Goal: Task Accomplishment & Management: Complete application form

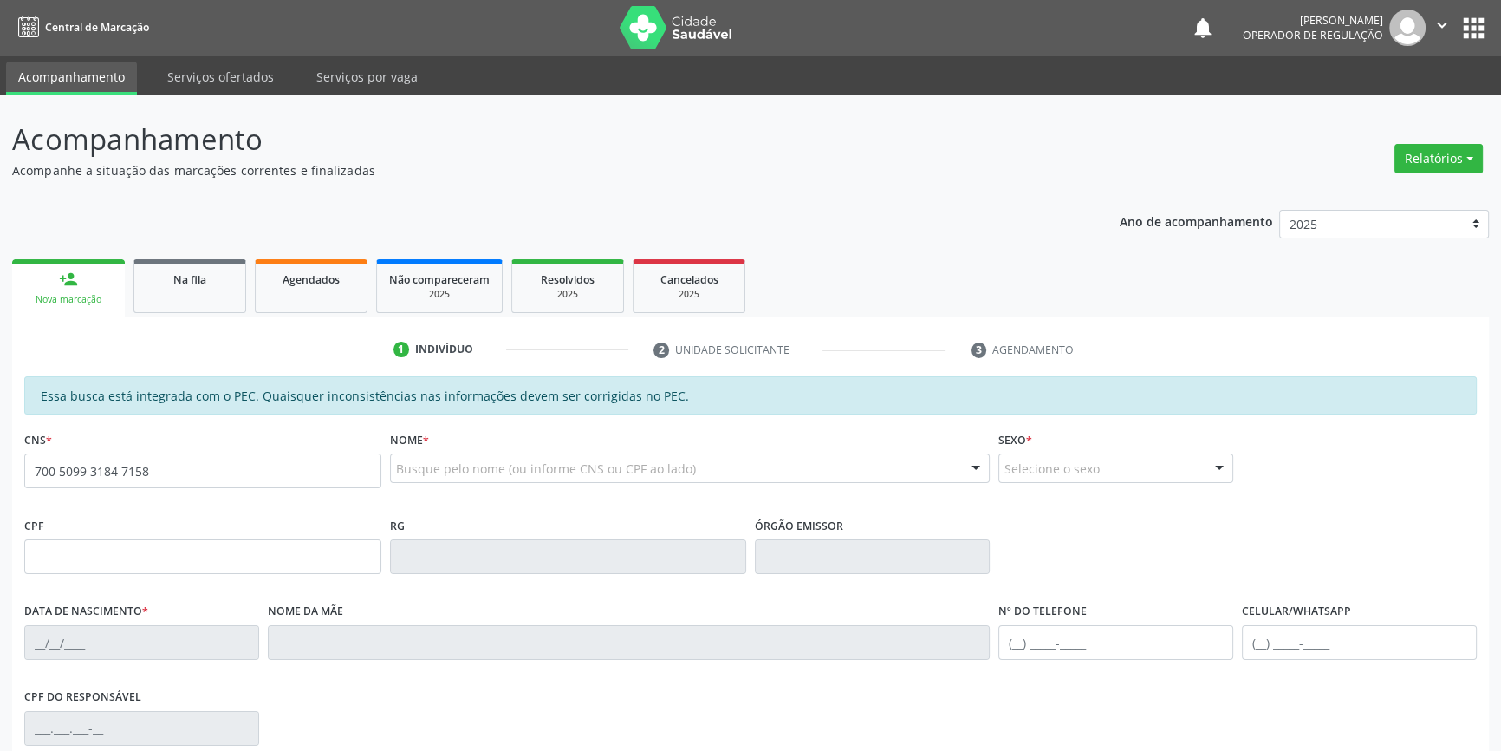
type input "700 5099 3184 7158"
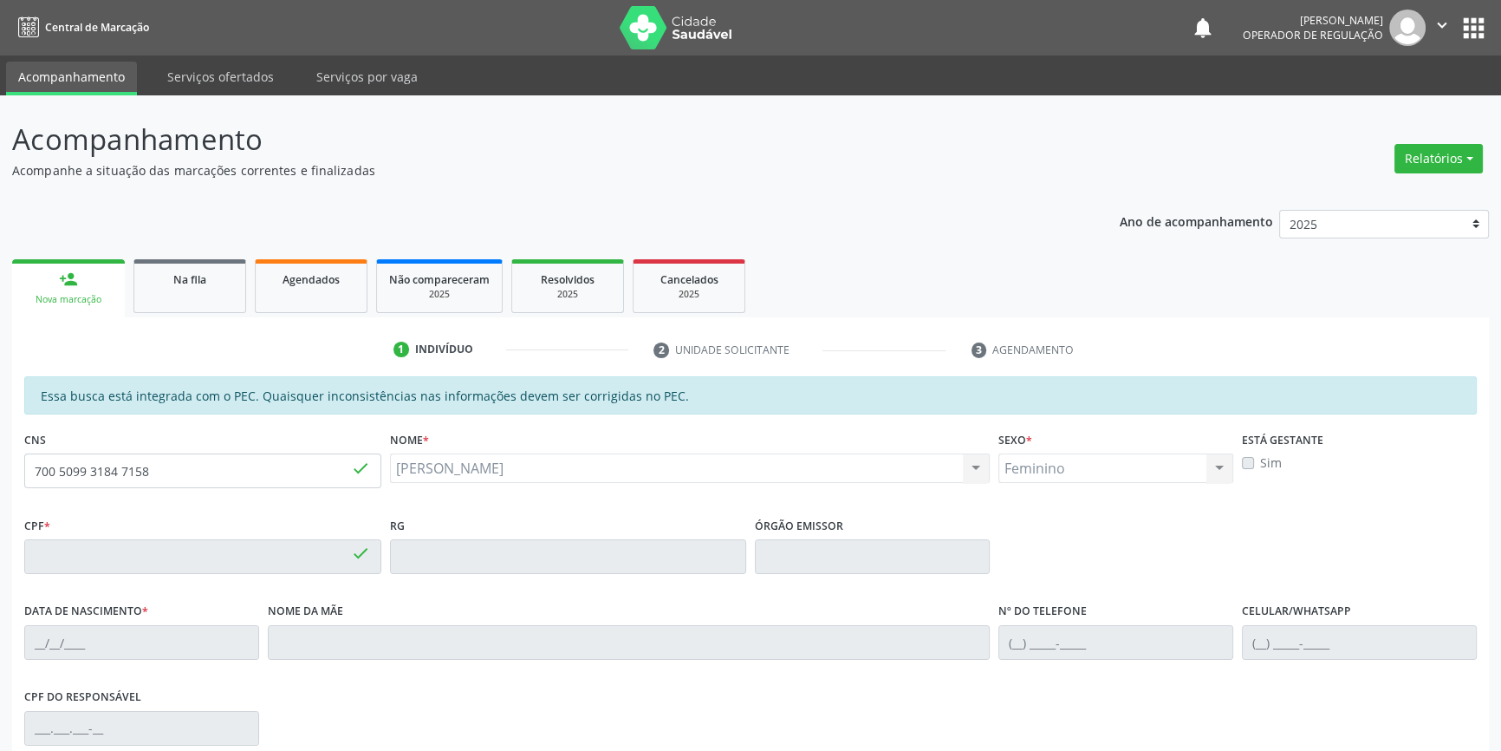
type input "15/08/2025"
type input "Eugenia Siqueira Lopes"
type input "(87) 98175-1782"
type input "S/N"
type input "007.094.294-36"
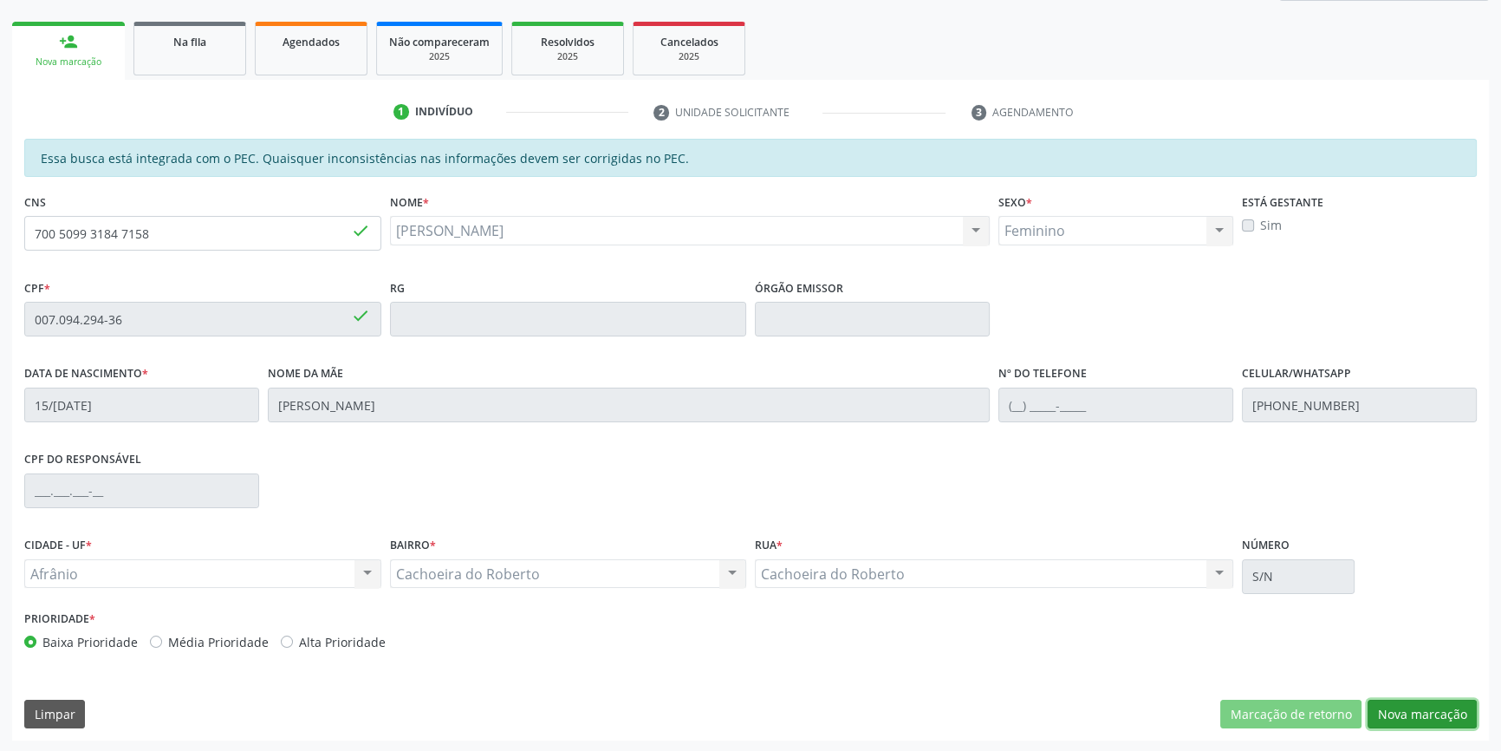
click at [1399, 719] on button "Nova marcação" at bounding box center [1422, 713] width 109 height 29
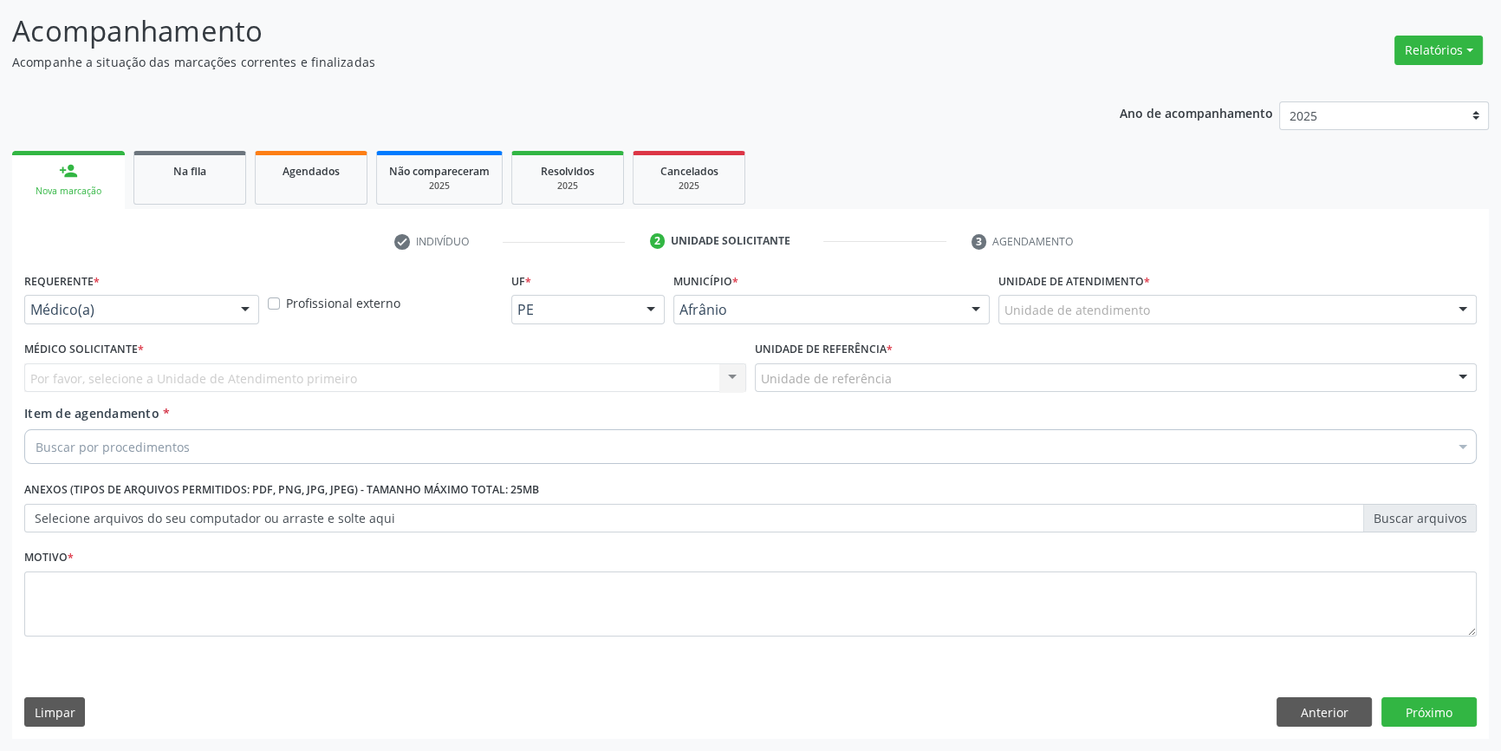
scroll to position [107, 0]
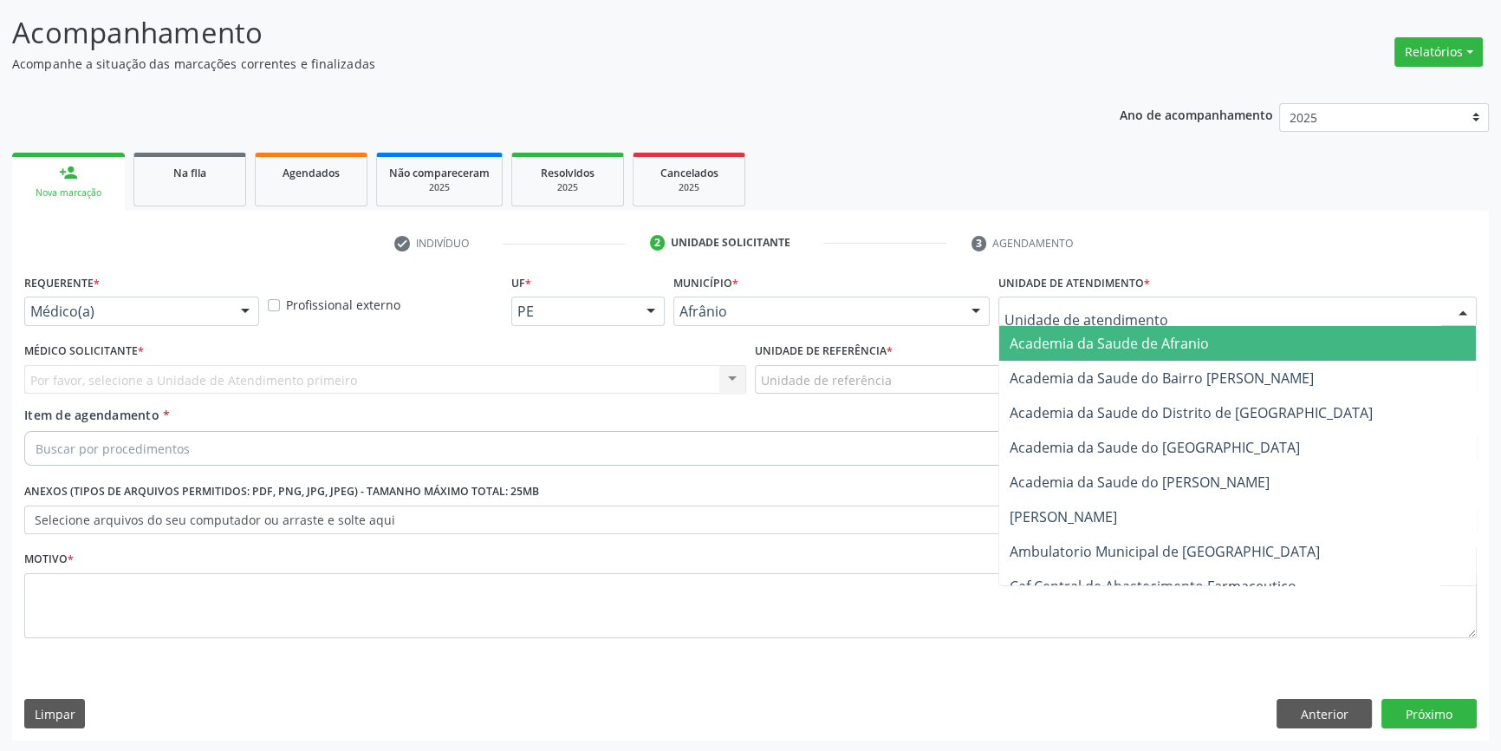
click at [1133, 298] on div at bounding box center [1237, 310] width 478 height 29
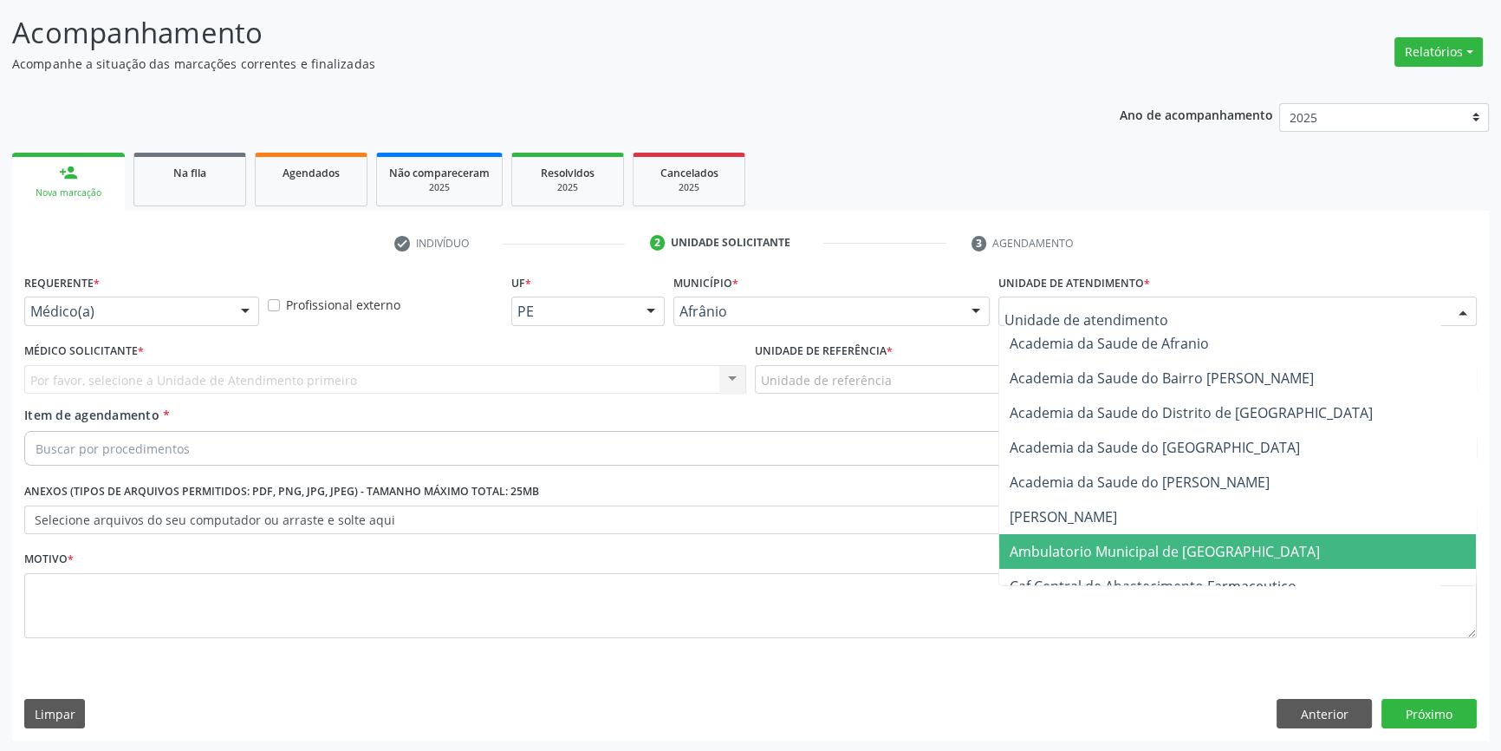
click at [1134, 555] on span "Ambulatorio Municipal de [GEOGRAPHIC_DATA]" at bounding box center [1165, 551] width 310 height 19
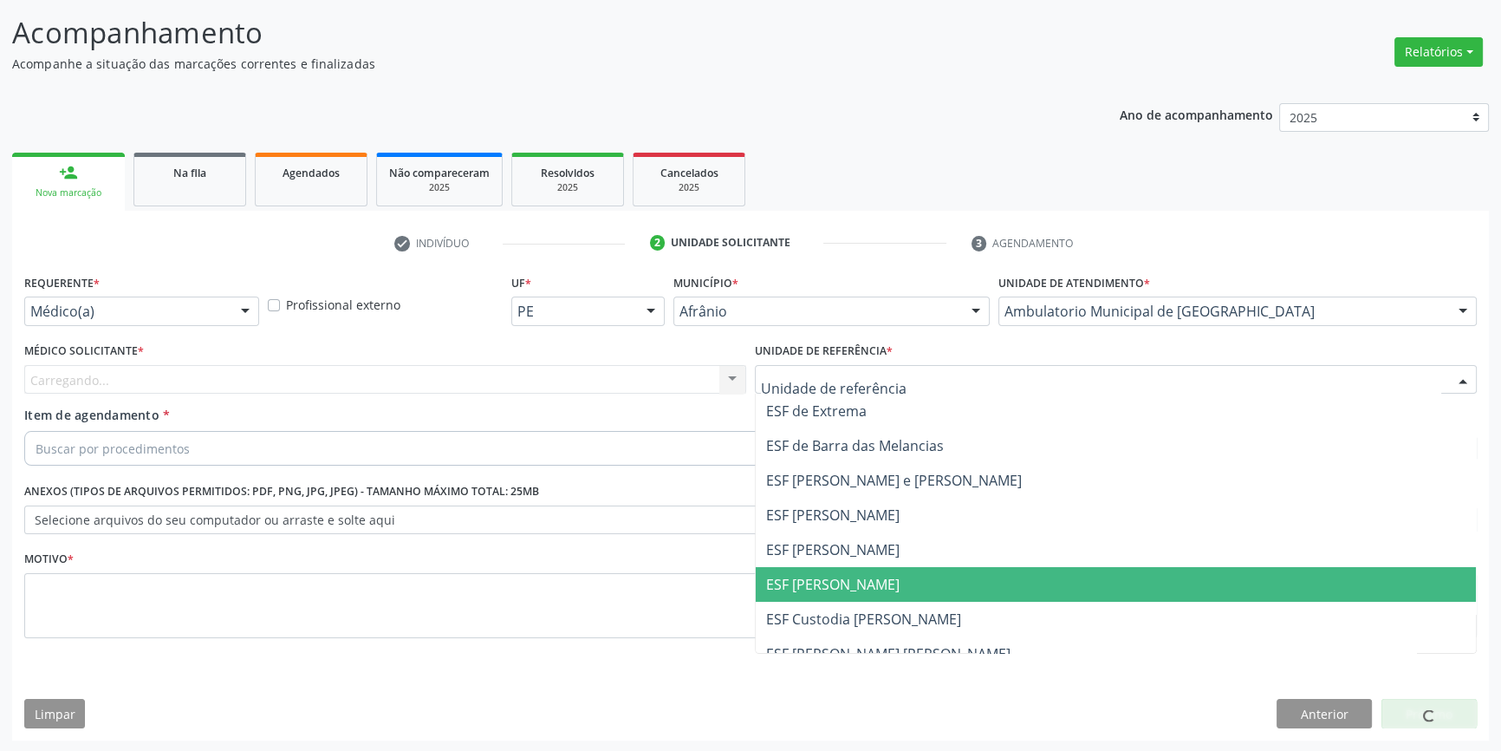
click at [843, 567] on span "ESF [PERSON_NAME]" at bounding box center [1116, 584] width 720 height 35
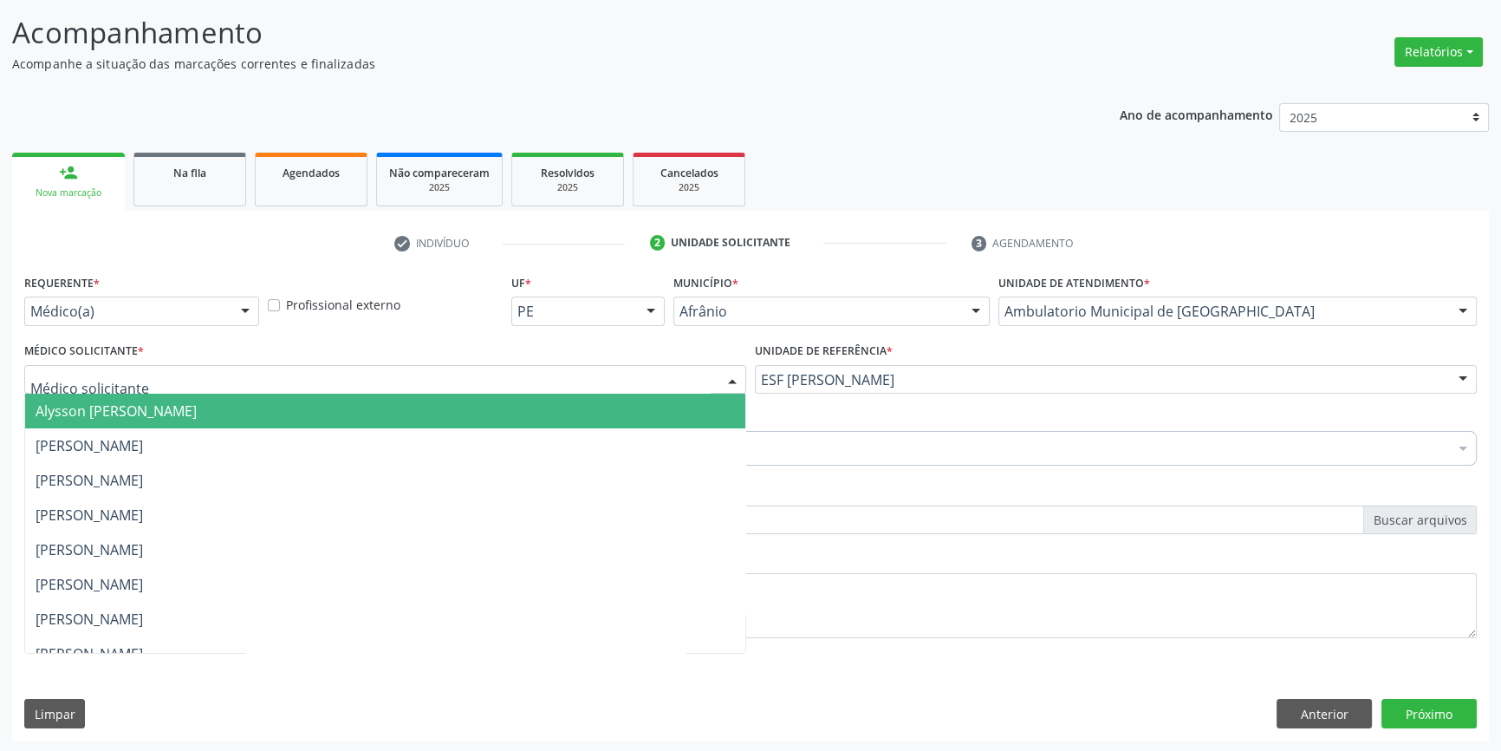
click at [454, 378] on div at bounding box center [385, 379] width 722 height 29
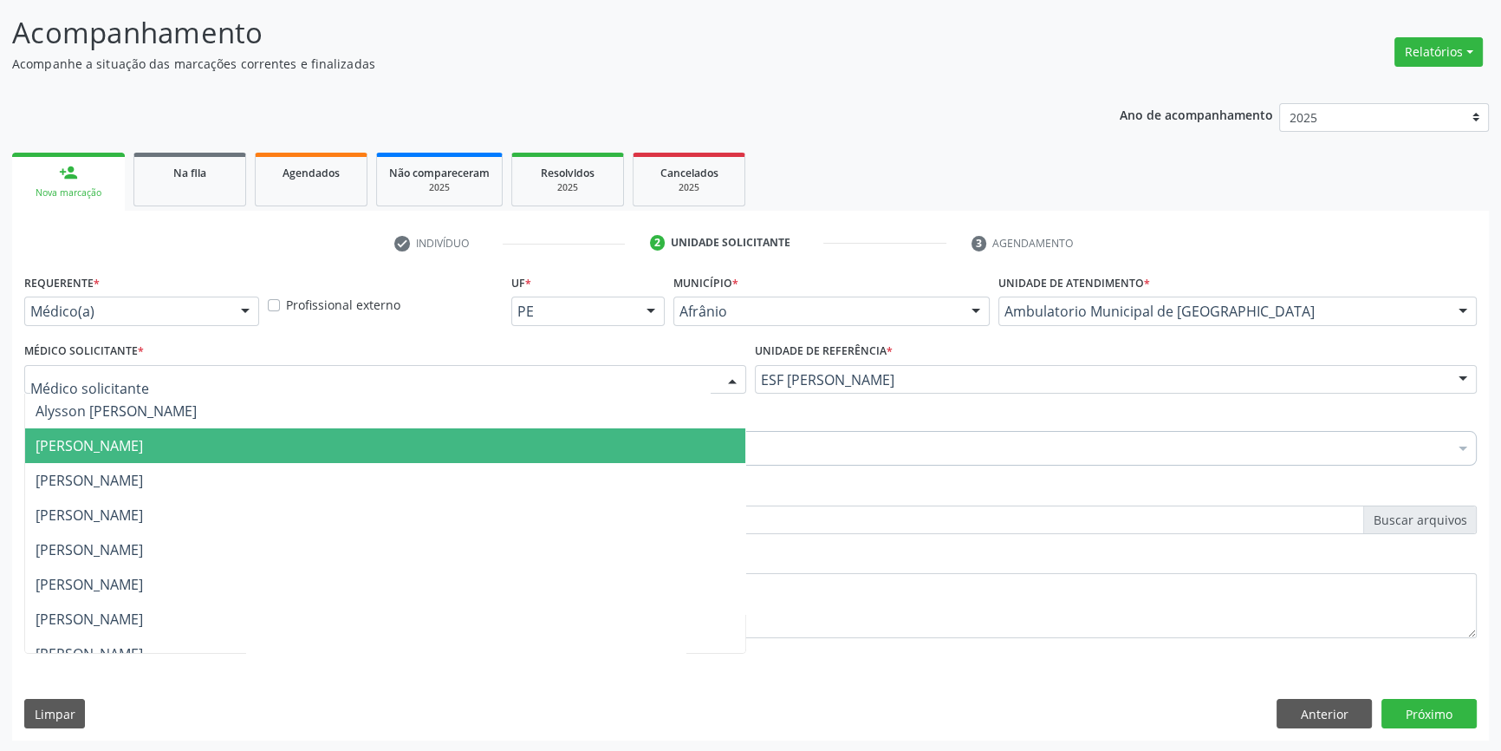
click at [276, 439] on span "[PERSON_NAME]" at bounding box center [385, 445] width 720 height 35
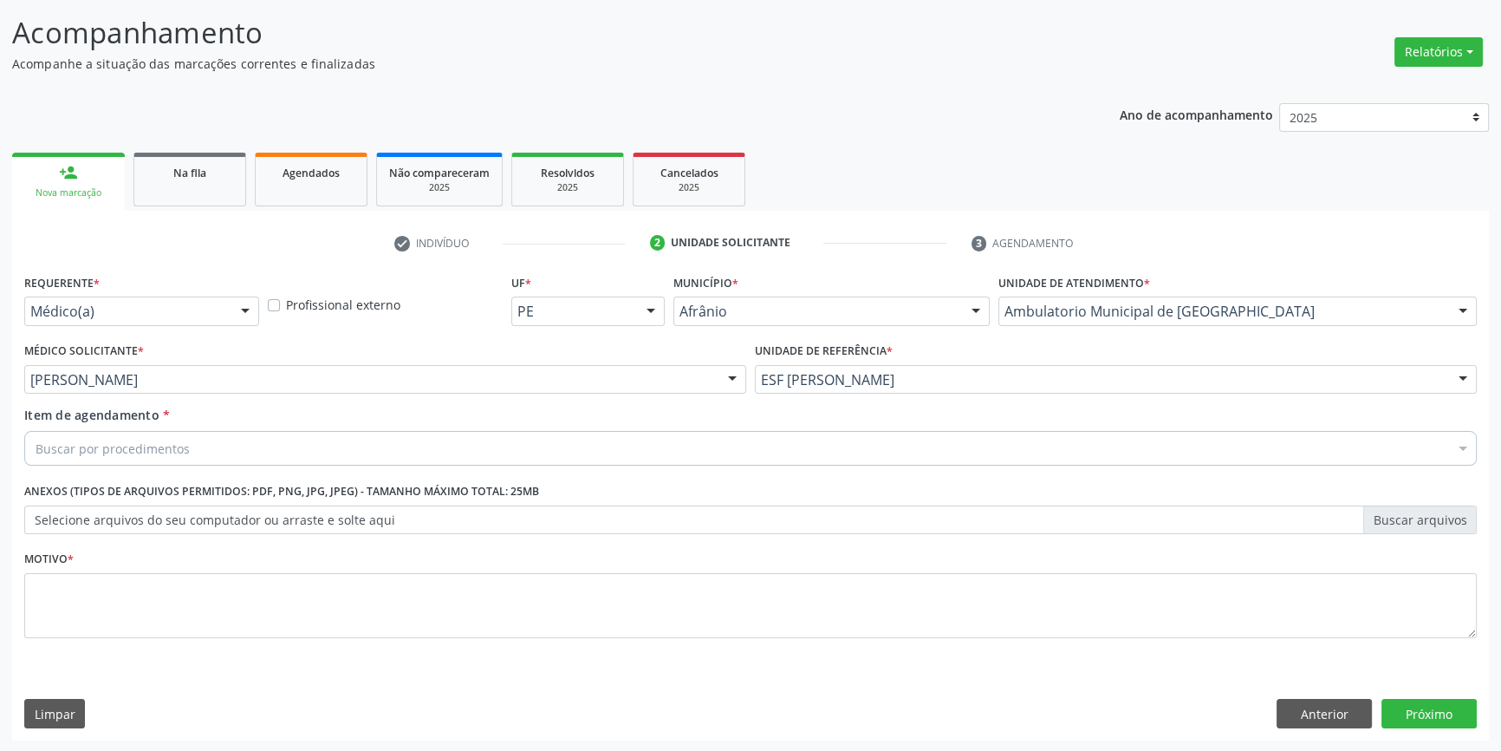
click at [224, 437] on div "Buscar por procedimentos" at bounding box center [750, 448] width 1453 height 35
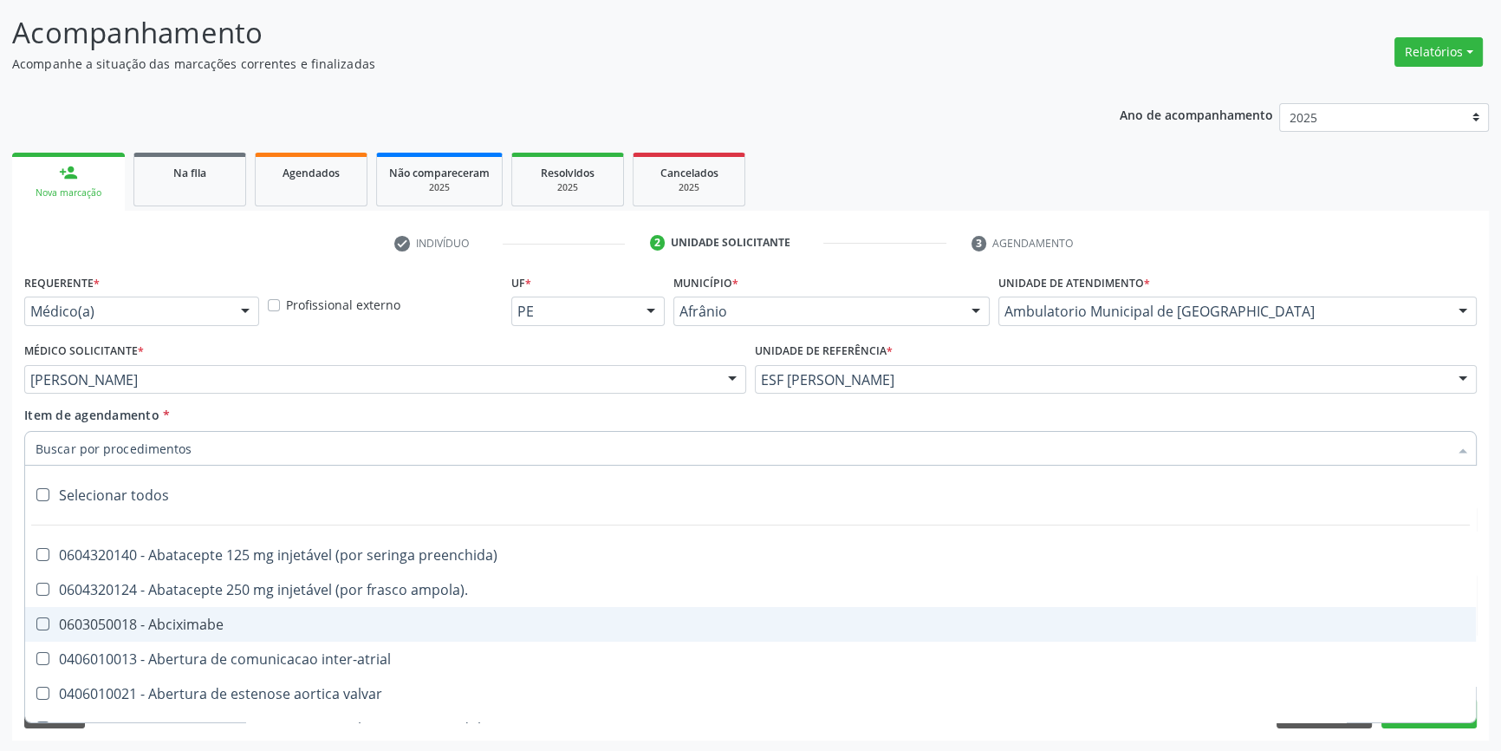
scroll to position [236, 0]
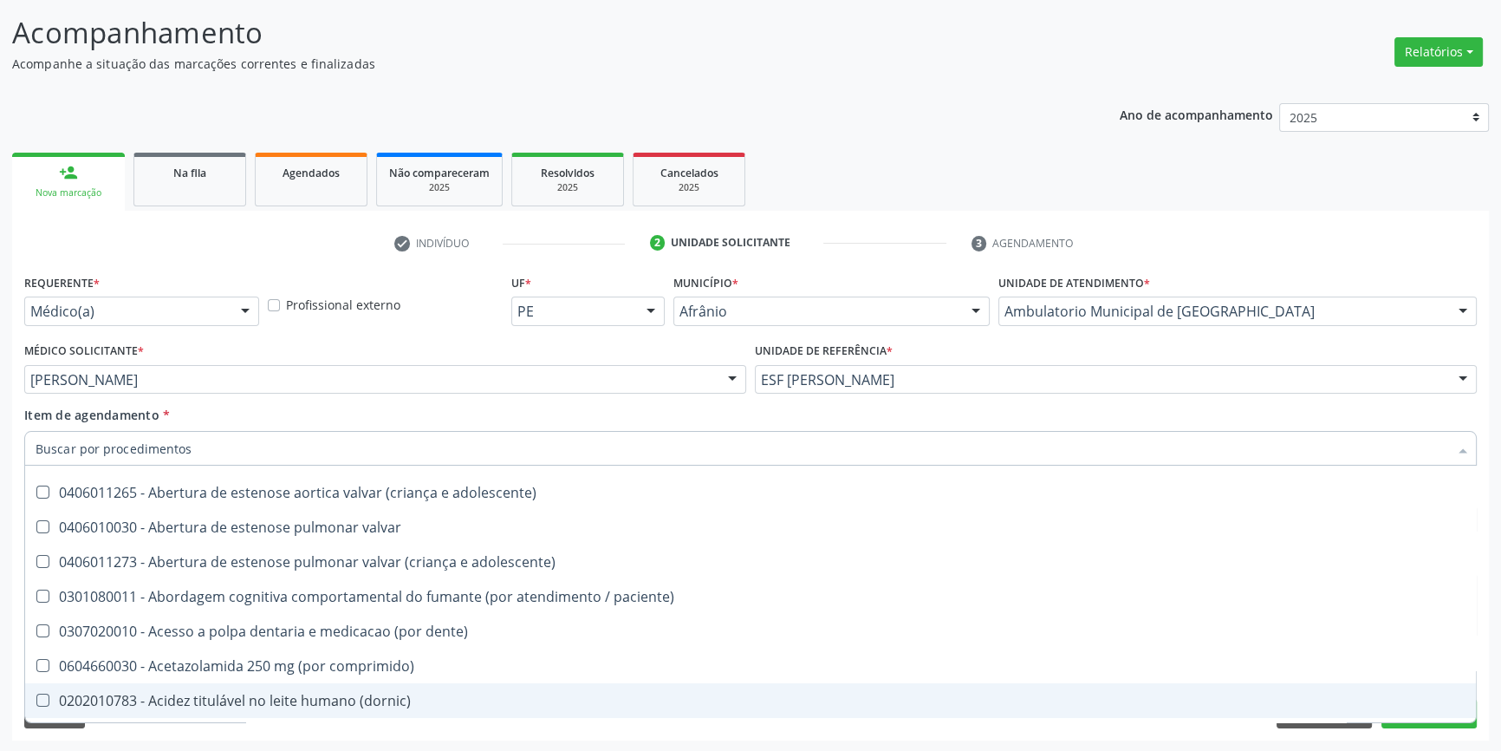
click at [1314, 735] on div "Requerente * Médico(a) Médico(a) Enfermeiro(a) Paciente Nenhum resultado encont…" at bounding box center [750, 505] width 1477 height 471
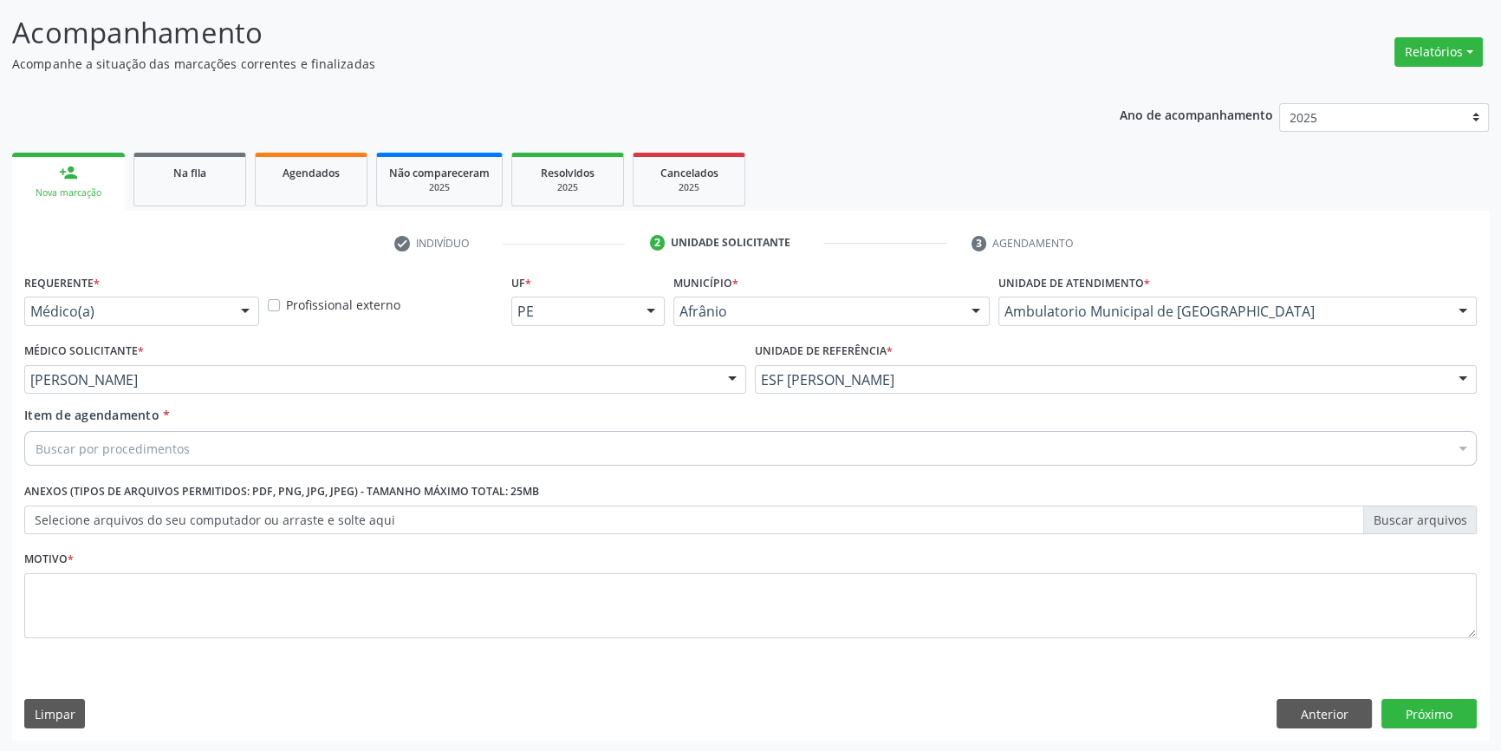
scroll to position [0, 0]
click at [1314, 718] on button "Anterior" at bounding box center [1324, 713] width 95 height 29
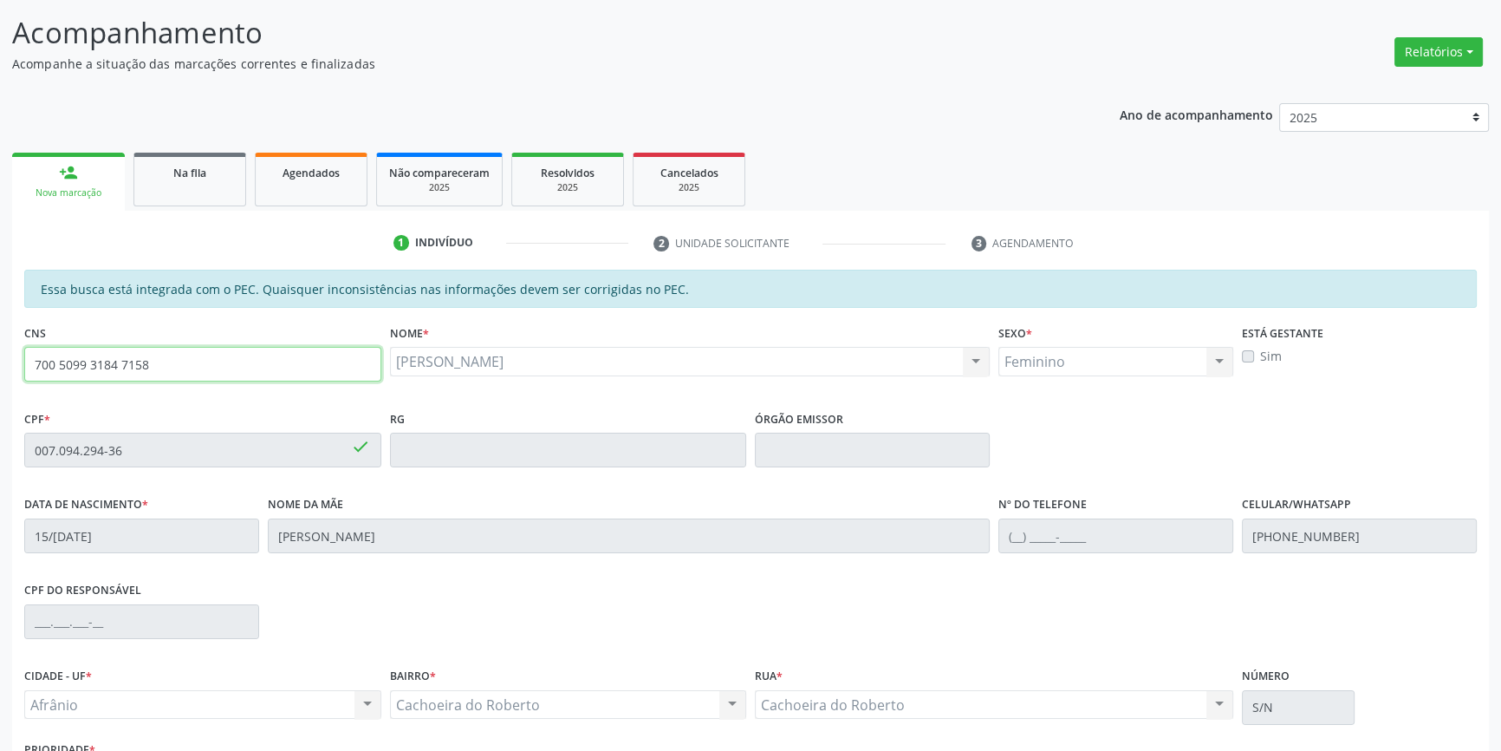
drag, startPoint x: 310, startPoint y: 361, endPoint x: 186, endPoint y: 372, distance: 124.5
click at [186, 372] on input "700 5099 3184 7158" at bounding box center [202, 364] width 357 height 35
drag, startPoint x: 185, startPoint y: 368, endPoint x: 0, endPoint y: 345, distance: 186.1
click at [0, 347] on div "Acompanhamento Acompanhe a situação das marcações correntes e finalizadas Relat…" at bounding box center [750, 436] width 1501 height 894
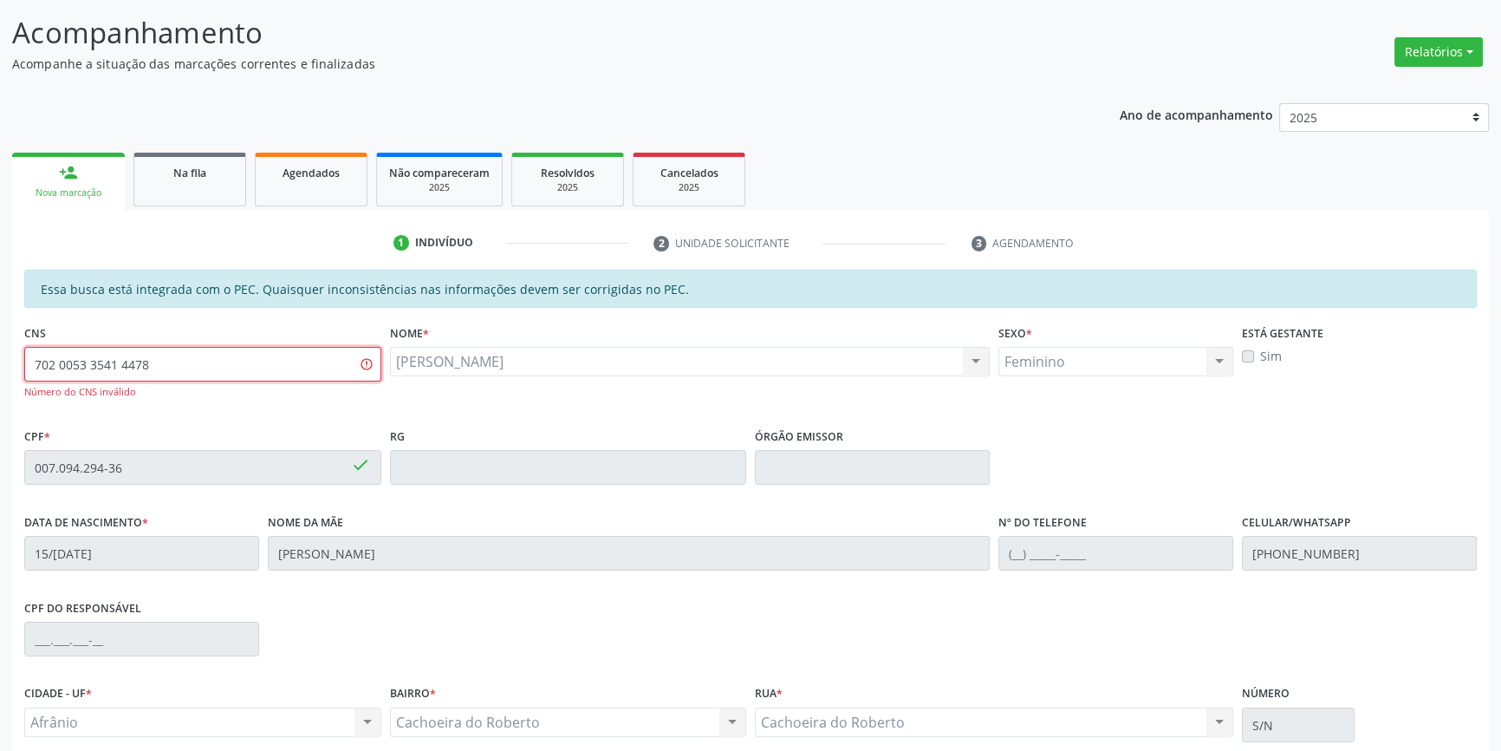
drag, startPoint x: 196, startPoint y: 368, endPoint x: 0, endPoint y: 340, distance: 198.0
click at [0, 340] on div "Acompanhamento Acompanhe a situação das marcações correntes e finalizadas Relat…" at bounding box center [750, 445] width 1501 height 912
type input "702 0053 5414 4788"
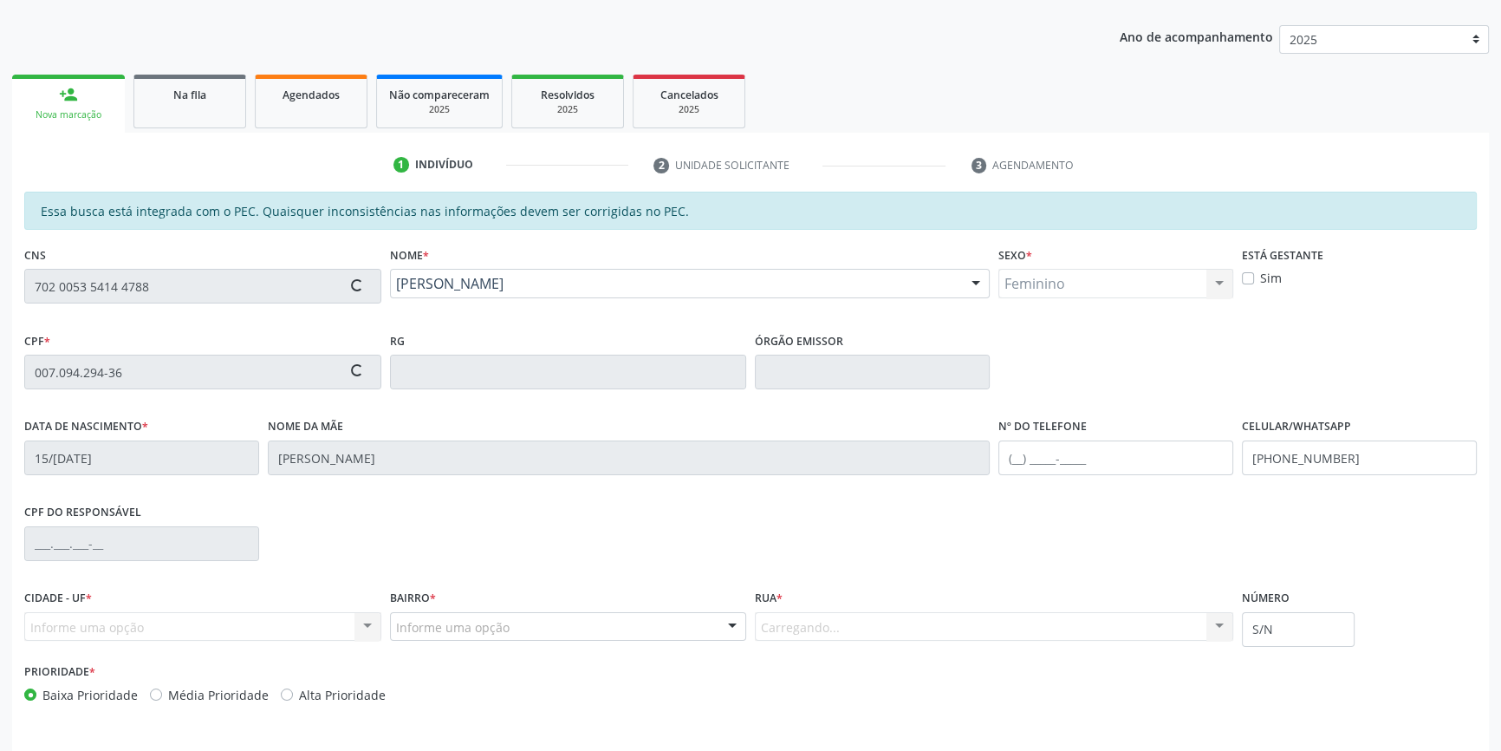
scroll to position [237, 0]
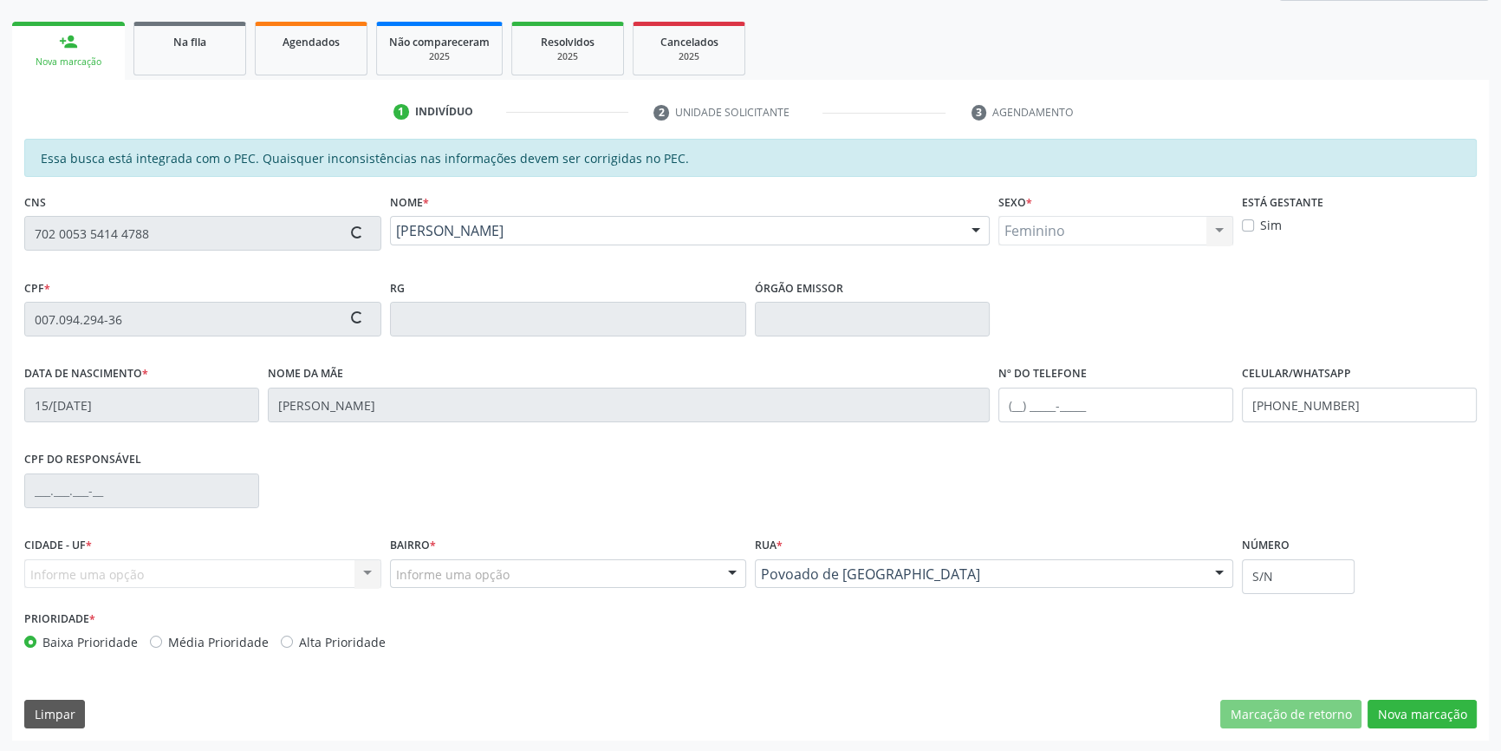
type input "10/05/1971"
type input "Pia Amelia de Sousa"
type input "(87) 98881-0576"
type input "040.588.704-35"
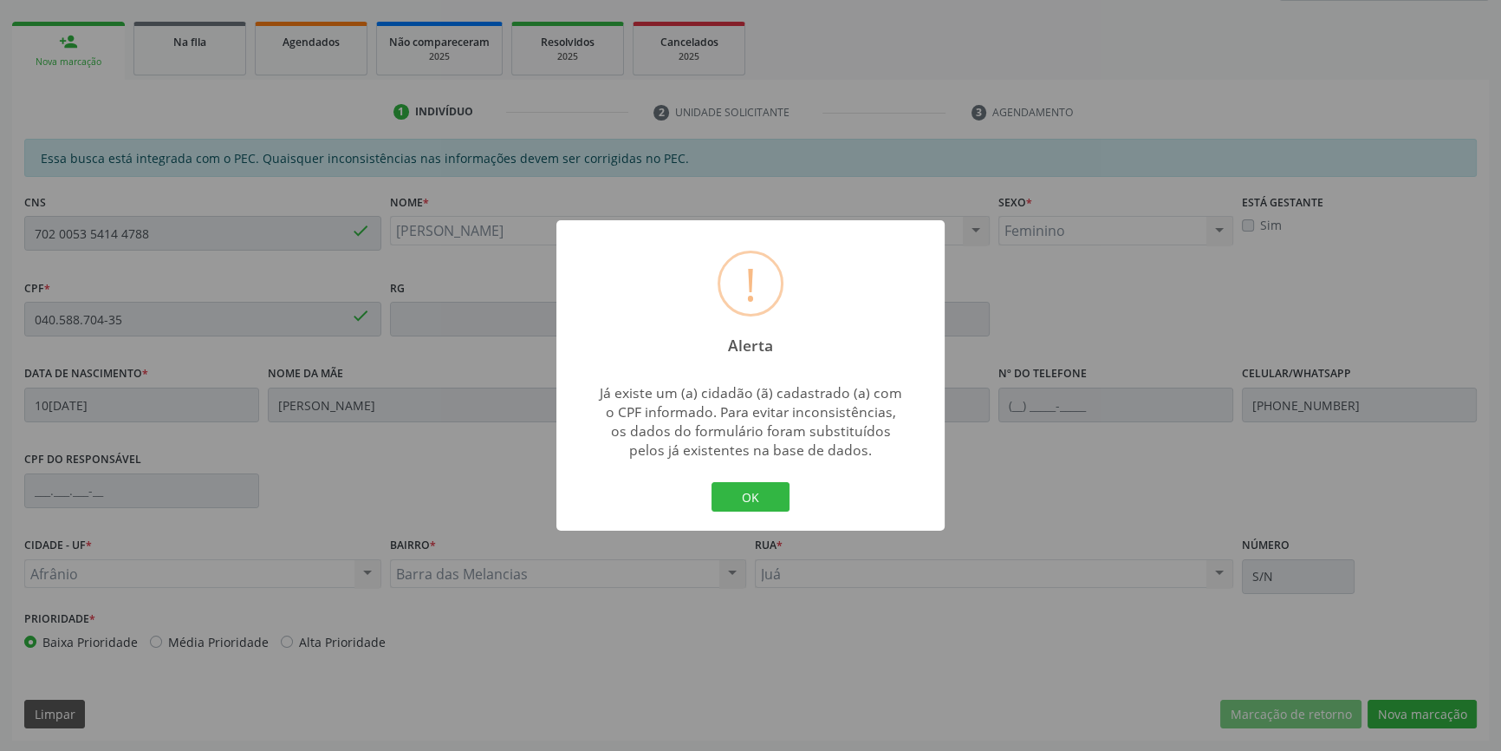
click at [792, 505] on div "OK Cancel" at bounding box center [751, 496] width 86 height 36
click at [791, 503] on div "OK Cancel" at bounding box center [751, 496] width 86 height 36
drag, startPoint x: 761, startPoint y: 503, endPoint x: 831, endPoint y: 508, distance: 70.4
click at [762, 503] on button "OK" at bounding box center [751, 496] width 78 height 29
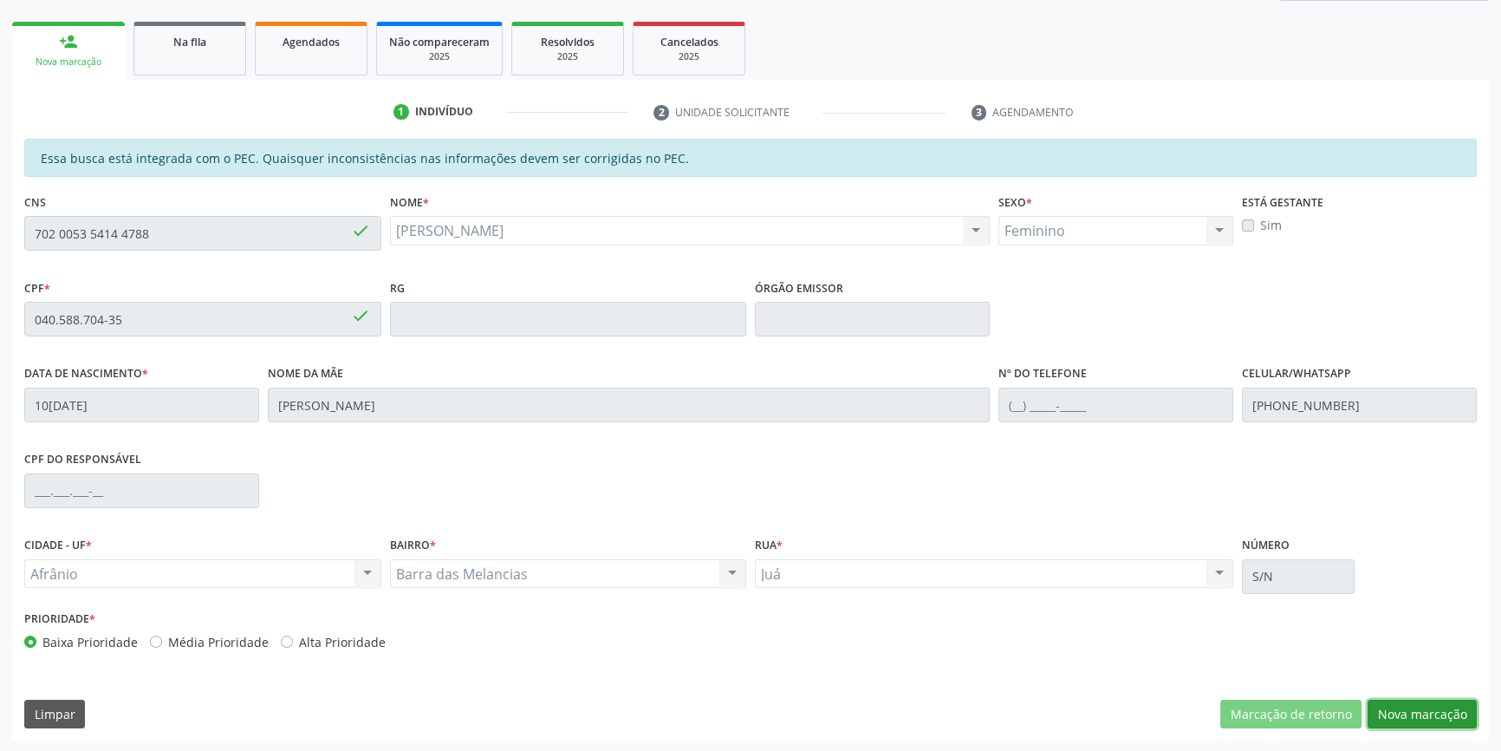
click at [1445, 708] on button "Nova marcação" at bounding box center [1422, 713] width 109 height 29
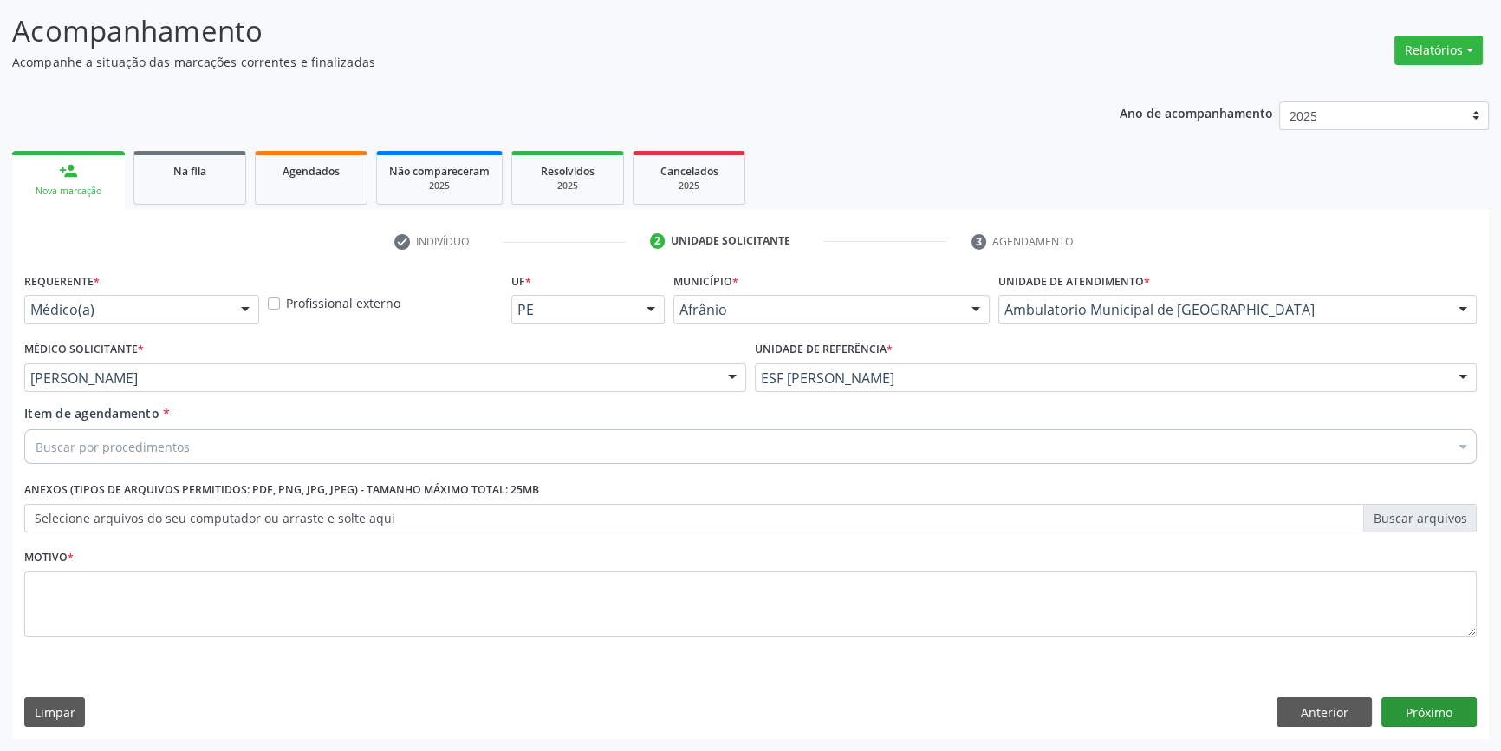
scroll to position [107, 0]
click at [306, 432] on div "Buscar por procedimentos" at bounding box center [750, 448] width 1453 height 35
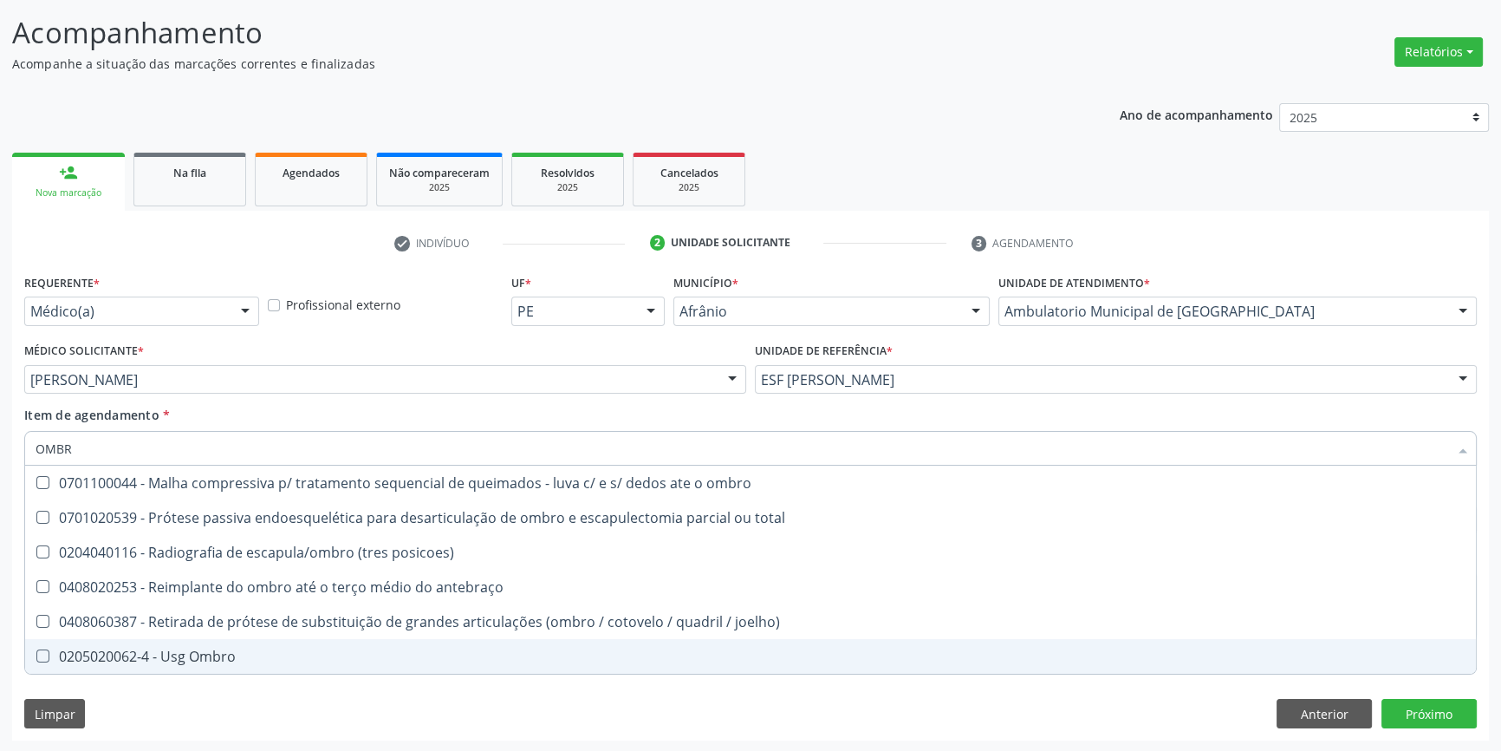
type input "OMBRO"
click at [183, 676] on div "Requerente * Médico(a) Médico(a) Enfermeiro(a) Paciente Nenhum resultado encont…" at bounding box center [750, 505] width 1477 height 471
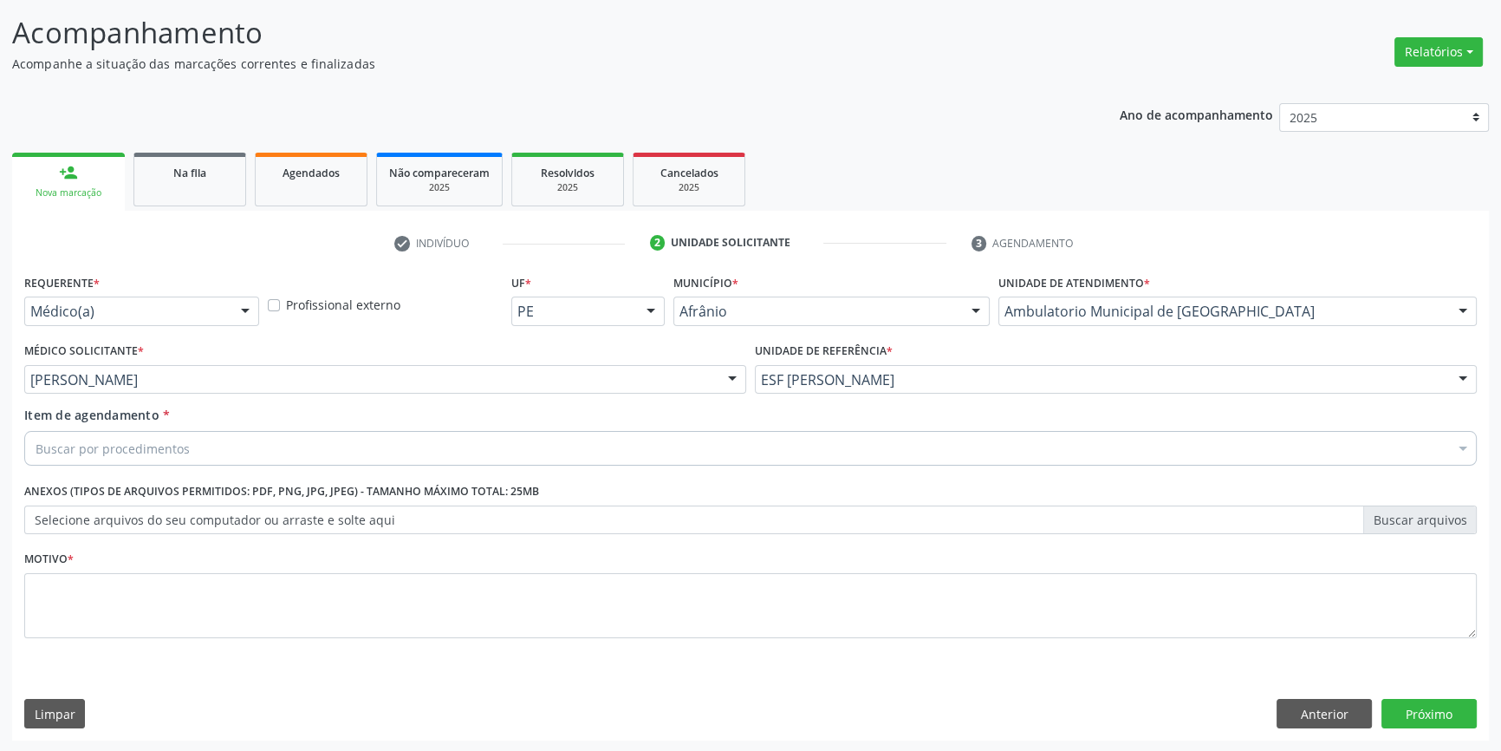
click at [183, 663] on div "0406010013 - Abertura de comunicacao inter-atrial" at bounding box center [751, 659] width 1430 height 14
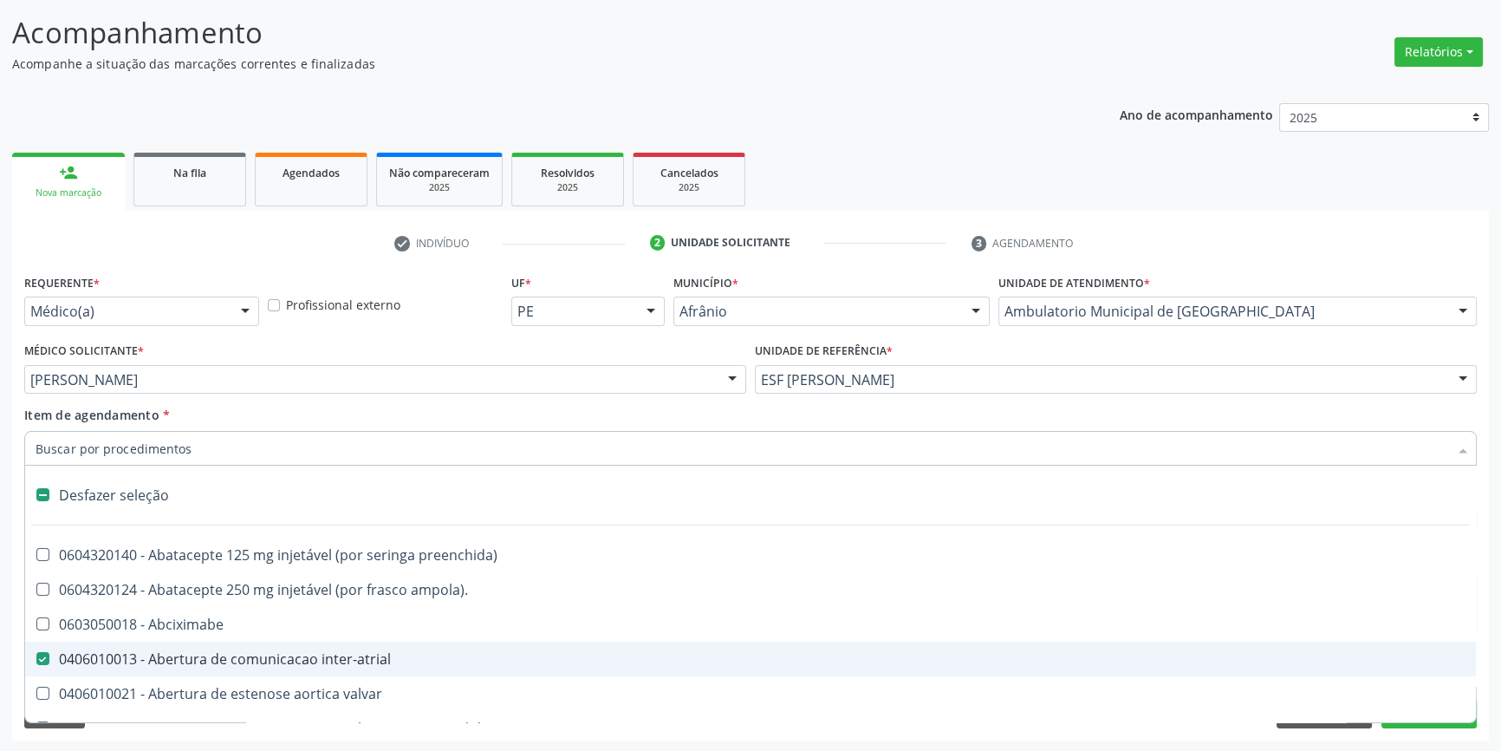
drag, startPoint x: 165, startPoint y: 485, endPoint x: 153, endPoint y: 492, distance: 14.0
click at [156, 491] on div "Desfazer seleção" at bounding box center [750, 495] width 1451 height 35
checkbox inter-atrial "false"
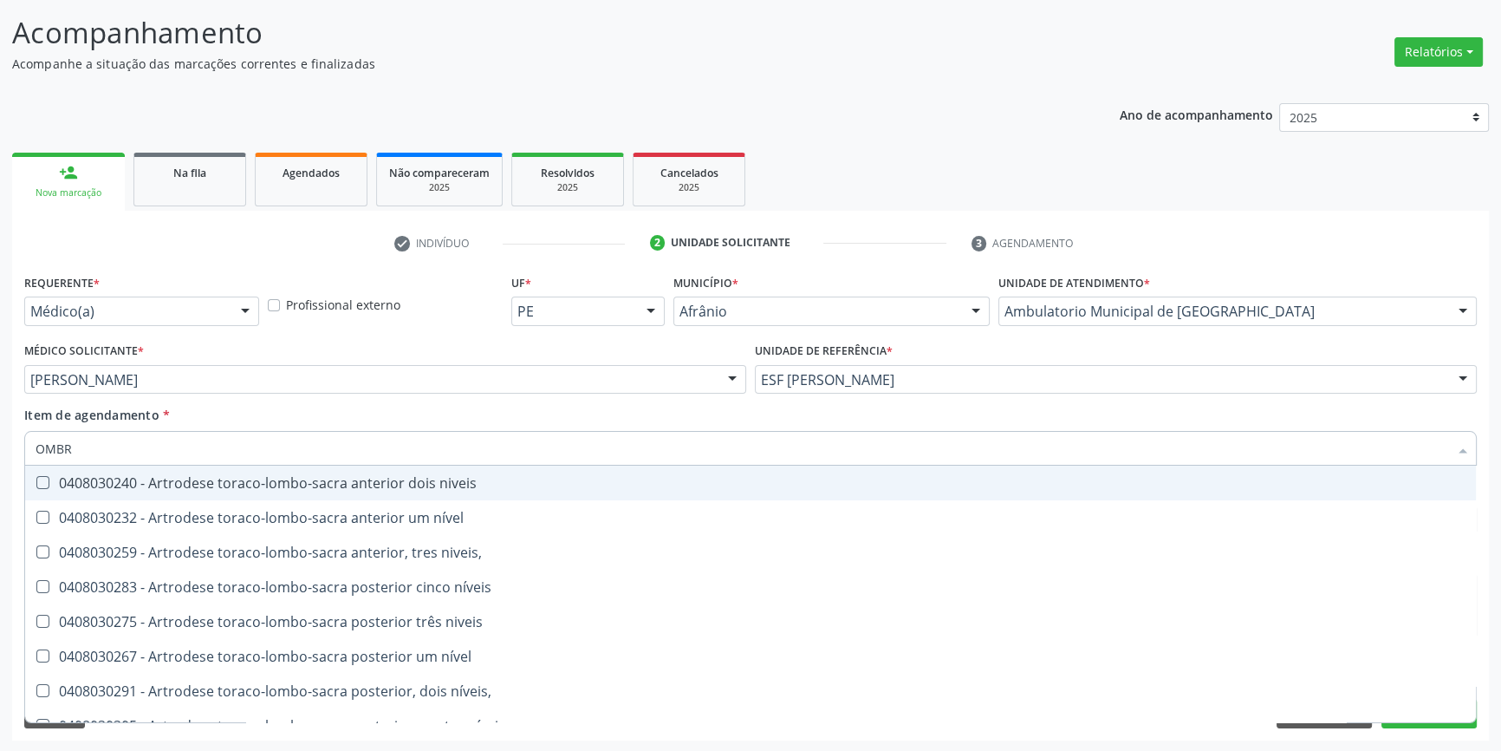
type input "OMBRO"
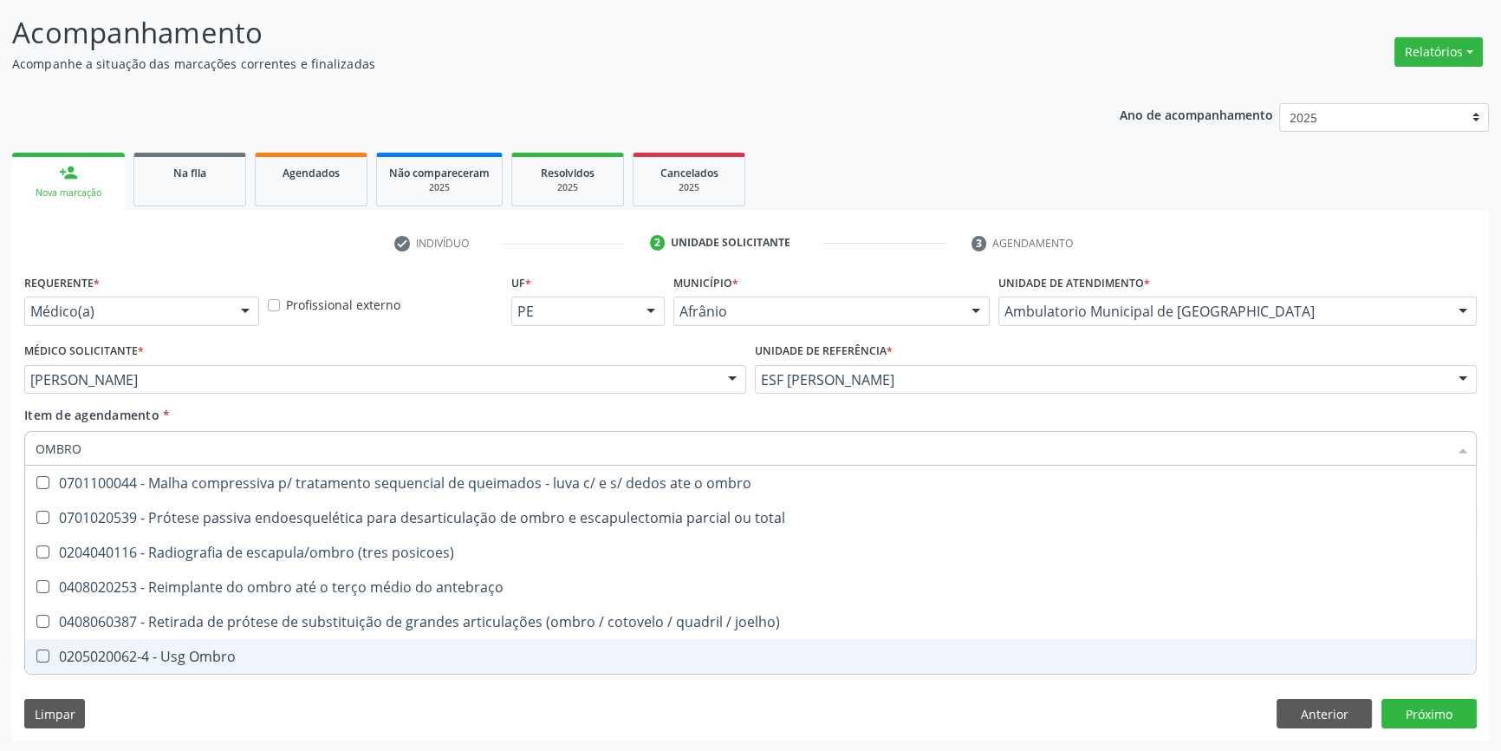
click at [190, 649] on div "0205020062-4 - Usg Ombro" at bounding box center [751, 656] width 1430 height 14
checkbox Ombro "true"
click at [143, 695] on div "Requerente * Médico(a) Médico(a) Enfermeiro(a) Paciente Nenhum resultado encont…" at bounding box center [750, 505] width 1477 height 471
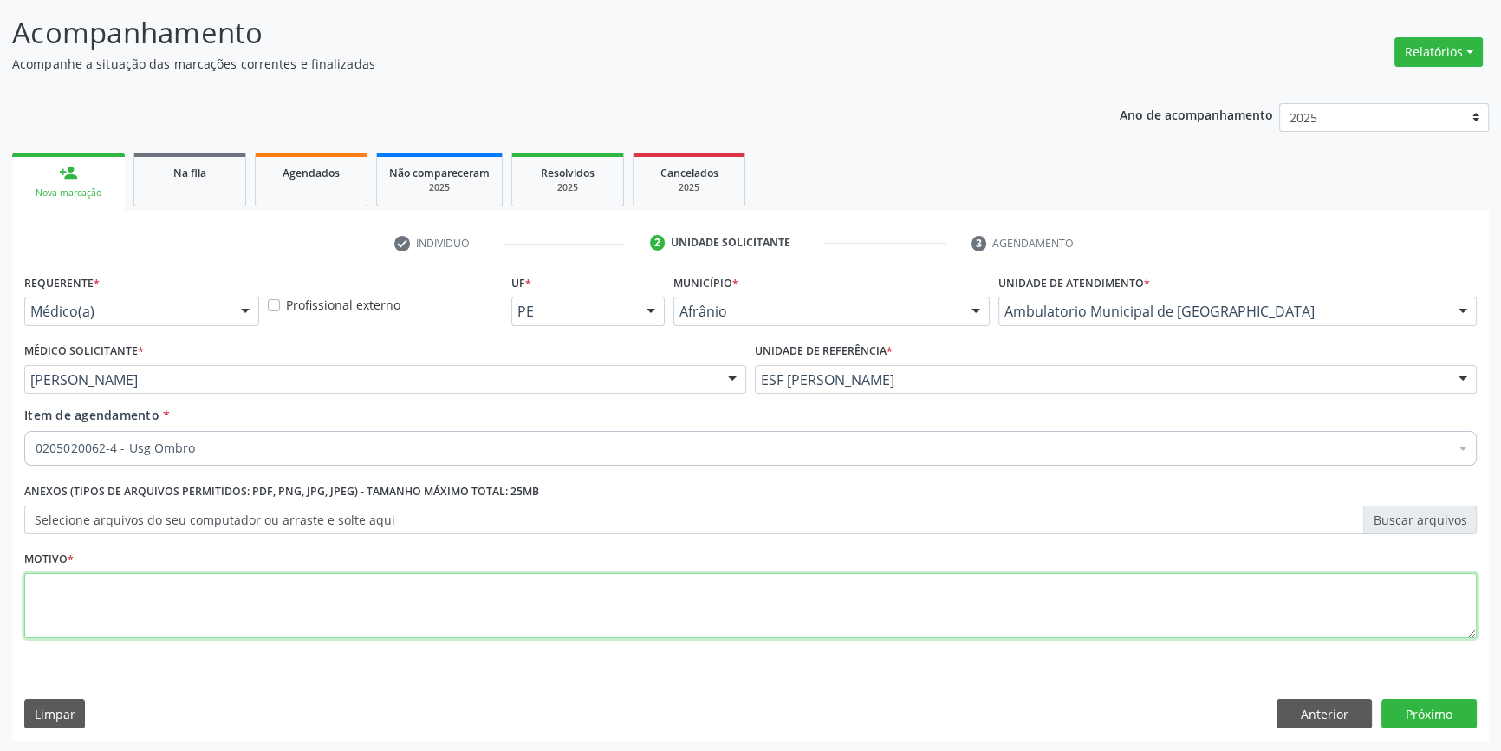
click at [156, 587] on textarea at bounding box center [750, 606] width 1453 height 66
type textarea "DOR E LIMITAÇÃO"
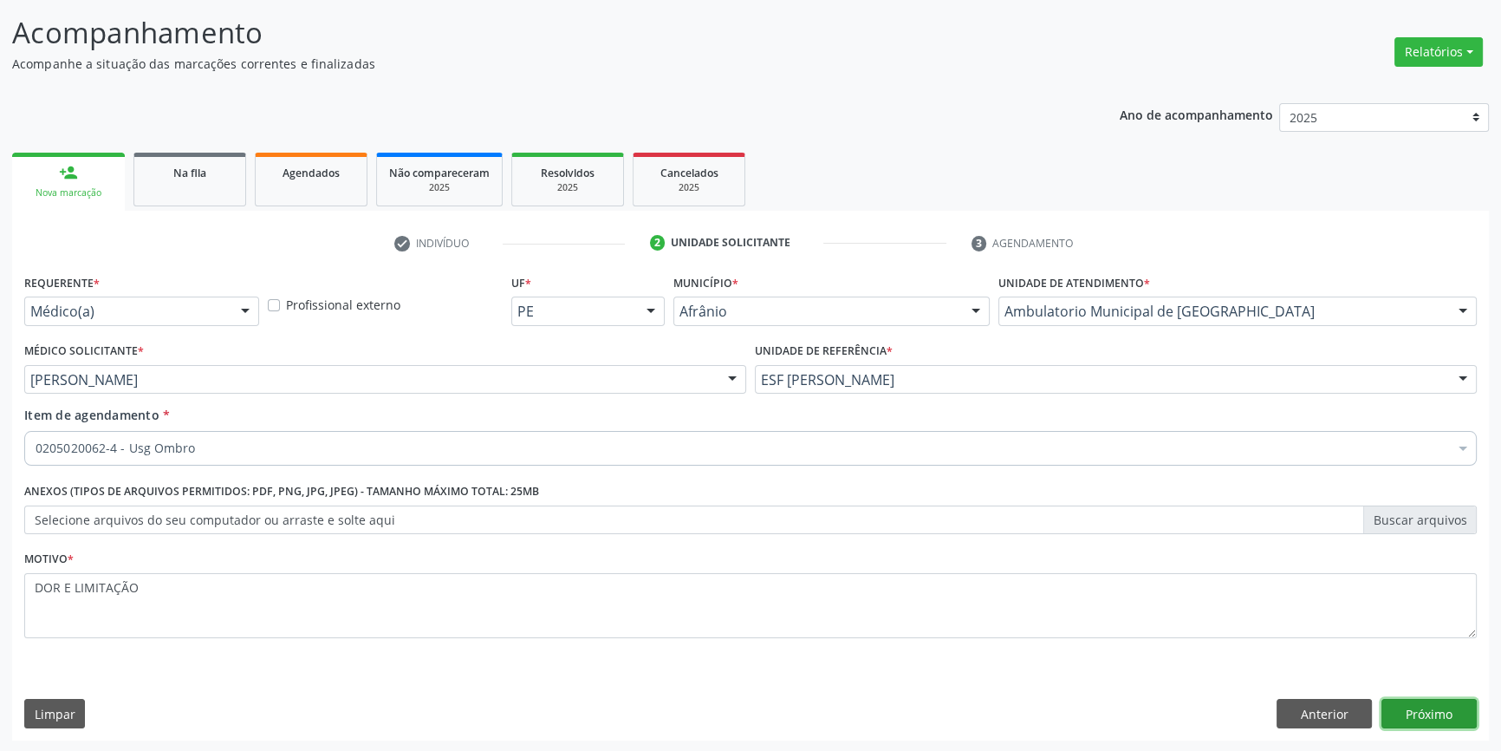
click at [1467, 712] on button "Próximo" at bounding box center [1429, 713] width 95 height 29
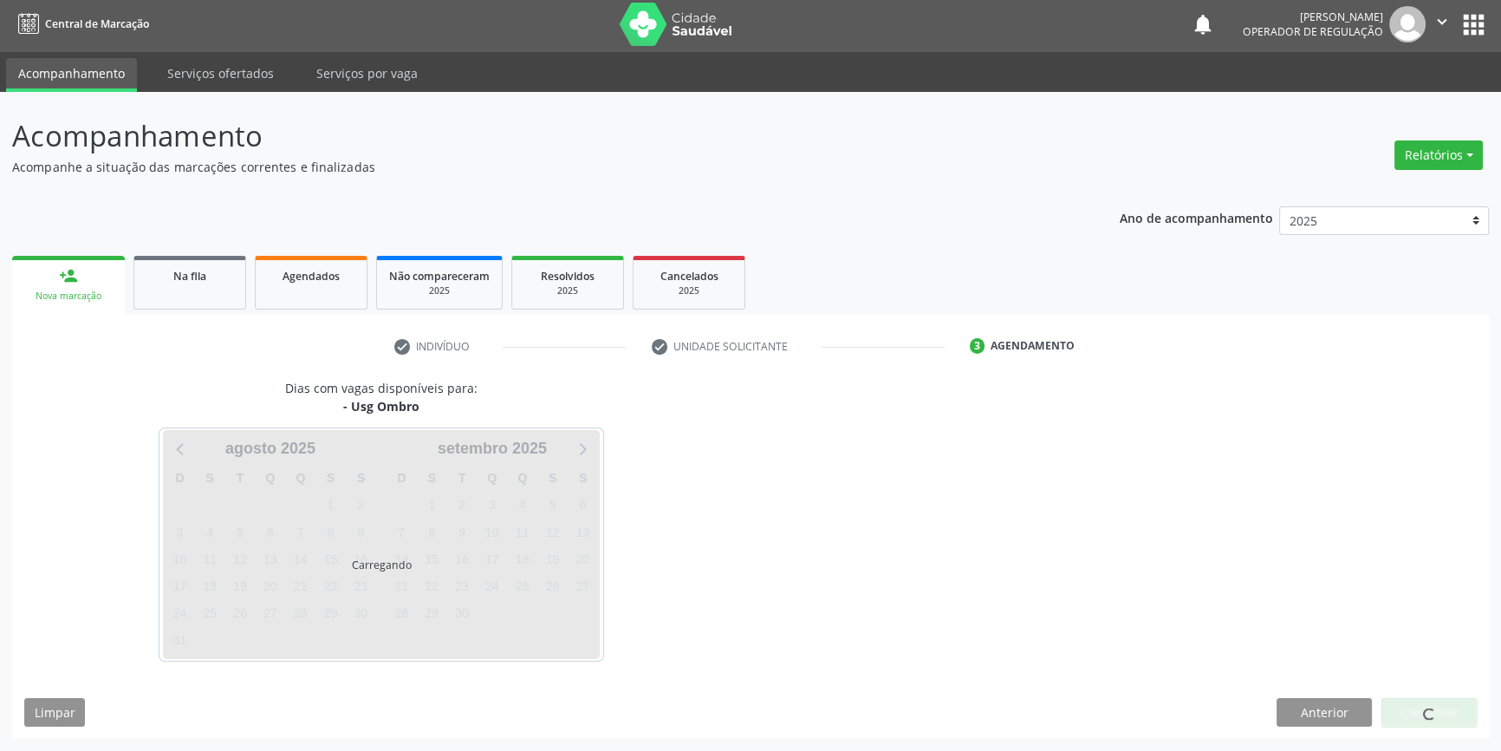
scroll to position [2, 0]
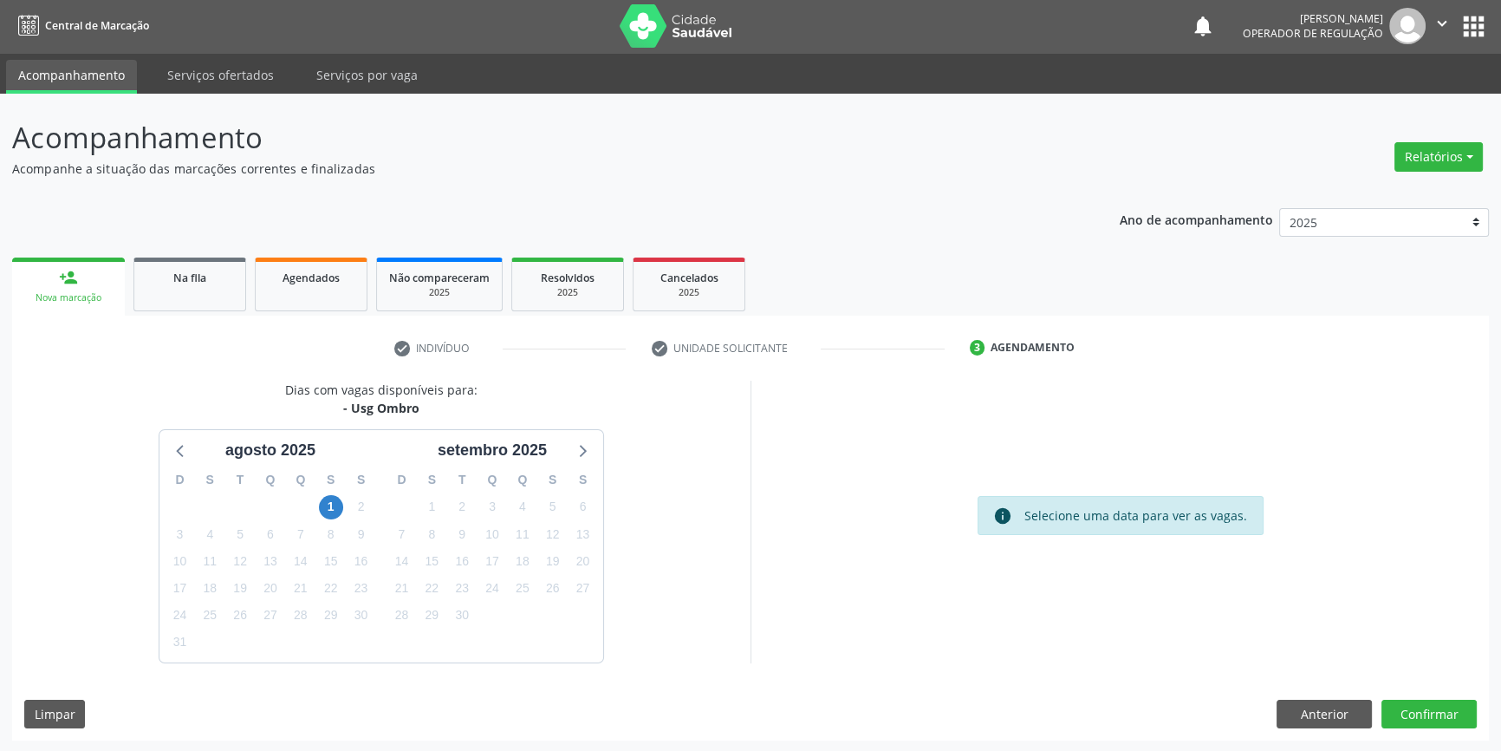
click at [1437, 693] on div "Dias com vagas disponíveis para: - Usg Ombro agosto 2025 D S T Q Q S S 27 28 29…" at bounding box center [750, 560] width 1477 height 360
click at [1435, 700] on button "Confirmar" at bounding box center [1429, 713] width 95 height 29
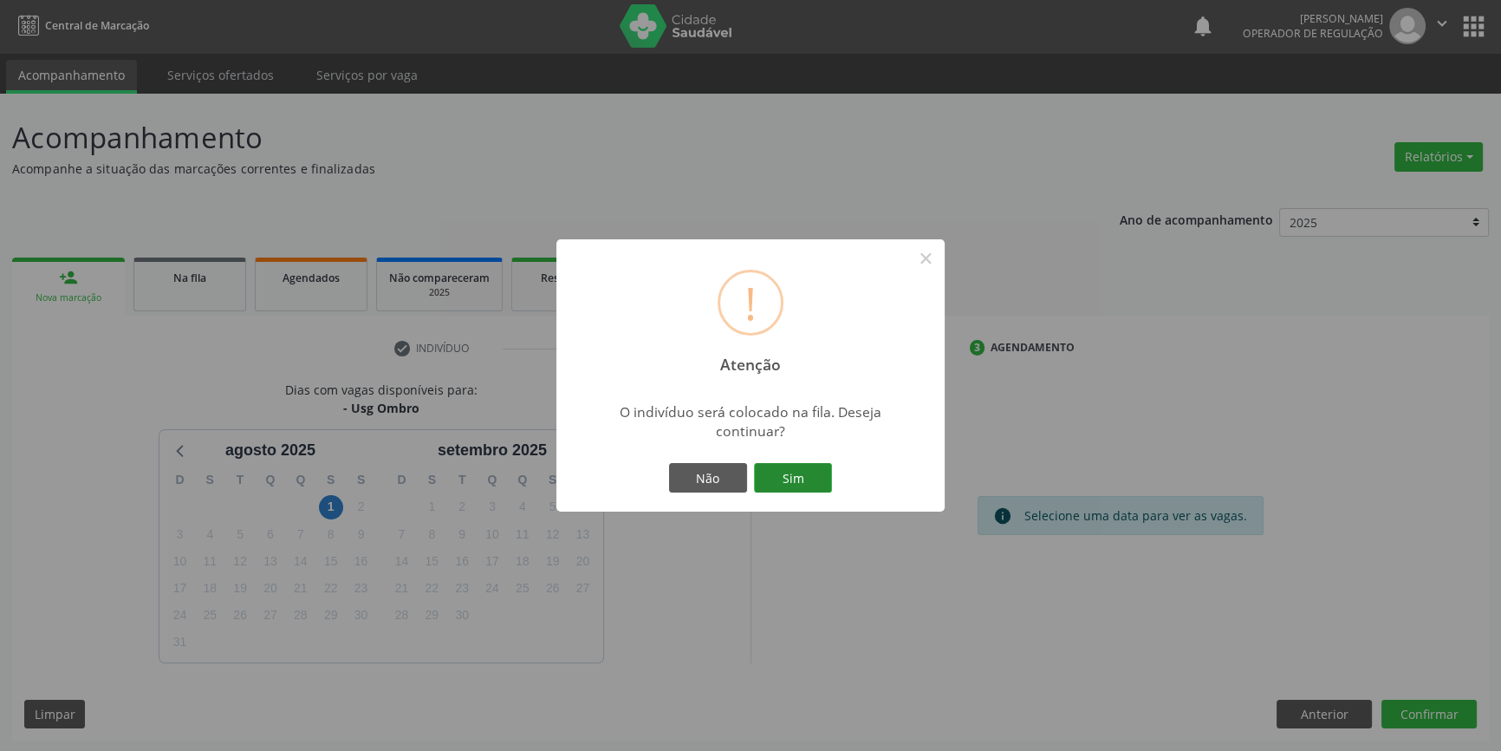
click at [777, 470] on button "Sim" at bounding box center [793, 477] width 78 height 29
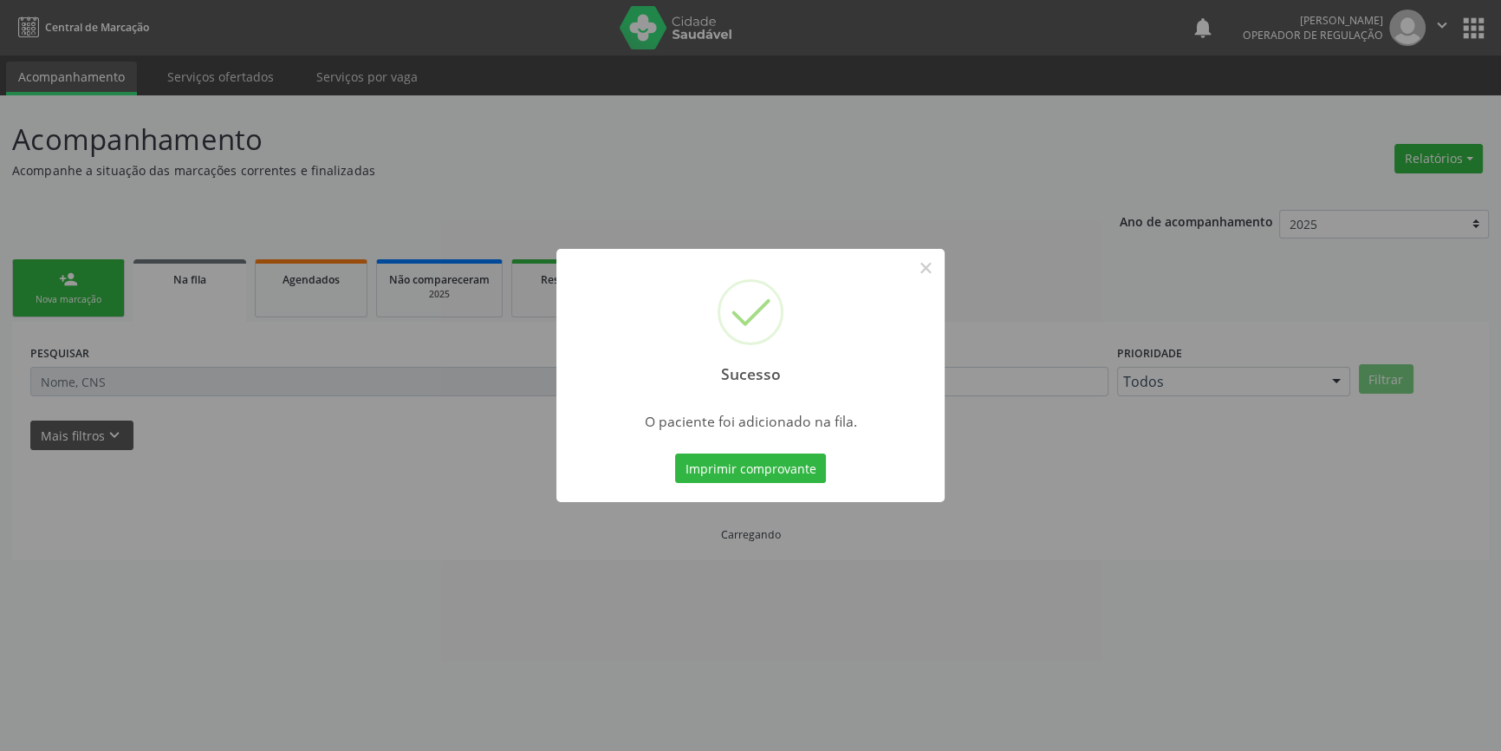
scroll to position [0, 0]
click at [936, 270] on button "×" at bounding box center [931, 267] width 29 height 29
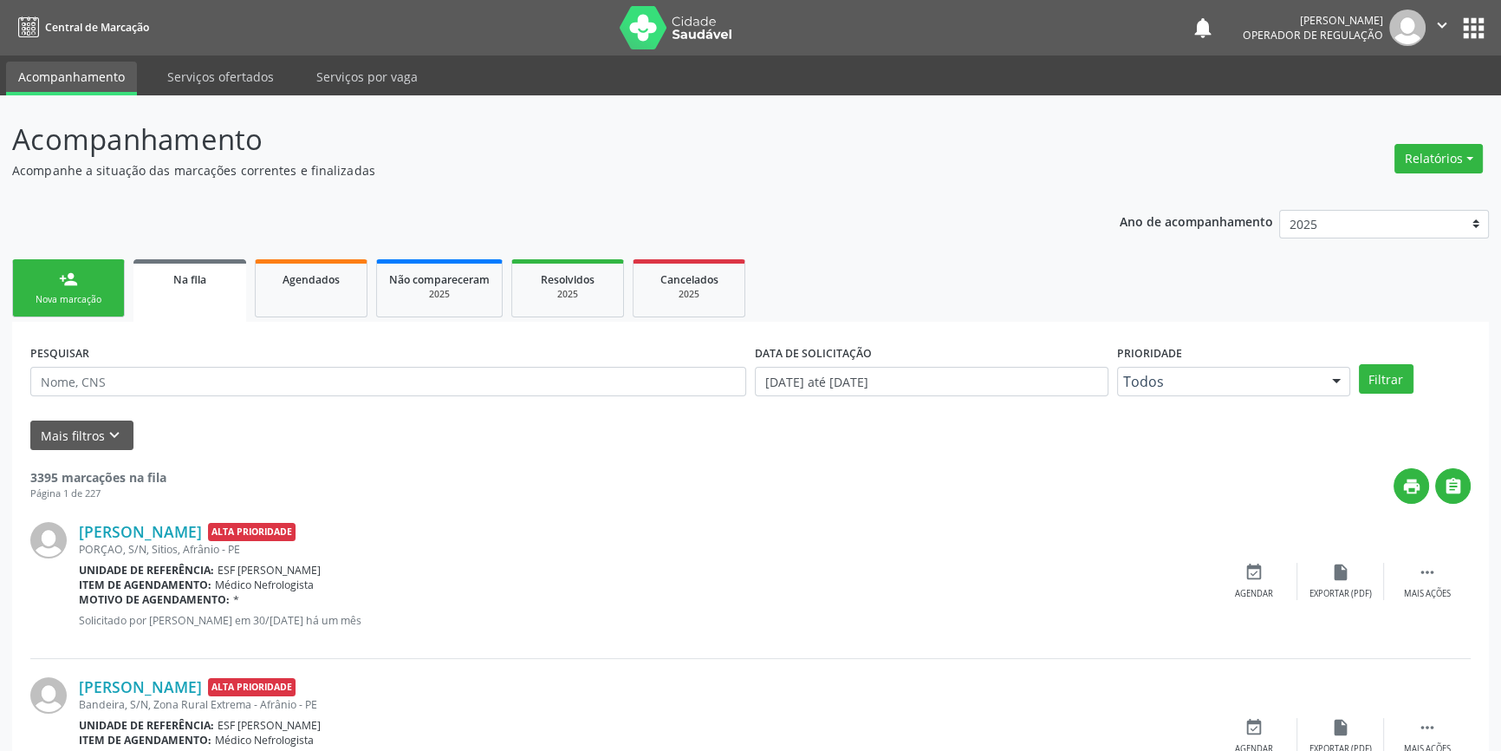
click at [70, 295] on div "Nova marcação" at bounding box center [68, 299] width 87 height 13
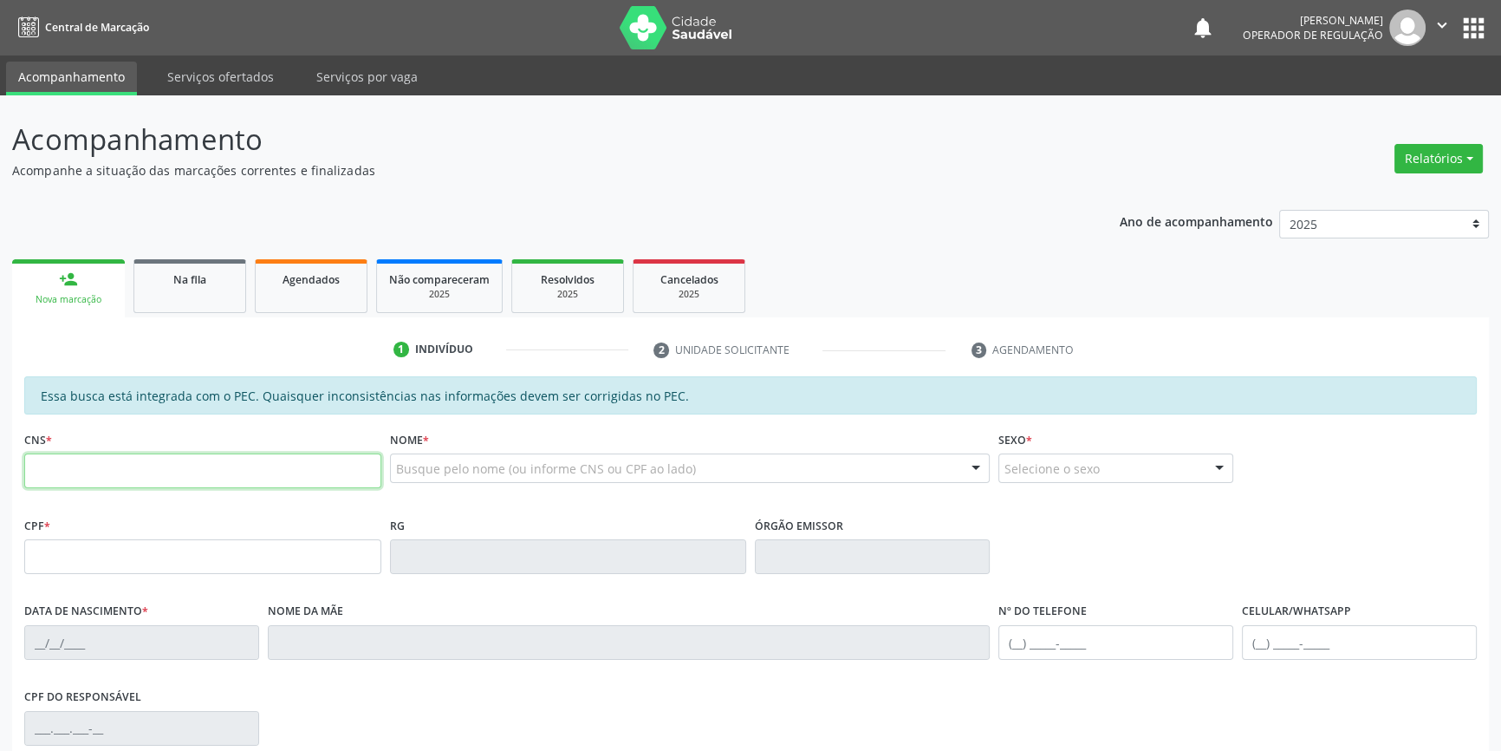
drag, startPoint x: 122, startPoint y: 458, endPoint x: 113, endPoint y: 451, distance: 12.3
click at [117, 453] on input "text" at bounding box center [202, 470] width 357 height 35
type input "700 0043 2005 8407"
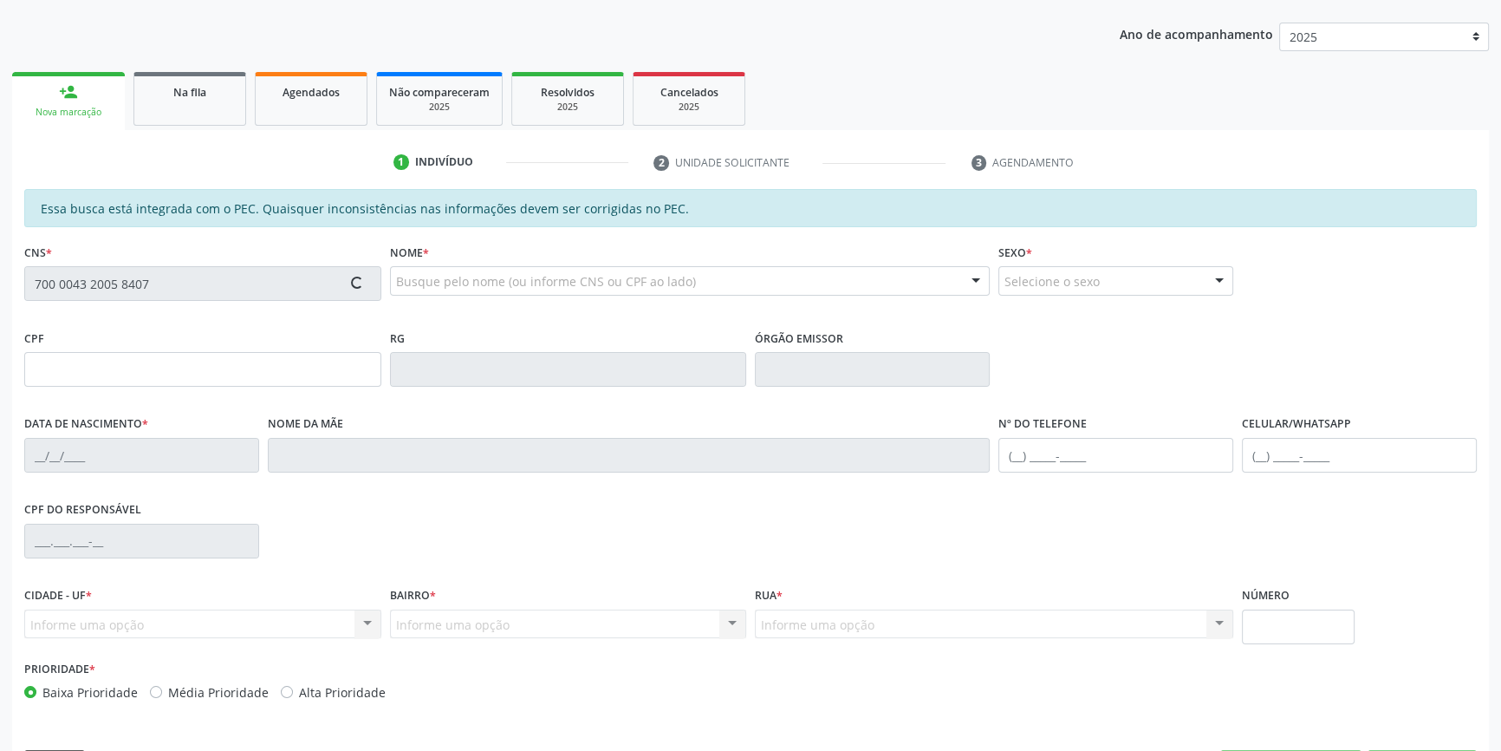
scroll to position [237, 0]
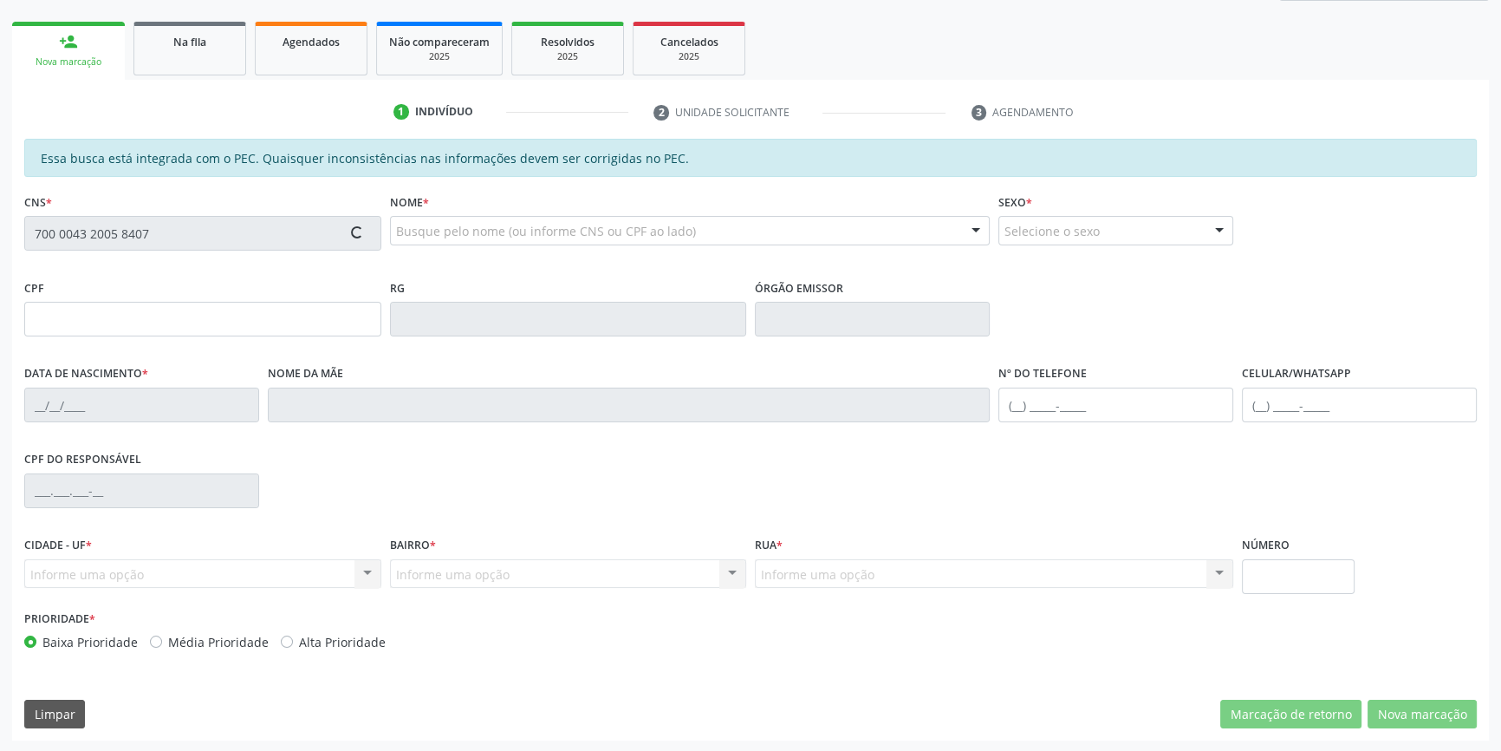
type input "059.810.944-78"
type input "23/03/1983"
type input "Cecília Pereira da Mata"
type input "(87) 98175-4373"
type input "S/N"
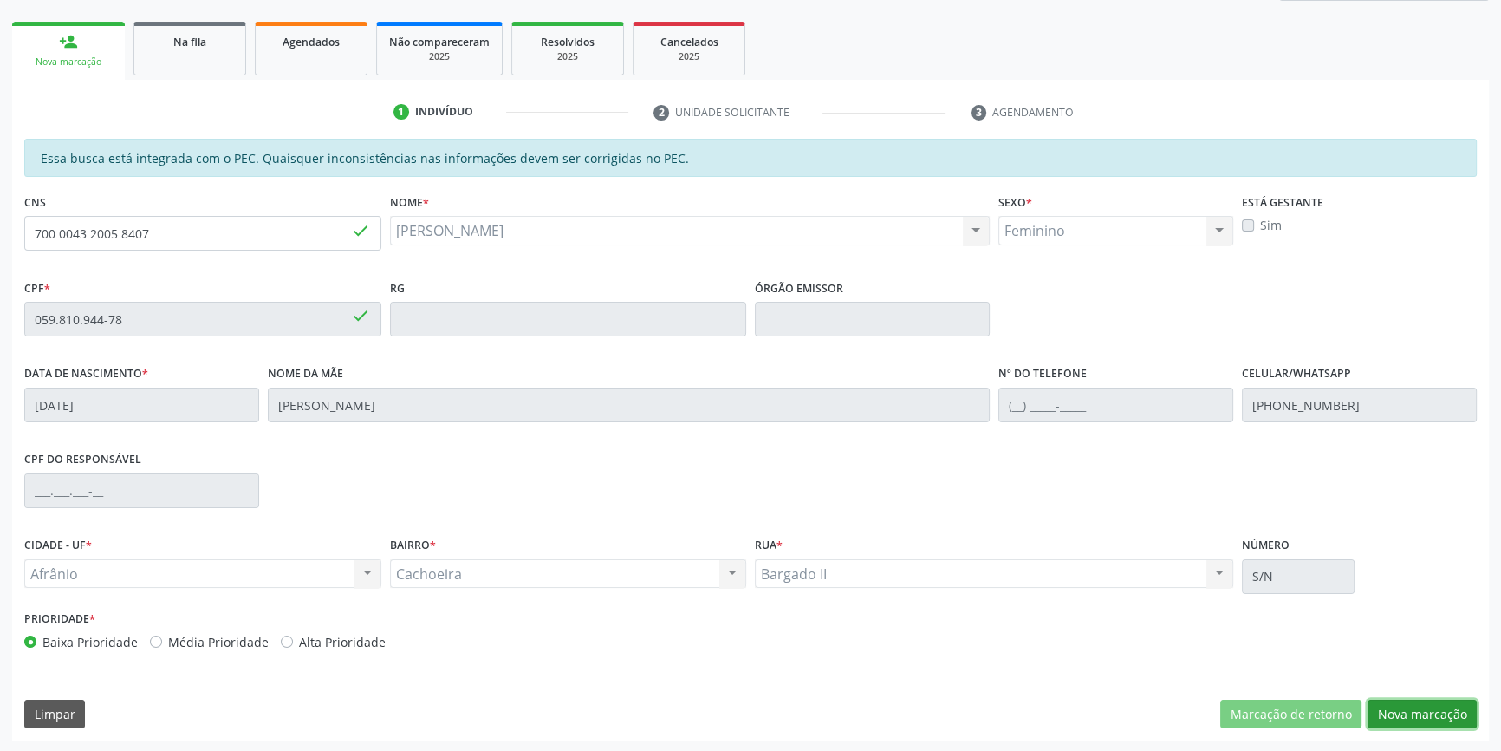
click at [1401, 710] on button "Nova marcação" at bounding box center [1422, 713] width 109 height 29
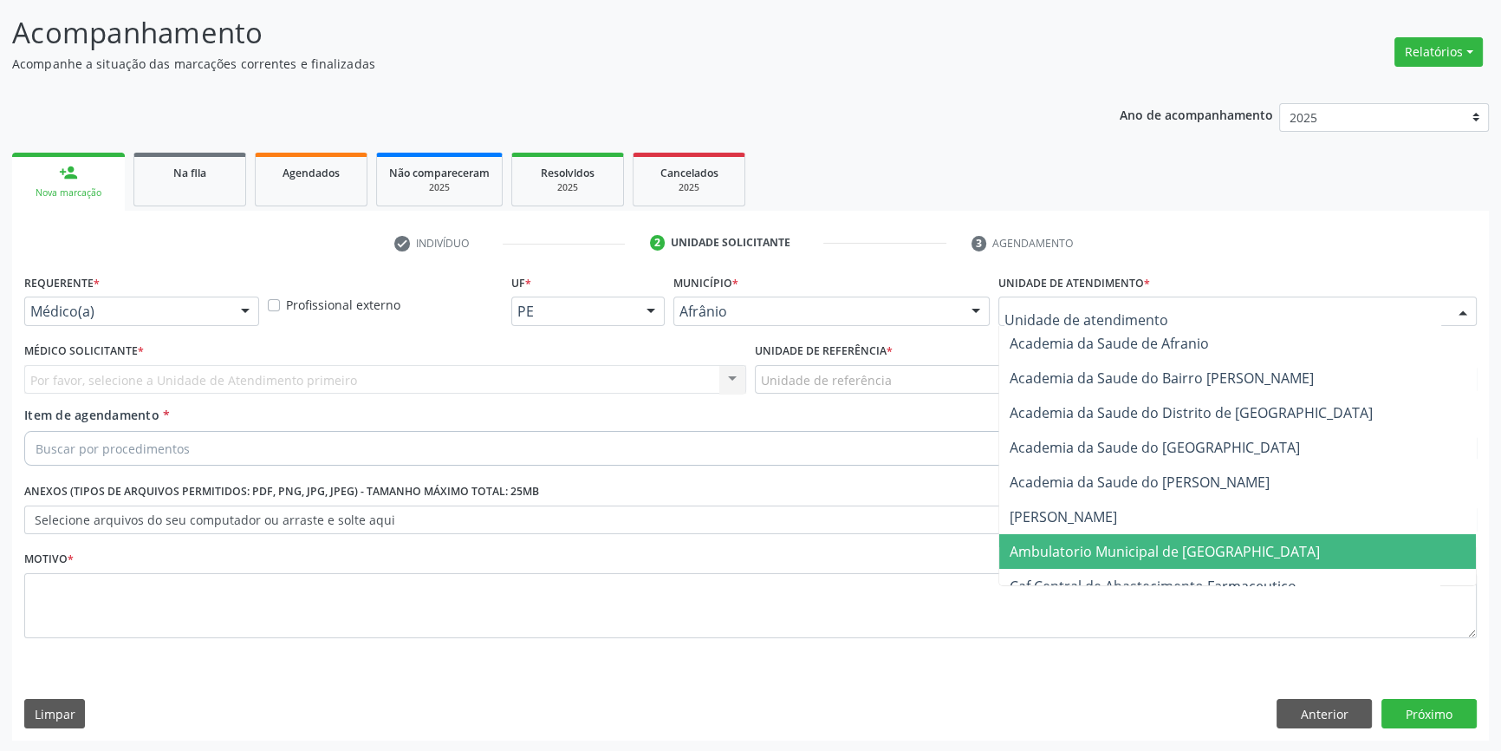
drag, startPoint x: 1127, startPoint y: 548, endPoint x: 941, endPoint y: 432, distance: 218.8
click at [1124, 547] on span "Ambulatorio Municipal de [GEOGRAPHIC_DATA]" at bounding box center [1165, 551] width 310 height 19
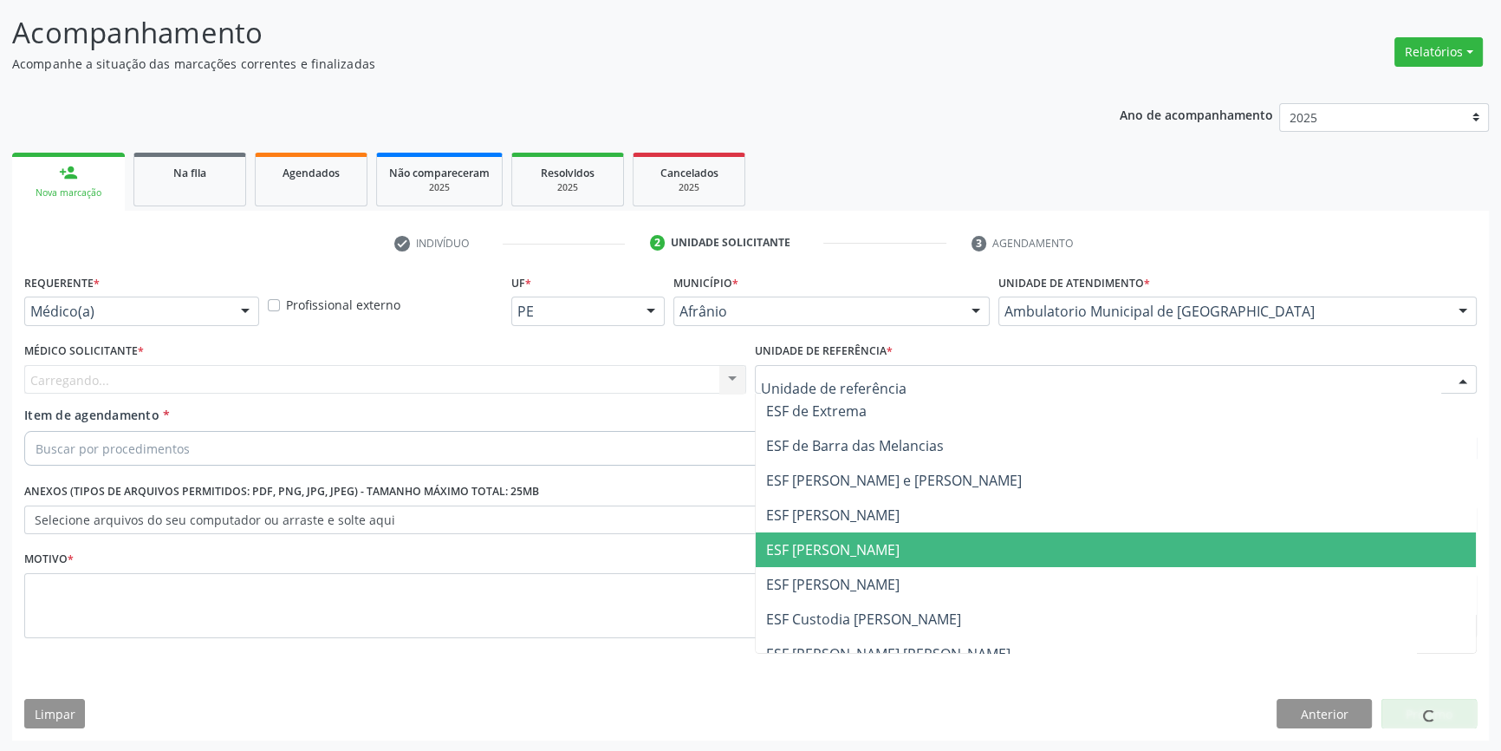
drag, startPoint x: 862, startPoint y: 539, endPoint x: 835, endPoint y: 526, distance: 29.8
click at [859, 540] on span "ESF [PERSON_NAME]" at bounding box center [832, 549] width 133 height 19
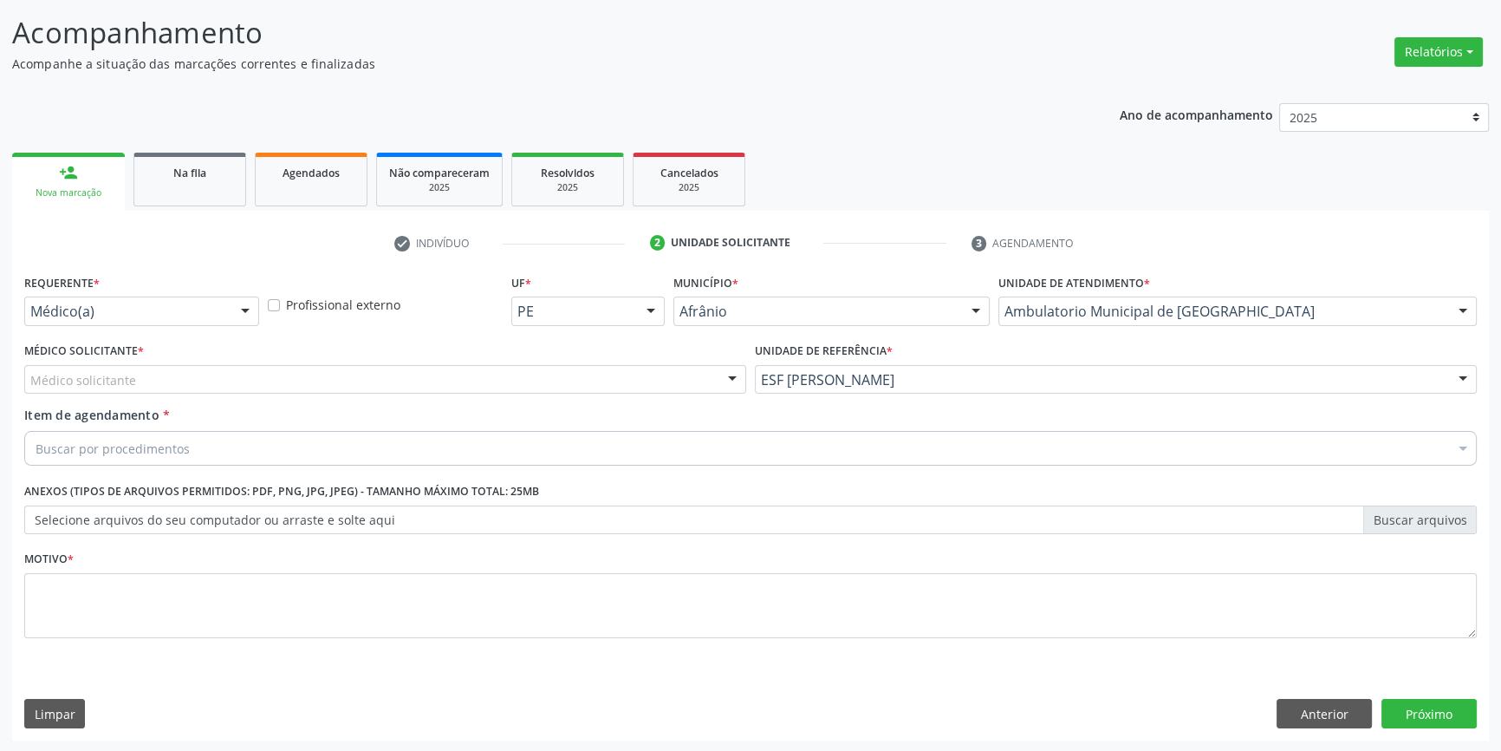
drag, startPoint x: 459, startPoint y: 382, endPoint x: 319, endPoint y: 404, distance: 142.1
click at [458, 382] on div "Médico solicitante" at bounding box center [385, 379] width 722 height 29
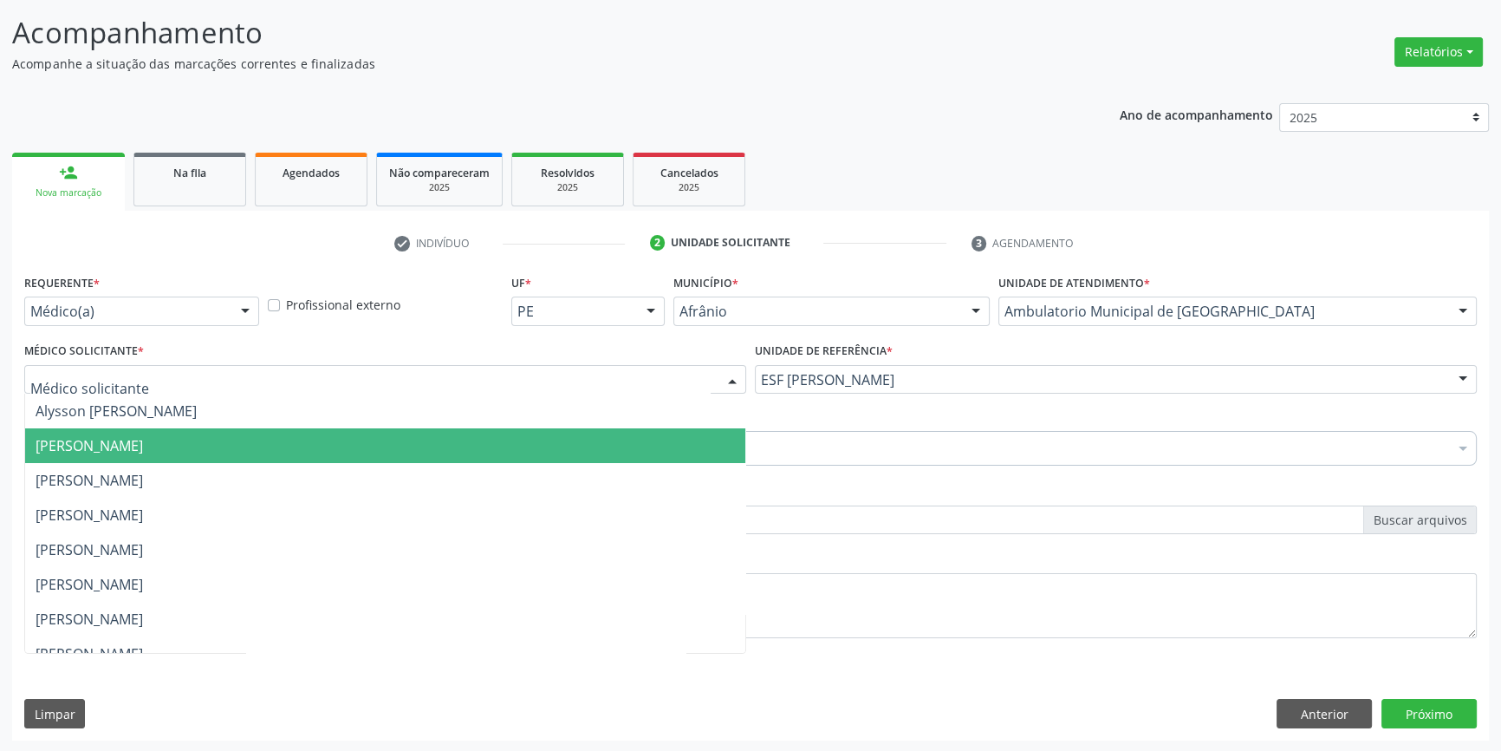
click at [143, 438] on span "[PERSON_NAME]" at bounding box center [89, 445] width 107 height 19
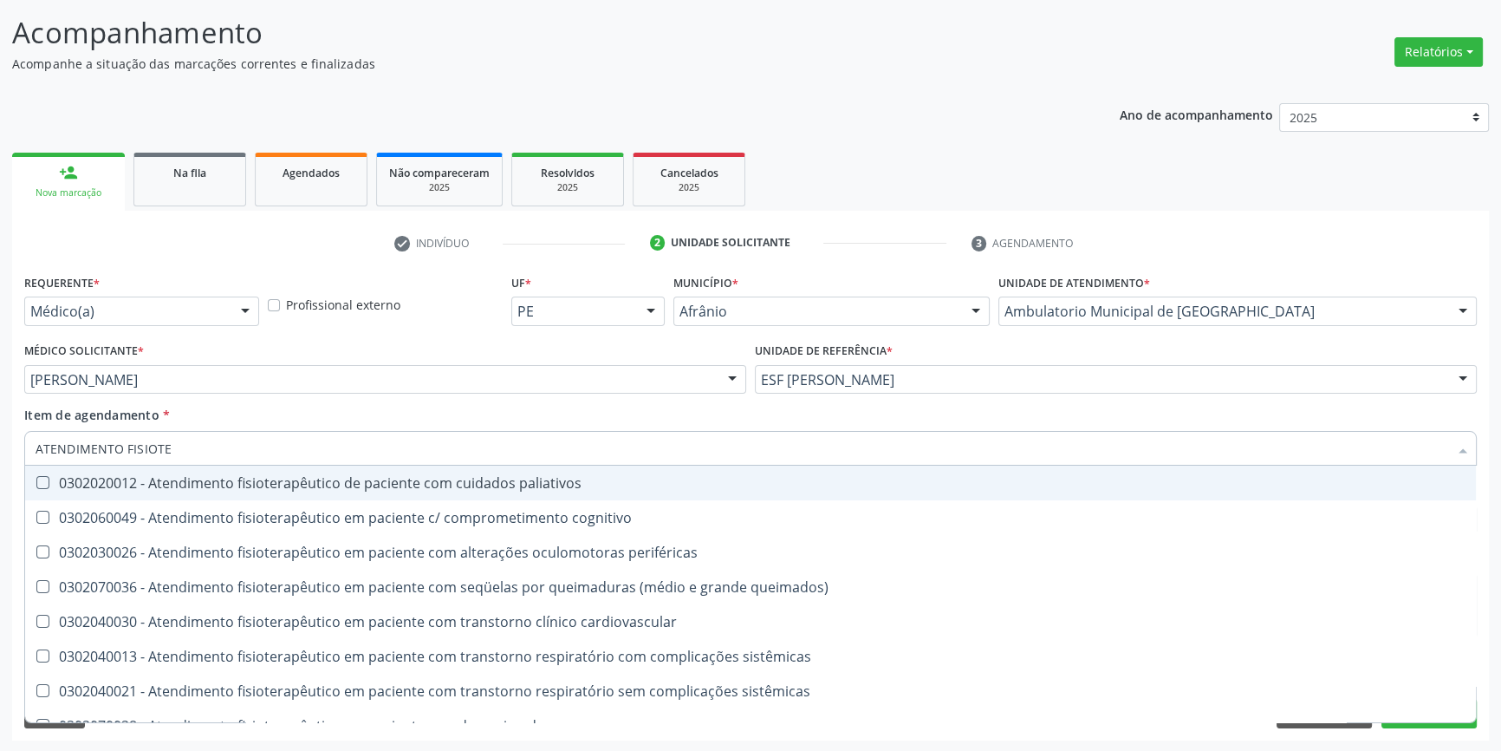
type input "ATENDIMENTO FISIOTER"
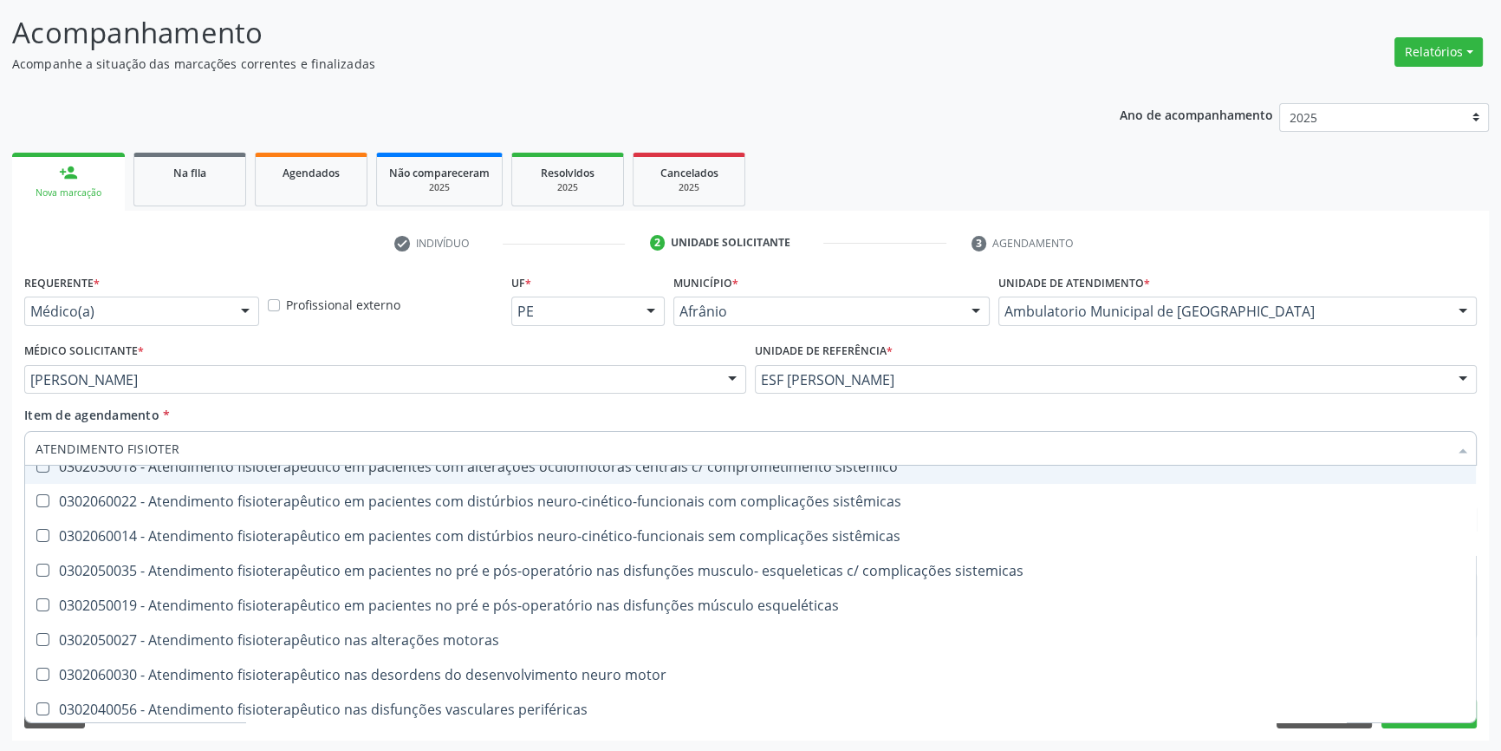
scroll to position [575, 0]
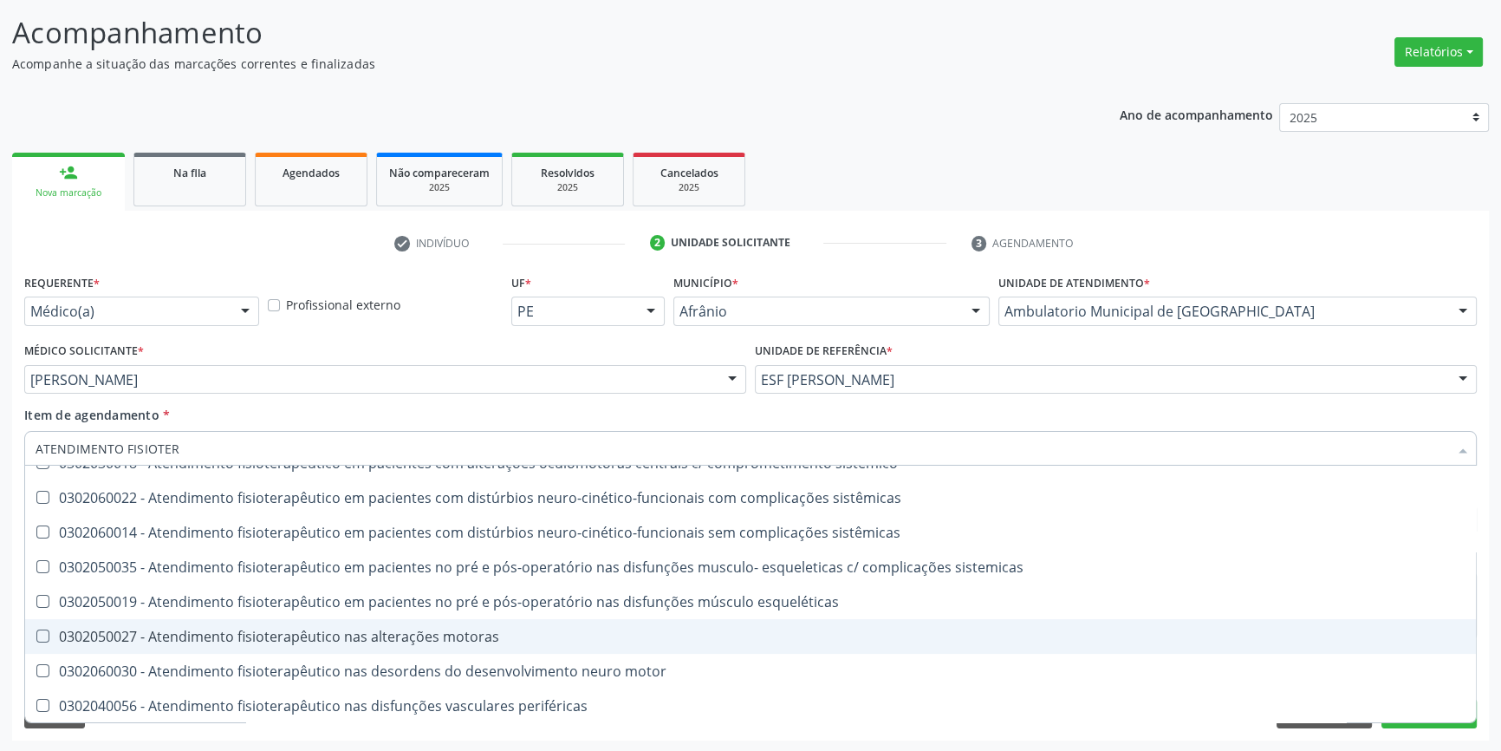
click at [474, 639] on div "0302050027 - Atendimento fisioterapêutico nas alterações motoras" at bounding box center [751, 636] width 1430 height 14
checkbox motoras "true"
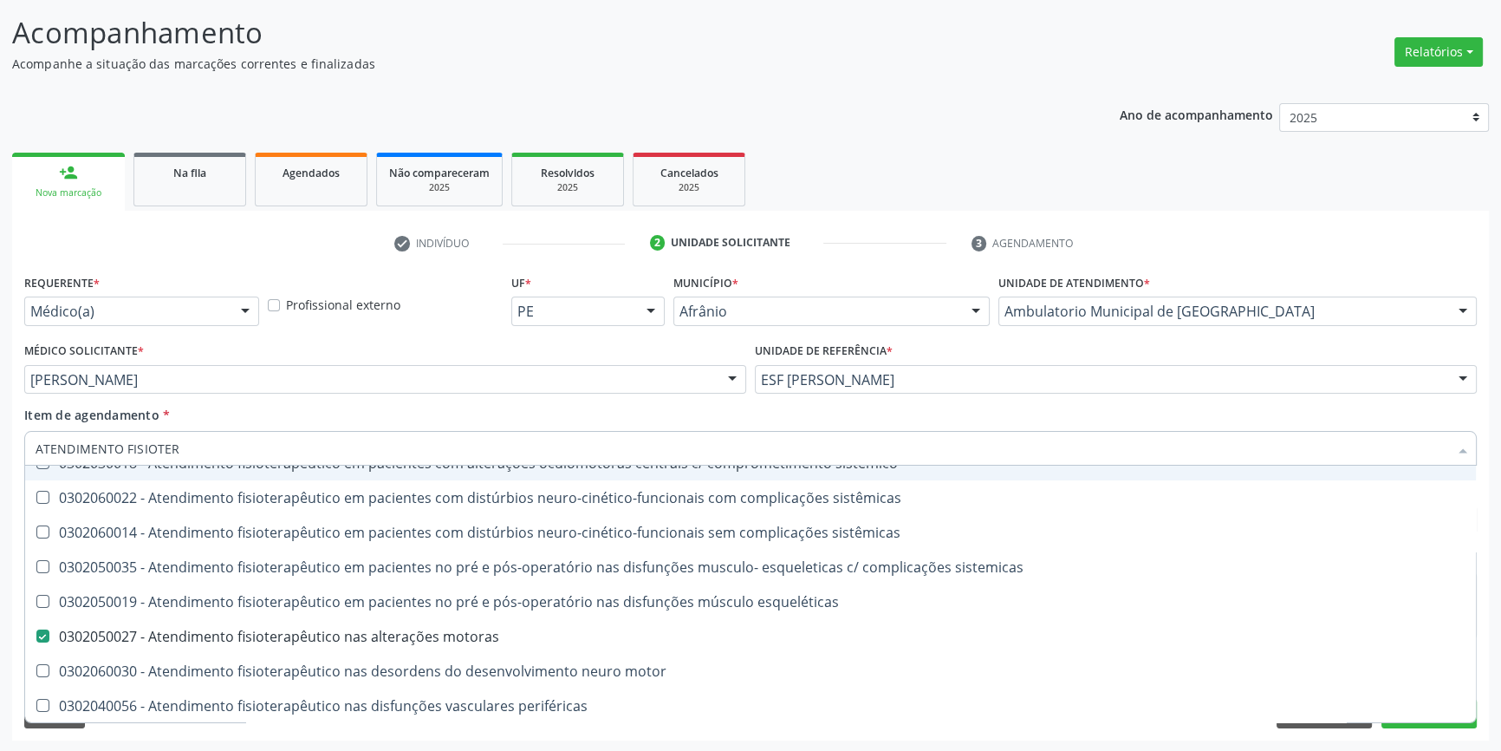
click at [371, 416] on div "Item de agendamento * ATENDIMENTO FISIOTER Desfazer seleção 0302020012 - Atendi…" at bounding box center [750, 433] width 1453 height 55
checkbox cognitivo "true"
checkbox motoras "false"
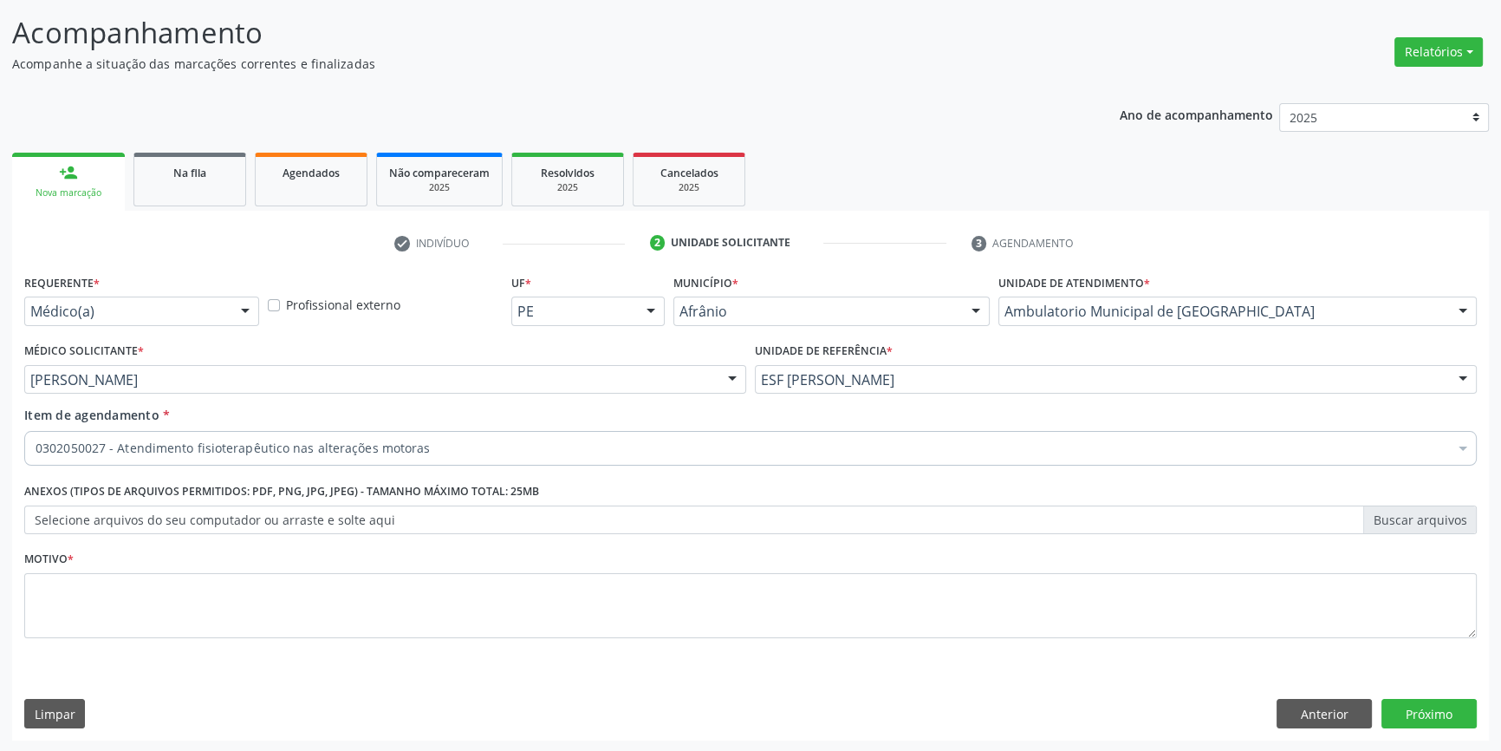
scroll to position [0, 0]
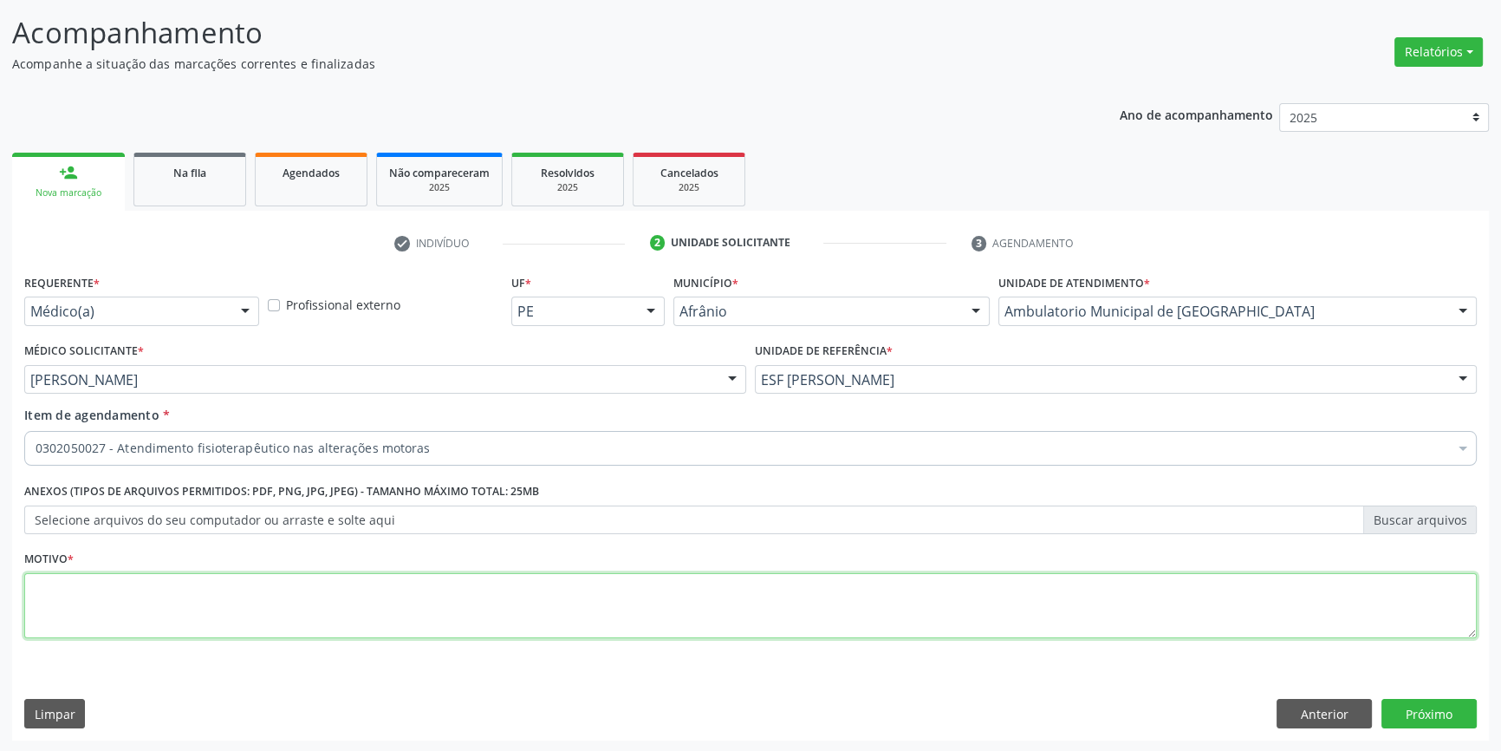
click at [309, 628] on textarea at bounding box center [750, 606] width 1453 height 66
type textarea "PARALISIA FACIEL PERIFÉRICA"
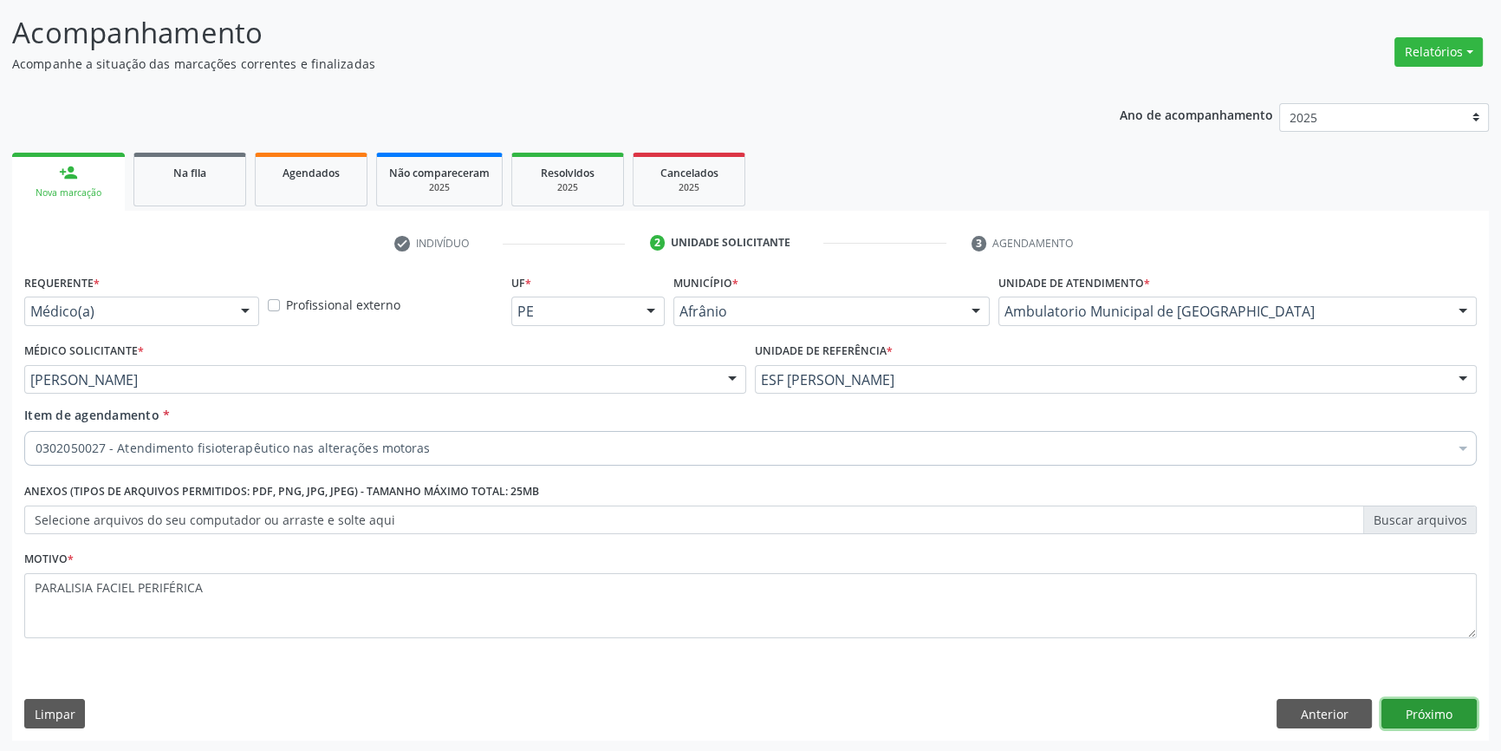
click at [1450, 712] on button "Próximo" at bounding box center [1429, 713] width 95 height 29
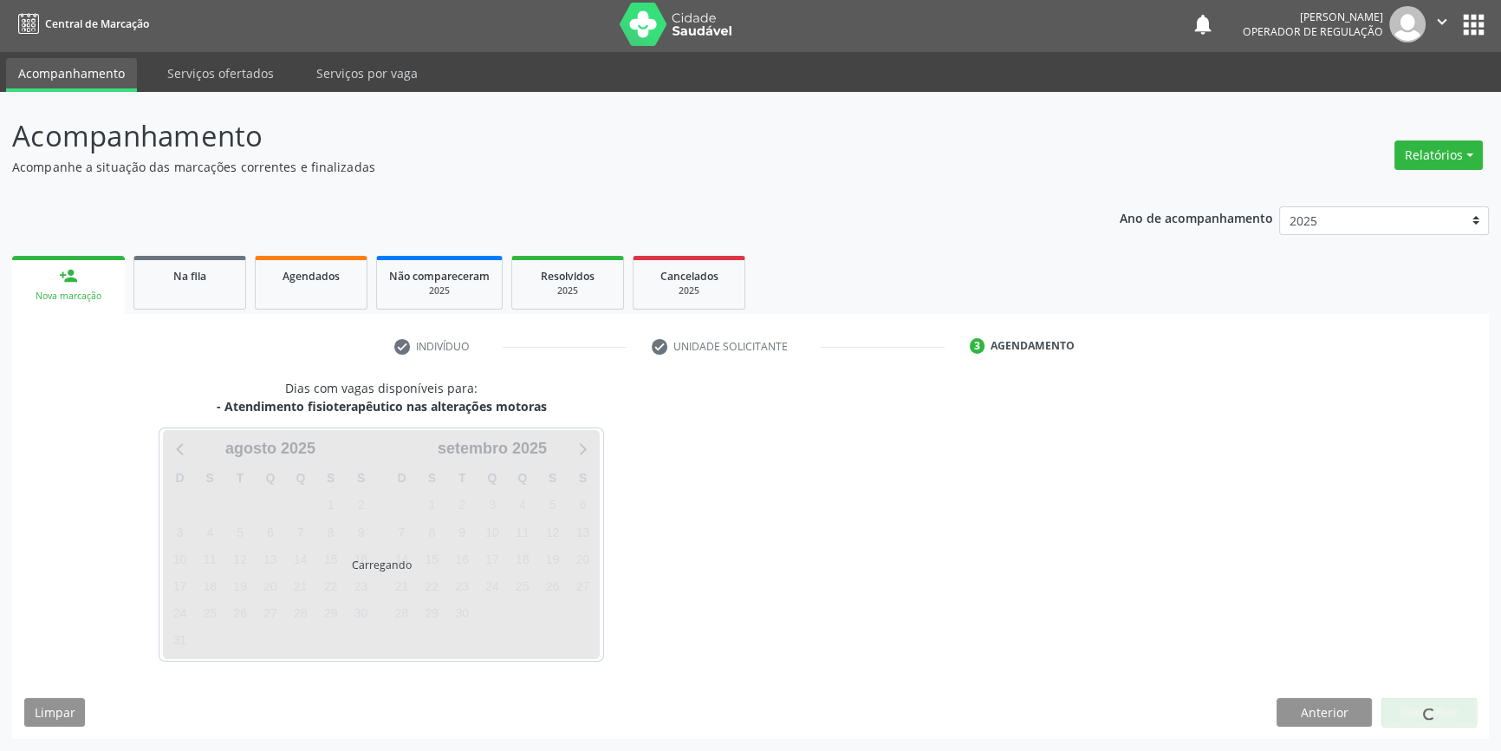
scroll to position [2, 0]
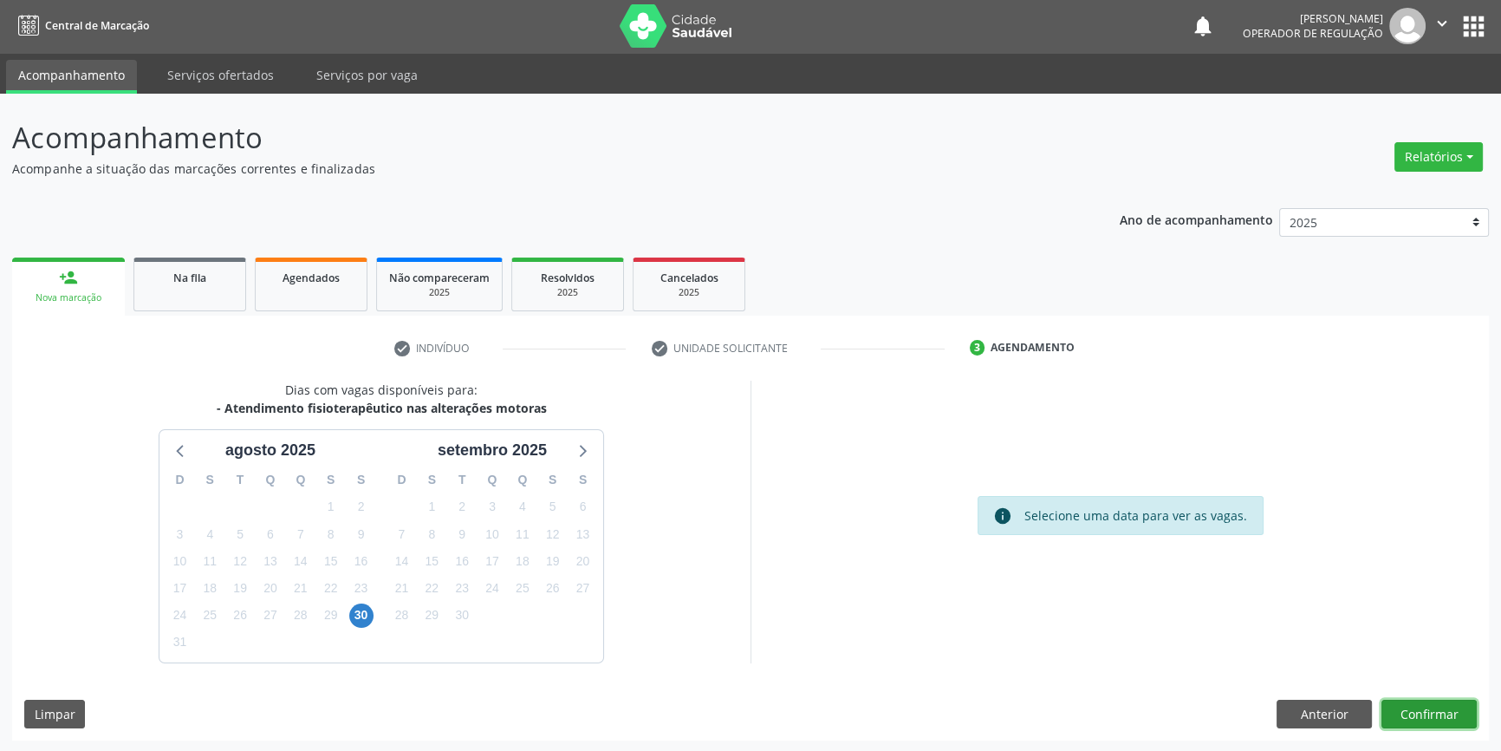
click at [1426, 716] on button "Confirmar" at bounding box center [1429, 713] width 95 height 29
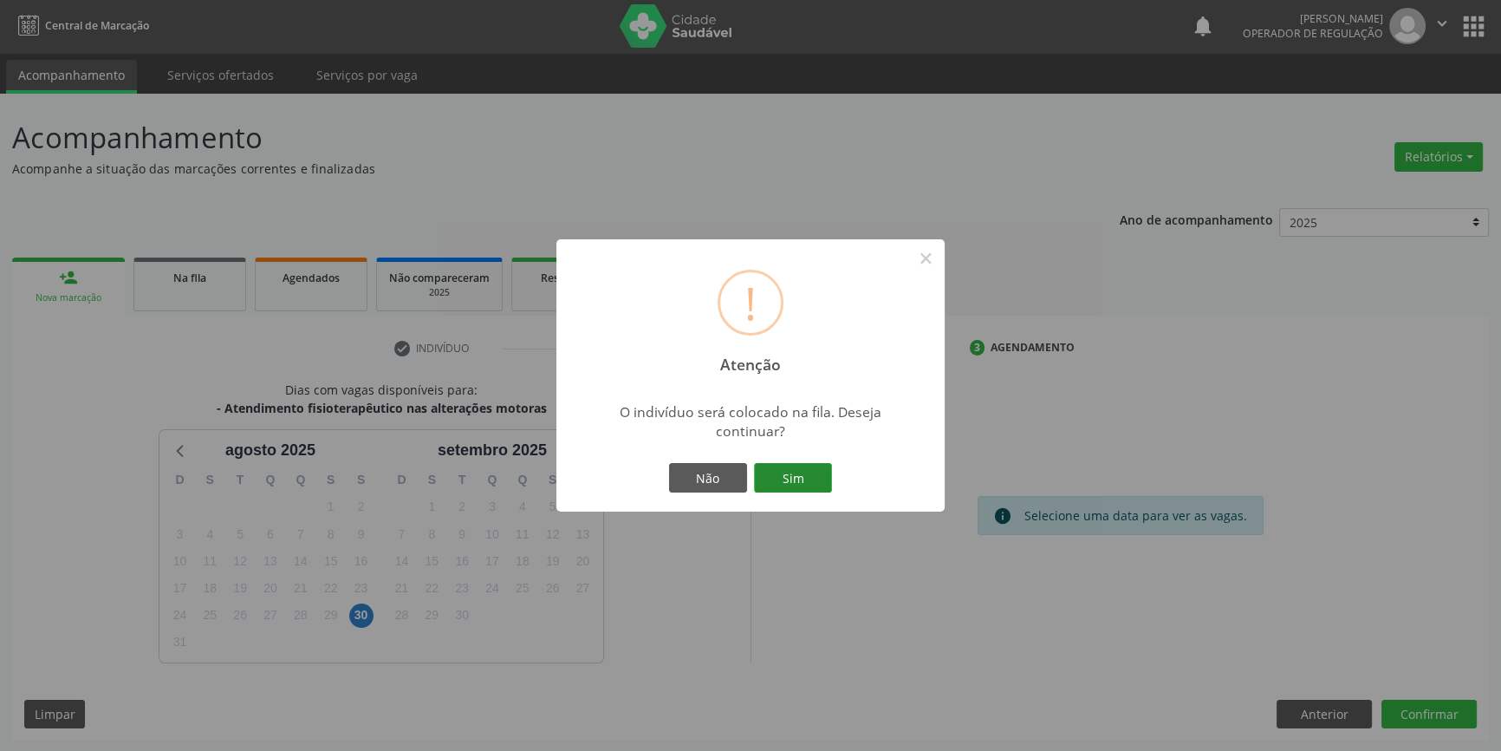
click at [794, 484] on button "Sim" at bounding box center [793, 477] width 78 height 29
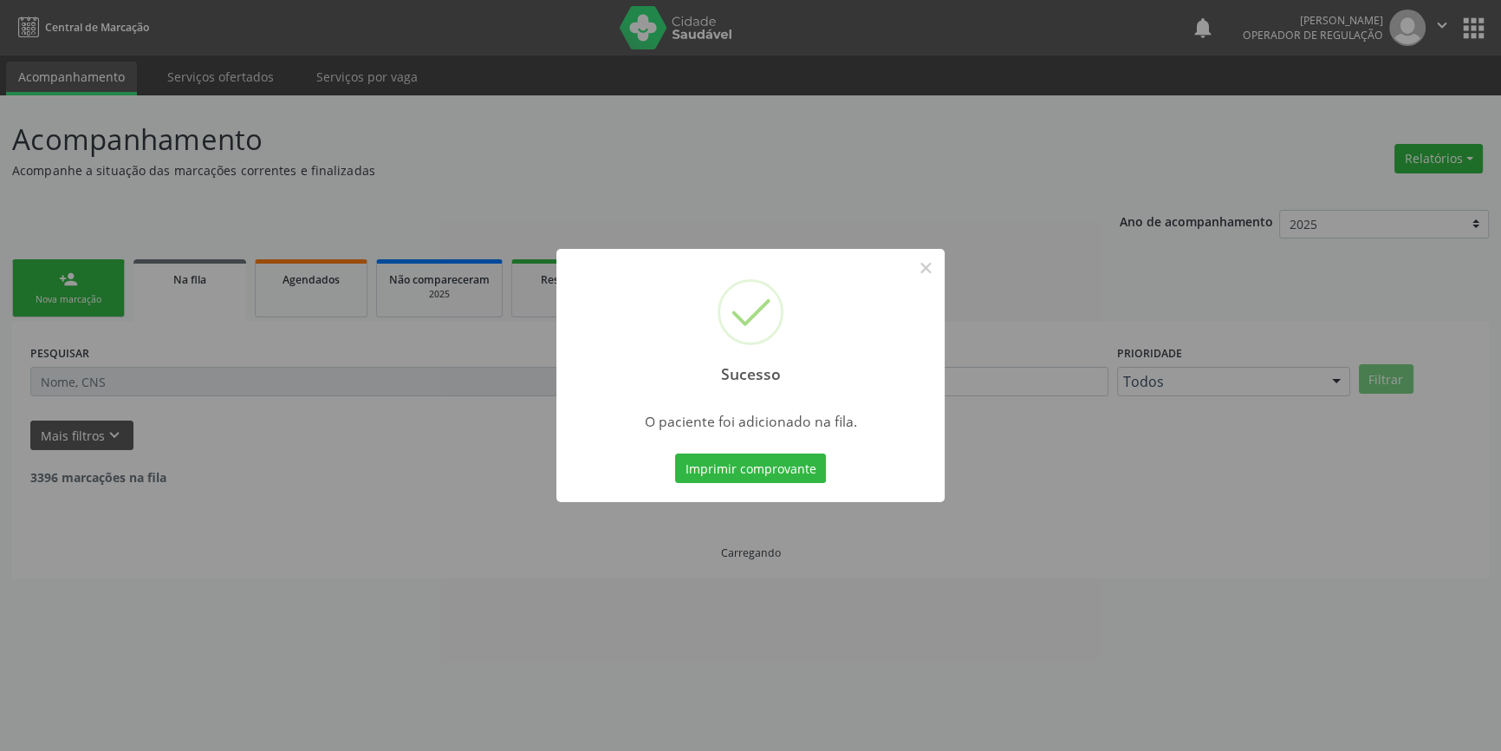
scroll to position [0, 0]
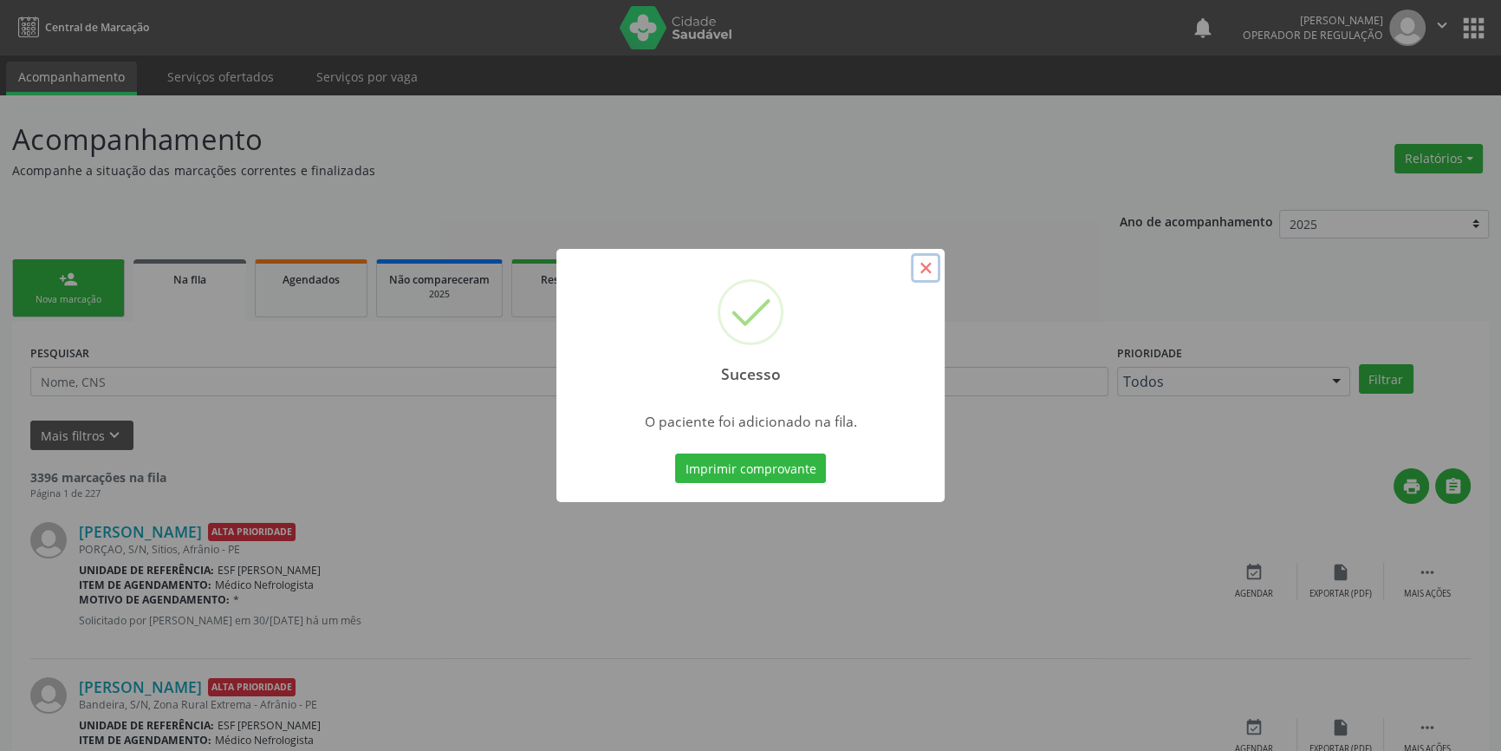
click at [935, 272] on button "×" at bounding box center [925, 267] width 29 height 29
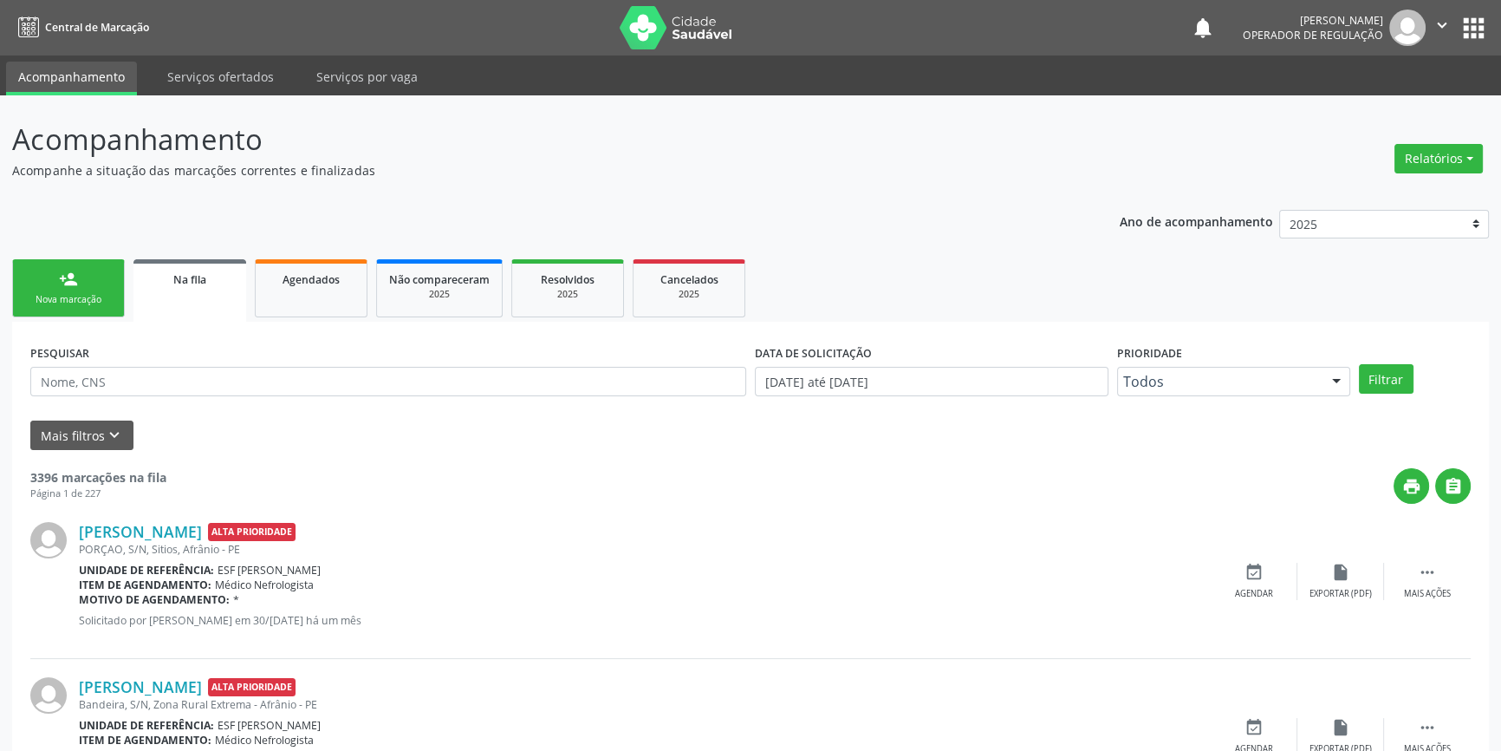
click at [100, 288] on link "person_add Nova marcação" at bounding box center [68, 288] width 113 height 58
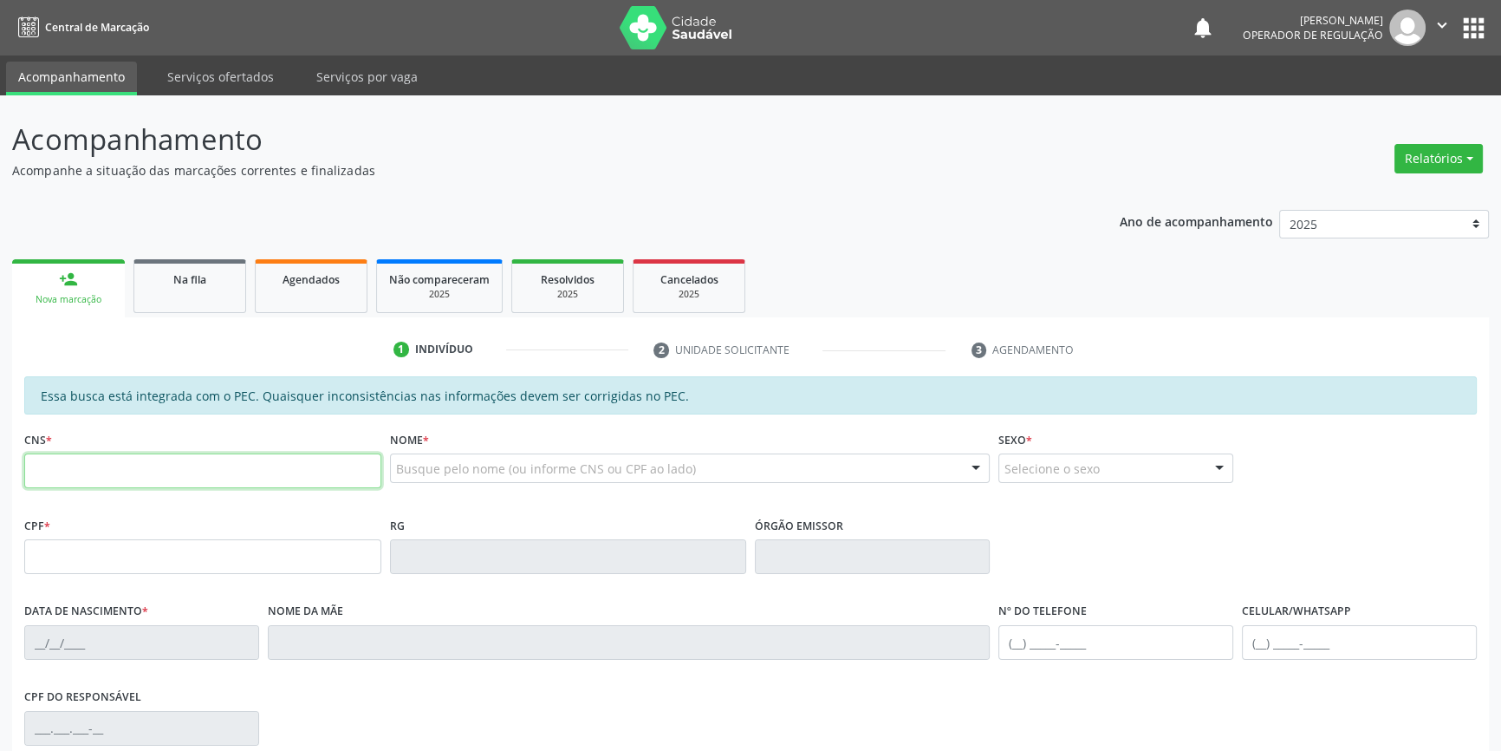
click at [118, 484] on input "text" at bounding box center [202, 470] width 357 height 35
type input "700 0043 2005 8407"
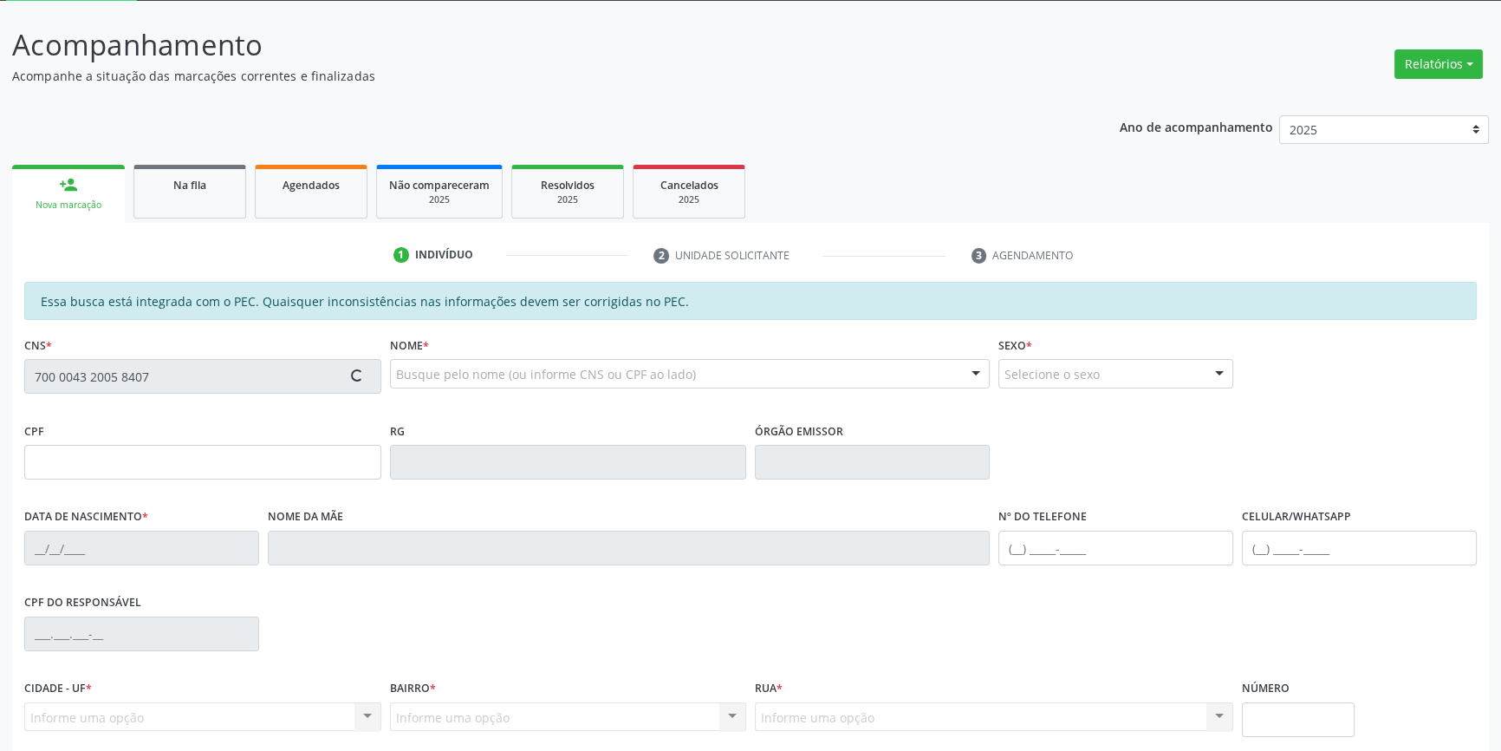
scroll to position [237, 0]
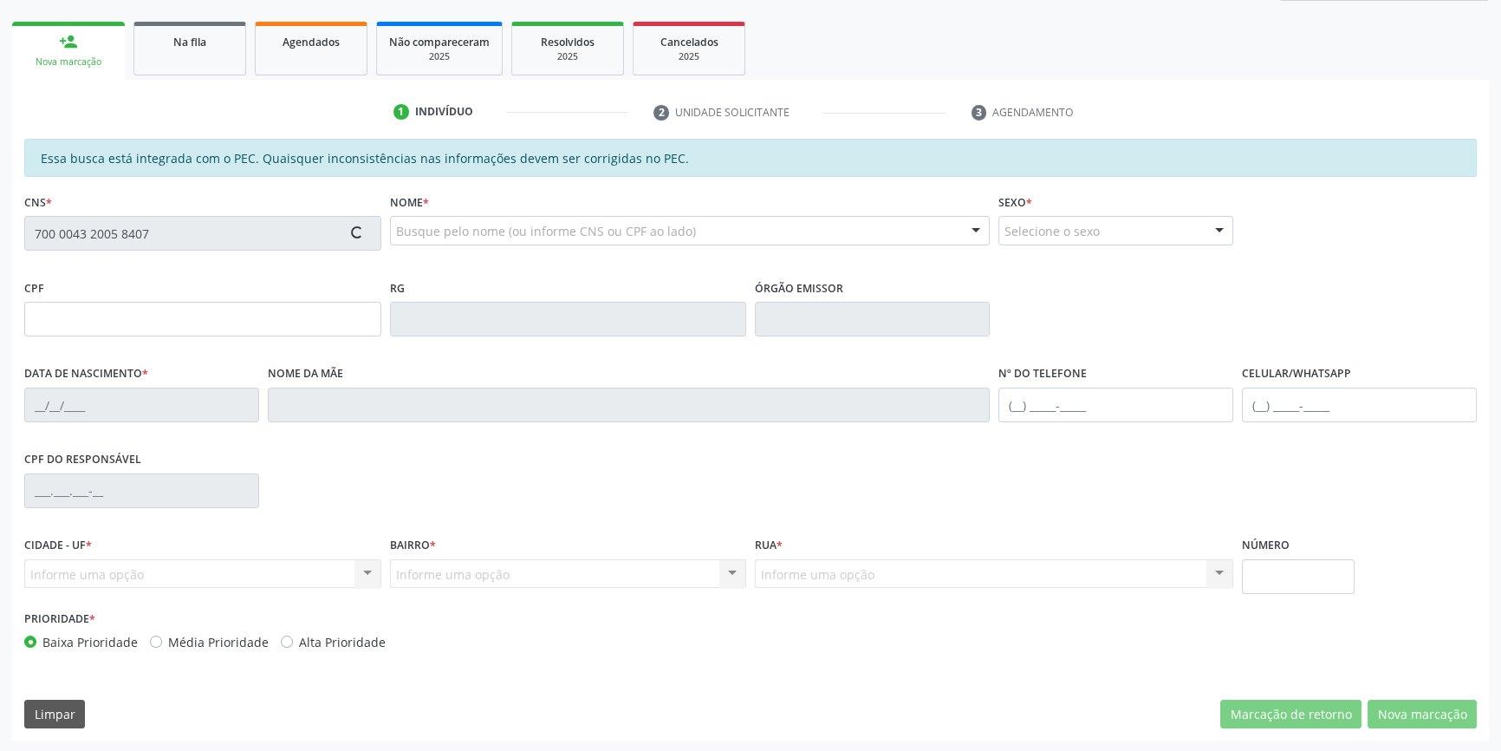
type input "059.810.944-78"
type input "23/03/1983"
type input "Cecília Pereira da Mata"
type input "(87) 88855-5408"
type input "(87) 98175-4373"
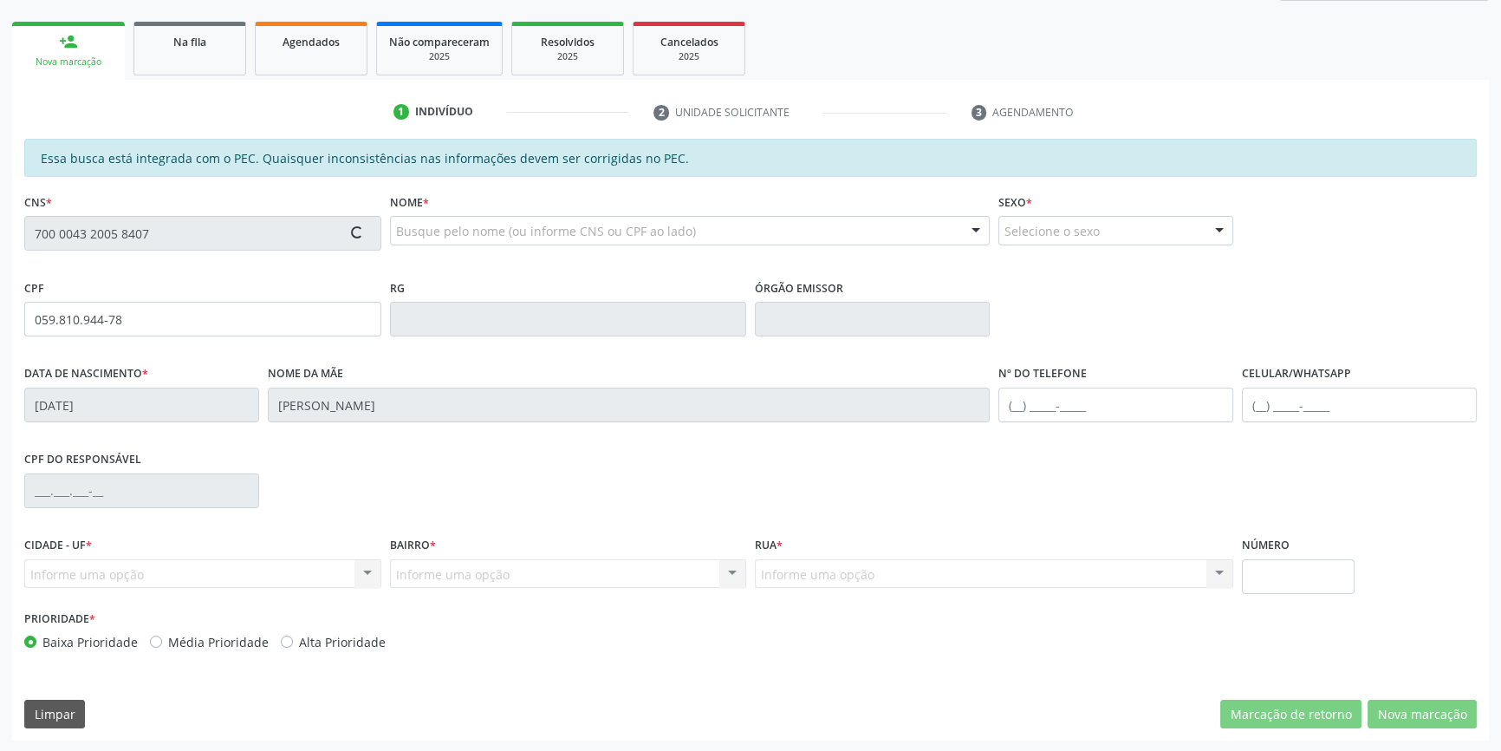
type input "S/N"
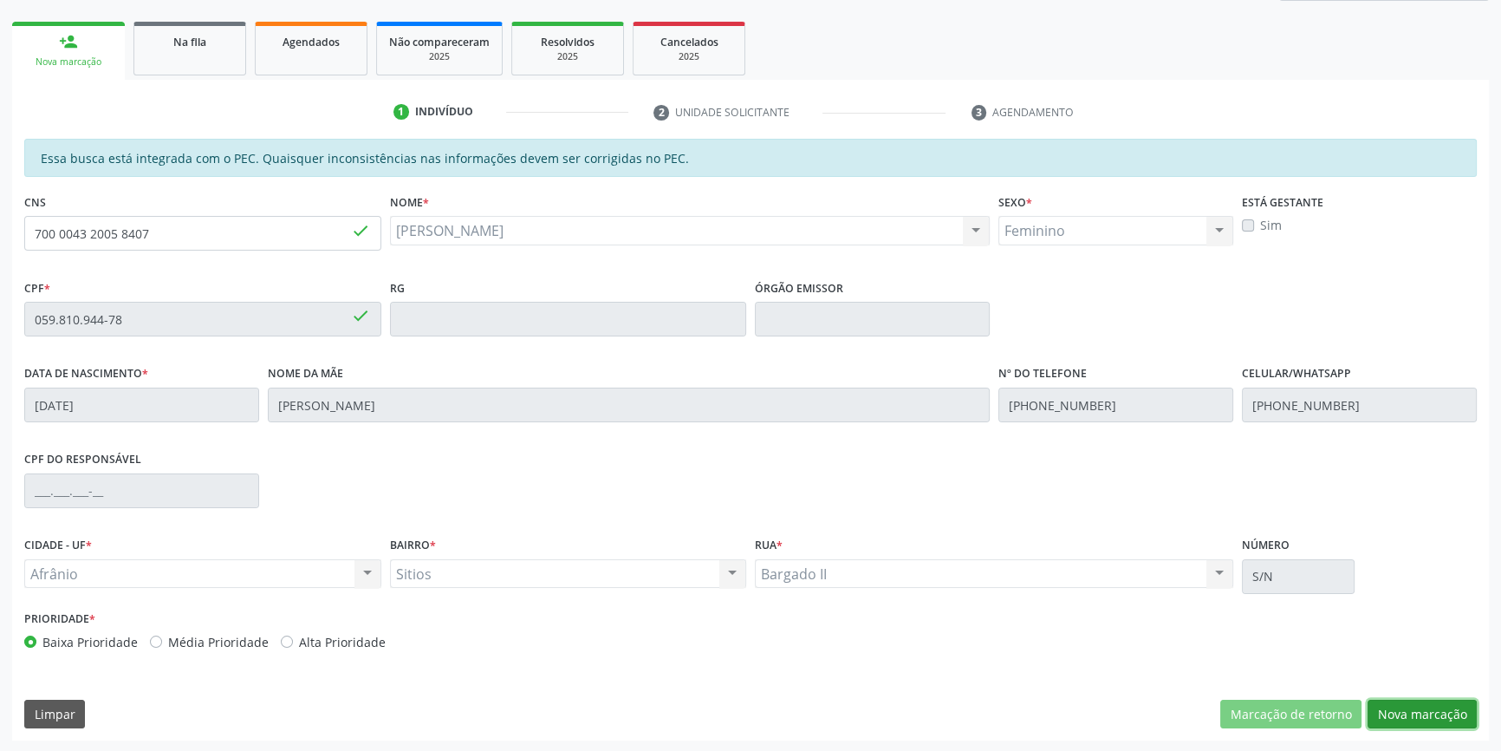
click at [1420, 720] on button "Nova marcação" at bounding box center [1422, 713] width 109 height 29
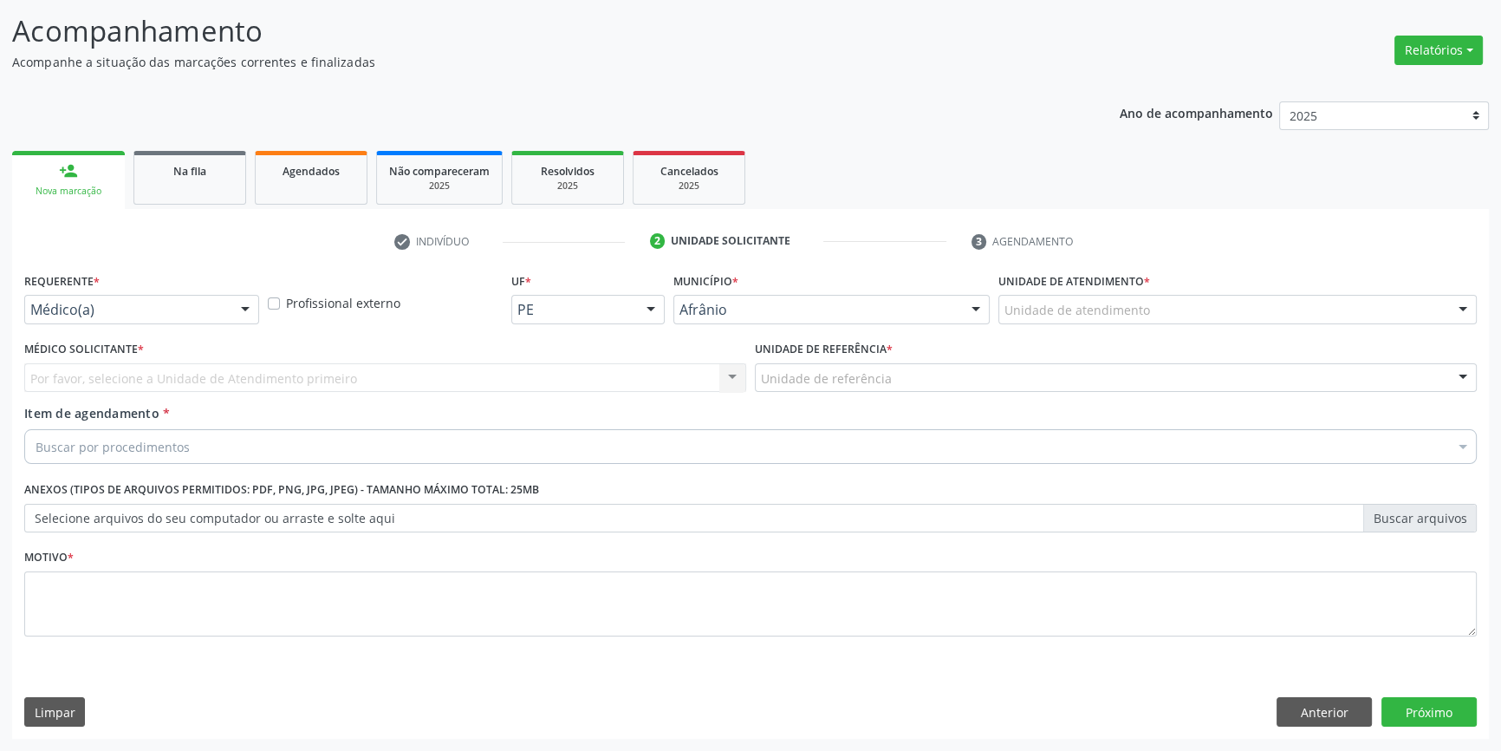
scroll to position [107, 0]
drag, startPoint x: 1054, startPoint y: 329, endPoint x: 1064, endPoint y: 321, distance: 13.5
click at [1057, 324] on div "Unidade de atendimento * Unidade de atendimento Academia da Saude de Afranio Ac…" at bounding box center [1237, 304] width 487 height 68
click at [1064, 321] on div "Unidade de atendimento" at bounding box center [1237, 310] width 478 height 29
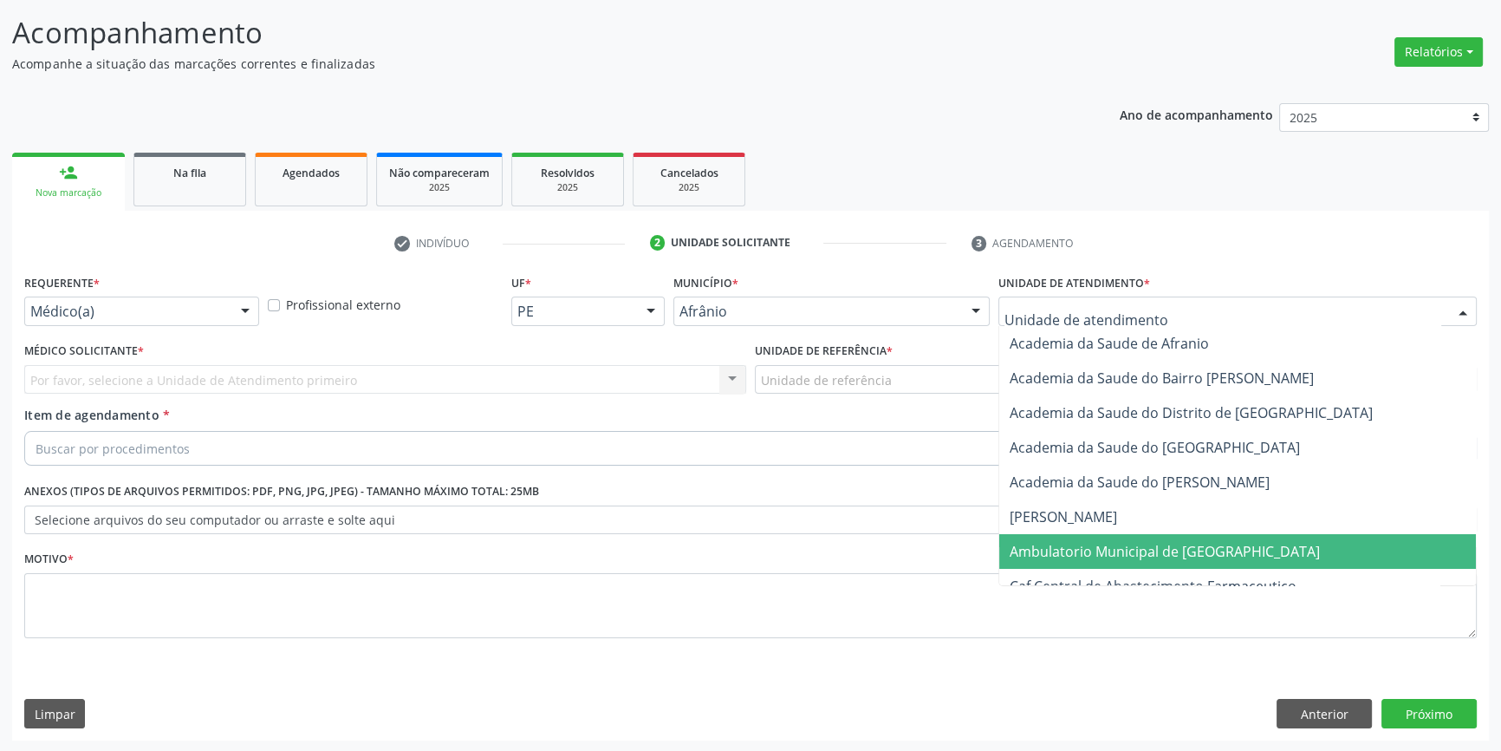
drag, startPoint x: 1076, startPoint y: 556, endPoint x: 1023, endPoint y: 512, distance: 68.4
click at [1075, 555] on span "Ambulatorio Municipal de [GEOGRAPHIC_DATA]" at bounding box center [1165, 551] width 310 height 19
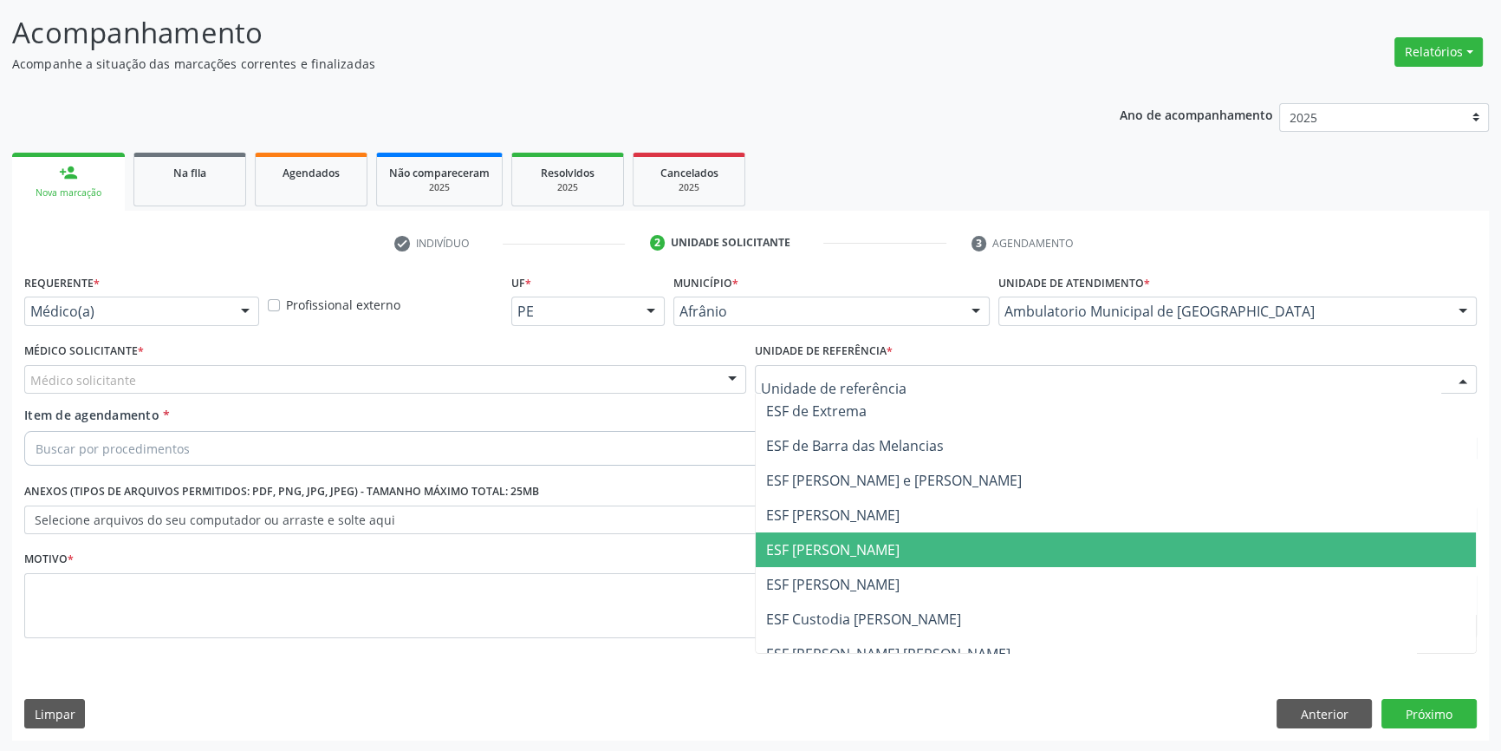
click at [843, 542] on span "ESF [PERSON_NAME]" at bounding box center [832, 549] width 133 height 19
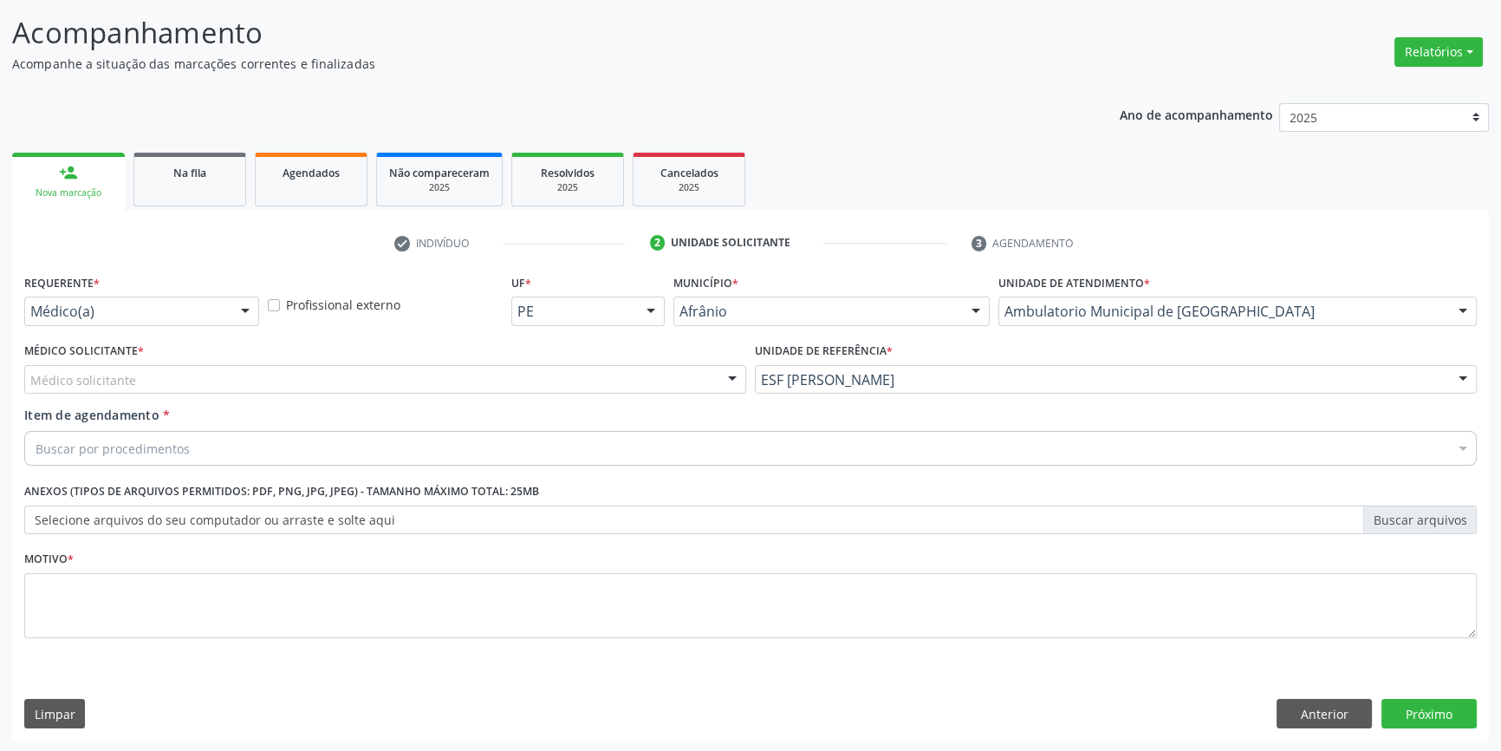
click at [508, 381] on div "Médico solicitante" at bounding box center [385, 379] width 722 height 29
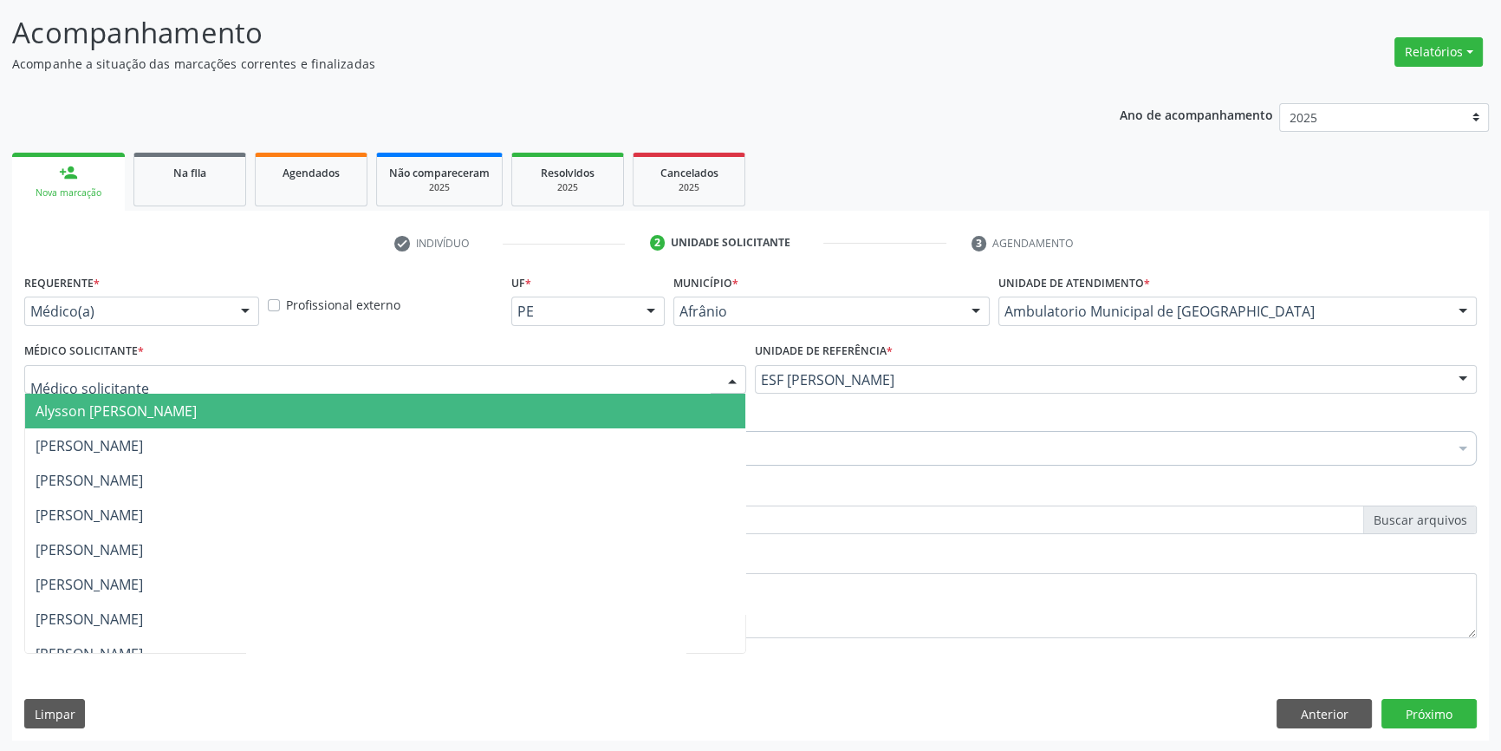
drag, startPoint x: 228, startPoint y: 422, endPoint x: 218, endPoint y: 427, distance: 11.6
click at [221, 426] on span "Alysson [PERSON_NAME]" at bounding box center [385, 410] width 720 height 35
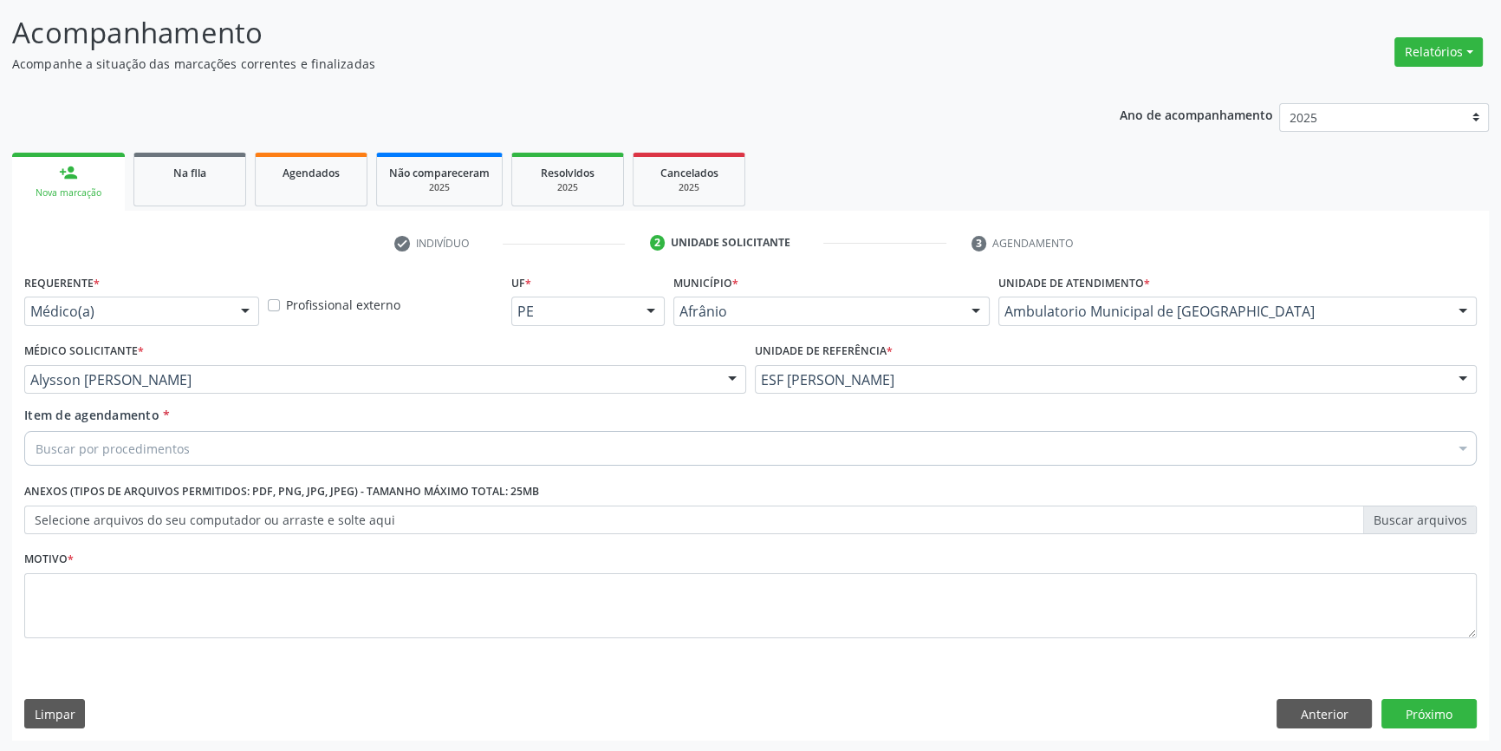
click at [234, 367] on div "Alysson [PERSON_NAME]" at bounding box center [385, 379] width 722 height 29
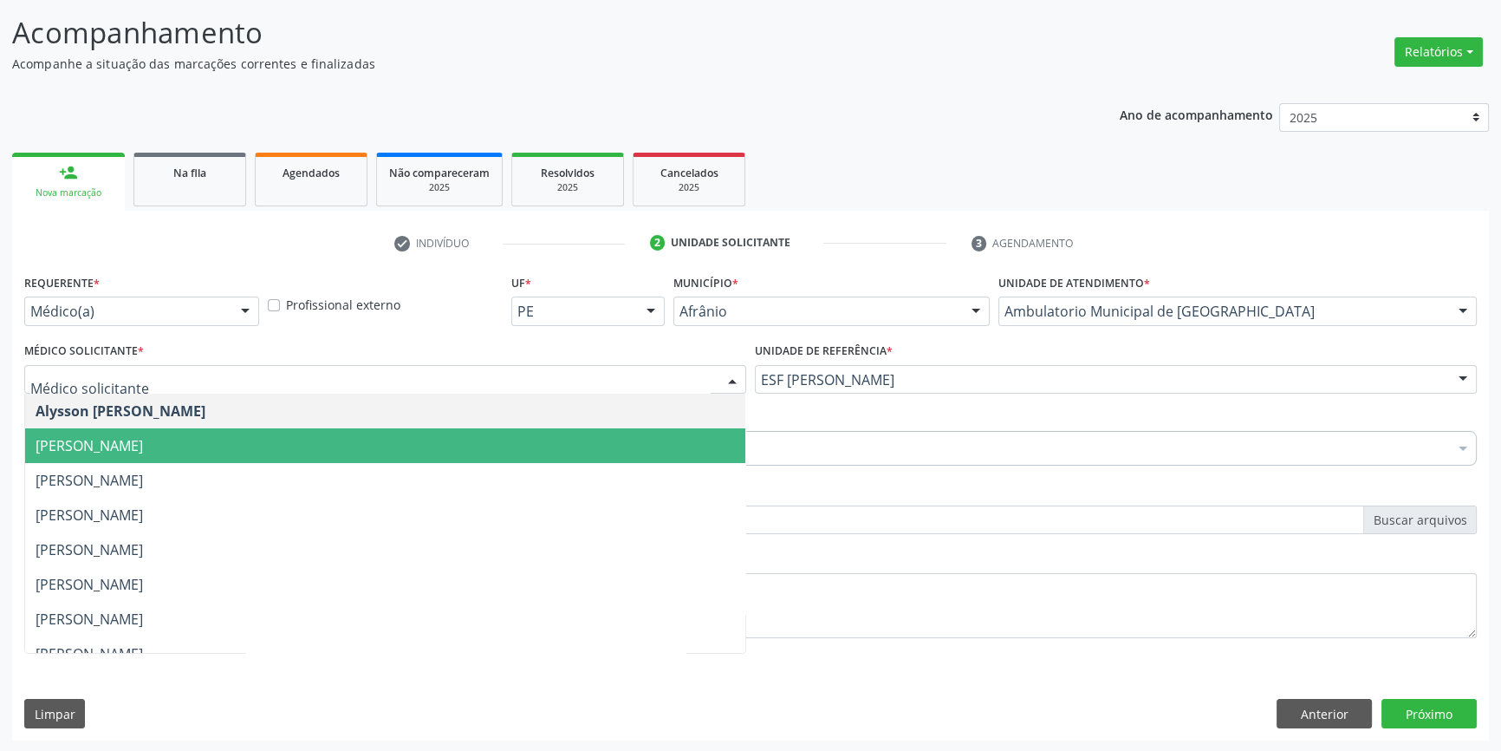
click at [153, 429] on span "[PERSON_NAME]" at bounding box center [385, 445] width 720 height 35
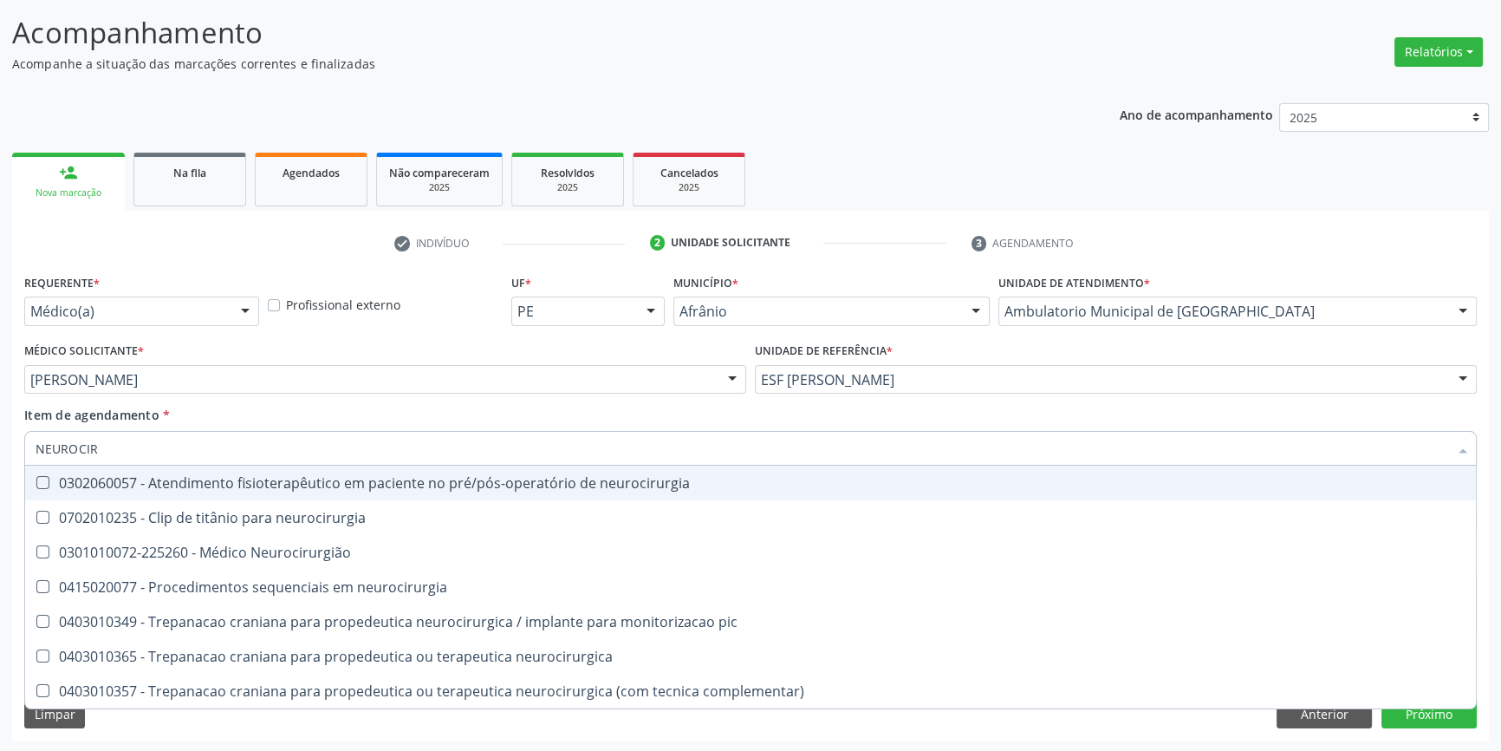
type input "NEUROCIRU"
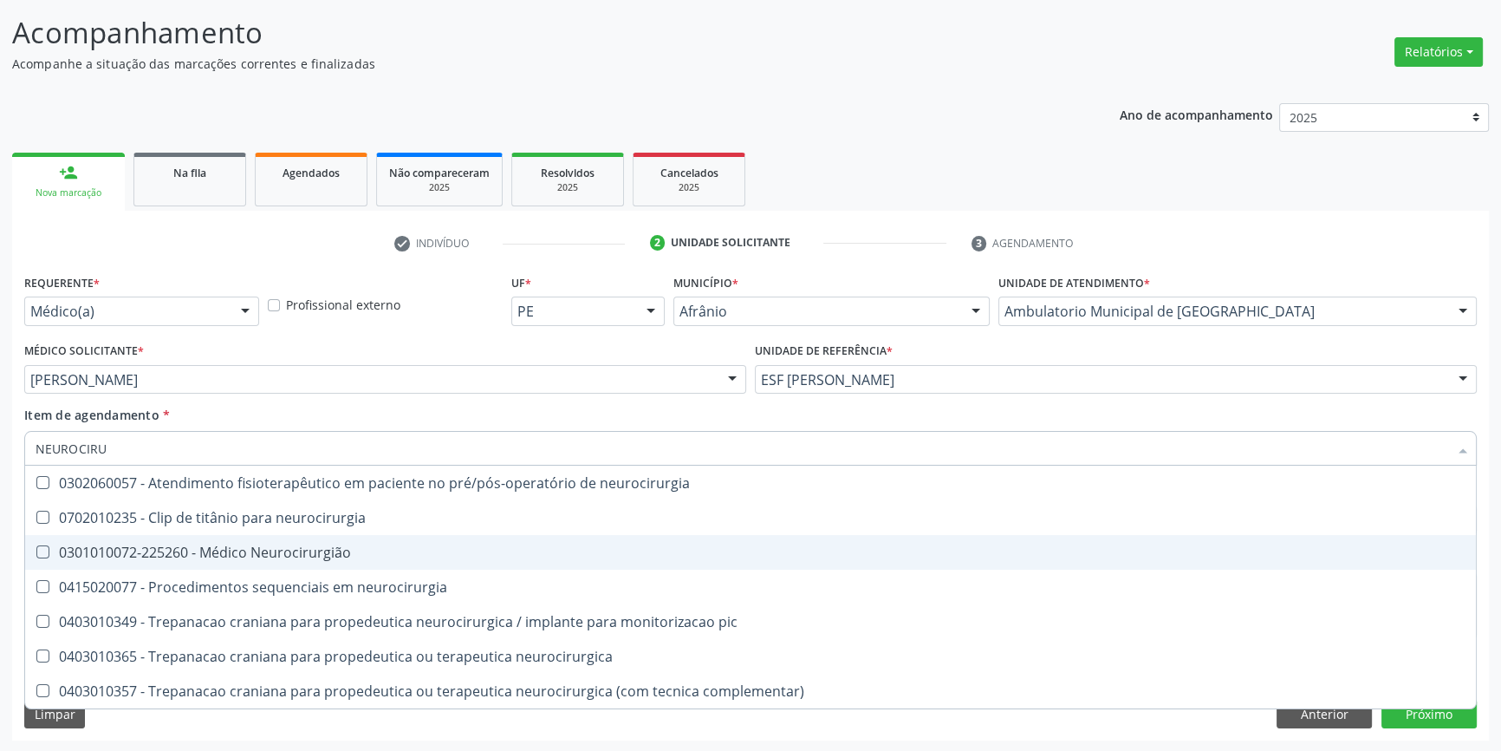
click at [305, 548] on div "0301010072-225260 - Médico Neurocirurgião" at bounding box center [751, 552] width 1430 height 14
checkbox Neurocirurgião "true"
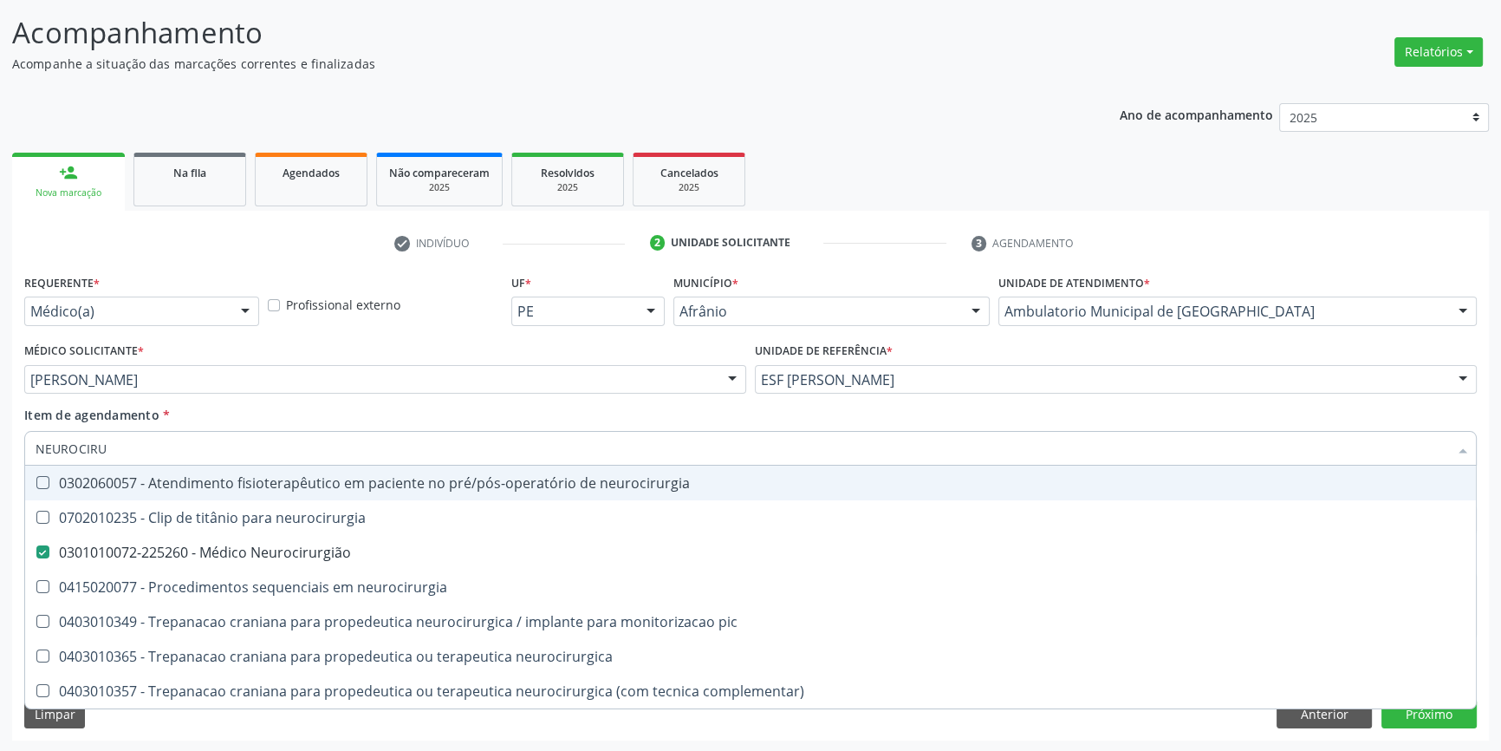
click at [318, 401] on div "Médico Solicitante * Bruno Saraiva Bezerra Medrado Alysson Rodrigo Ferreira Cav…" at bounding box center [385, 372] width 731 height 68
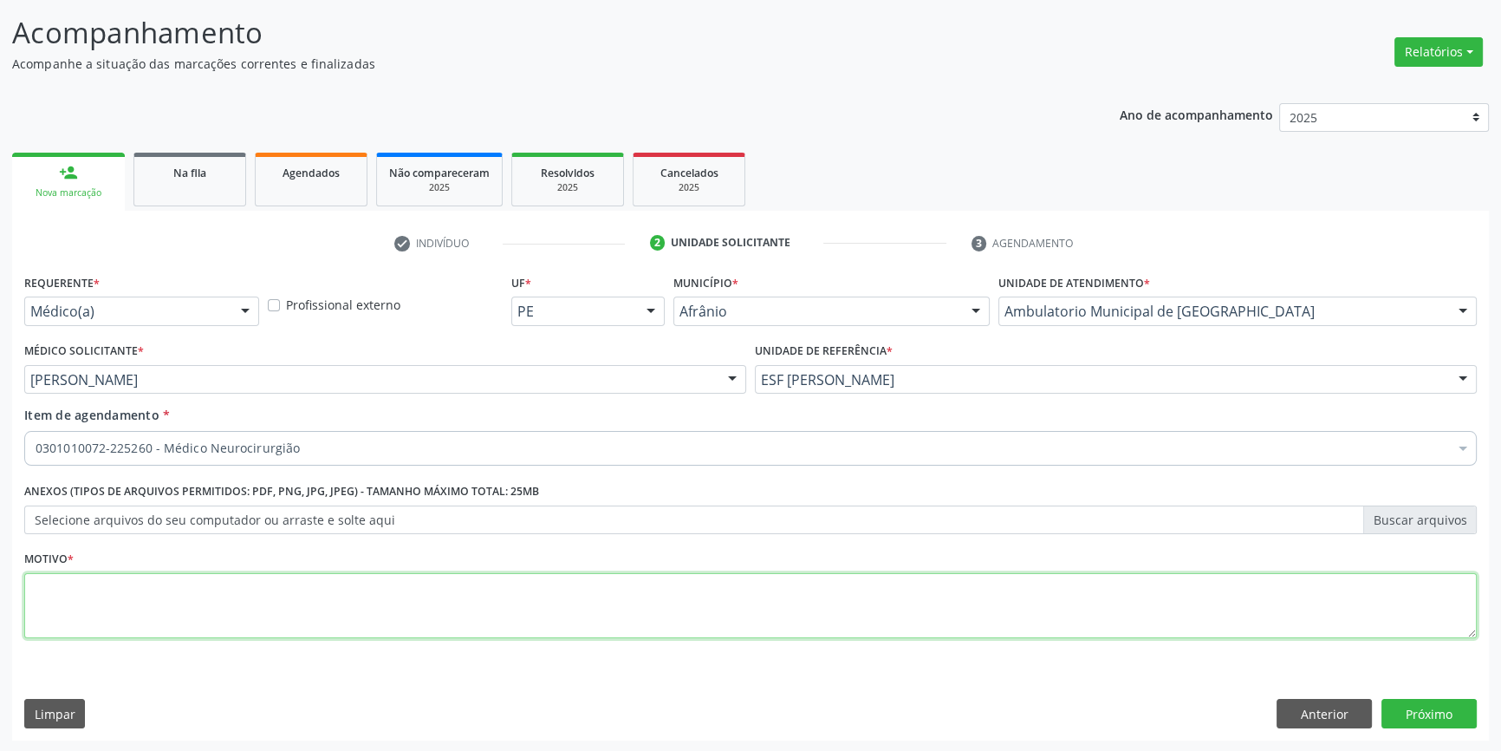
click at [250, 587] on textarea at bounding box center [750, 606] width 1453 height 66
type textarea "PACIENTE EM TRATAMENTO PARA PARALISIA DE BELL"
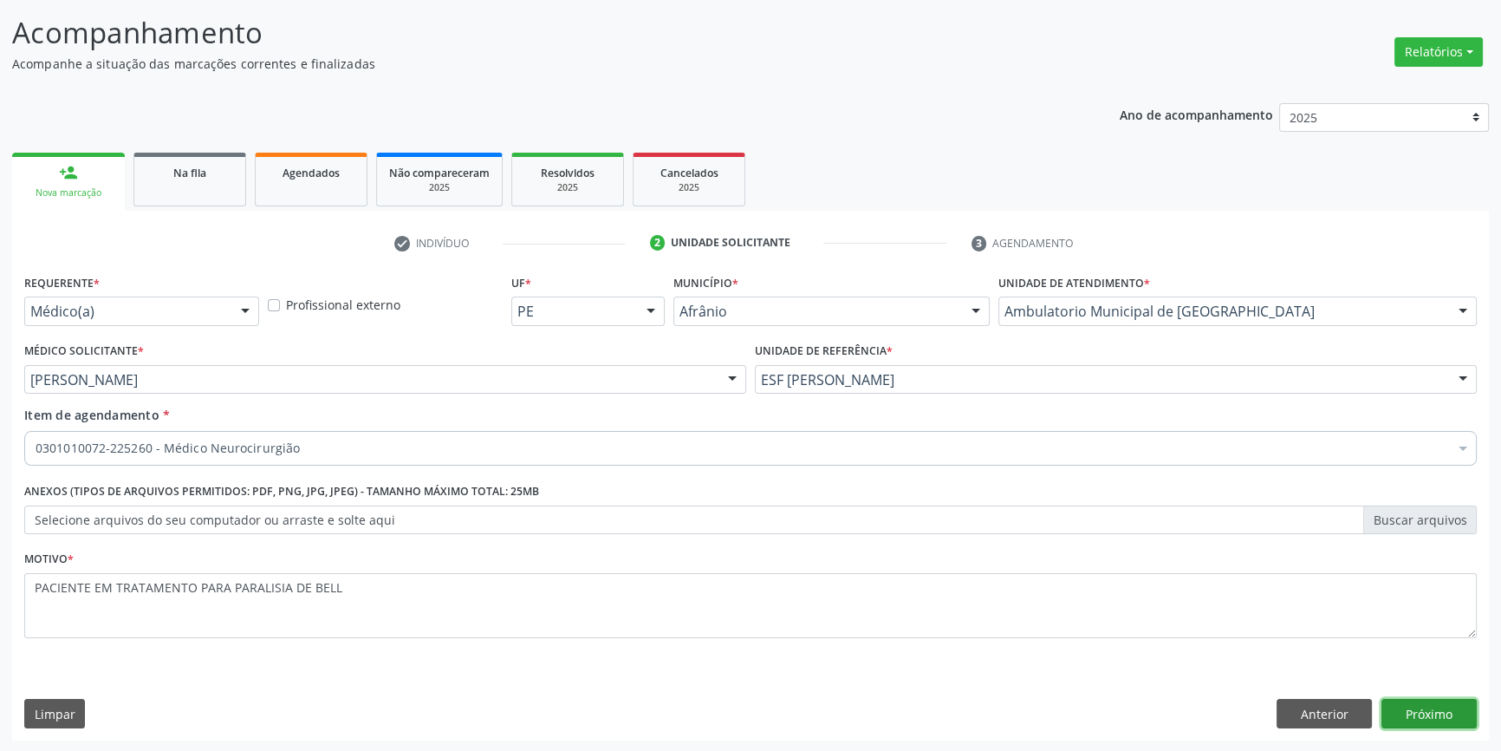
click at [1413, 712] on button "Próximo" at bounding box center [1429, 713] width 95 height 29
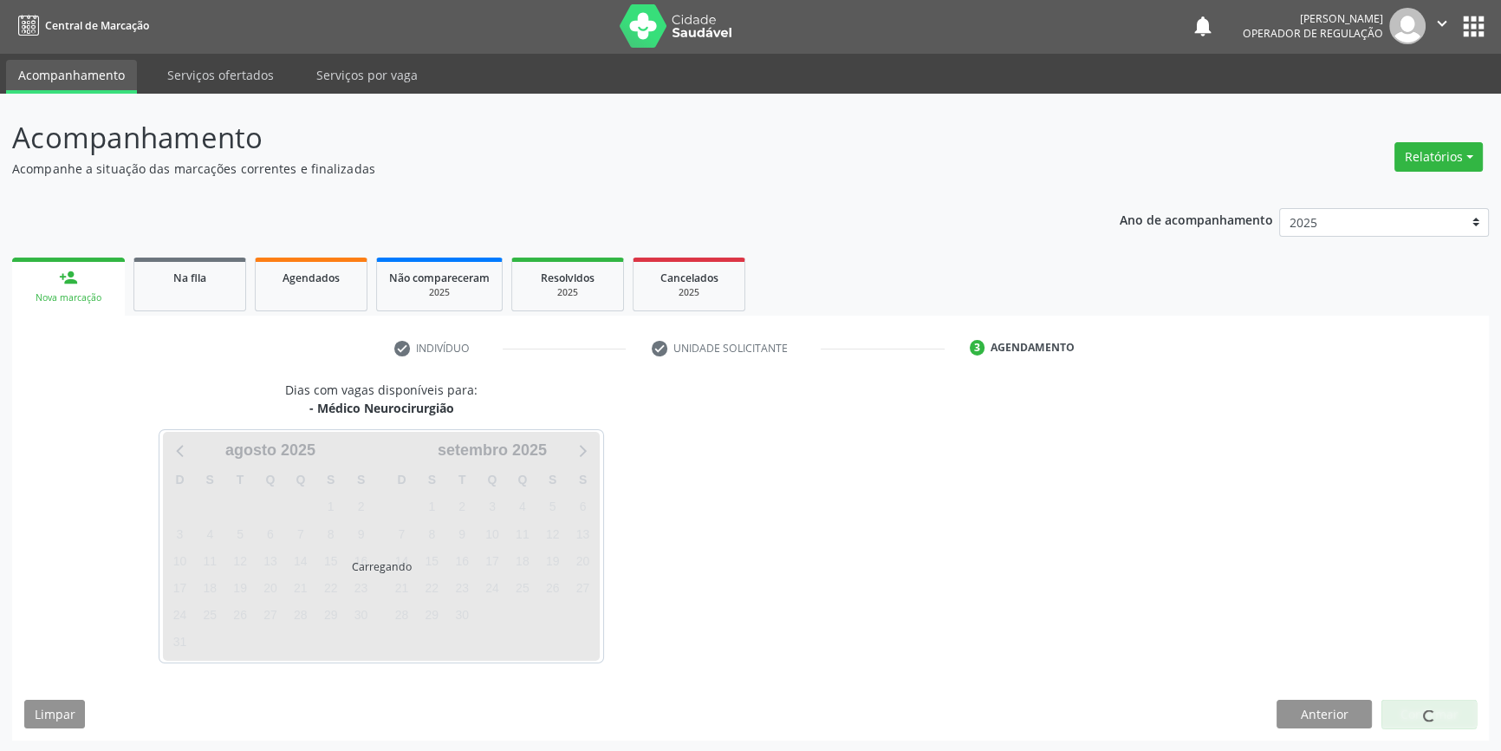
scroll to position [53, 0]
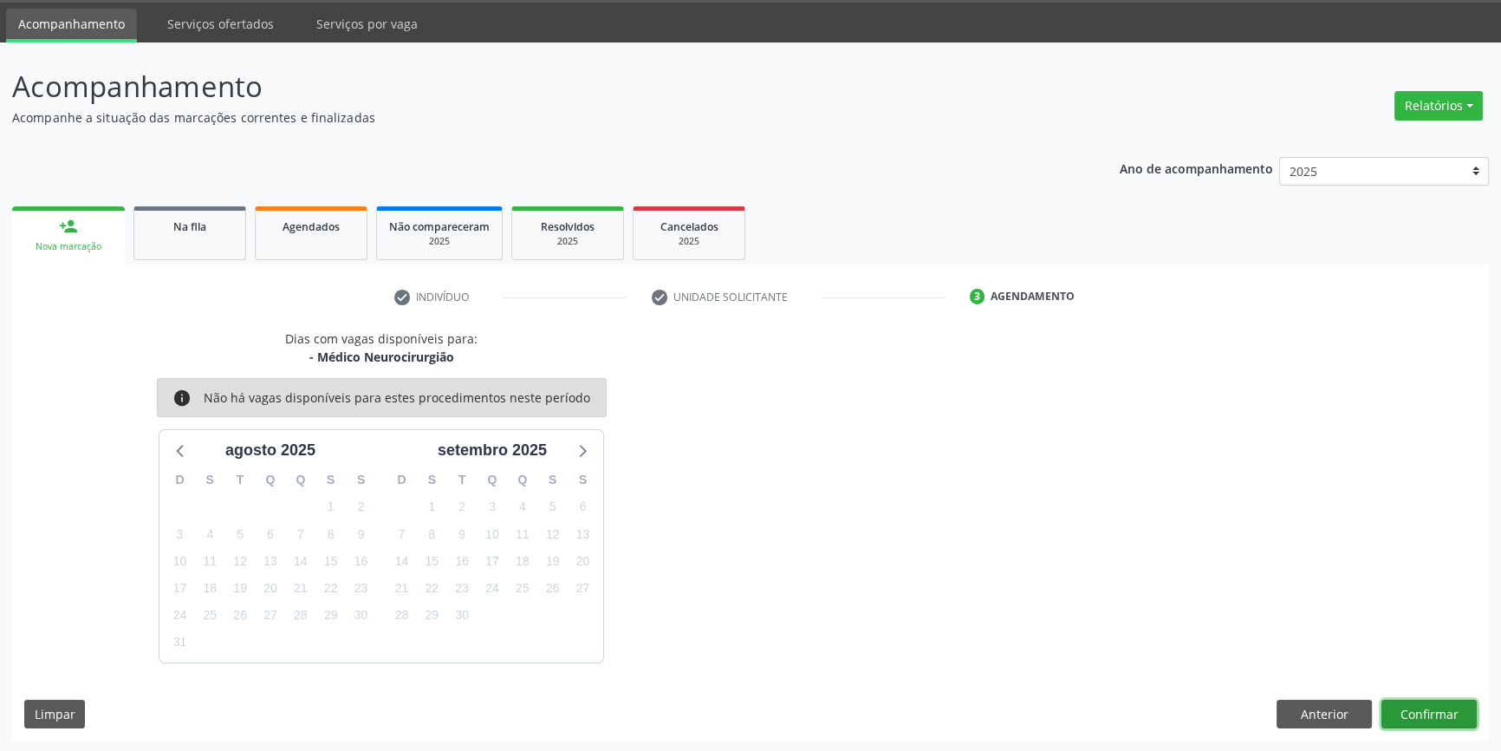
click at [1440, 714] on button "Confirmar" at bounding box center [1429, 713] width 95 height 29
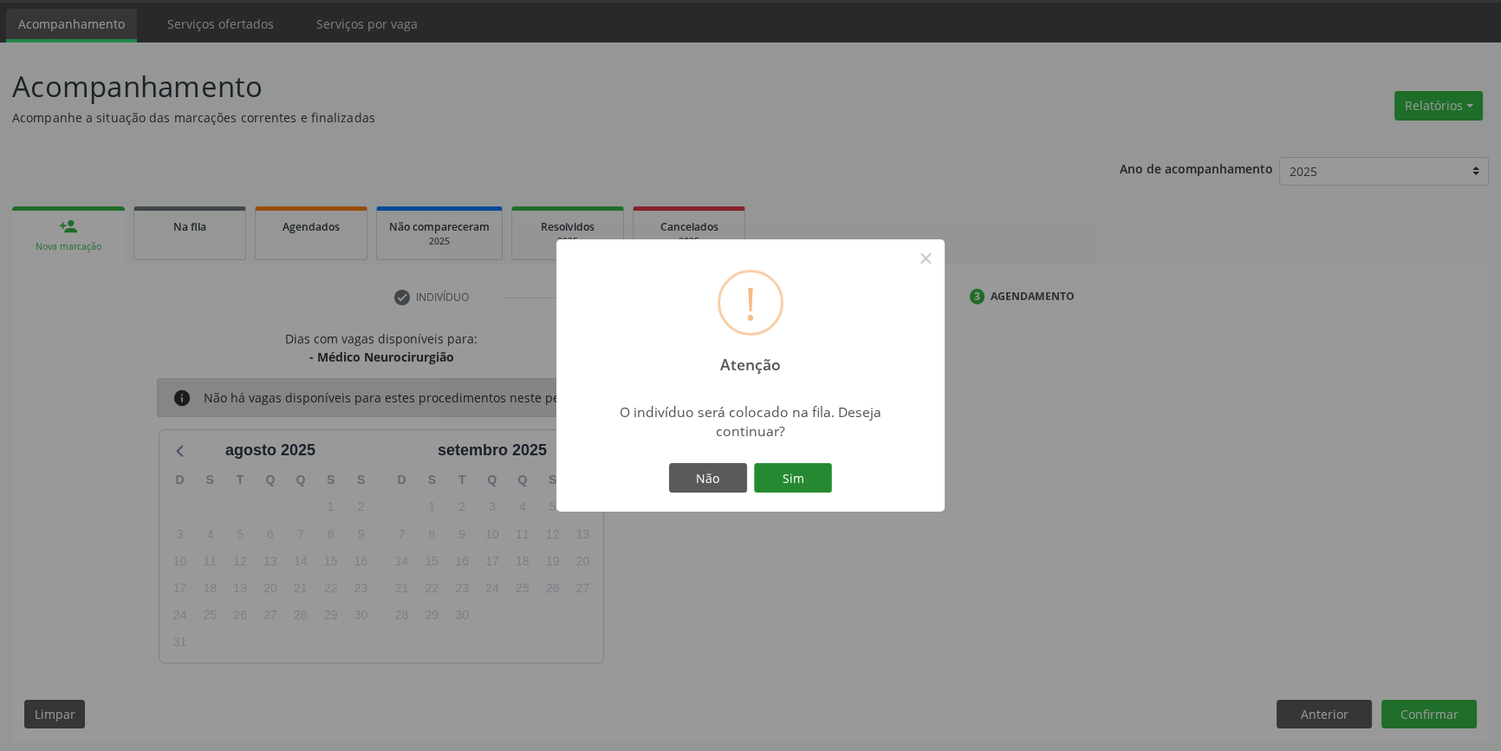
click at [806, 463] on button "Sim" at bounding box center [793, 477] width 78 height 29
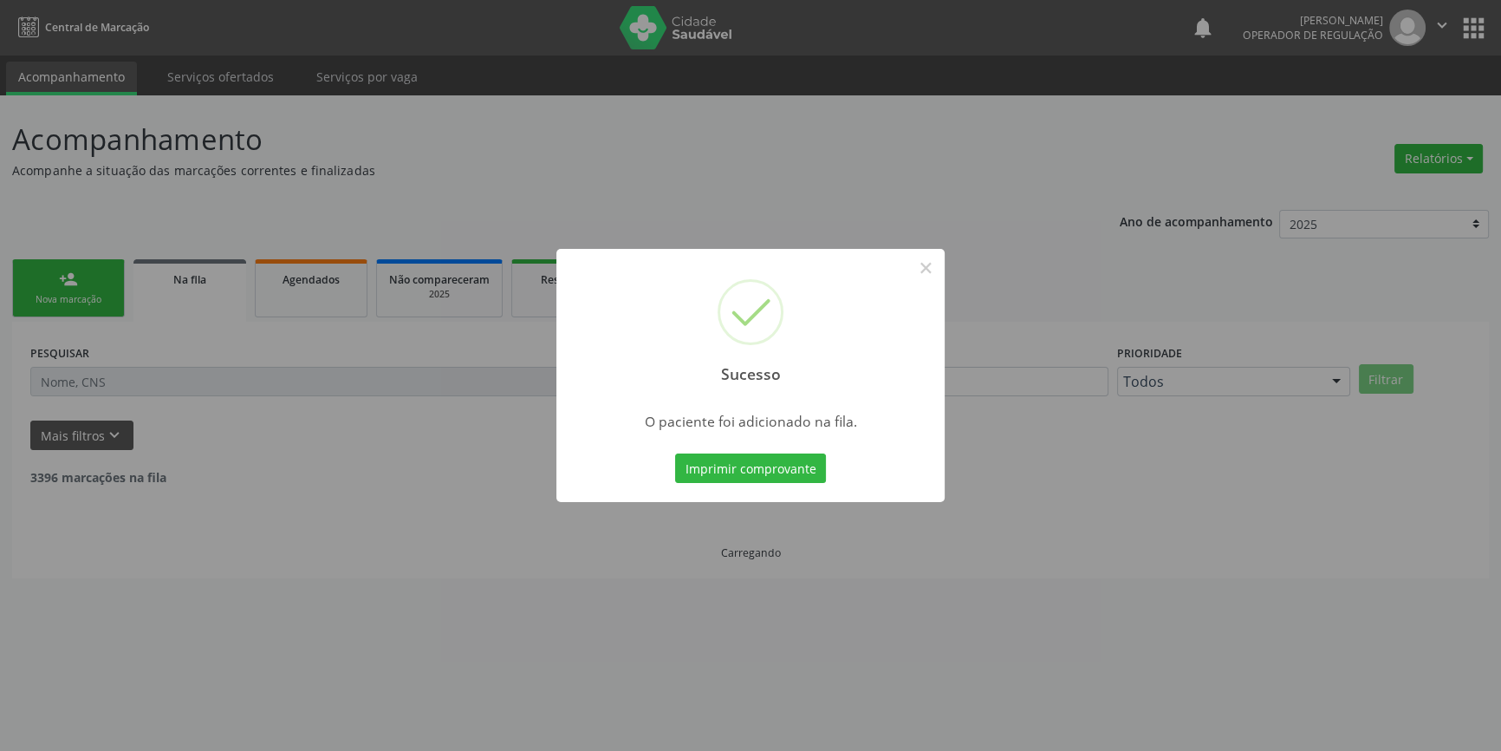
scroll to position [0, 0]
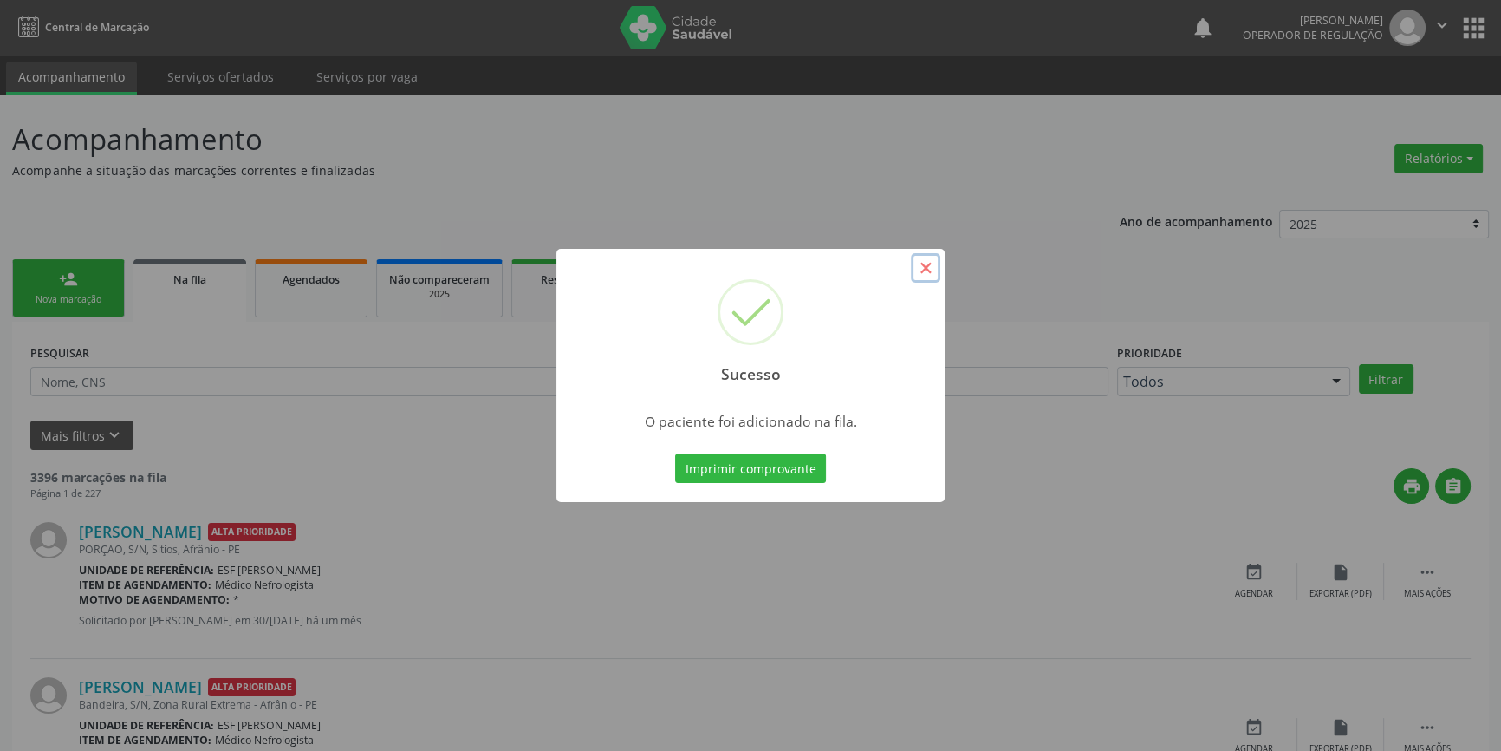
click at [933, 276] on button "×" at bounding box center [925, 267] width 29 height 29
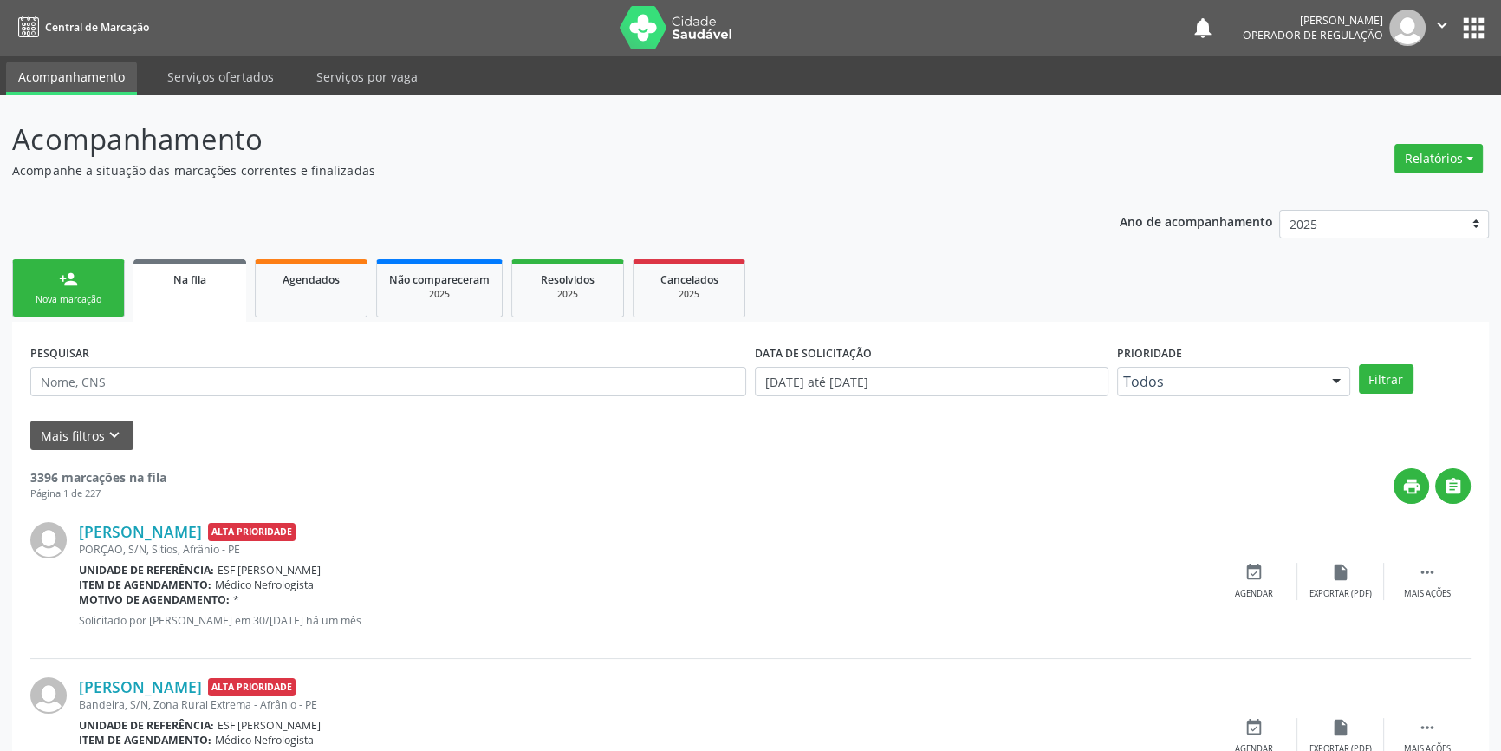
click at [35, 276] on link "person_add Nova marcação" at bounding box center [68, 288] width 113 height 58
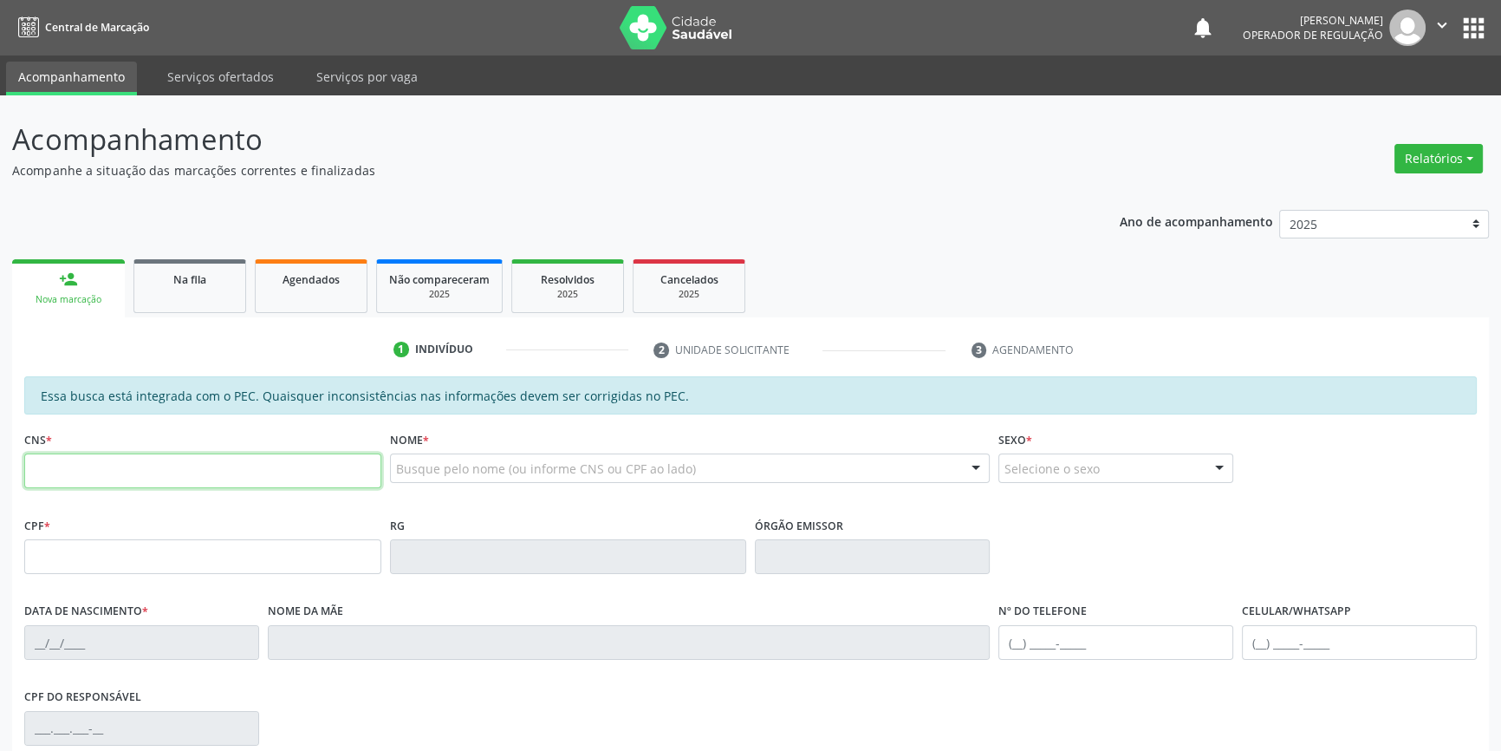
click at [136, 478] on input "text" at bounding box center [202, 470] width 357 height 35
type input "703 1008 8154 3460"
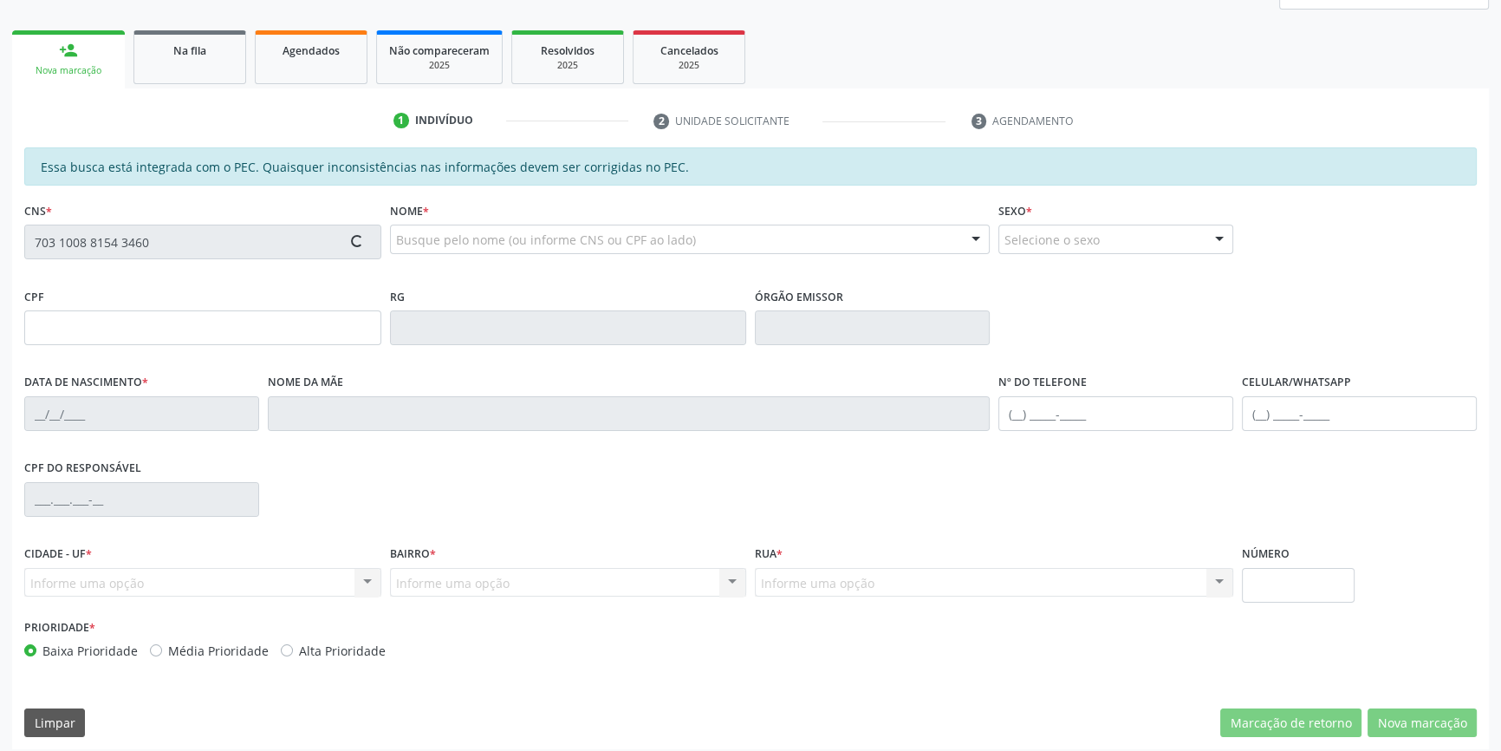
scroll to position [236, 0]
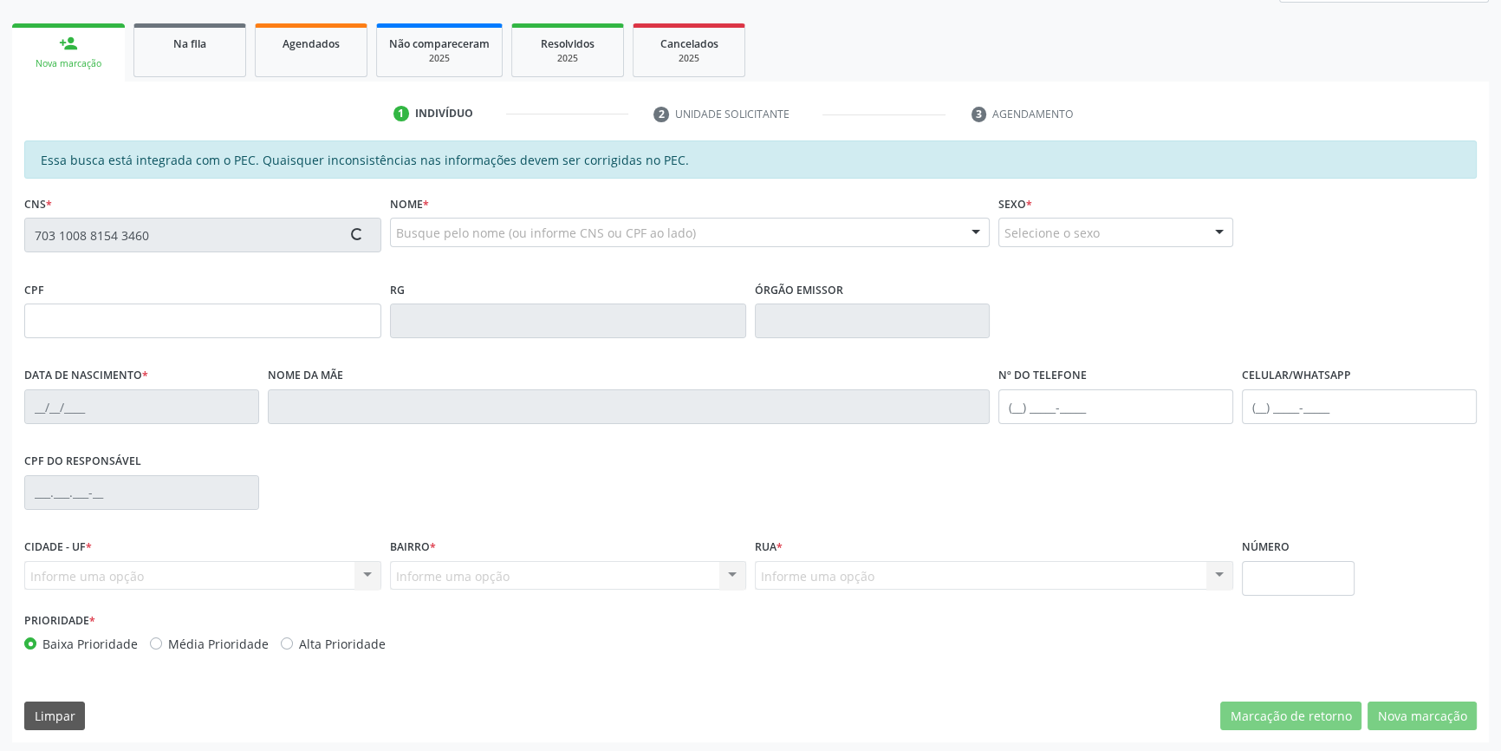
type input "053.540.614-23"
type input "21/01/1984"
type input "Odalia Amorim Rodrigues da Silva"
type input "(87) 98181-2089"
type input "S/N"
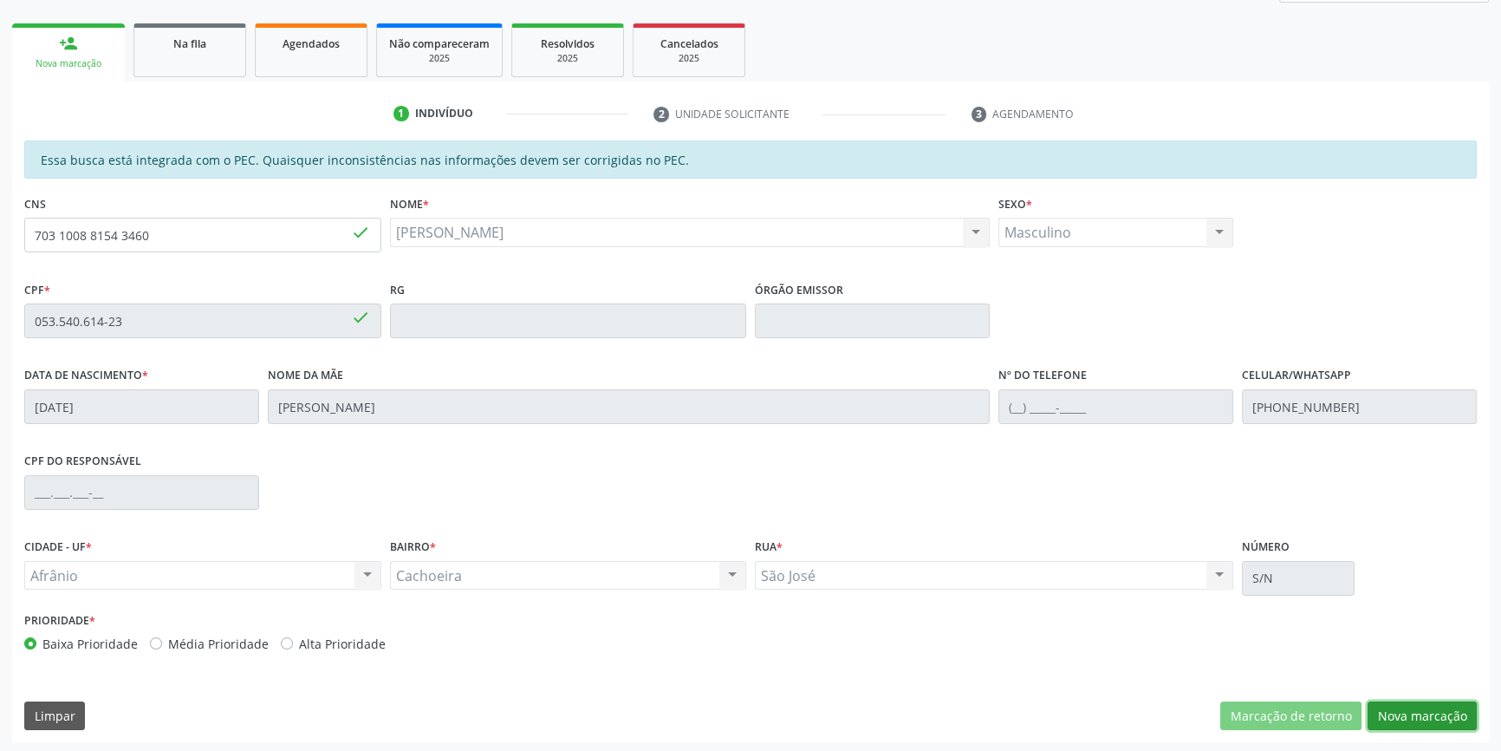
click at [1402, 709] on button "Nova marcação" at bounding box center [1422, 715] width 109 height 29
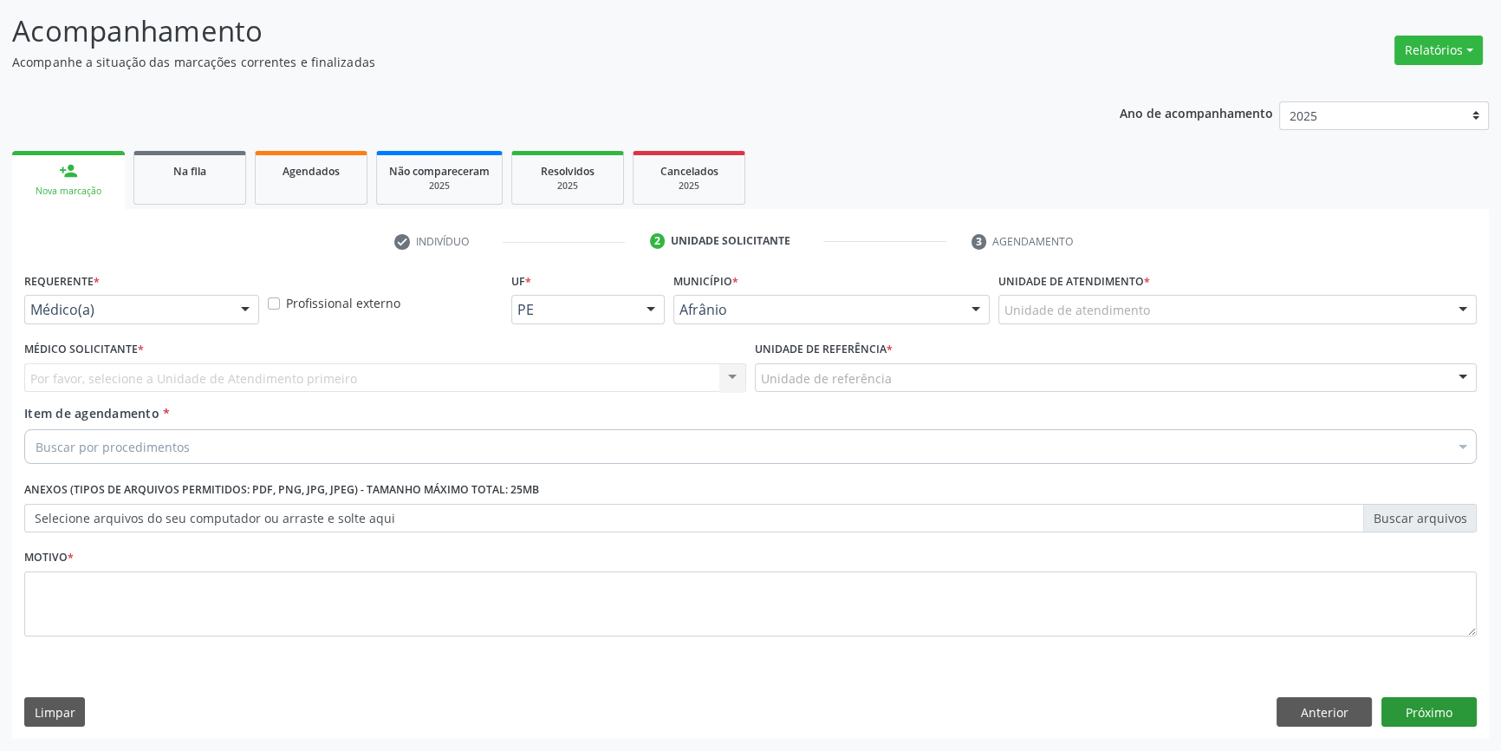
scroll to position [107, 0]
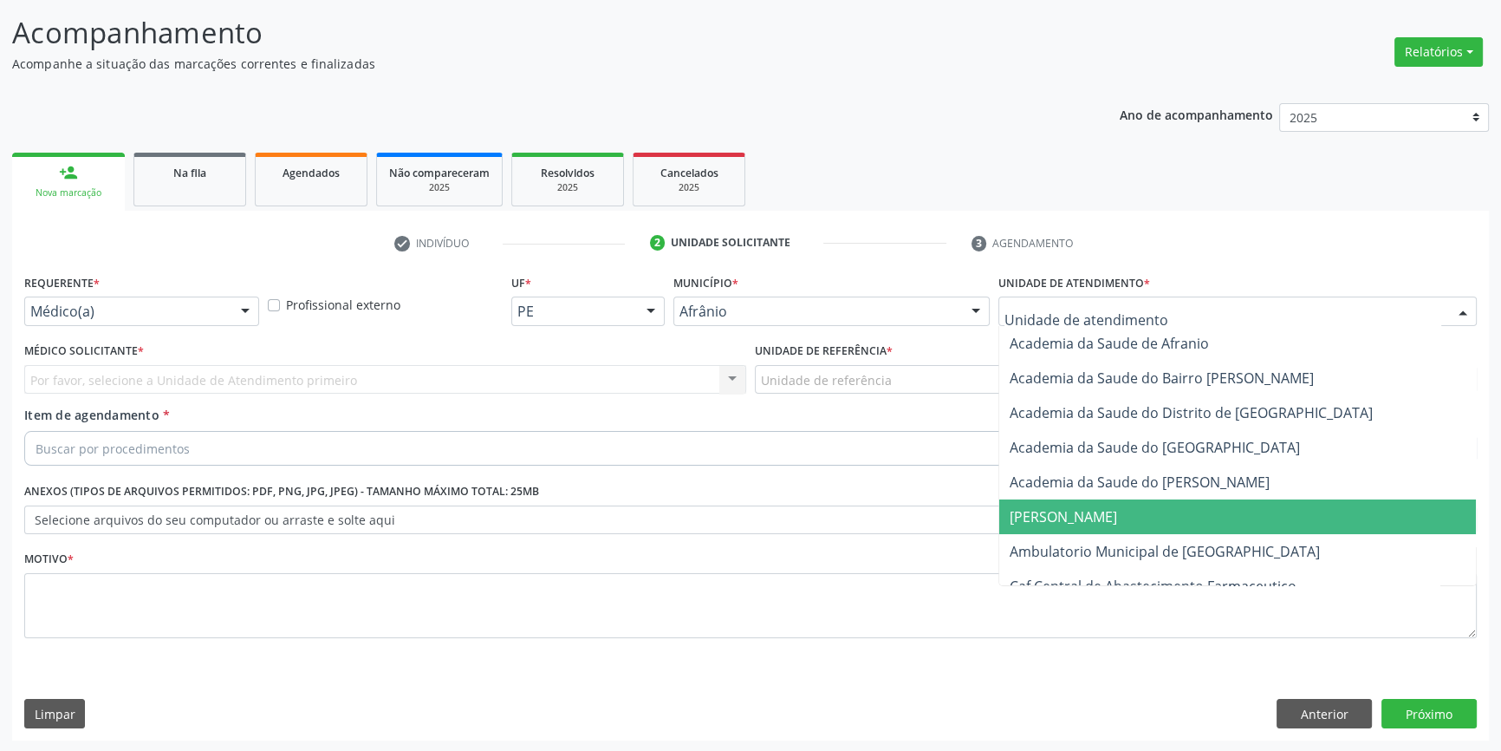
click at [1092, 534] on span "Ambulatorio Municipal de [GEOGRAPHIC_DATA]" at bounding box center [1237, 551] width 477 height 35
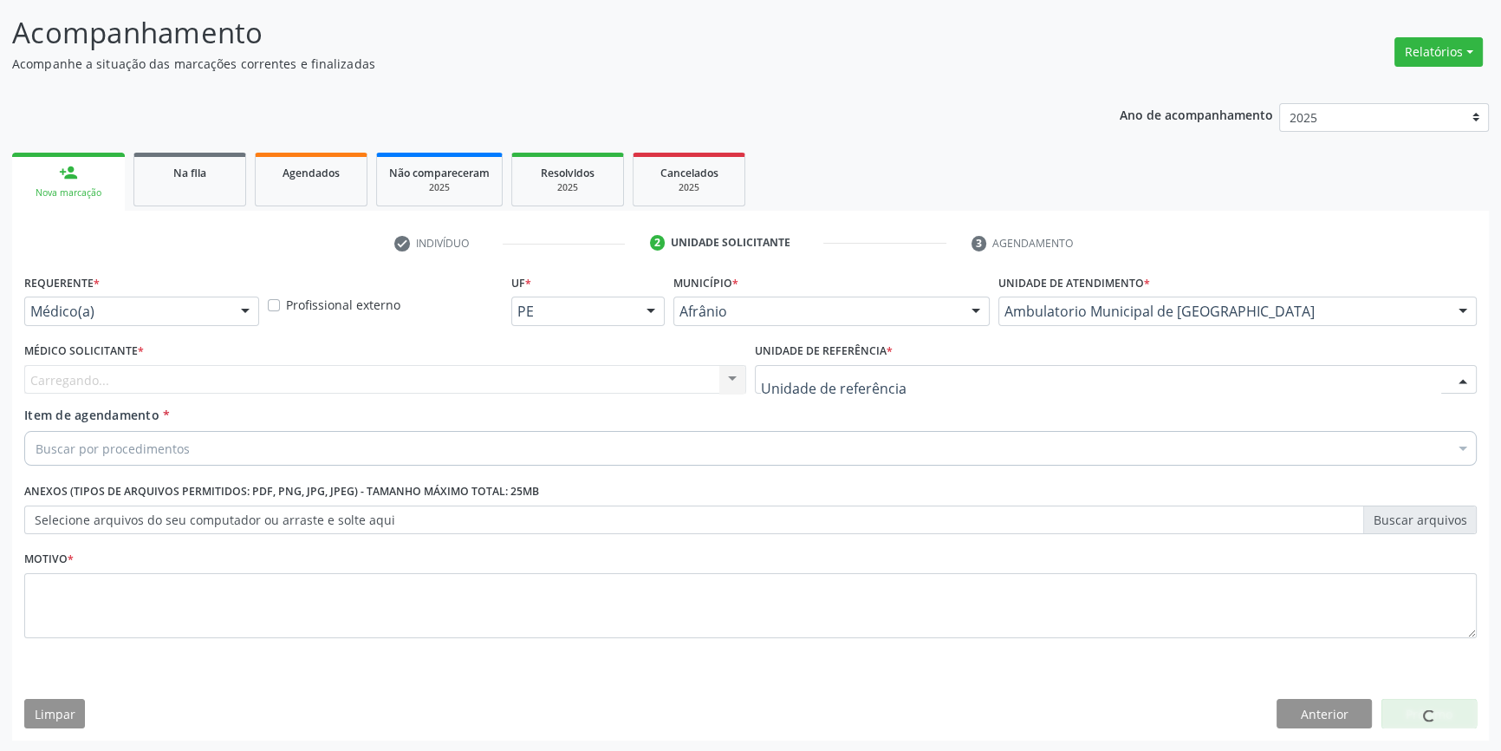
click at [901, 386] on div at bounding box center [1116, 379] width 722 height 29
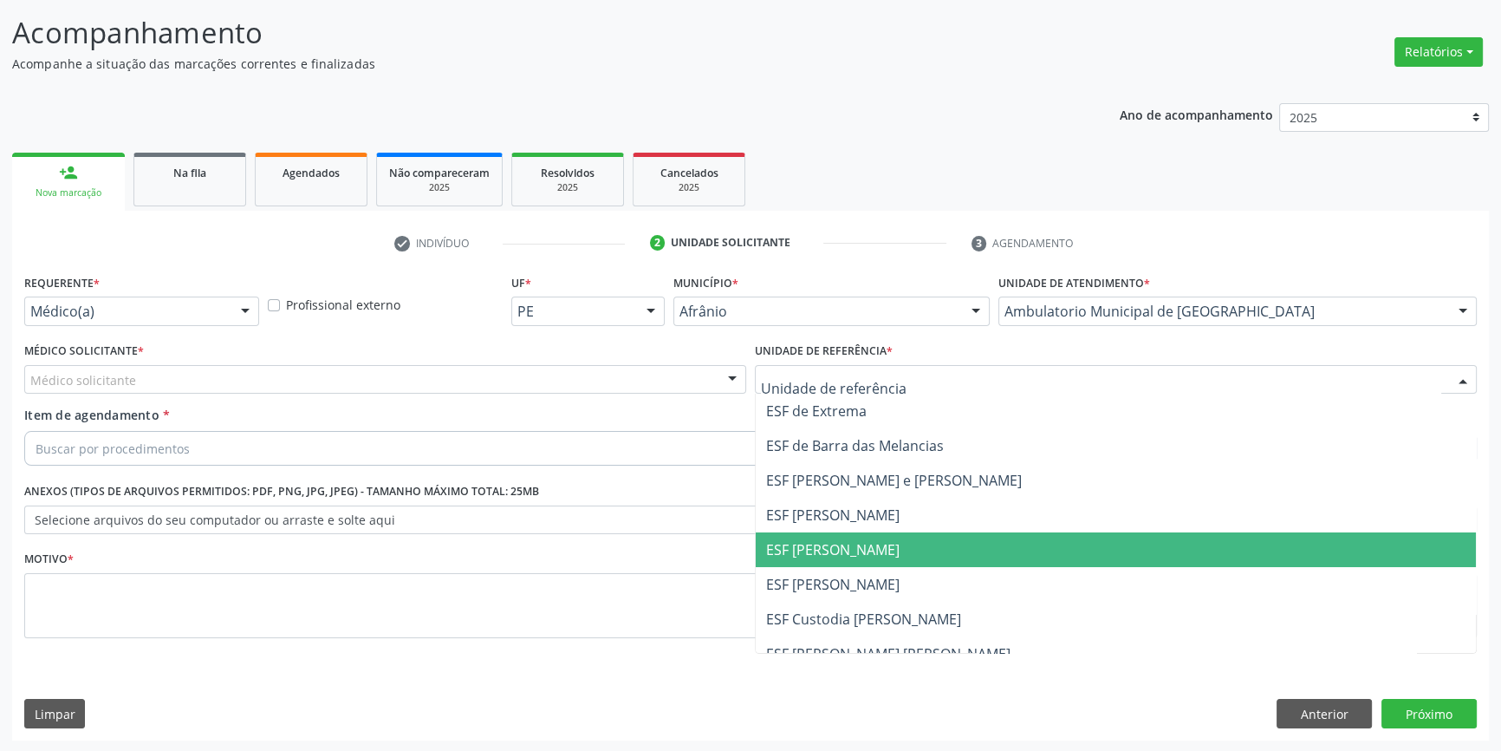
click at [905, 534] on span "ESF [PERSON_NAME]" at bounding box center [1116, 549] width 720 height 35
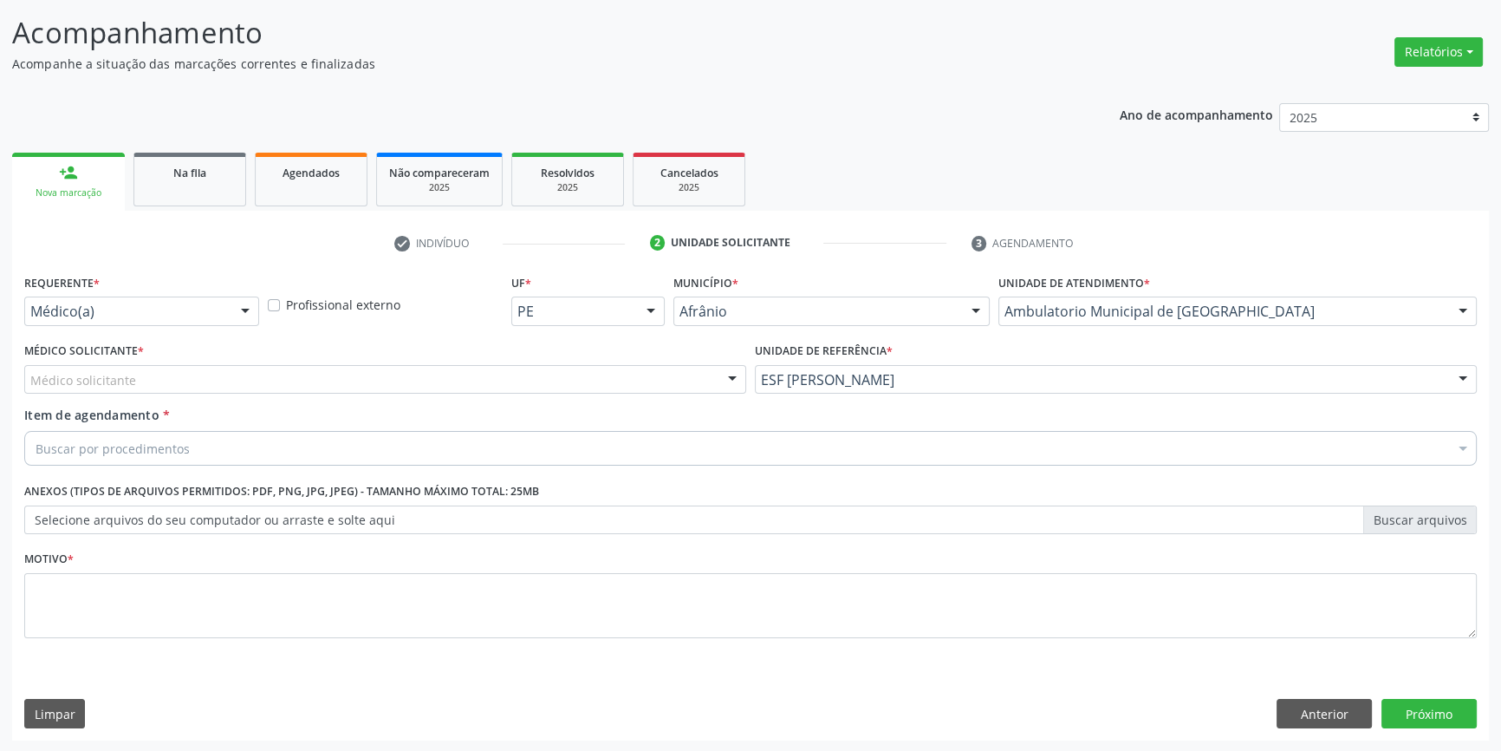
click at [535, 388] on div "Médico solicitante" at bounding box center [385, 379] width 722 height 29
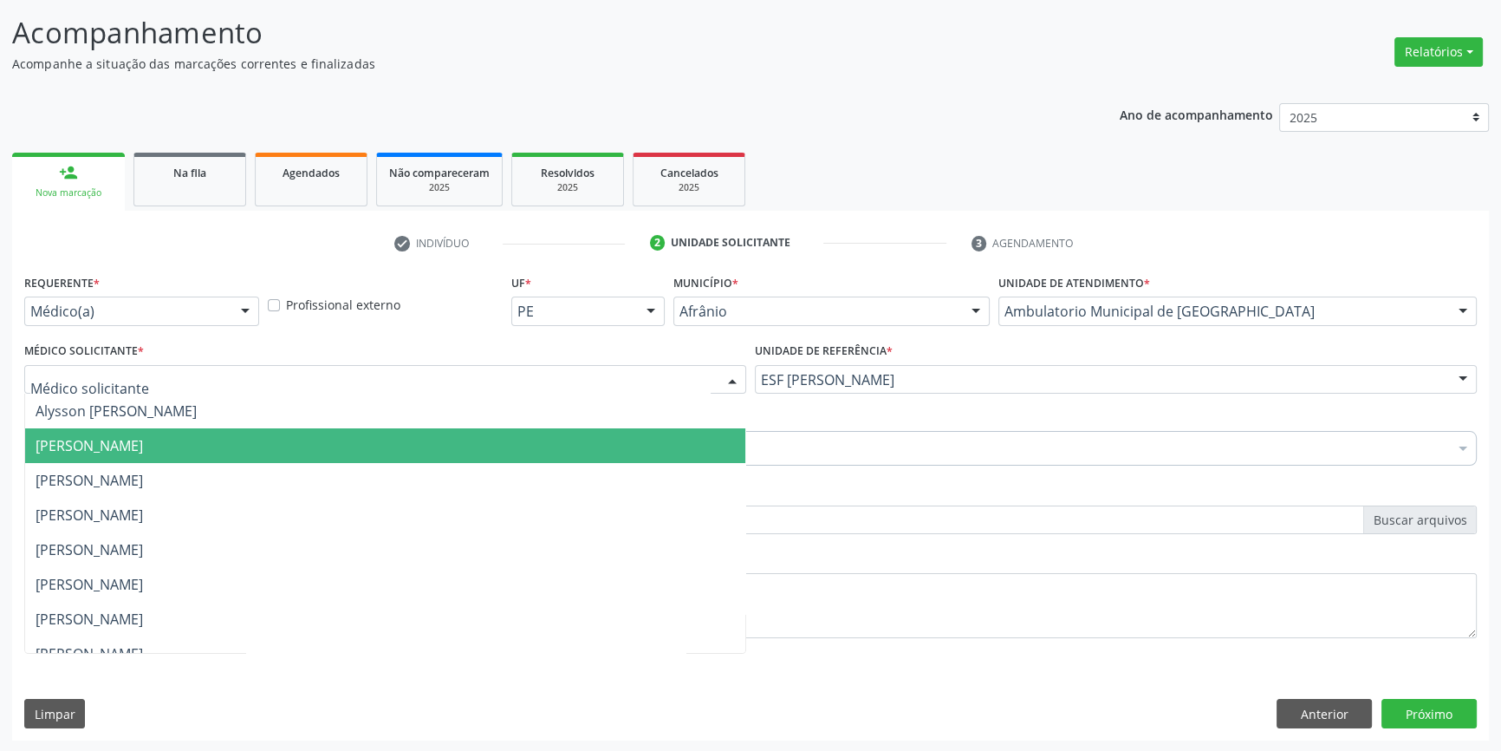
click at [290, 451] on span "[PERSON_NAME]" at bounding box center [385, 445] width 720 height 35
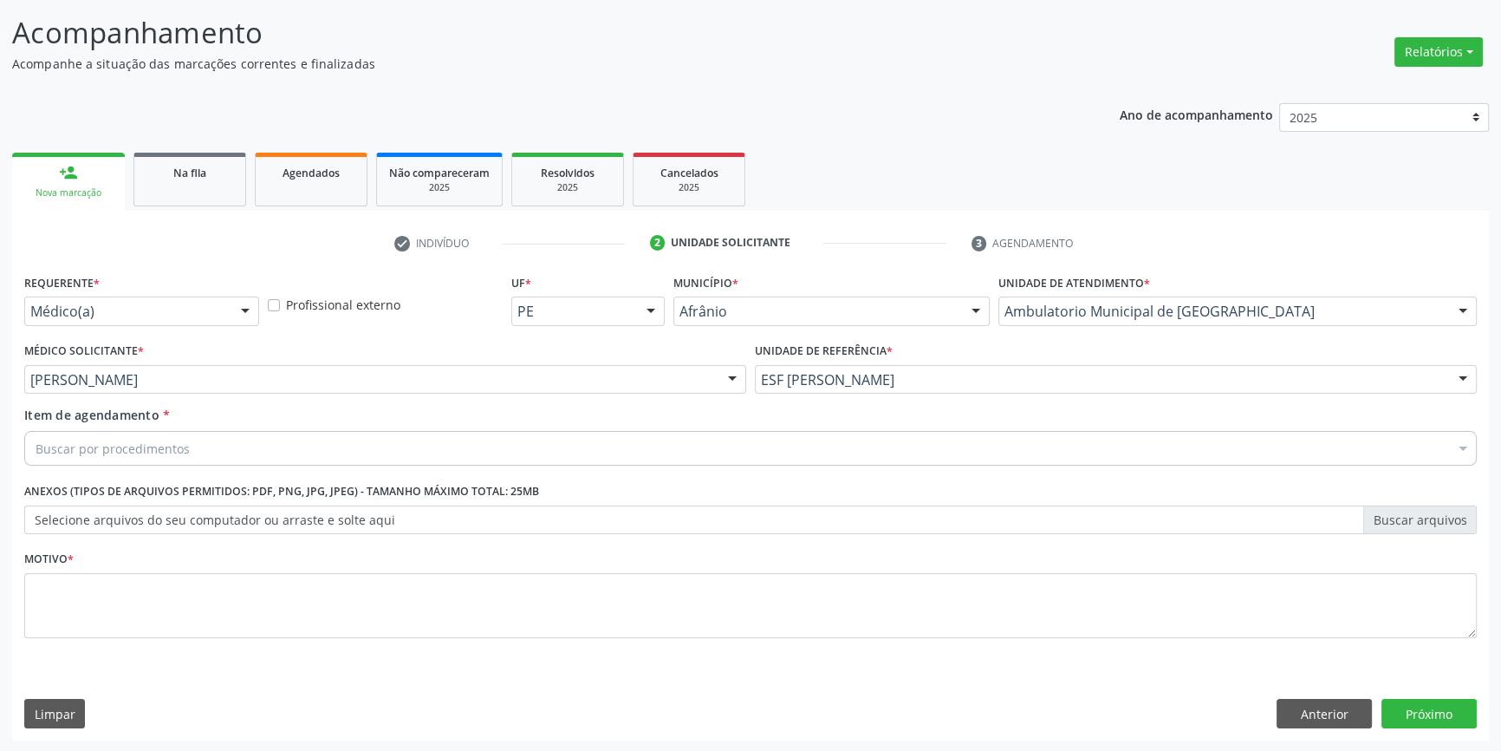
click at [205, 445] on div "Buscar por procedimentos" at bounding box center [750, 448] width 1453 height 35
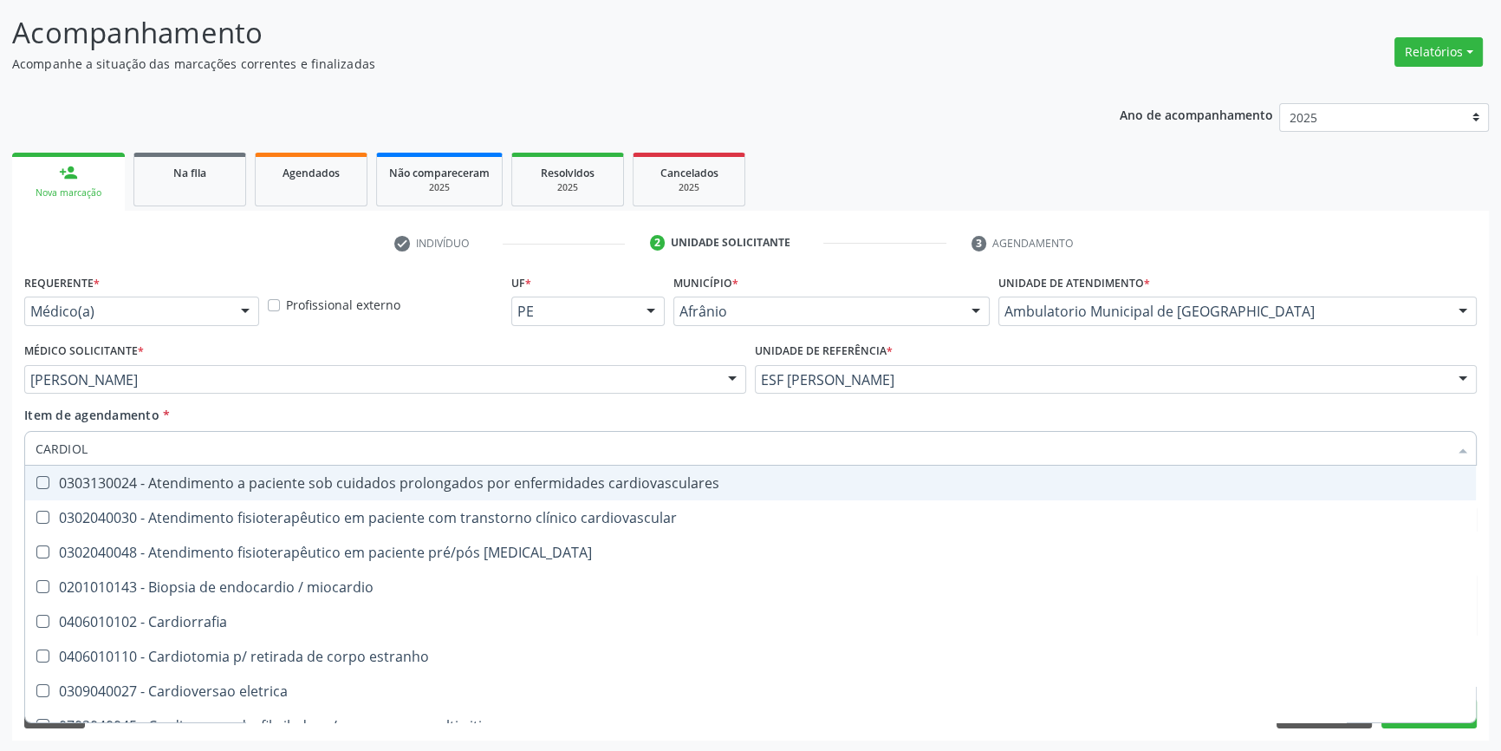
type input "CARDIOLO"
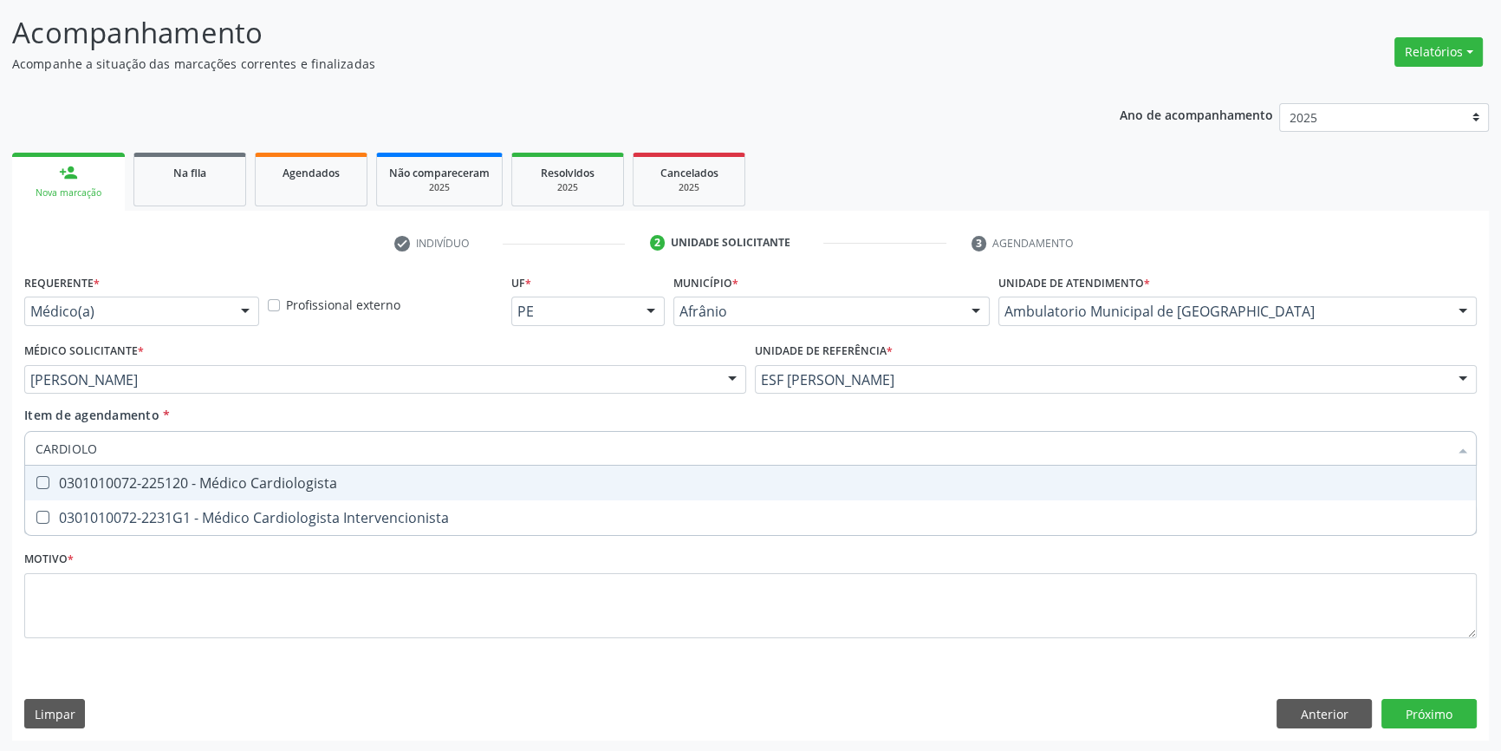
click at [229, 470] on span "0301010072-225120 - Médico Cardiologista" at bounding box center [750, 482] width 1451 height 35
checkbox Cardiologista "true"
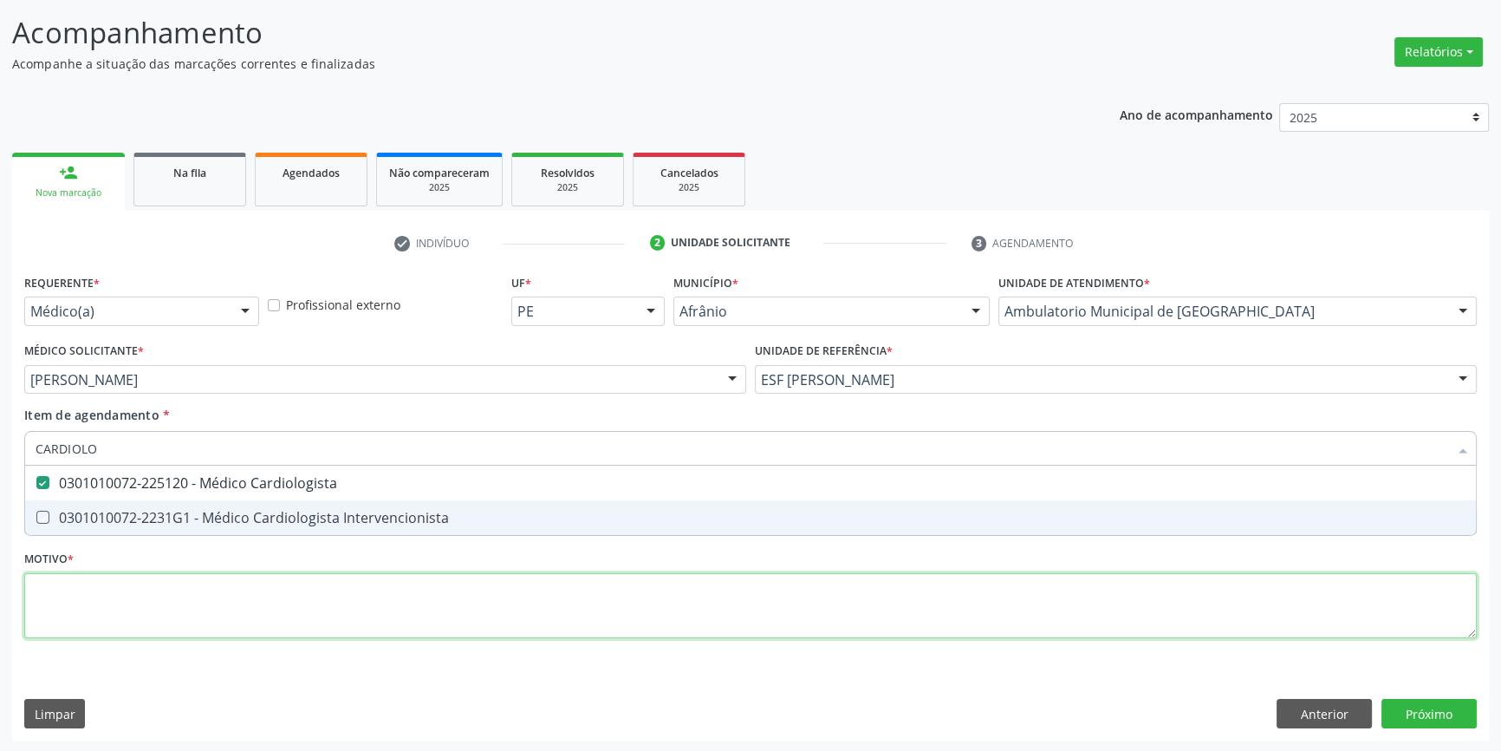
click at [205, 586] on div "Requerente * Médico(a) Médico(a) Enfermeiro(a) Paciente Nenhum resultado encont…" at bounding box center [750, 466] width 1453 height 393
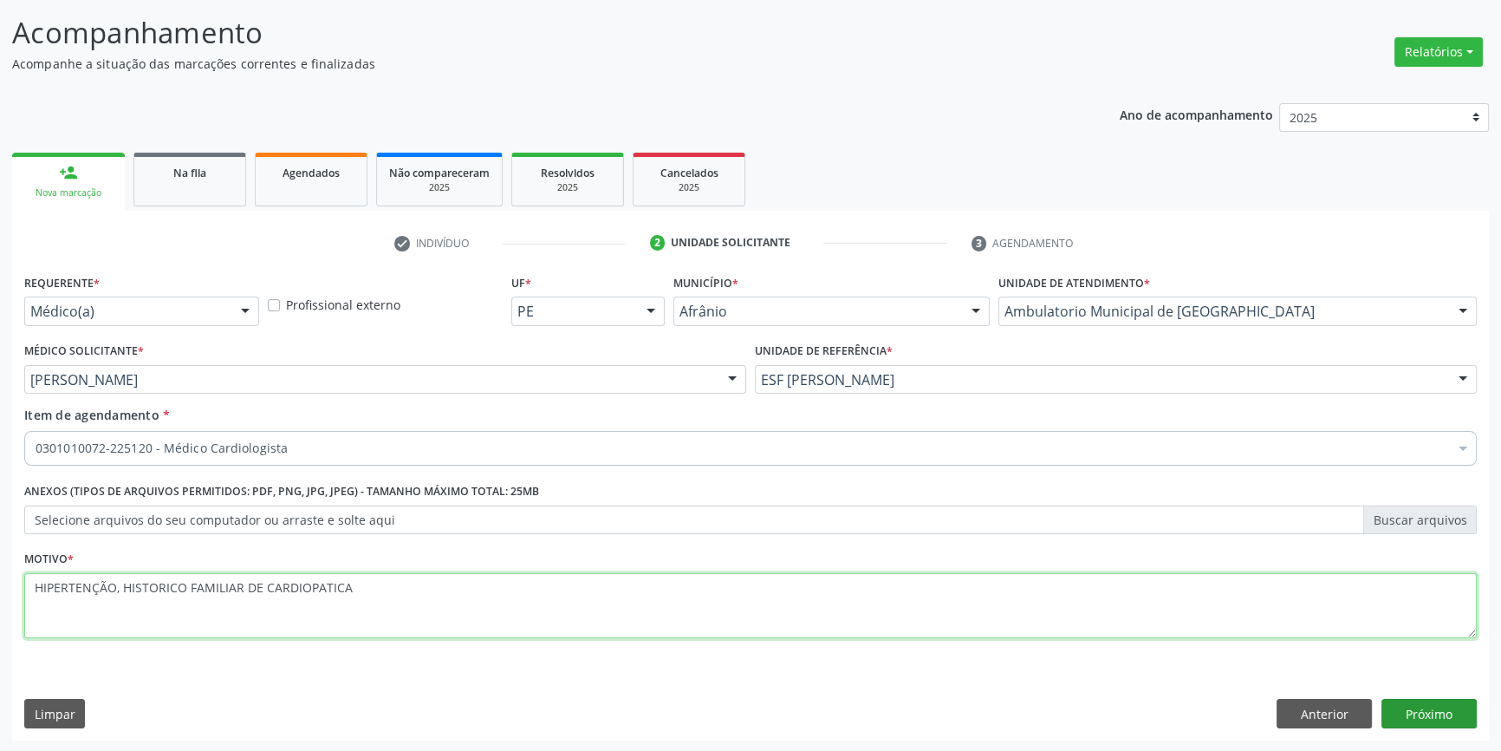
type textarea "HIPERTENÇÃO, HISTORICO FAMILIAR DE CARDIOPATICA"
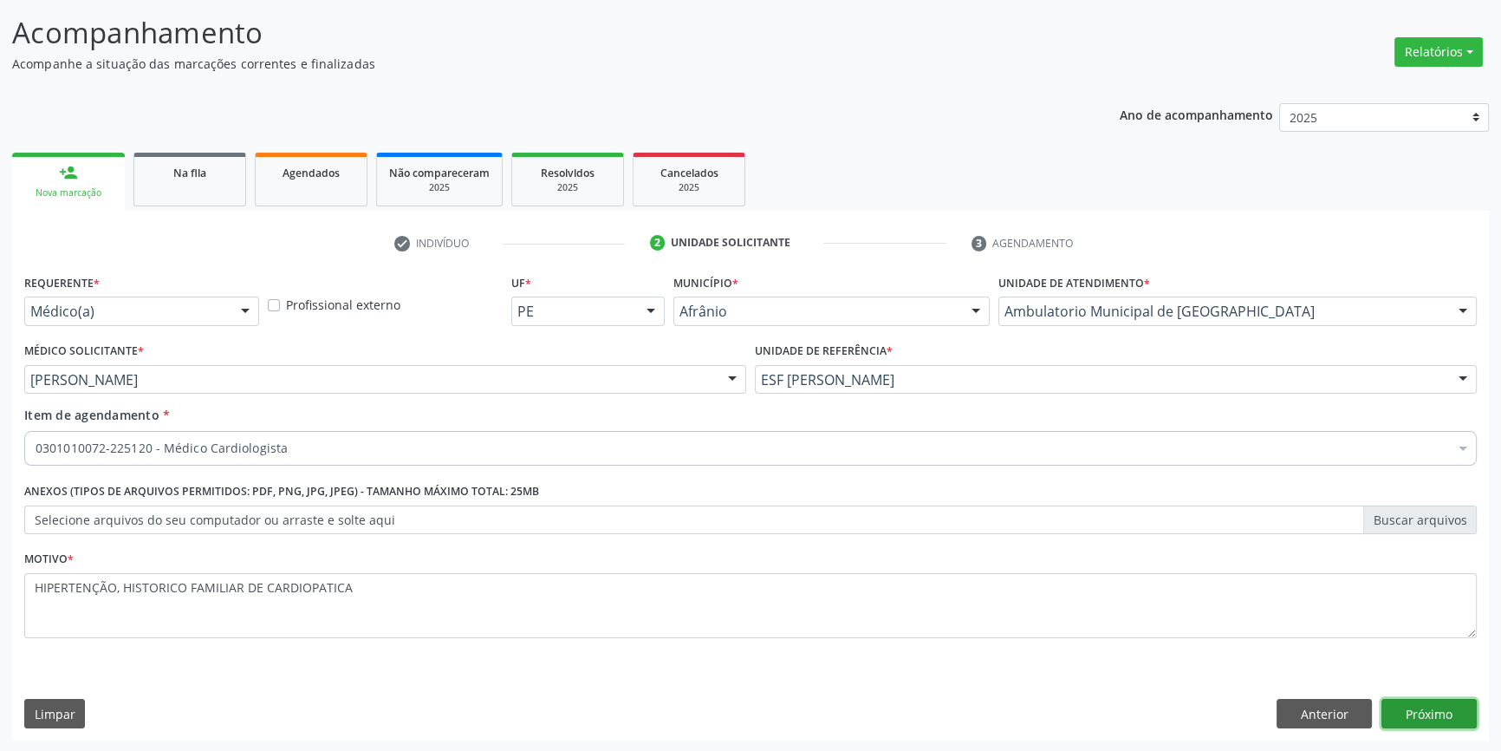
click at [1456, 701] on button "Próximo" at bounding box center [1429, 713] width 95 height 29
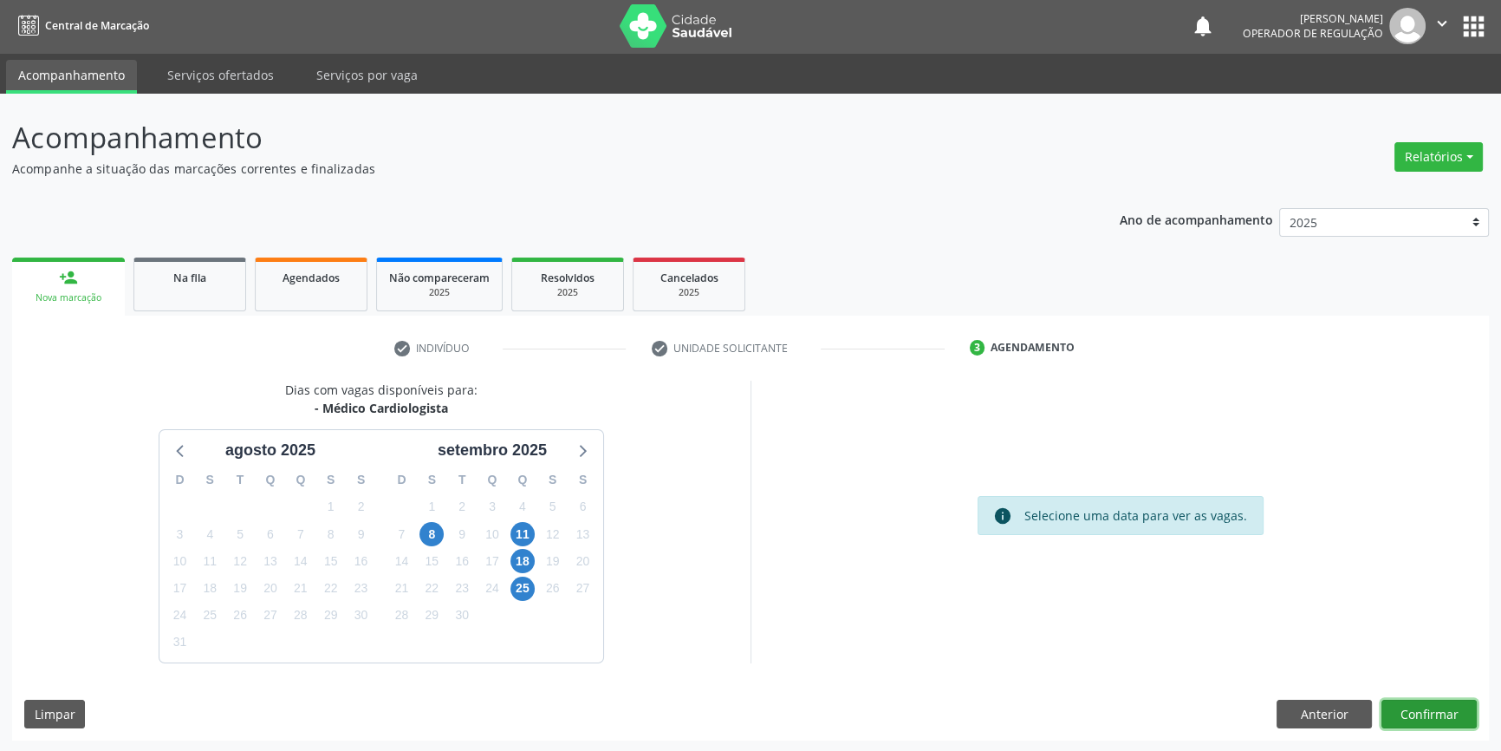
click at [1425, 712] on button "Confirmar" at bounding box center [1429, 713] width 95 height 29
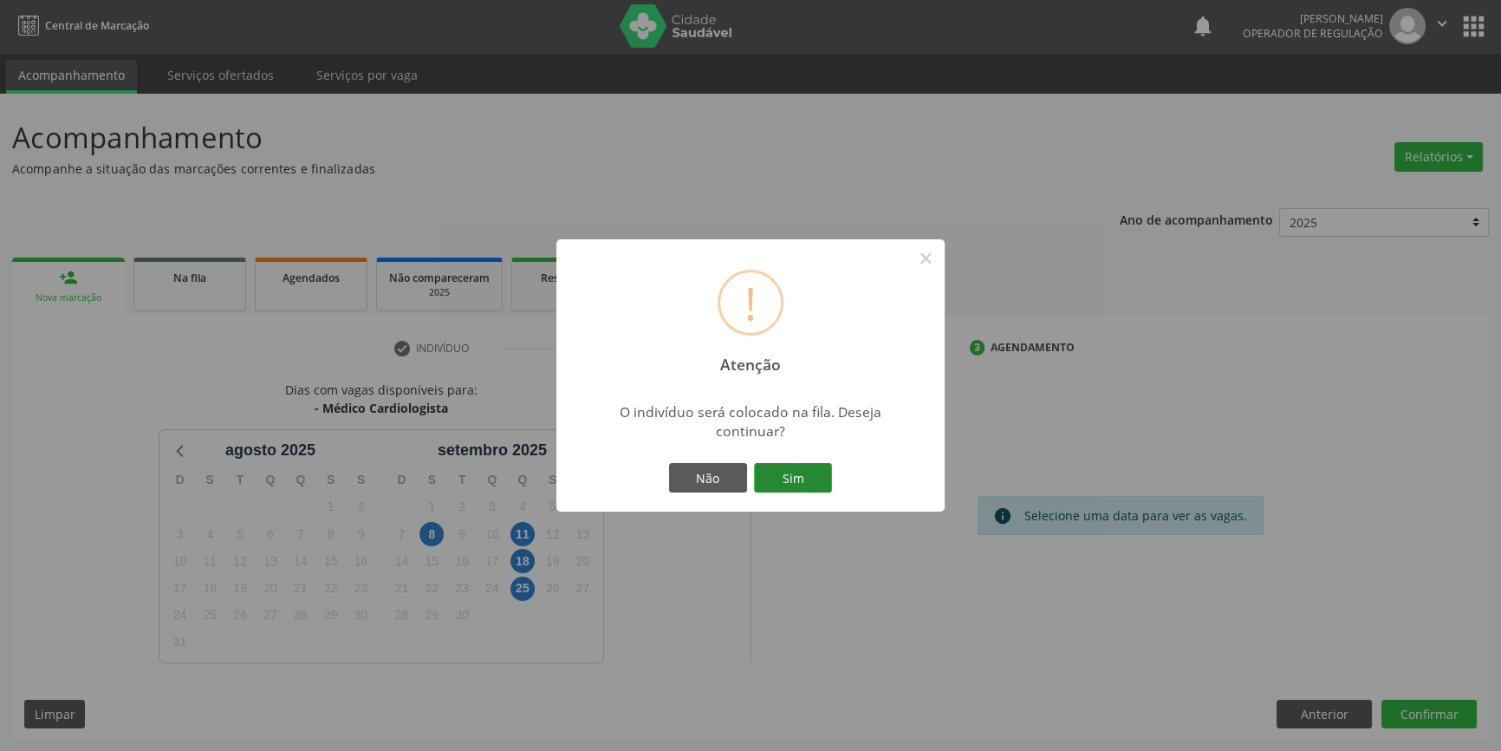
click at [804, 487] on button "Sim" at bounding box center [793, 477] width 78 height 29
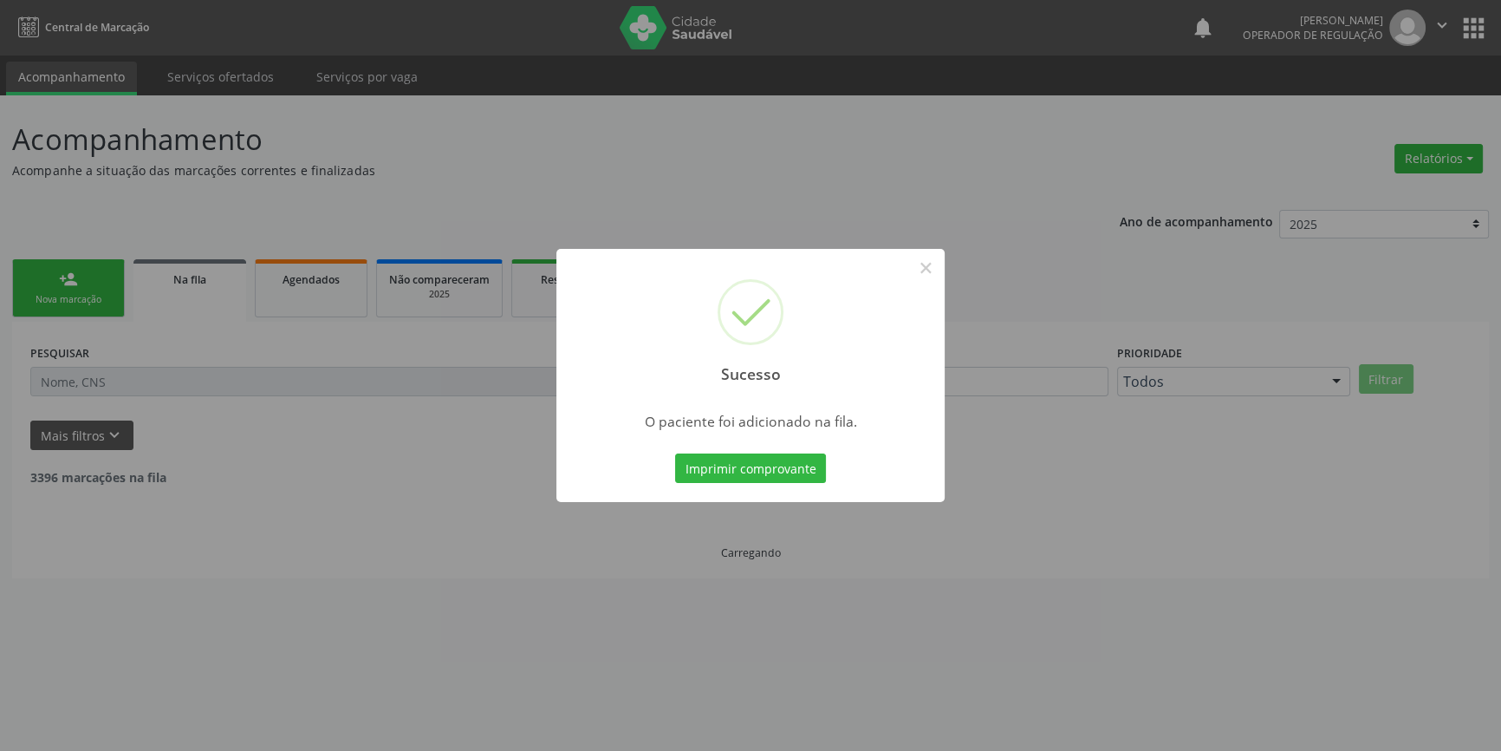
scroll to position [0, 0]
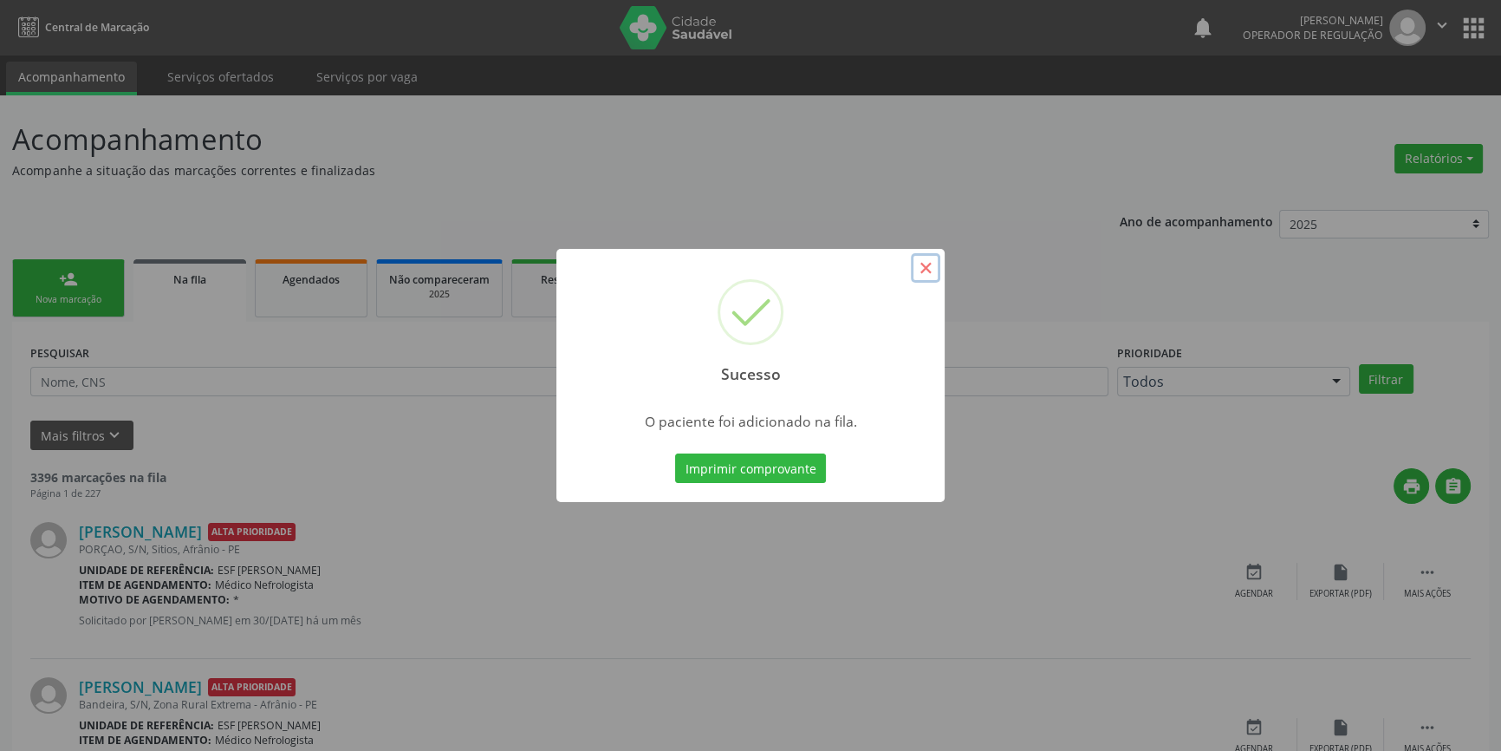
click at [925, 271] on button "×" at bounding box center [925, 267] width 29 height 29
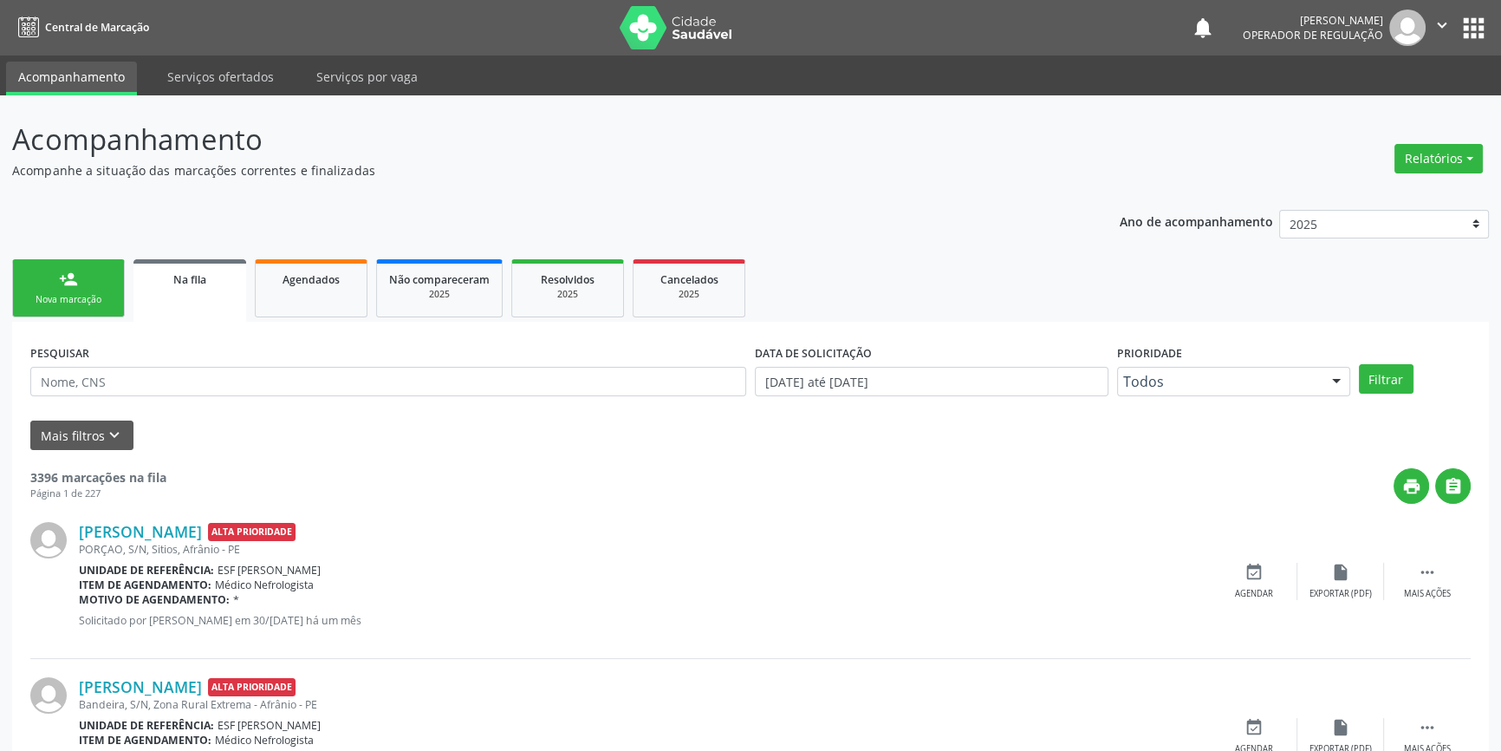
click at [107, 284] on link "person_add Nova marcação" at bounding box center [68, 288] width 113 height 58
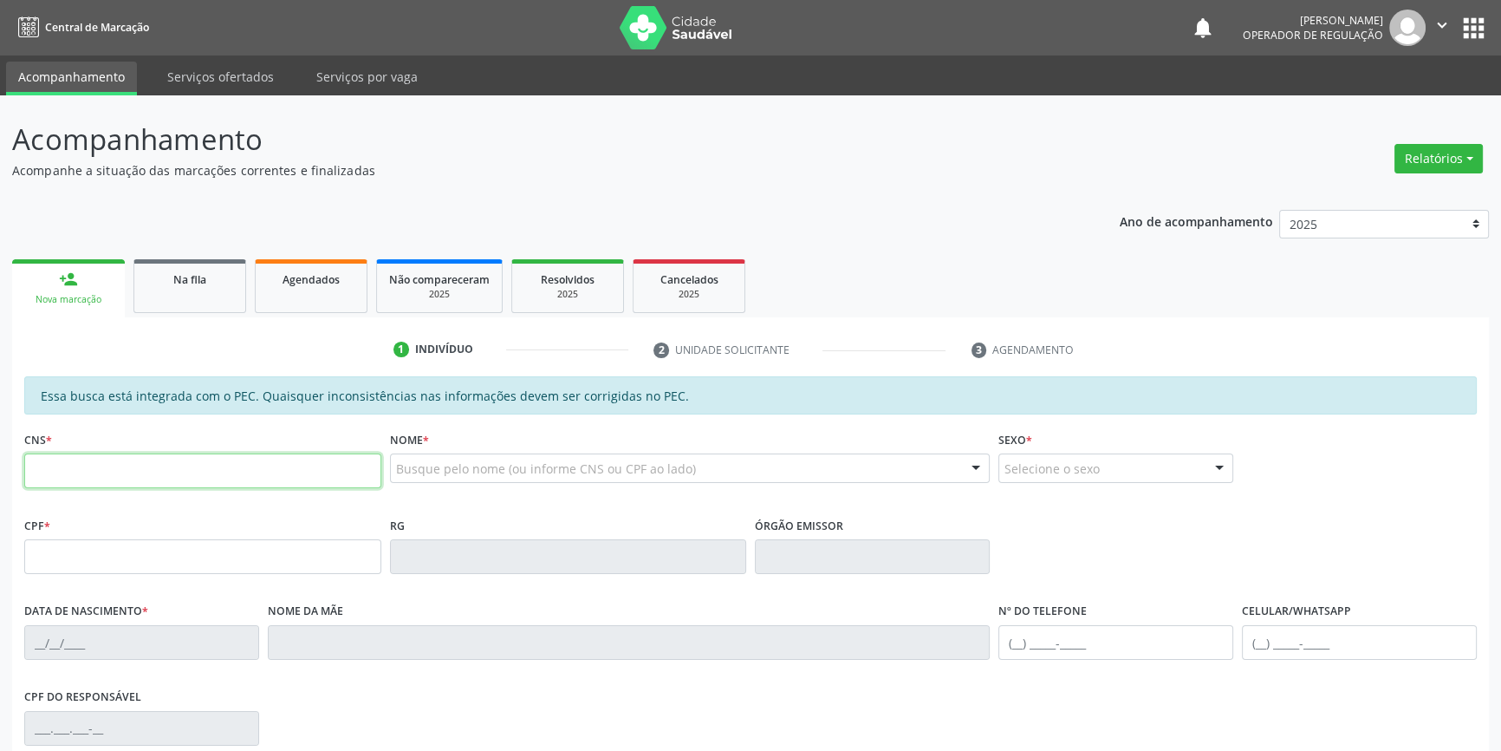
click at [120, 465] on input "text" at bounding box center [202, 470] width 357 height 35
type input "705 0058 9844 1455"
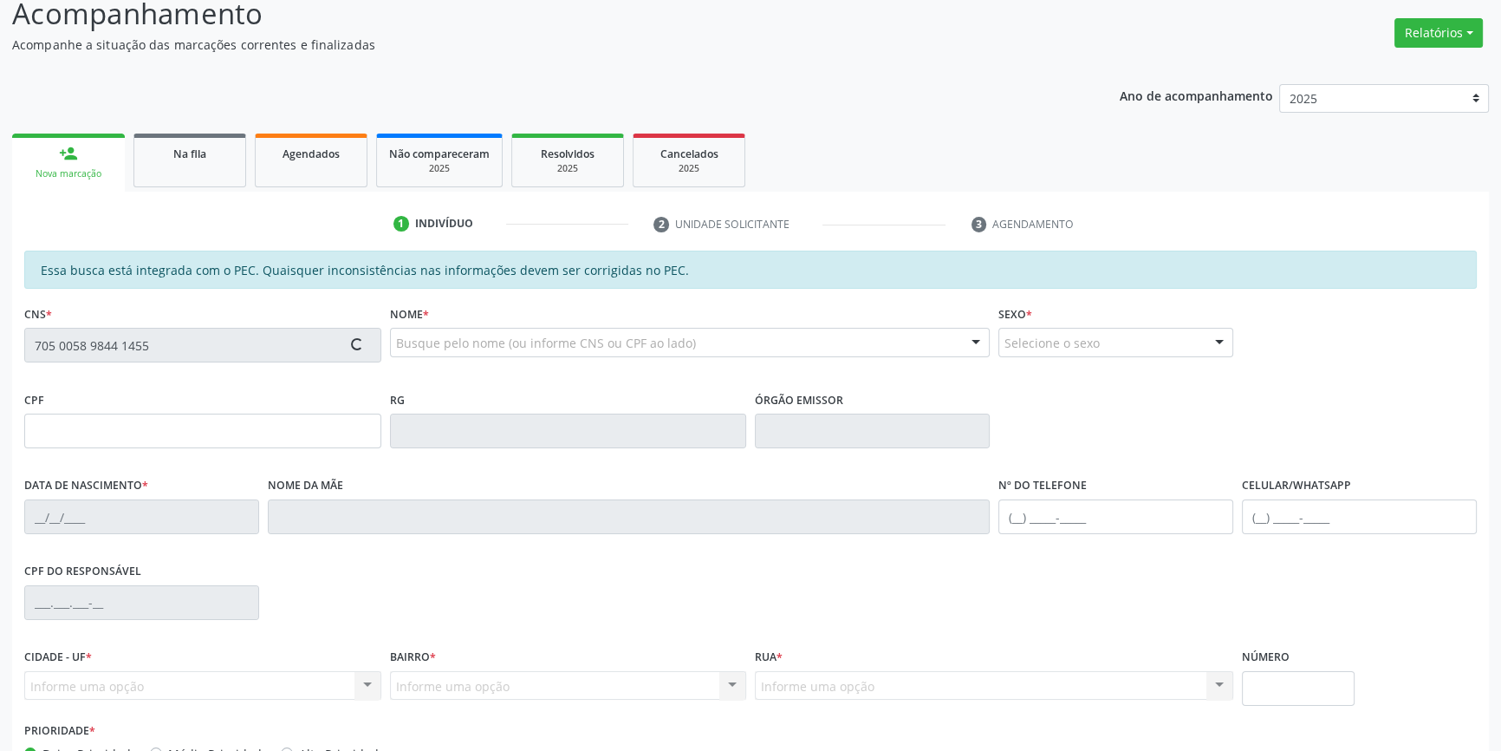
scroll to position [237, 0]
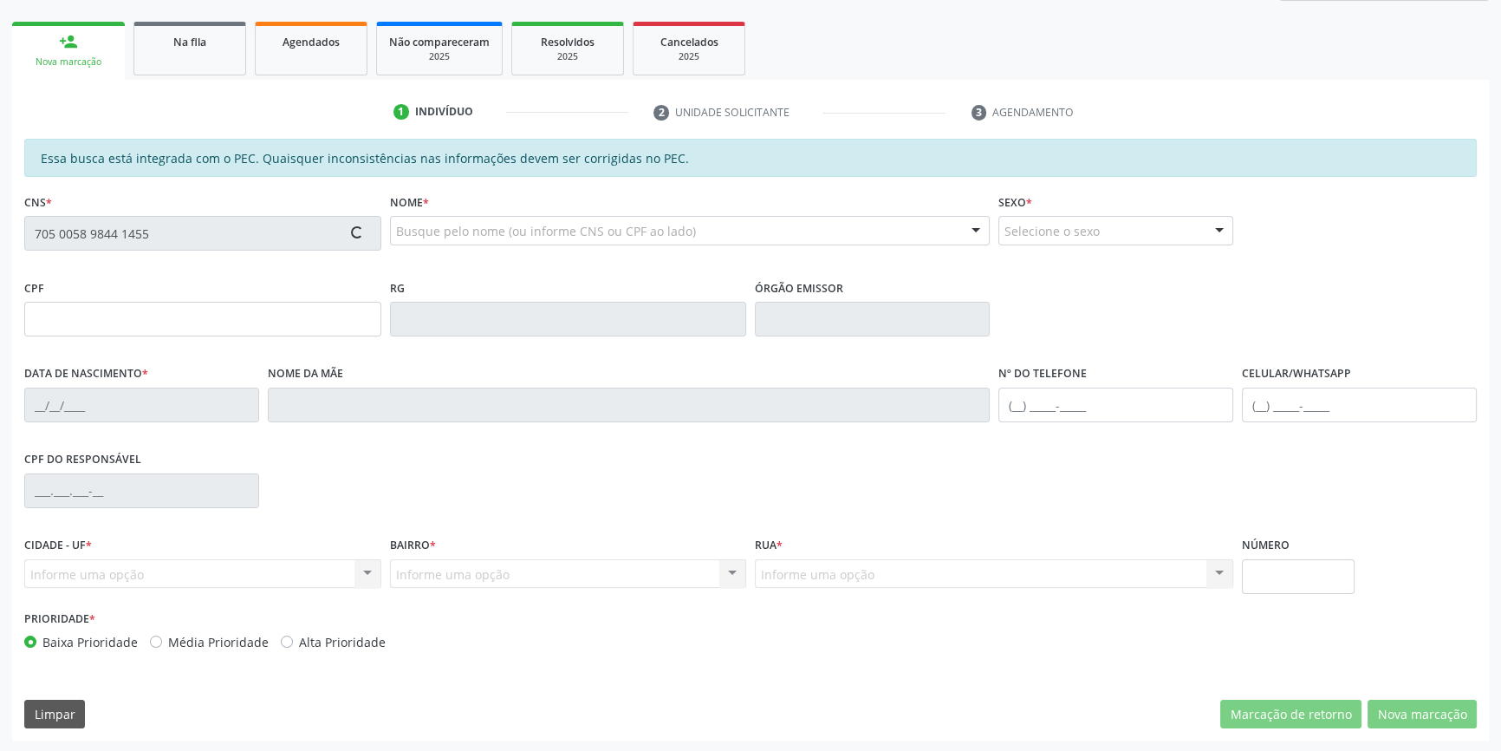
type input "027.102.524-73"
type input "16/03/1967"
type input "Maria Ana Coelho"
type input "(87) 98136-1529"
type input "S/N"
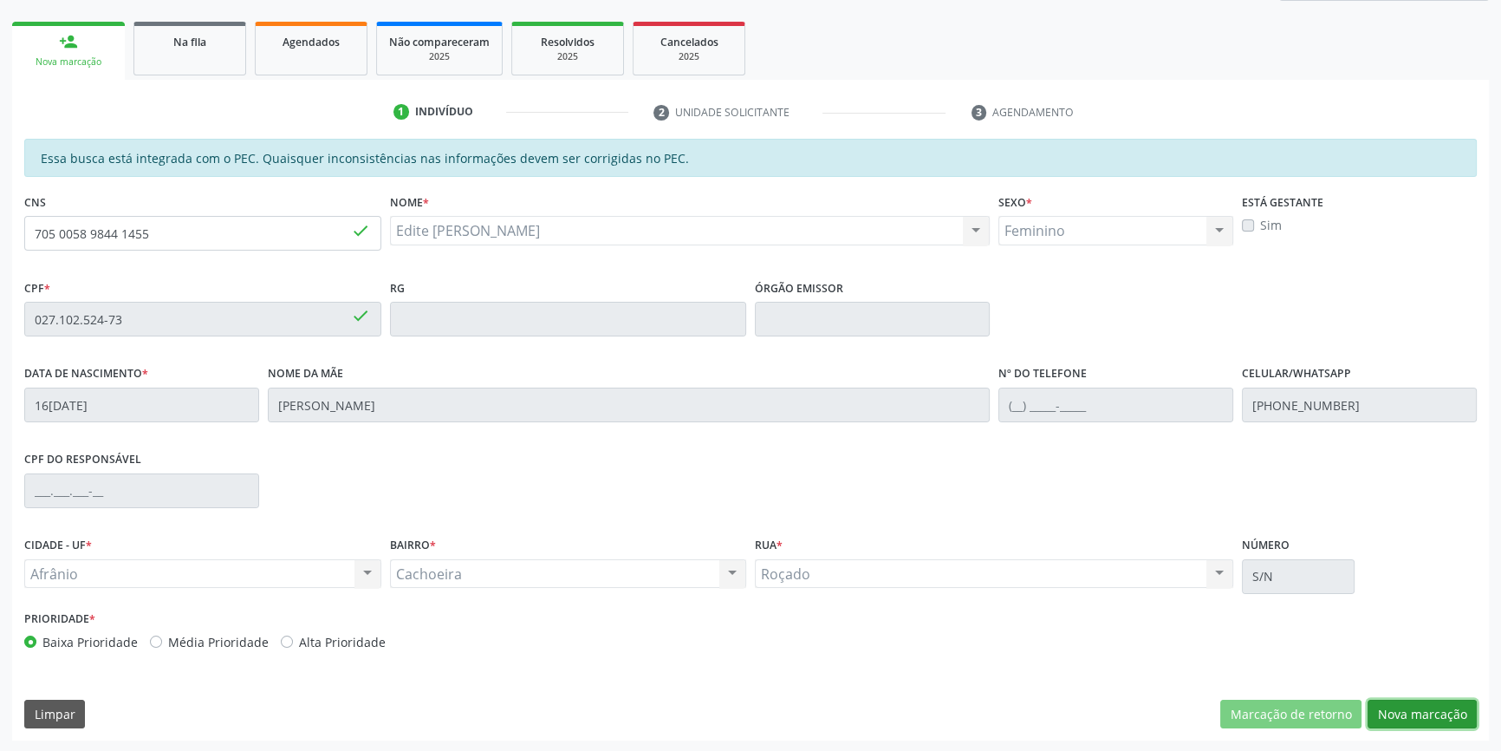
click at [1441, 723] on button "Nova marcação" at bounding box center [1422, 713] width 109 height 29
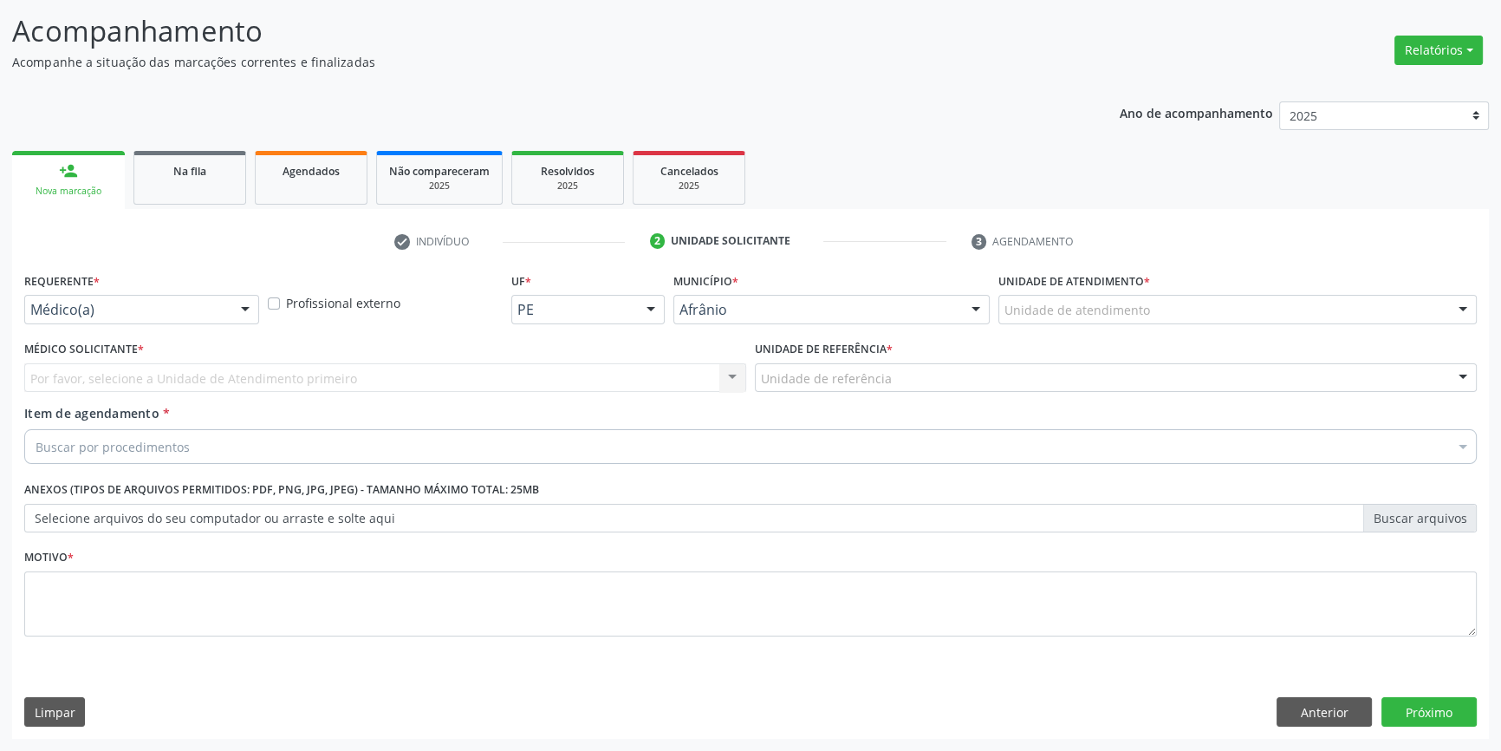
scroll to position [107, 0]
click at [1173, 321] on div "Unidade de atendimento" at bounding box center [1237, 310] width 478 height 29
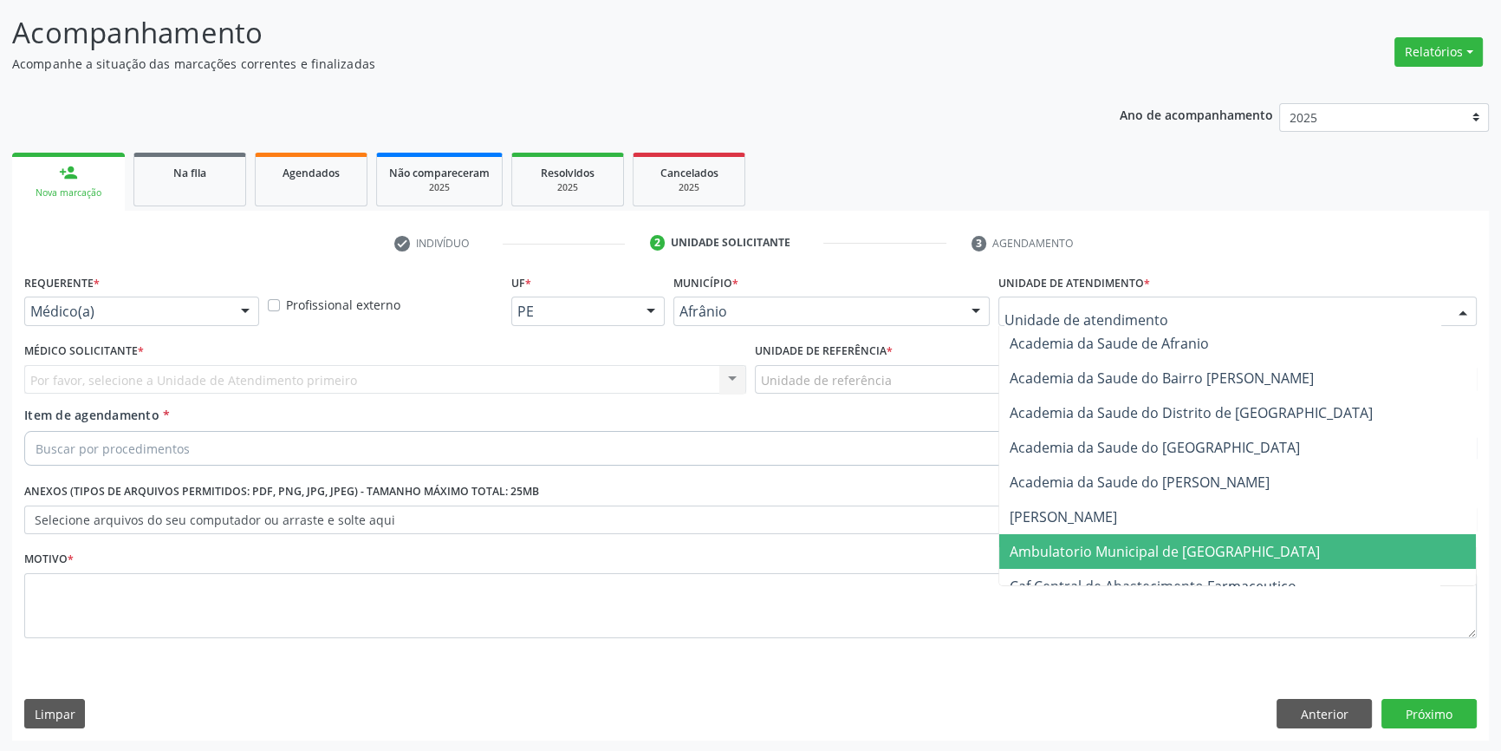
click at [1141, 535] on span "Ambulatorio Municipal de [GEOGRAPHIC_DATA]" at bounding box center [1237, 551] width 477 height 35
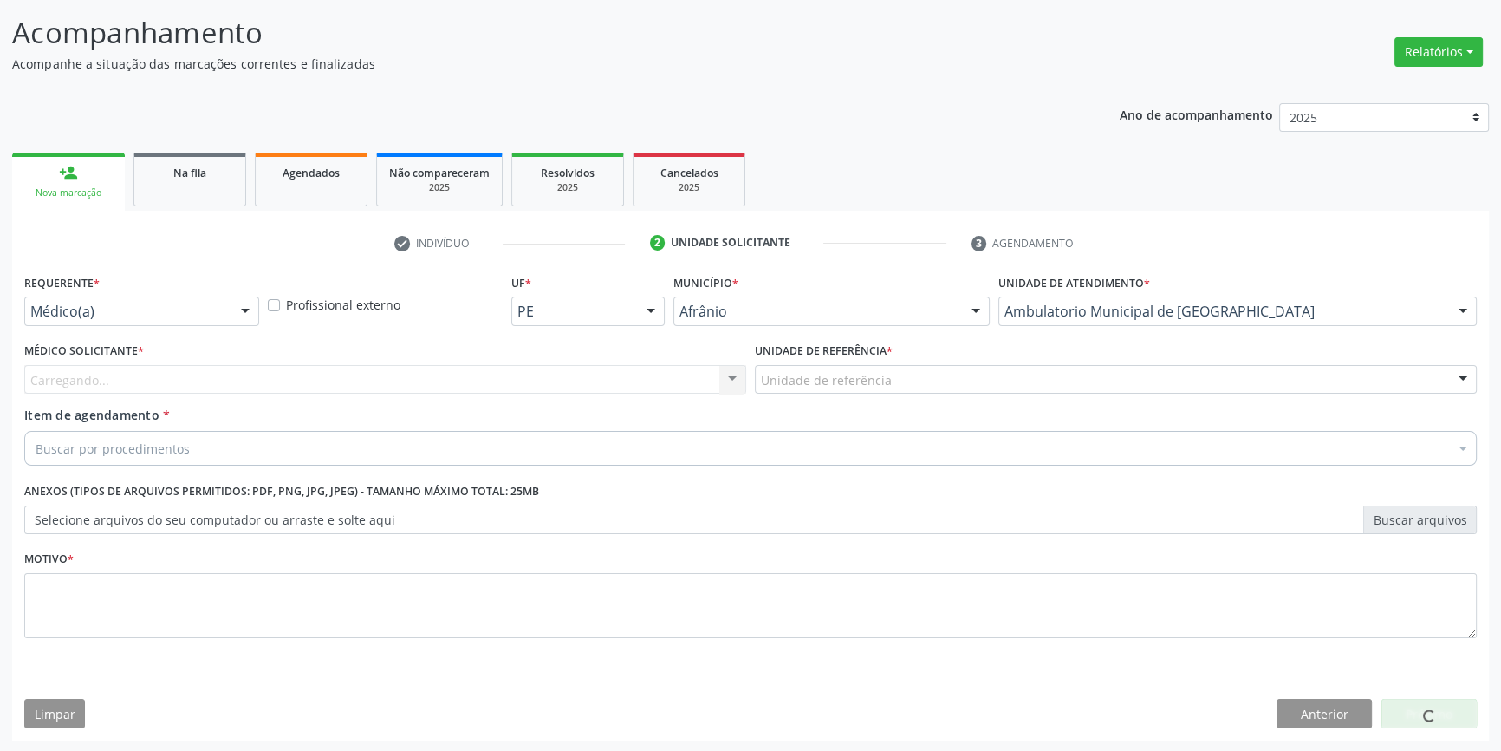
click at [974, 383] on div "Unidade de referência" at bounding box center [1116, 379] width 722 height 29
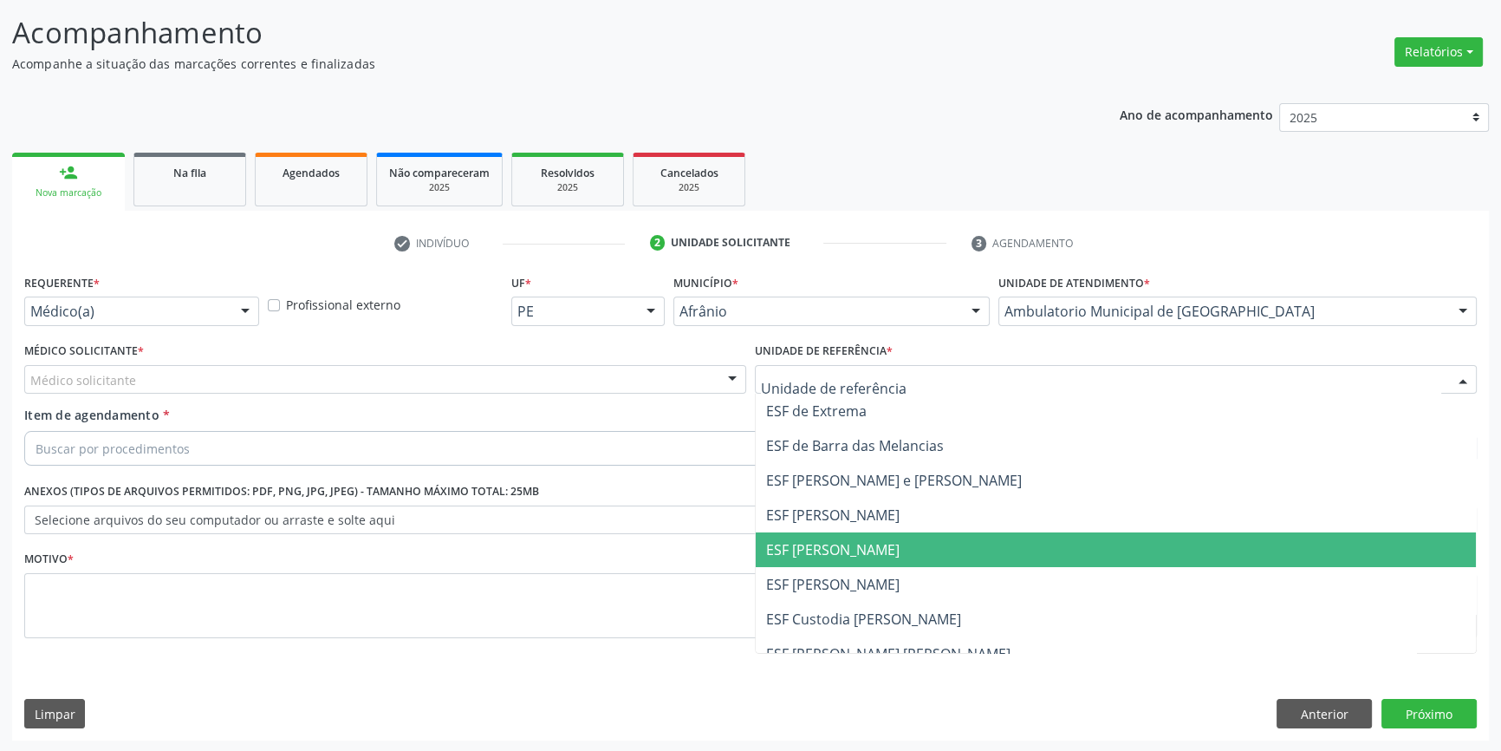
click at [842, 535] on span "ESF [PERSON_NAME]" at bounding box center [1116, 549] width 720 height 35
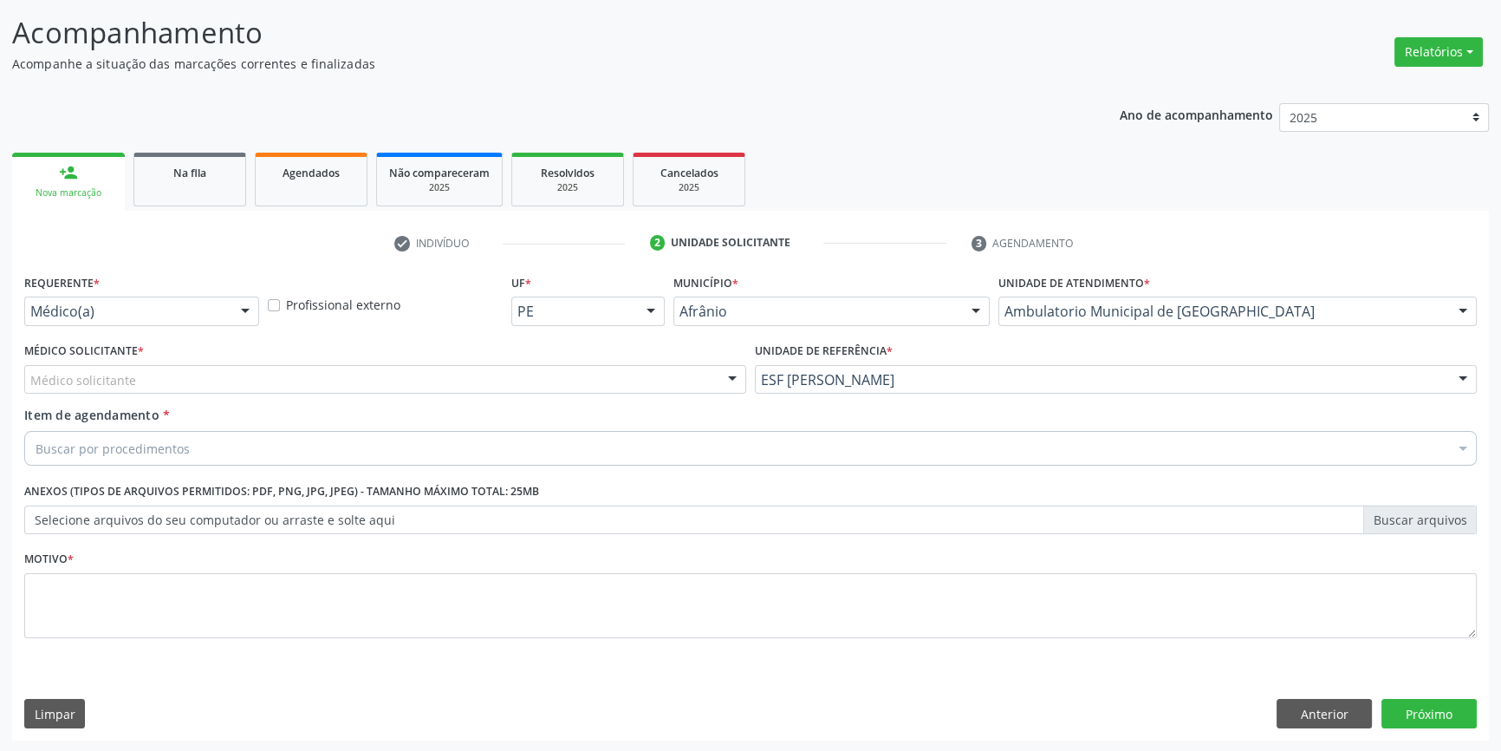
click at [489, 372] on div "Médico solicitante" at bounding box center [385, 379] width 722 height 29
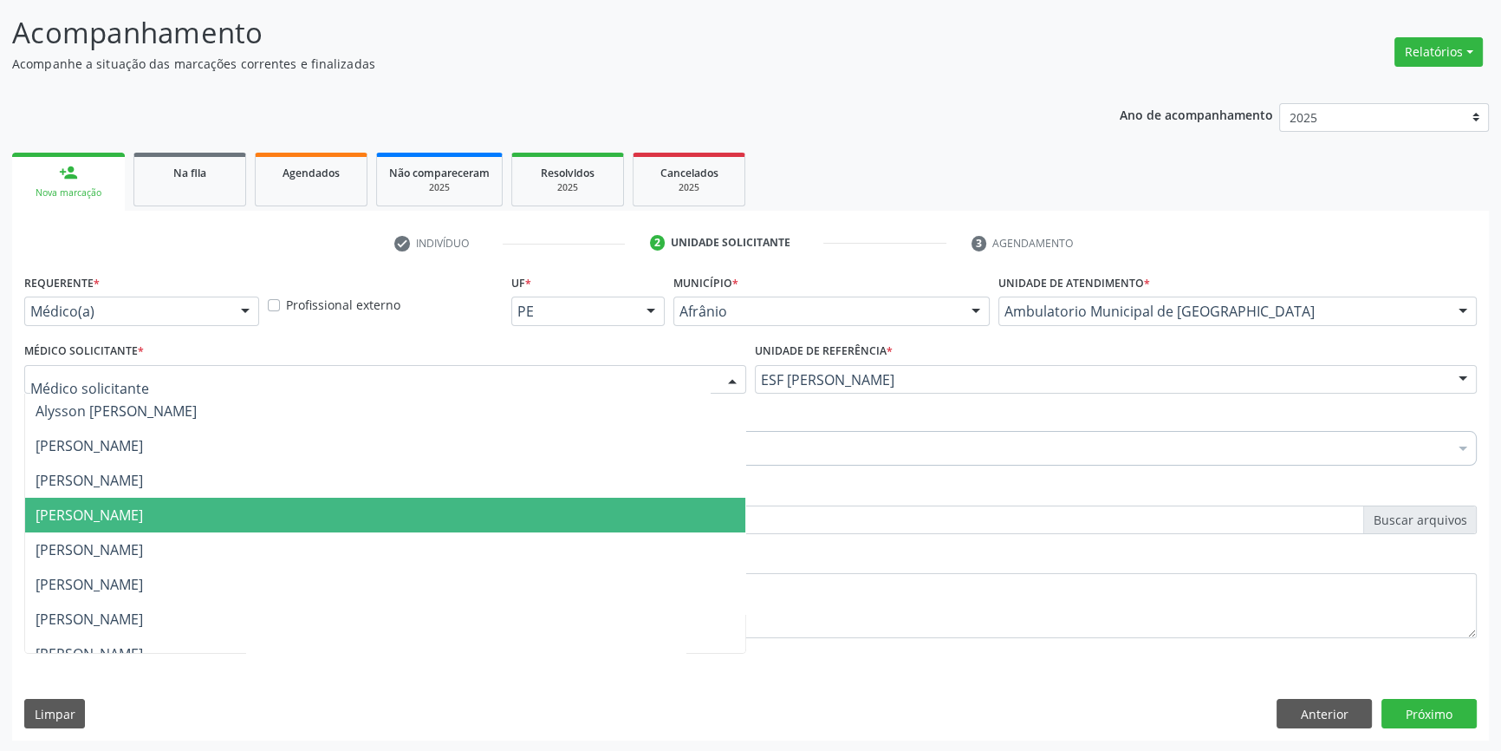
click at [143, 508] on span "[PERSON_NAME]" at bounding box center [89, 514] width 107 height 19
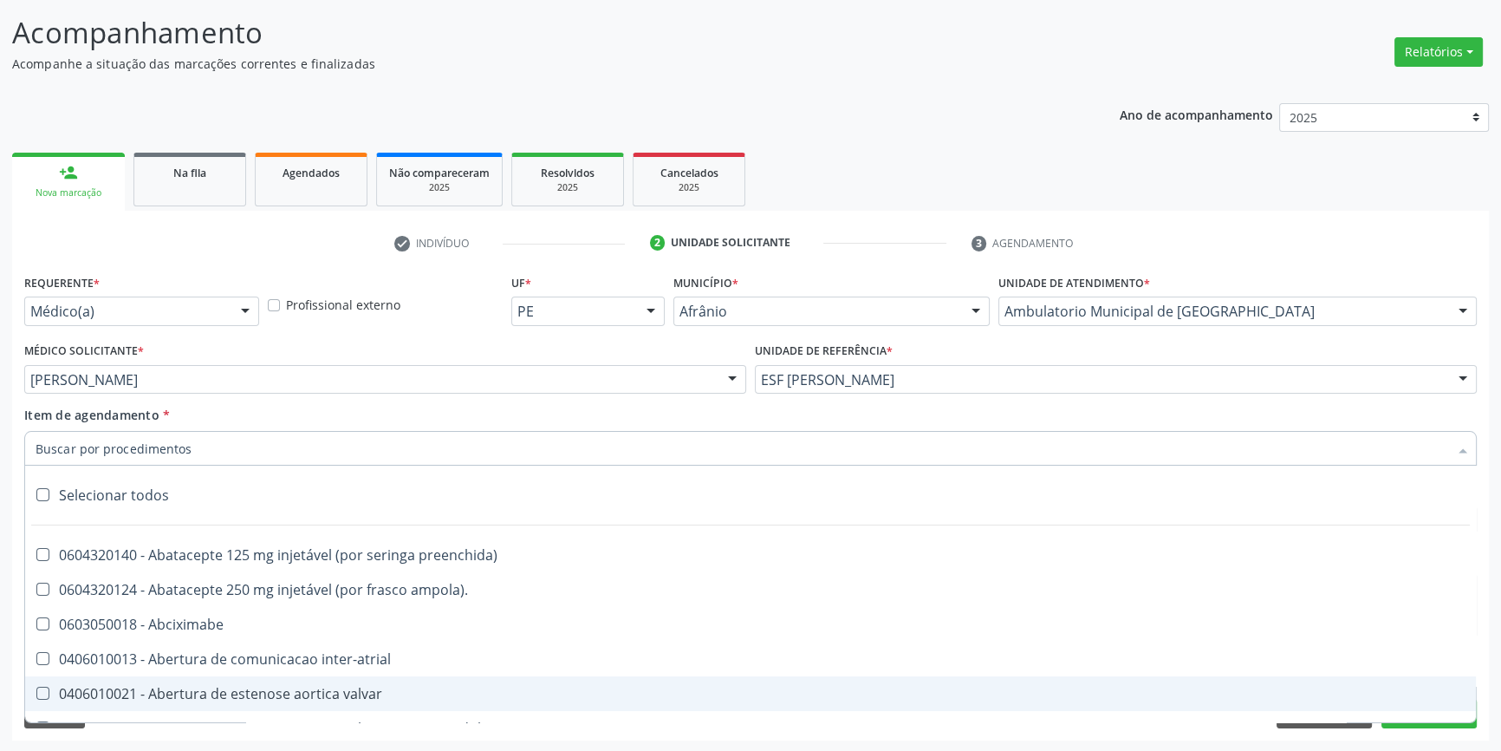
click at [1359, 734] on div "Requerente * Médico(a) Médico(a) Enfermeiro(a) Paciente Nenhum resultado encont…" at bounding box center [750, 505] width 1477 height 471
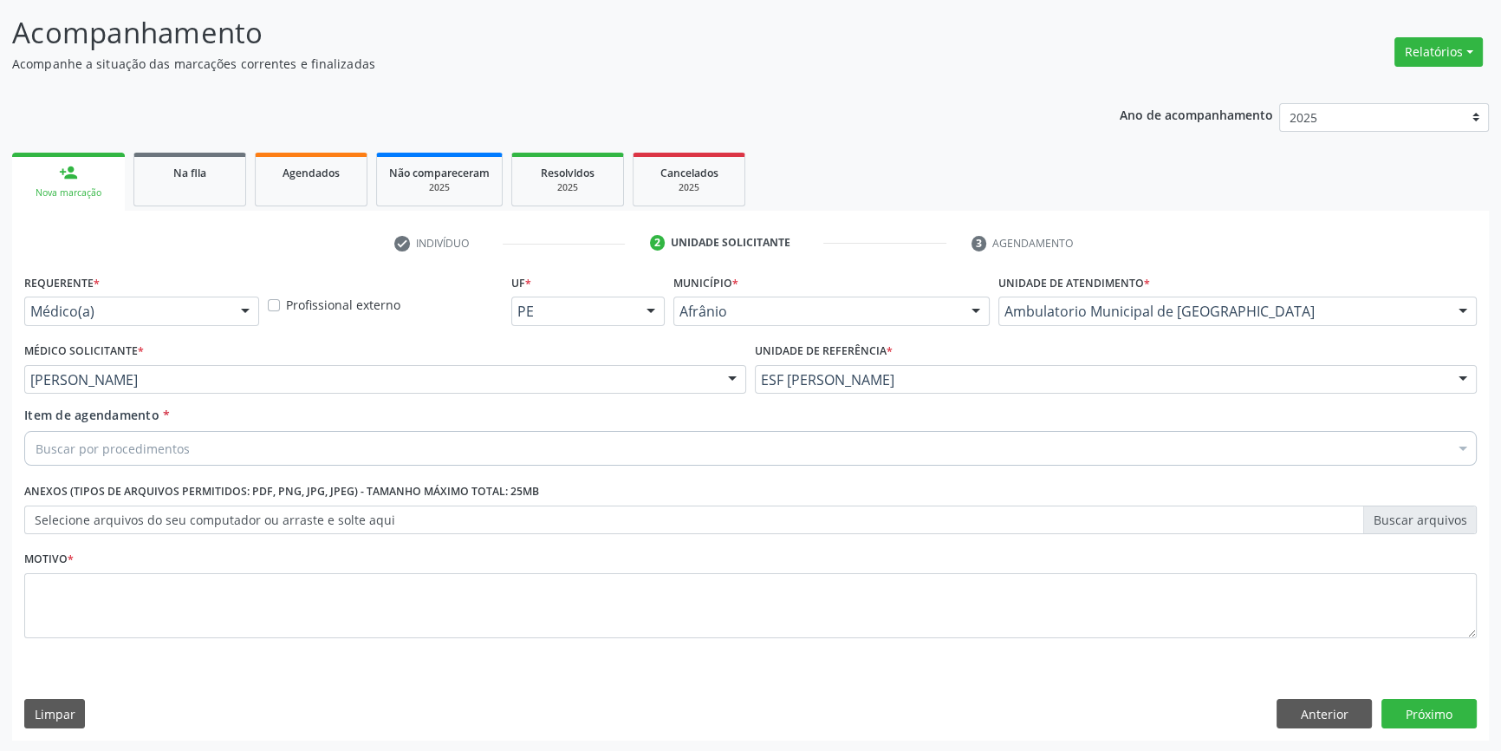
click at [1332, 711] on span "0406011265 - Abertura de estenose aortica valvar (criança e adolescente)" at bounding box center [750, 728] width 1451 height 35
click at [1317, 712] on button "Anterior" at bounding box center [1324, 713] width 95 height 29
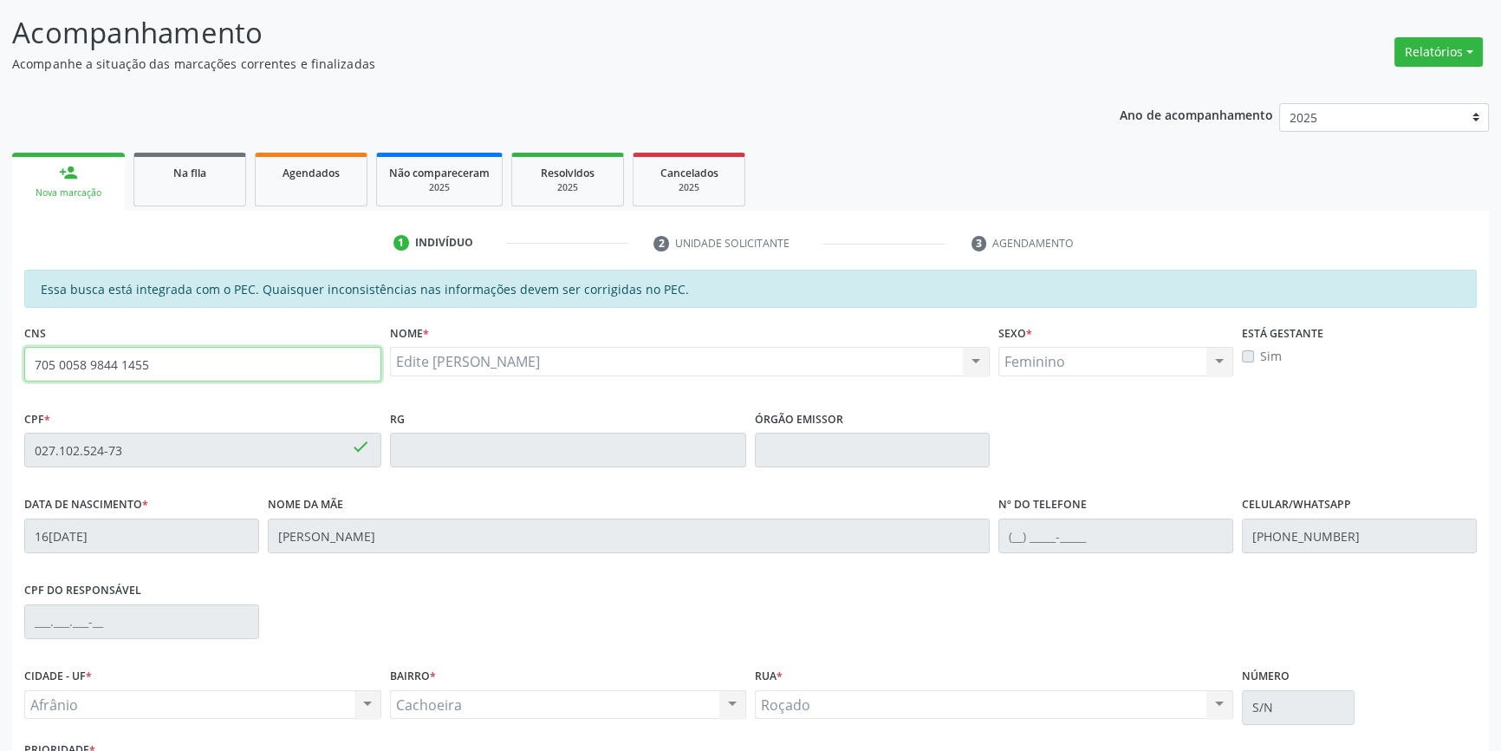
drag, startPoint x: 29, startPoint y: 348, endPoint x: 0, endPoint y: 342, distance: 29.9
click at [0, 341] on div "Acompanhamento Acompanhe a situação das marcações correntes e finalizadas Relat…" at bounding box center [750, 436] width 1501 height 894
type input "700 6019 9481 8270"
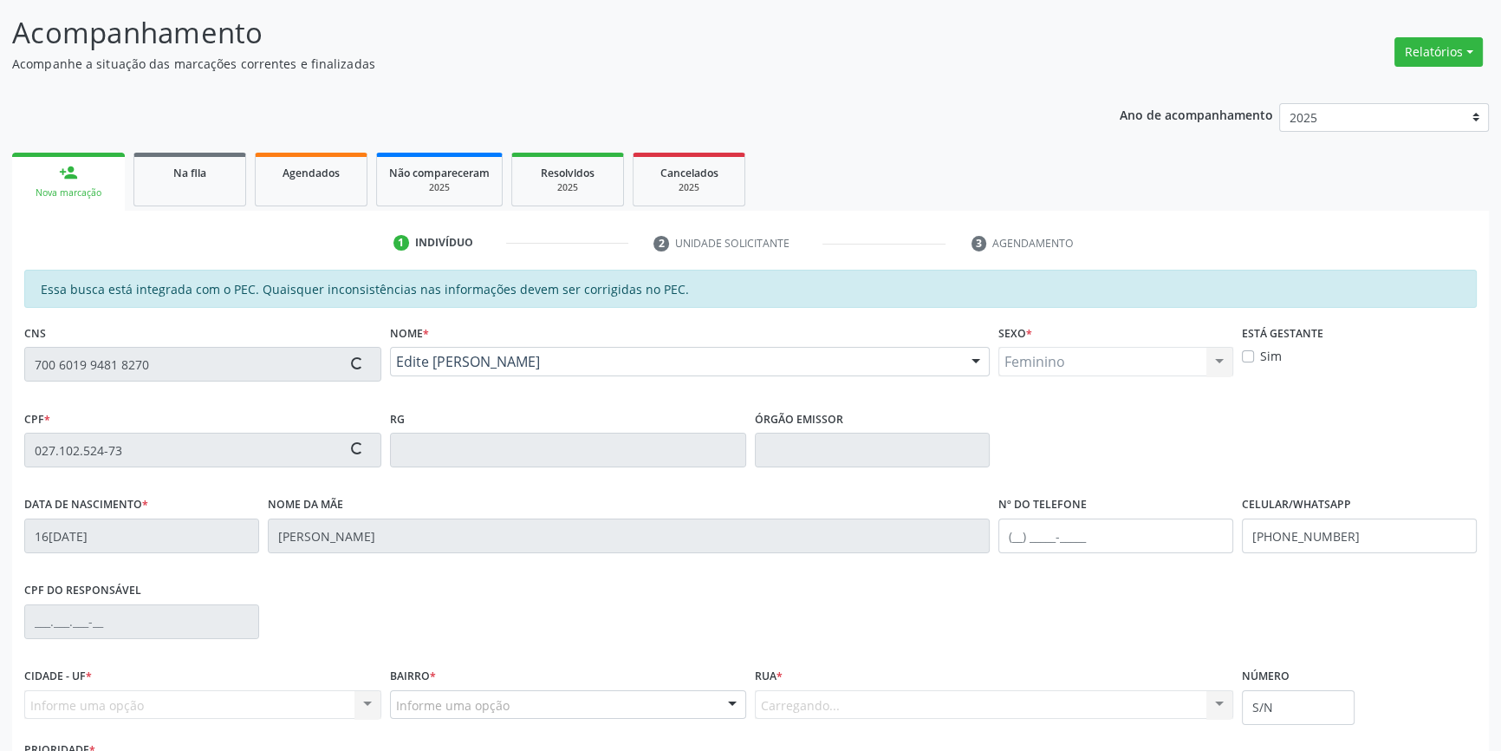
type input "181.175.758-84"
type input "13/04/1973"
type input "Severina da Paz da Silva"
type input "(87) 98869-8212"
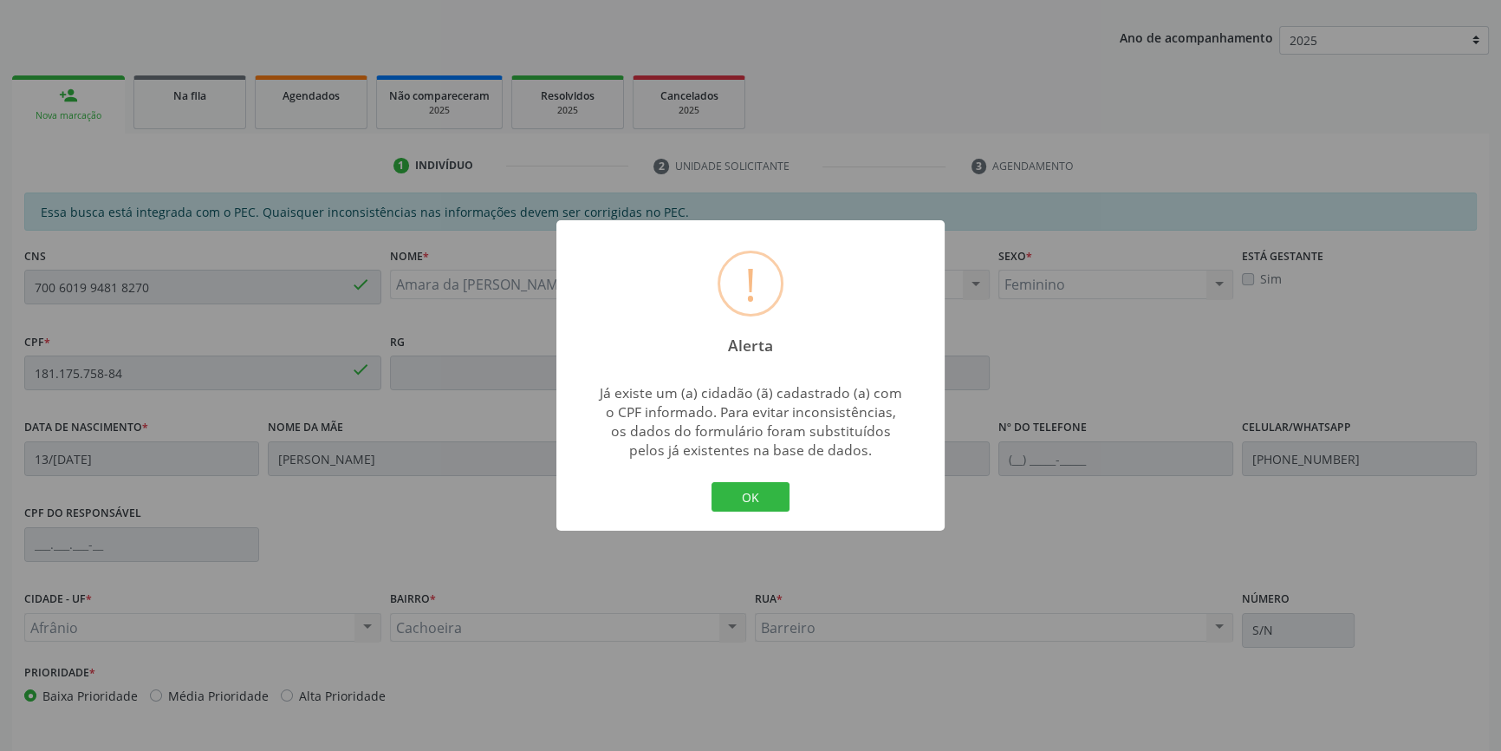
scroll to position [237, 0]
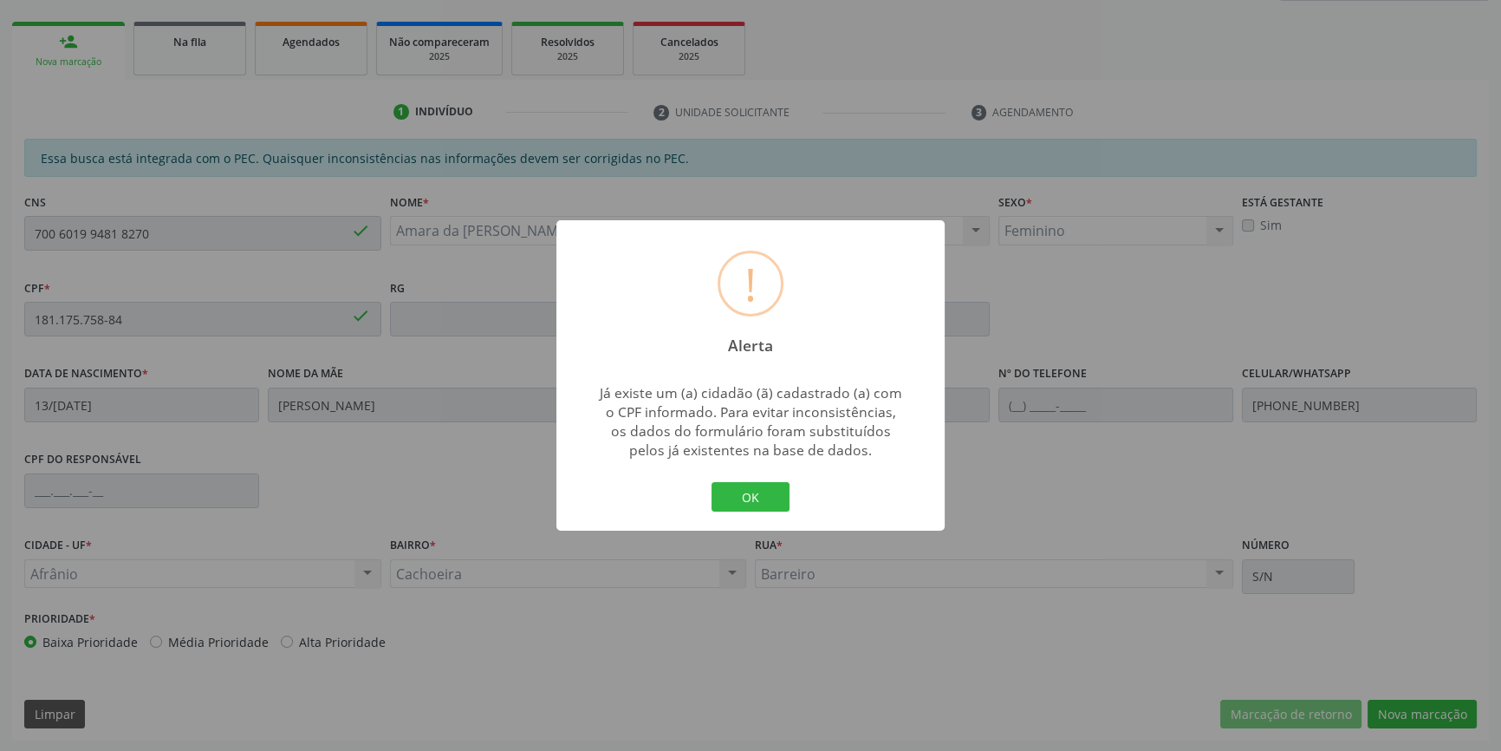
click at [778, 520] on div "! Alerta × Já existe um (a) cidadão (ã) cadastrado (a) com o CPF informado. Par…" at bounding box center [750, 375] width 388 height 310
drag, startPoint x: 776, startPoint y: 517, endPoint x: 823, endPoint y: 519, distance: 46.9
click at [775, 517] on div "! Alerta × Já existe um (a) cidadão (ã) cadastrado (a) com o CPF informado. Par…" at bounding box center [750, 375] width 388 height 310
click at [728, 509] on button "OK" at bounding box center [751, 496] width 78 height 29
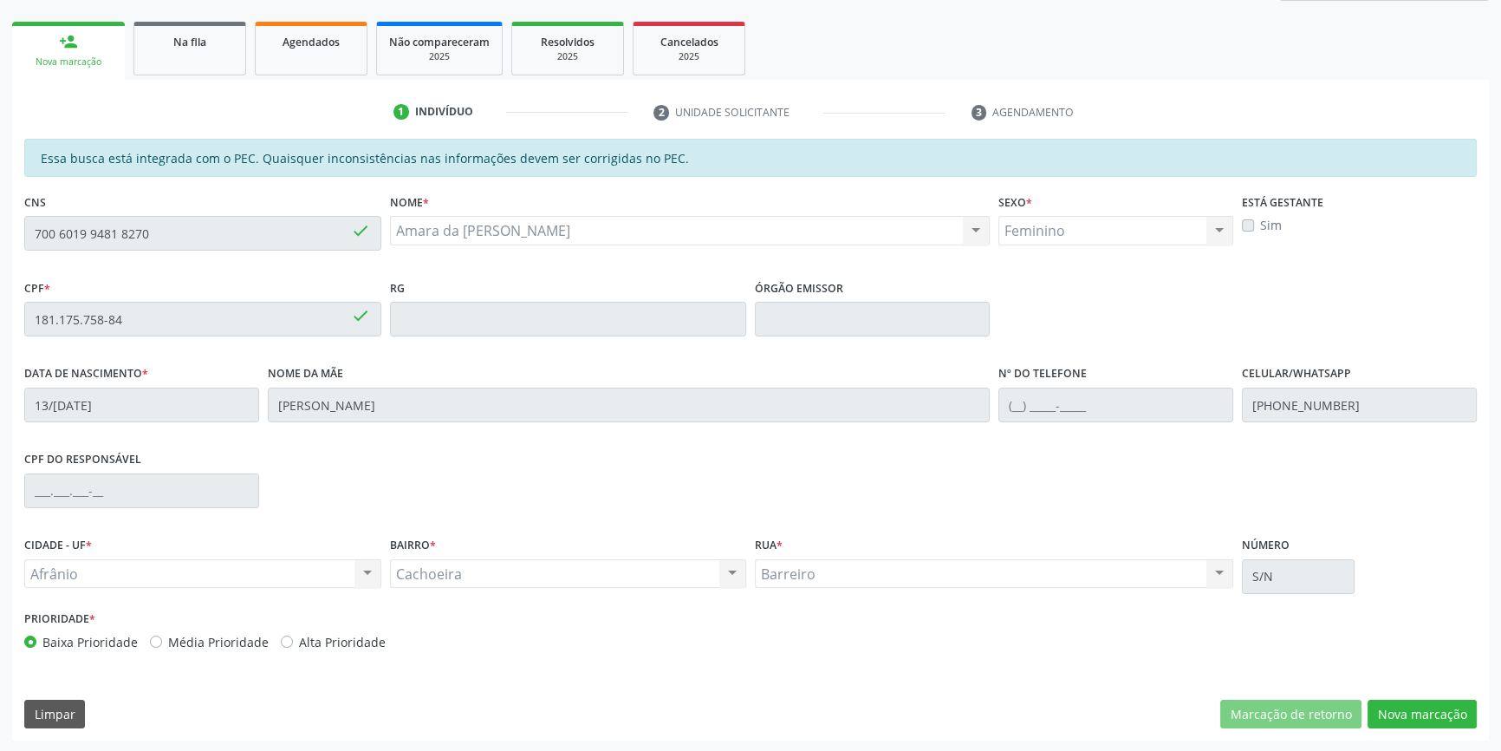
click at [1413, 728] on div "Essa busca está integrada com o PEC. Quaisquer inconsistências nas informações …" at bounding box center [750, 439] width 1477 height 601
click at [1387, 710] on button "Nova marcação" at bounding box center [1422, 713] width 109 height 29
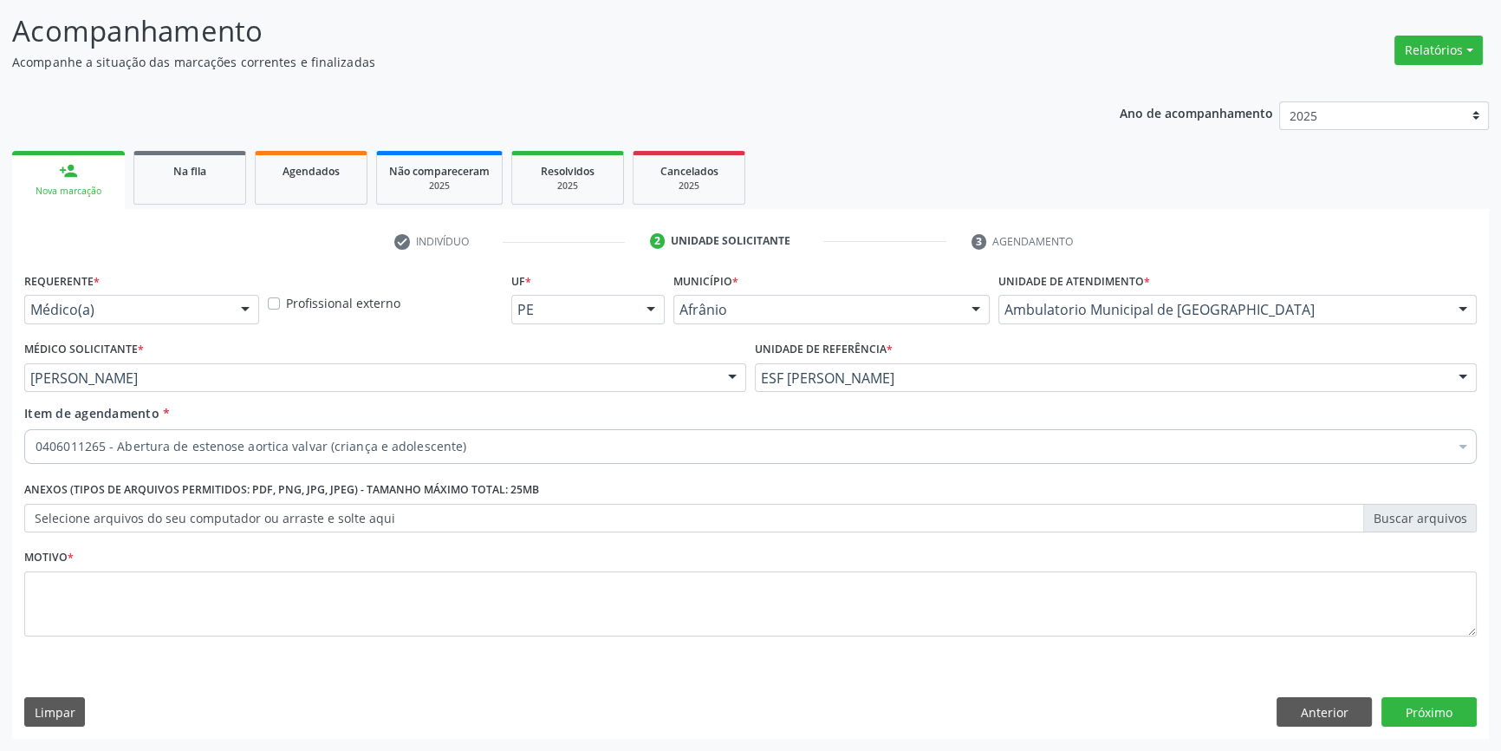
scroll to position [107, 0]
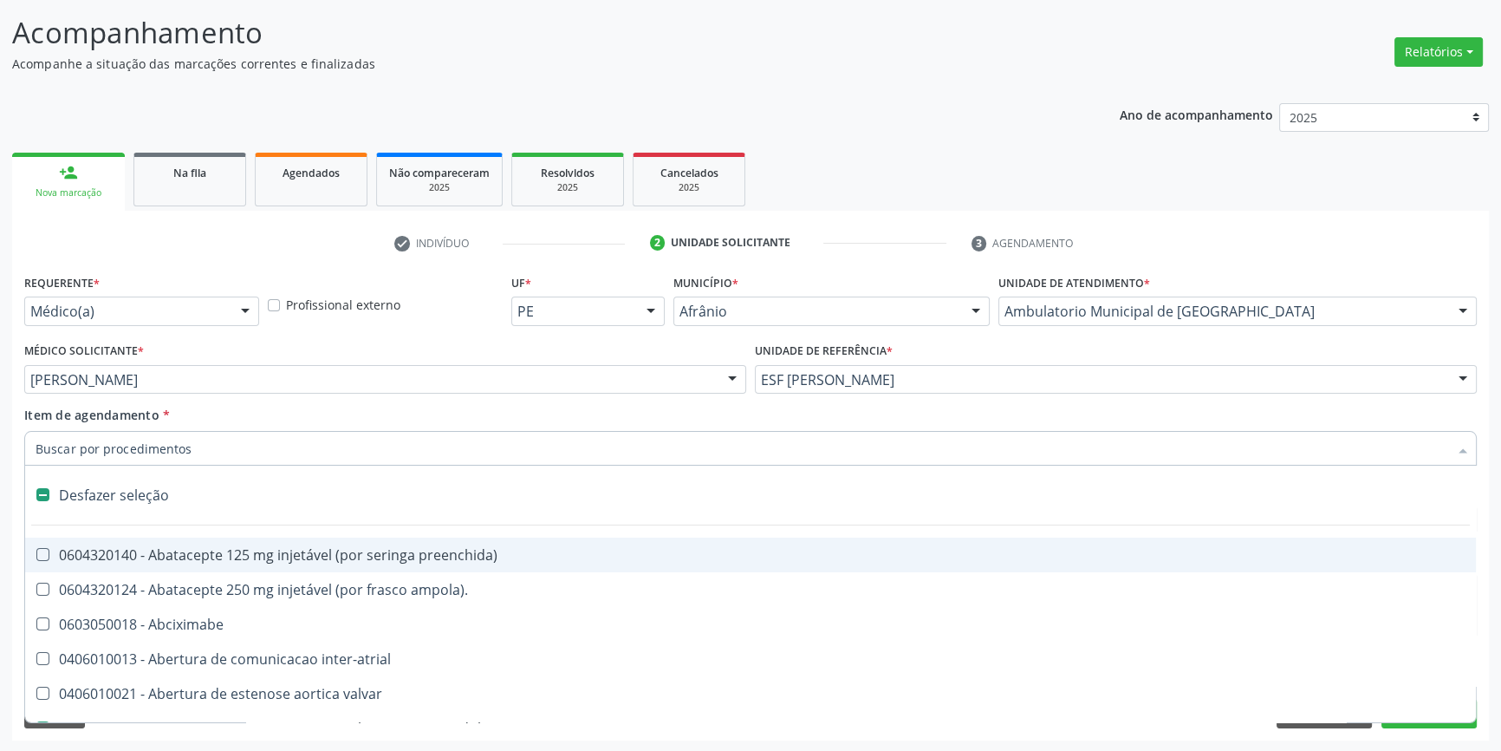
click at [186, 486] on div "Desfazer seleção" at bounding box center [750, 495] width 1451 height 35
checkbox adolescente\) "false"
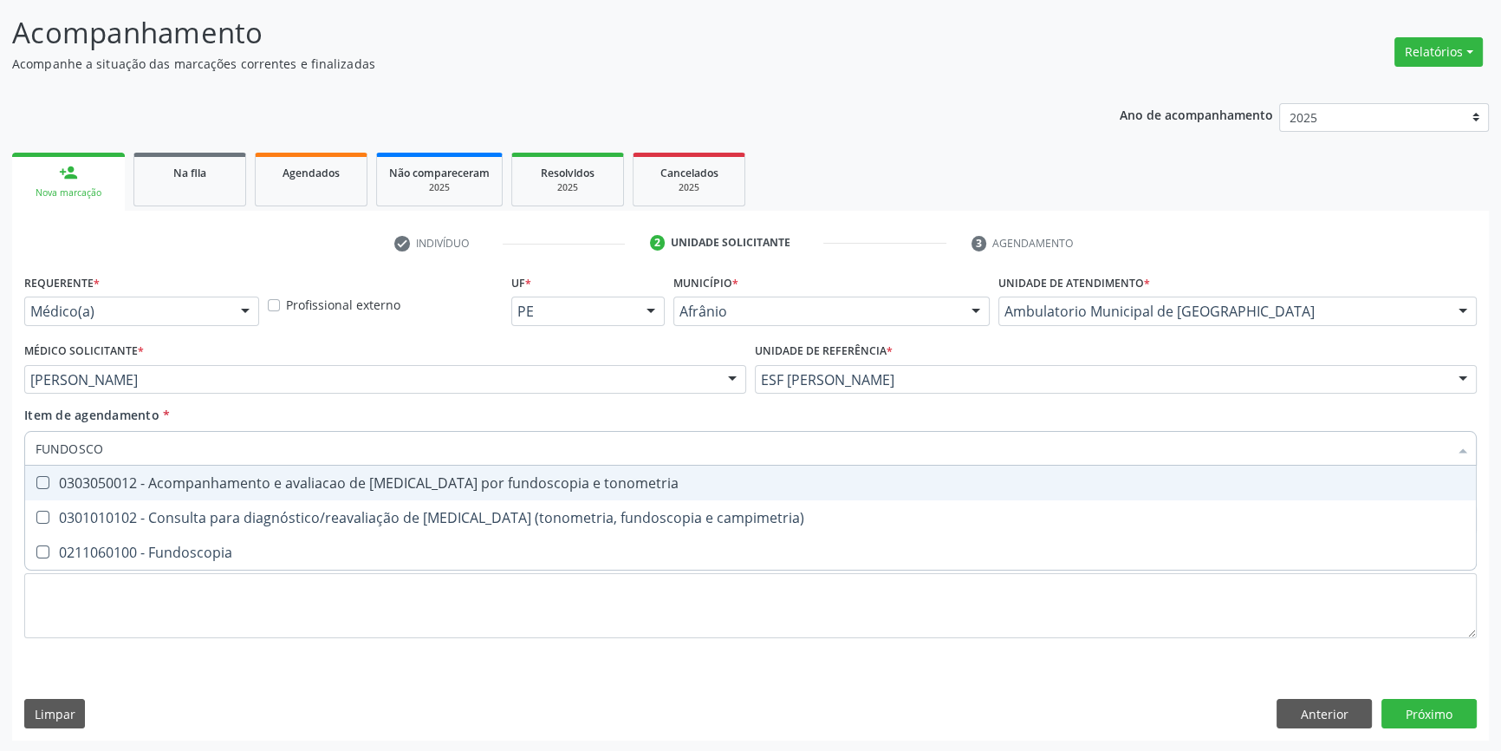
type input "FUNDOSCOP"
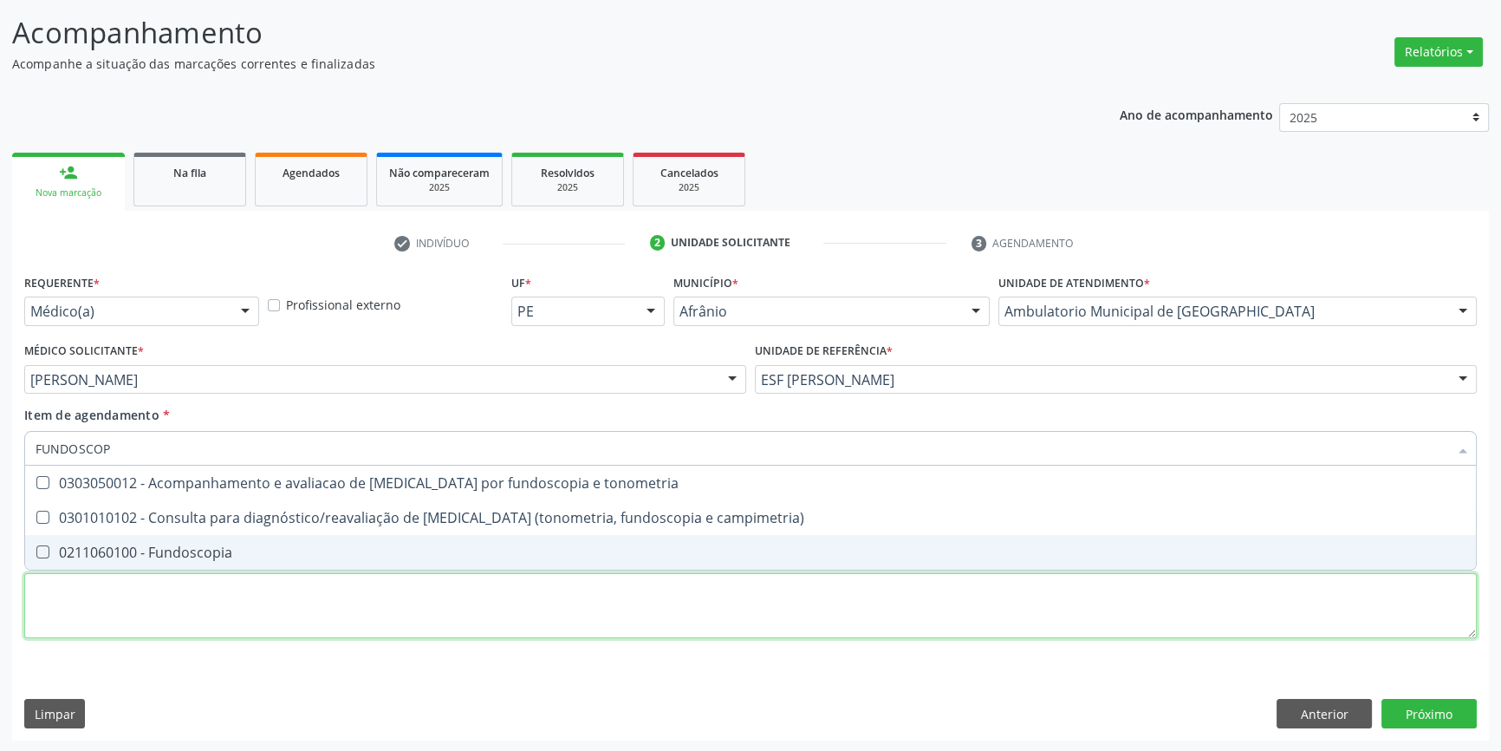
click at [158, 575] on div "Requerente * Médico(a) Médico(a) Enfermeiro(a) Paciente Nenhum resultado encont…" at bounding box center [750, 466] width 1453 height 393
click at [159, 490] on div "0303050012 - Acompanhamento e avaliacao de [MEDICAL_DATA] por fundoscopia e ton…" at bounding box center [751, 483] width 1430 height 14
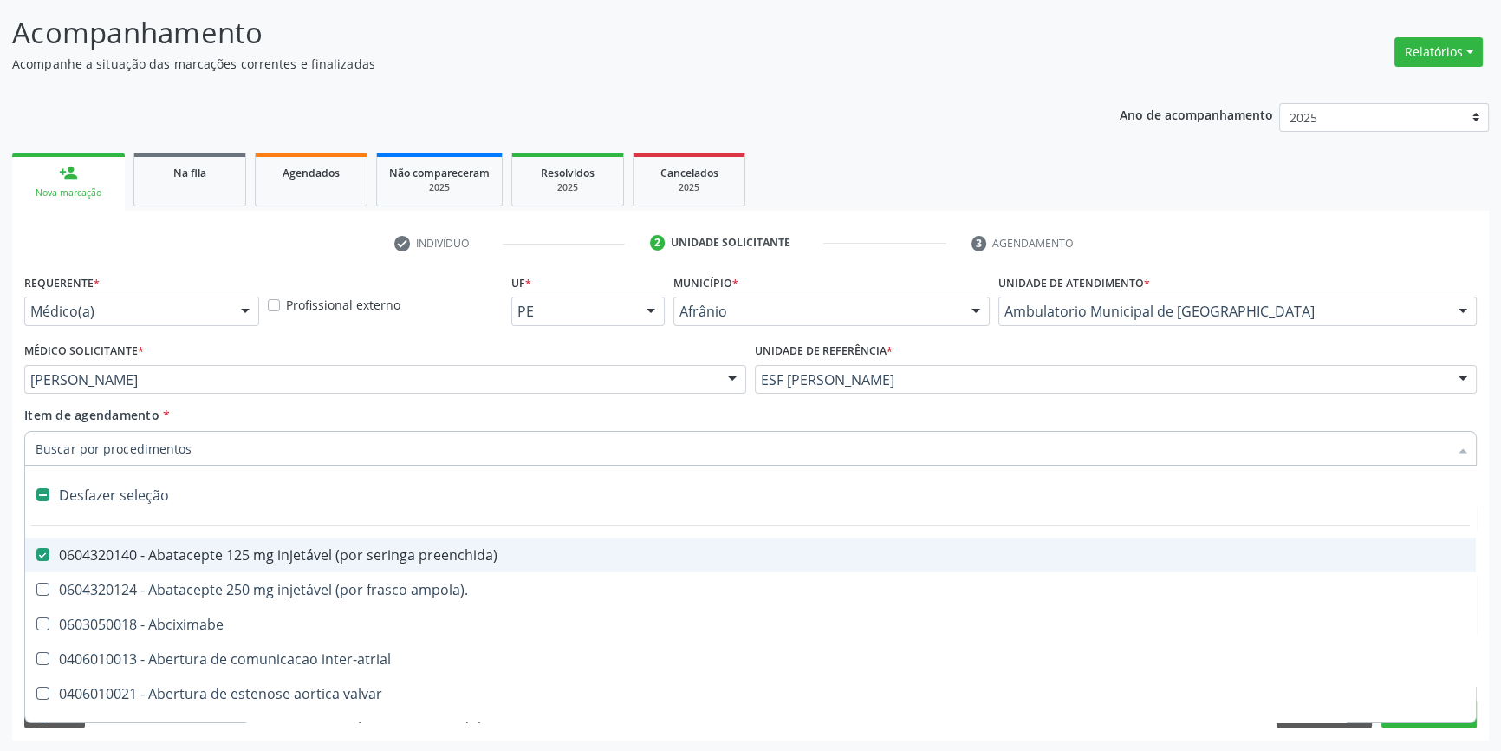
click at [130, 504] on div "Desfazer seleção" at bounding box center [750, 495] width 1451 height 35
checkbox preenchida\) "false"
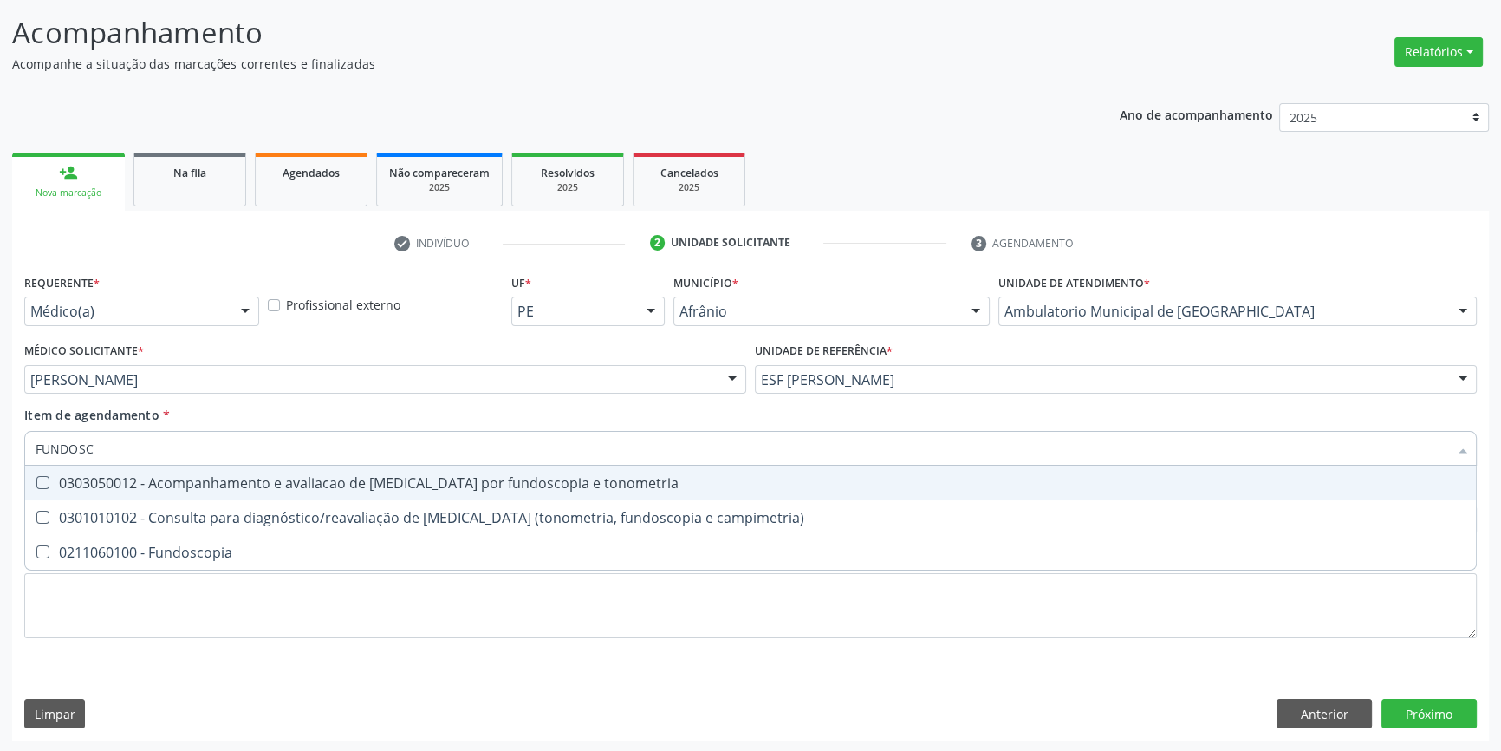
type input "FUNDOSCO"
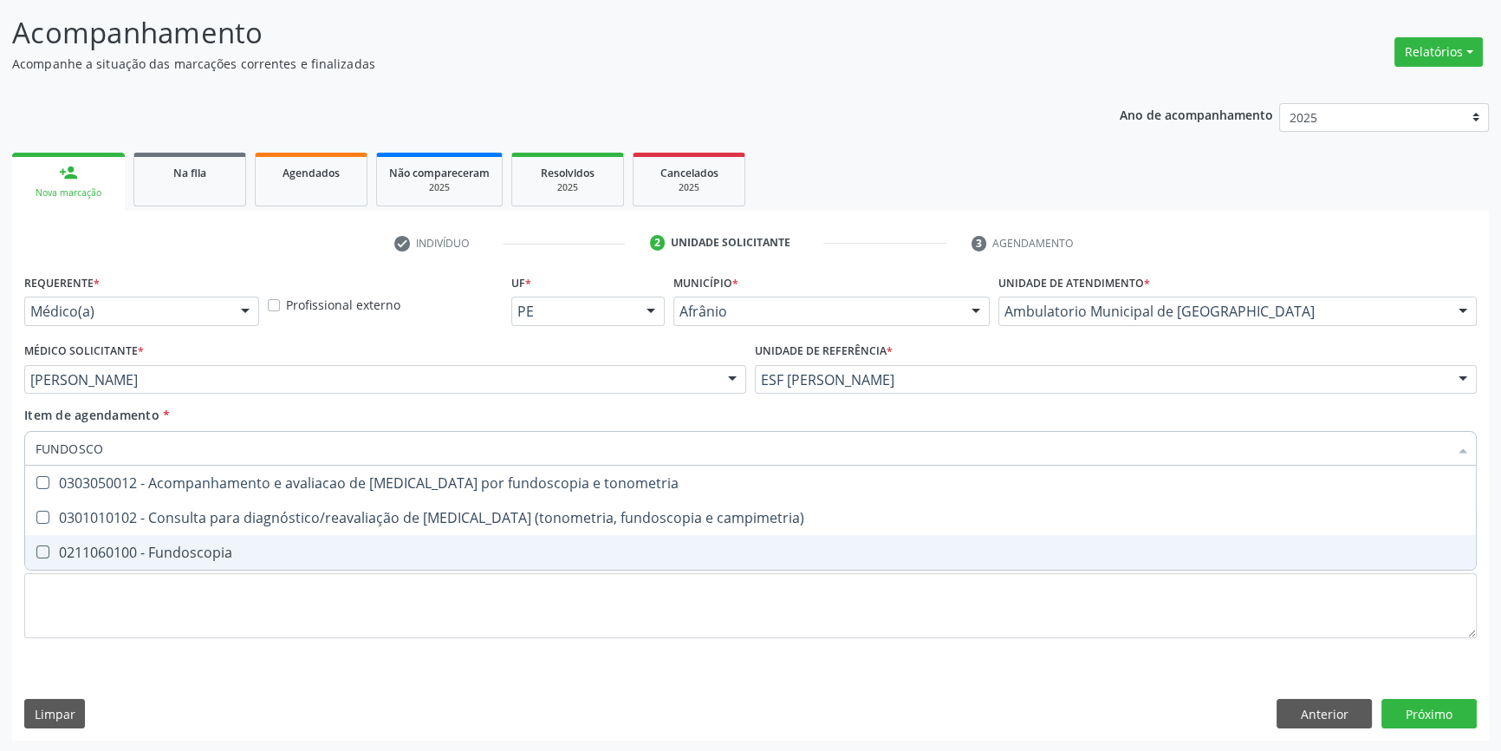
click at [143, 549] on div "0211060100 - Fundoscopia" at bounding box center [751, 552] width 1430 height 14
checkbox Fundoscopia "true"
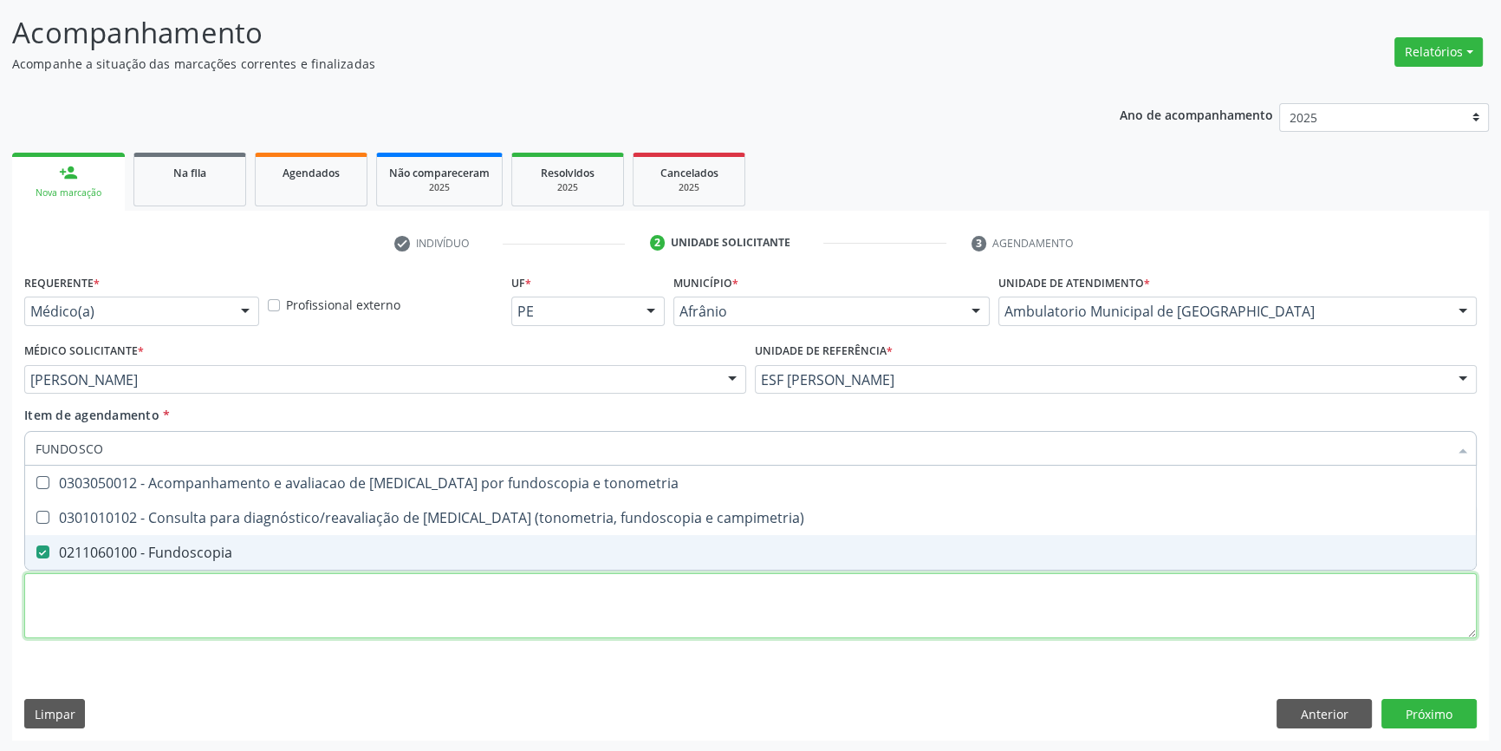
click at [102, 618] on div "Requerente * Médico(a) Médico(a) Enfermeiro(a) Paciente Nenhum resultado encont…" at bounding box center [750, 466] width 1453 height 393
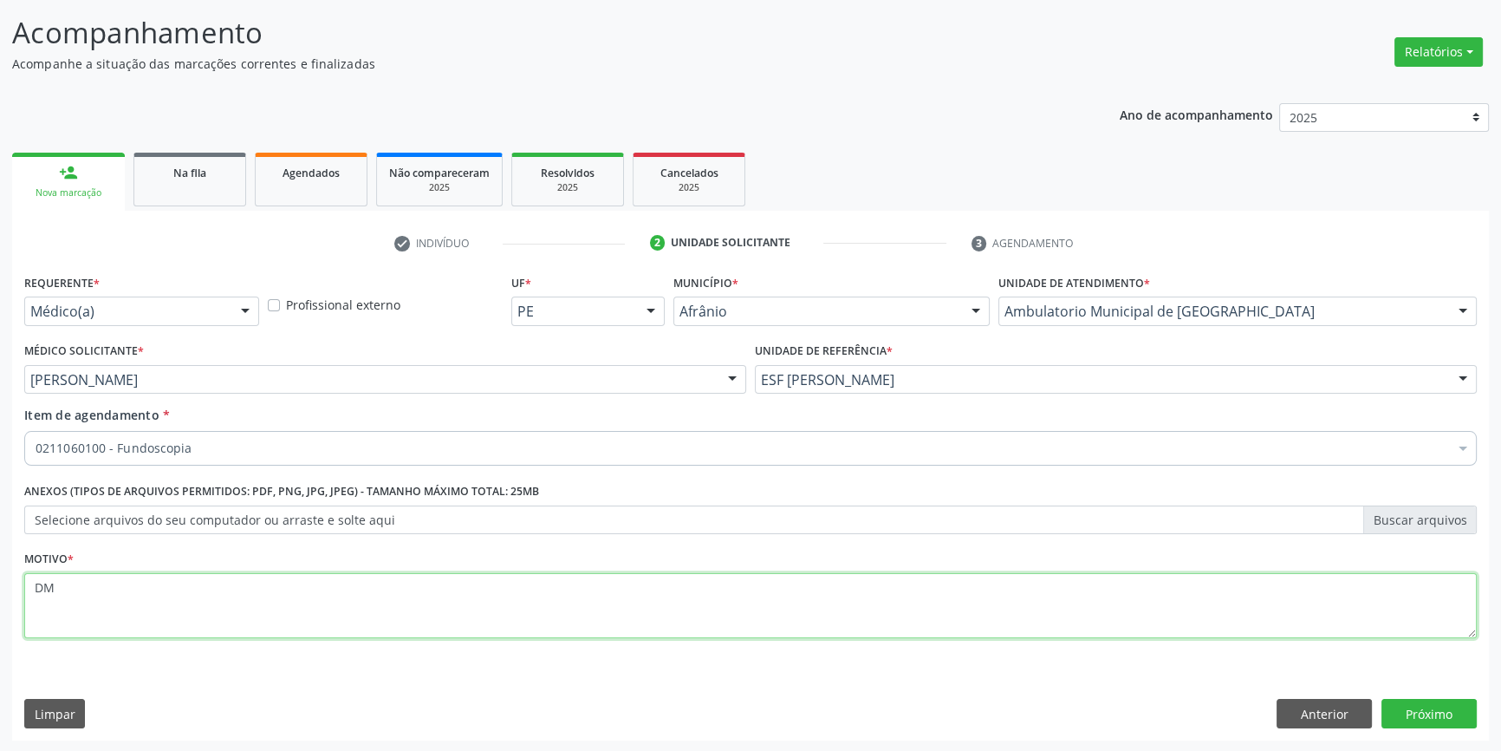
type textarea "DM"
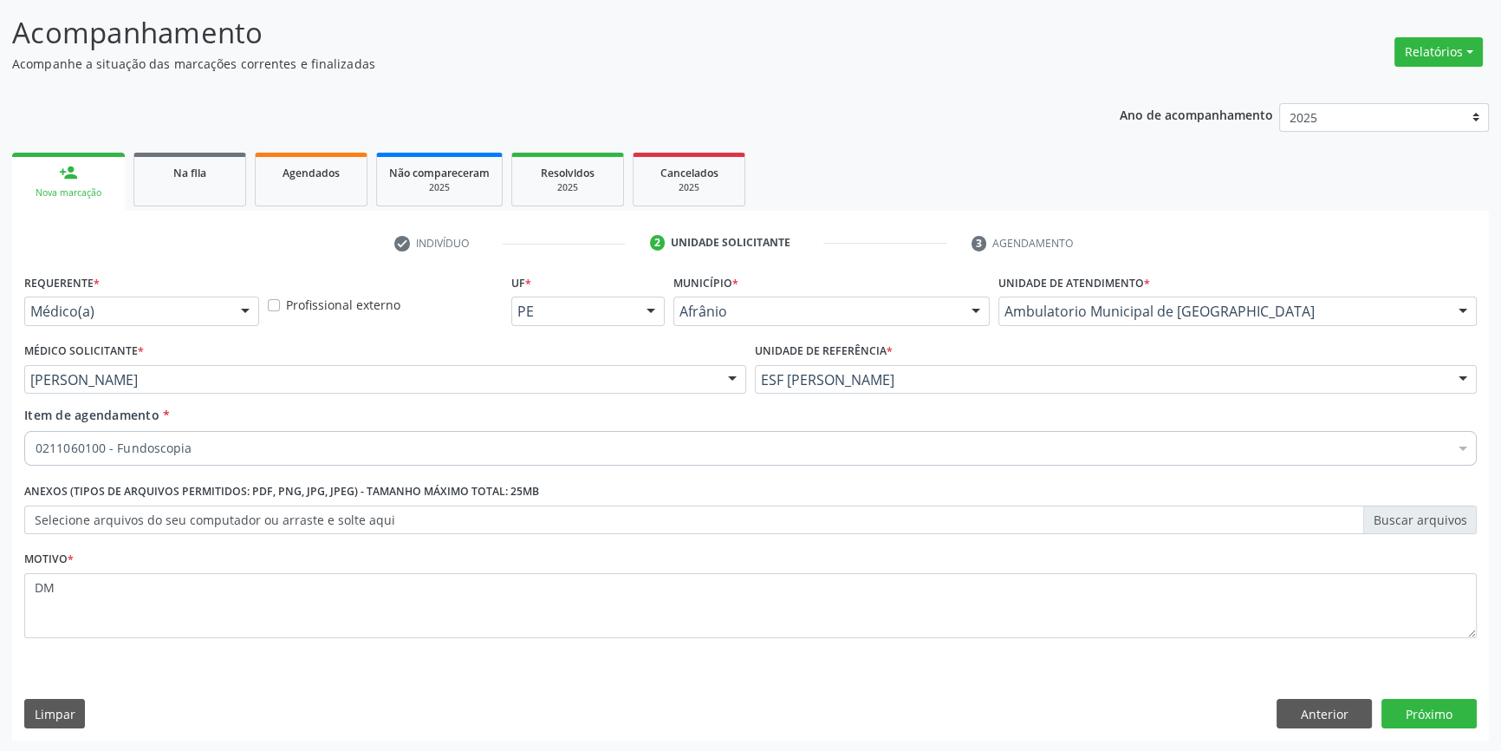
click at [1414, 695] on div "Requerente * Médico(a) Médico(a) Enfermeiro(a) Paciente Nenhum resultado encont…" at bounding box center [750, 505] width 1477 height 471
click at [1434, 714] on button "Próximo" at bounding box center [1429, 713] width 95 height 29
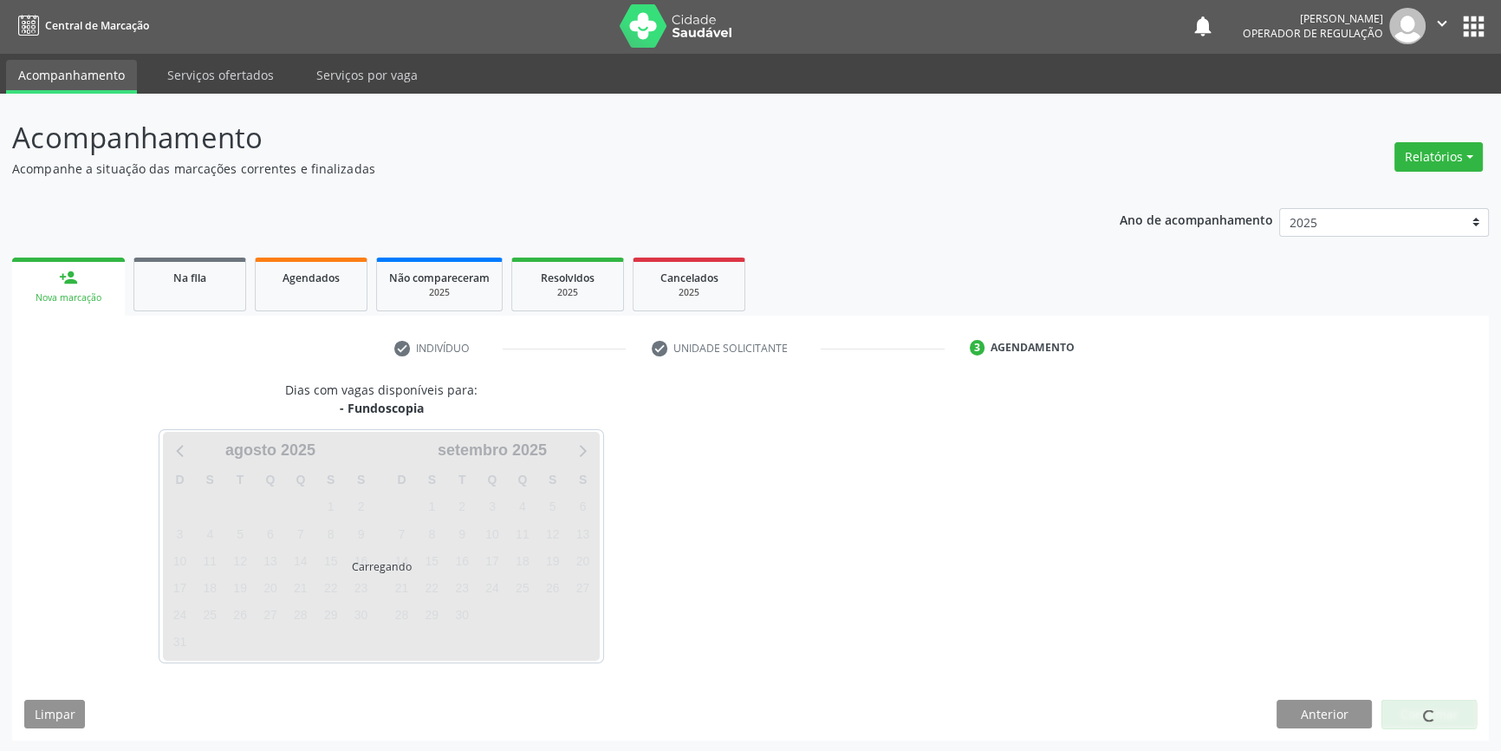
scroll to position [53, 0]
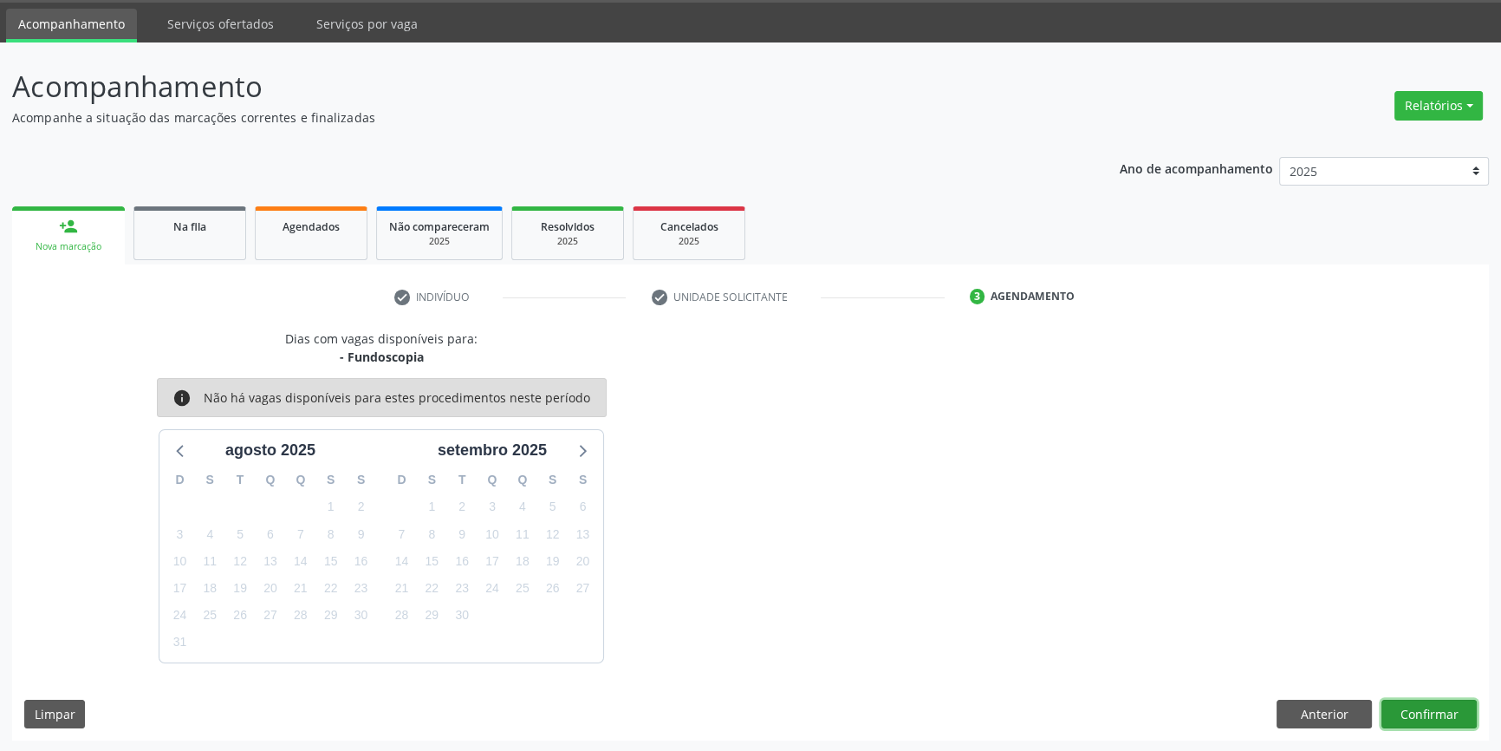
click at [1412, 711] on button "Confirmar" at bounding box center [1429, 713] width 95 height 29
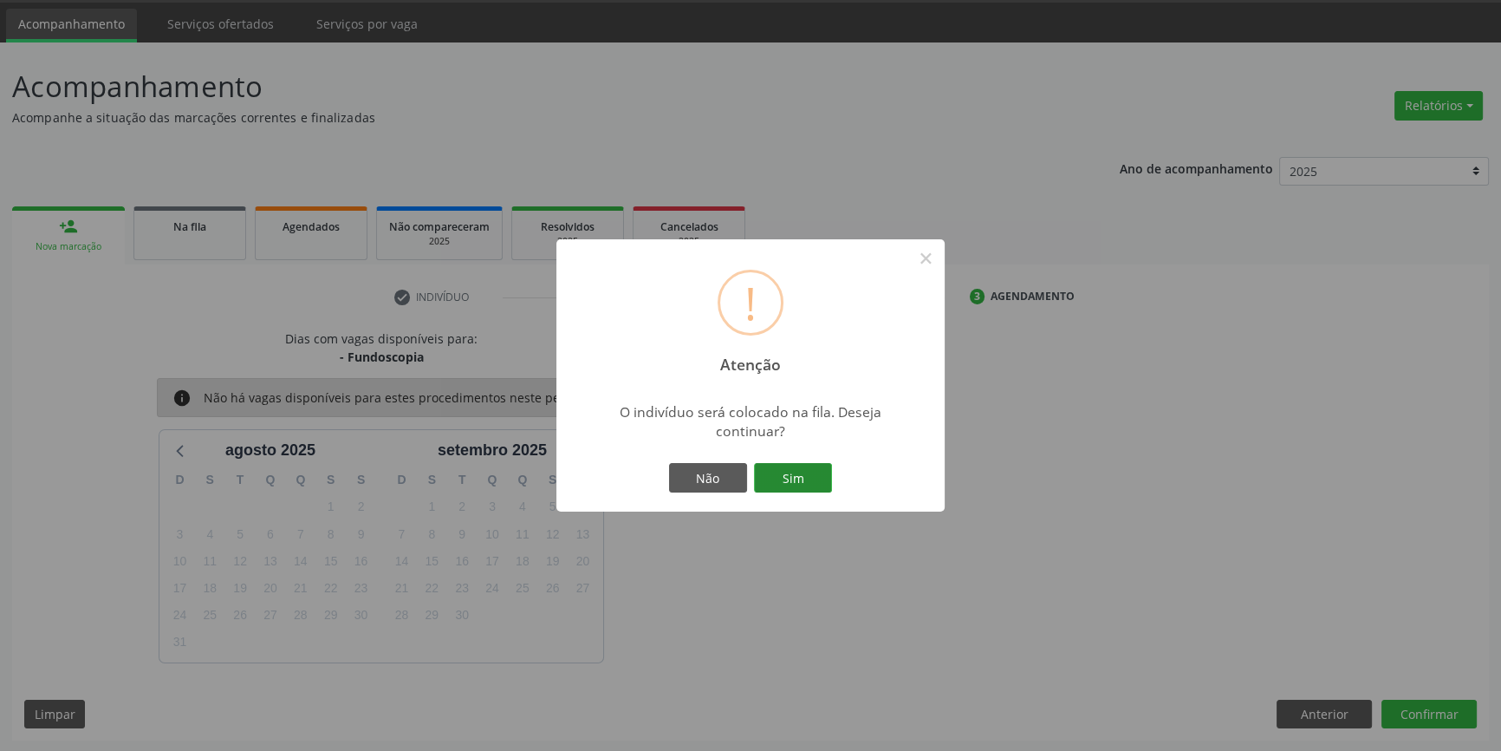
click at [787, 483] on button "Sim" at bounding box center [793, 477] width 78 height 29
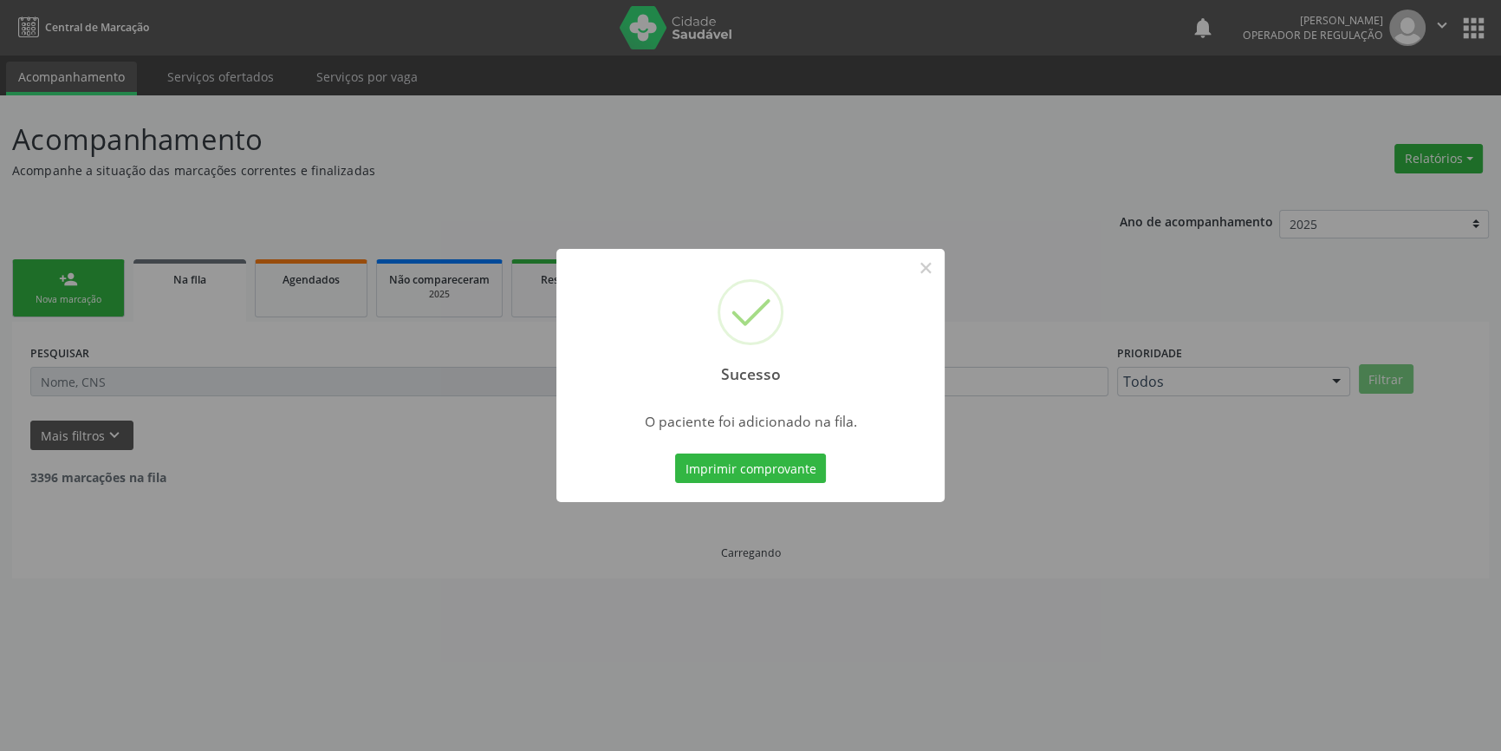
scroll to position [0, 0]
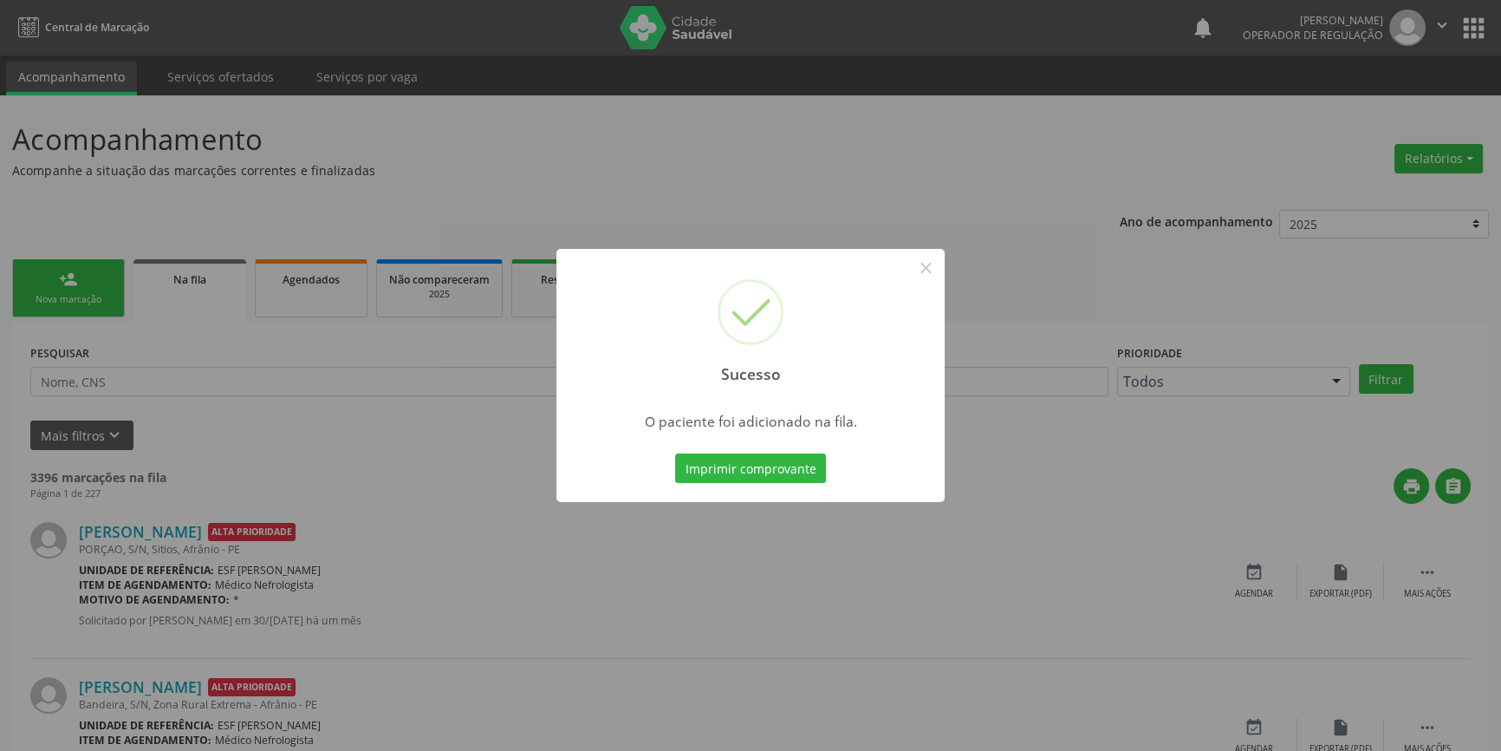
click at [908, 277] on div "Sucesso ×" at bounding box center [750, 323] width 388 height 149
click at [922, 260] on button "×" at bounding box center [925, 267] width 29 height 29
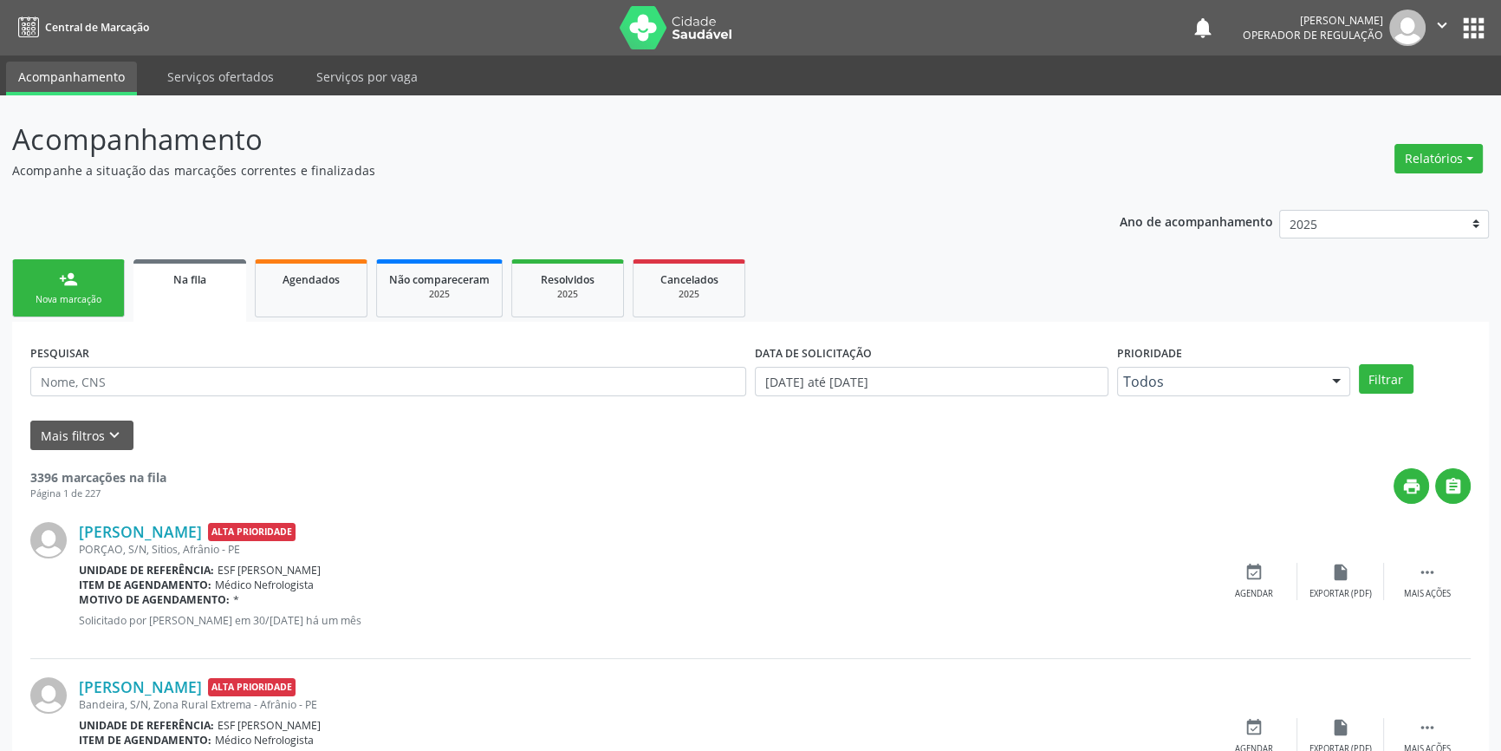
click at [68, 277] on div "person_add" at bounding box center [68, 279] width 19 height 19
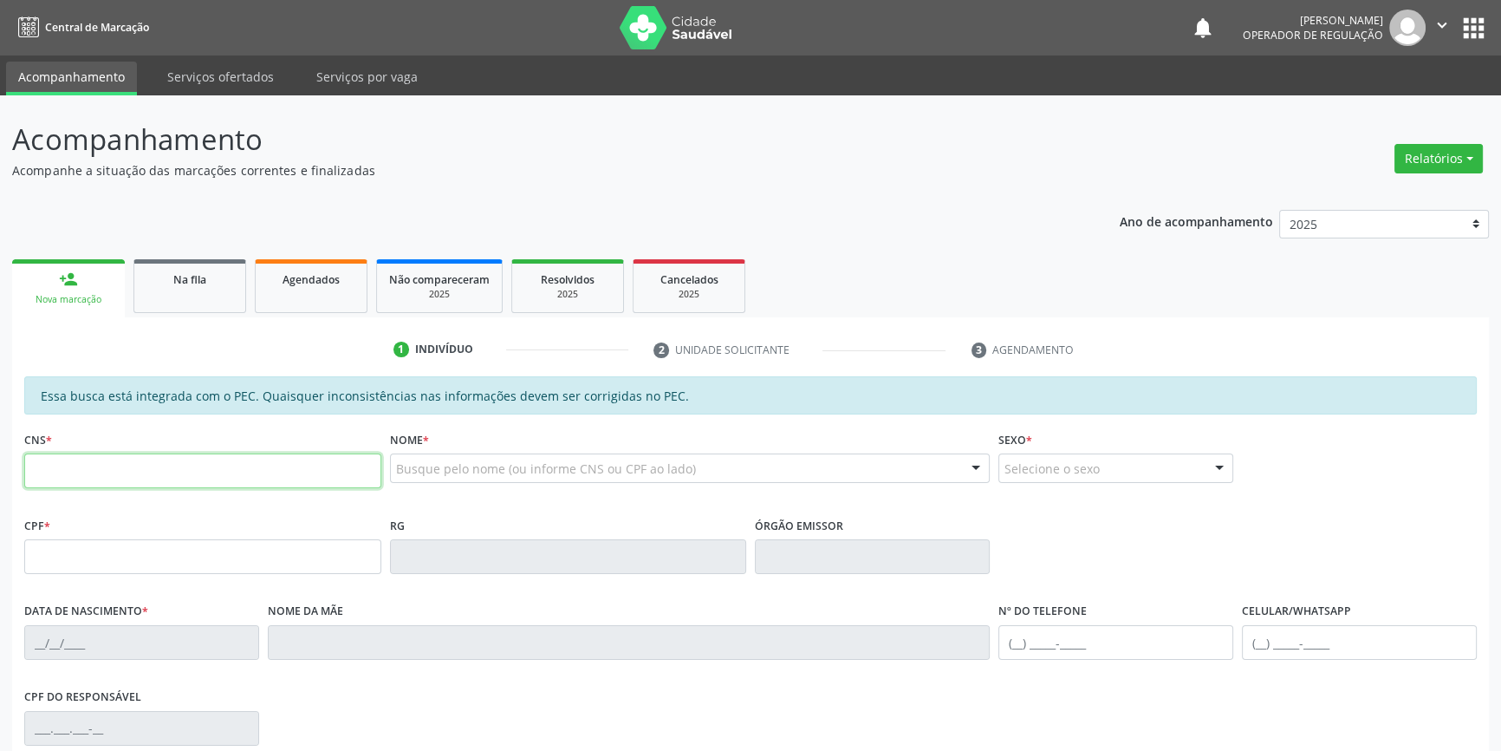
click at [74, 468] on input "text" at bounding box center [202, 470] width 357 height 35
type input "701 2070 8352 7416"
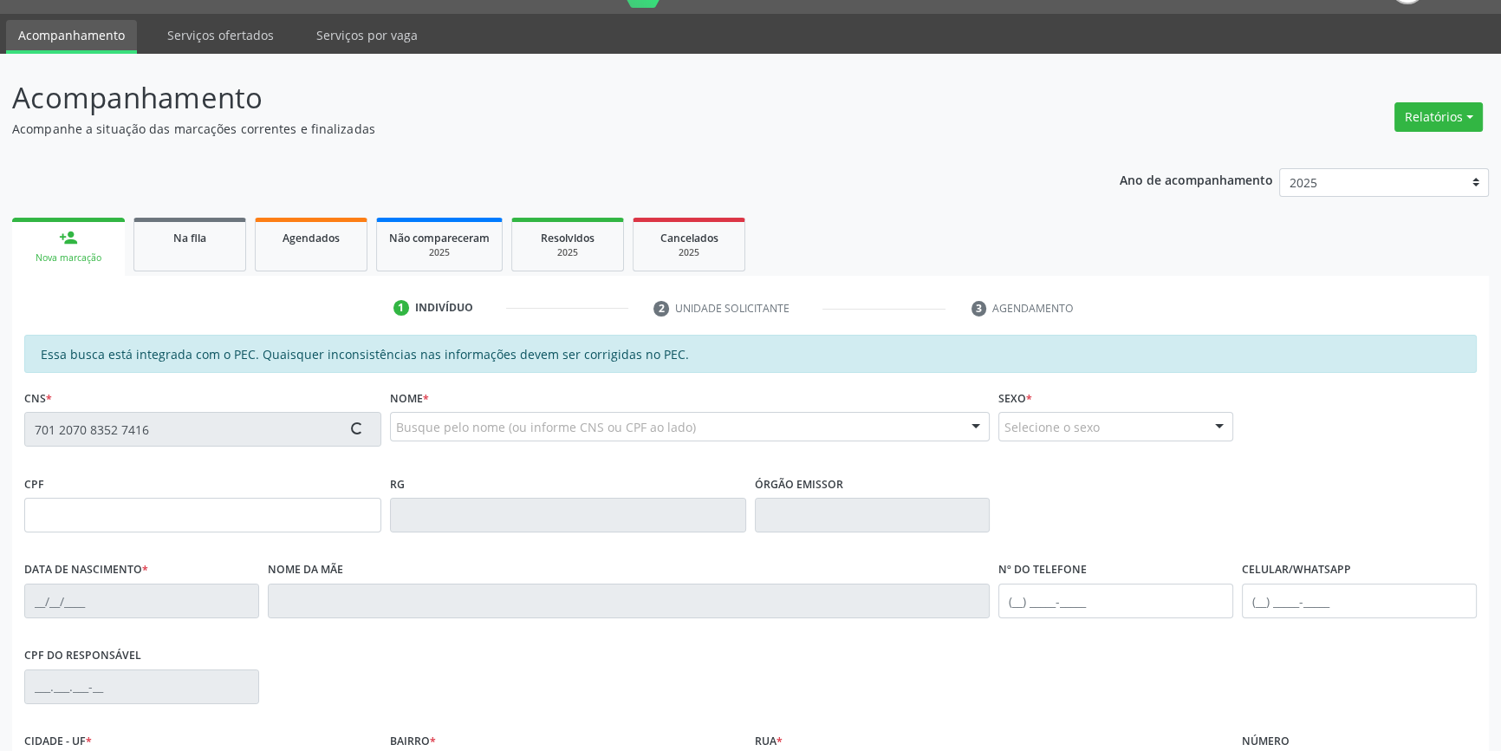
scroll to position [237, 0]
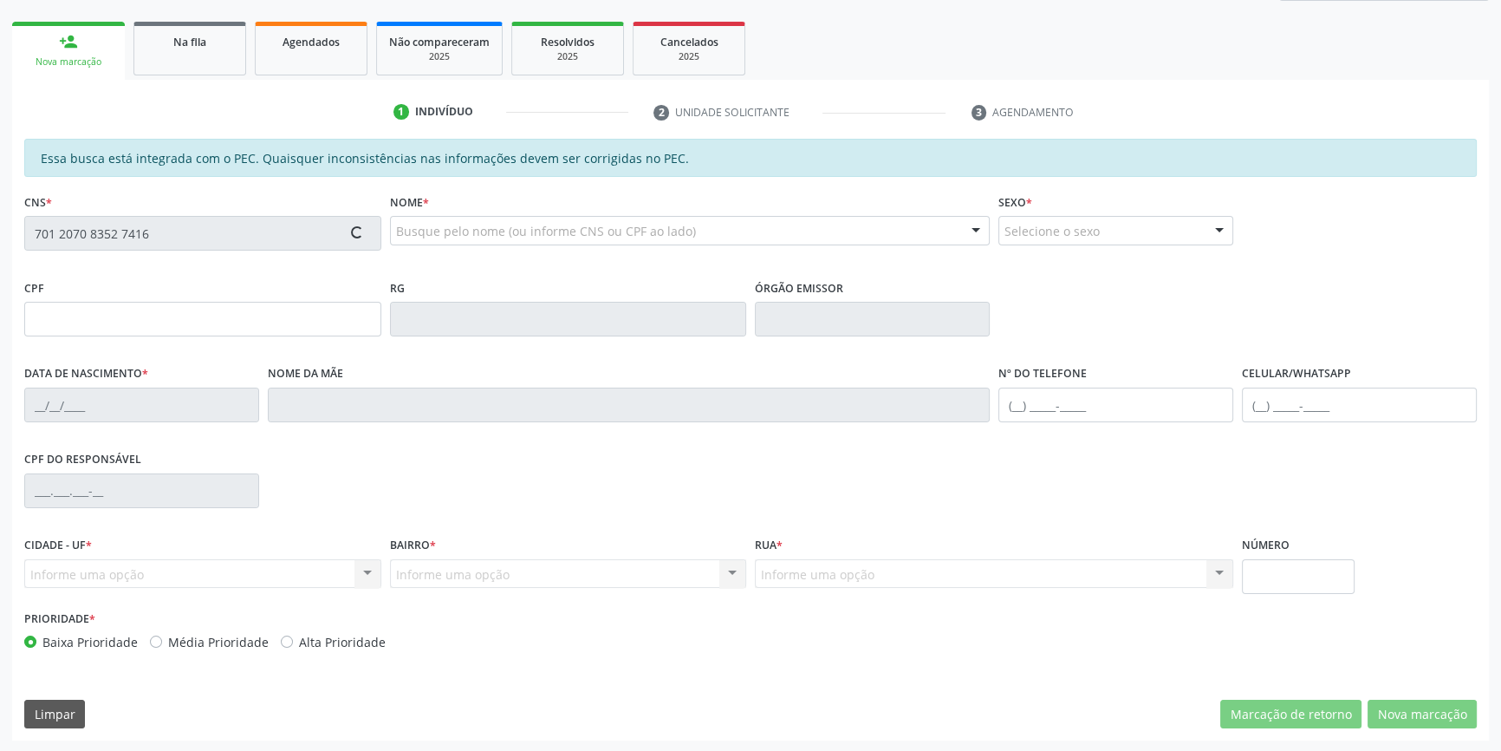
type input "066.577.083-94"
type input "25/07/1995"
type input "Maria Cleidimar Pereira Xavier"
type input "(87) 98143-0433"
type input "S/N"
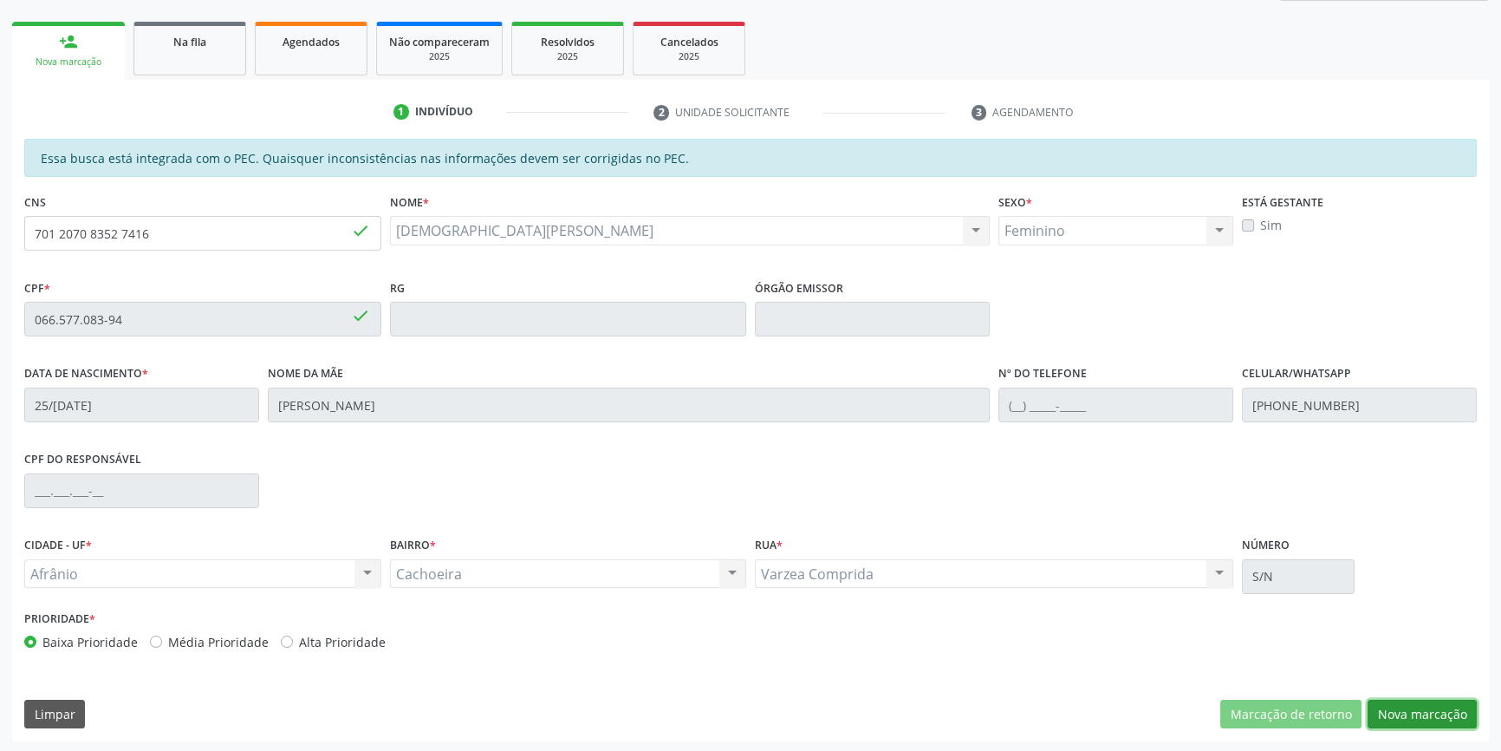
click at [1444, 699] on button "Nova marcação" at bounding box center [1422, 713] width 109 height 29
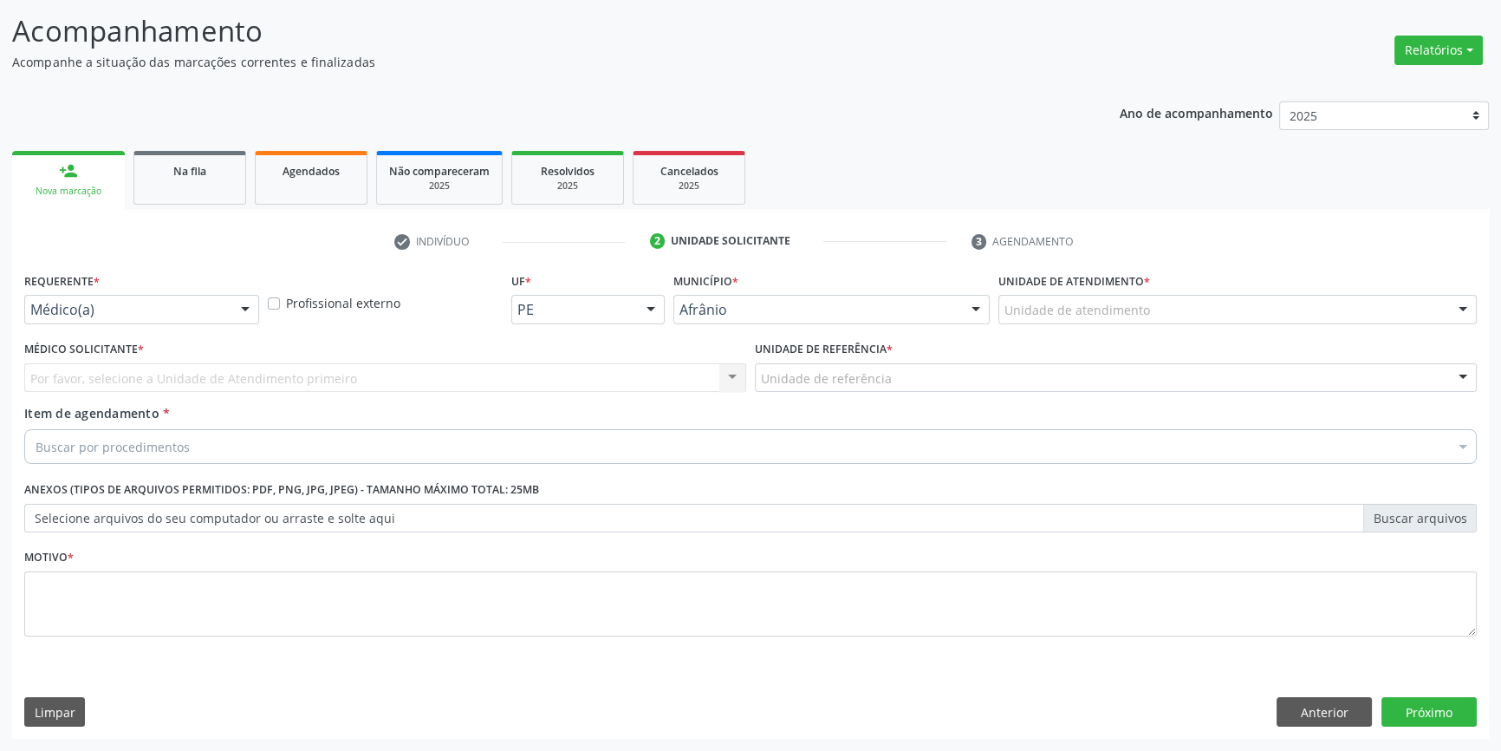
scroll to position [107, 0]
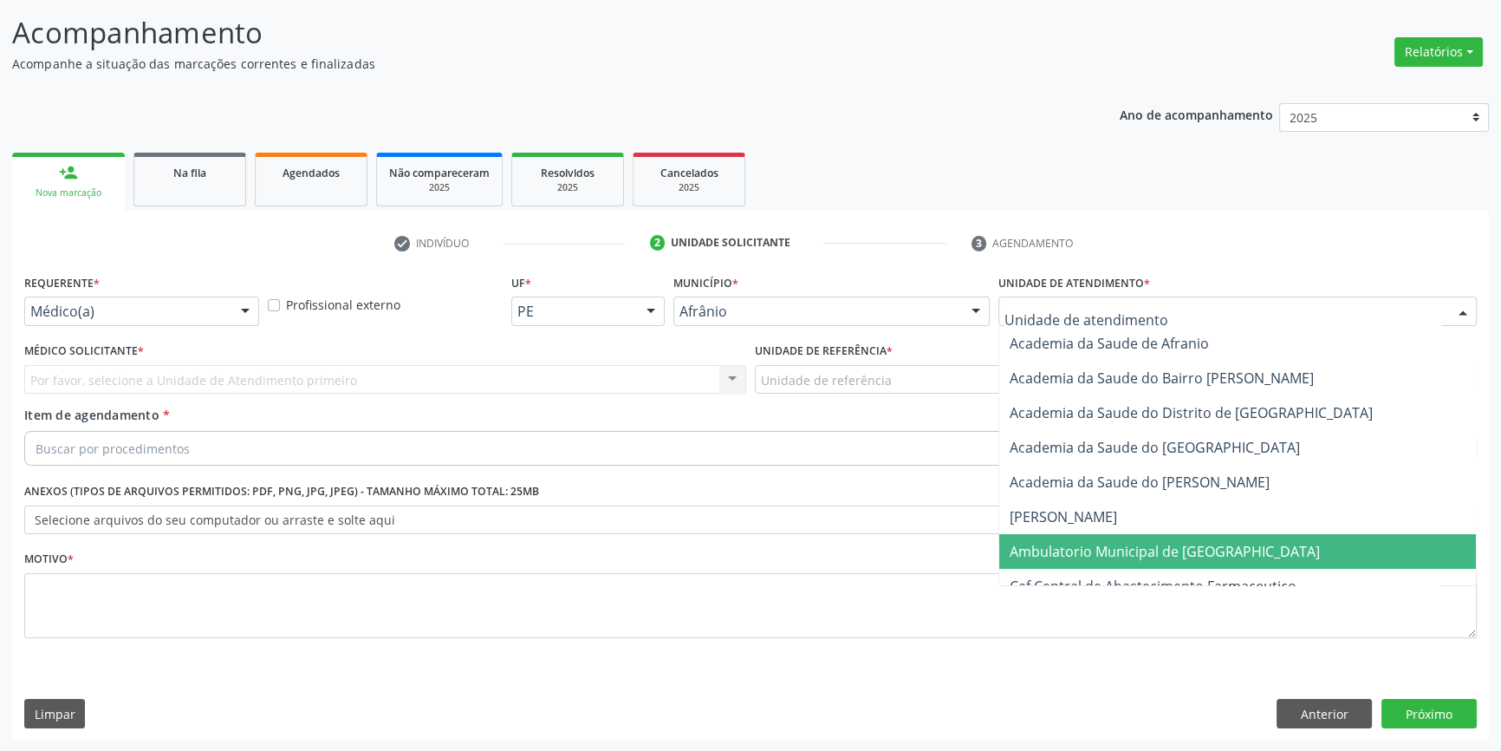
click at [1141, 547] on span "Ambulatorio Municipal de [GEOGRAPHIC_DATA]" at bounding box center [1165, 551] width 310 height 19
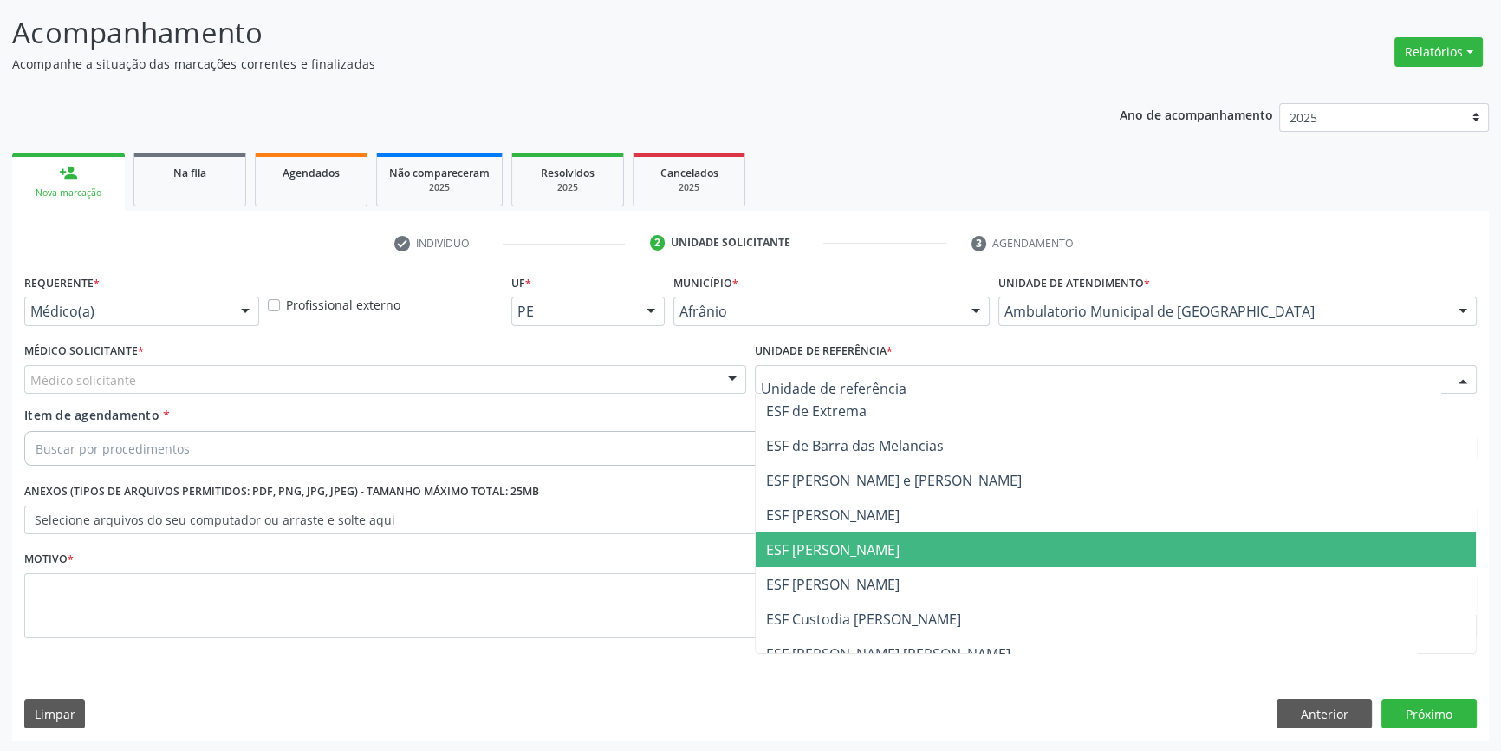
click at [825, 540] on span "ESF [PERSON_NAME]" at bounding box center [832, 549] width 133 height 19
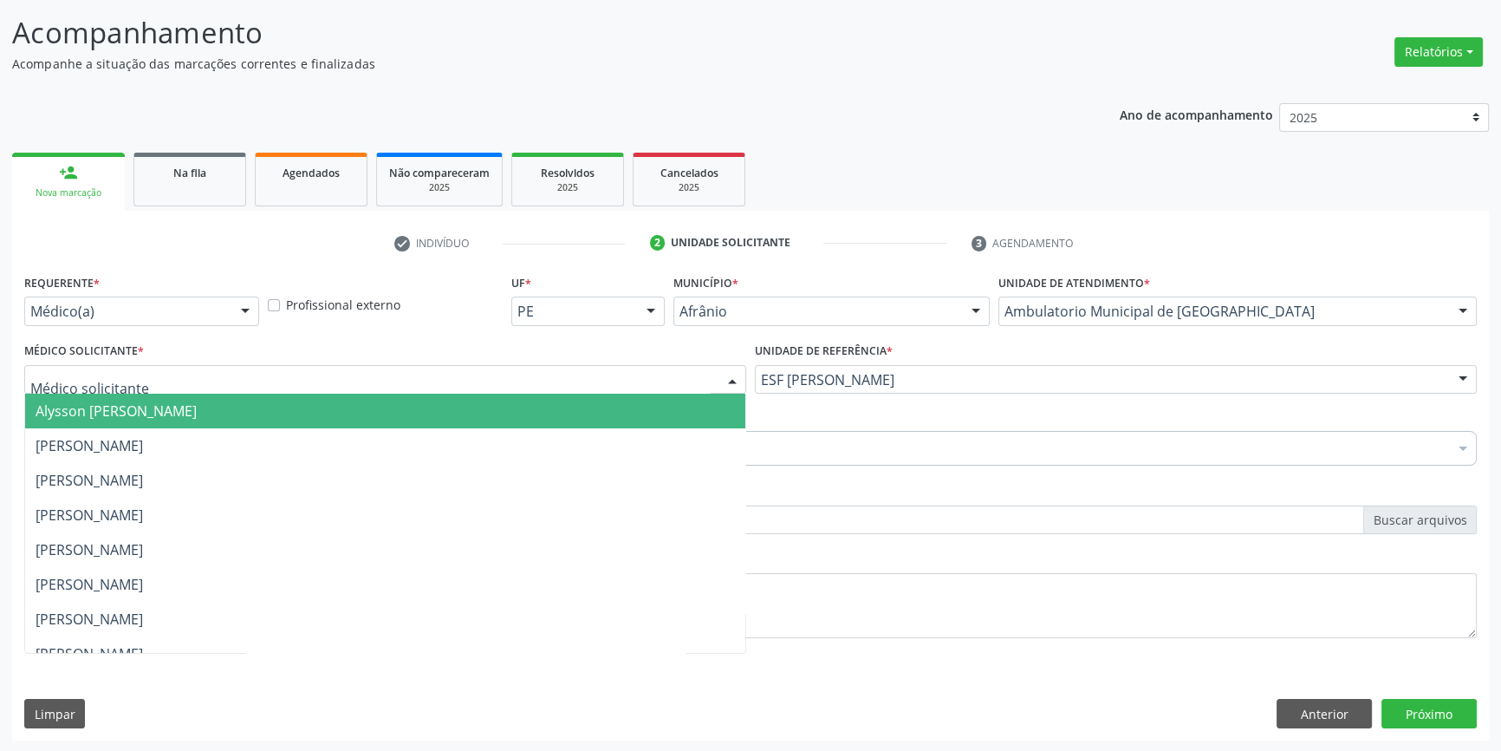
click at [491, 365] on div at bounding box center [385, 379] width 722 height 29
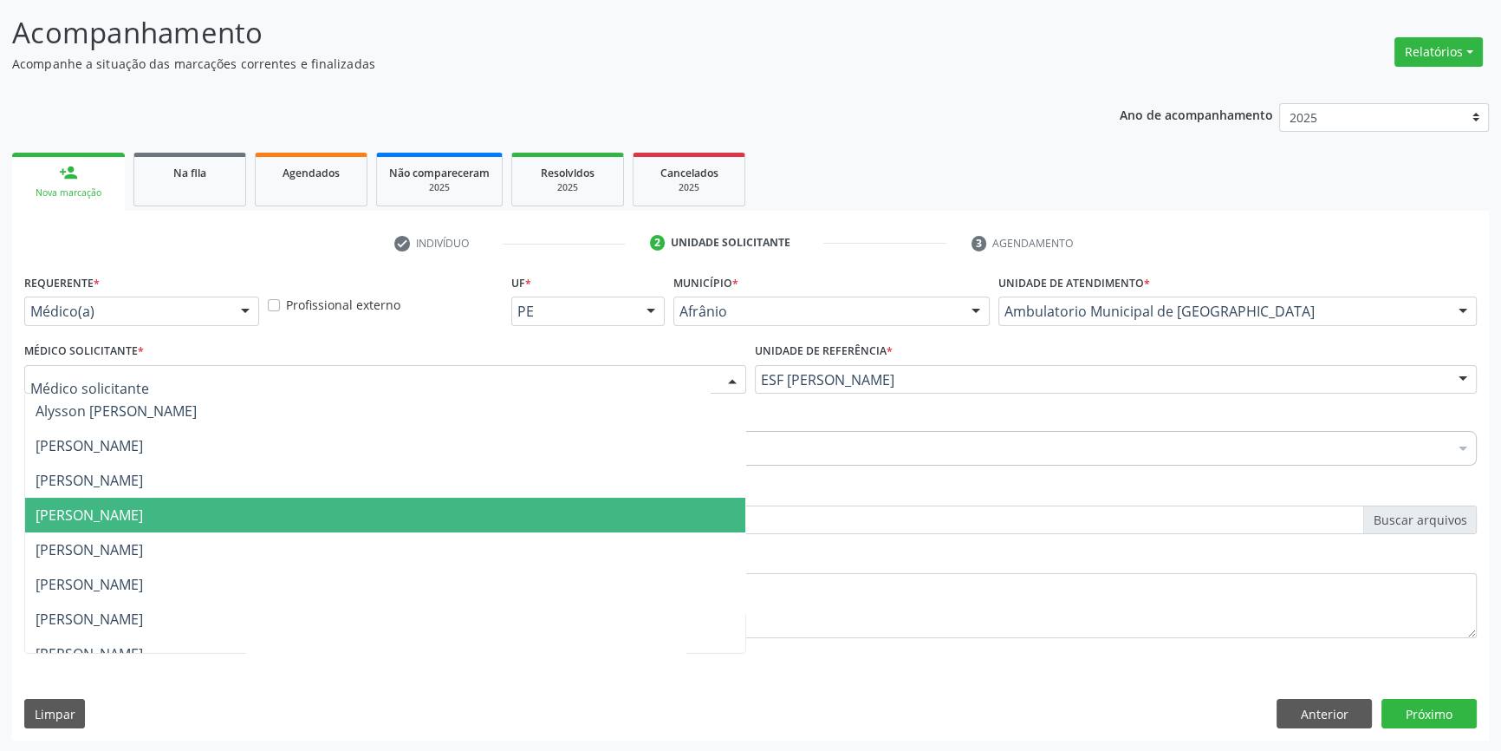
click at [143, 511] on span "[PERSON_NAME]" at bounding box center [89, 514] width 107 height 19
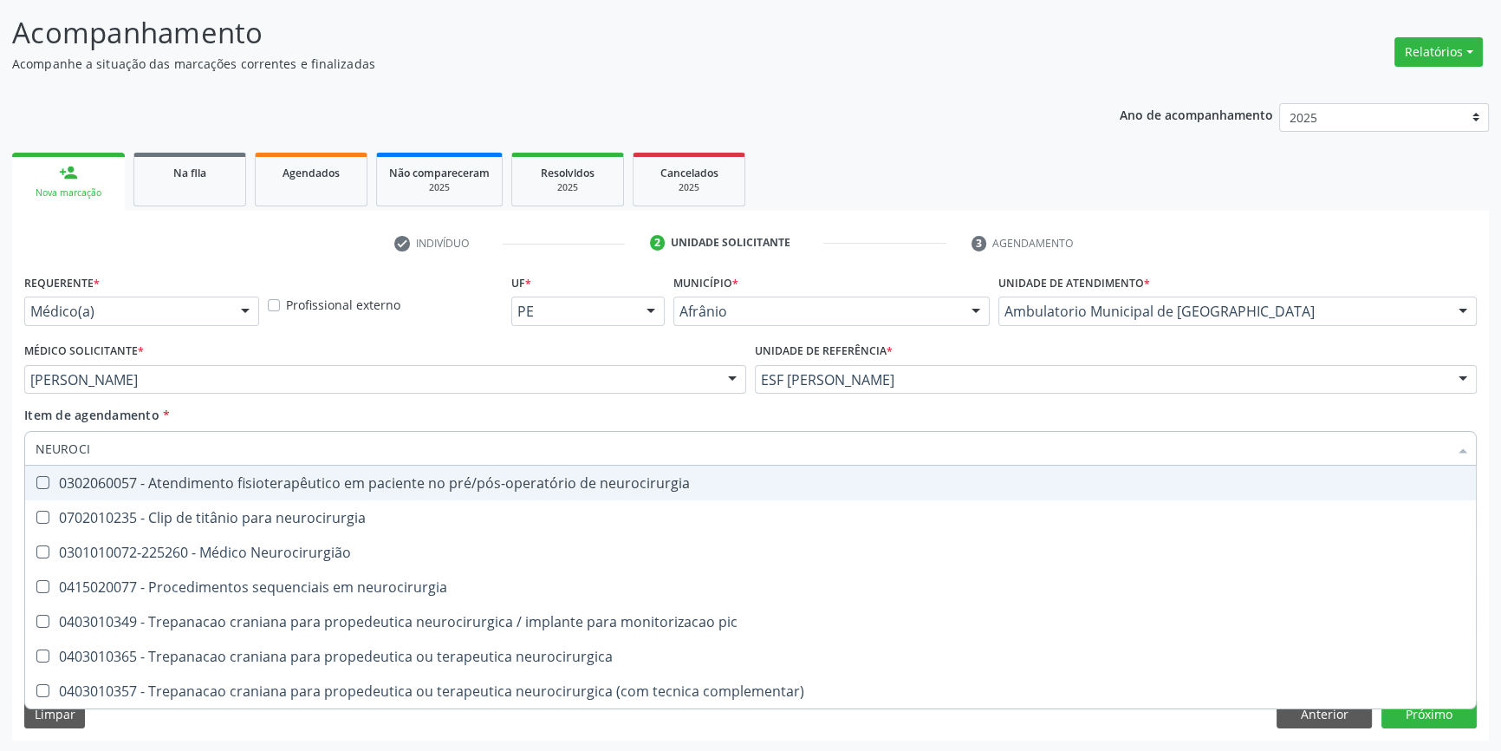
type input "NEUROCIR"
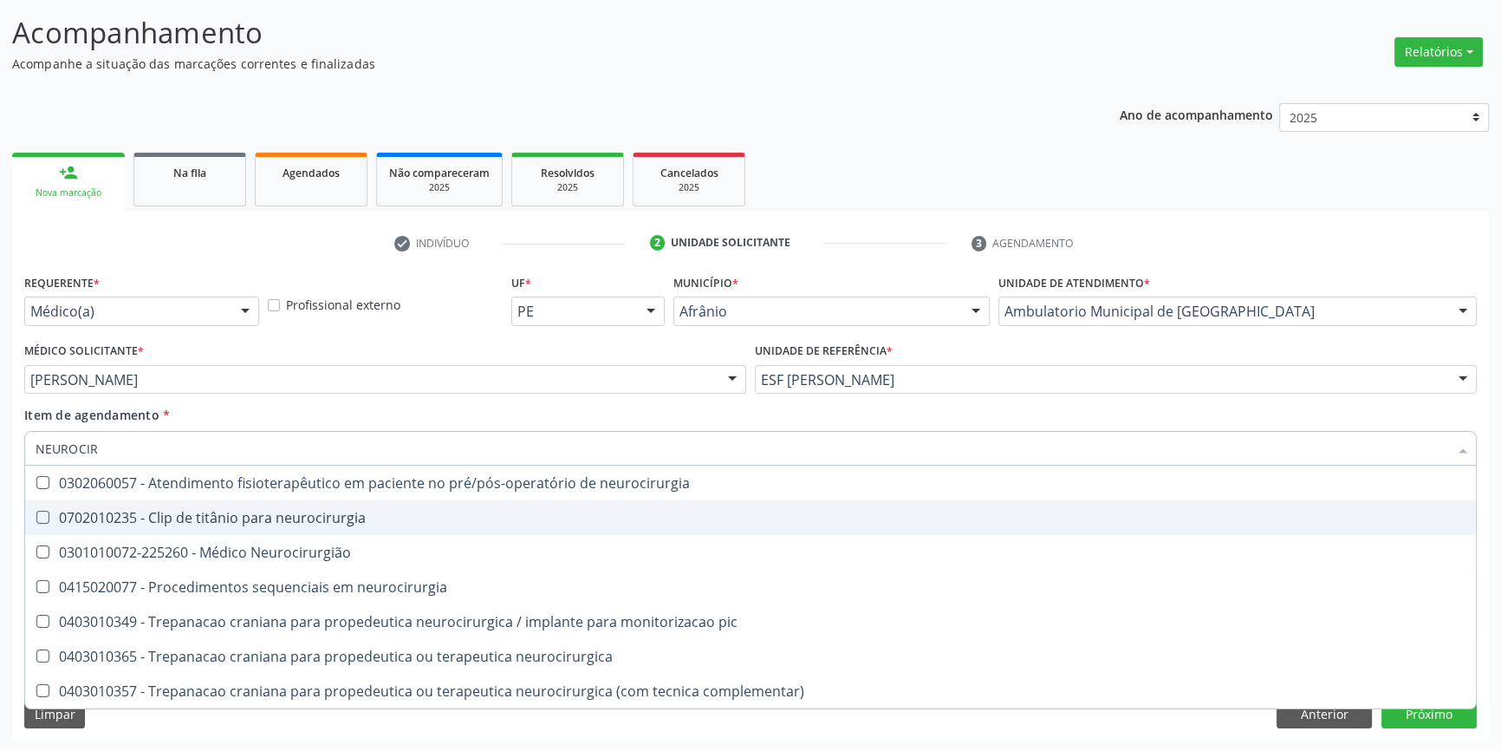
click at [213, 545] on div "0301010072-225260 - Médico Neurocirurgião" at bounding box center [751, 552] width 1430 height 14
checkbox Neurocirurgião "true"
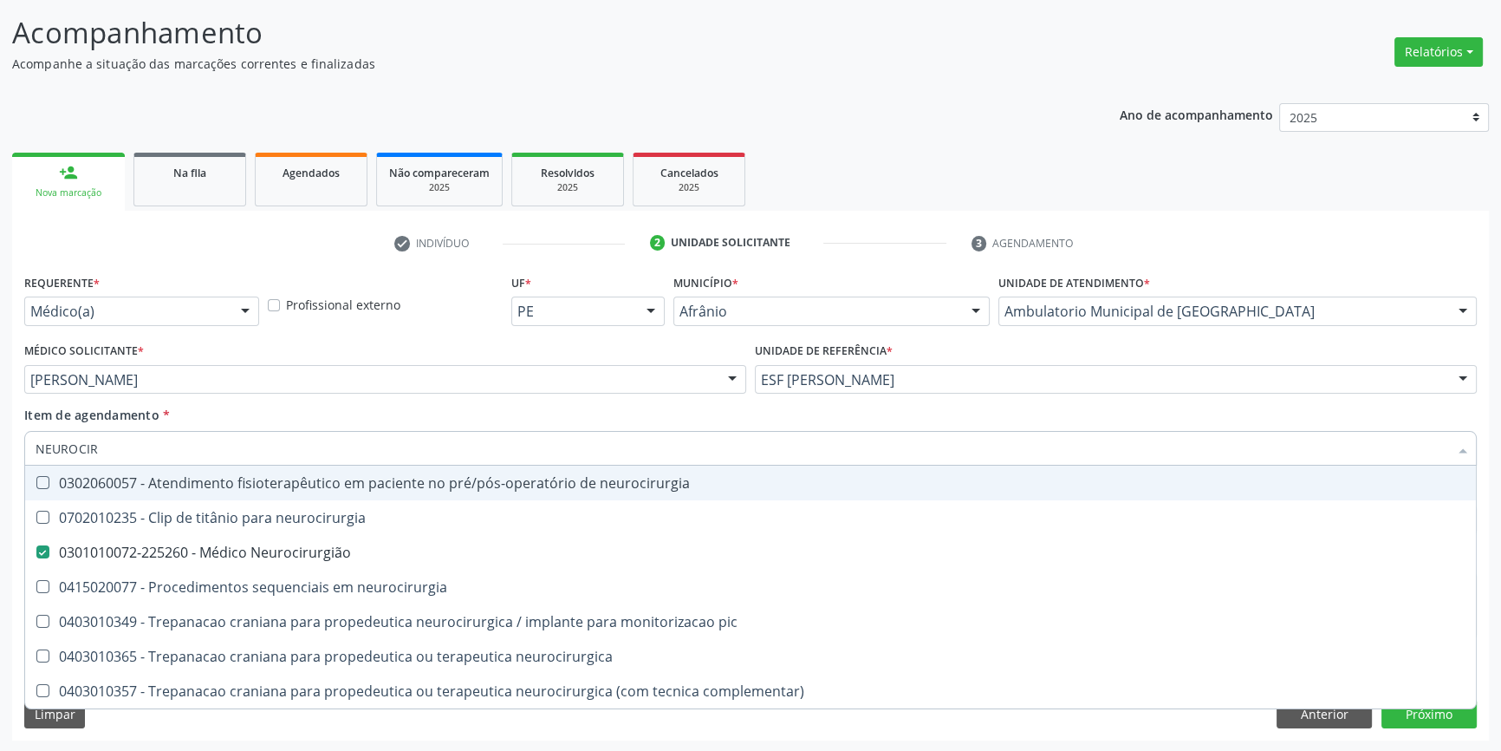
click at [257, 412] on div "Item de agendamento * NEUROCIR Desfazer seleção 0302060057 - Atendimento fisiot…" at bounding box center [750, 433] width 1453 height 55
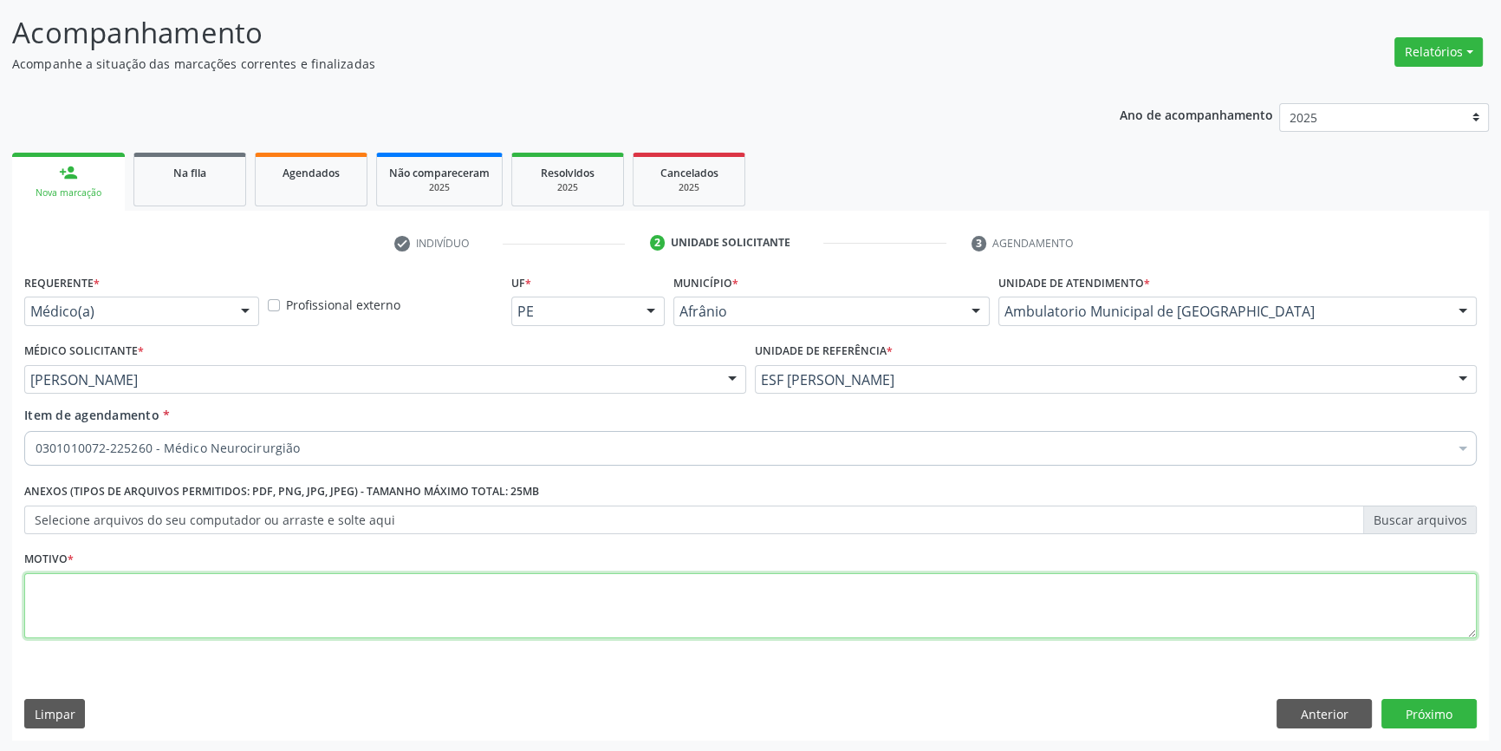
click at [238, 574] on textarea at bounding box center [750, 606] width 1453 height 66
type textarea "EPILEPSIA"
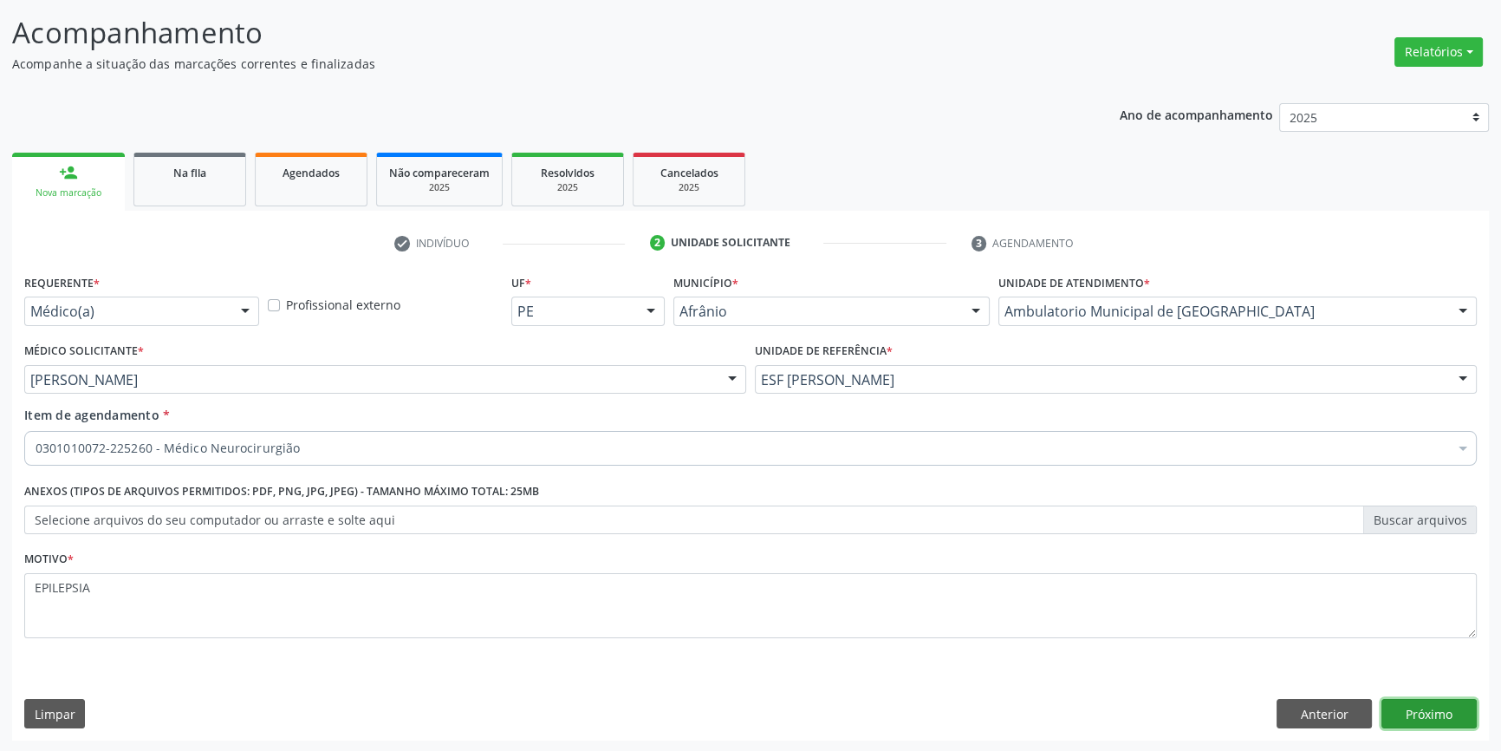
click at [1413, 706] on button "Próximo" at bounding box center [1429, 713] width 95 height 29
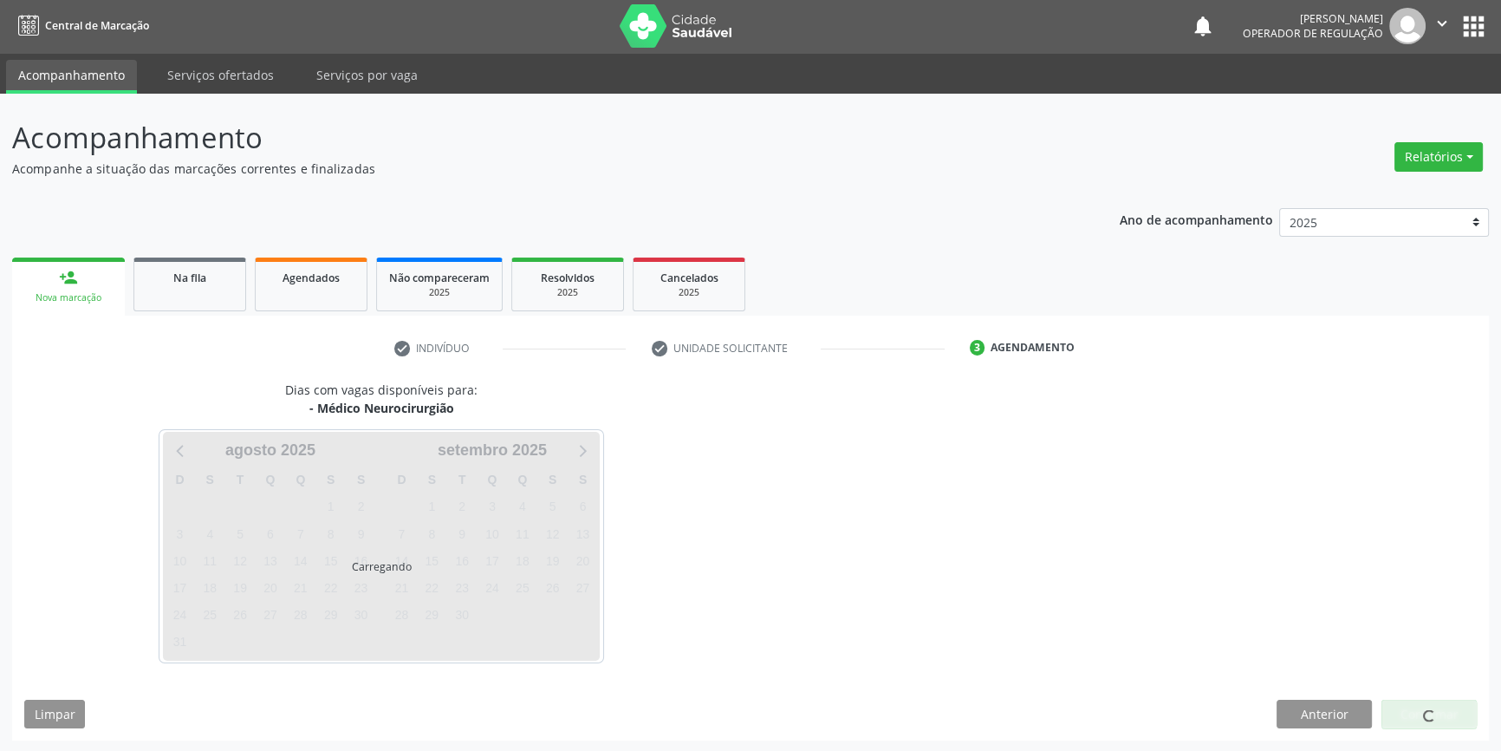
scroll to position [53, 0]
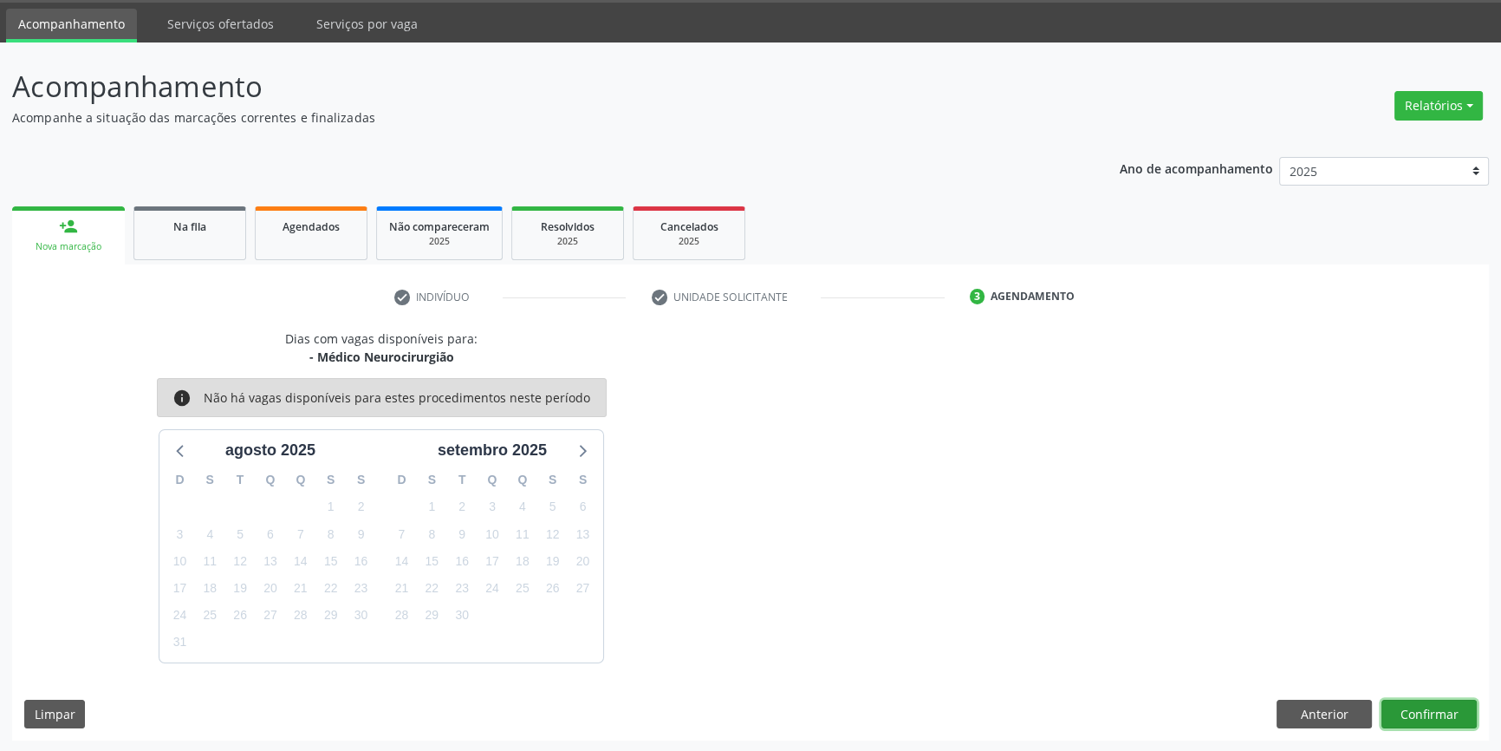
click at [1453, 715] on button "Confirmar" at bounding box center [1429, 713] width 95 height 29
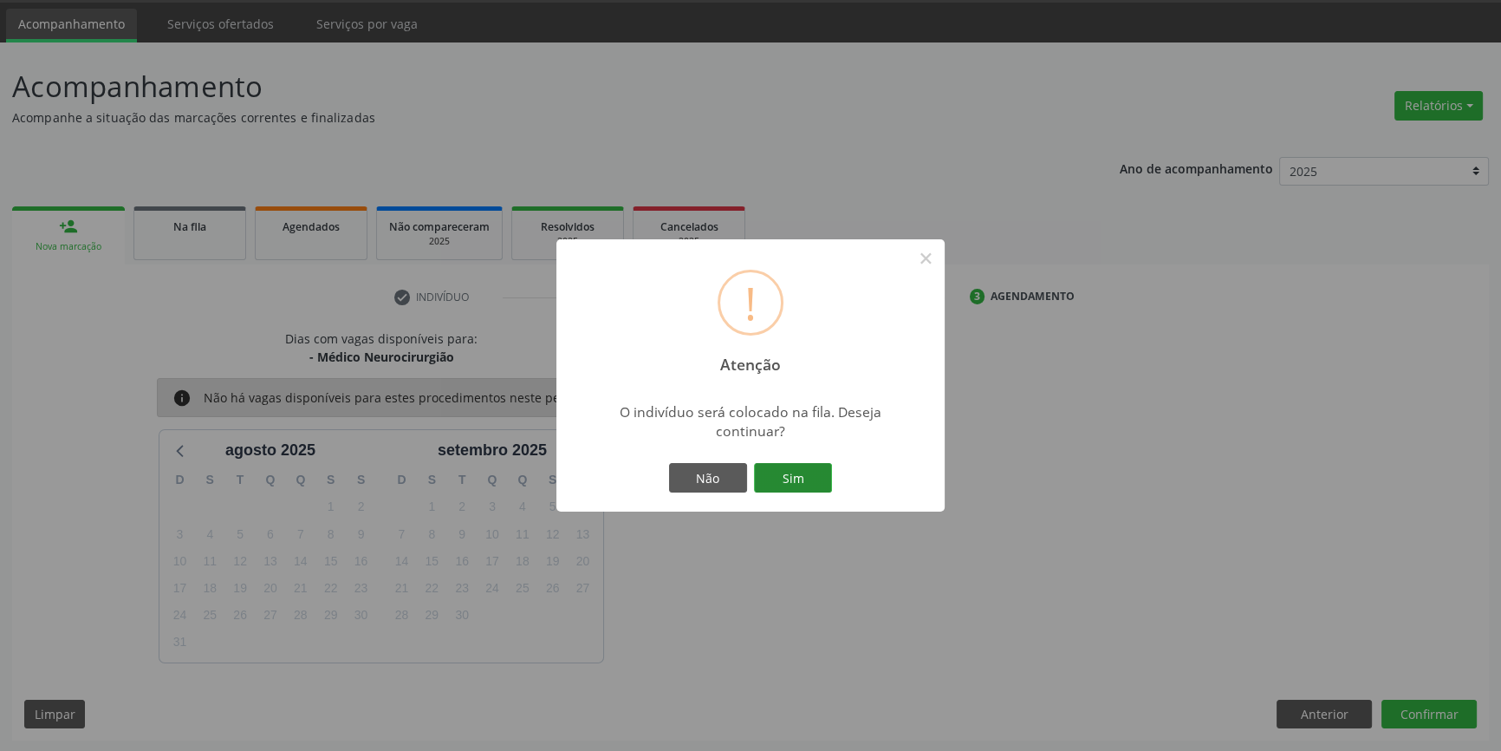
click at [797, 477] on button "Sim" at bounding box center [793, 477] width 78 height 29
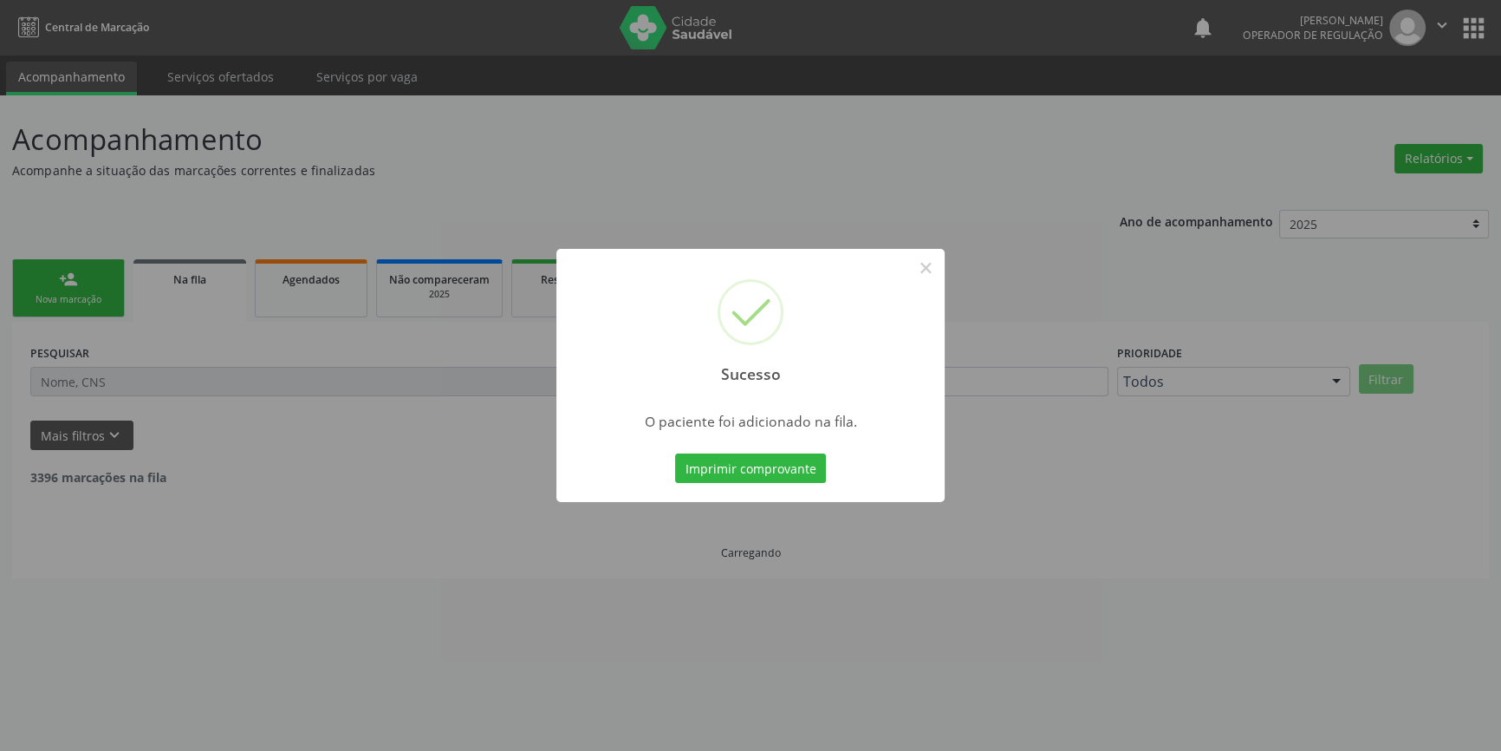
scroll to position [0, 0]
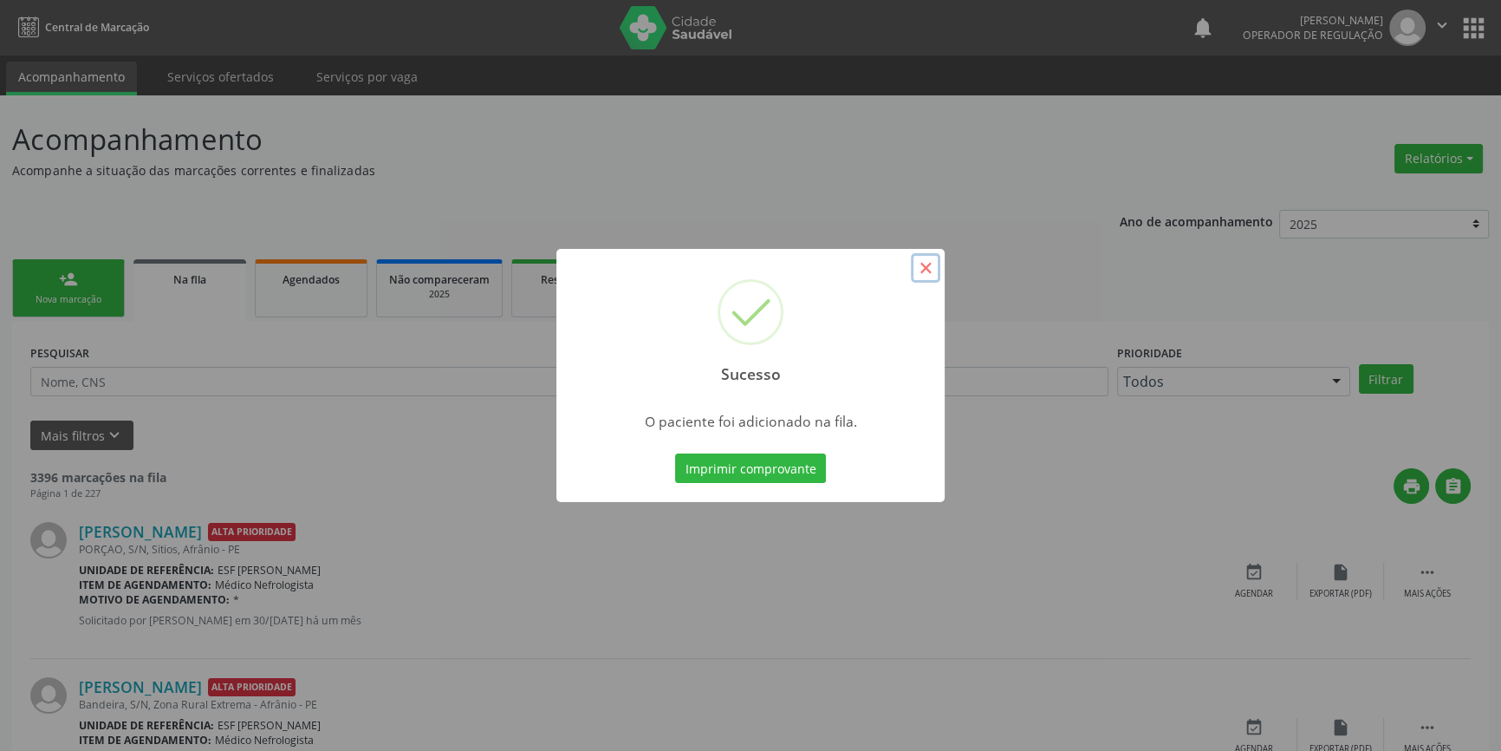
click at [915, 275] on button "×" at bounding box center [925, 267] width 29 height 29
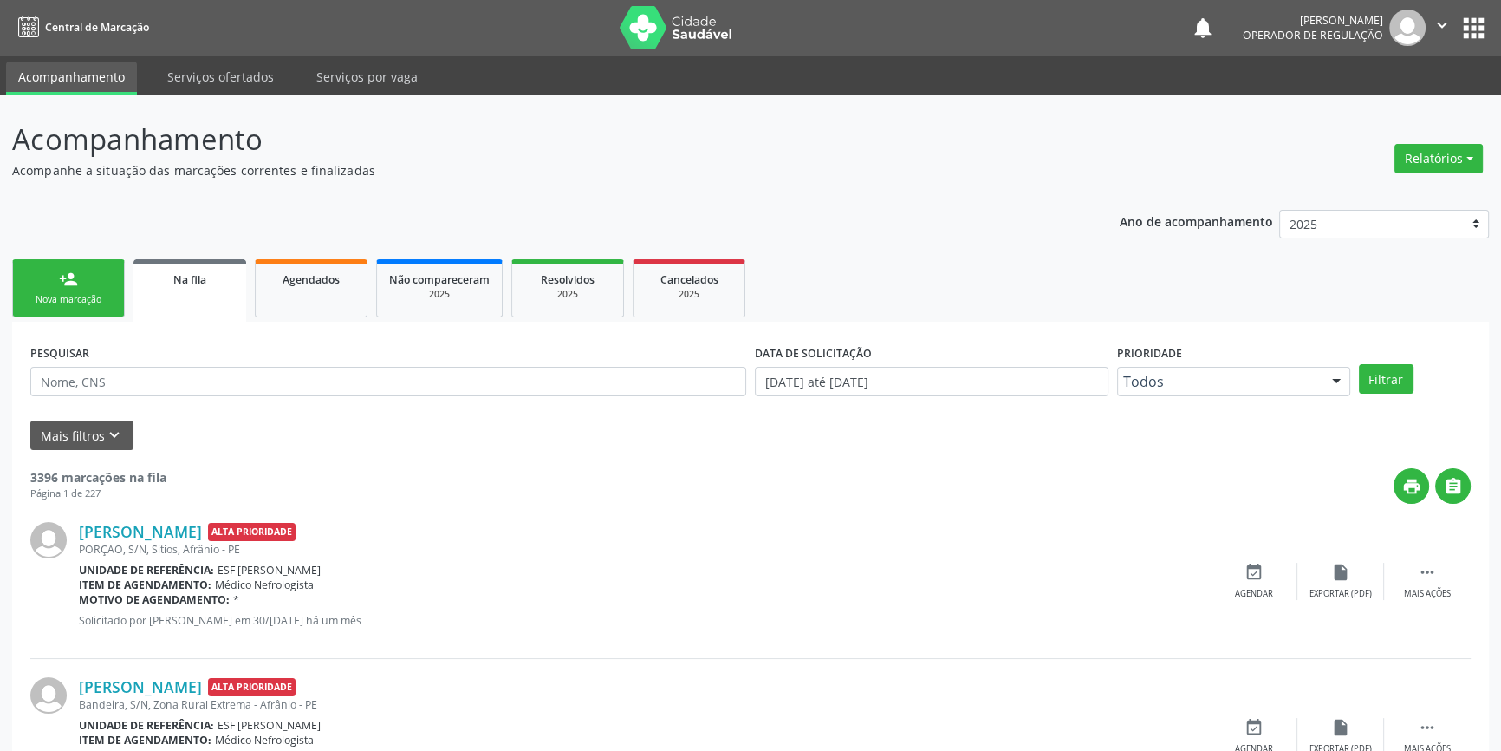
click at [121, 288] on link "person_add Nova marcação" at bounding box center [68, 288] width 113 height 58
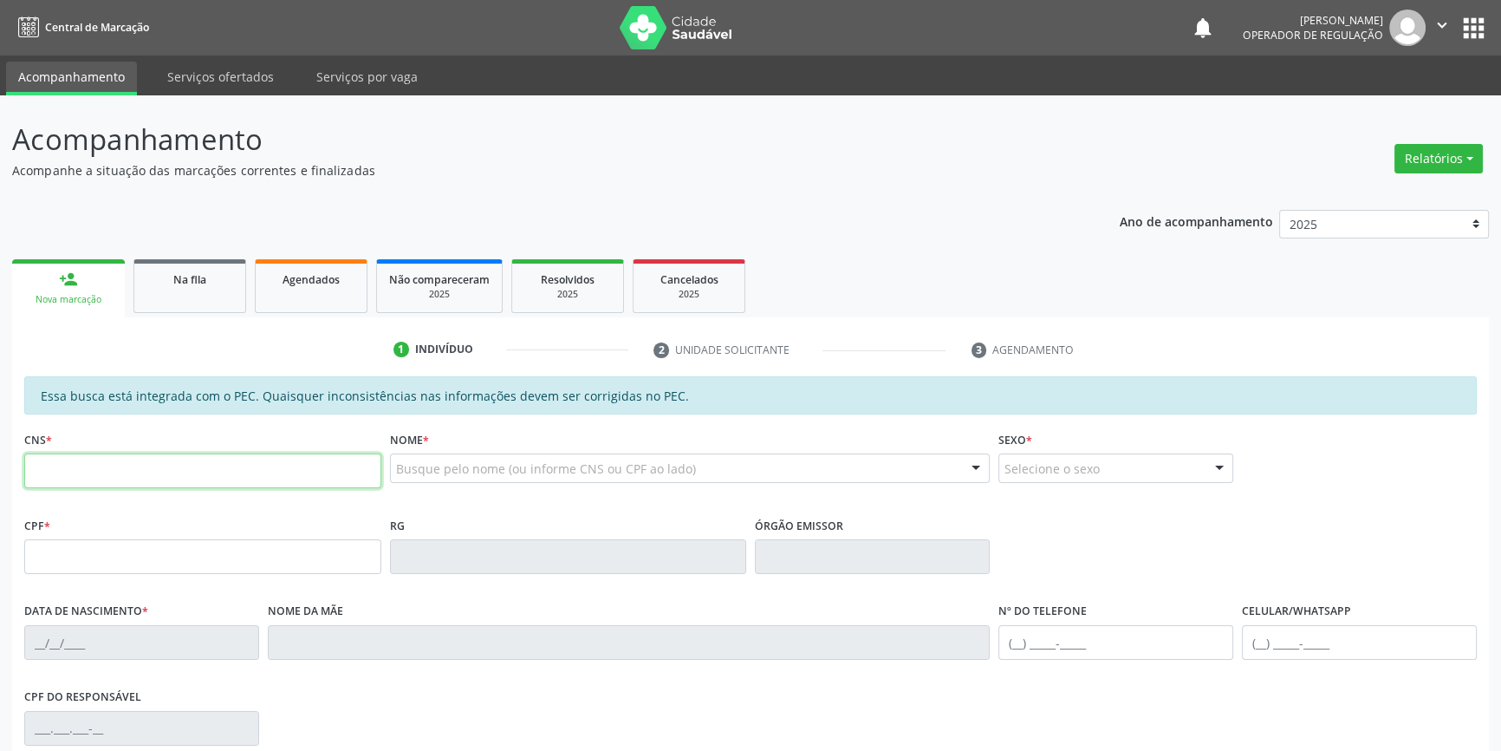
click at [96, 481] on input "text" at bounding box center [202, 470] width 357 height 35
type input "702 2071 3375 8910"
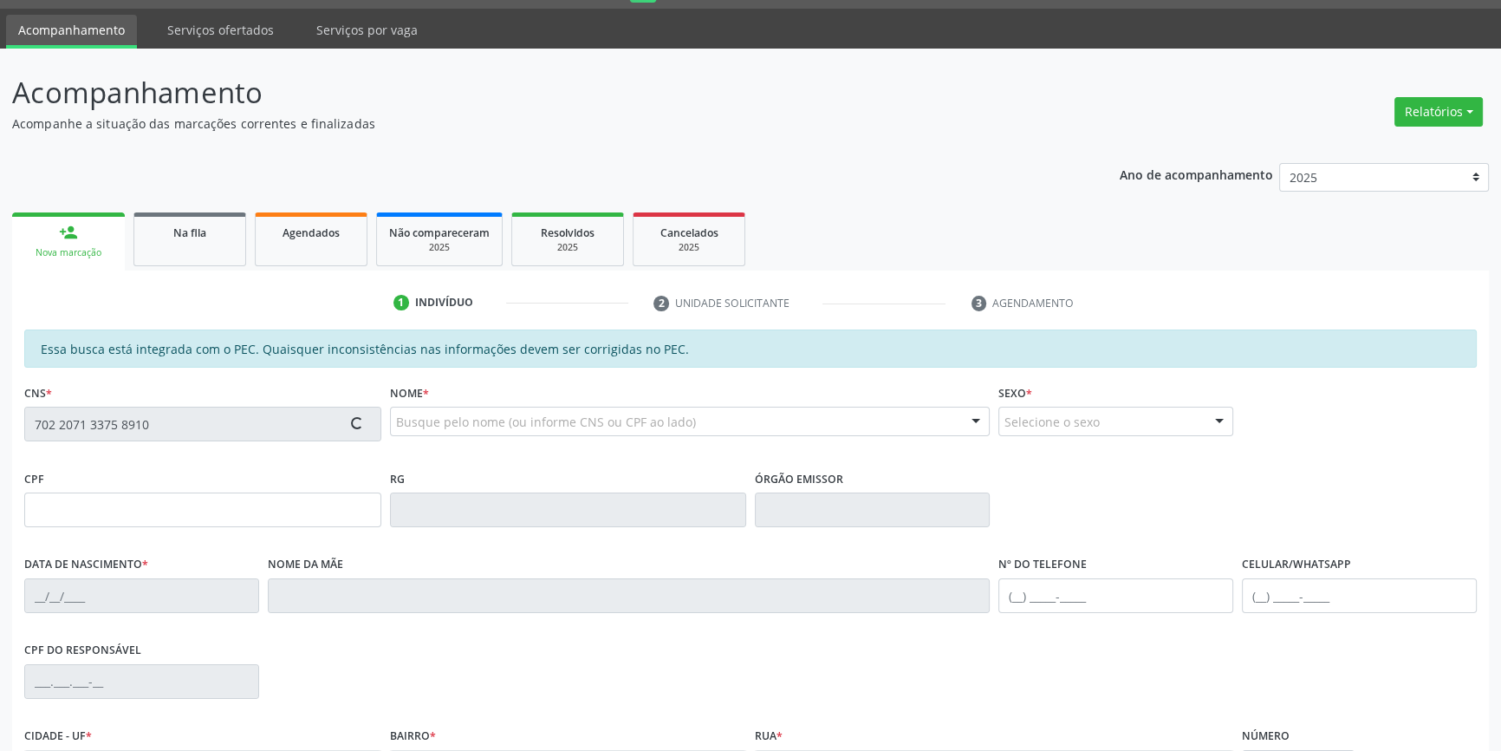
scroll to position [237, 0]
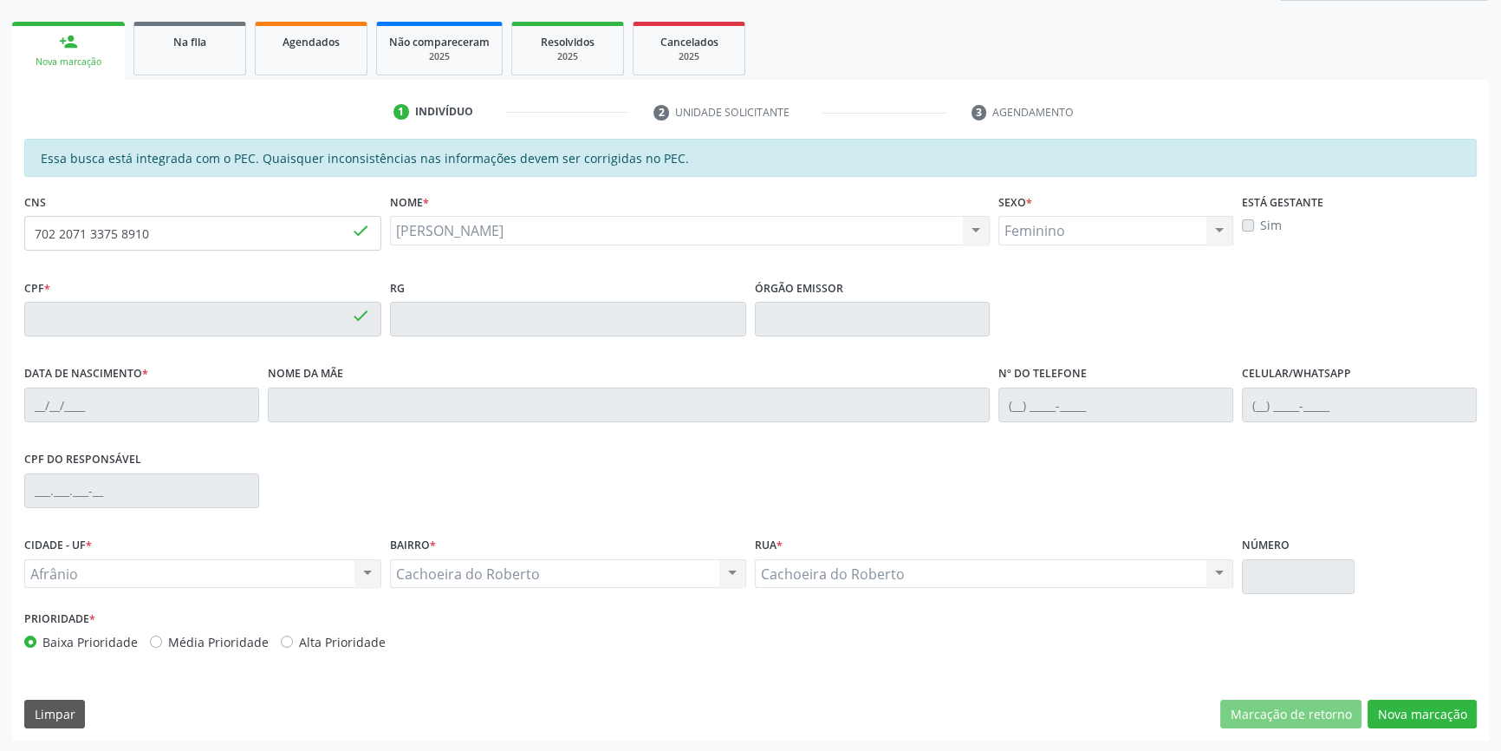
type input "135.898.374-70"
type input "12/03/1999"
type input "Luiza Coelho Nunes da Purificacao"
type input "(87) 98105-2942"
type input "S/N"
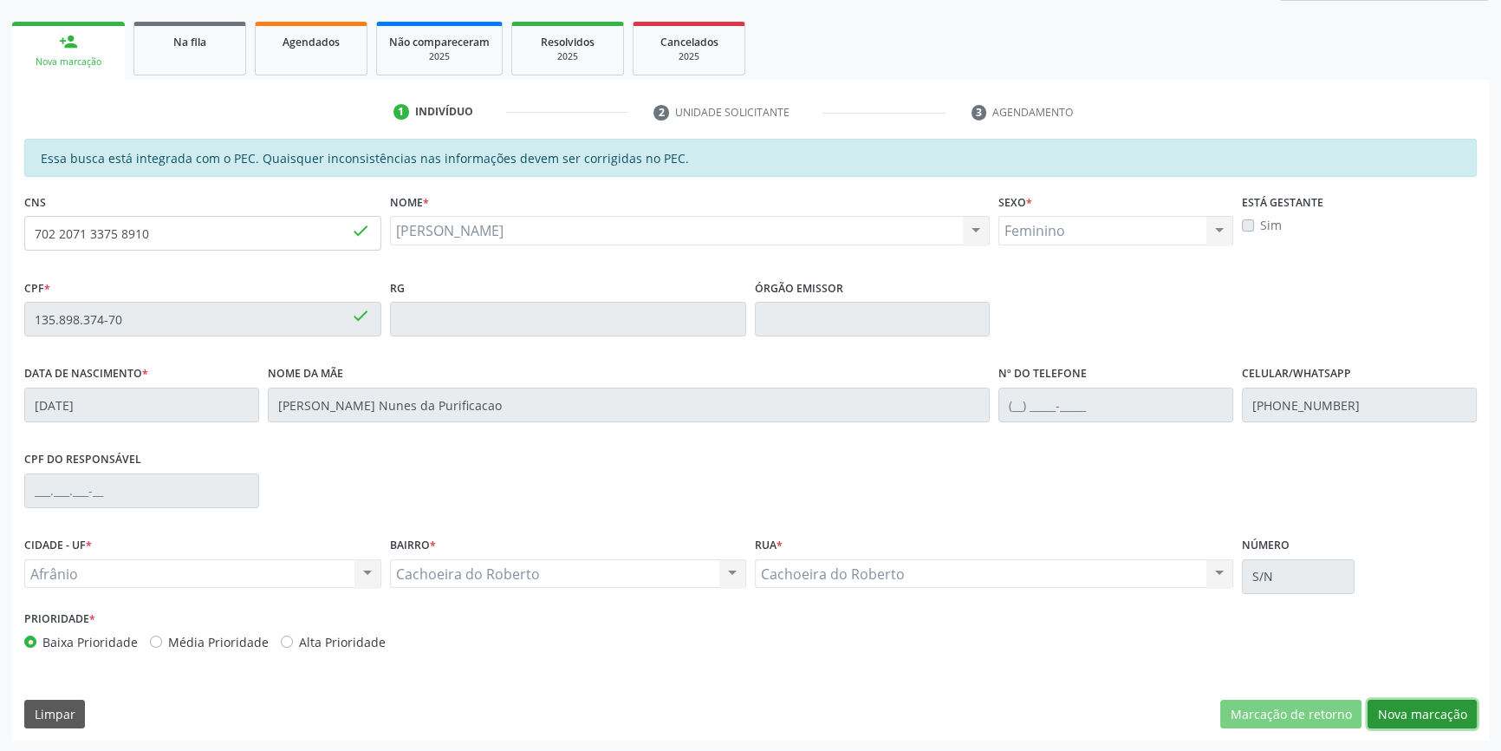
click at [1408, 700] on button "Nova marcação" at bounding box center [1422, 713] width 109 height 29
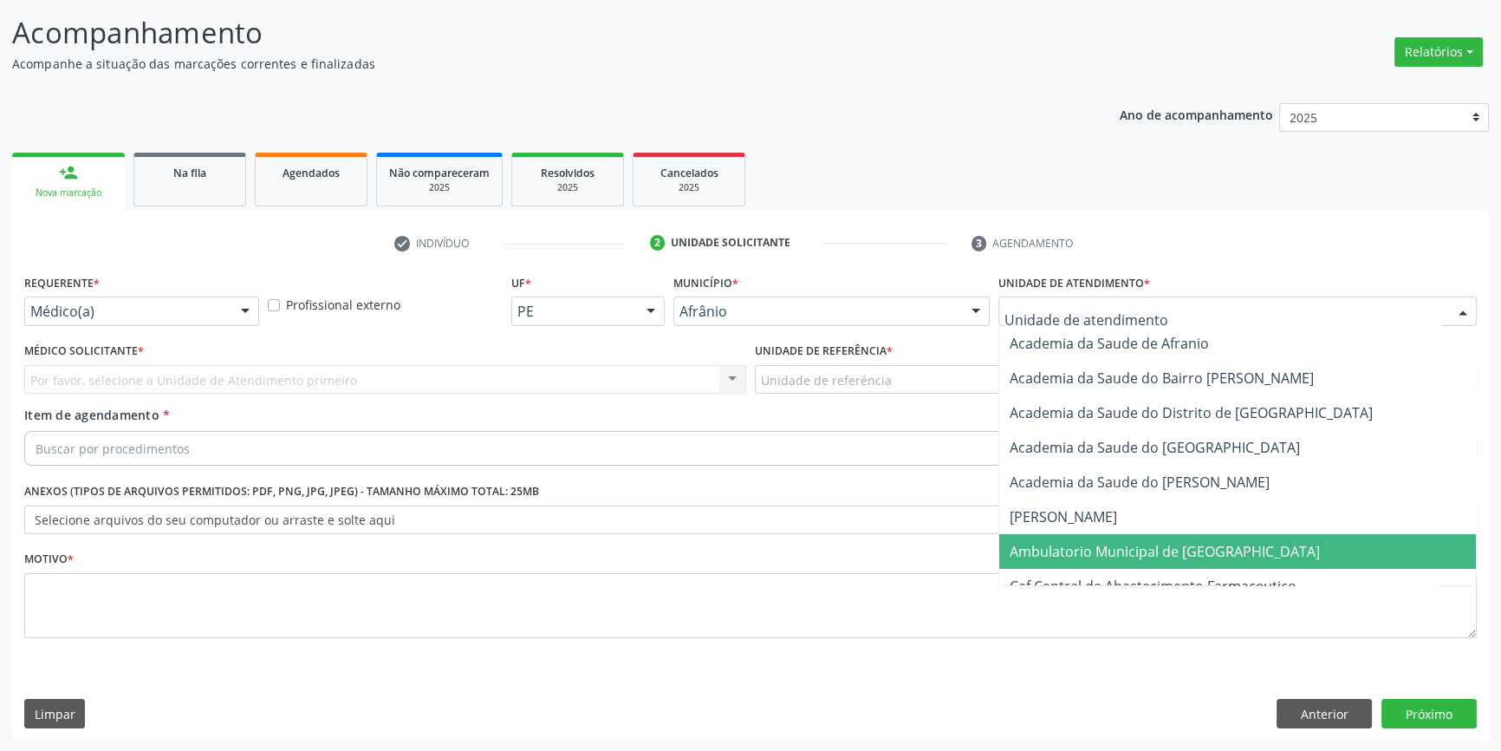
click at [1110, 542] on span "Ambulatorio Municipal de [GEOGRAPHIC_DATA]" at bounding box center [1165, 551] width 310 height 19
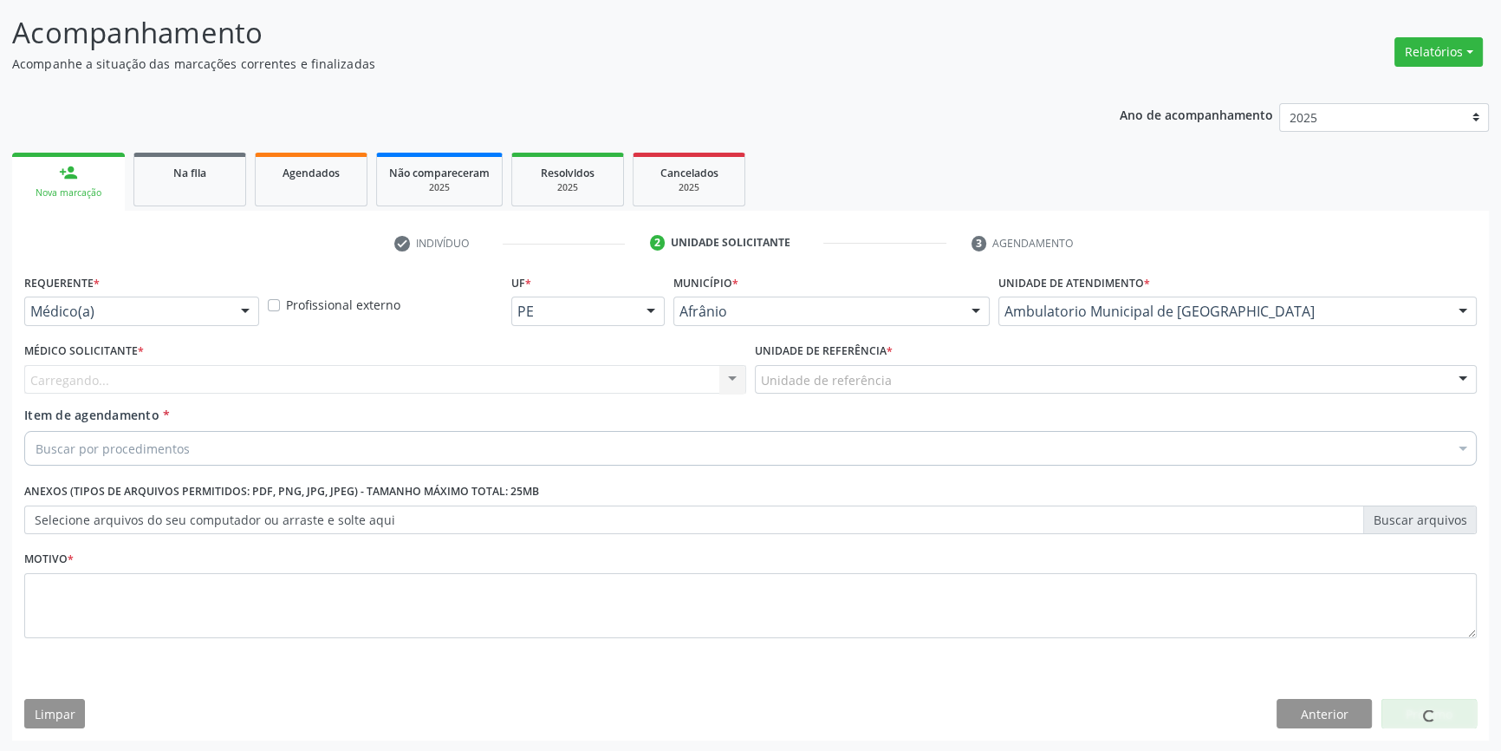
click at [895, 393] on div "Unidade de referência * Unidade de referência ESF de Extrema ESF de Barra das M…" at bounding box center [1116, 372] width 731 height 68
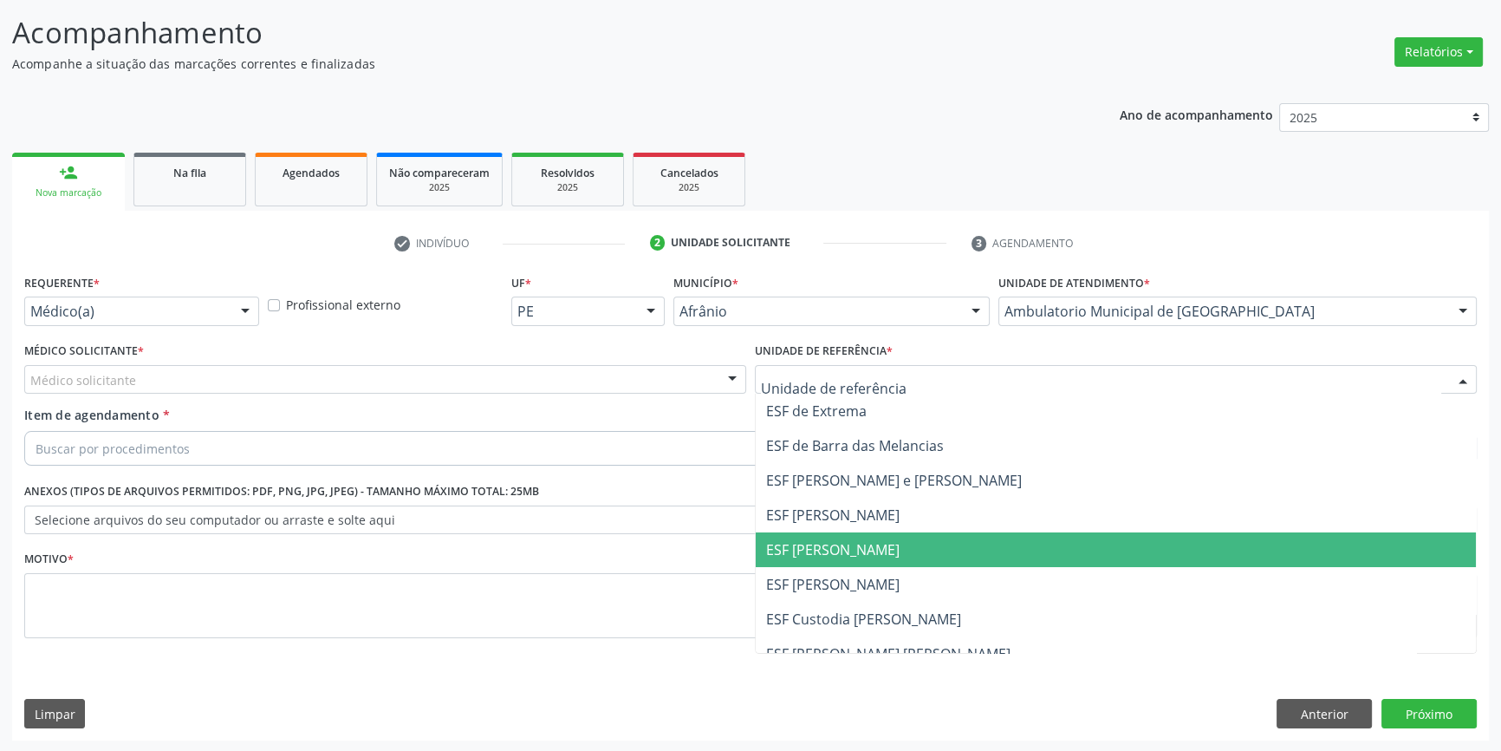
click at [831, 547] on span "ESF [PERSON_NAME]" at bounding box center [832, 549] width 133 height 19
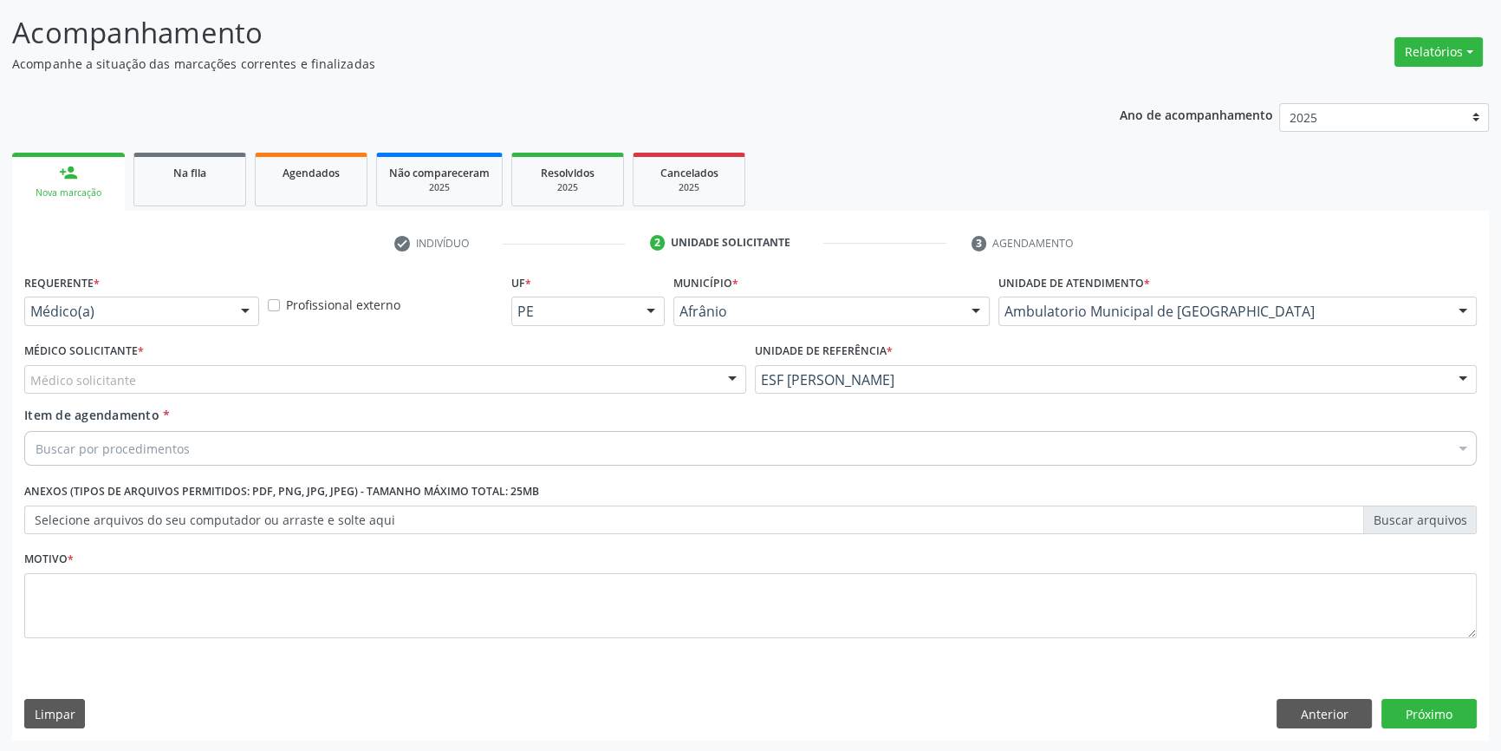
click at [494, 381] on div "Médico solicitante" at bounding box center [385, 379] width 722 height 29
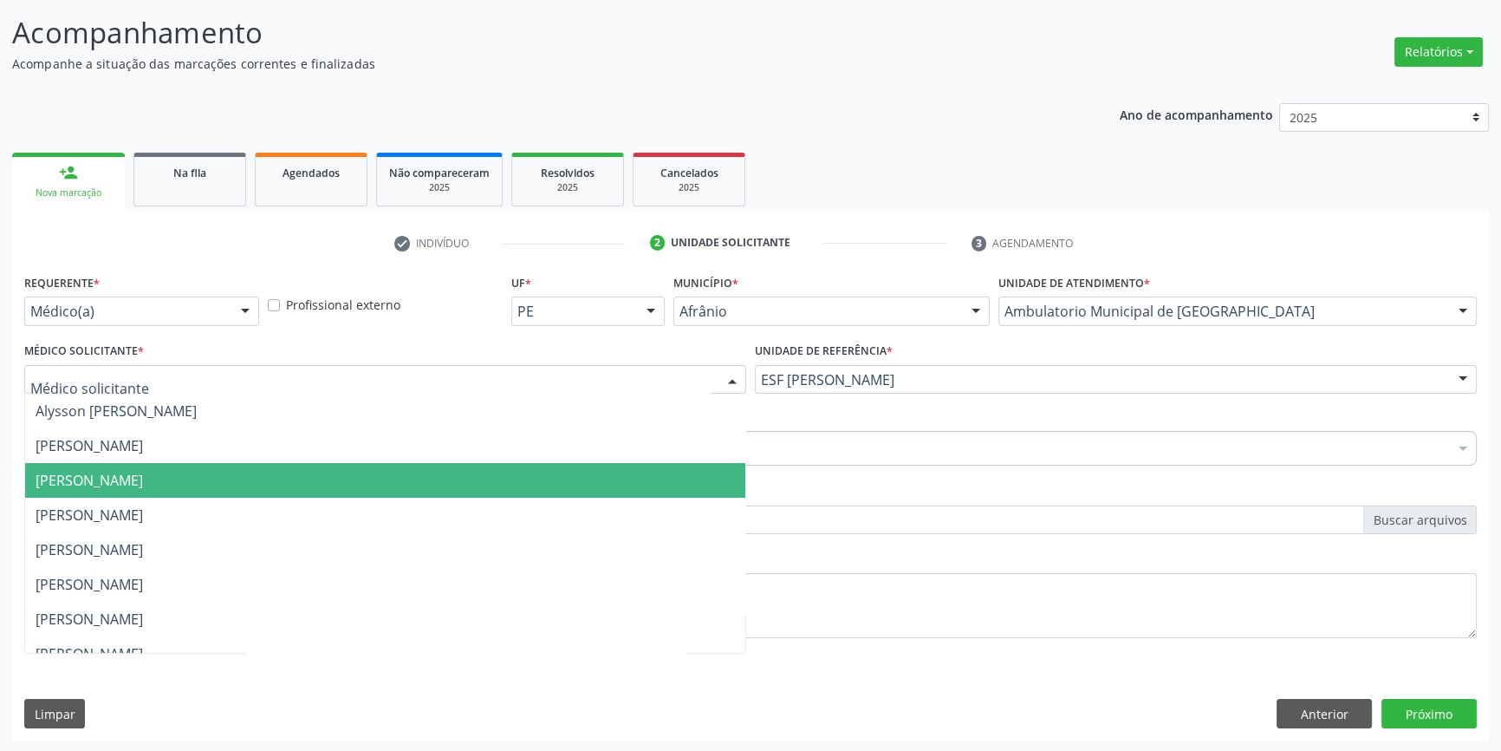
click at [143, 472] on span "[PERSON_NAME]" at bounding box center [89, 480] width 107 height 19
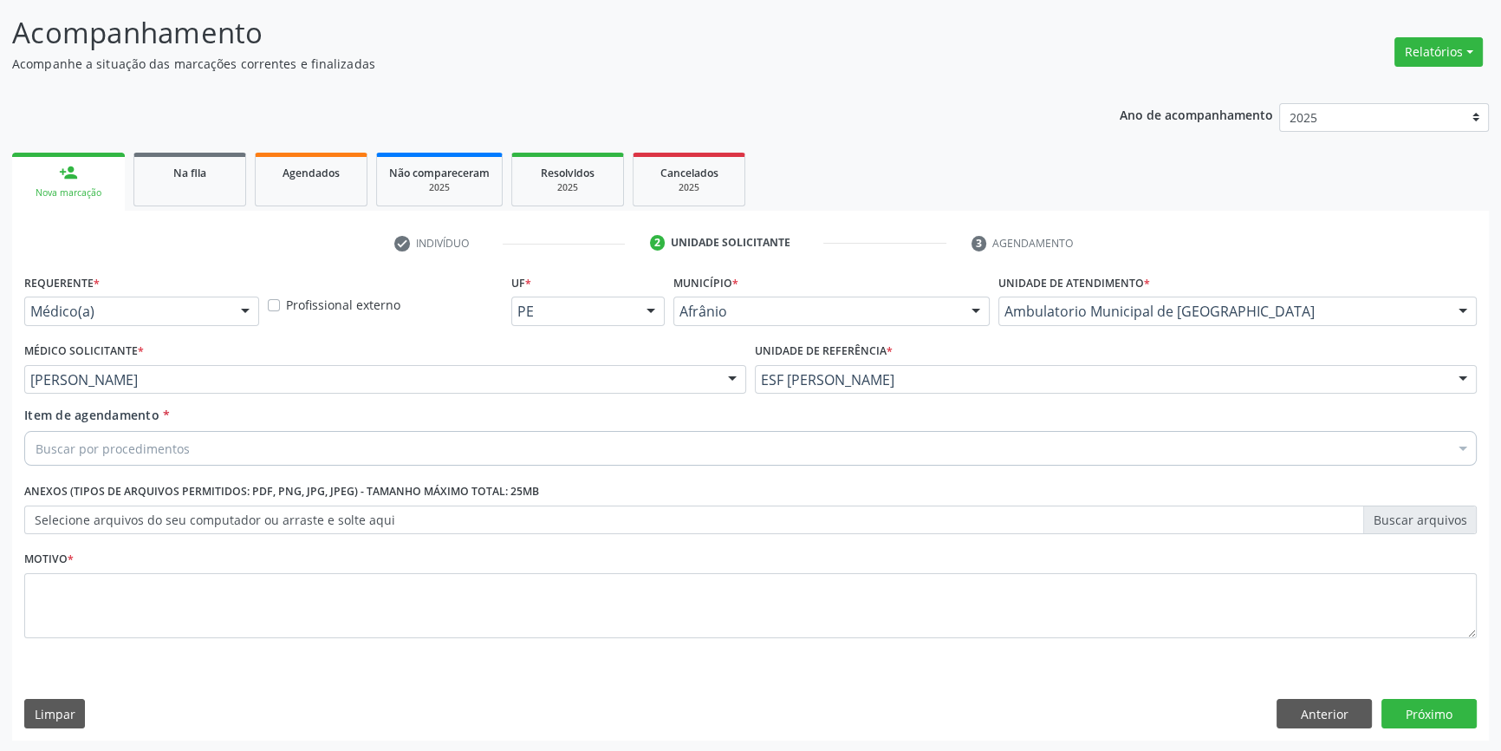
click at [150, 431] on div "Buscar por procedimentos" at bounding box center [750, 448] width 1453 height 35
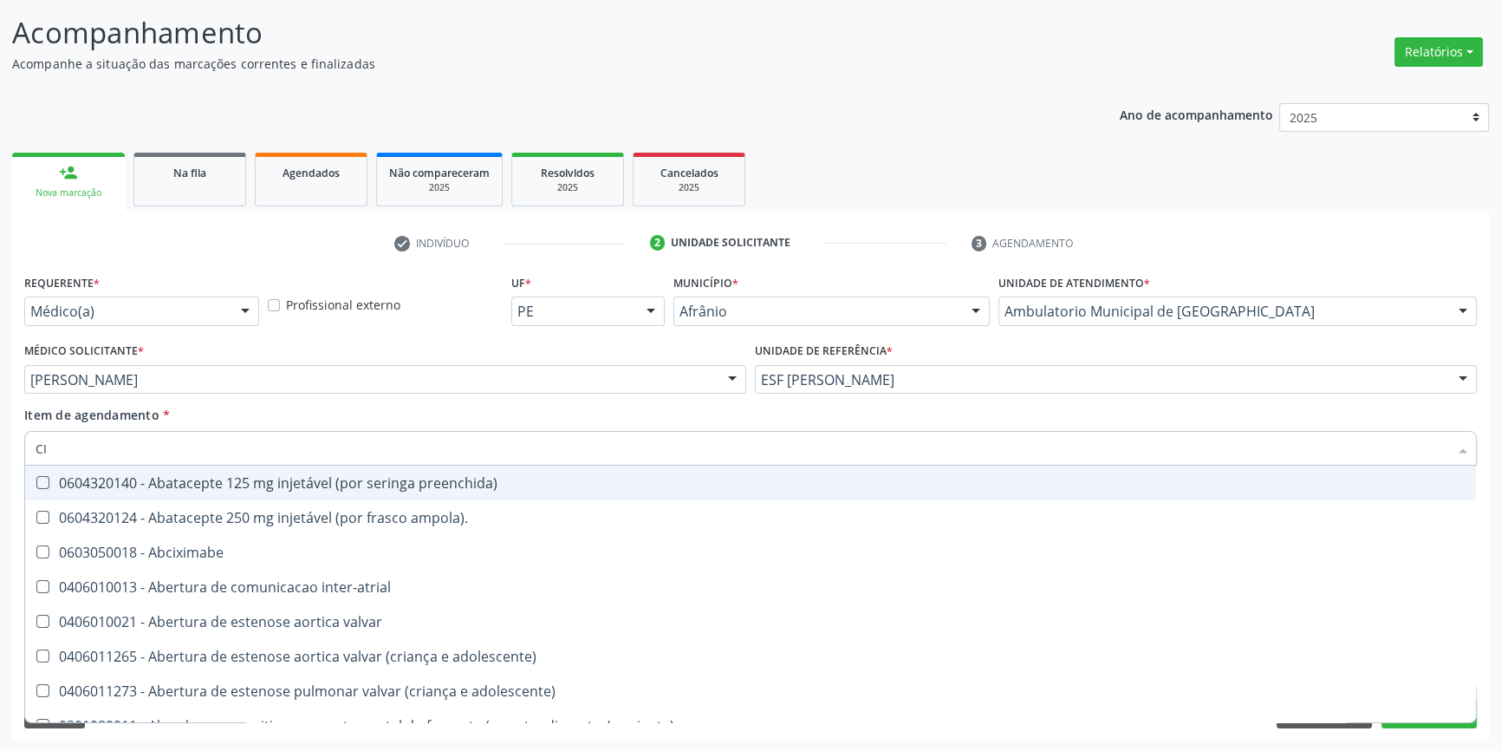
type input "CIR"
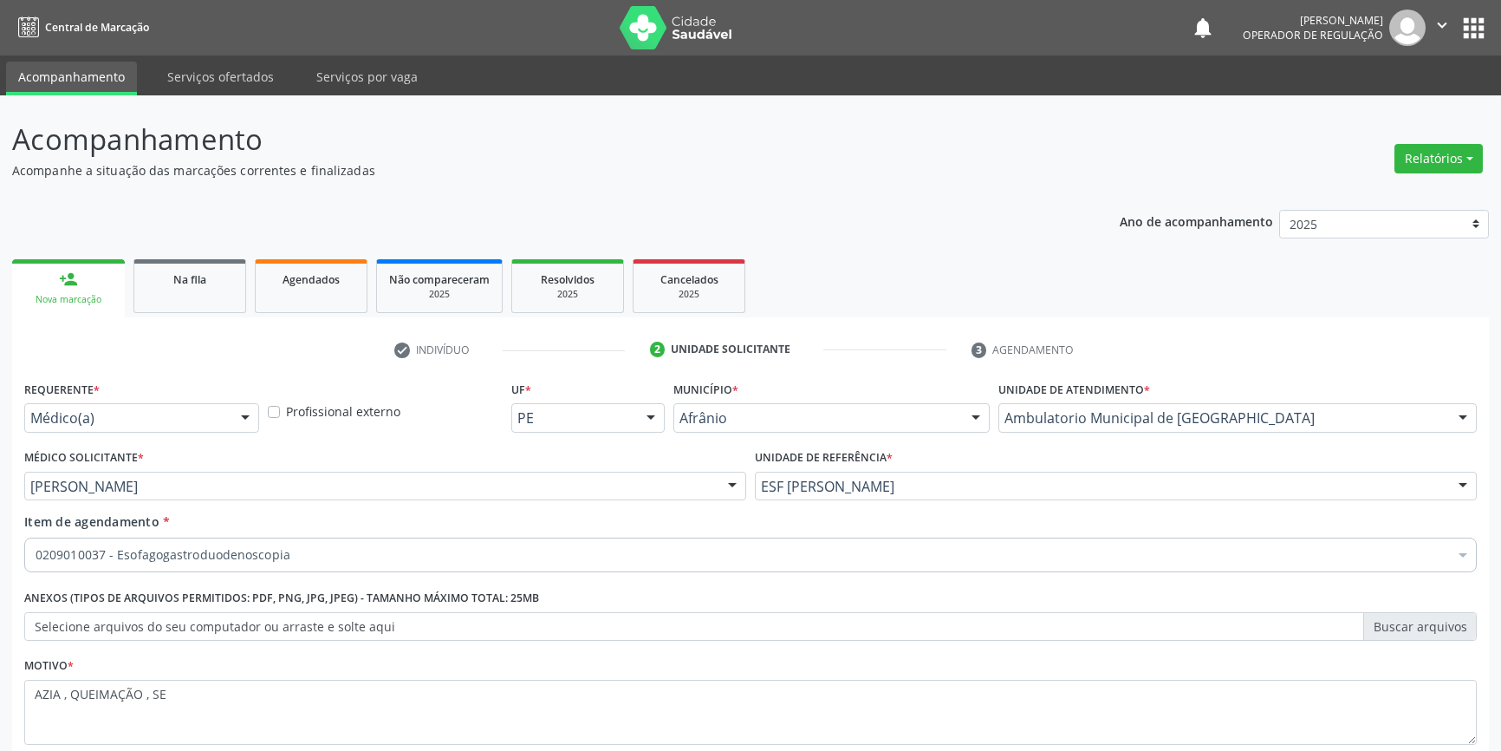
scroll to position [107, 0]
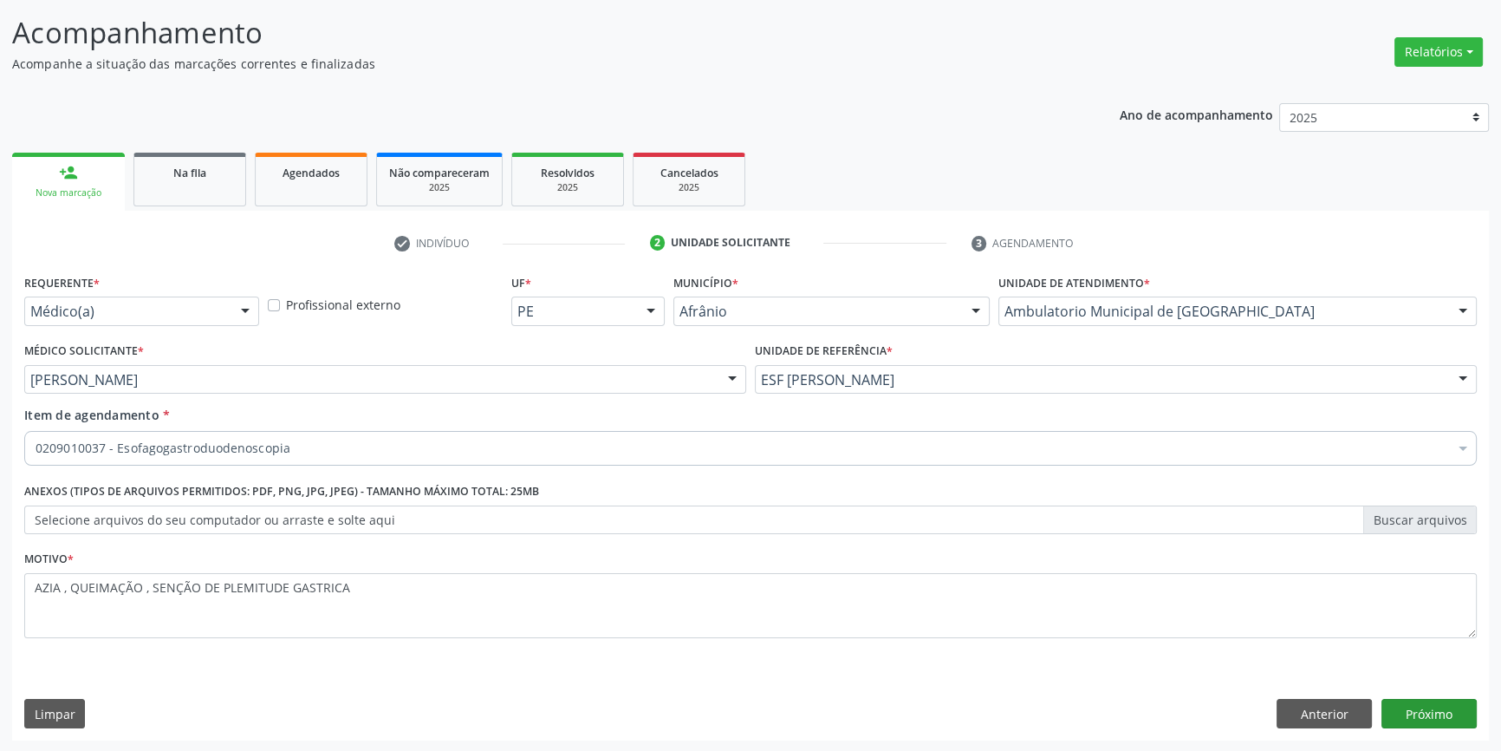
type textarea "AZIA , QUEIMAÇÃO , SENÇÃO DE PLEMITUDE GASTRICA"
click at [1430, 706] on button "Próximo" at bounding box center [1429, 713] width 95 height 29
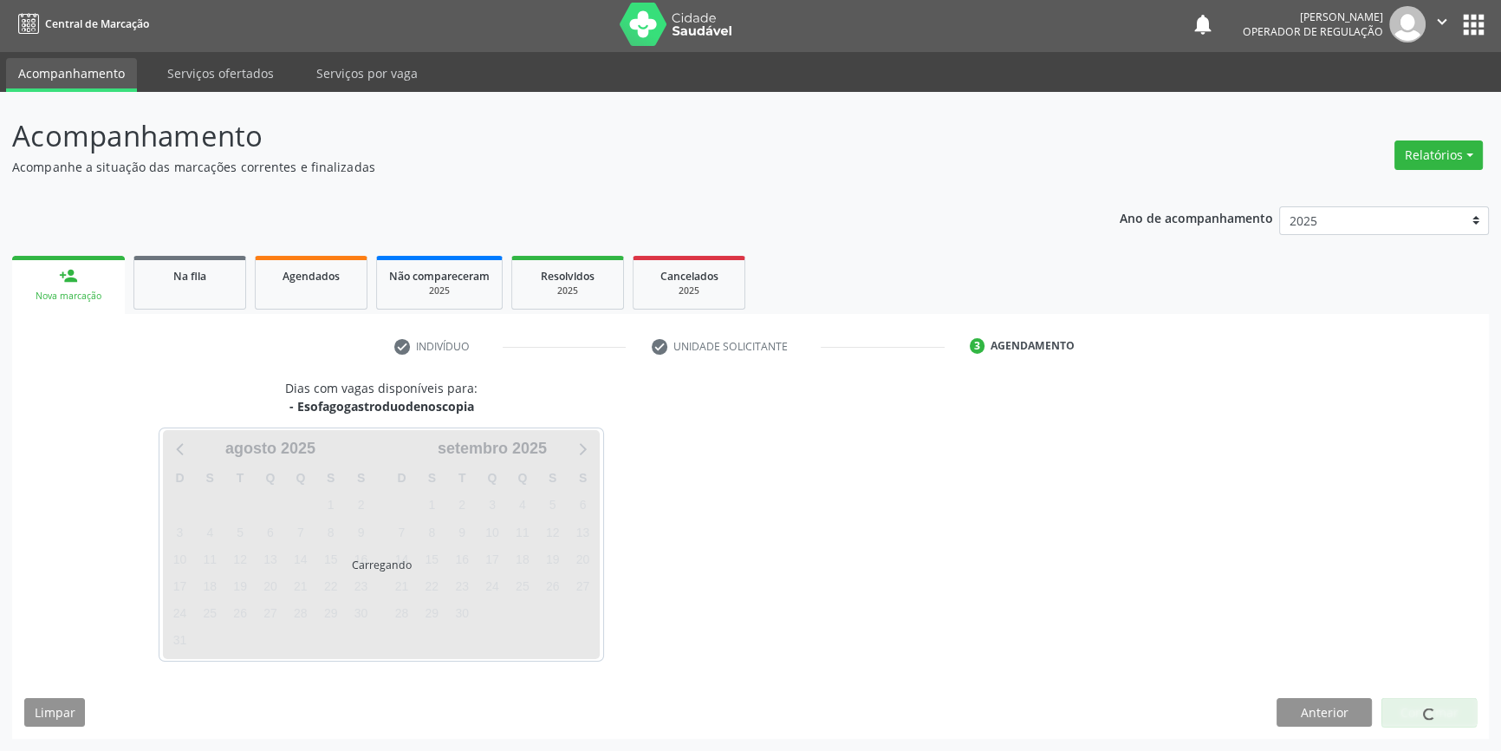
scroll to position [2, 0]
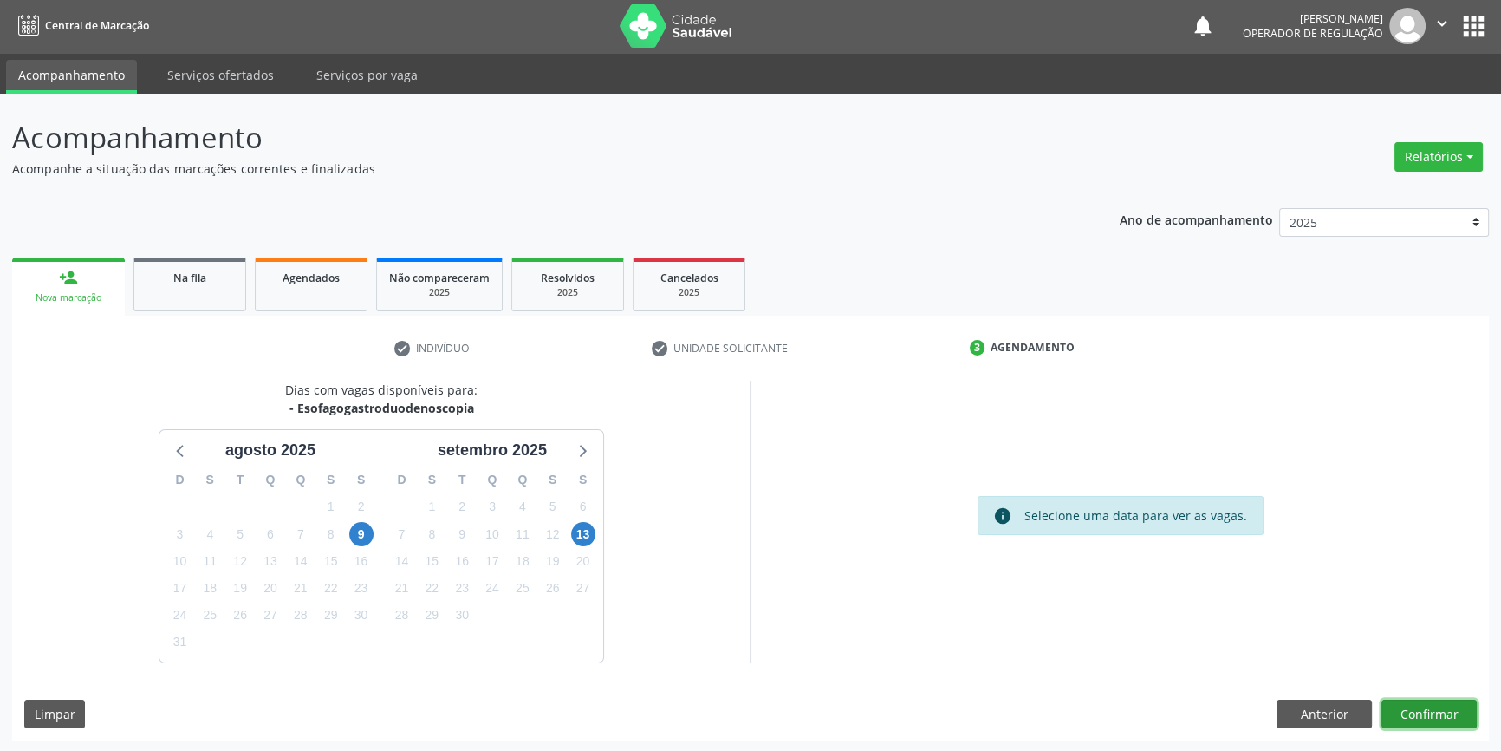
click at [1418, 716] on button "Confirmar" at bounding box center [1429, 713] width 95 height 29
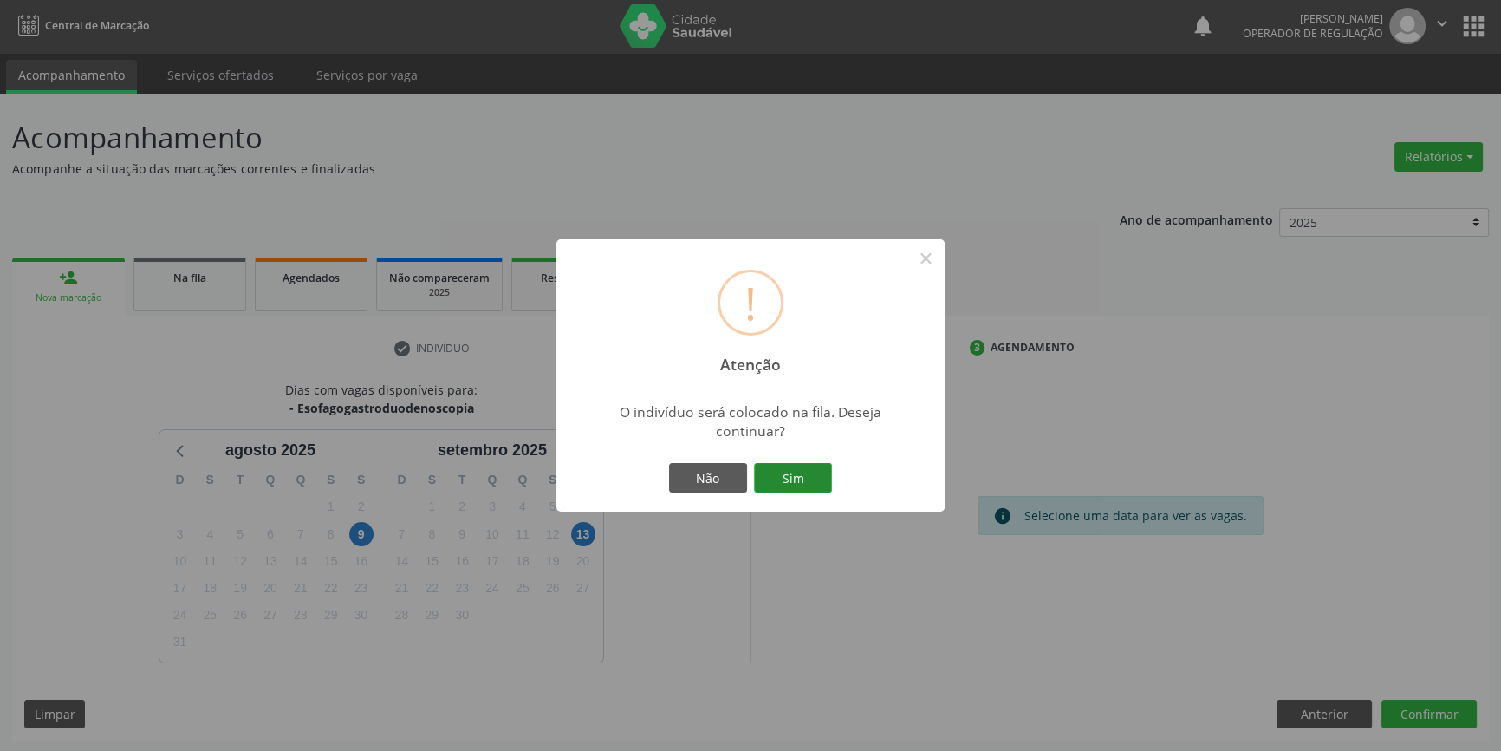
click at [788, 491] on button "Sim" at bounding box center [793, 477] width 78 height 29
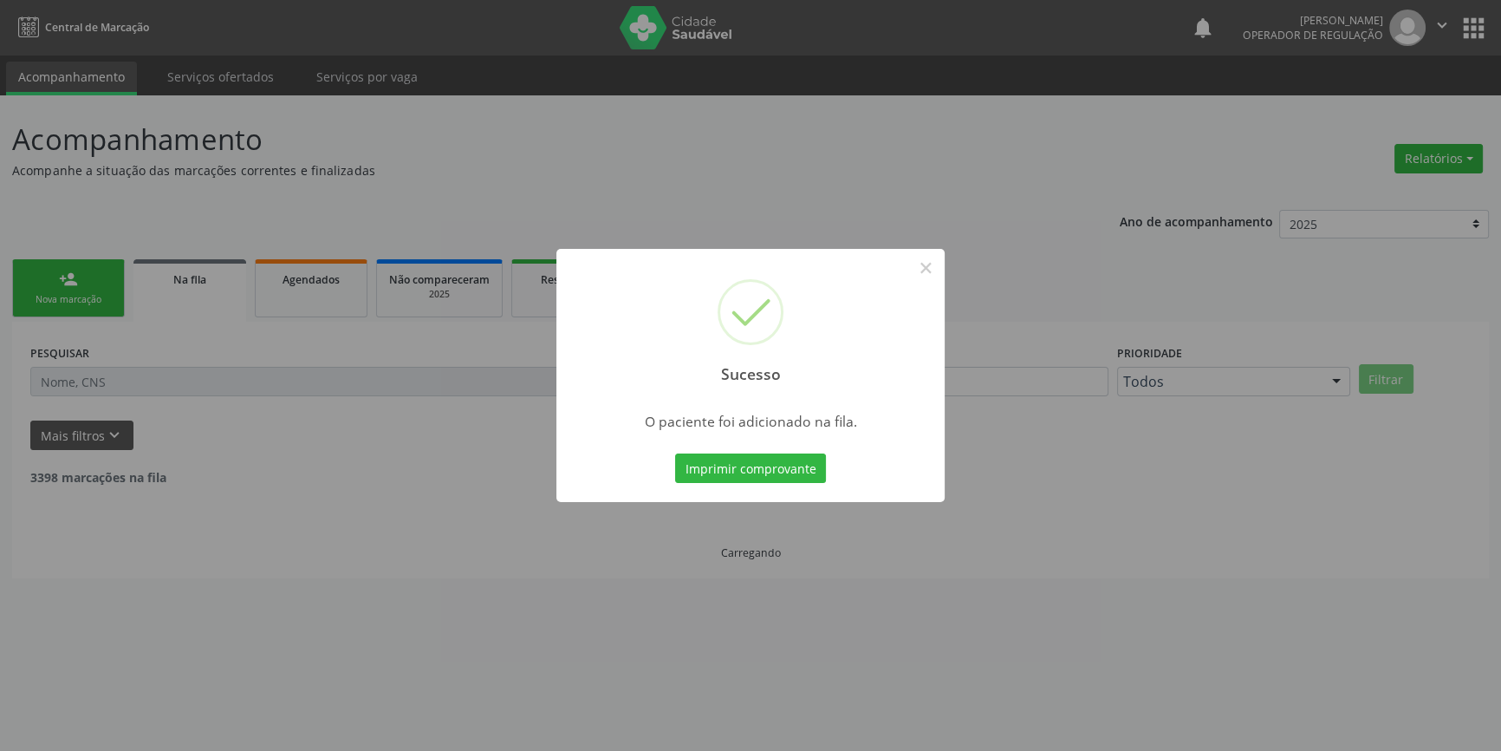
scroll to position [0, 0]
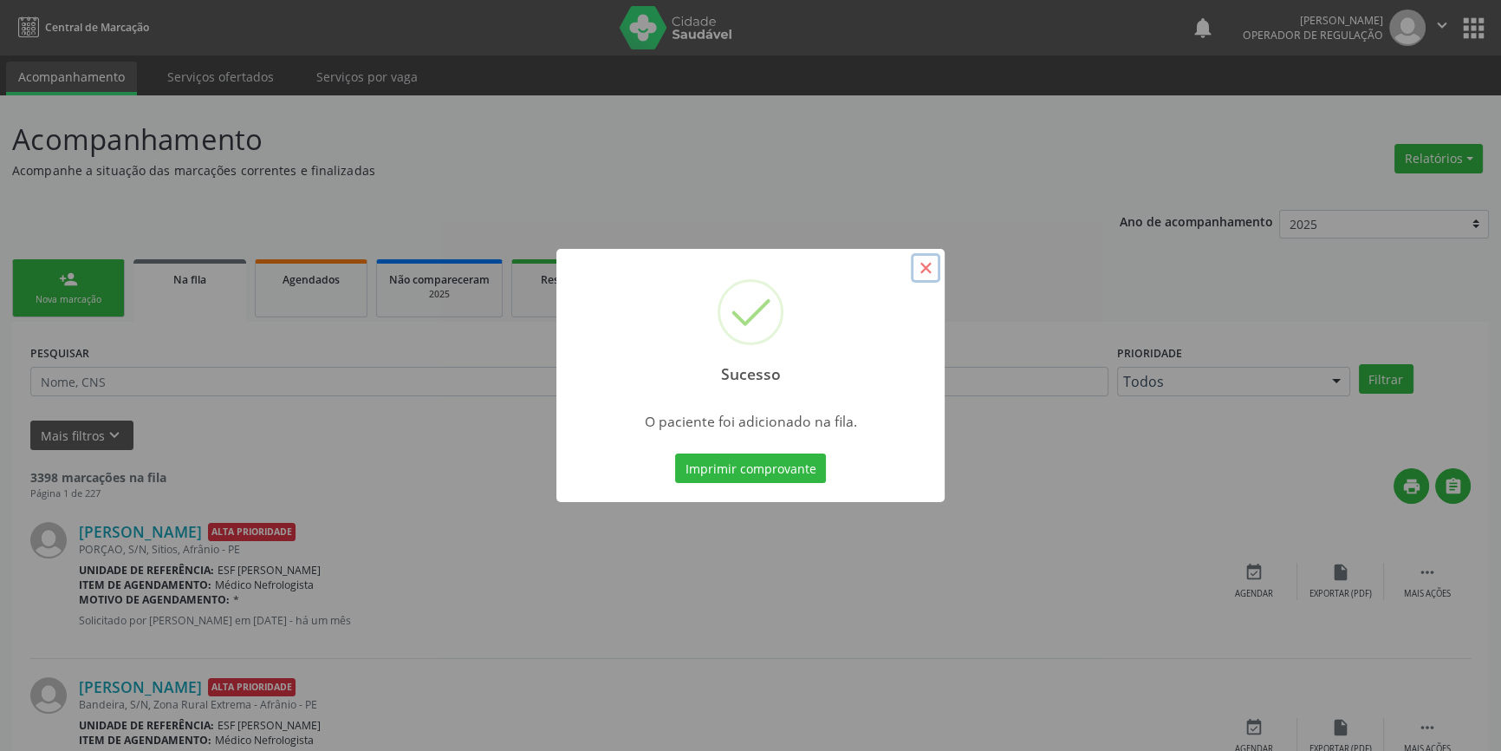
click at [912, 265] on button "×" at bounding box center [925, 267] width 29 height 29
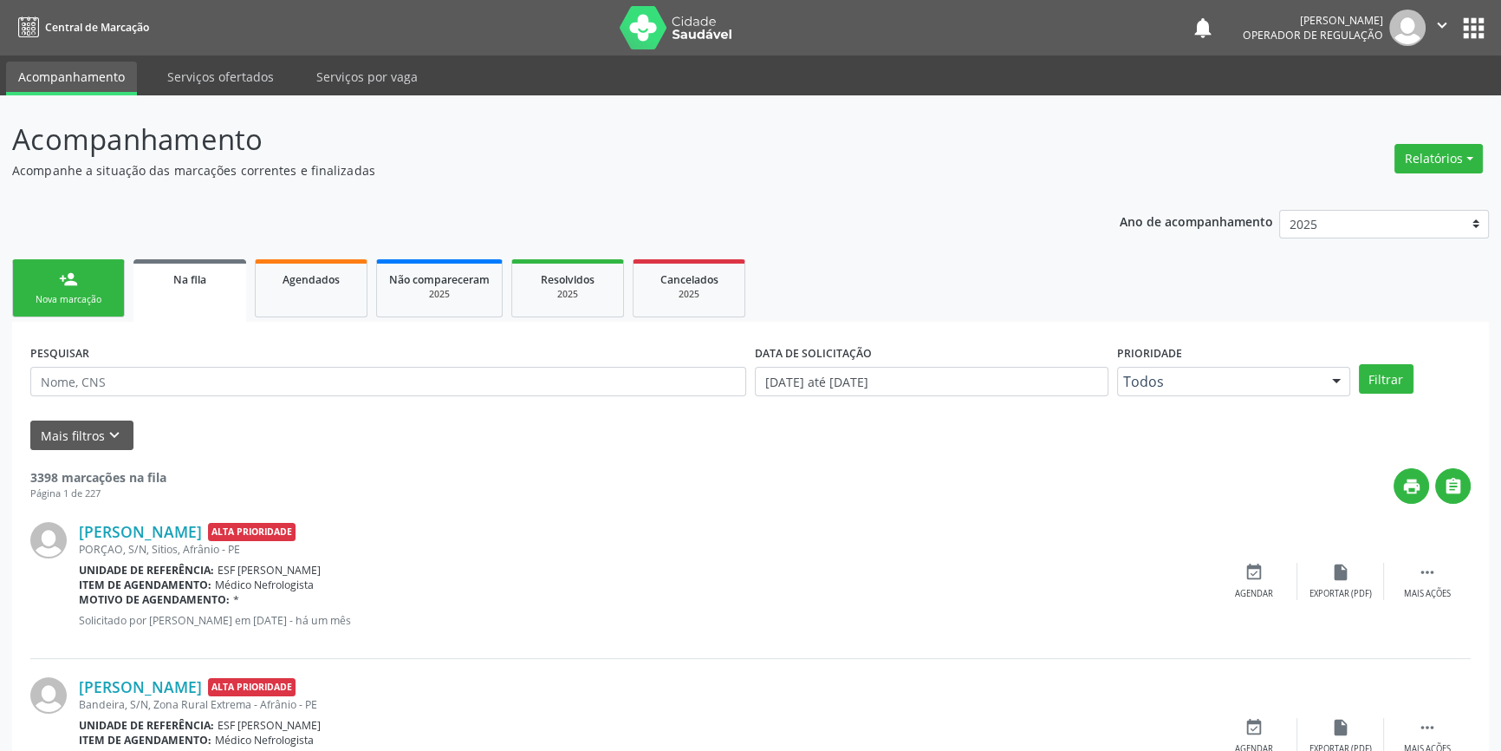
click at [75, 280] on div "person_add" at bounding box center [68, 279] width 19 height 19
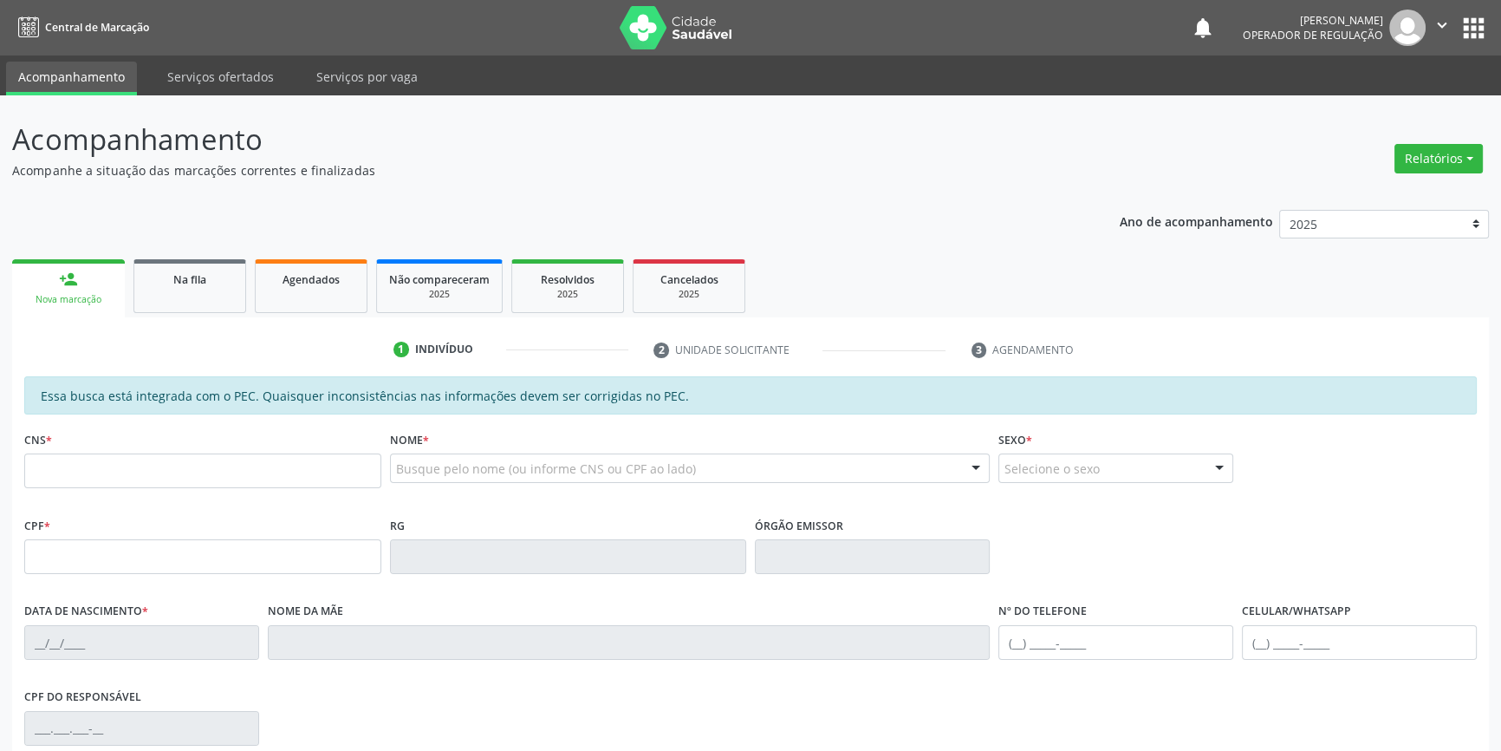
click at [110, 489] on fieldset "CNS *" at bounding box center [202, 463] width 357 height 74
click at [165, 491] on fieldset "CNS *" at bounding box center [202, 463] width 357 height 74
click at [172, 477] on input "text" at bounding box center [202, 470] width 357 height 35
type input "702 8046 5775 7664"
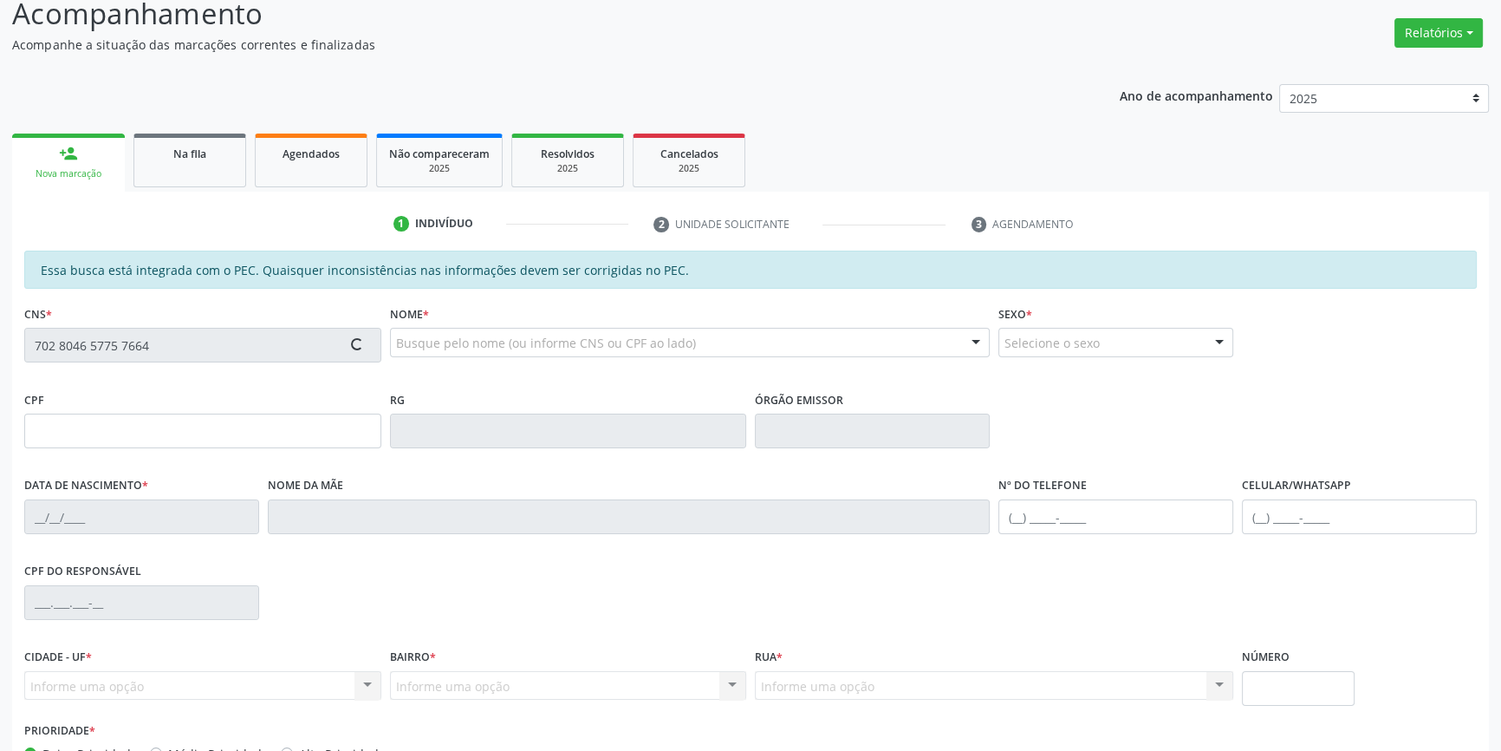
scroll to position [237, 0]
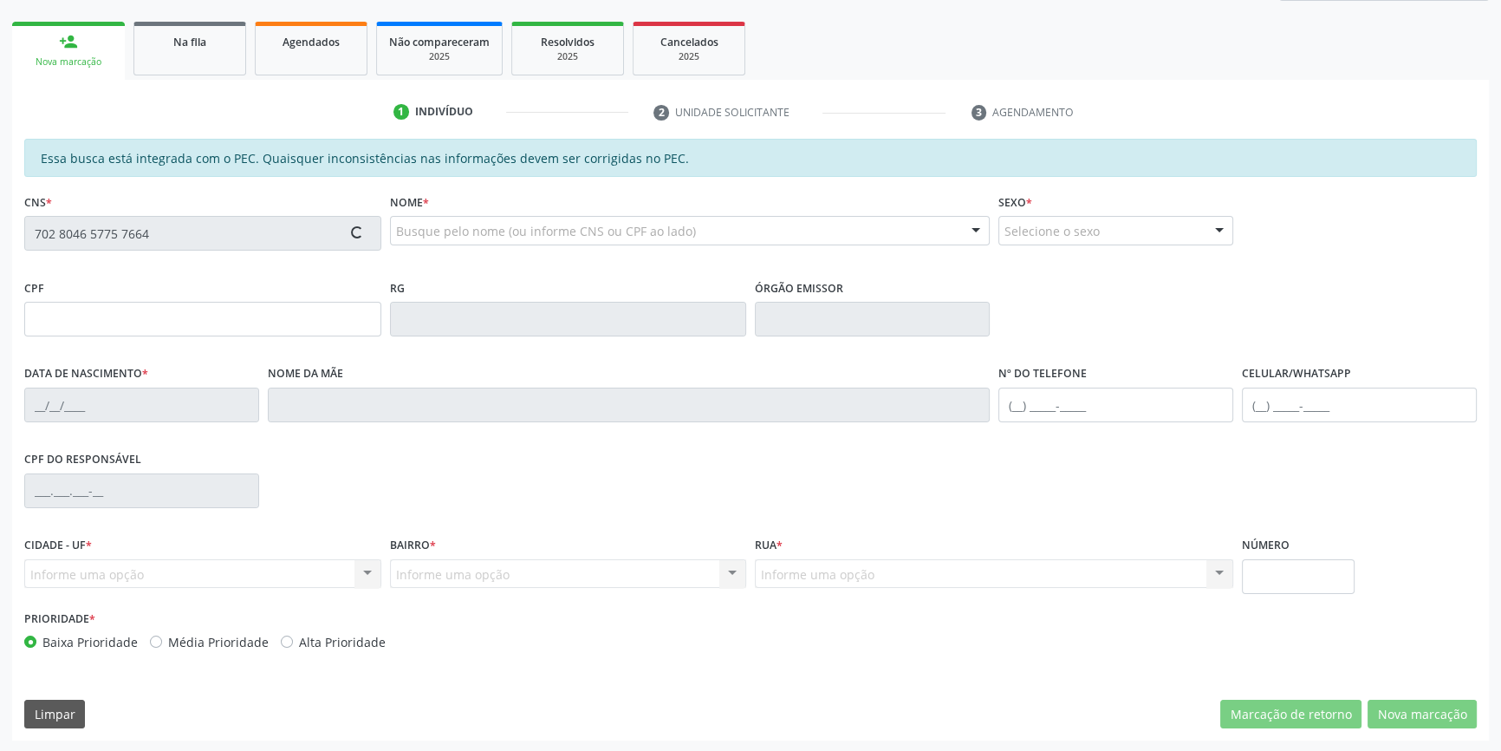
type input "122.711.214-93"
type input "30/11/1999"
type input "[PERSON_NAME]"
type input "(87) 98149-7058"
type input "S/N"
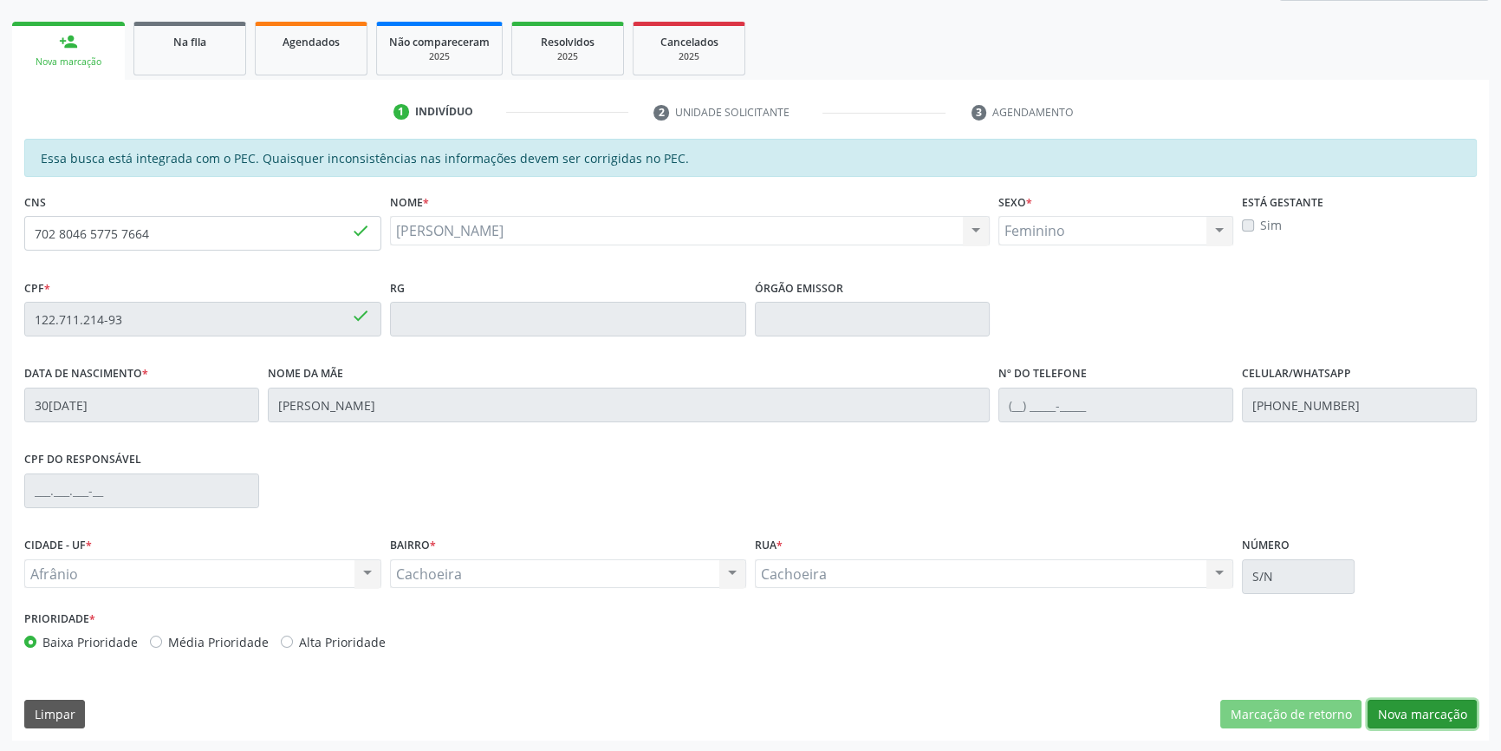
click at [1411, 716] on button "Nova marcação" at bounding box center [1422, 713] width 109 height 29
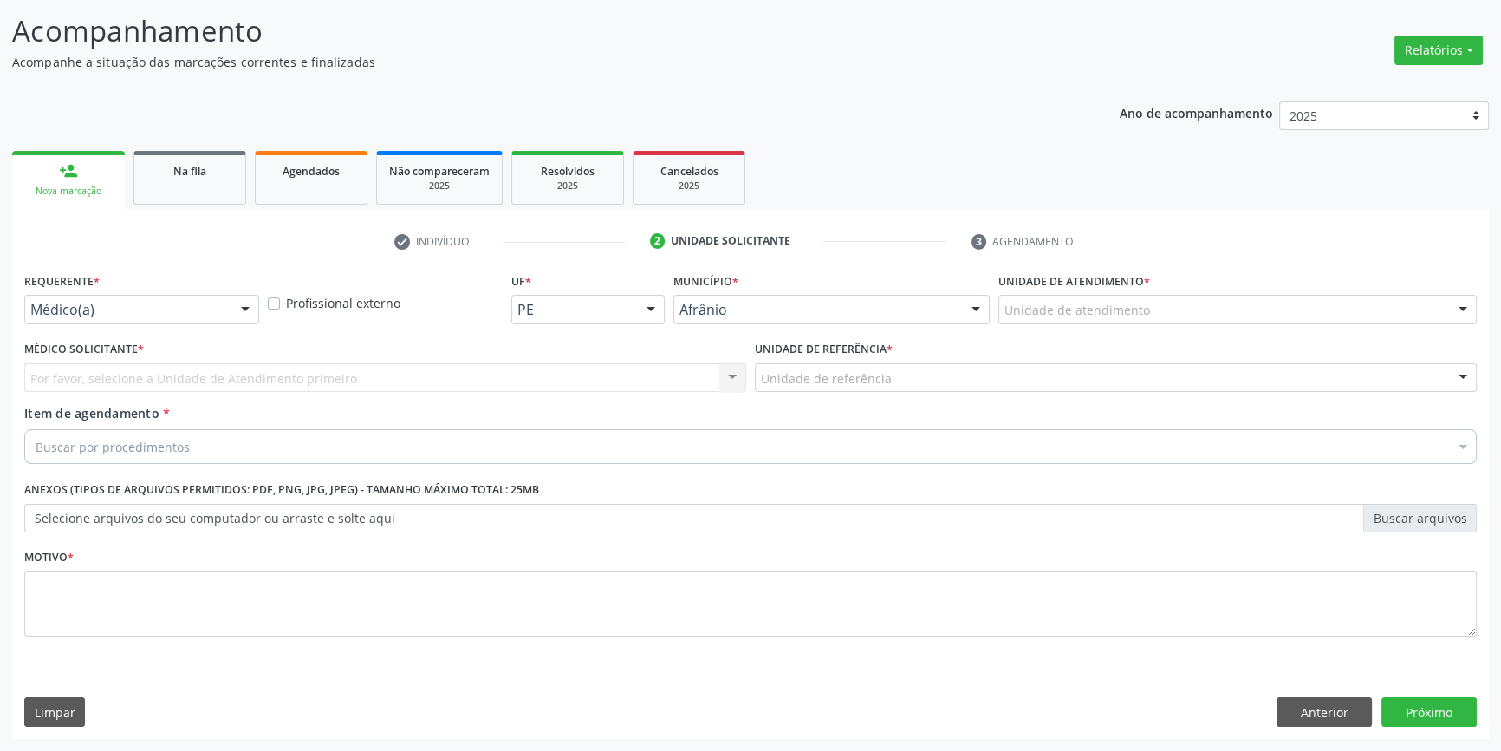
scroll to position [107, 0]
click at [1102, 320] on div "Unidade de atendimento" at bounding box center [1237, 310] width 478 height 29
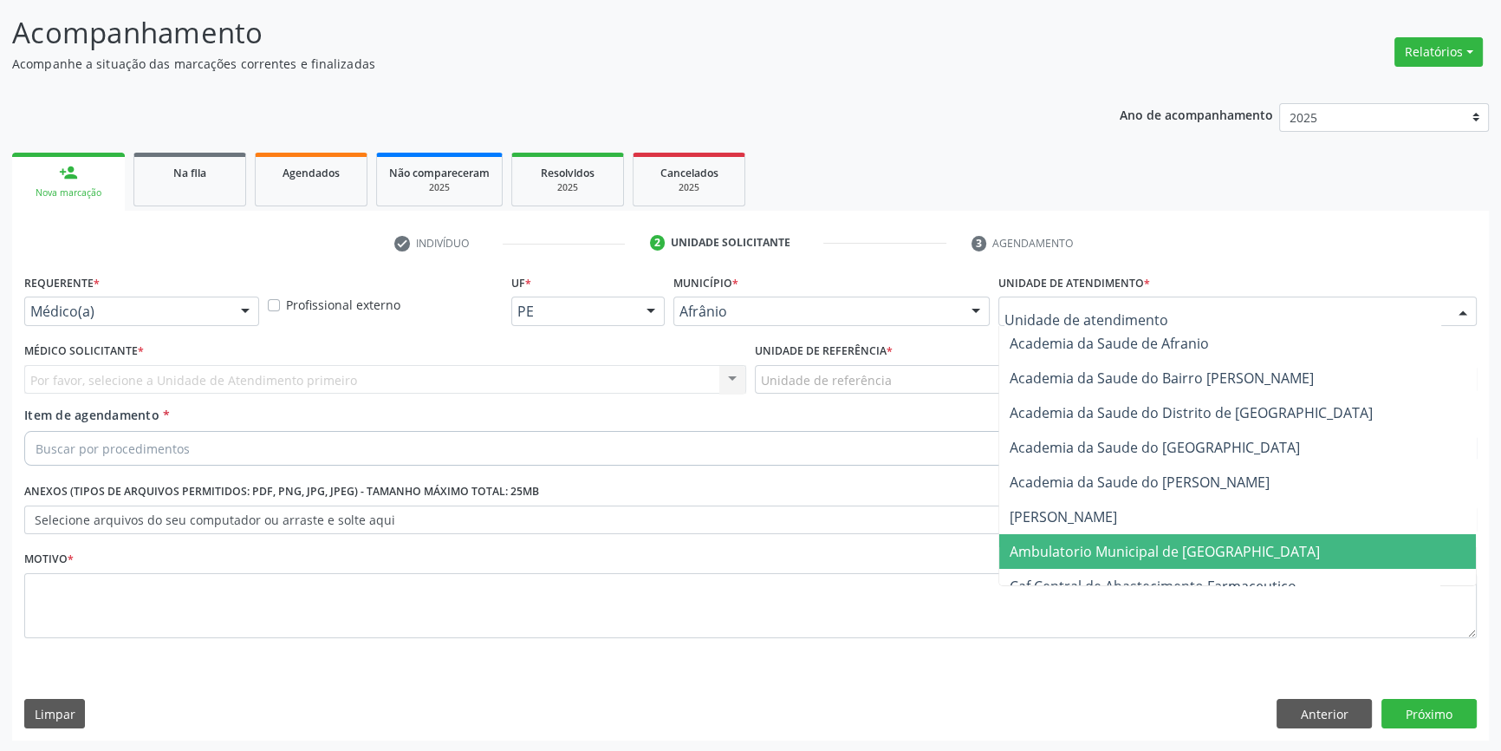
drag, startPoint x: 1081, startPoint y: 557, endPoint x: 877, endPoint y: 411, distance: 250.9
click at [1071, 557] on span "Ambulatorio Municipal de [GEOGRAPHIC_DATA]" at bounding box center [1165, 551] width 310 height 19
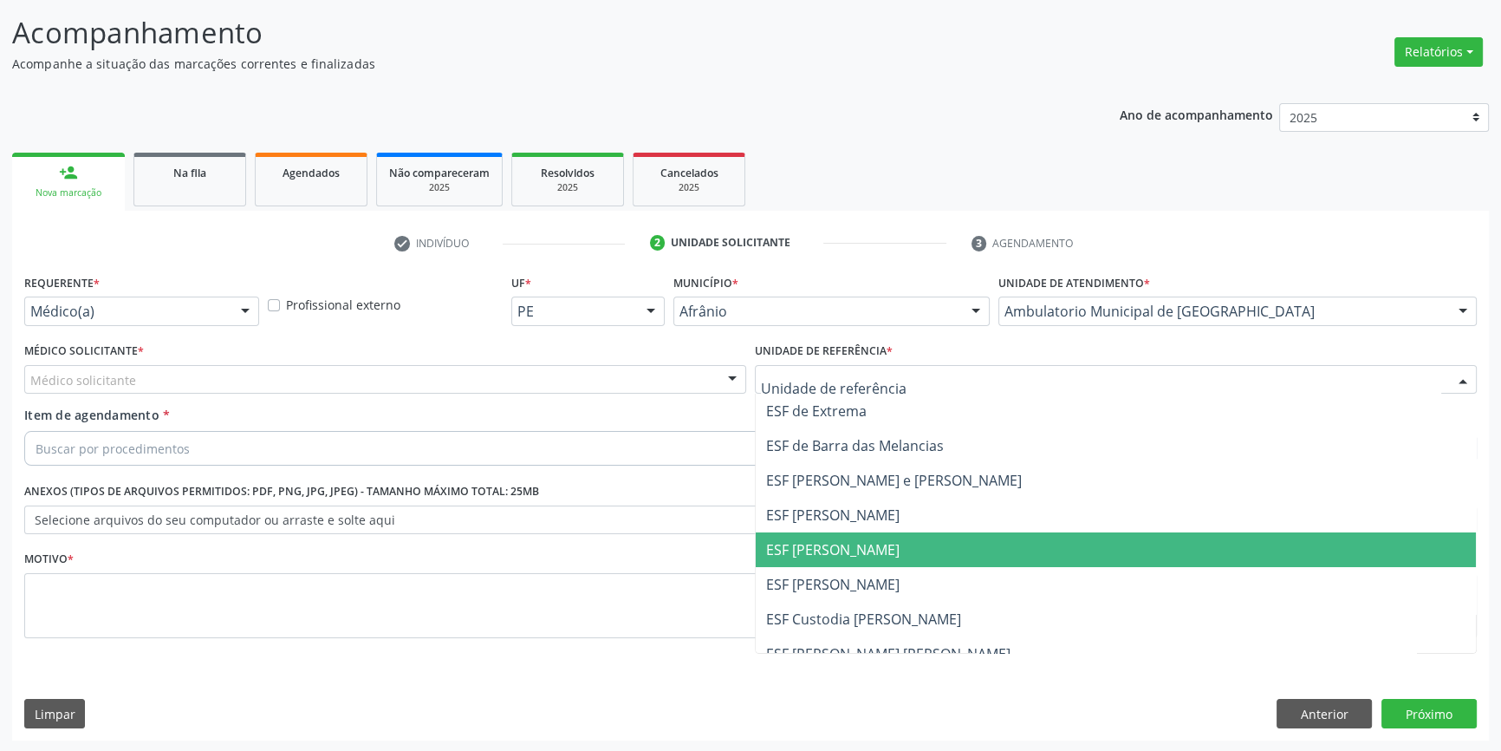
drag, startPoint x: 865, startPoint y: 544, endPoint x: 582, endPoint y: 415, distance: 310.7
click at [864, 544] on span "ESF [PERSON_NAME]" at bounding box center [832, 549] width 133 height 19
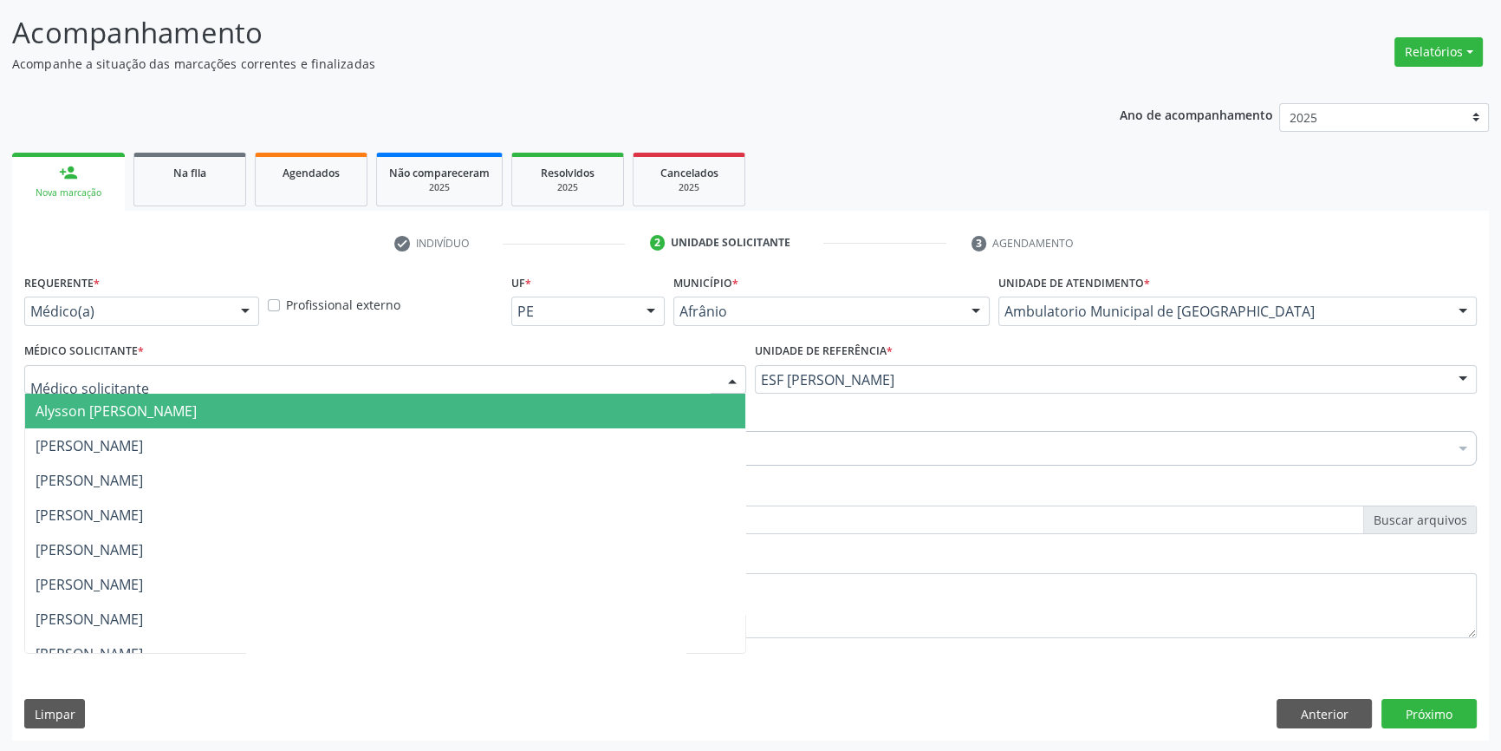
drag, startPoint x: 519, startPoint y: 381, endPoint x: 389, endPoint y: 415, distance: 134.3
click at [518, 380] on div at bounding box center [385, 379] width 722 height 29
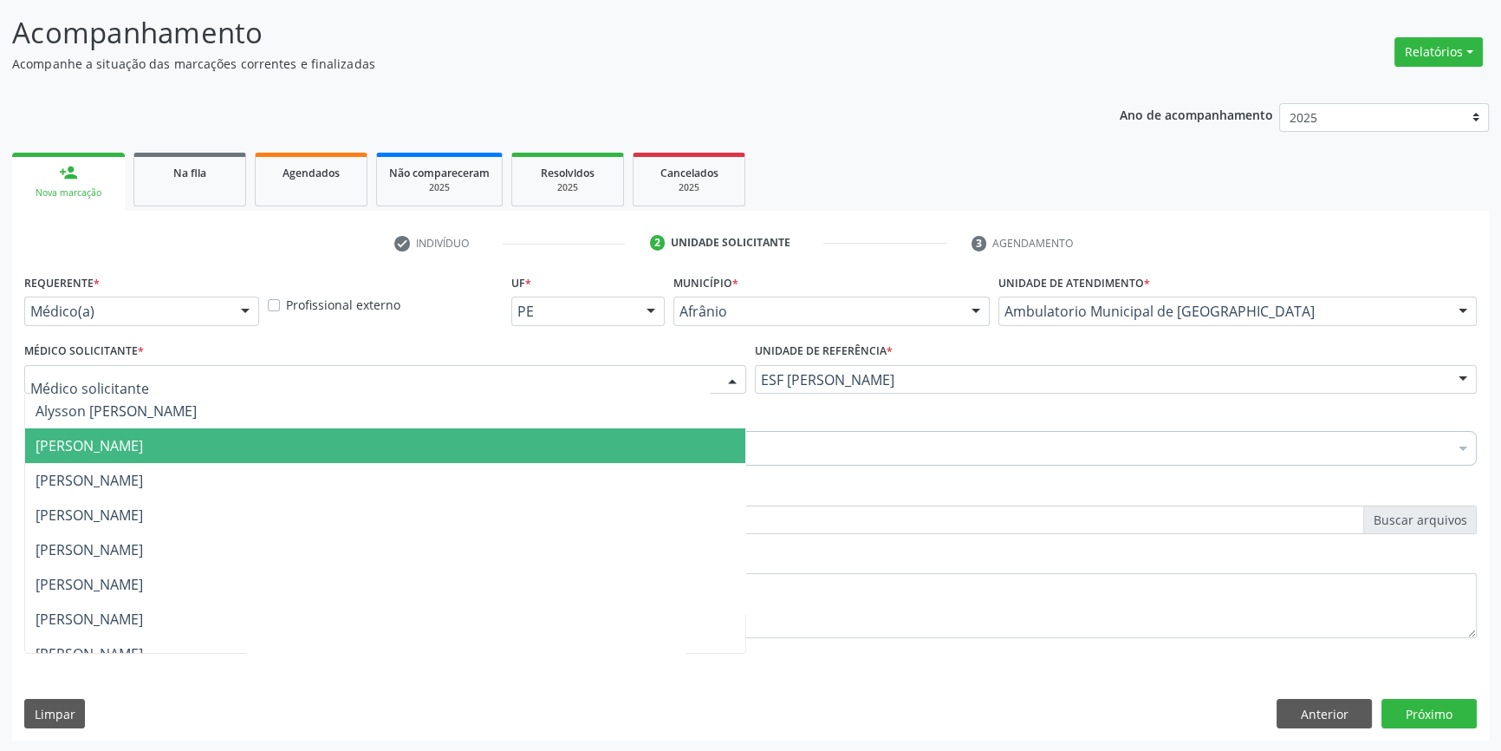
click at [143, 441] on span "[PERSON_NAME]" at bounding box center [89, 445] width 107 height 19
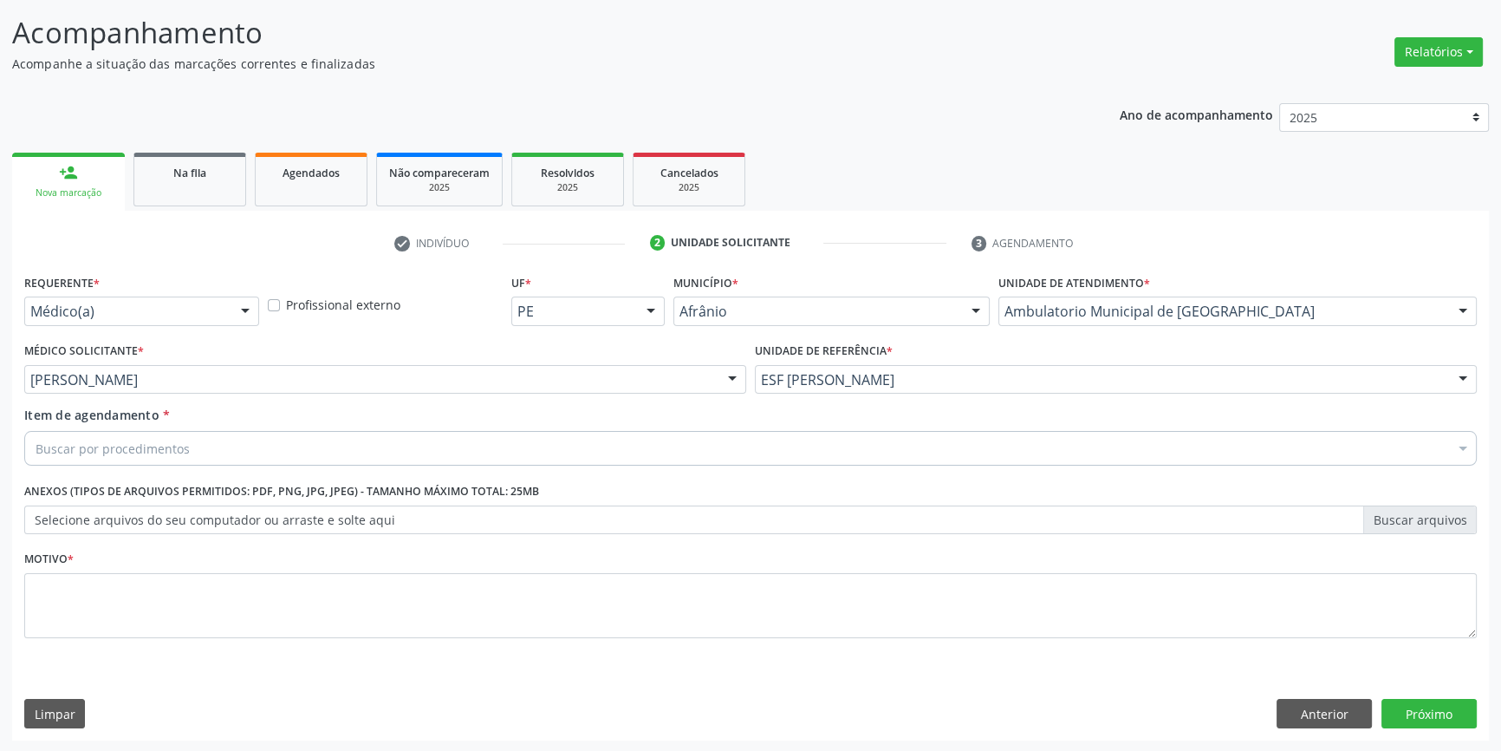
click at [203, 432] on div "Buscar por procedimentos" at bounding box center [750, 448] width 1453 height 35
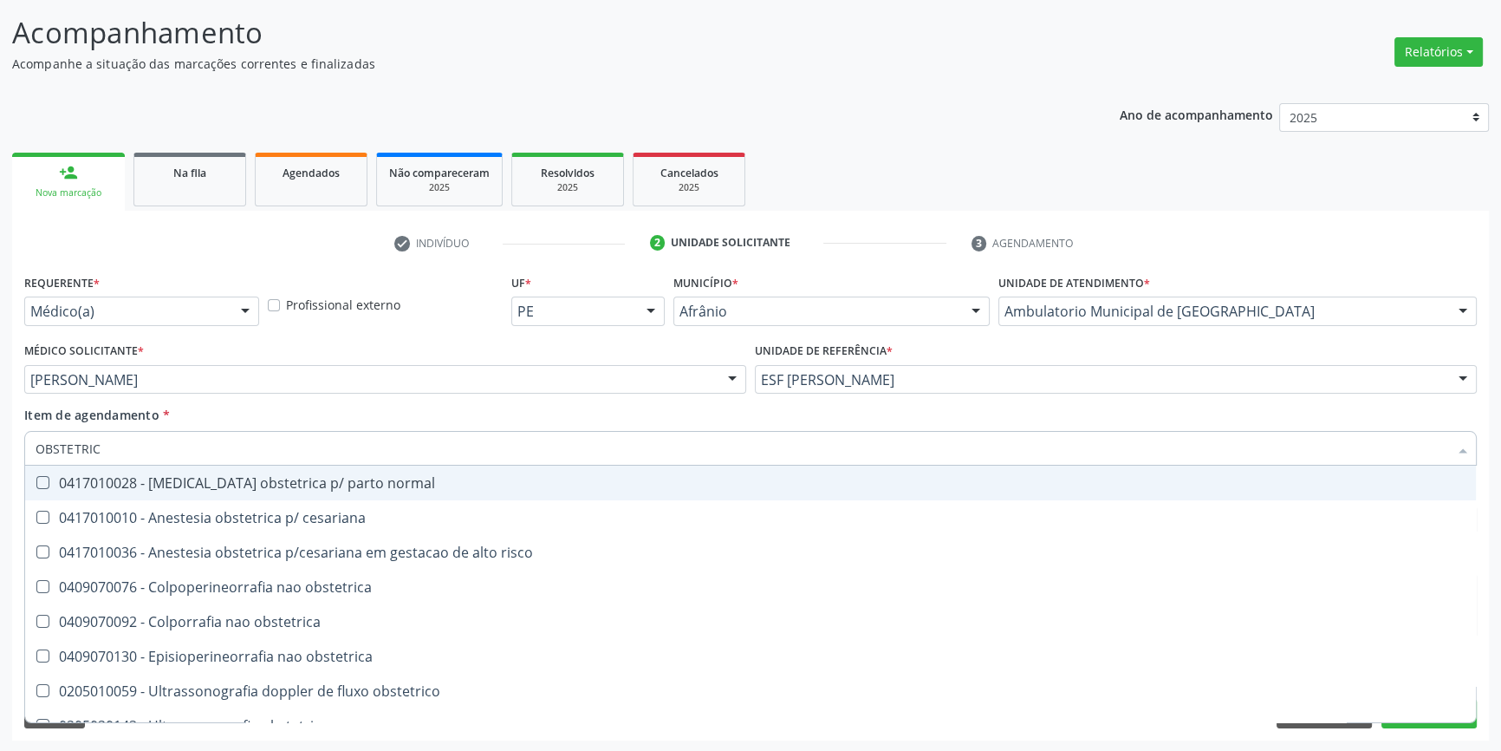
type input "OBSTETRICA"
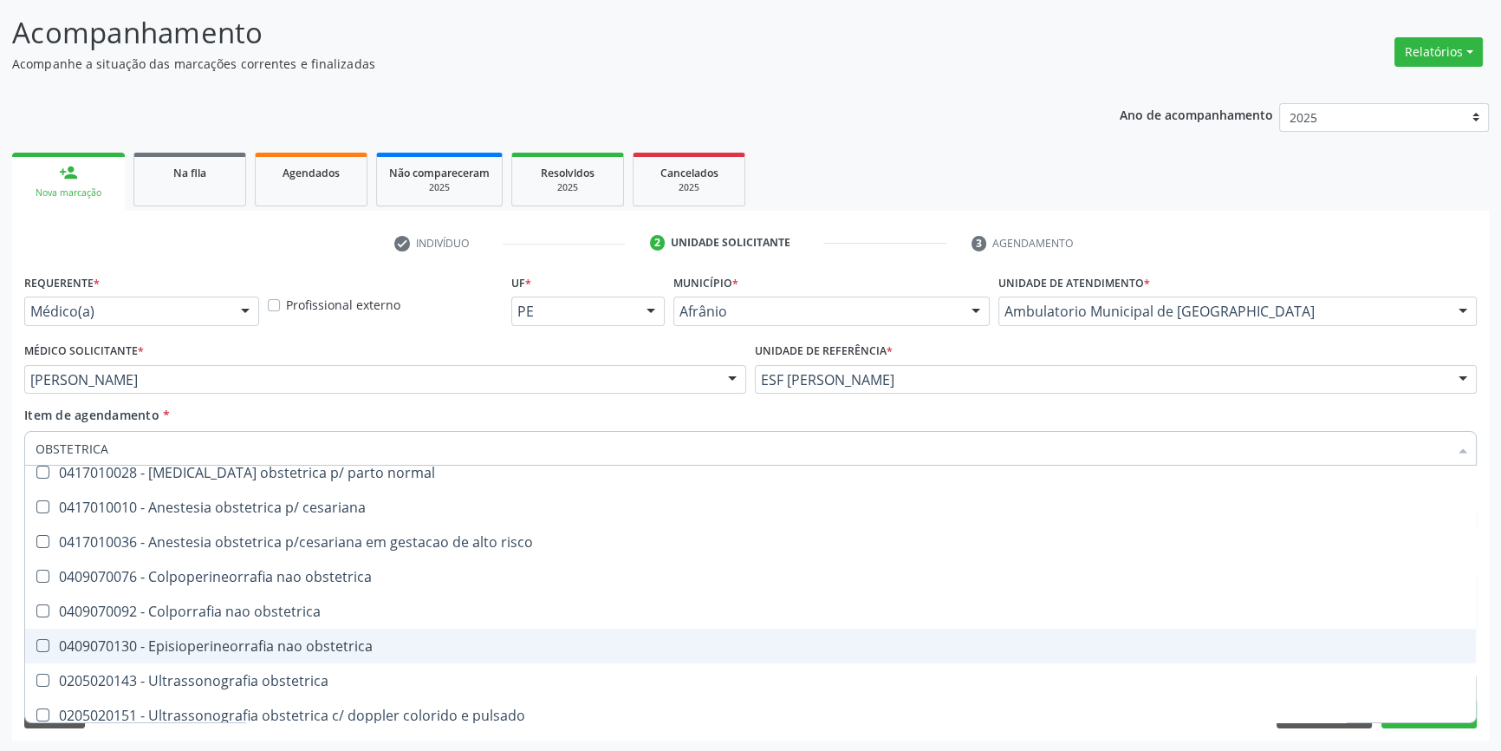
scroll to position [20, 0]
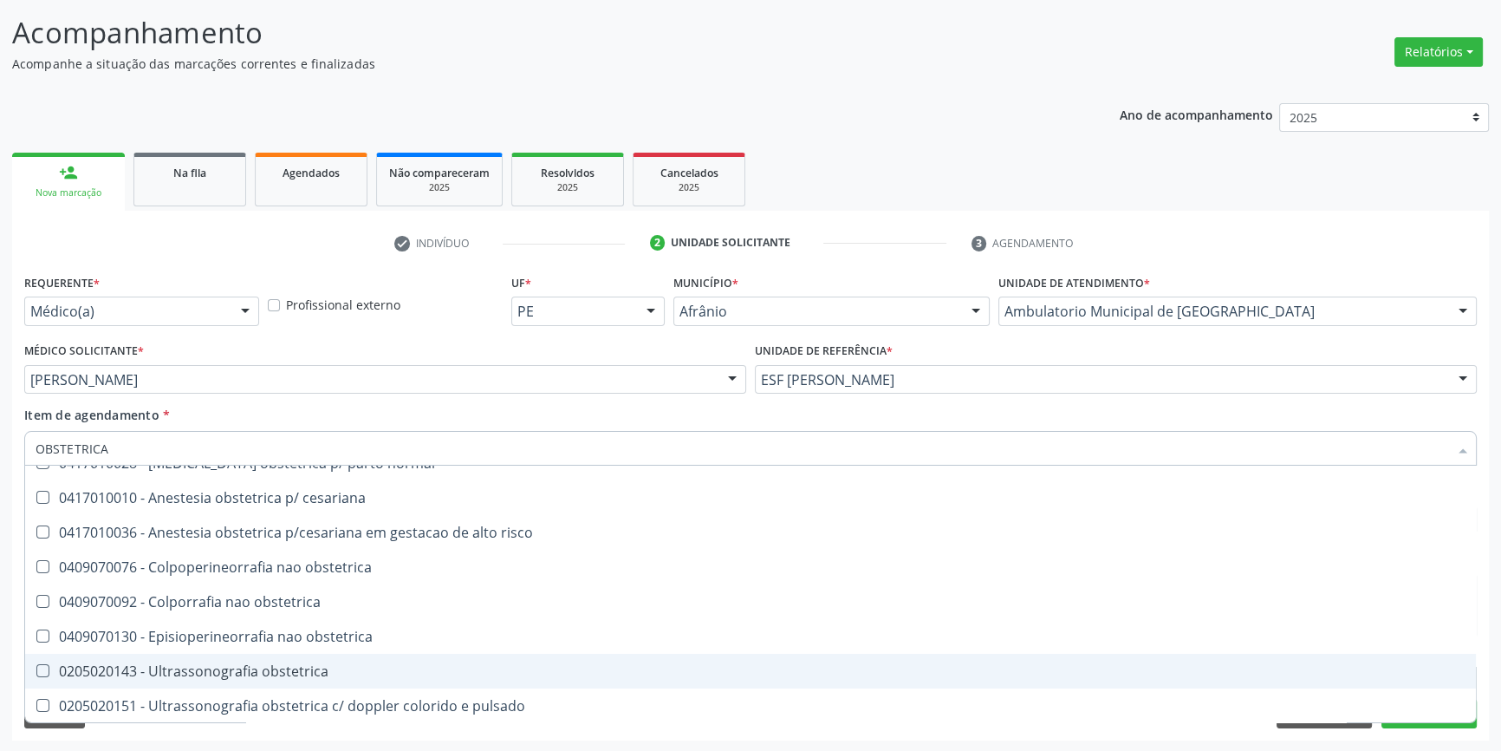
click at [314, 666] on div "0205020143 - Ultrassonografia obstetrica" at bounding box center [751, 671] width 1430 height 14
checkbox obstetrica "true"
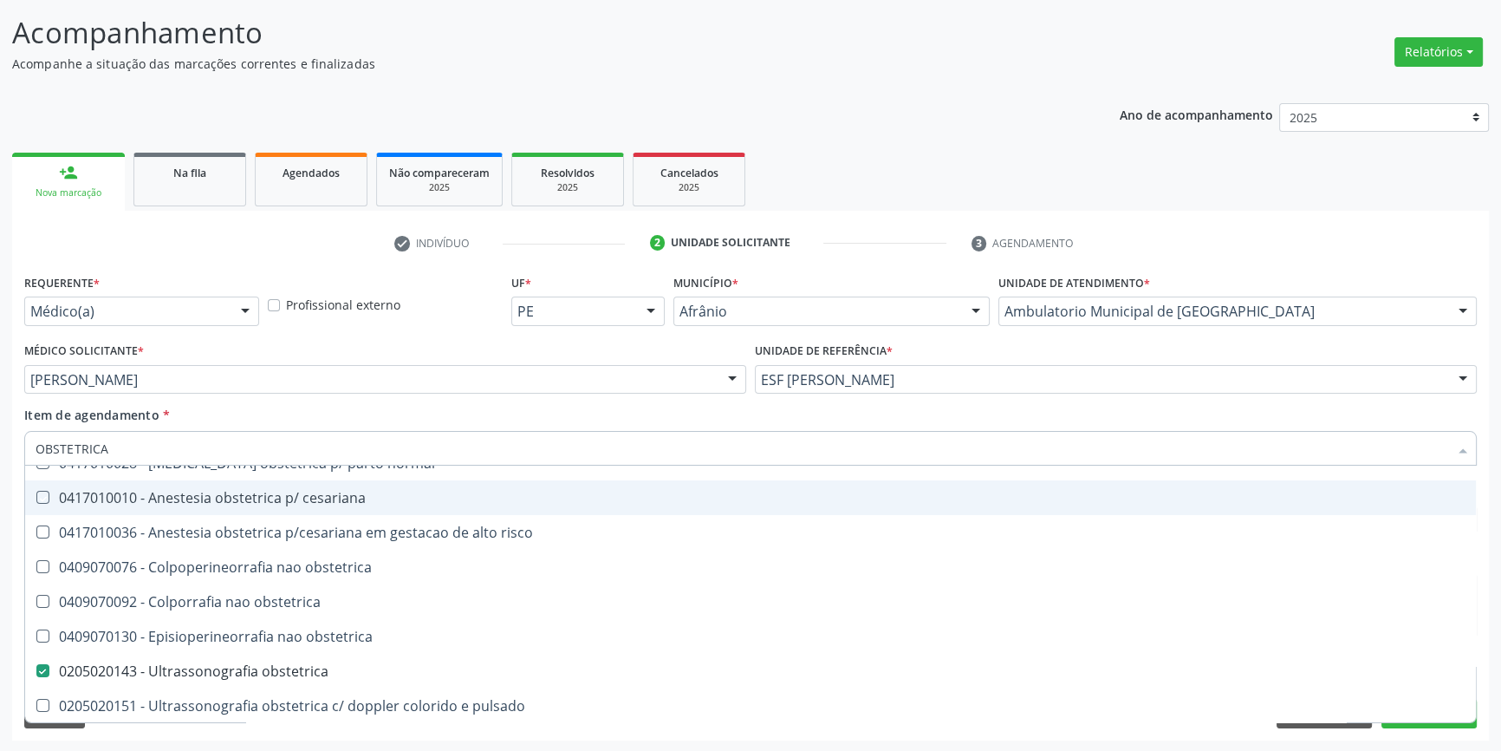
click at [309, 396] on div "Médico Solicitante * Bruno Saraiva Bezerra Medrado Alysson Rodrigo Ferreira Cav…" at bounding box center [385, 372] width 731 height 68
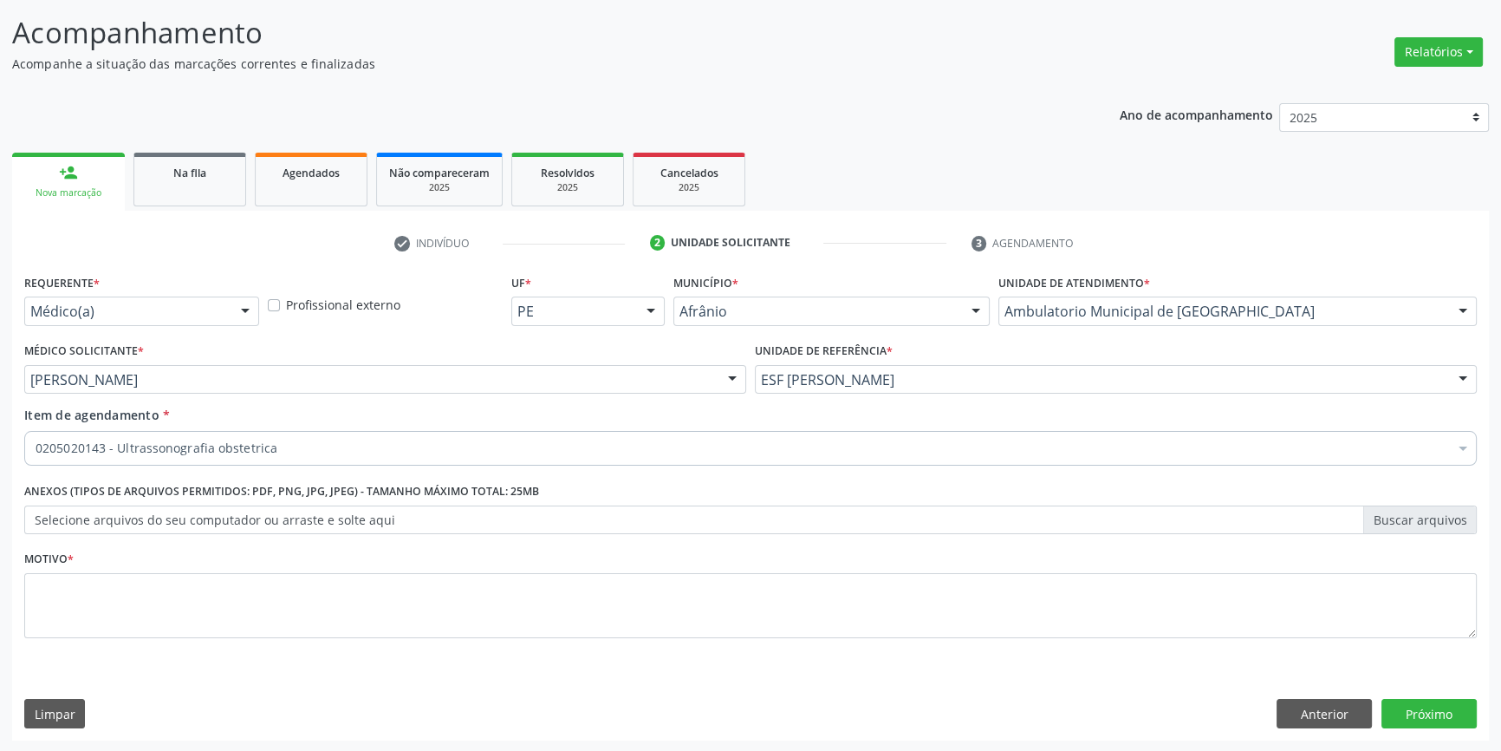
scroll to position [0, 0]
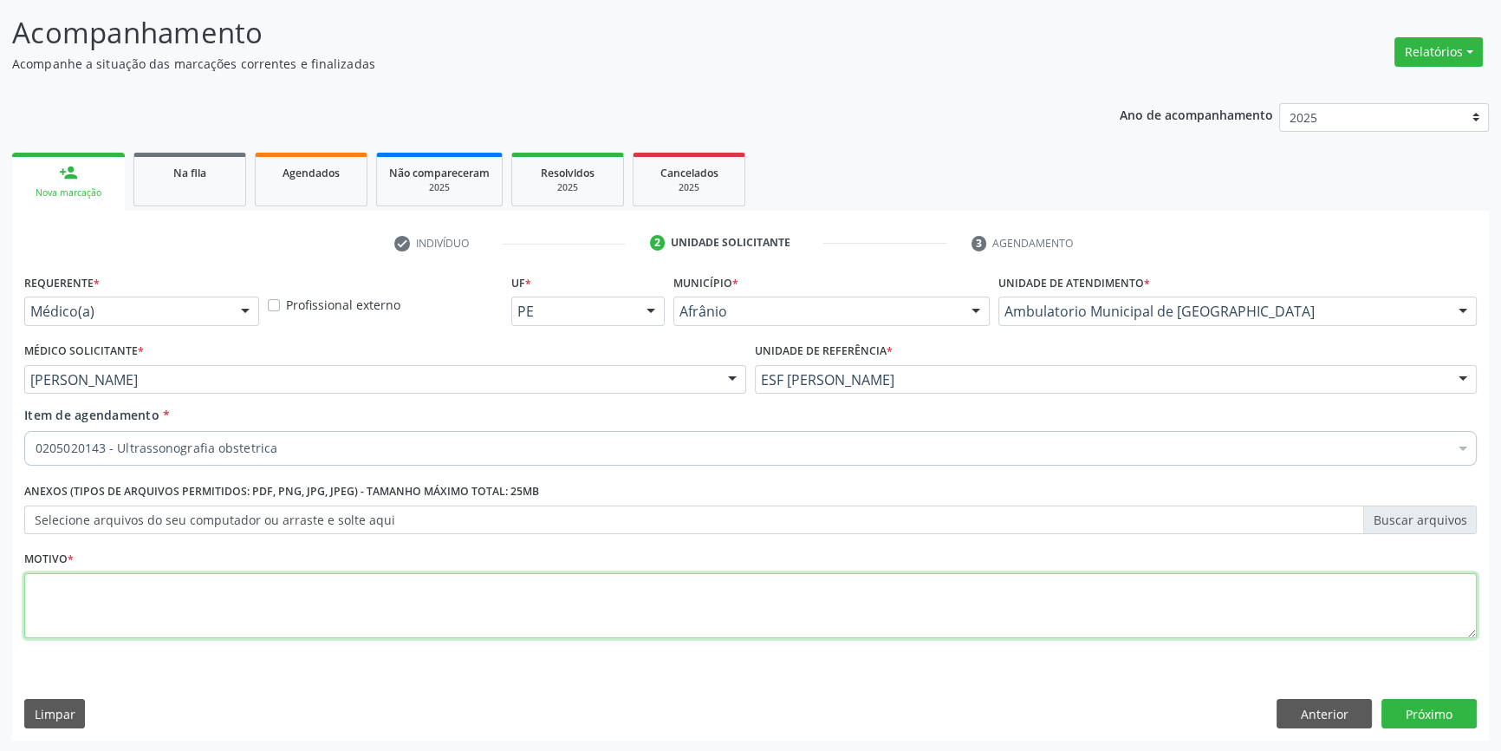
click at [272, 595] on textarea at bounding box center [750, 606] width 1453 height 66
type textarea "'"
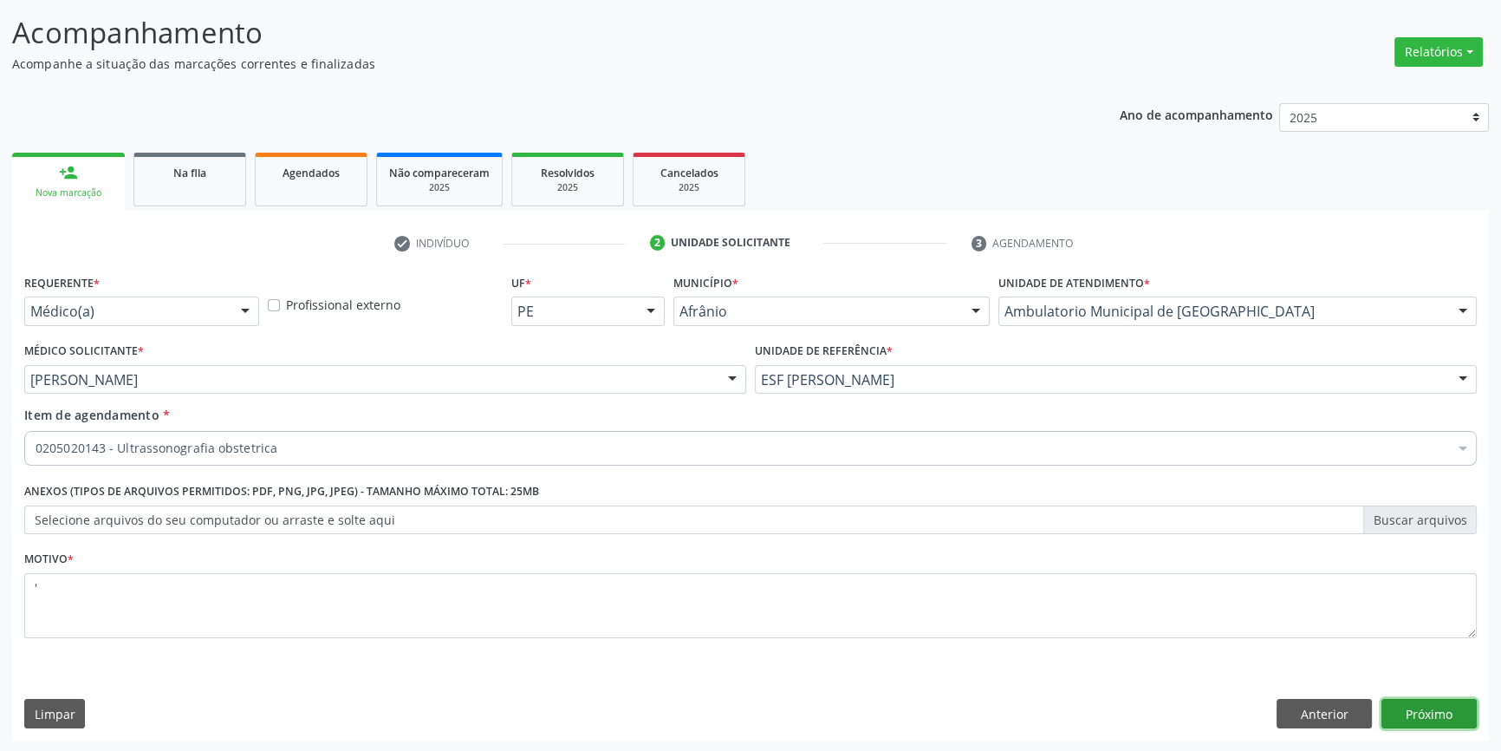
click at [1456, 704] on button "Próximo" at bounding box center [1429, 713] width 95 height 29
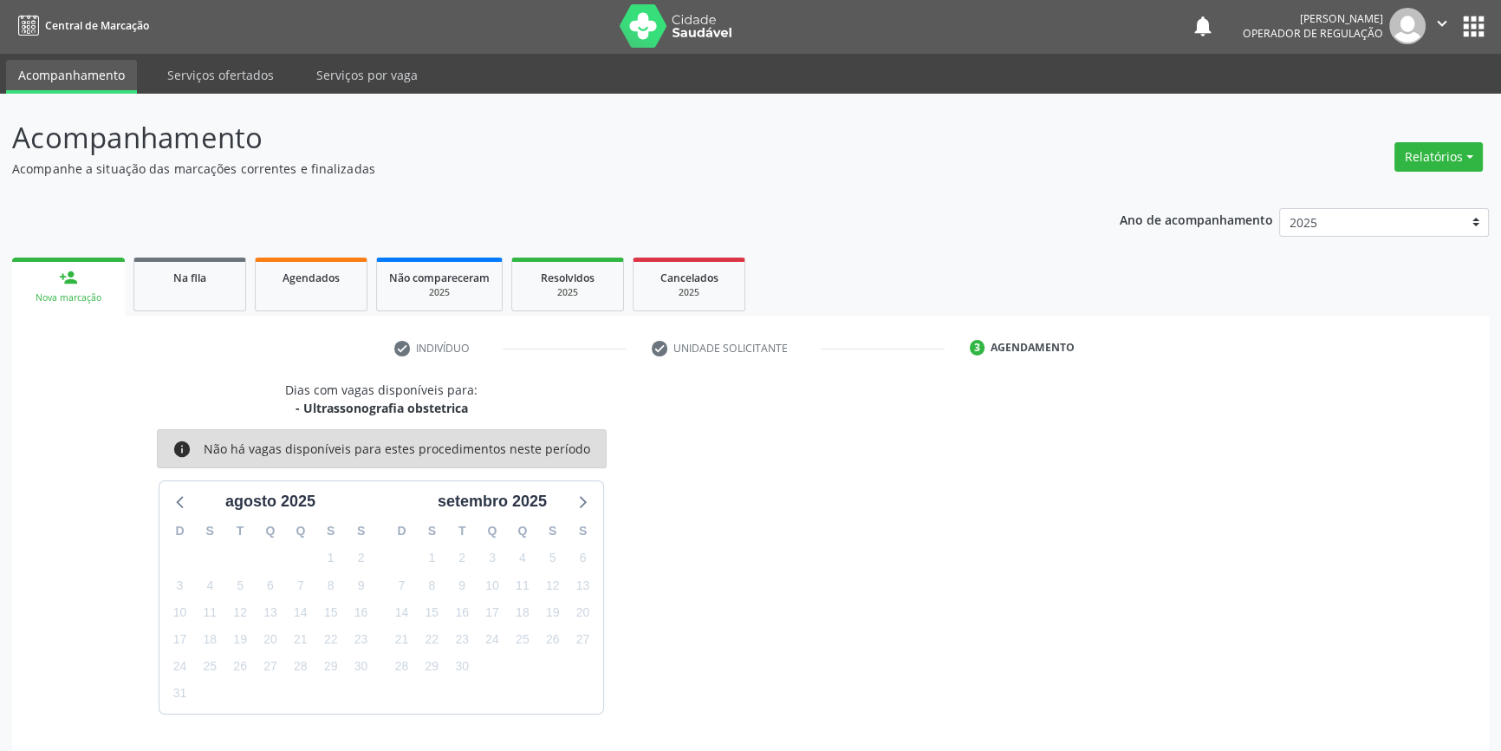
scroll to position [53, 0]
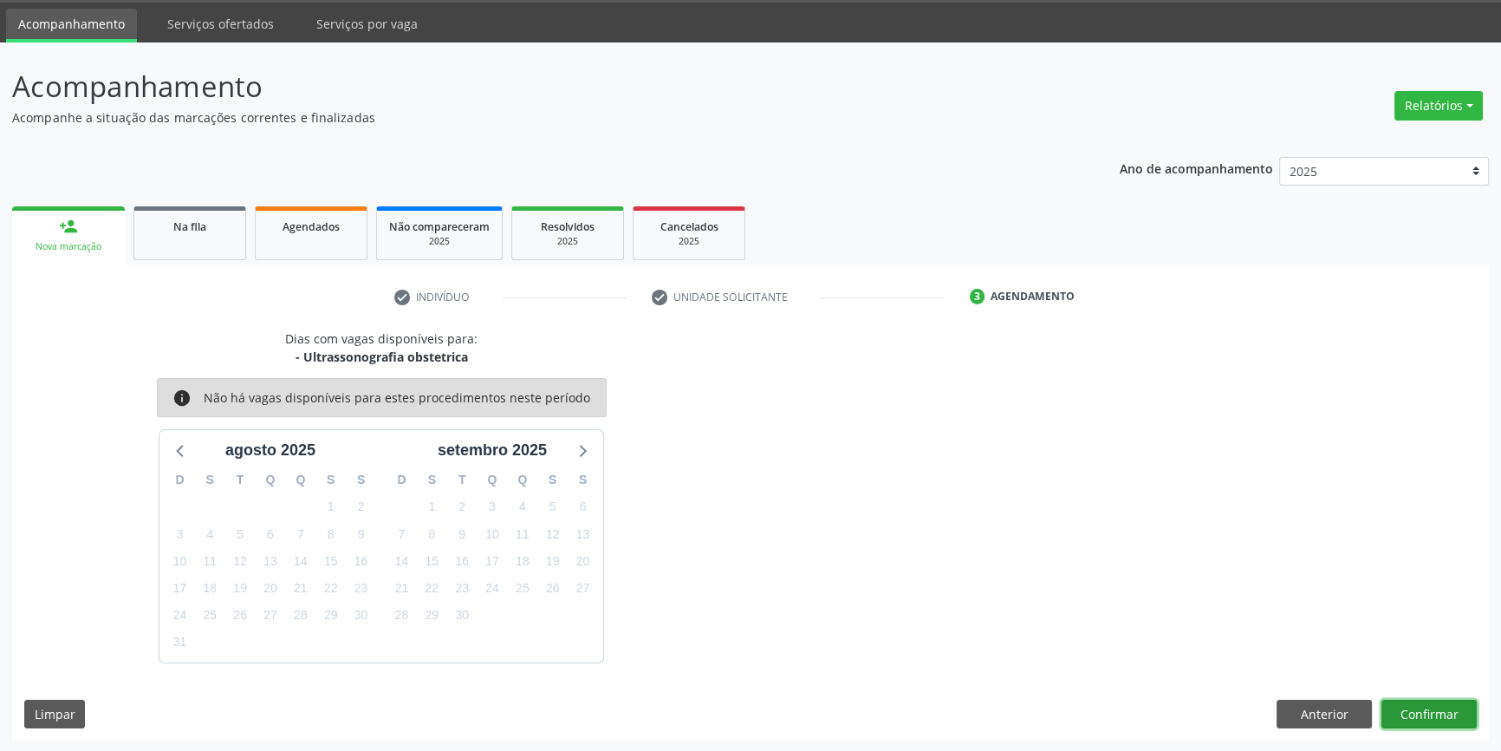
click at [1410, 714] on button "Confirmar" at bounding box center [1429, 713] width 95 height 29
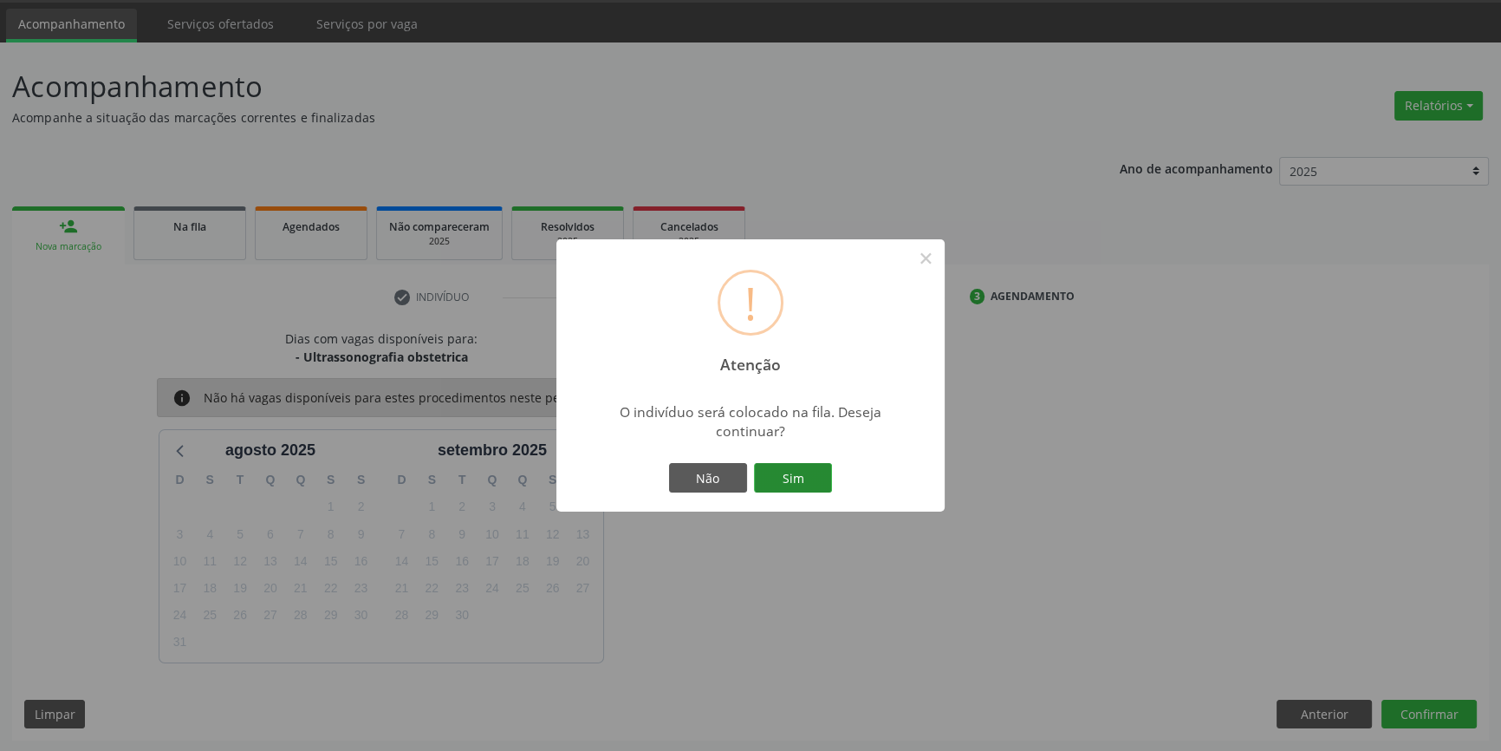
click at [808, 470] on button "Sim" at bounding box center [793, 477] width 78 height 29
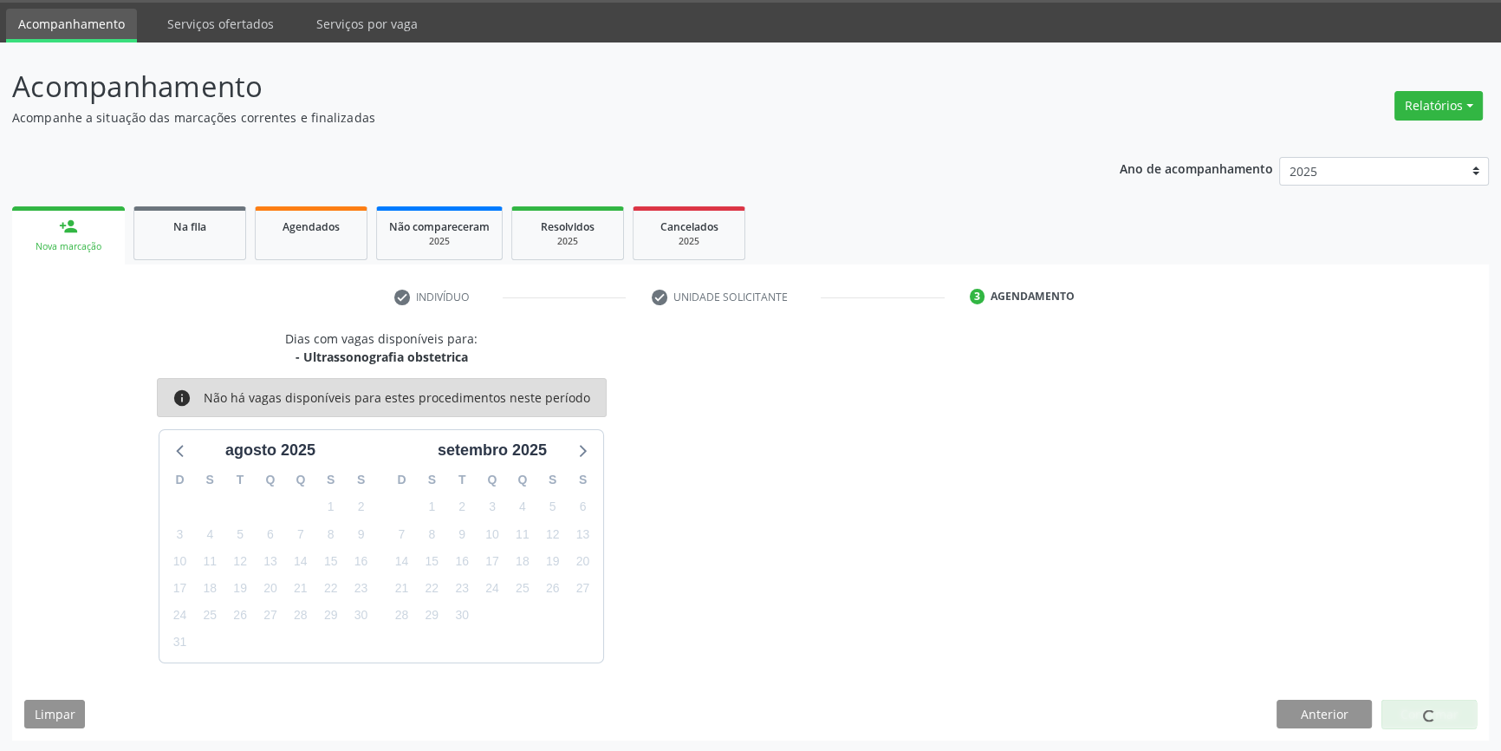
scroll to position [0, 0]
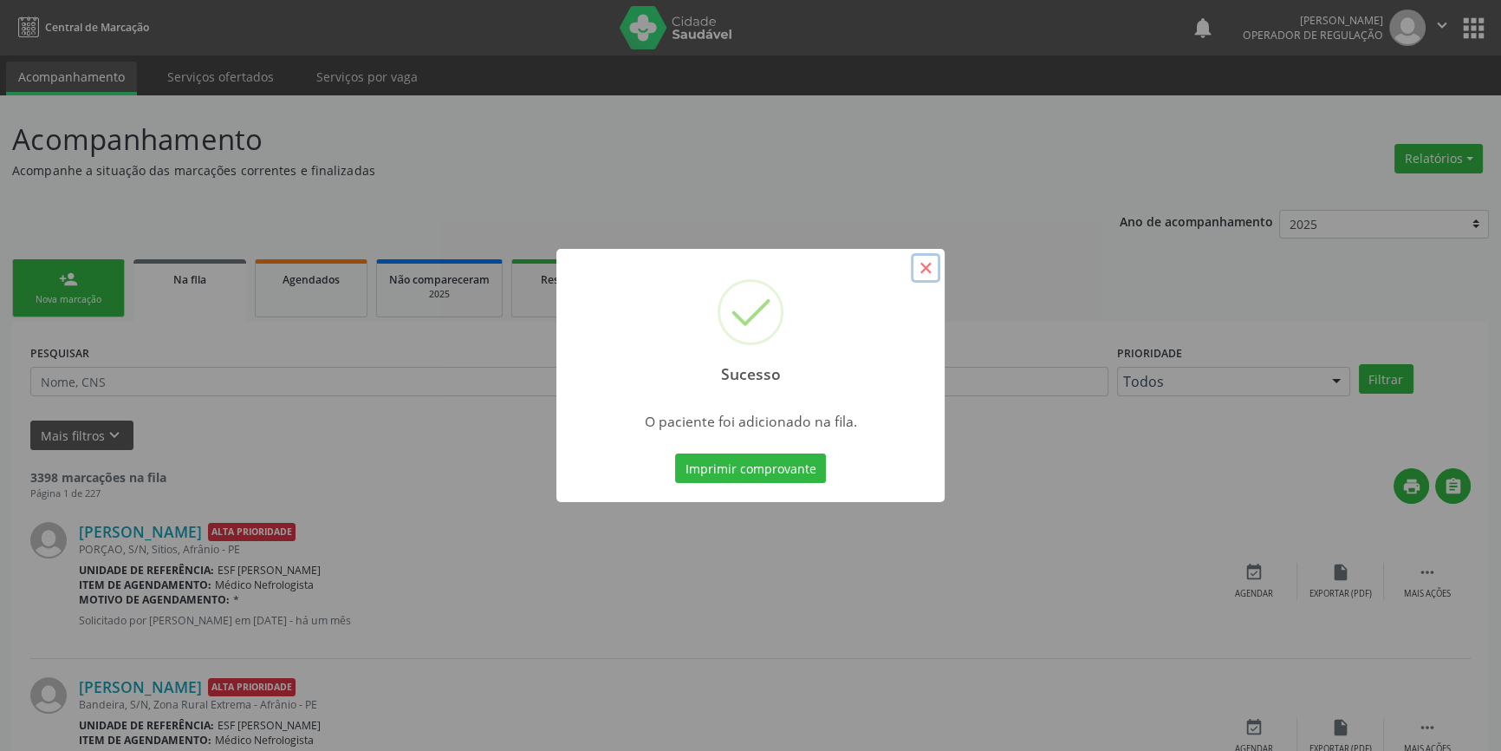
click at [927, 260] on button "×" at bounding box center [925, 267] width 29 height 29
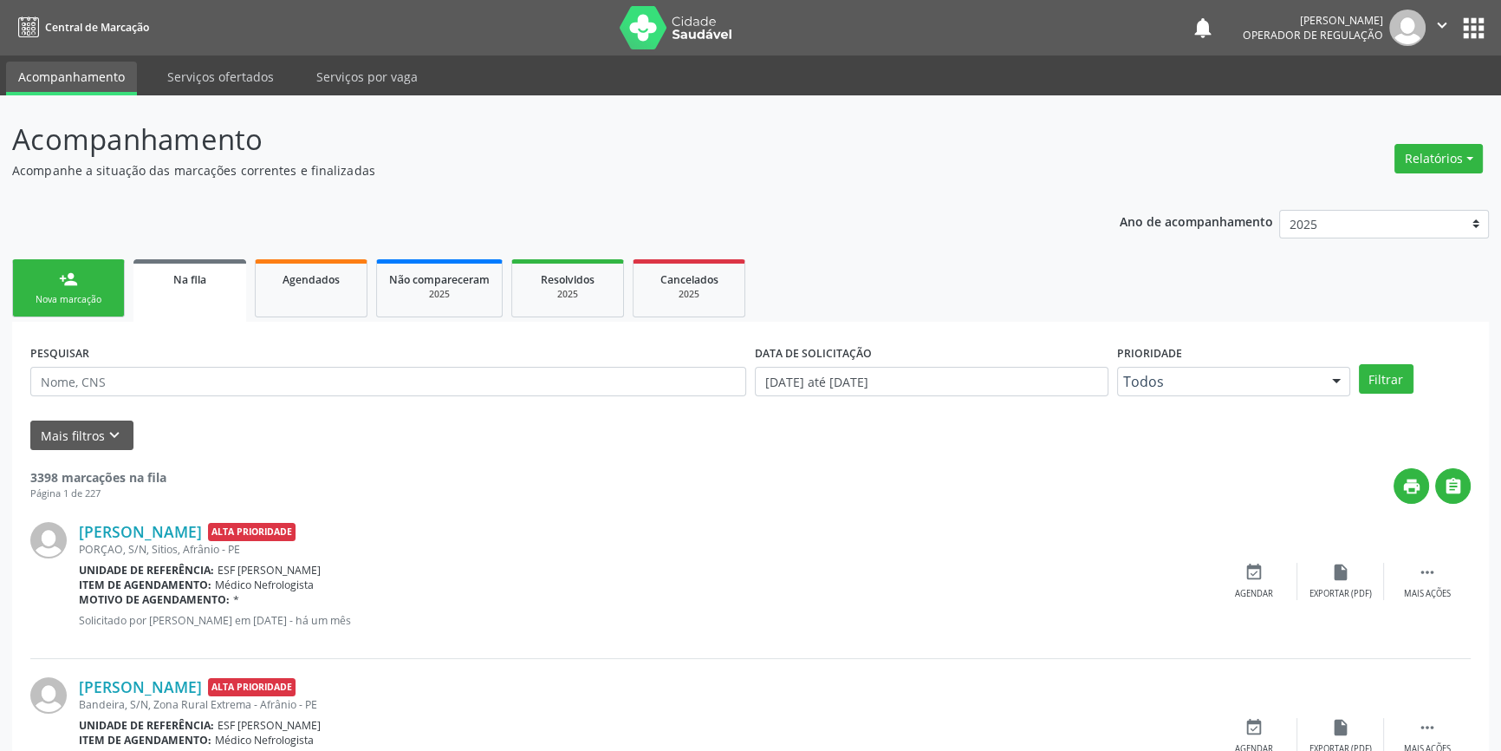
click at [94, 304] on div "Nova marcação" at bounding box center [68, 299] width 87 height 13
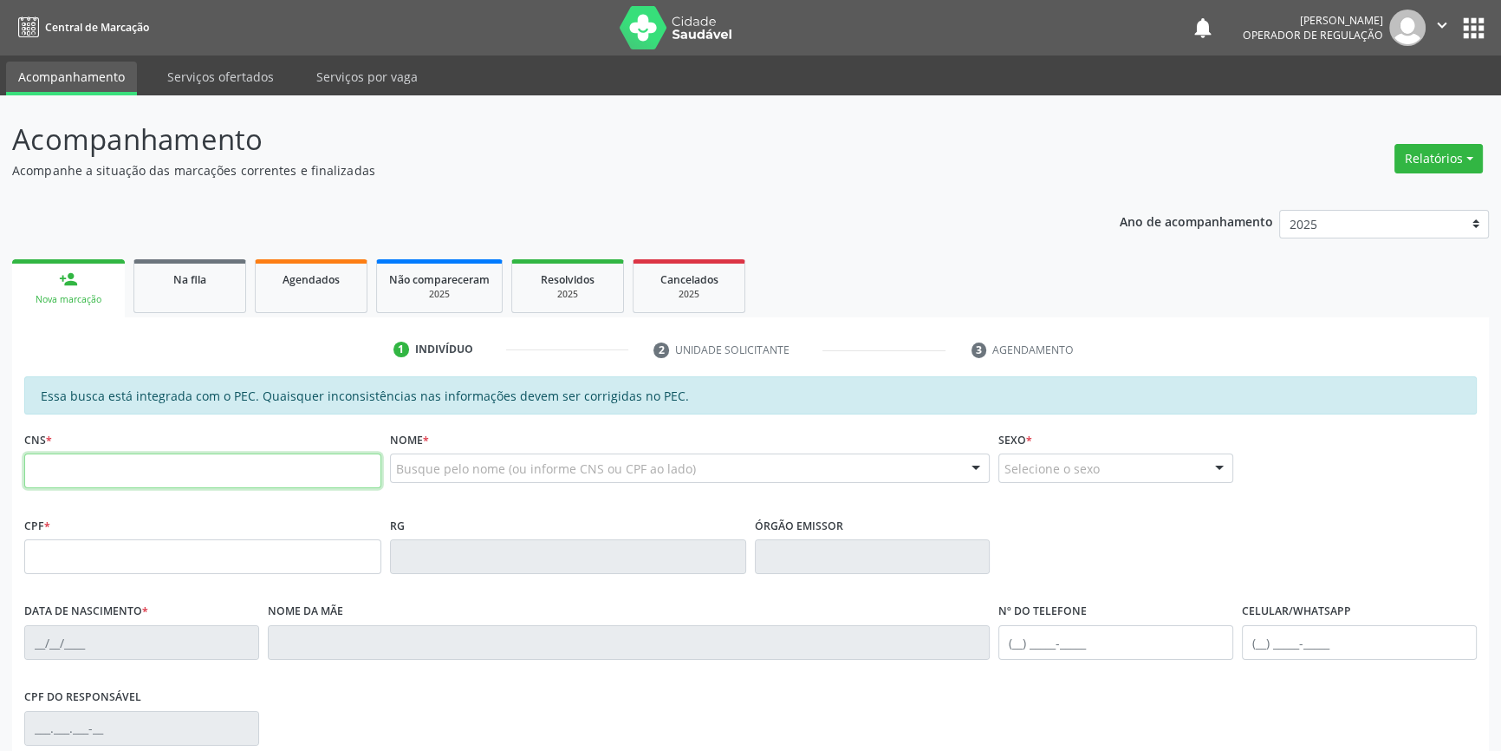
click at [129, 466] on input "text" at bounding box center [202, 470] width 357 height 35
type input "700 7024 3724 6280"
type input "109.552.134-95"
type input "23/09/1997"
type input "Maria Gorete Pia de Sousa Andrade"
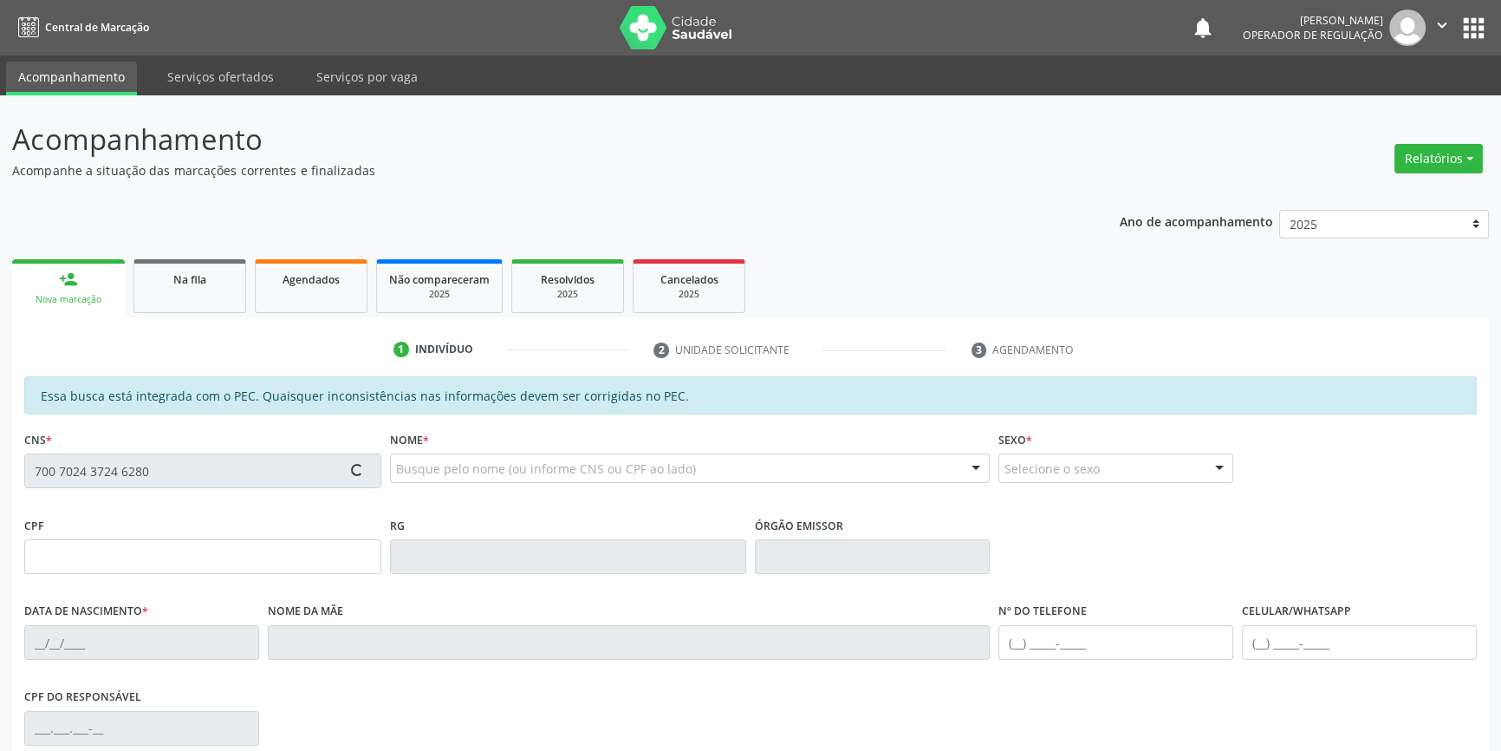
type input "(87) 98856-3013"
type input "S/N"
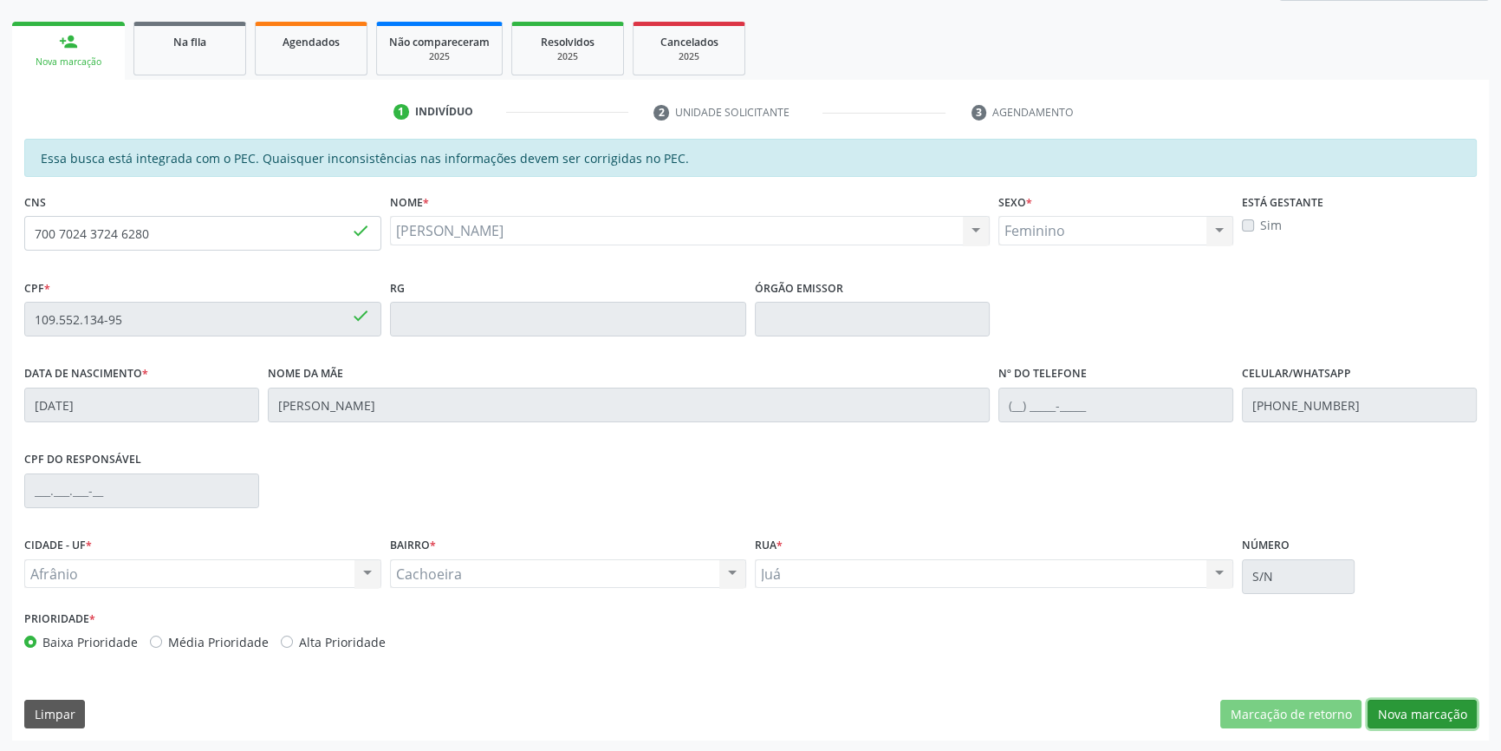
click at [1406, 722] on button "Nova marcação" at bounding box center [1422, 713] width 109 height 29
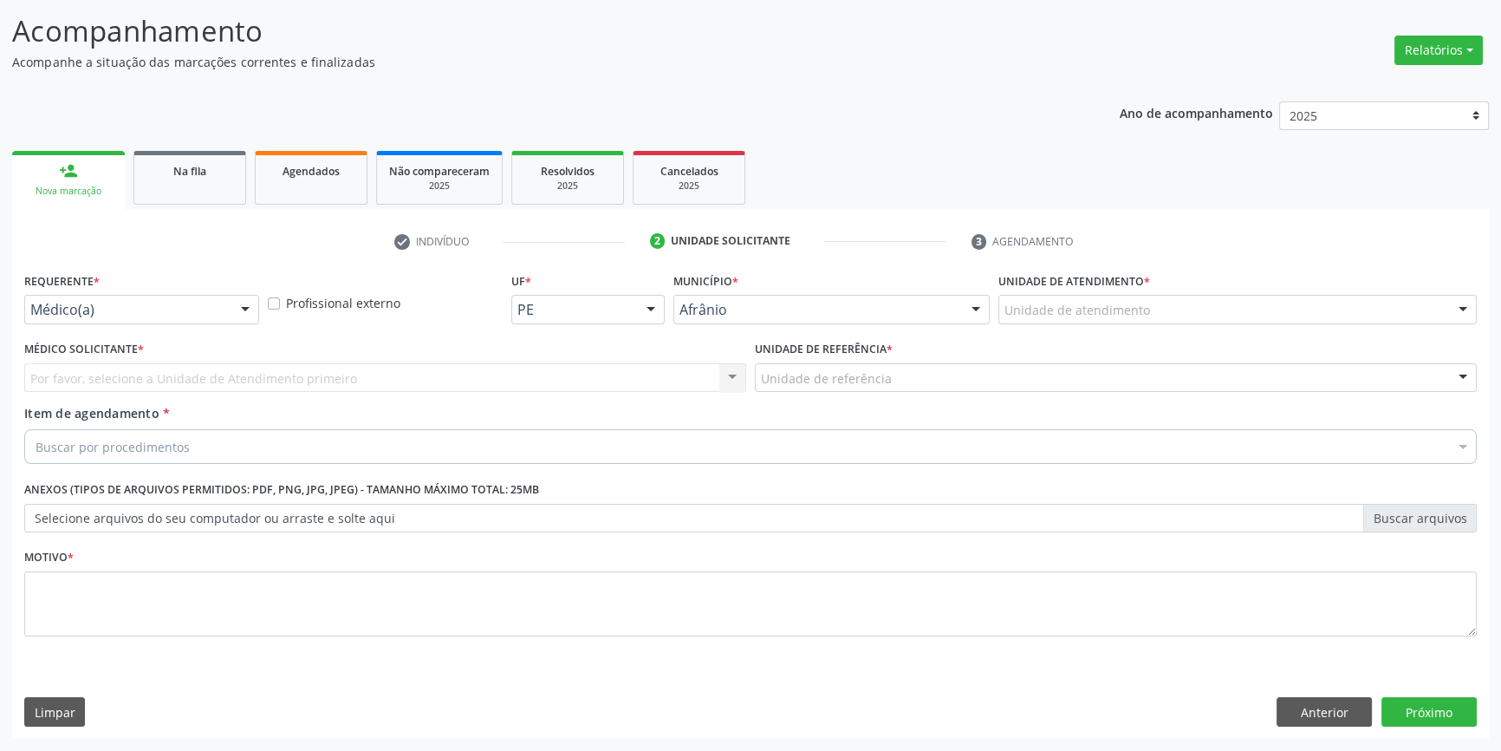
scroll to position [107, 0]
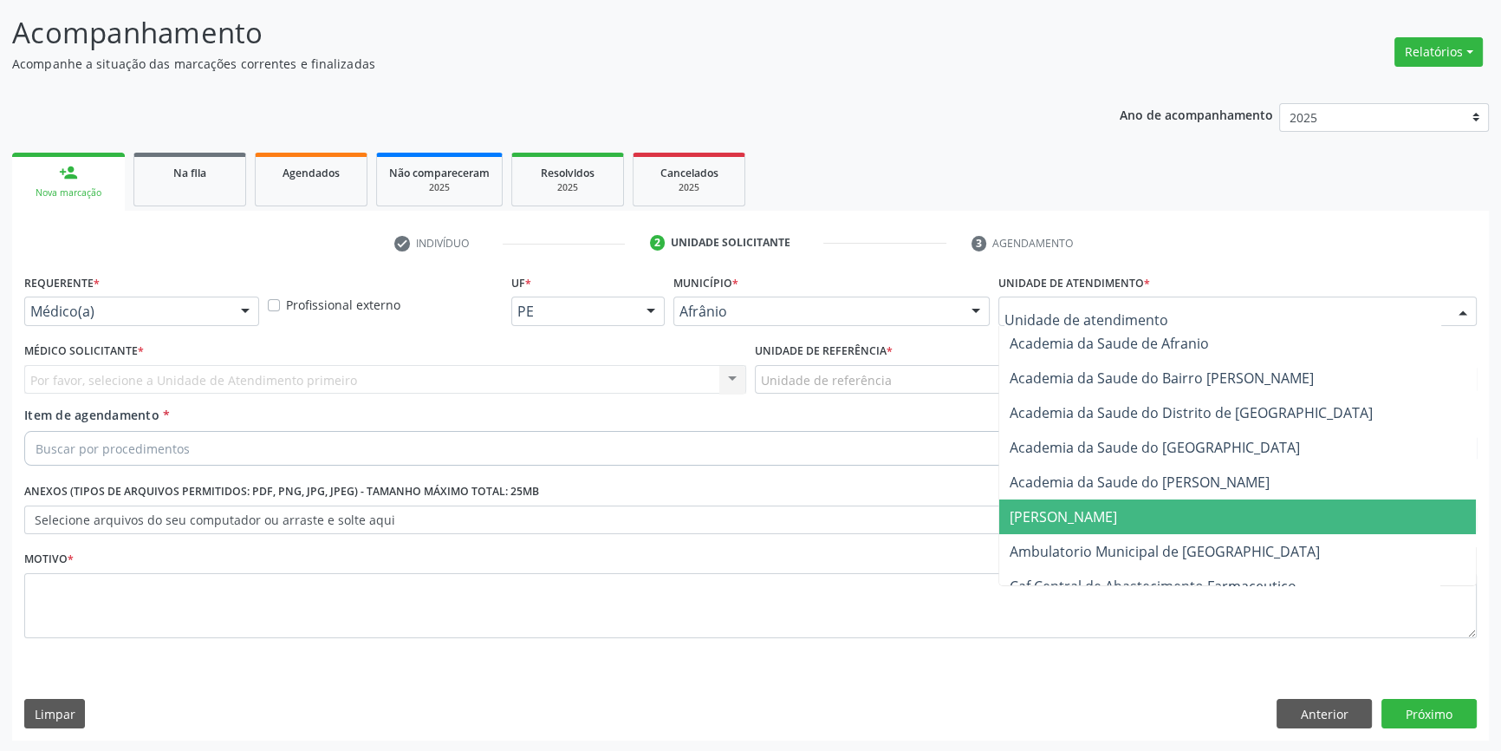
click at [1142, 537] on span "Ambulatorio Municipal de [GEOGRAPHIC_DATA]" at bounding box center [1237, 551] width 477 height 35
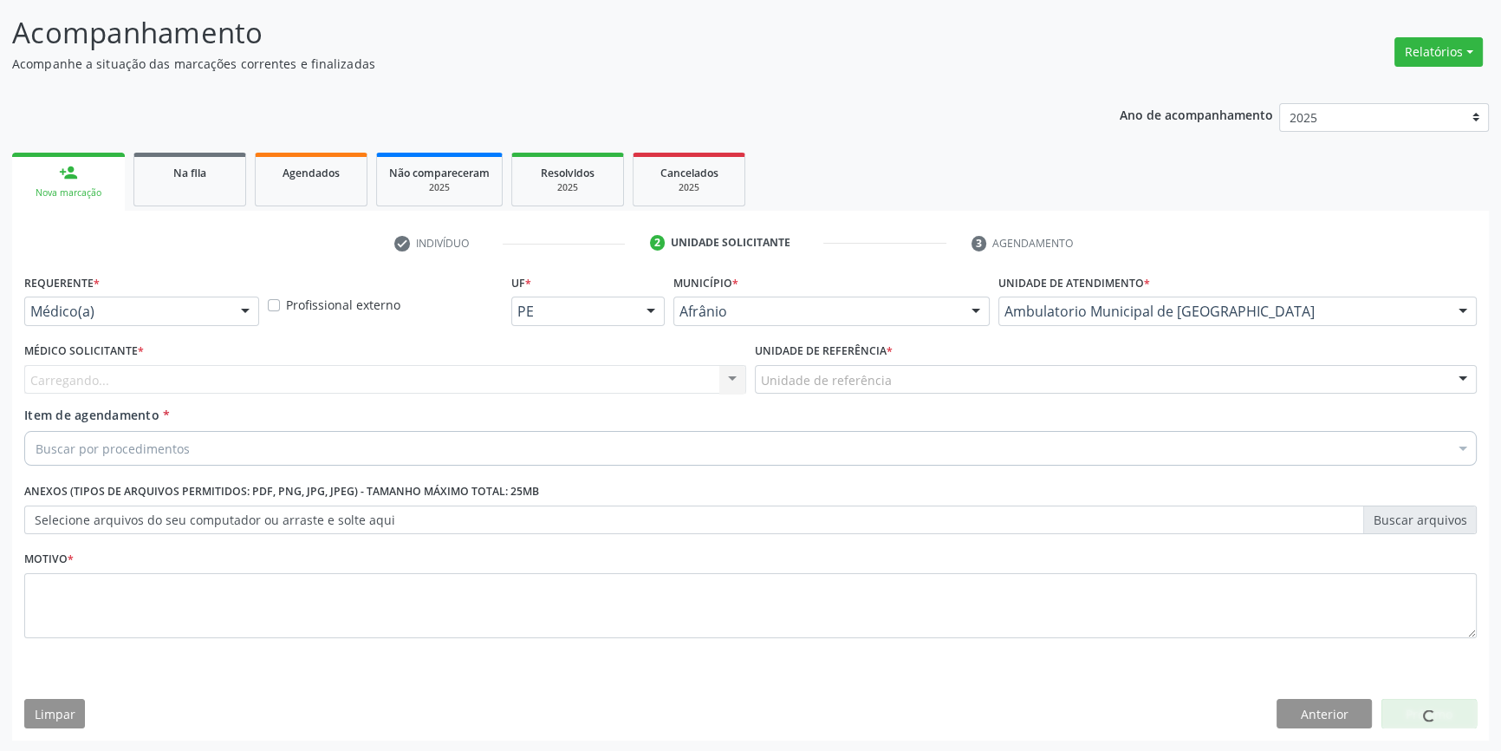
click at [910, 390] on div "Unidade de referência" at bounding box center [1116, 379] width 722 height 29
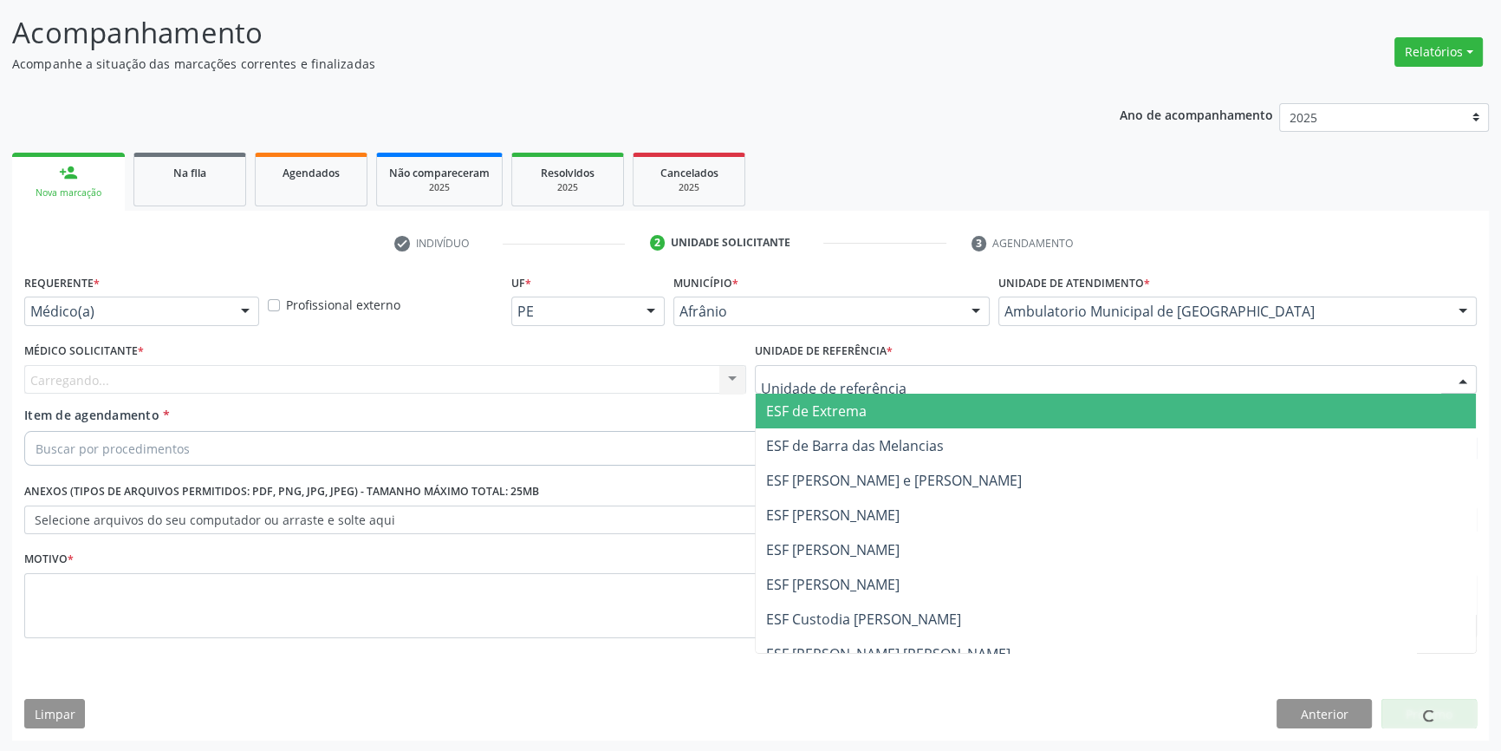
click at [886, 376] on input "text" at bounding box center [1101, 388] width 680 height 35
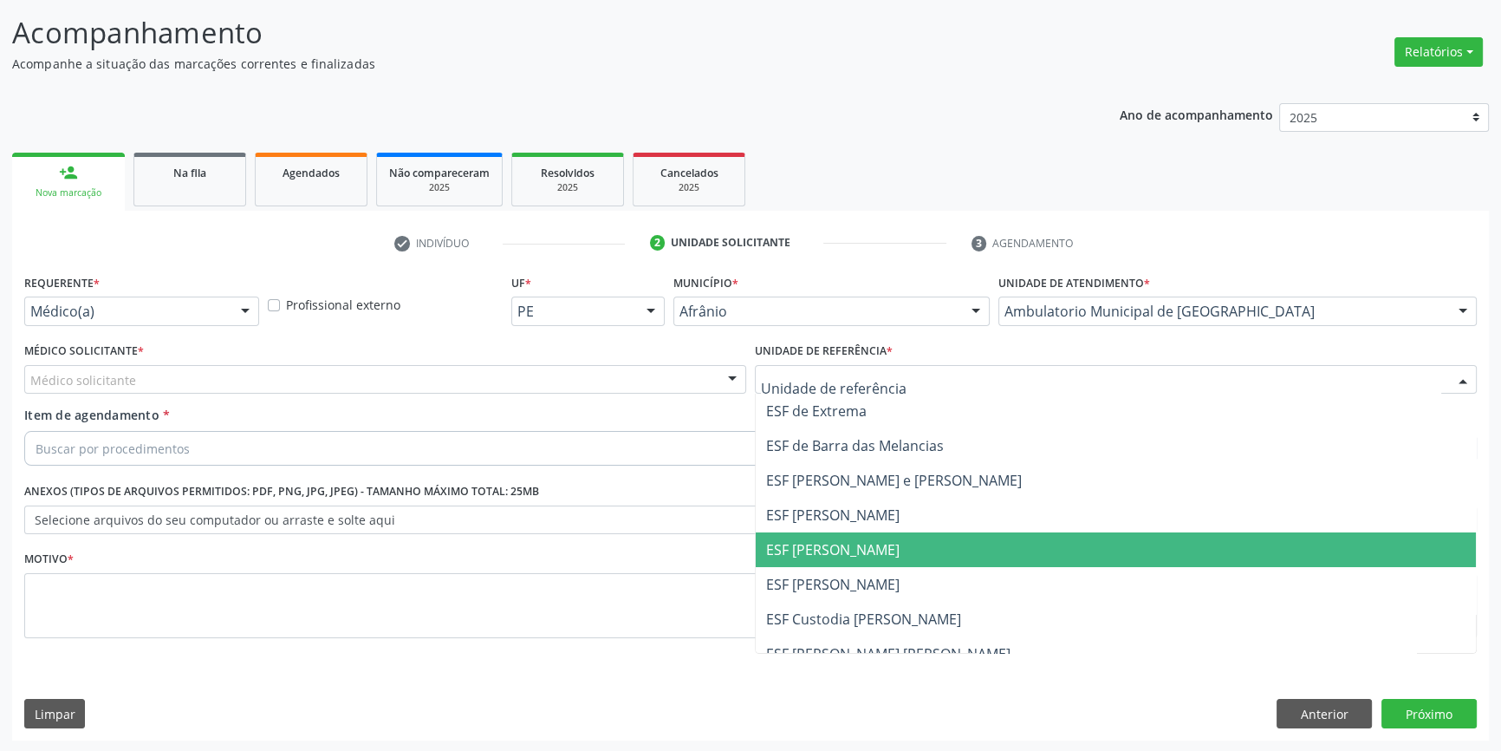
drag, startPoint x: 848, startPoint y: 547, endPoint x: 699, endPoint y: 482, distance: 161.8
click at [842, 548] on span "ESF [PERSON_NAME]" at bounding box center [832, 549] width 133 height 19
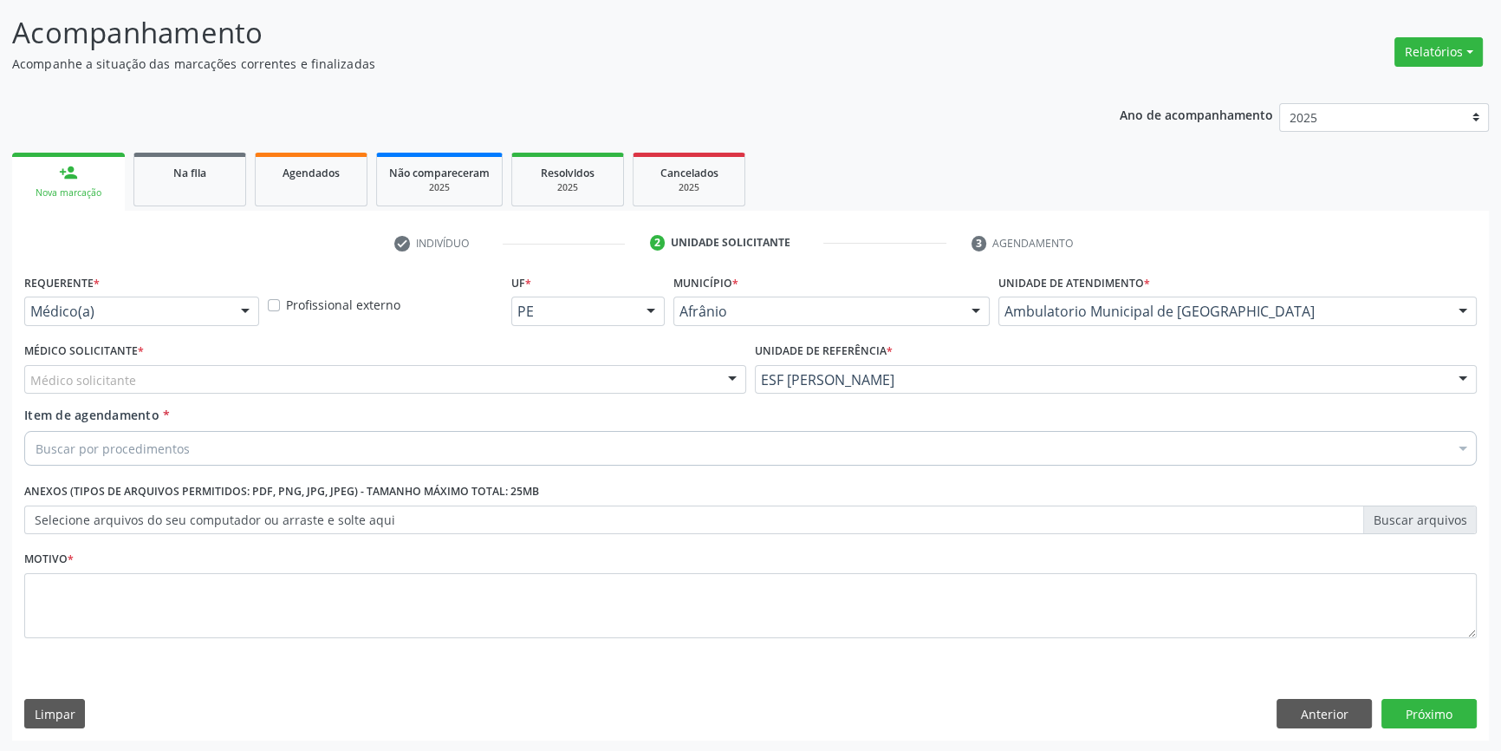
click at [442, 373] on div "Médico solicitante" at bounding box center [385, 379] width 722 height 29
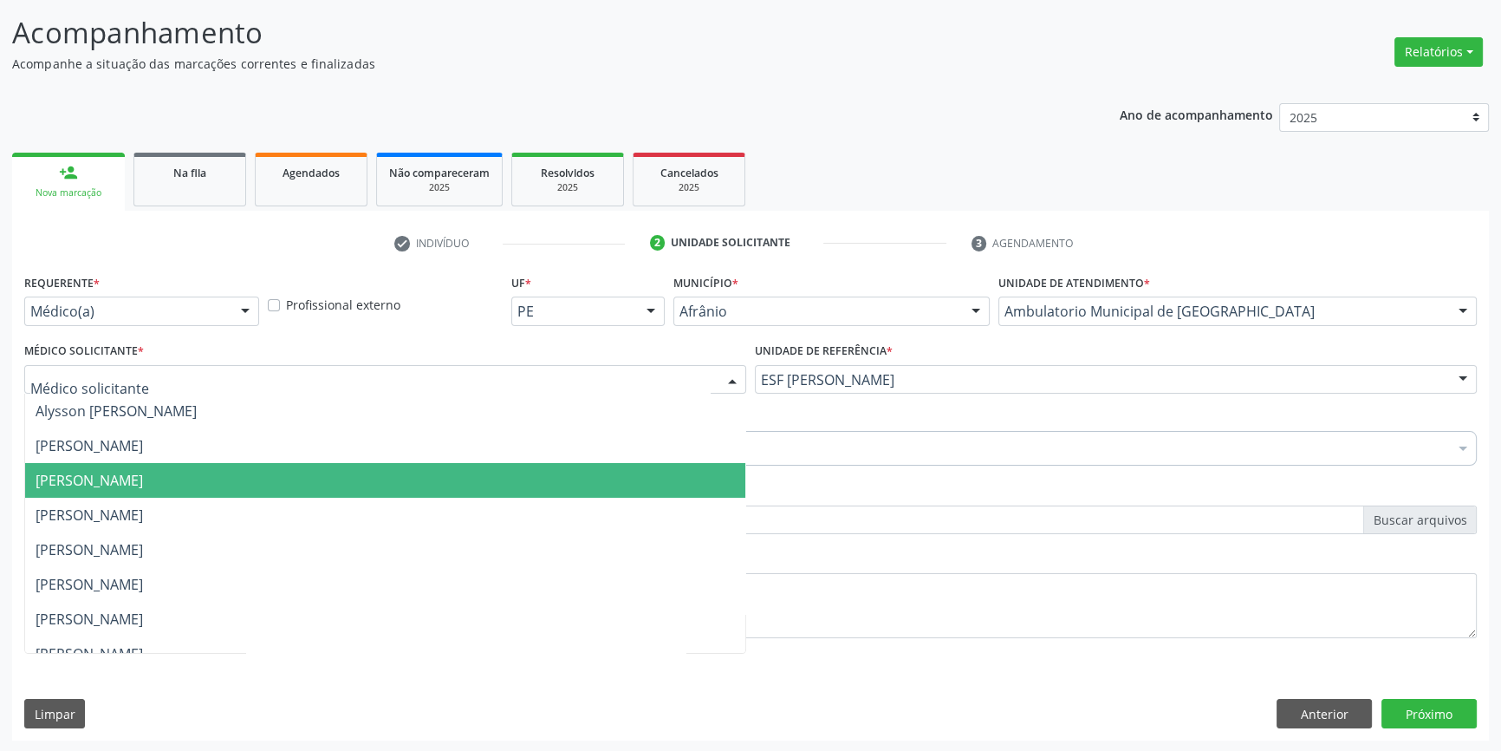
click at [152, 464] on span "[PERSON_NAME]" at bounding box center [385, 480] width 720 height 35
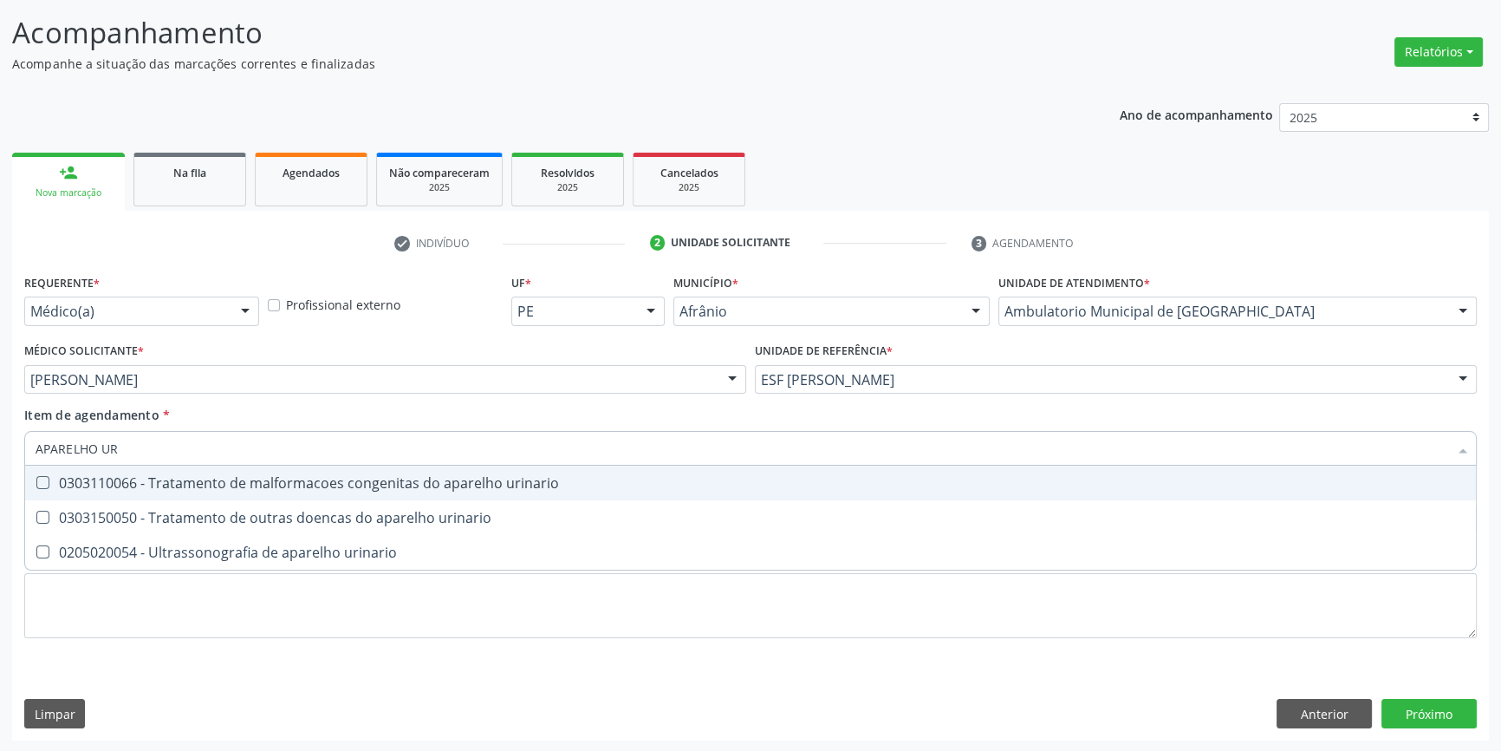
type input "APARELHO URI"
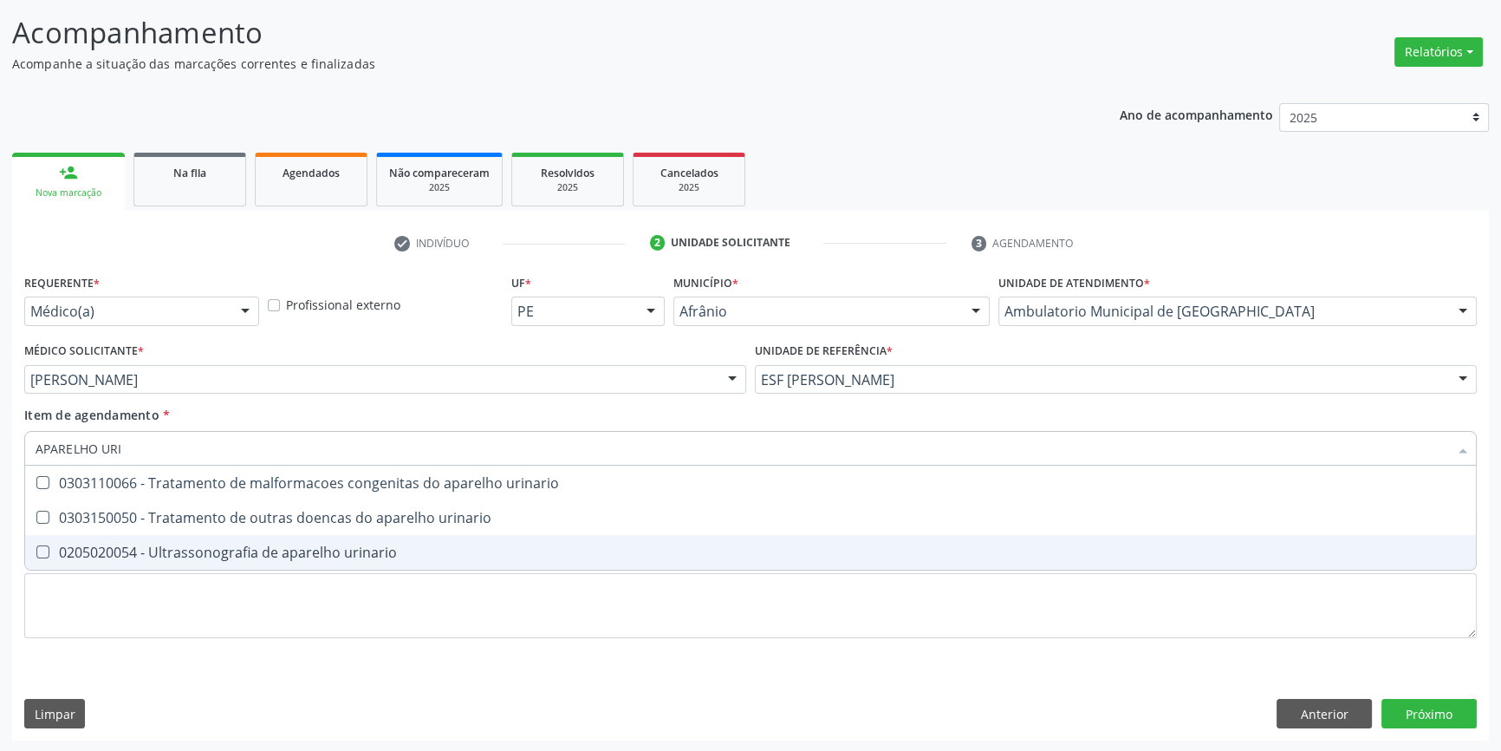
click at [296, 547] on div "0205020054 - Ultrassonografia de aparelho urinario" at bounding box center [751, 552] width 1430 height 14
checkbox urinario "true"
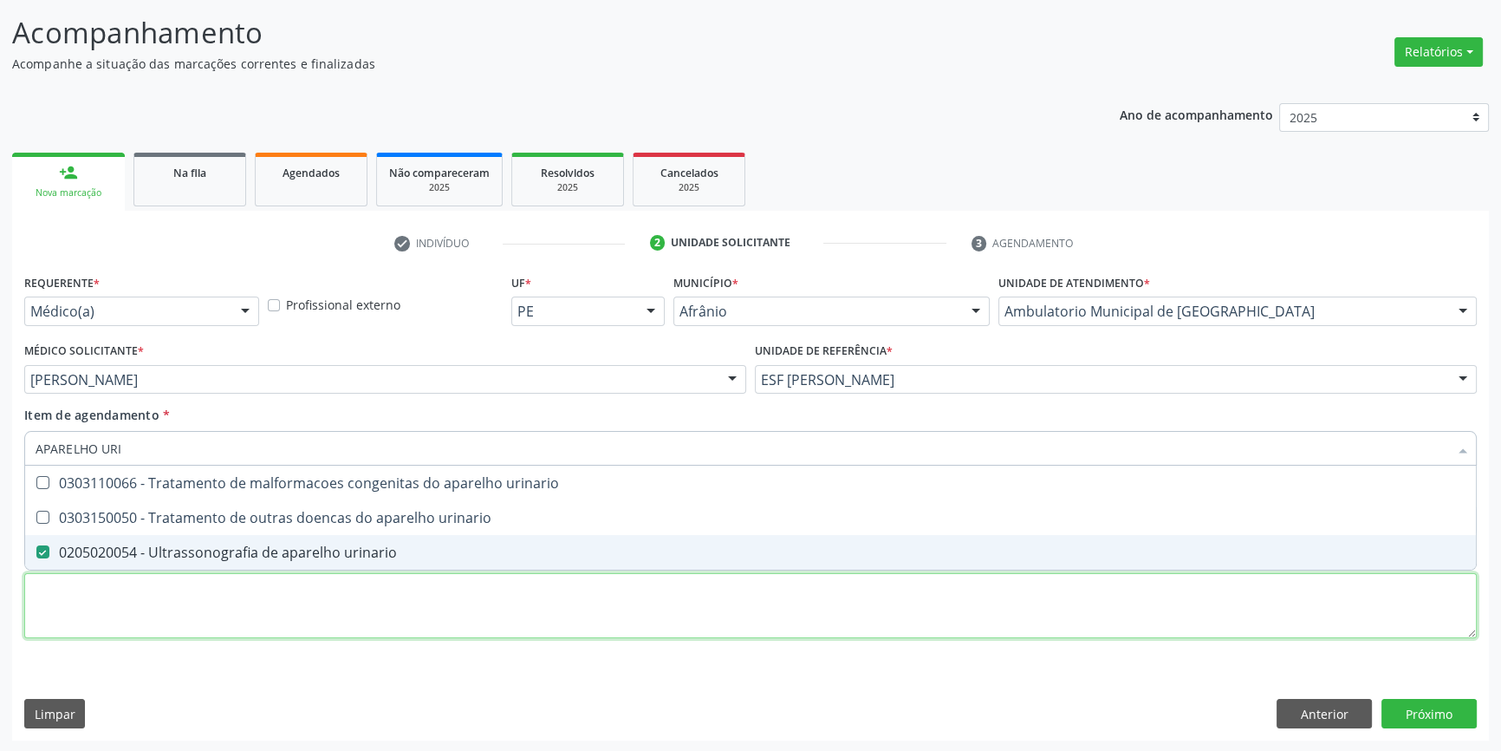
click at [250, 588] on div "Requerente * Médico(a) Médico(a) Enfermeiro(a) Paciente Nenhum resultado encont…" at bounding box center [750, 466] width 1453 height 393
checkbox urinario "true"
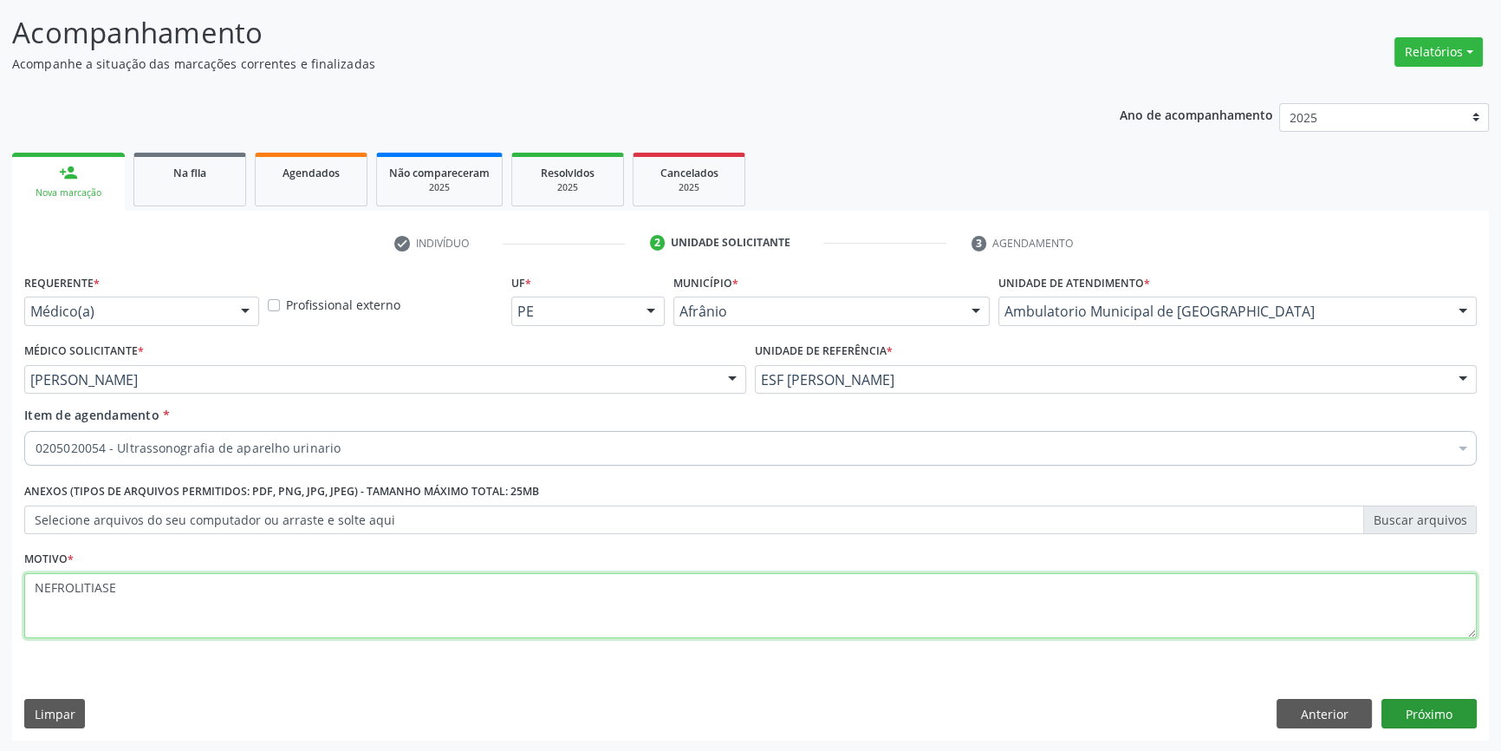
type textarea "NEFROLITIASE"
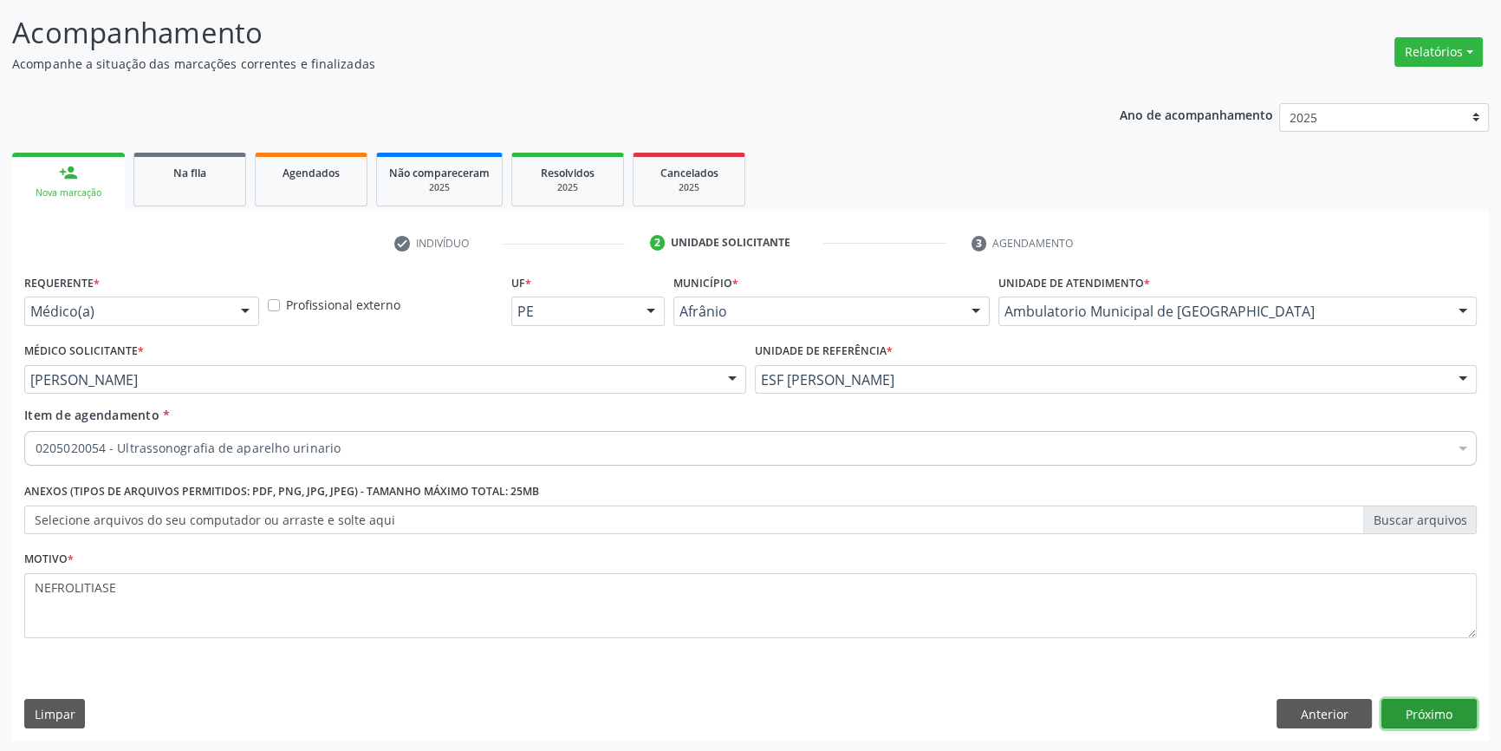
click at [1448, 707] on button "Próximo" at bounding box center [1429, 713] width 95 height 29
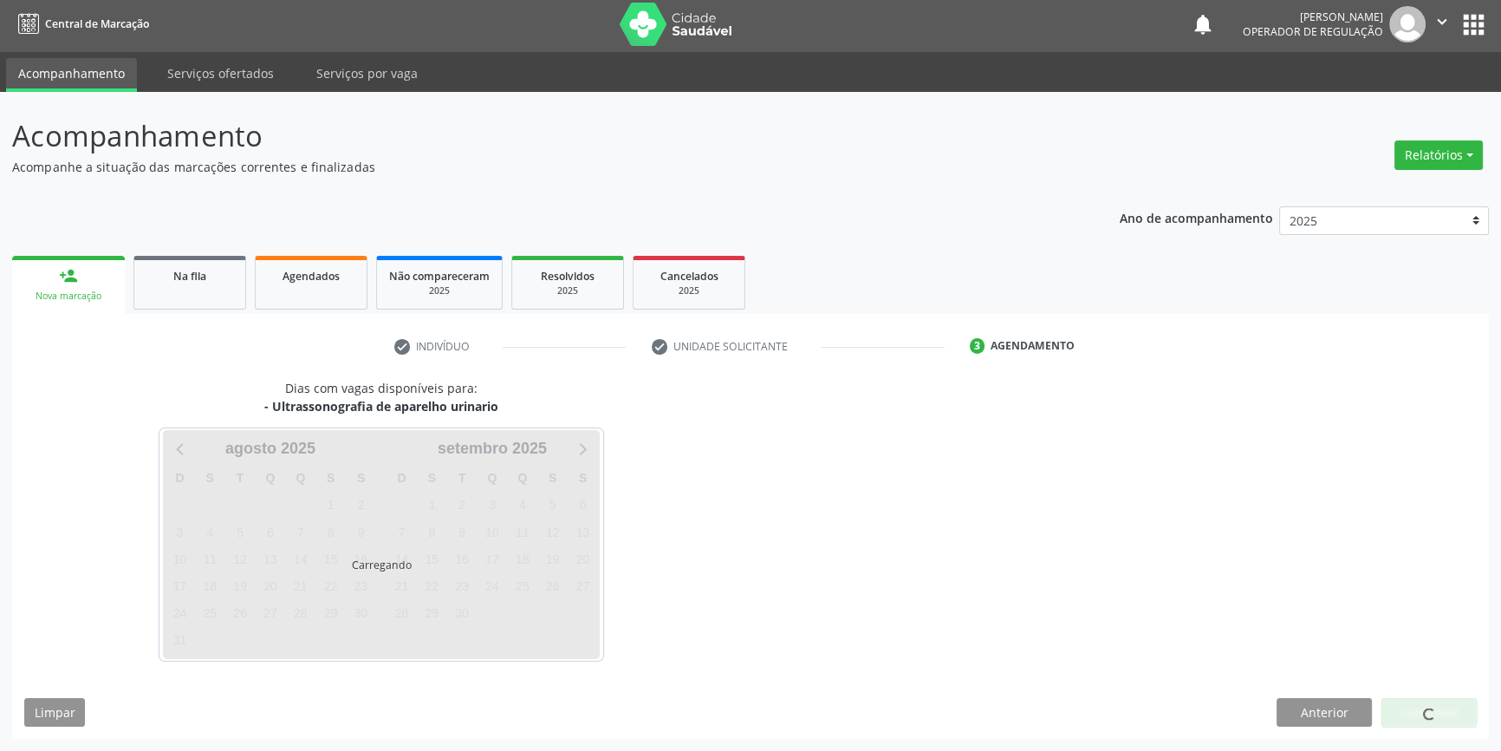
scroll to position [2, 0]
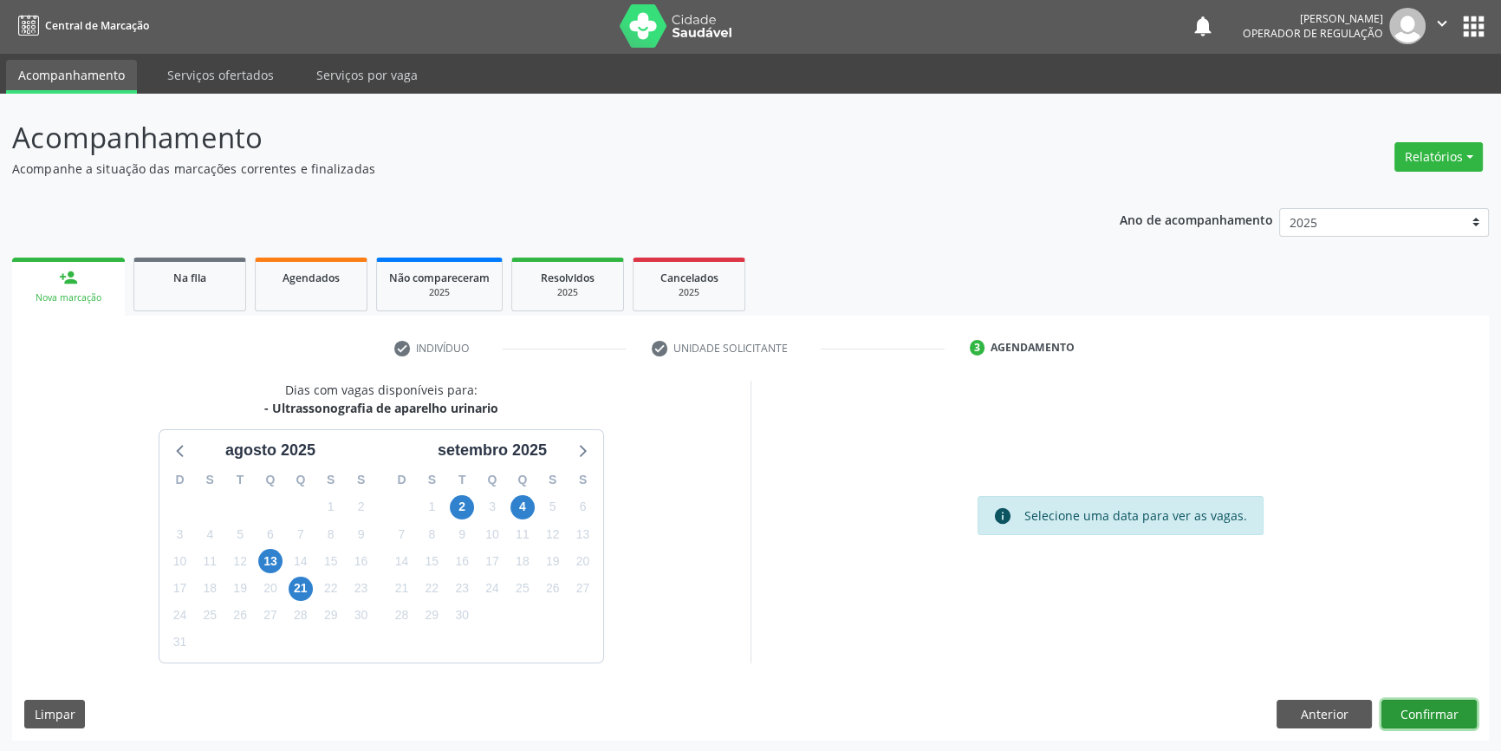
click at [1409, 710] on button "Confirmar" at bounding box center [1429, 713] width 95 height 29
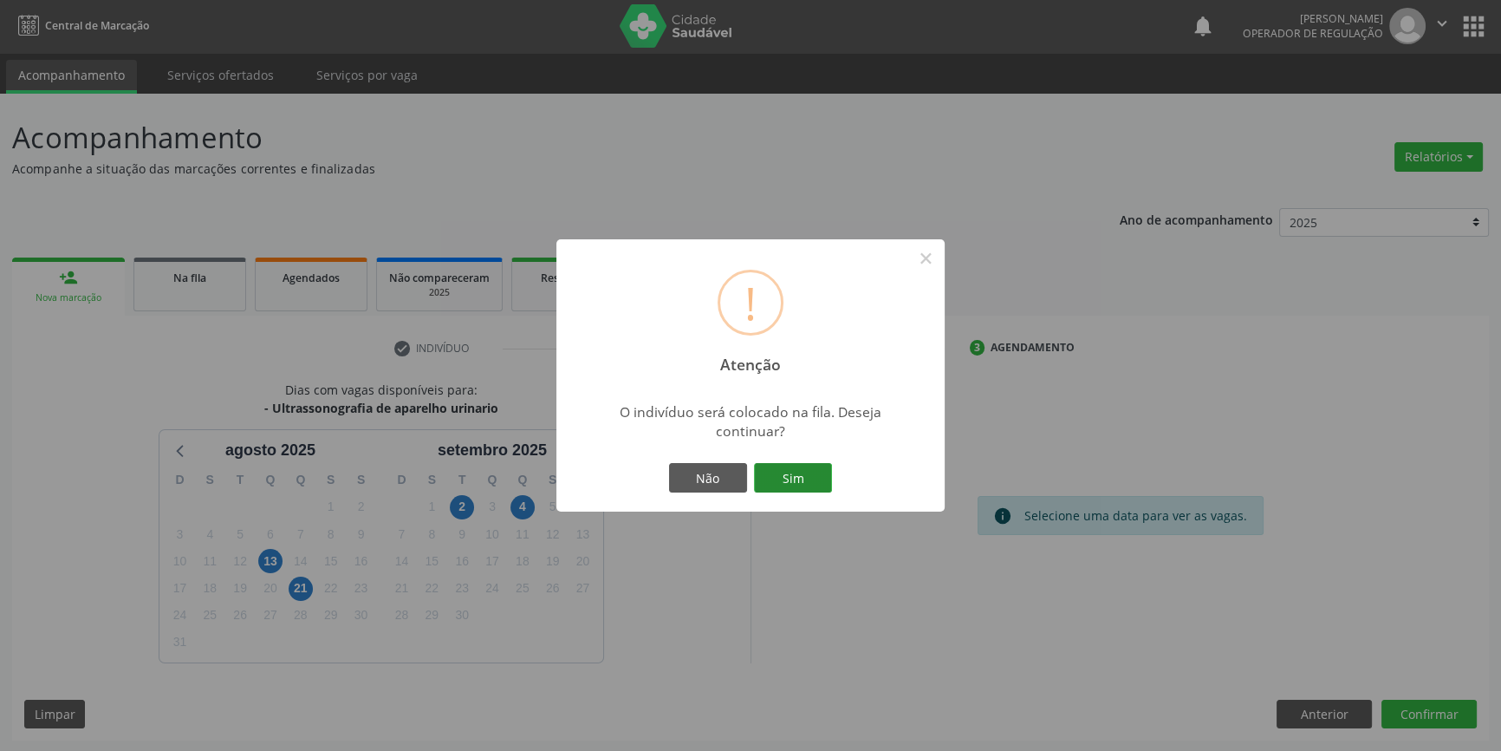
click at [784, 485] on button "Sim" at bounding box center [793, 477] width 78 height 29
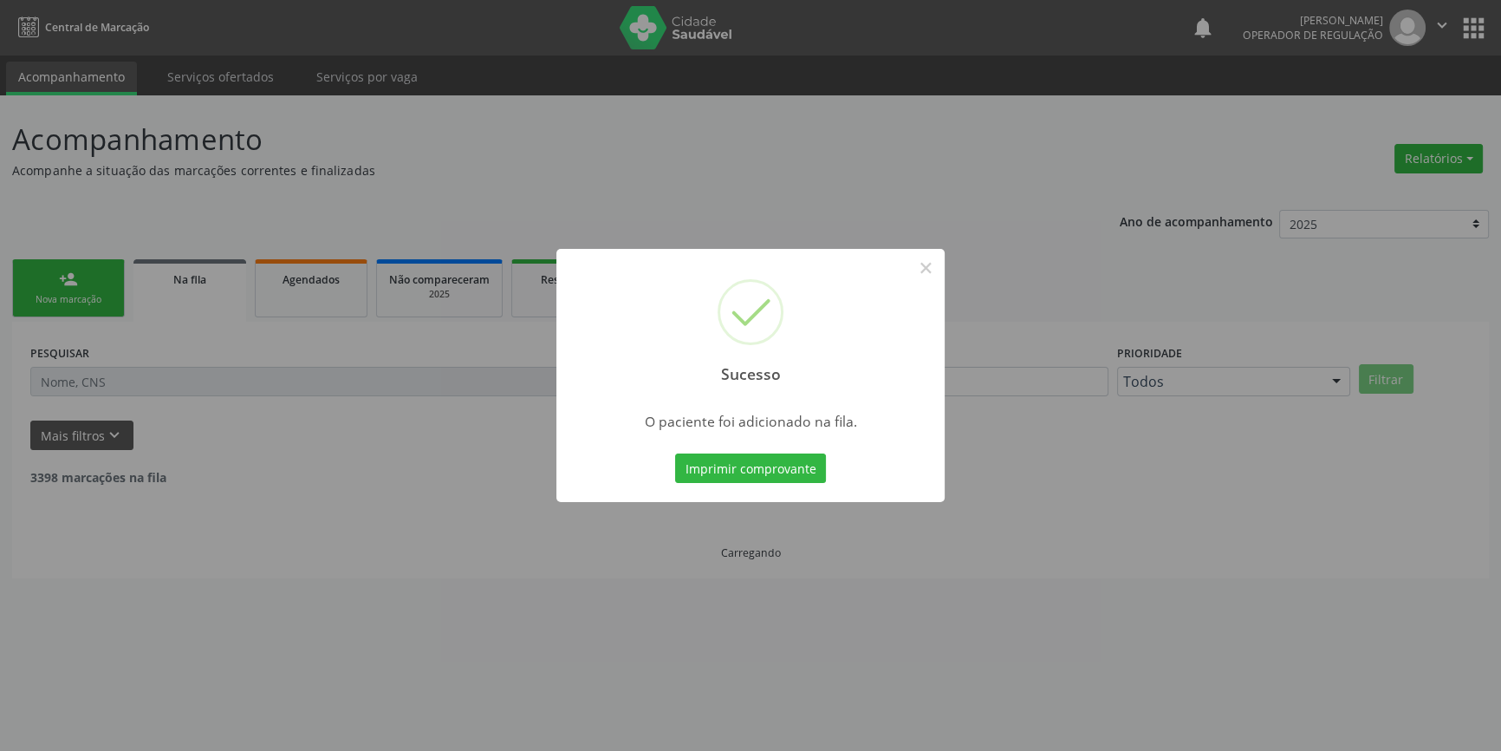
scroll to position [0, 0]
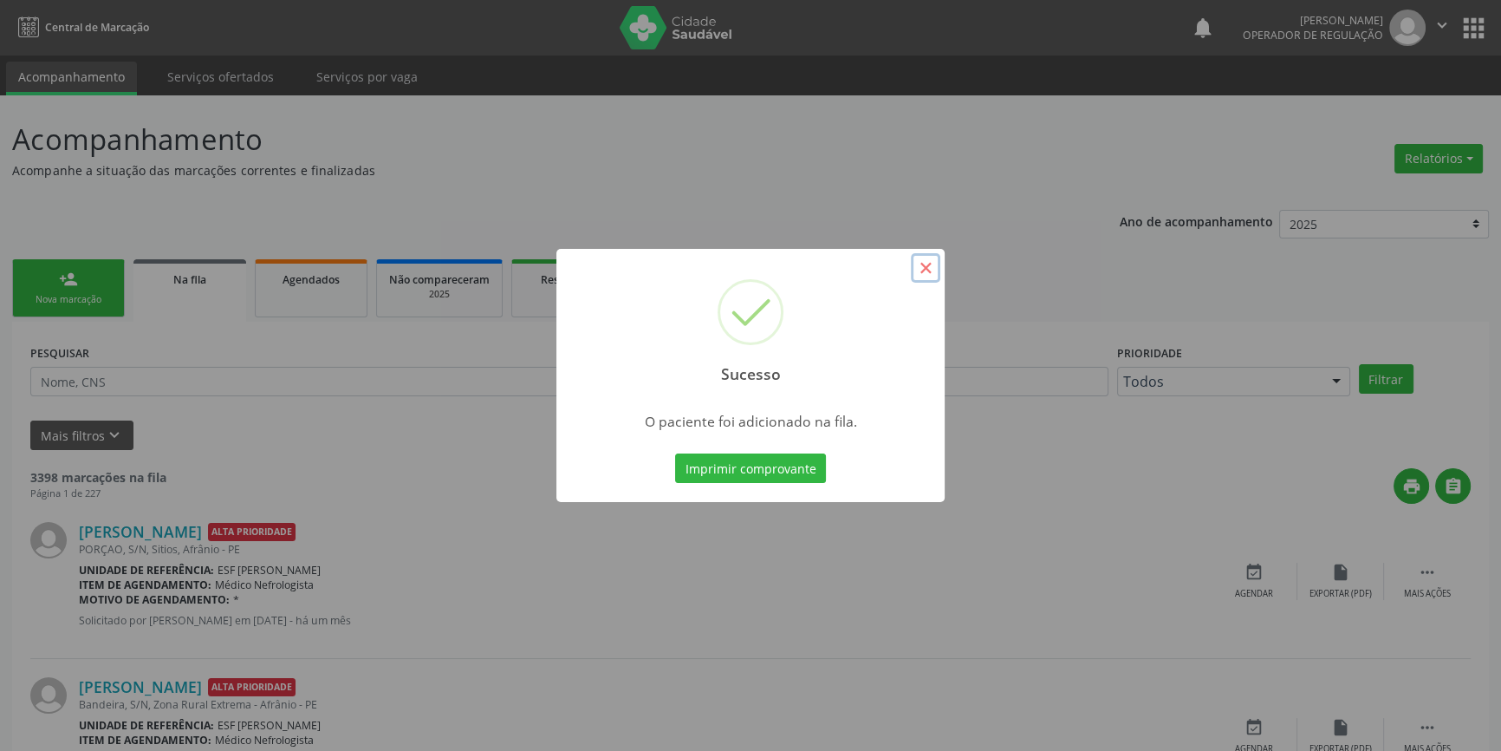
click at [918, 276] on button "×" at bounding box center [925, 267] width 29 height 29
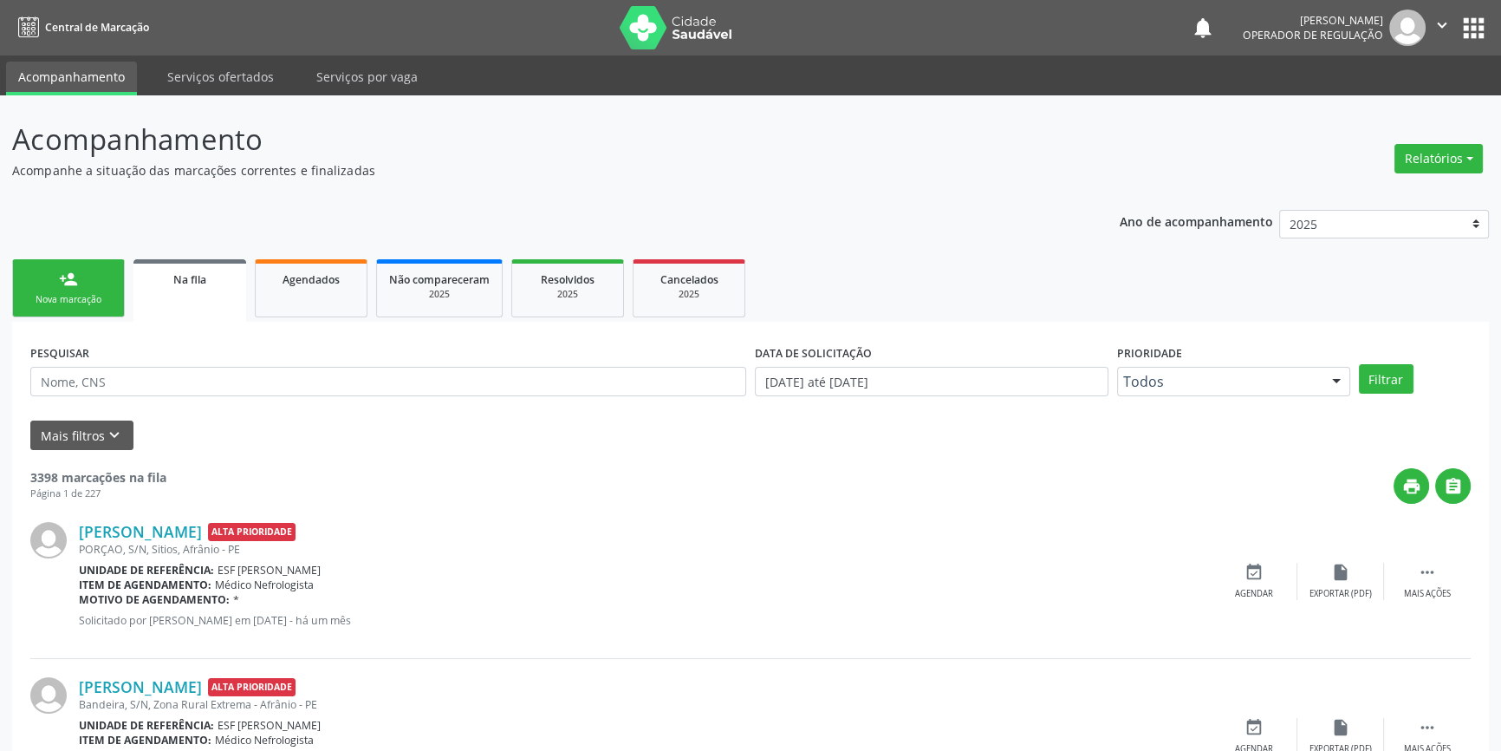
click at [105, 291] on link "person_add Nova marcação" at bounding box center [68, 288] width 113 height 58
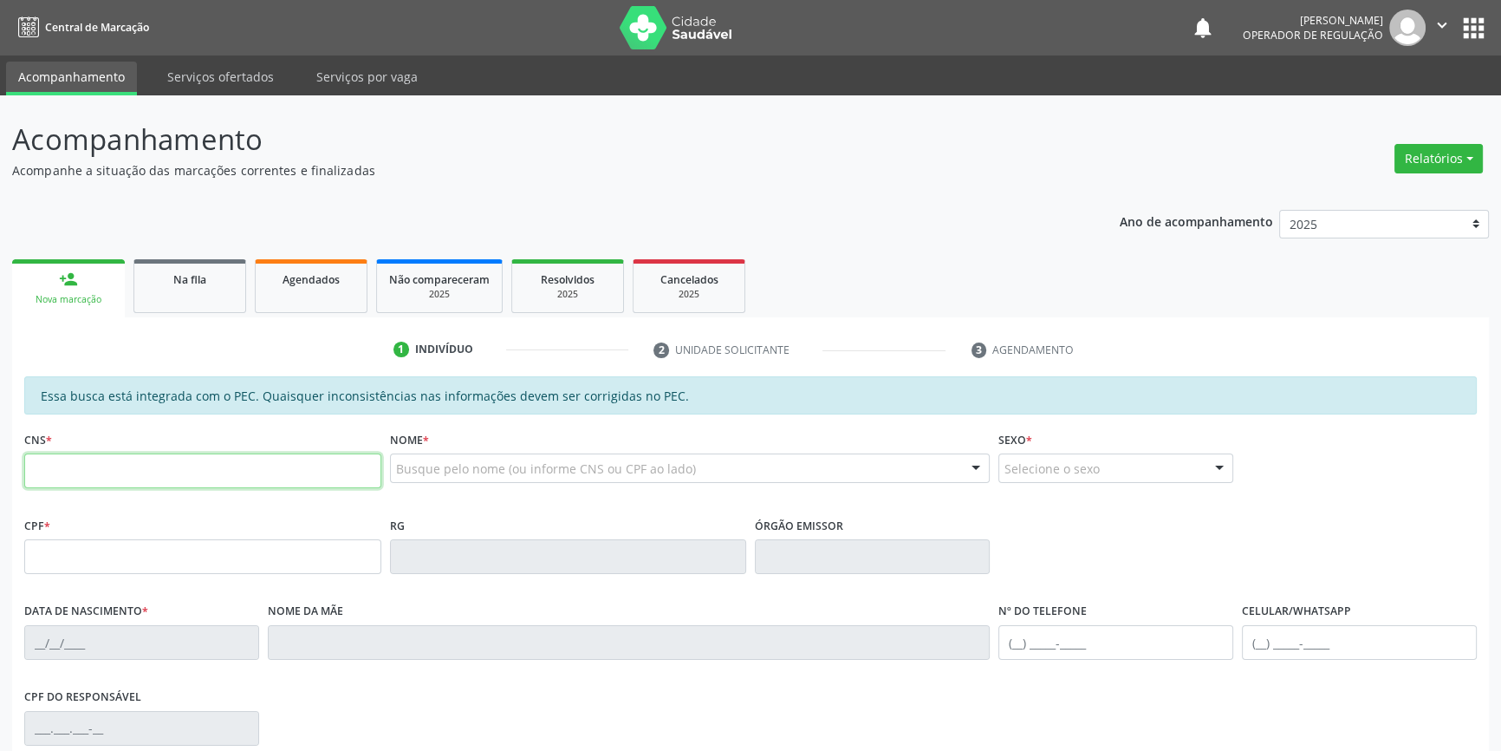
click at [75, 481] on input "text" at bounding box center [202, 470] width 357 height 35
type input "705 0018 4353 2153"
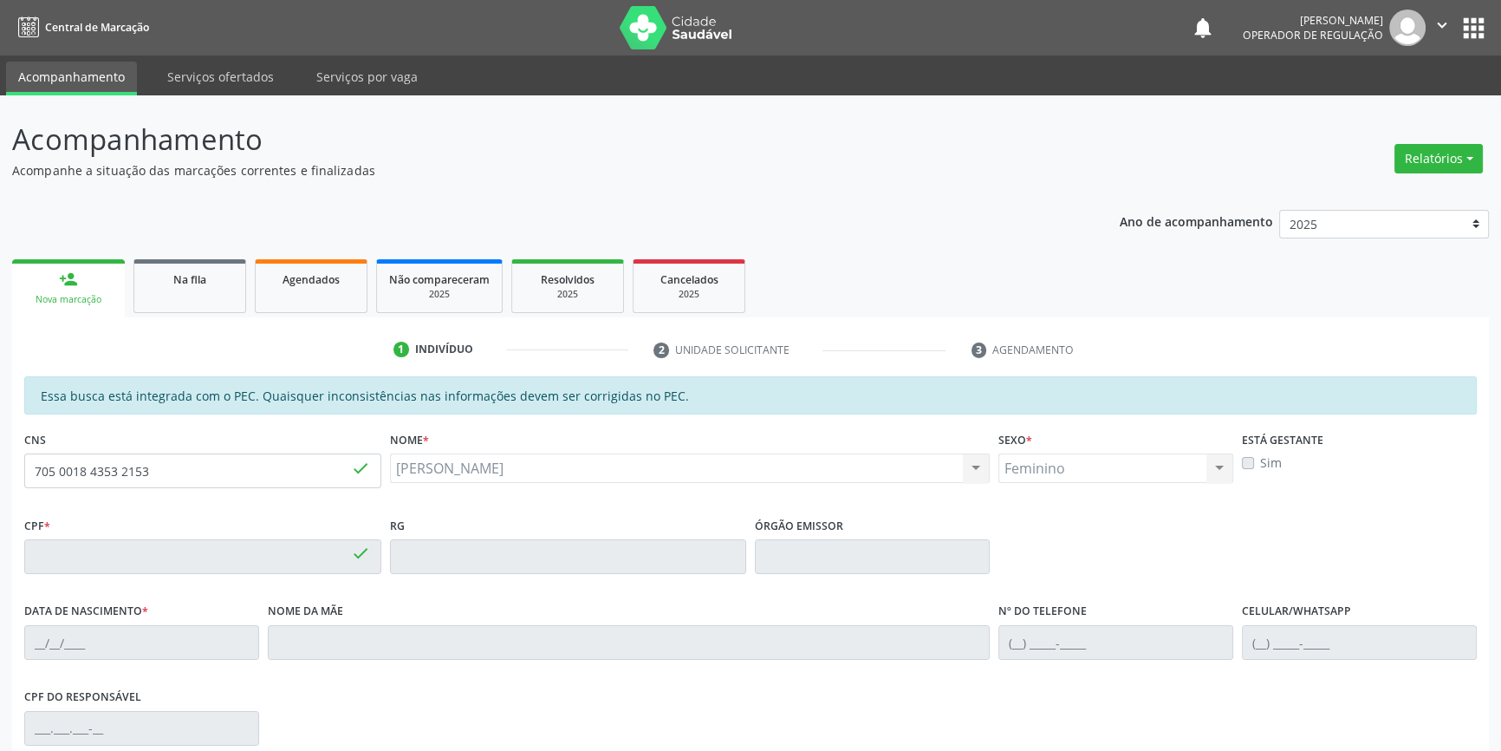
type input "755.310.544-91"
type input "22/09/1968"
type input "Maria Raimunda de Andrade"
type input "(87) 98845-7301"
type input "(87) 98164-5792"
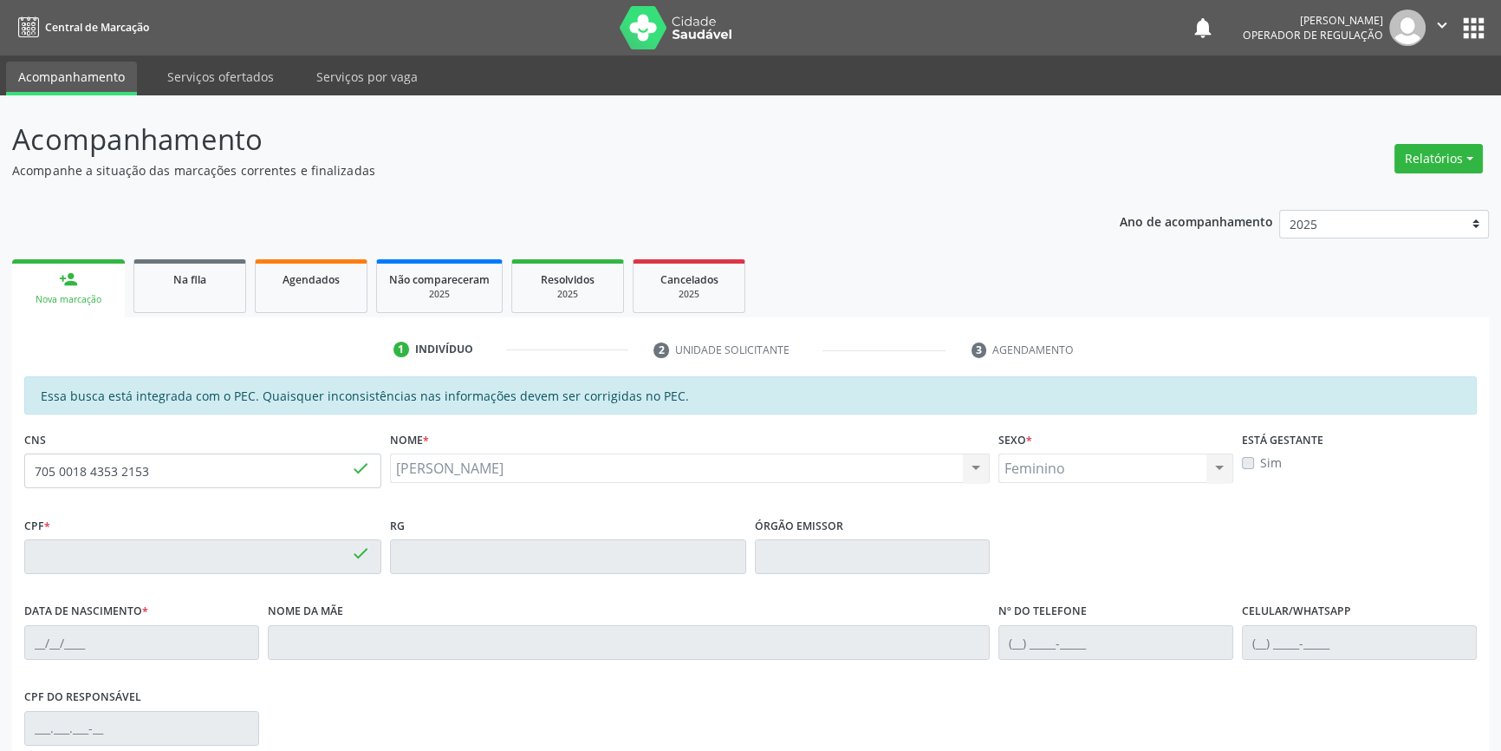
type input "S/N"
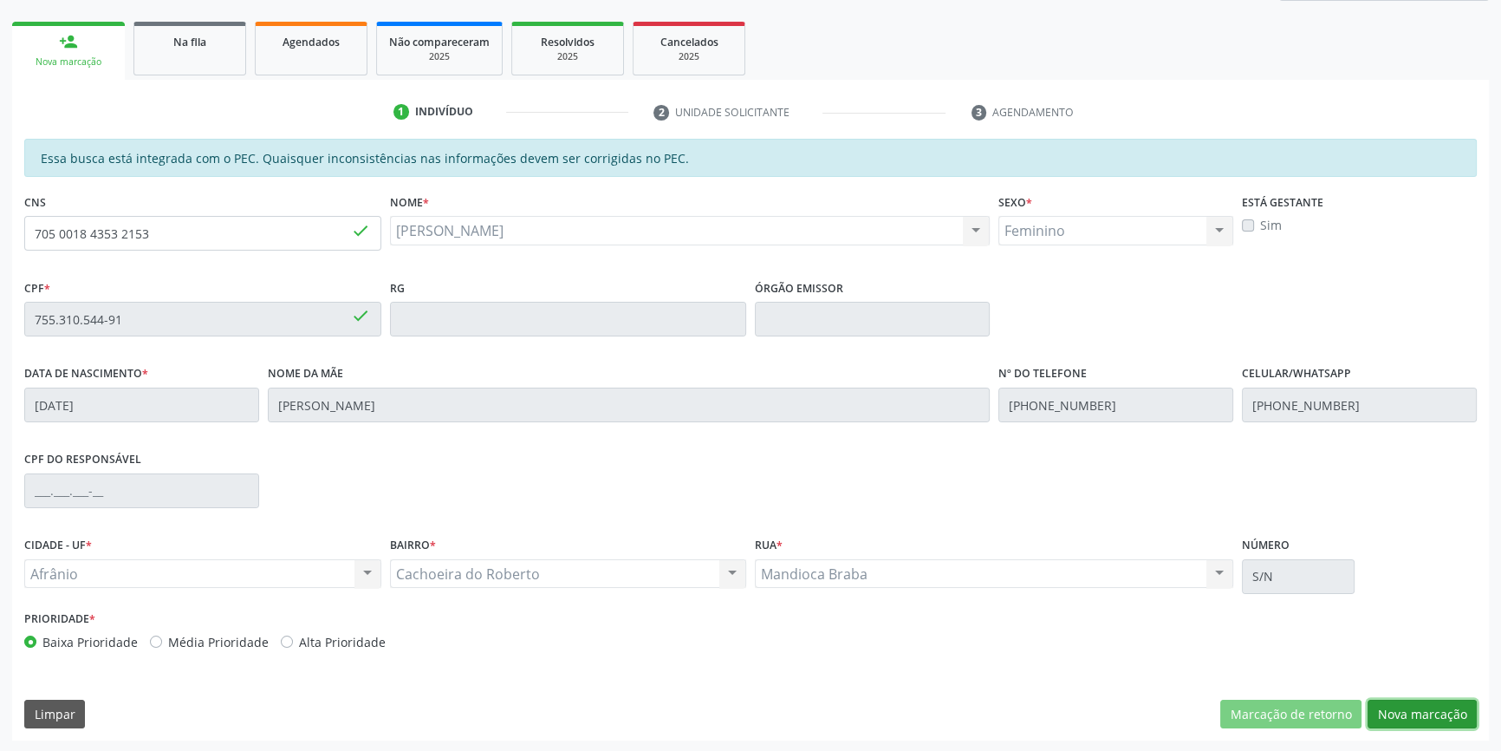
click at [1433, 706] on button "Nova marcação" at bounding box center [1422, 713] width 109 height 29
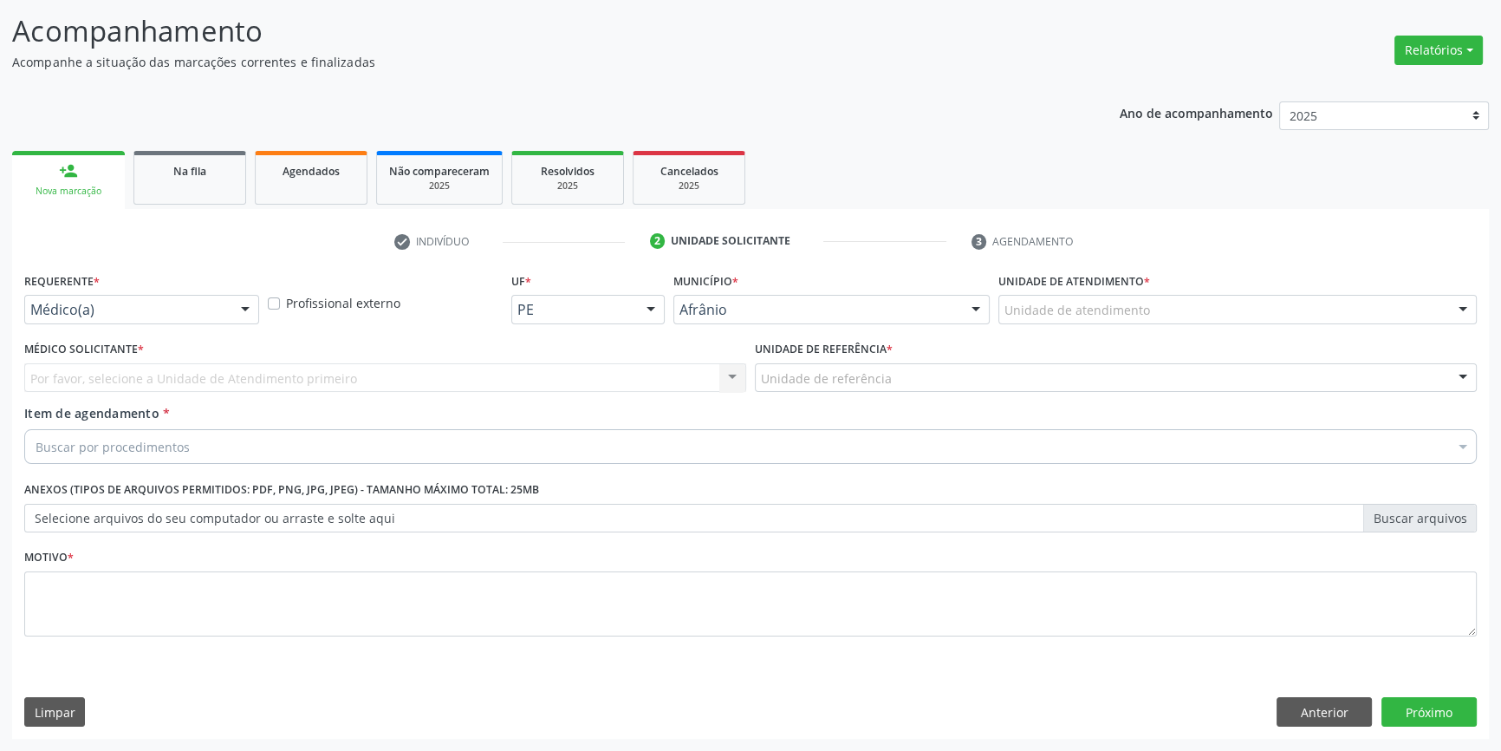
scroll to position [107, 0]
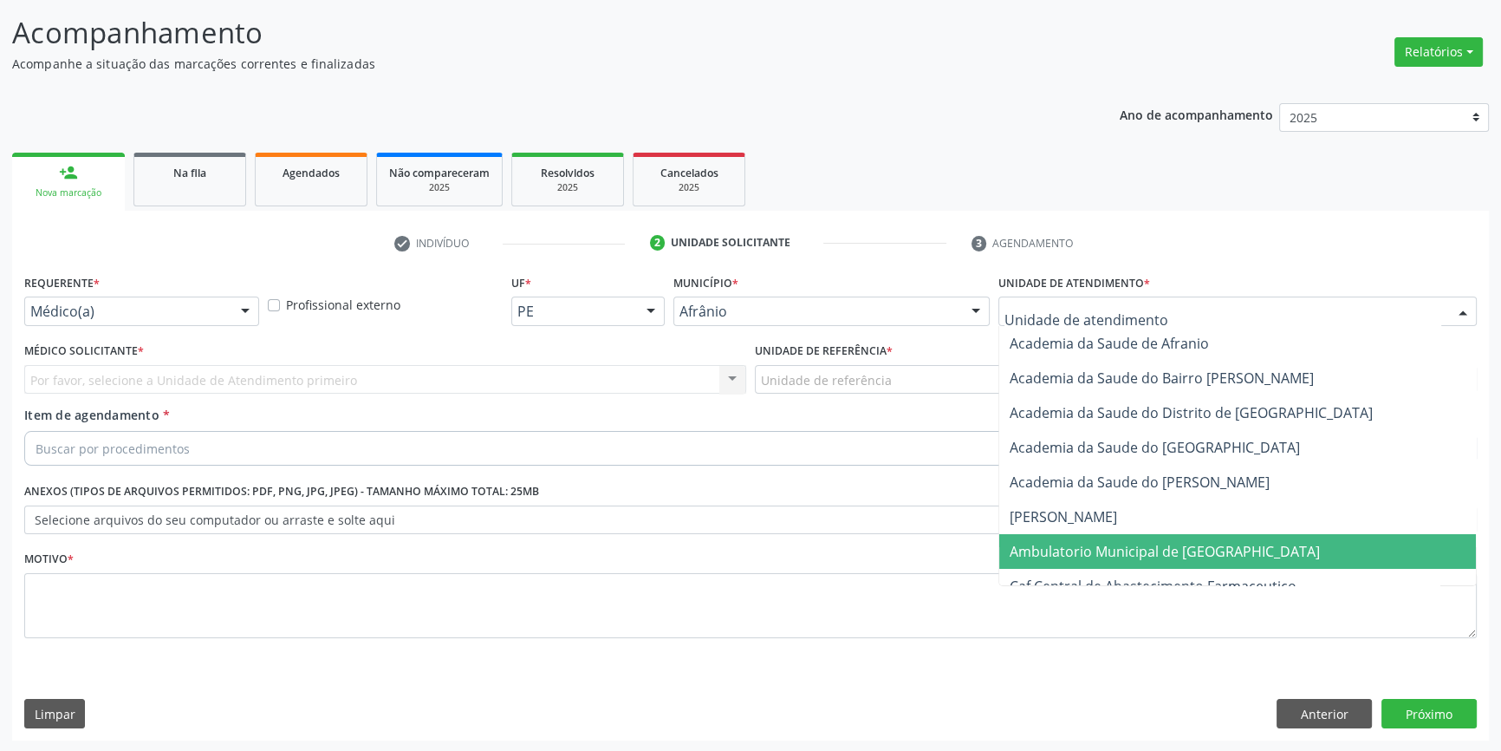
click at [1109, 543] on span "Ambulatorio Municipal de [GEOGRAPHIC_DATA]" at bounding box center [1165, 551] width 310 height 19
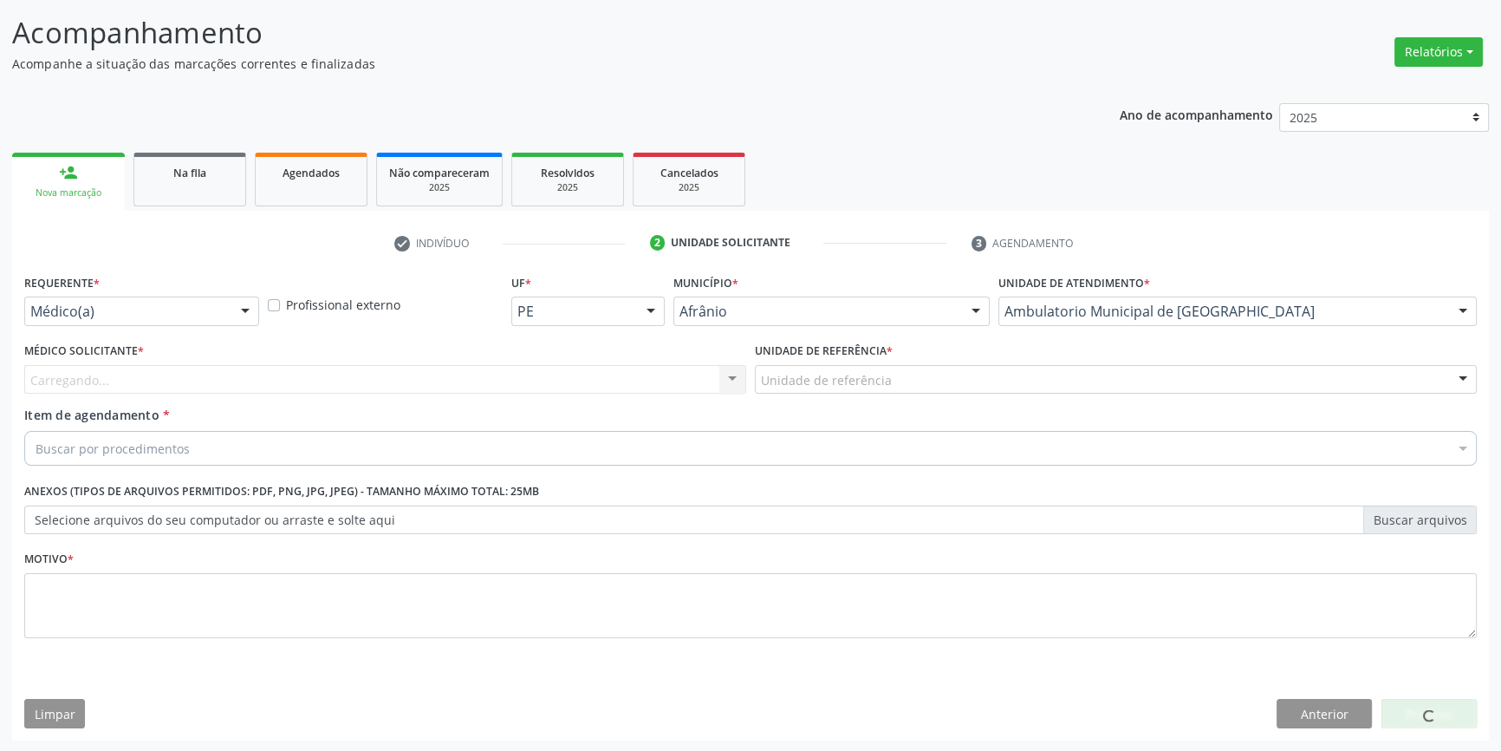
click at [888, 370] on div "Unidade de referência" at bounding box center [1116, 379] width 722 height 29
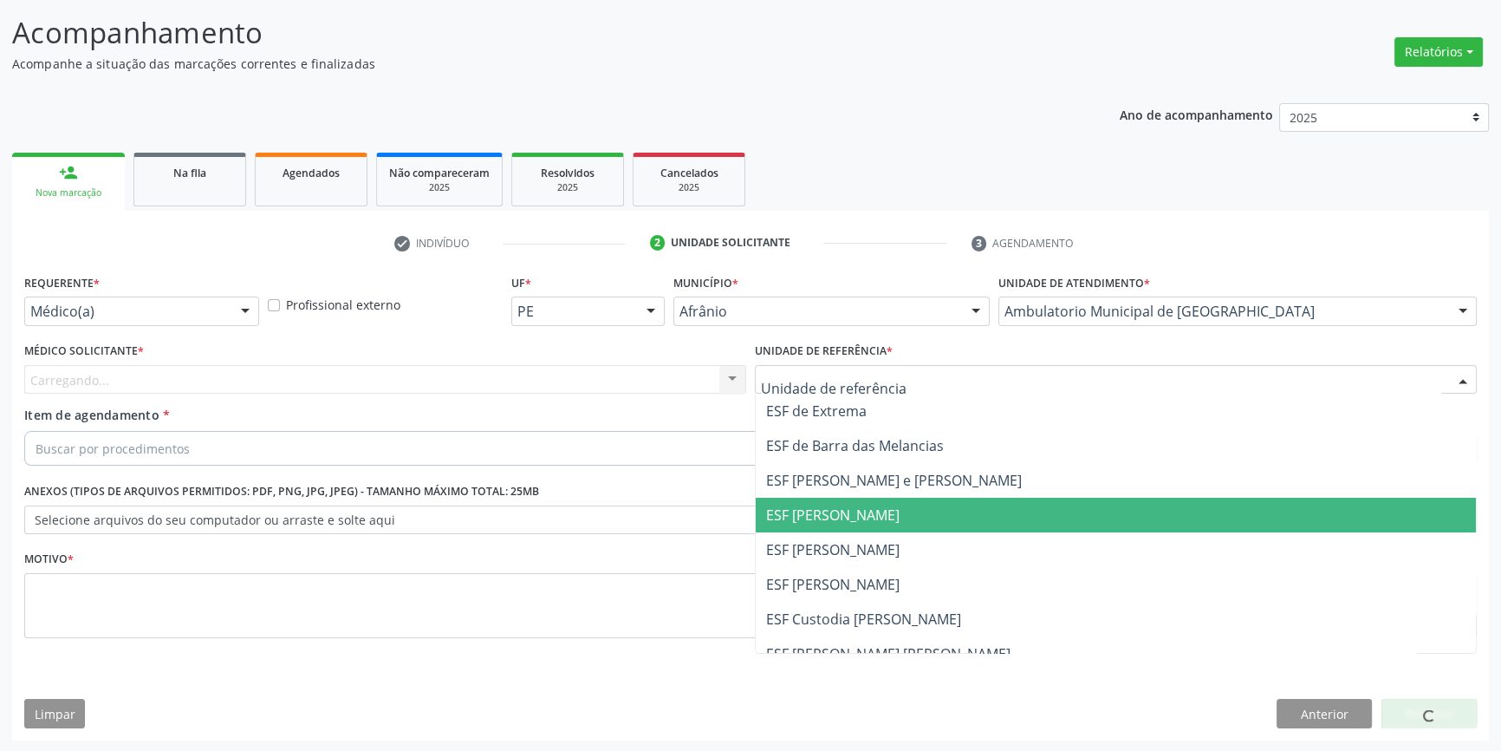
click at [865, 561] on span "ESF [PERSON_NAME]" at bounding box center [1116, 549] width 720 height 35
click at [561, 403] on div "Médico Solicitante * Carregando... Nenhum resultado encontrado para: " " Não há…" at bounding box center [385, 372] width 731 height 68
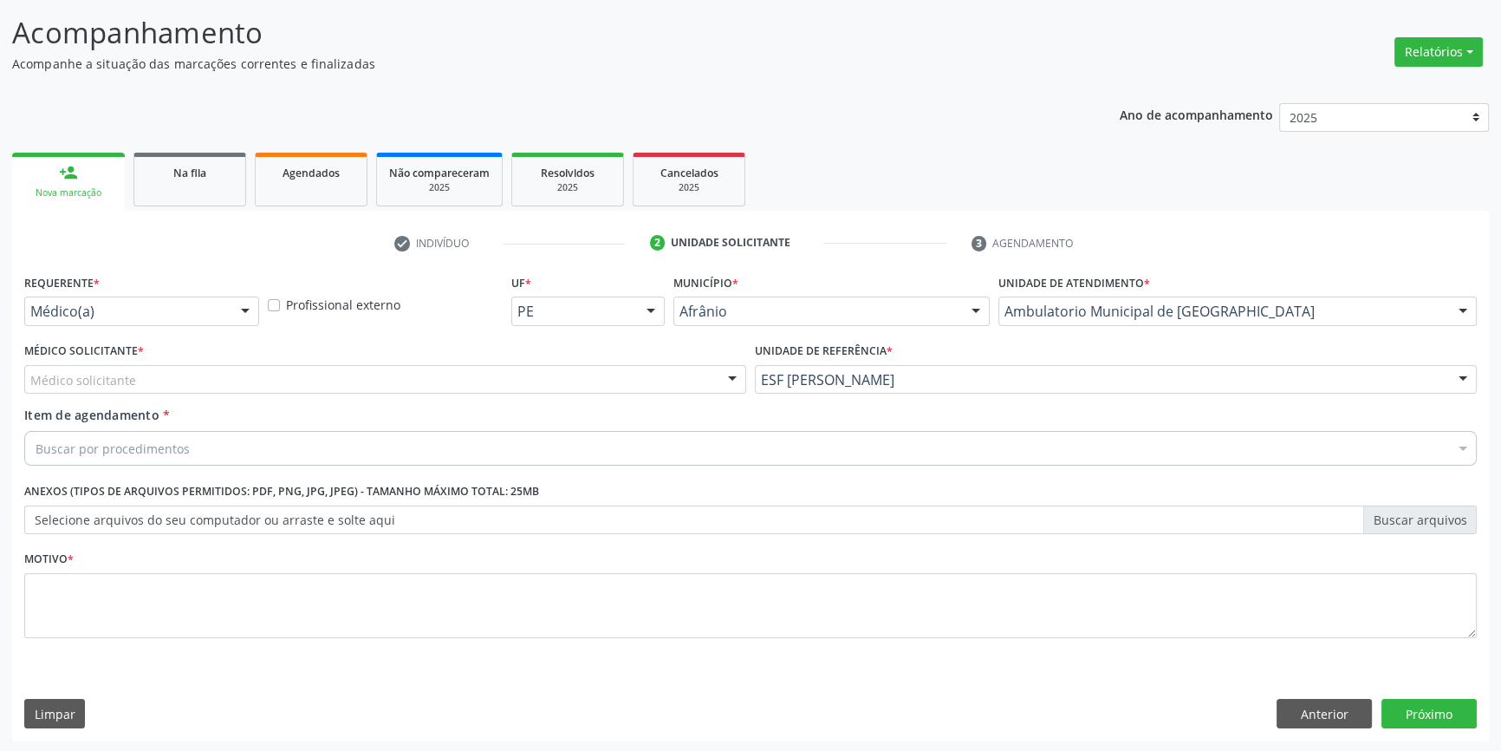
click at [536, 380] on div "Médico solicitante" at bounding box center [385, 379] width 722 height 29
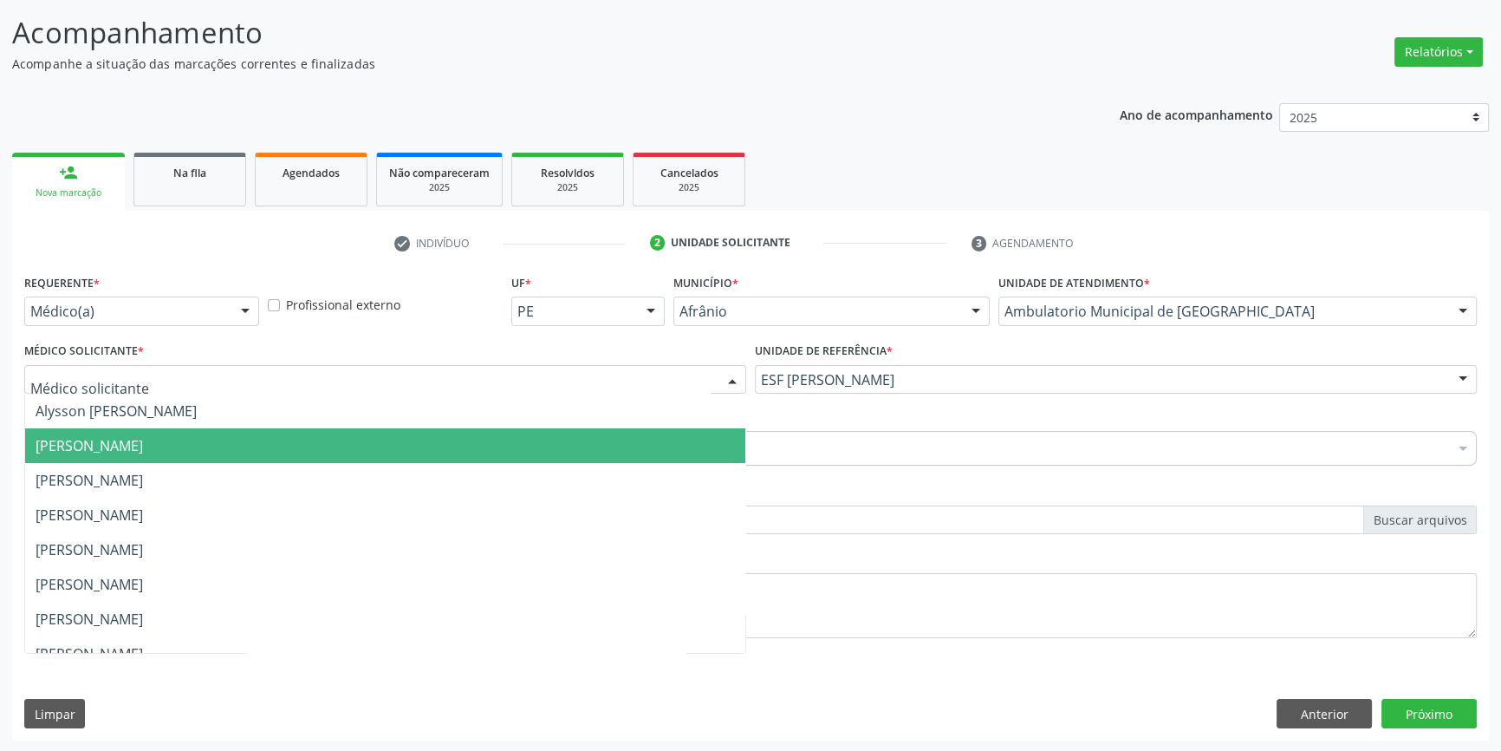
click at [143, 436] on span "[PERSON_NAME]" at bounding box center [89, 445] width 107 height 19
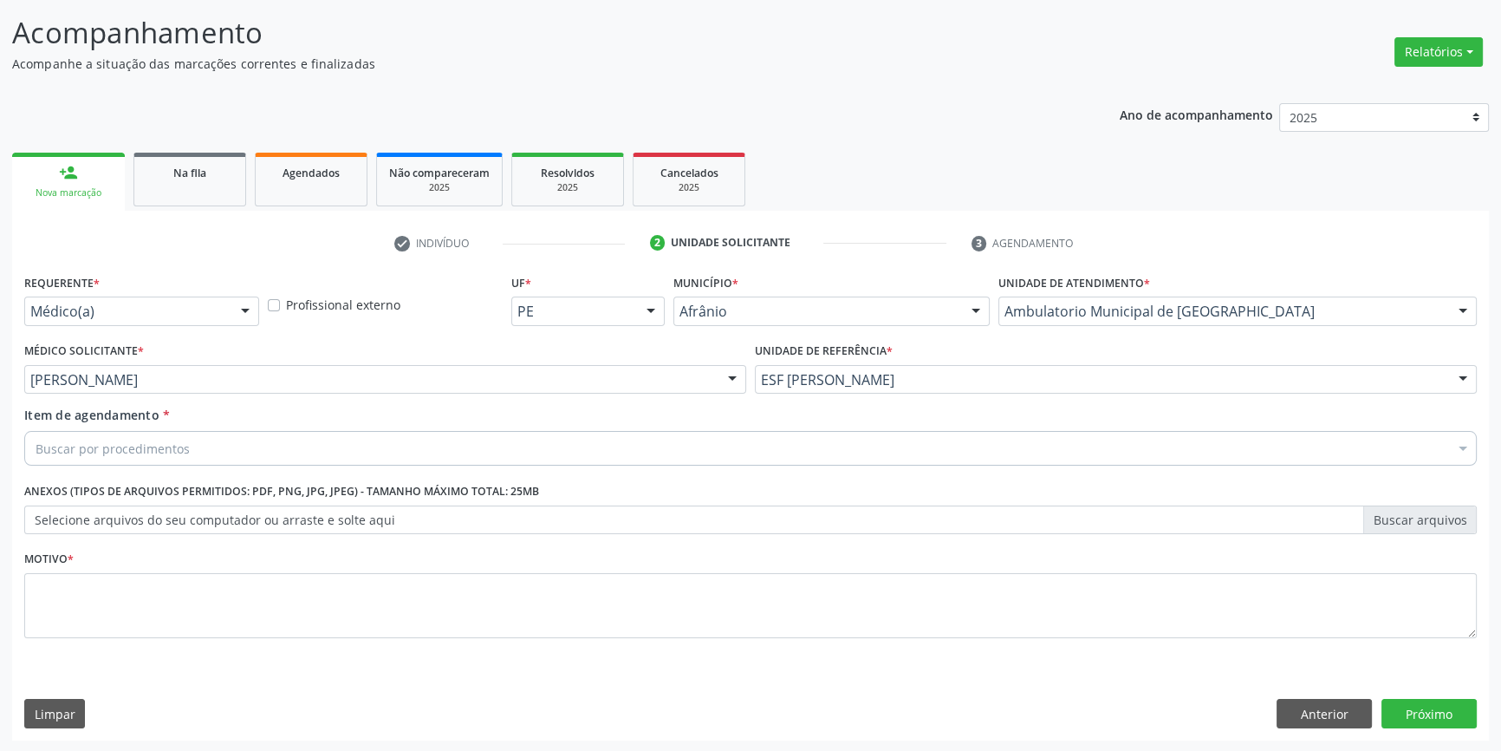
click at [224, 442] on div "Buscar por procedimentos" at bounding box center [750, 448] width 1453 height 35
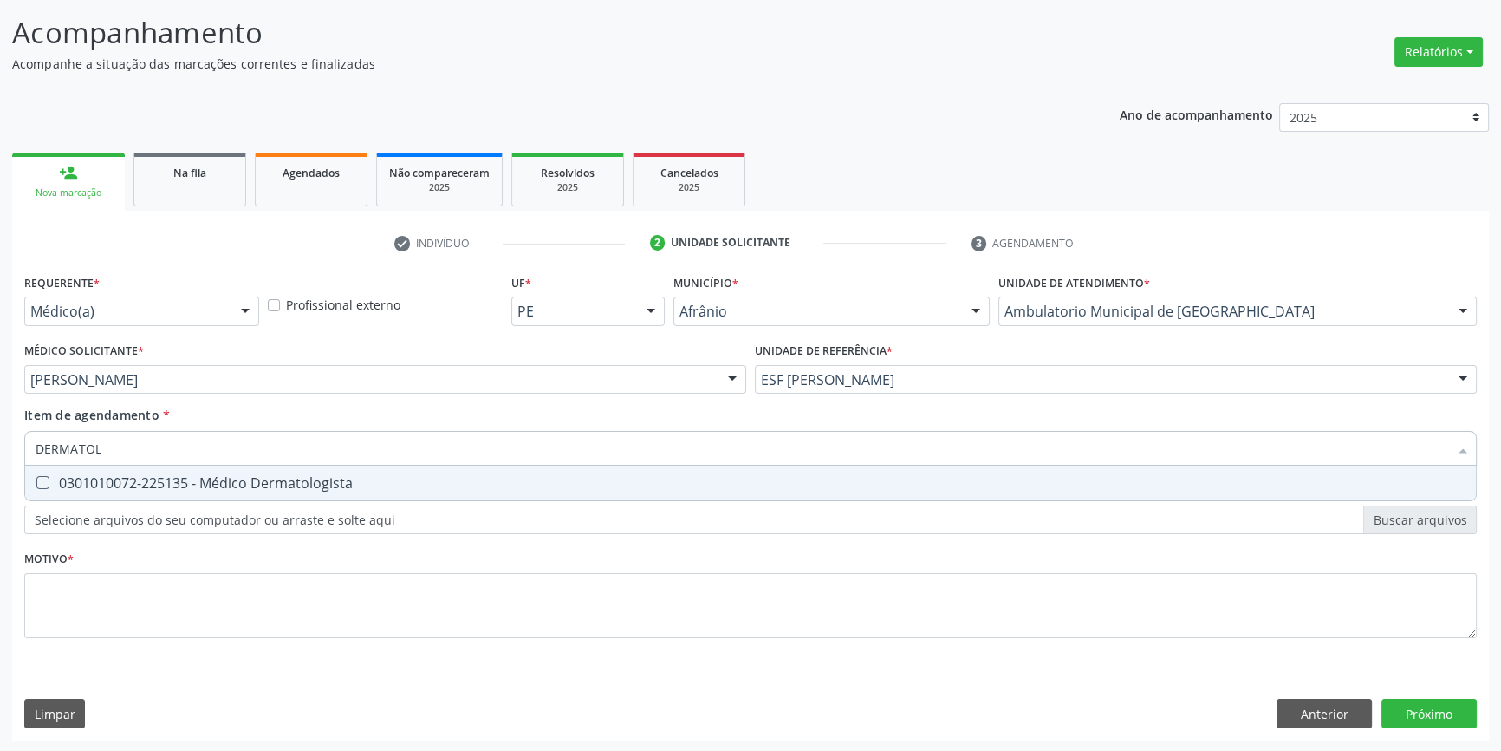
type input "DERMATOLO"
click at [224, 476] on div "0301010072-225135 - Médico Dermatologista" at bounding box center [751, 483] width 1430 height 14
checkbox Dermatologista "true"
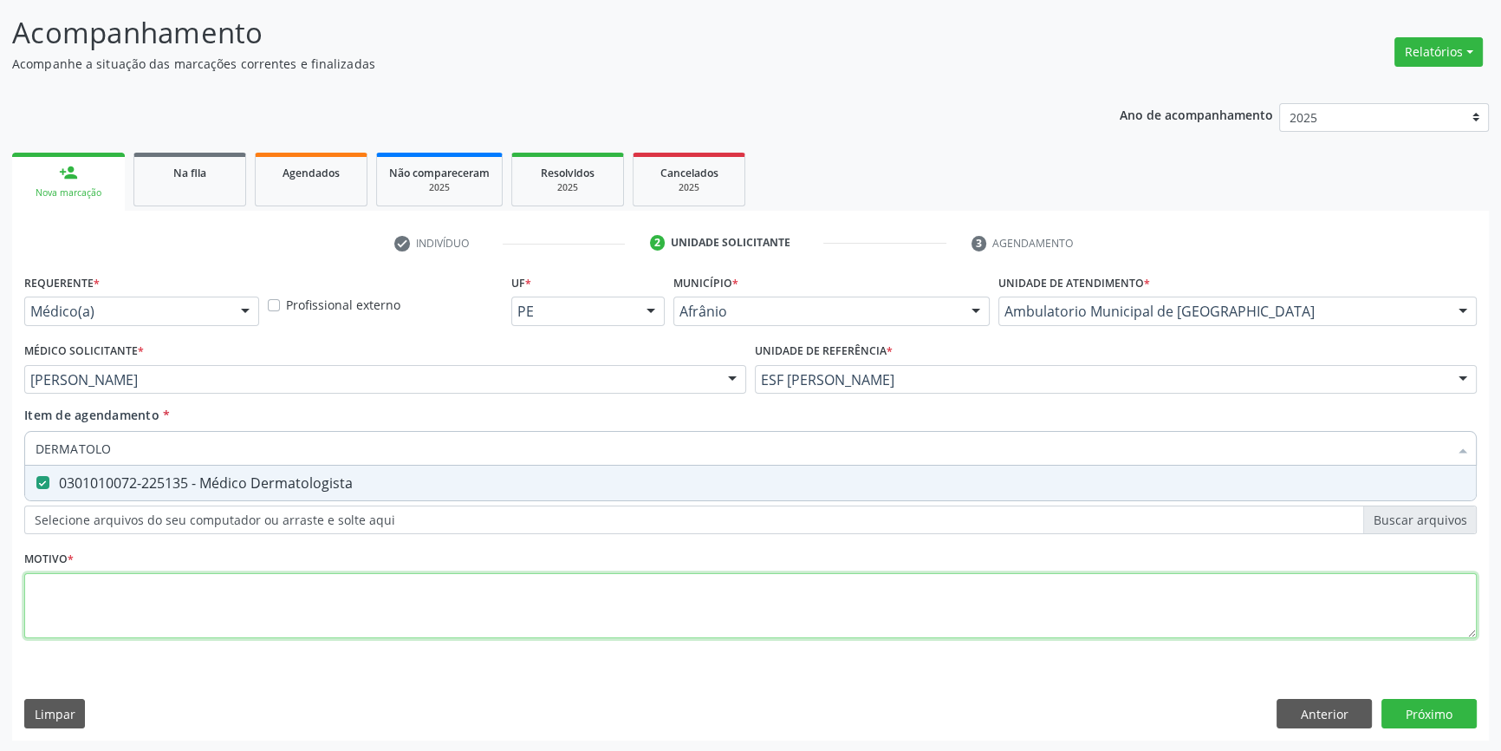
click at [199, 601] on div "Requerente * Médico(a) Médico(a) Enfermeiro(a) Paciente Nenhum resultado encont…" at bounding box center [750, 466] width 1453 height 393
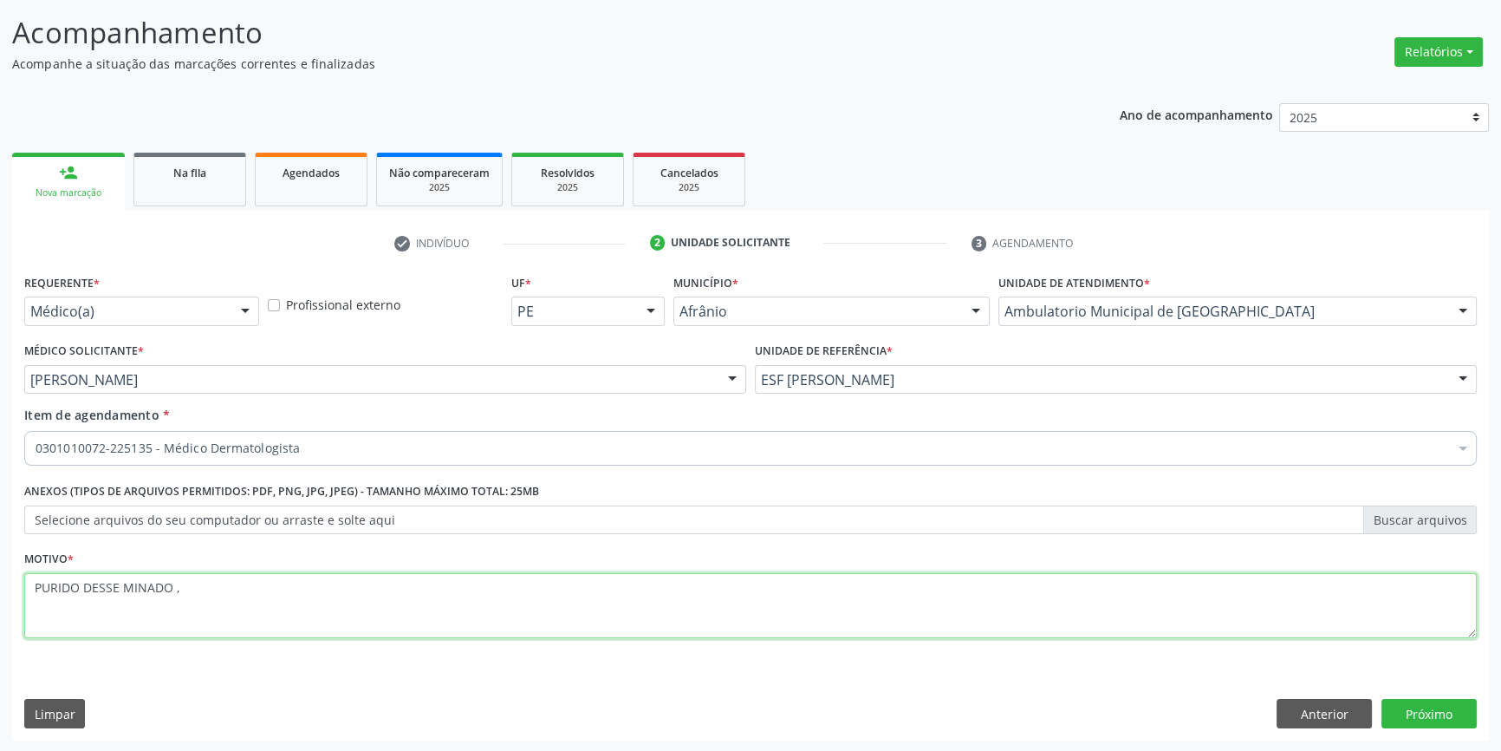
type textarea "PURIDO DESSE MINADO ,"
paste textarea "RURIDO DISSEMINADO"
type textarea "PRURIDO DISSEMINADO"
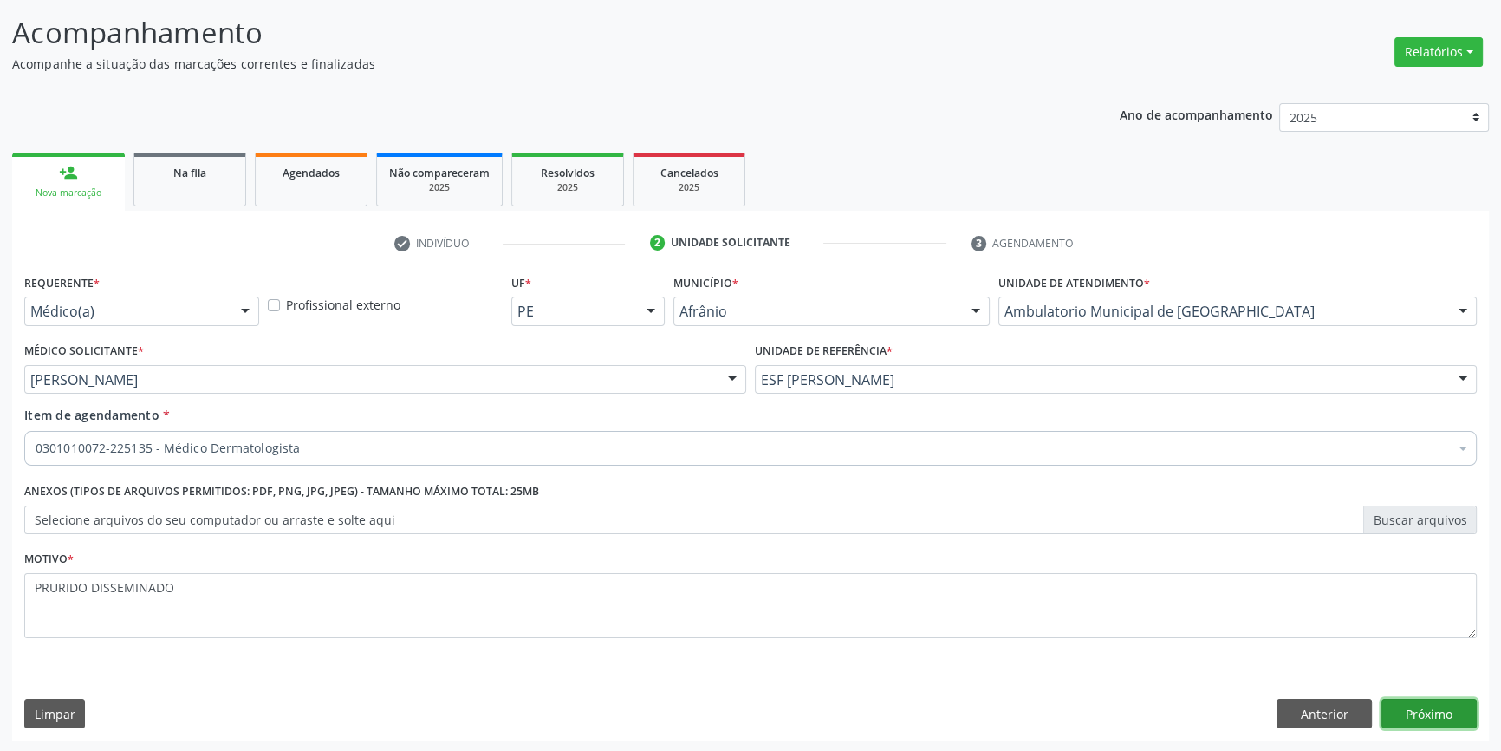
click at [1421, 699] on button "Próximo" at bounding box center [1429, 713] width 95 height 29
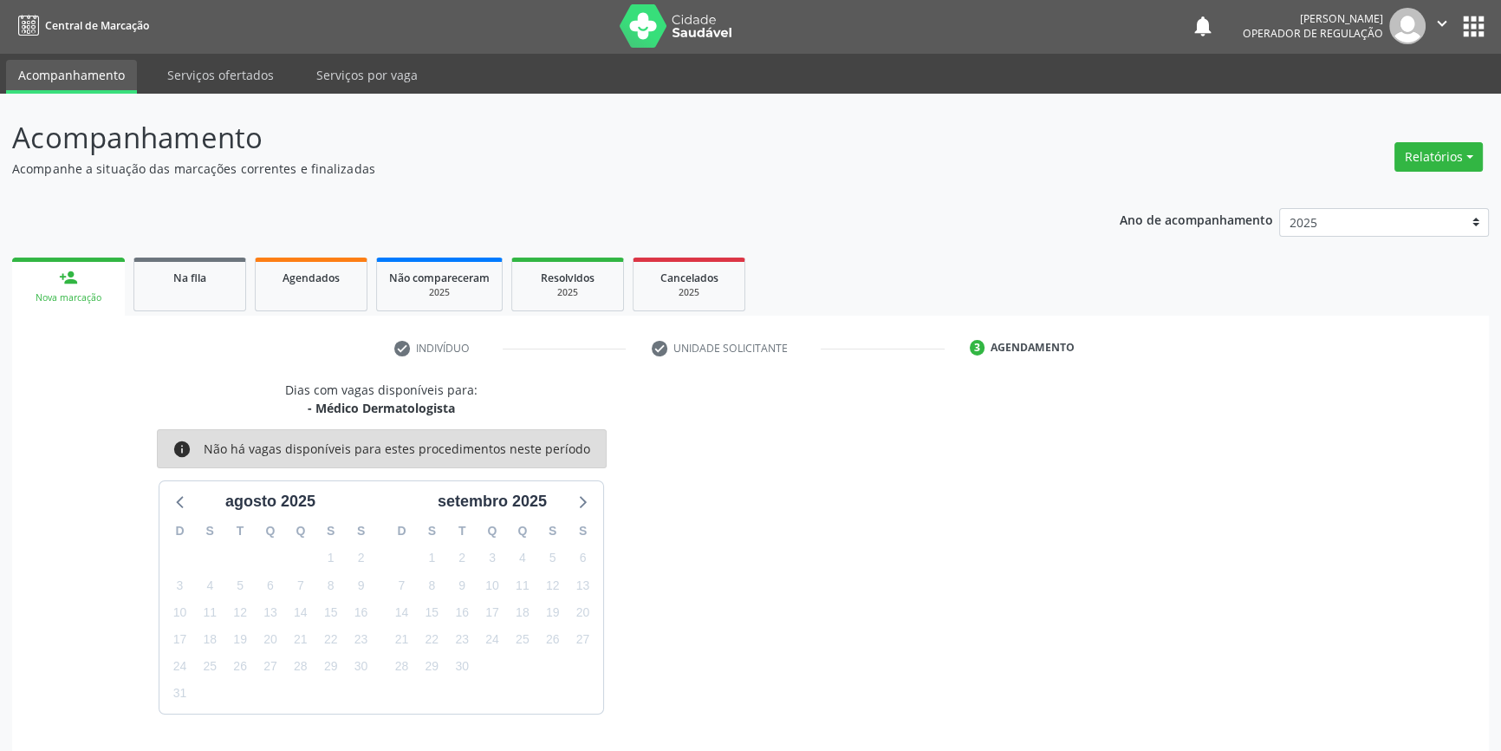
scroll to position [53, 0]
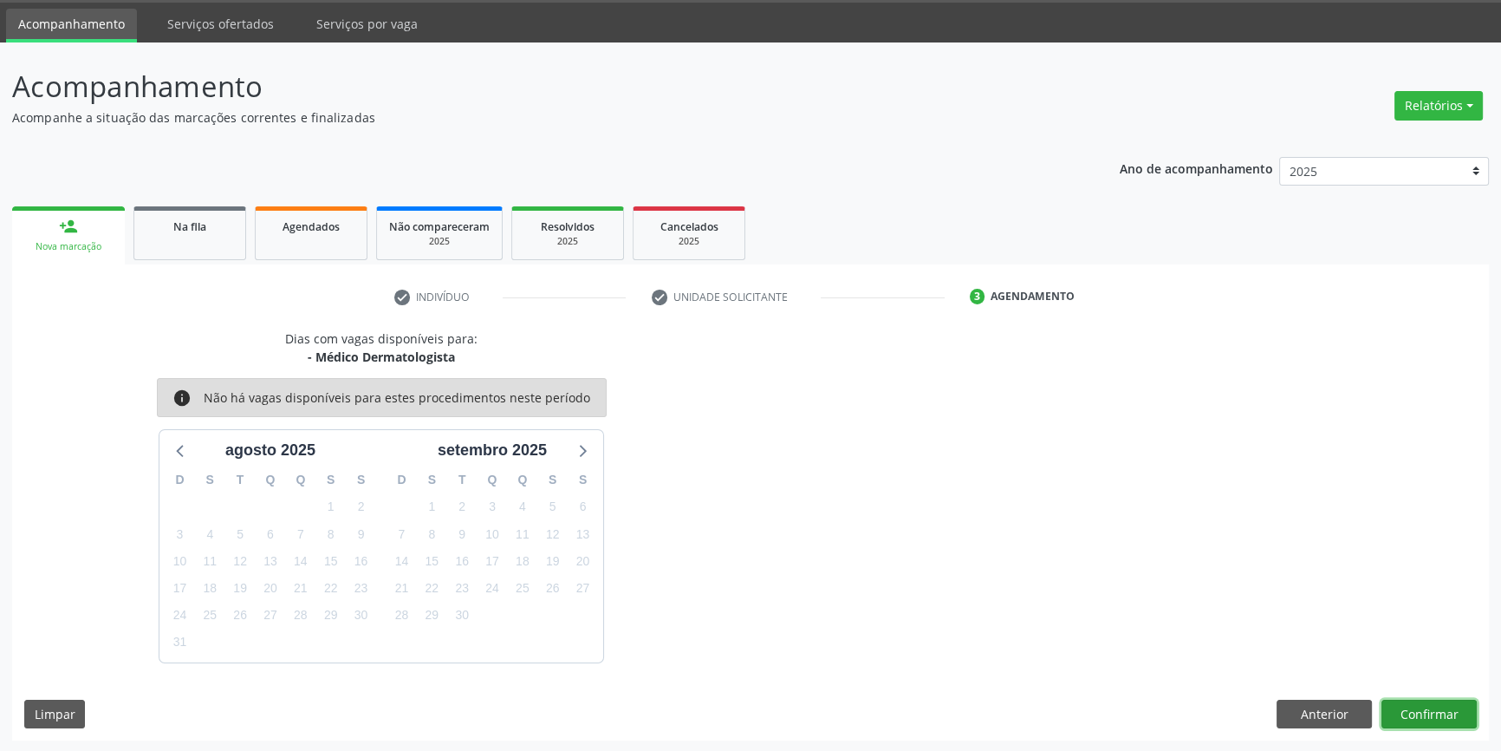
click at [1421, 702] on button "Confirmar" at bounding box center [1429, 713] width 95 height 29
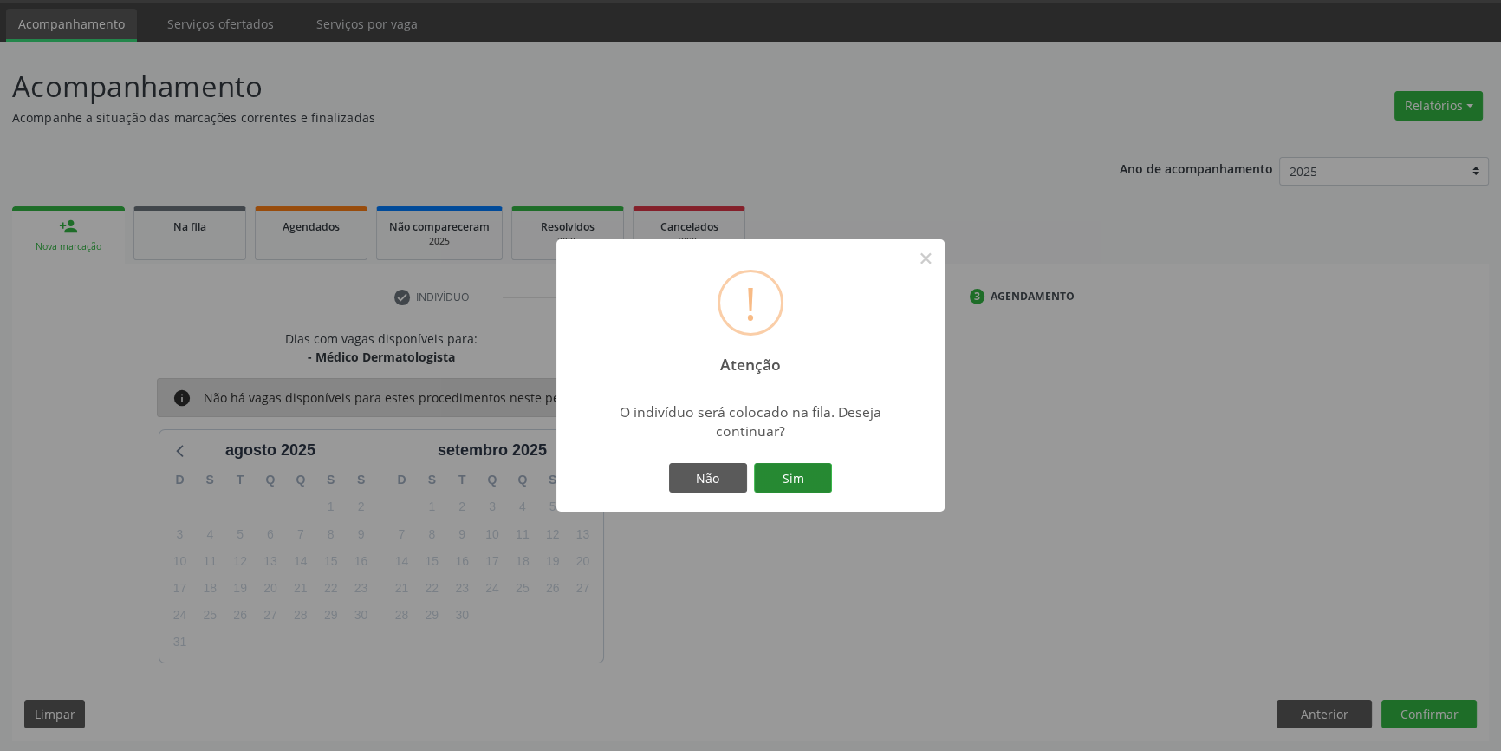
click at [810, 478] on button "Sim" at bounding box center [793, 477] width 78 height 29
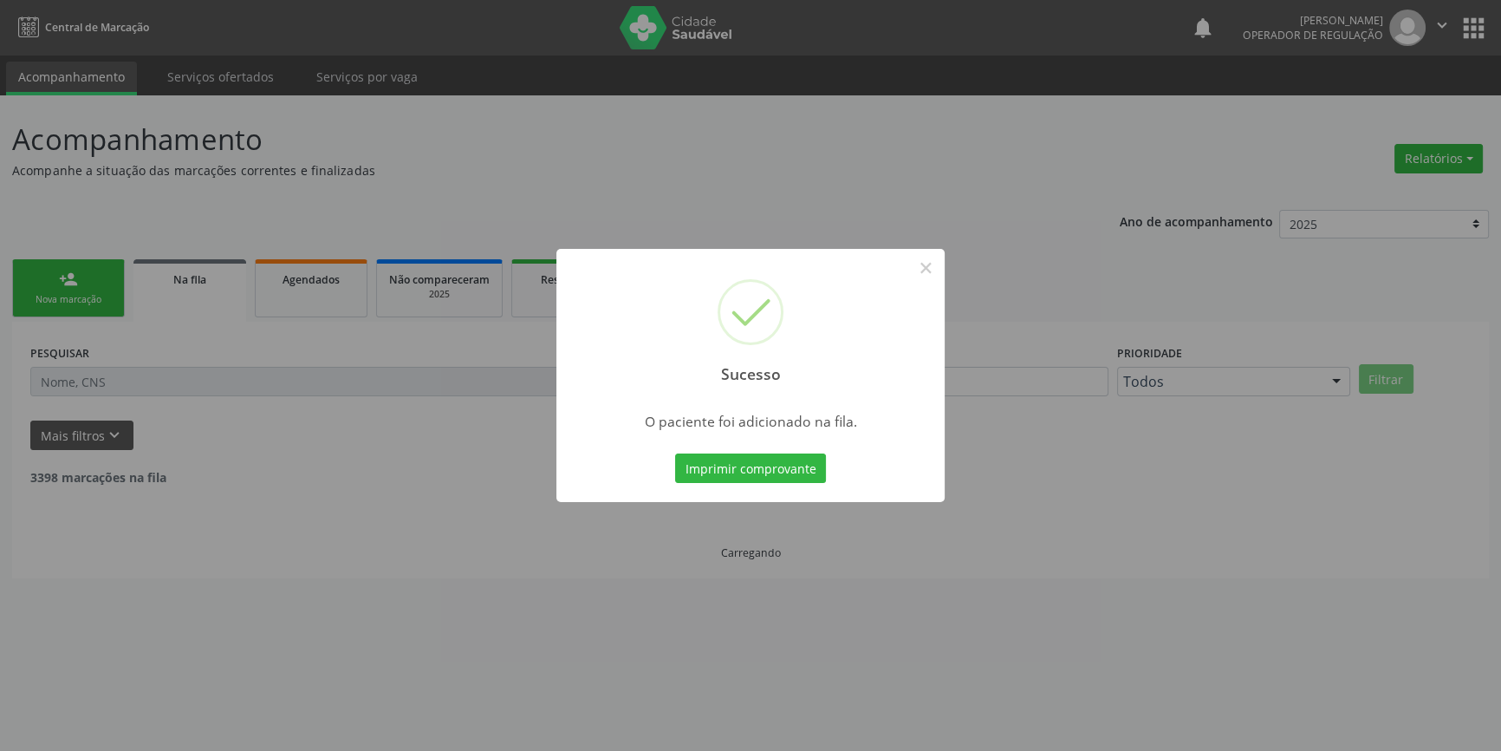
scroll to position [0, 0]
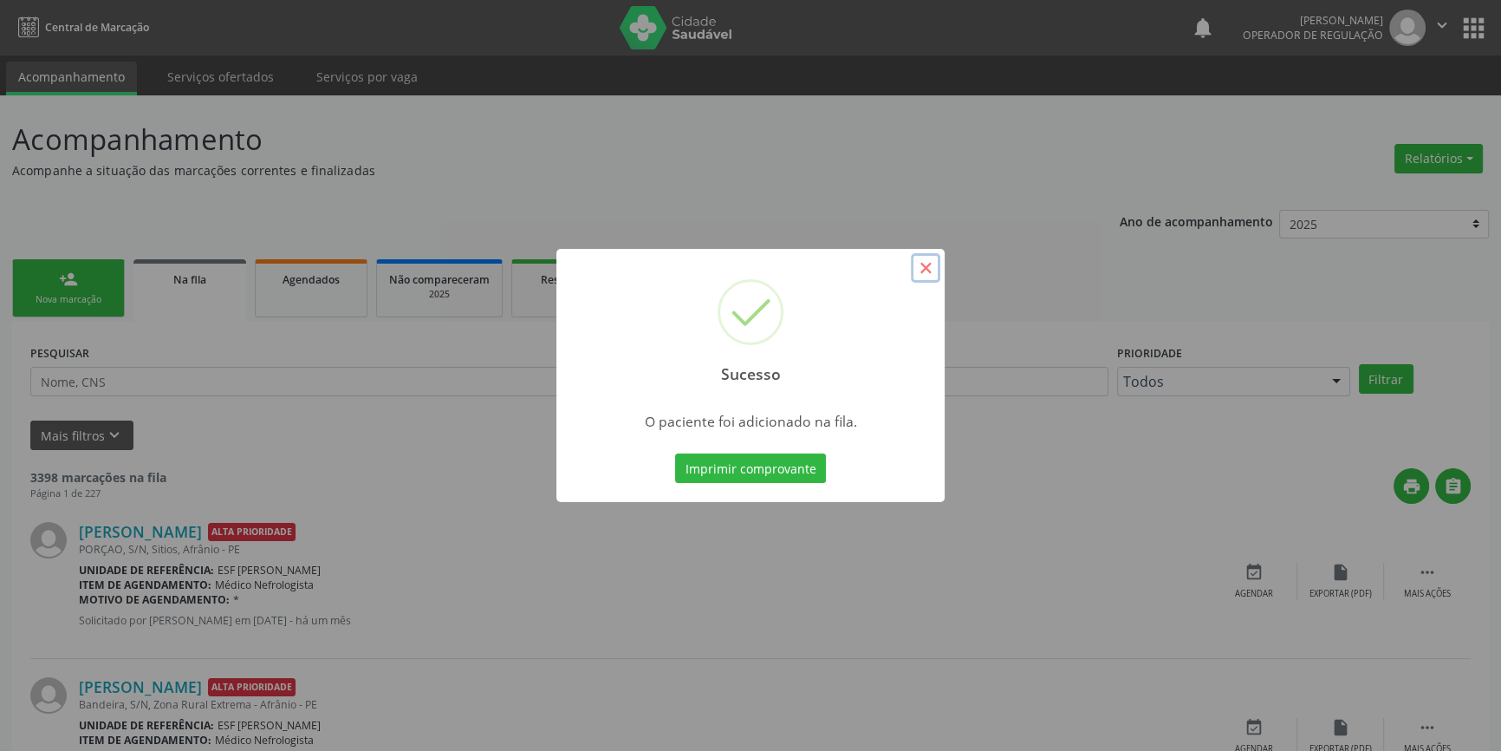
click at [936, 263] on button "×" at bounding box center [925, 267] width 29 height 29
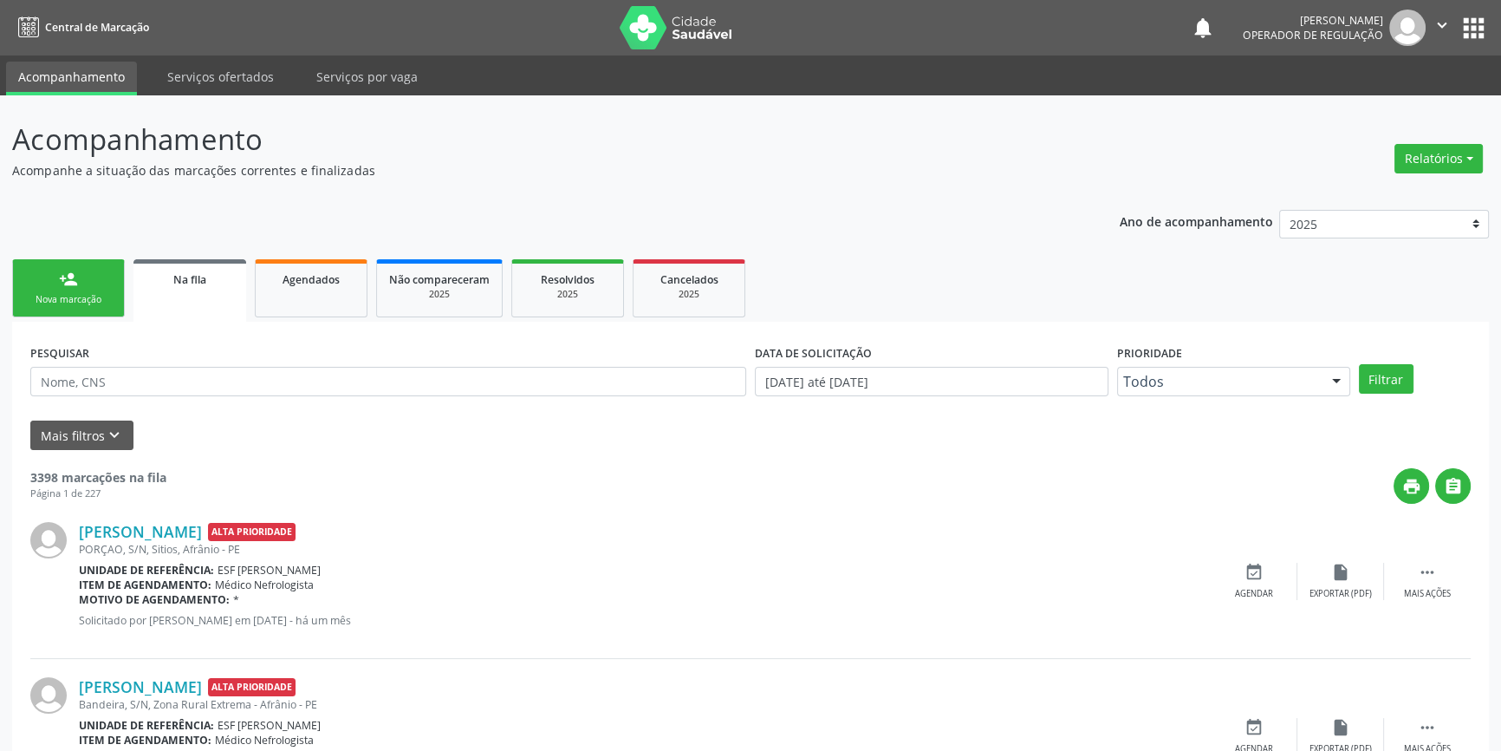
click at [72, 287] on div "person_add" at bounding box center [68, 279] width 19 height 19
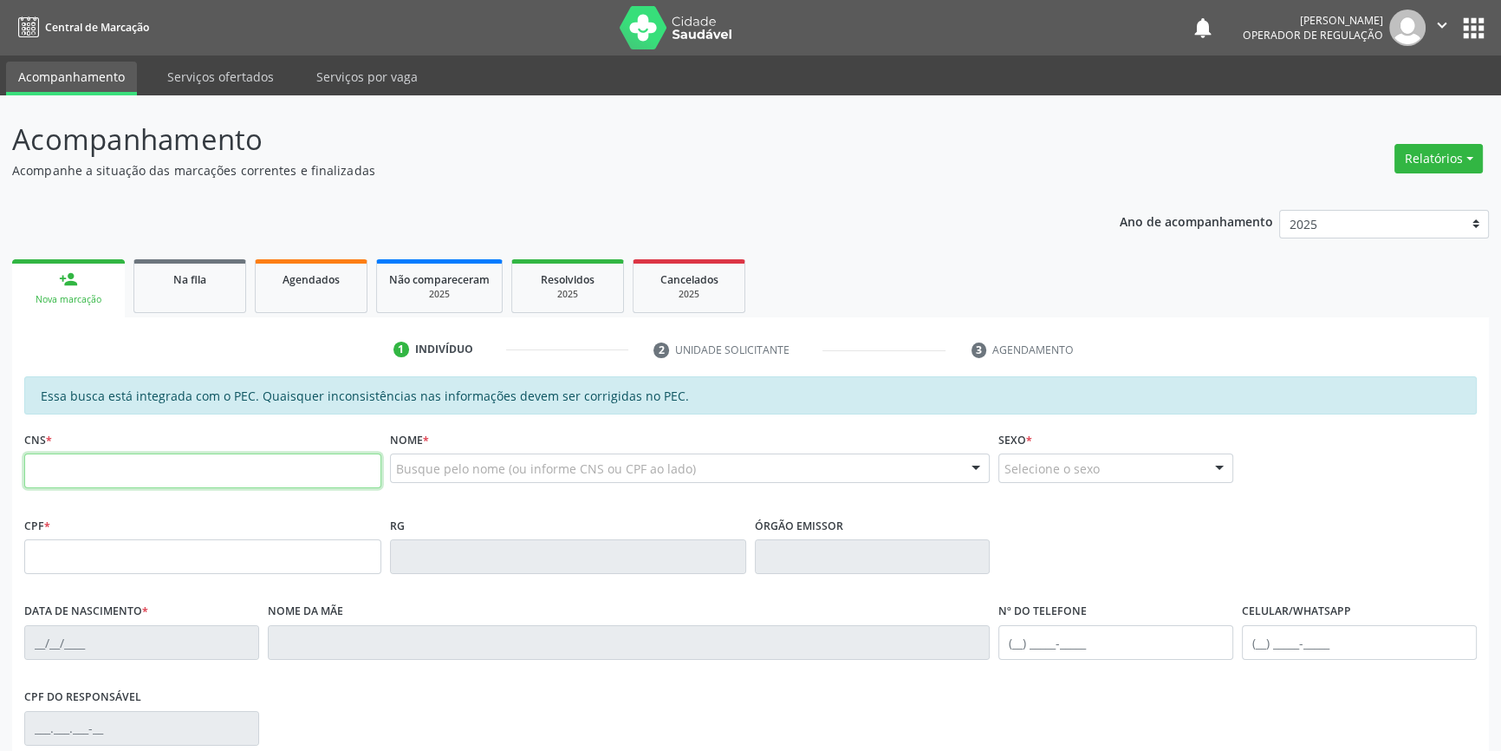
click at [94, 473] on input "text" at bounding box center [202, 470] width 357 height 35
type input "700 7024 3724 6280"
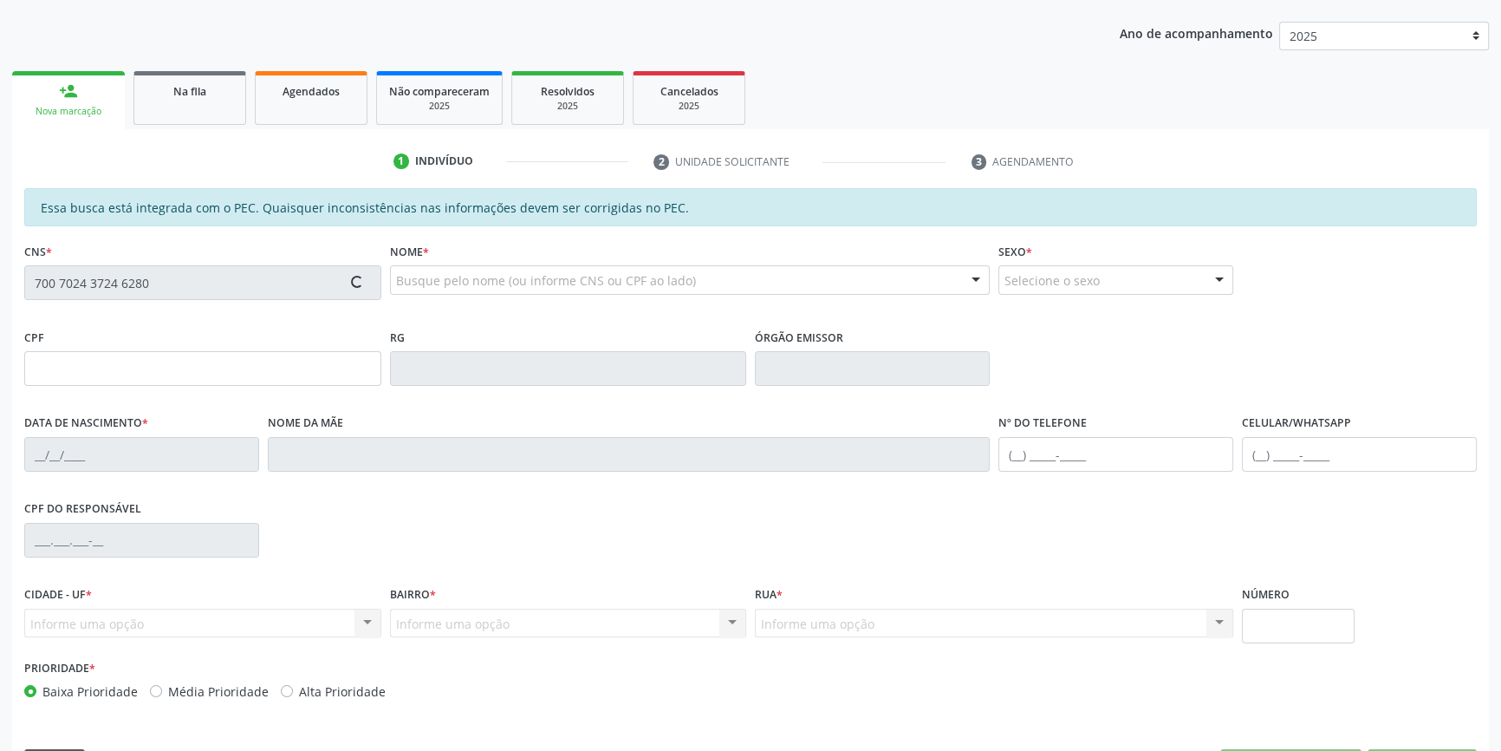
scroll to position [237, 0]
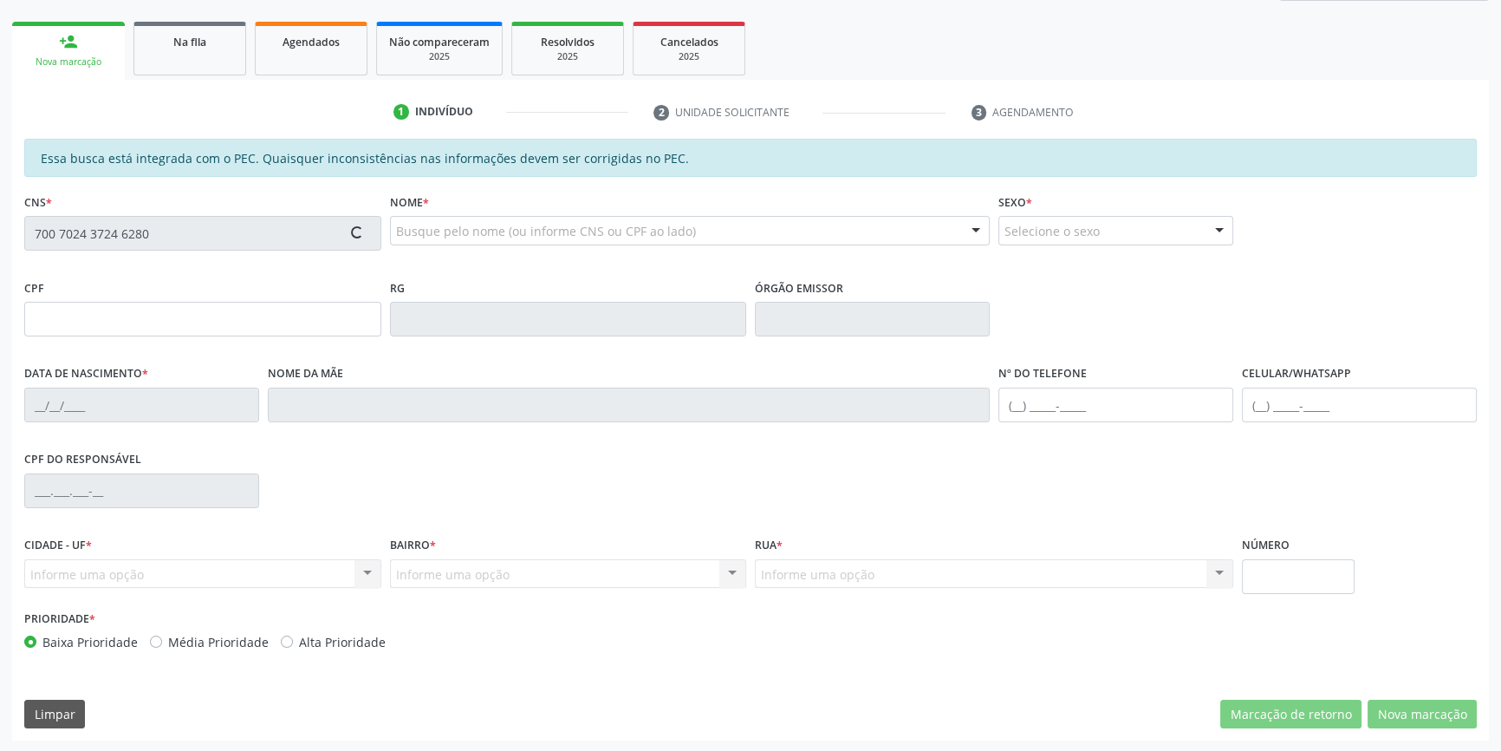
type input "109.552.134-95"
type input "23/09/1997"
type input "Maria Gorete Pia de Sousa Andrade"
type input "(87) 98856-3093"
type input "(87) 98856-3013"
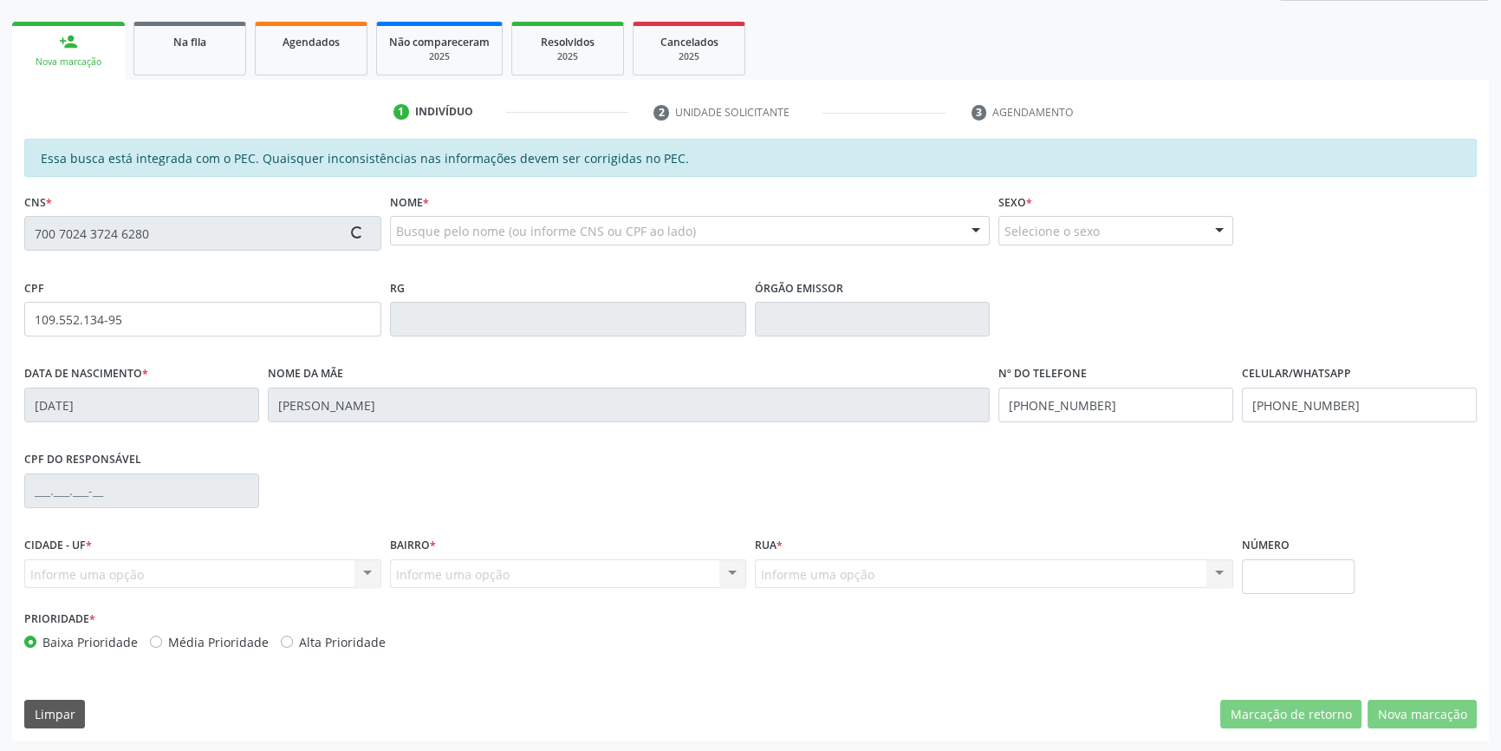
type input "S/N"
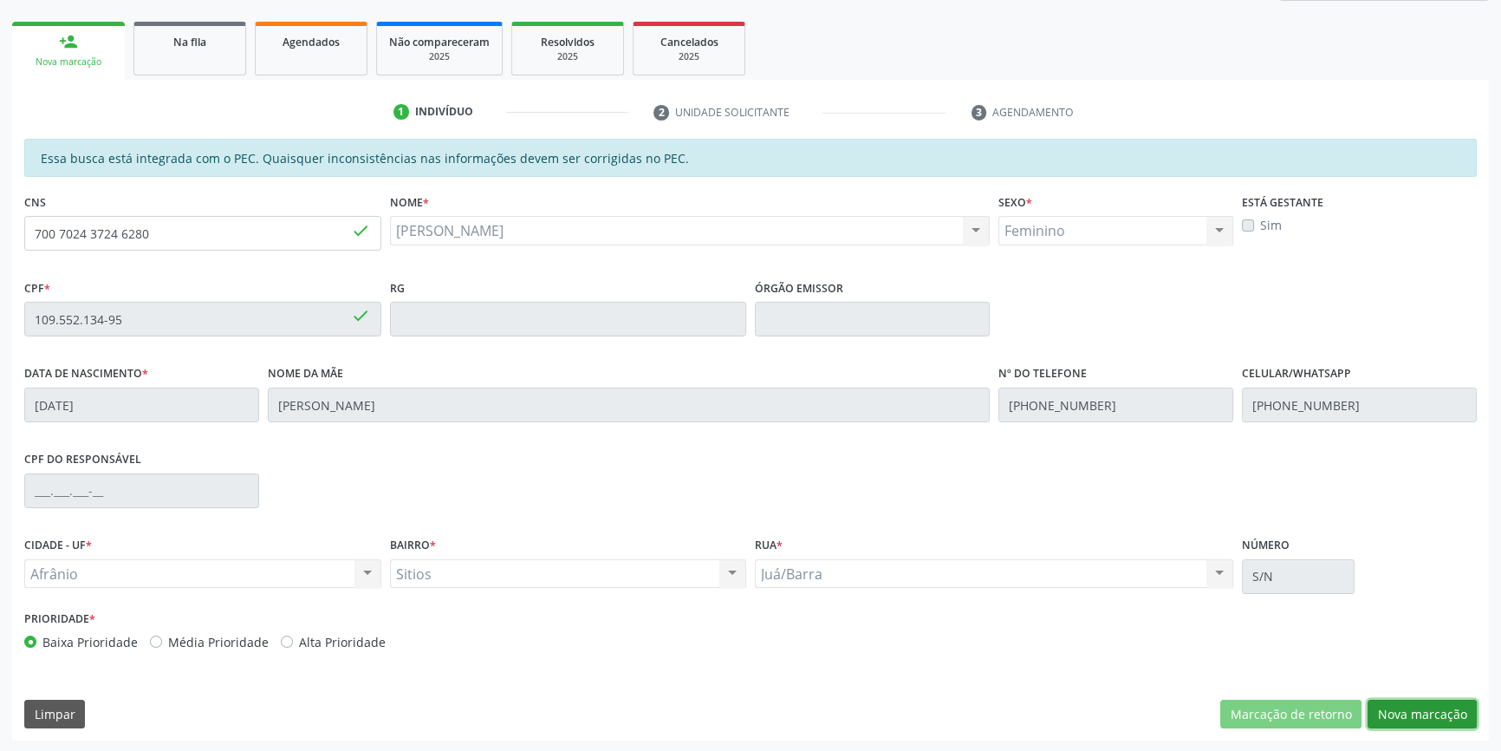
click at [1422, 714] on button "Nova marcação" at bounding box center [1422, 713] width 109 height 29
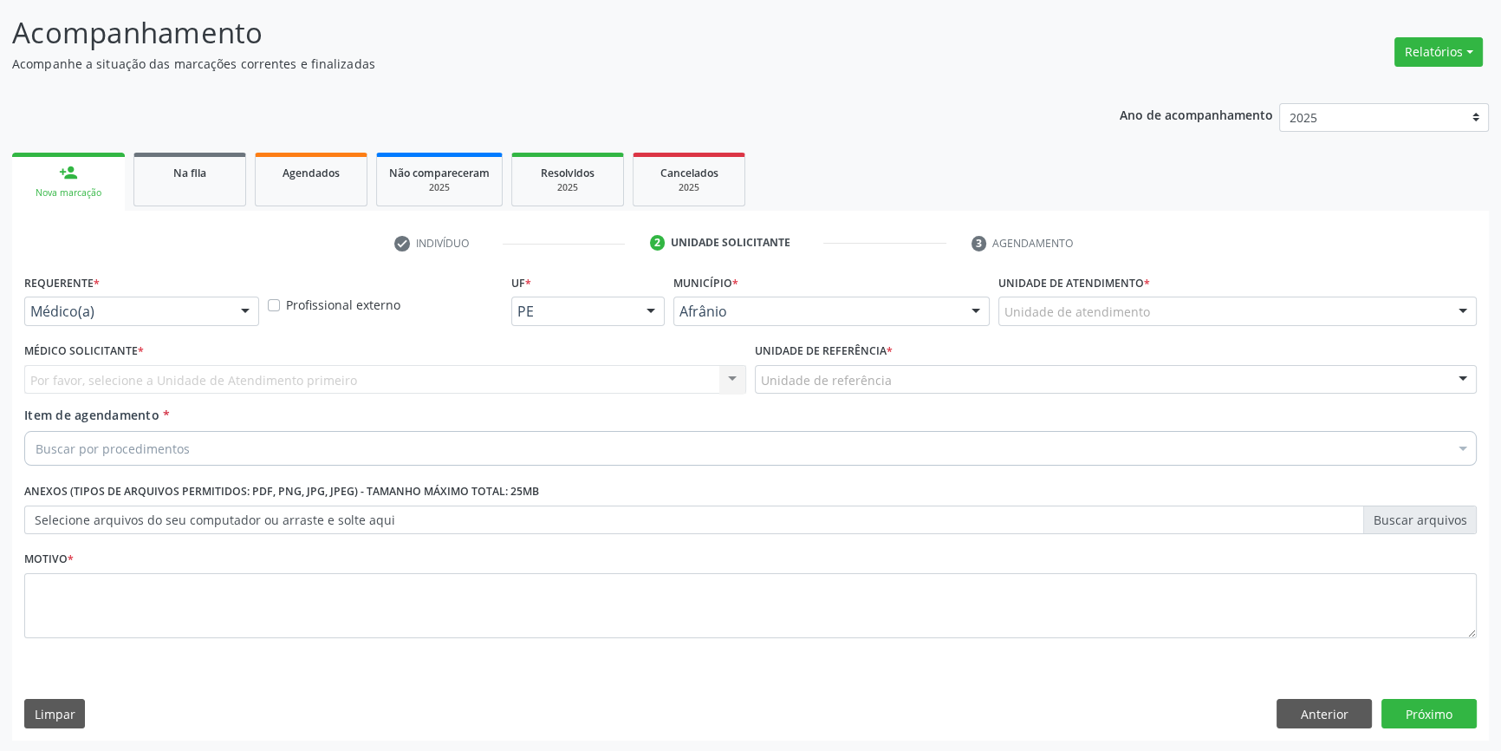
click at [1074, 324] on div "Unidade de atendimento * Unidade de atendimento Academia da Saude de Afranio Ac…" at bounding box center [1237, 304] width 487 height 68
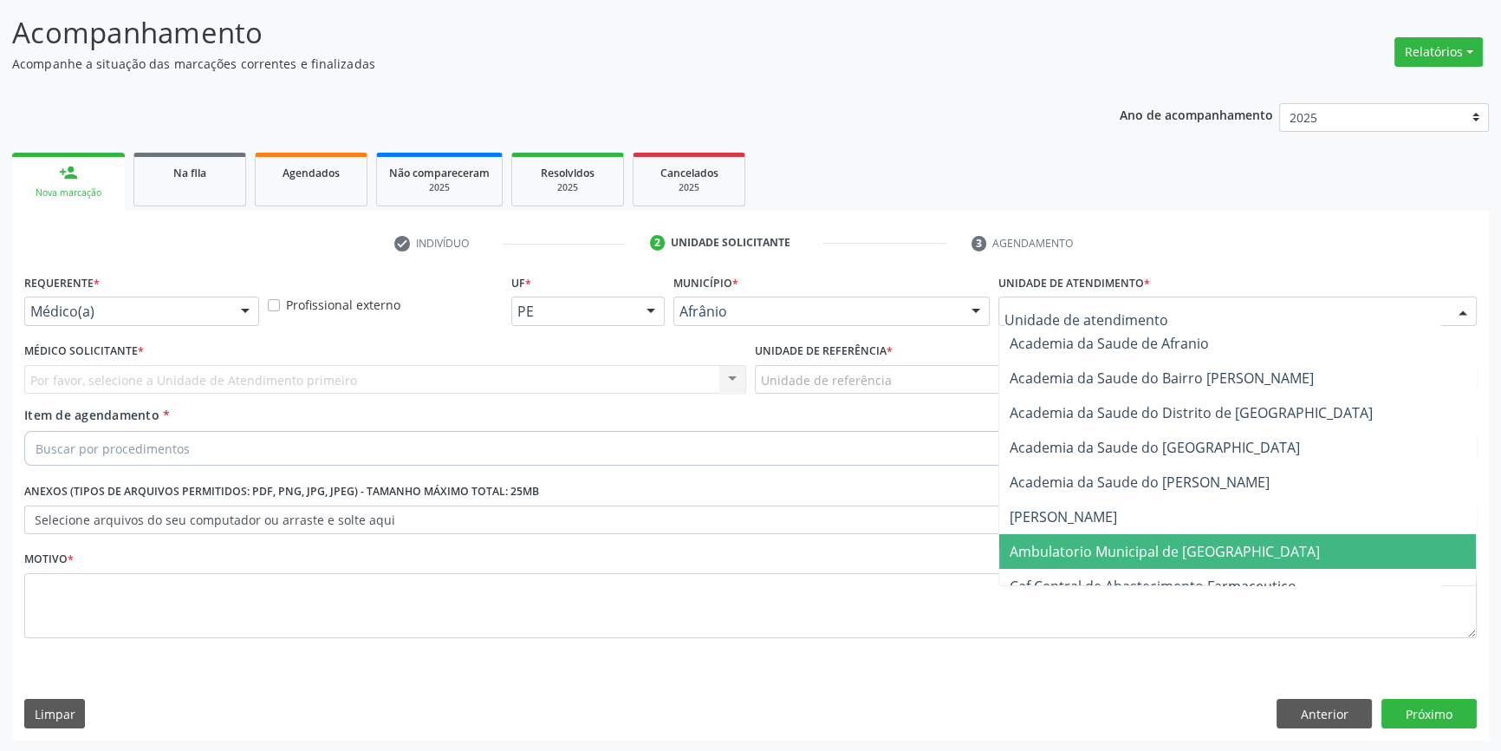
click at [1108, 553] on span "Ambulatorio Municipal de [GEOGRAPHIC_DATA]" at bounding box center [1165, 551] width 310 height 19
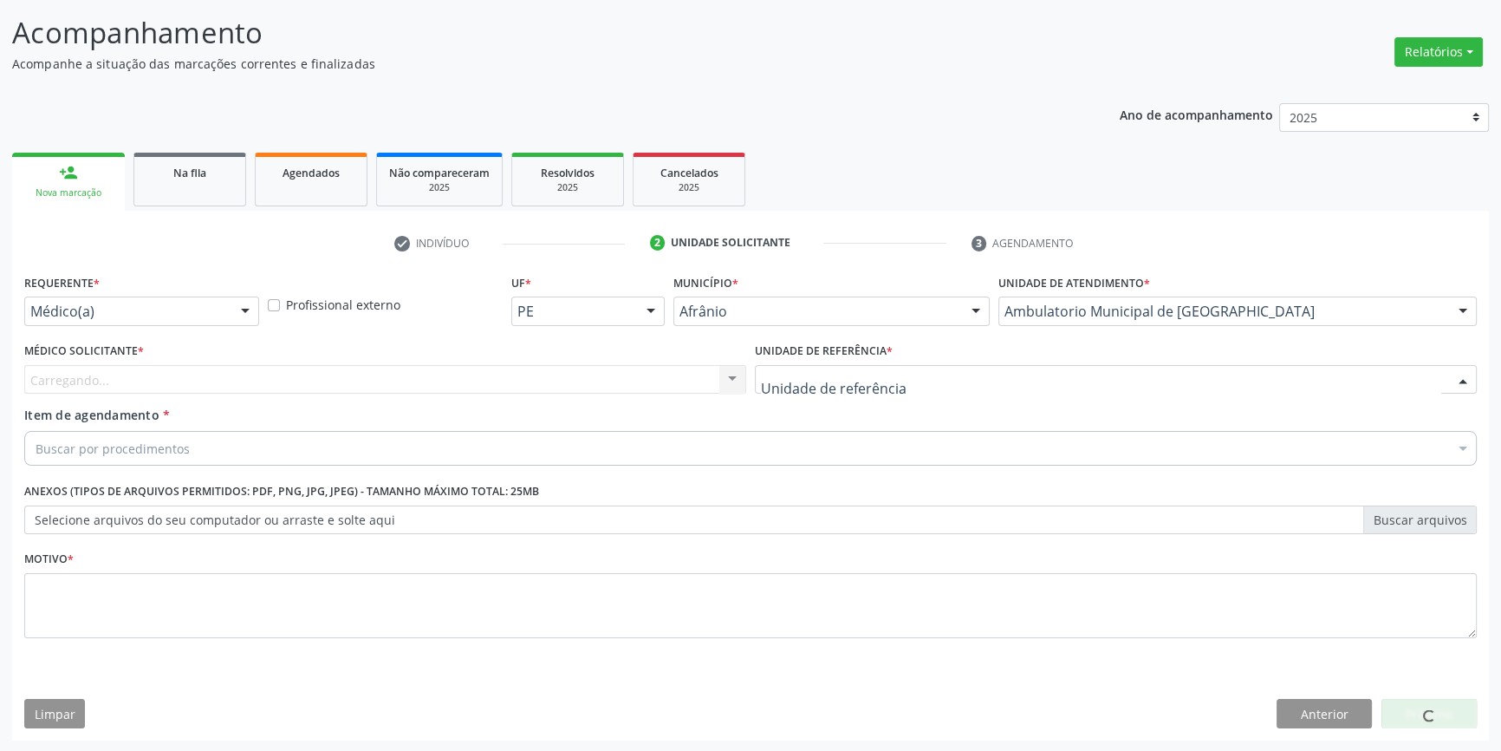
click at [887, 386] on div at bounding box center [1116, 379] width 722 height 29
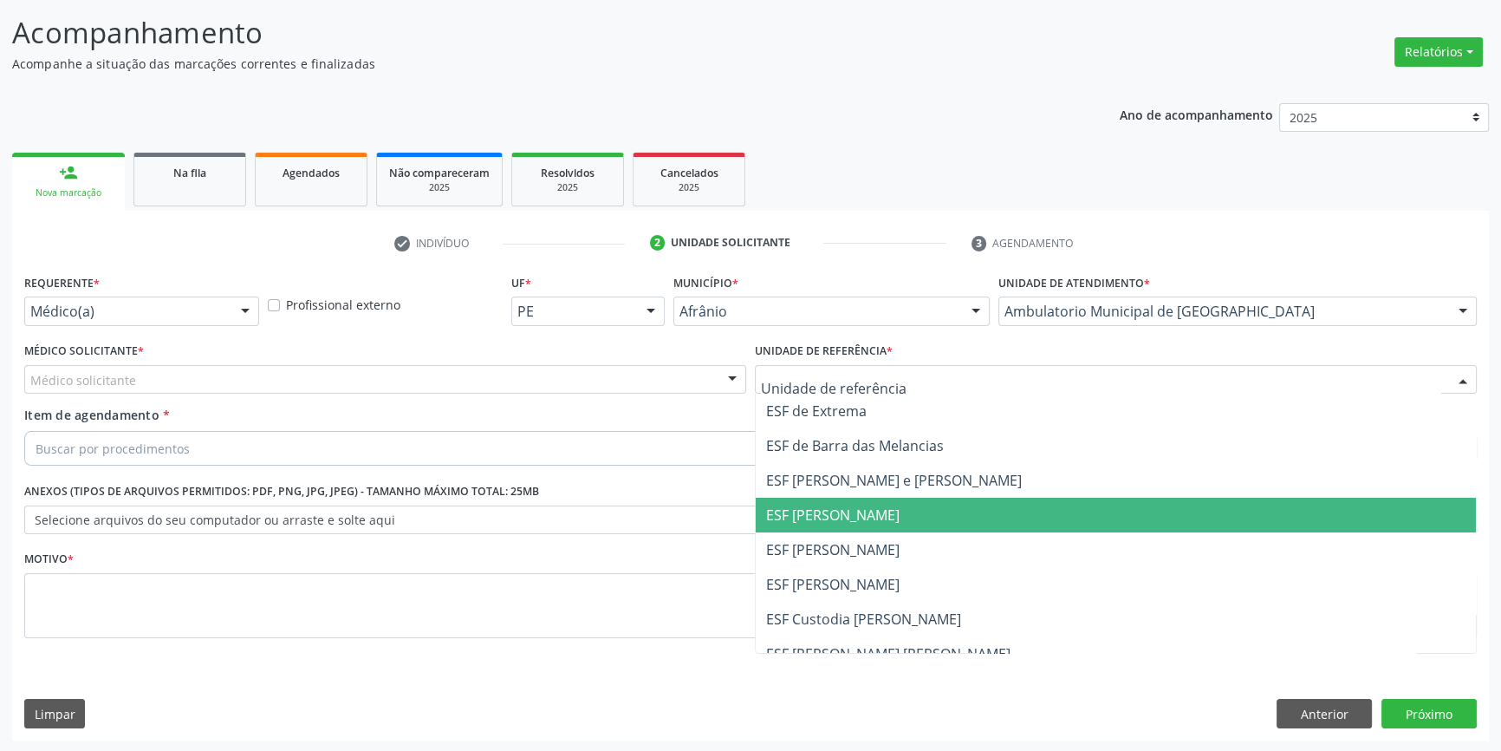
drag, startPoint x: 873, startPoint y: 518, endPoint x: 868, endPoint y: 508, distance: 11.3
click at [872, 519] on span "ESF [PERSON_NAME]" at bounding box center [832, 514] width 133 height 19
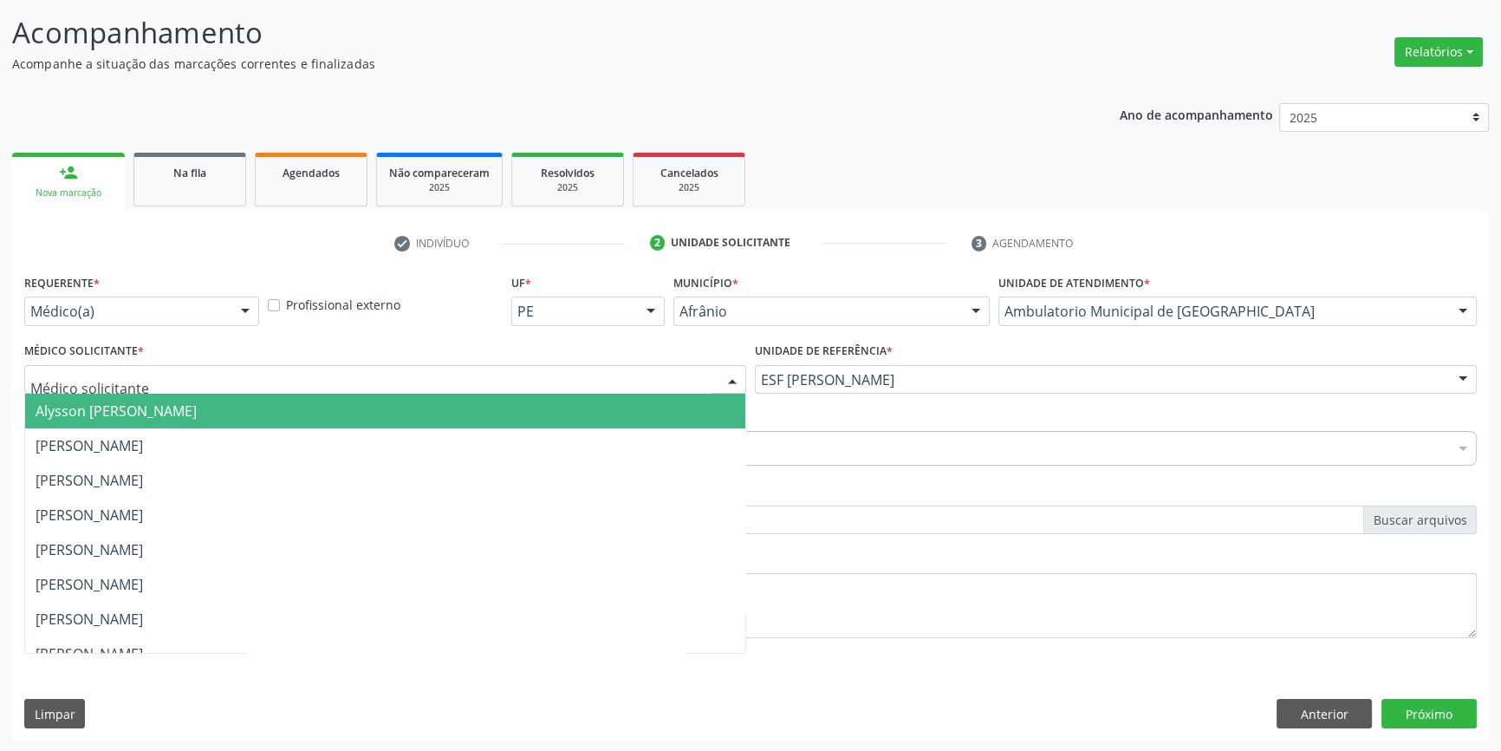
drag, startPoint x: 681, startPoint y: 380, endPoint x: 634, endPoint y: 389, distance: 47.6
click at [675, 380] on div at bounding box center [385, 379] width 722 height 29
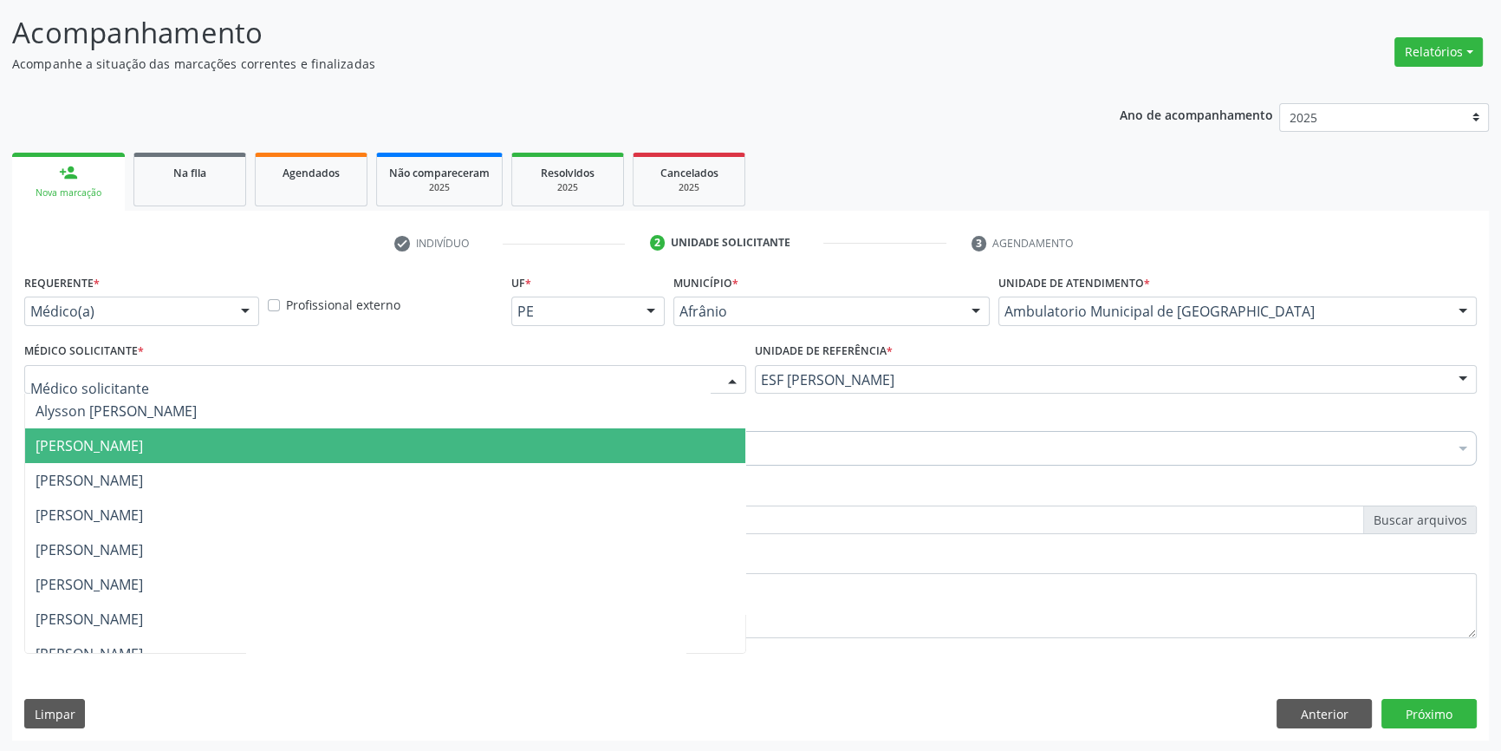
click at [277, 439] on span "[PERSON_NAME]" at bounding box center [385, 445] width 720 height 35
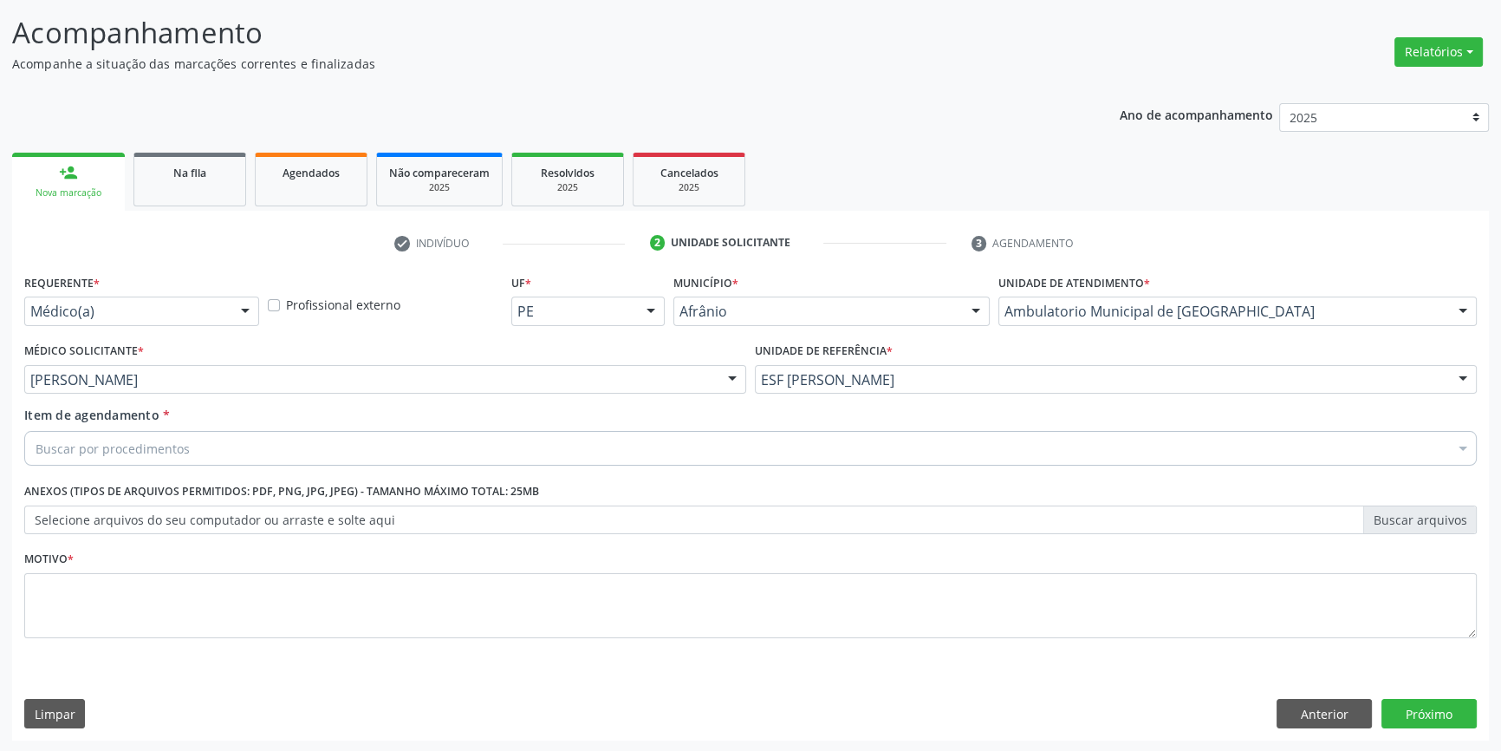
click at [249, 439] on div "Requerente * Médico(a) Médico(a) Enfermeiro(a) Paciente Nenhum resultado encont…" at bounding box center [750, 466] width 1453 height 393
click at [216, 447] on div "Buscar por procedimentos" at bounding box center [750, 448] width 1453 height 35
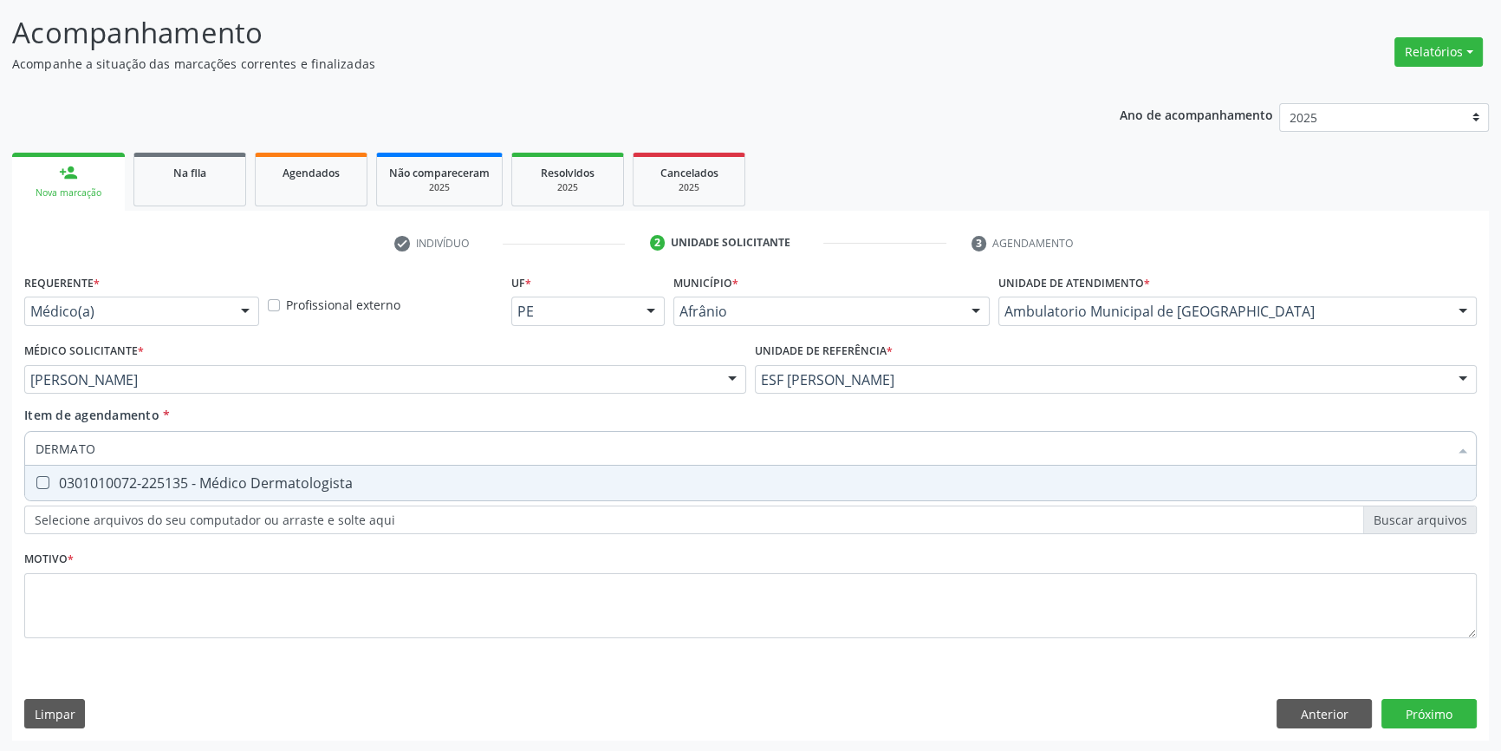
type input "DERMATOL"
click at [225, 479] on div "0301010072-225135 - Médico Dermatologista" at bounding box center [751, 483] width 1430 height 14
checkbox Dermatologista "true"
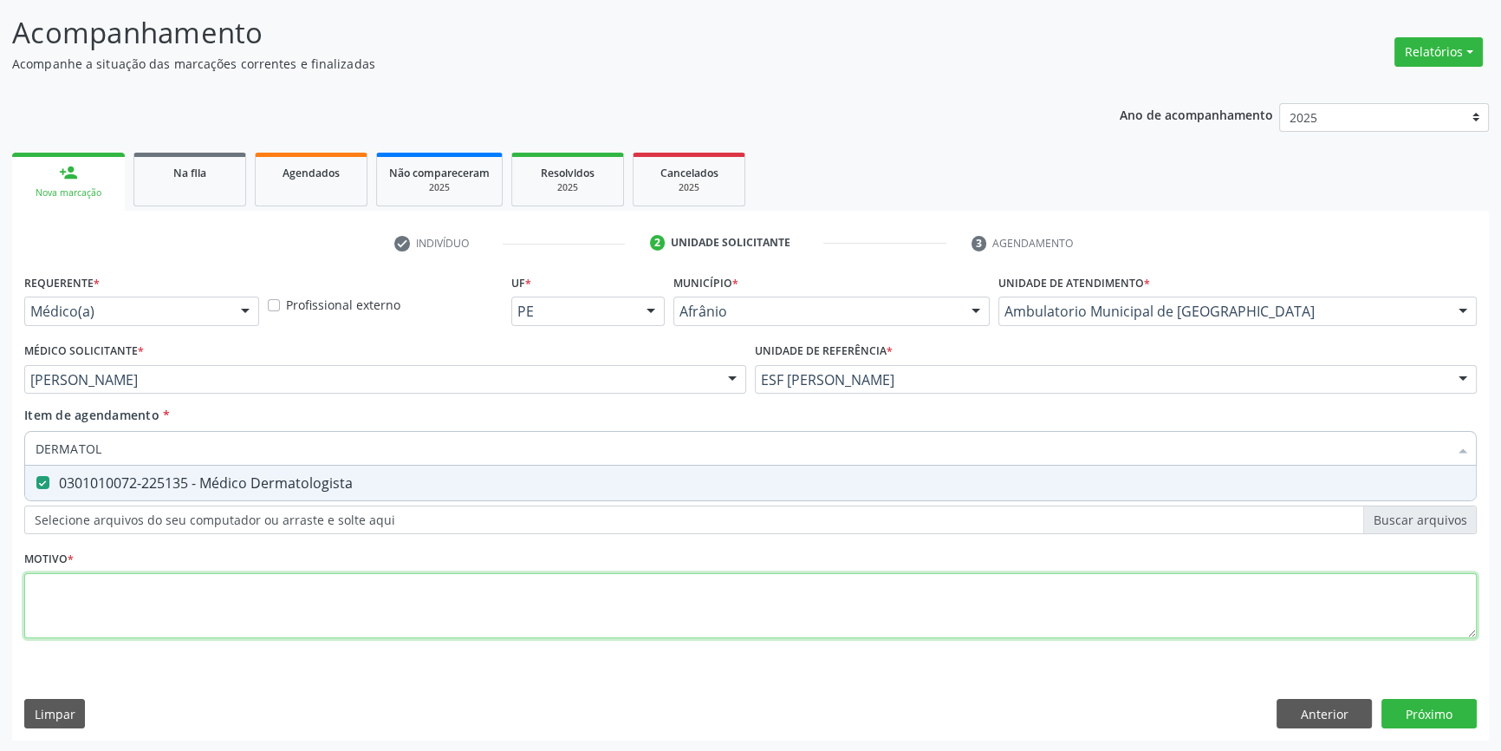
click at [211, 578] on div "Requerente * Médico(a) Médico(a) Enfermeiro(a) Paciente Nenhum resultado encont…" at bounding box center [750, 466] width 1453 height 393
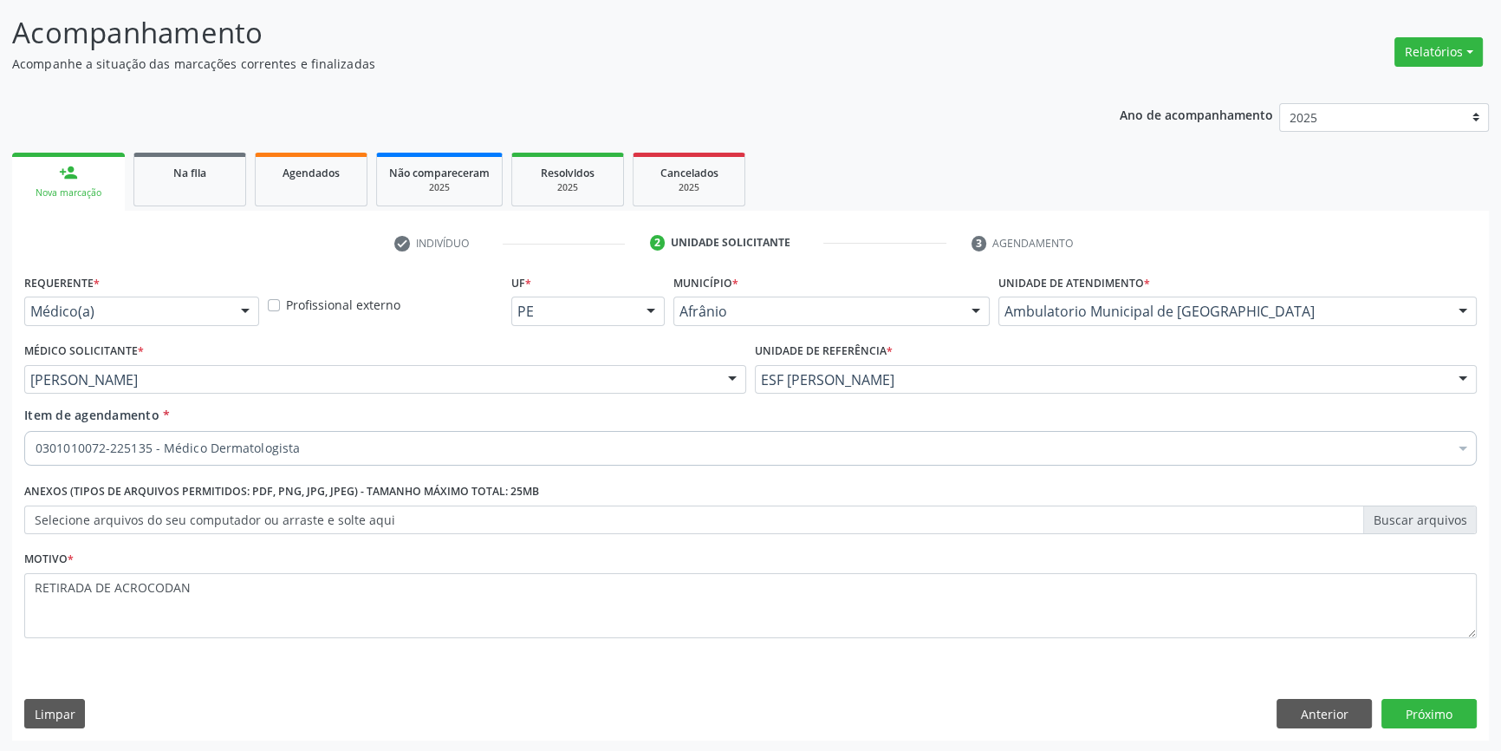
click at [233, 572] on div "Motivo * RETIRADA DE ACROCODAN" at bounding box center [750, 592] width 1453 height 92
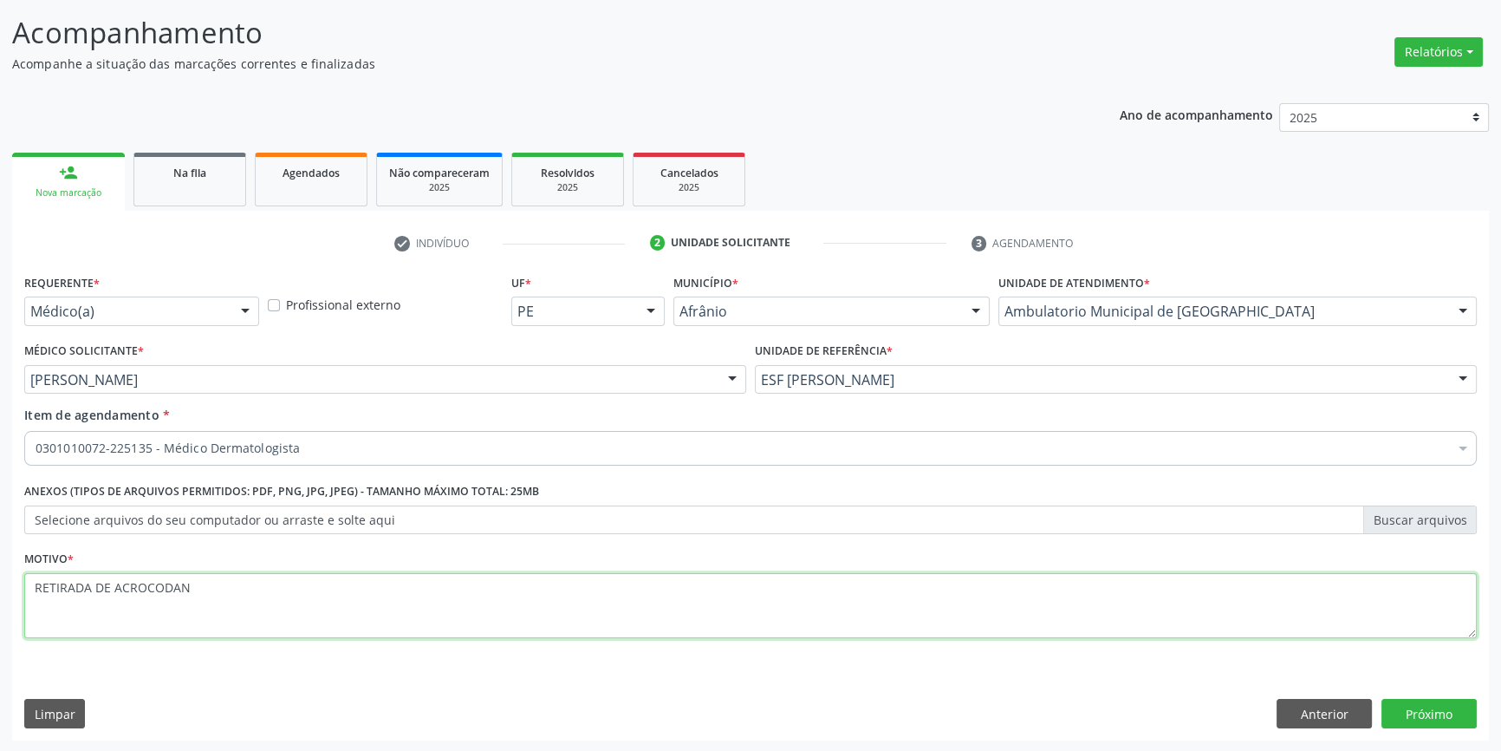
drag, startPoint x: 212, startPoint y: 582, endPoint x: 42, endPoint y: 581, distance: 170.8
click at [42, 581] on textarea "RETIRADA DE ACROCODAN" at bounding box center [750, 606] width 1453 height 66
paste textarea "RDO"
type textarea "RETIRADA DE ACROCORDON"
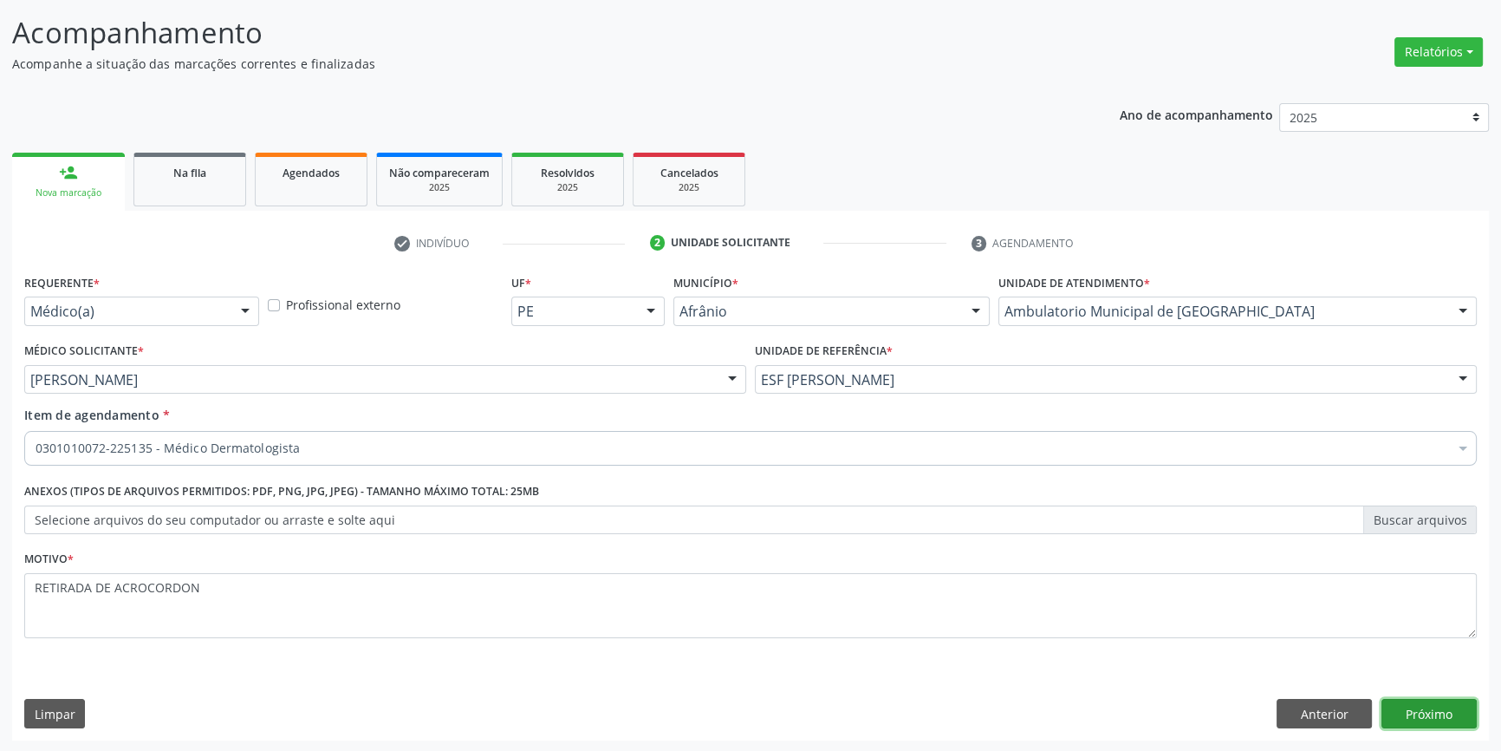
click at [1466, 712] on button "Próximo" at bounding box center [1429, 713] width 95 height 29
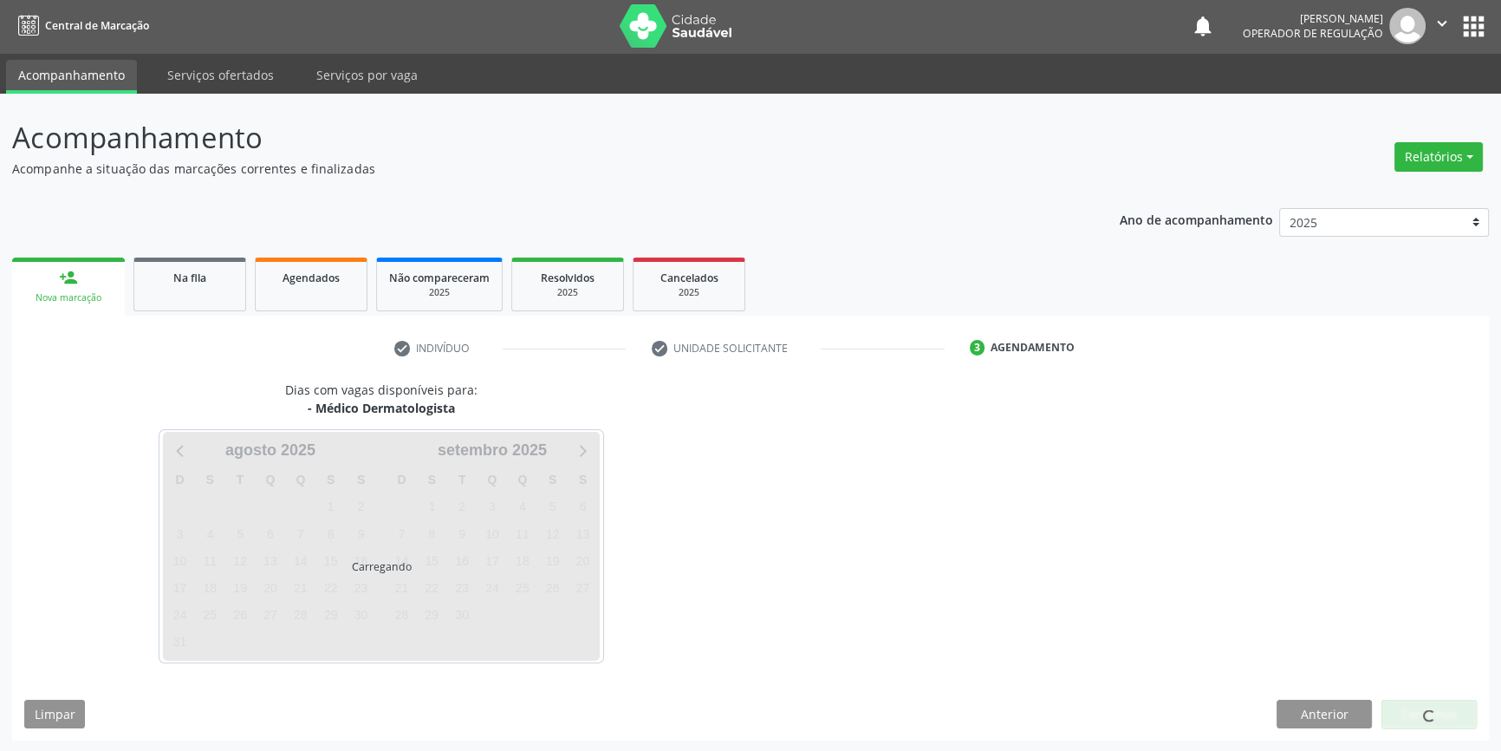
scroll to position [53, 0]
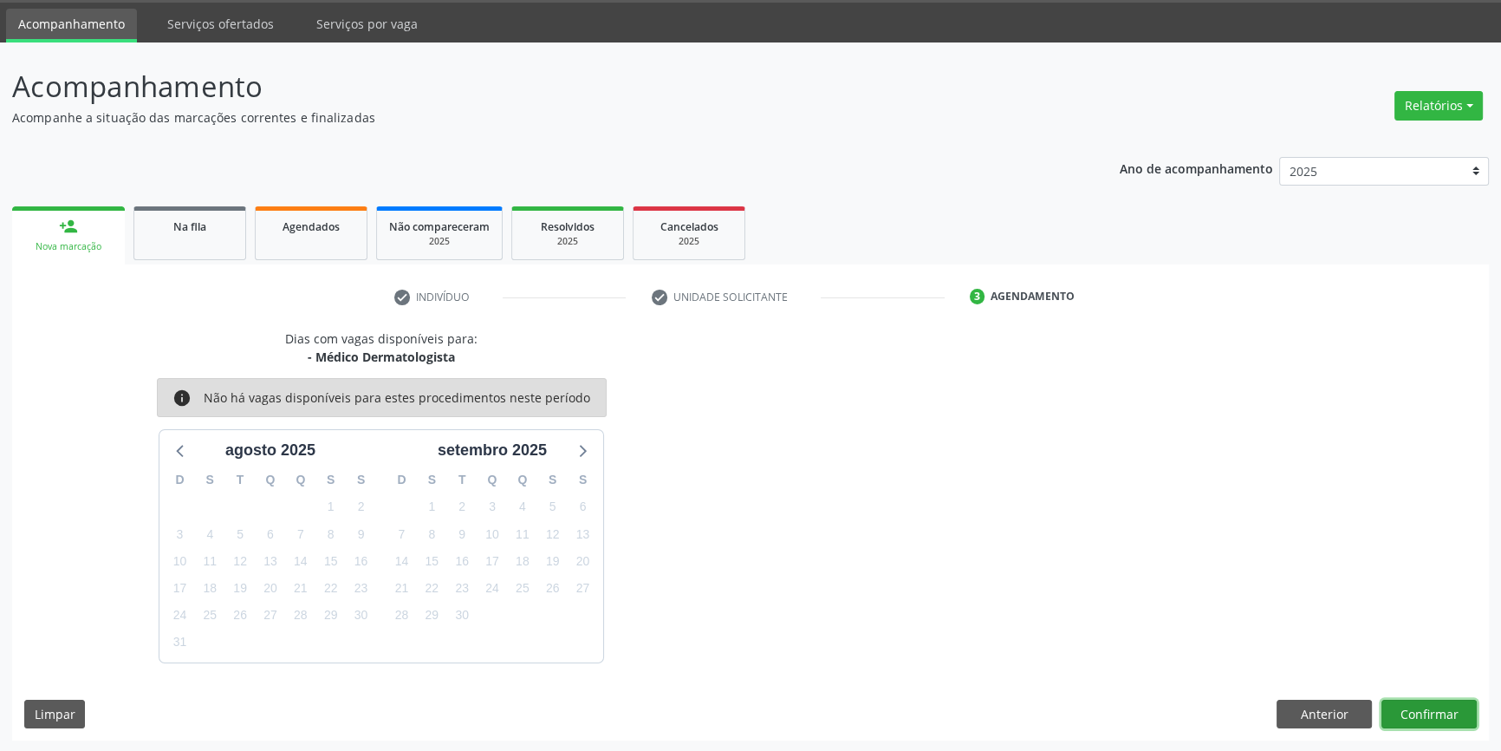
click at [1450, 701] on button "Confirmar" at bounding box center [1429, 713] width 95 height 29
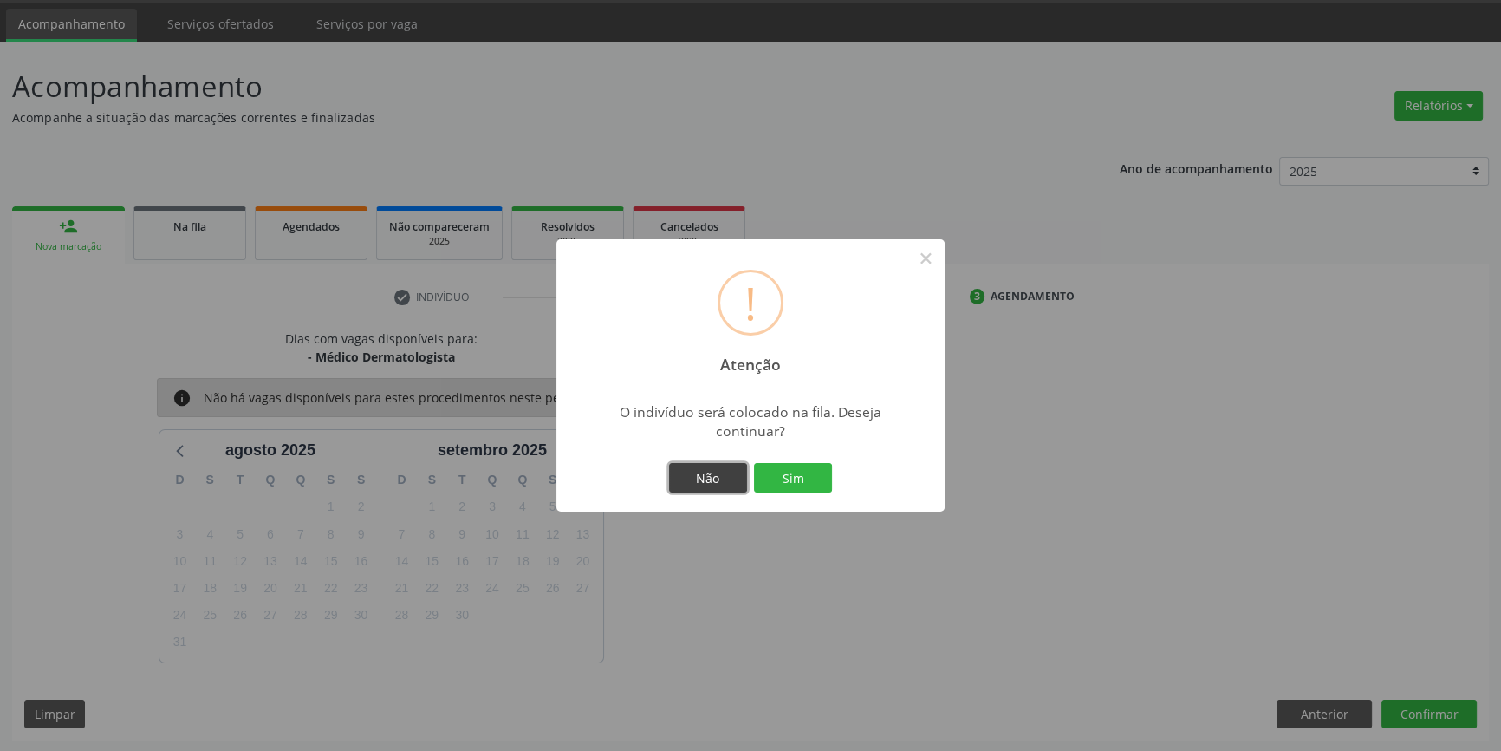
click at [698, 468] on button "Não" at bounding box center [708, 477] width 78 height 29
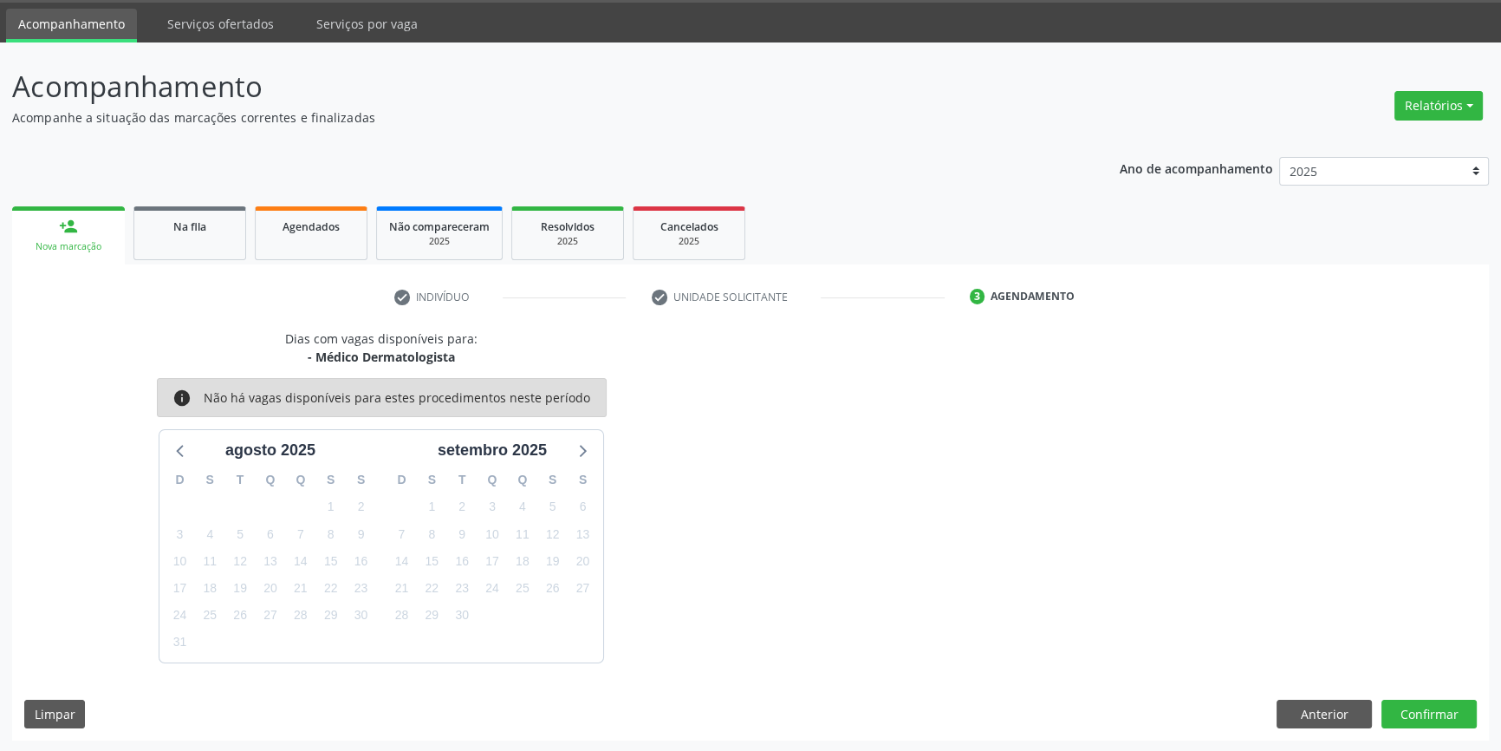
click at [1442, 695] on div "Dias com vagas disponíveis para: - Médico Dermatologista info Não há vagas disp…" at bounding box center [750, 534] width 1477 height 411
click at [1428, 719] on button "Confirmar" at bounding box center [1429, 713] width 95 height 29
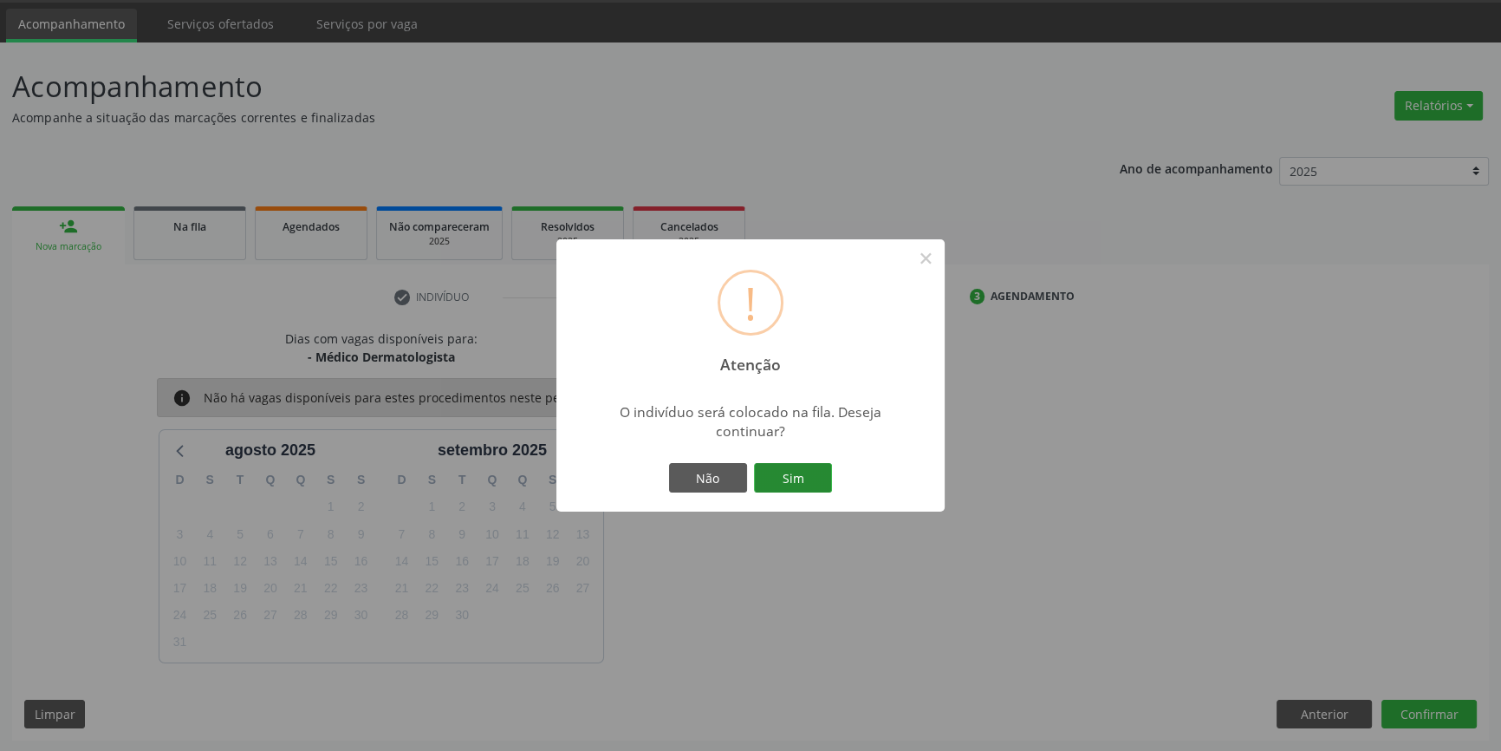
click at [781, 476] on button "Sim" at bounding box center [793, 477] width 78 height 29
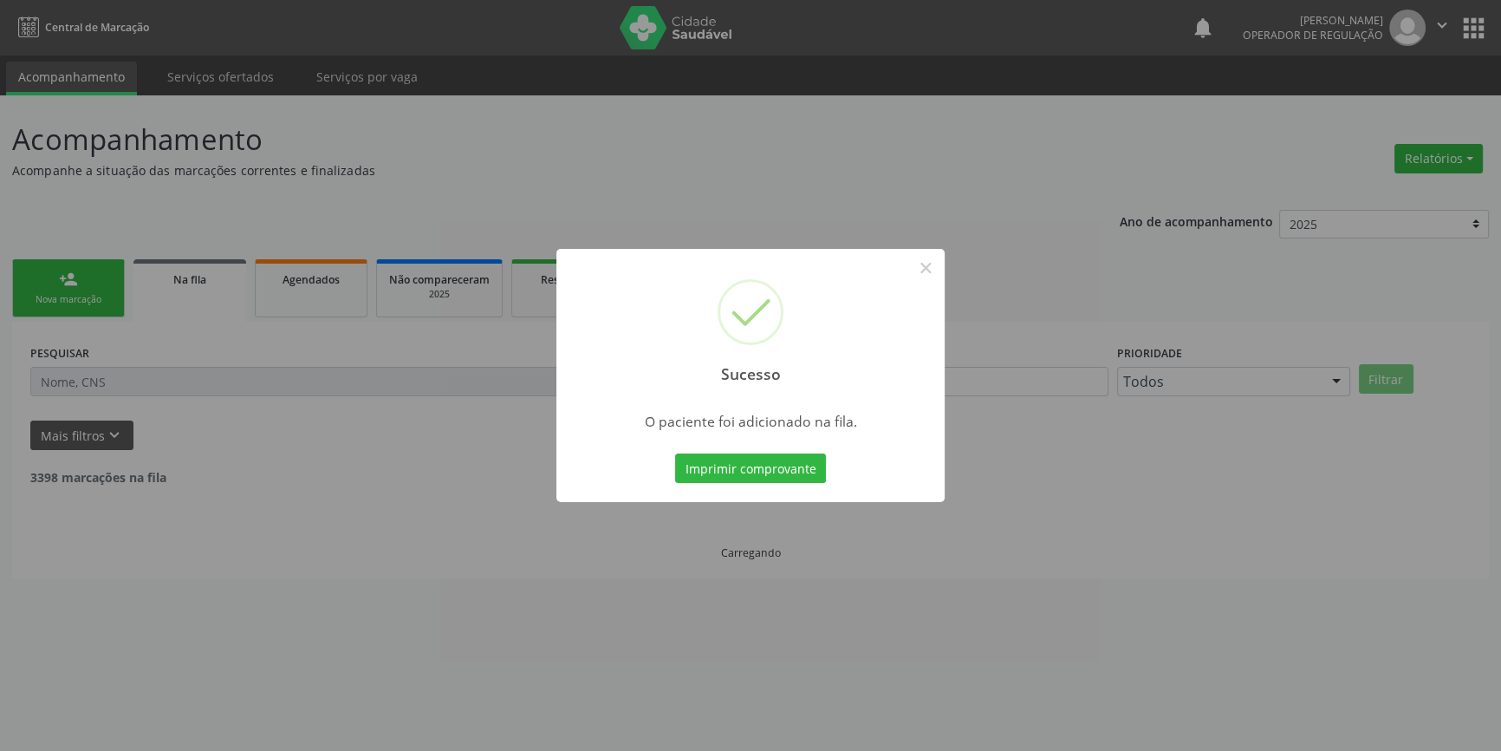
scroll to position [0, 0]
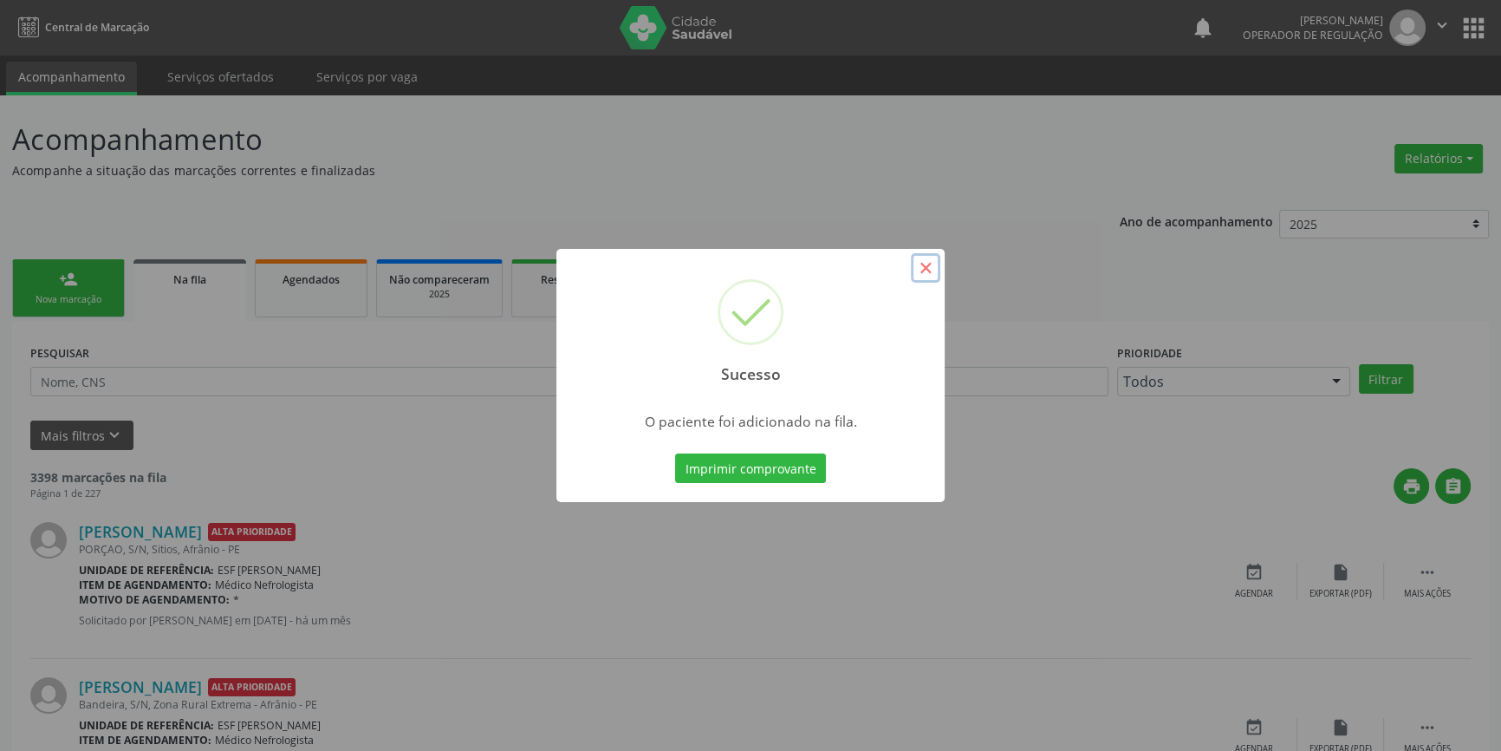
click at [922, 265] on button "×" at bounding box center [925, 267] width 29 height 29
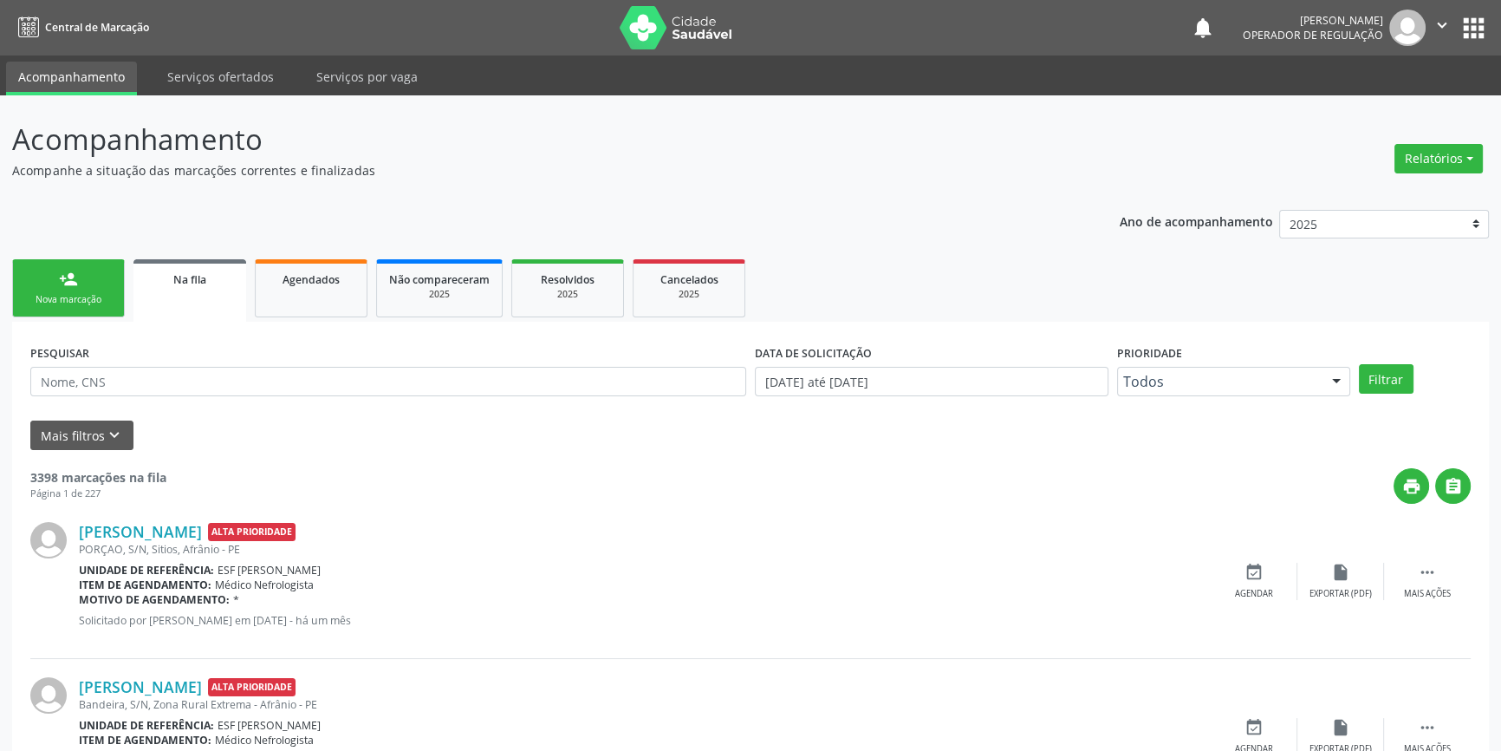
click at [86, 287] on link "person_add Nova marcação" at bounding box center [68, 288] width 113 height 58
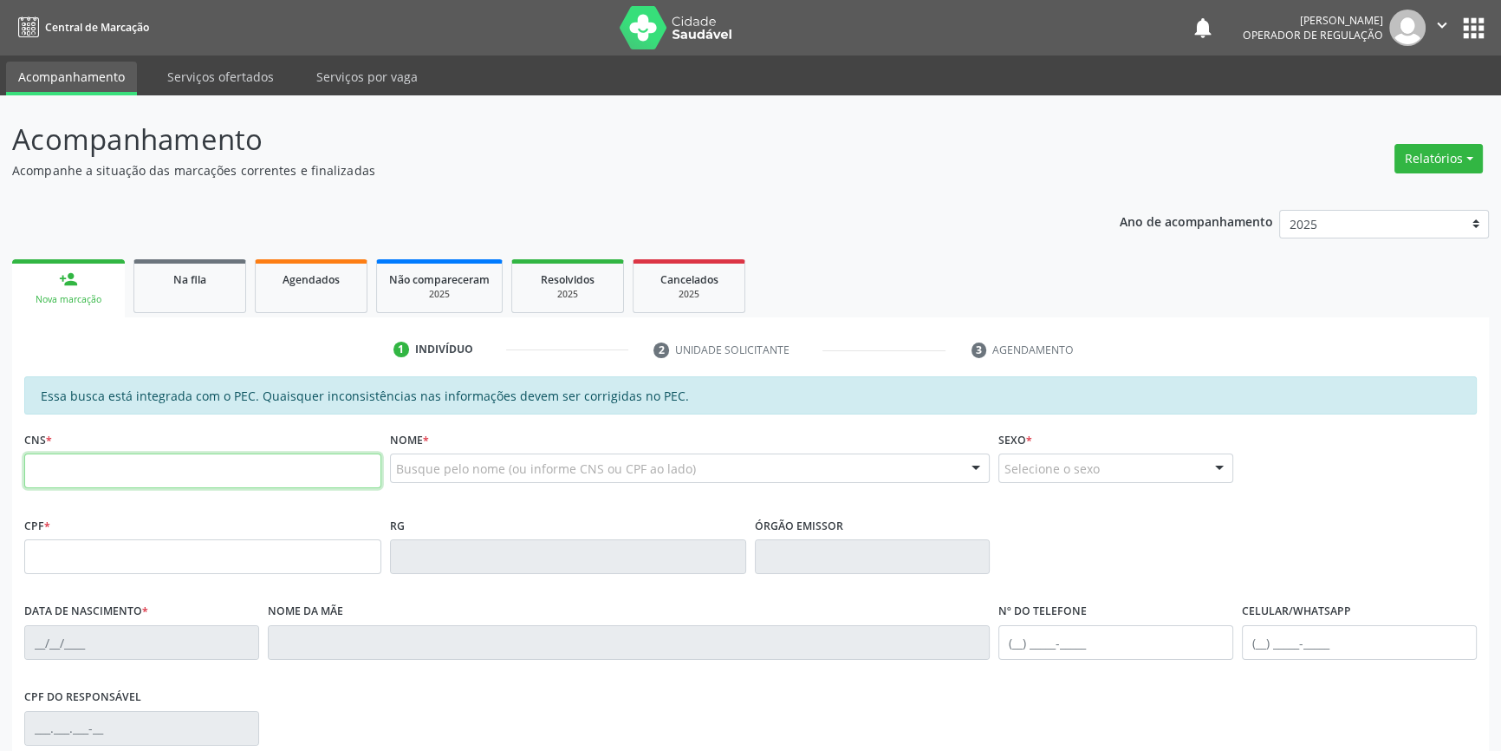
click at [140, 484] on input "text" at bounding box center [202, 470] width 357 height 35
type input "700 5003 5545 9159"
type input "083.230.304-64"
type input "07/10/1987"
type input "Antonia Santos Silva de Sousa"
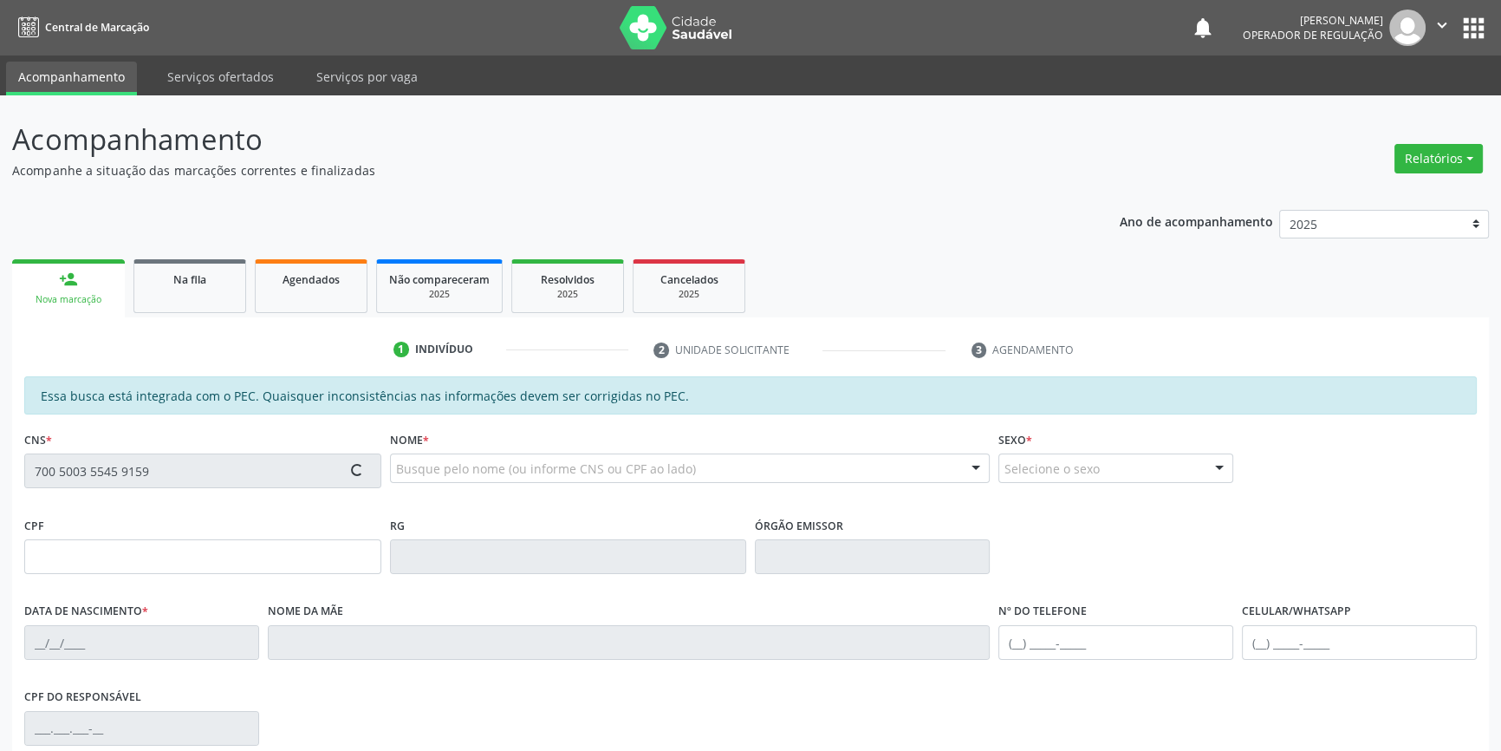
type input "(87) 98107-1691"
type input "S/N"
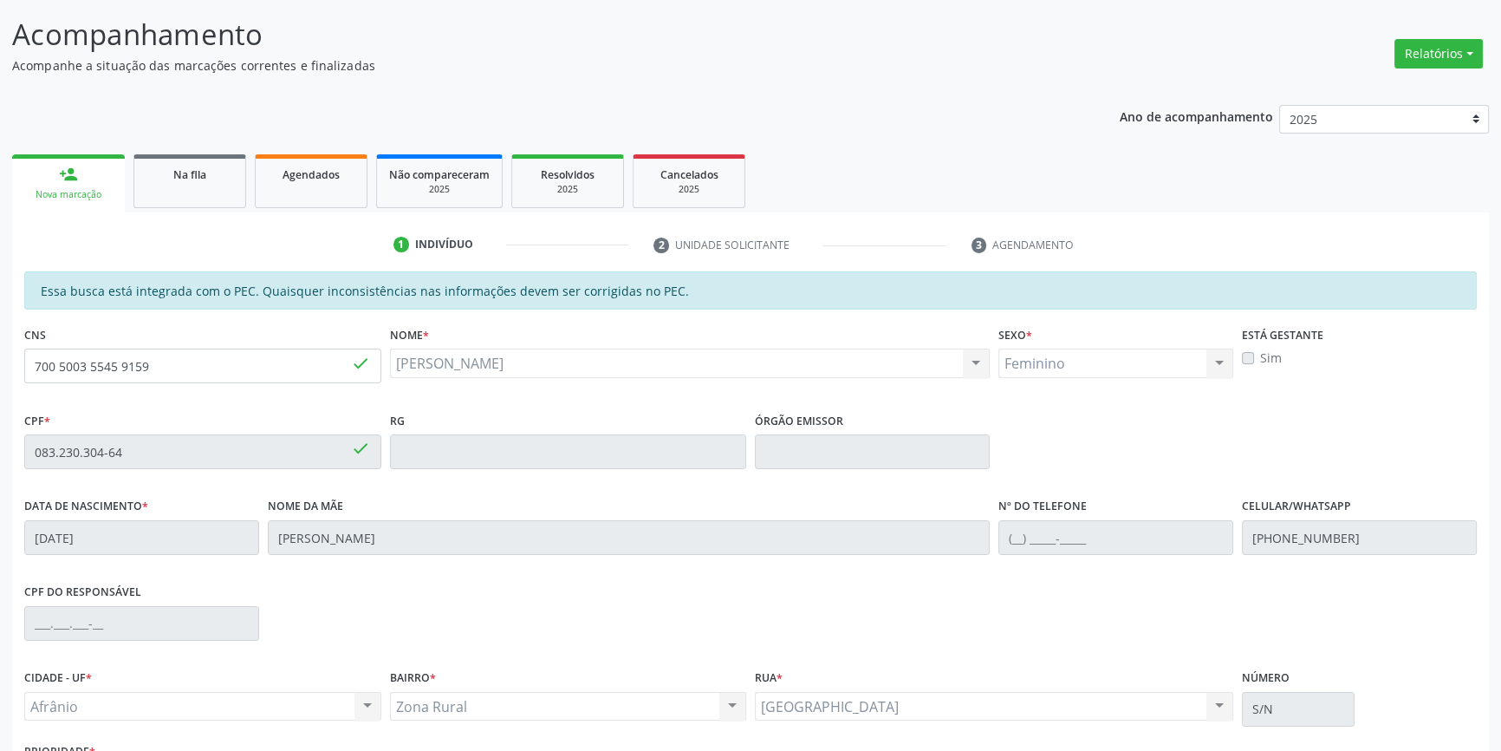
scroll to position [237, 0]
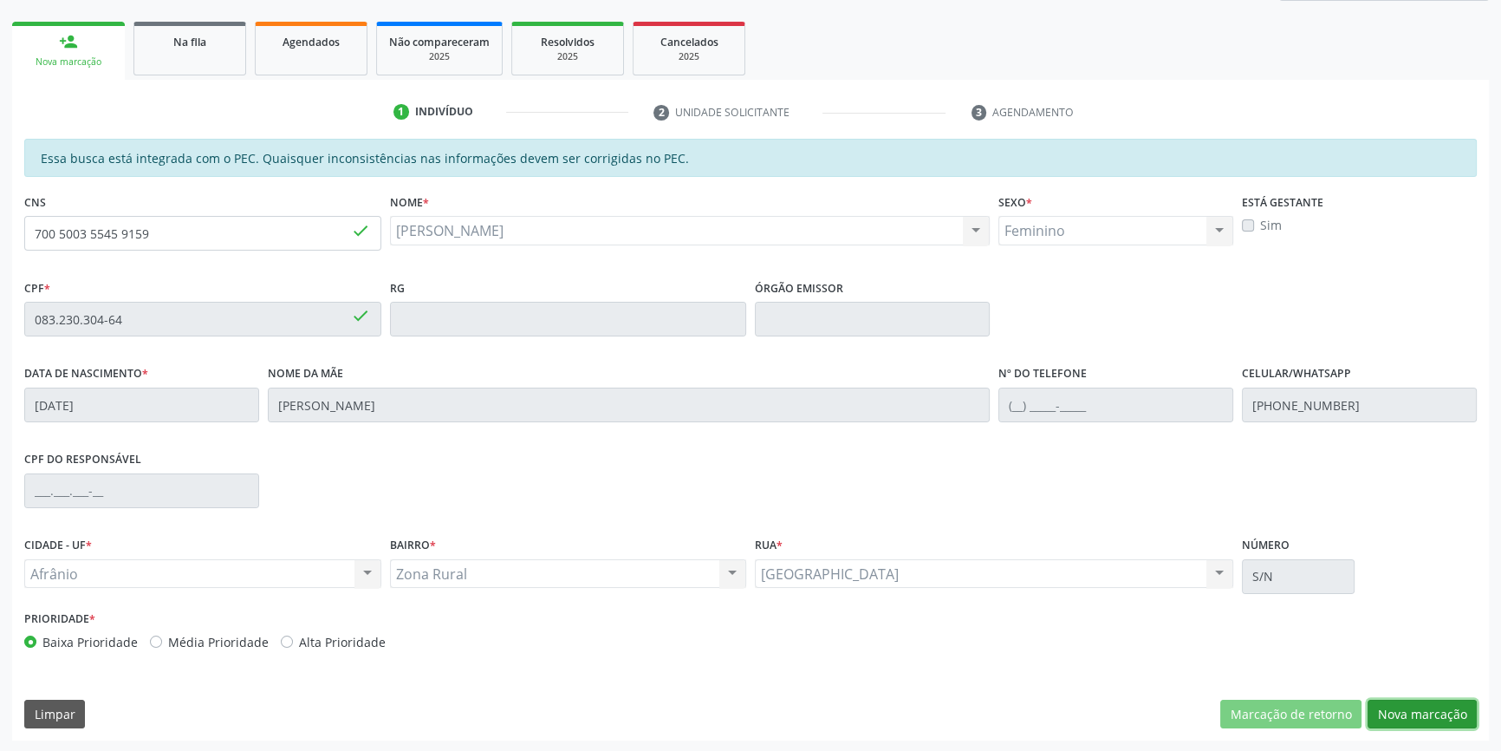
click at [1451, 707] on button "Nova marcação" at bounding box center [1422, 713] width 109 height 29
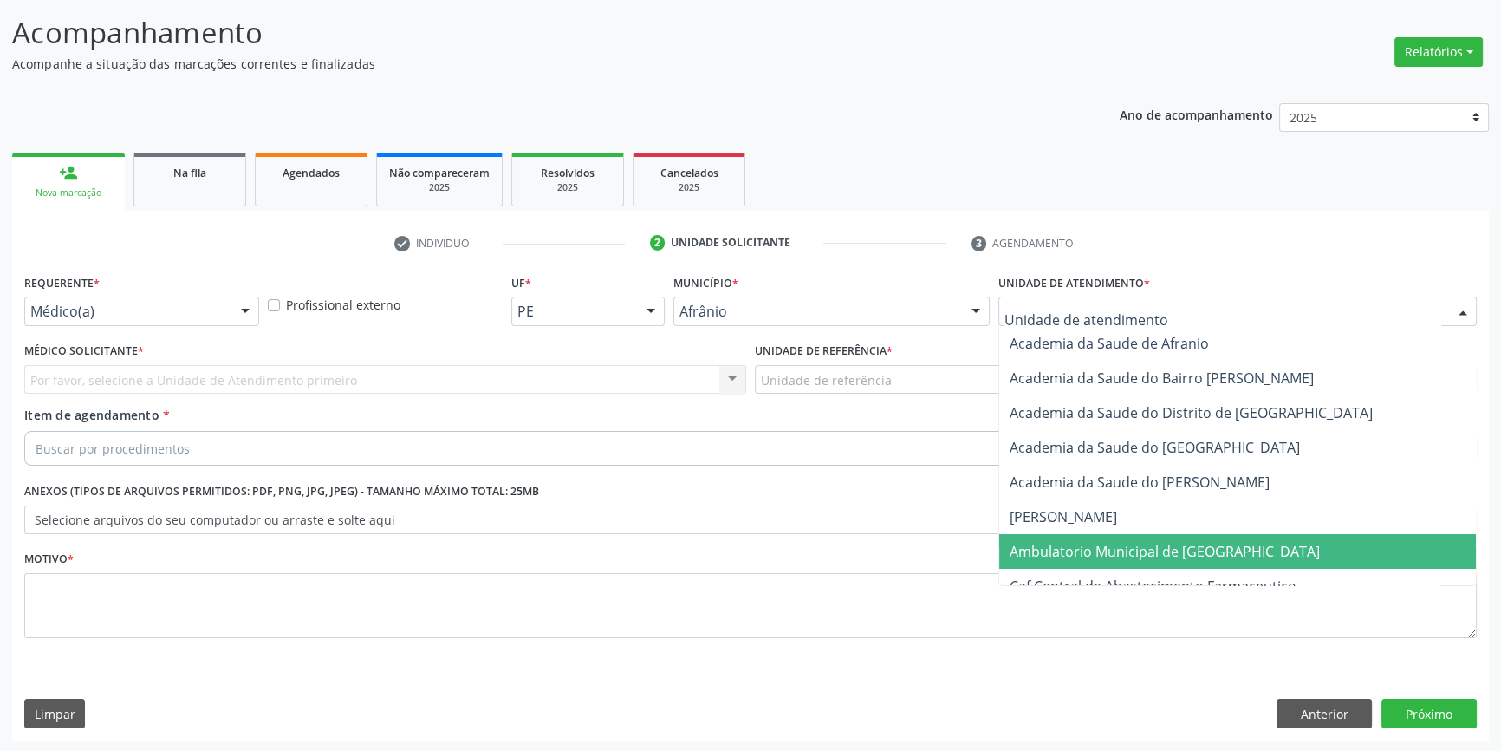
click at [1145, 558] on span "Ambulatorio Municipal de [GEOGRAPHIC_DATA]" at bounding box center [1165, 551] width 310 height 19
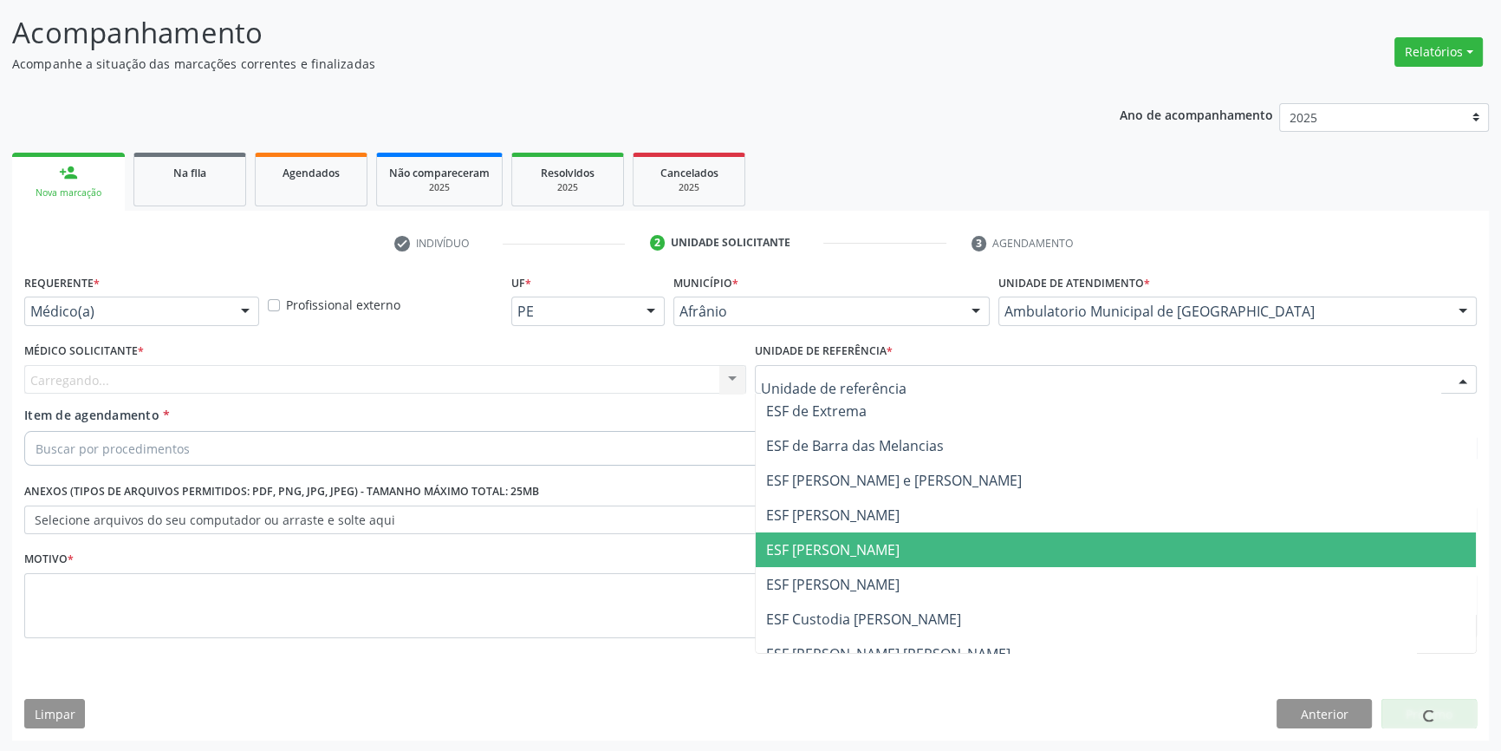
drag, startPoint x: 832, startPoint y: 550, endPoint x: 695, endPoint y: 468, distance: 159.8
click at [829, 549] on span "ESF [PERSON_NAME]" at bounding box center [832, 549] width 133 height 19
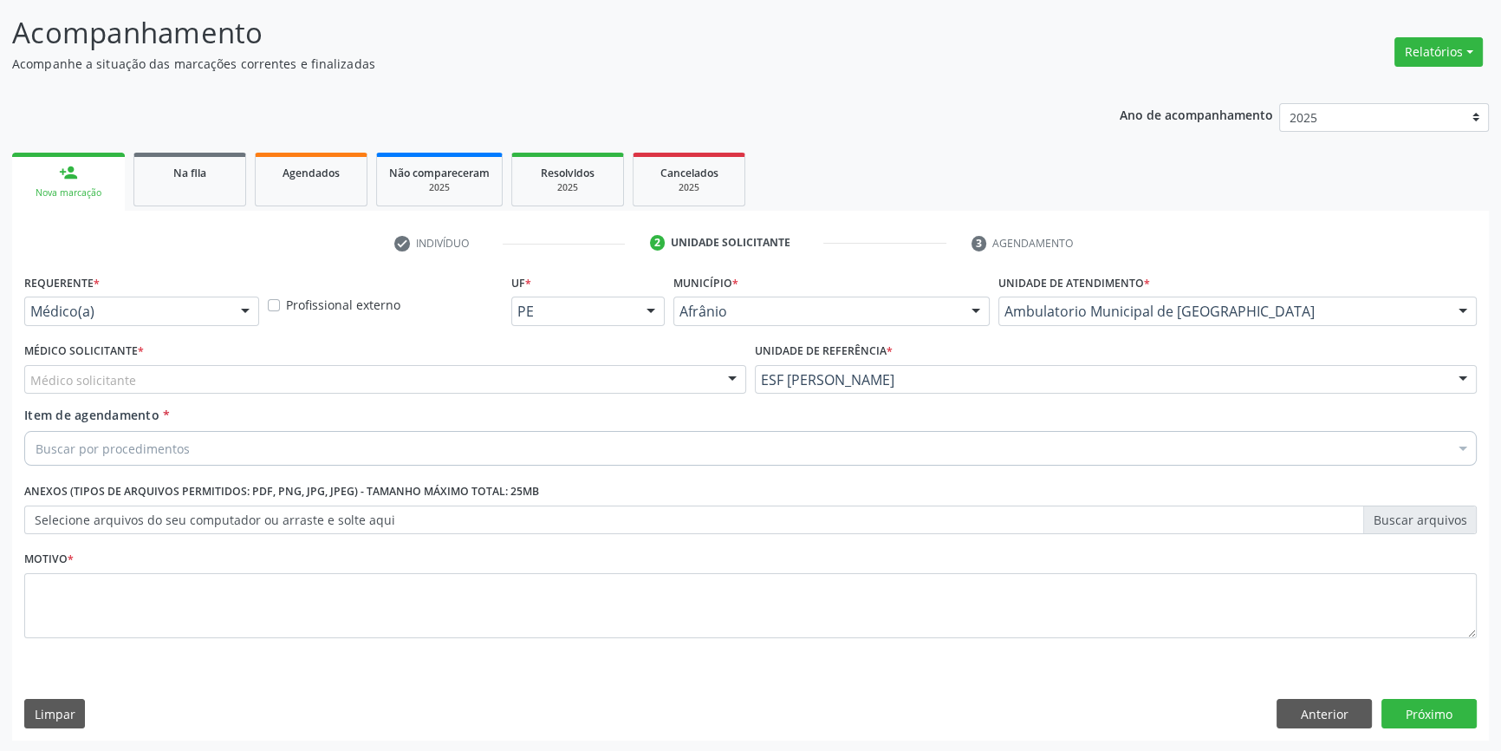
click at [536, 380] on div "Médico solicitante" at bounding box center [385, 379] width 722 height 29
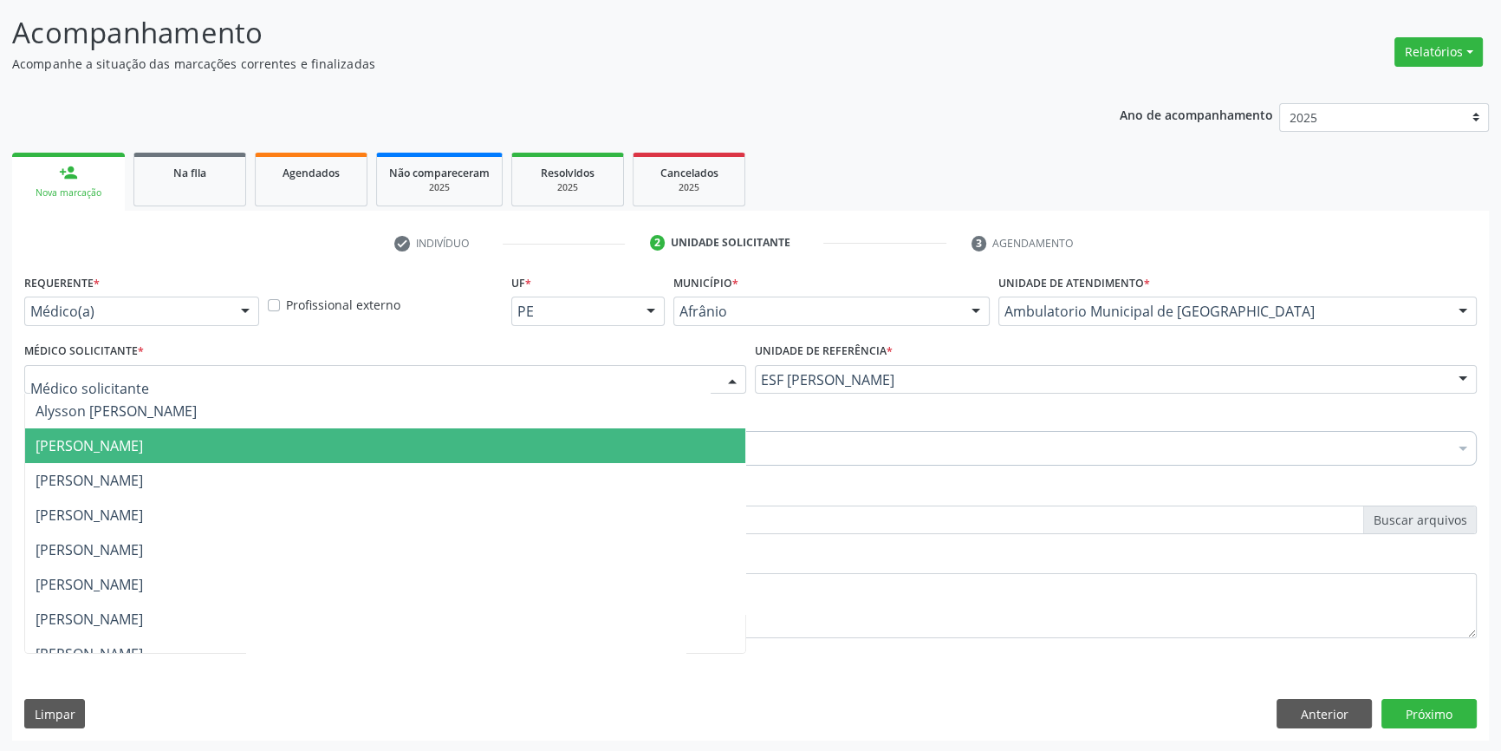
click at [143, 441] on span "[PERSON_NAME]" at bounding box center [89, 445] width 107 height 19
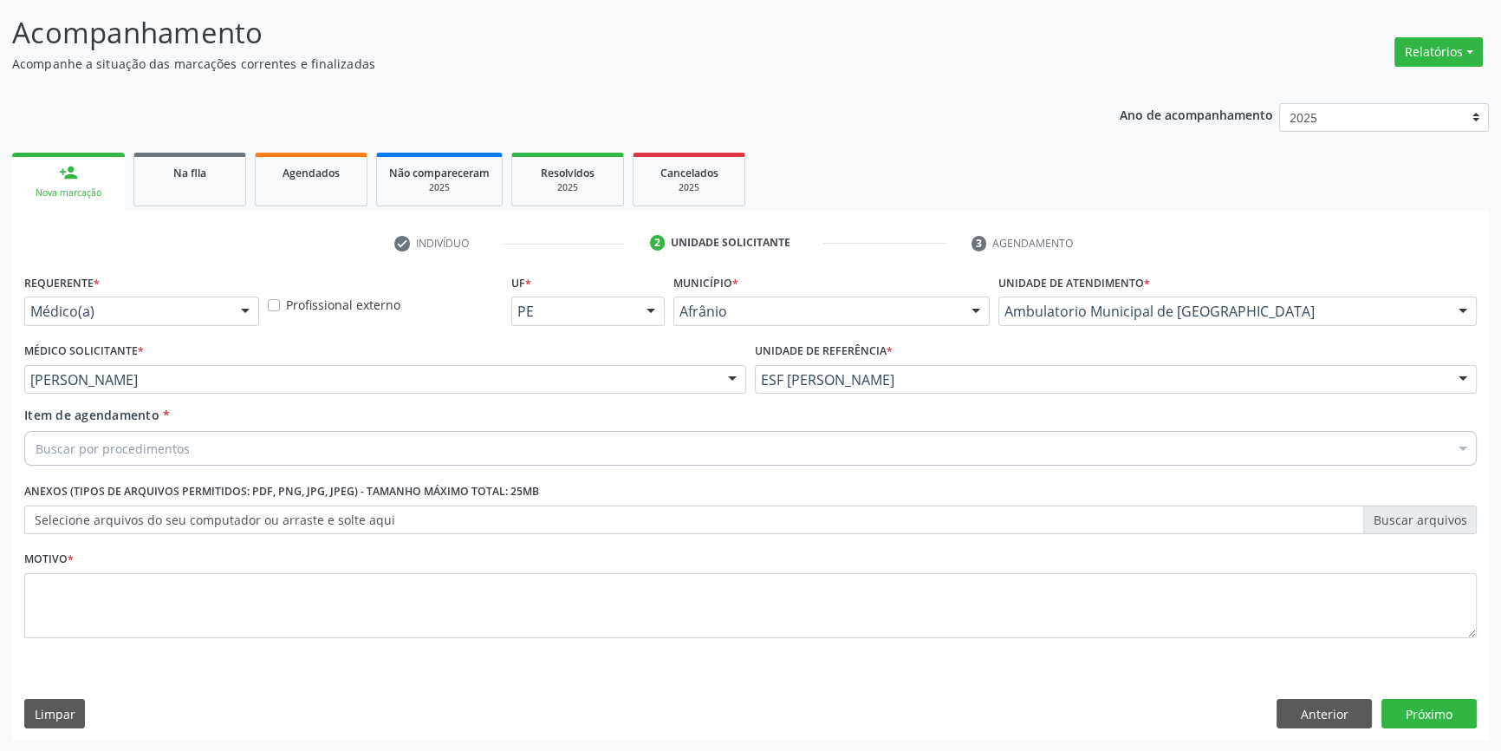
click at [209, 452] on div "Buscar por procedimentos" at bounding box center [750, 448] width 1453 height 35
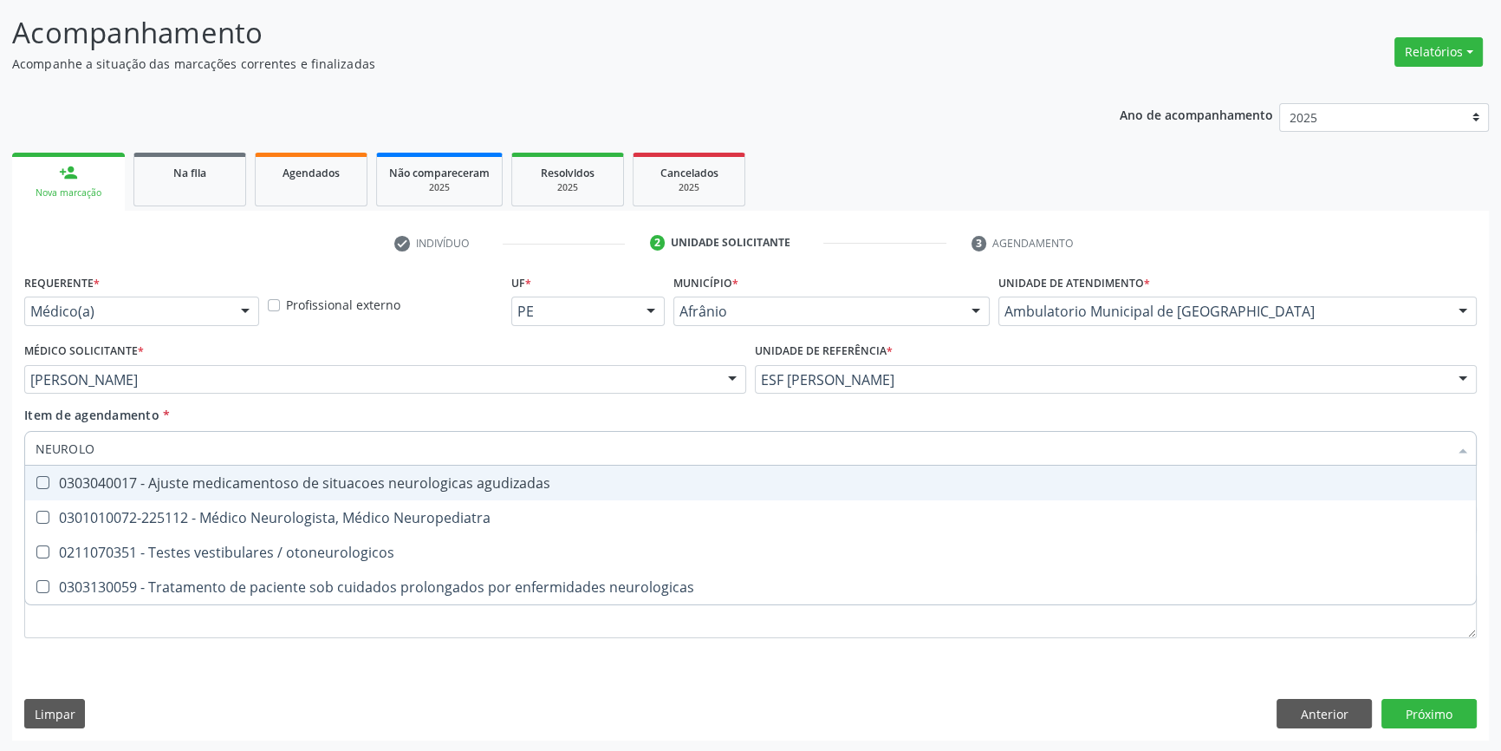
drag, startPoint x: 45, startPoint y: 444, endPoint x: 0, endPoint y: 429, distance: 47.4
click at [0, 432] on div "Acompanhamento Acompanhe a situação das marcações correntes e finalizadas Relat…" at bounding box center [750, 371] width 1501 height 764
type input "NEUROCIRU"
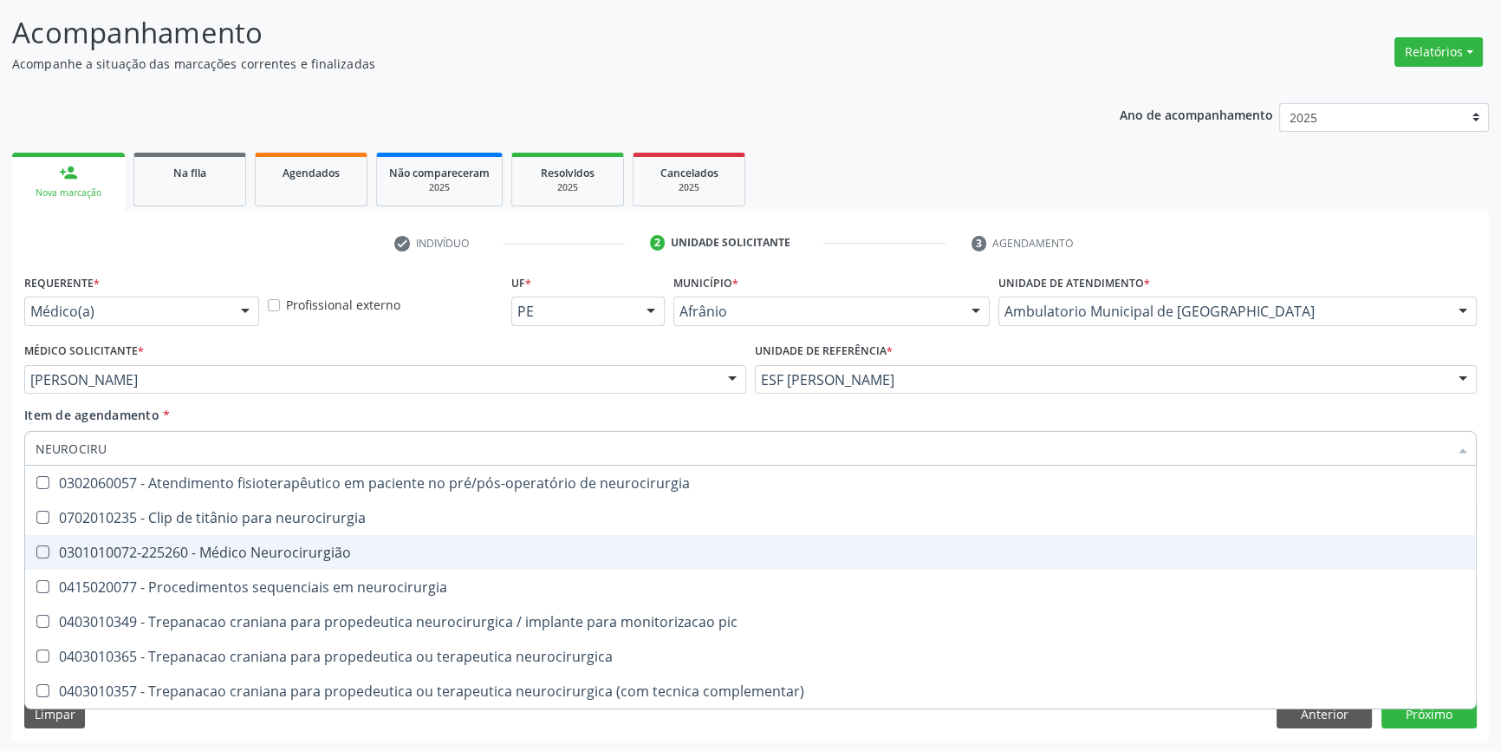
click at [267, 546] on div "0301010072-225260 - Médico Neurocirurgião" at bounding box center [751, 552] width 1430 height 14
checkbox Neurocirurgião "true"
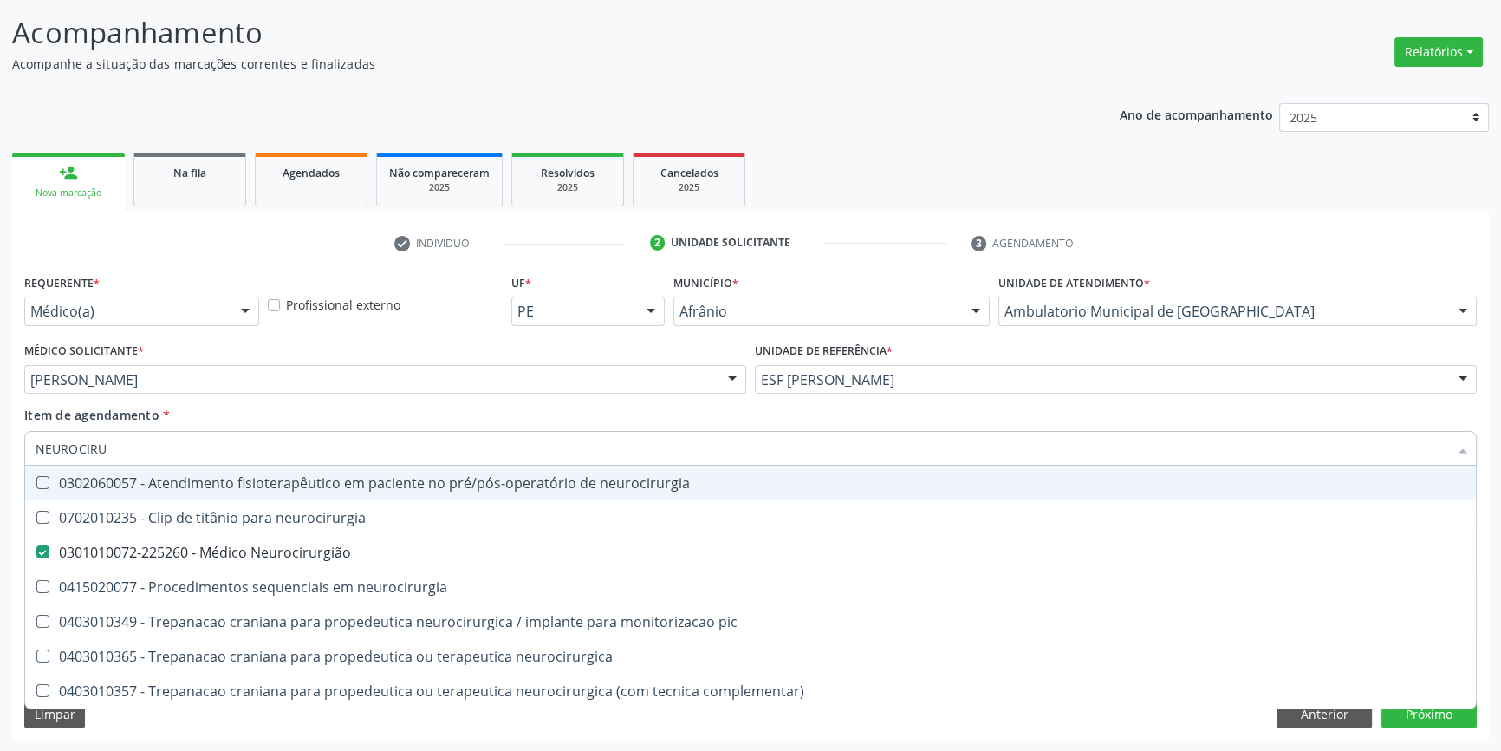
click at [303, 407] on div "Item de agendamento * NEUROCIRU Desfazer seleção 0302060057 - Atendimento fisio…" at bounding box center [750, 433] width 1453 height 55
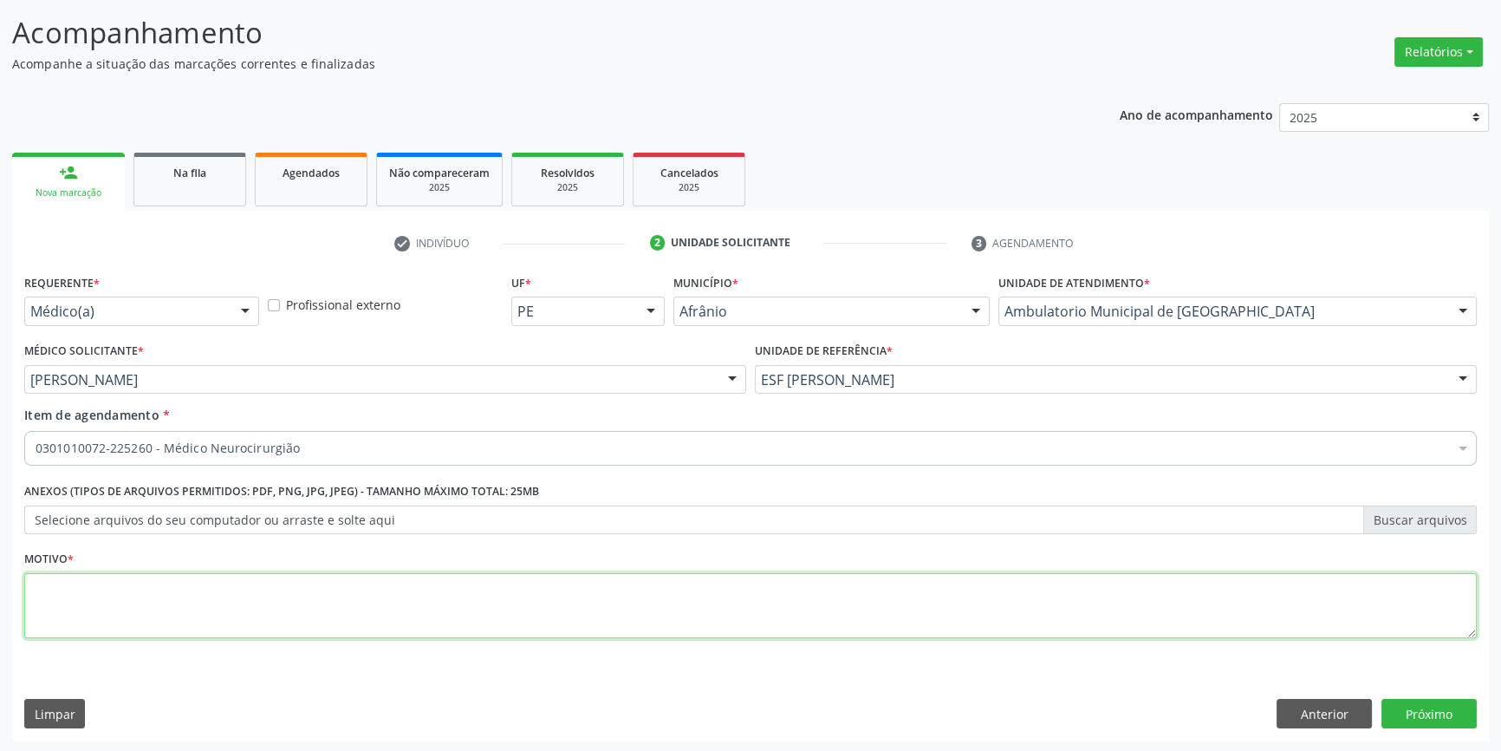
click at [249, 589] on textarea at bounding box center [750, 606] width 1453 height 66
type textarea "CEFALEIA"
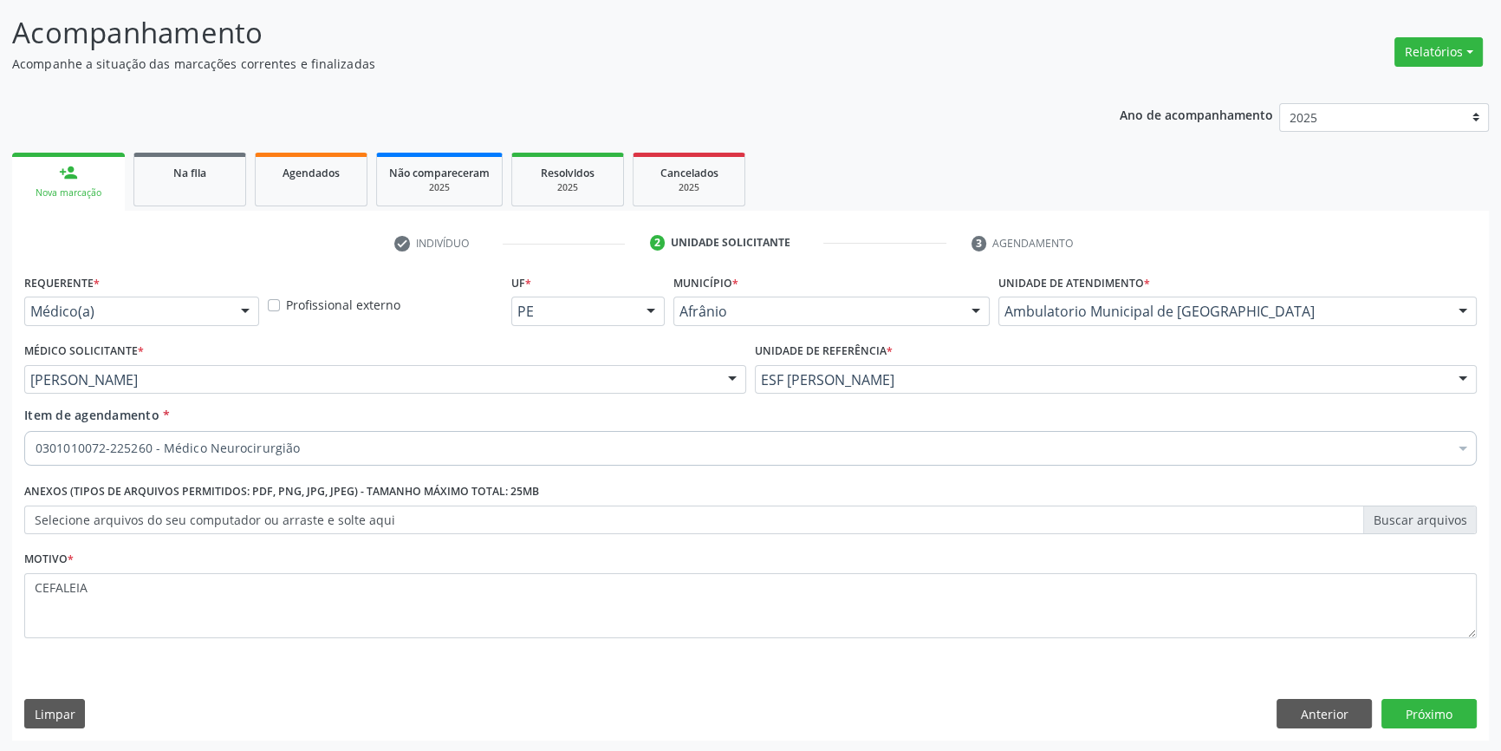
click at [1439, 693] on div "Requerente * Médico(a) Médico(a) Enfermeiro(a) Paciente Nenhum resultado encont…" at bounding box center [750, 505] width 1477 height 471
click at [1438, 699] on button "Próximo" at bounding box center [1429, 713] width 95 height 29
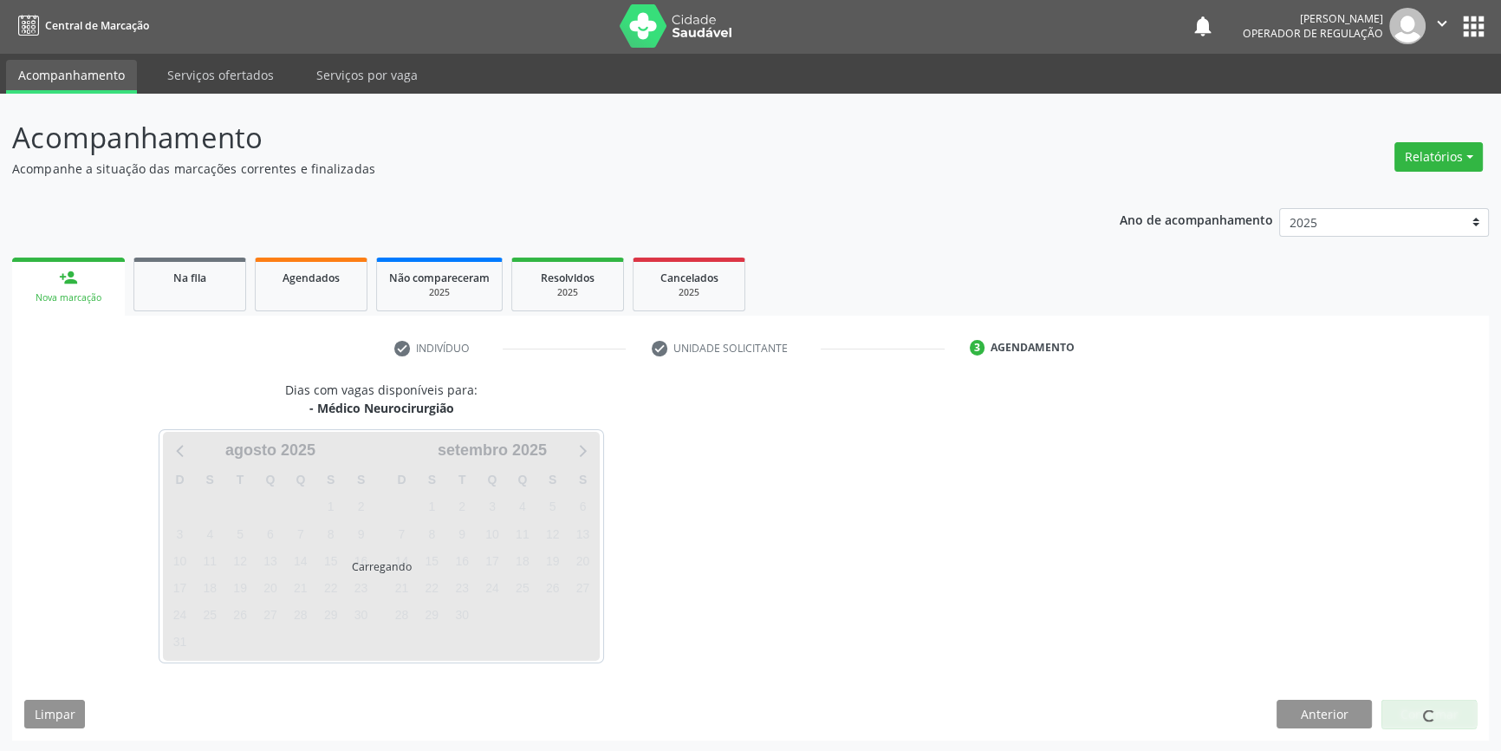
scroll to position [53, 0]
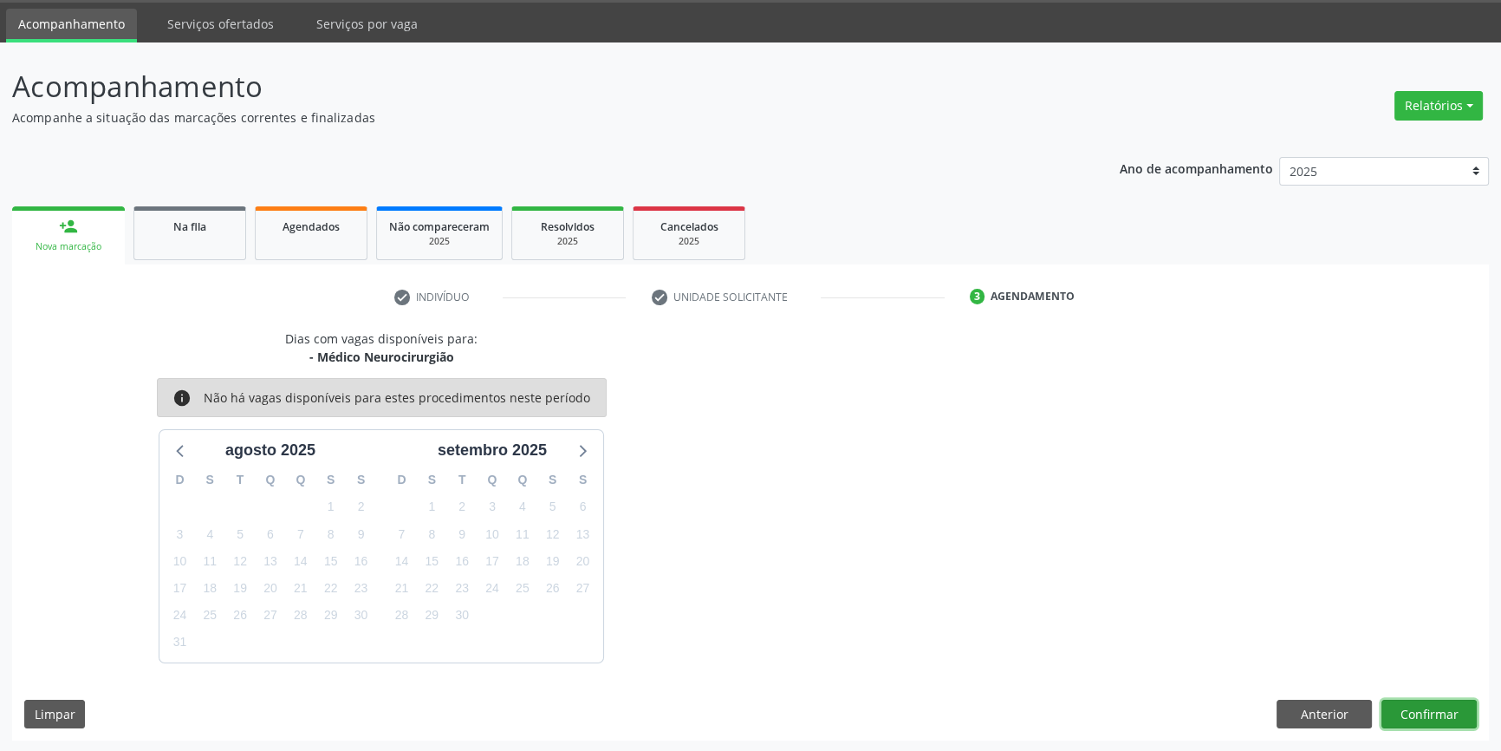
click at [1439, 703] on button "Confirmar" at bounding box center [1429, 713] width 95 height 29
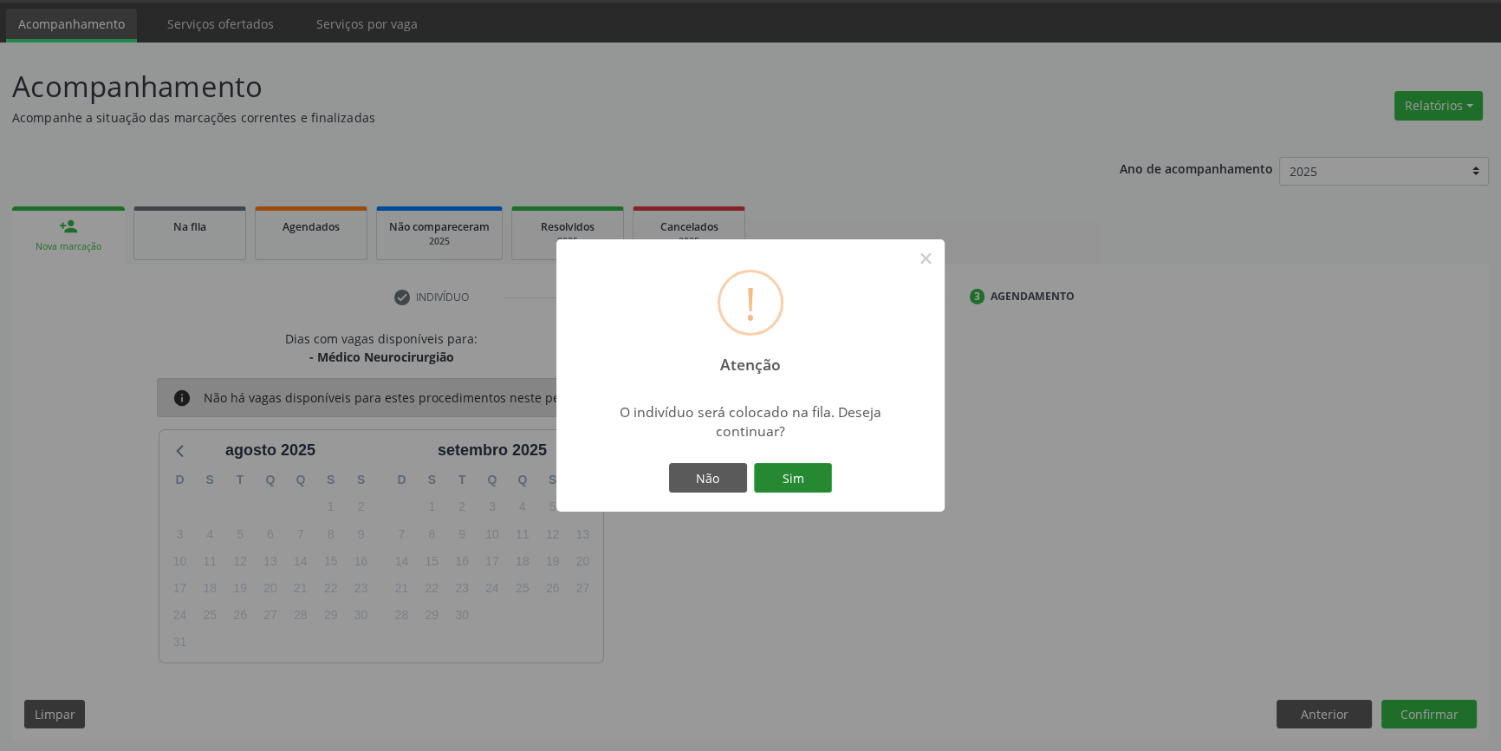
click at [808, 490] on button "Sim" at bounding box center [793, 477] width 78 height 29
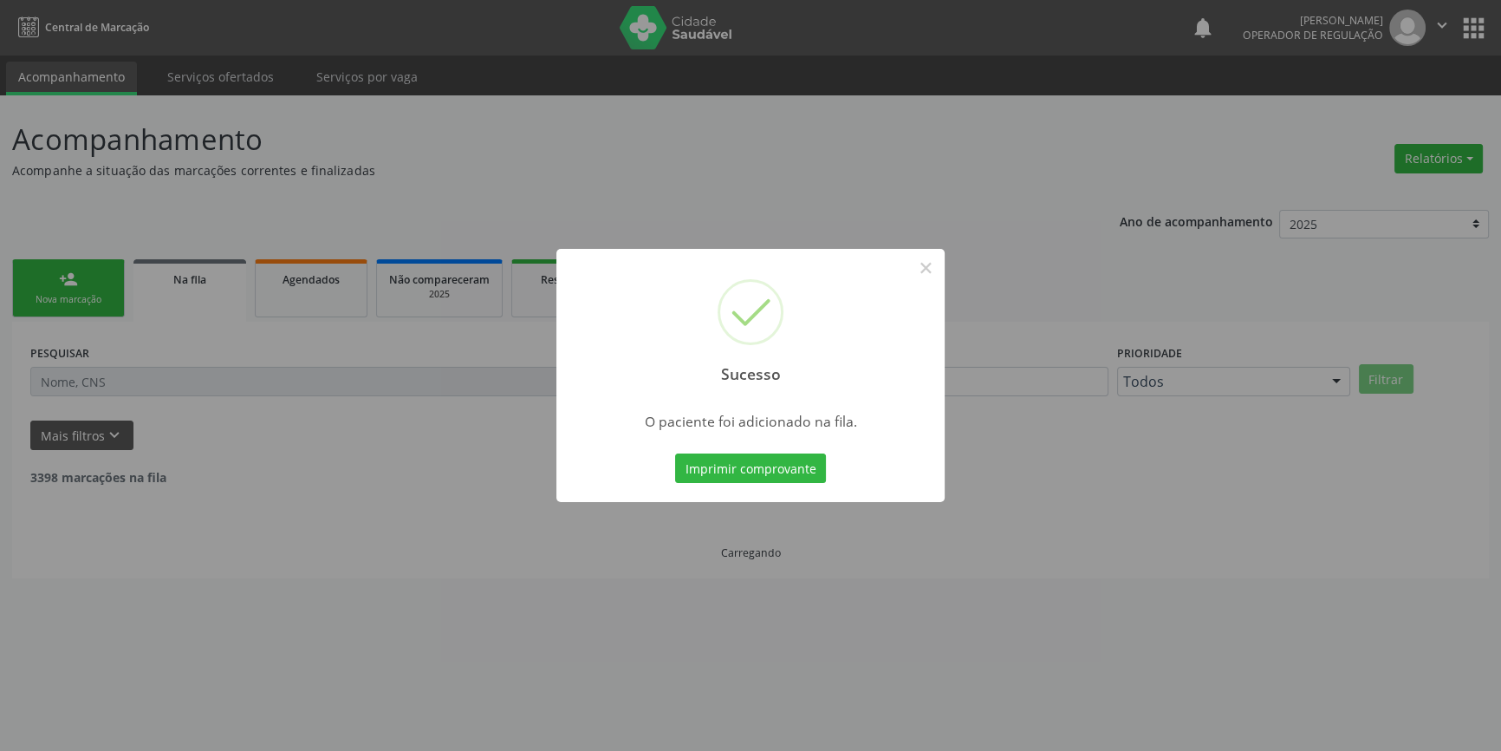
scroll to position [0, 0]
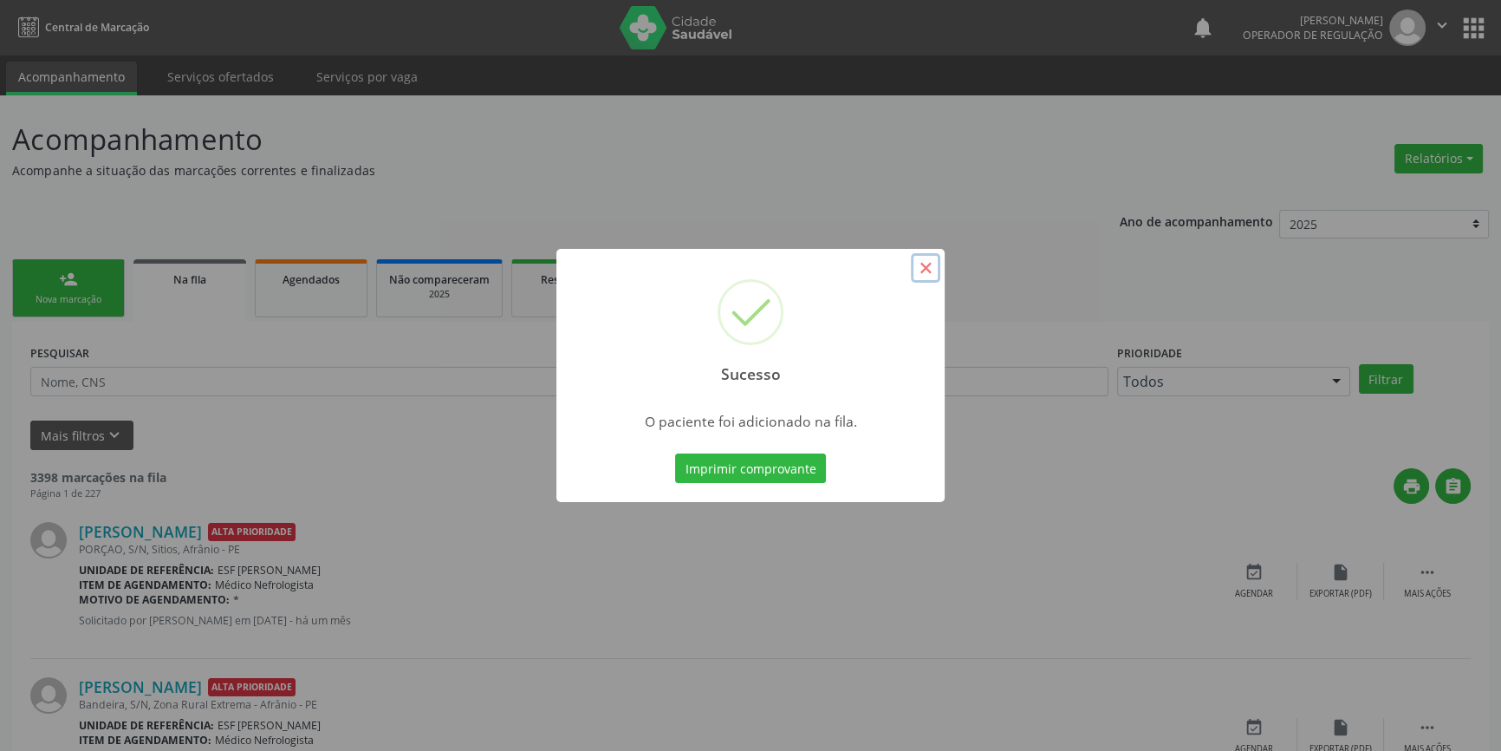
click at [919, 271] on button "×" at bounding box center [925, 267] width 29 height 29
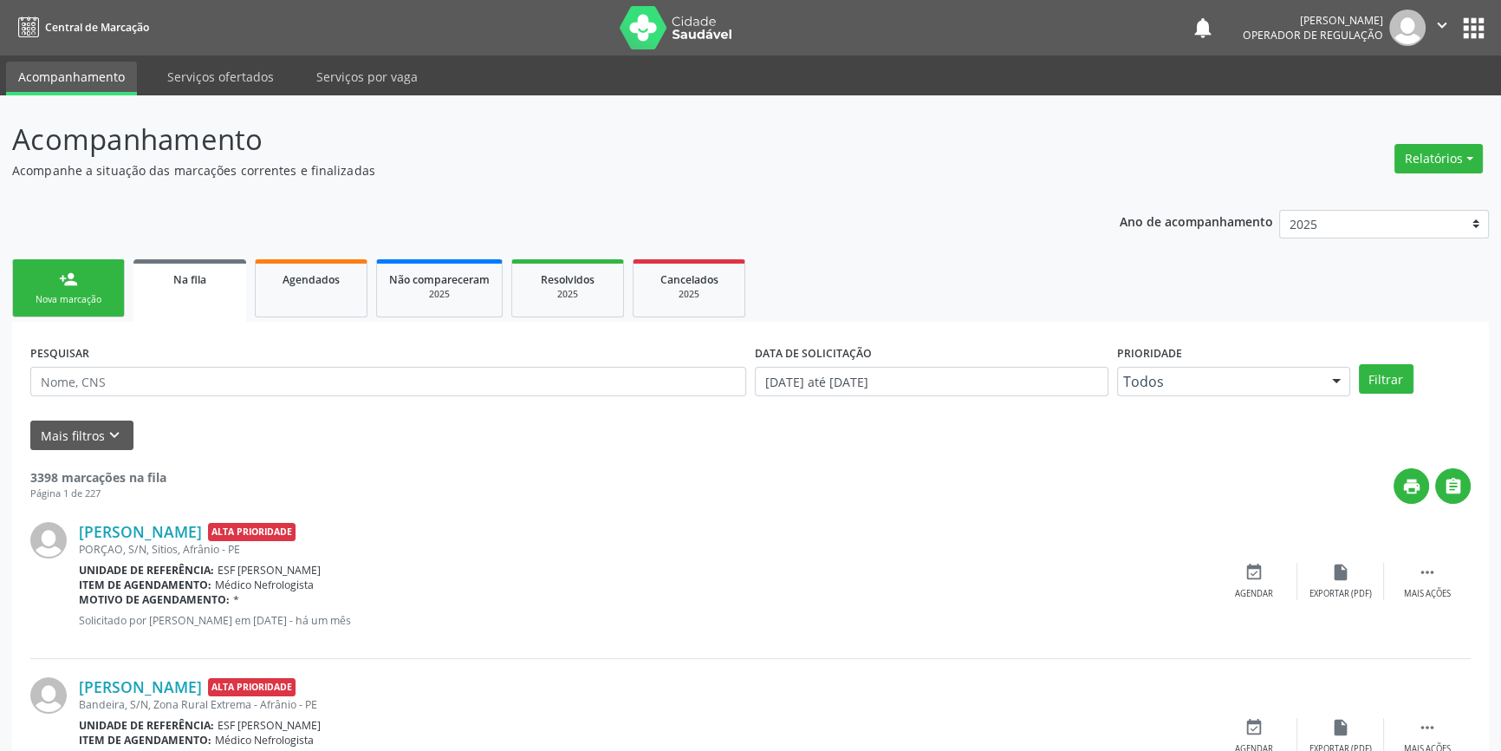
click at [68, 273] on div "person_add" at bounding box center [68, 279] width 19 height 19
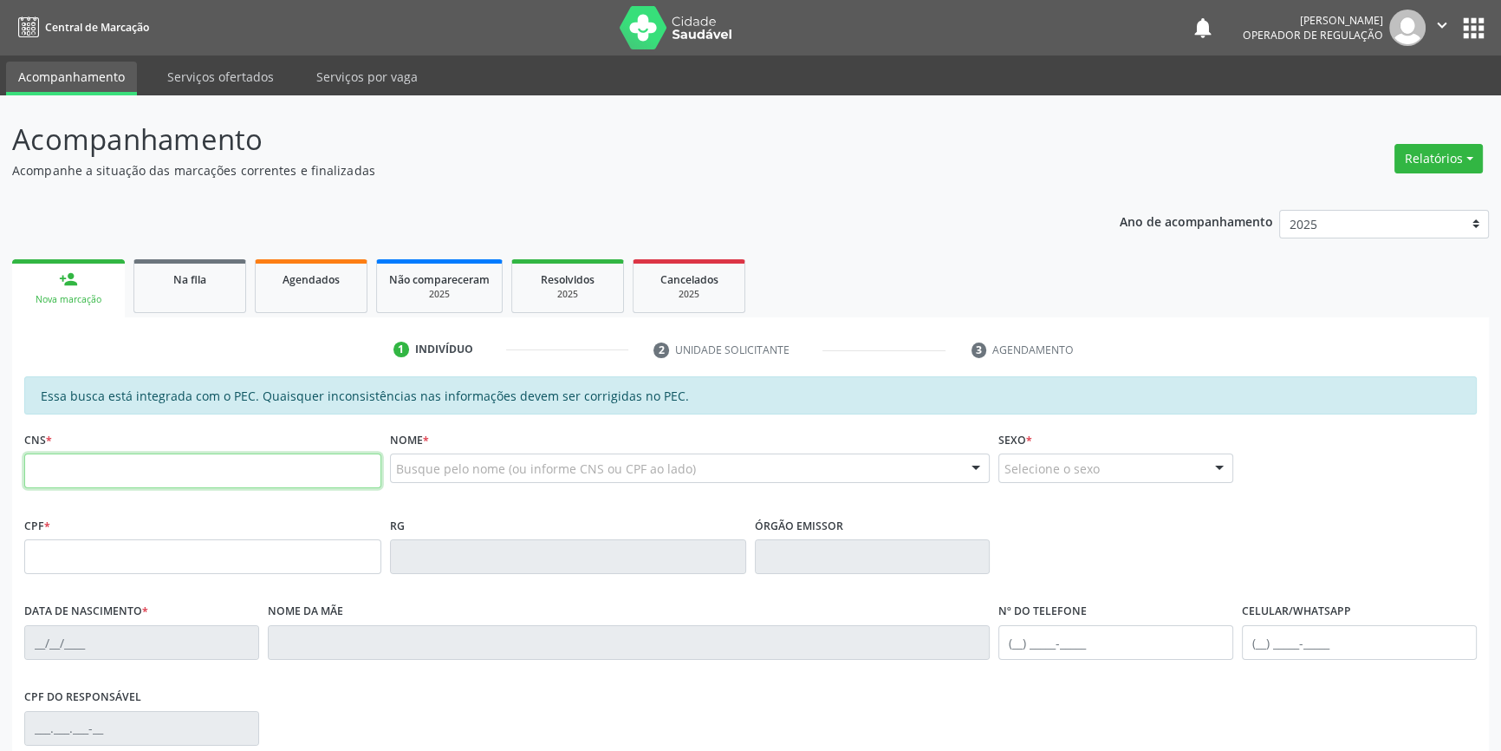
click at [66, 481] on input "text" at bounding box center [202, 470] width 357 height 35
type input "700 5003 5545 9159"
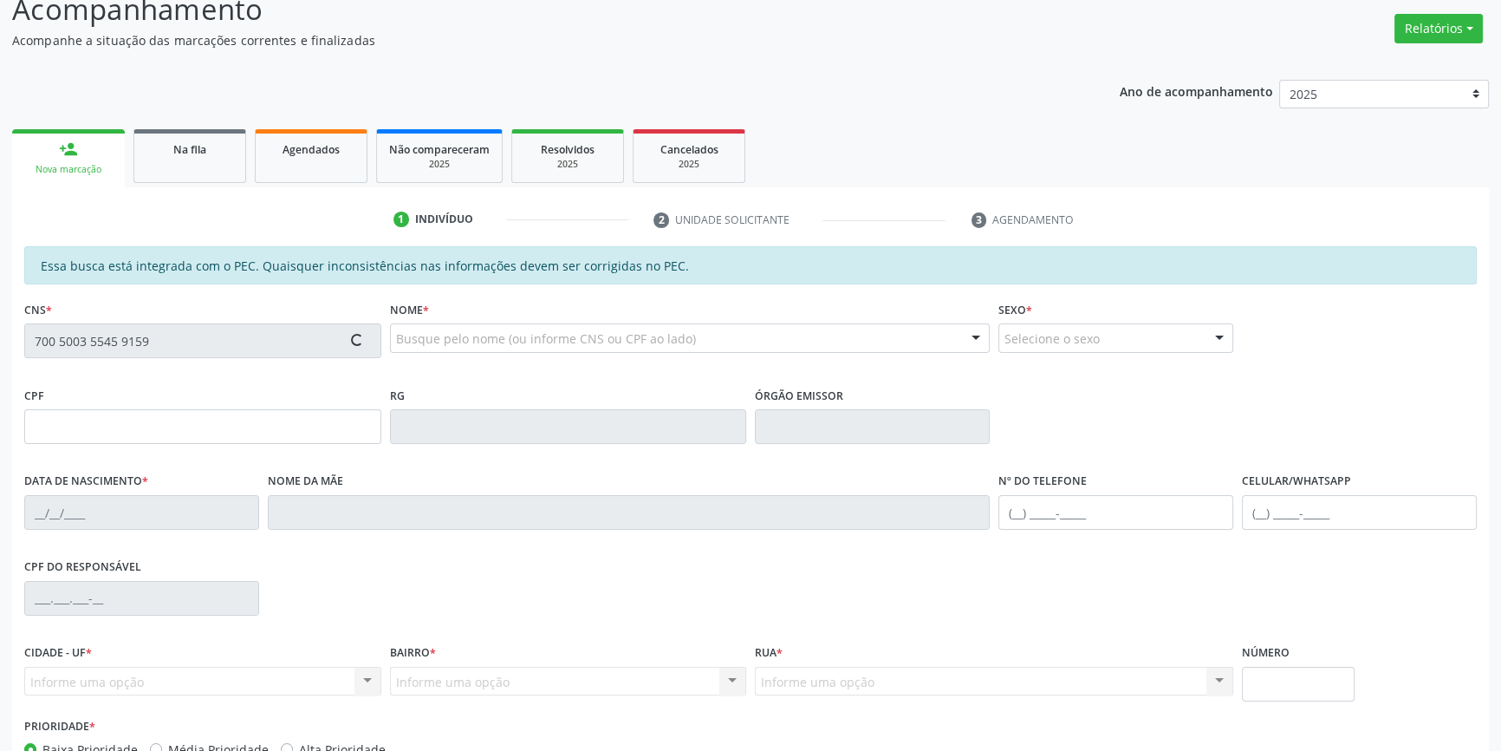
scroll to position [237, 0]
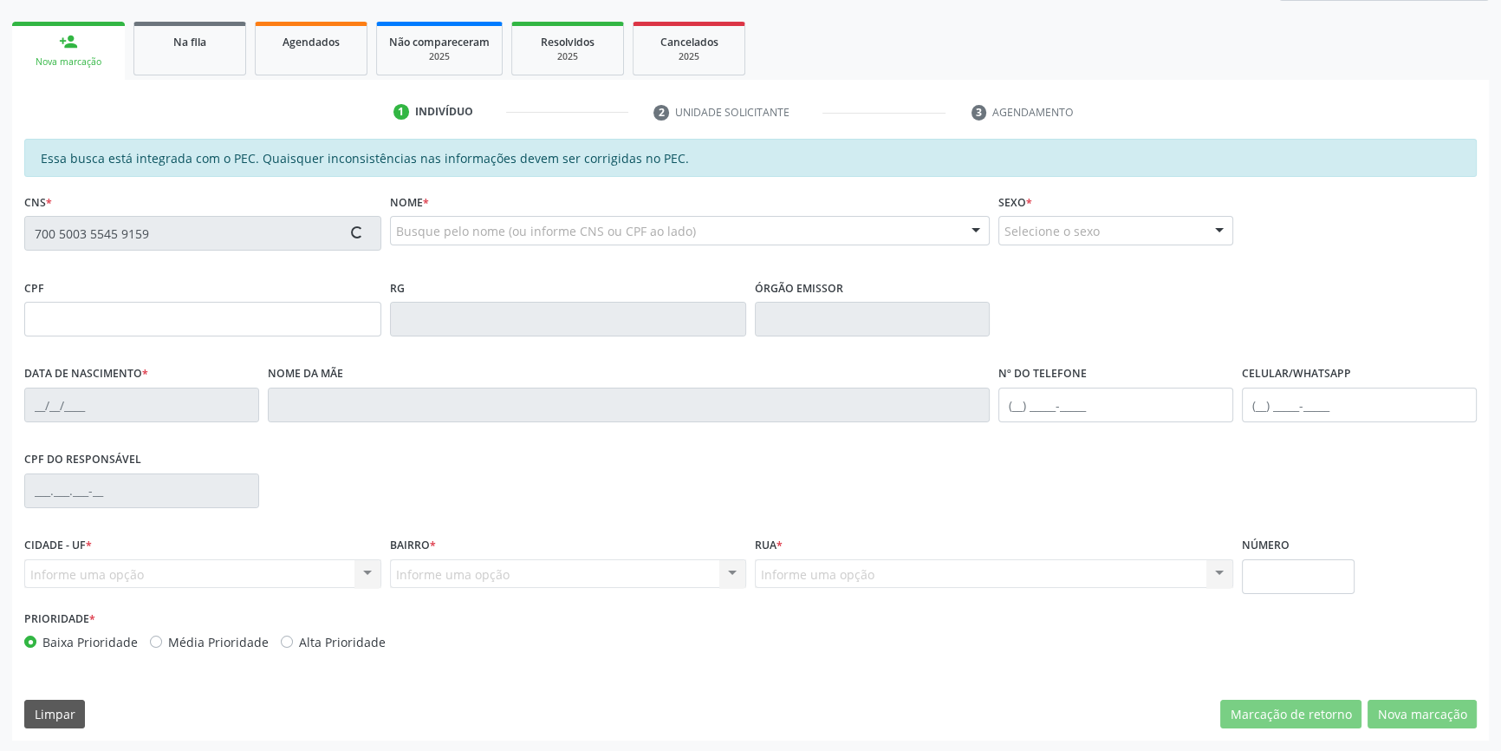
type input "083.230.304-64"
type input "07/10/1987"
type input "Antonia Santos Silva de Sousa"
type input "(87) 98824-7213"
type input "(87) 98107-1691"
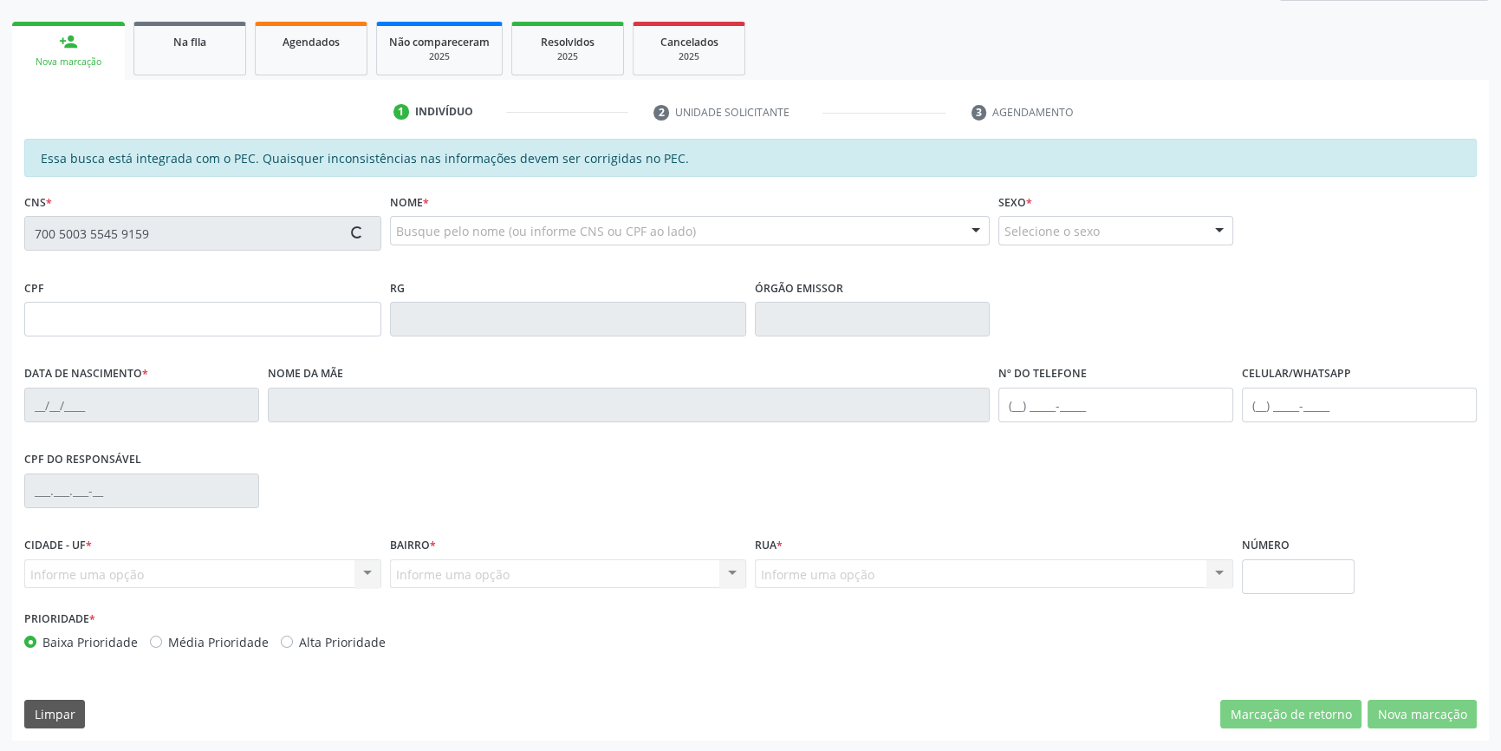
type input "S/N"
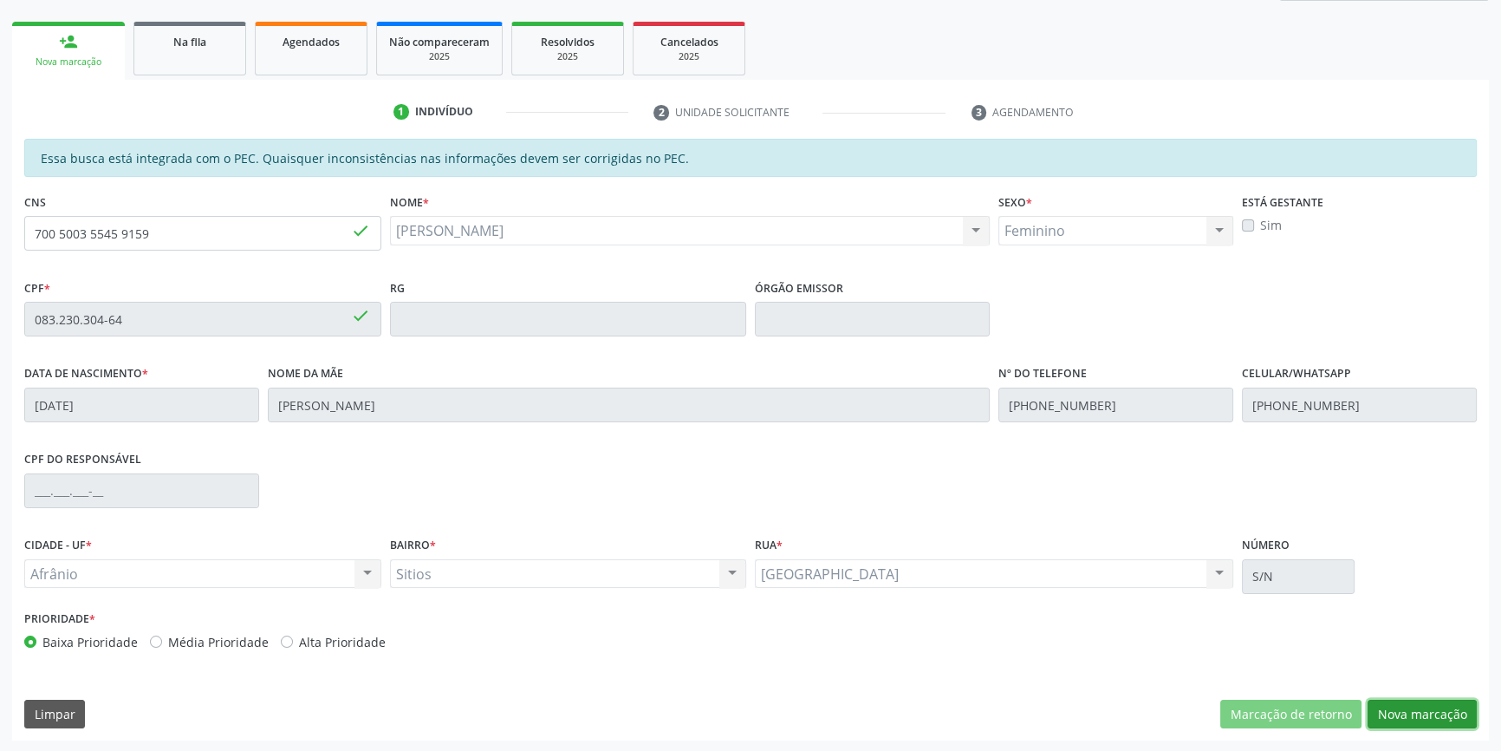
click at [1373, 710] on button "Nova marcação" at bounding box center [1422, 713] width 109 height 29
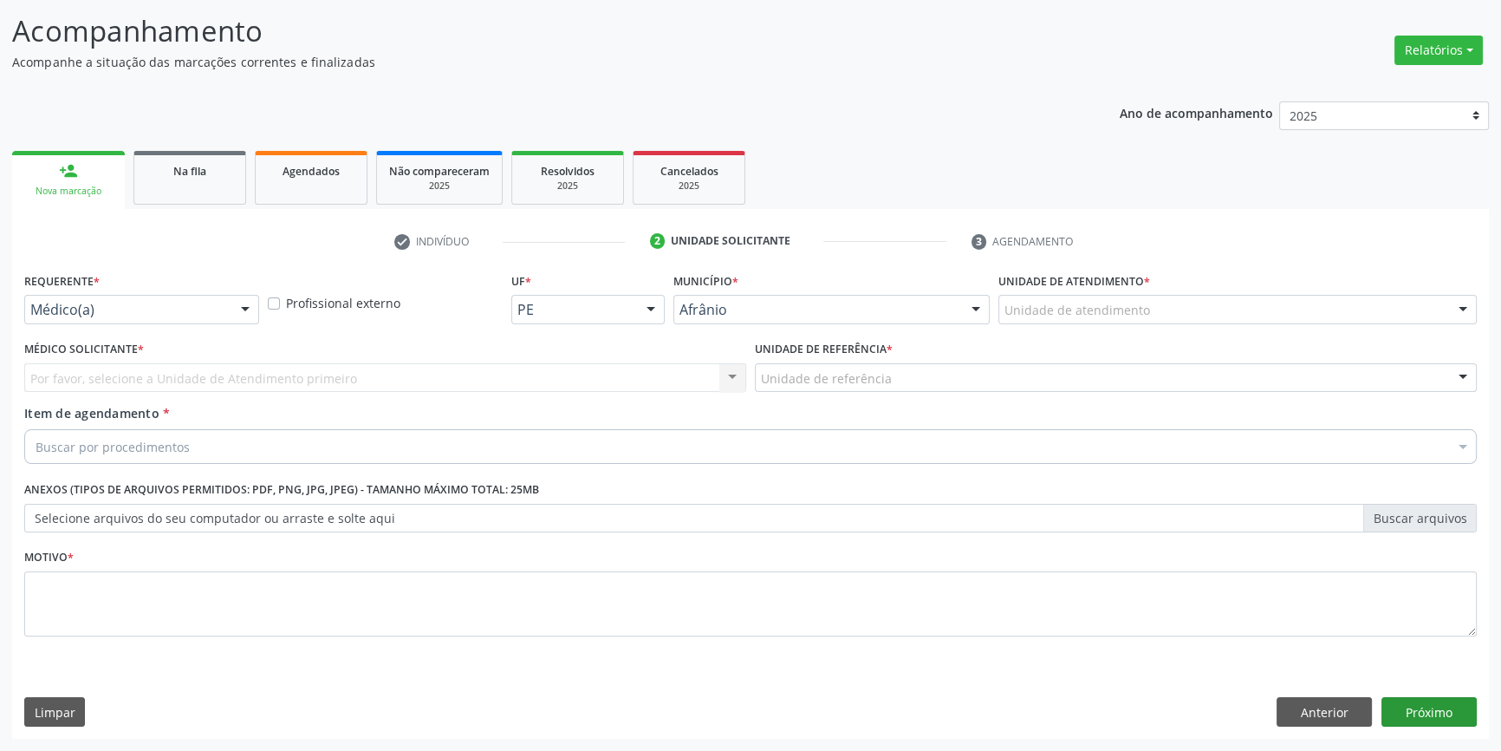
scroll to position [107, 0]
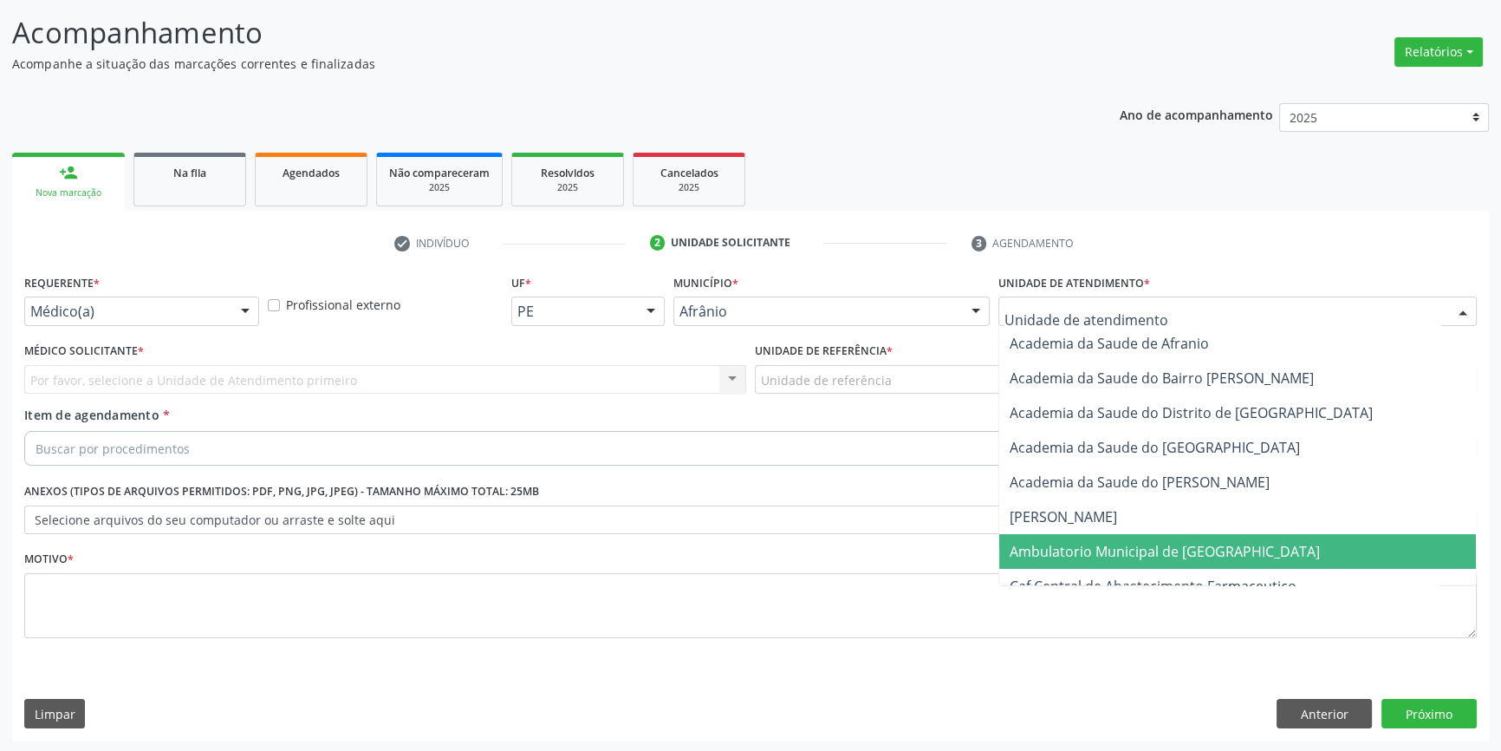
click at [1109, 542] on span "Ambulatorio Municipal de [GEOGRAPHIC_DATA]" at bounding box center [1165, 551] width 310 height 19
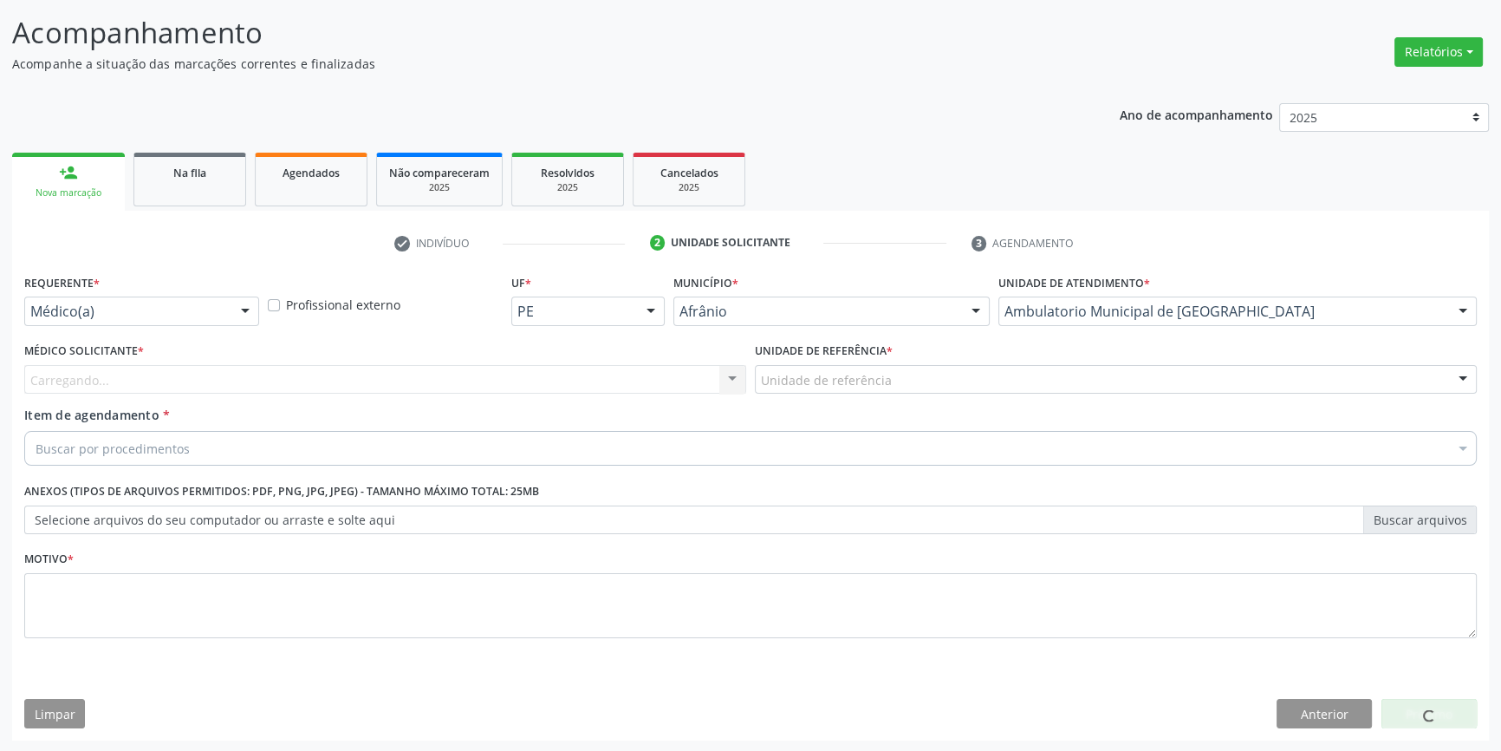
click at [857, 367] on div "Unidade de referência" at bounding box center [1116, 379] width 722 height 29
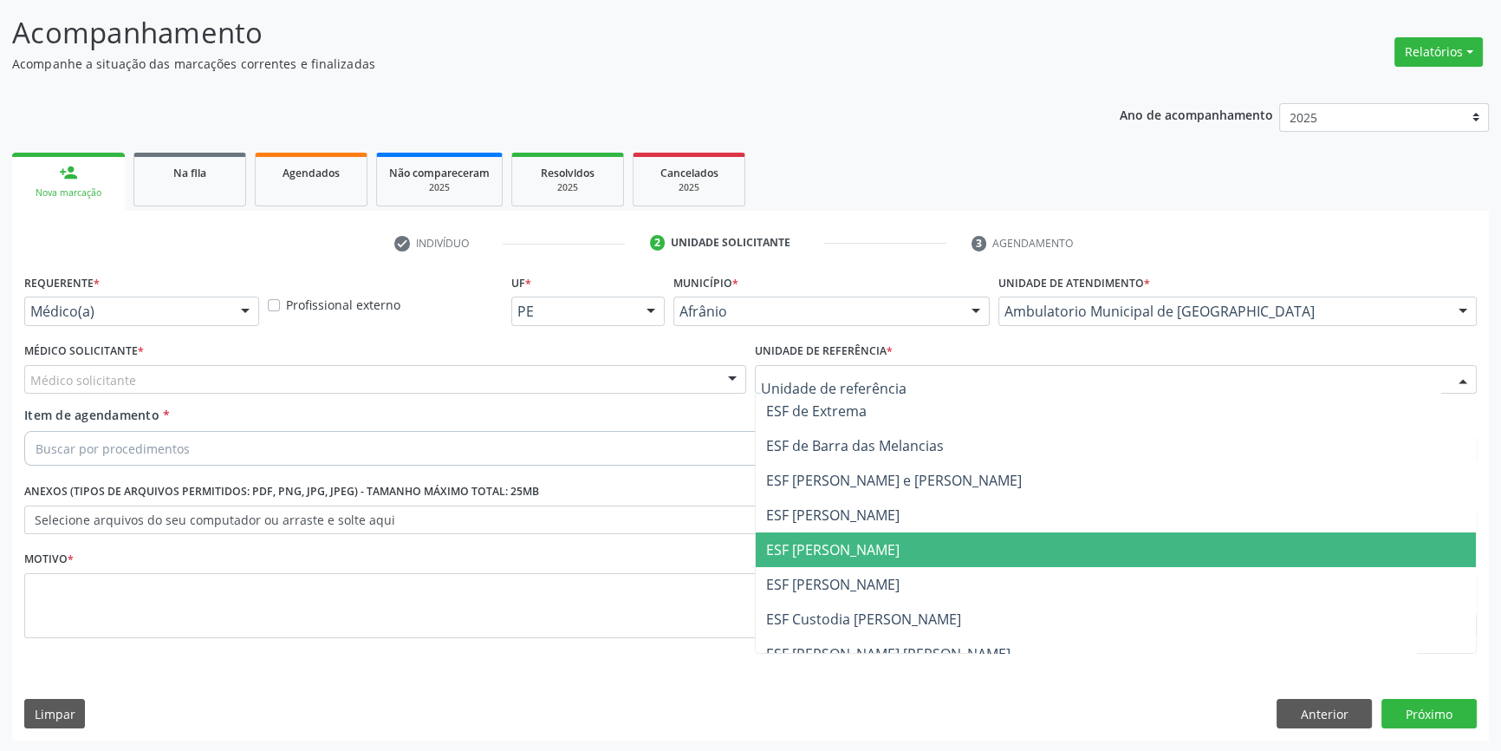
click at [845, 549] on span "ESF [PERSON_NAME]" at bounding box center [832, 549] width 133 height 19
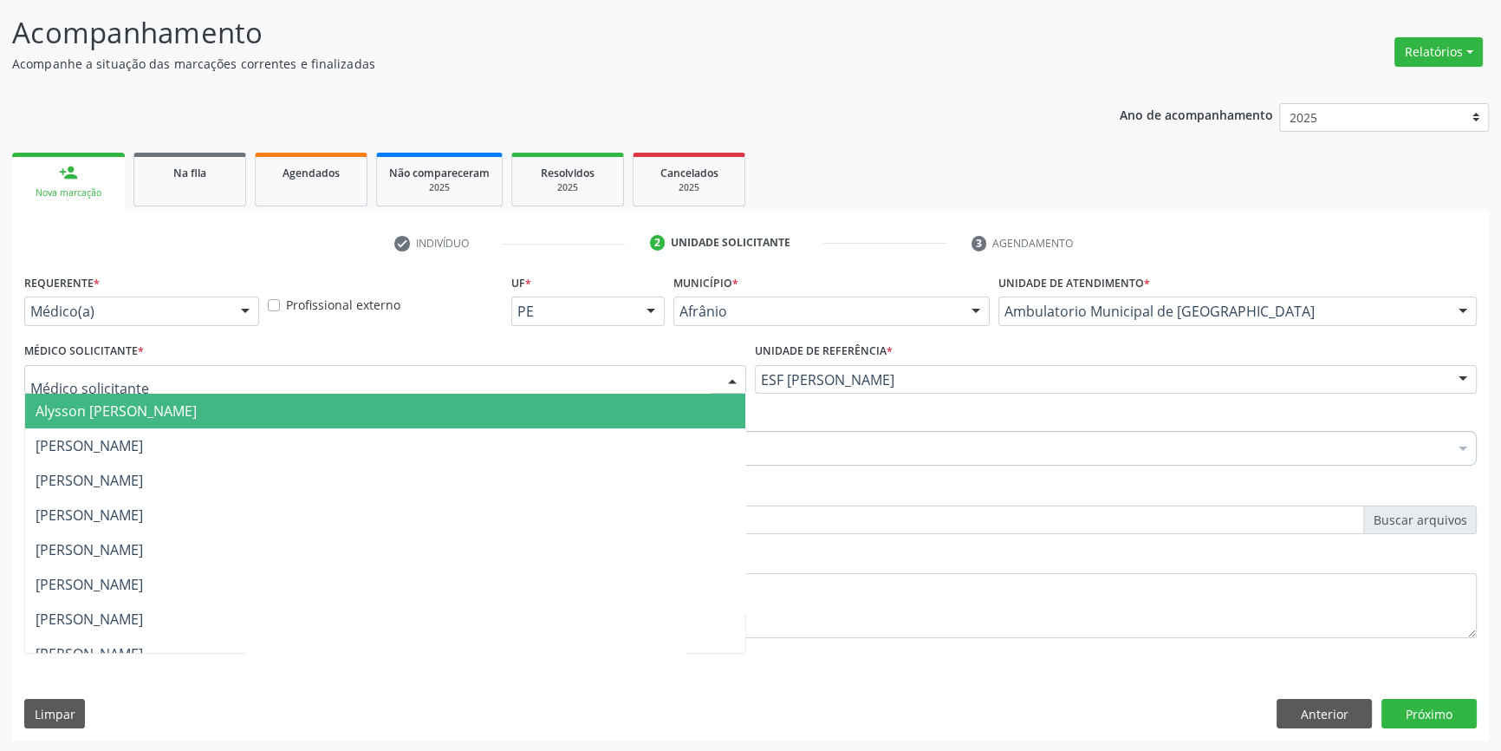
click at [355, 377] on div at bounding box center [385, 379] width 722 height 29
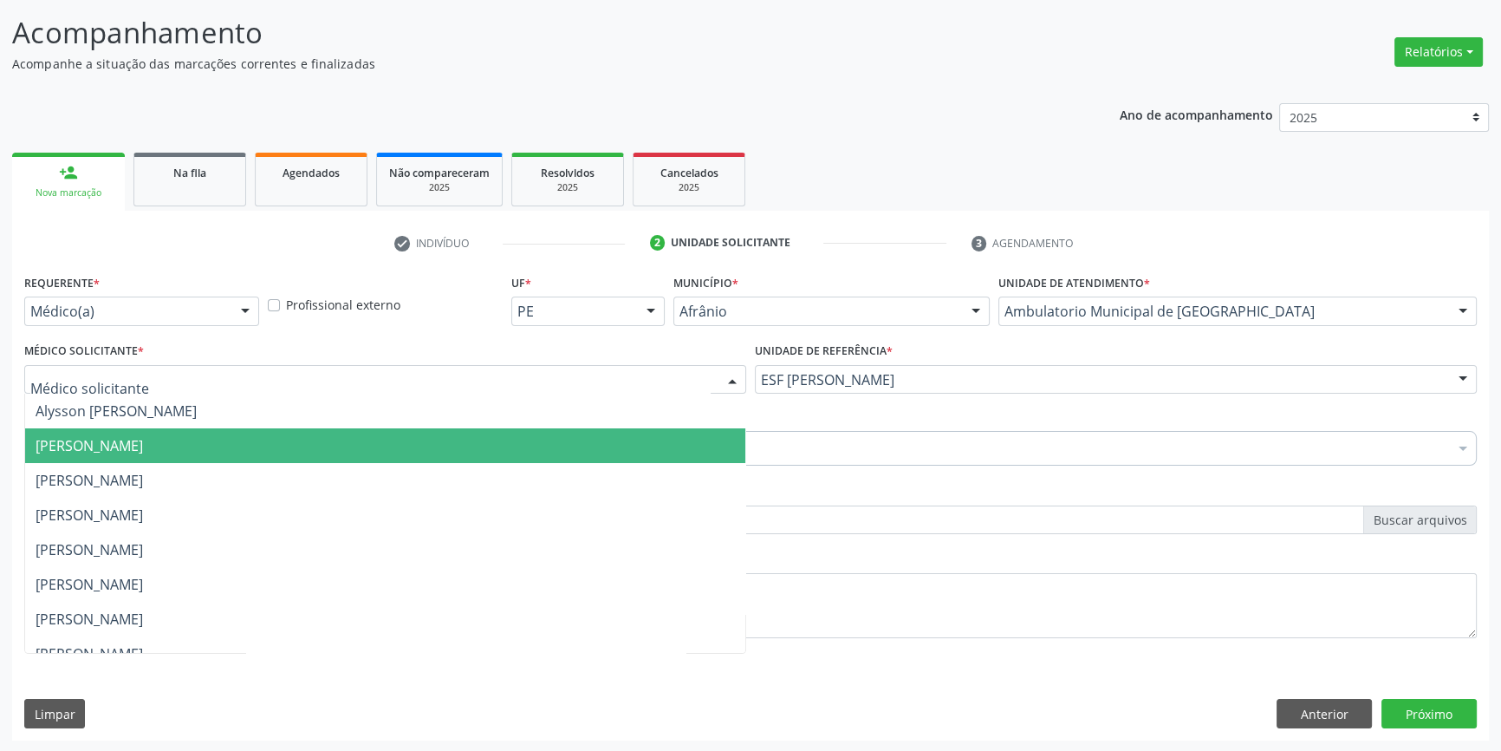
click at [143, 436] on span "[PERSON_NAME]" at bounding box center [89, 445] width 107 height 19
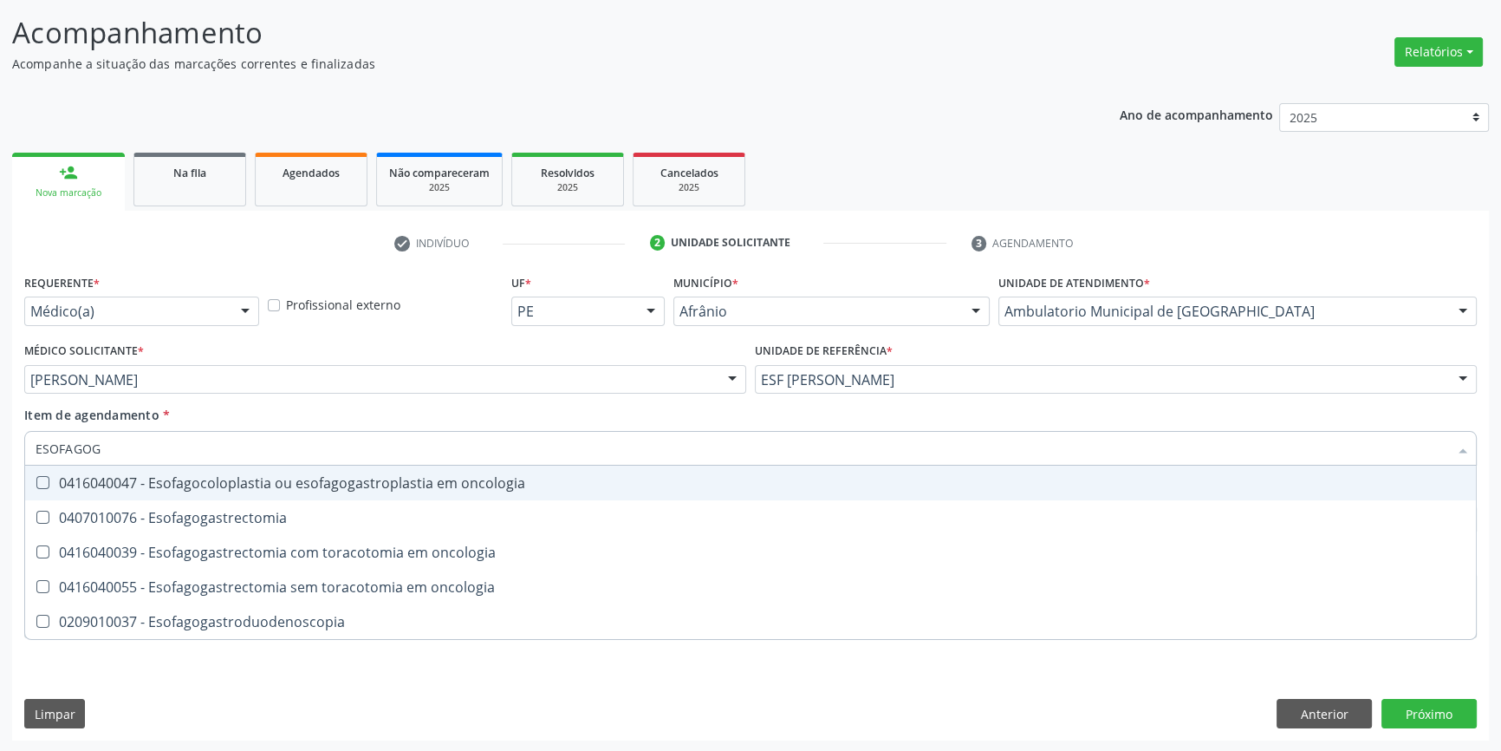
type input "ESOFAGOGA"
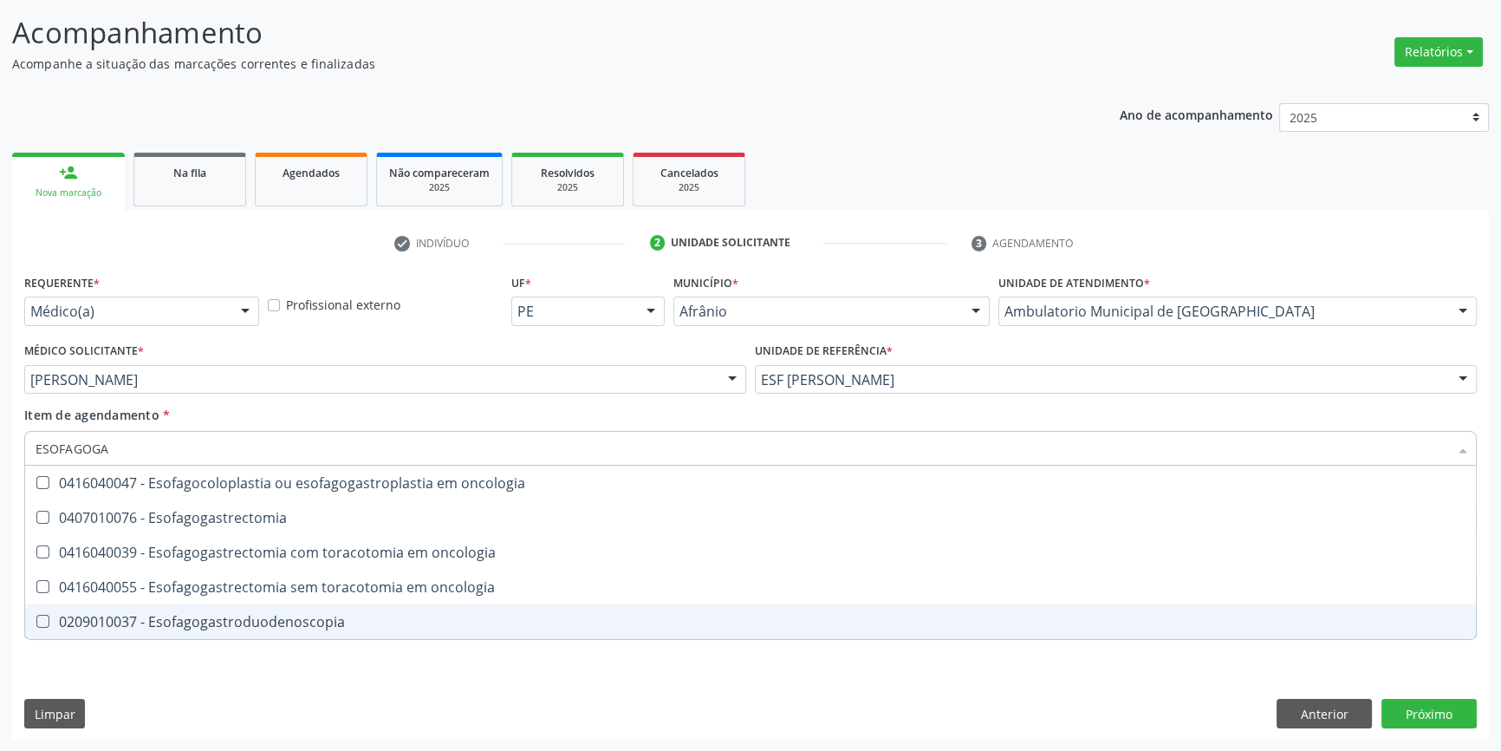
click at [273, 616] on div "0209010037 - Esofagogastroduodenoscopia" at bounding box center [751, 621] width 1430 height 14
checkbox Esofagogastroduodenoscopia "true"
click at [182, 677] on div "Requerente * Médico(a) Médico(a) Enfermeiro(a) Paciente Nenhum resultado encont…" at bounding box center [750, 505] width 1477 height 471
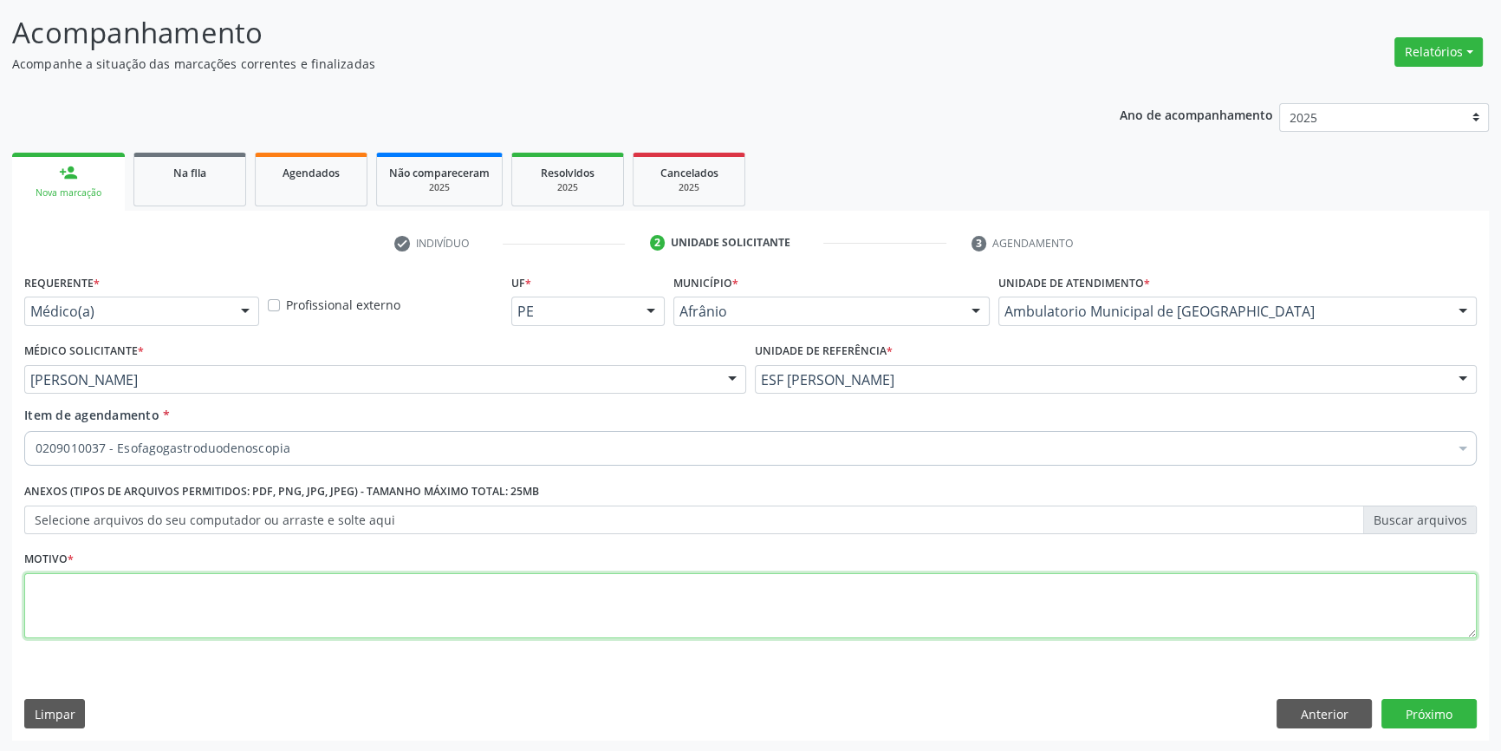
click at [172, 604] on textarea at bounding box center [750, 606] width 1453 height 66
type textarea "GASTRITE , HISTORIA PREVIA DE HEMORRAGICO DIGESTIVO ALTA"
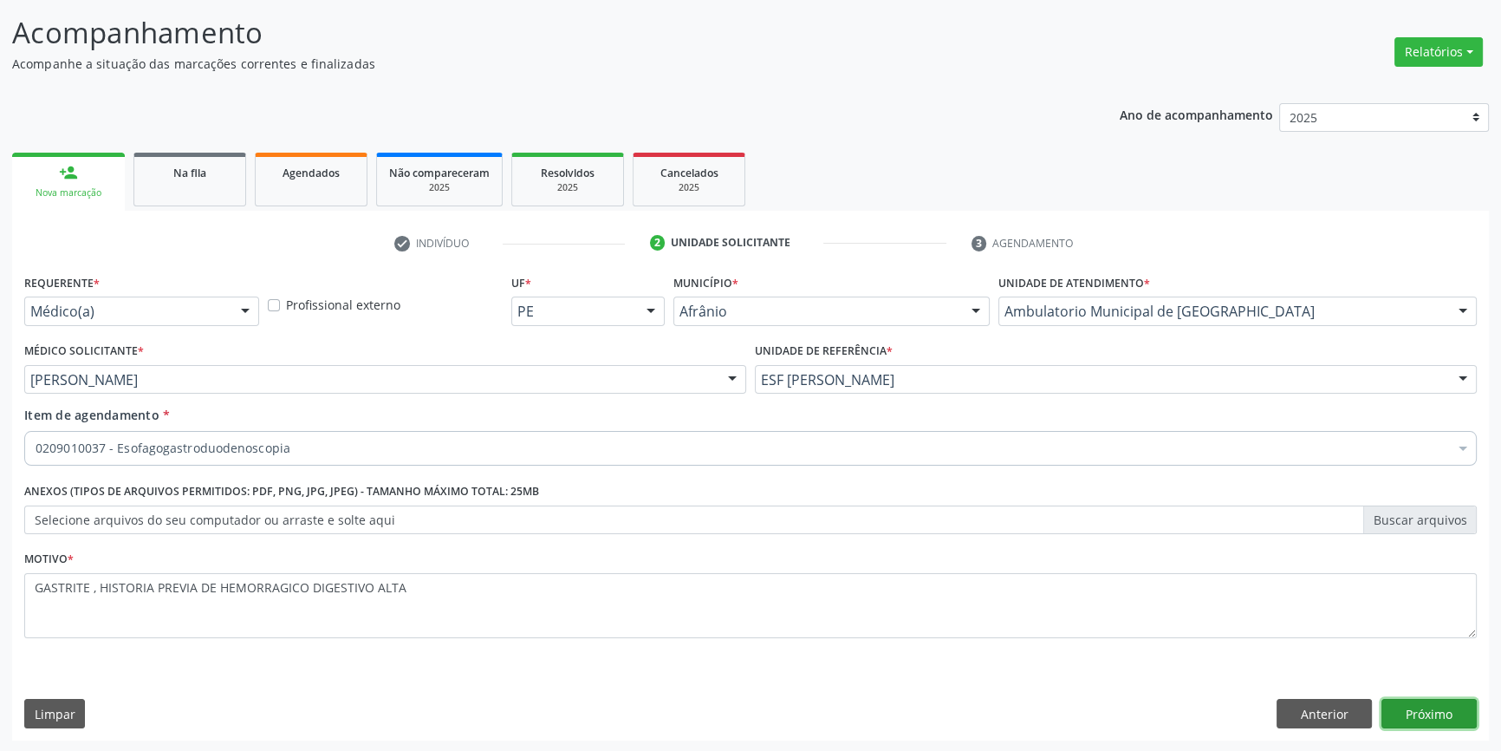
click at [1444, 706] on button "Próximo" at bounding box center [1429, 713] width 95 height 29
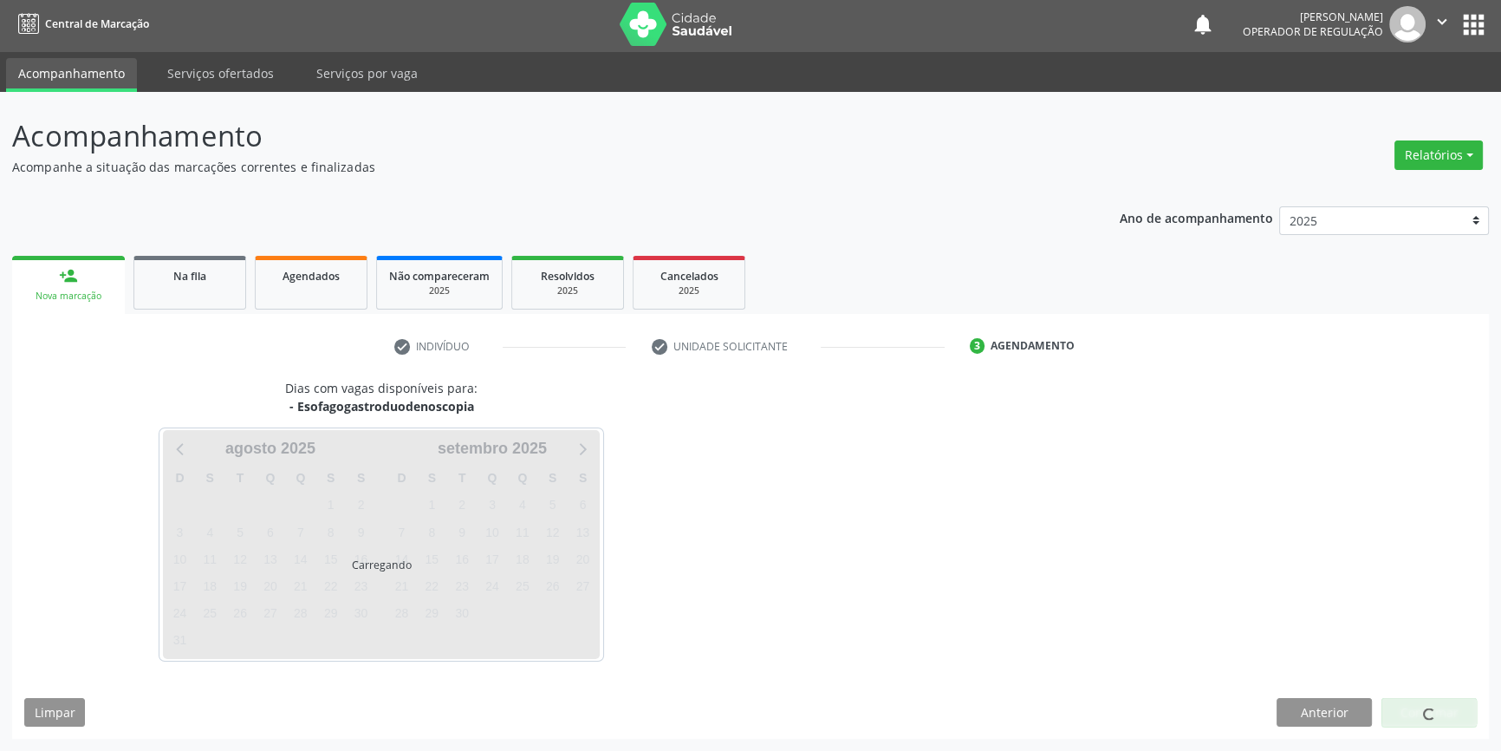
scroll to position [2, 0]
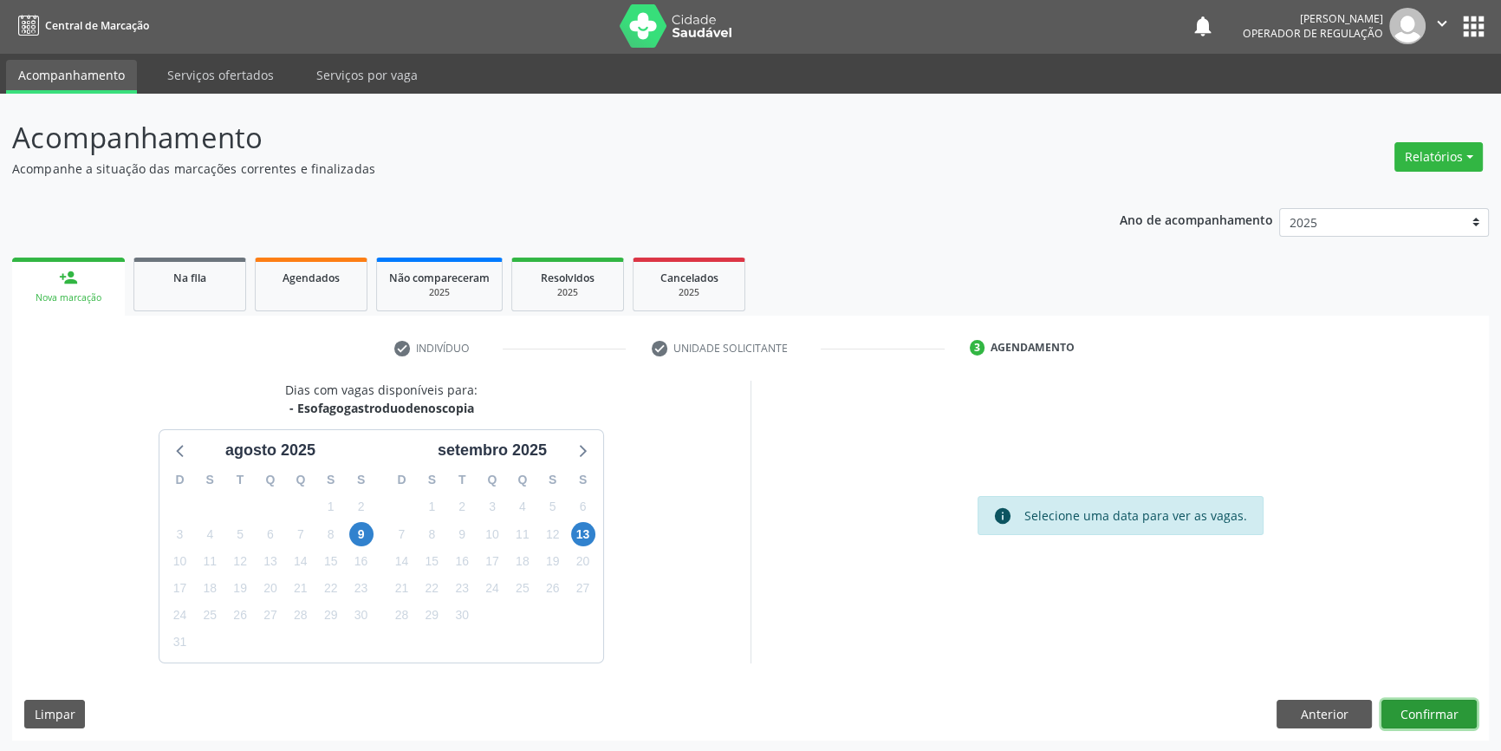
click at [1426, 712] on button "Confirmar" at bounding box center [1429, 713] width 95 height 29
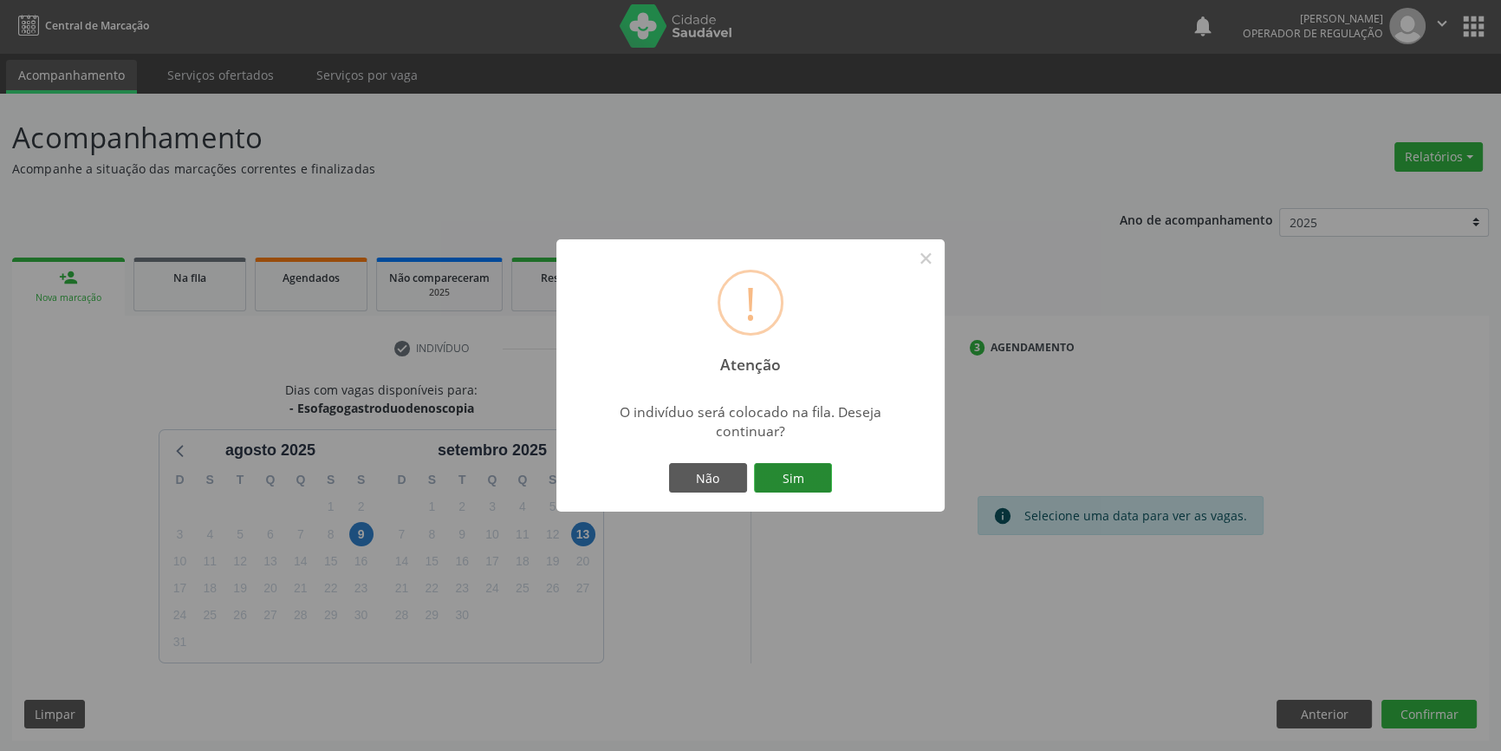
click at [799, 470] on button "Sim" at bounding box center [793, 477] width 78 height 29
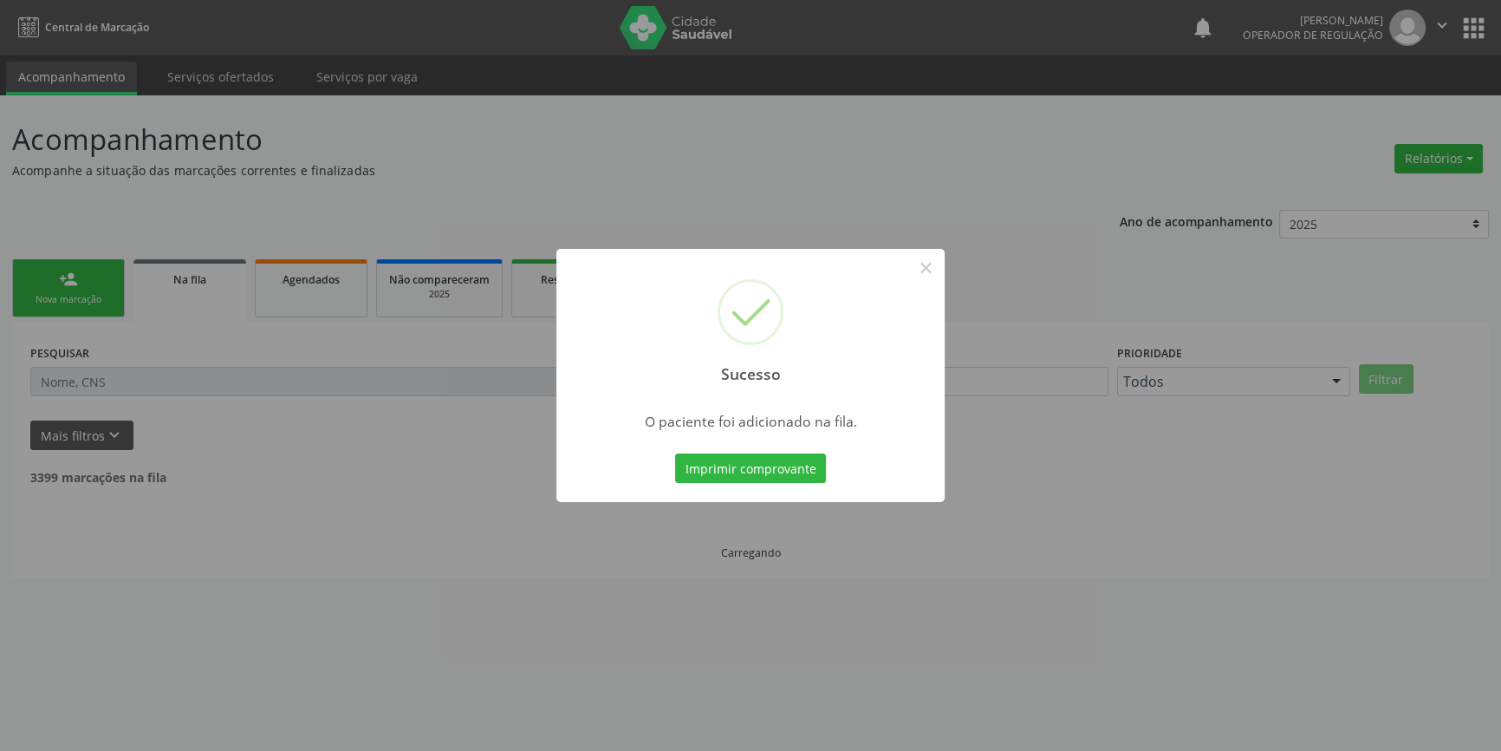
scroll to position [0, 0]
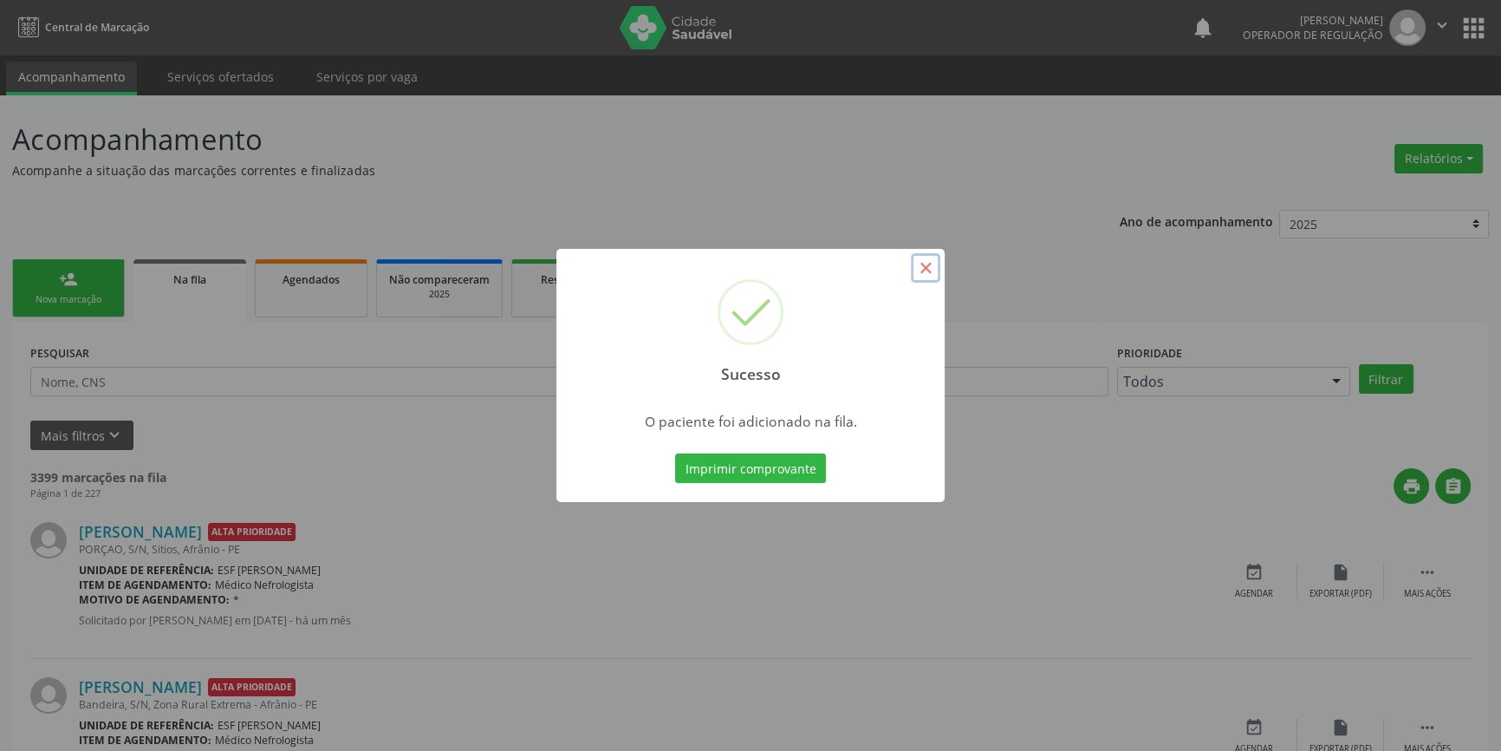
click at [937, 272] on button "×" at bounding box center [925, 267] width 29 height 29
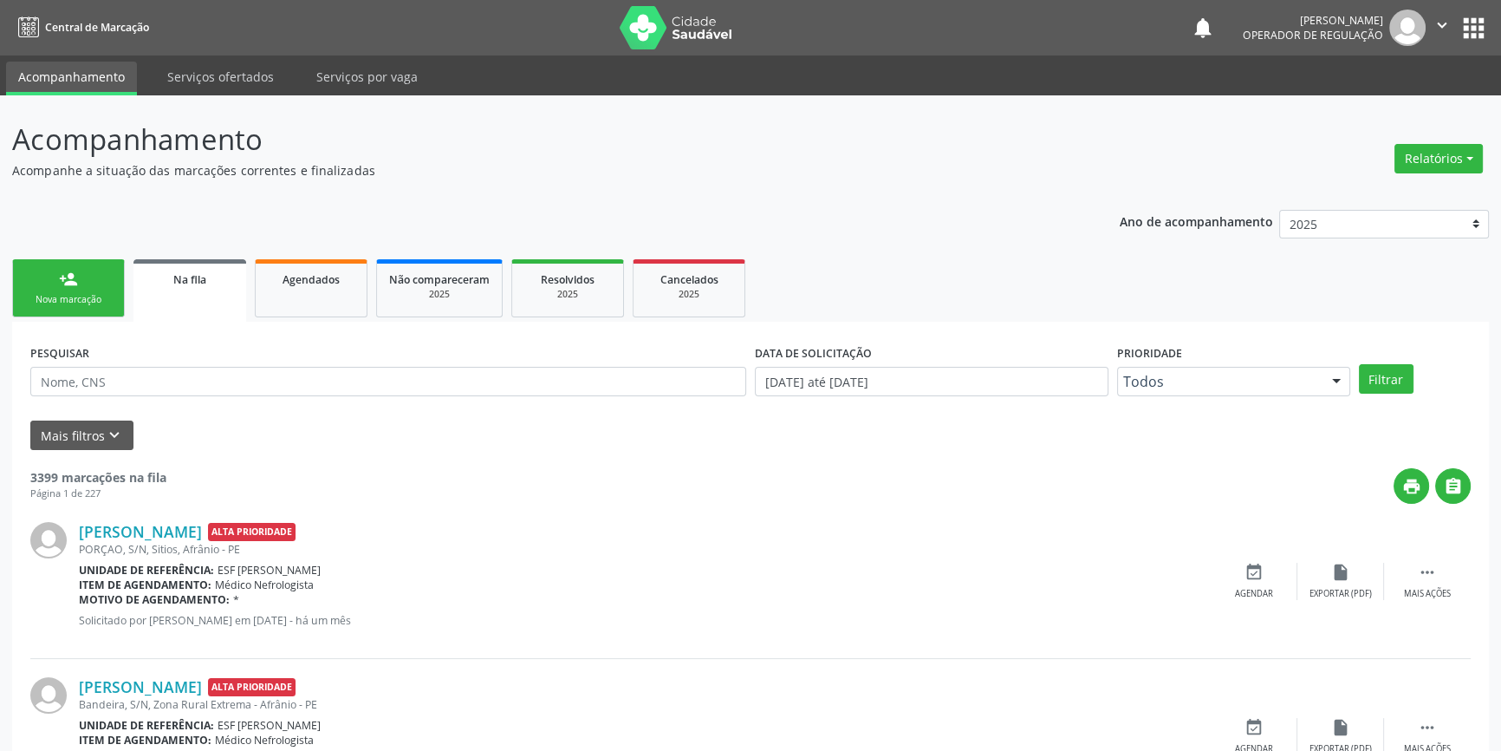
click at [60, 290] on link "person_add Nova marcação" at bounding box center [68, 288] width 113 height 58
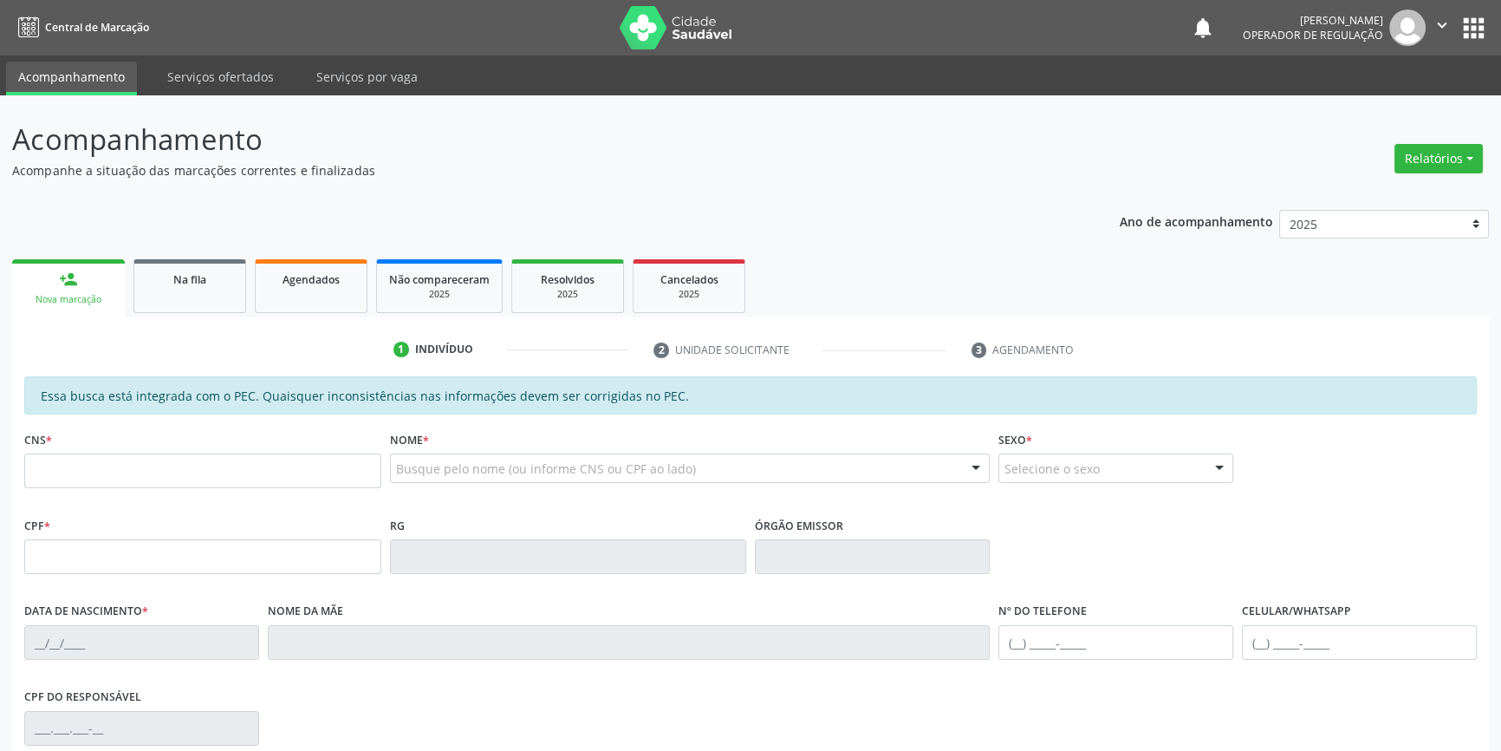
drag, startPoint x: 107, startPoint y: 454, endPoint x: 111, endPoint y: 465, distance: 11.0
click at [111, 465] on div "CNS *" at bounding box center [202, 457] width 357 height 62
click at [121, 458] on input "text" at bounding box center [202, 470] width 357 height 35
type input "700 6079 2438 6563"
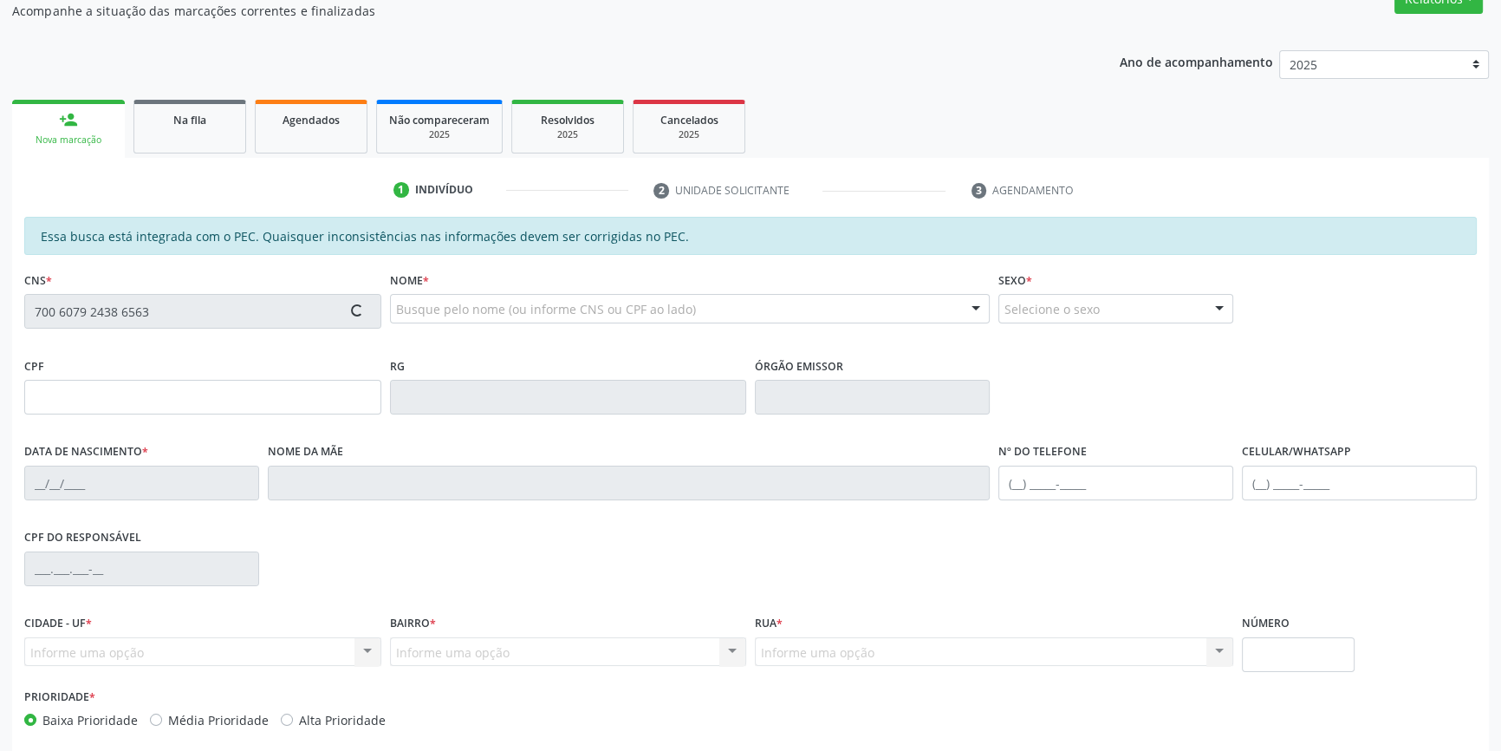
scroll to position [237, 0]
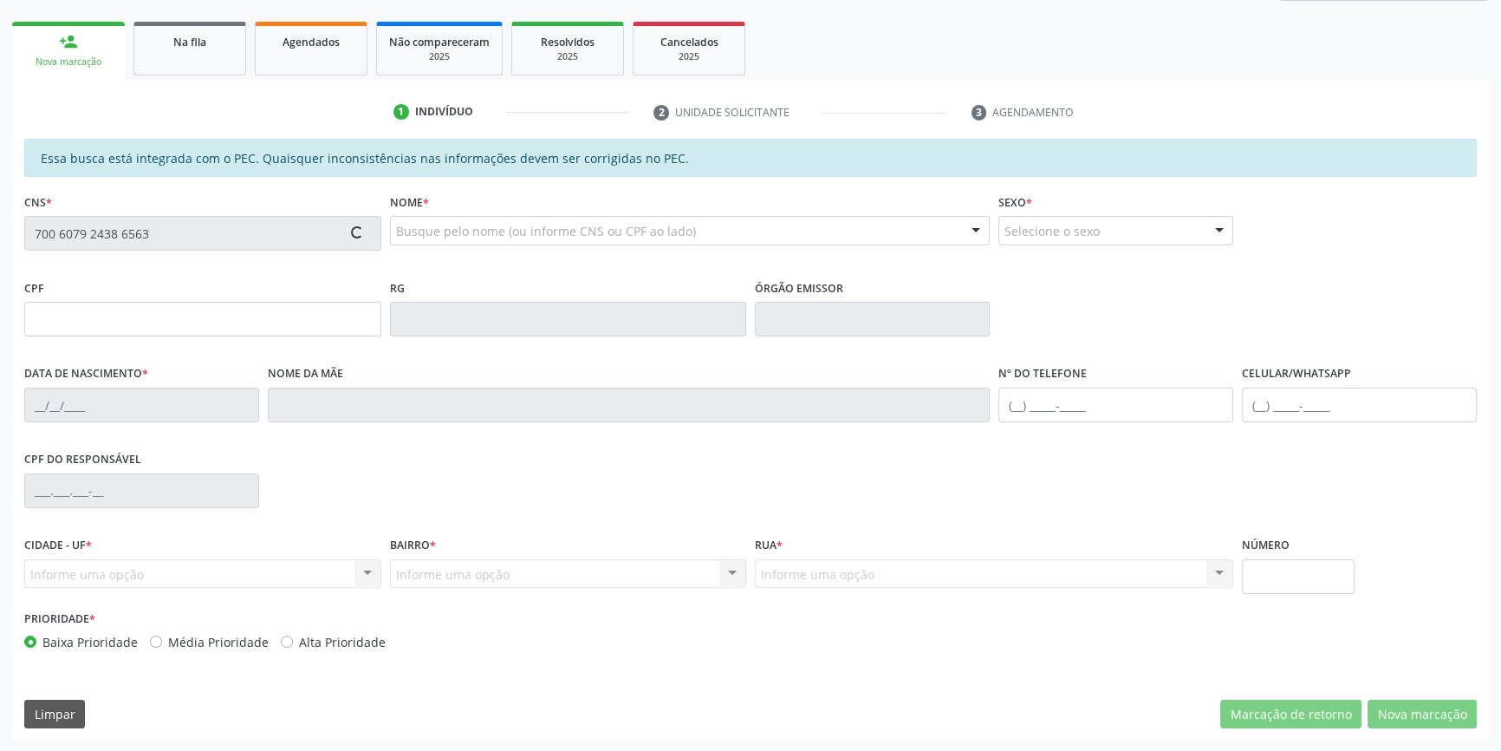
type input "077.659.814-71"
type input "10/02/1986"
type input "Maria do Carmo de Jesus"
type input "(87) 98876-2603"
type input "S/N"
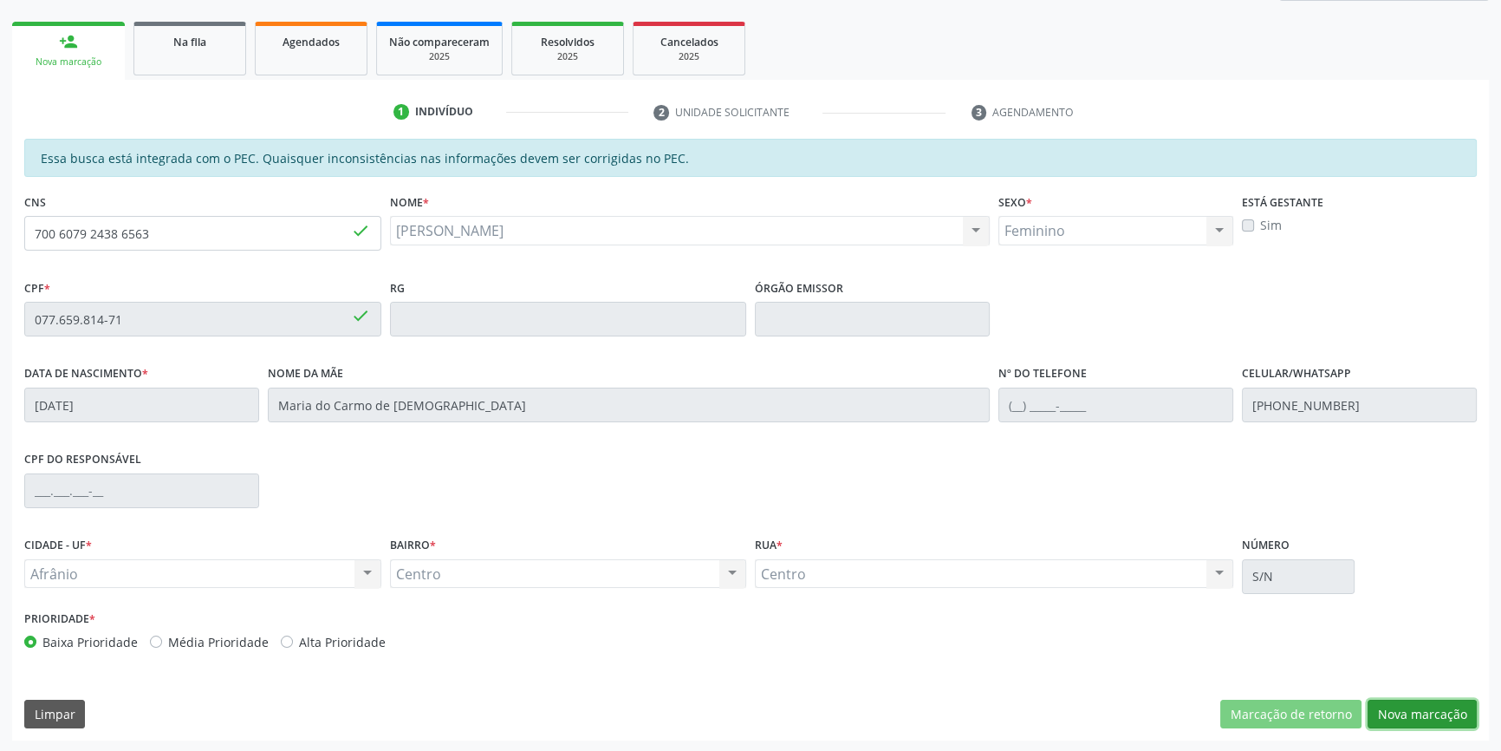
click at [1473, 724] on button "Nova marcação" at bounding box center [1422, 713] width 109 height 29
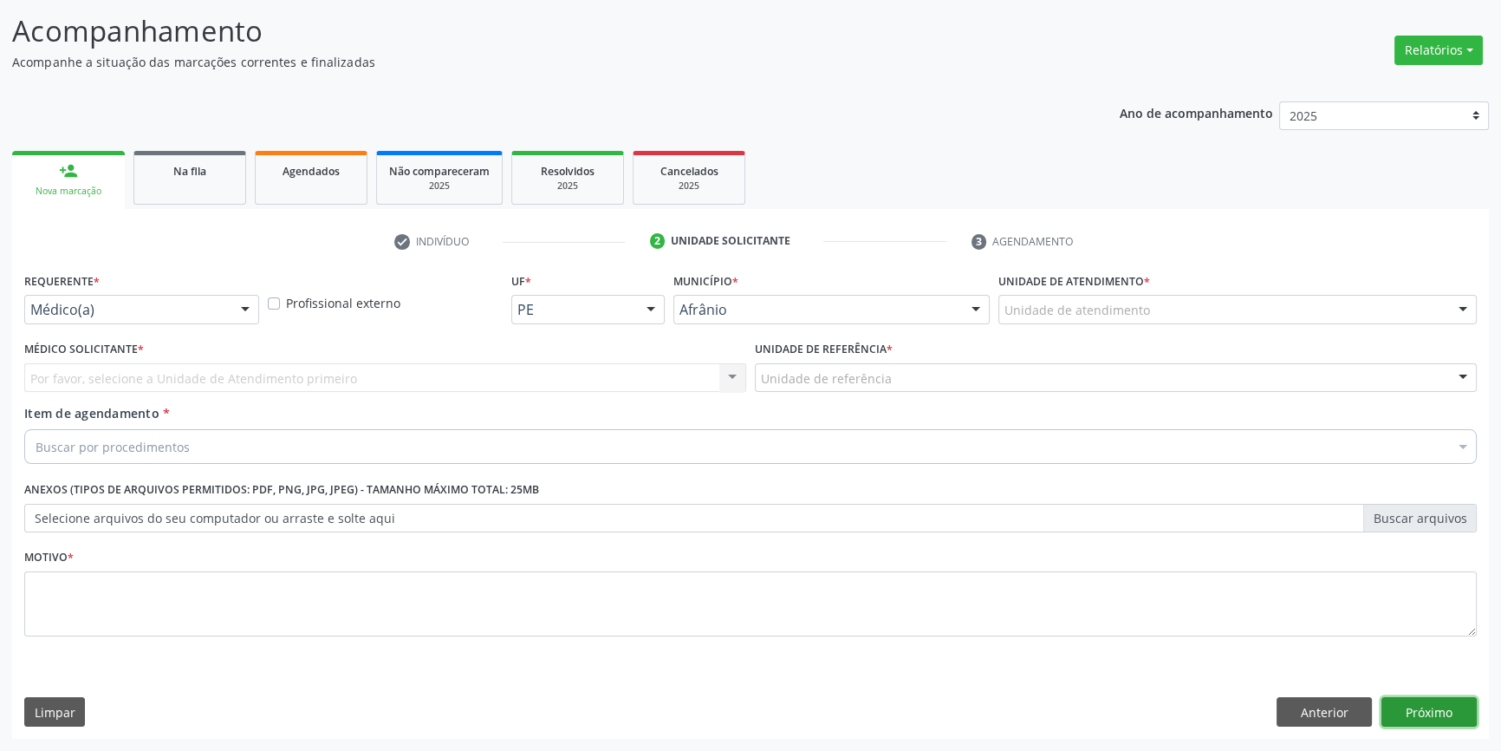
scroll to position [107, 0]
click at [1432, 707] on button "Próximo" at bounding box center [1429, 713] width 95 height 29
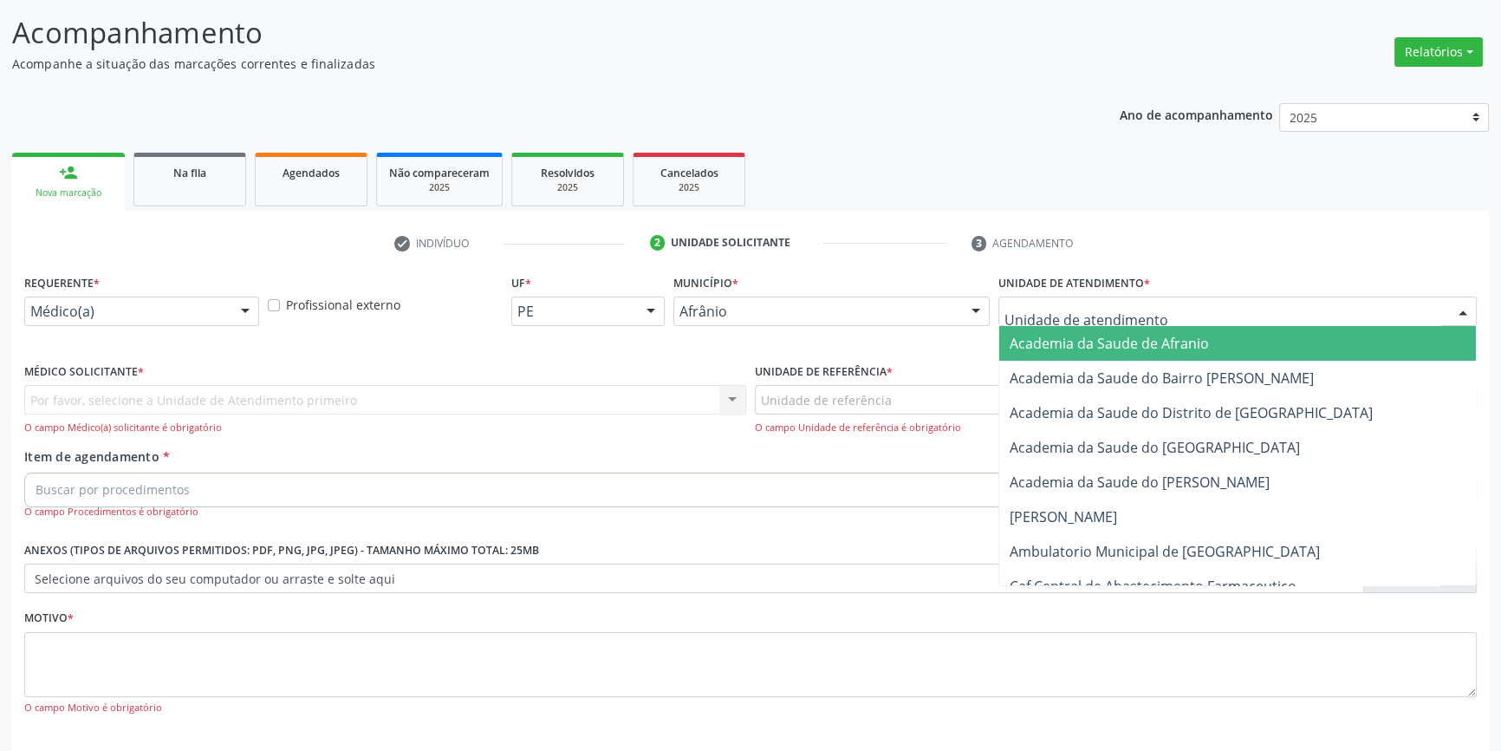
click at [1144, 320] on div at bounding box center [1237, 310] width 478 height 29
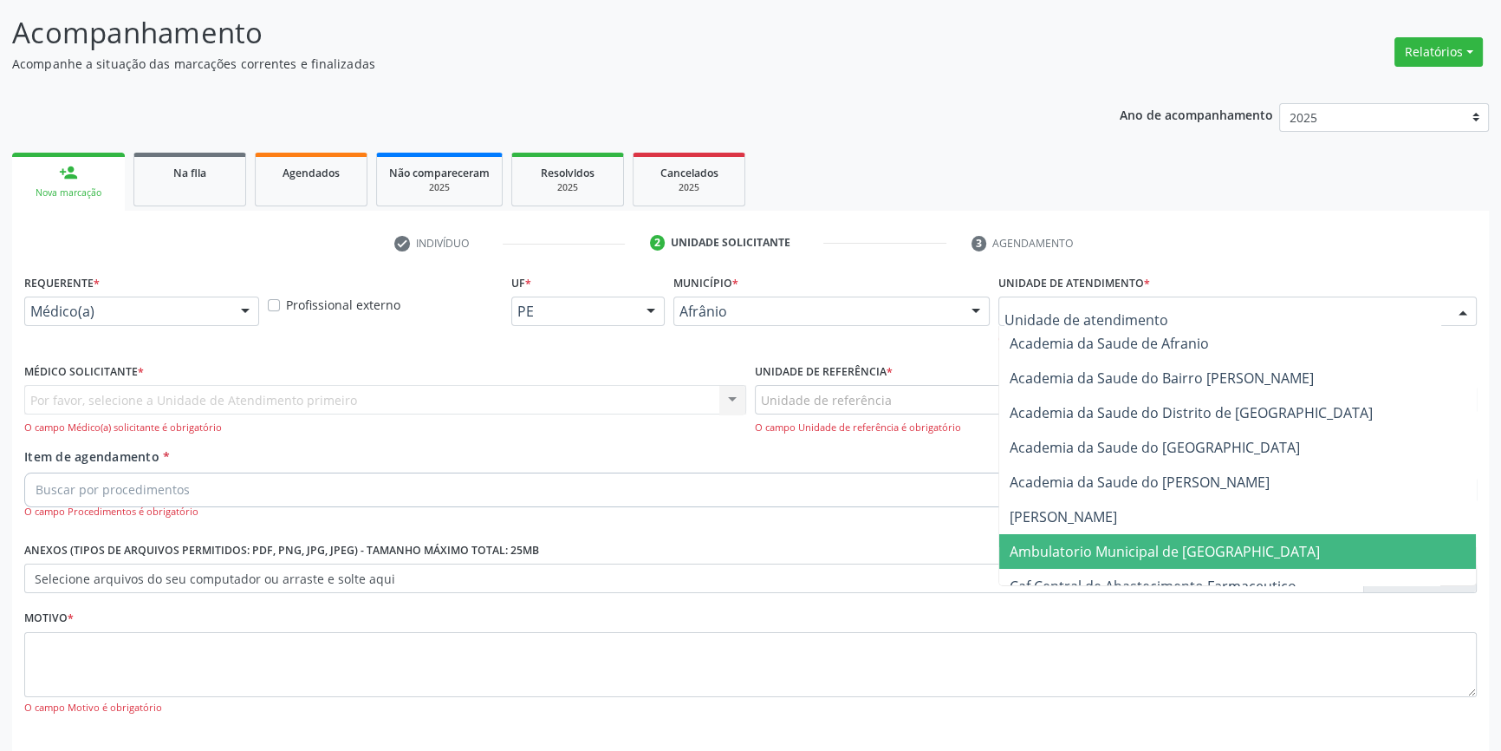
drag, startPoint x: 1133, startPoint y: 552, endPoint x: 1038, endPoint y: 490, distance: 113.2
click at [1130, 552] on span "Ambulatorio Municipal de [GEOGRAPHIC_DATA]" at bounding box center [1165, 551] width 310 height 19
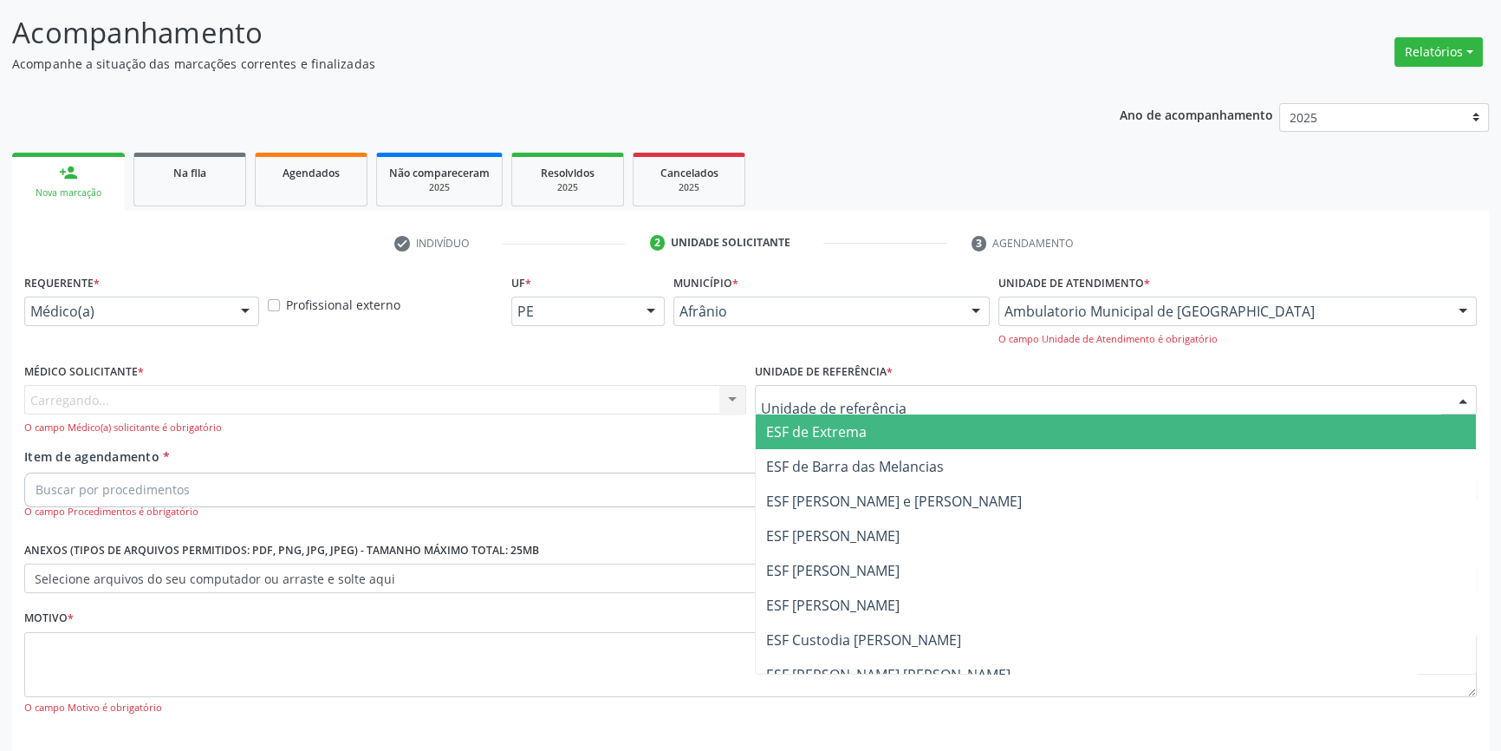
click at [904, 404] on div at bounding box center [1116, 399] width 722 height 29
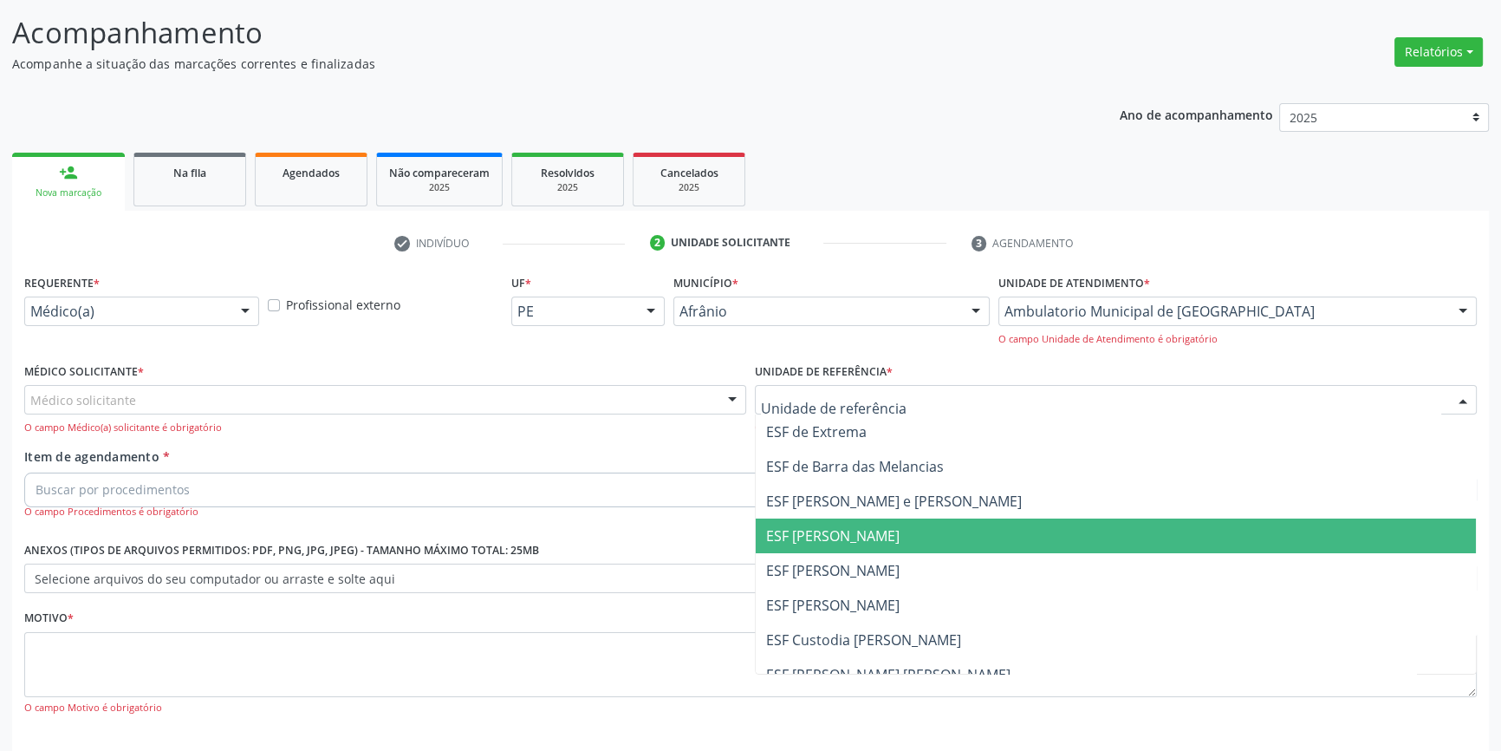
click at [846, 547] on span "ESF [PERSON_NAME]" at bounding box center [1116, 535] width 720 height 35
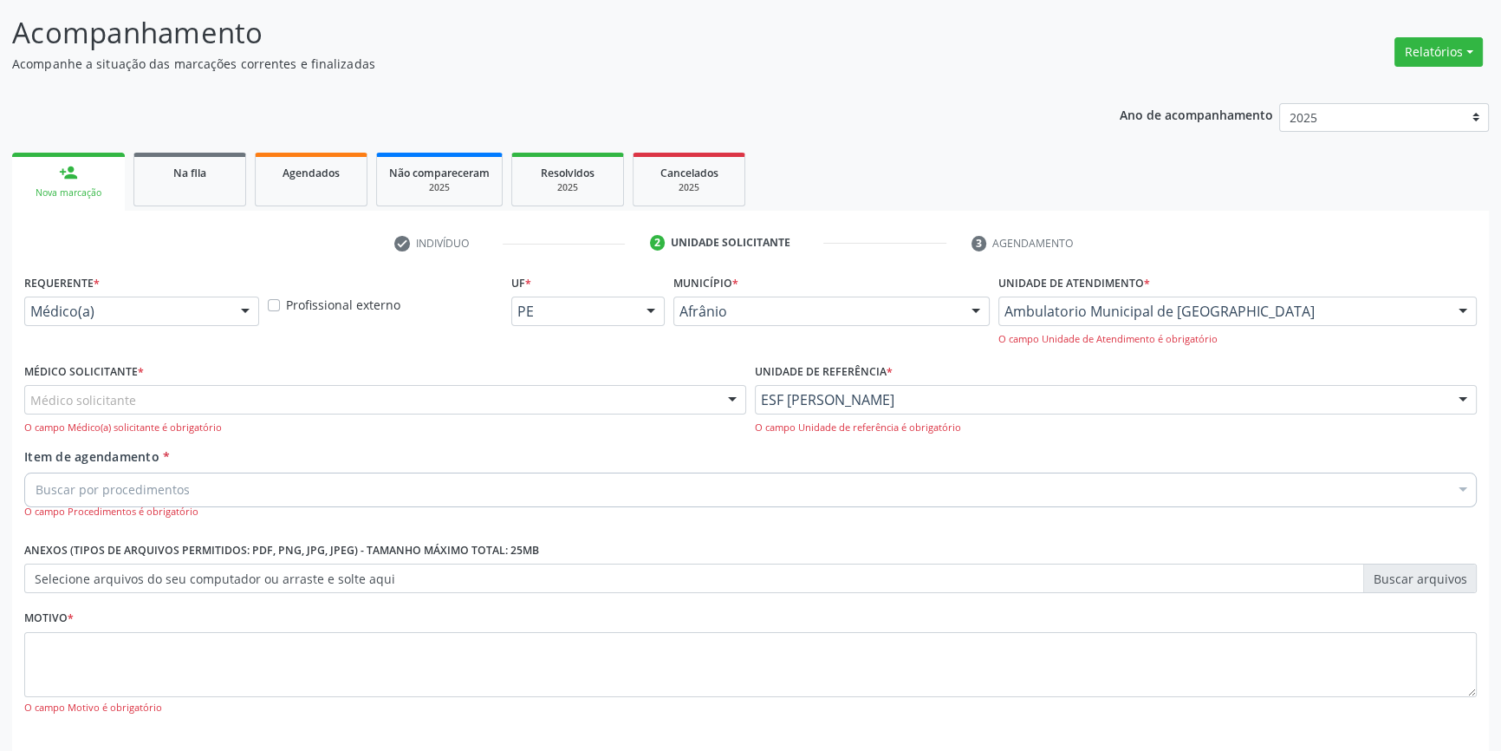
click at [390, 380] on div "Médico Solicitante * Médico solicitante Alysson Rodrigo Ferreira Cavalcanti Bru…" at bounding box center [385, 397] width 722 height 76
drag, startPoint x: 320, startPoint y: 396, endPoint x: 264, endPoint y: 406, distance: 56.4
click at [295, 400] on div at bounding box center [385, 399] width 722 height 29
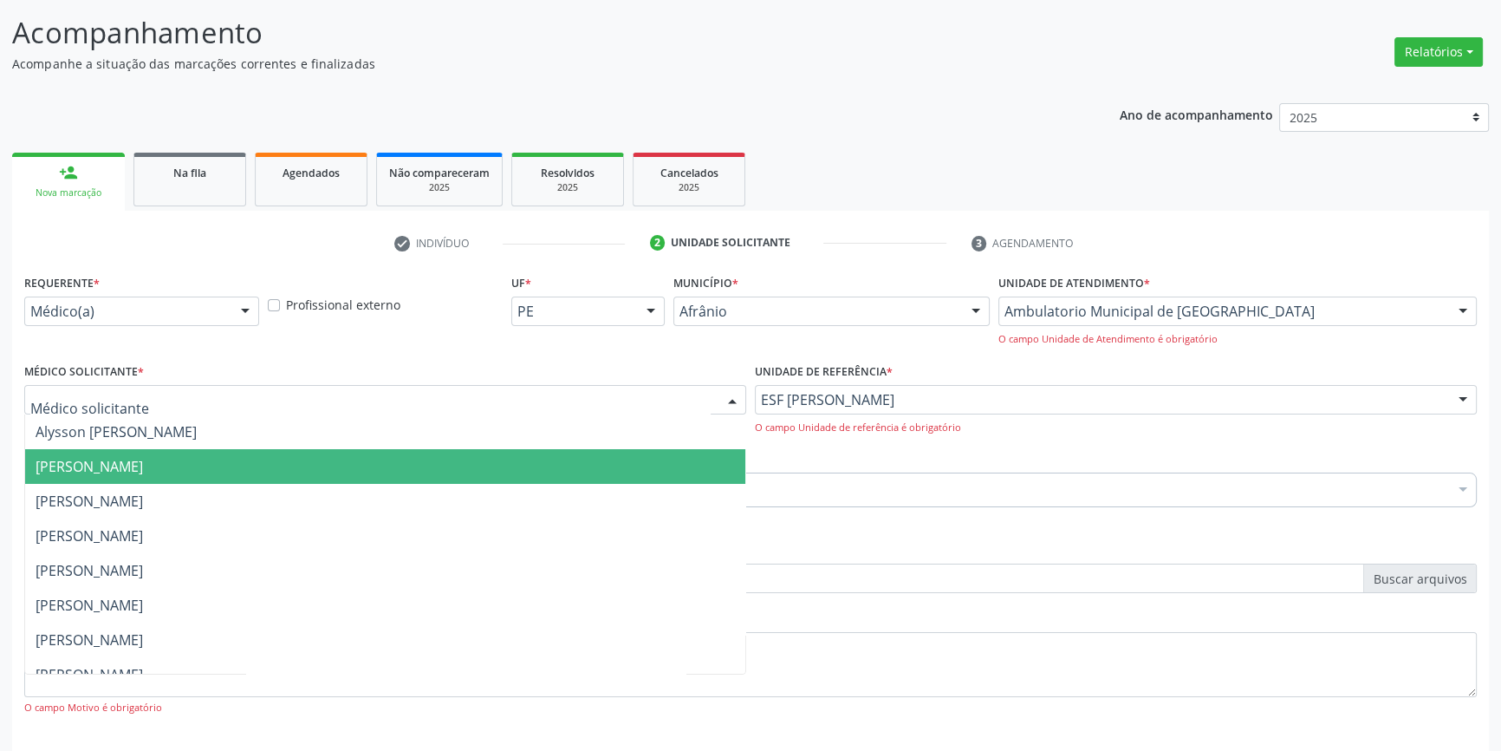
click at [143, 473] on span "[PERSON_NAME]" at bounding box center [89, 466] width 107 height 19
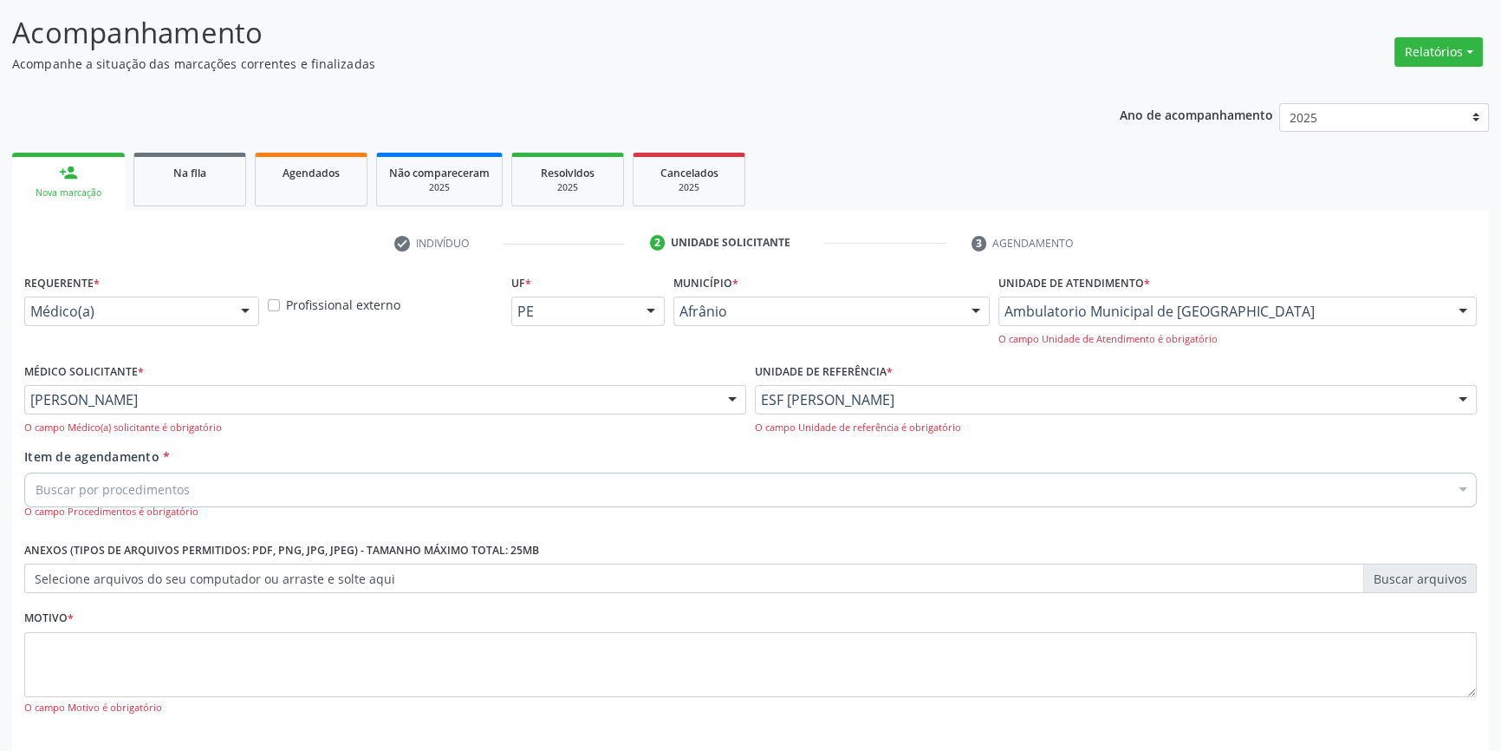
click at [112, 468] on div "Item de agendamento * Buscar por procedimentos Selecionar todos 0604320140 - Ab…" at bounding box center [750, 483] width 1453 height 72
click at [112, 477] on div "Buscar por procedimentos" at bounding box center [750, 489] width 1453 height 35
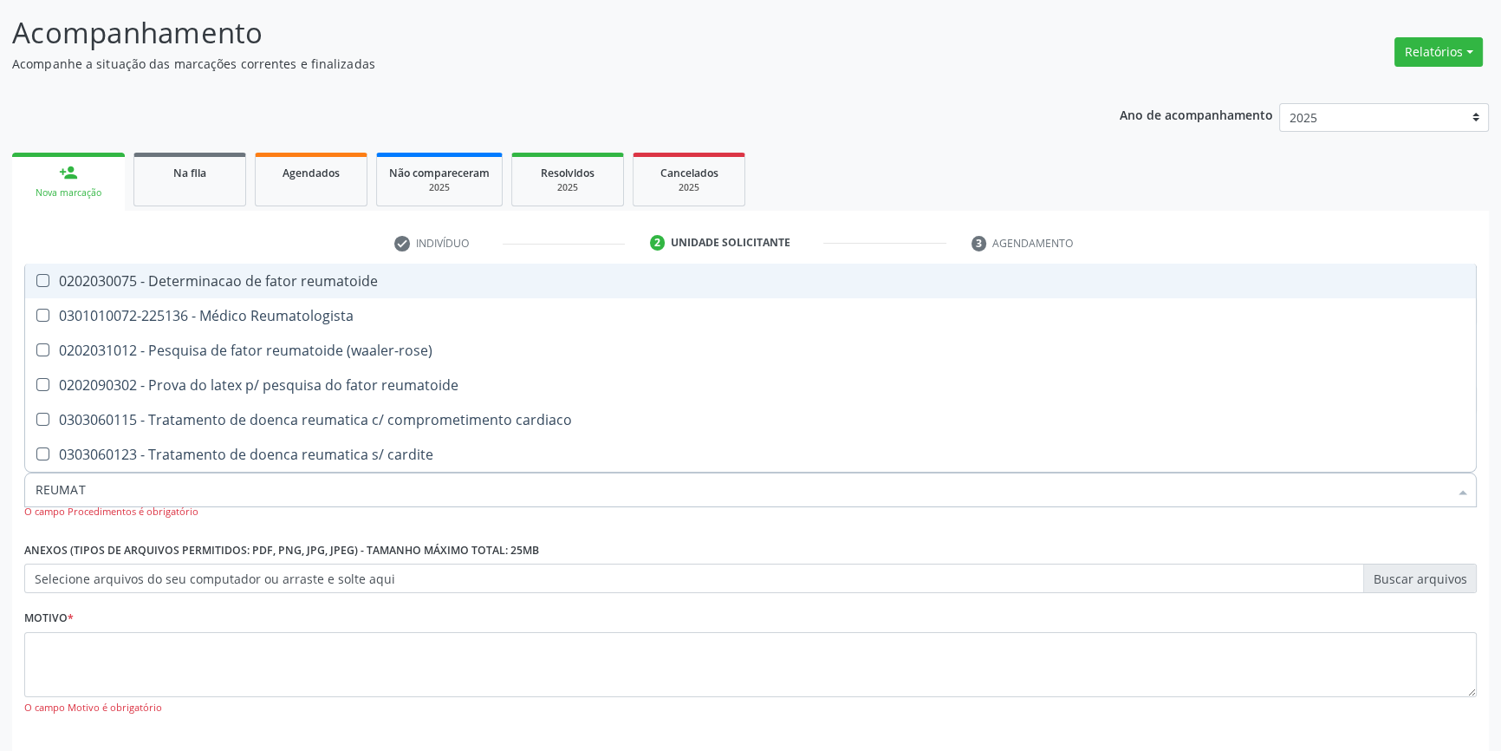
type input "REUMATO"
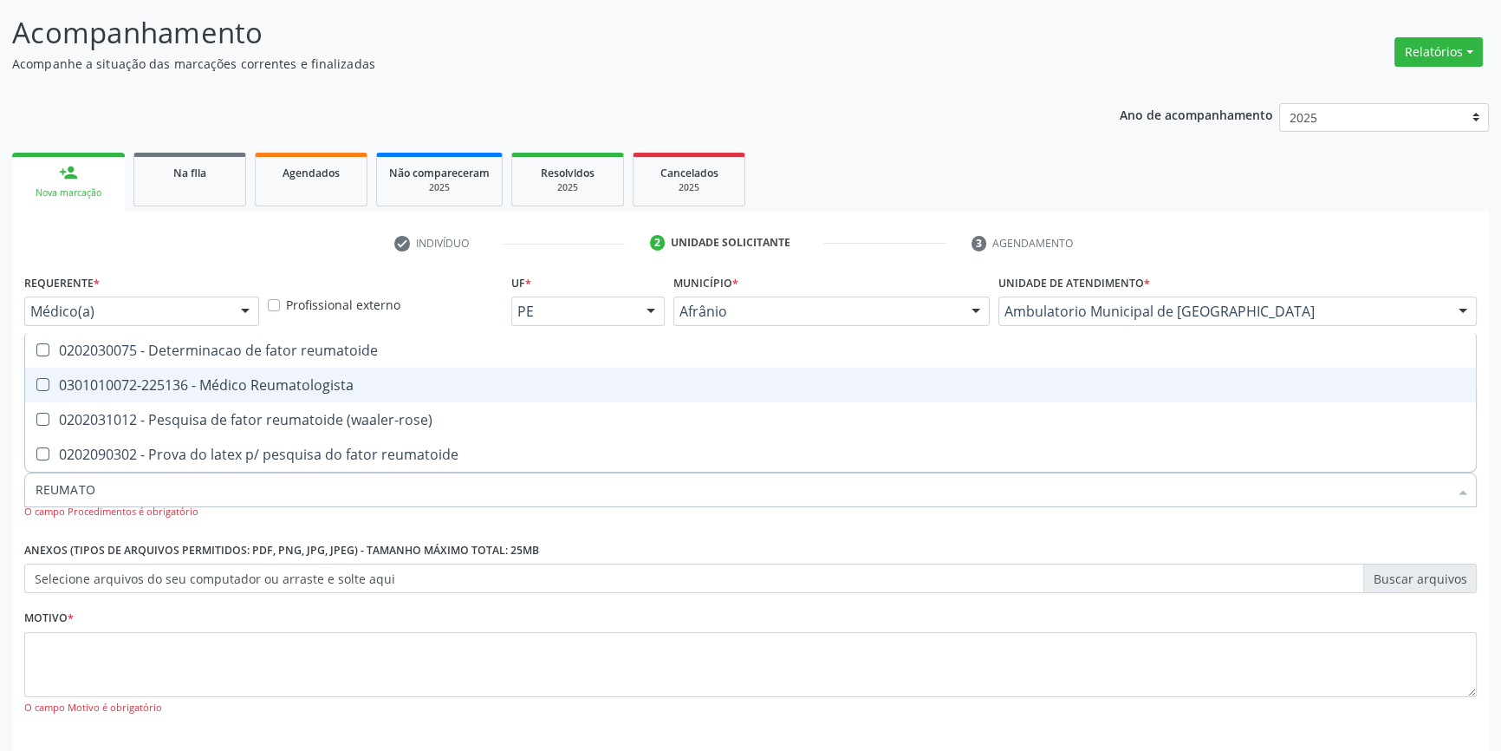
click at [187, 381] on div "0301010072-225136 - Médico Reumatologista" at bounding box center [751, 385] width 1430 height 14
checkbox Reumatologista "true"
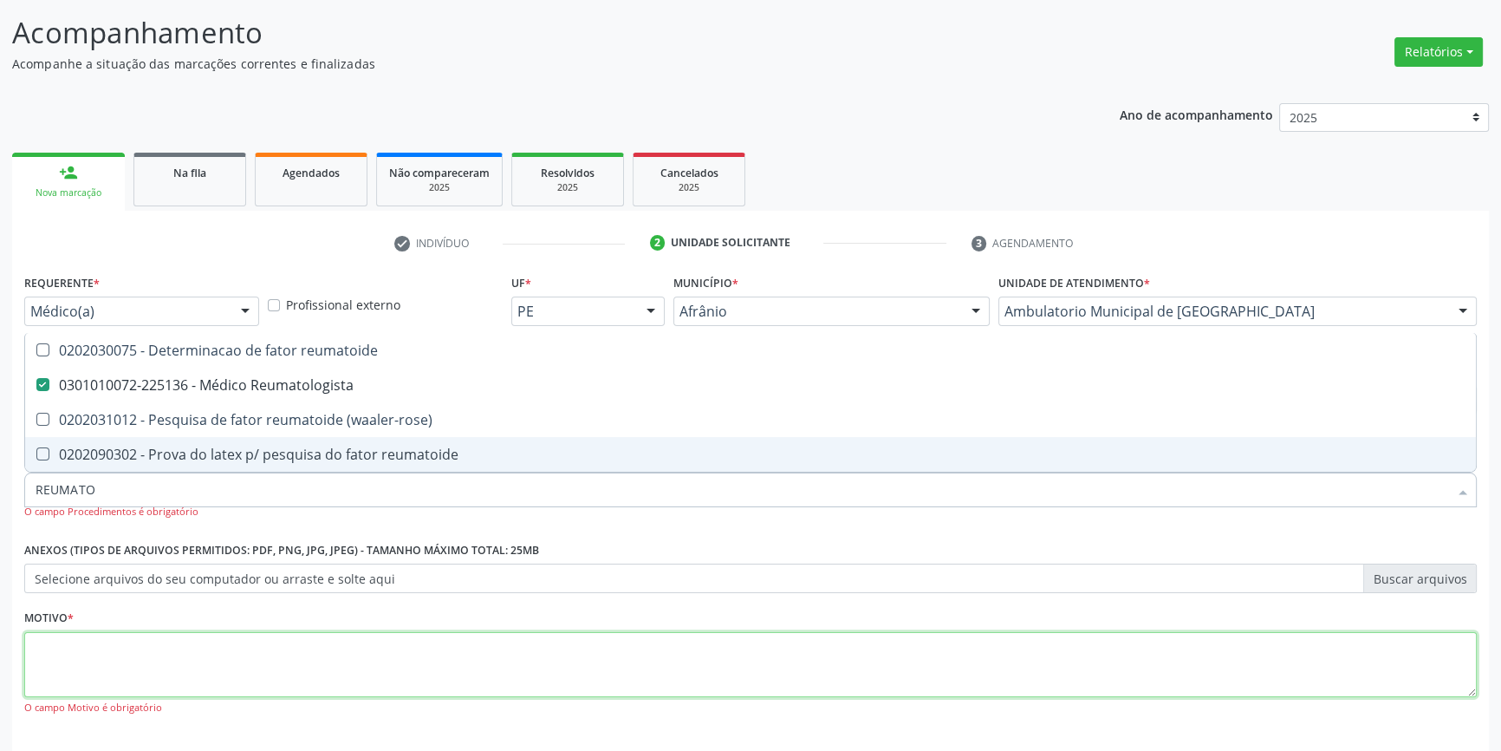
click at [114, 634] on textarea at bounding box center [750, 665] width 1453 height 66
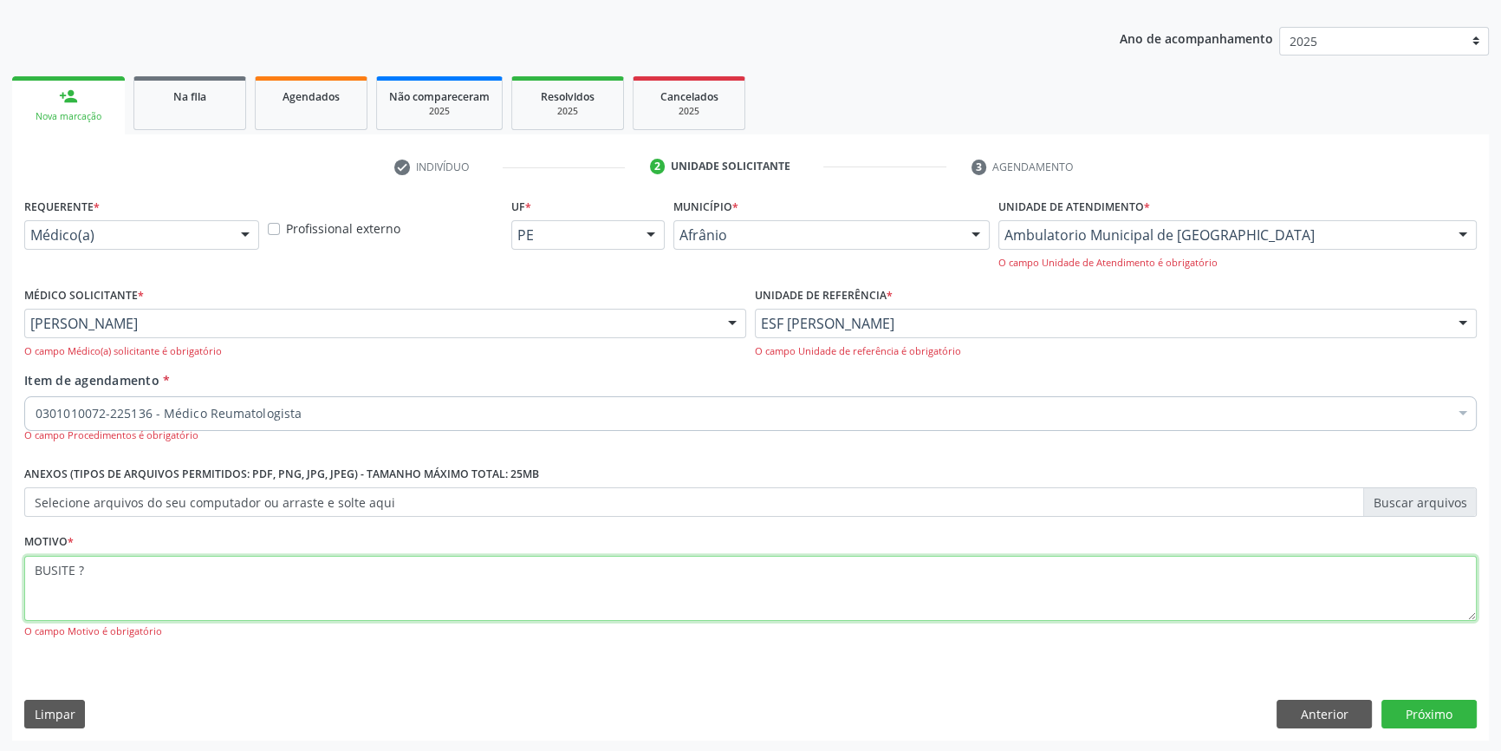
type textarea "BUSITE ?"
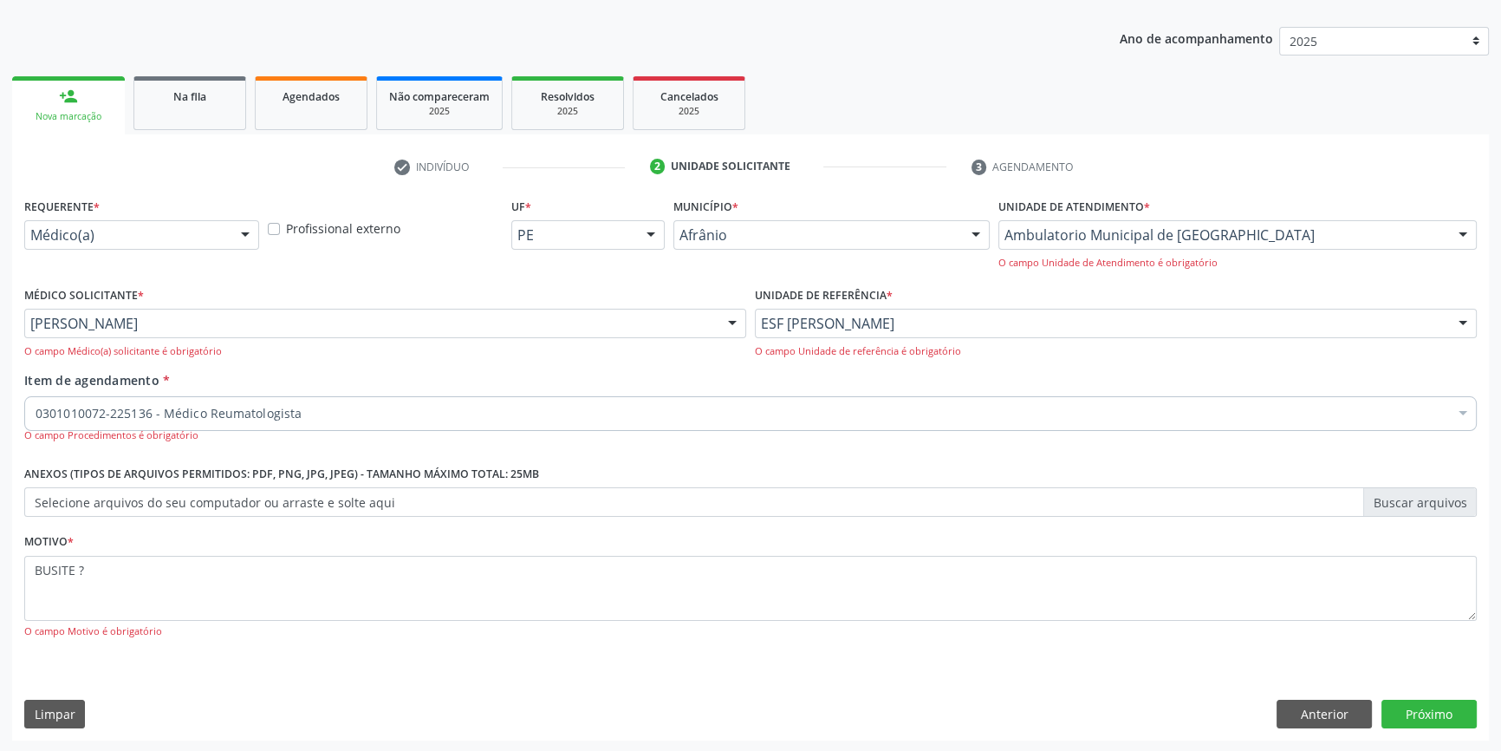
click at [1410, 695] on div "Requerente * Médico(a) Médico(a) Enfermeiro(a) Paciente Nenhum resultado encont…" at bounding box center [750, 466] width 1477 height 547
click at [1412, 705] on button "Próximo" at bounding box center [1429, 713] width 95 height 29
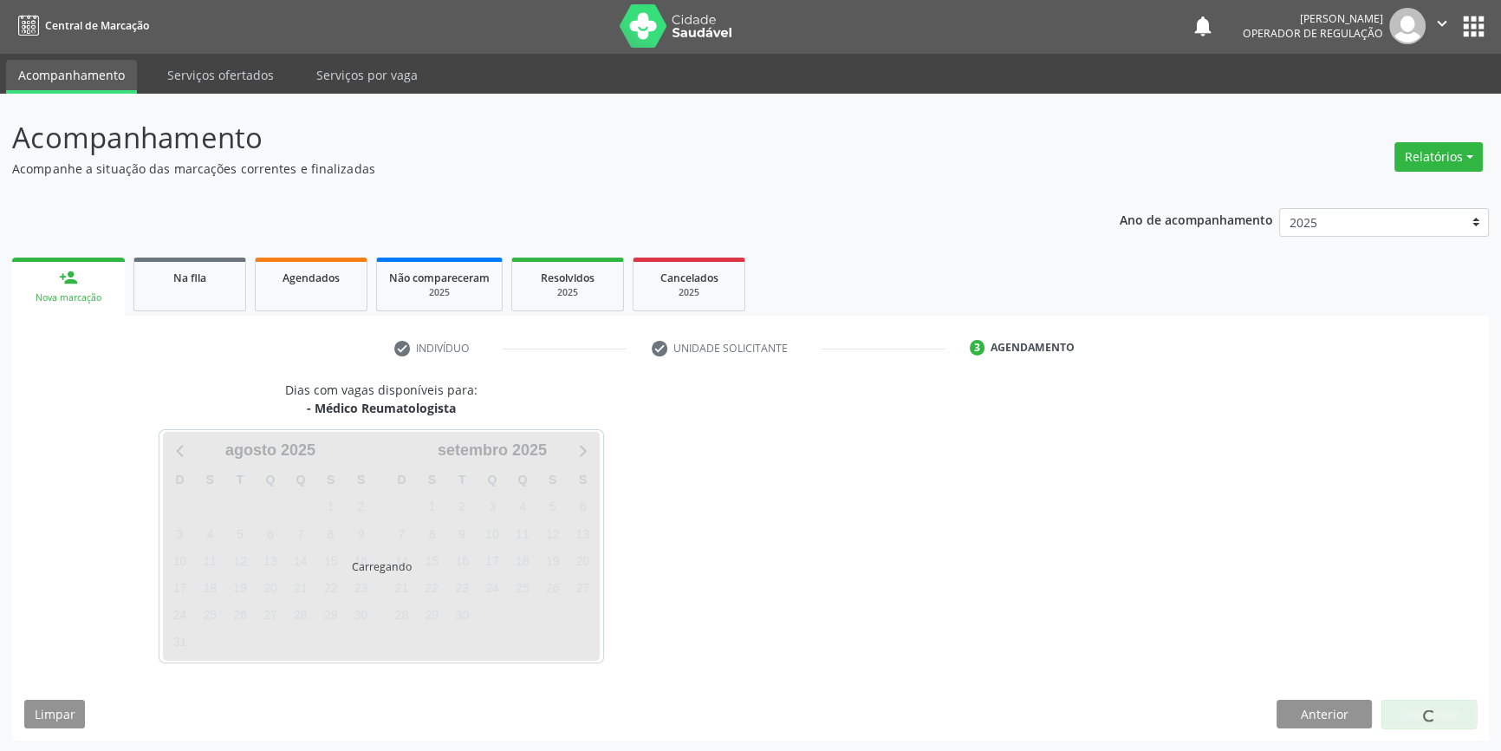
scroll to position [53, 0]
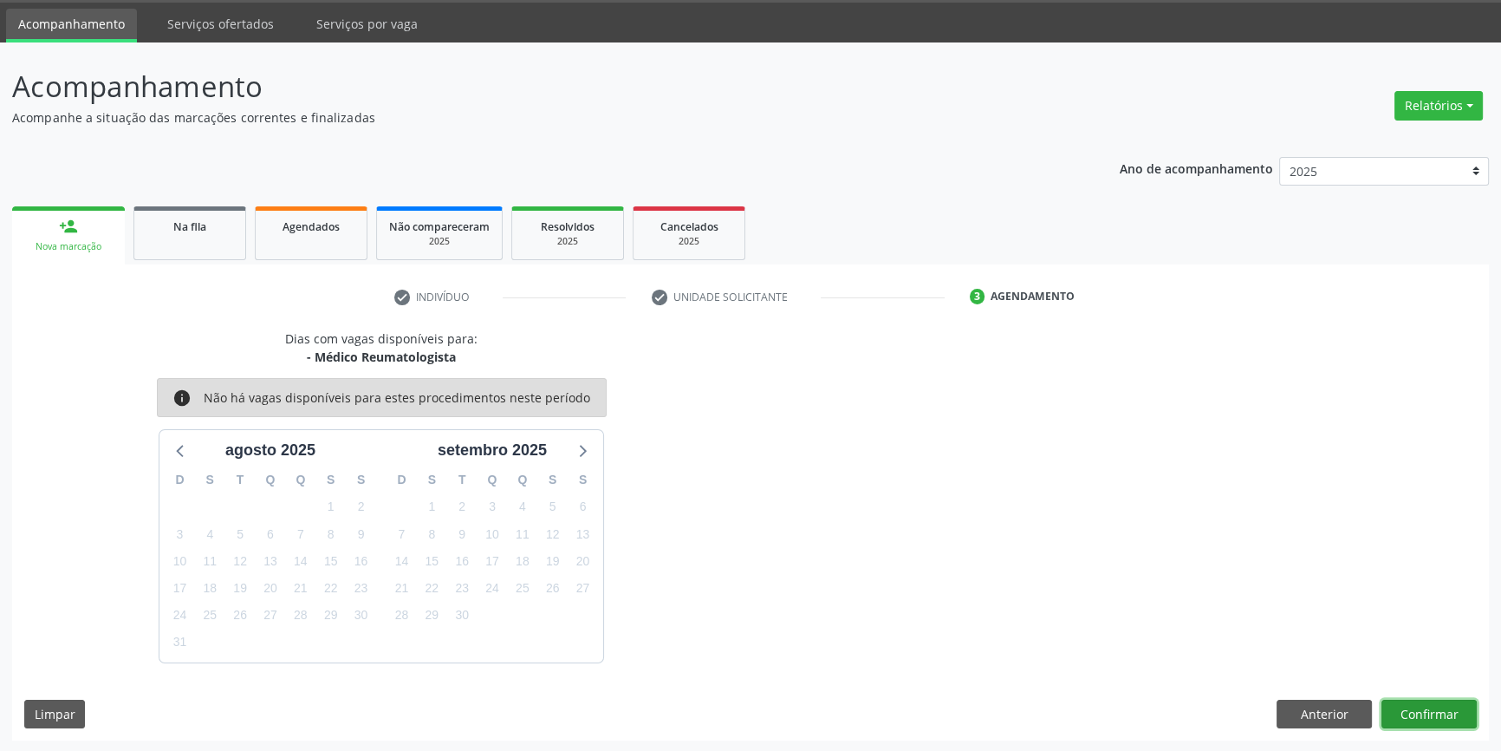
click at [1443, 720] on button "Confirmar" at bounding box center [1429, 713] width 95 height 29
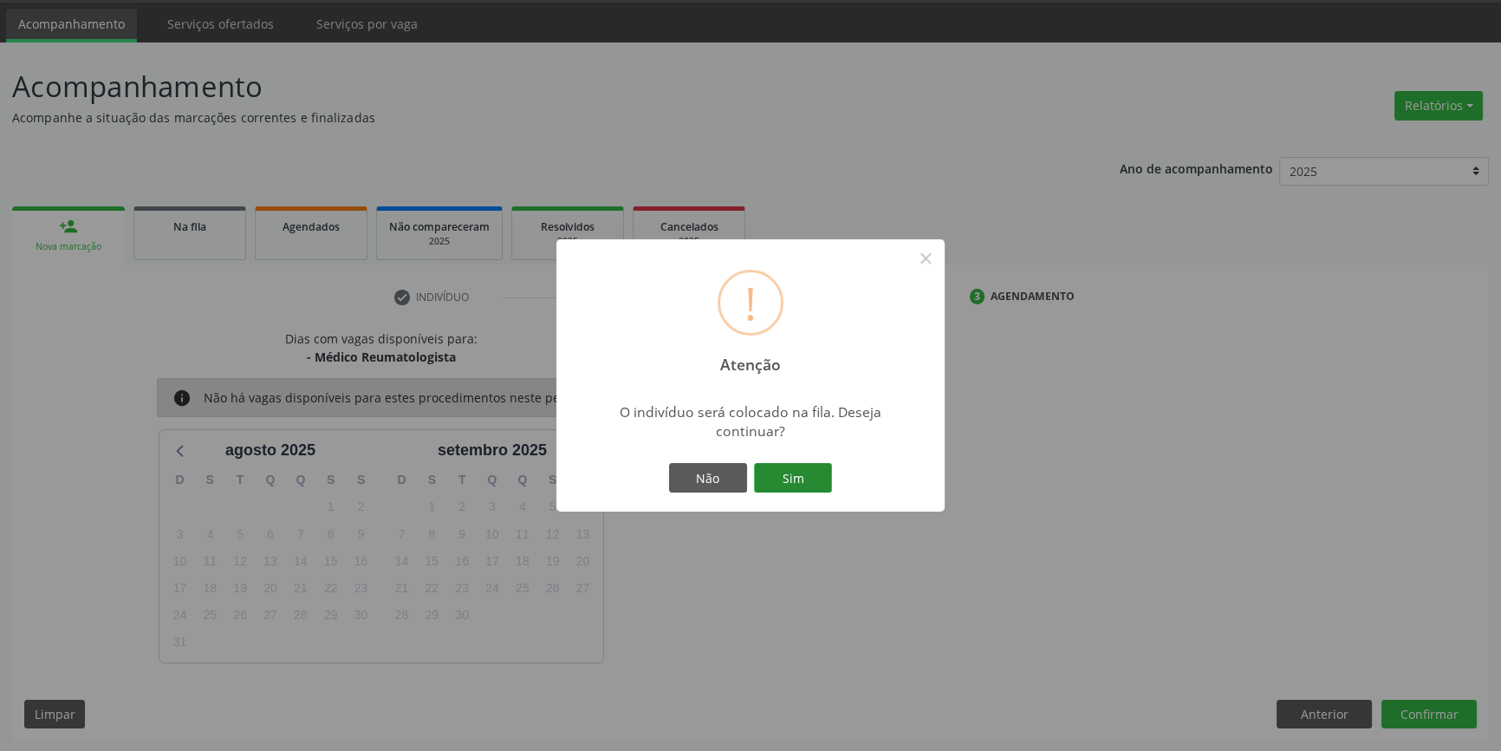
click at [798, 484] on button "Sim" at bounding box center [793, 477] width 78 height 29
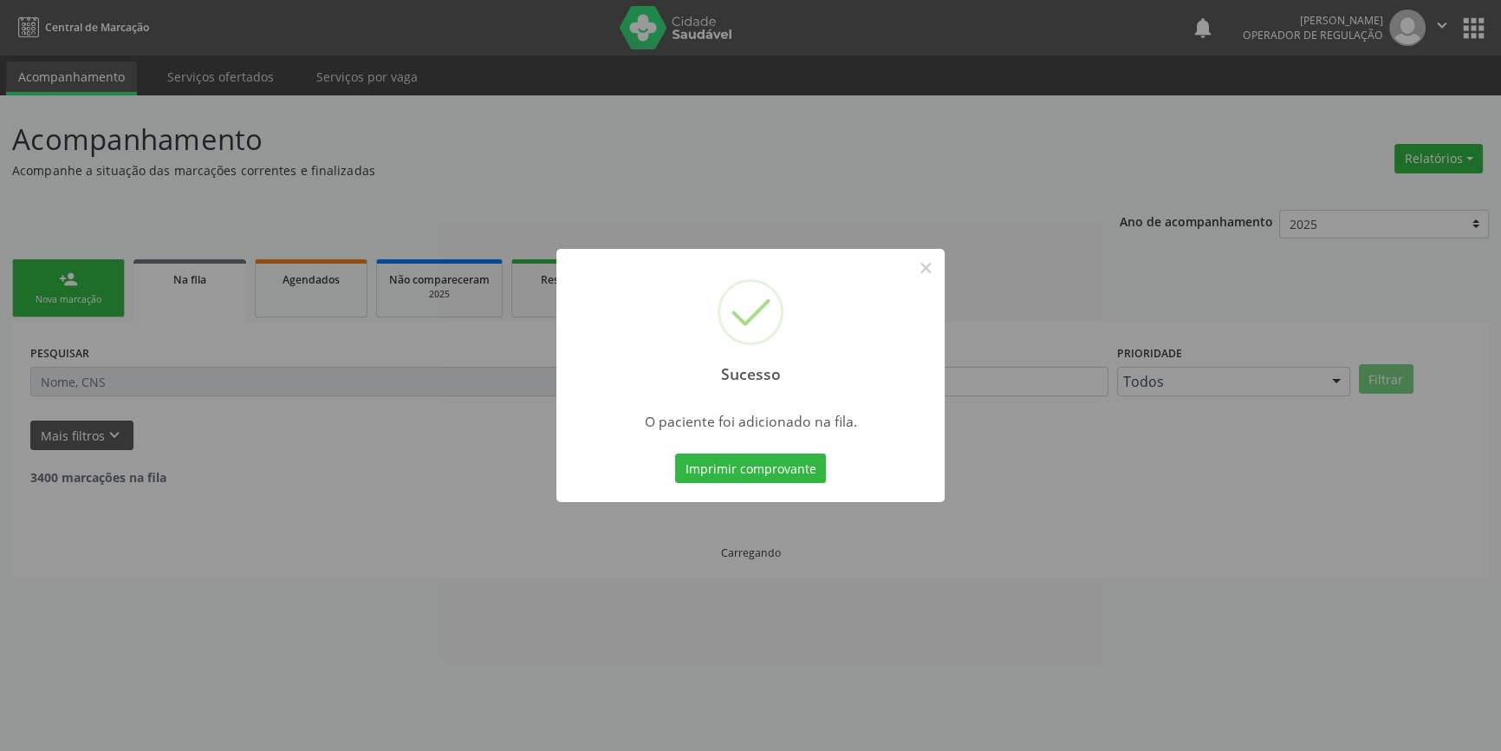
scroll to position [0, 0]
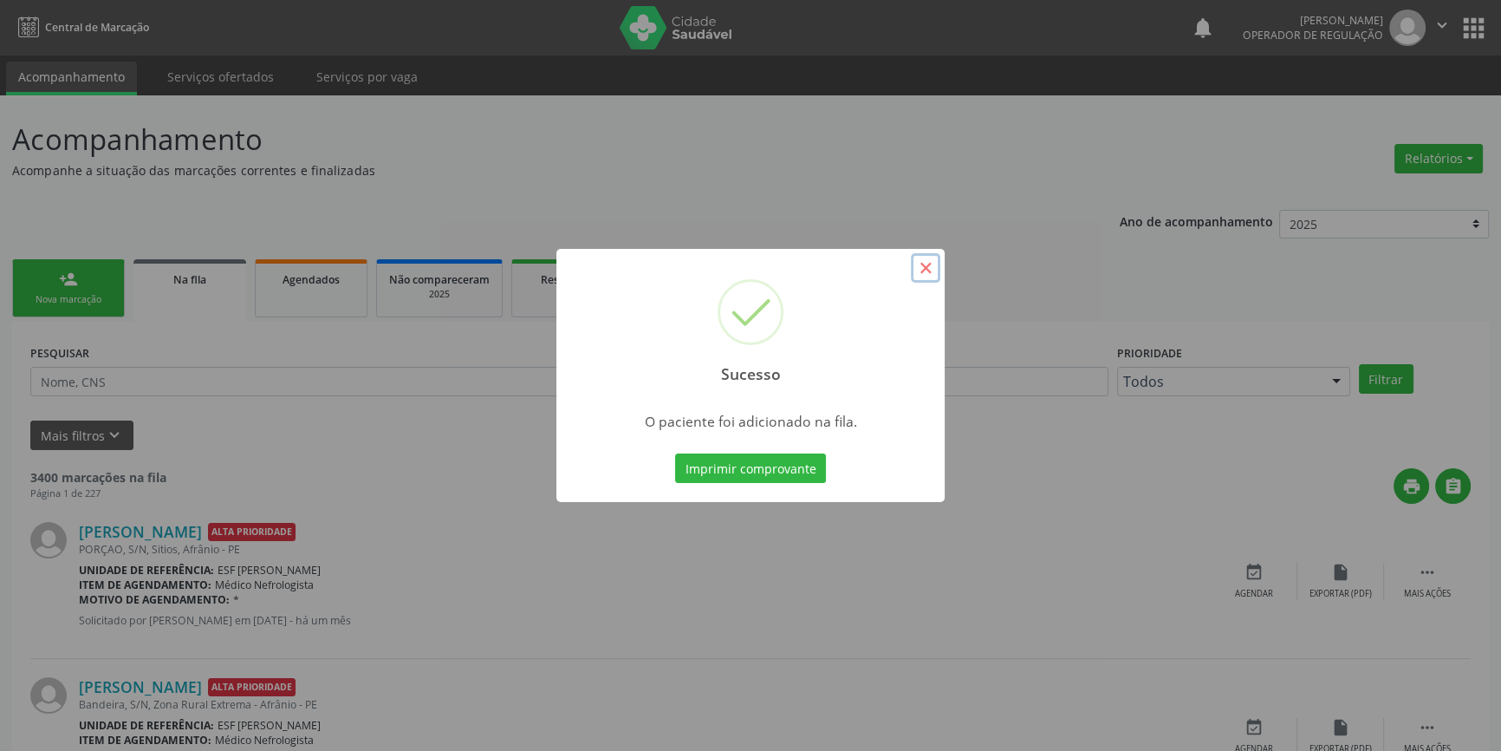
click at [930, 269] on button "×" at bounding box center [925, 267] width 29 height 29
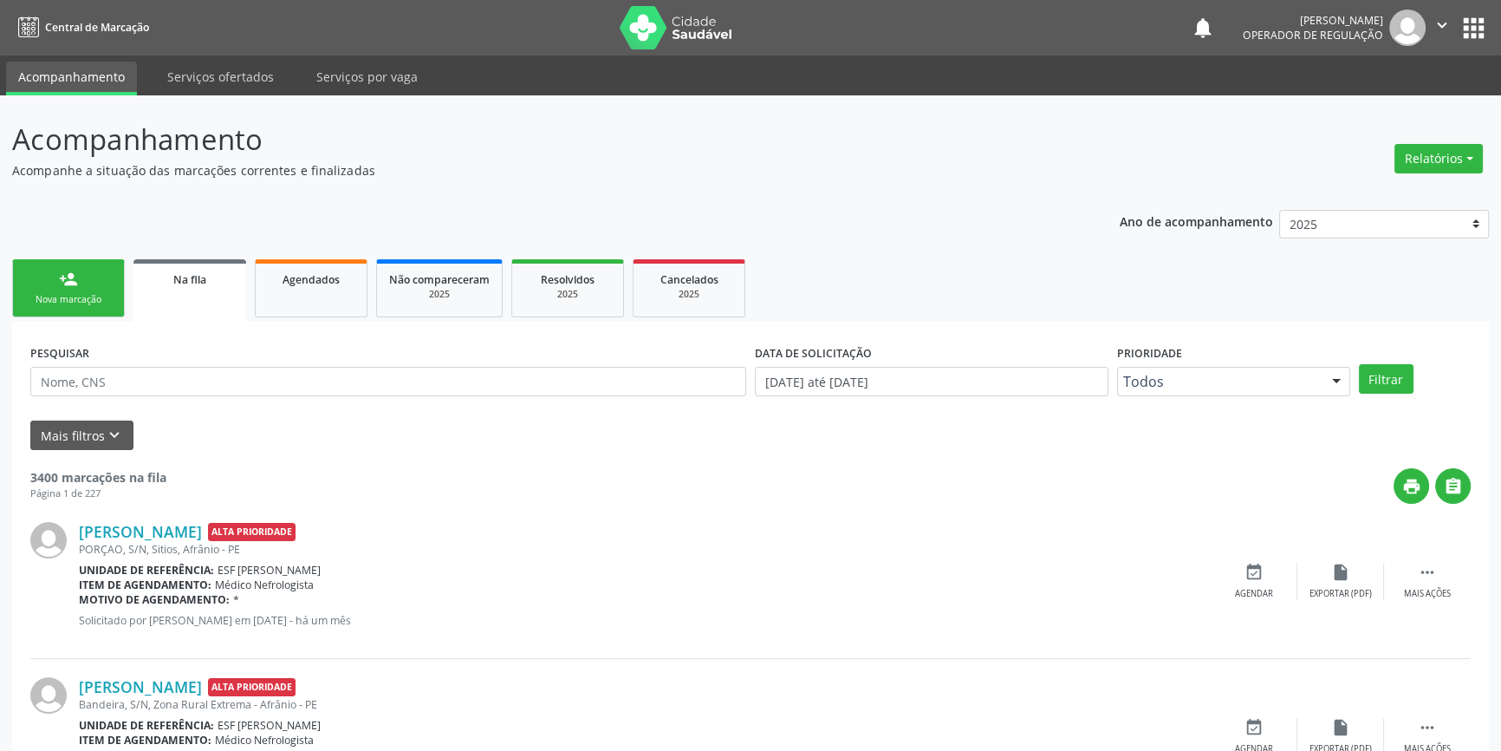
click at [83, 286] on link "person_add Nova marcação" at bounding box center [68, 288] width 113 height 58
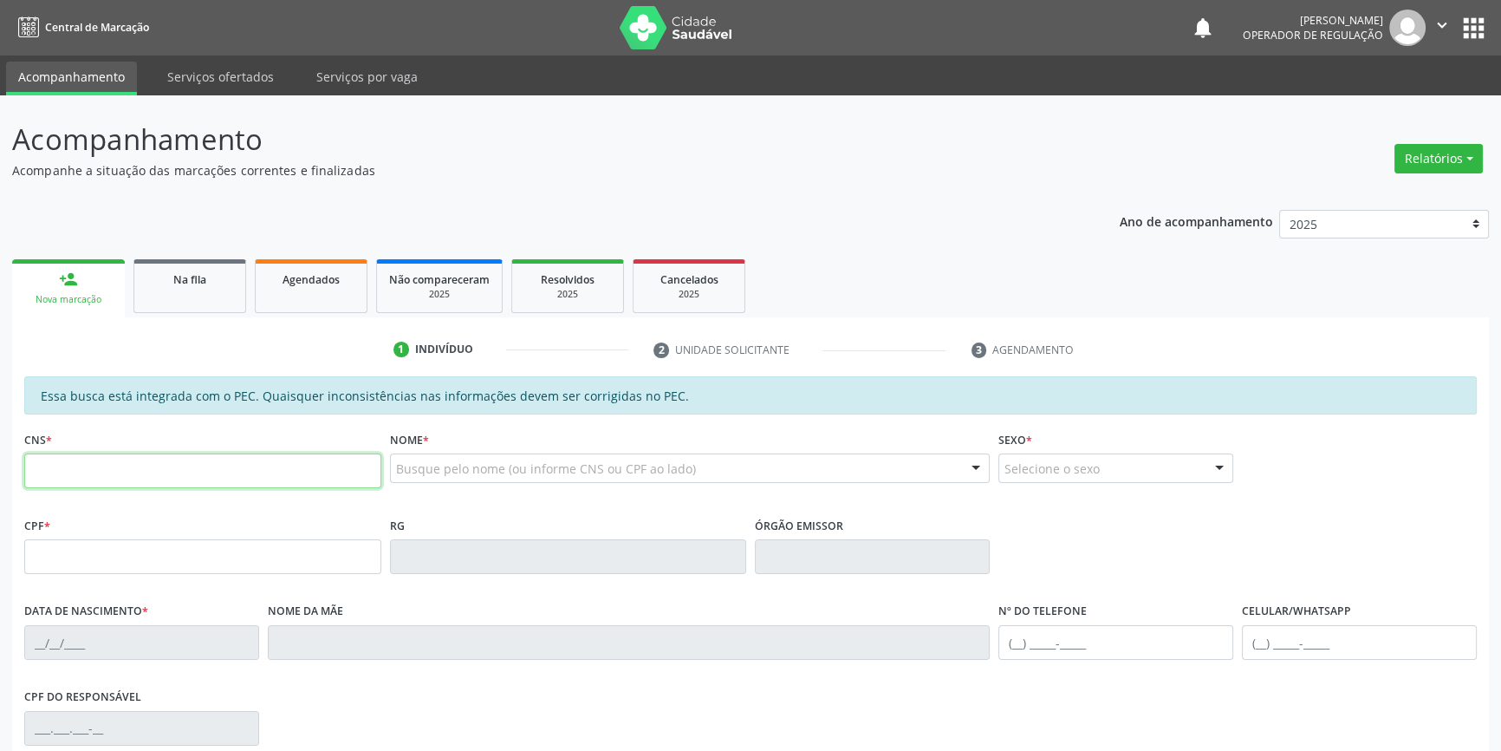
click at [146, 466] on input "text" at bounding box center [202, 470] width 357 height 35
click at [146, 467] on input "text" at bounding box center [202, 470] width 357 height 35
type input "702 8026 2997 6266"
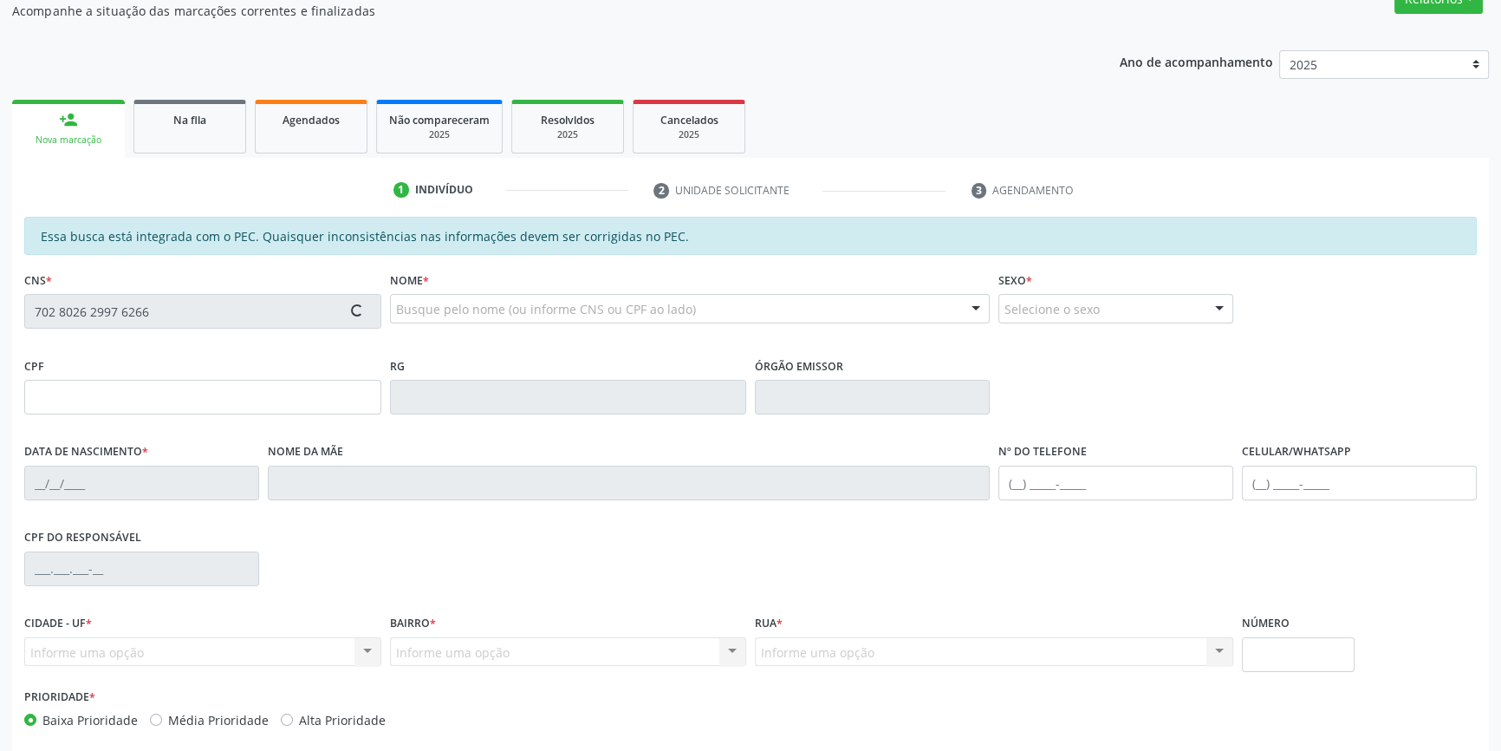
scroll to position [237, 0]
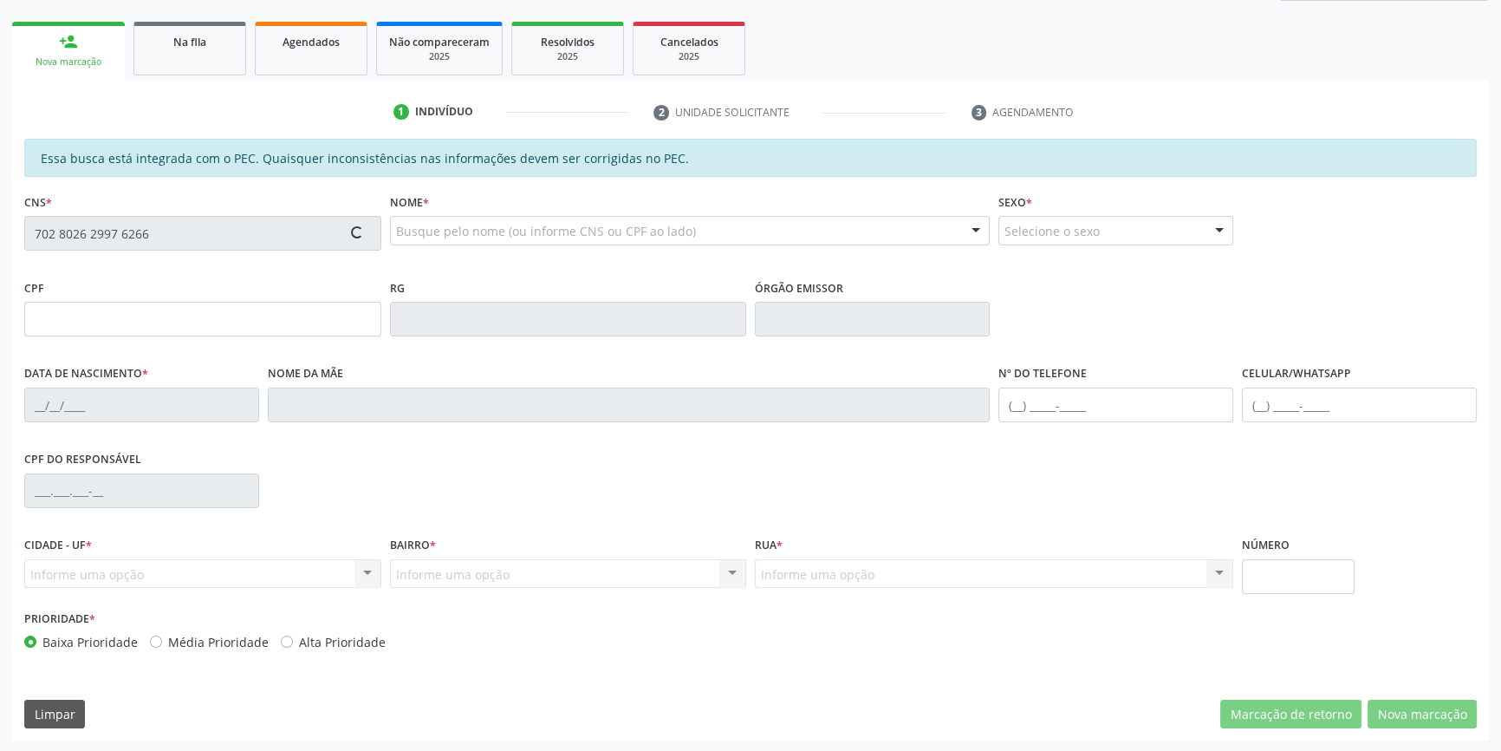
type input "049.756.594-33"
type input "19/06/1976"
type input "Amélia Francisca de Jesus"
type input "(87) 99653-5057"
type input "S/N"
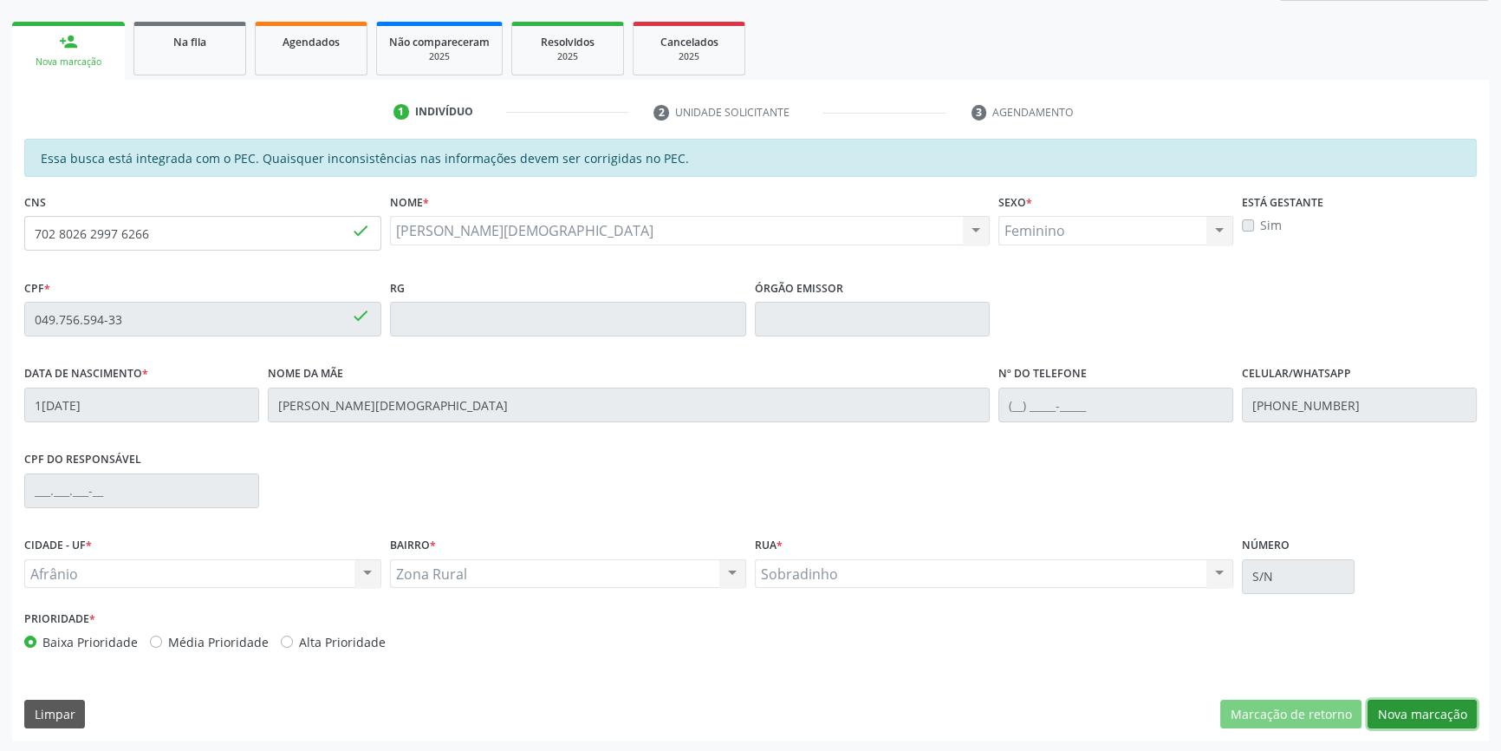
click at [1424, 711] on button "Nova marcação" at bounding box center [1422, 713] width 109 height 29
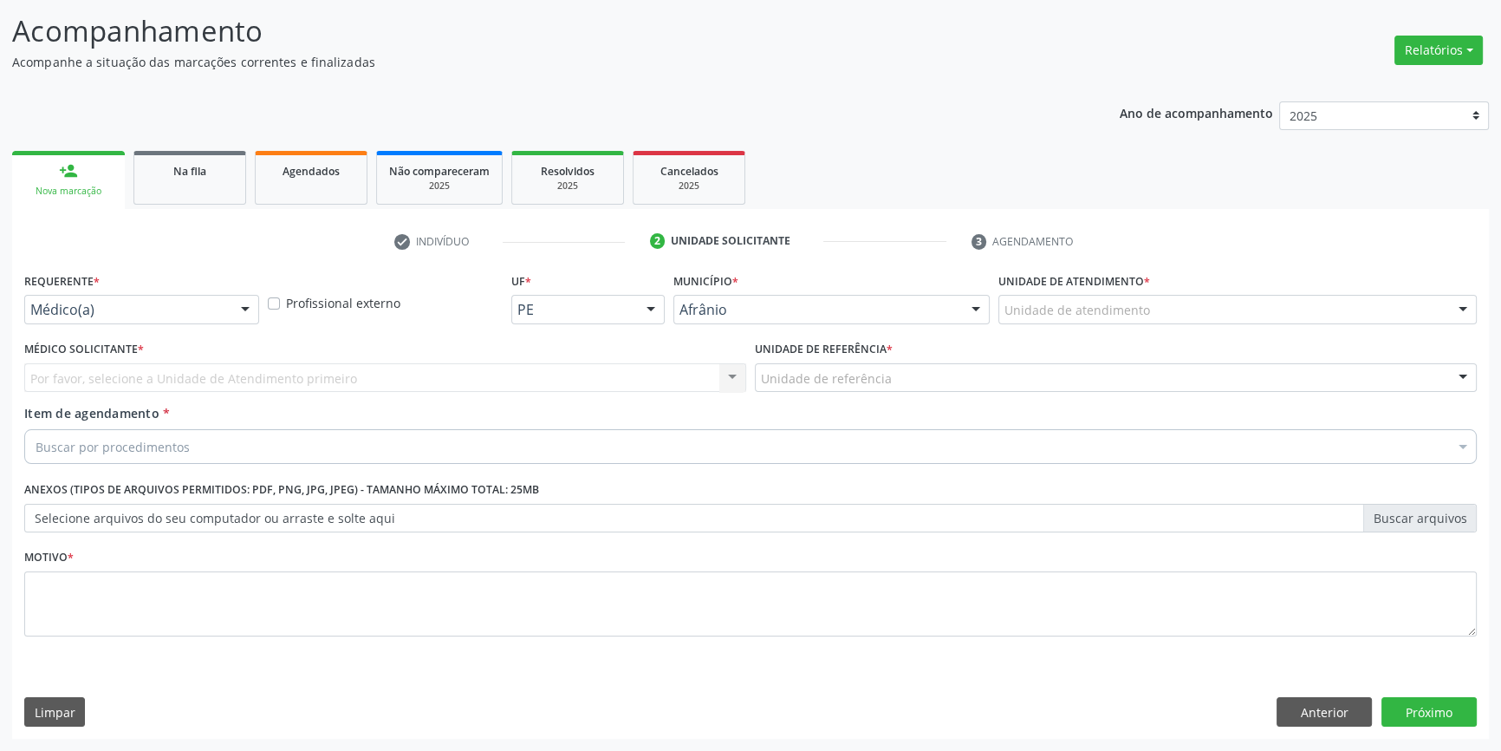
scroll to position [107, 0]
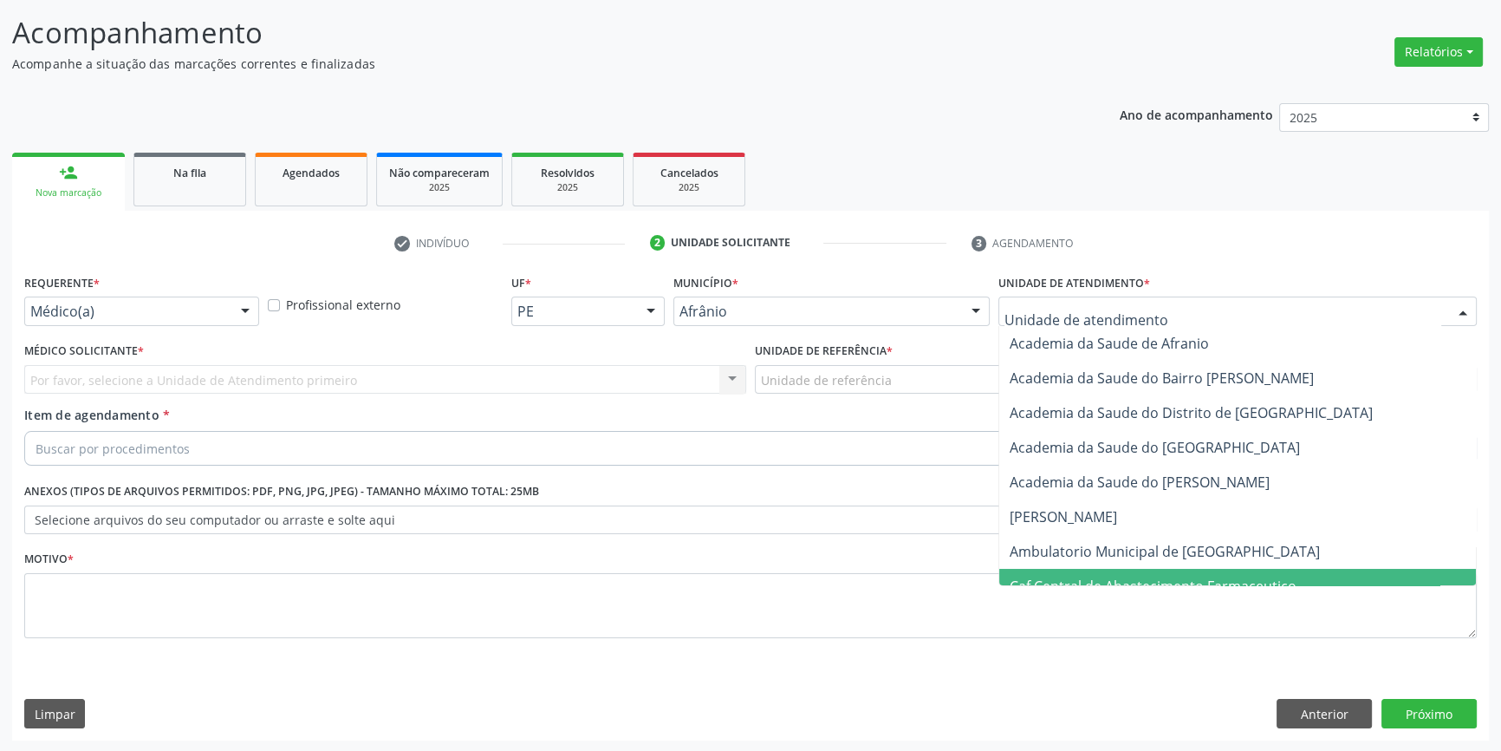
click at [1190, 569] on span "Caf Central de Abastecimento Farmaceutico" at bounding box center [1237, 586] width 477 height 35
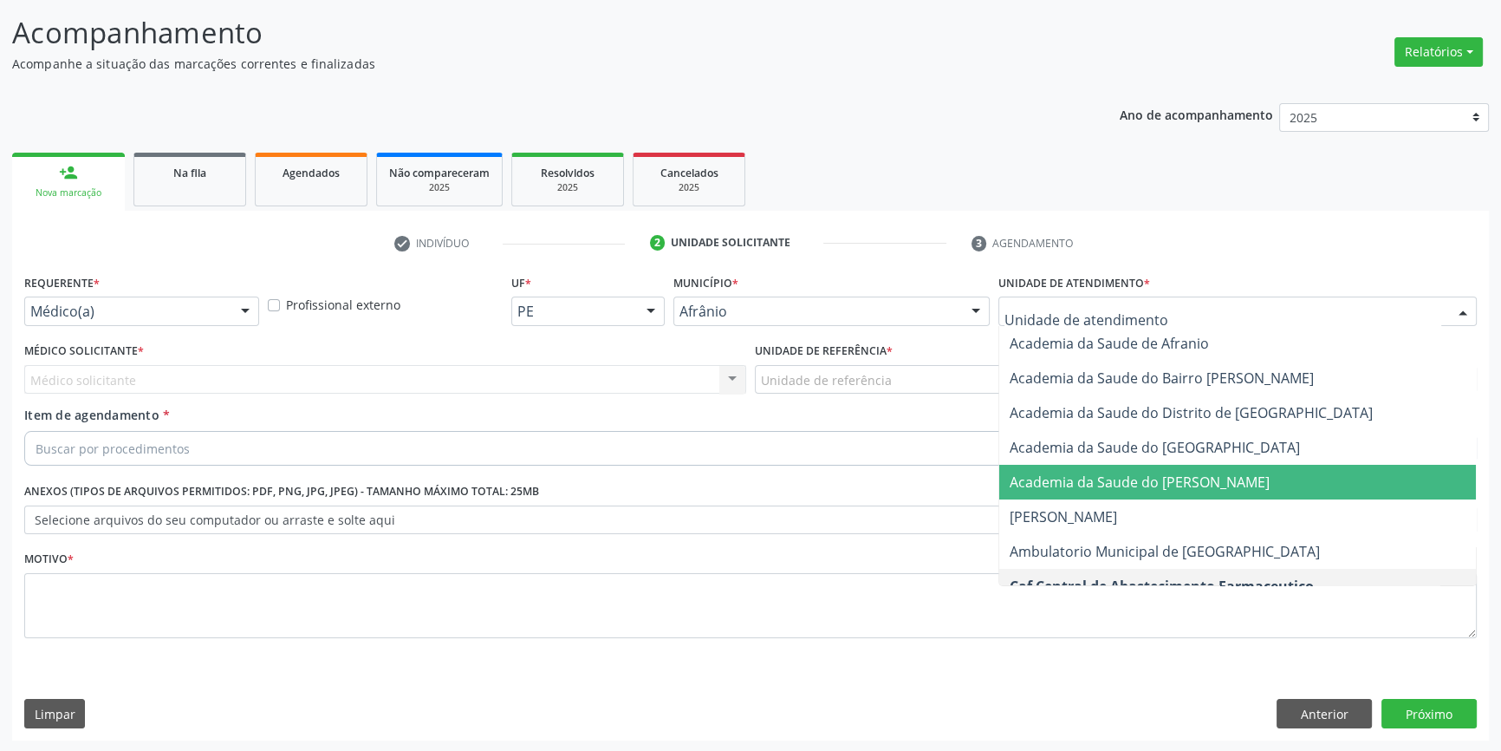
click at [1106, 321] on div at bounding box center [1237, 310] width 478 height 29
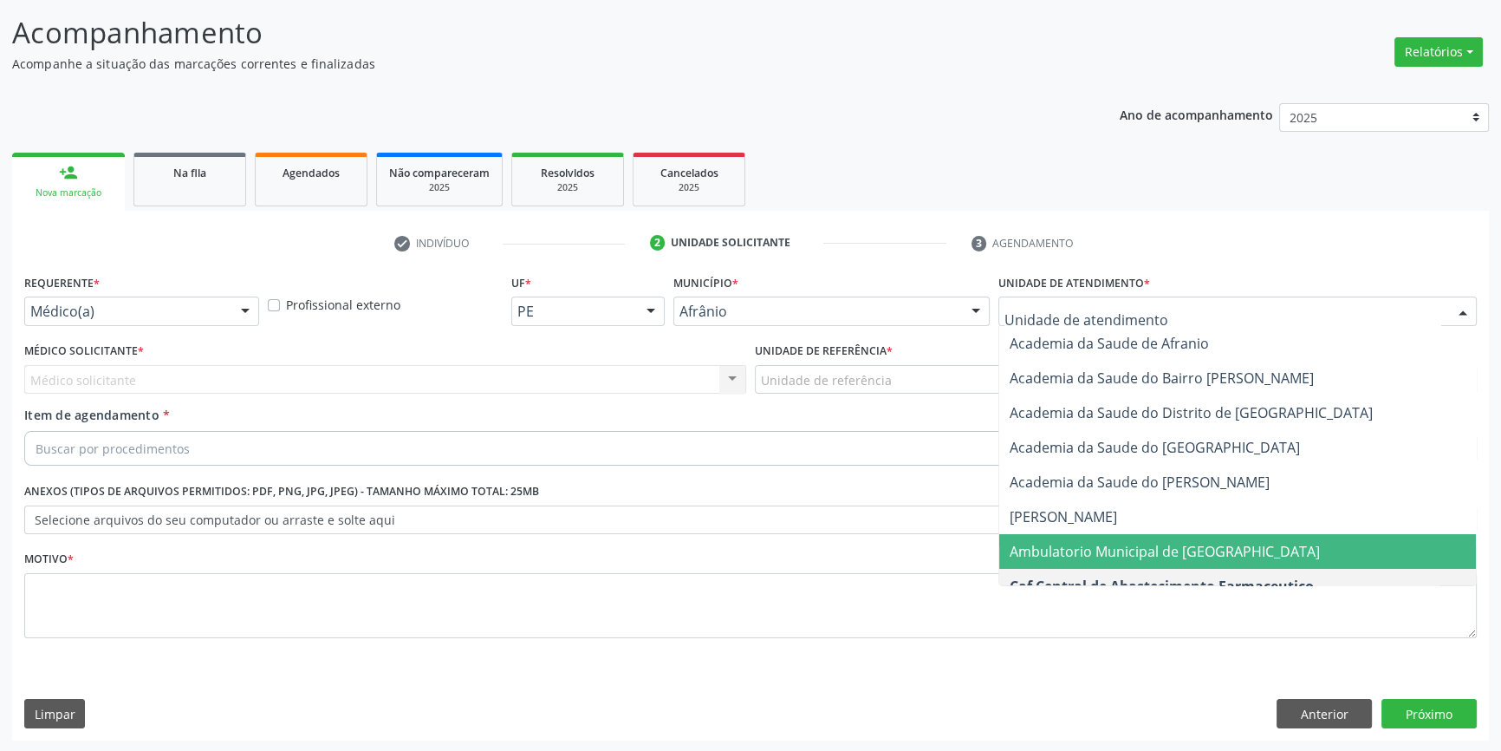
click at [1102, 545] on span "Ambulatorio Municipal de [GEOGRAPHIC_DATA]" at bounding box center [1165, 551] width 310 height 19
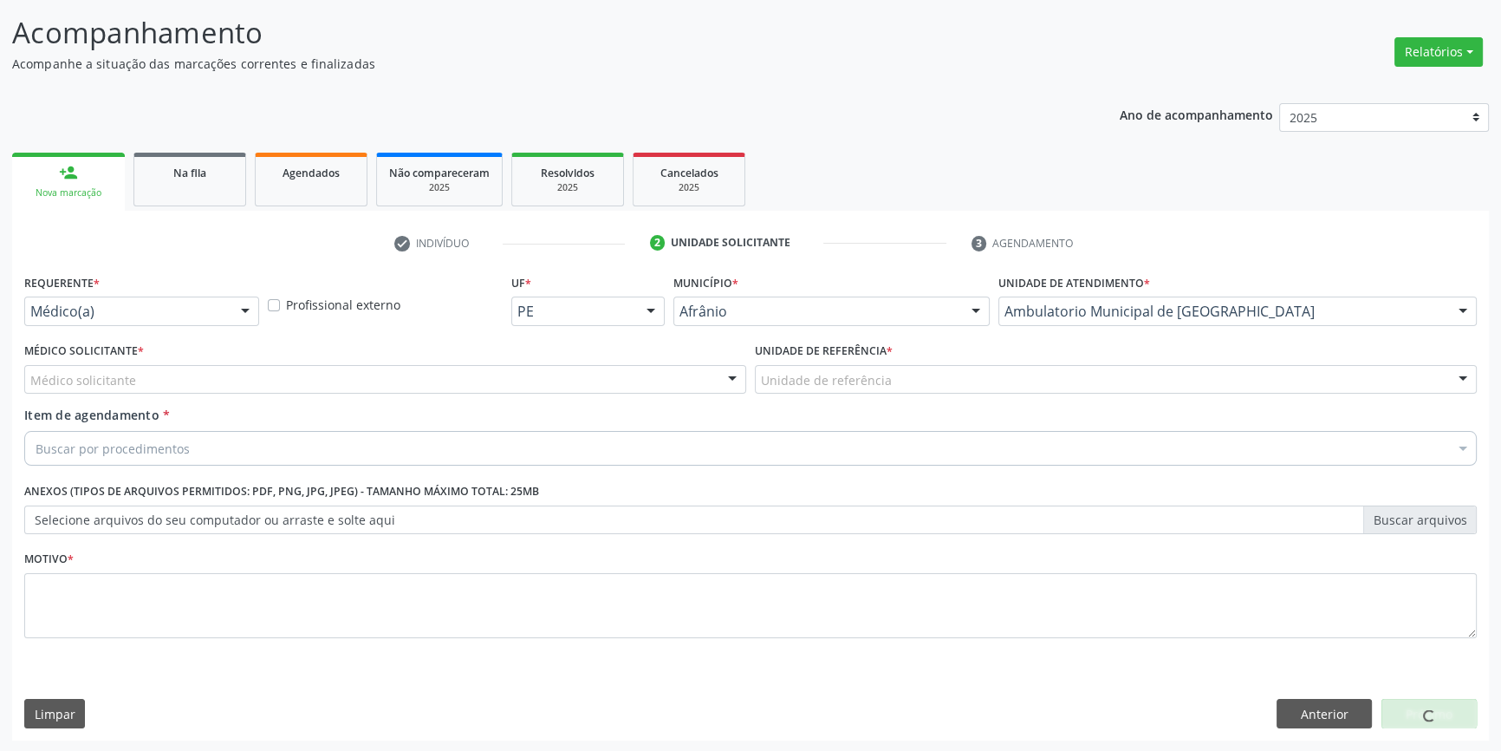
click at [887, 370] on div "Unidade de referência" at bounding box center [1116, 379] width 722 height 29
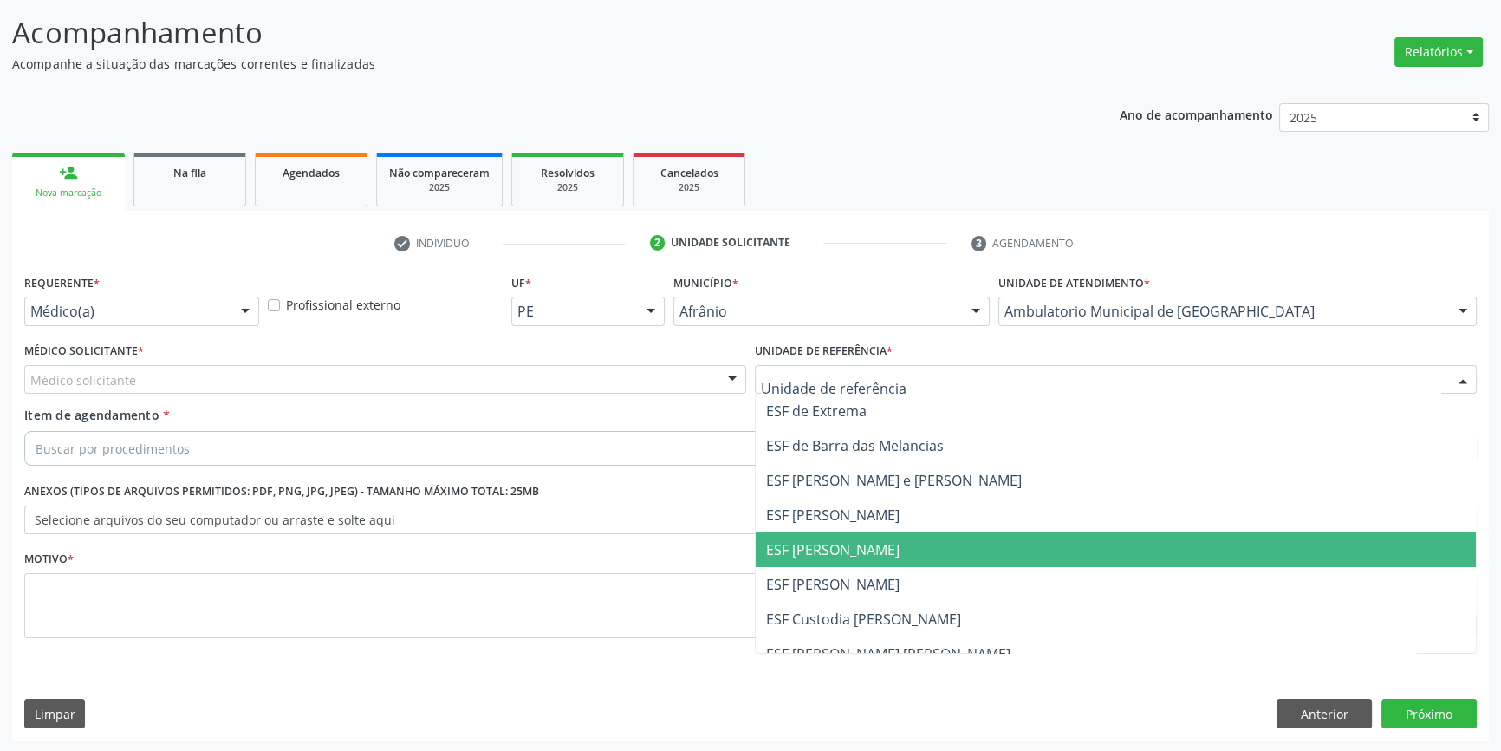
click at [879, 541] on span "ESF [PERSON_NAME]" at bounding box center [1116, 549] width 720 height 35
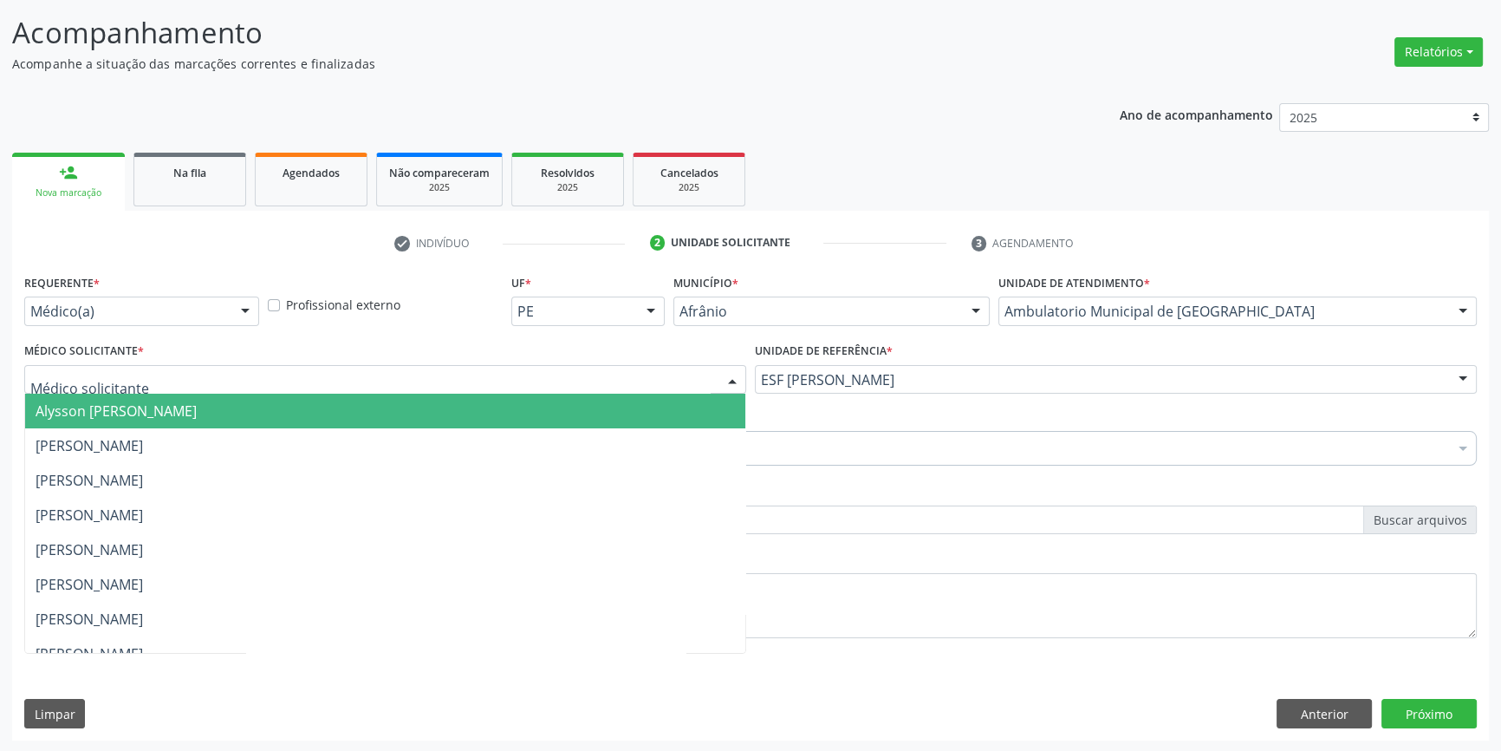
click at [488, 380] on div at bounding box center [385, 379] width 722 height 29
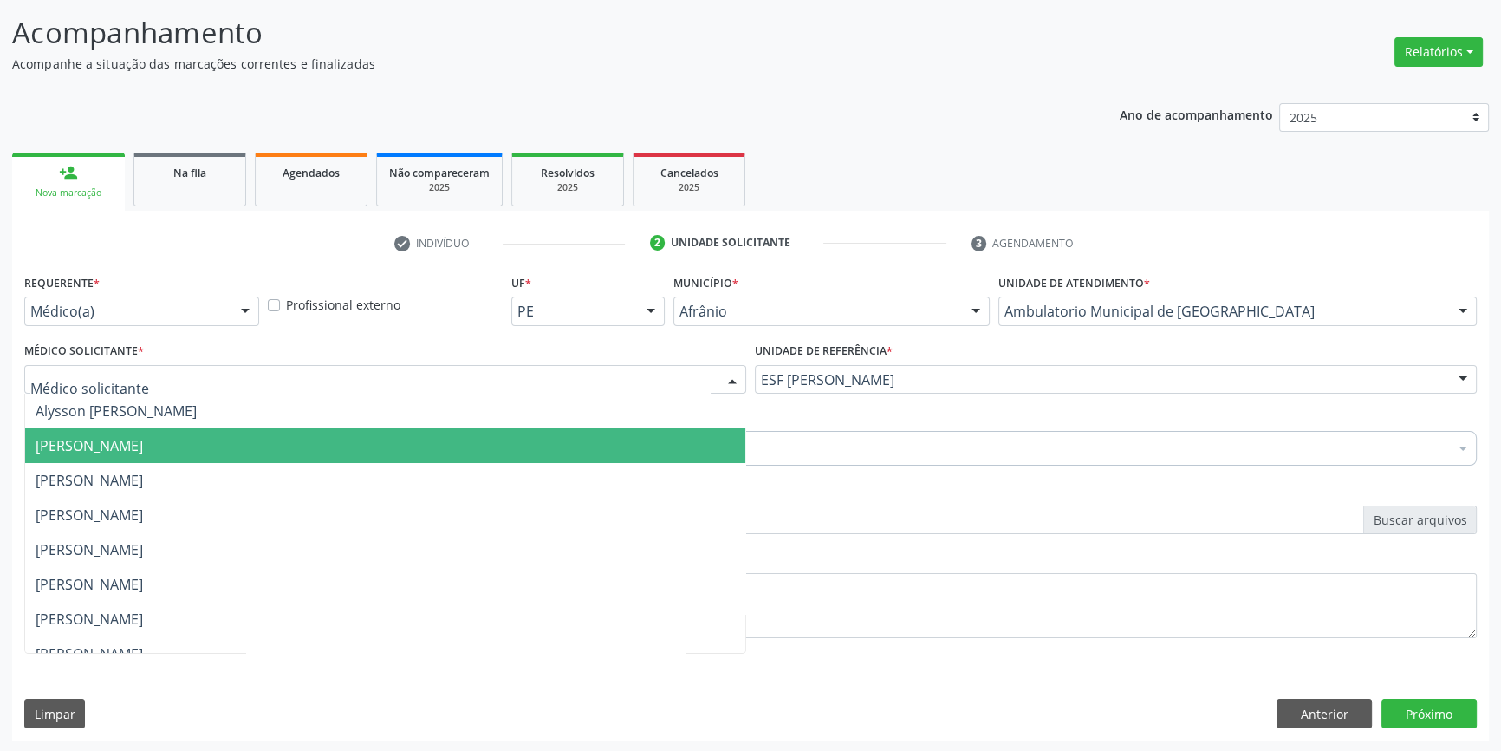
click at [312, 445] on span "[PERSON_NAME]" at bounding box center [385, 445] width 720 height 35
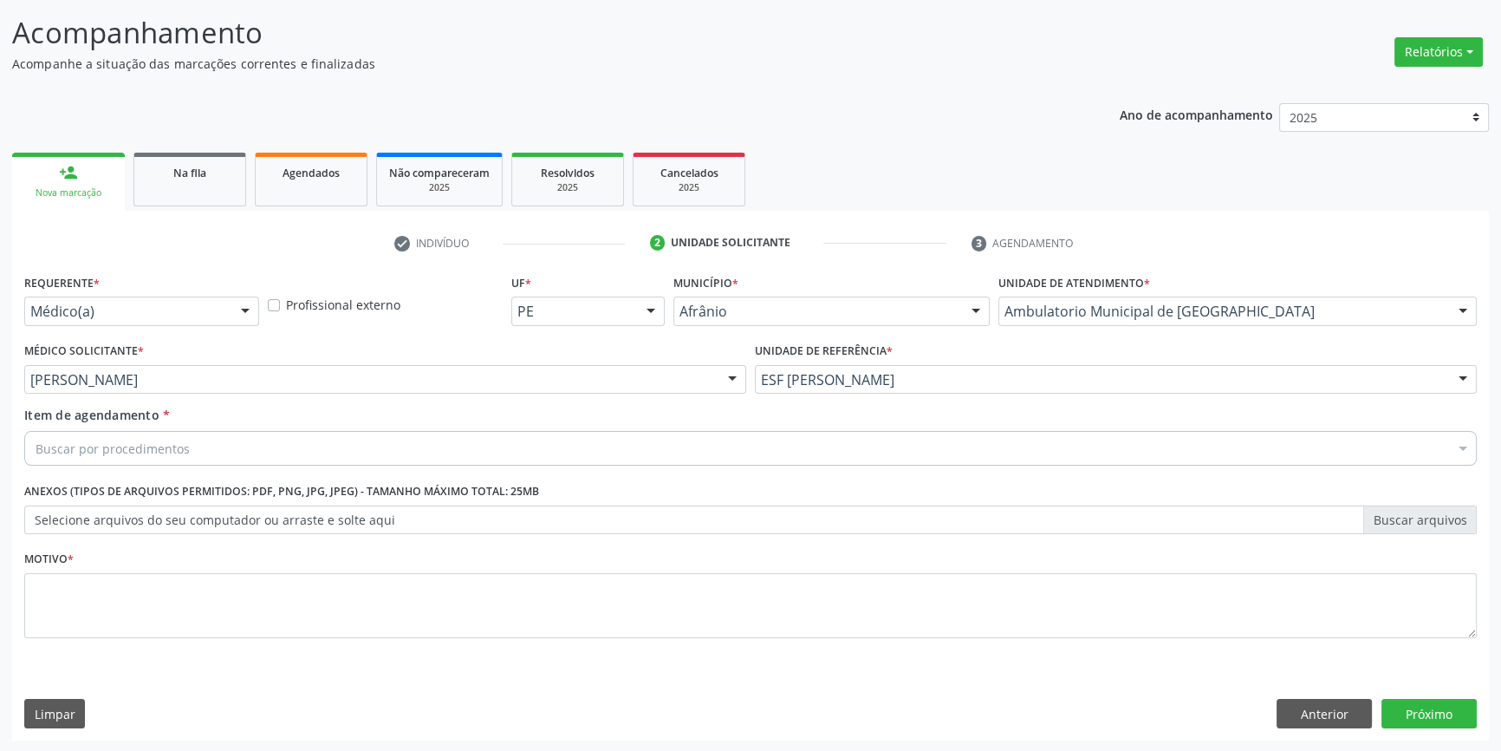
click at [224, 445] on div "Buscar por procedimentos" at bounding box center [750, 448] width 1453 height 35
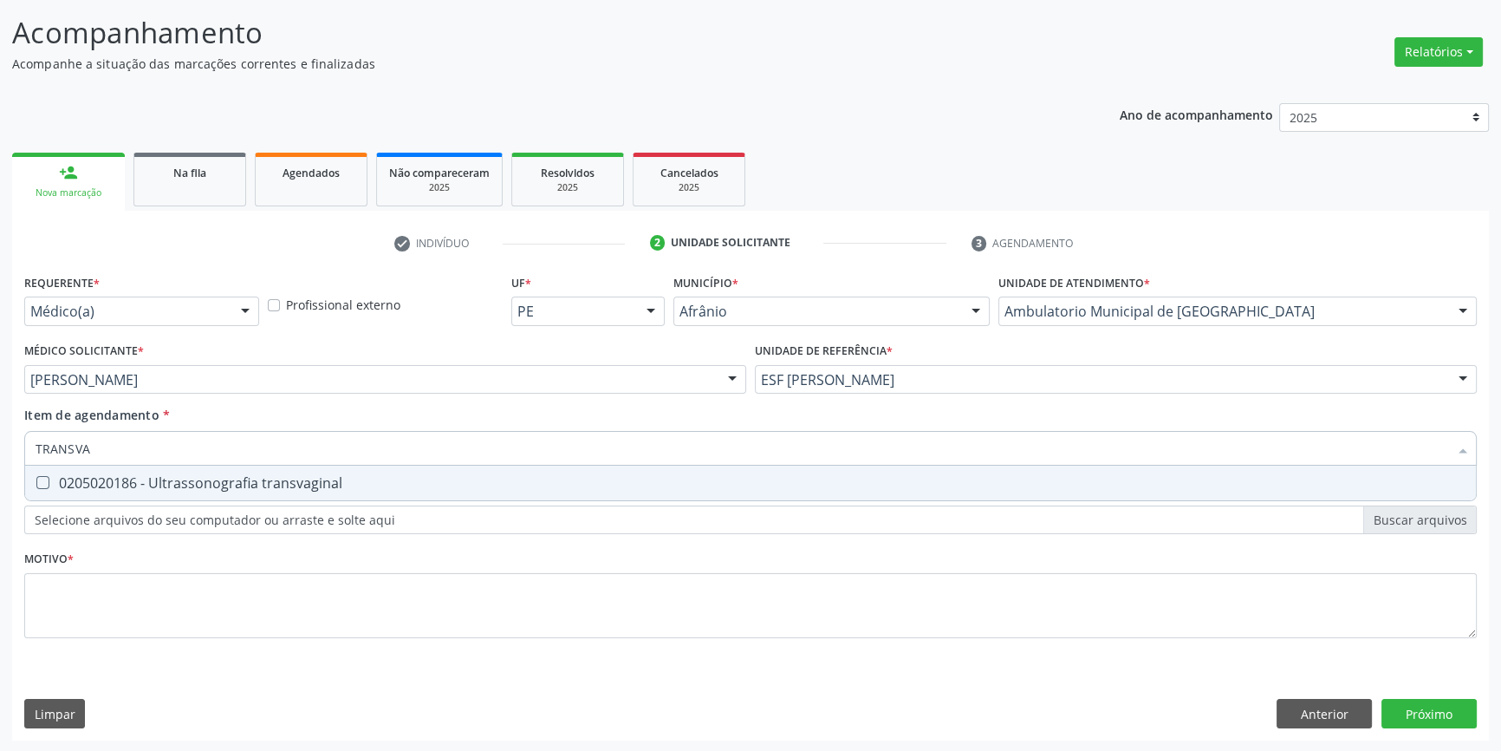
type input "TRANSVAG"
click at [246, 491] on span "0205020186 - Ultrassonografia transvaginal" at bounding box center [750, 482] width 1451 height 35
checkbox transvaginal "true"
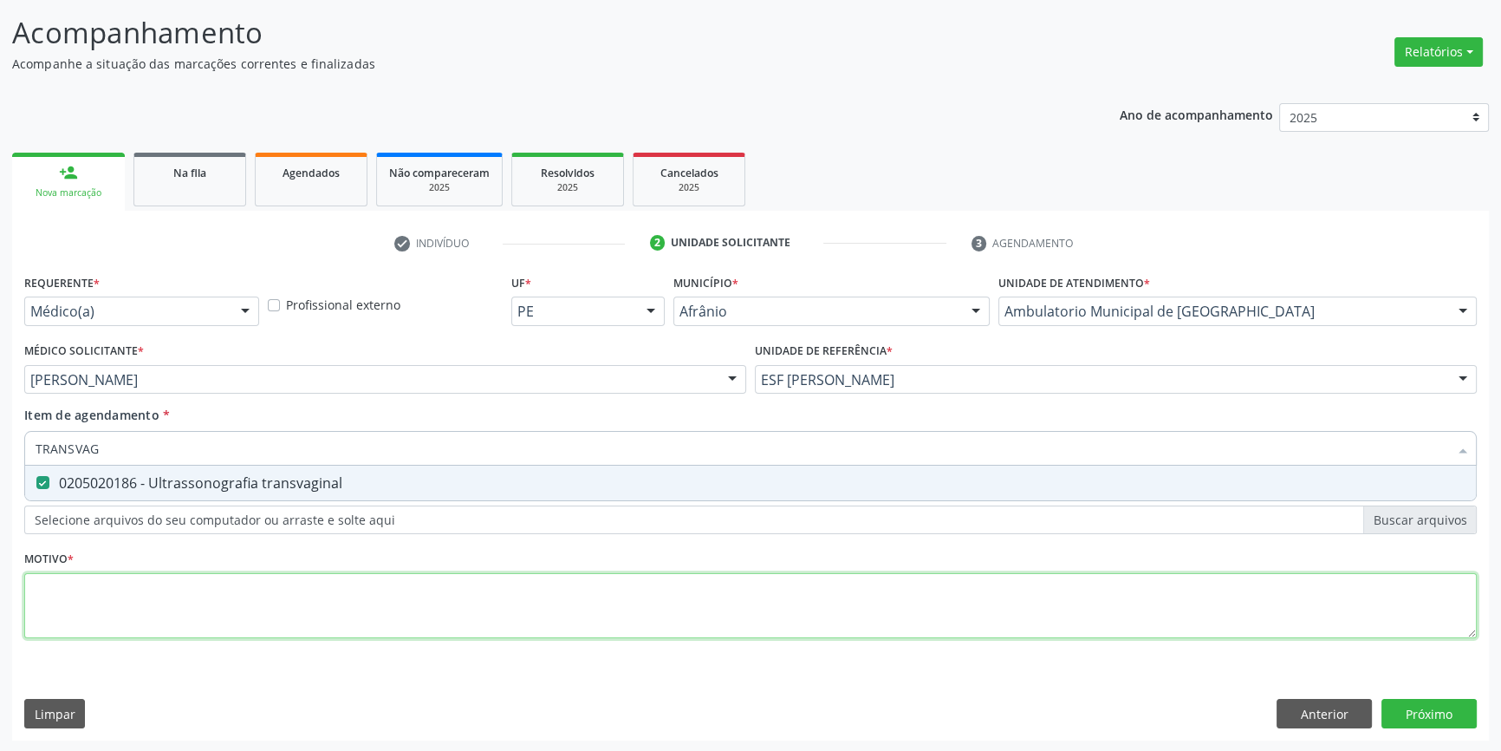
click at [216, 608] on div "Requerente * Médico(a) Médico(a) Enfermeiro(a) Paciente Nenhum resultado encont…" at bounding box center [750, 466] width 1453 height 393
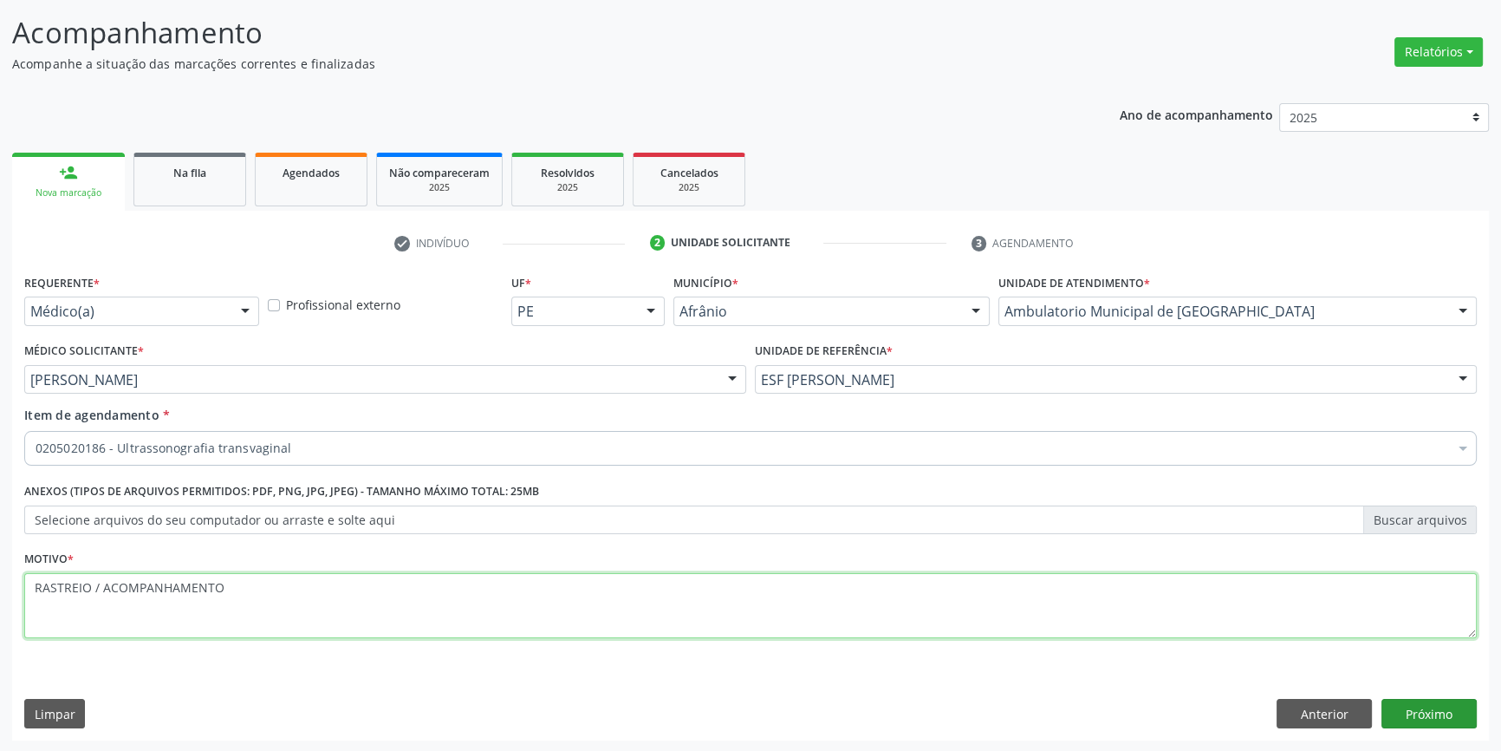
type textarea "RASTREIO / ACOMPANHAMENTO"
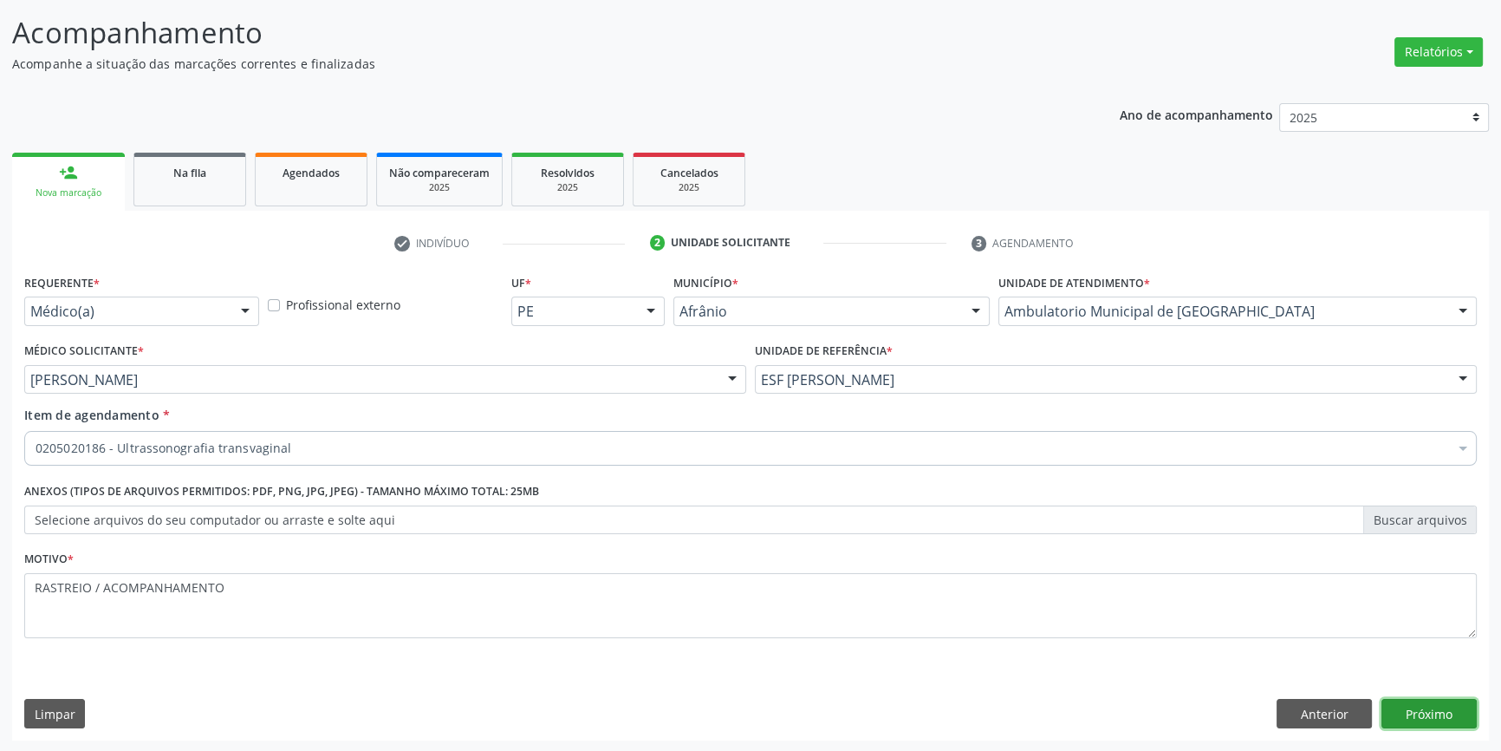
click at [1427, 707] on button "Próximo" at bounding box center [1429, 713] width 95 height 29
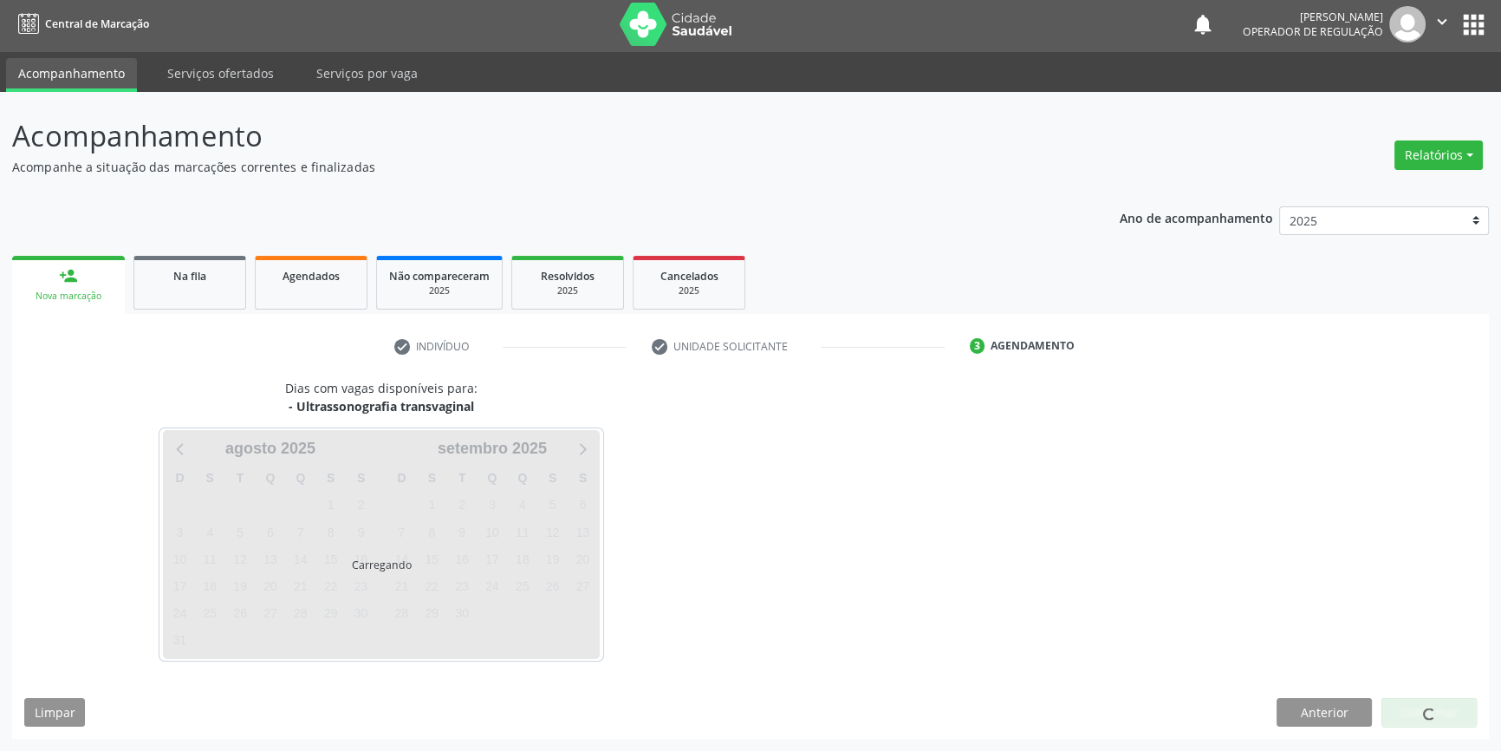
scroll to position [2, 0]
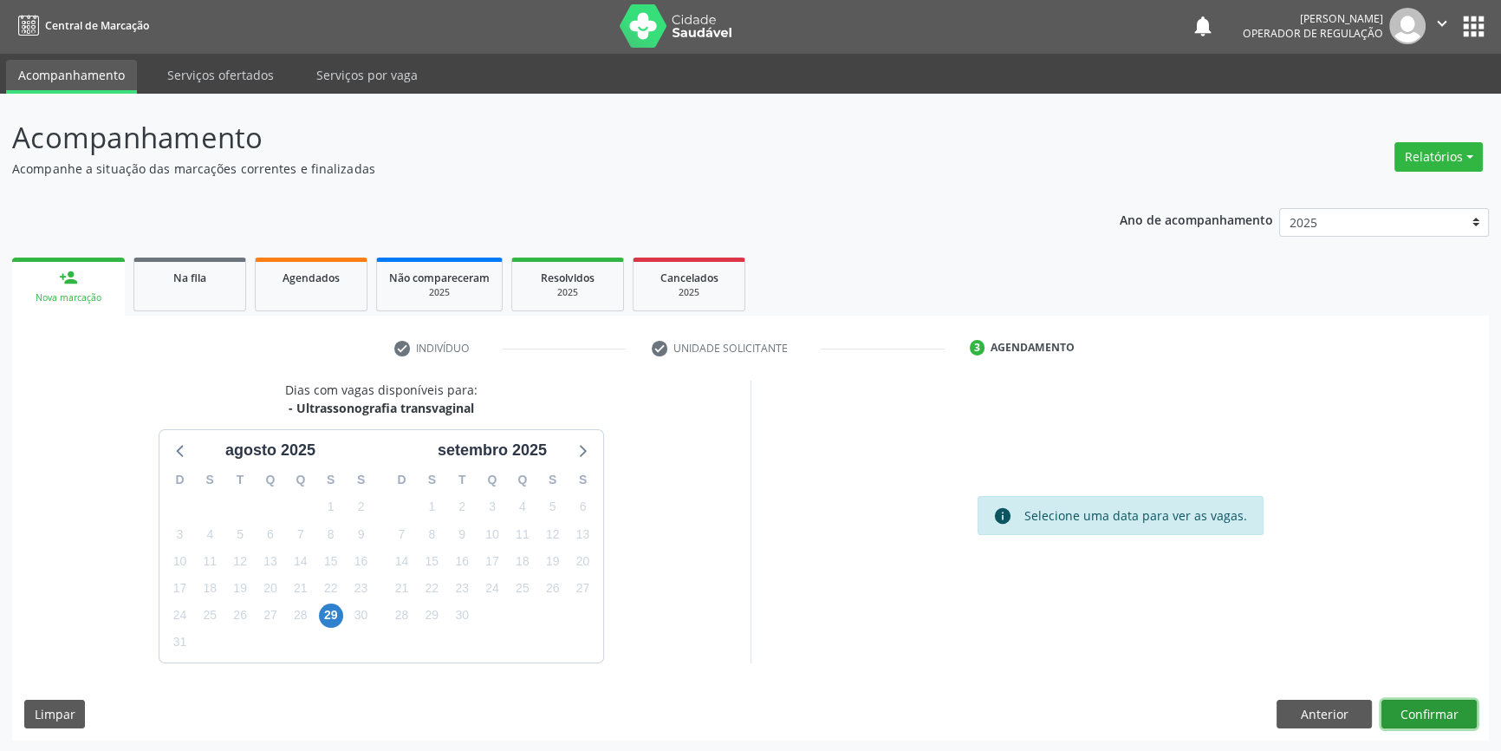
click at [1424, 711] on button "Confirmar" at bounding box center [1429, 713] width 95 height 29
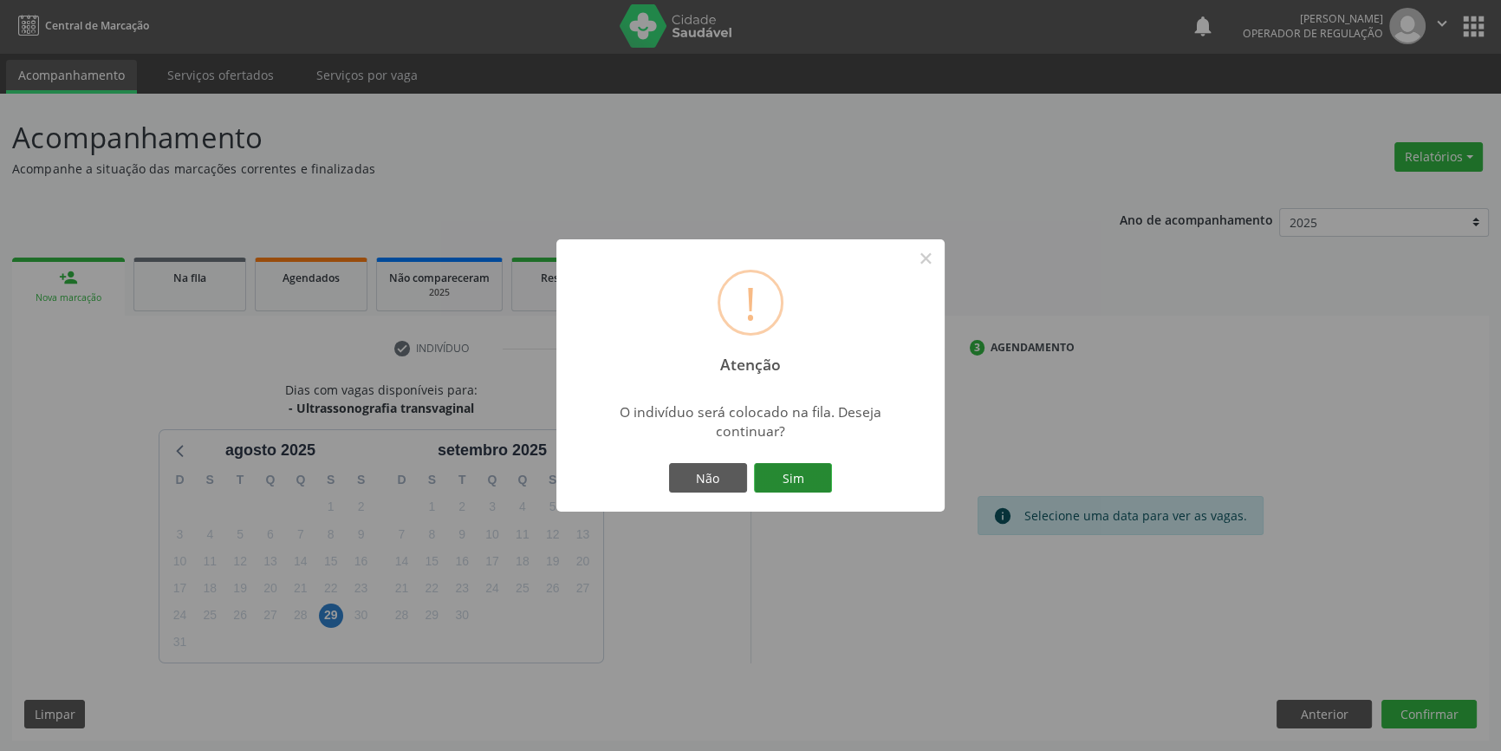
click at [784, 478] on button "Sim" at bounding box center [793, 477] width 78 height 29
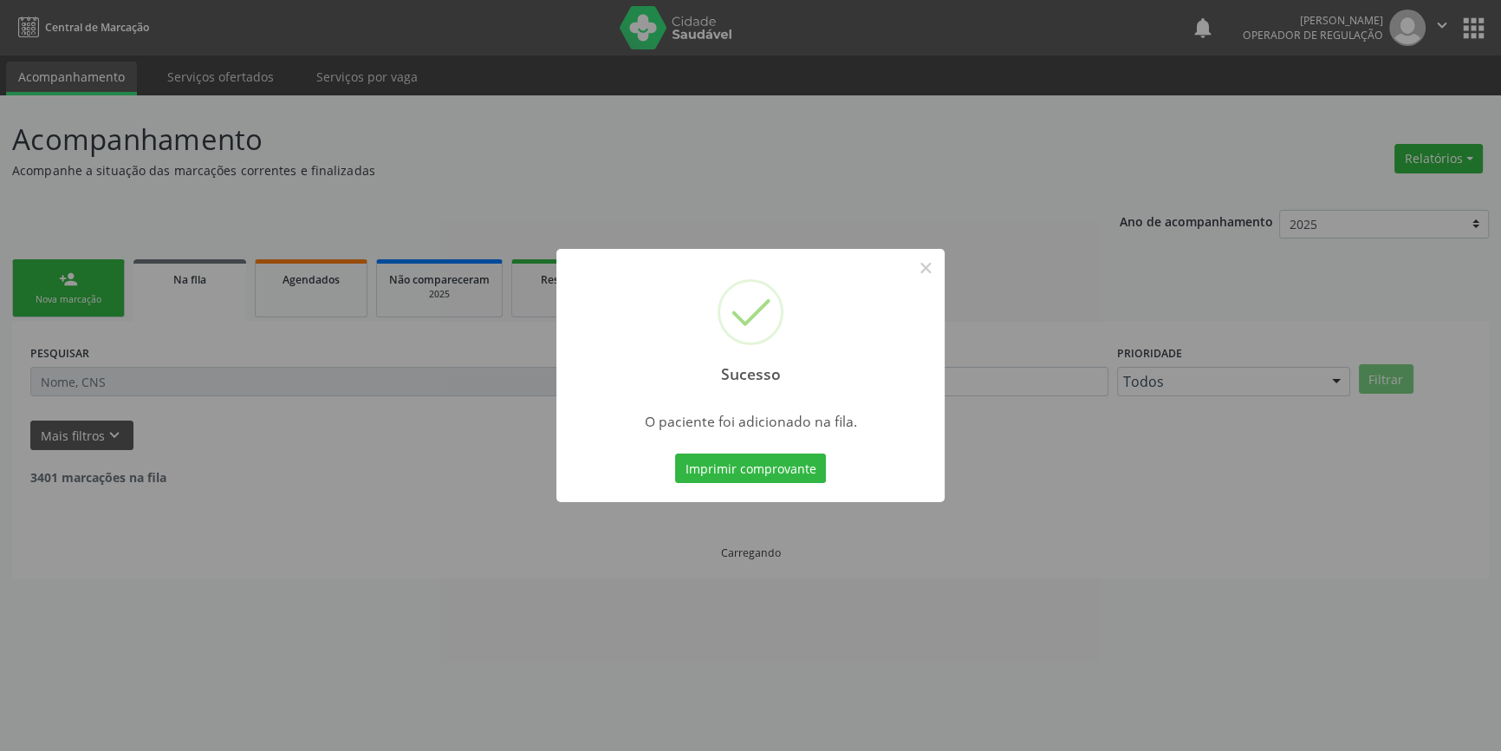
scroll to position [0, 0]
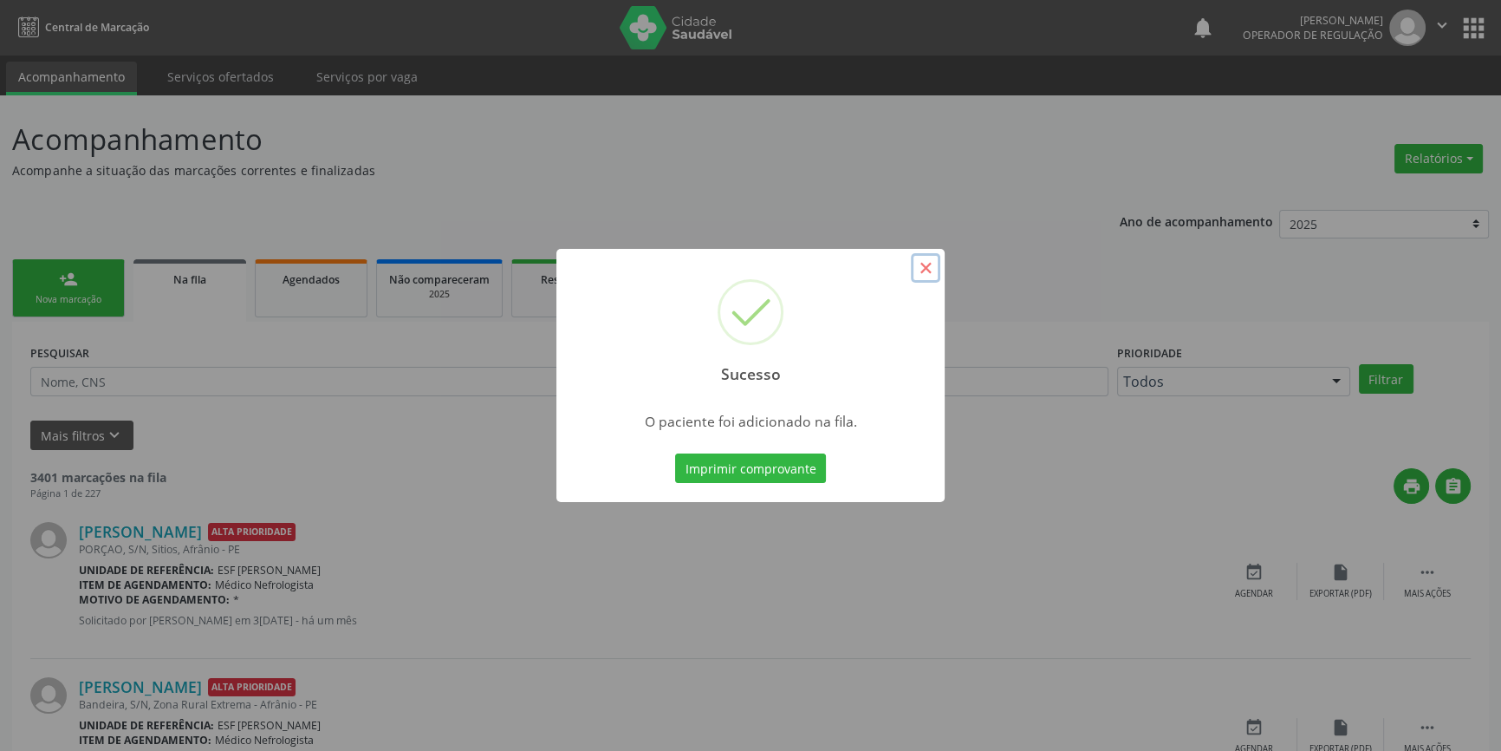
click at [932, 258] on button "×" at bounding box center [925, 267] width 29 height 29
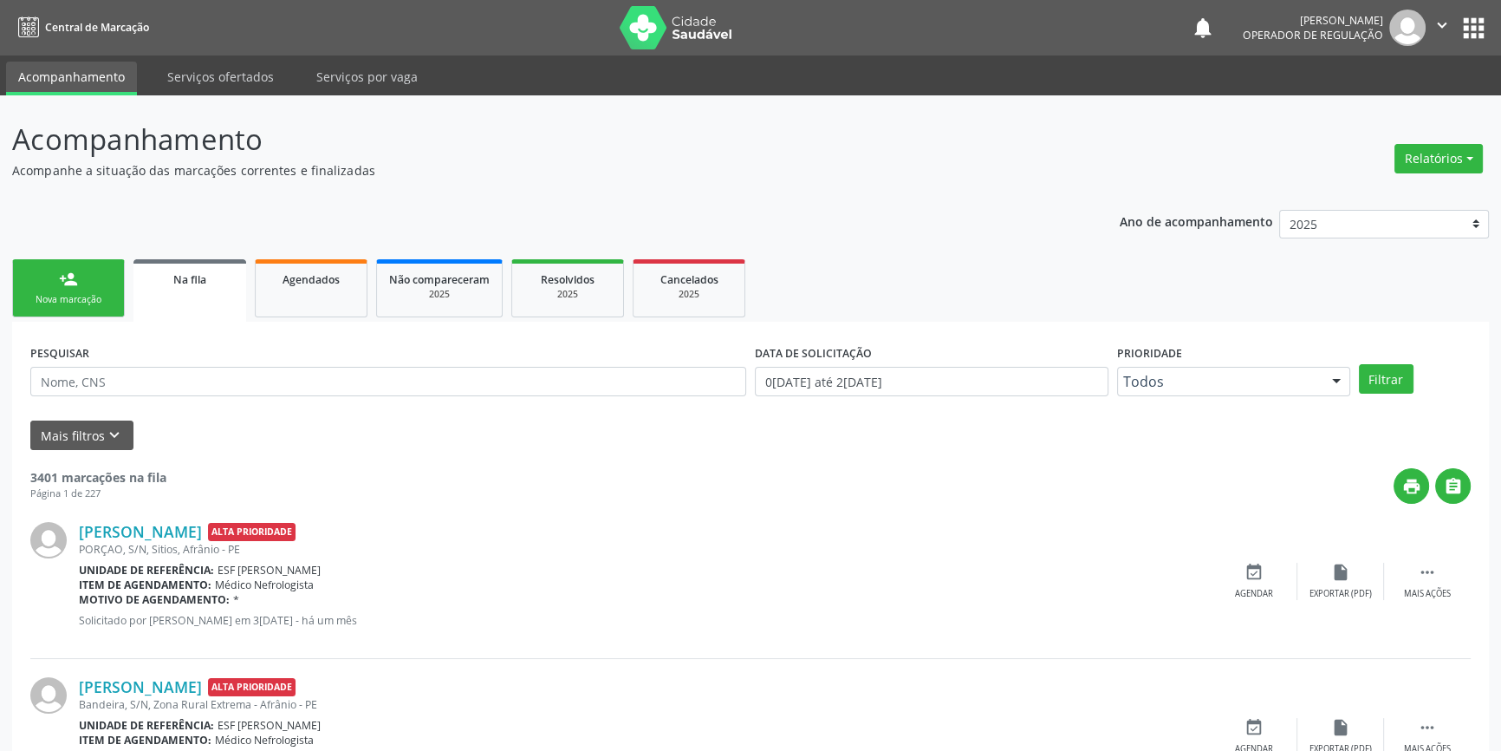
click at [106, 286] on link "person_add Nova marcação" at bounding box center [68, 288] width 113 height 58
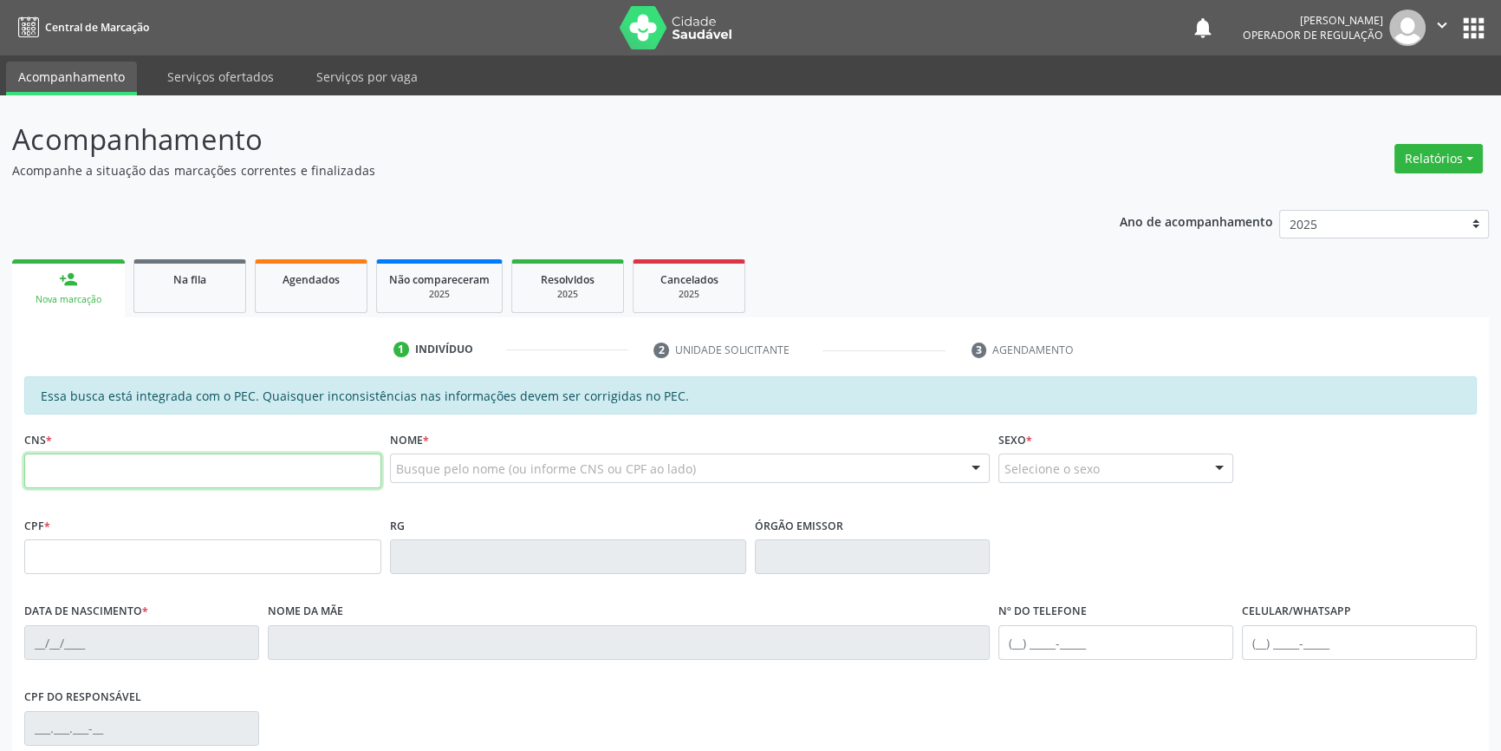
click at [156, 461] on input "text" at bounding box center [202, 470] width 357 height 35
type input "705 2094 1944 9479"
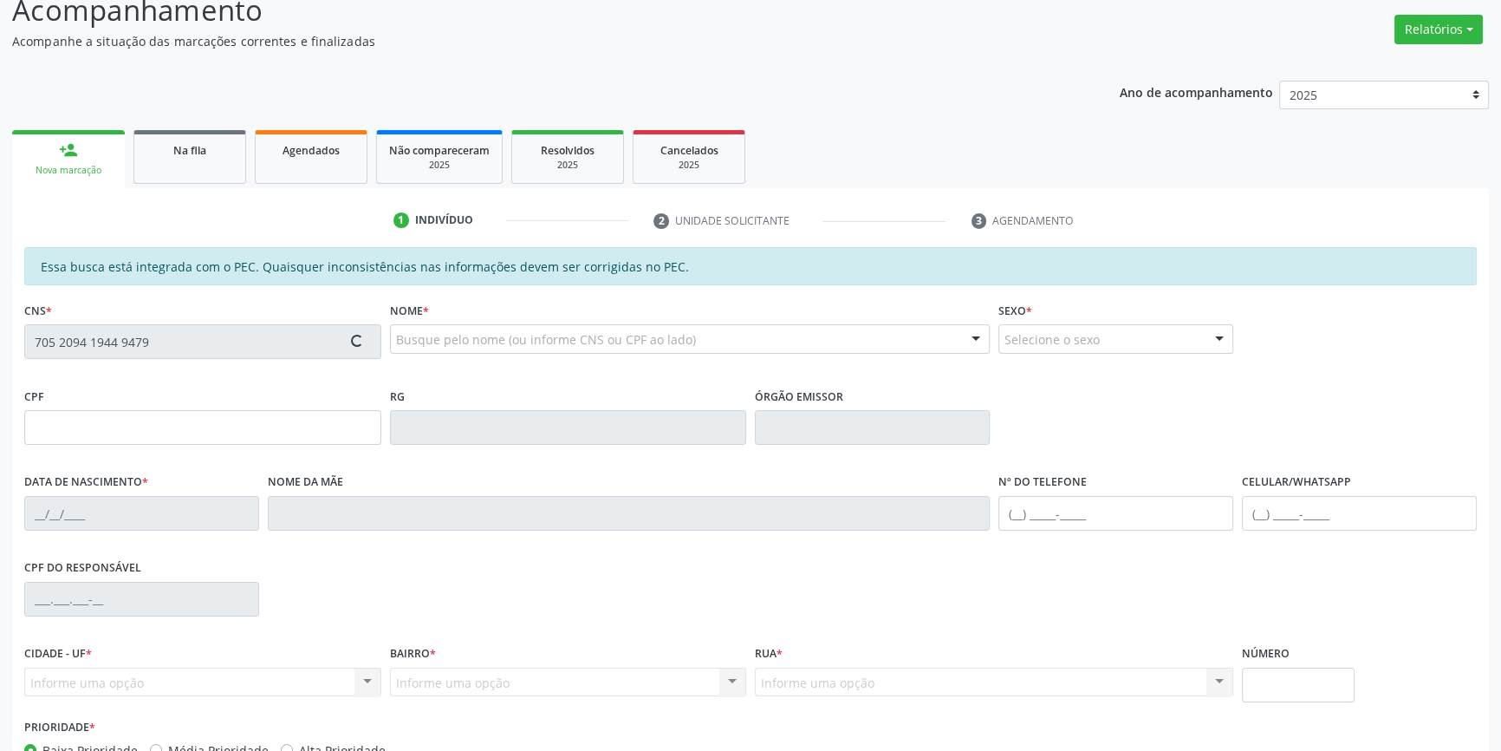
scroll to position [237, 0]
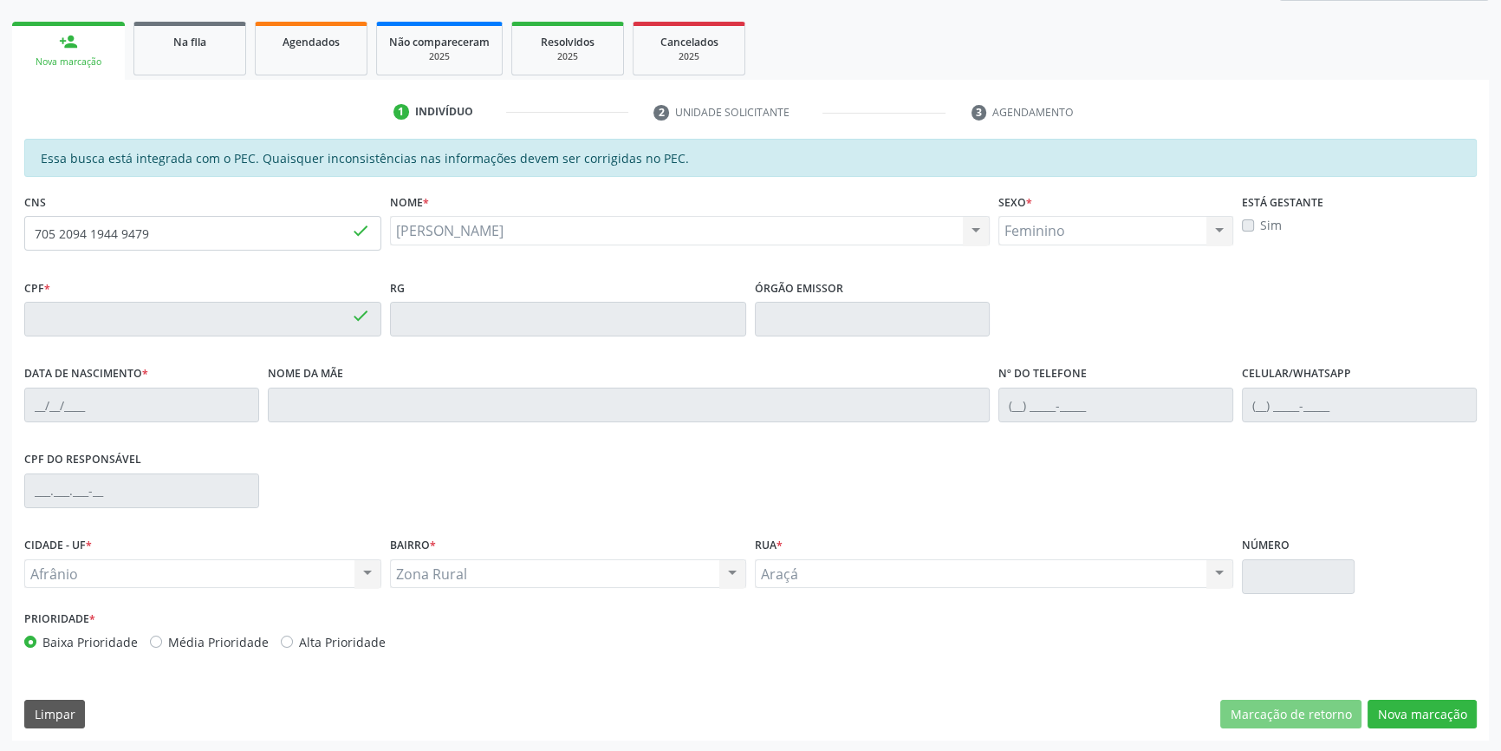
type input "101.494.844-45"
type input "15/02/1986"
type input "Lúcia Maria Rodrigues Guimaraes"
type input "(87) 99201-7775"
type input "S/N"
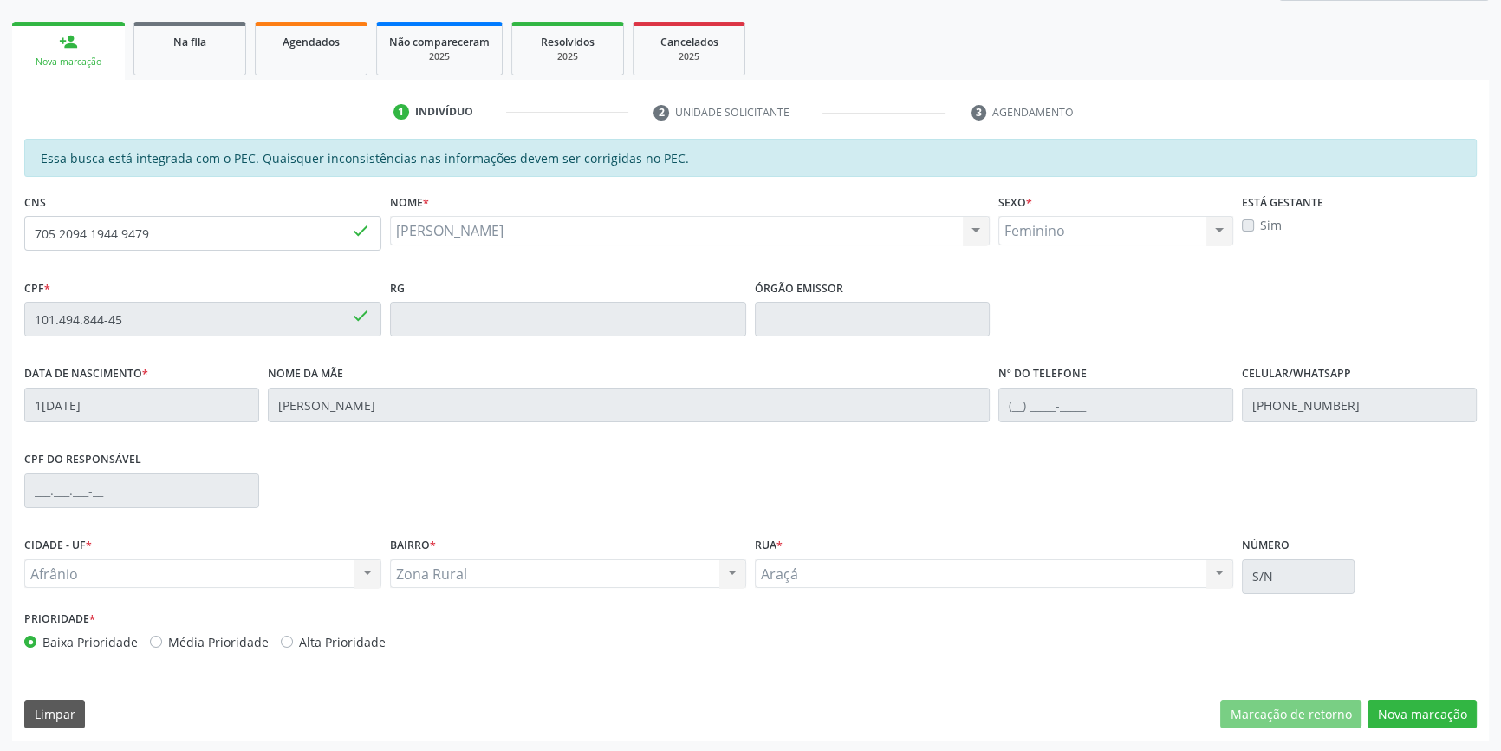
click at [1454, 729] on div "Essa busca está integrada com o PEC. Quaisquer inconsistências nas informações …" at bounding box center [750, 439] width 1477 height 601
click at [1453, 727] on div "Essa busca está integrada com o PEC. Quaisquer inconsistências nas informações …" at bounding box center [750, 439] width 1477 height 601
click at [1401, 717] on button "Nova marcação" at bounding box center [1422, 713] width 109 height 29
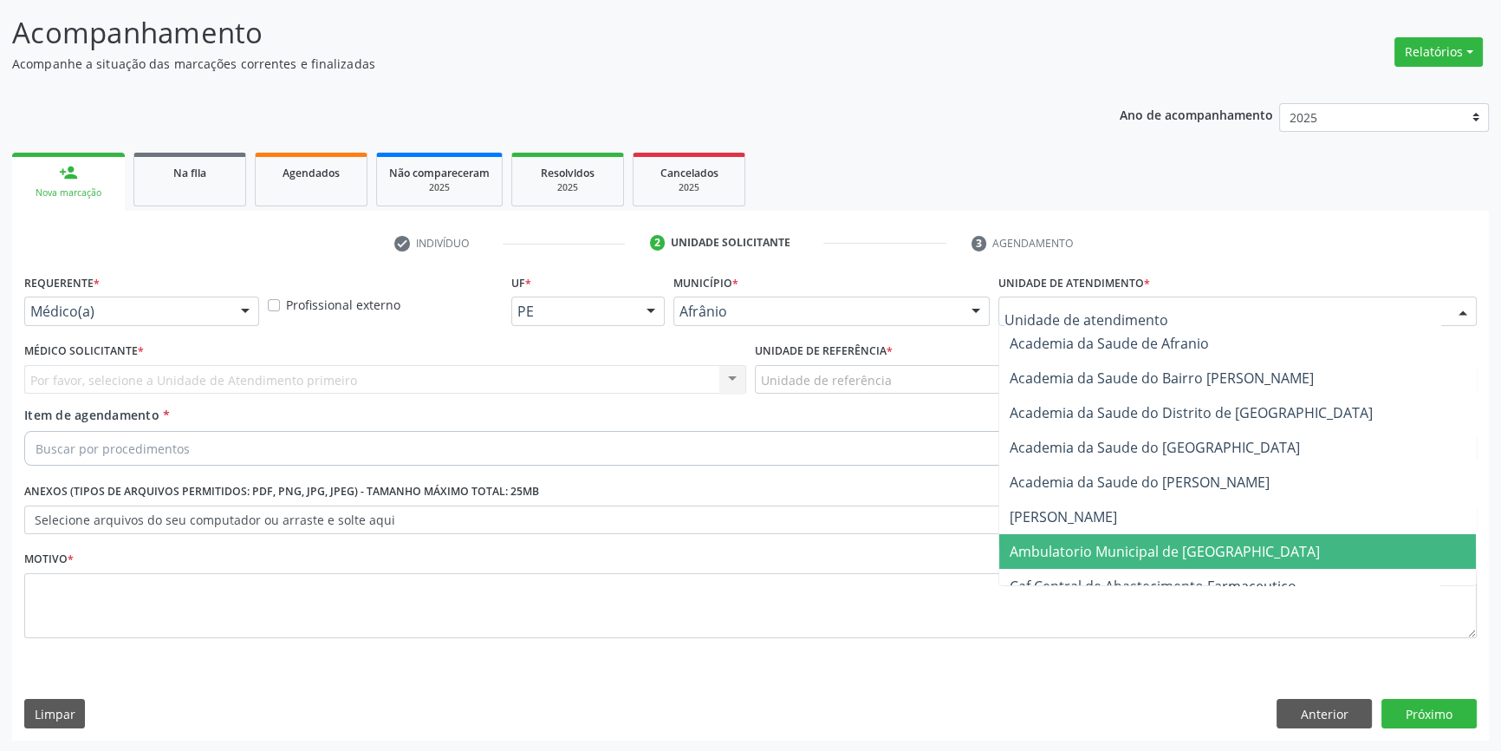
click at [1107, 544] on span "Ambulatorio Municipal de [GEOGRAPHIC_DATA]" at bounding box center [1165, 551] width 310 height 19
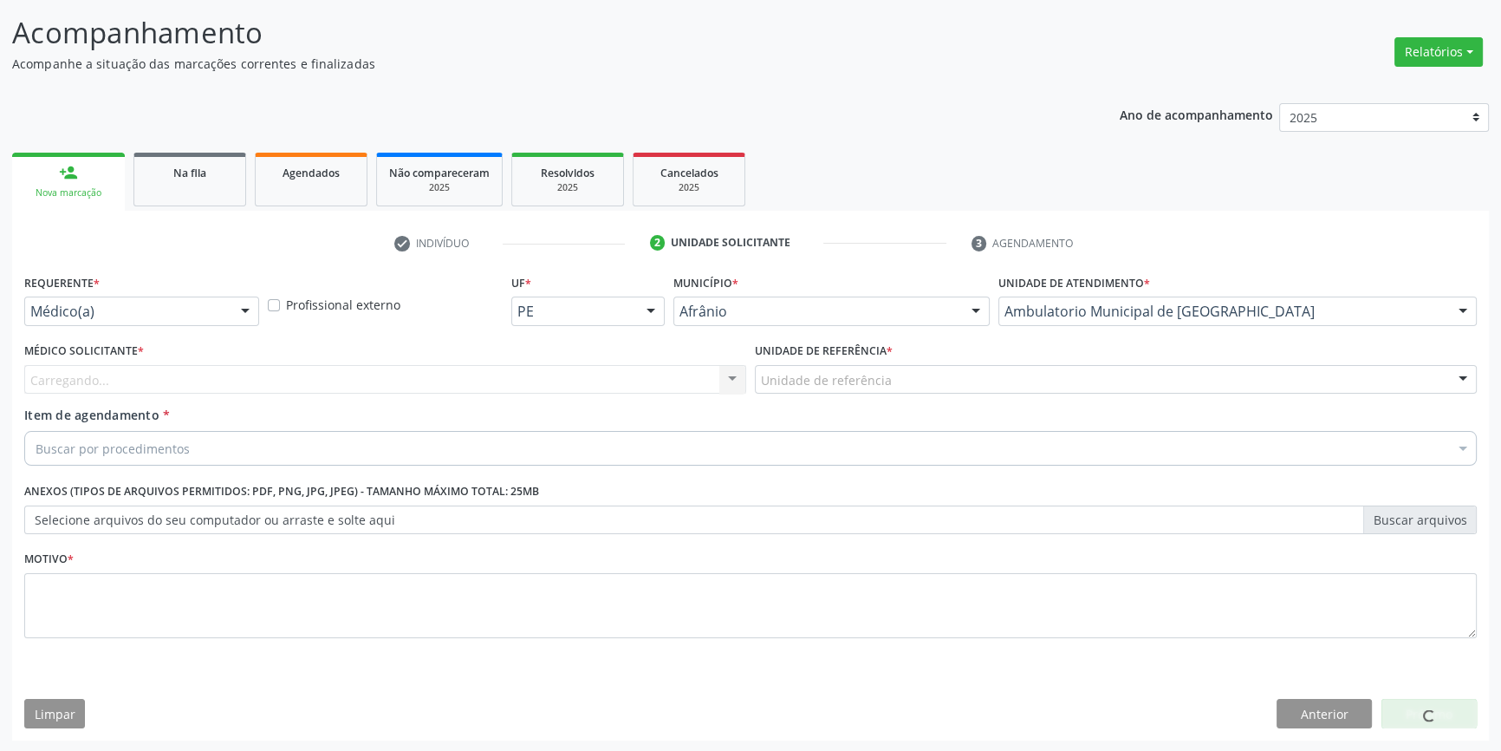
click at [894, 365] on div "Unidade de referência" at bounding box center [1116, 379] width 722 height 29
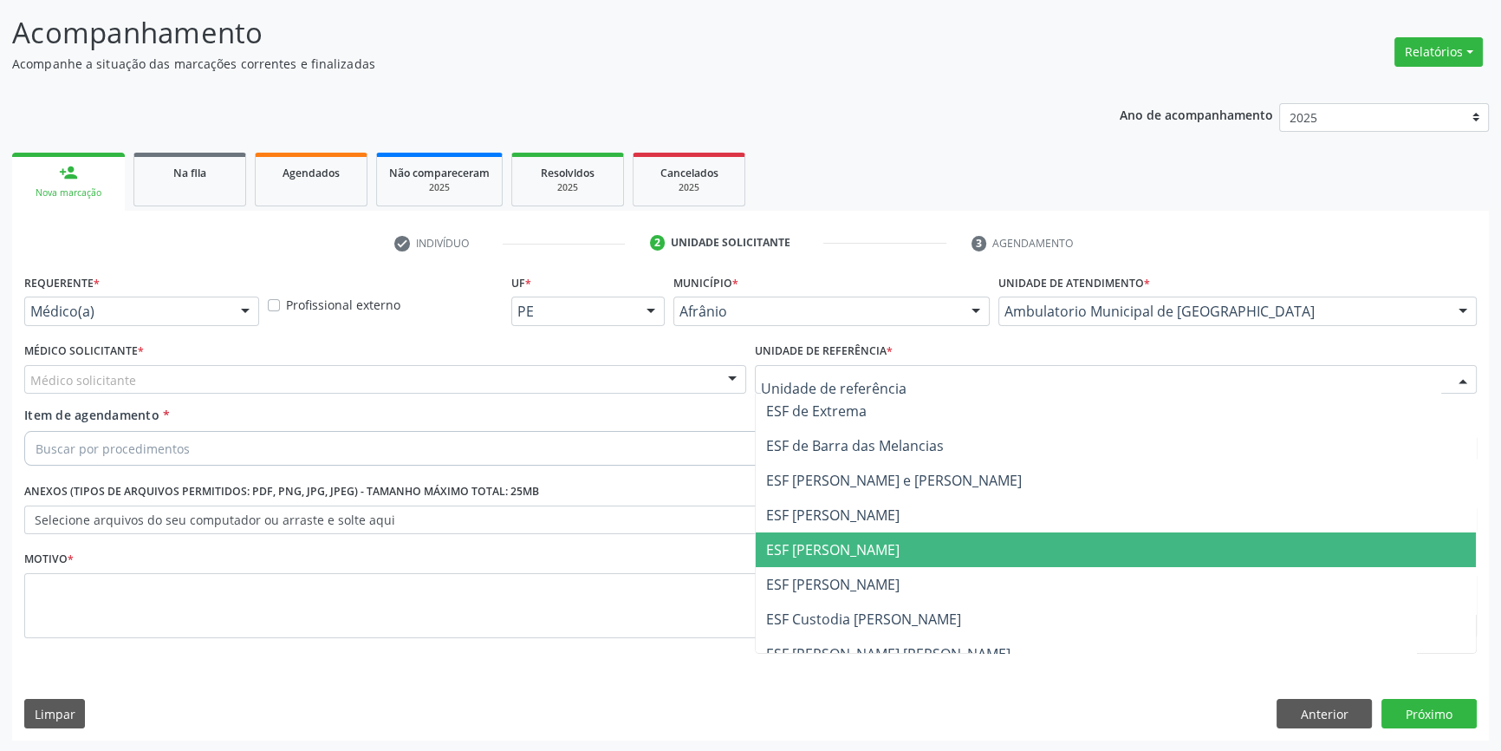
click at [855, 555] on span "ESF [PERSON_NAME]" at bounding box center [832, 549] width 133 height 19
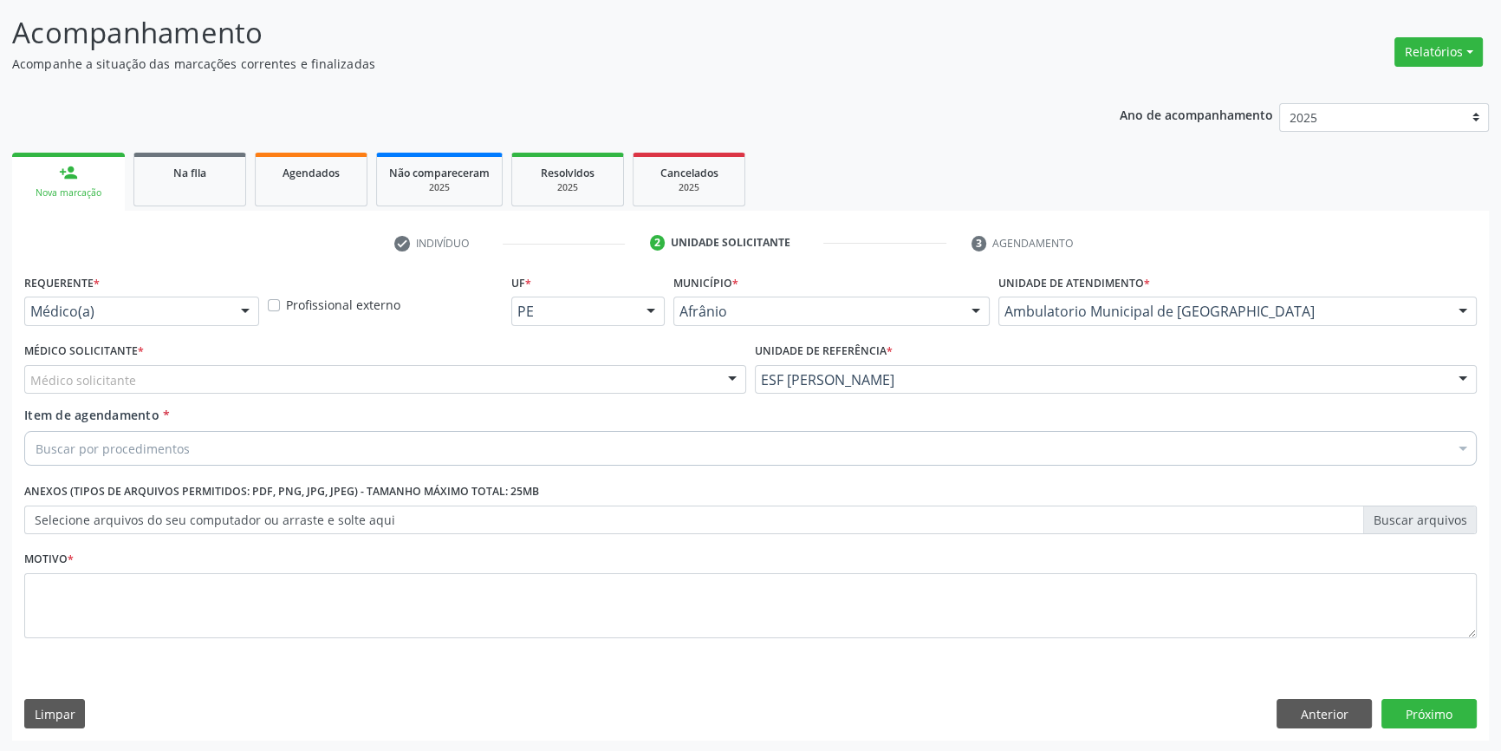
click at [199, 365] on div "Médico solicitante" at bounding box center [385, 379] width 722 height 29
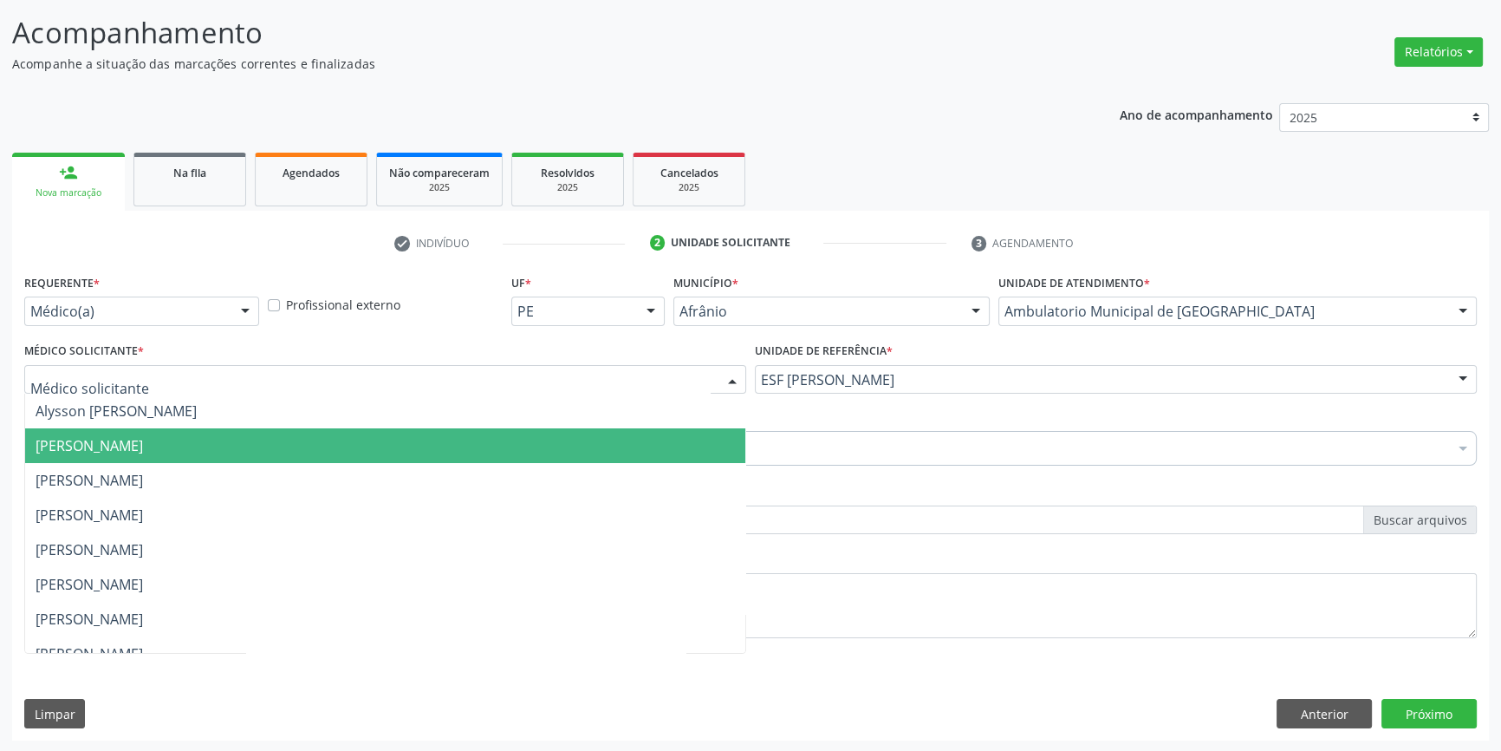
click at [143, 446] on span "[PERSON_NAME]" at bounding box center [89, 445] width 107 height 19
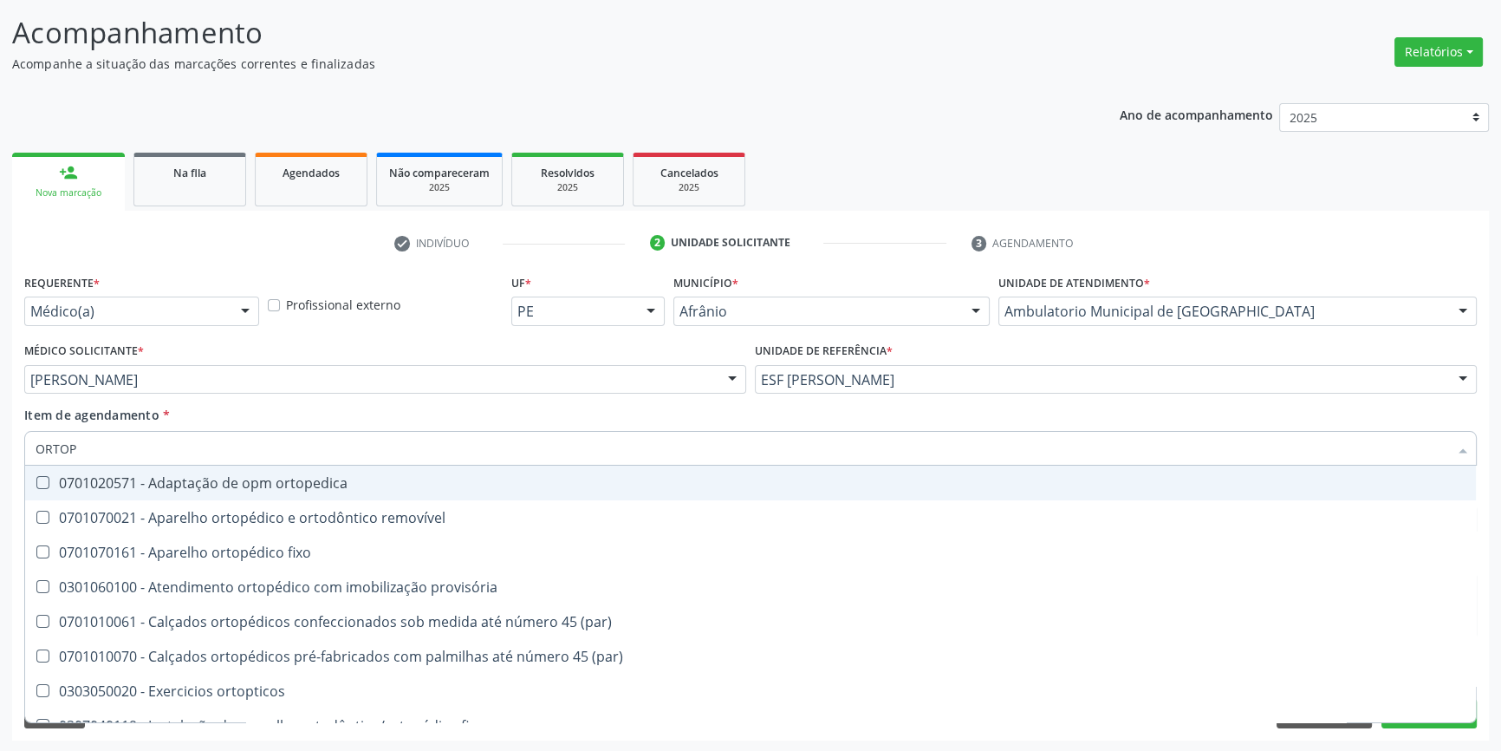
type input "ORTOPE"
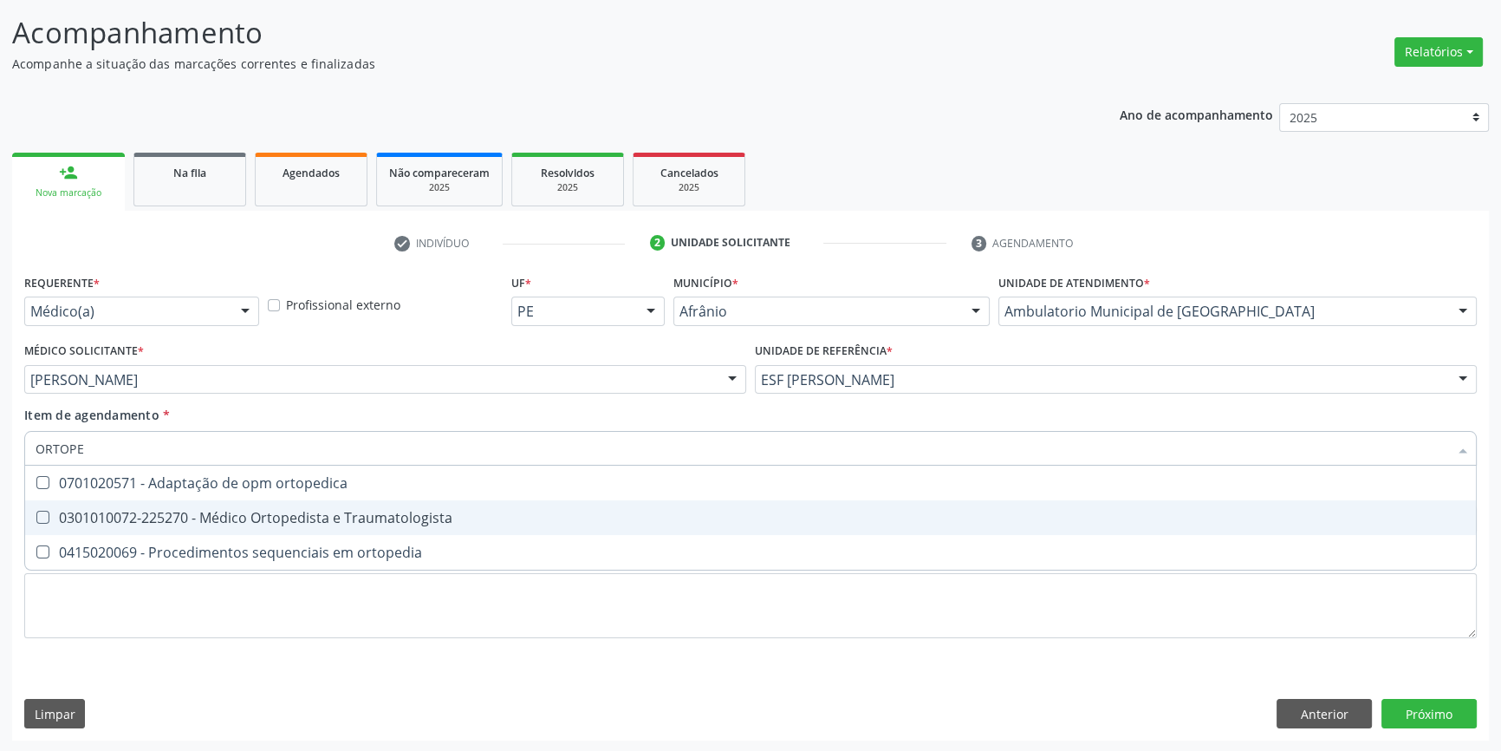
click at [258, 511] on div "0301010072-225270 - Médico Ortopedista e Traumatologista" at bounding box center [751, 517] width 1430 height 14
checkbox Traumatologista "true"
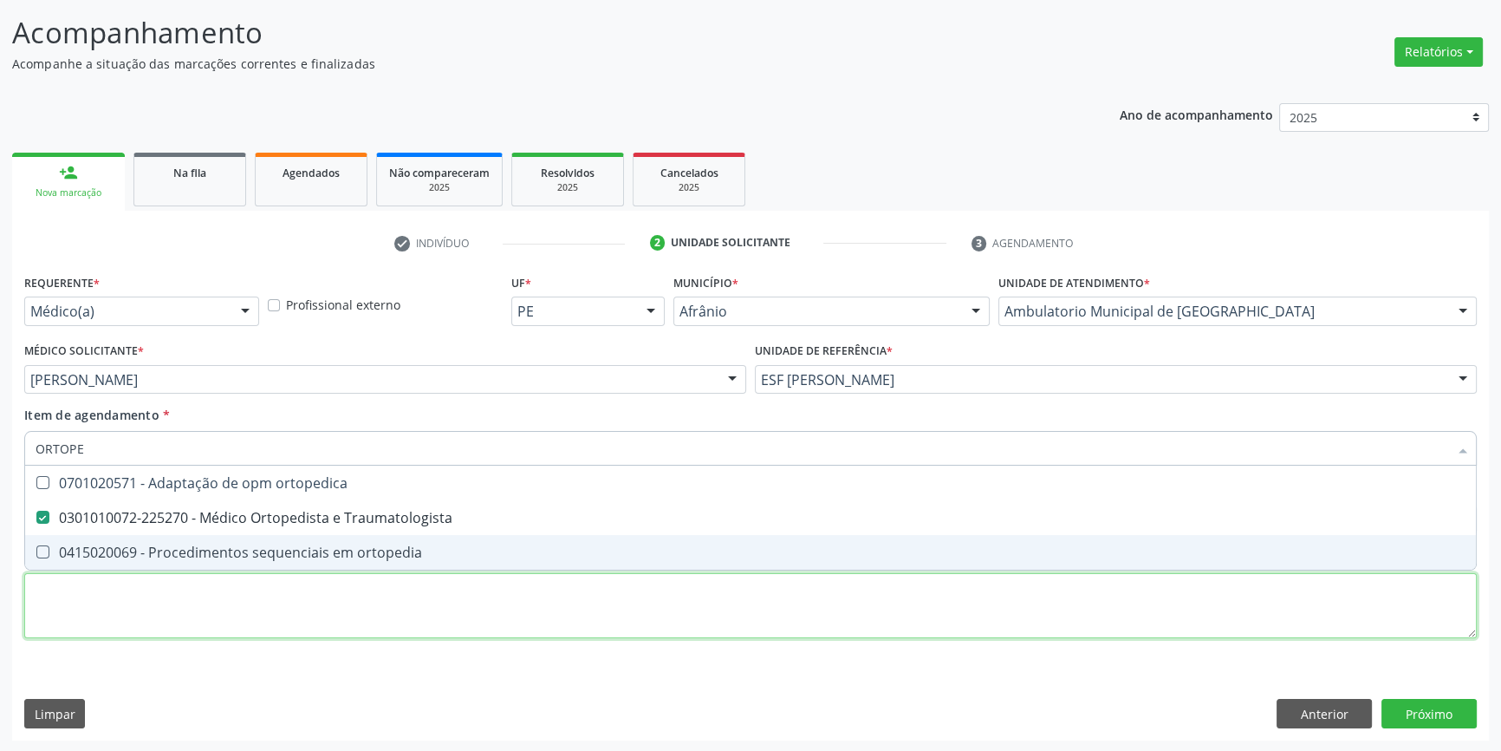
click at [198, 617] on div "Requerente * Médico(a) Médico(a) Enfermeiro(a) Paciente Nenhum resultado encont…" at bounding box center [750, 466] width 1453 height 393
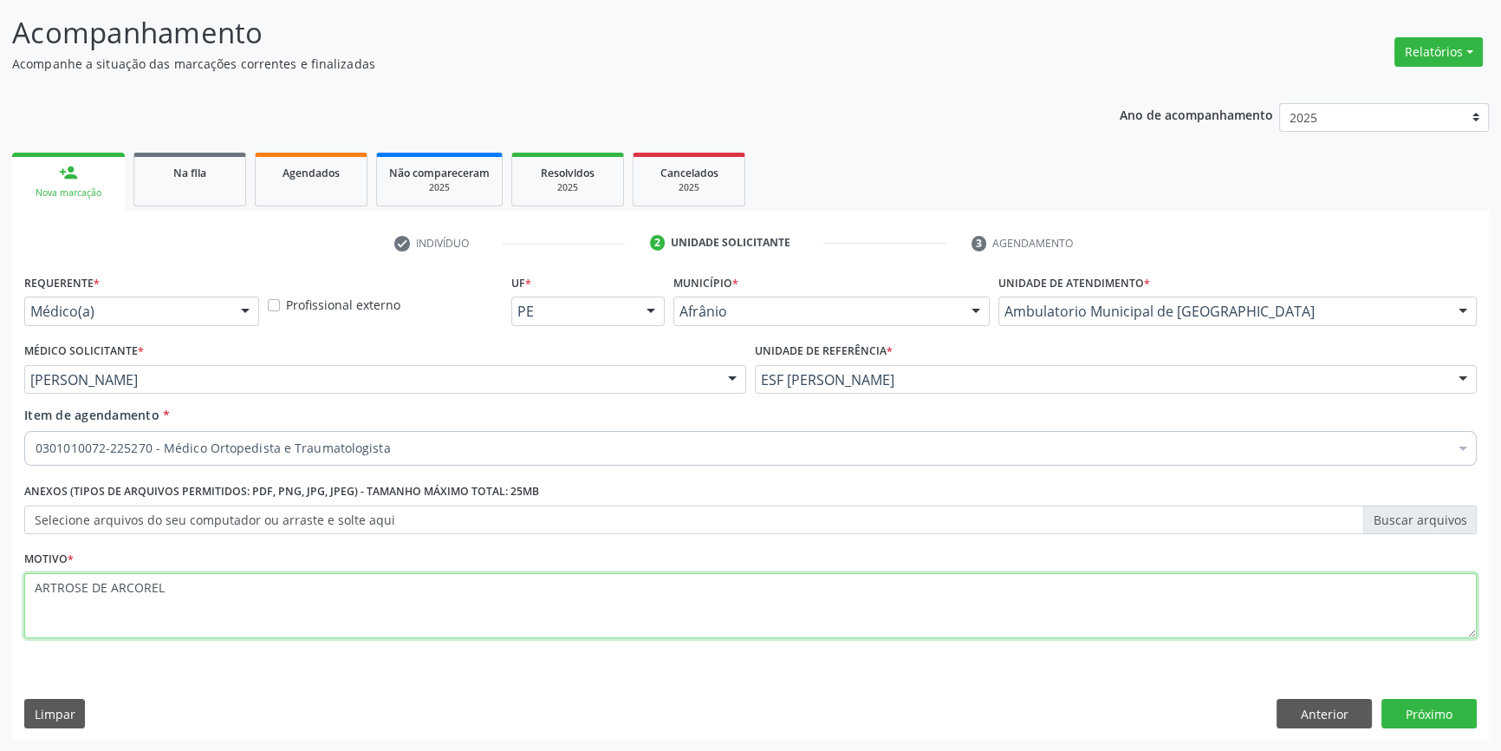
paste textarea "TROSE QUA"
drag, startPoint x: 244, startPoint y: 591, endPoint x: 0, endPoint y: 581, distance: 243.8
click at [0, 581] on div "Acompanhamento Acompanhe a situação das marcações correntes e finalizadas Relat…" at bounding box center [750, 371] width 1501 height 764
paste textarea
drag, startPoint x: 156, startPoint y: 584, endPoint x: 90, endPoint y: 585, distance: 65.9
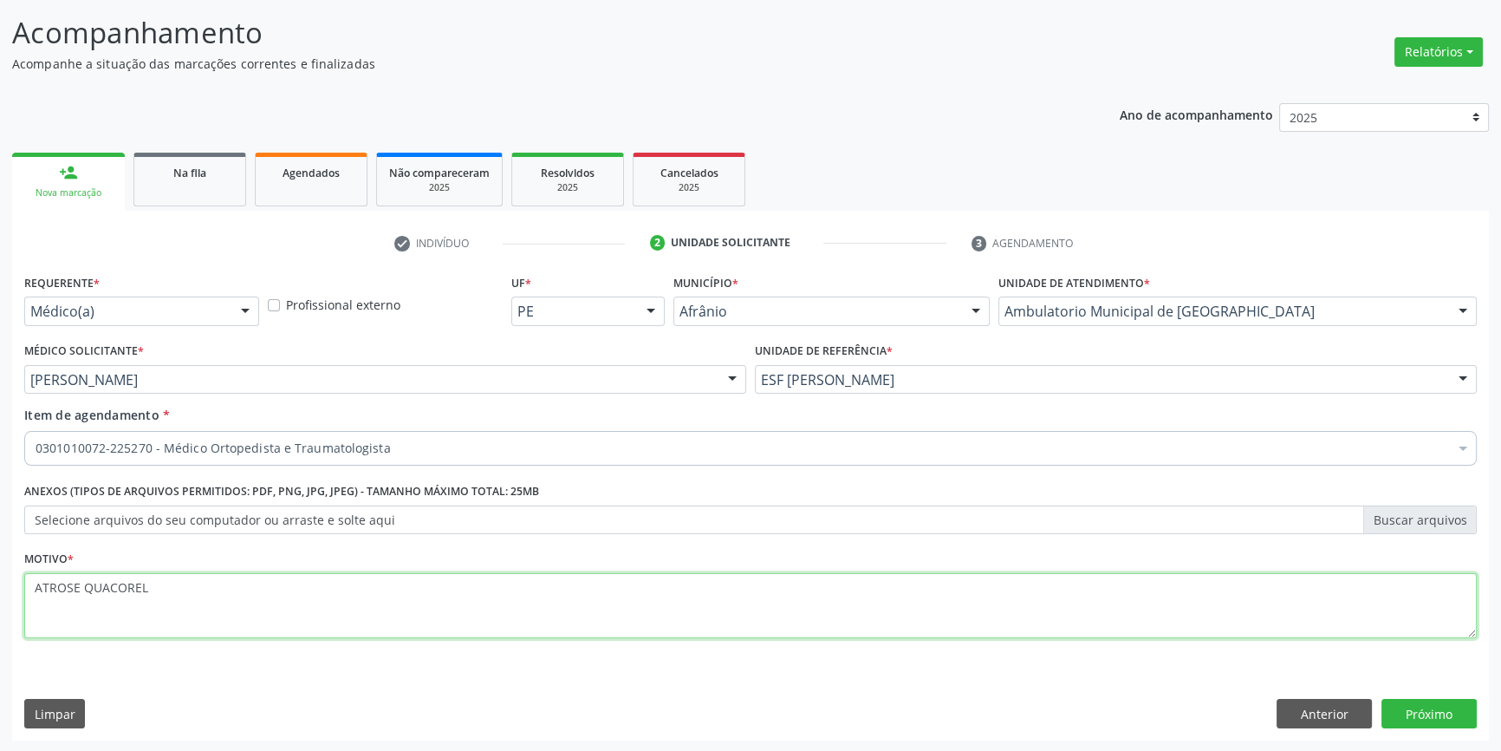
click at [90, 585] on textarea "ATROSE QUACOREL" at bounding box center [750, 606] width 1453 height 66
type textarea "ATROSE QUADRIL ?"
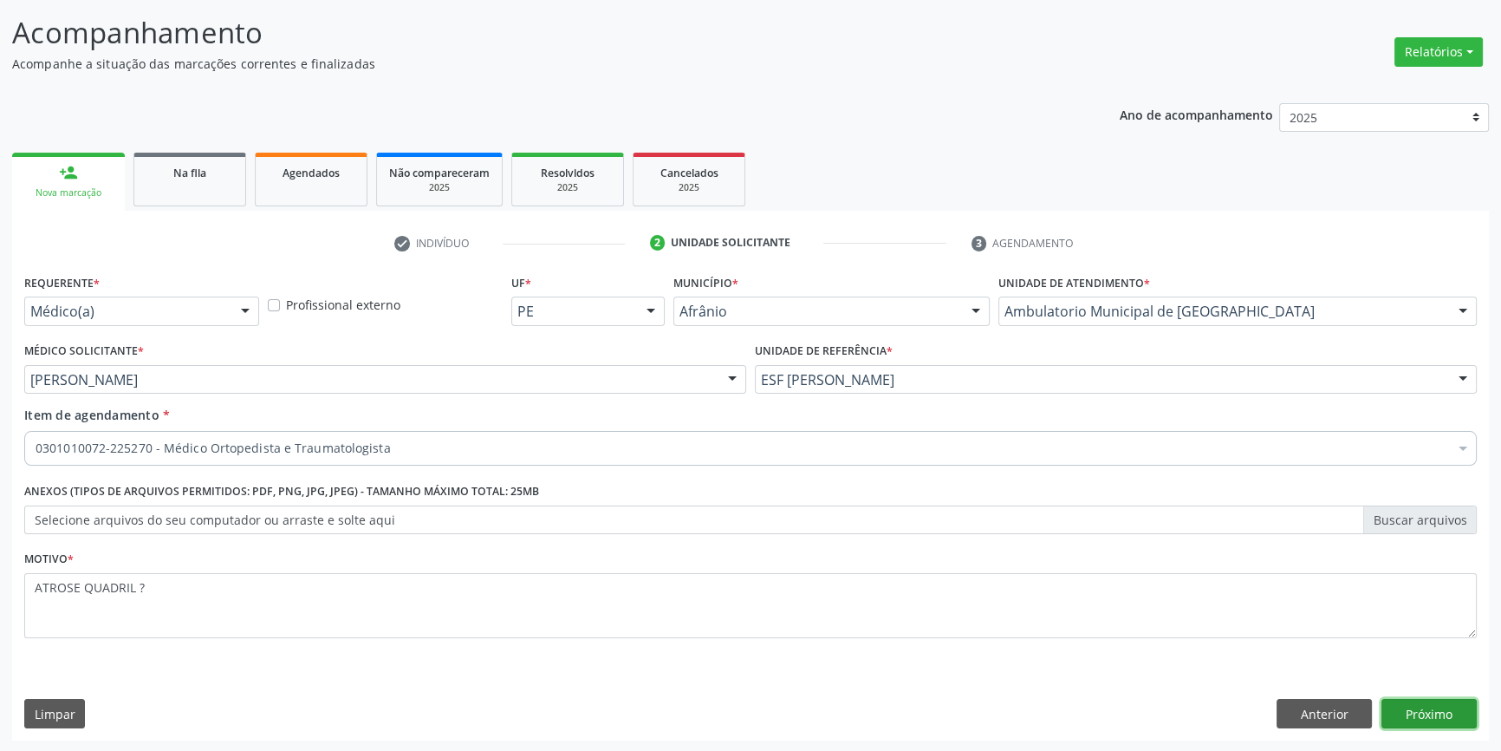
click at [1459, 715] on button "Próximo" at bounding box center [1429, 713] width 95 height 29
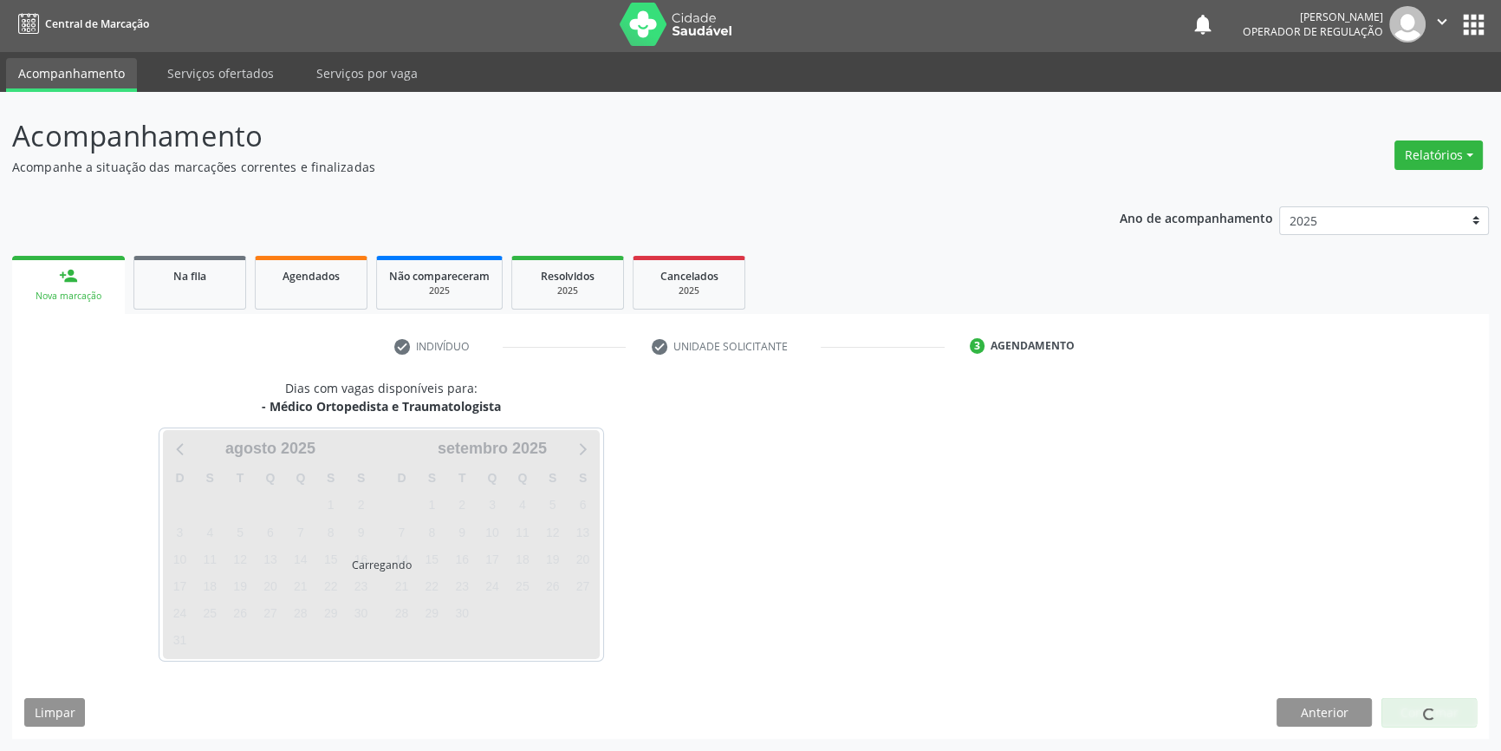
scroll to position [2, 0]
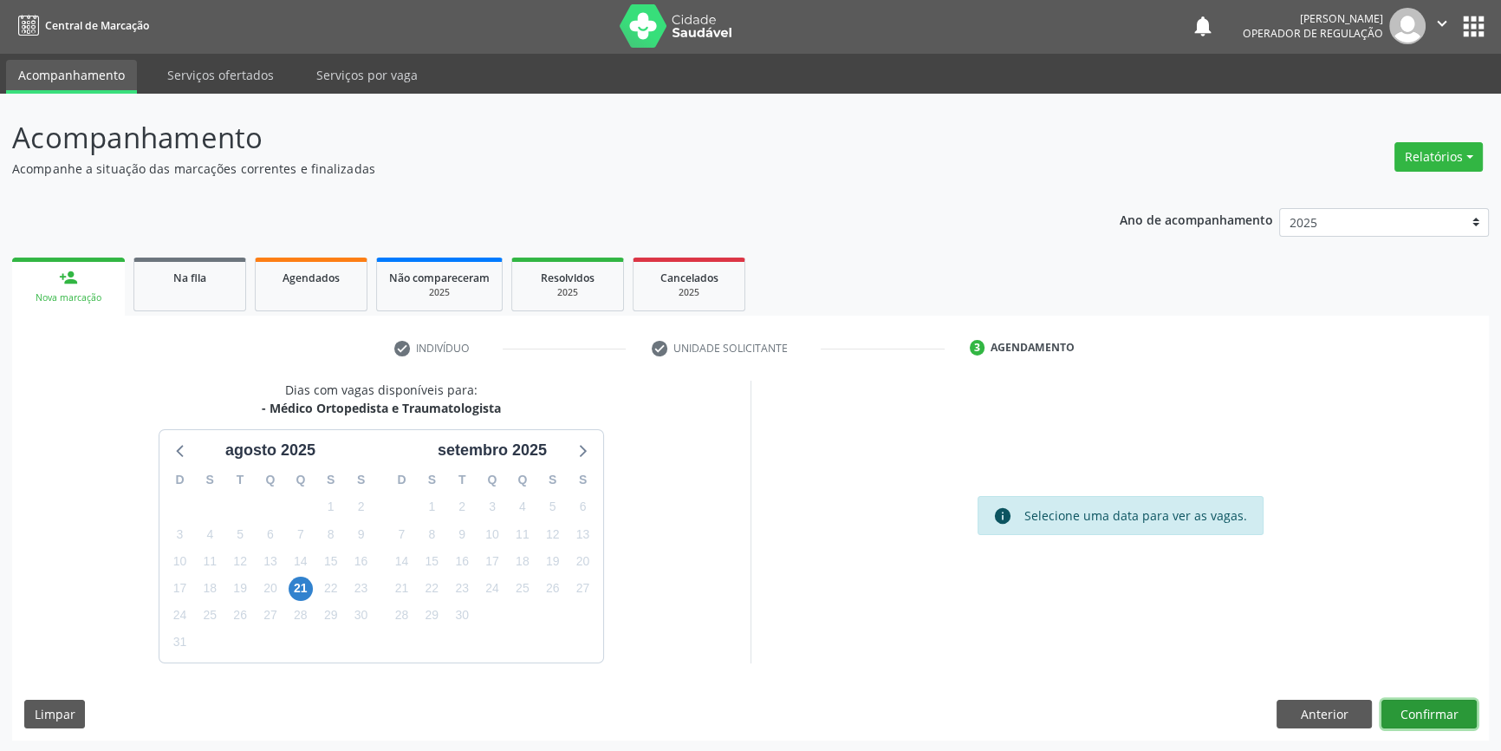
click at [1450, 711] on button "Confirmar" at bounding box center [1429, 713] width 95 height 29
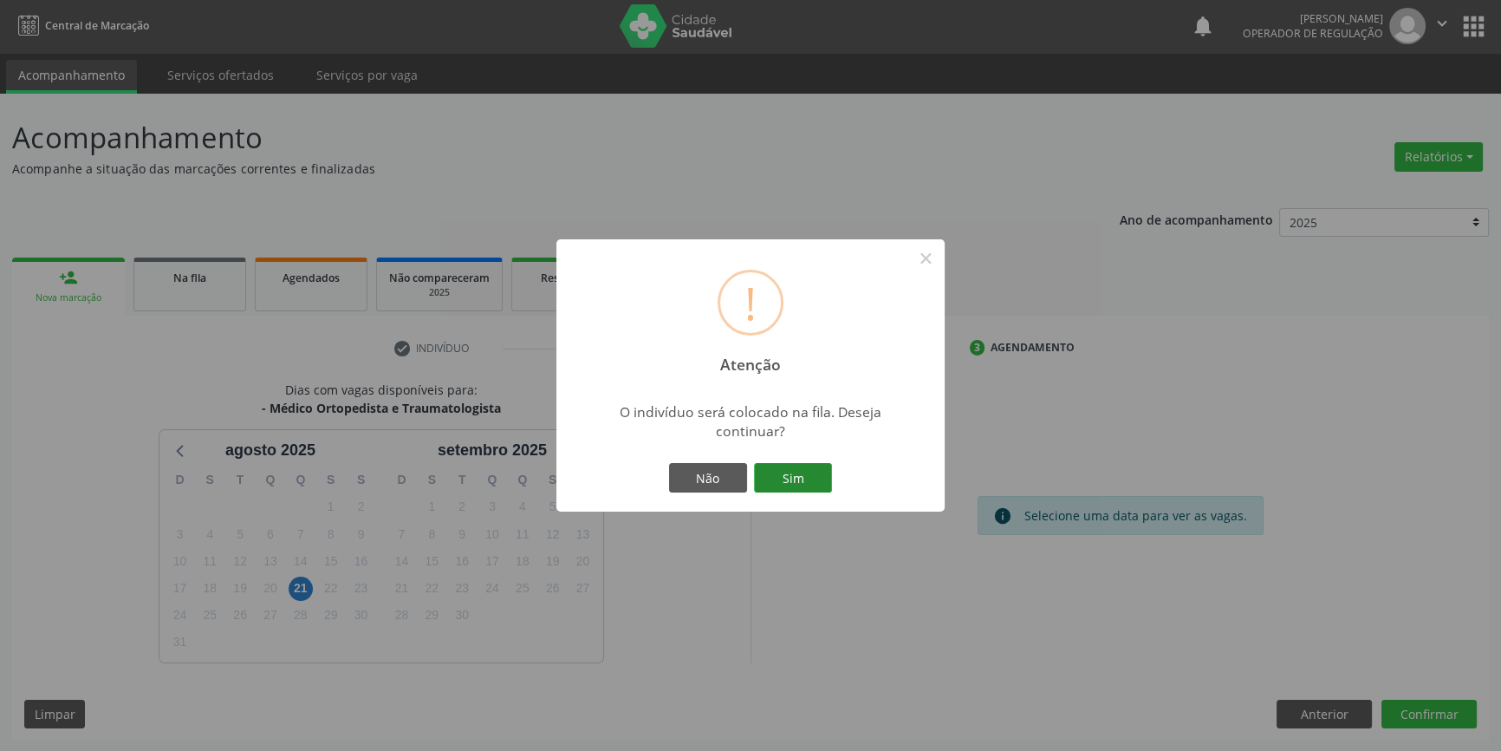
click at [811, 472] on button "Sim" at bounding box center [793, 477] width 78 height 29
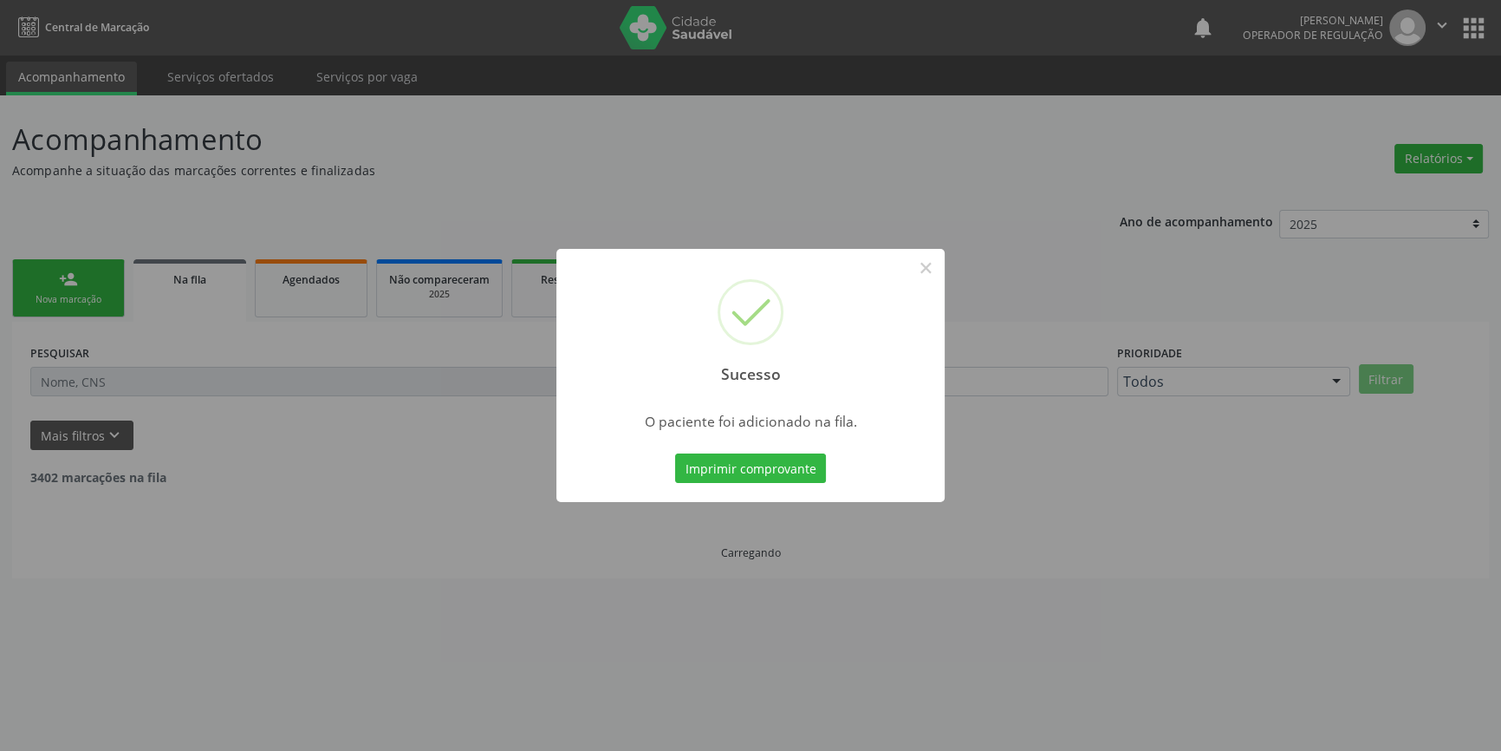
scroll to position [0, 0]
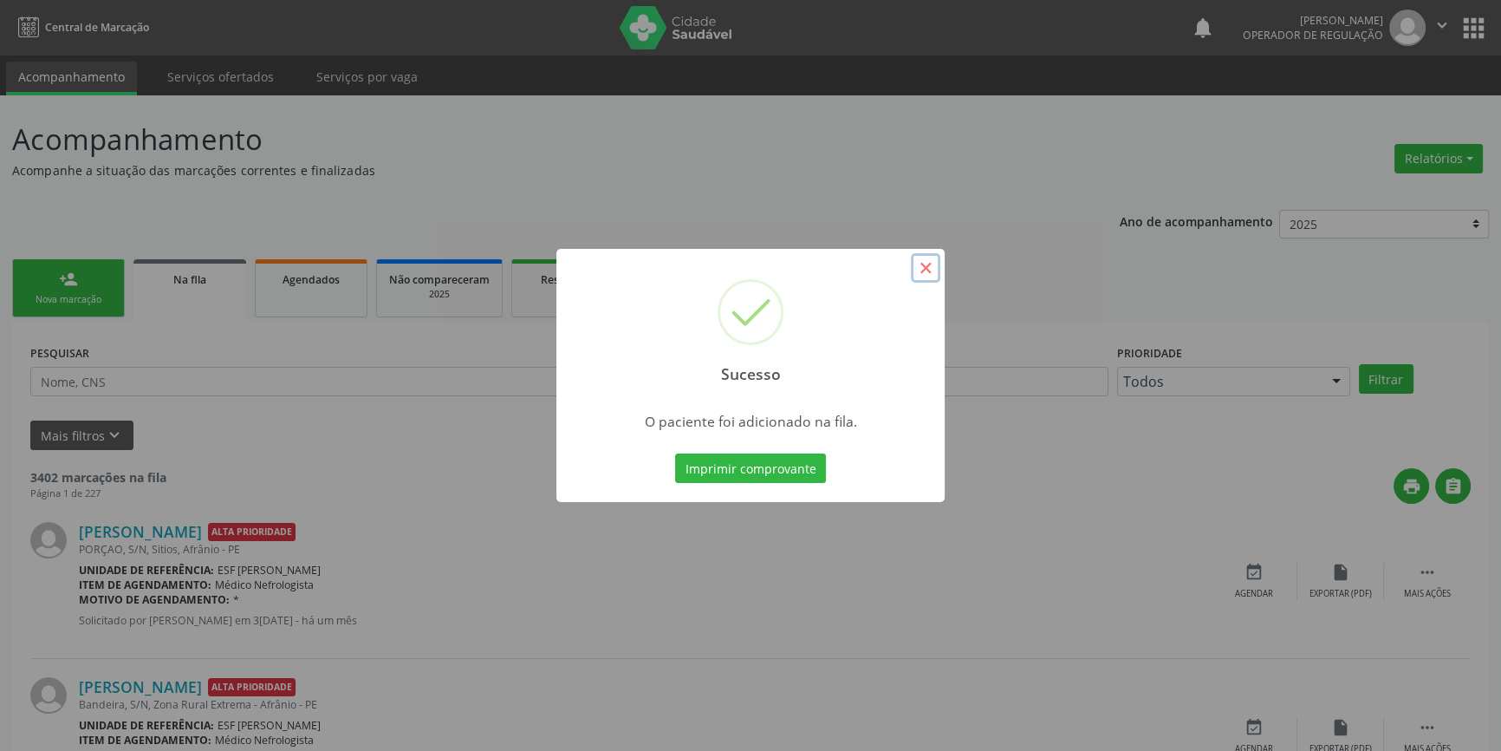
click at [918, 263] on button "×" at bounding box center [925, 267] width 29 height 29
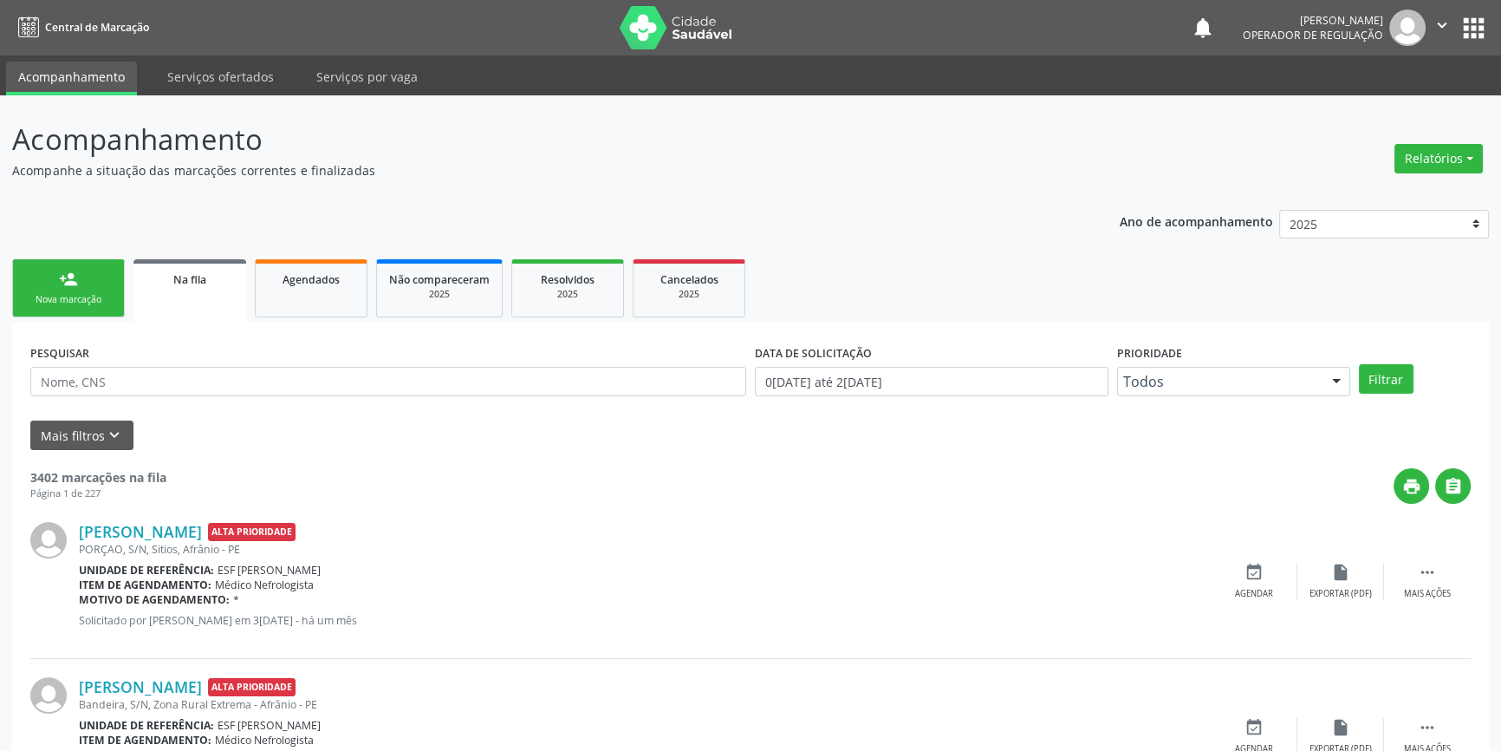
click at [107, 286] on link "person_add Nova marcação" at bounding box center [68, 288] width 113 height 58
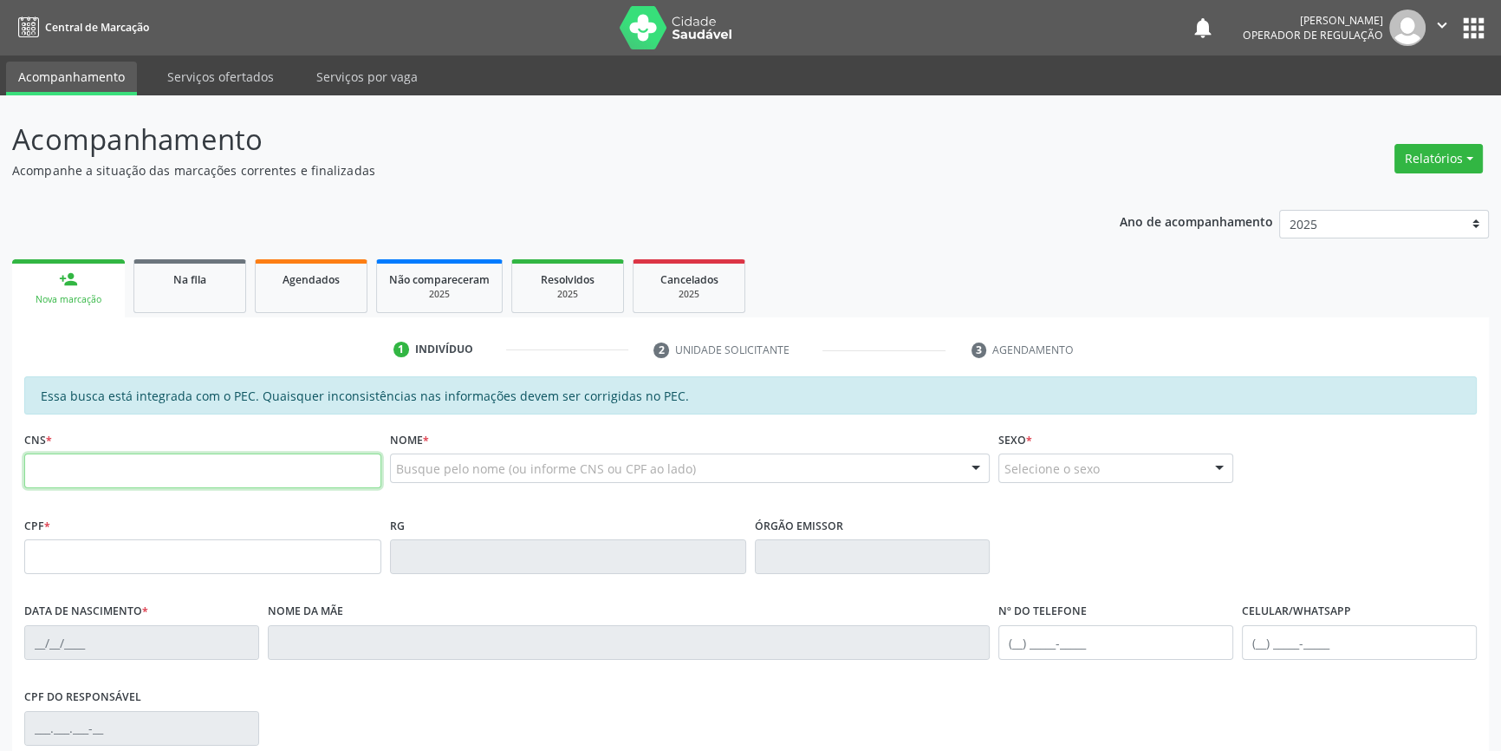
click at [112, 473] on input "text" at bounding box center [202, 470] width 357 height 35
type input "705 0036 4083 0658"
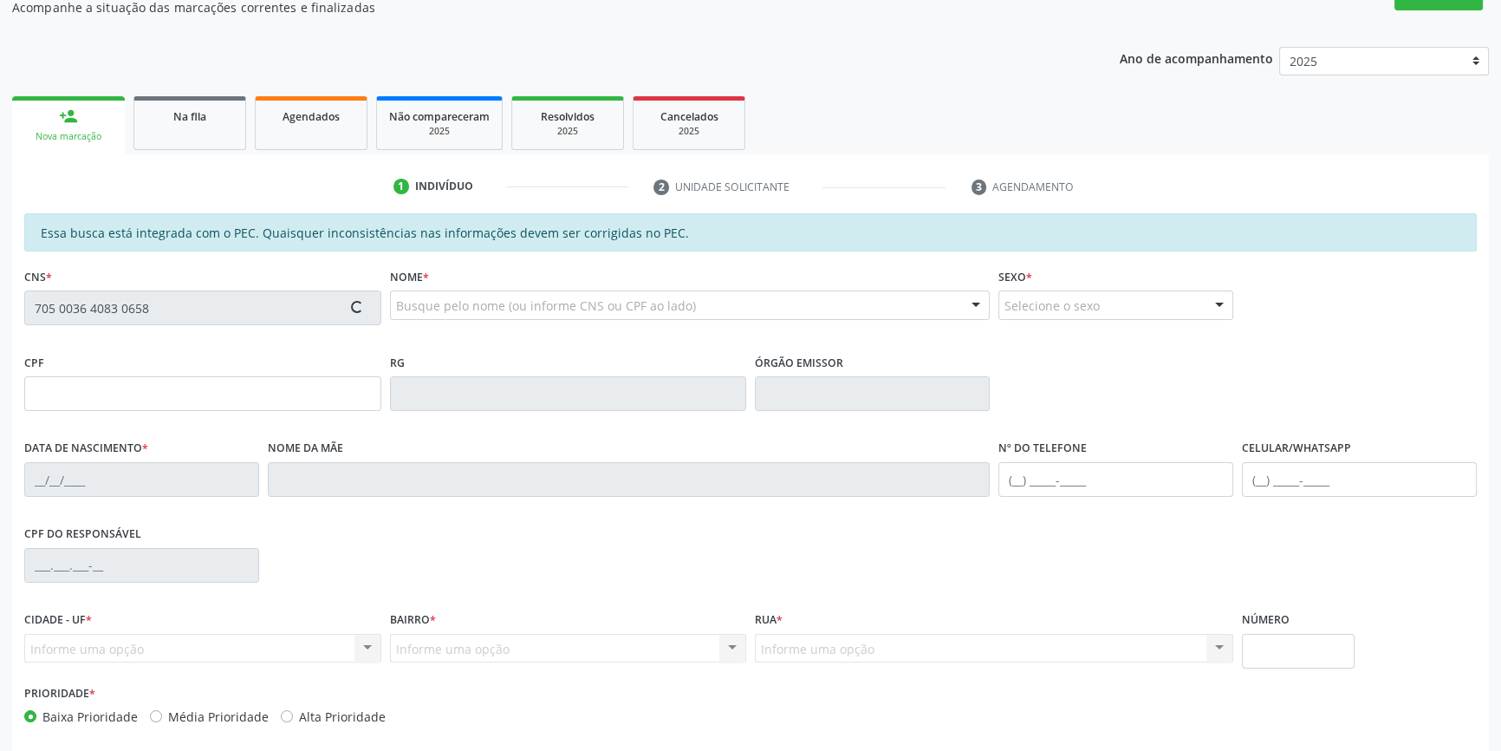
scroll to position [237, 0]
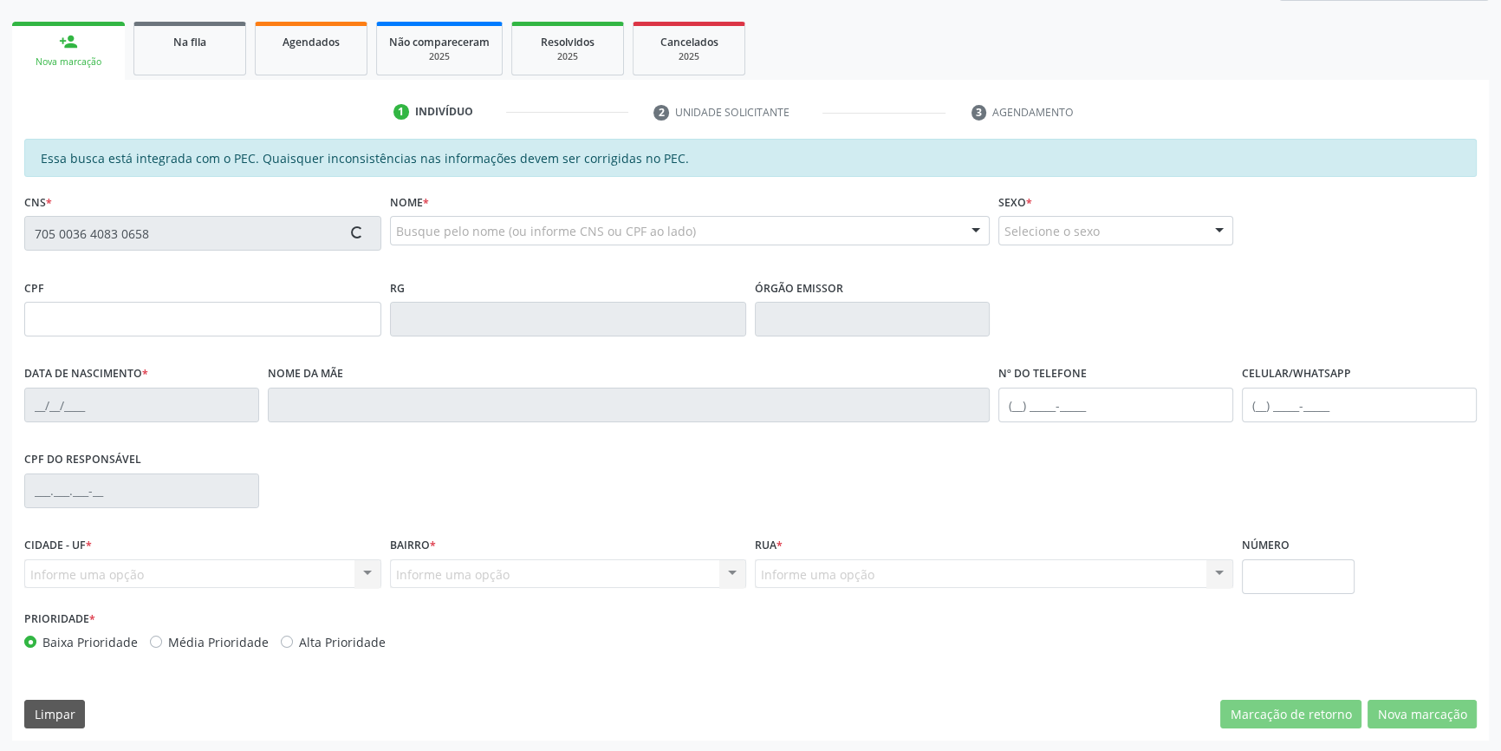
type input "029.198.664-19"
type input "01/05/1974"
type input "Raimunda da Silva Coelho"
type input "(87) 98864-5098"
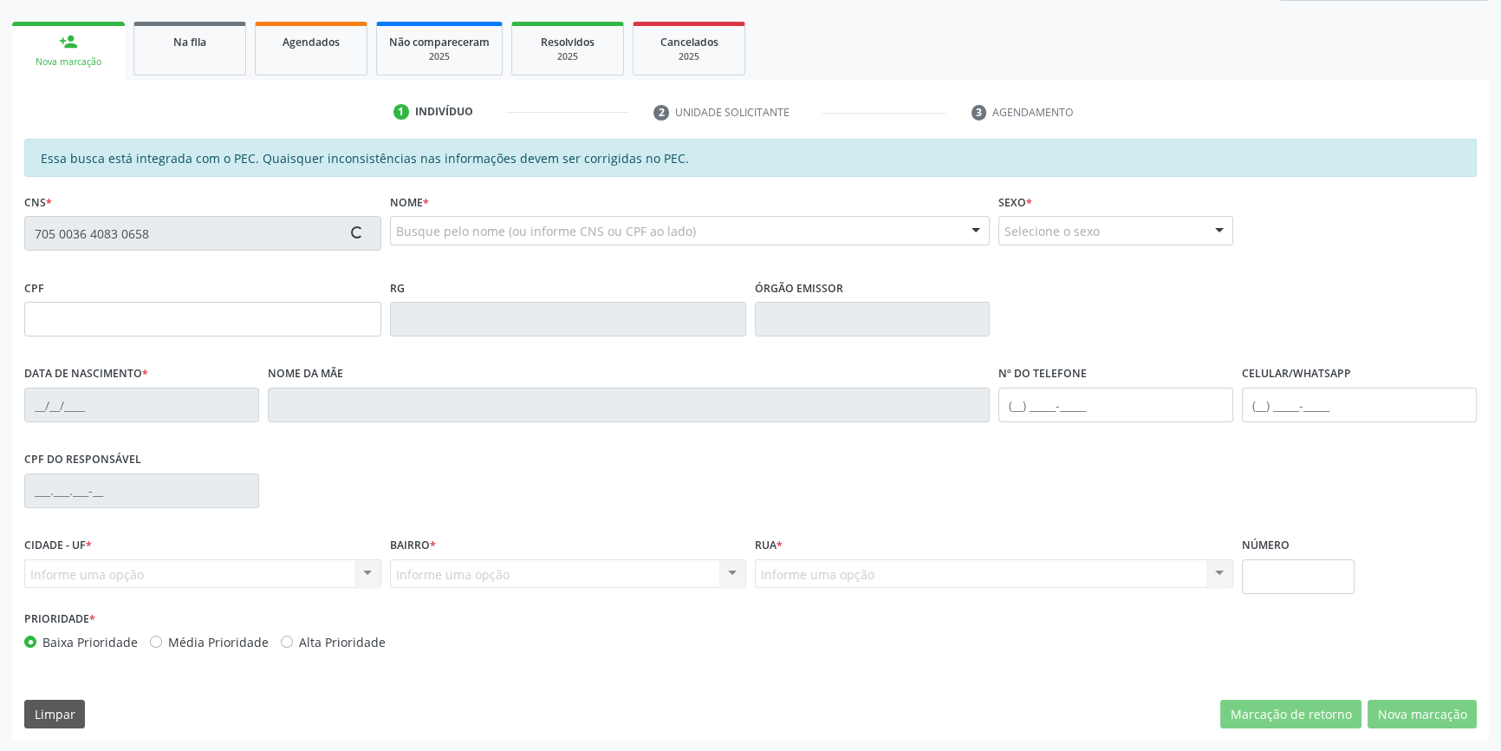
type input "883.757.224-72"
type input "S/N"
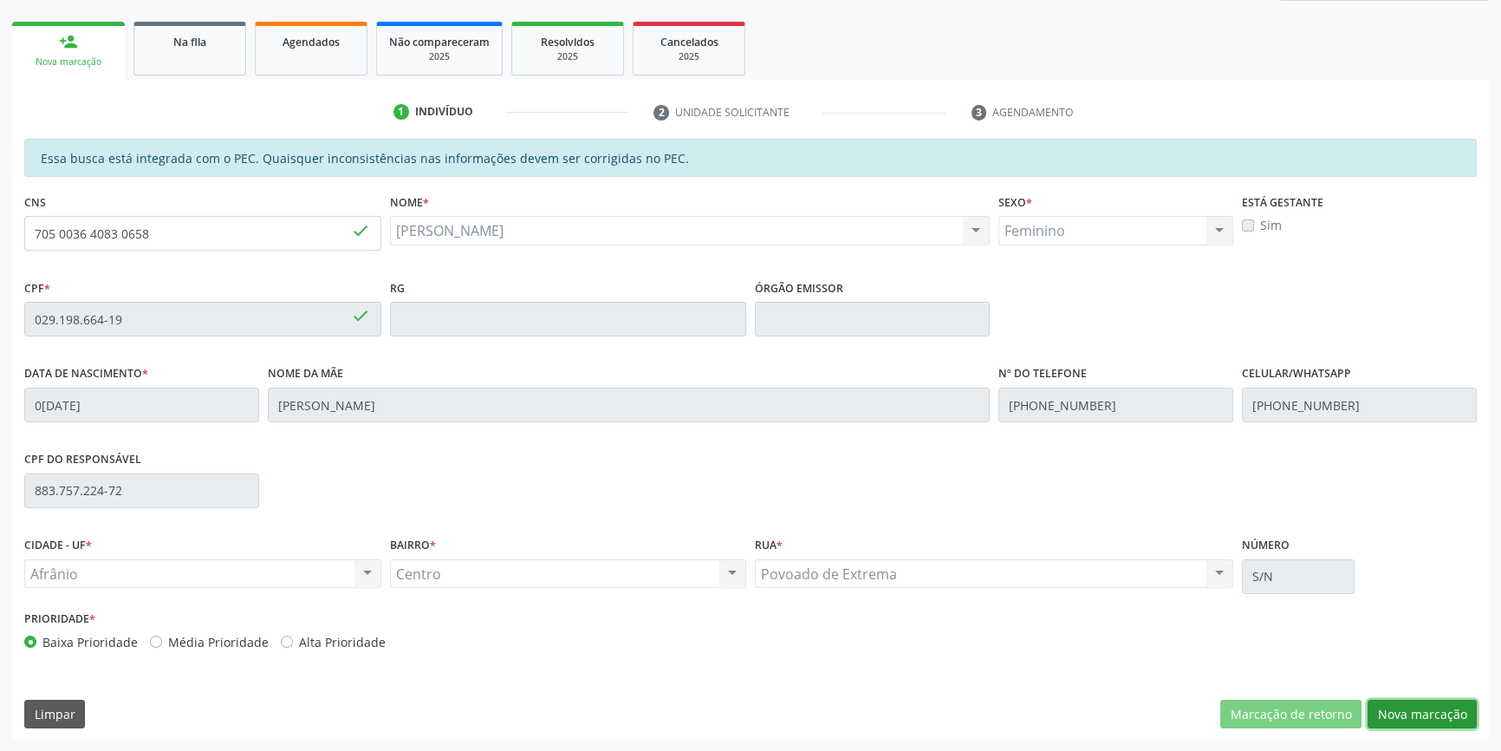
click at [1425, 706] on button "Nova marcação" at bounding box center [1422, 713] width 109 height 29
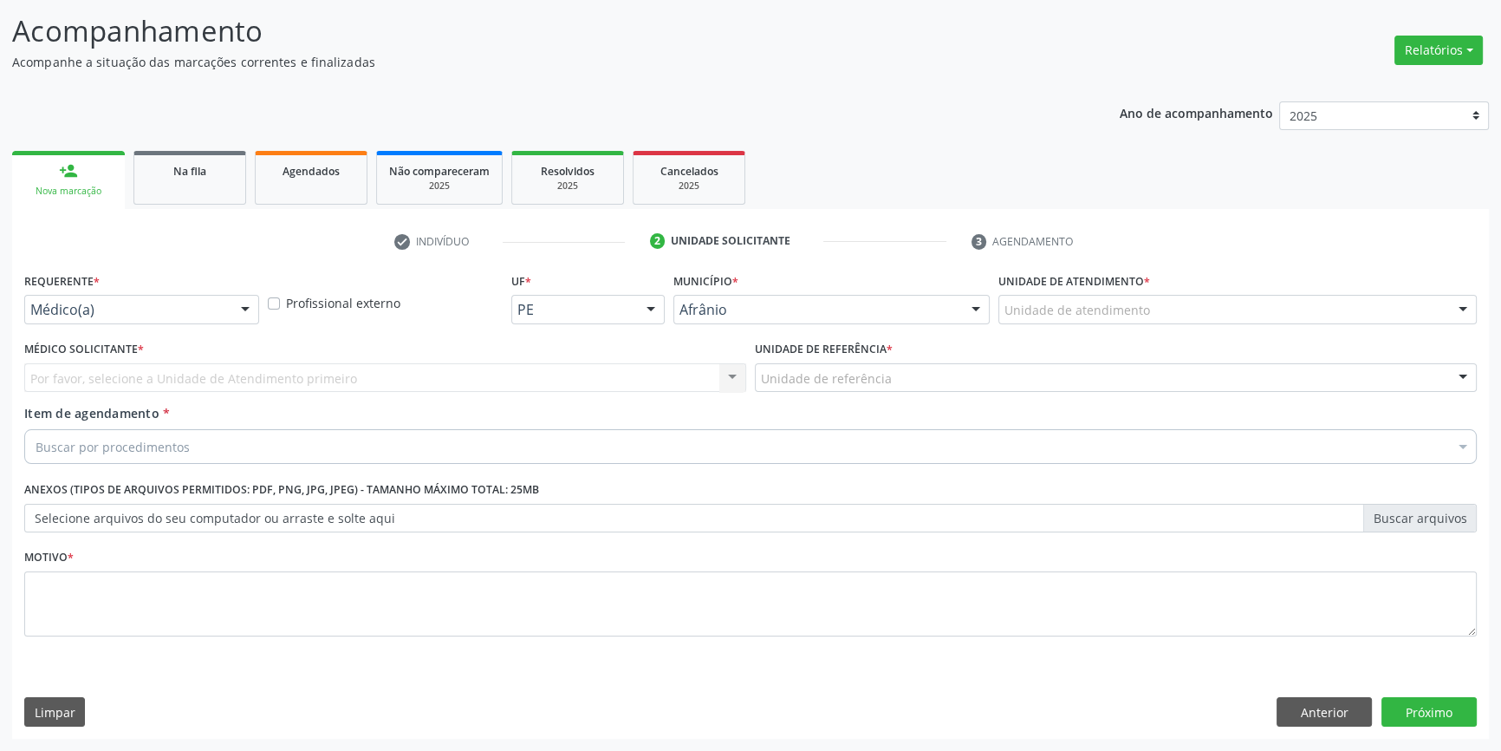
scroll to position [107, 0]
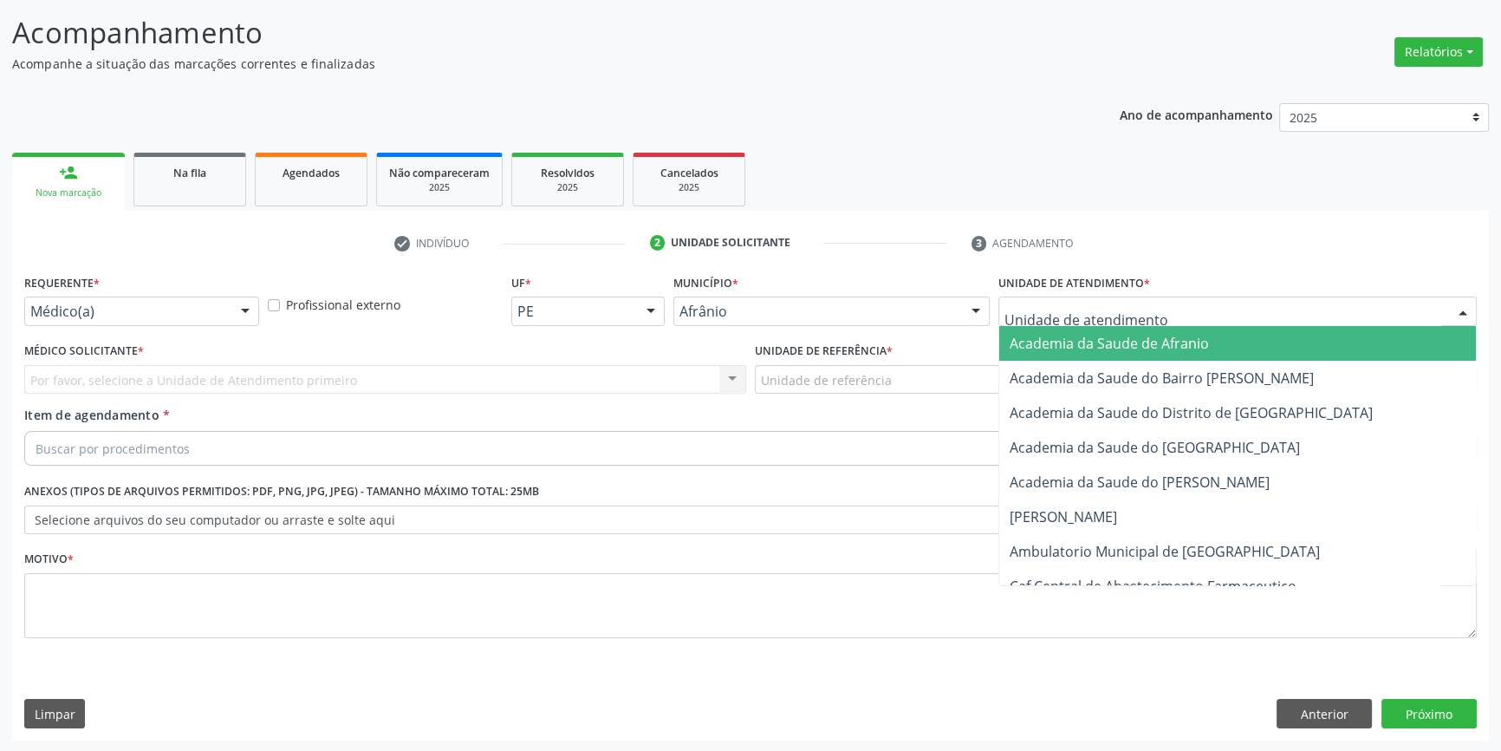
click at [1153, 310] on div at bounding box center [1237, 310] width 478 height 29
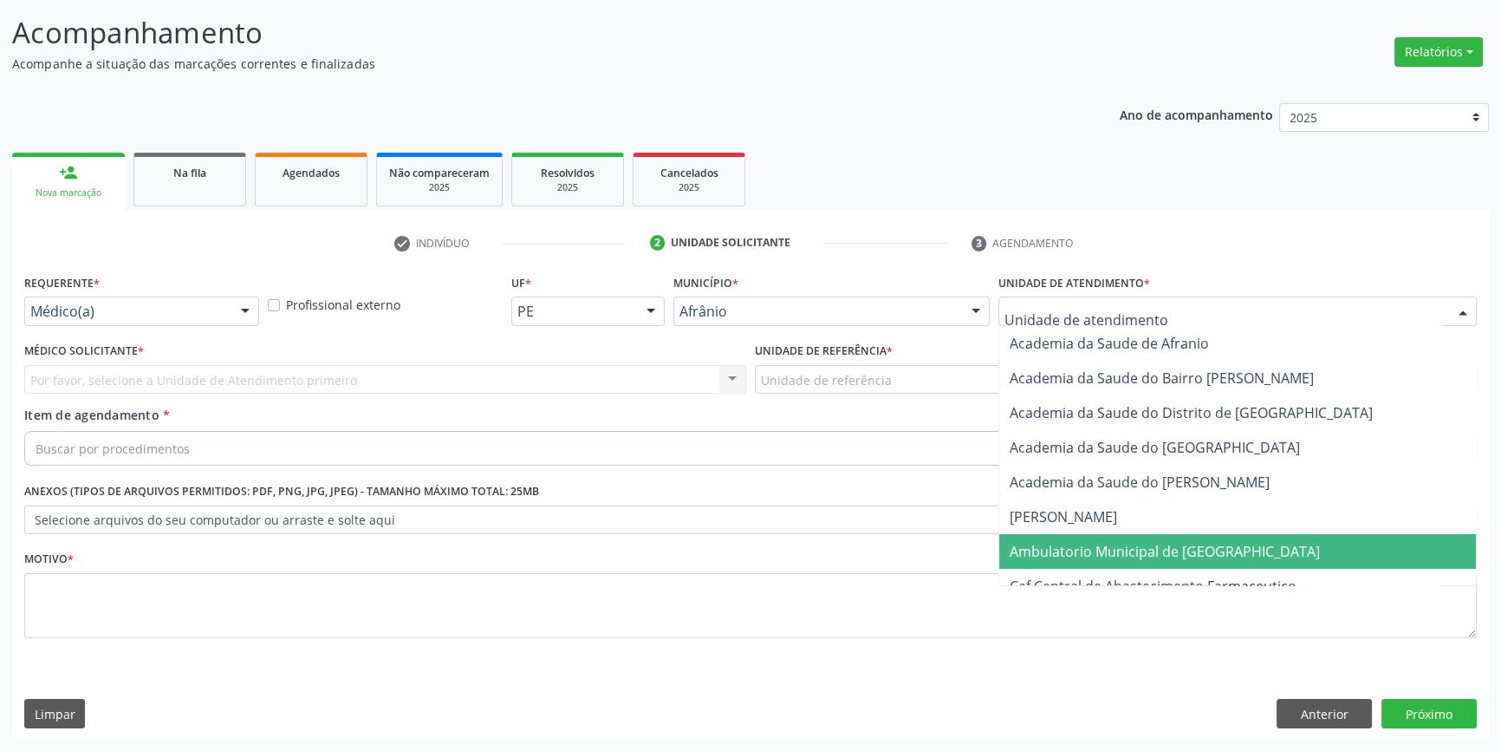
drag, startPoint x: 1100, startPoint y: 549, endPoint x: 990, endPoint y: 501, distance: 120.0
click at [1098, 549] on span "Ambulatorio Municipal de [GEOGRAPHIC_DATA]" at bounding box center [1165, 551] width 310 height 19
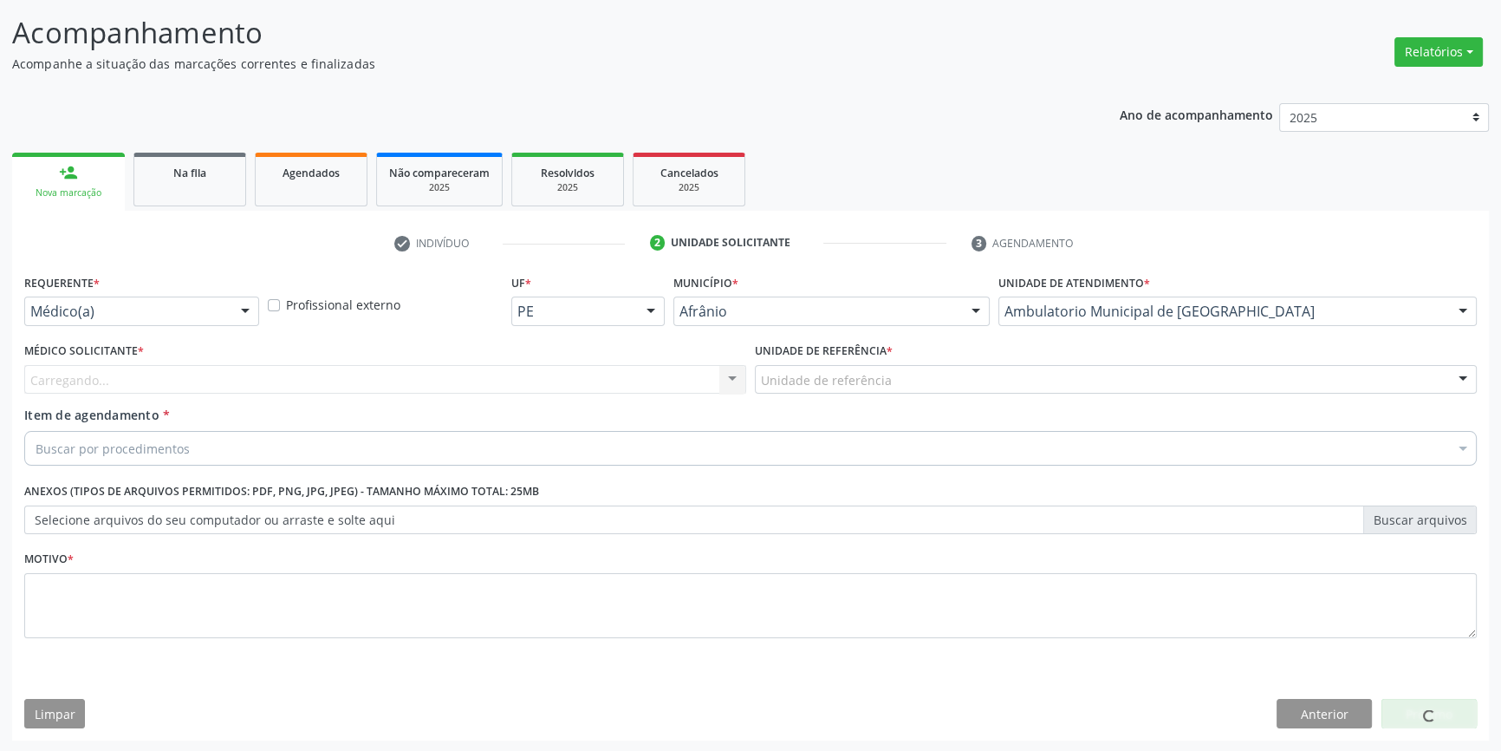
click at [888, 377] on div "Unidade de referência" at bounding box center [1116, 379] width 722 height 29
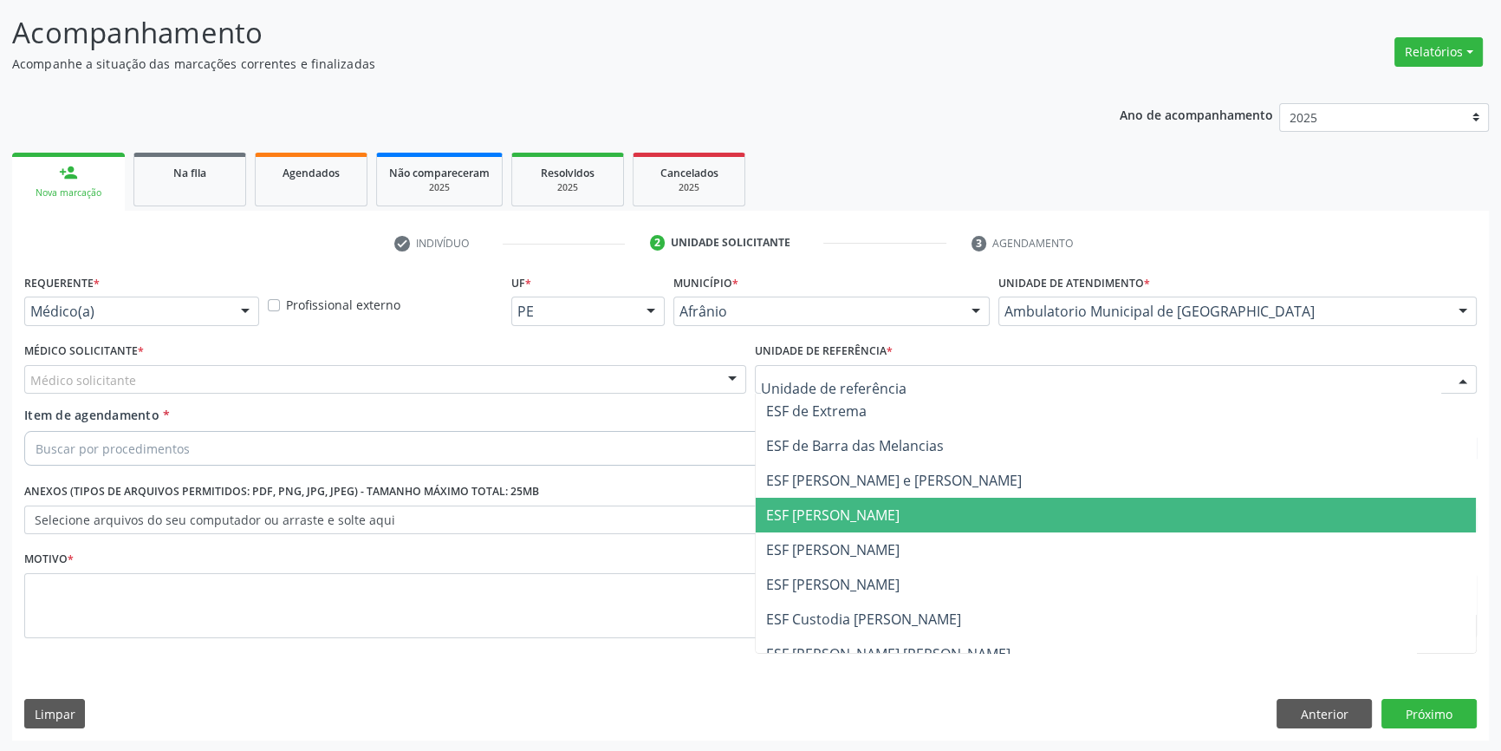
click at [883, 529] on span "ESF [PERSON_NAME]" at bounding box center [1116, 514] width 720 height 35
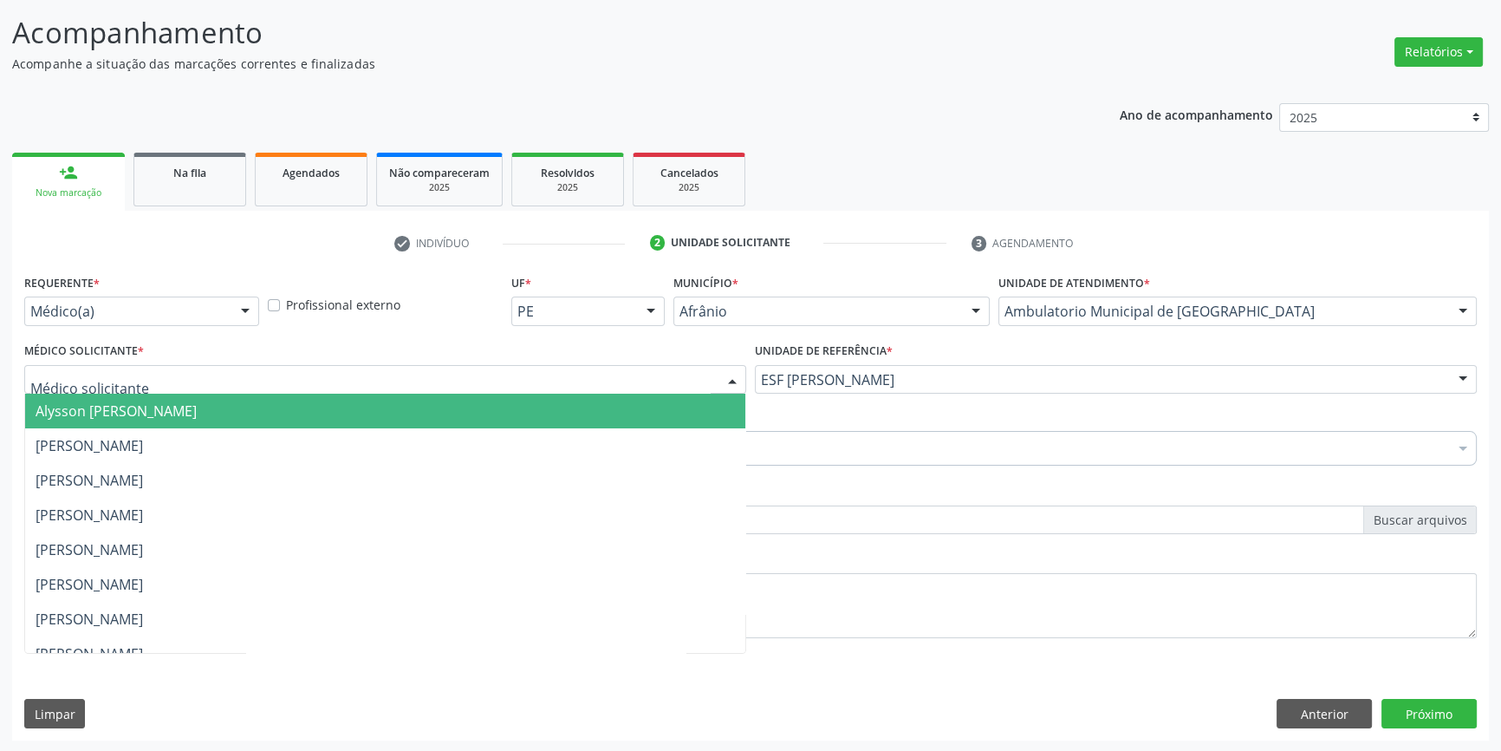
drag, startPoint x: 660, startPoint y: 390, endPoint x: 531, endPoint y: 373, distance: 130.3
click at [647, 389] on div at bounding box center [385, 379] width 722 height 29
drag, startPoint x: 520, startPoint y: 374, endPoint x: 472, endPoint y: 388, distance: 49.9
click at [511, 376] on input "text" at bounding box center [370, 388] width 680 height 35
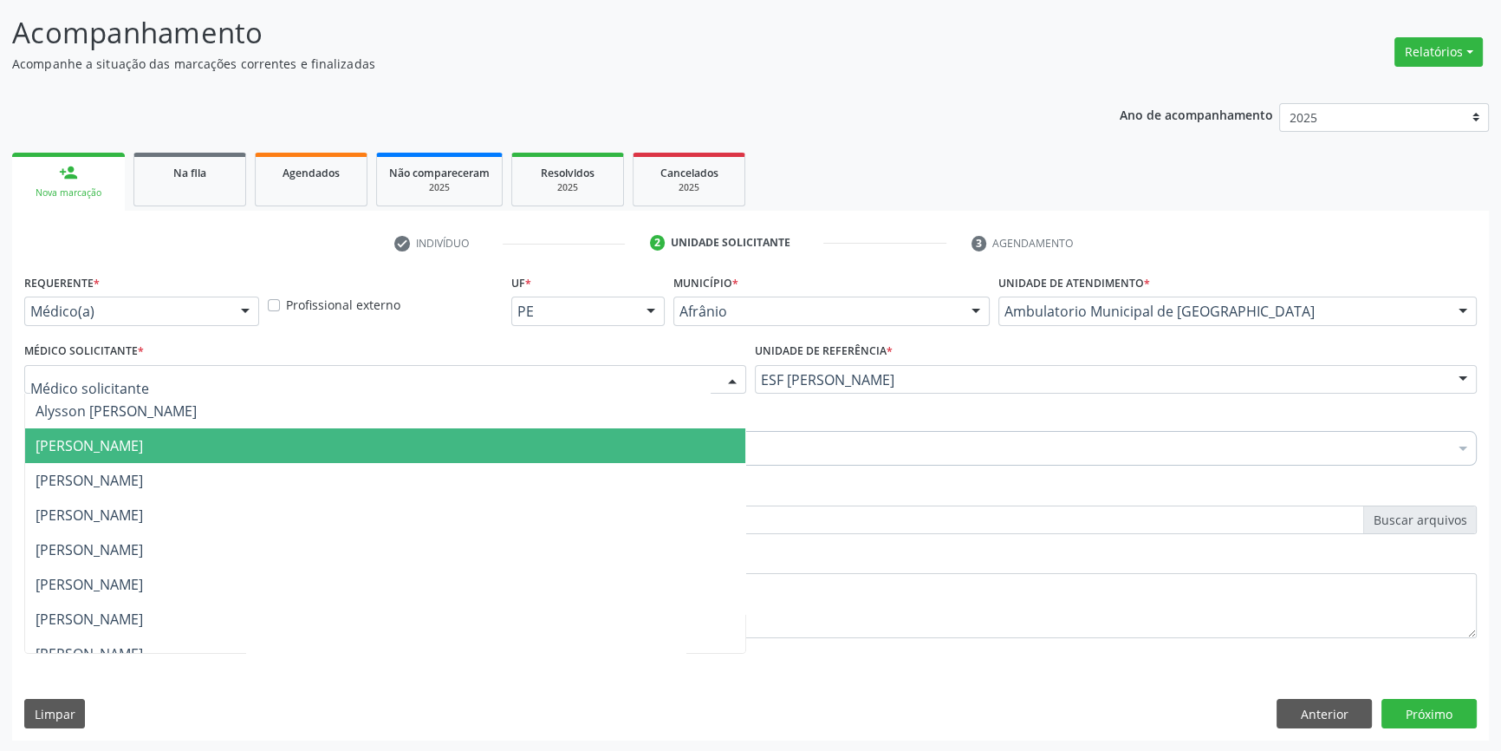
click at [143, 441] on span "[PERSON_NAME]" at bounding box center [89, 445] width 107 height 19
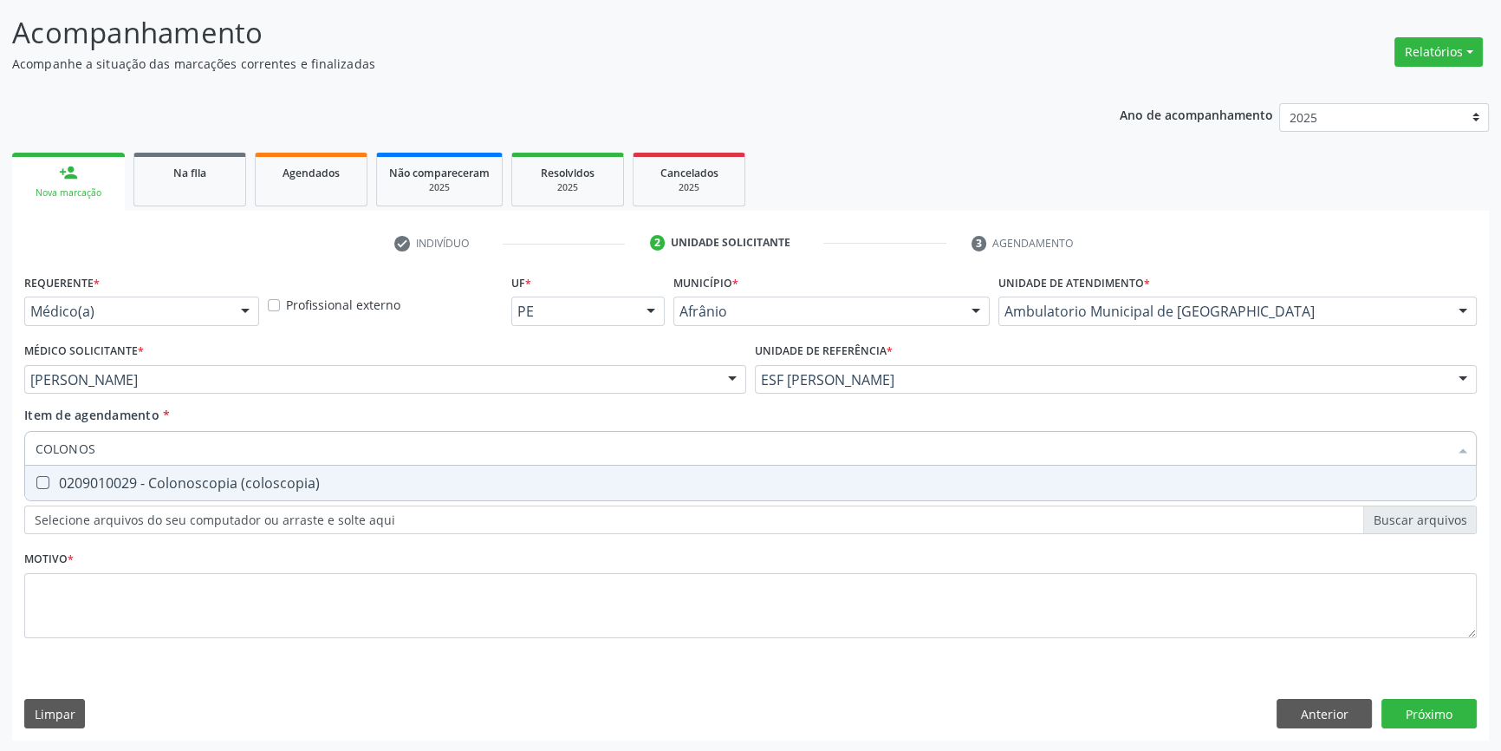
type input "COLONOSC"
click at [180, 476] on div "0209010029 - Colonoscopia (coloscopia)" at bounding box center [751, 483] width 1430 height 14
checkbox \(coloscopia\) "true"
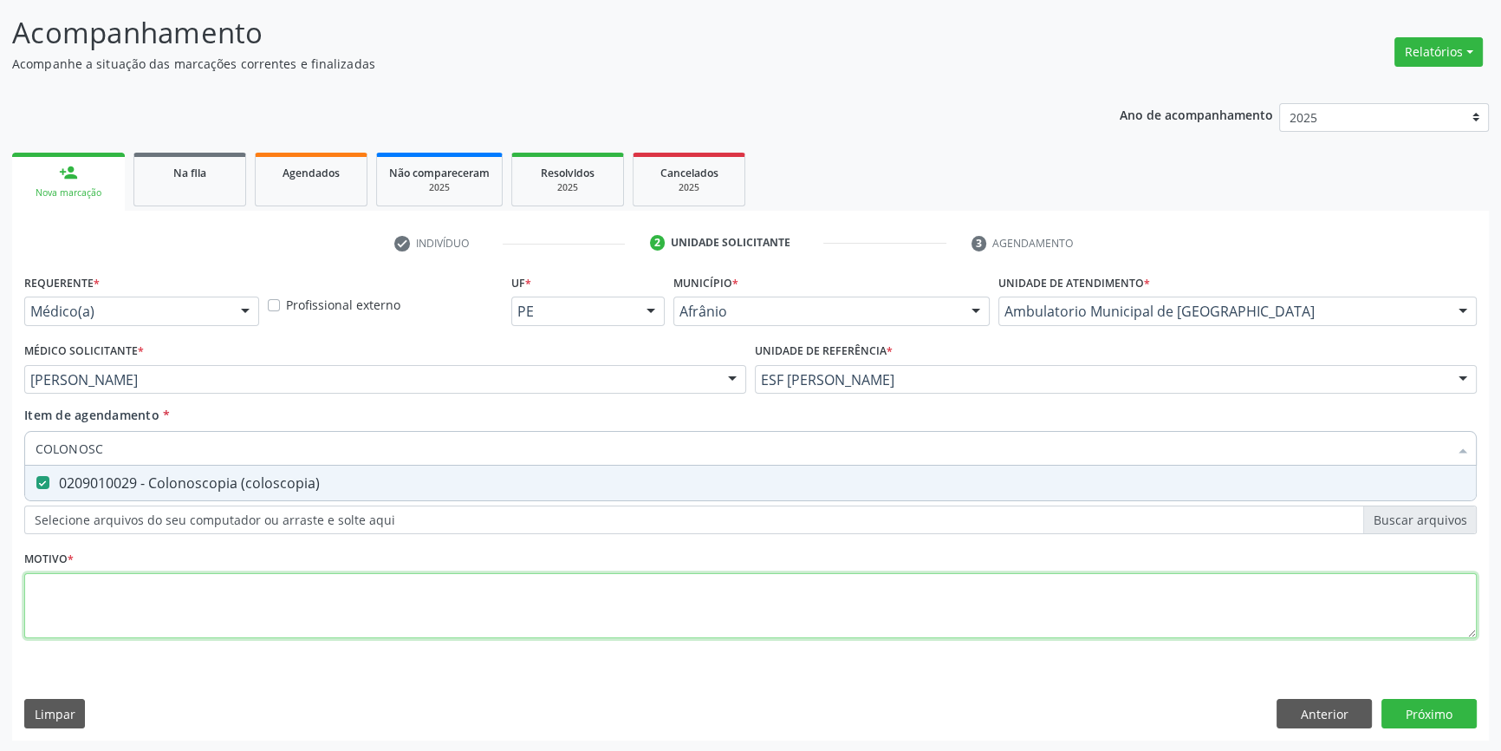
click at [170, 584] on div "Requerente * Médico(a) Médico(a) Enfermeiro(a) Paciente Nenhum resultado encont…" at bounding box center [750, 466] width 1453 height 393
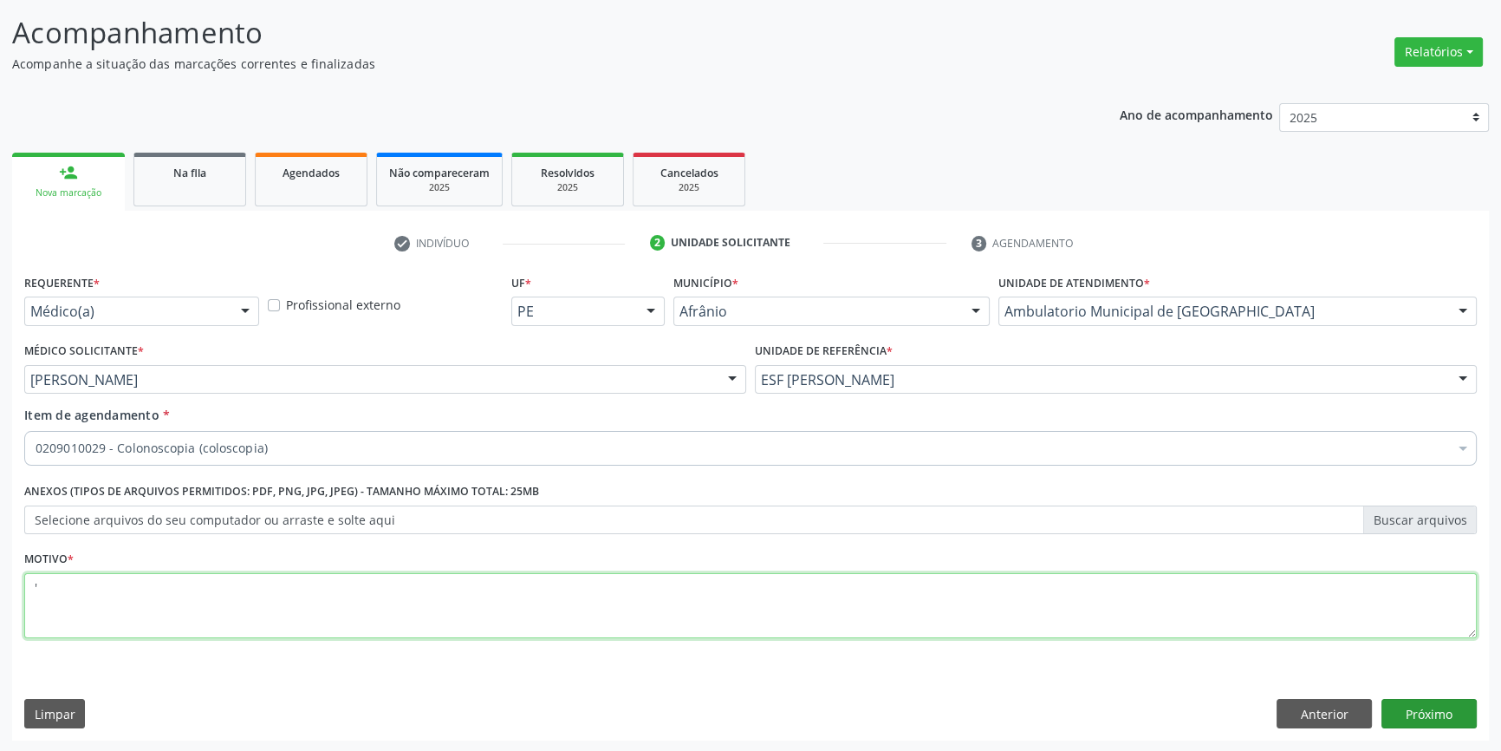
type textarea "'"
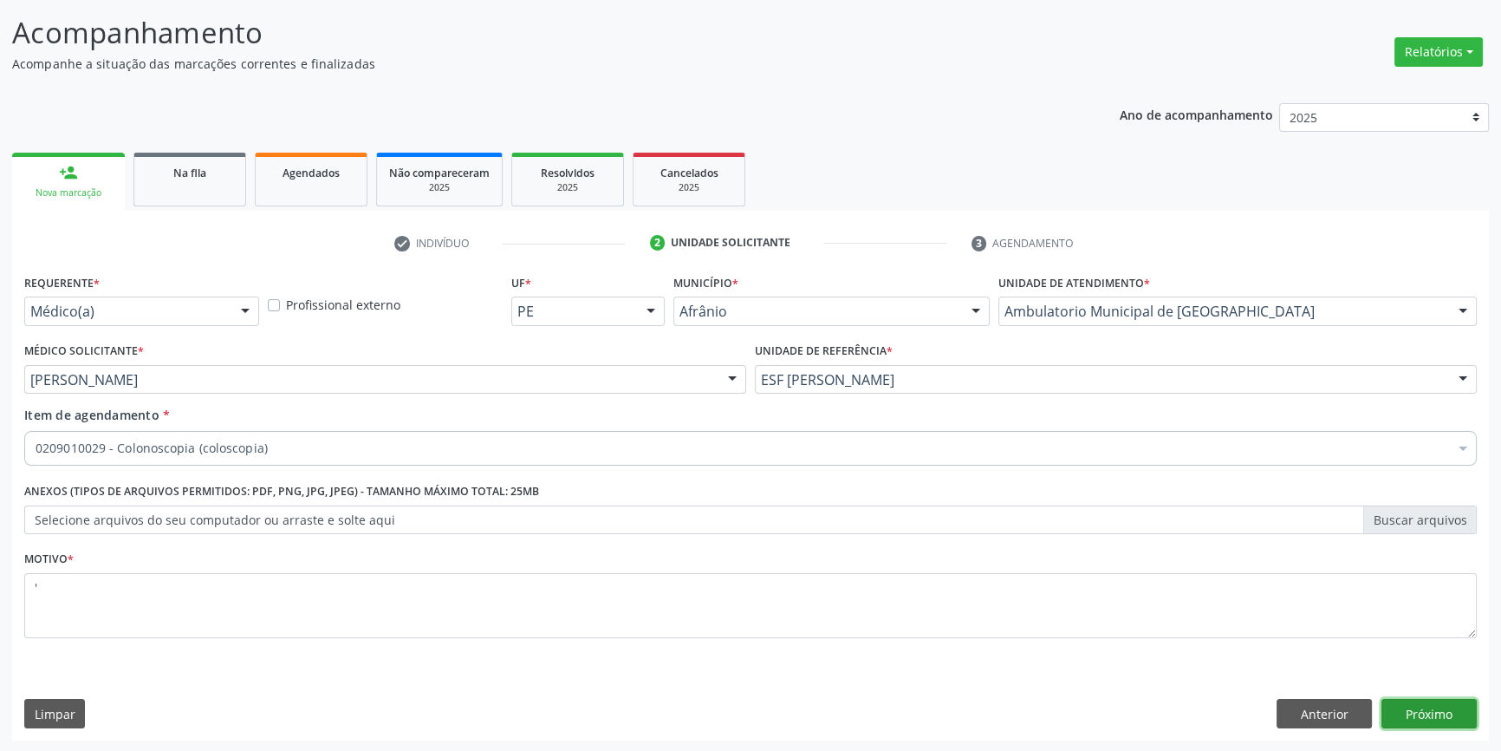
click at [1442, 719] on button "Próximo" at bounding box center [1429, 713] width 95 height 29
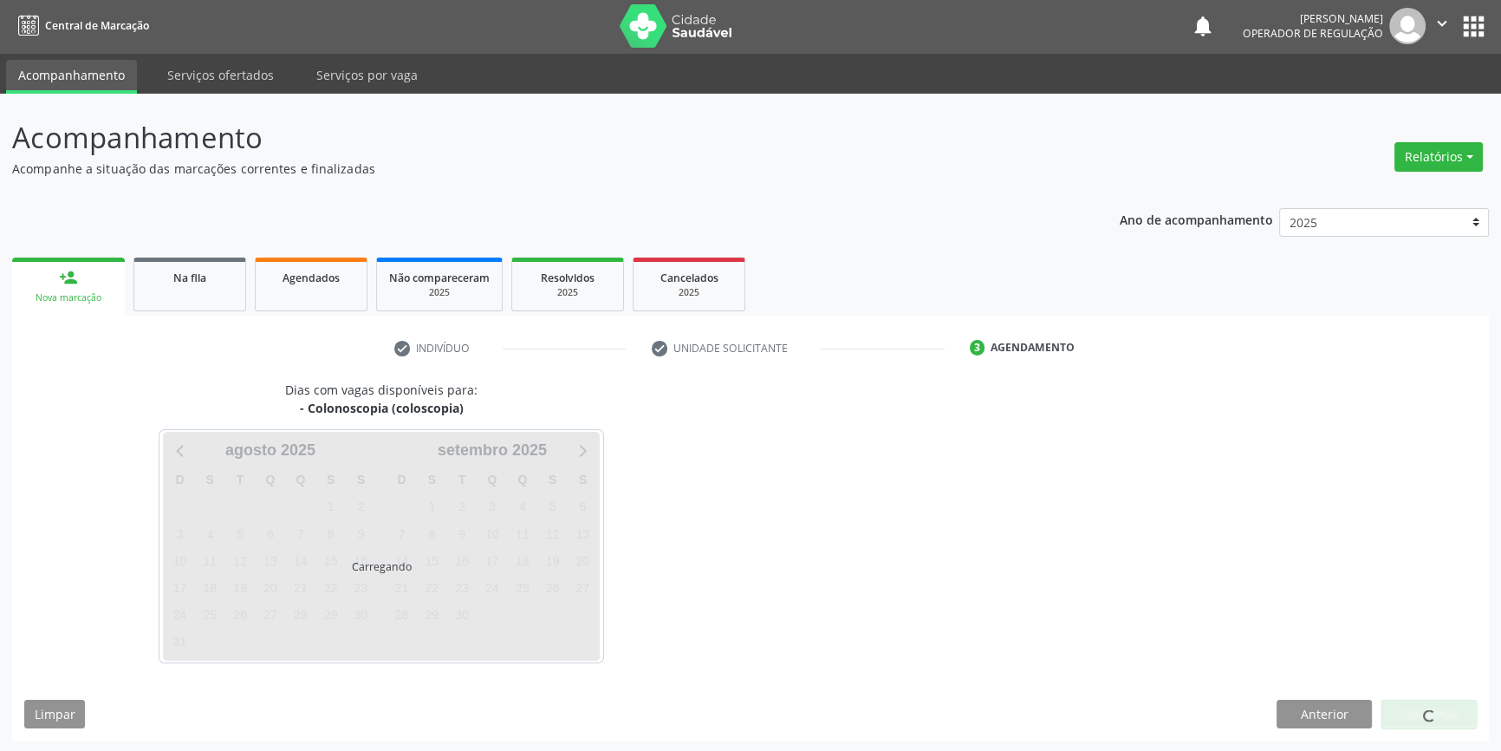
scroll to position [53, 0]
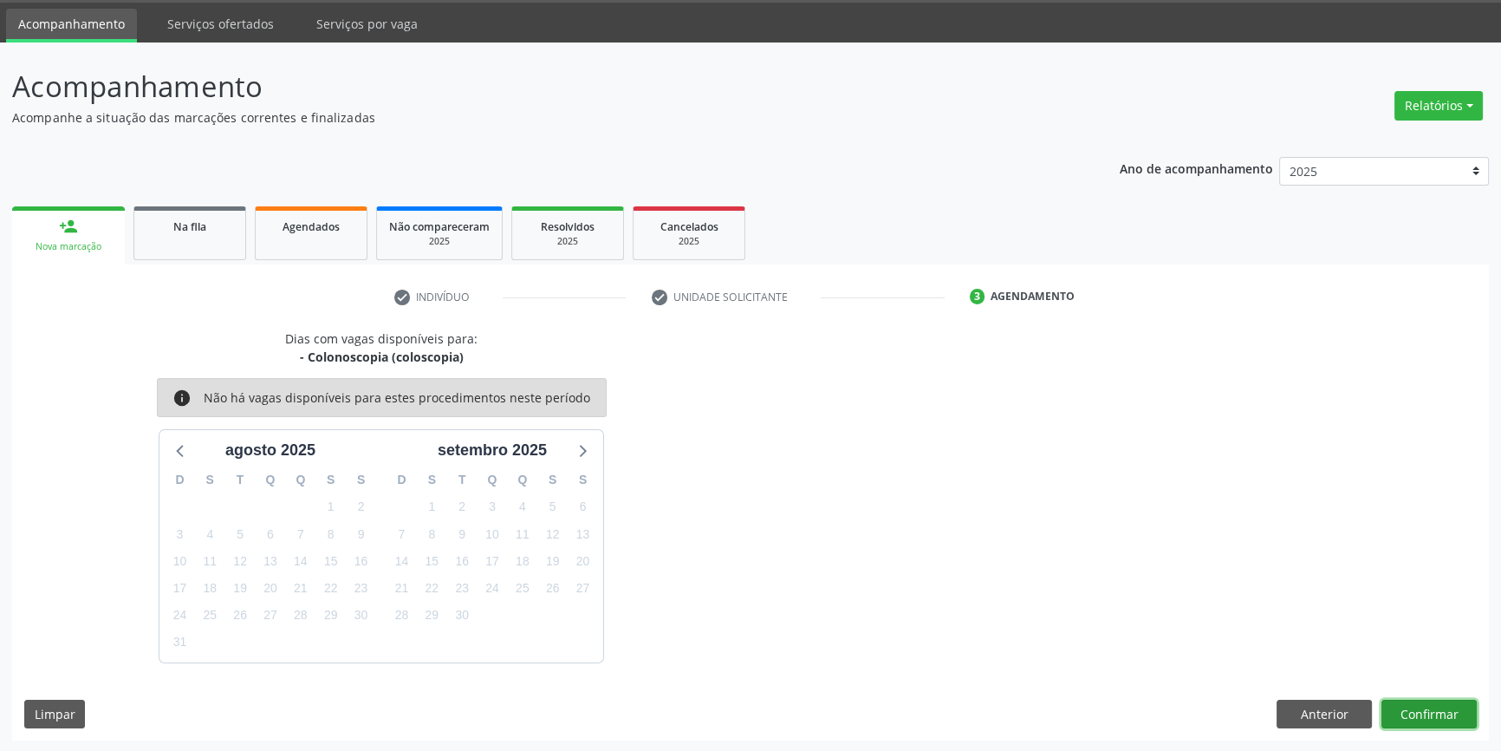
click at [1405, 711] on button "Confirmar" at bounding box center [1429, 713] width 95 height 29
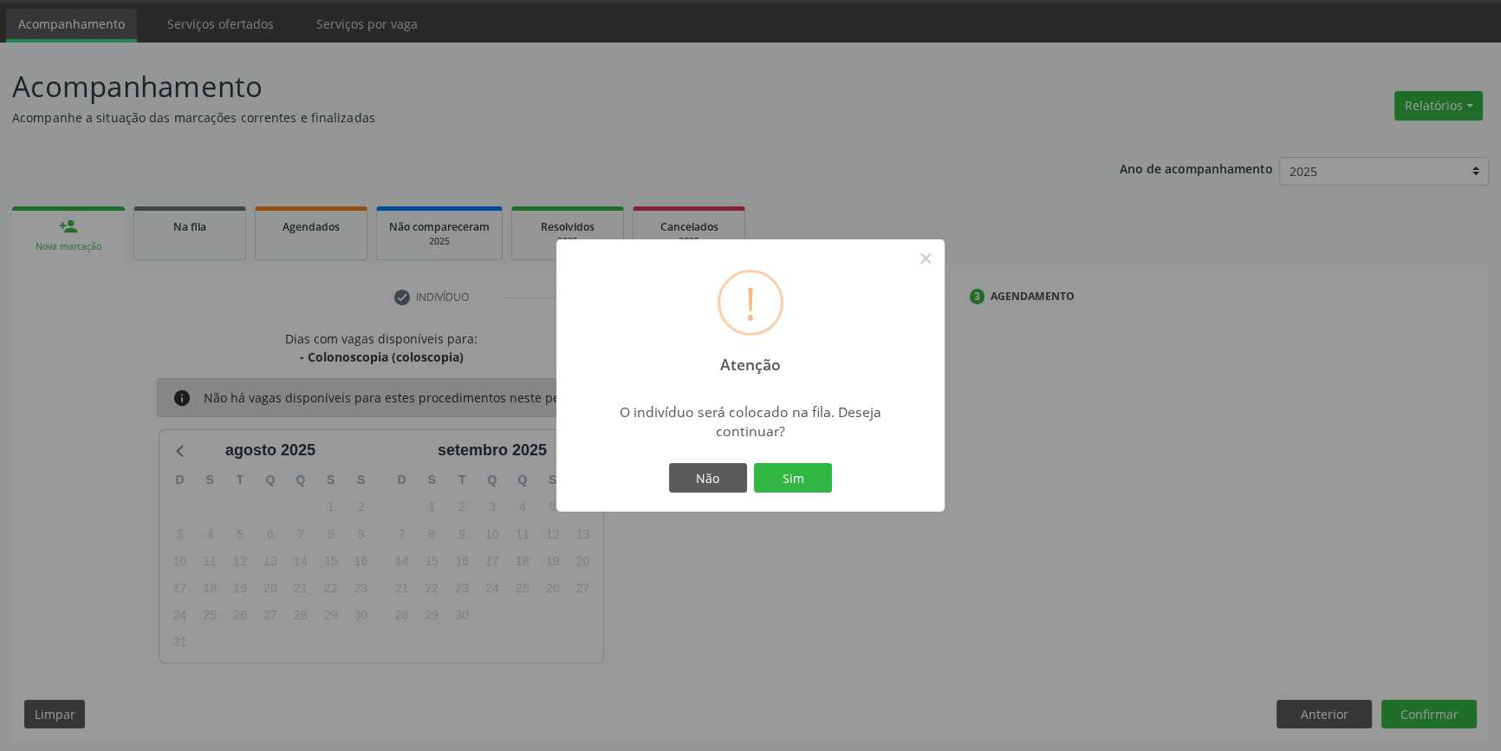
click at [808, 459] on div "Não Sim" at bounding box center [751, 477] width 172 height 36
click at [798, 466] on button "Sim" at bounding box center [793, 477] width 78 height 29
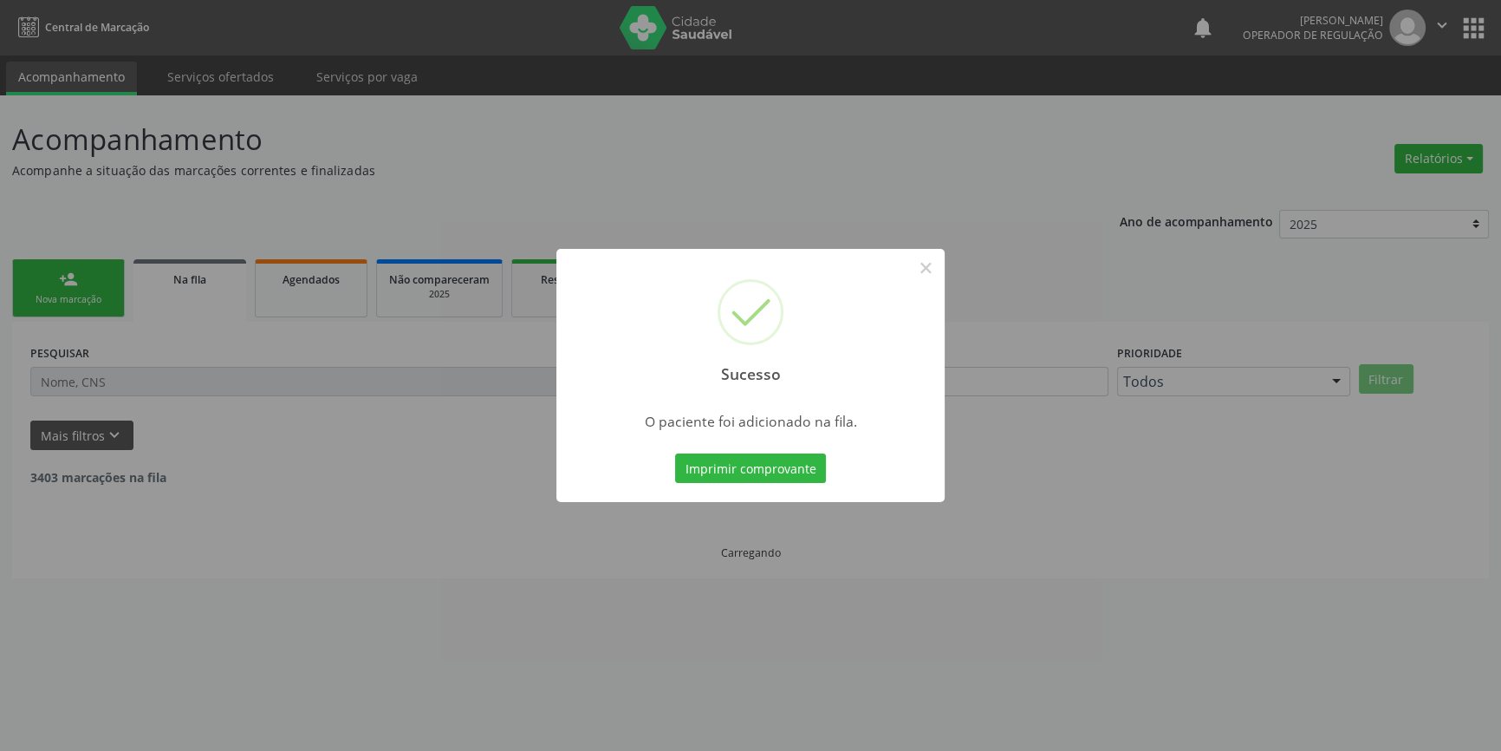
scroll to position [0, 0]
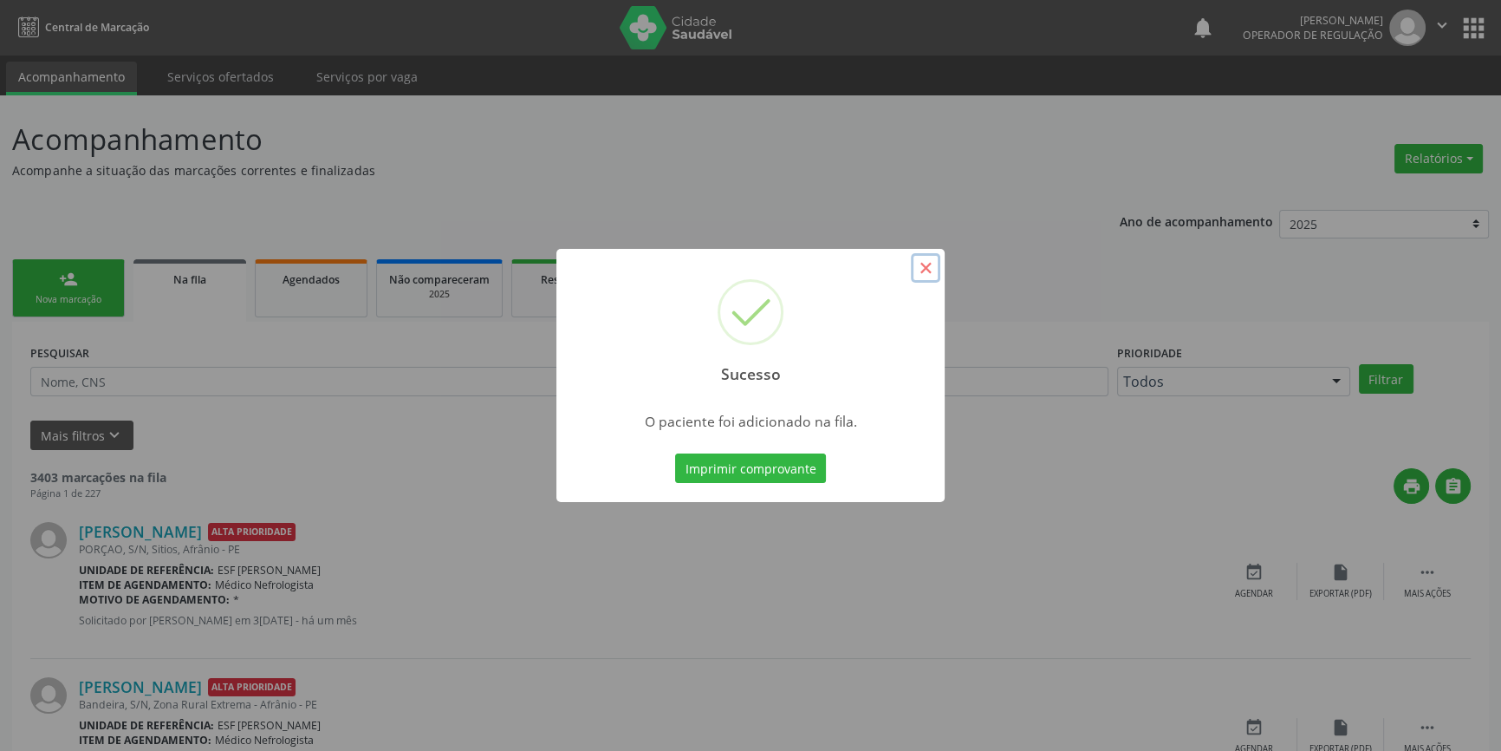
click at [929, 260] on button "×" at bounding box center [925, 267] width 29 height 29
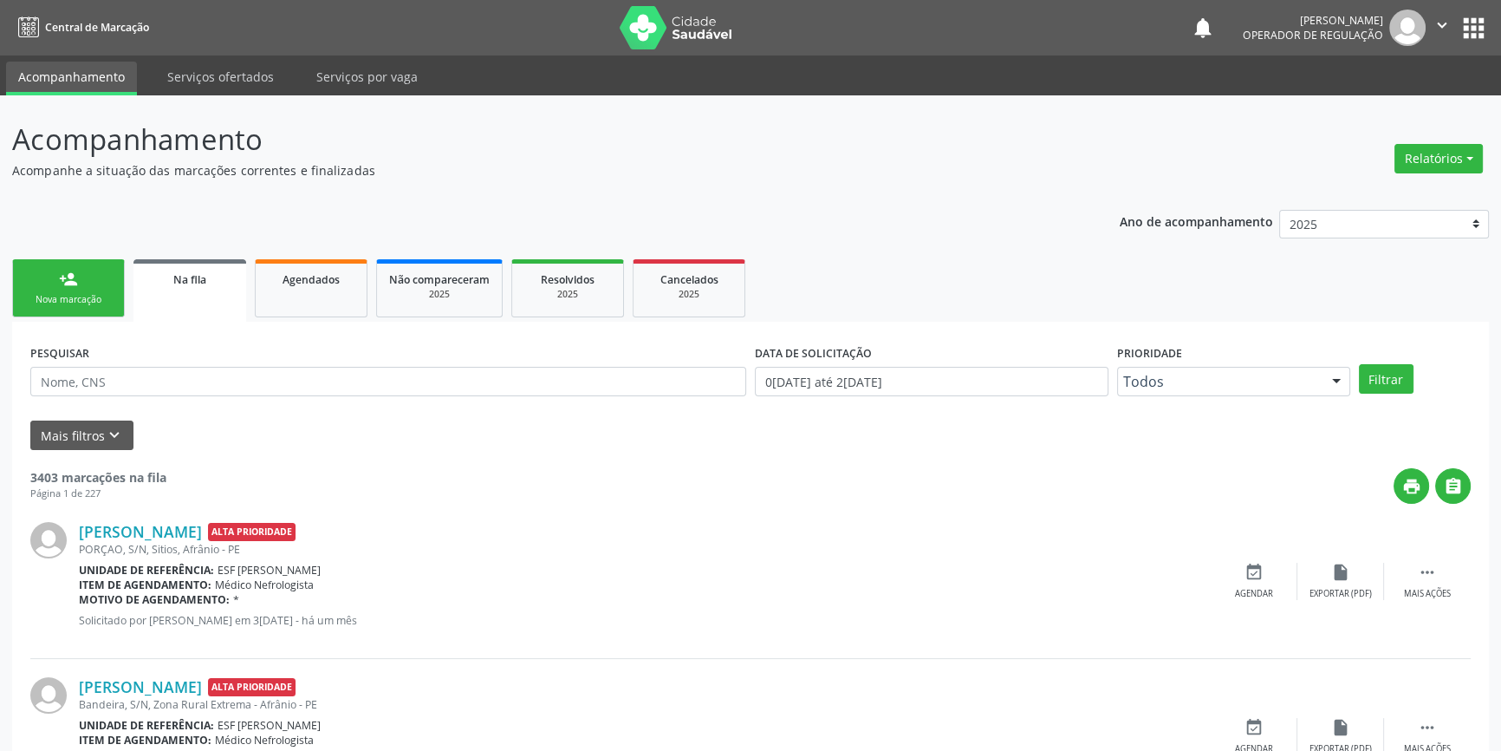
click at [42, 285] on link "person_add Nova marcação" at bounding box center [68, 288] width 113 height 58
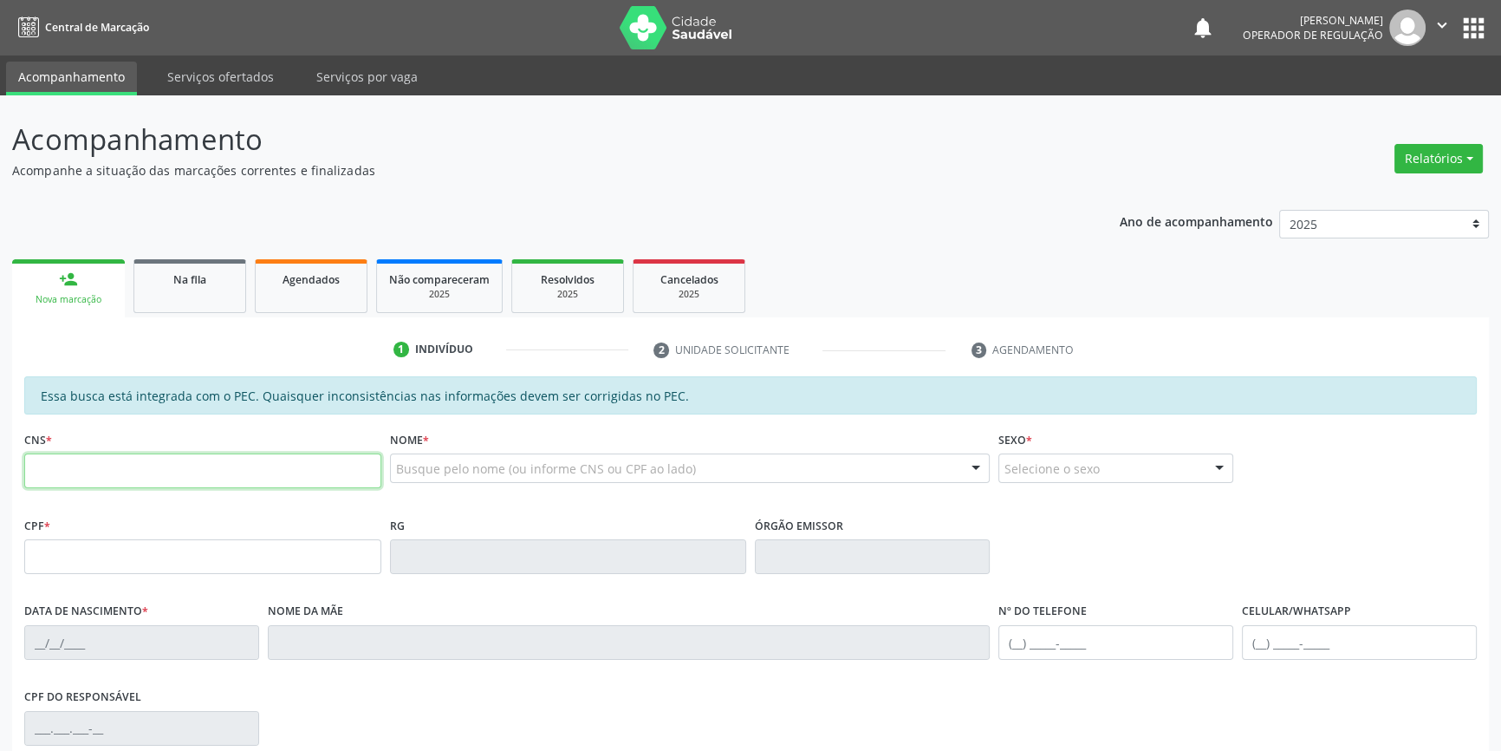
click at [158, 468] on input "text" at bounding box center [202, 470] width 357 height 35
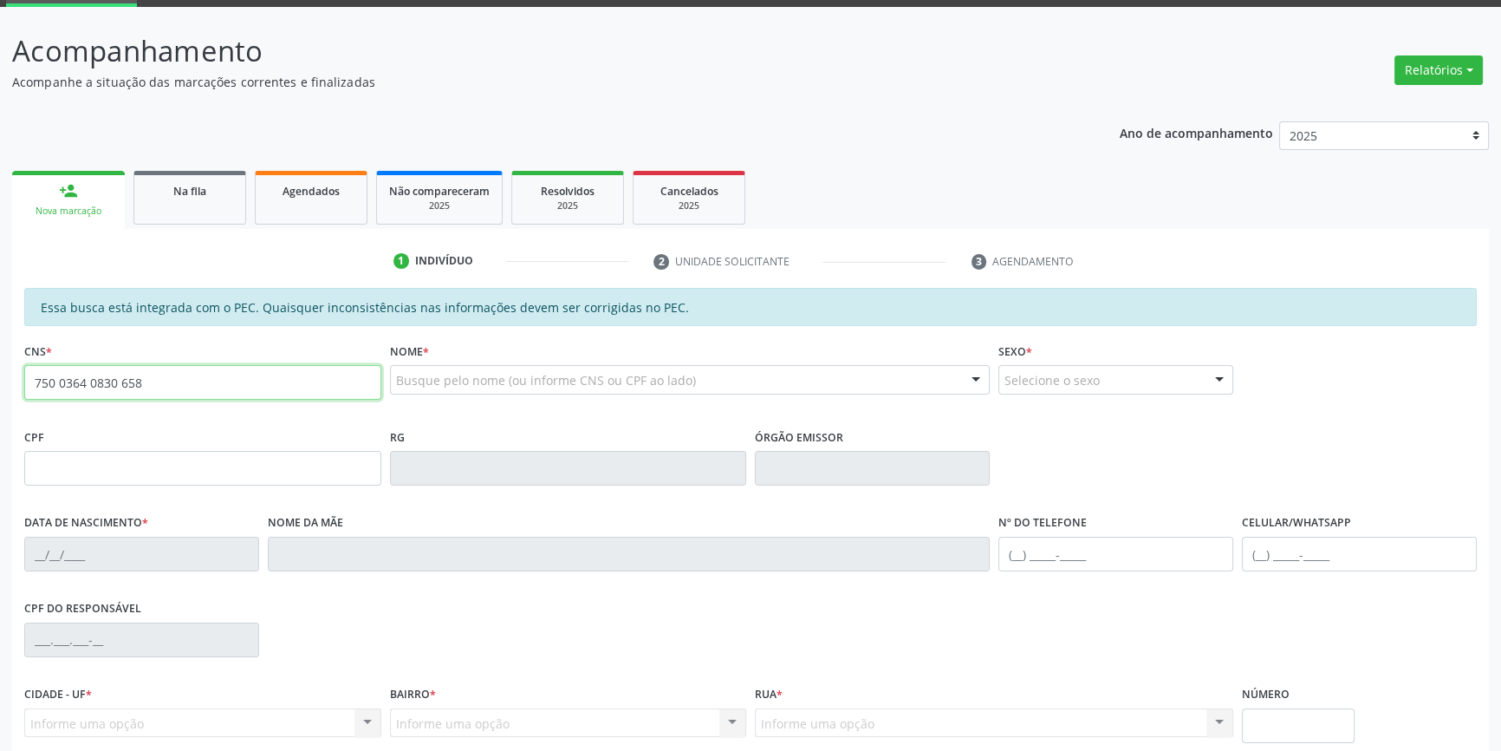
scroll to position [237, 0]
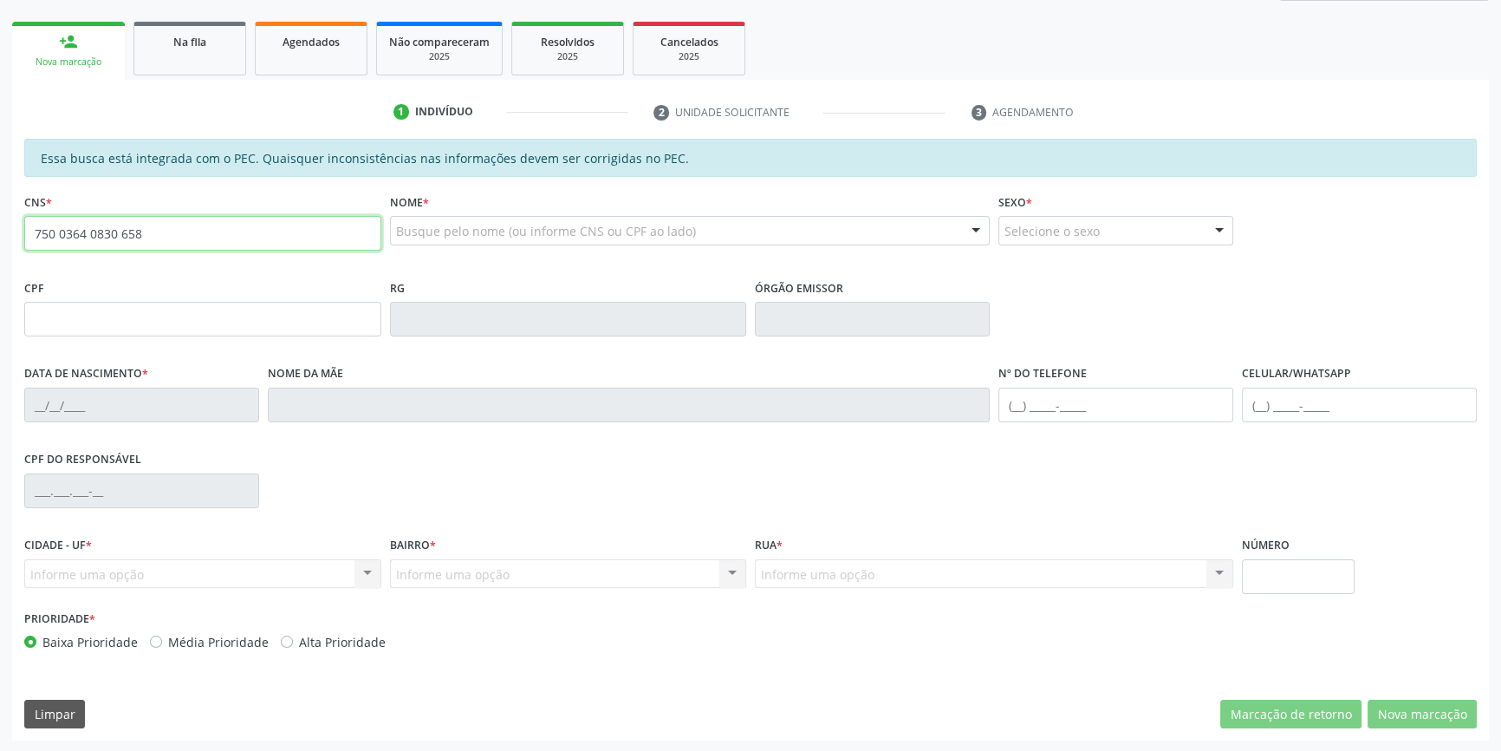
drag, startPoint x: 210, startPoint y: 237, endPoint x: 0, endPoint y: 245, distance: 209.9
click at [0, 245] on div "Acompanhamento Acompanhe a situação das marcações correntes e finalizadas Relat…" at bounding box center [750, 305] width 1501 height 894
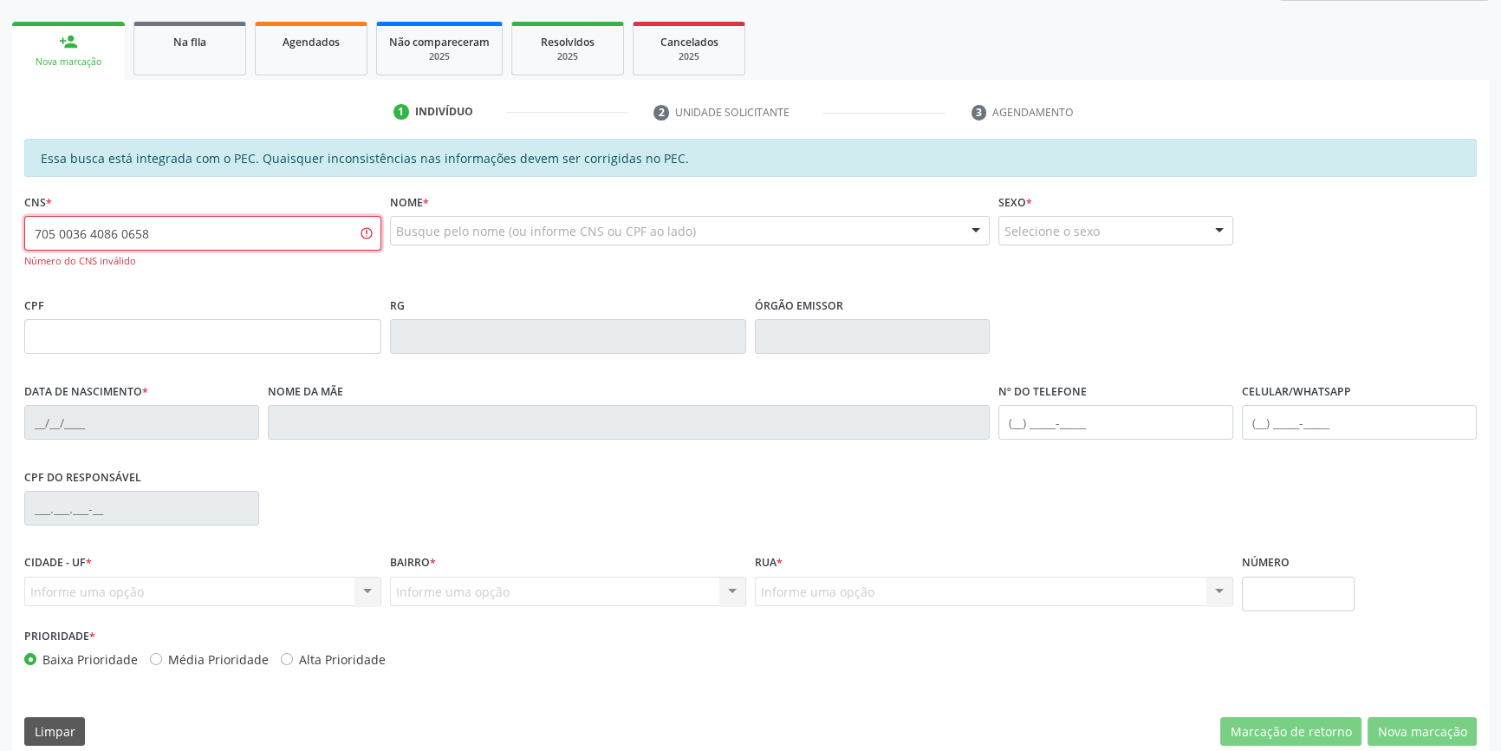
drag, startPoint x: 250, startPoint y: 238, endPoint x: 3, endPoint y: 275, distance: 248.8
click at [0, 276] on div "Acompanhamento Acompanhe a situação das marcações correntes e finalizadas Relat…" at bounding box center [750, 314] width 1501 height 912
type input "705 0036 4083 0658"
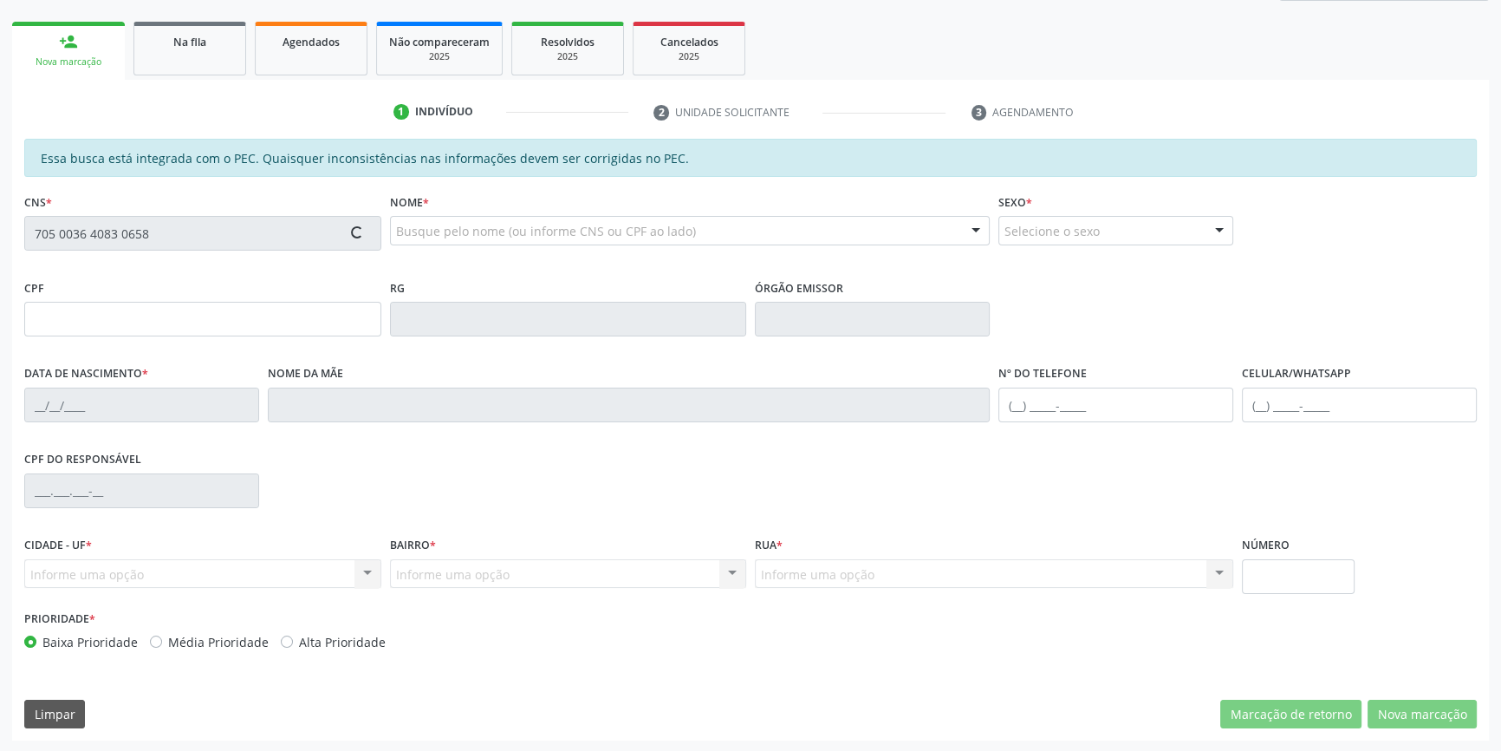
type input "029.198.664-19"
type input "01/05/1974"
type input "Raimunda da Silva Coelho"
type input "(87) 98864-5098"
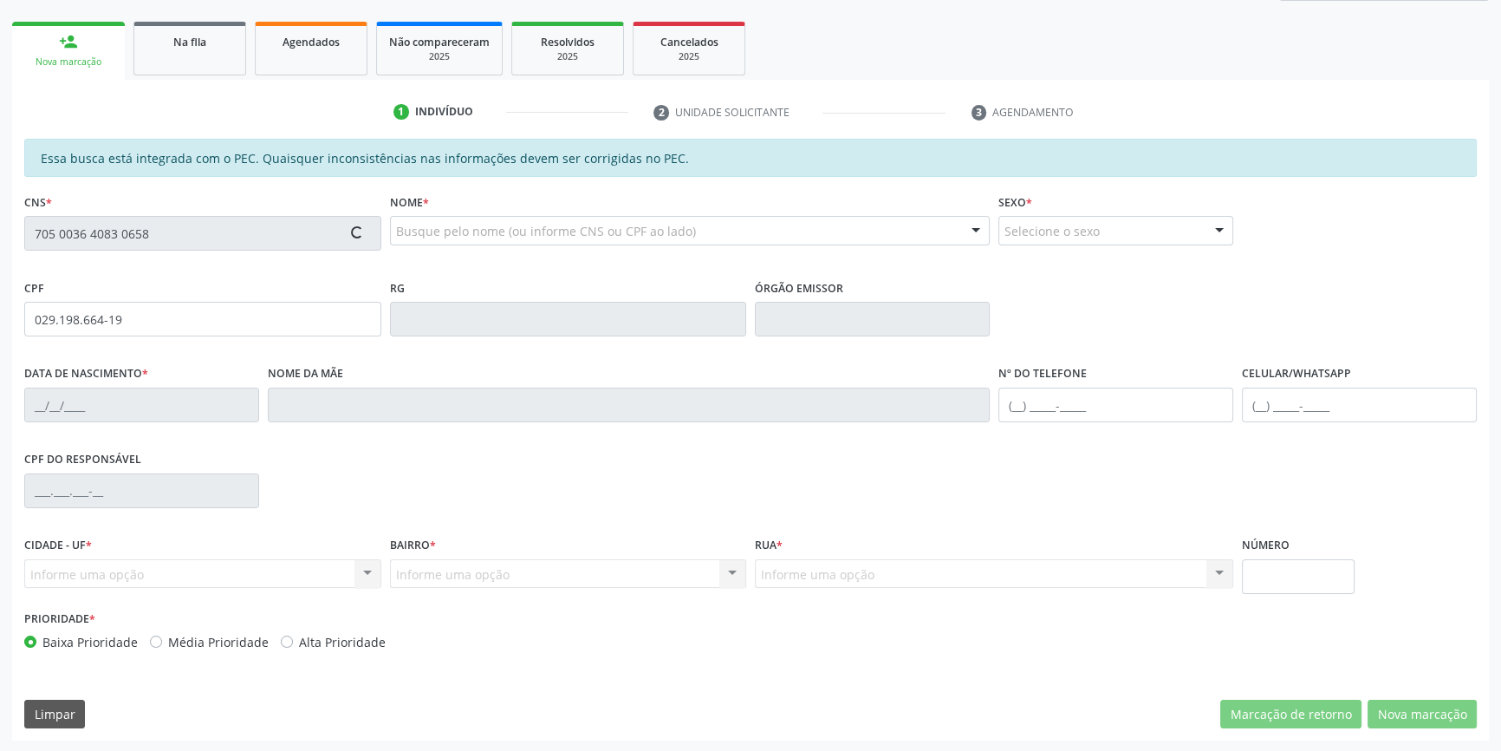
type input "883.757.224-72"
type input "S/N"
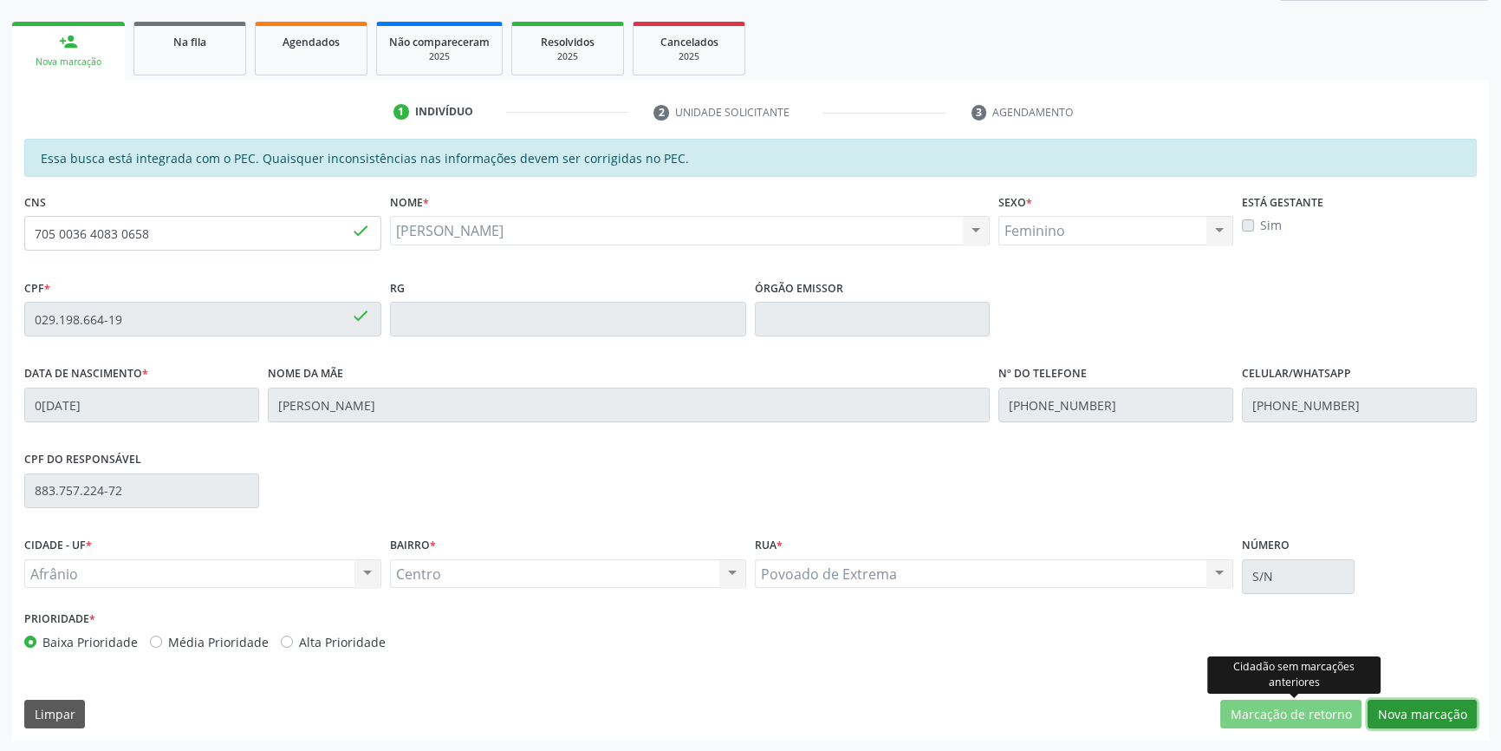
click at [1388, 702] on button "Nova marcação" at bounding box center [1422, 713] width 109 height 29
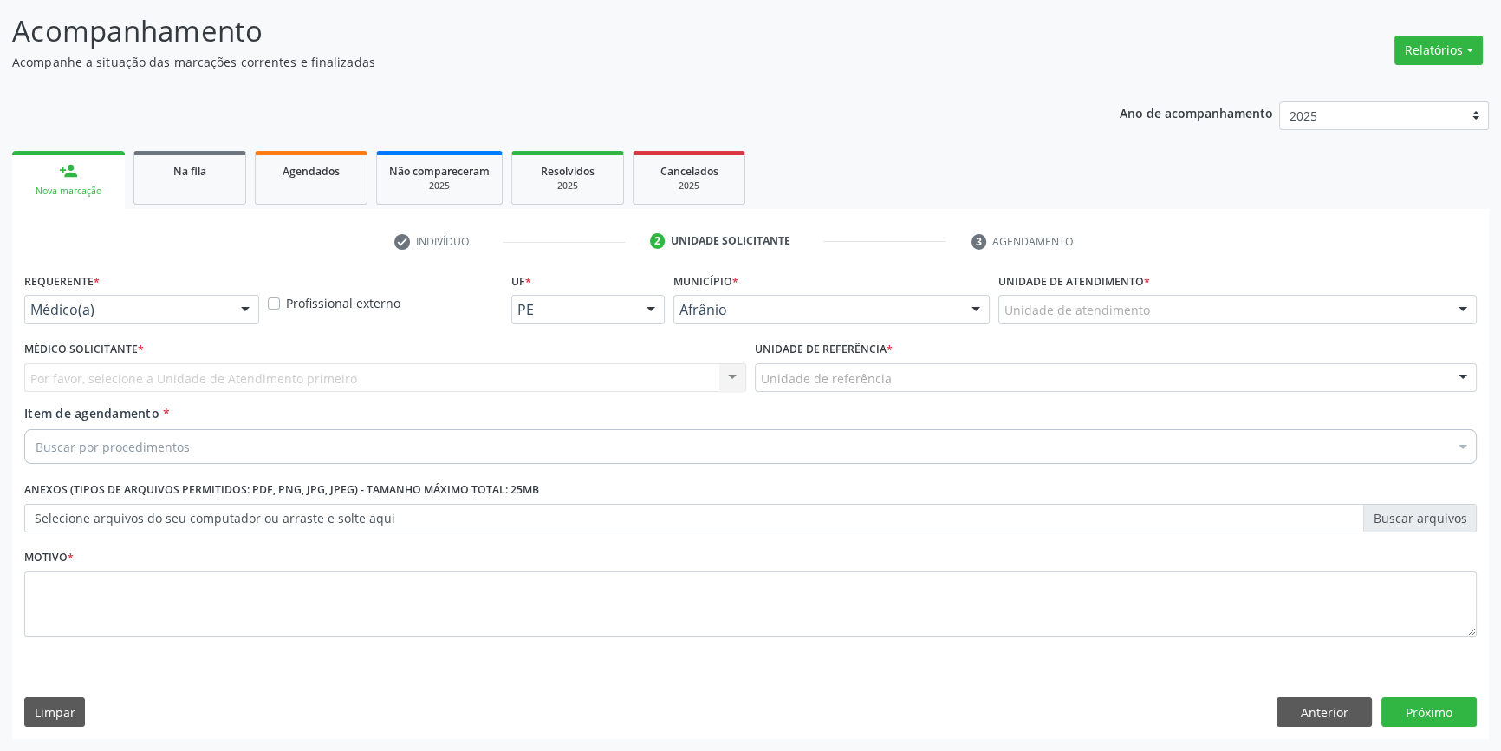
scroll to position [107, 0]
click at [1127, 330] on div "Unidade de atendimento * Unidade de atendimento Academia da Saude de Afranio Ac…" at bounding box center [1237, 304] width 487 height 68
click at [1110, 294] on label "Unidade de atendimento *" at bounding box center [1074, 283] width 152 height 27
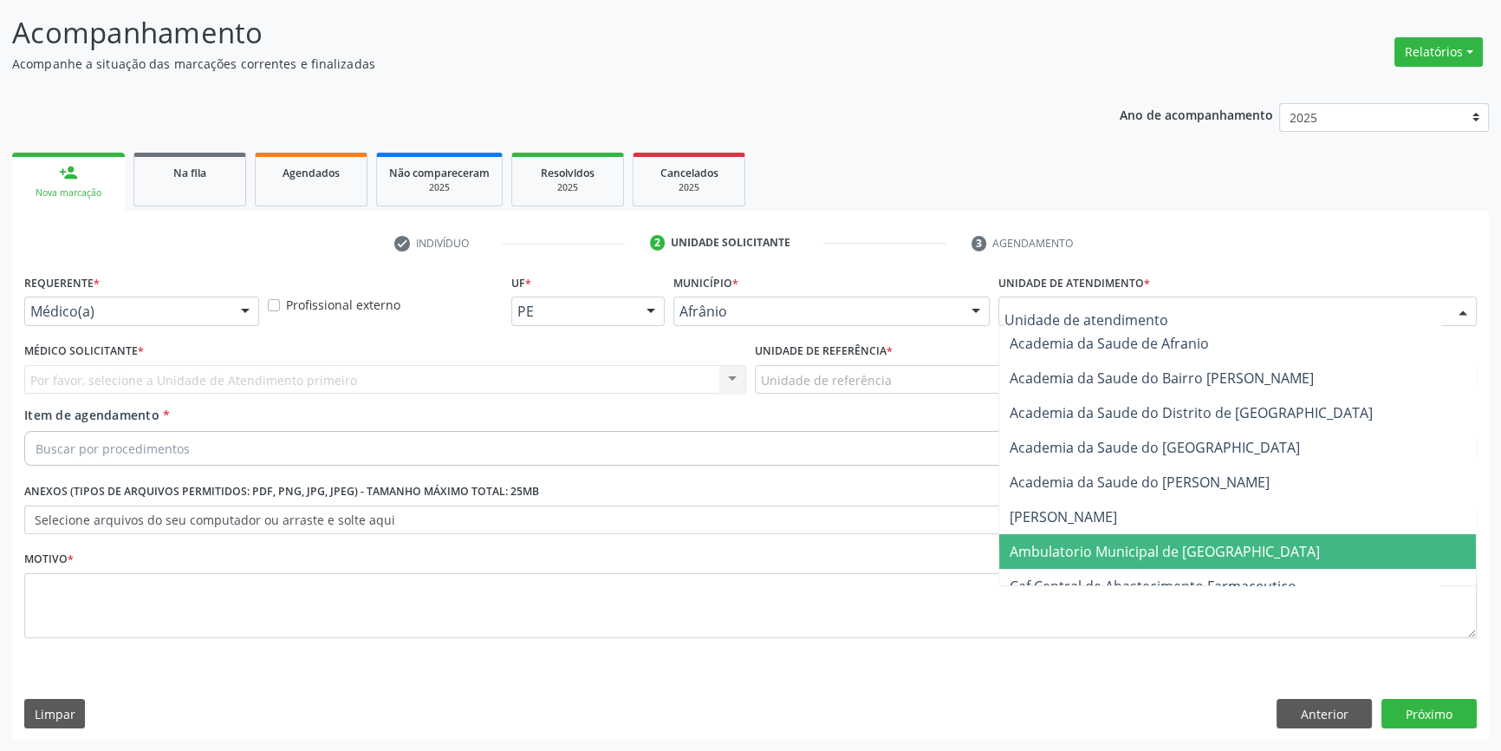
click at [1161, 545] on span "Ambulatorio Municipal de [GEOGRAPHIC_DATA]" at bounding box center [1165, 551] width 310 height 19
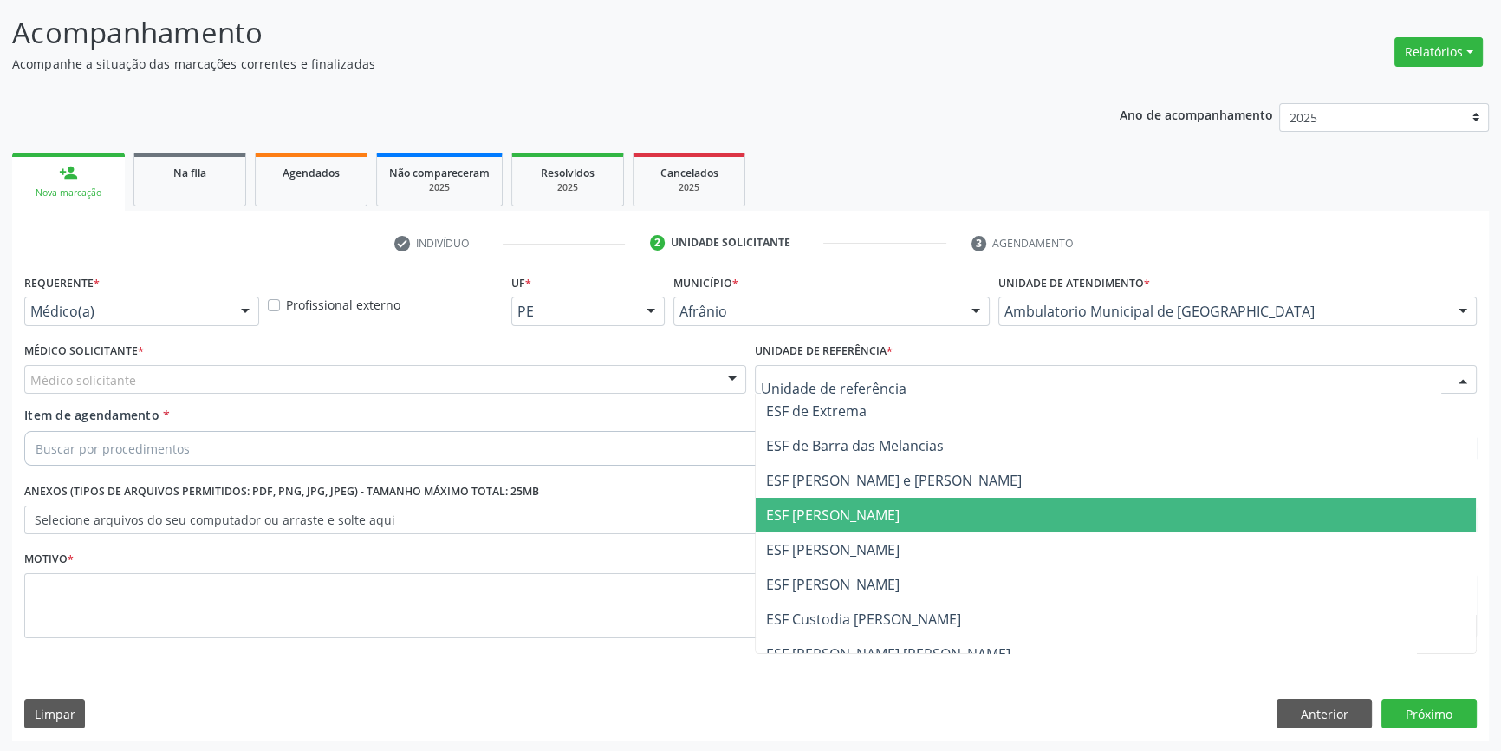
drag, startPoint x: 857, startPoint y: 537, endPoint x: 797, endPoint y: 511, distance: 65.2
click at [857, 540] on span "ESF [PERSON_NAME]" at bounding box center [832, 549] width 133 height 19
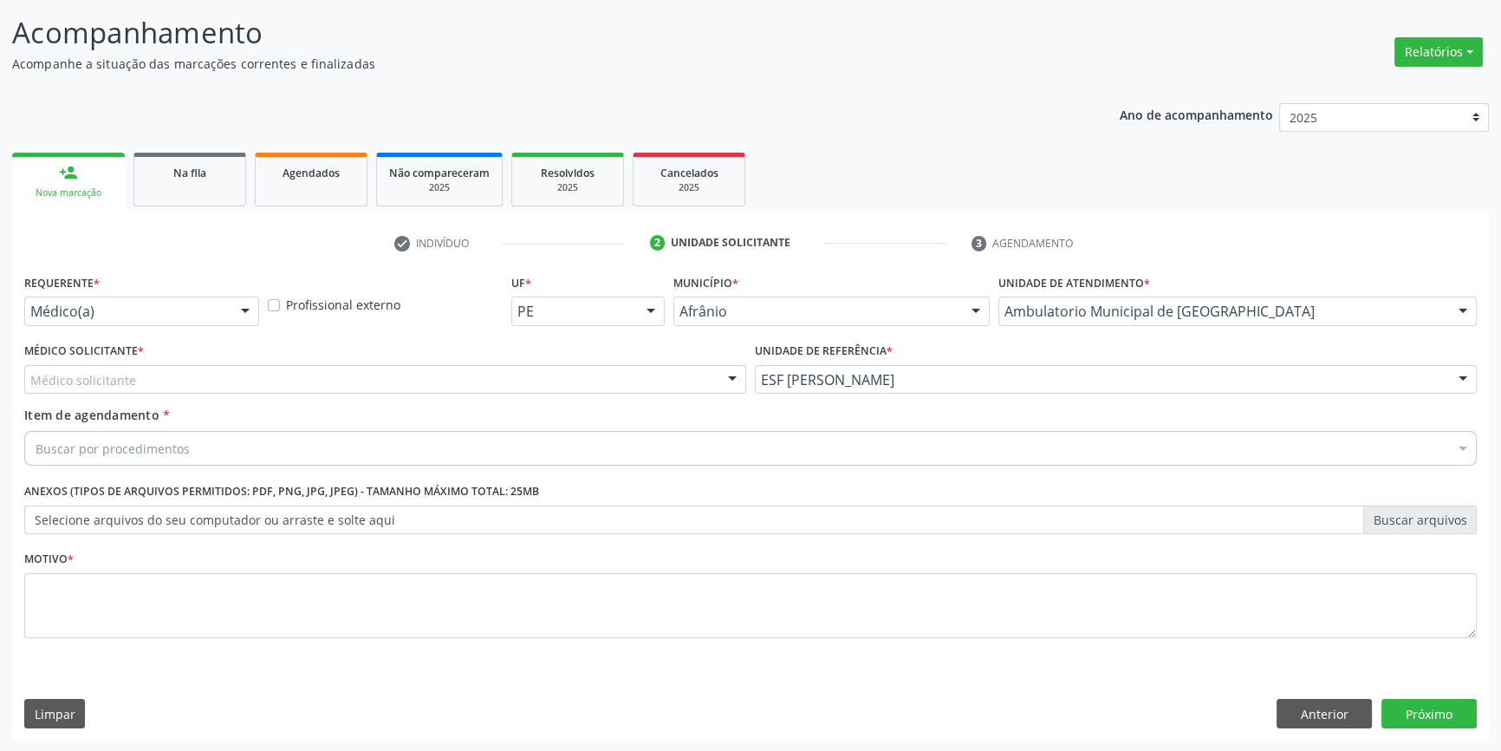
click at [463, 382] on div "Médico solicitante" at bounding box center [385, 379] width 722 height 29
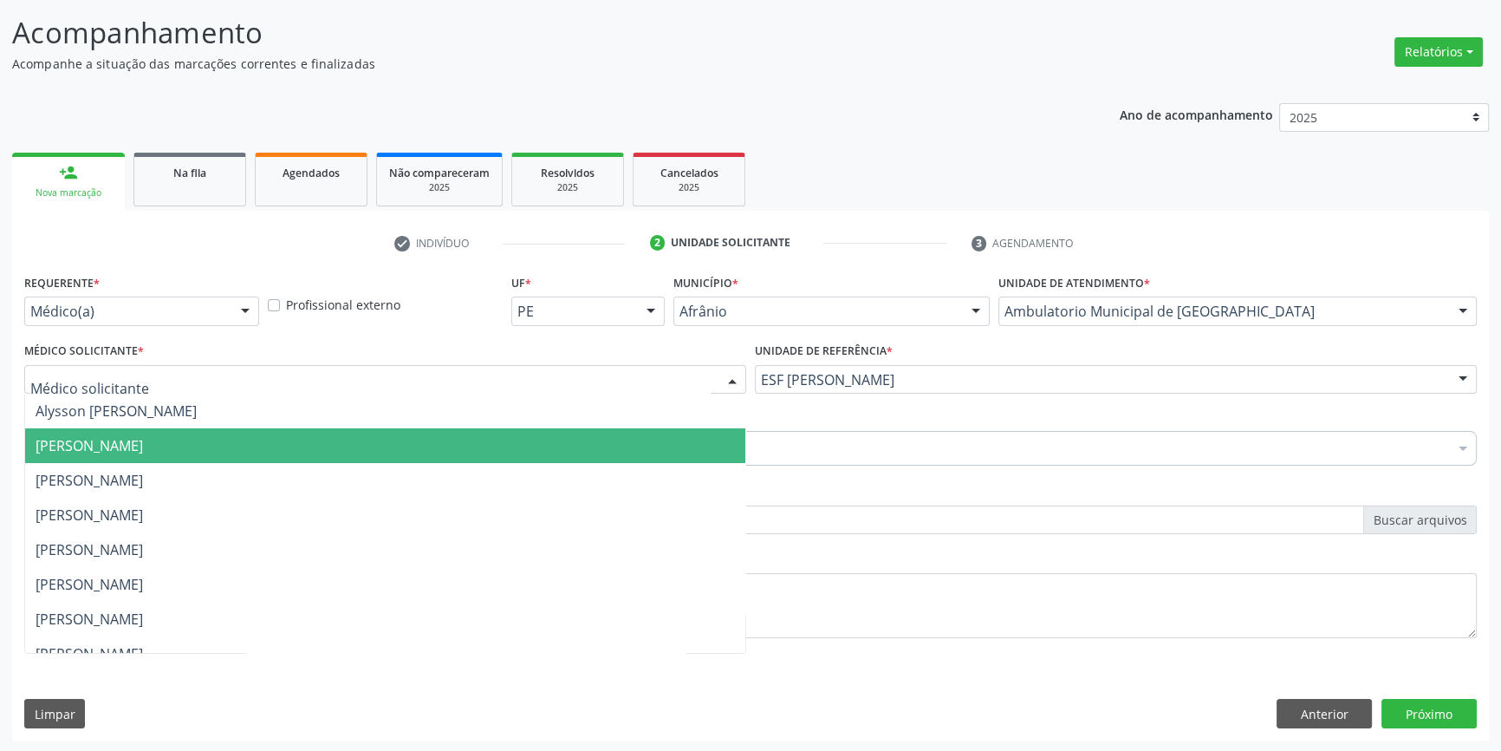
click at [284, 437] on span "[PERSON_NAME]" at bounding box center [385, 445] width 720 height 35
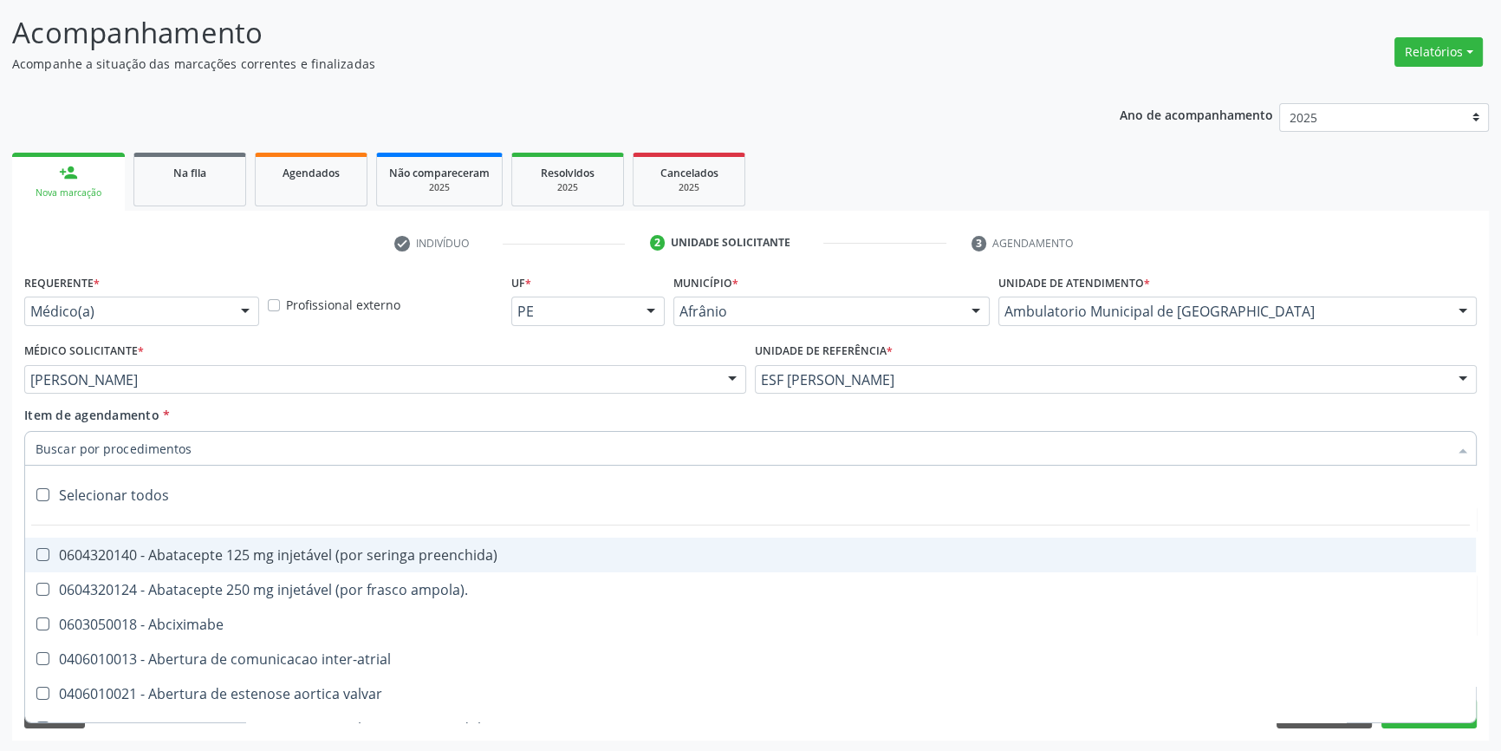
type input "C"
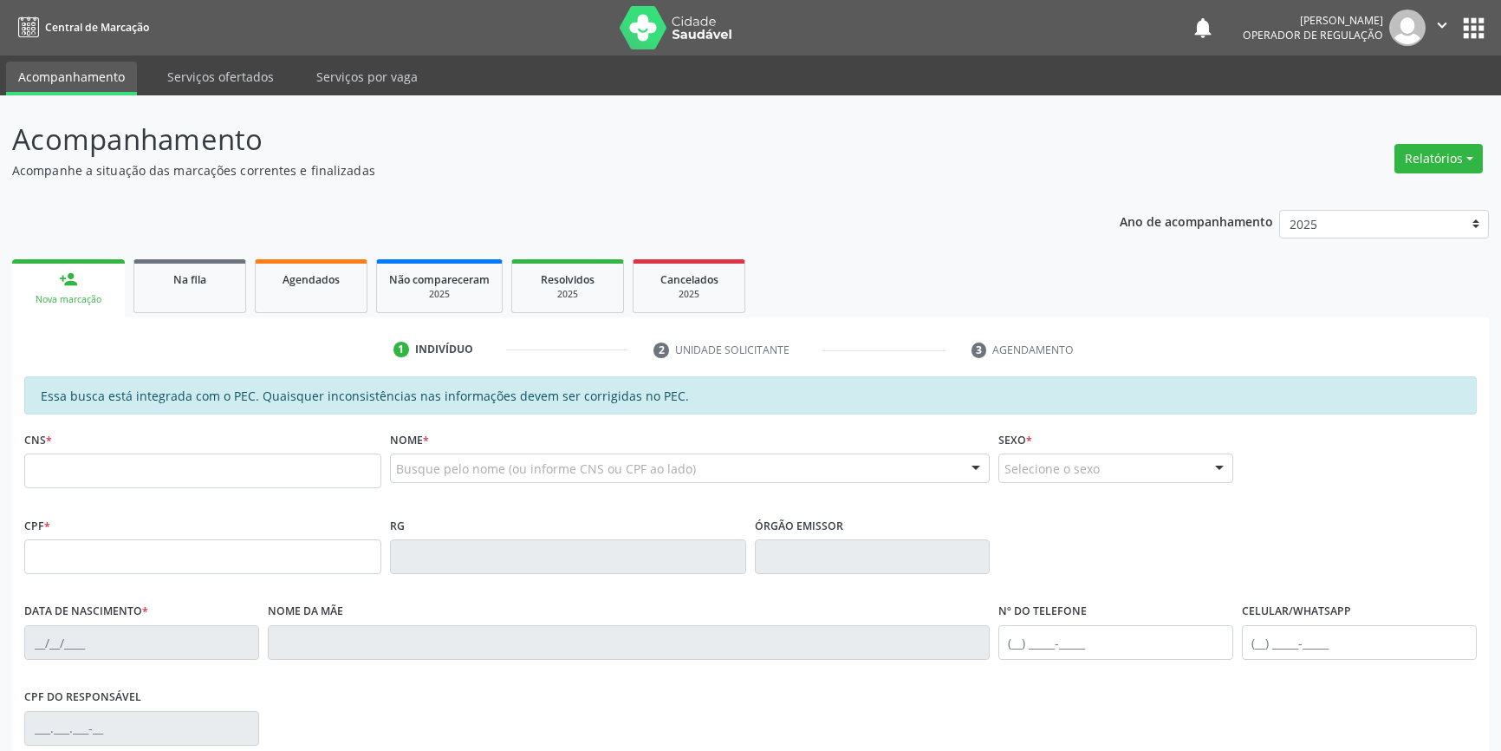
scroll to position [107, 0]
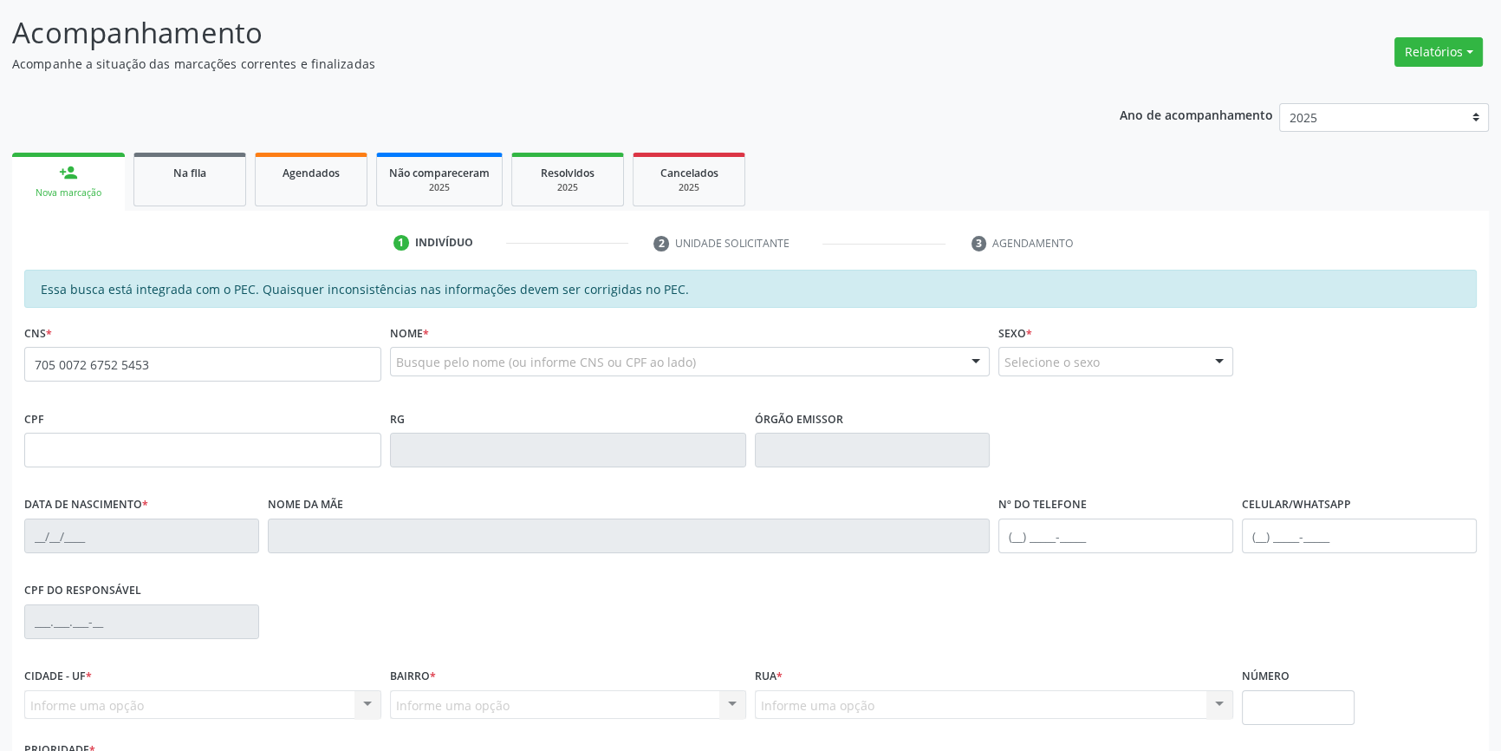
type input "705 0072 6752 5453"
type input "058.370.234-10"
type input "19[DATE]"
type input "[PERSON_NAME] da [PERSON_NAME]"
type input "[PHONE_NUMBER]"
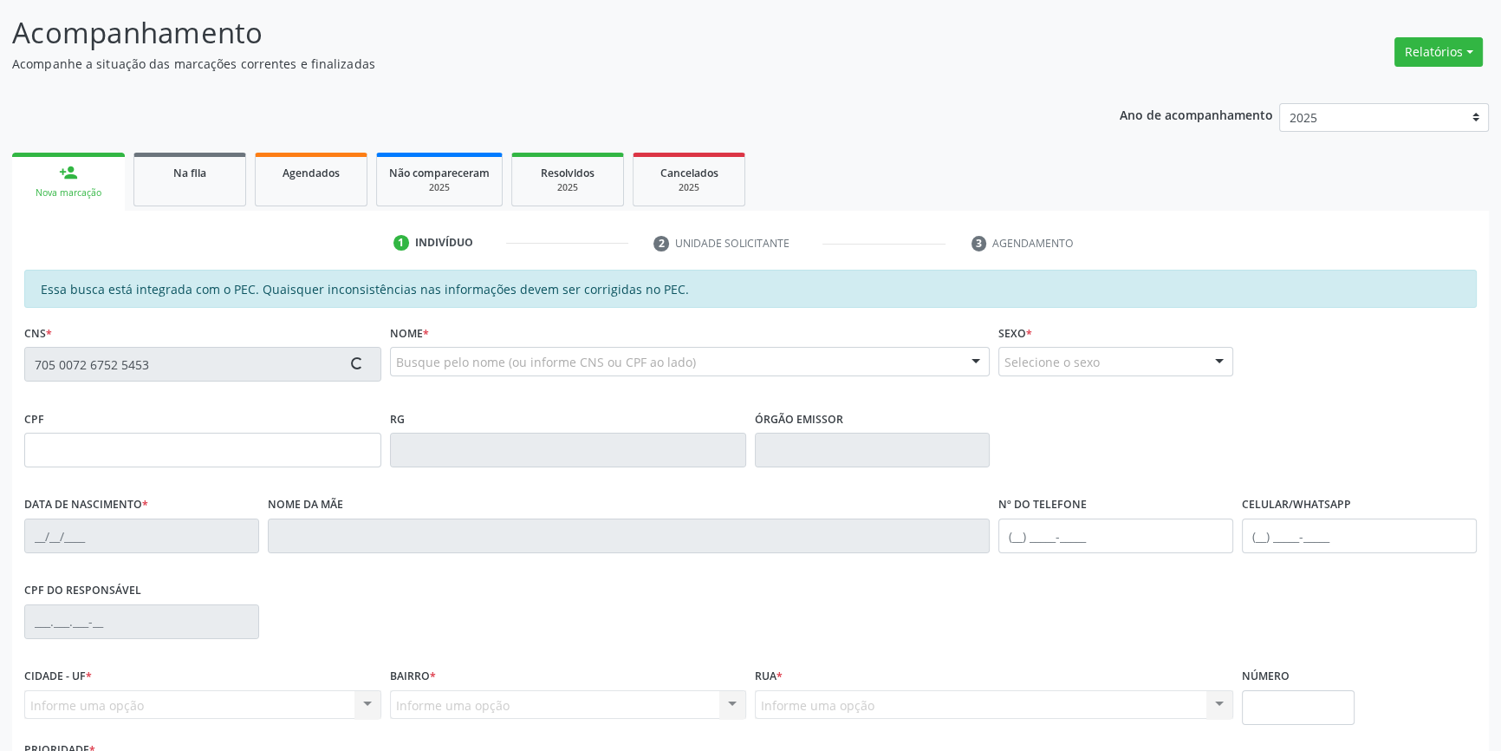
type input "S/N"
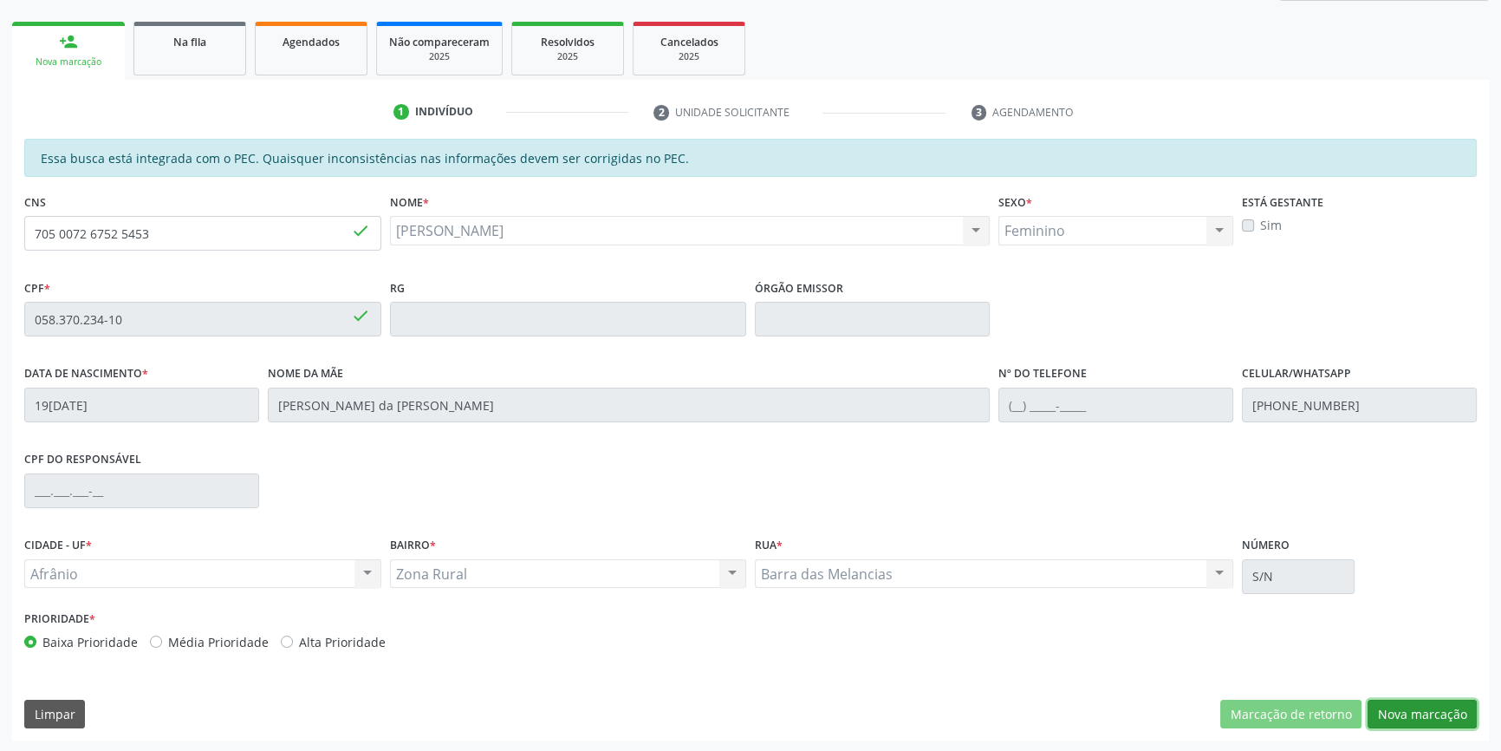
click at [1401, 719] on button "Nova marcação" at bounding box center [1422, 713] width 109 height 29
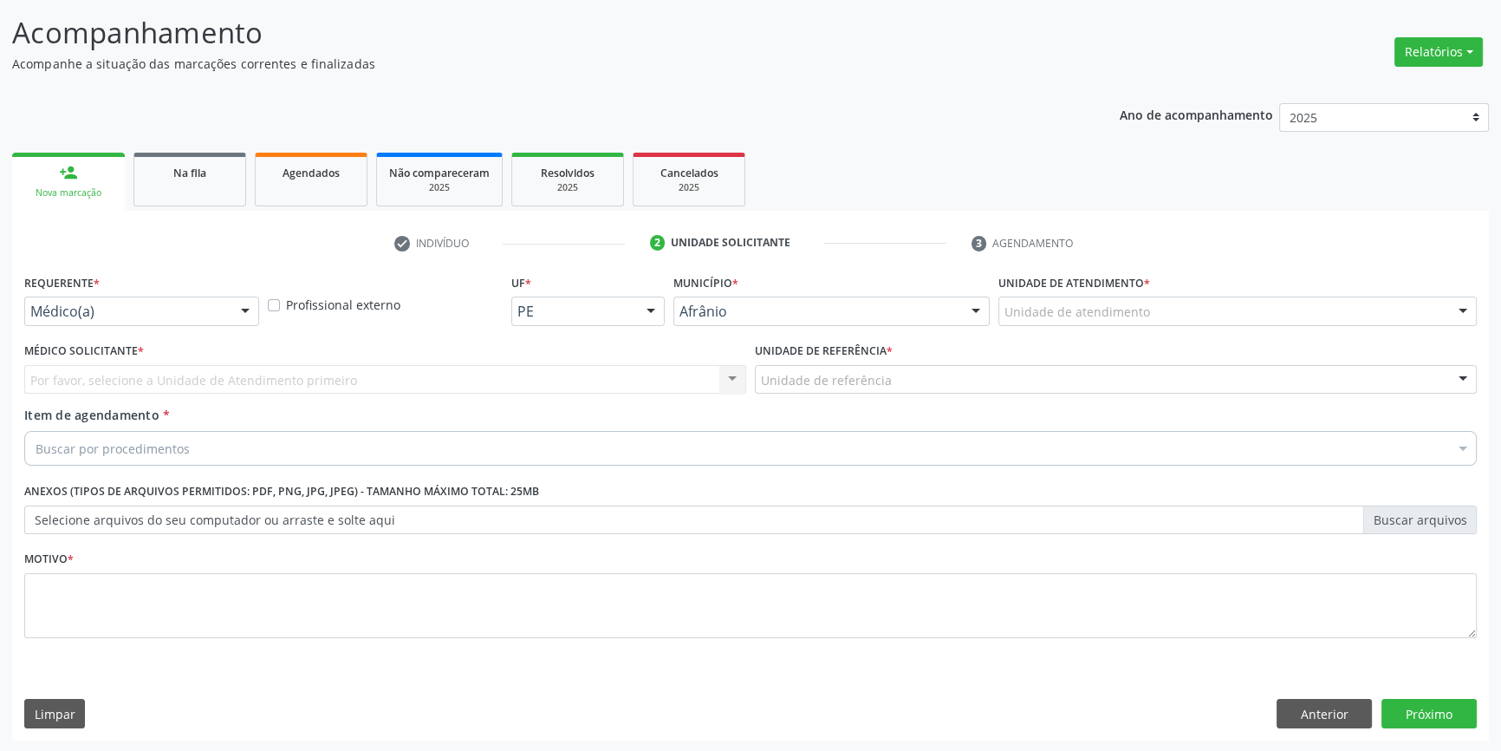
click at [1081, 329] on div "Unidade de atendimento * Unidade de atendimento Academia da Saude de Afranio Ac…" at bounding box center [1237, 304] width 487 height 68
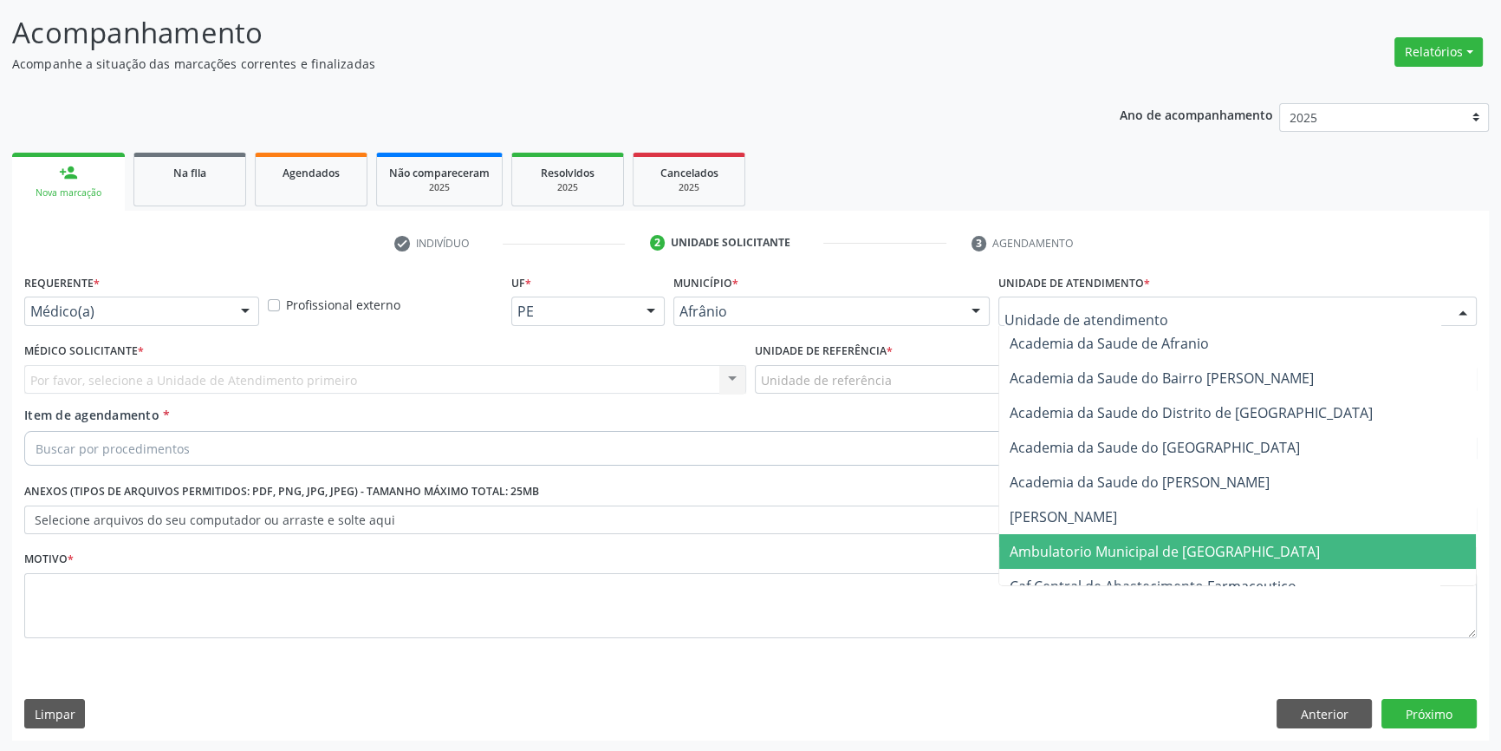
drag, startPoint x: 1101, startPoint y: 554, endPoint x: 1005, endPoint y: 497, distance: 111.9
click at [1093, 552] on span "Ambulatorio Municipal de [GEOGRAPHIC_DATA]" at bounding box center [1165, 551] width 310 height 19
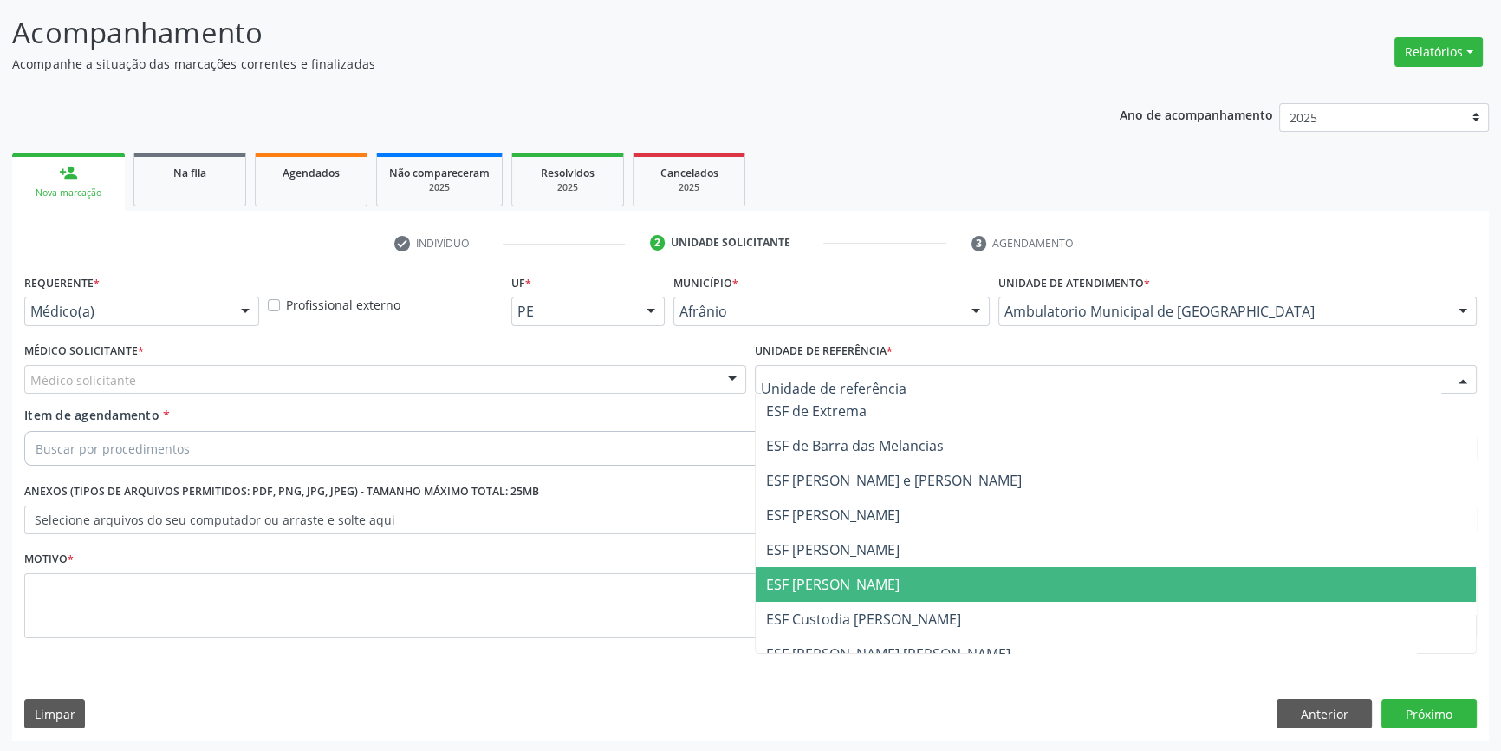
click at [848, 582] on span "ESF [PERSON_NAME]" at bounding box center [832, 584] width 133 height 19
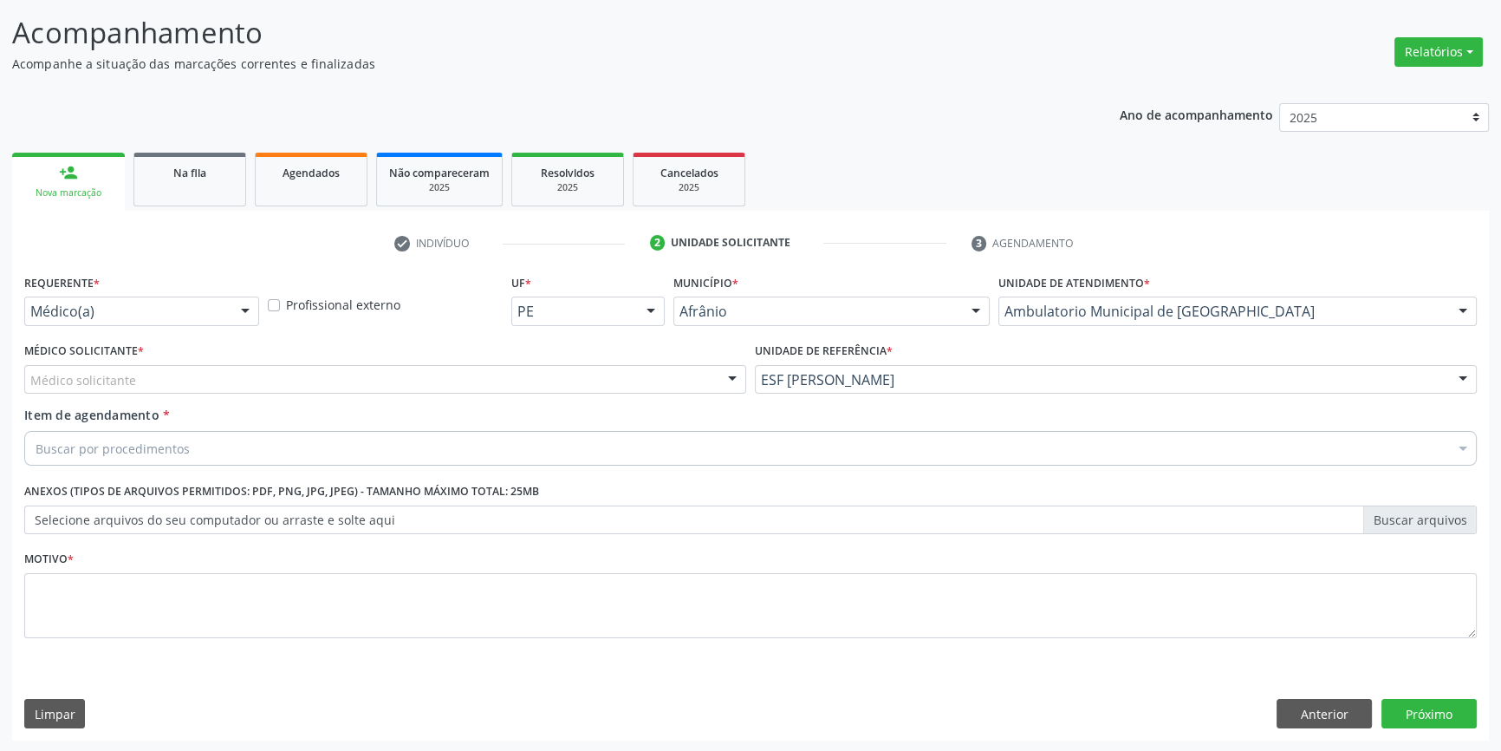
click at [432, 379] on div "Médico solicitante" at bounding box center [385, 379] width 722 height 29
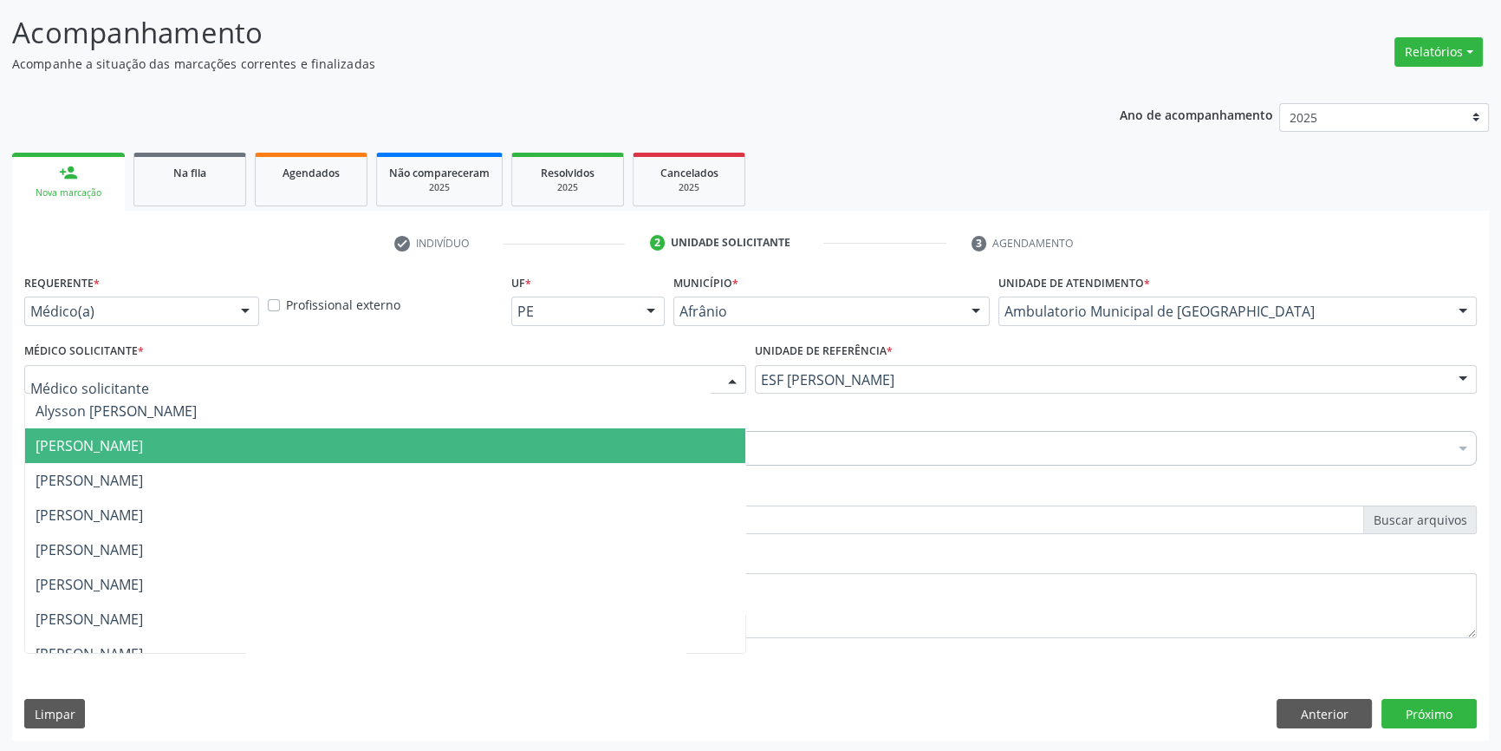
click at [207, 453] on span "[PERSON_NAME]" at bounding box center [385, 445] width 720 height 35
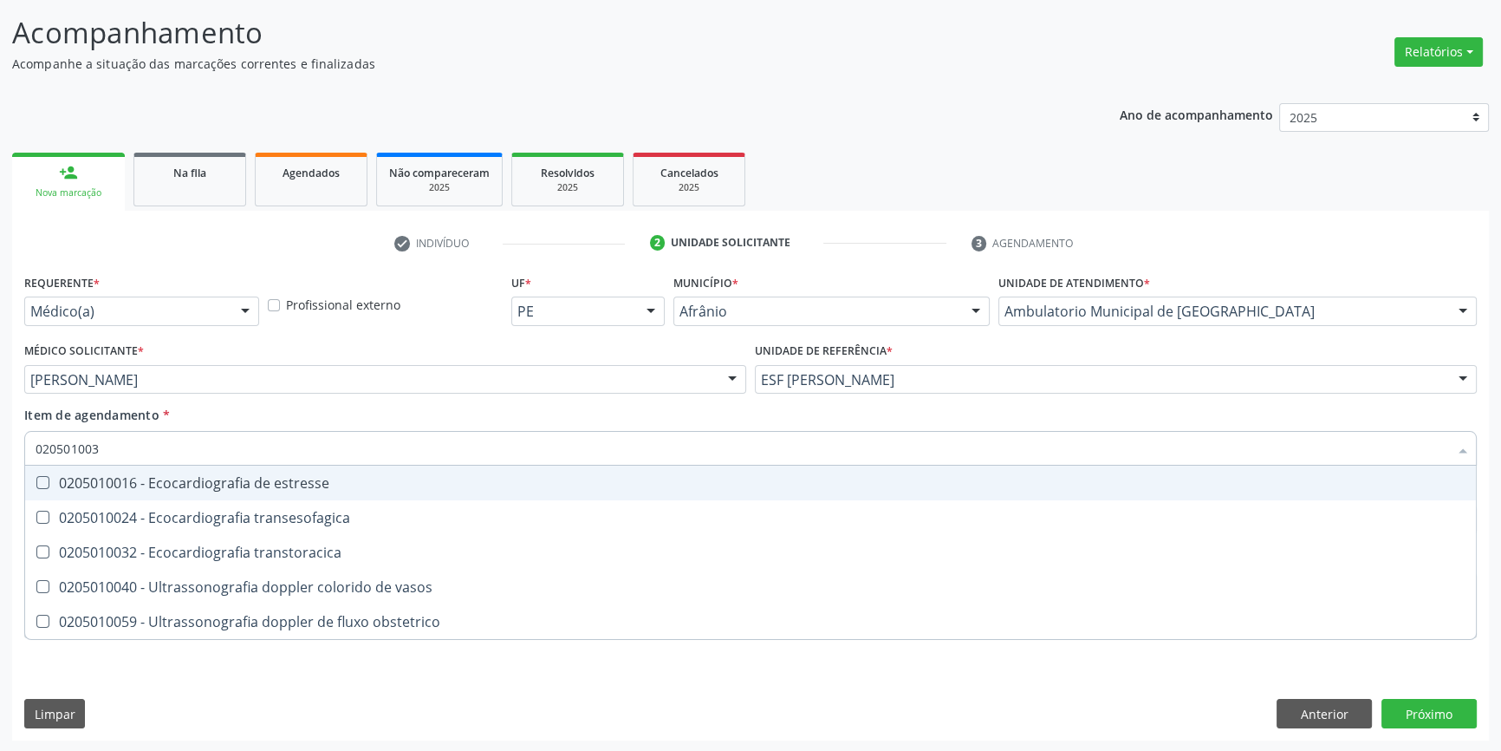
type input "0205010032"
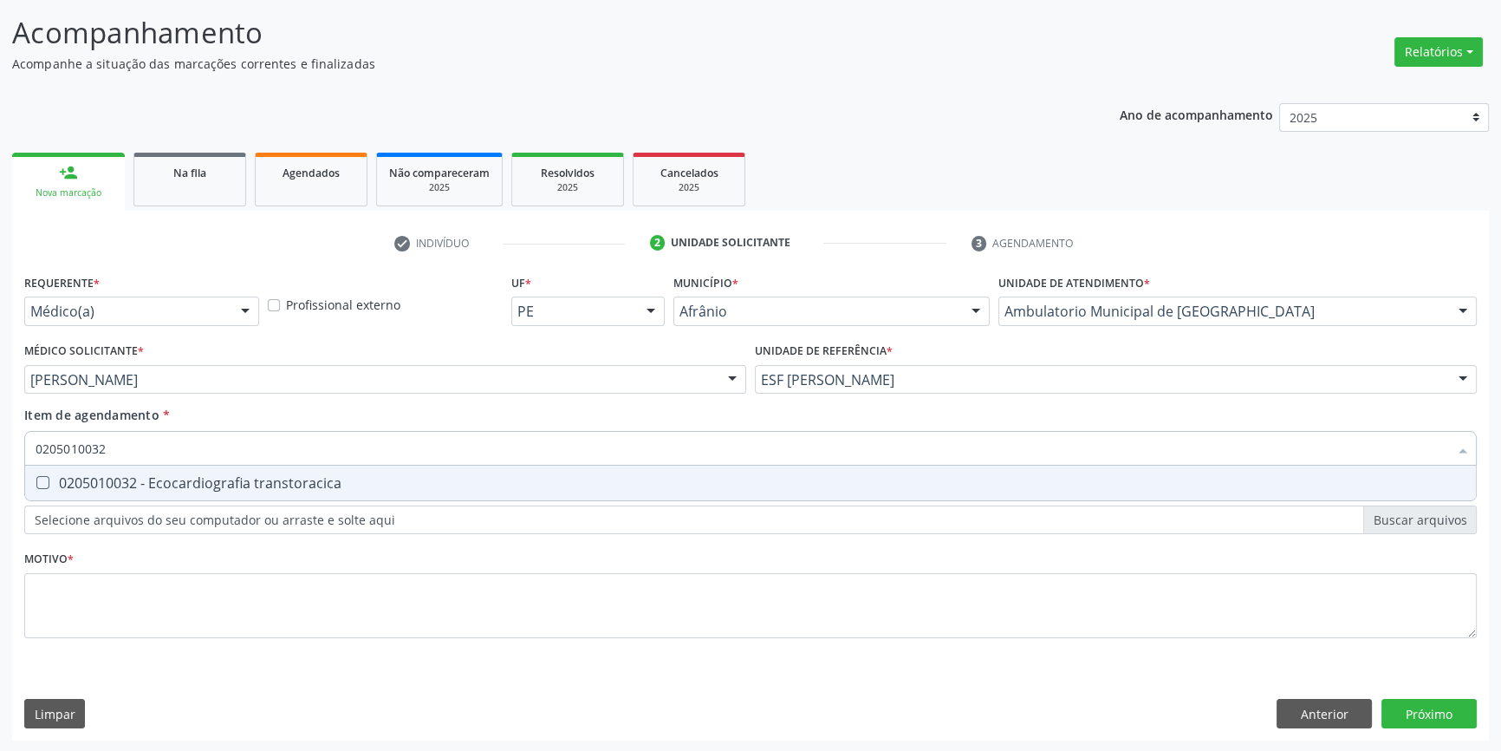
click at [148, 484] on div "0205010032 - Ecocardiografia transtoracica" at bounding box center [751, 483] width 1430 height 14
checkbox transtoracica "true"
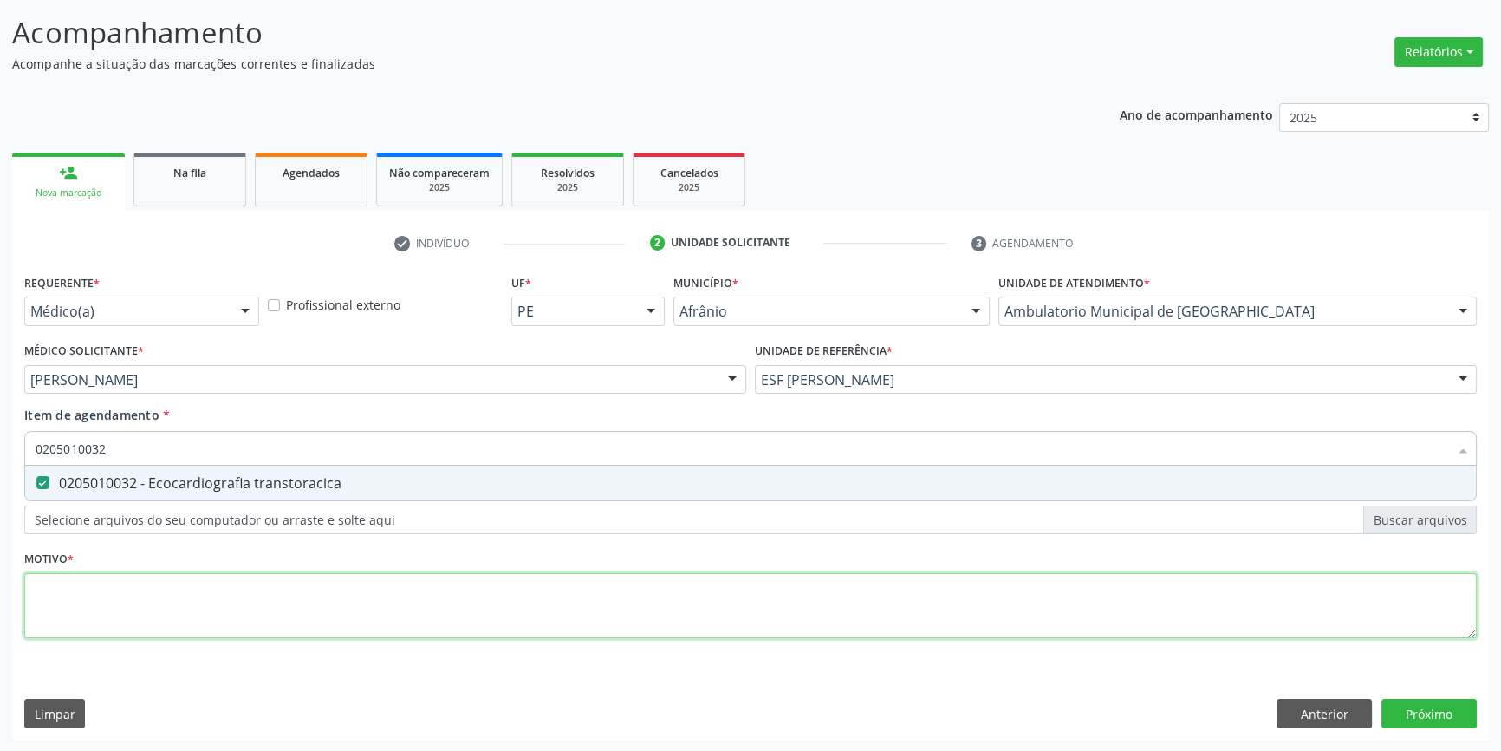
click at [161, 575] on div "Requerente * Médico(a) Médico(a) Enfermeiro(a) Paciente Nenhum resultado encont…" at bounding box center [750, 466] width 1453 height 393
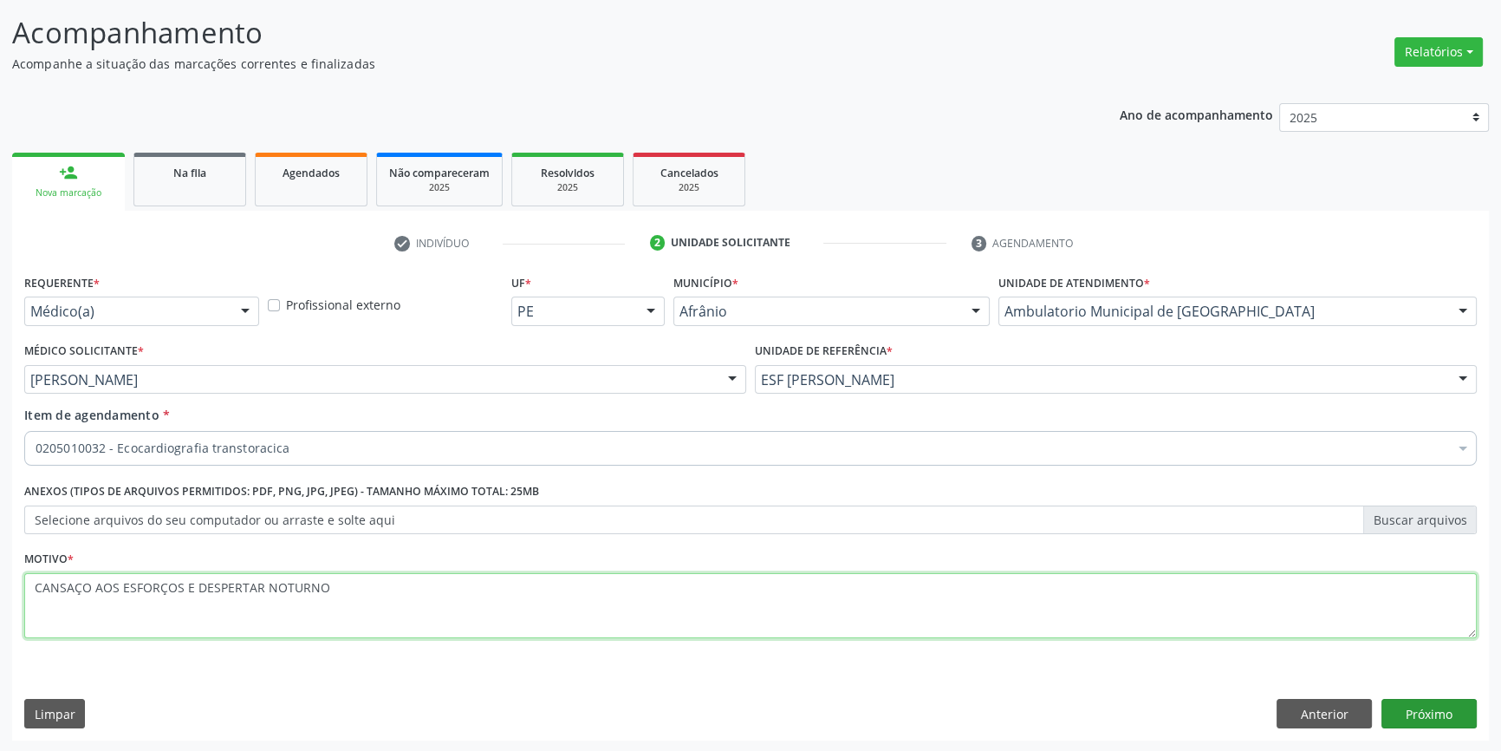
type textarea "CANSAÇO AOS ESFORÇOS E DESPERTAR NOTURNO"
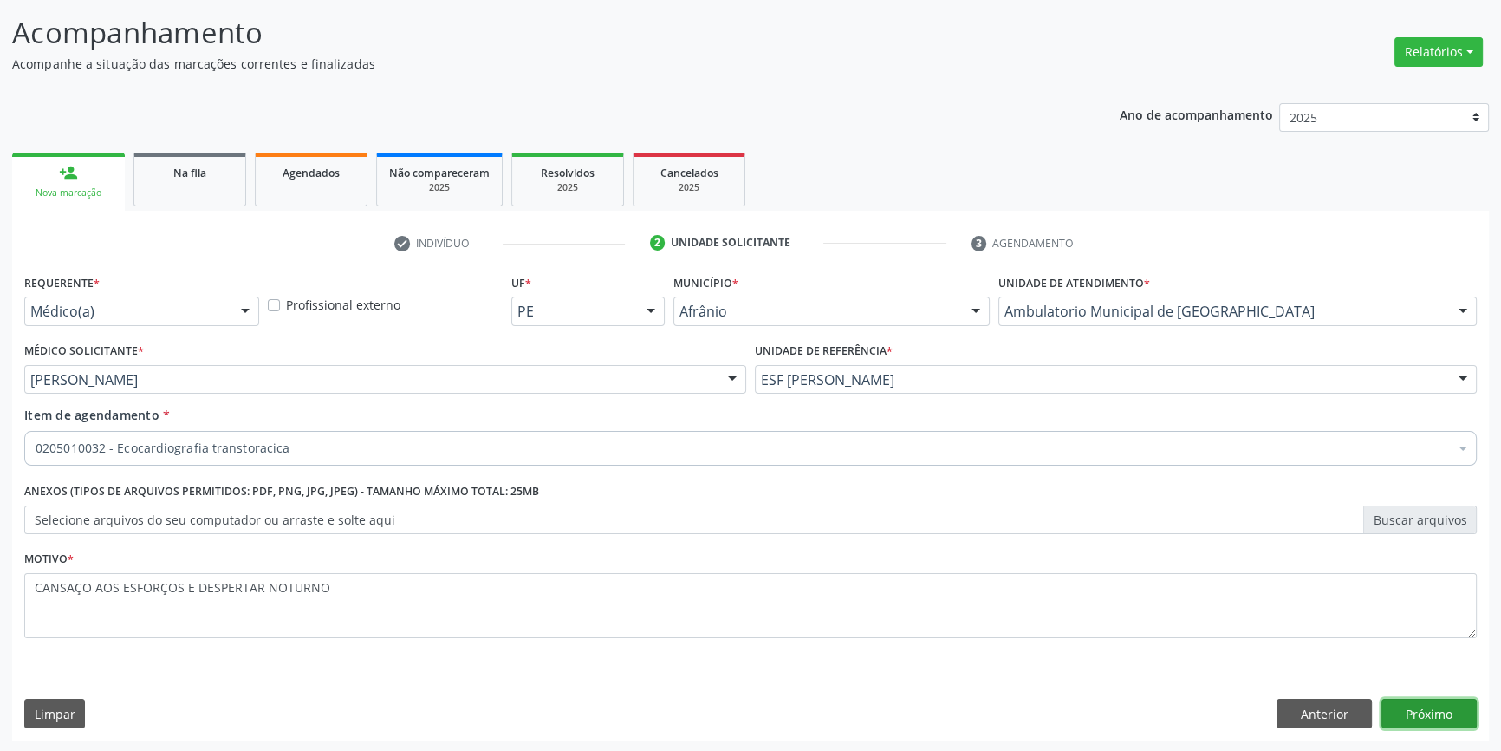
click at [1427, 702] on button "Próximo" at bounding box center [1429, 713] width 95 height 29
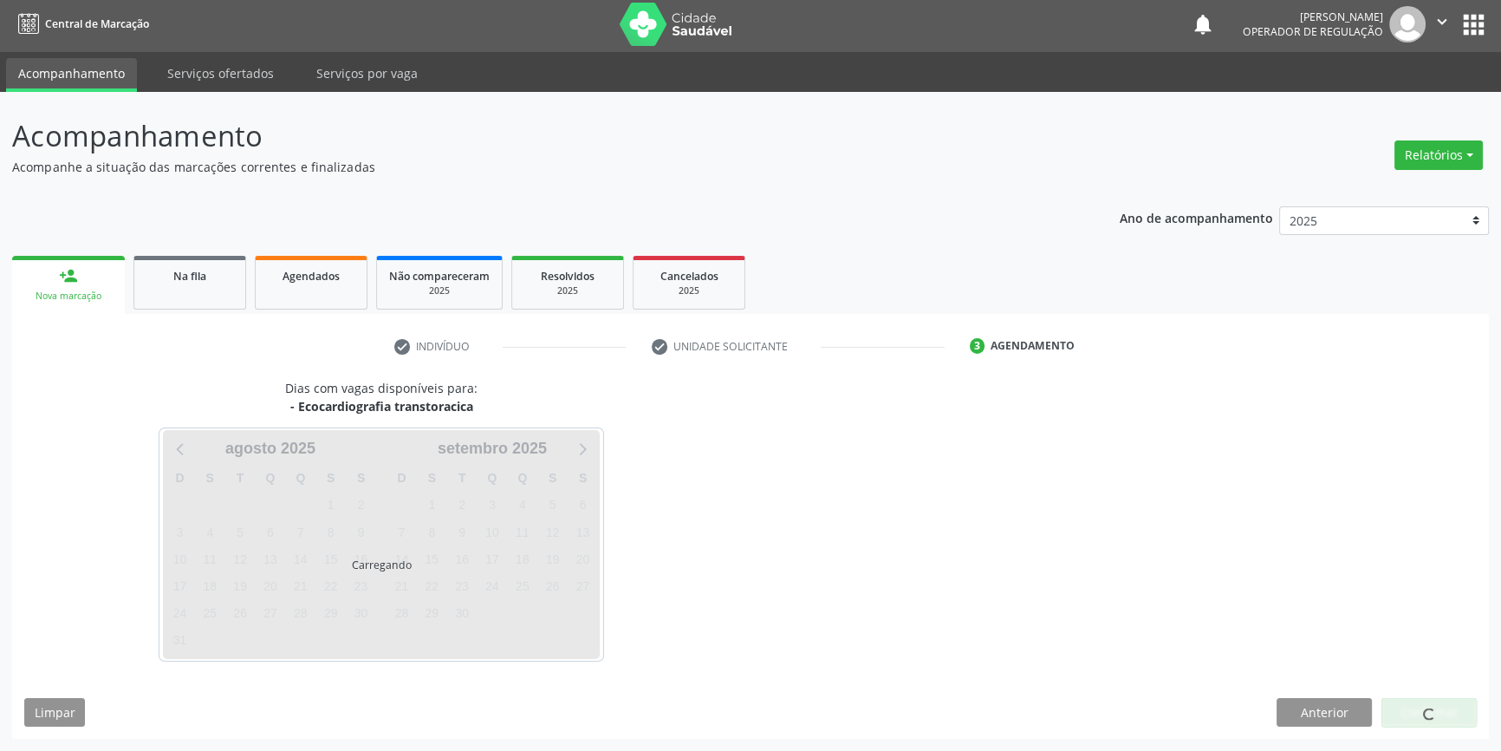
scroll to position [2, 0]
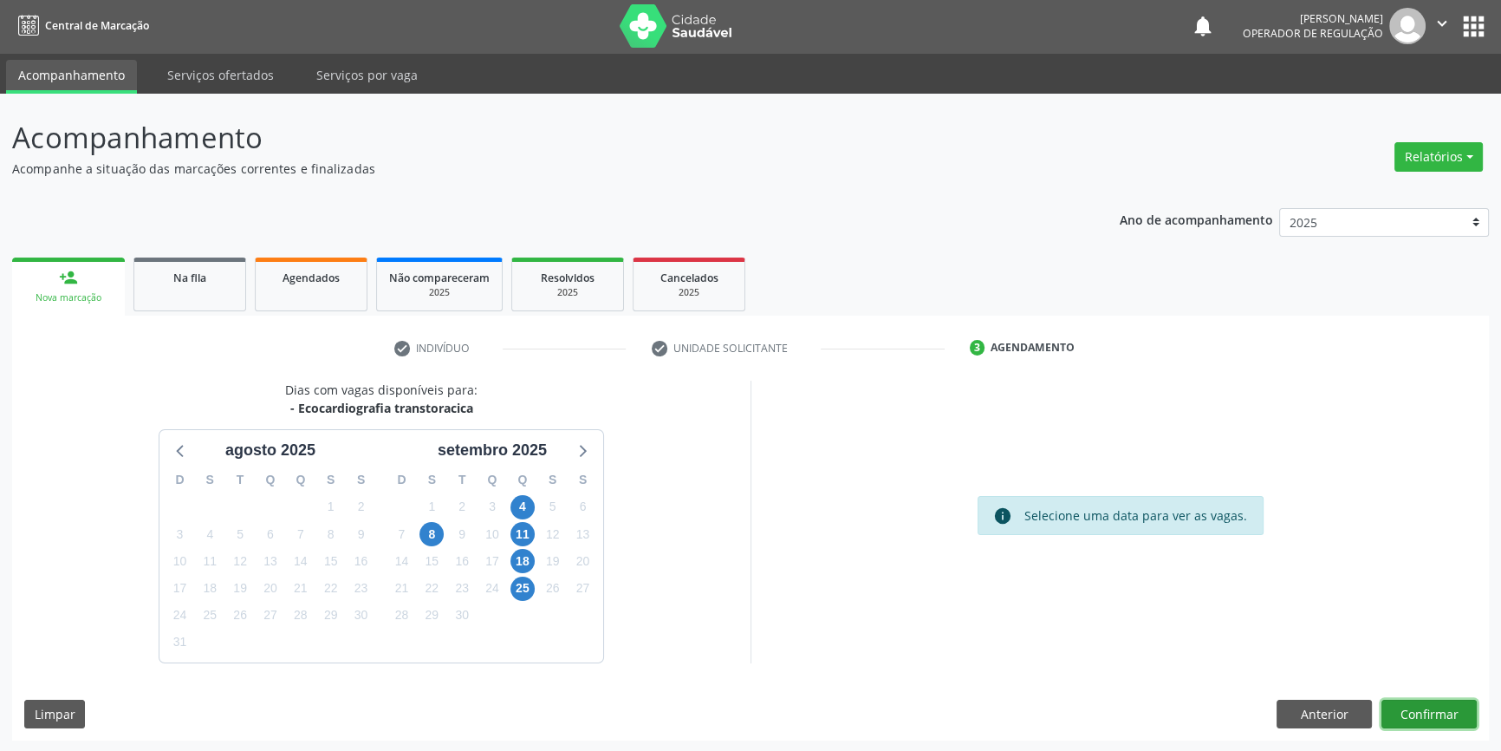
click at [1447, 723] on button "Confirmar" at bounding box center [1429, 713] width 95 height 29
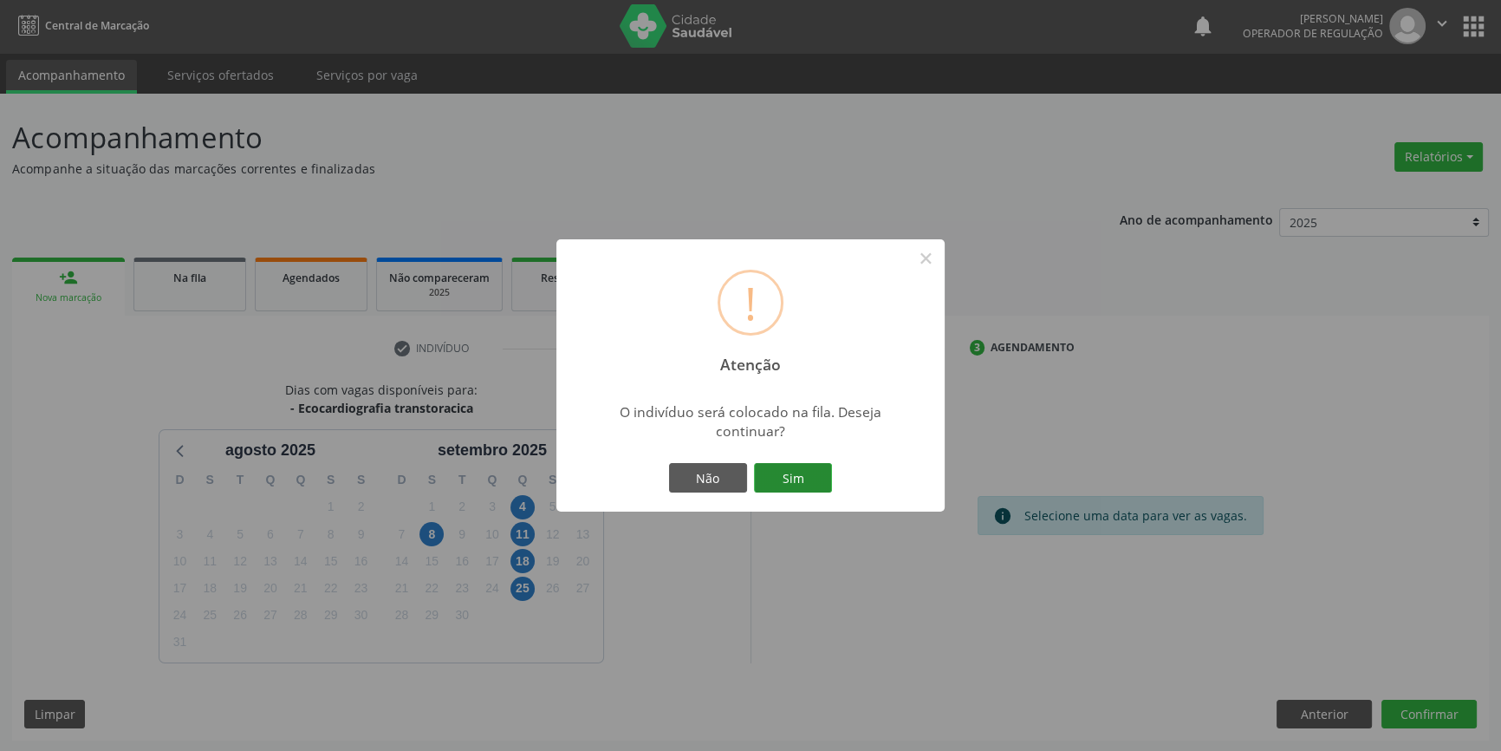
click at [767, 476] on button "Sim" at bounding box center [793, 477] width 78 height 29
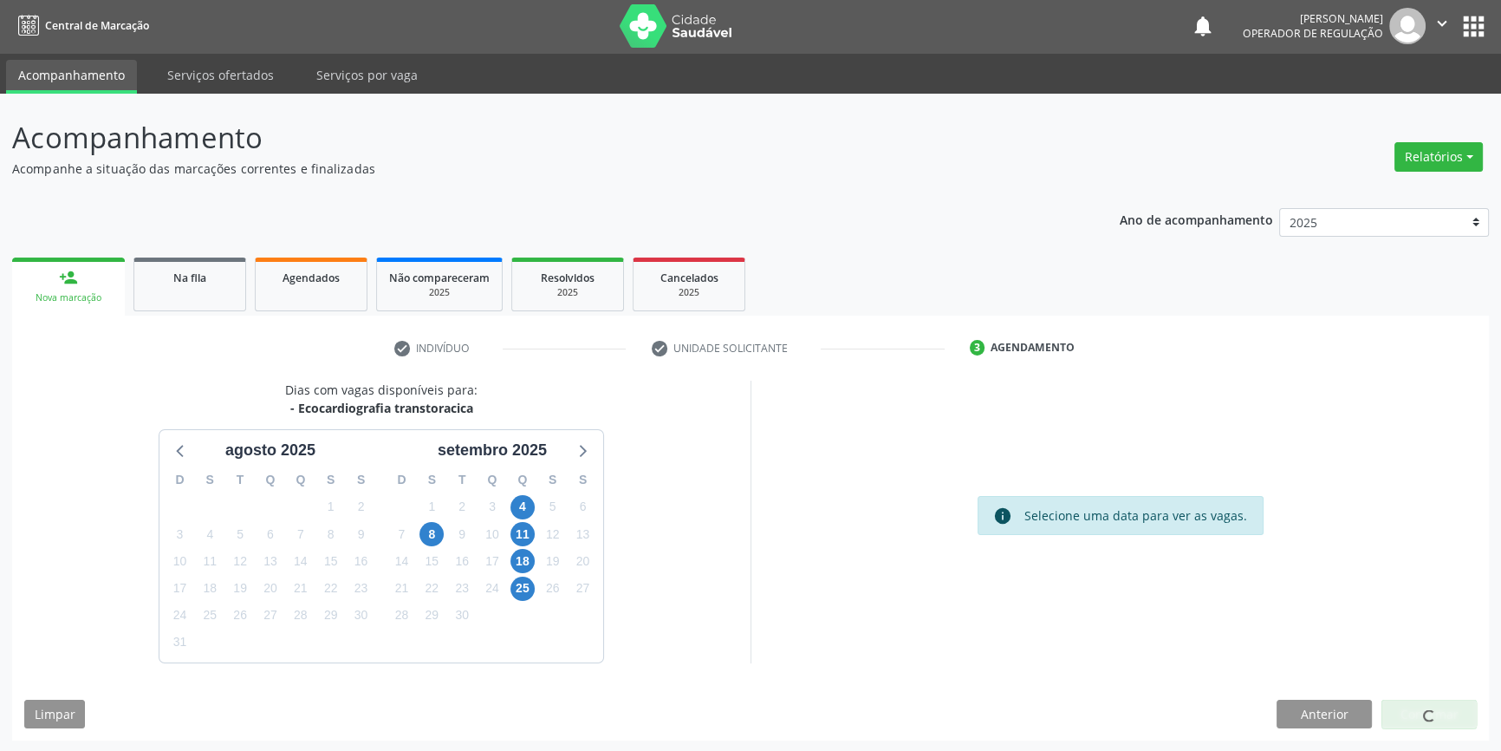
scroll to position [0, 0]
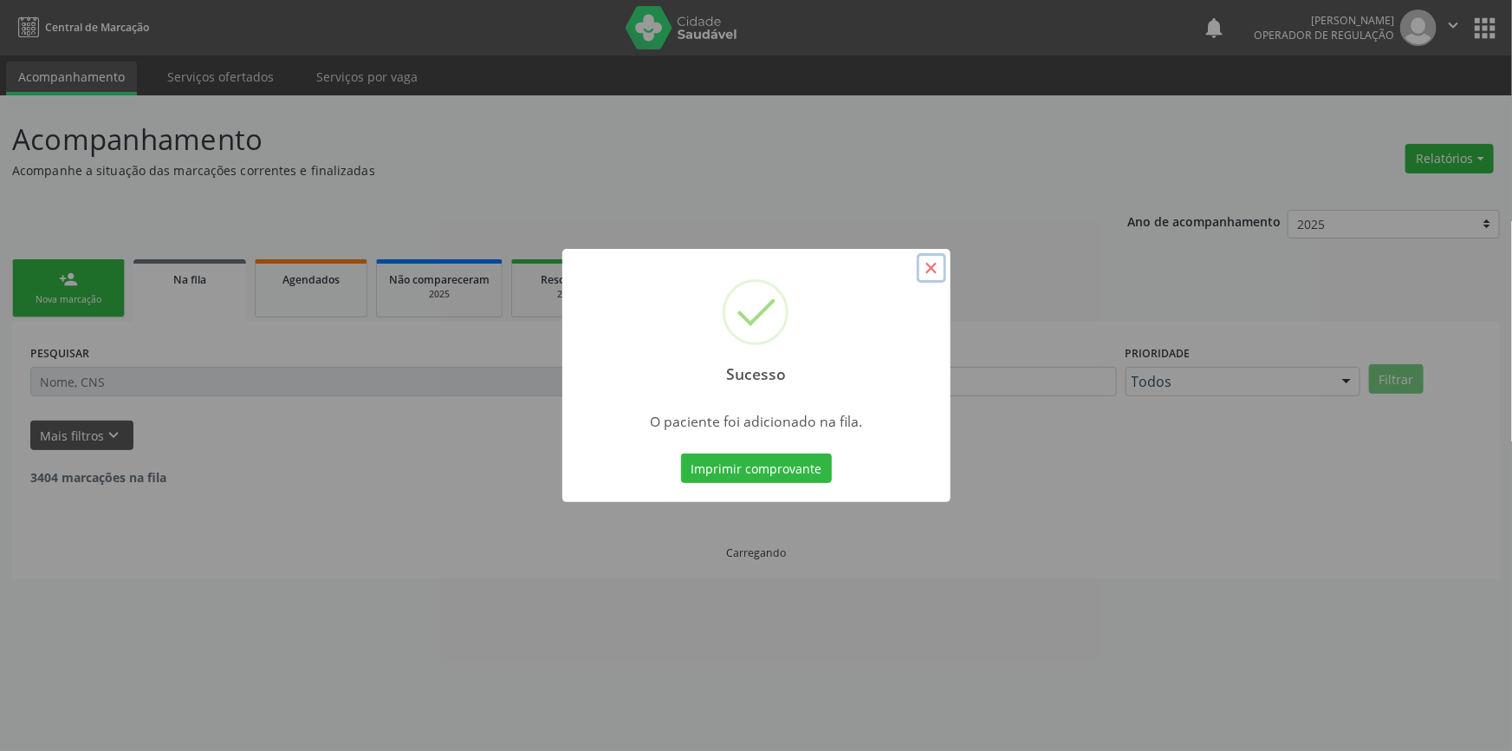
click at [929, 270] on button "×" at bounding box center [931, 267] width 29 height 29
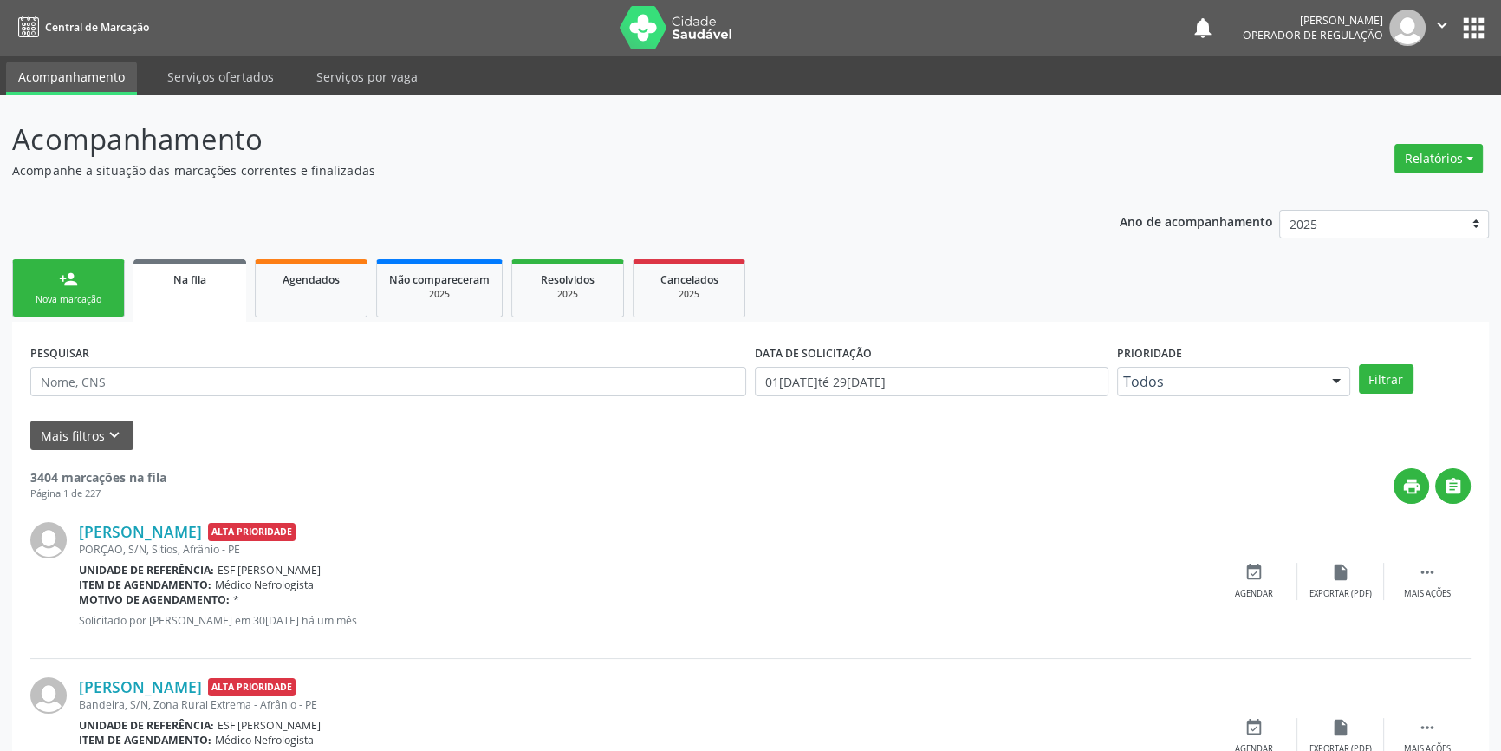
click at [70, 293] on div "Nova marcação" at bounding box center [68, 299] width 87 height 13
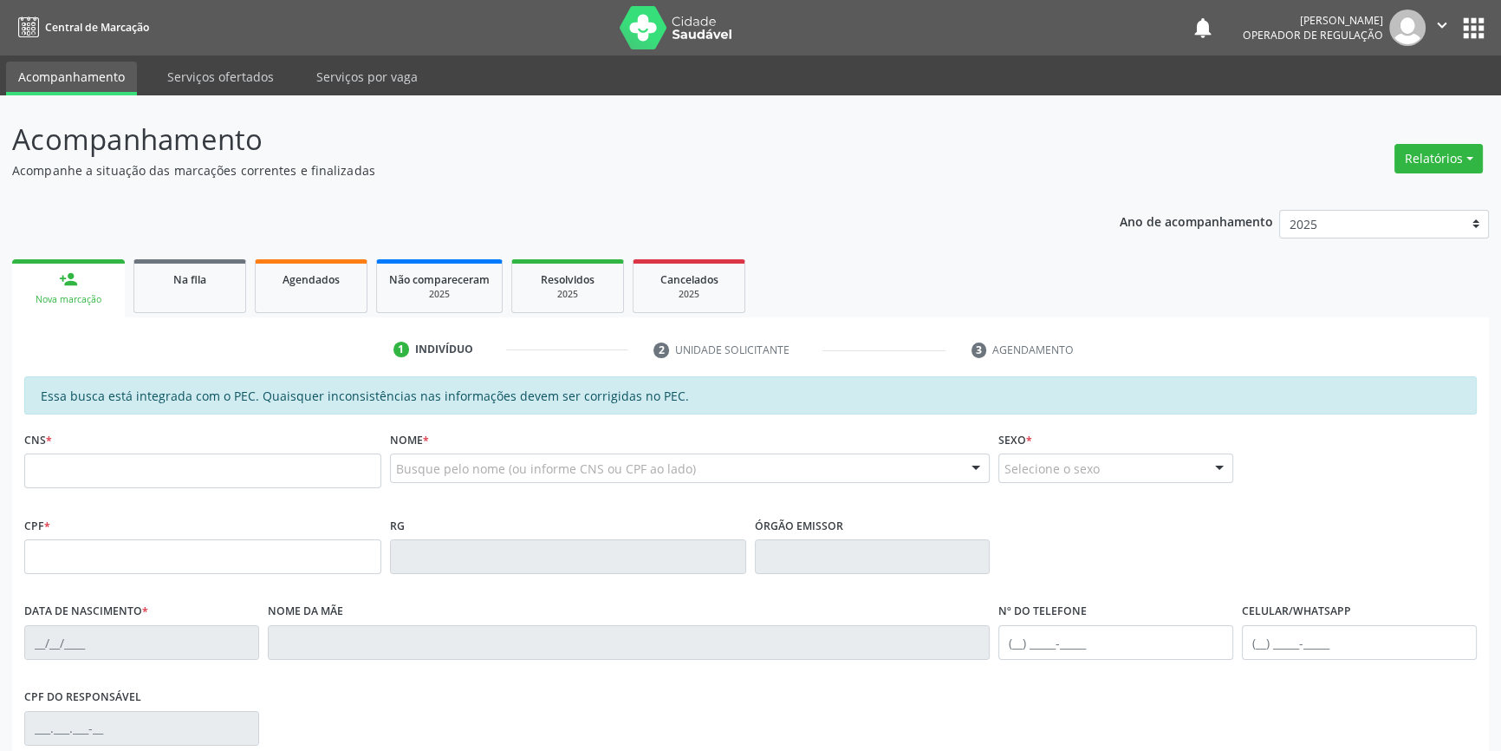
click at [95, 496] on fieldset "CNS *" at bounding box center [202, 463] width 357 height 74
click at [103, 475] on input "text" at bounding box center [202, 470] width 357 height 35
type input "706 8032 5669 2423"
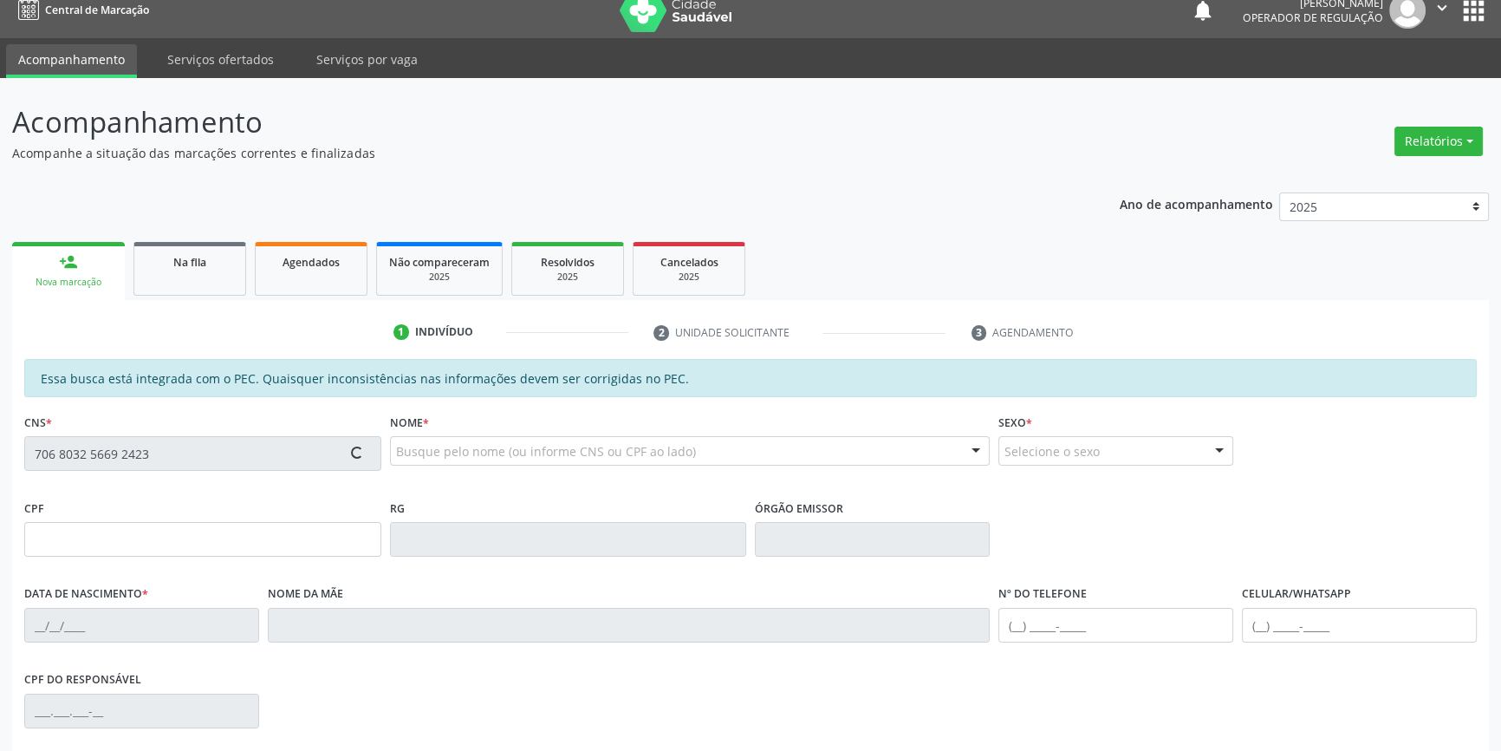
scroll to position [237, 0]
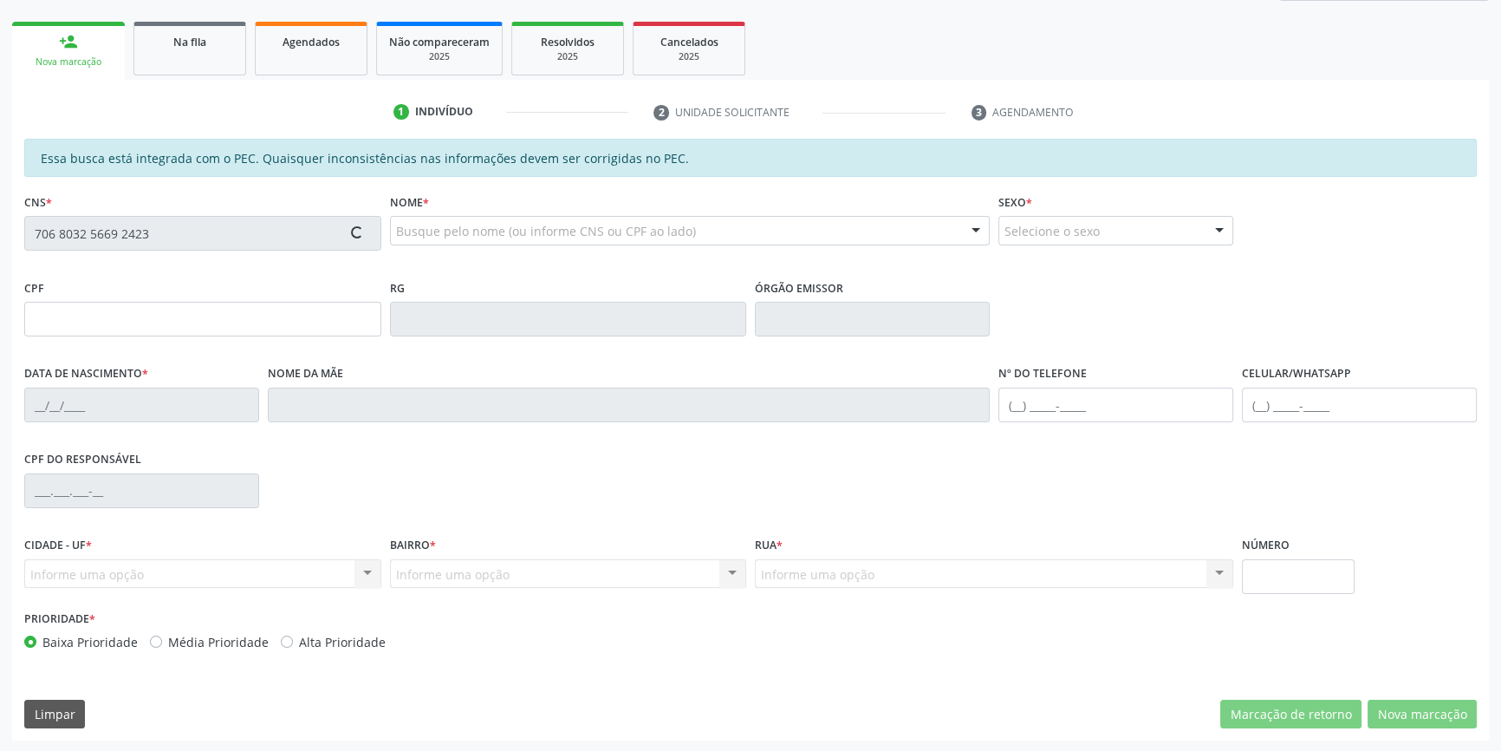
type input "02[DATE]"
type input "[PHONE_NUMBER]"
type input "S/N"
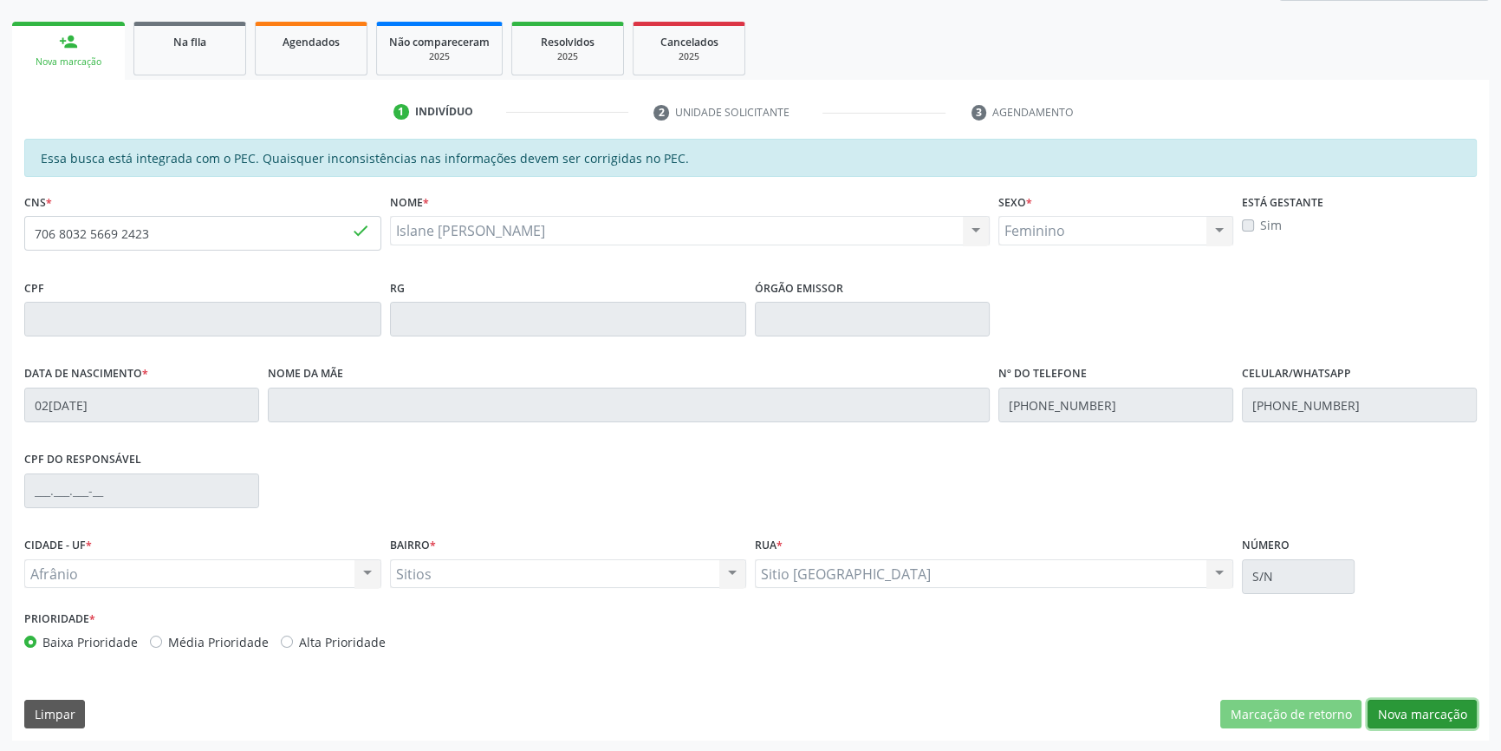
click at [1403, 706] on button "Nova marcação" at bounding box center [1422, 713] width 109 height 29
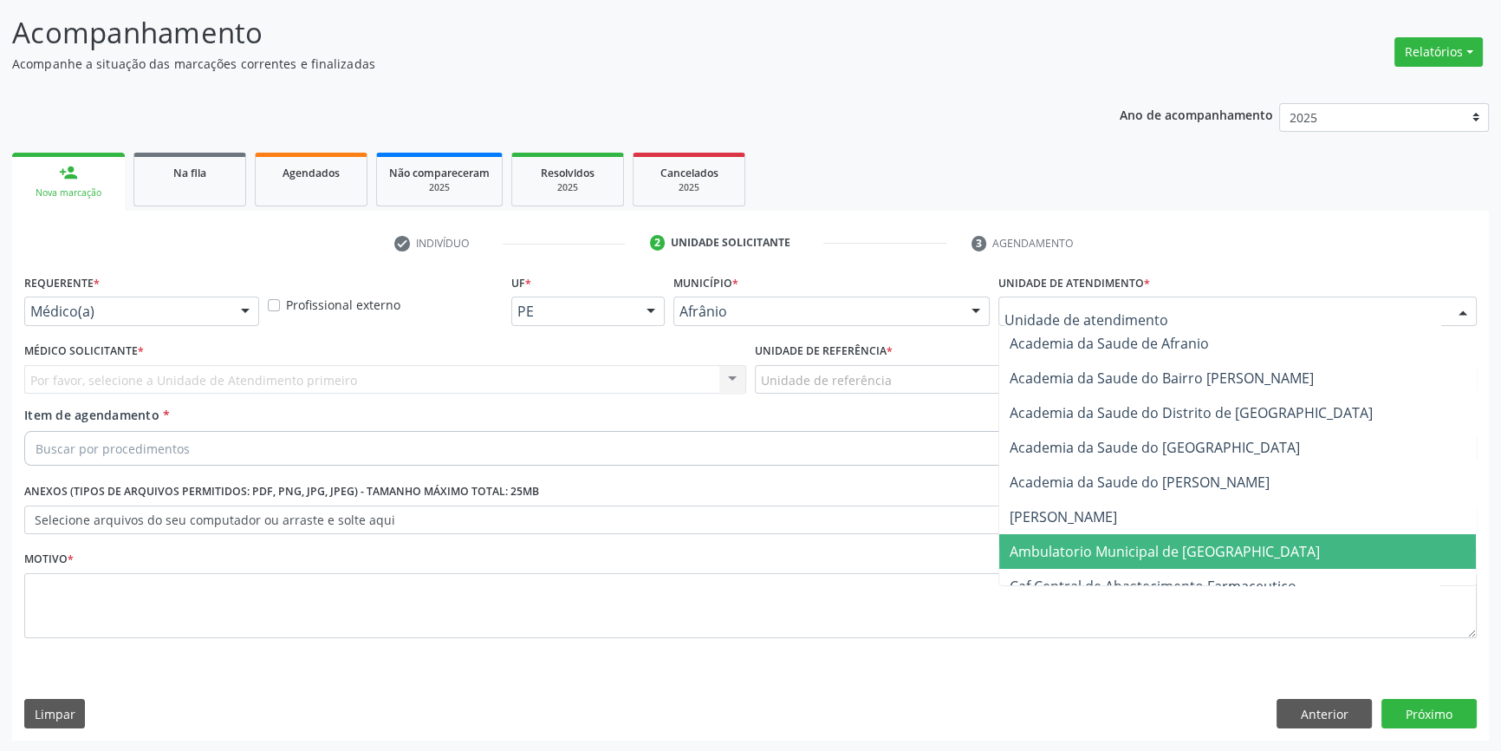
click at [1123, 563] on span "Ambulatorio Municipal de [GEOGRAPHIC_DATA]" at bounding box center [1237, 551] width 477 height 35
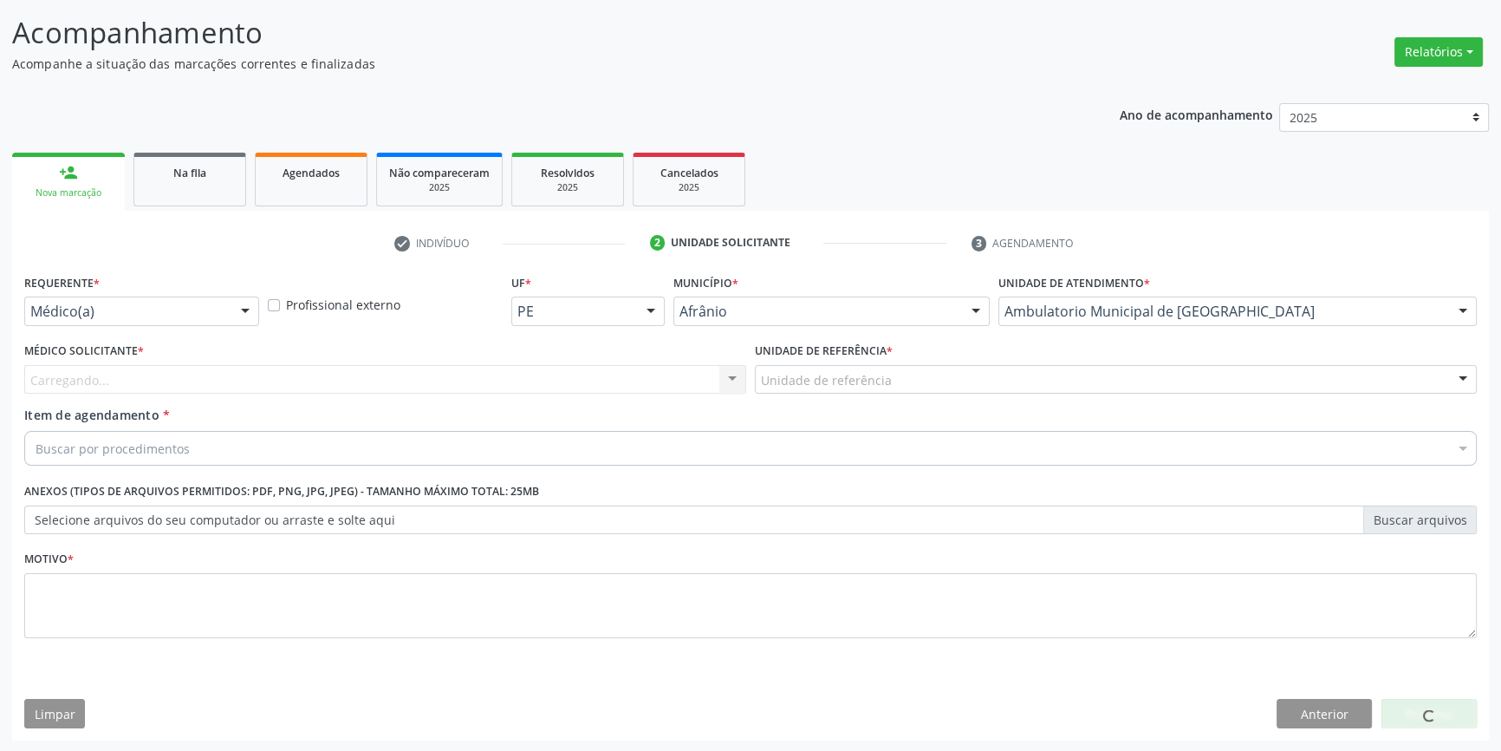
click at [883, 362] on label "Unidade de referência *" at bounding box center [824, 351] width 138 height 27
click at [893, 394] on div "Unidade de referência * Unidade de referência ESF de Extrema ESF de Barra das M…" at bounding box center [1116, 372] width 731 height 68
click at [888, 378] on div "Unidade de referência" at bounding box center [1116, 379] width 722 height 29
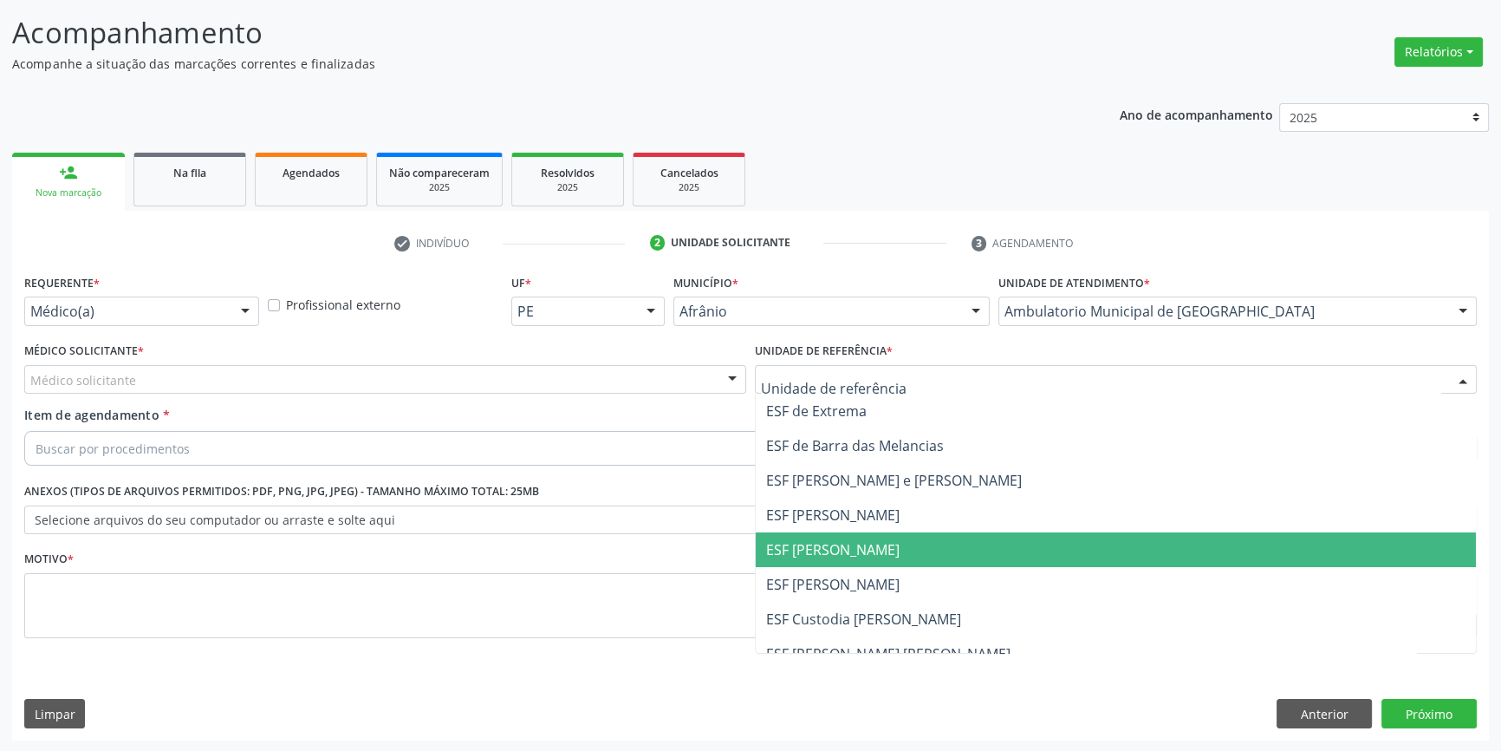
drag, startPoint x: 883, startPoint y: 562, endPoint x: 657, endPoint y: 435, distance: 259.6
click at [883, 562] on span "ESF [PERSON_NAME]" at bounding box center [1116, 549] width 720 height 35
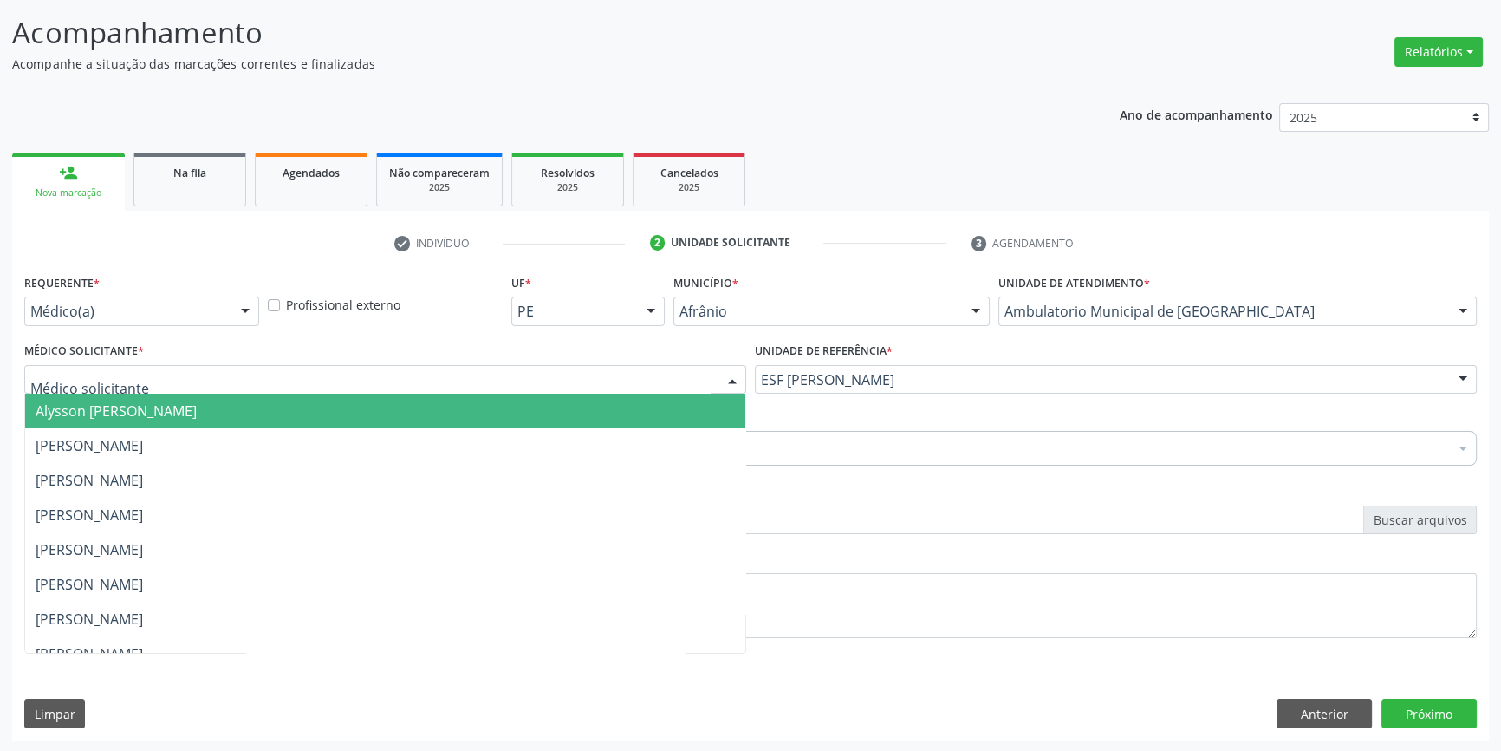
click at [537, 373] on div at bounding box center [385, 379] width 722 height 29
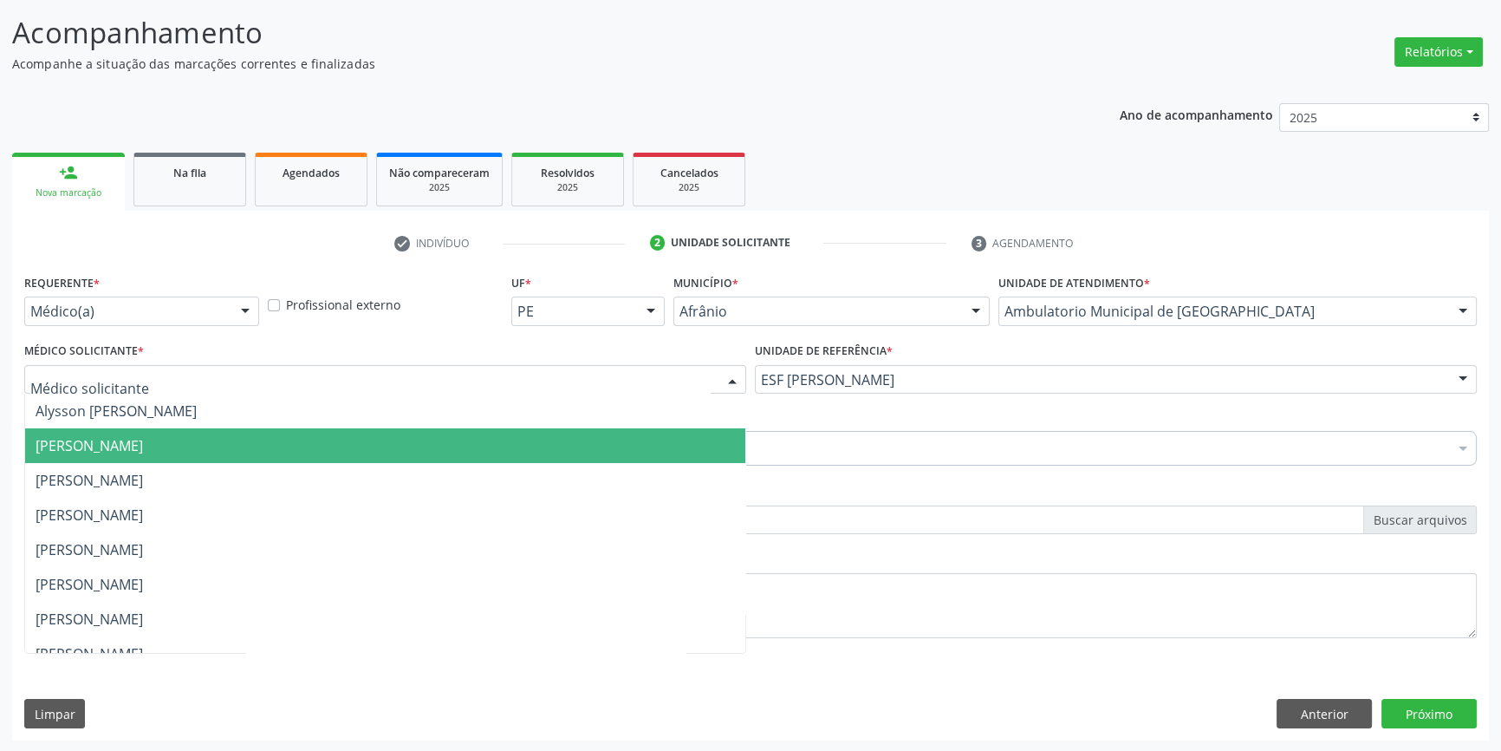
click at [340, 448] on span "[PERSON_NAME]" at bounding box center [385, 445] width 720 height 35
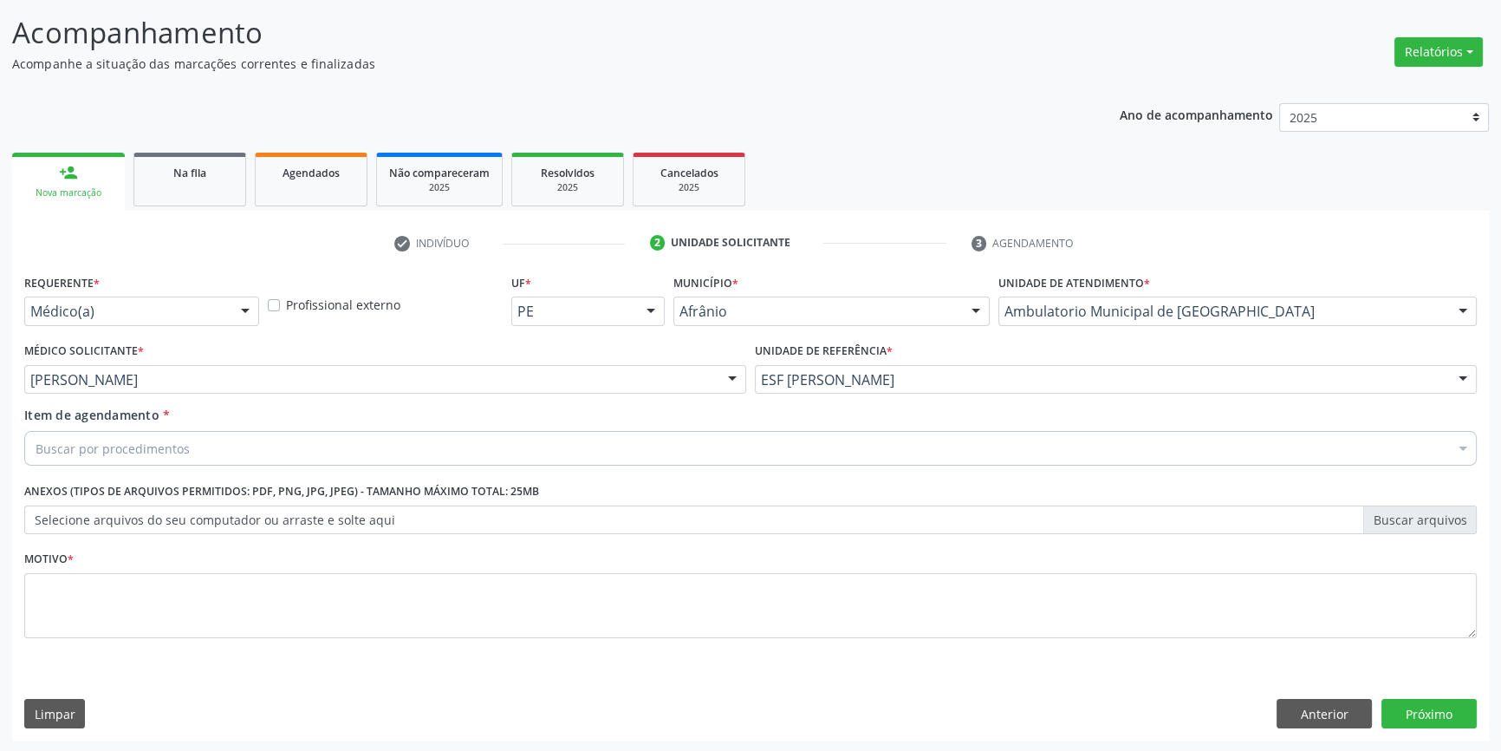
click at [226, 431] on div "Buscar por procedimentos" at bounding box center [750, 448] width 1453 height 35
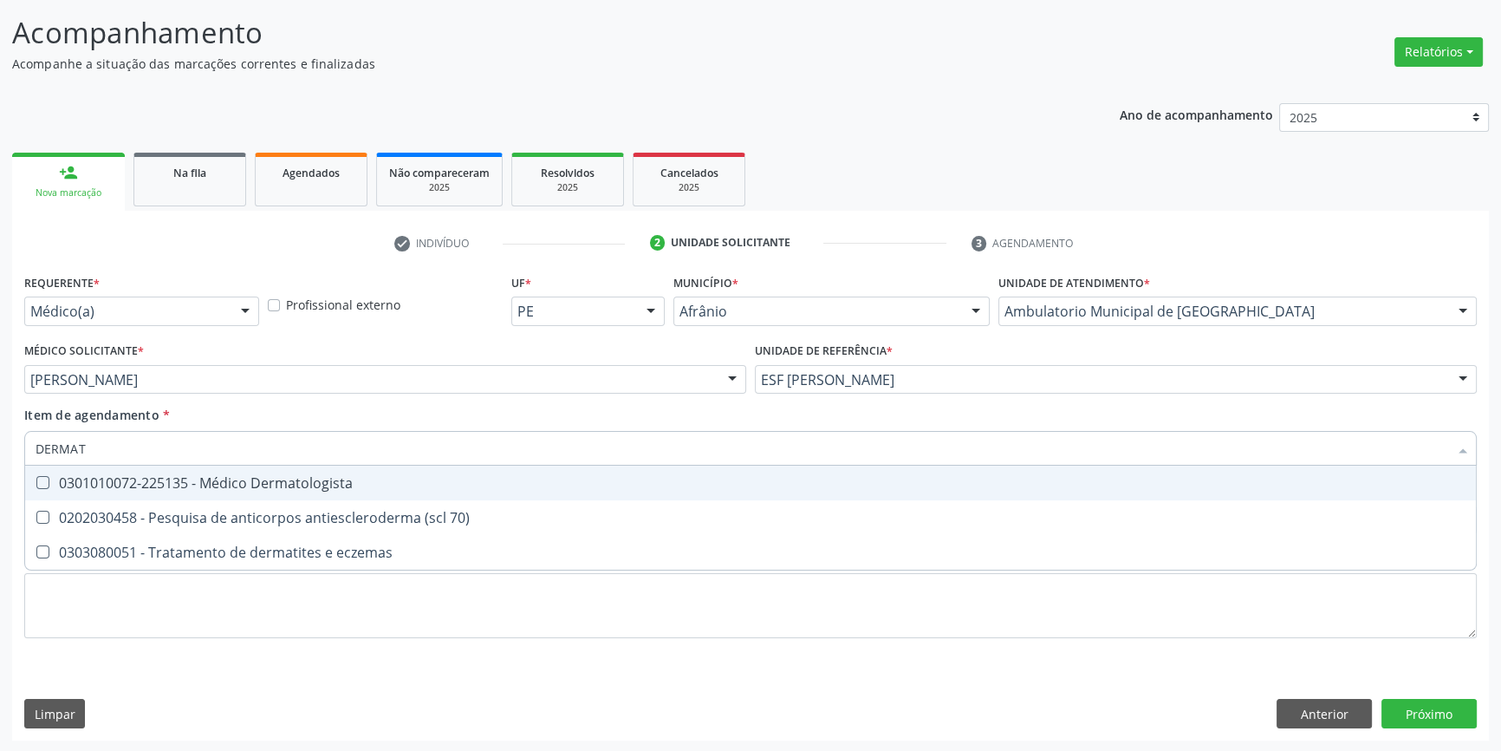
type input "DERMATO"
click at [237, 488] on div "0301010072-225135 - Médico Dermatologista" at bounding box center [751, 483] width 1430 height 14
checkbox Dermatologista "true"
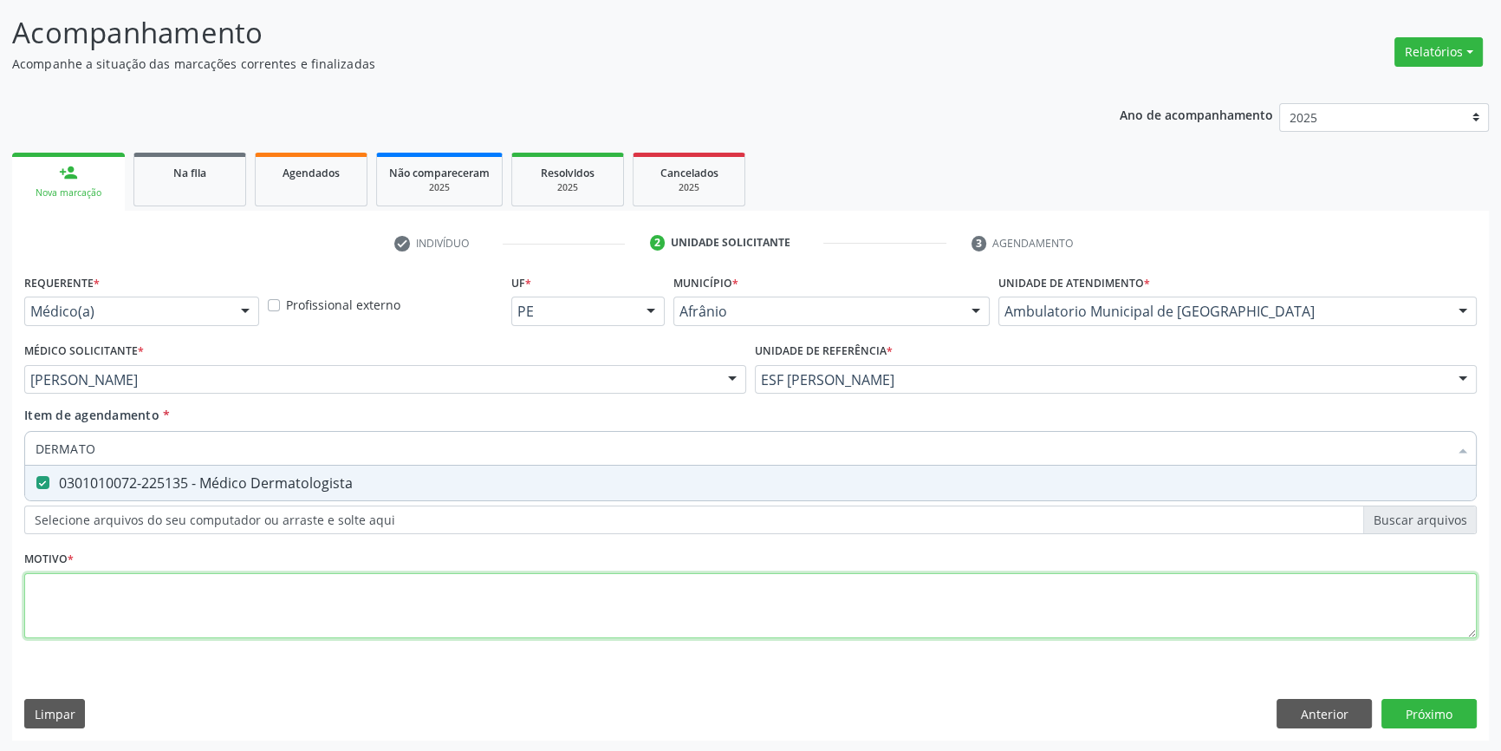
click at [223, 595] on div "Requerente * Médico(a) Médico(a) Enfermeiro(a) Paciente Nenhum resultado encont…" at bounding box center [750, 466] width 1453 height 393
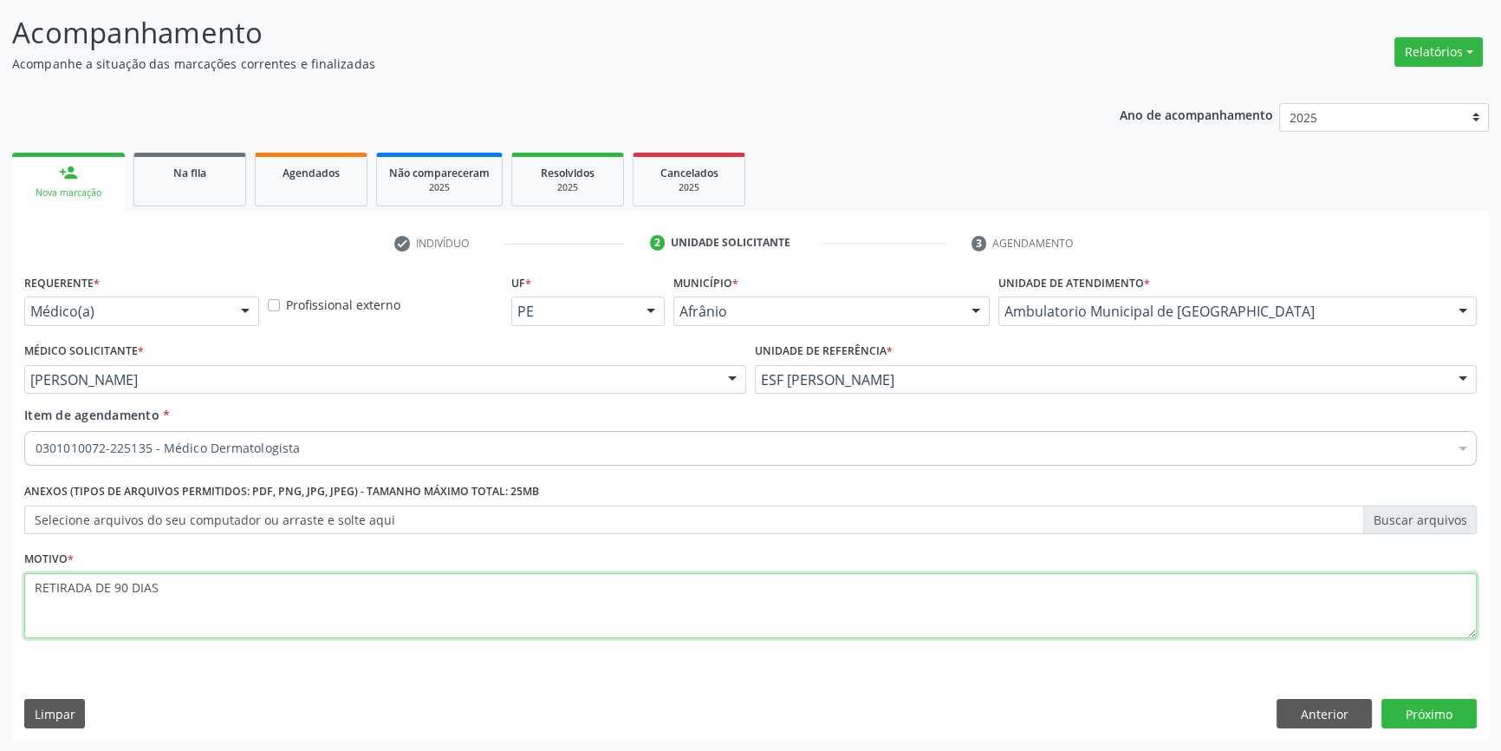
drag, startPoint x: 145, startPoint y: 593, endPoint x: 0, endPoint y: 593, distance: 144.7
click at [0, 593] on div "Acompanhamento Acompanhe a situação das marcações correntes e finalizadas Relat…" at bounding box center [750, 371] width 1501 height 764
type textarea "RETORNO C/ 90 DIAS"
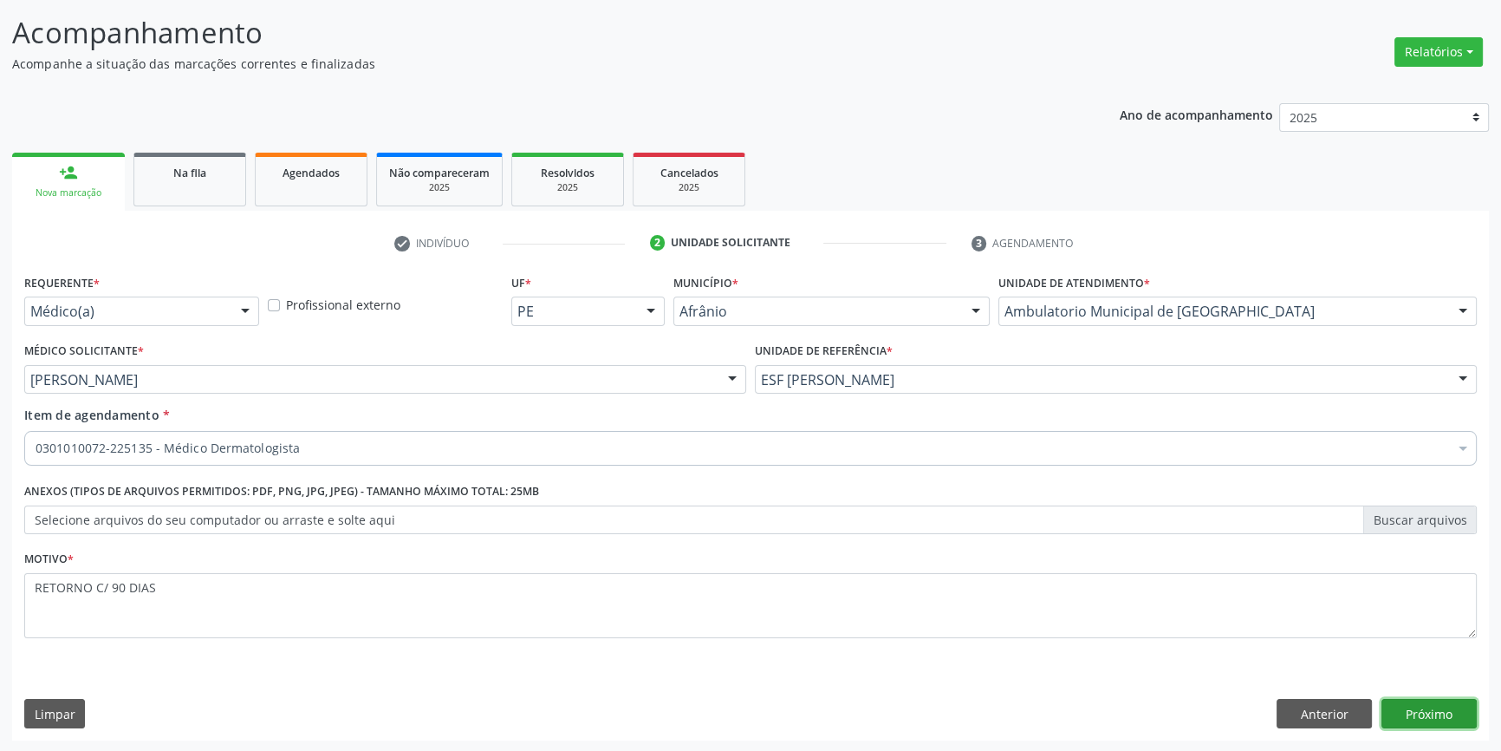
click at [1438, 717] on button "Próximo" at bounding box center [1429, 713] width 95 height 29
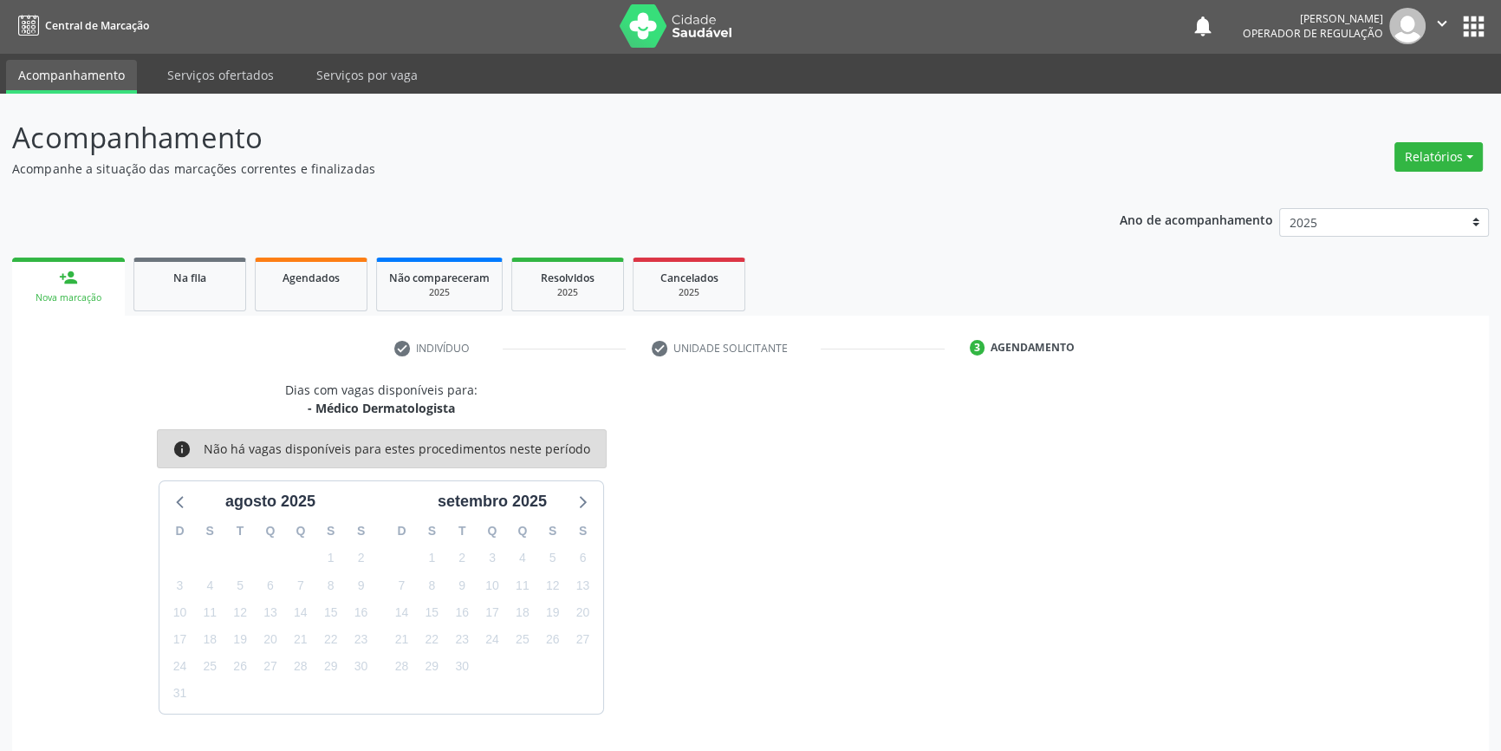
scroll to position [53, 0]
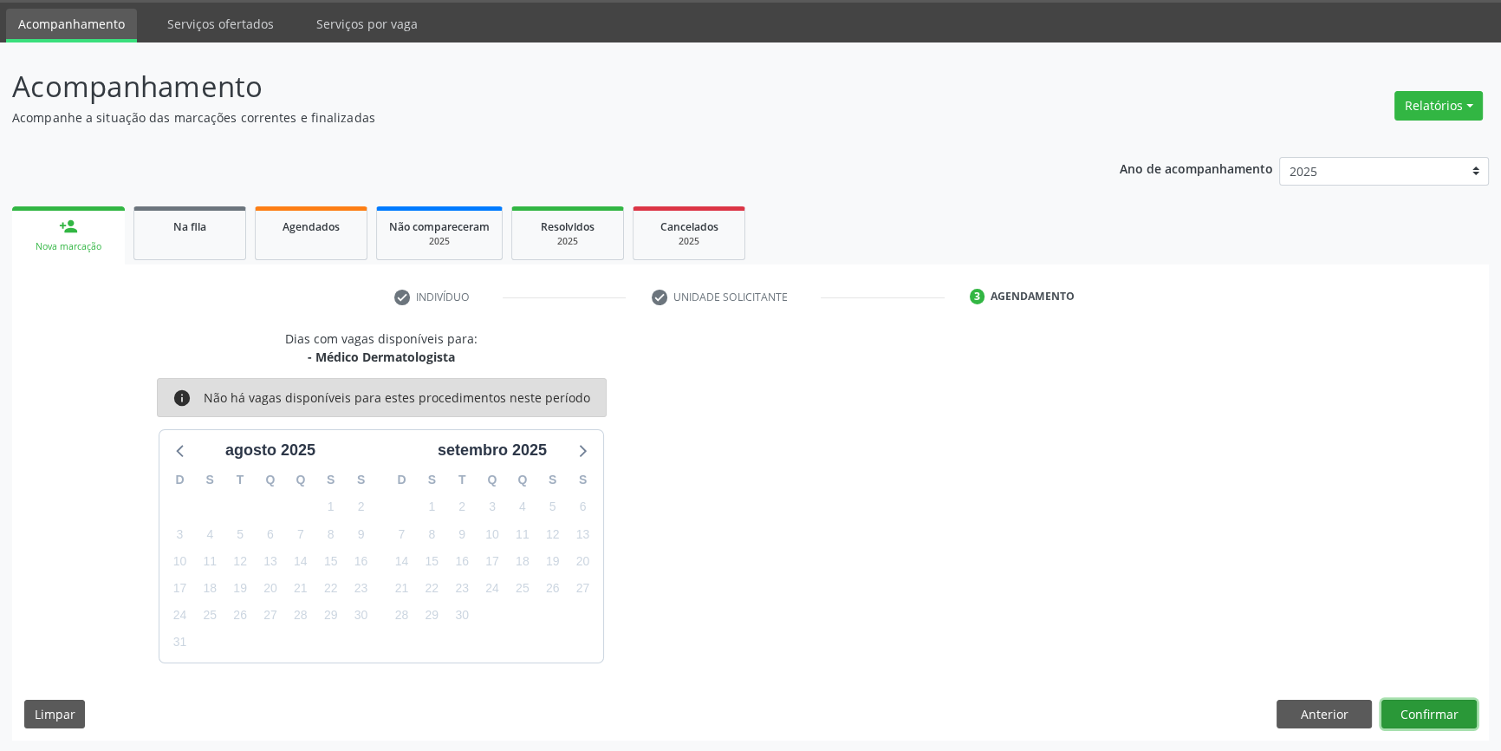
click at [1467, 719] on button "Confirmar" at bounding box center [1429, 713] width 95 height 29
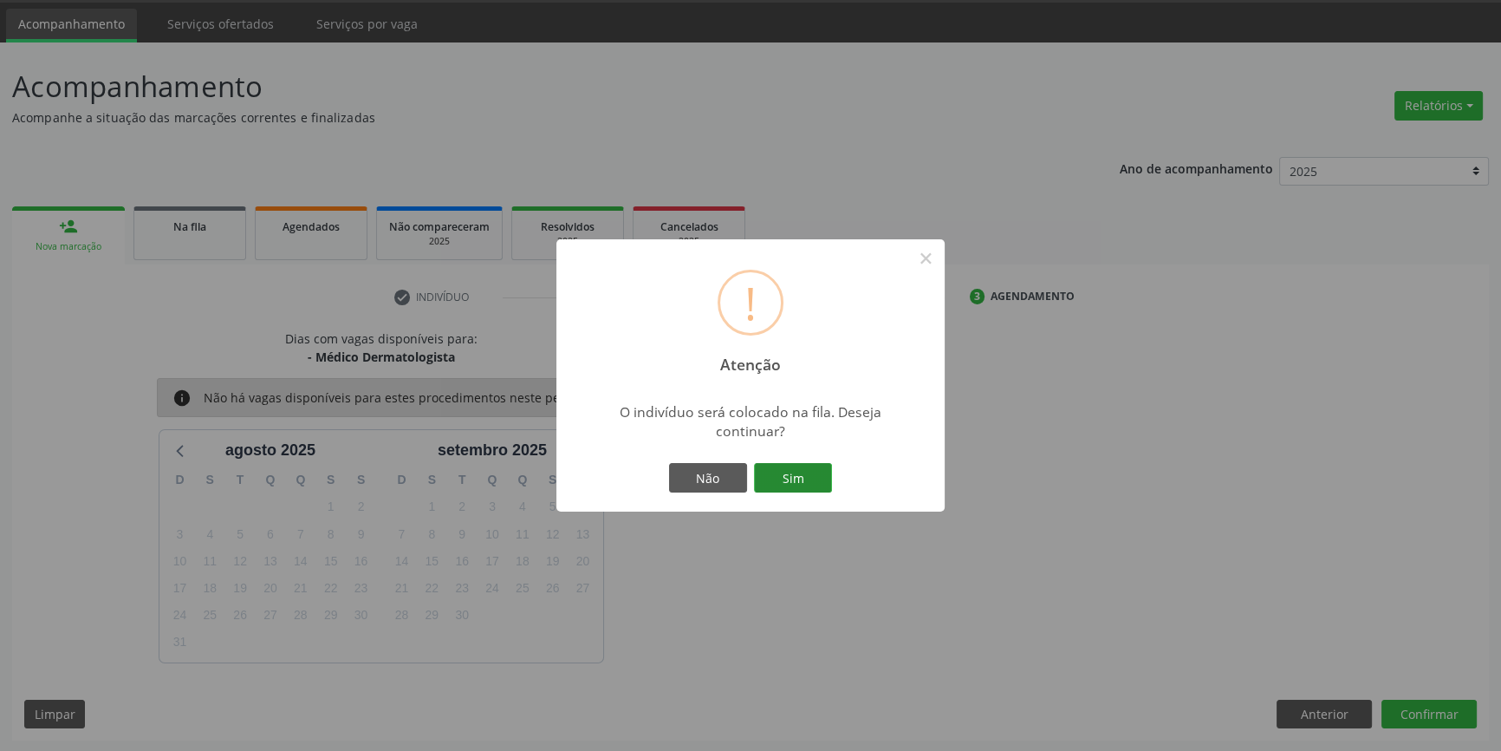
click at [808, 485] on button "Sim" at bounding box center [793, 477] width 78 height 29
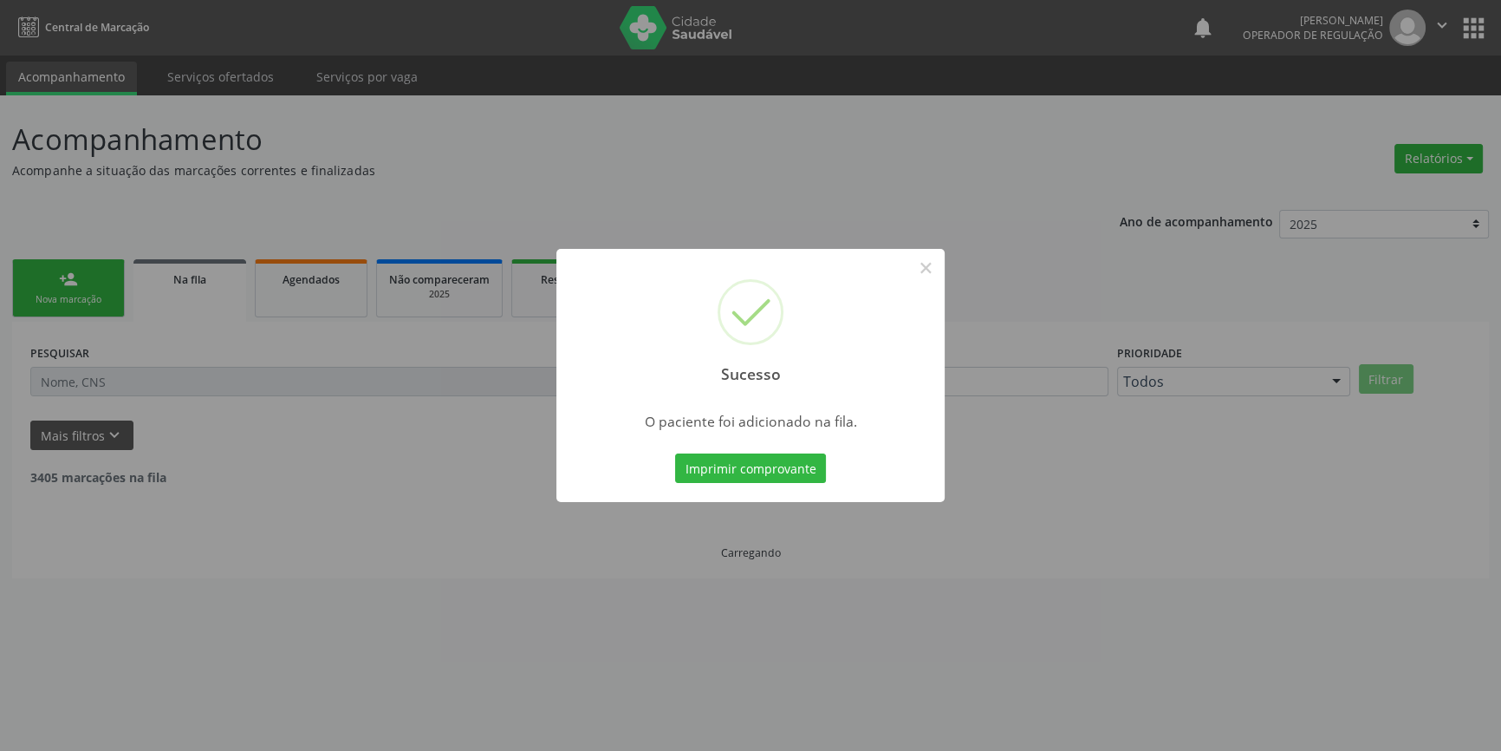
scroll to position [0, 0]
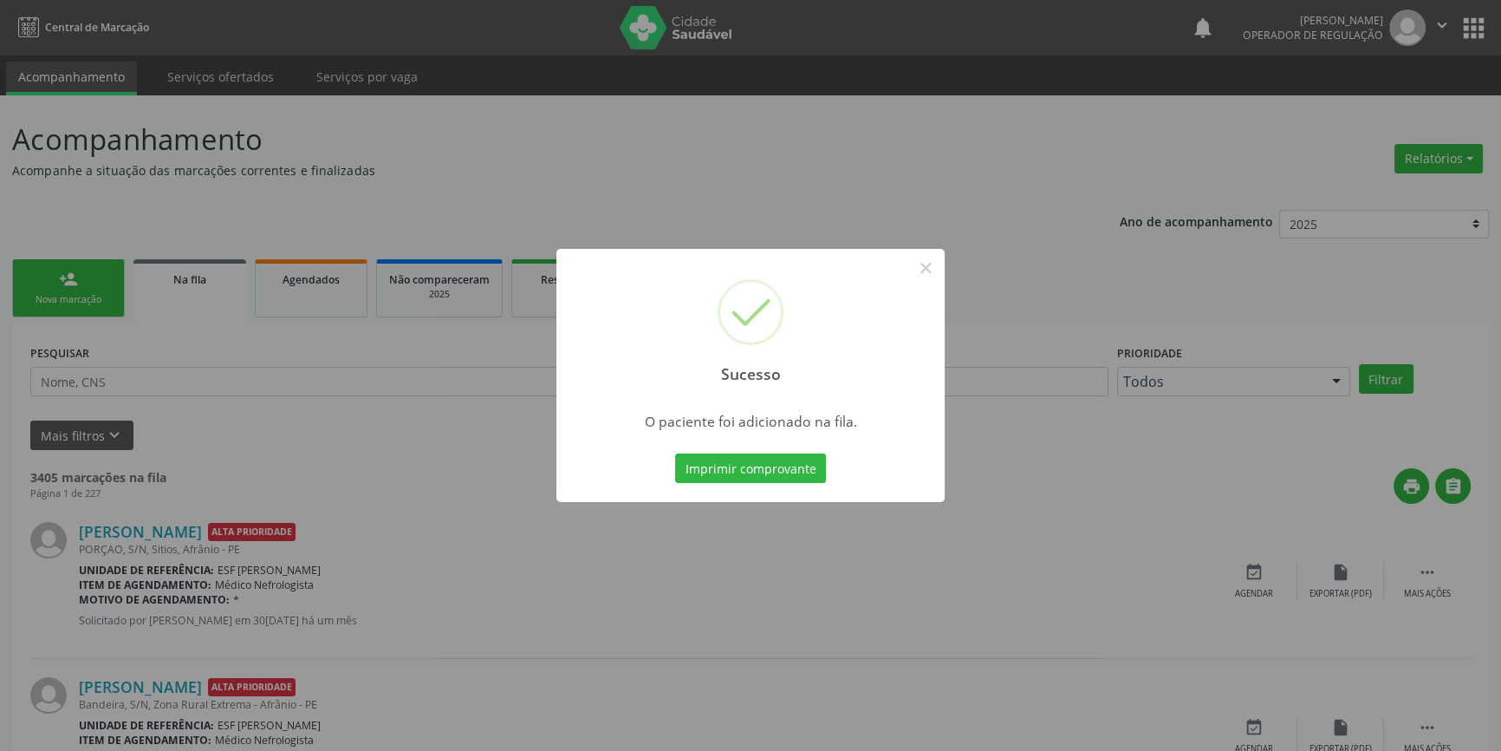
click at [940, 257] on div "Sucesso ×" at bounding box center [750, 323] width 388 height 149
drag, startPoint x: 901, startPoint y: 269, endPoint x: 933, endPoint y: 269, distance: 31.2
click at [901, 269] on div "Sucesso ×" at bounding box center [750, 323] width 388 height 149
click at [935, 269] on button "×" at bounding box center [925, 267] width 29 height 29
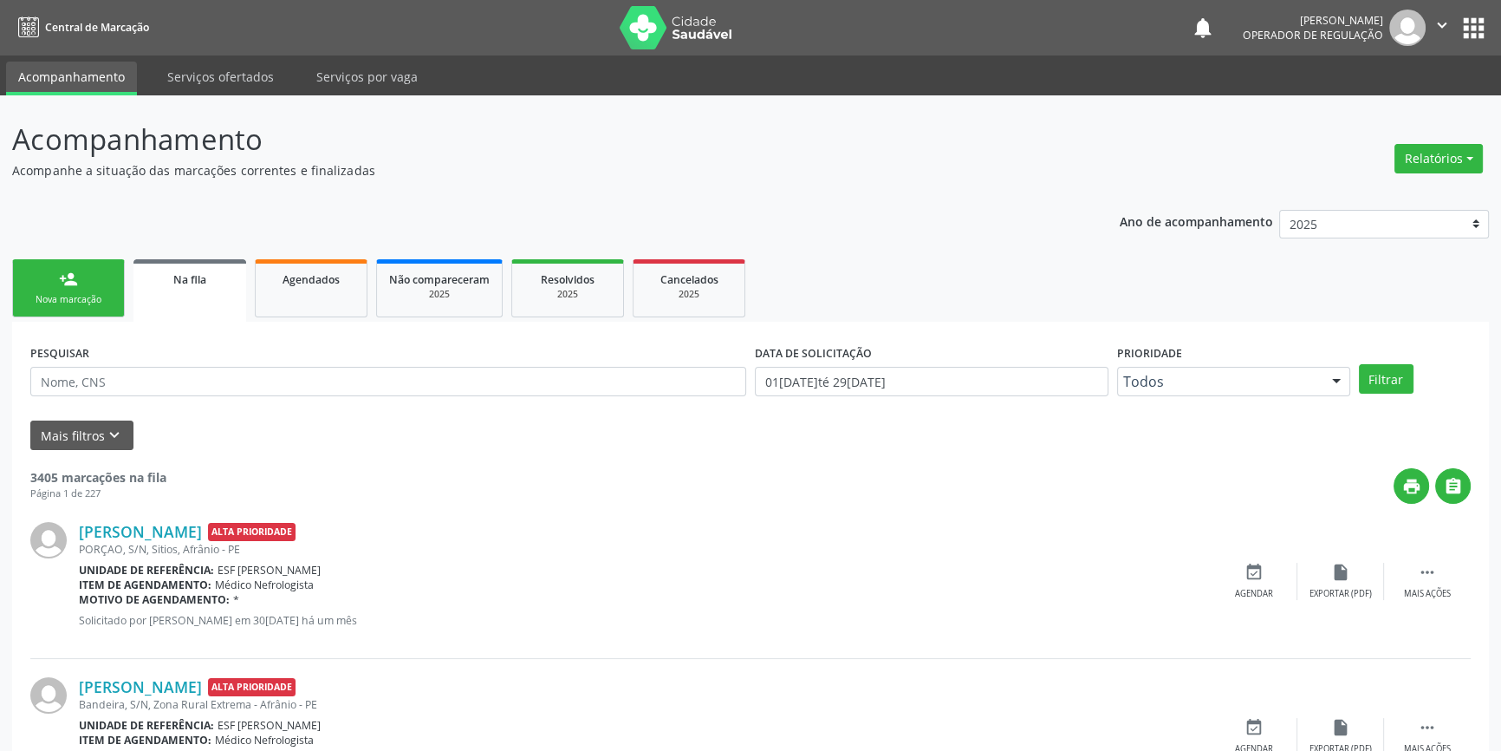
click at [112, 296] on link "person_add Nova marcação" at bounding box center [68, 288] width 113 height 58
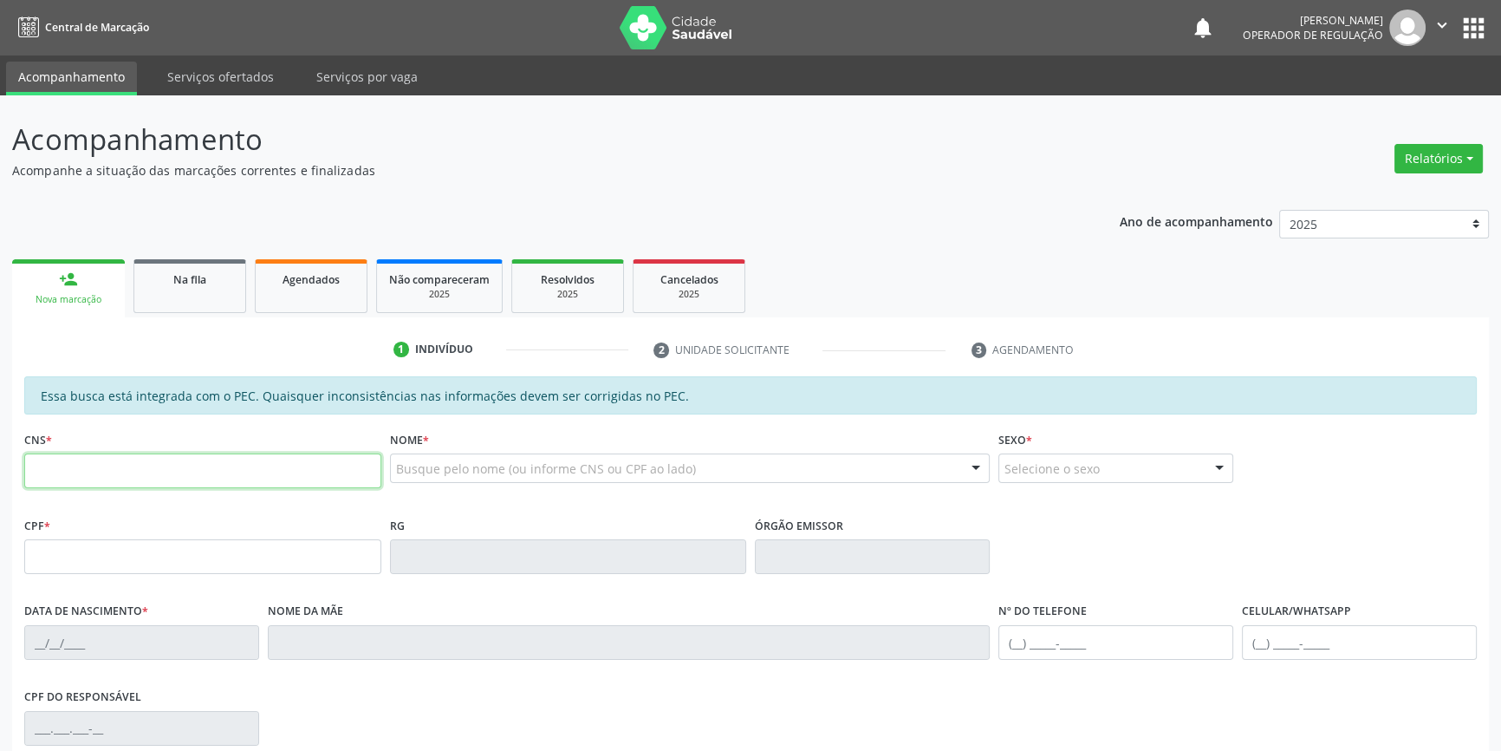
click at [234, 484] on input "text" at bounding box center [202, 470] width 357 height 35
type input "702 0023 2511 4989"
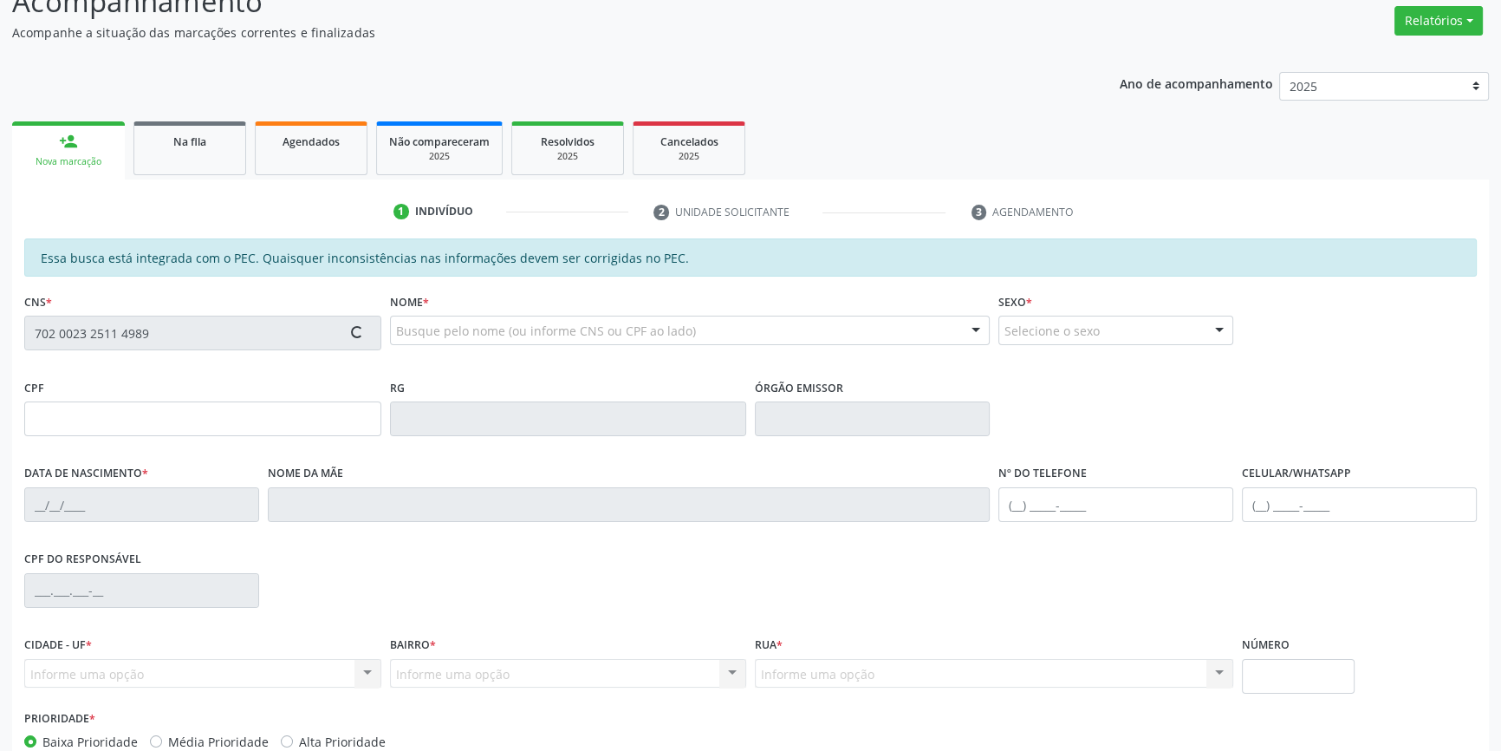
scroll to position [237, 0]
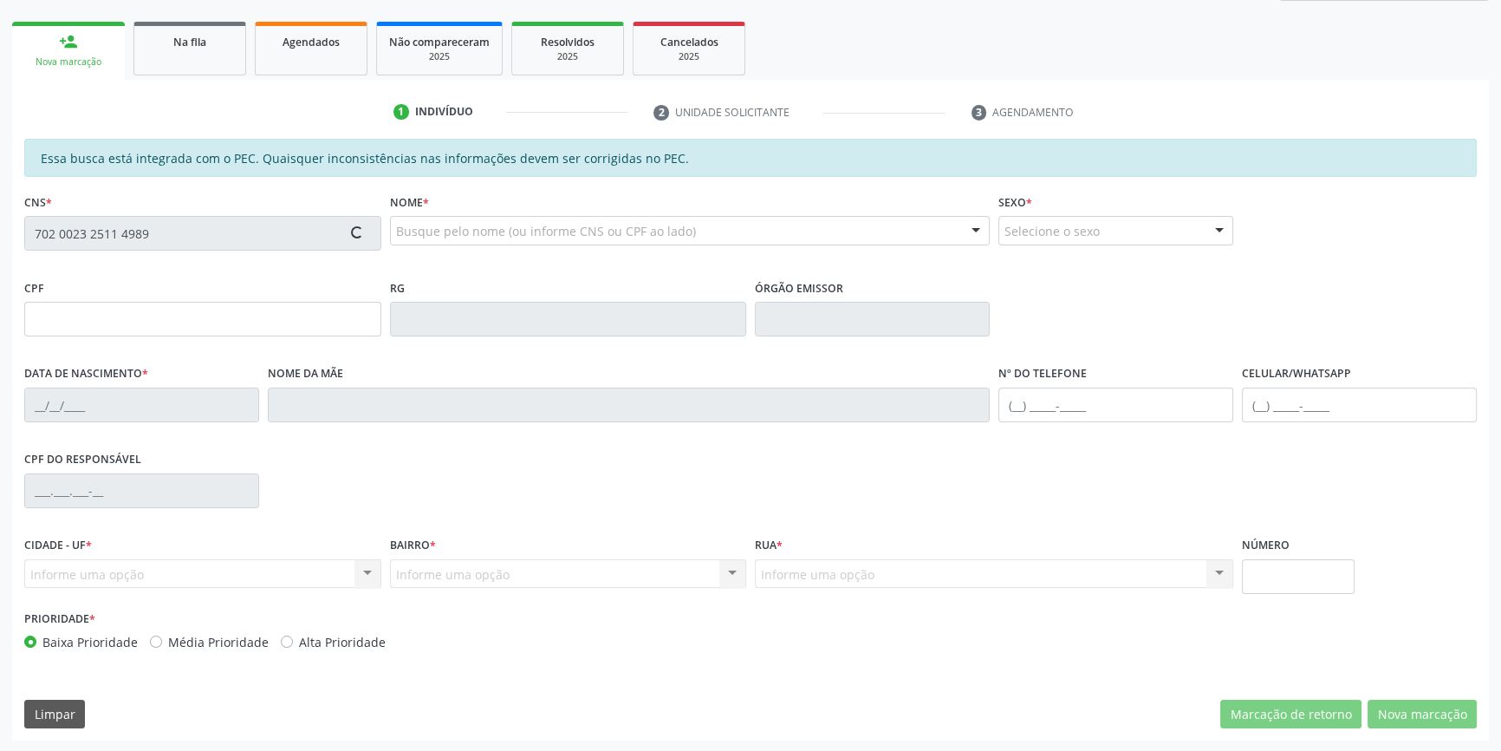
type input "[DATE]"
type input "[PHONE_NUMBER]"
type input "S/N"
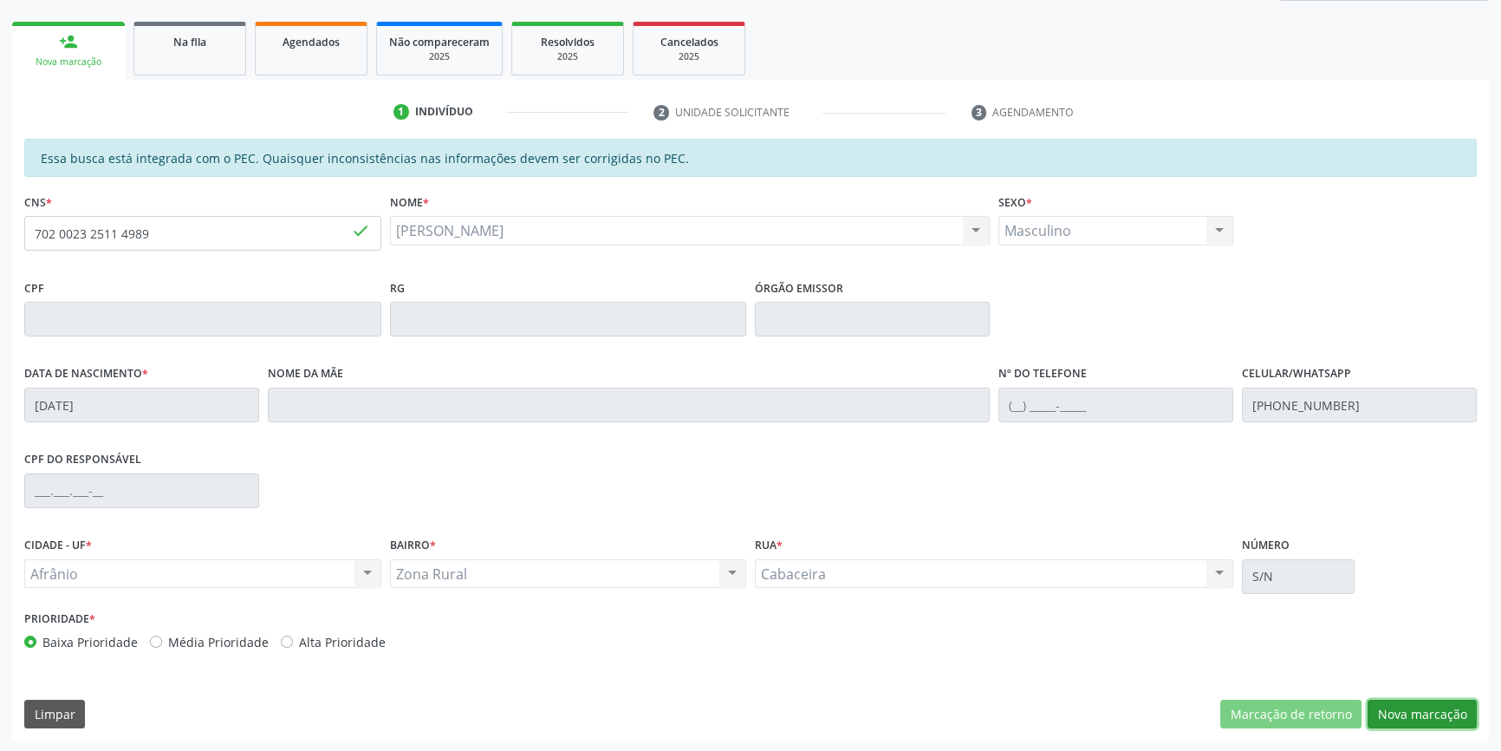
click at [1428, 711] on button "Nova marcação" at bounding box center [1422, 713] width 109 height 29
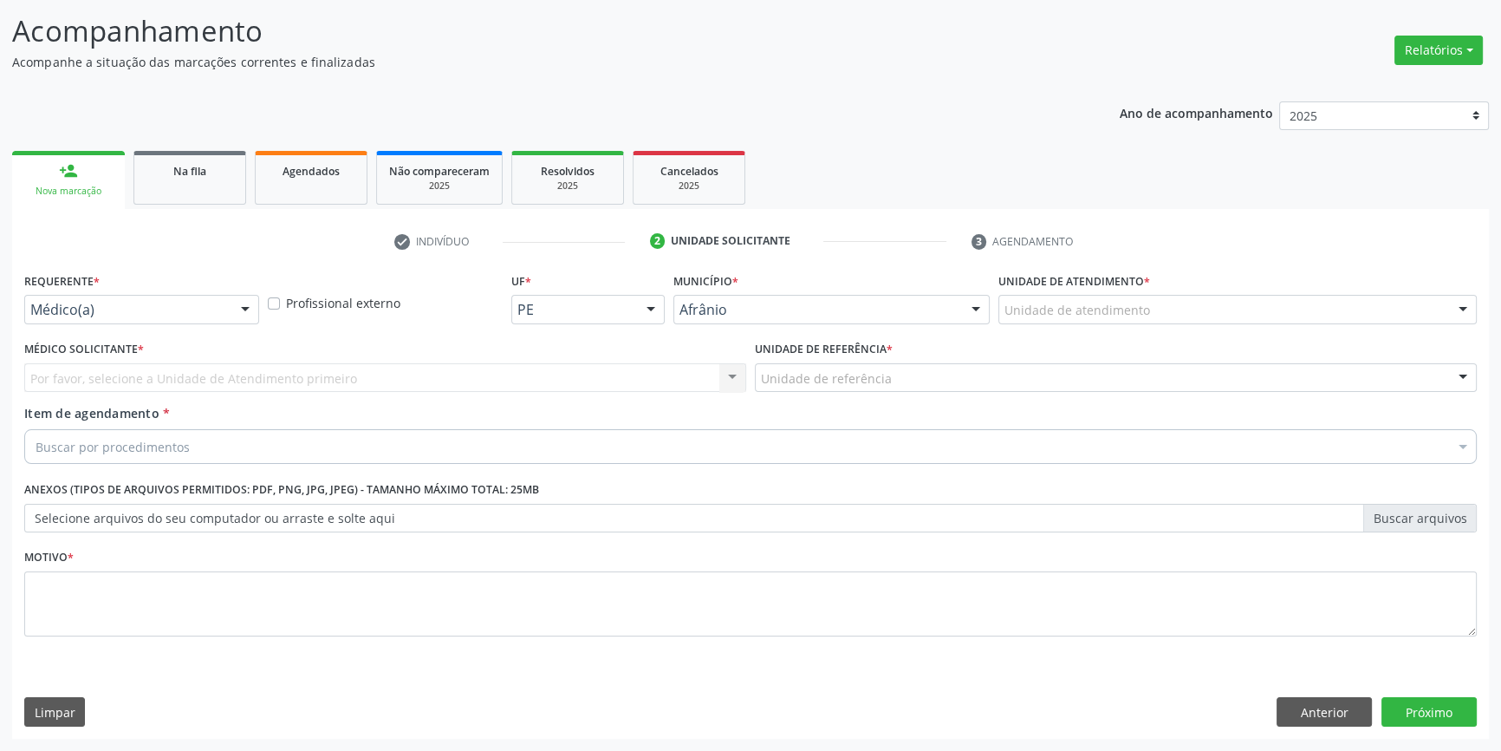
scroll to position [107, 0]
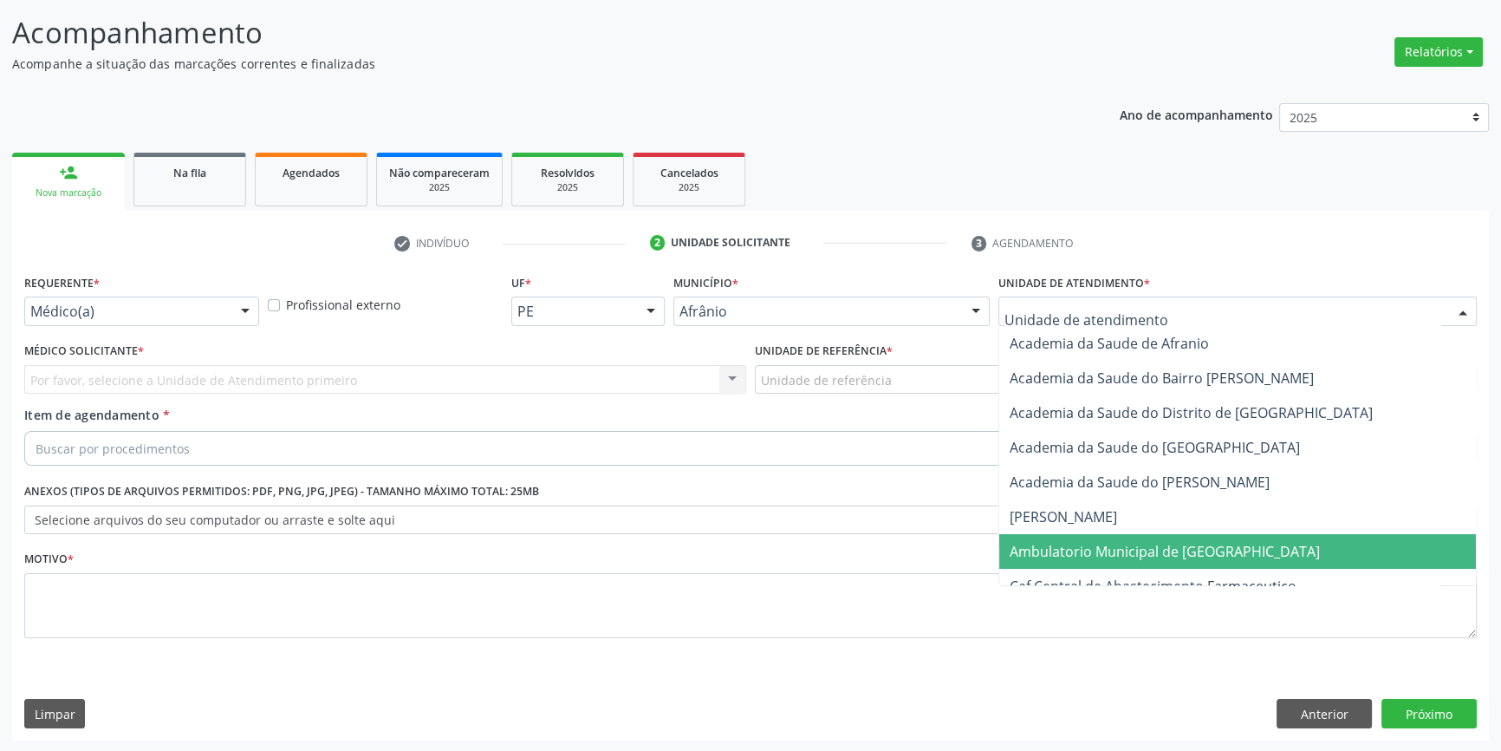
click at [1133, 546] on span "Ambulatorio Municipal de [GEOGRAPHIC_DATA]" at bounding box center [1165, 551] width 310 height 19
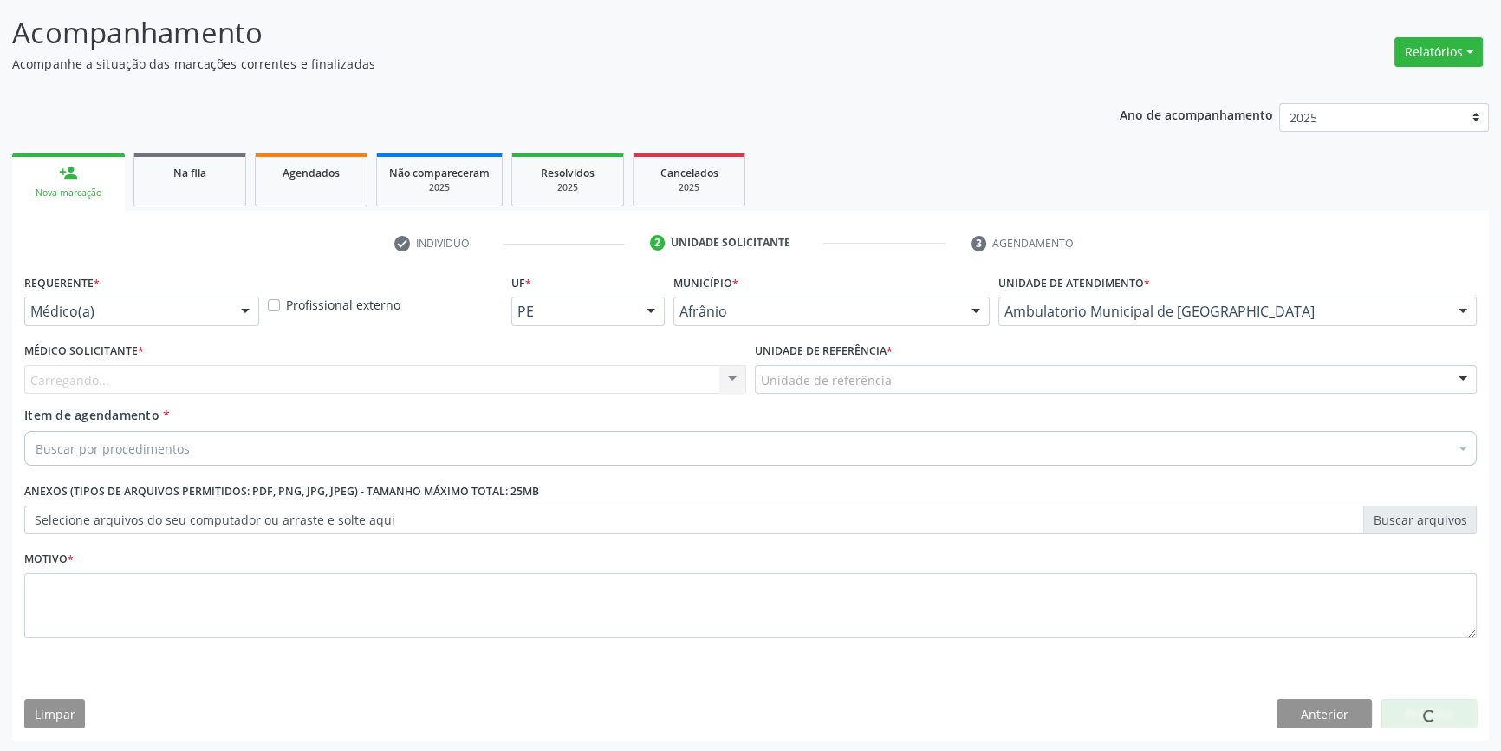
click at [888, 373] on div "Unidade de referência" at bounding box center [1116, 379] width 722 height 29
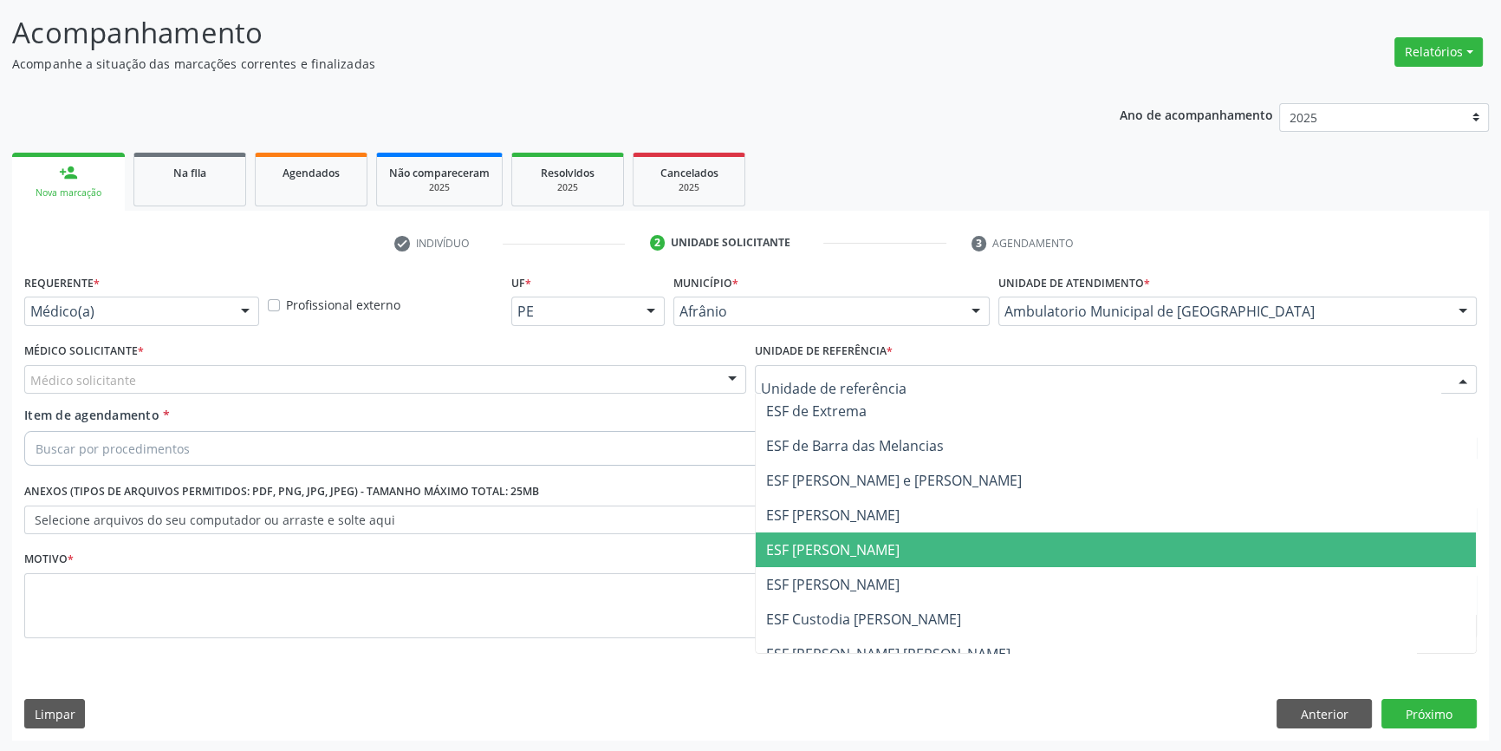
drag, startPoint x: 858, startPoint y: 537, endPoint x: 528, endPoint y: 413, distance: 353.0
click at [855, 540] on span "ESF [PERSON_NAME]" at bounding box center [832, 549] width 133 height 19
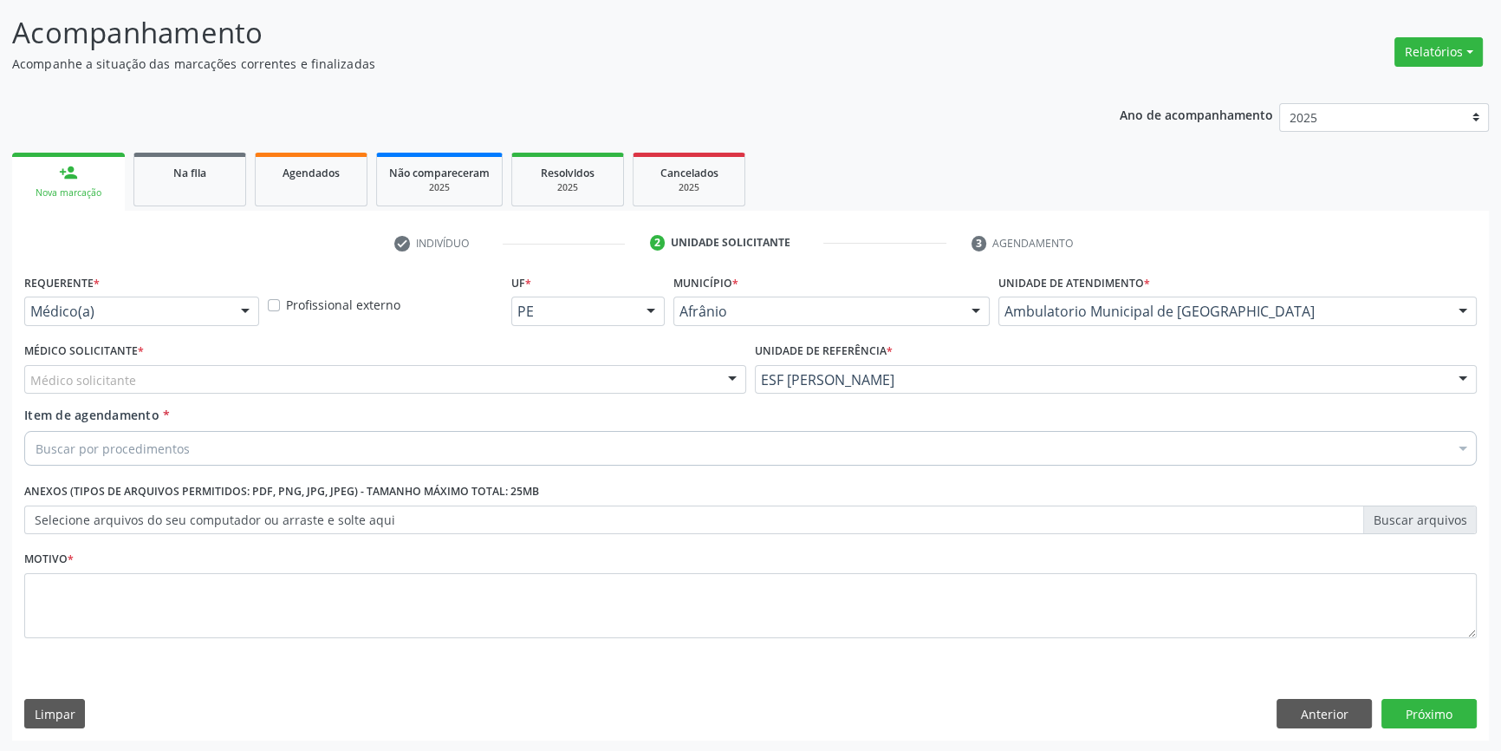
click at [483, 389] on div "Médico solicitante" at bounding box center [385, 379] width 722 height 29
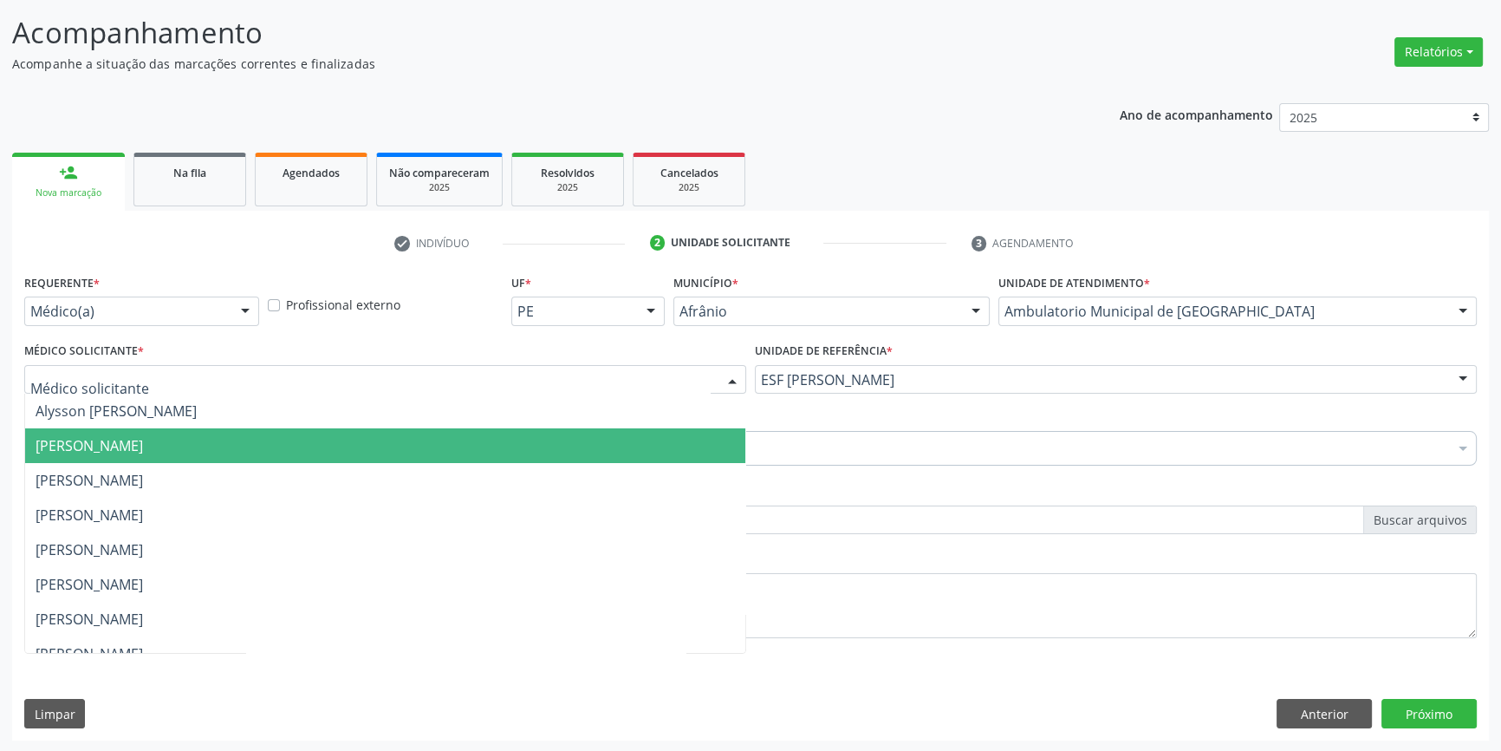
click at [263, 439] on span "[PERSON_NAME]" at bounding box center [385, 445] width 720 height 35
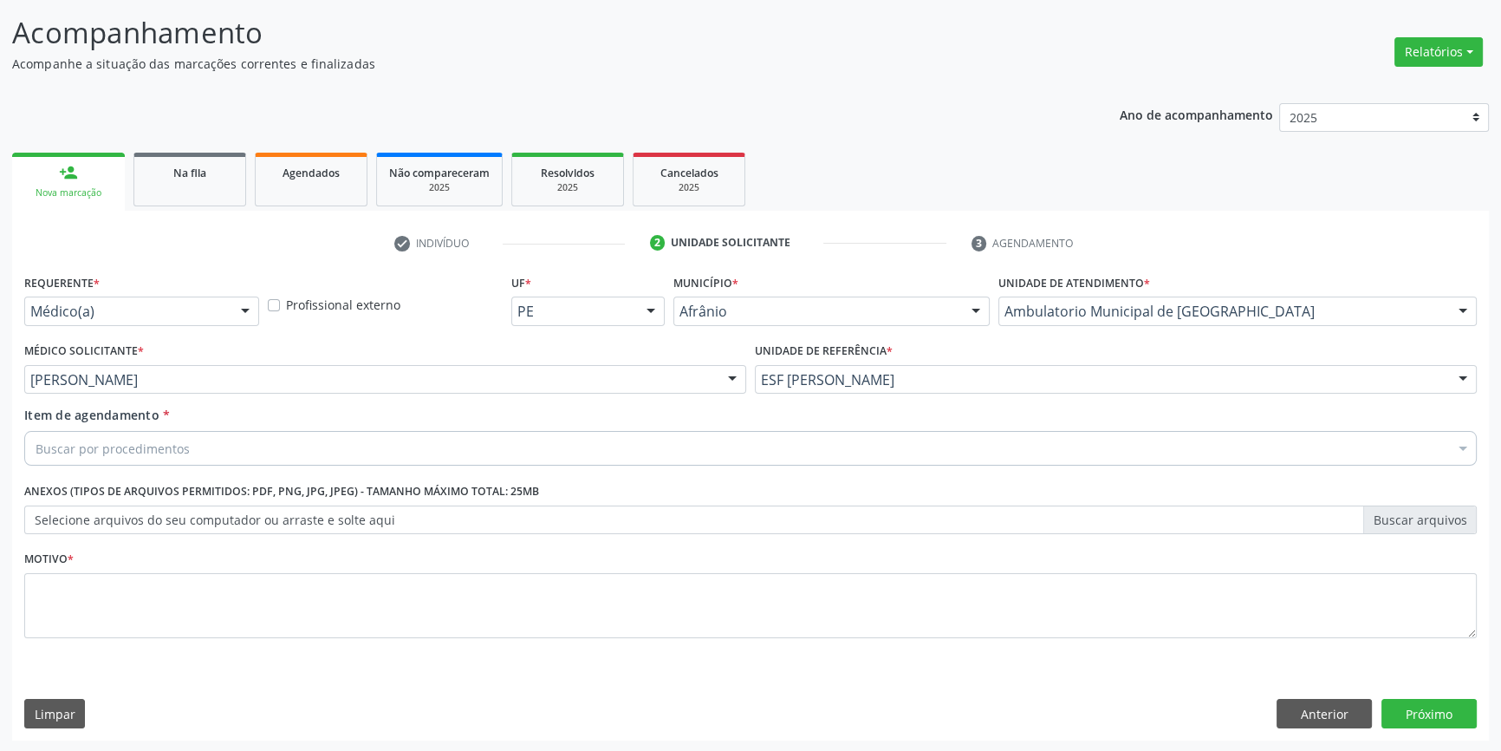
click at [217, 445] on div "Buscar por procedimentos" at bounding box center [750, 448] width 1453 height 35
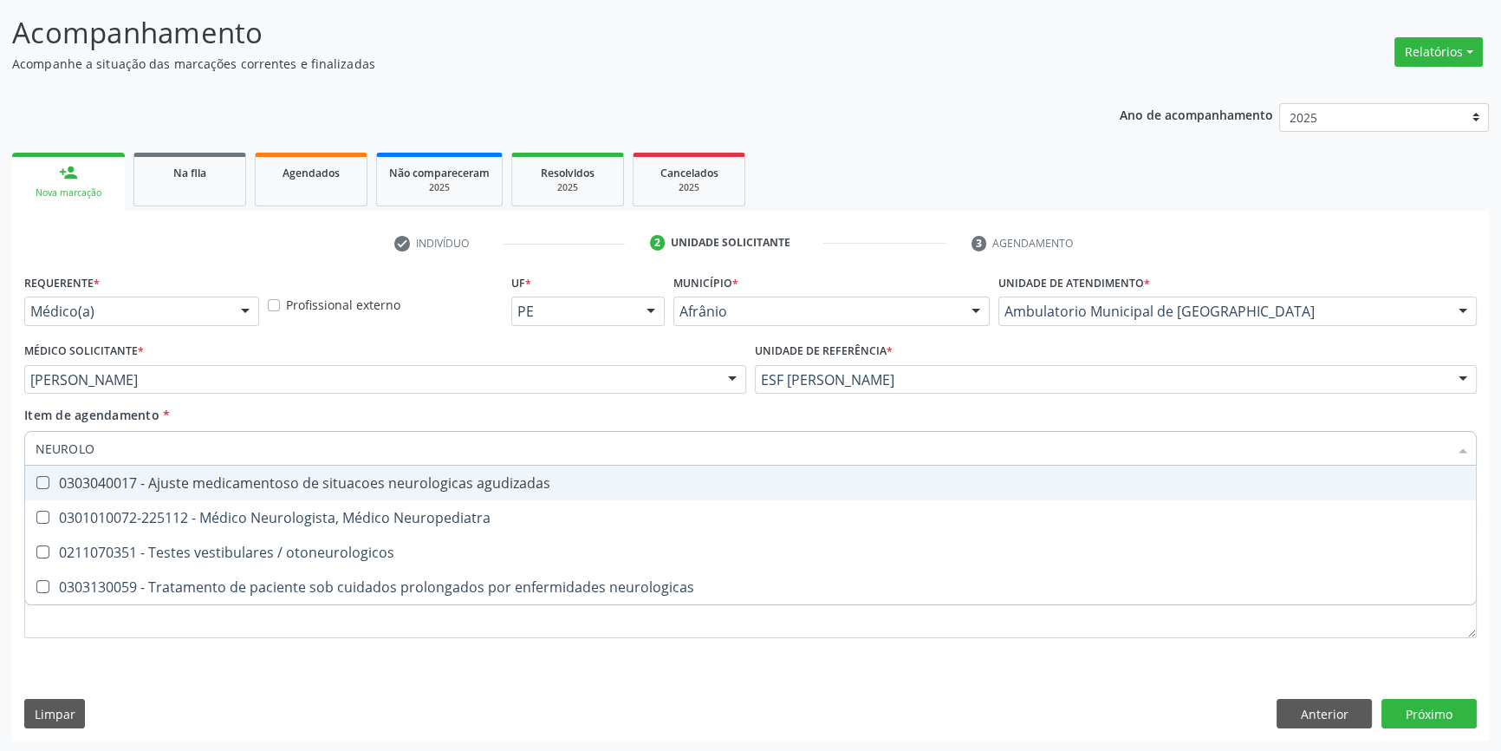
drag, startPoint x: 191, startPoint y: 459, endPoint x: 0, endPoint y: 451, distance: 190.9
click at [0, 451] on div "Acompanhamento Acompanhe a situação das marcações correntes e finalizadas Relat…" at bounding box center [750, 371] width 1501 height 764
type input "NEUROCIR"
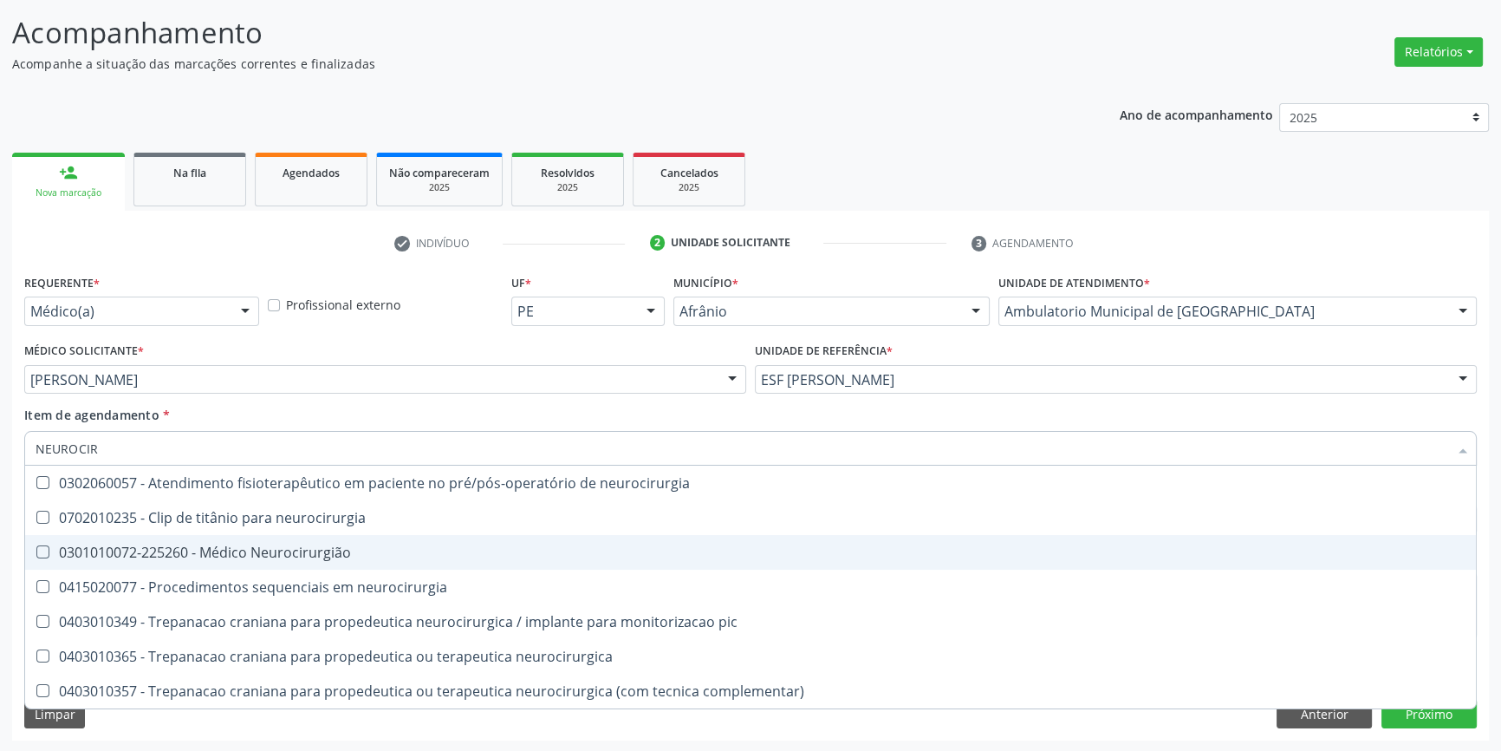
click at [269, 541] on span "0301010072-225260 - Médico Neurocirurgião" at bounding box center [750, 552] width 1451 height 35
checkbox Neurocirurgião "true"
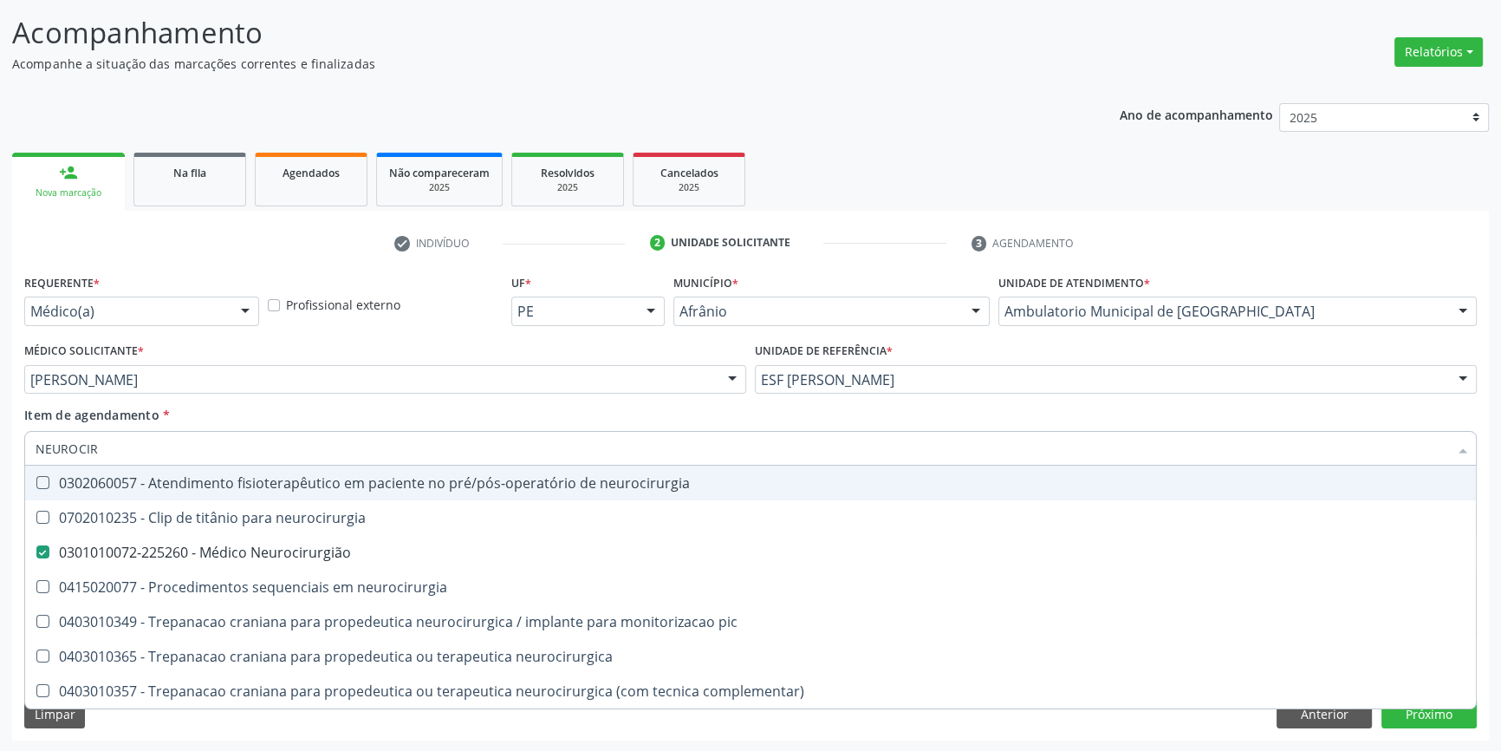
click at [289, 419] on div "Item de agendamento * NEUROCIR Desfazer seleção 0302060057 - Atendimento fisiot…" at bounding box center [750, 433] width 1453 height 55
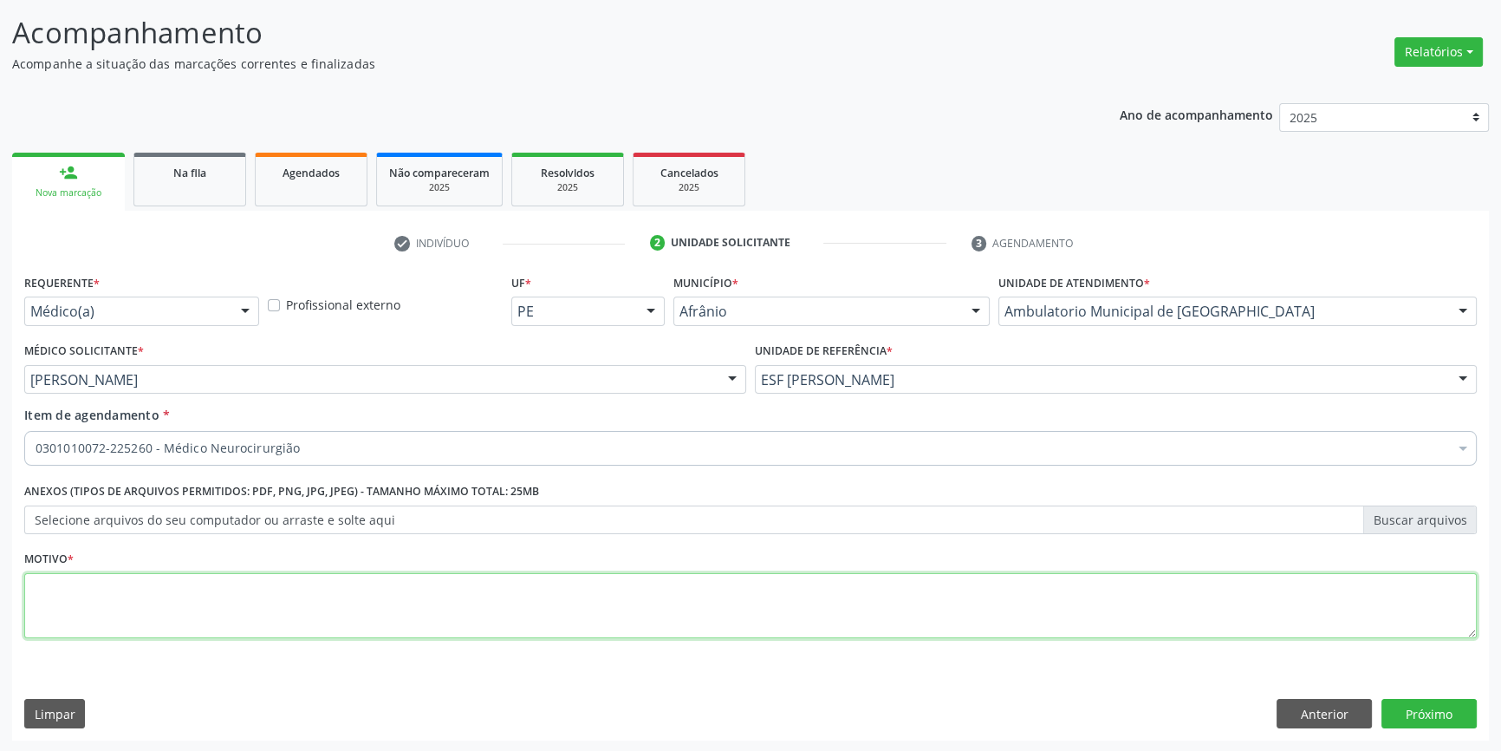
click at [236, 599] on textarea at bounding box center [750, 606] width 1453 height 66
type textarea "EPILEPSIA"
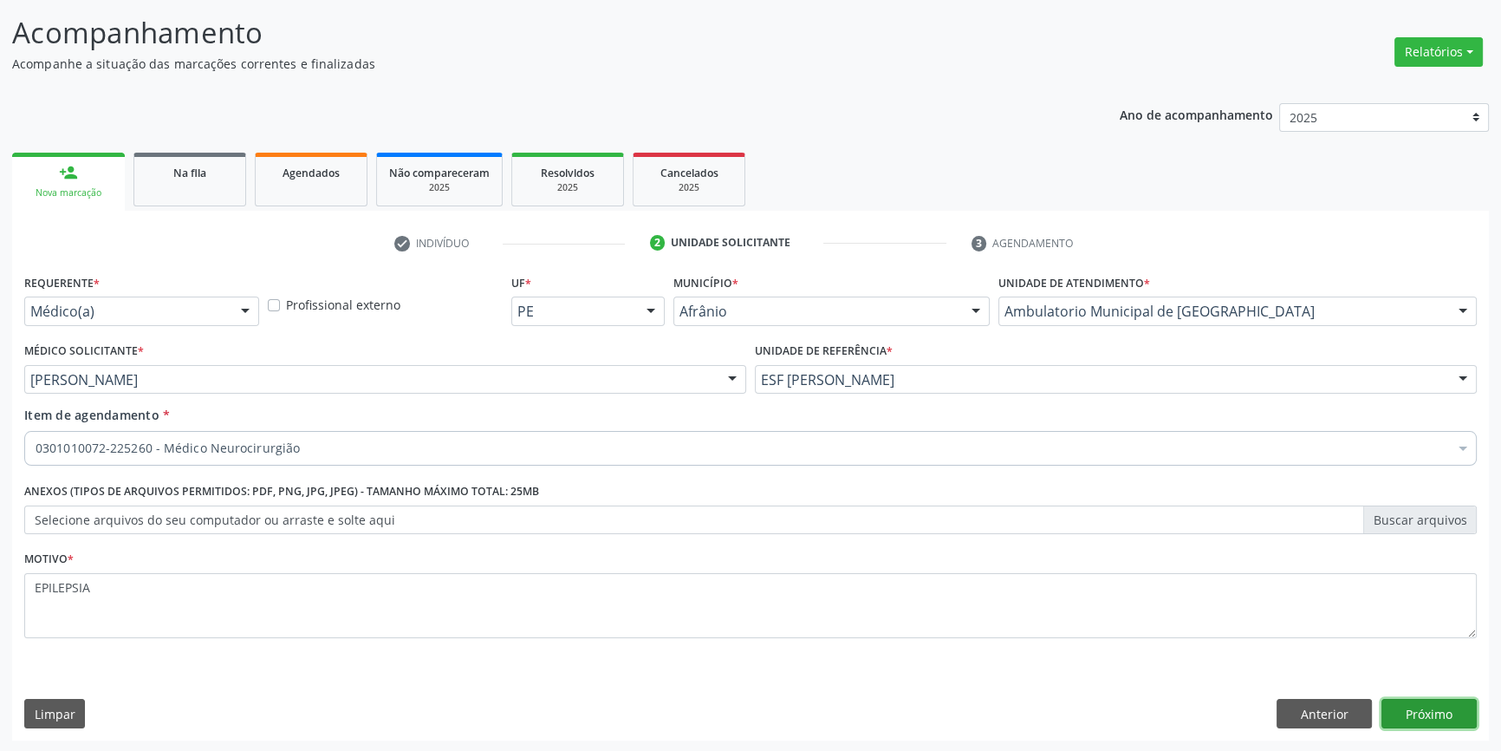
click at [1461, 715] on button "Próximo" at bounding box center [1429, 713] width 95 height 29
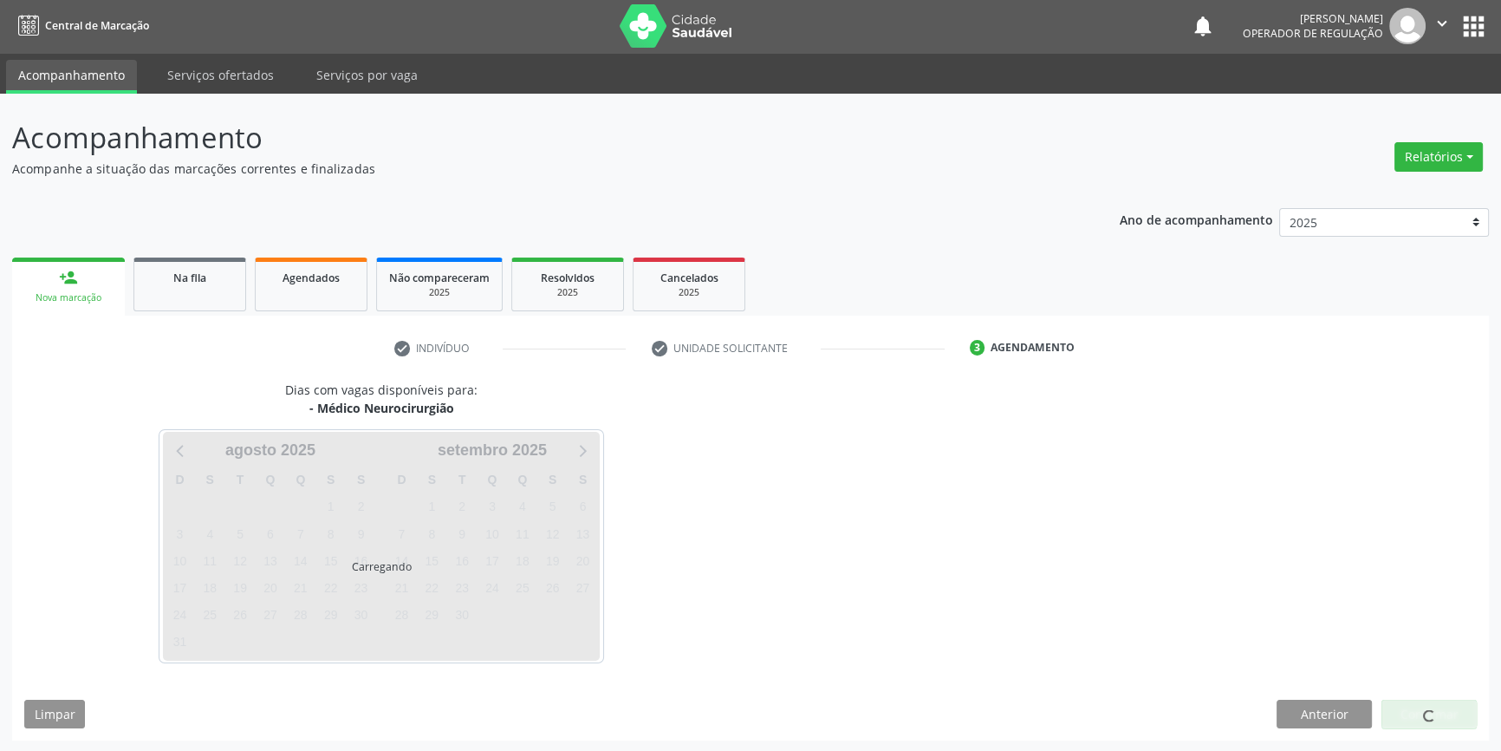
scroll to position [53, 0]
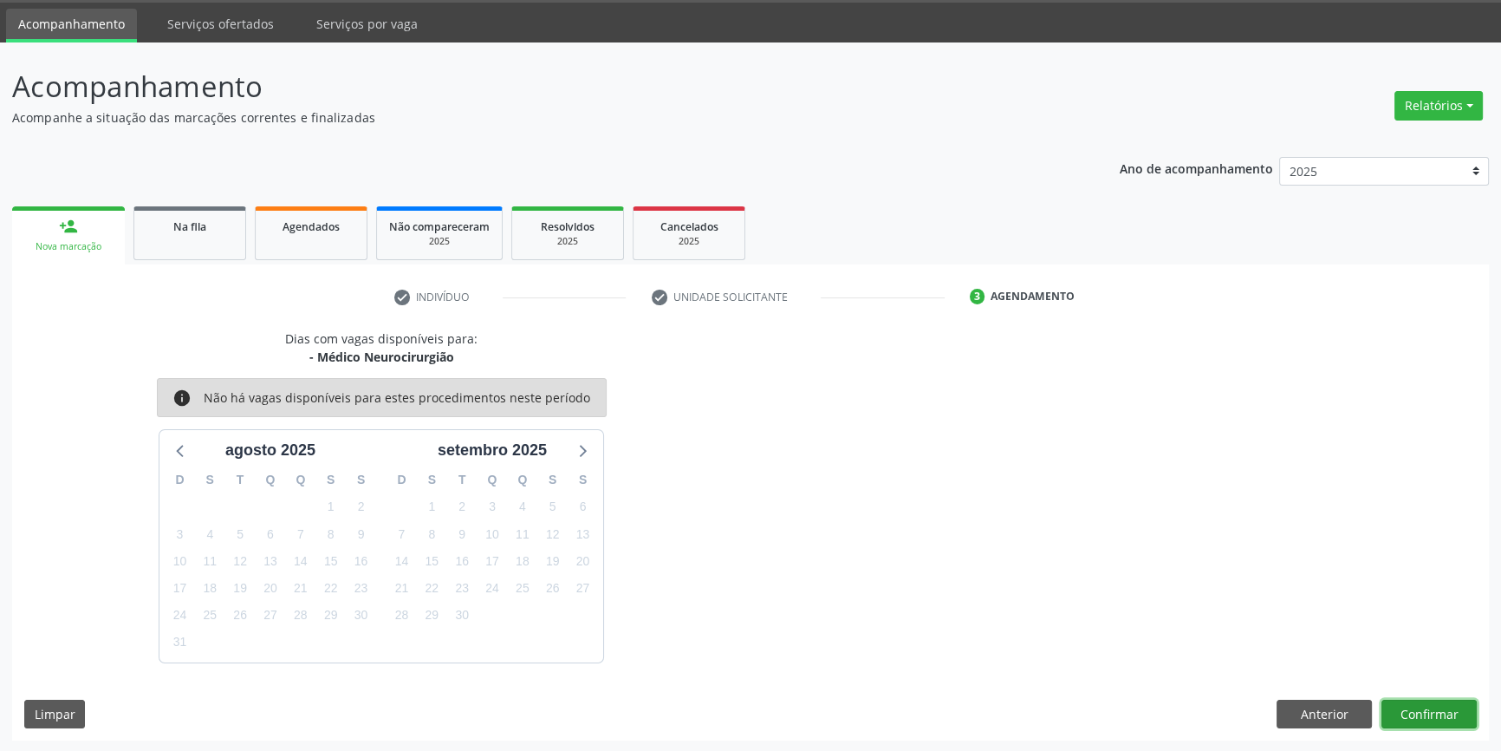
click at [1430, 711] on button "Confirmar" at bounding box center [1429, 713] width 95 height 29
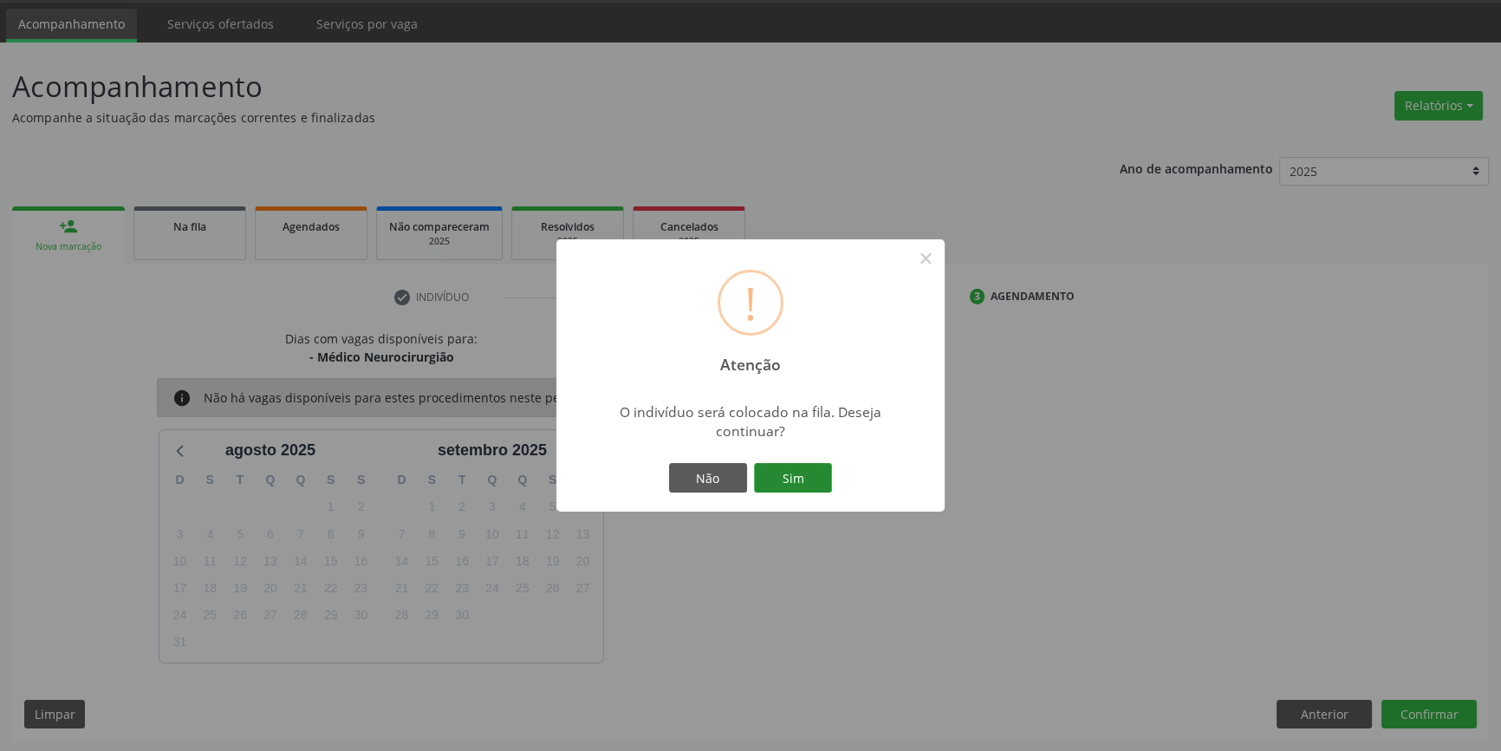
click at [798, 465] on button "Sim" at bounding box center [793, 477] width 78 height 29
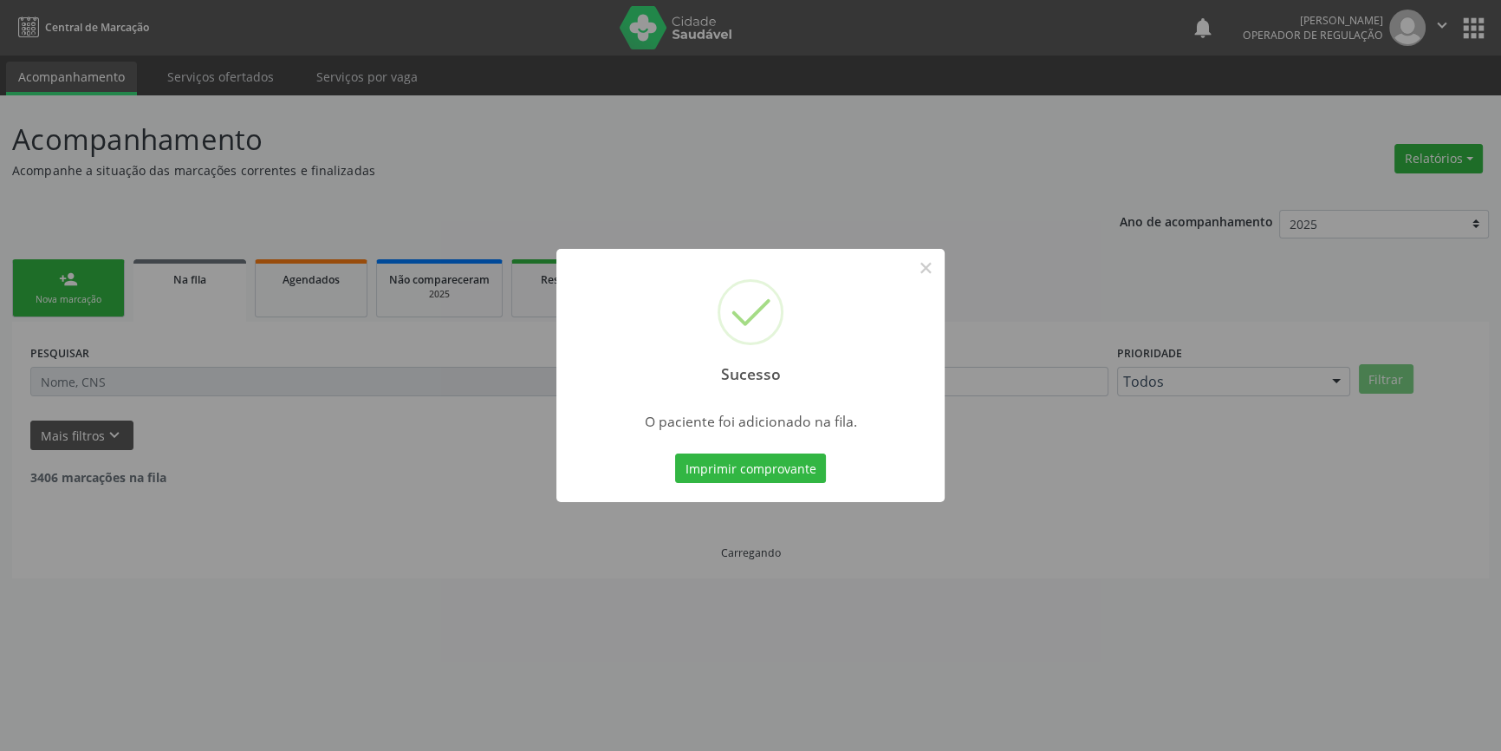
scroll to position [0, 0]
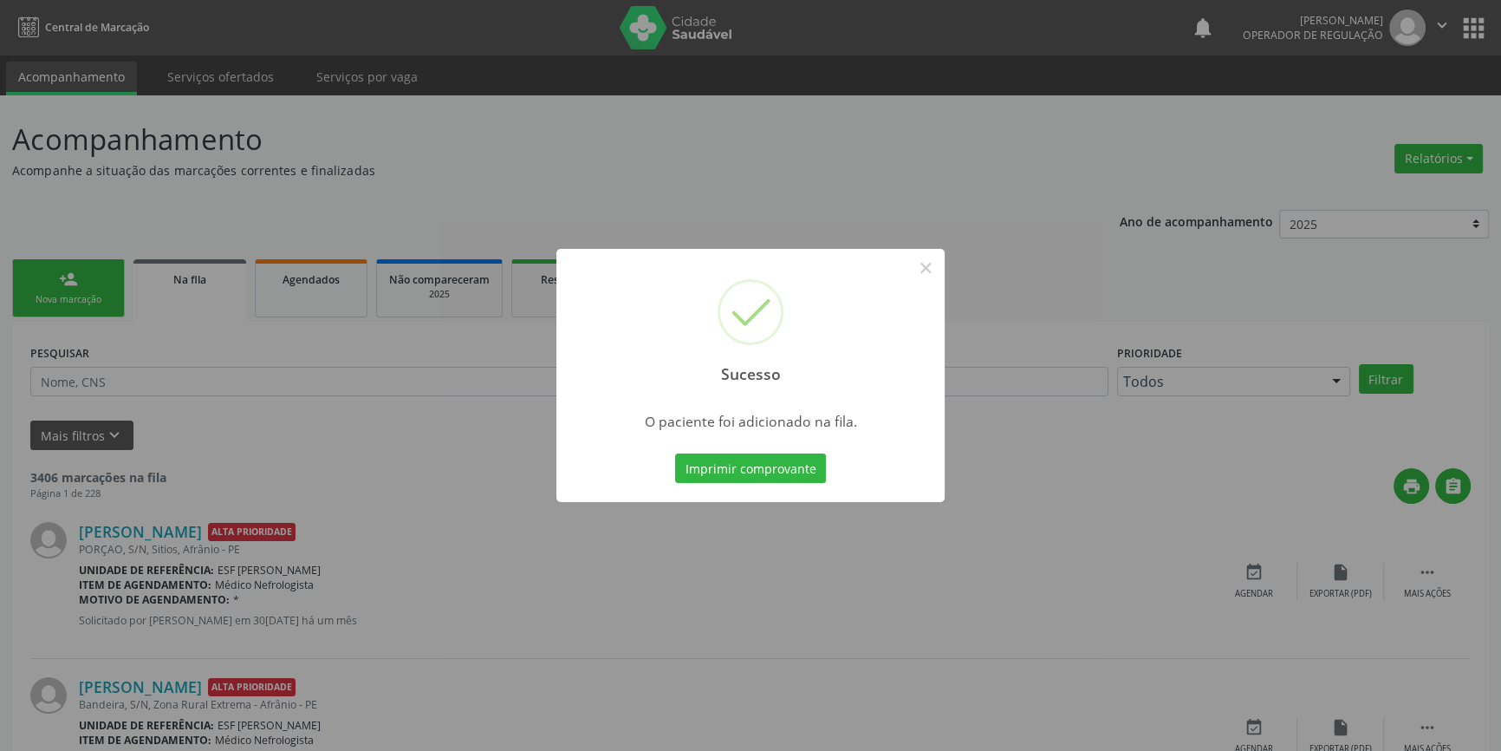
click at [556, 396] on div "Sucesso ×" at bounding box center [750, 323] width 388 height 149
click at [933, 257] on button "×" at bounding box center [925, 267] width 29 height 29
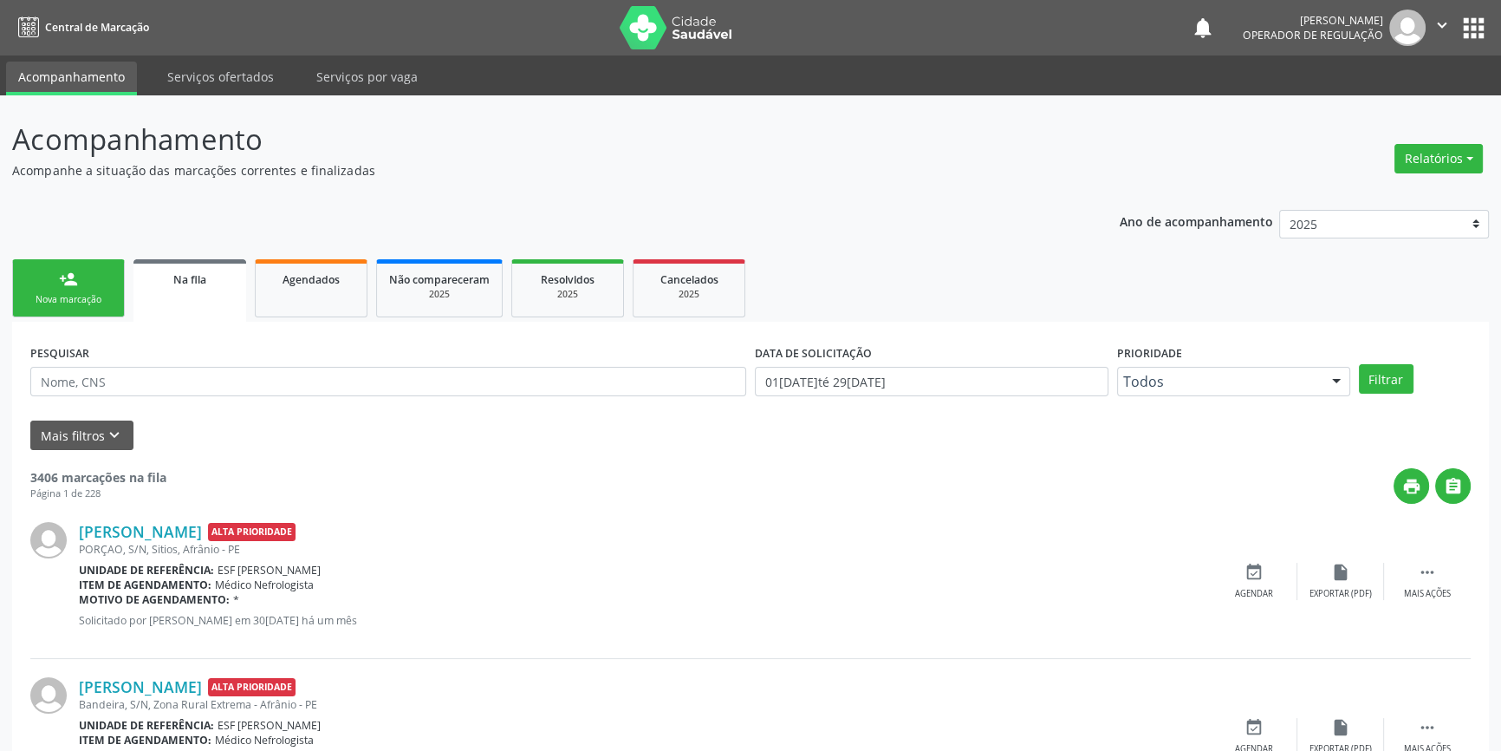
click at [94, 295] on div "Nova marcação" at bounding box center [68, 299] width 87 height 13
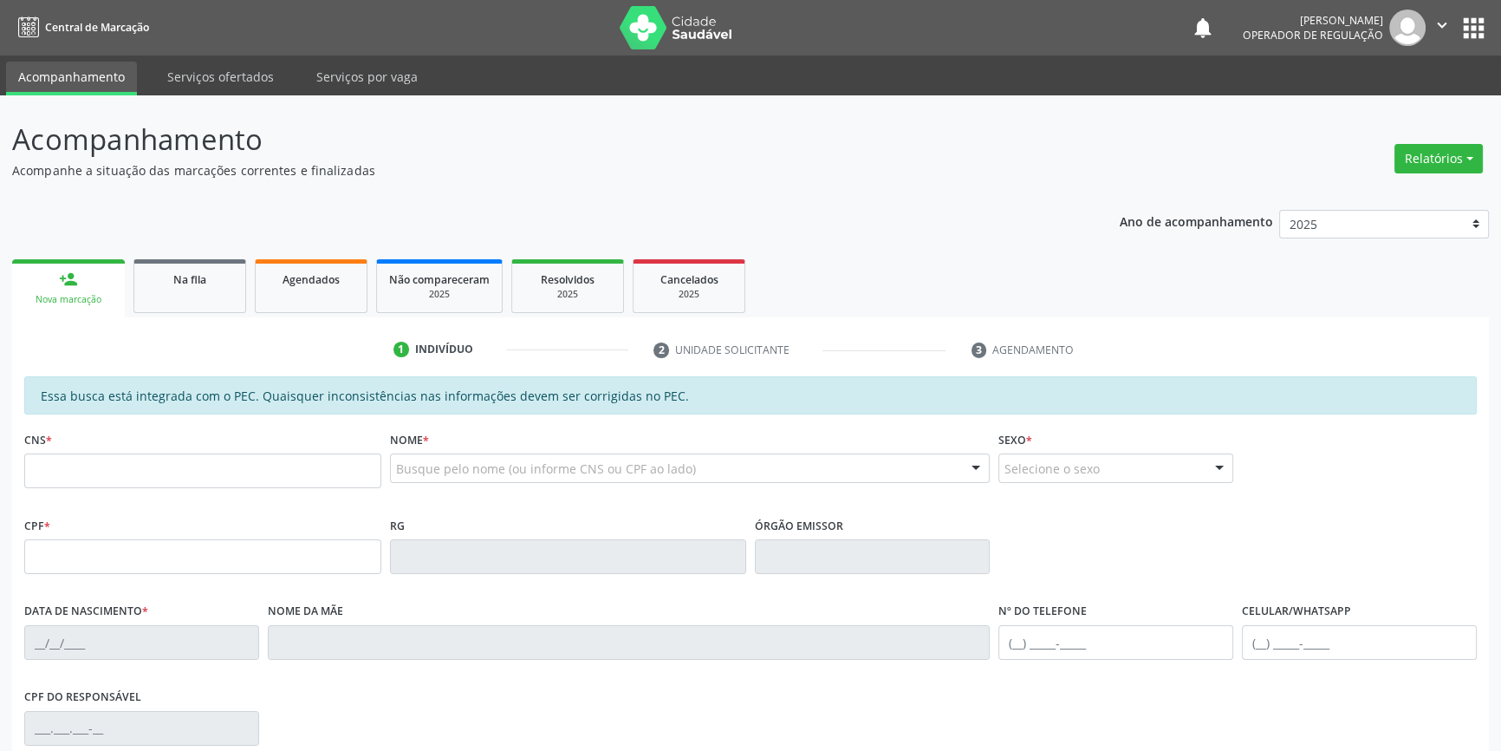
click at [96, 448] on div "CNS *" at bounding box center [202, 457] width 357 height 62
click at [94, 460] on input "text" at bounding box center [202, 470] width 357 height 35
type input "700 4085 4359 7650"
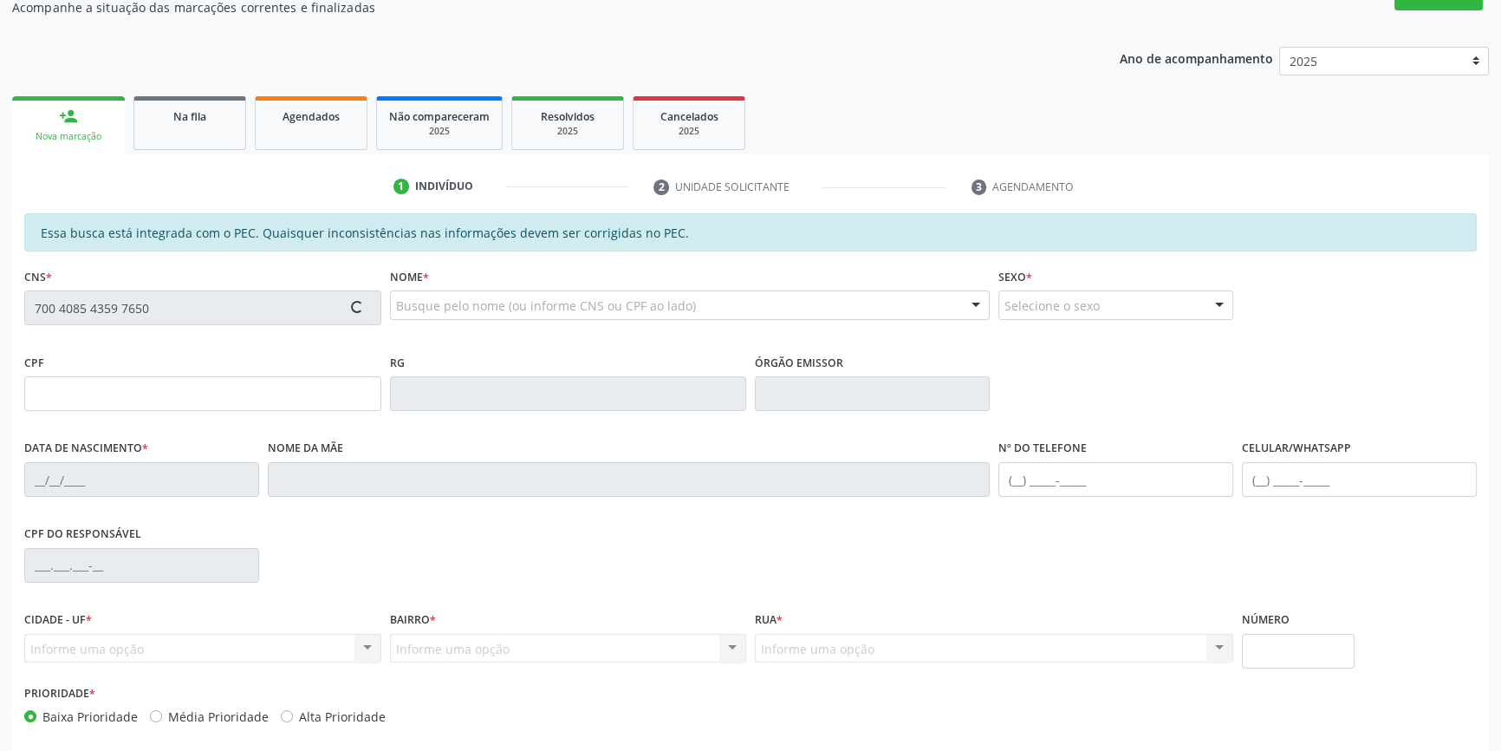
scroll to position [237, 0]
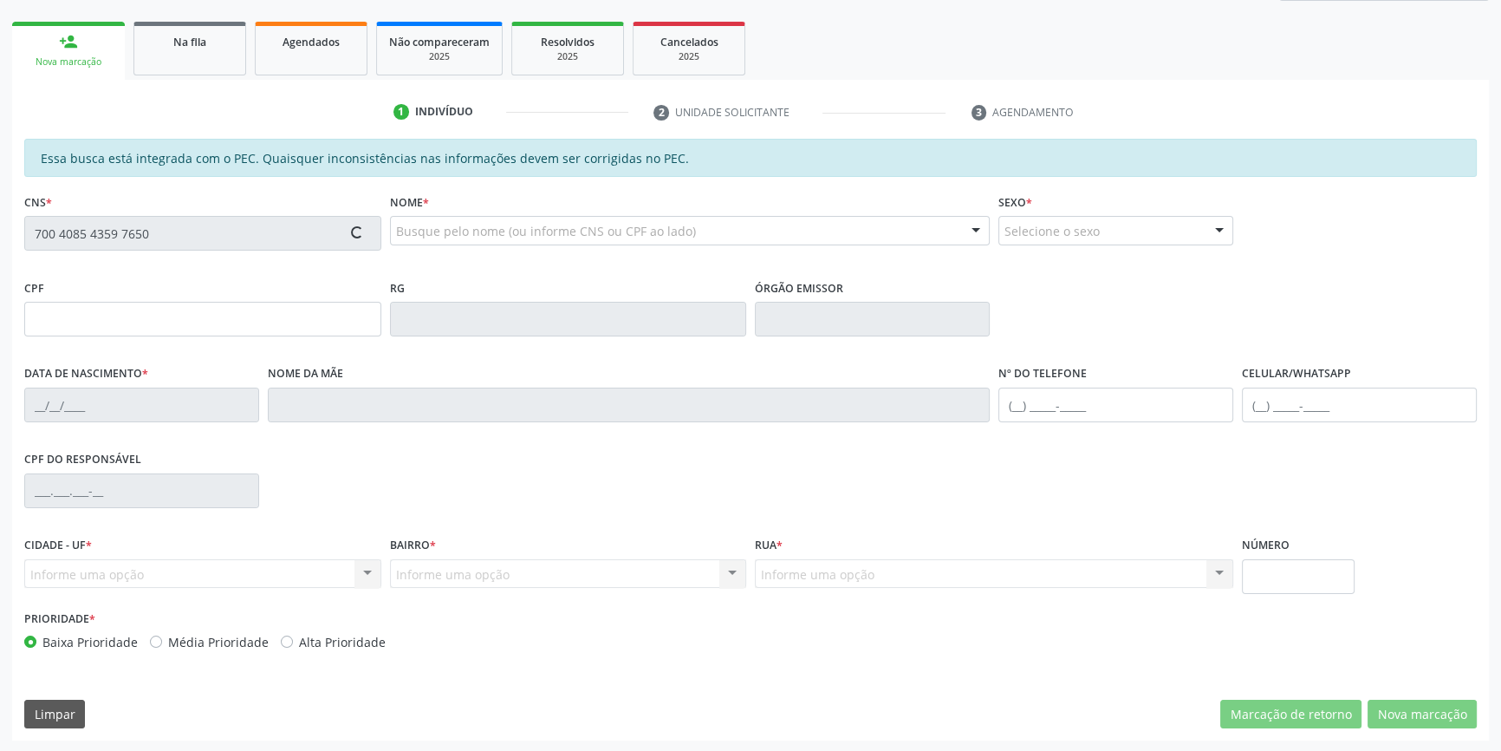
type input "557.919.724-15"
type input "24[DATE]"
type input "[PERSON_NAME] de Jesus"
type input "[PHONE_NUMBER]"
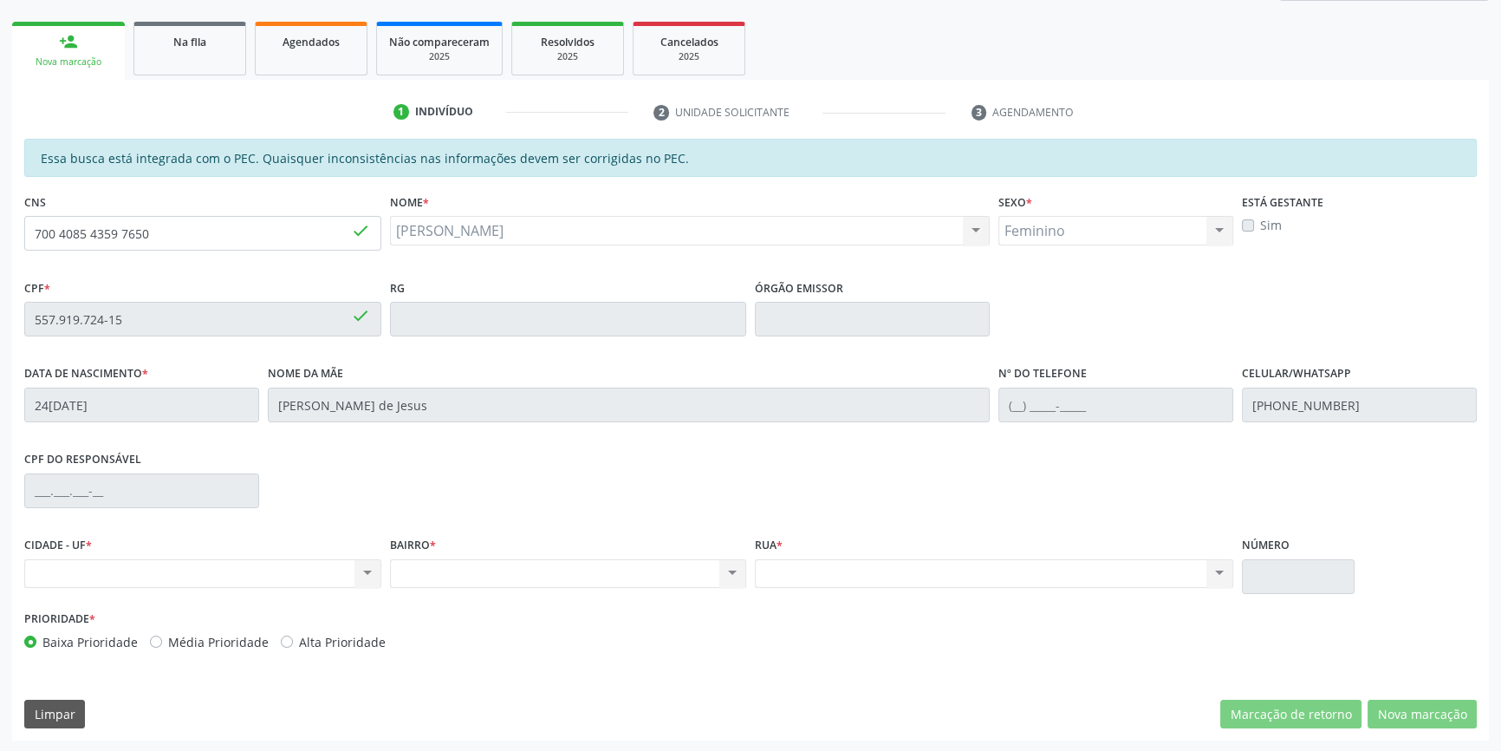
click at [182, 257] on fieldset "CNS 700 4085 4359 7650 done" at bounding box center [202, 226] width 357 height 74
drag, startPoint x: 201, startPoint y: 238, endPoint x: 0, endPoint y: 223, distance: 201.7
click at [0, 221] on div "Acompanhamento Acompanhe a situação das marcações correntes e finalizadas Relat…" at bounding box center [750, 305] width 1501 height 894
type input "706 3046 0432 7980"
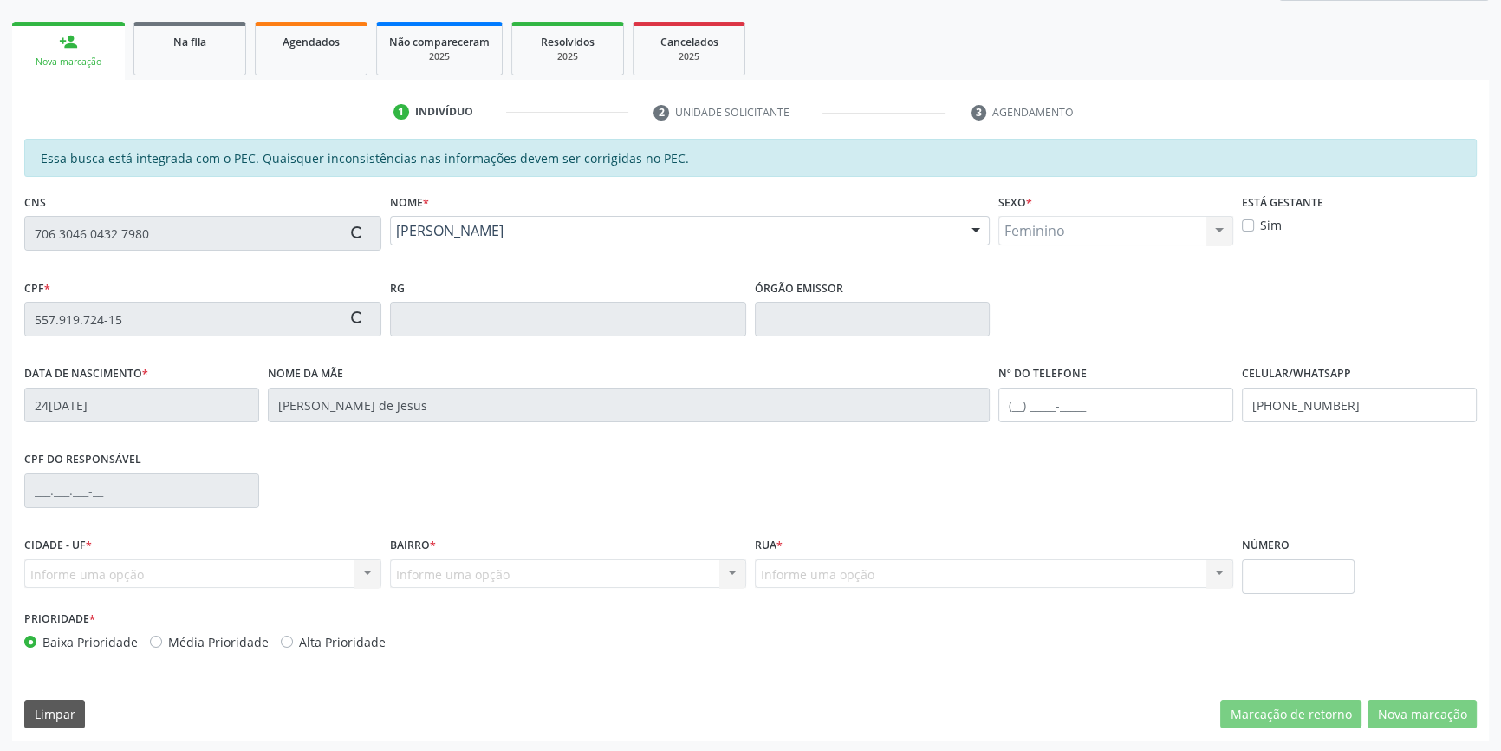
type input "484.351.804-25"
type input "[DATE]"
type input "[PERSON_NAME]"
type input "[PHONE_NUMBER]"
type input "S/N"
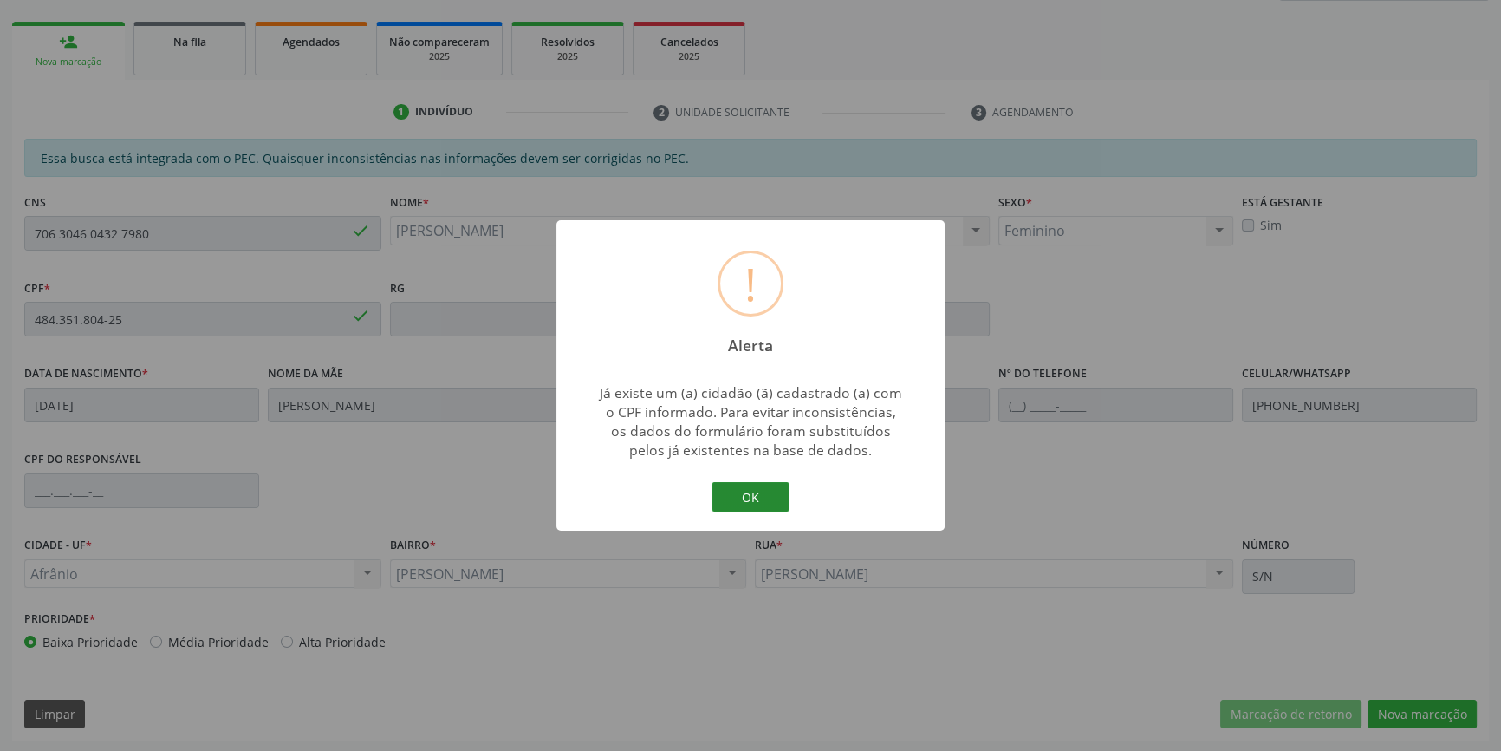
click at [760, 503] on button "OK" at bounding box center [751, 496] width 78 height 29
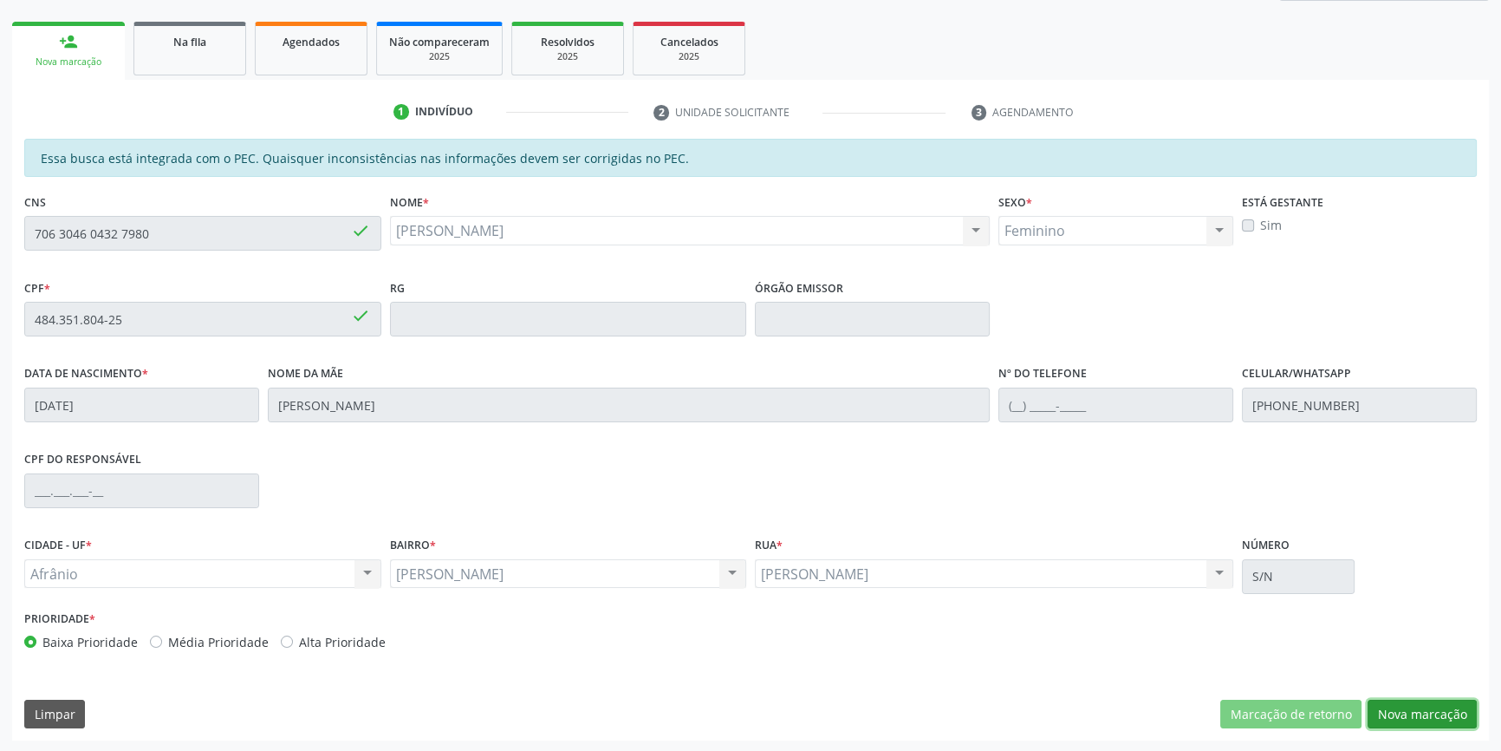
click at [1435, 713] on button "Nova marcação" at bounding box center [1422, 713] width 109 height 29
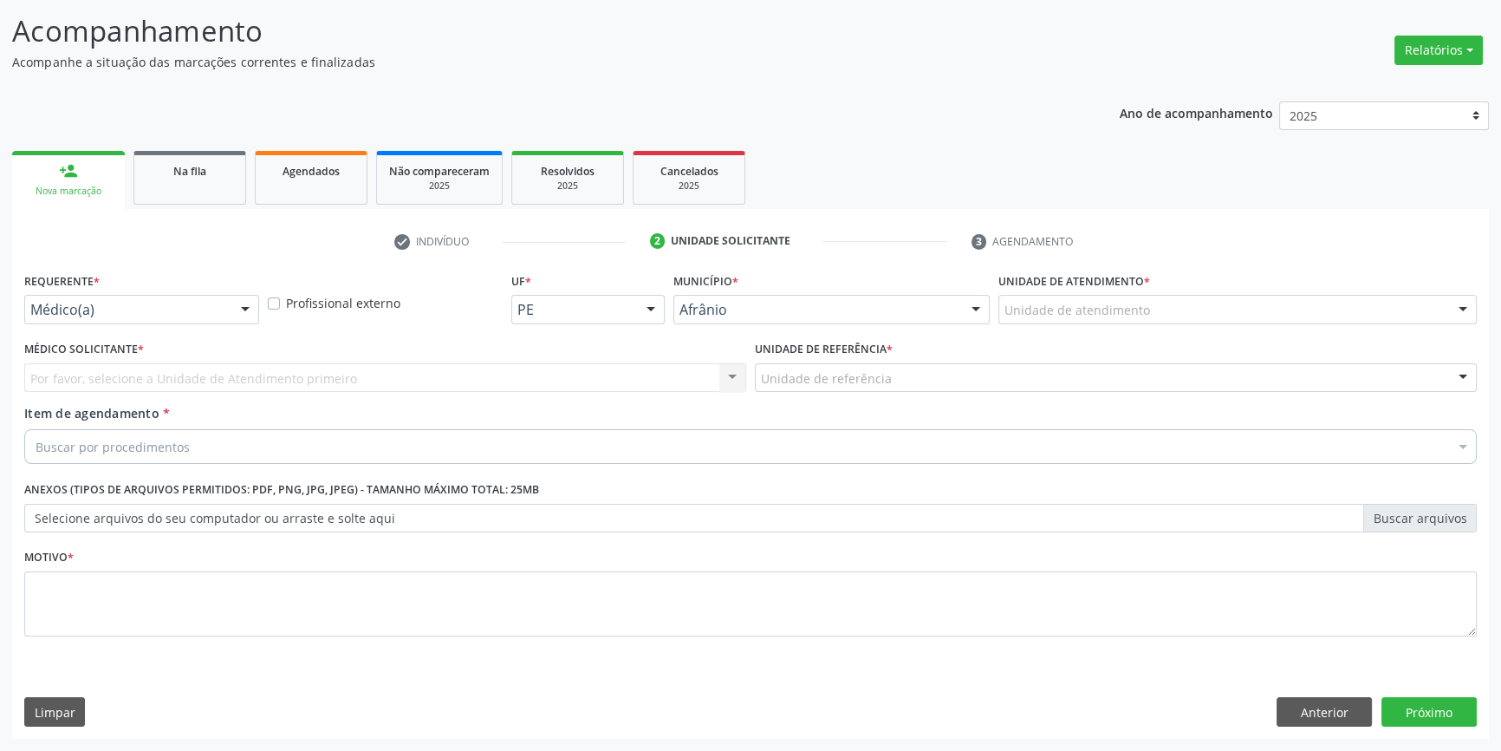
scroll to position [107, 0]
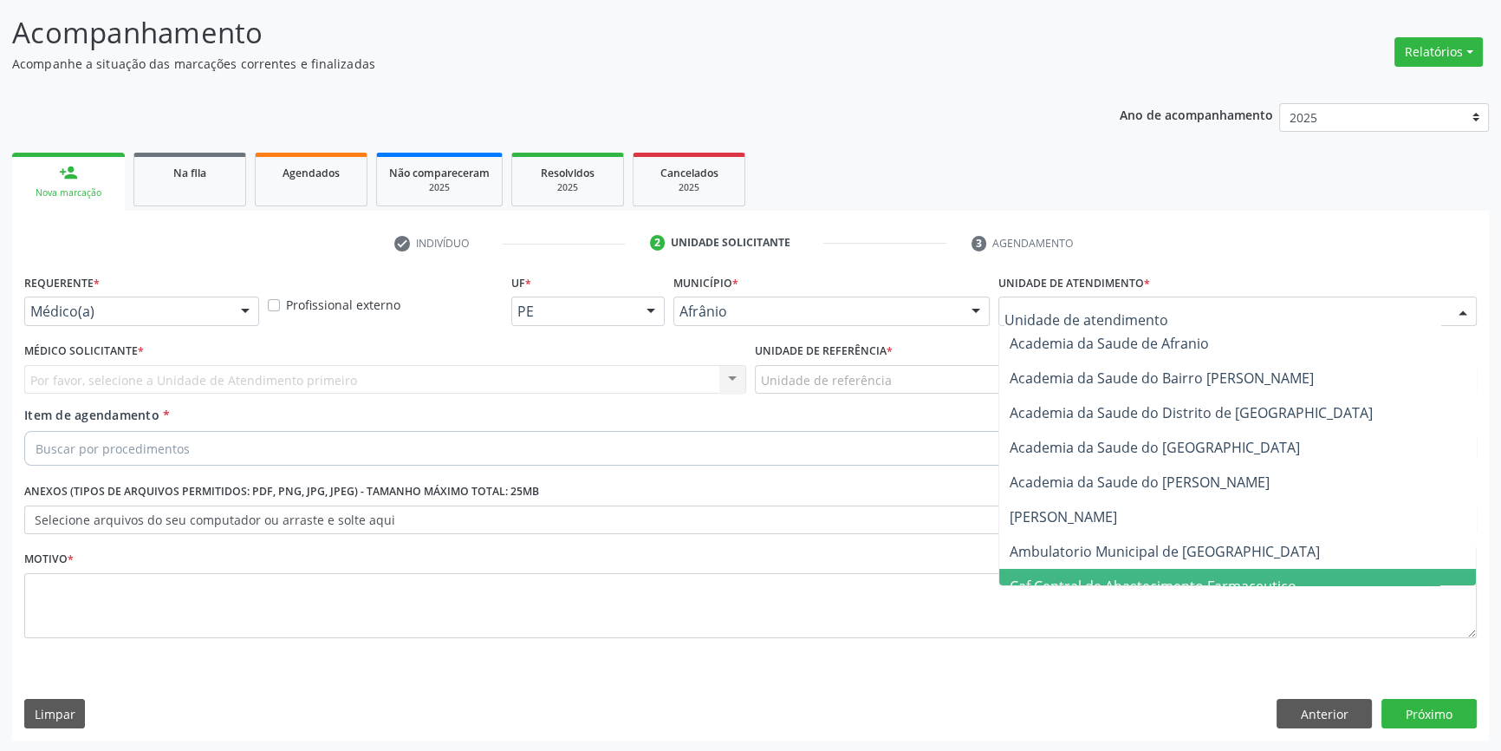
click at [1148, 570] on span "Caf Central de Abastecimento Farmaceutico" at bounding box center [1237, 586] width 477 height 35
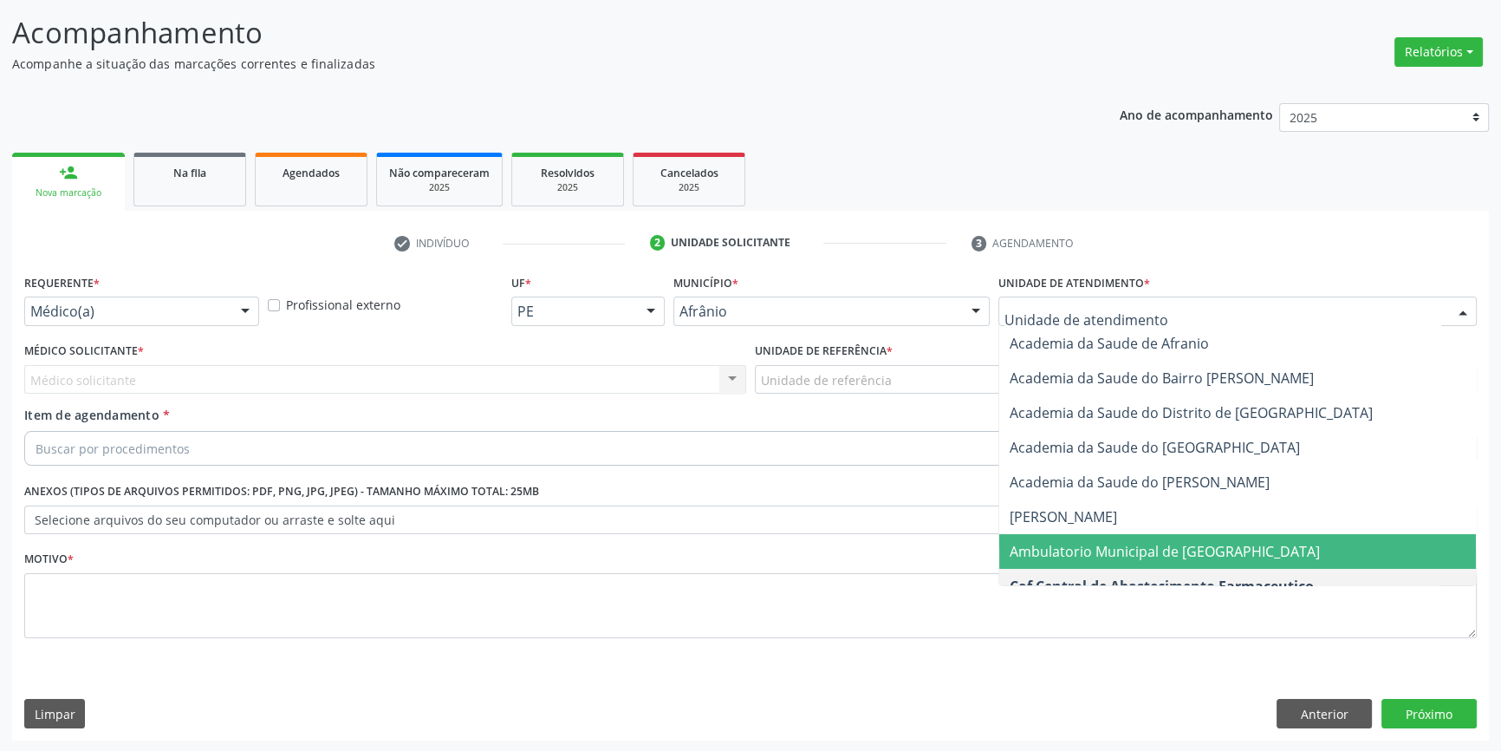
click at [1105, 322] on div at bounding box center [1237, 310] width 478 height 29
drag, startPoint x: 1075, startPoint y: 548, endPoint x: 976, endPoint y: 463, distance: 130.3
click at [1072, 547] on span "Ambulatorio Municipal de [GEOGRAPHIC_DATA]" at bounding box center [1165, 551] width 310 height 19
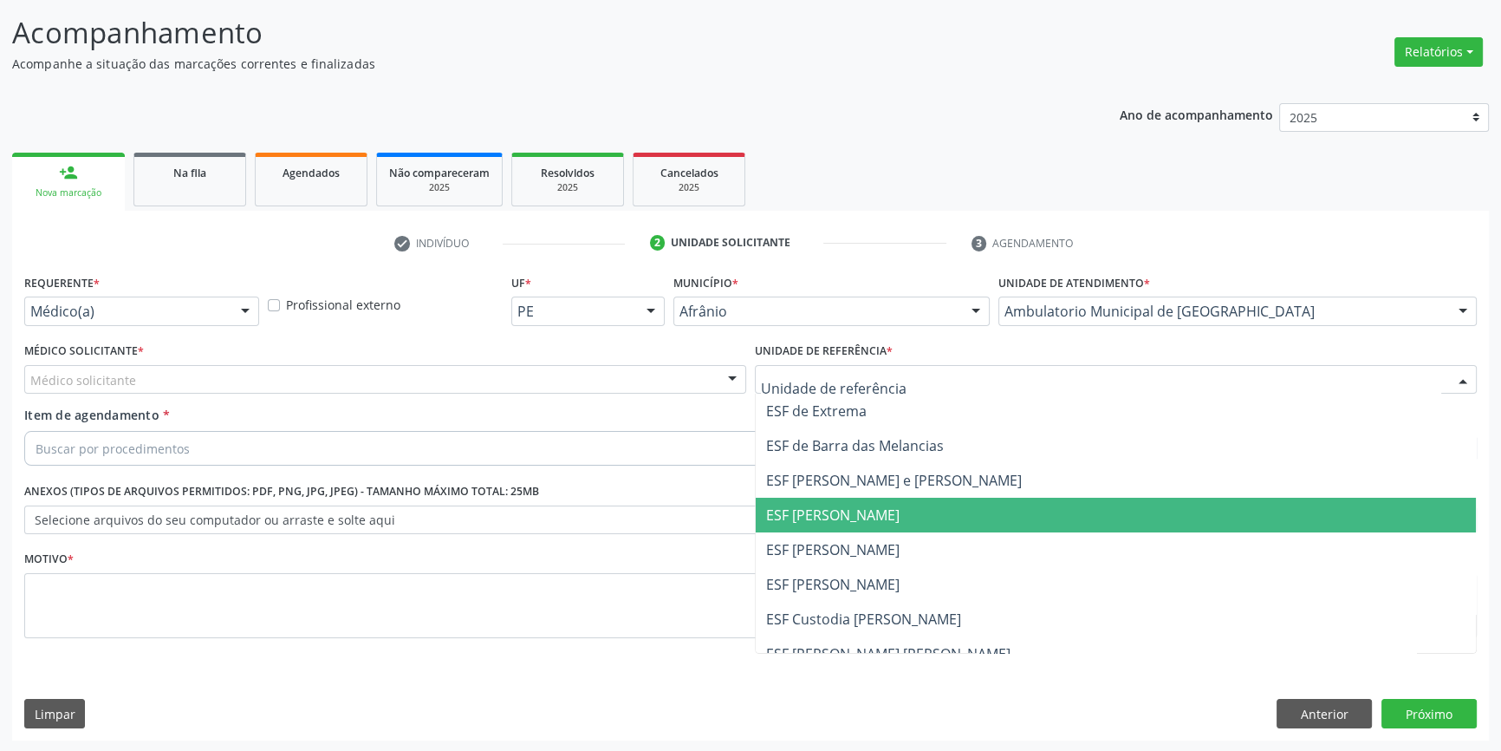
click at [860, 529] on span "ESF [PERSON_NAME]" at bounding box center [1116, 514] width 720 height 35
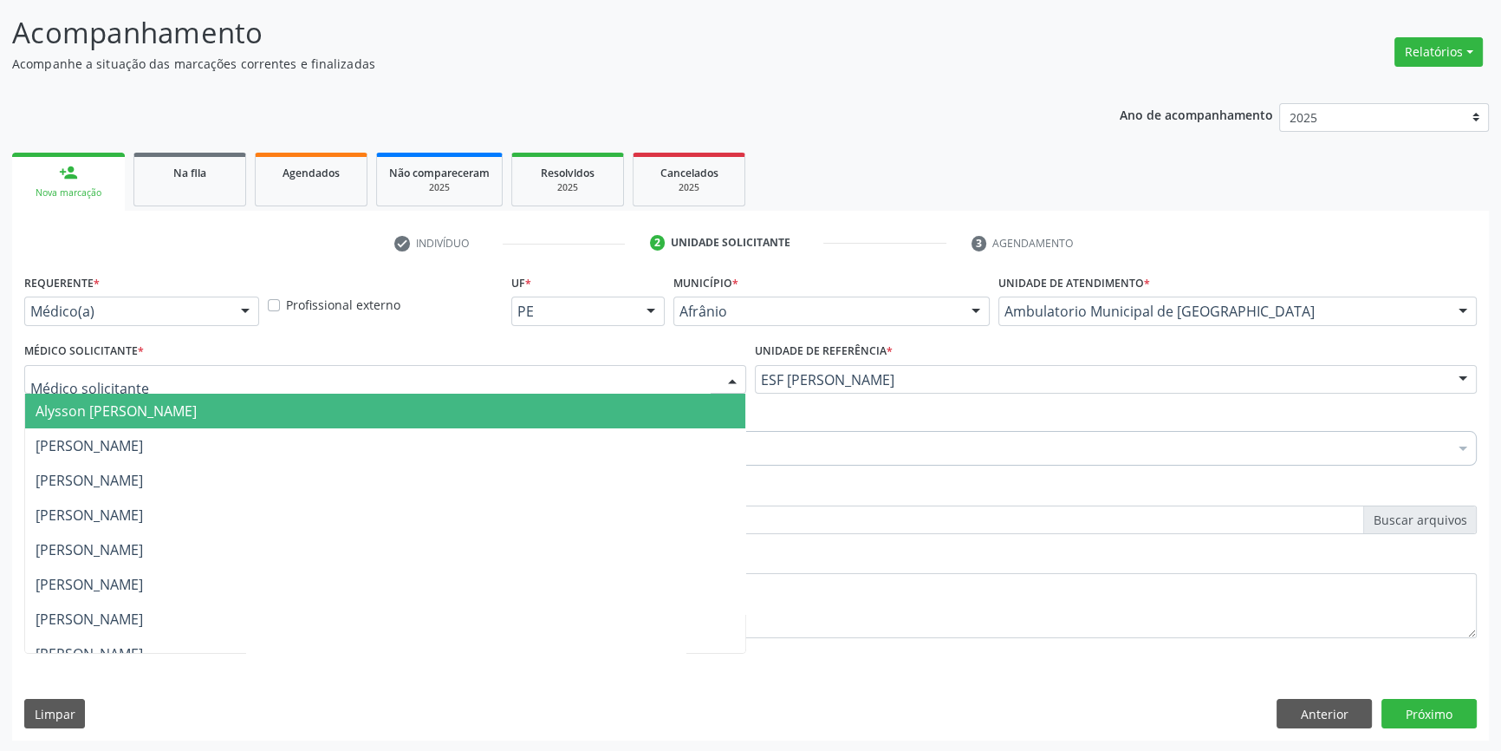
click at [530, 374] on div at bounding box center [385, 379] width 722 height 29
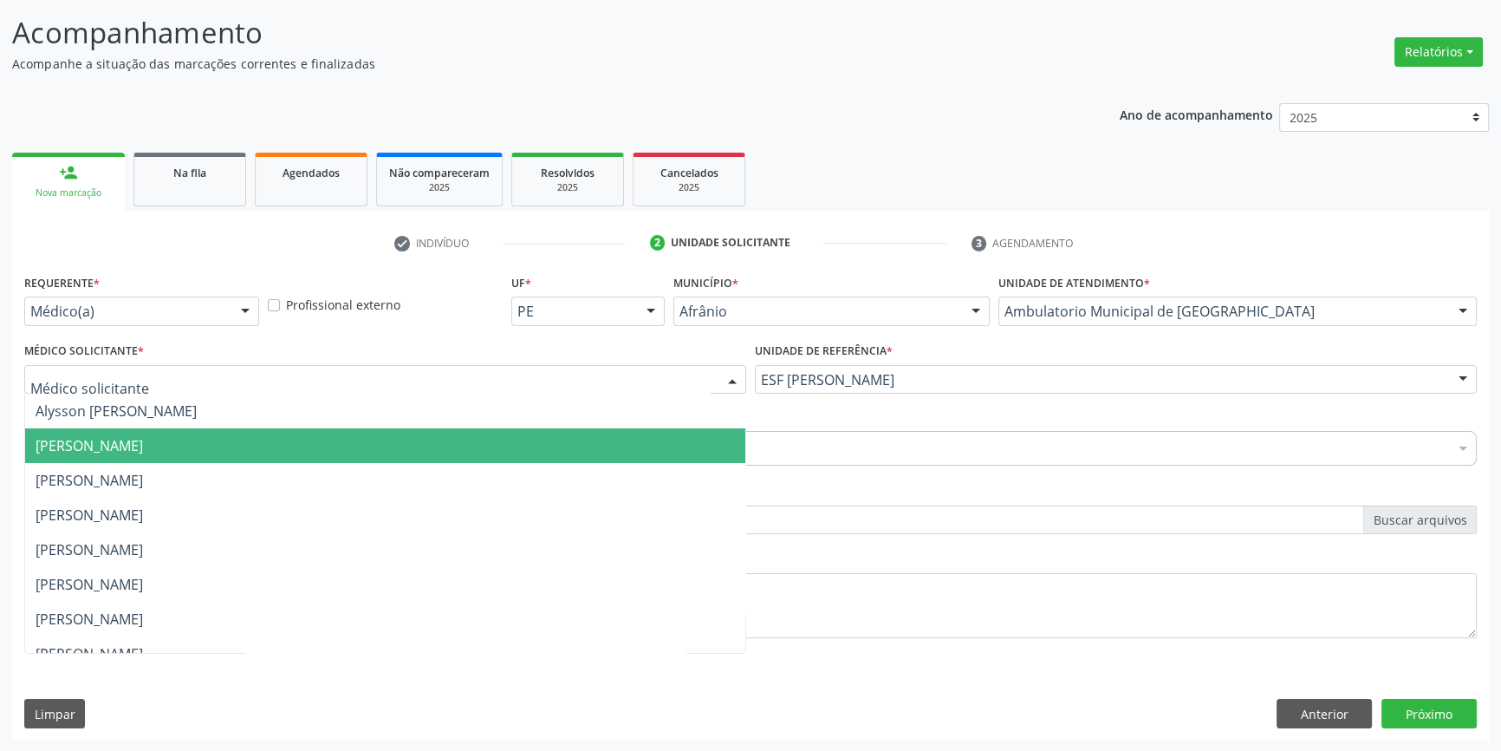
click at [316, 445] on span "[PERSON_NAME]" at bounding box center [385, 445] width 720 height 35
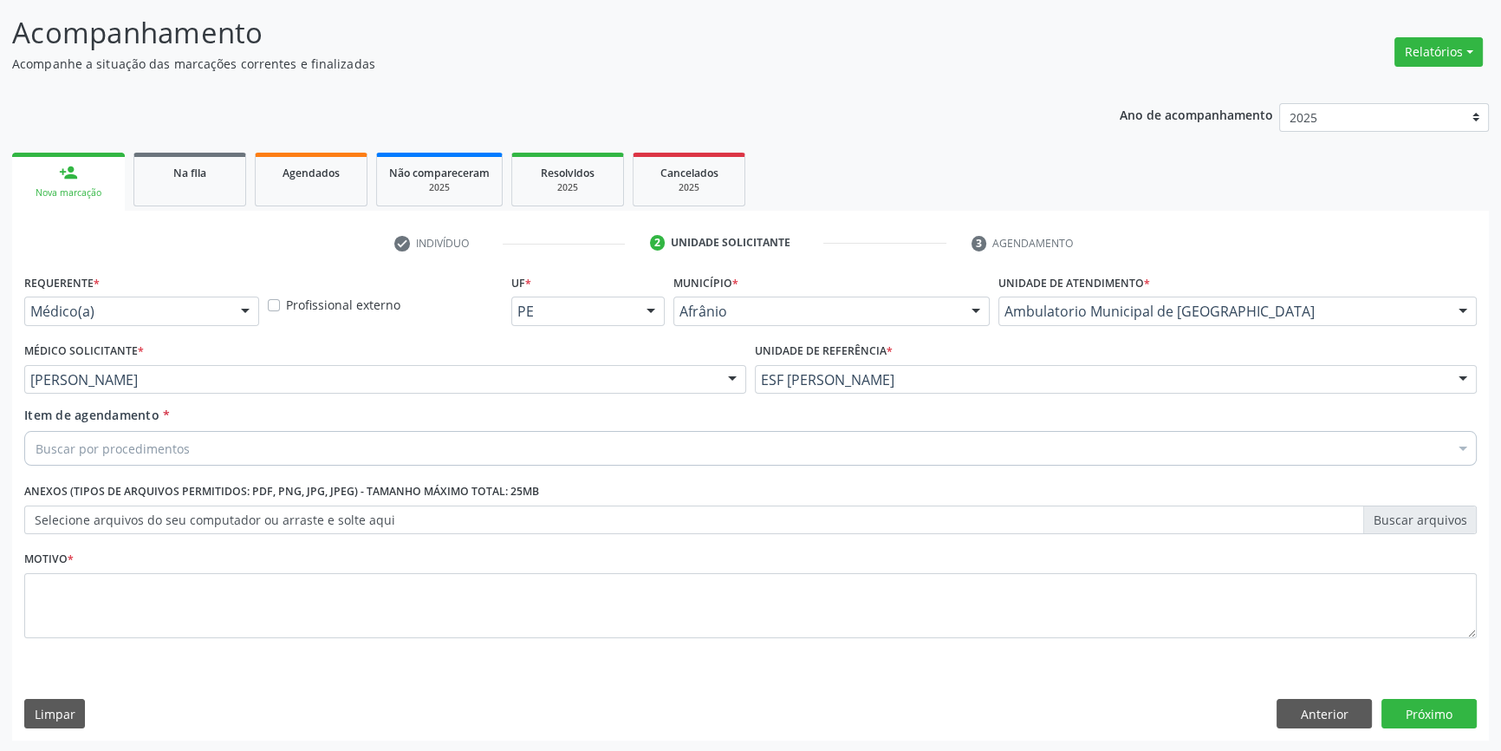
click at [216, 448] on div "Buscar por procedimentos" at bounding box center [750, 448] width 1453 height 35
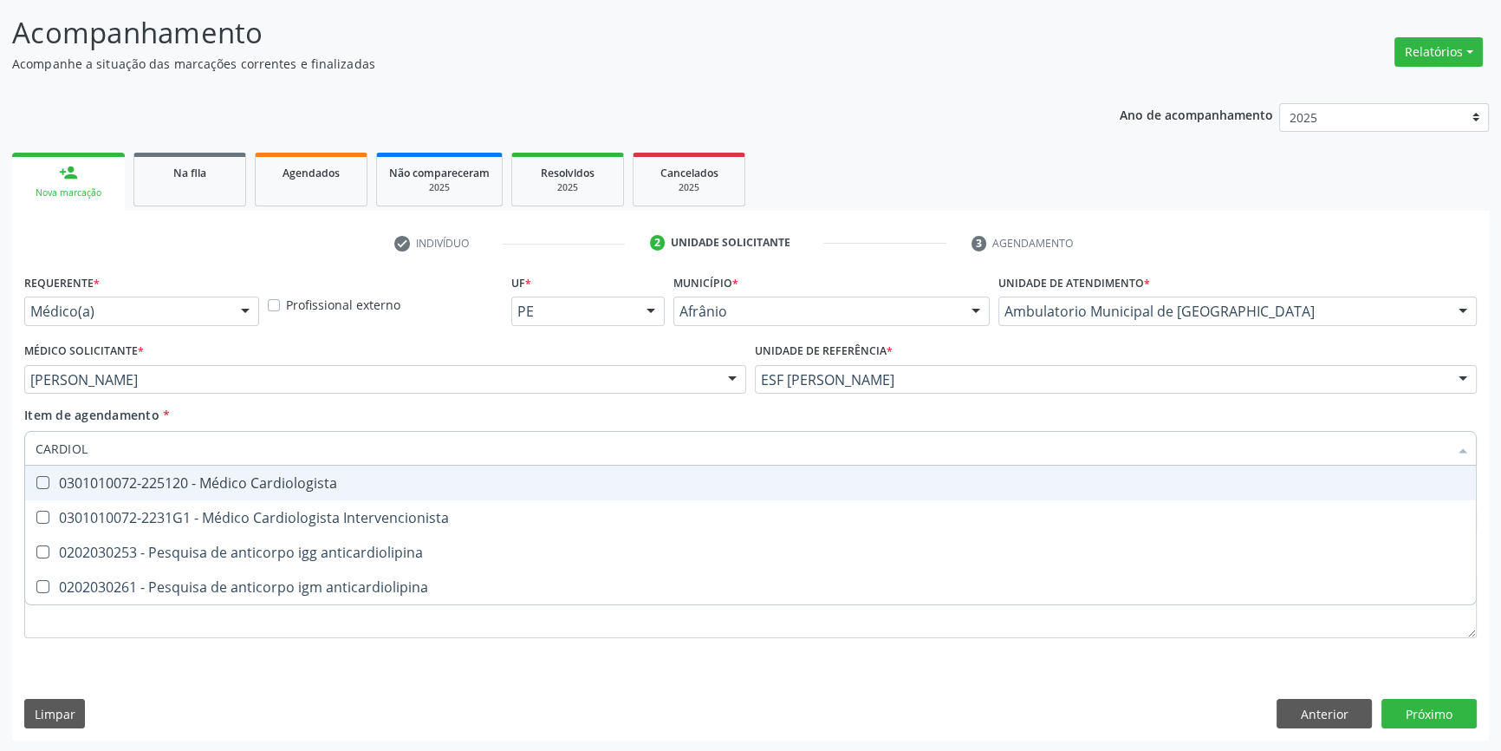
type input "CARDIOLO"
click at [222, 476] on div "0301010072-225120 - Médico Cardiologista" at bounding box center [751, 483] width 1430 height 14
checkbox Cardiologista "true"
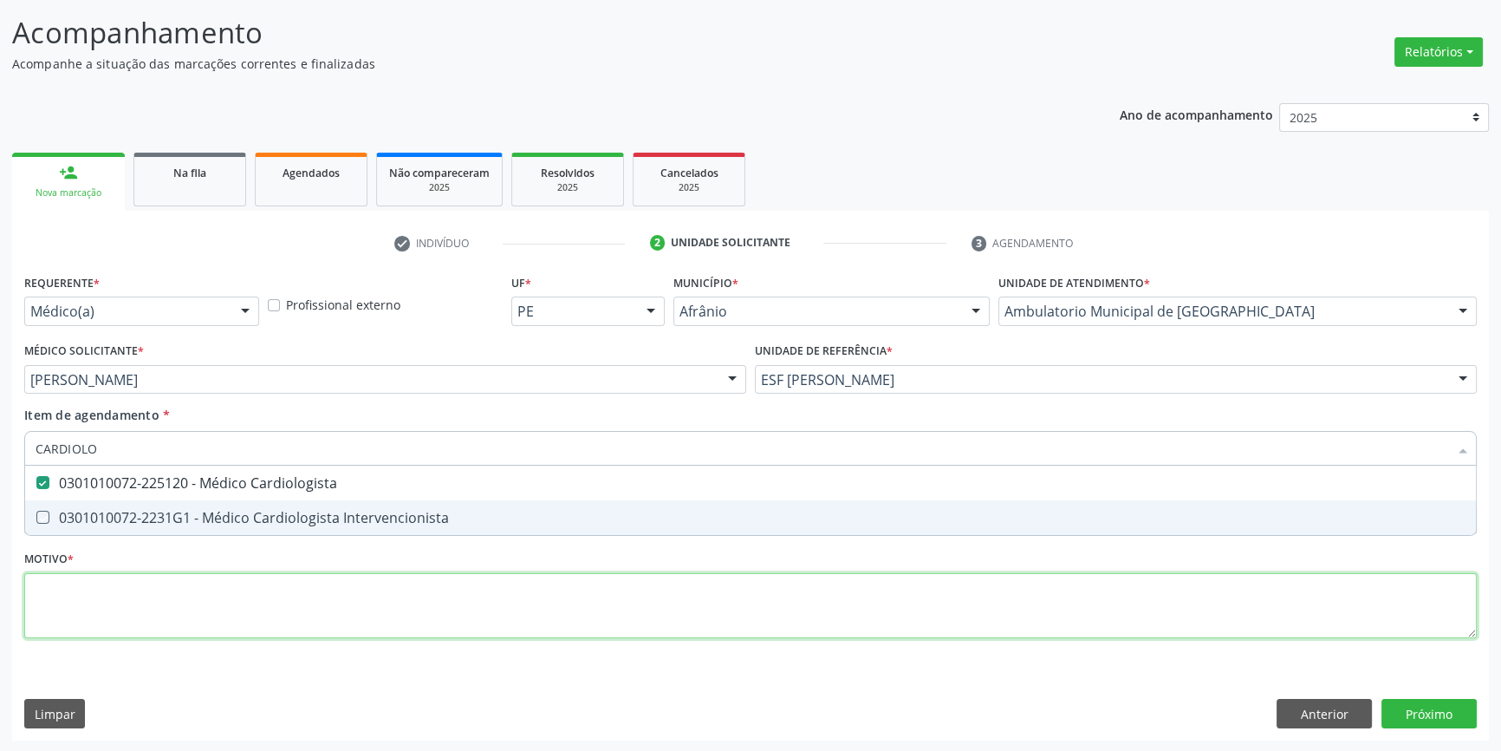
click at [164, 625] on div "Requerente * Médico(a) Médico(a) Enfermeiro(a) Paciente Nenhum resultado encont…" at bounding box center [750, 466] width 1453 height 393
checkbox Intervencionista "true"
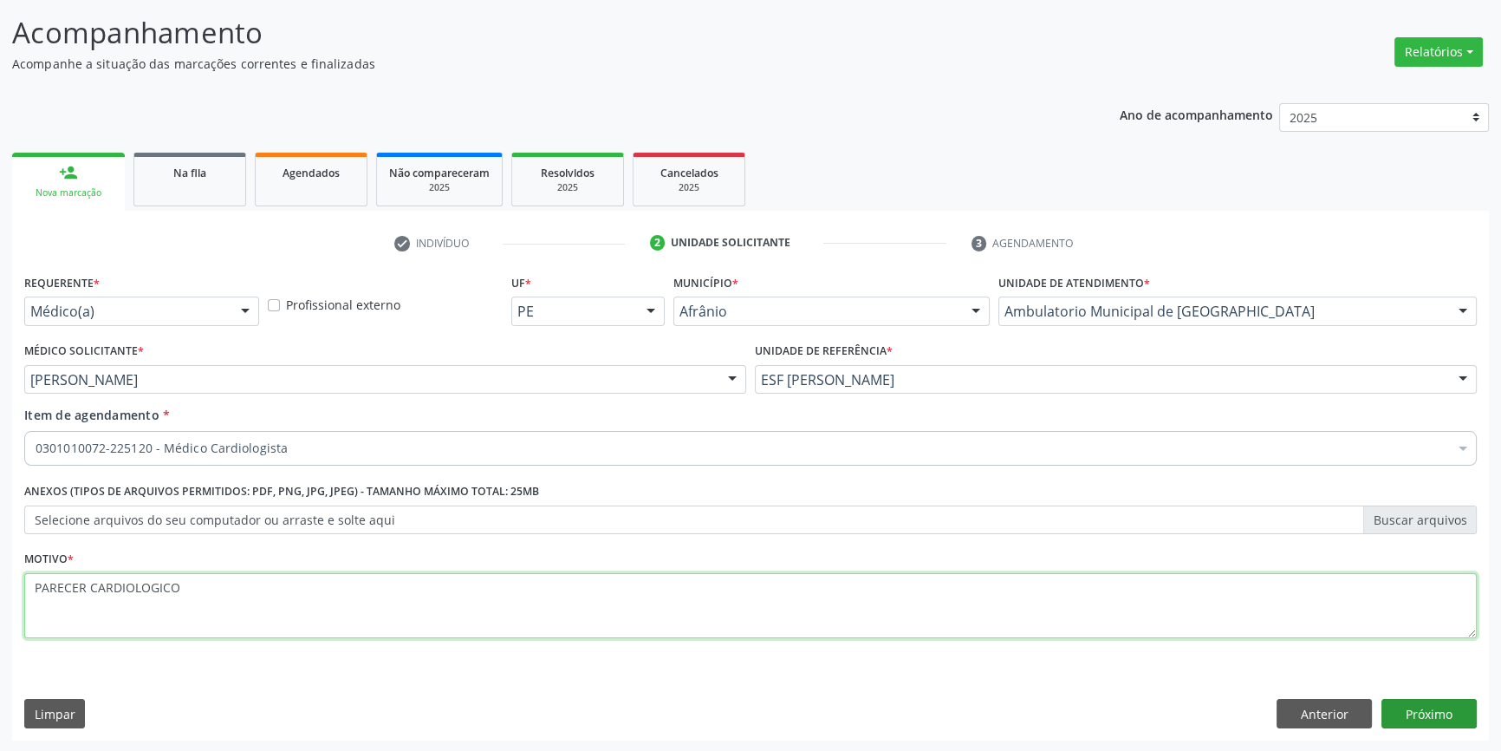
type textarea "PARECER CARDIOLOGICO"
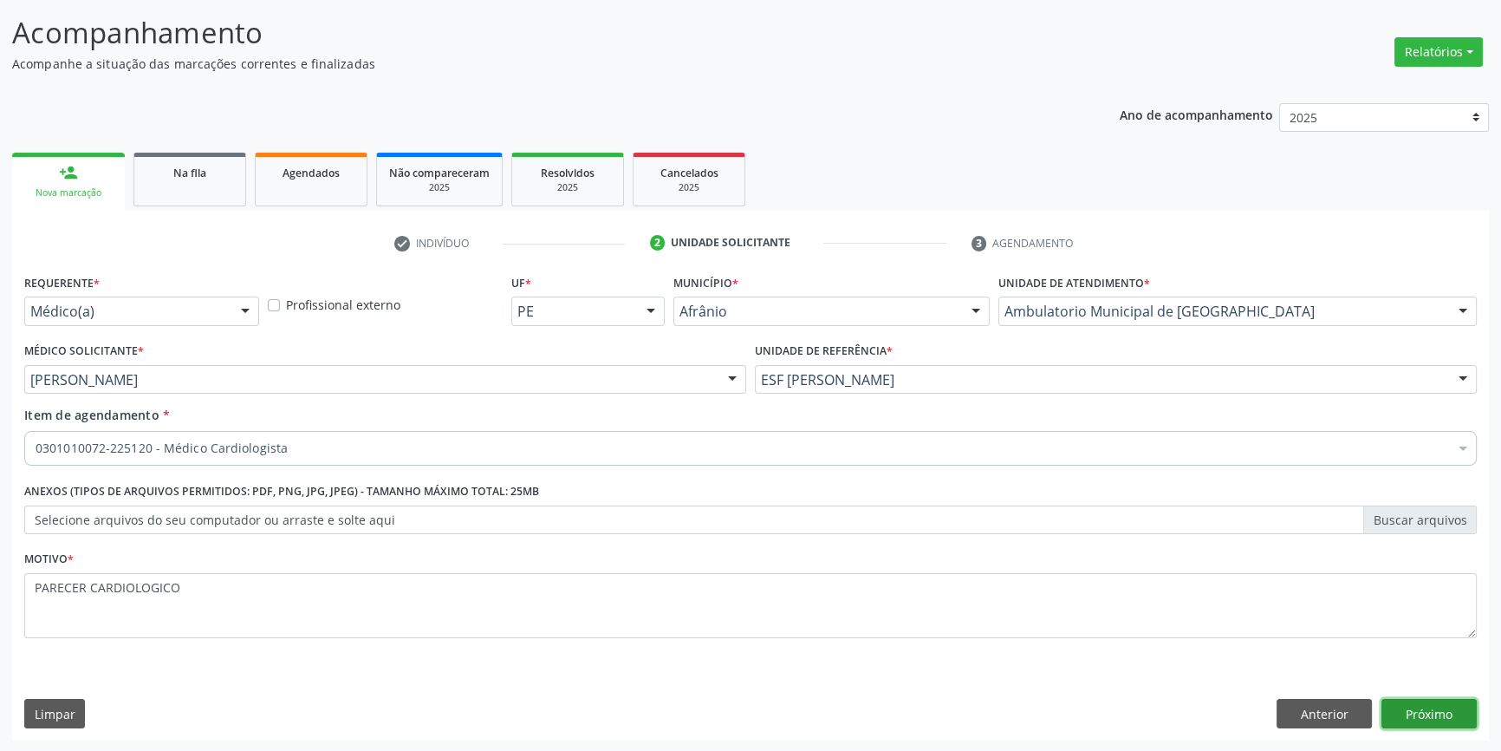
click at [1438, 707] on button "Próximo" at bounding box center [1429, 713] width 95 height 29
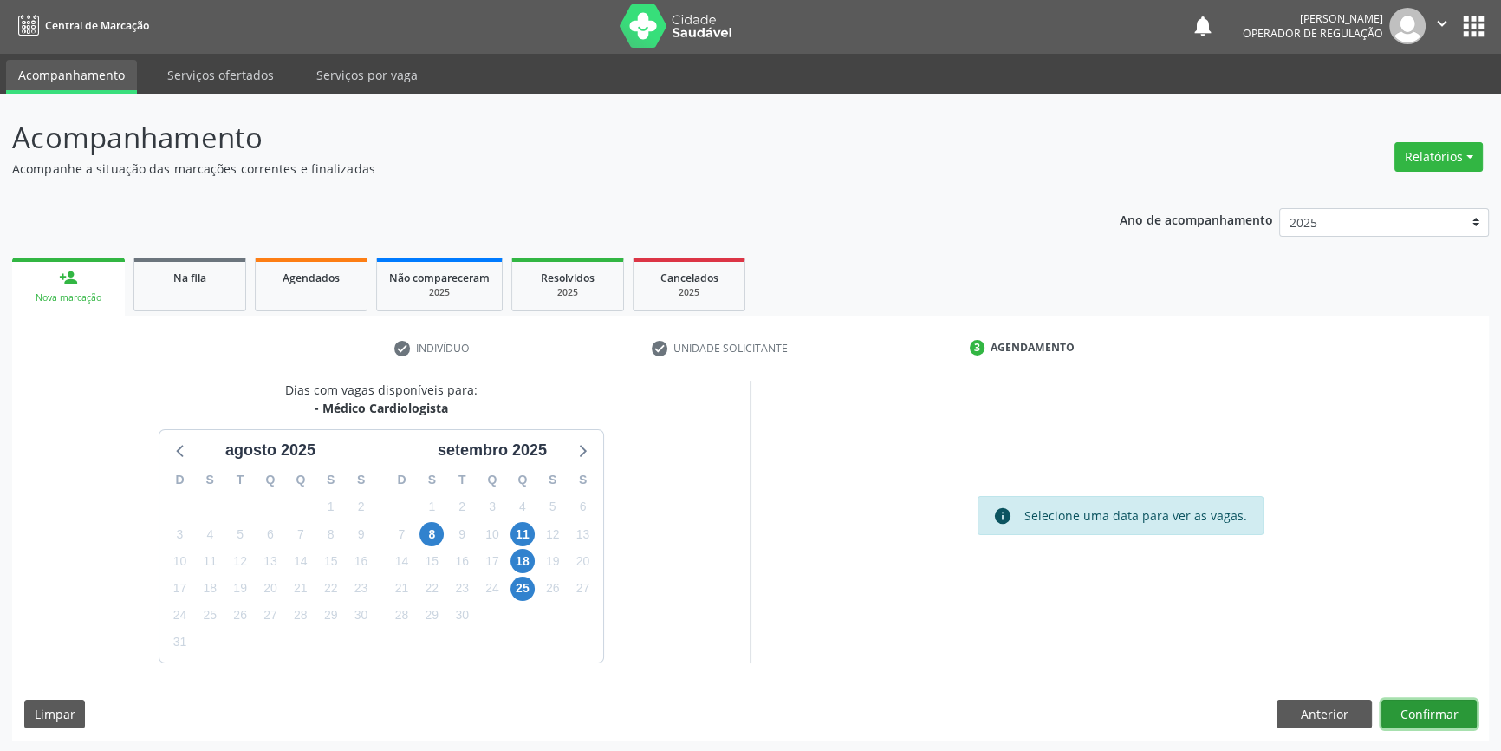
click at [1447, 714] on button "Confirmar" at bounding box center [1429, 713] width 95 height 29
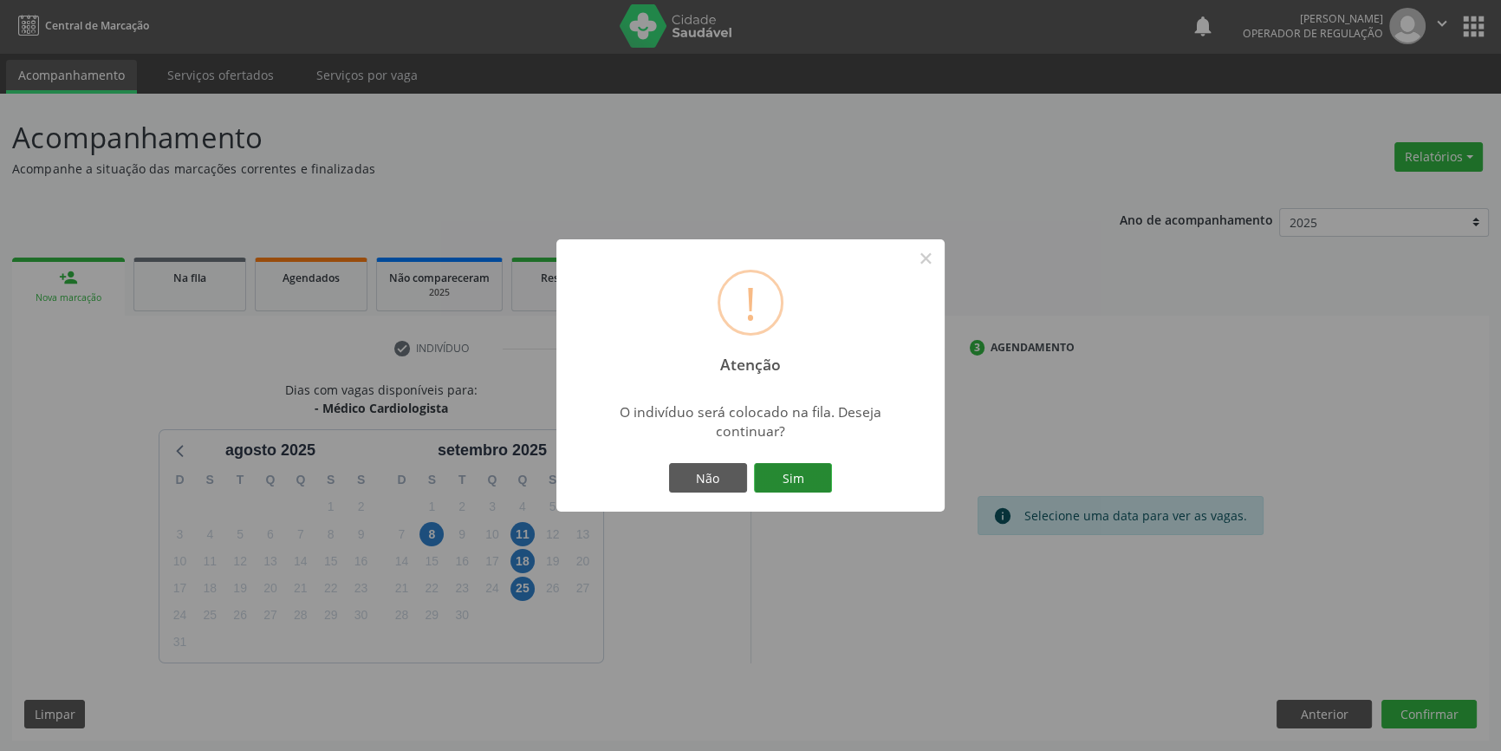
click at [786, 490] on button "Sim" at bounding box center [793, 477] width 78 height 29
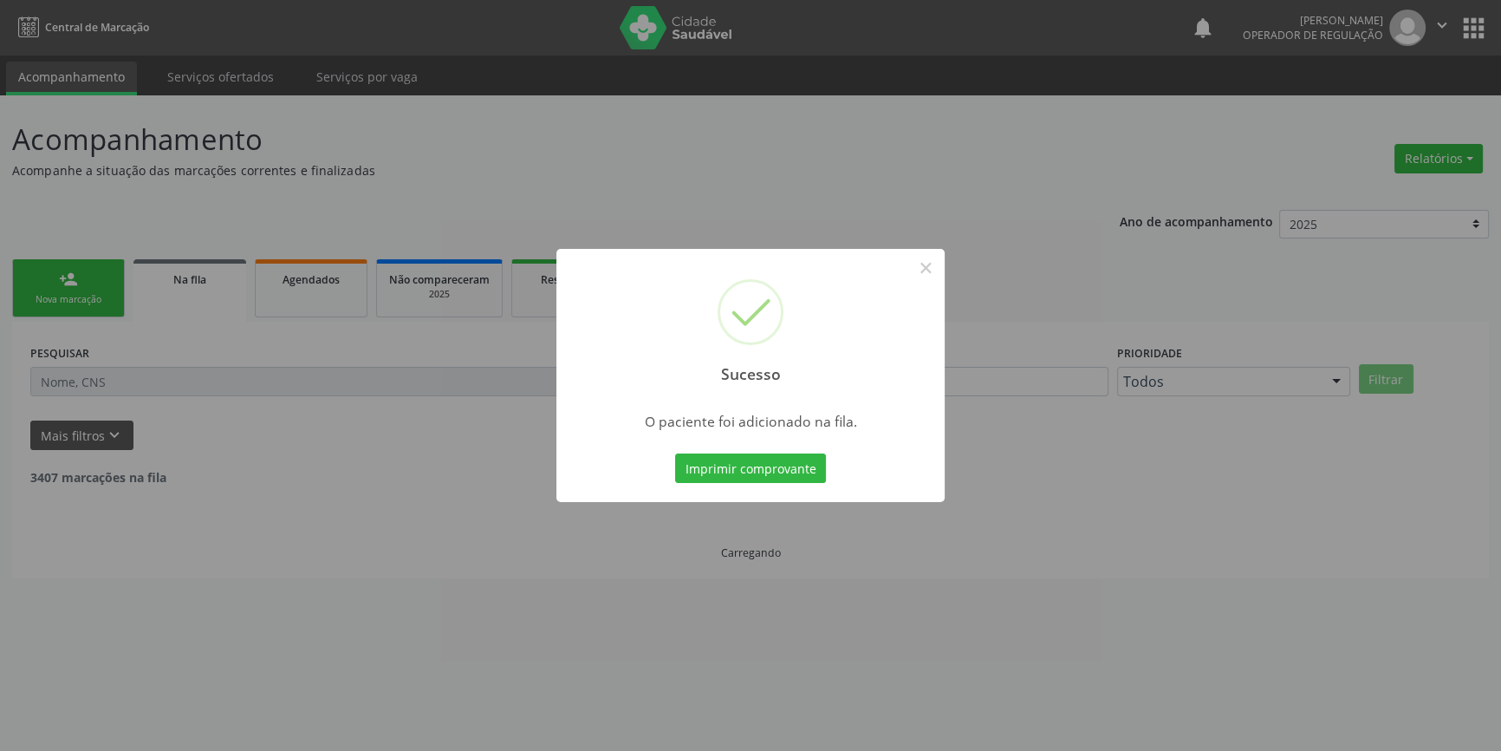
scroll to position [0, 0]
click at [933, 281] on button "×" at bounding box center [931, 267] width 29 height 29
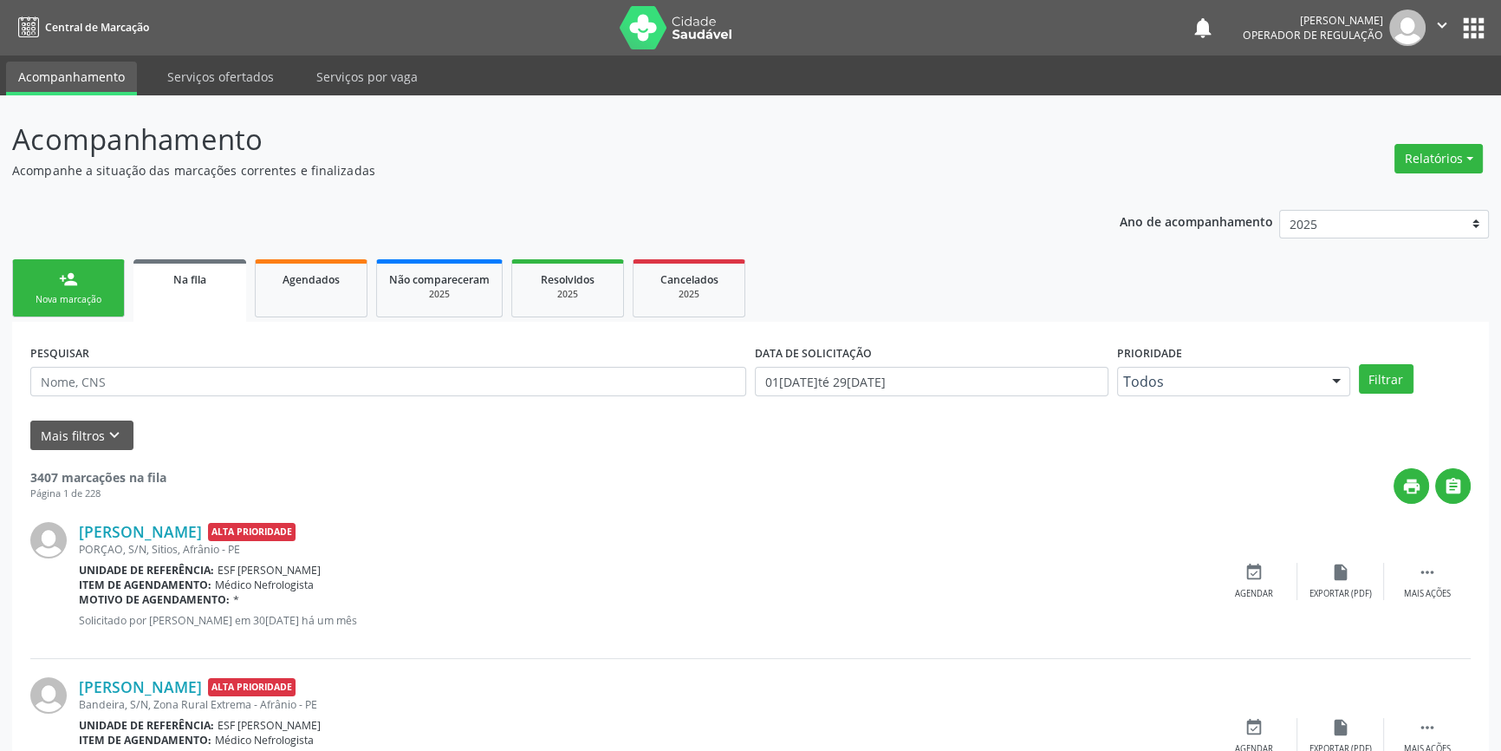
drag, startPoint x: 18, startPoint y: 266, endPoint x: 62, endPoint y: 273, distance: 43.9
click at [20, 266] on link "person_add Nova marcação" at bounding box center [68, 288] width 113 height 58
click at [62, 273] on div "person_add" at bounding box center [68, 279] width 19 height 19
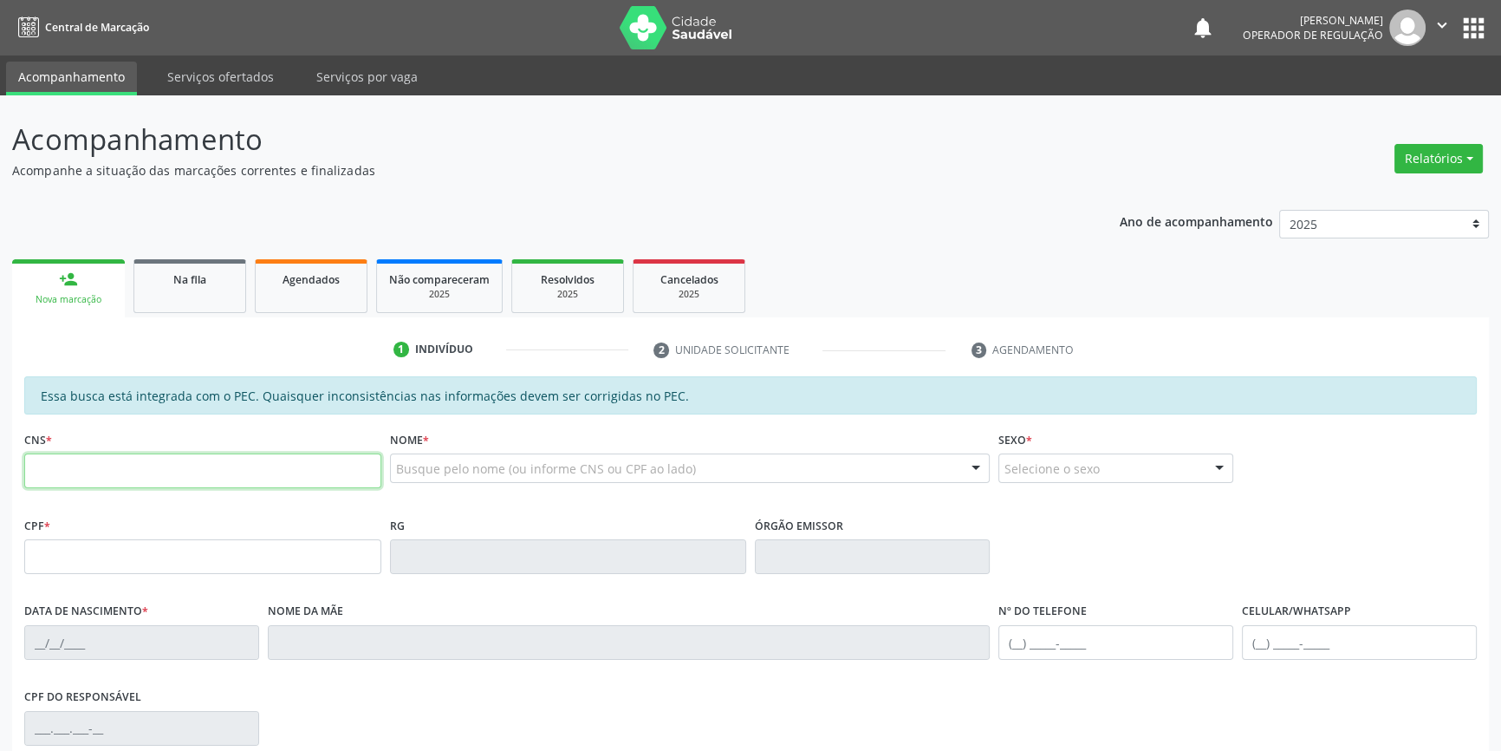
click at [73, 465] on input "text" at bounding box center [202, 470] width 357 height 35
type input "707 0068 7946 0137"
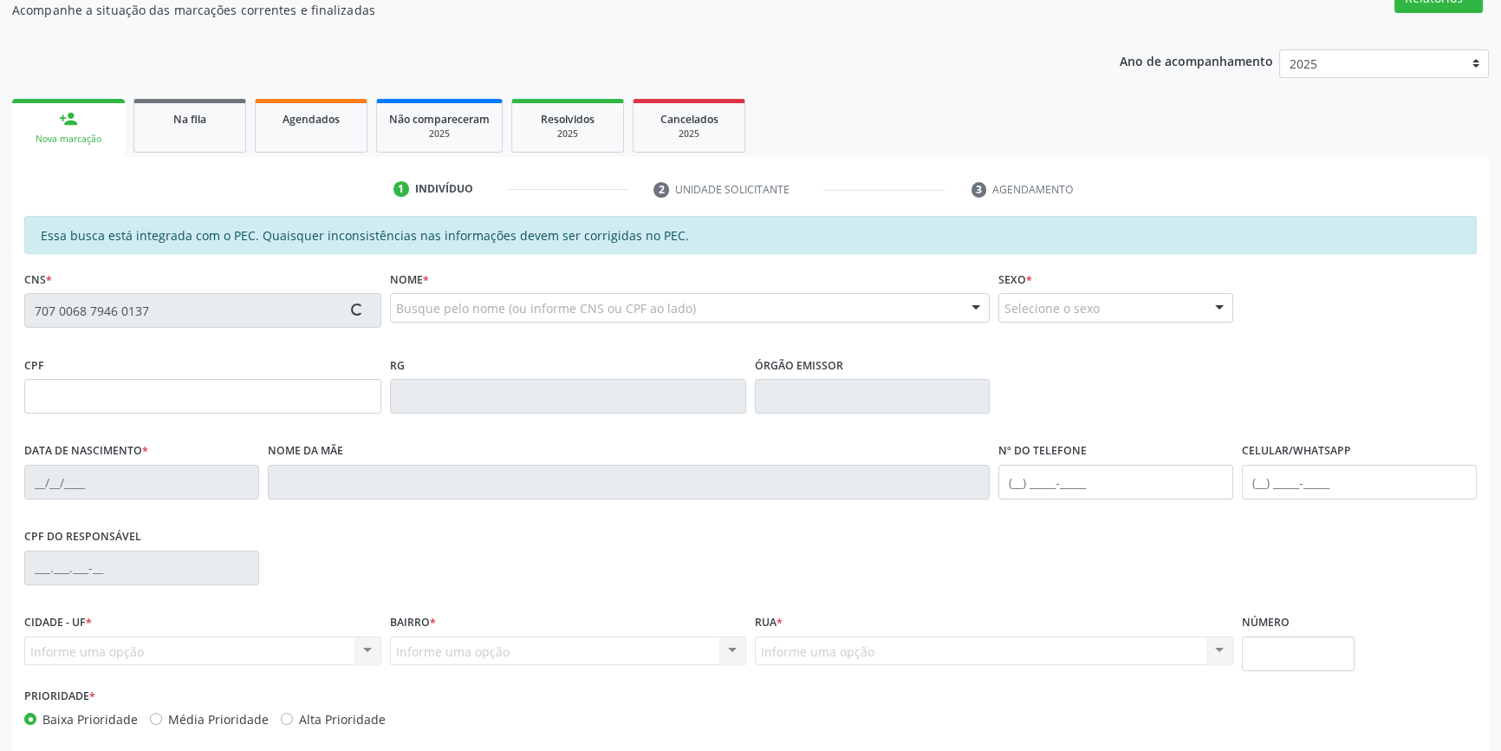
scroll to position [237, 0]
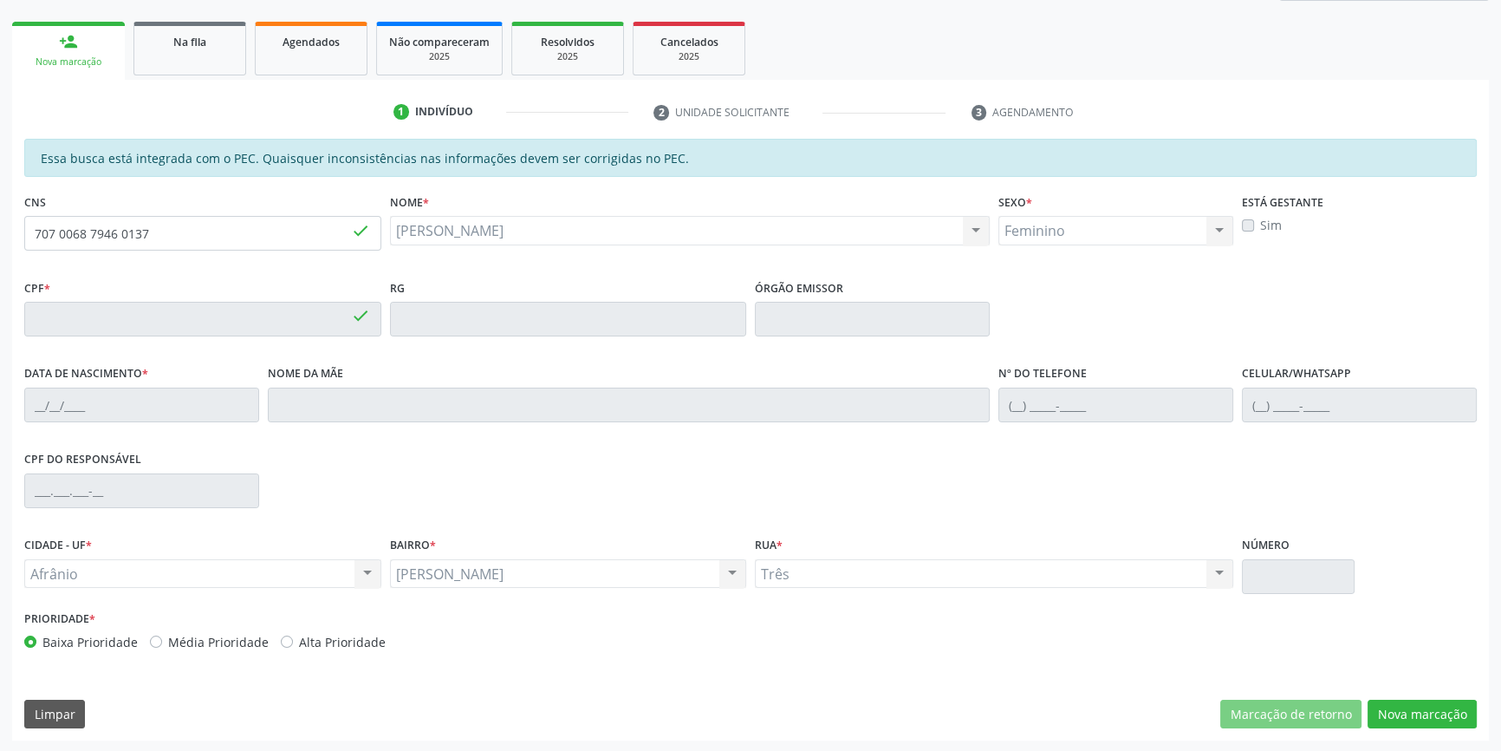
type input "184.373.484-20"
type input "09/02/2023"
type input "Laura da Cruz Xavier"
type input "(87) 98813-7944"
type input "09"
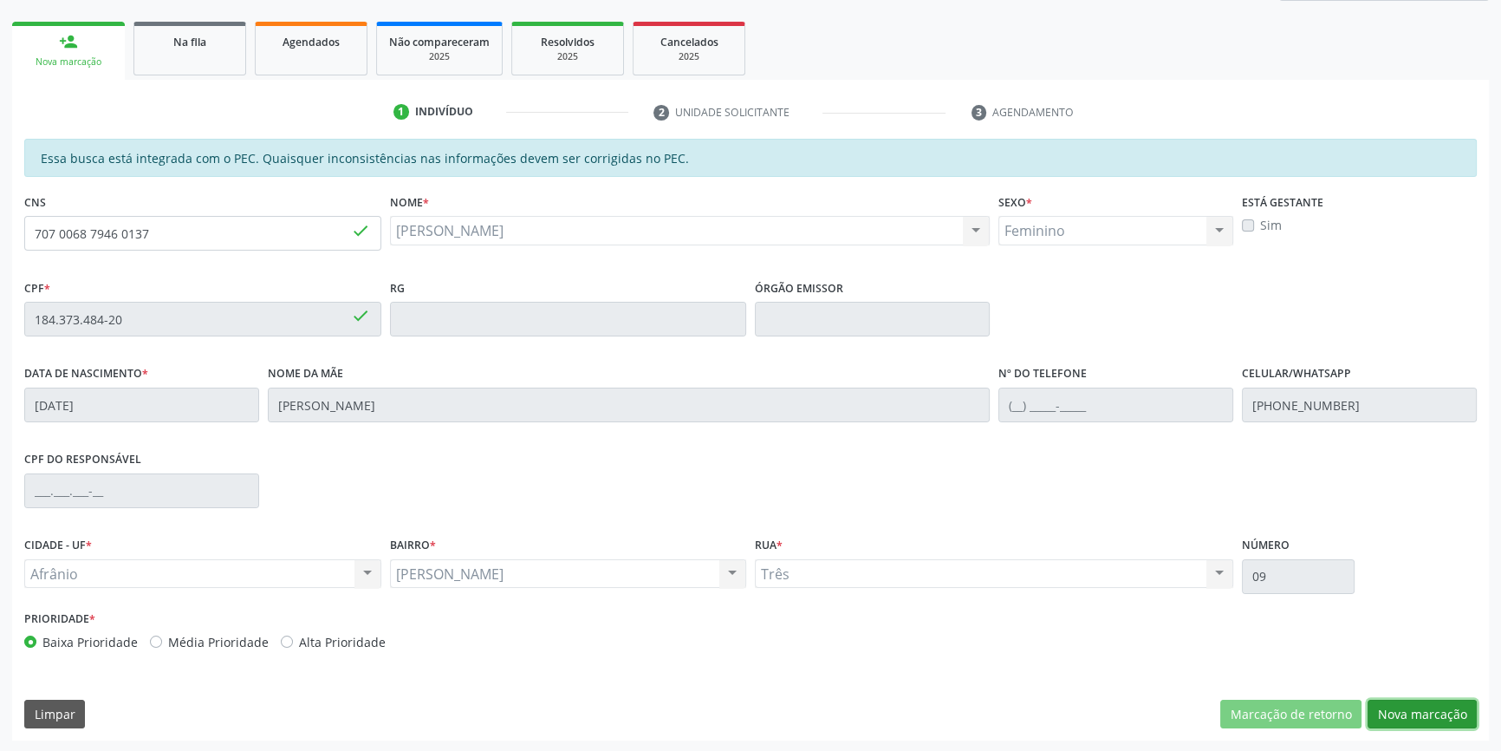
click at [1417, 717] on button "Nova marcação" at bounding box center [1422, 713] width 109 height 29
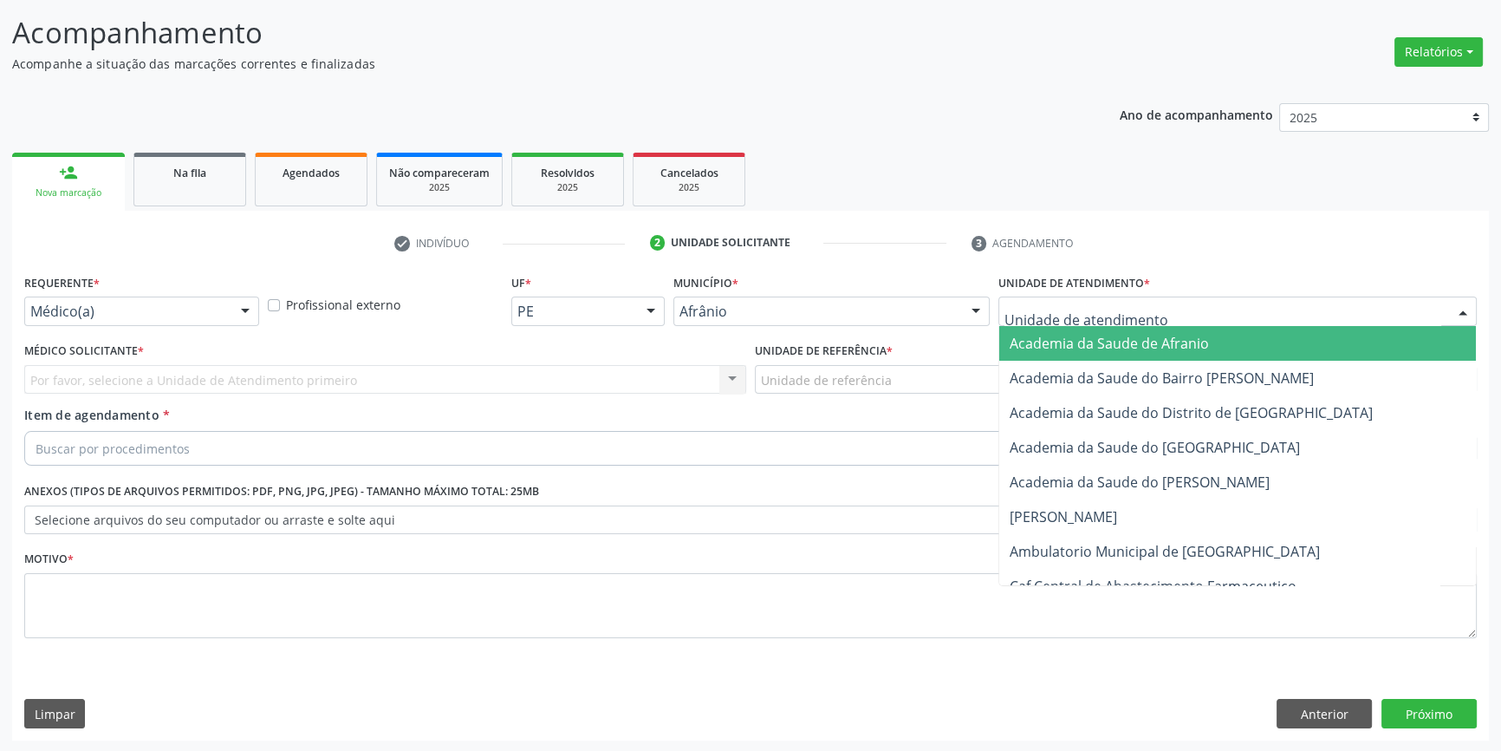
click at [1095, 322] on div at bounding box center [1237, 310] width 478 height 29
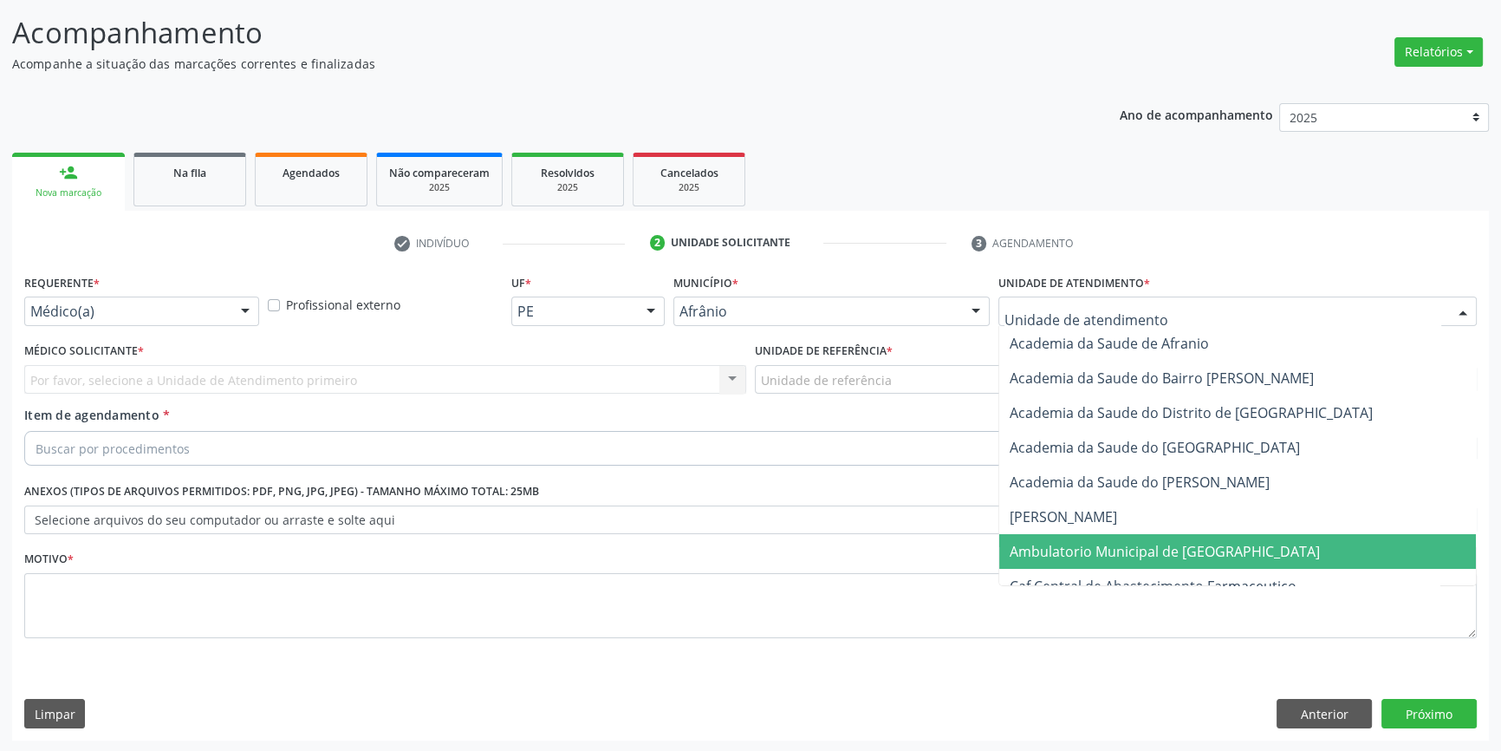
click at [1108, 546] on span "Ambulatorio Municipal de [GEOGRAPHIC_DATA]" at bounding box center [1165, 551] width 310 height 19
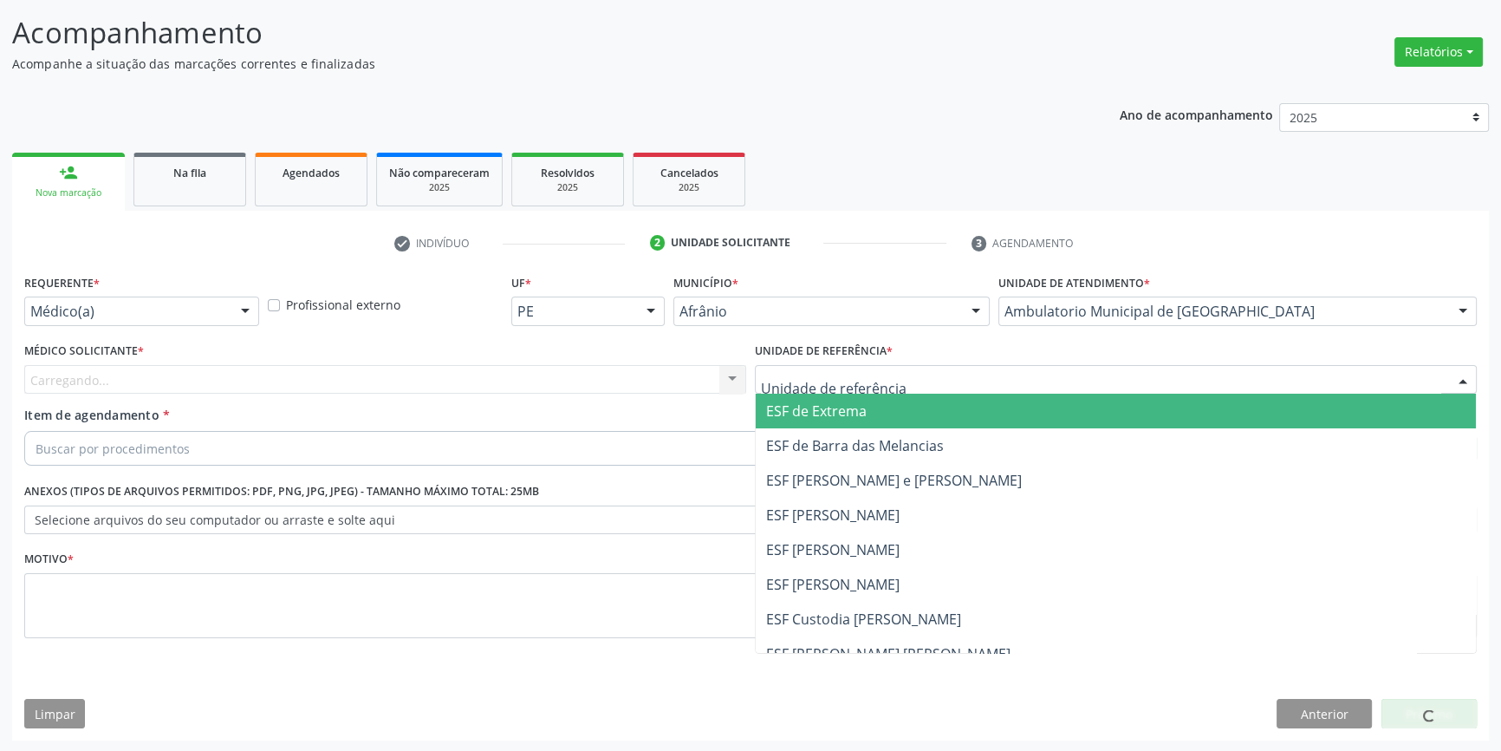
click at [888, 382] on div at bounding box center [1116, 379] width 722 height 29
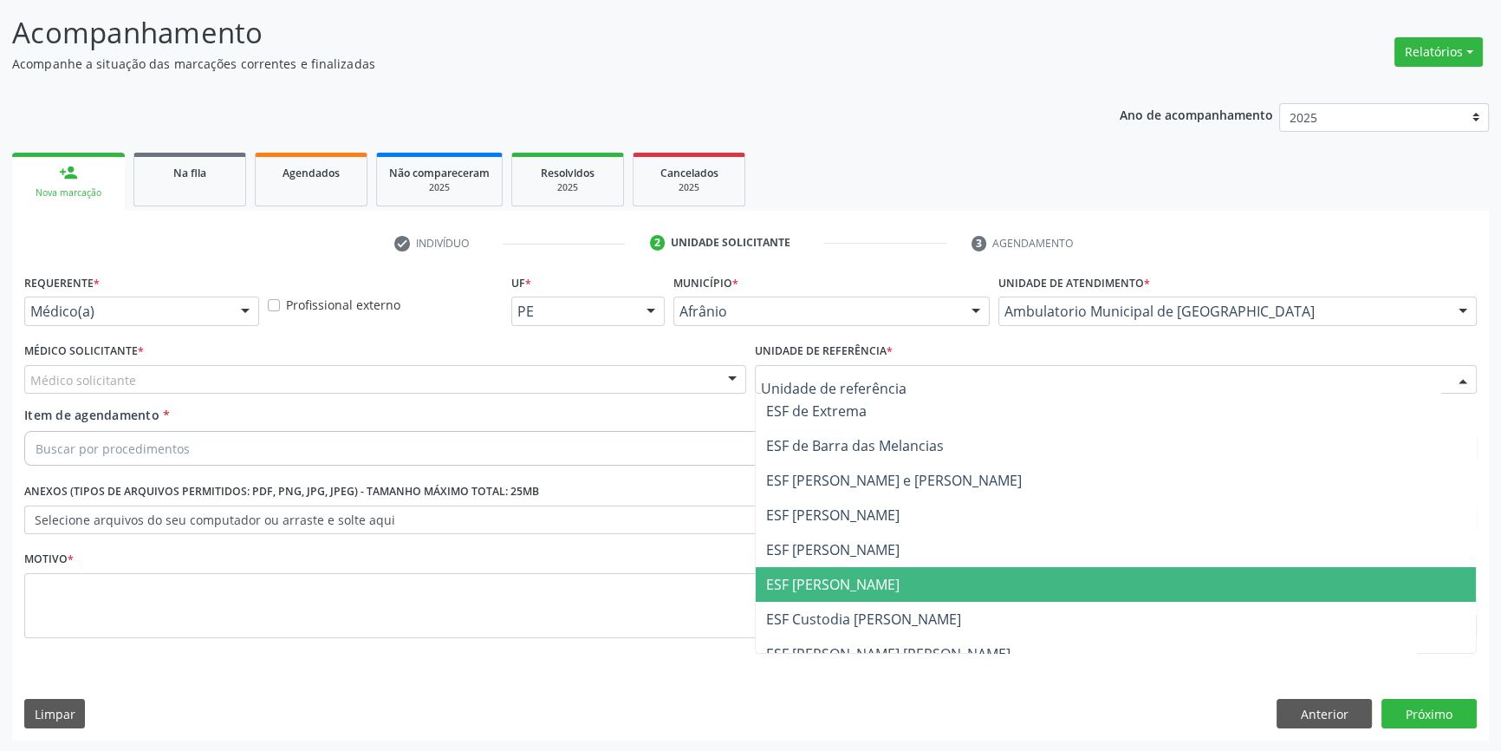
click at [823, 590] on span "ESF [PERSON_NAME]" at bounding box center [832, 584] width 133 height 19
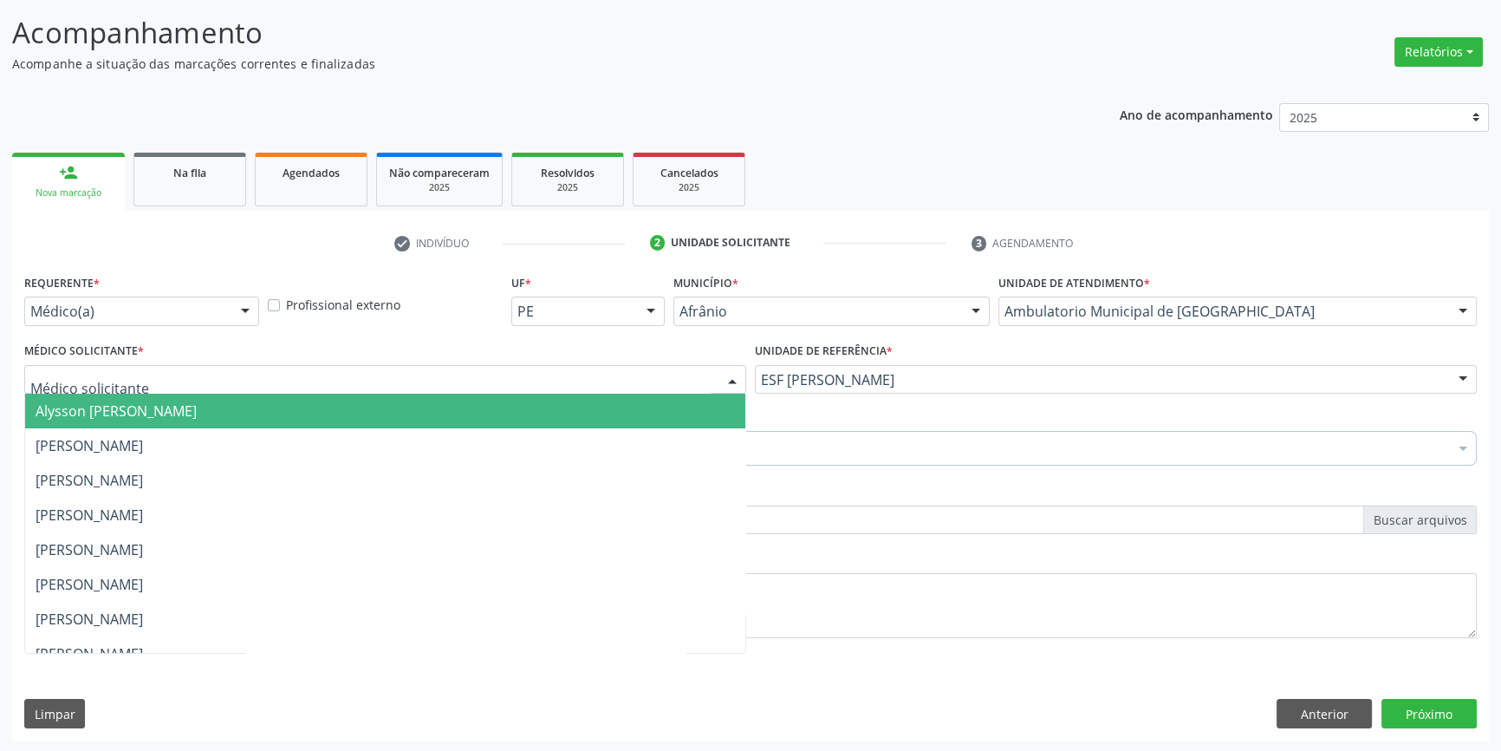
click at [415, 382] on div at bounding box center [385, 379] width 722 height 29
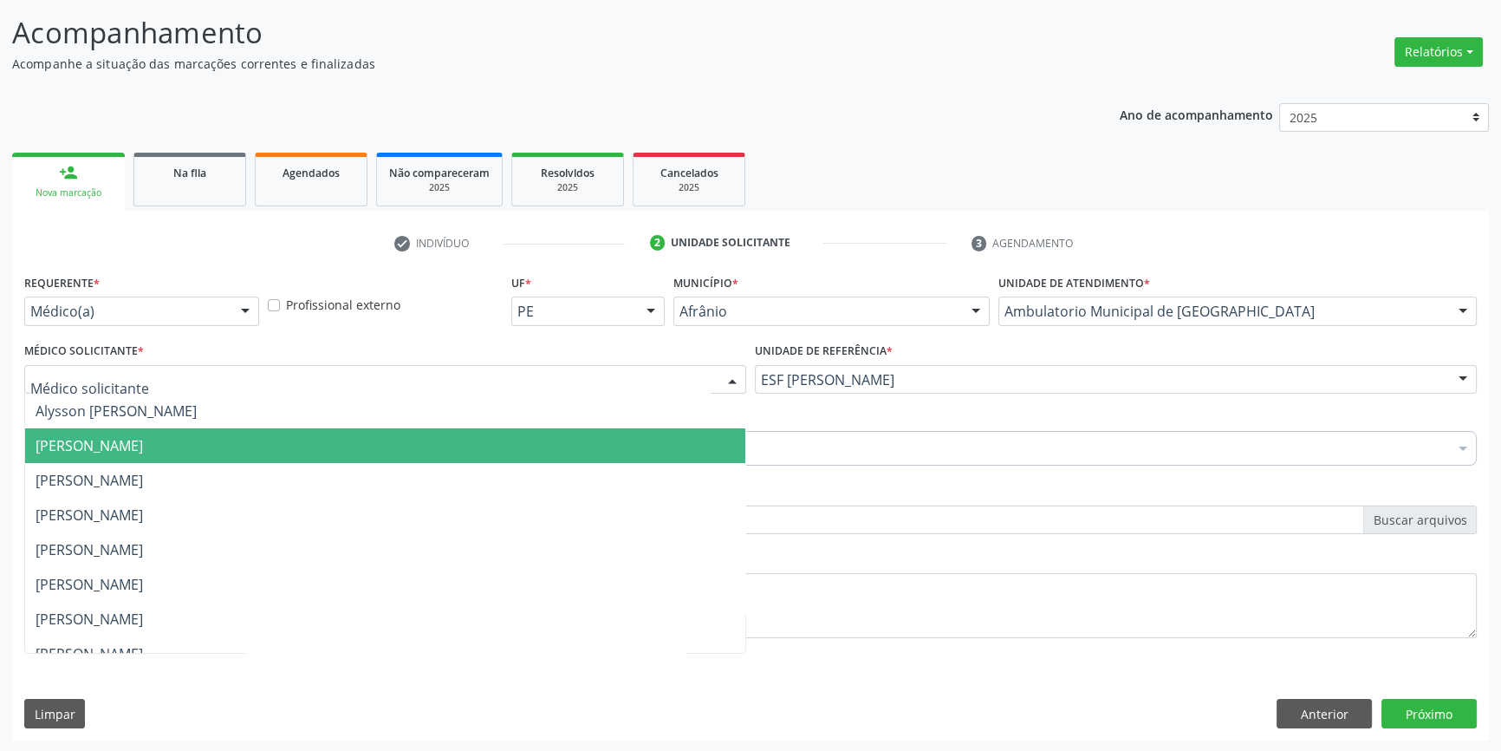
click at [166, 453] on span "[PERSON_NAME]" at bounding box center [385, 445] width 720 height 35
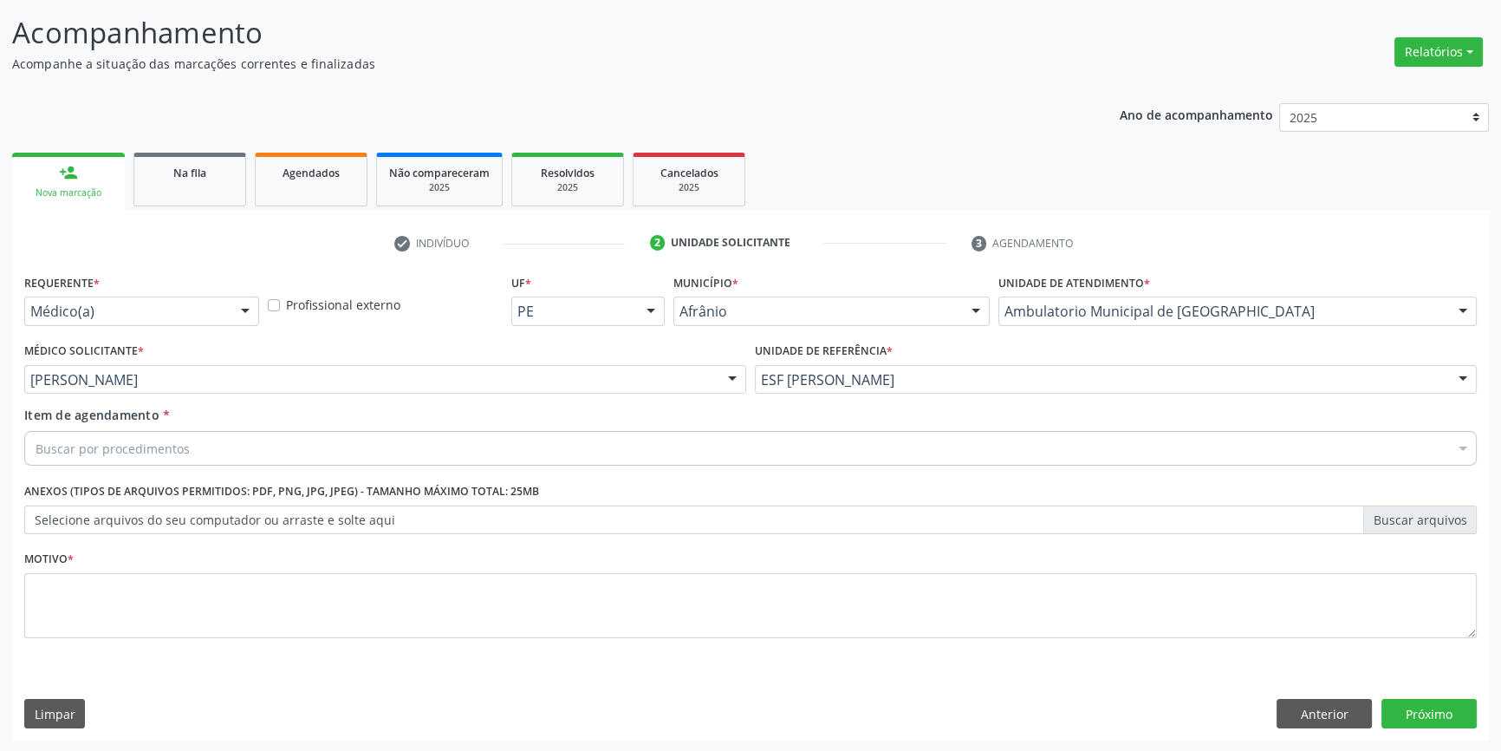
click at [130, 456] on div "Buscar por procedimentos" at bounding box center [750, 448] width 1453 height 35
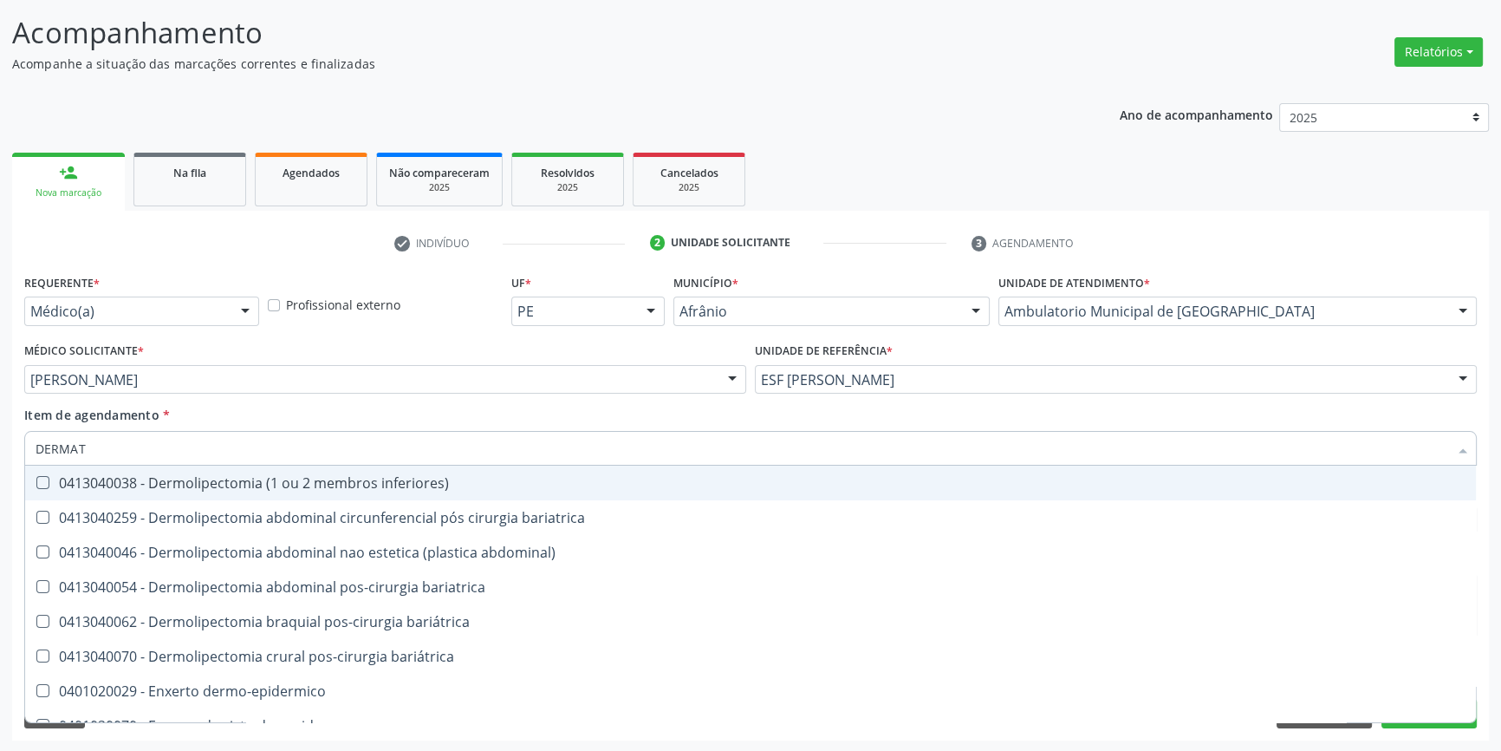
type input "DERMATO"
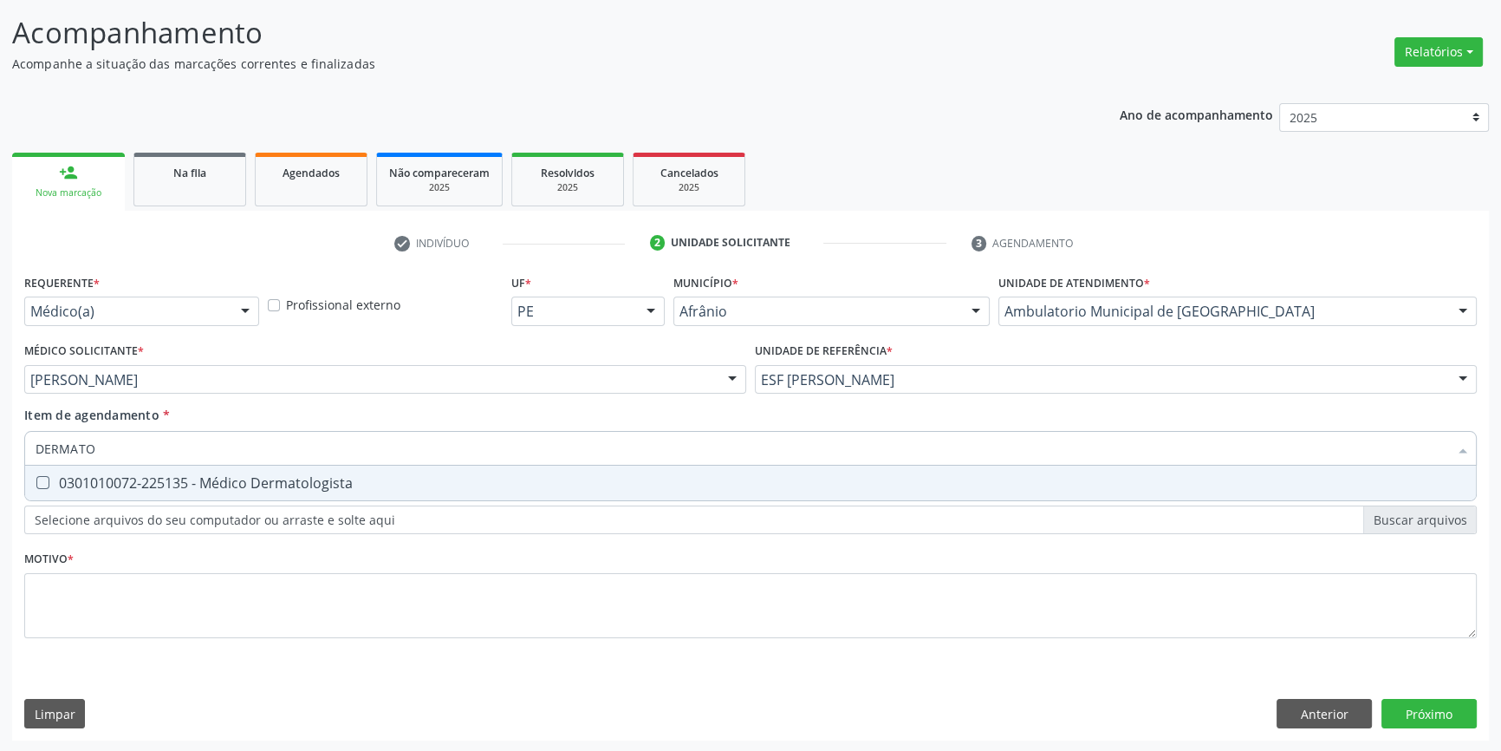
click at [207, 482] on div "0301010072-225135 - Médico Dermatologista" at bounding box center [751, 483] width 1430 height 14
checkbox Dermatologista "true"
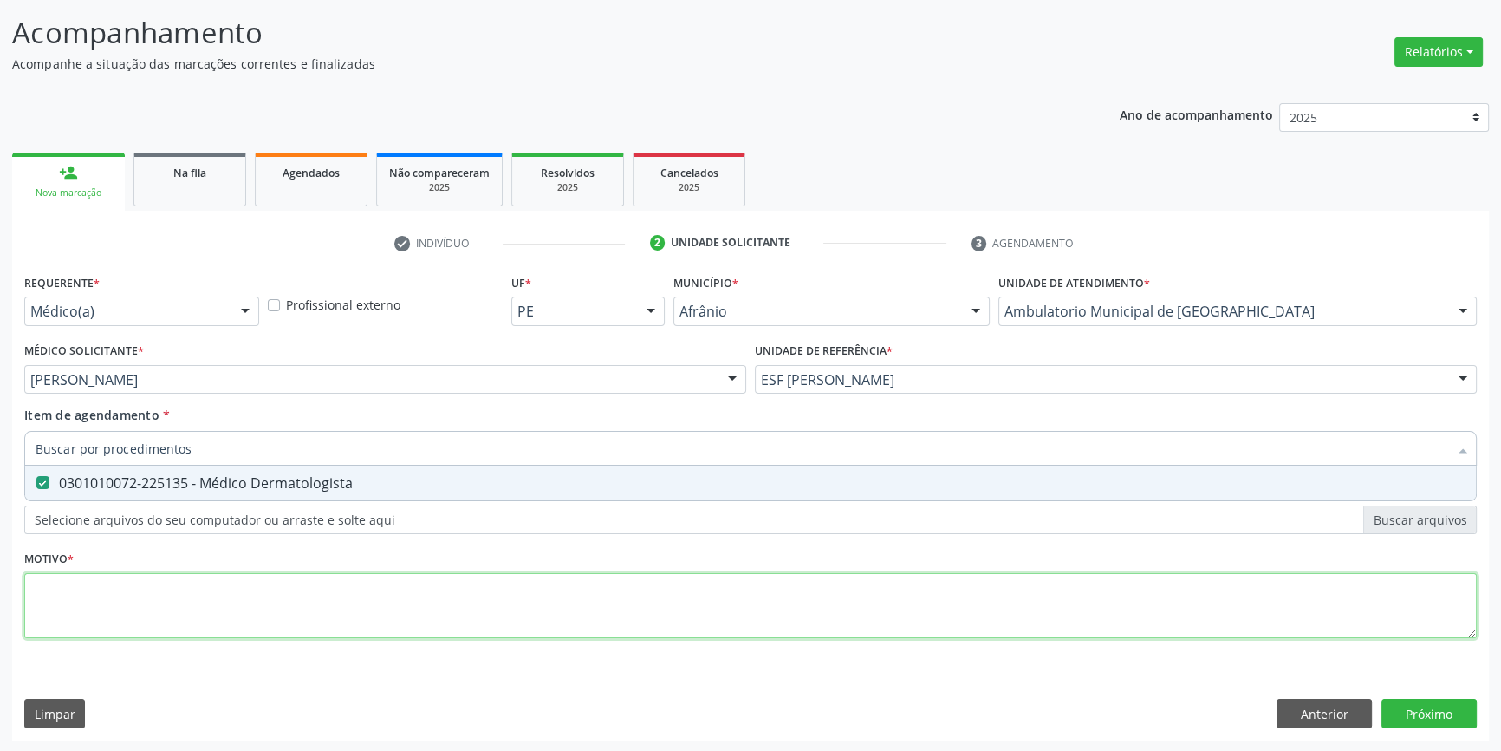
click at [160, 607] on div "Requerente * Médico(a) Médico(a) Enfermeiro(a) Paciente Nenhum resultado encont…" at bounding box center [750, 466] width 1453 height 393
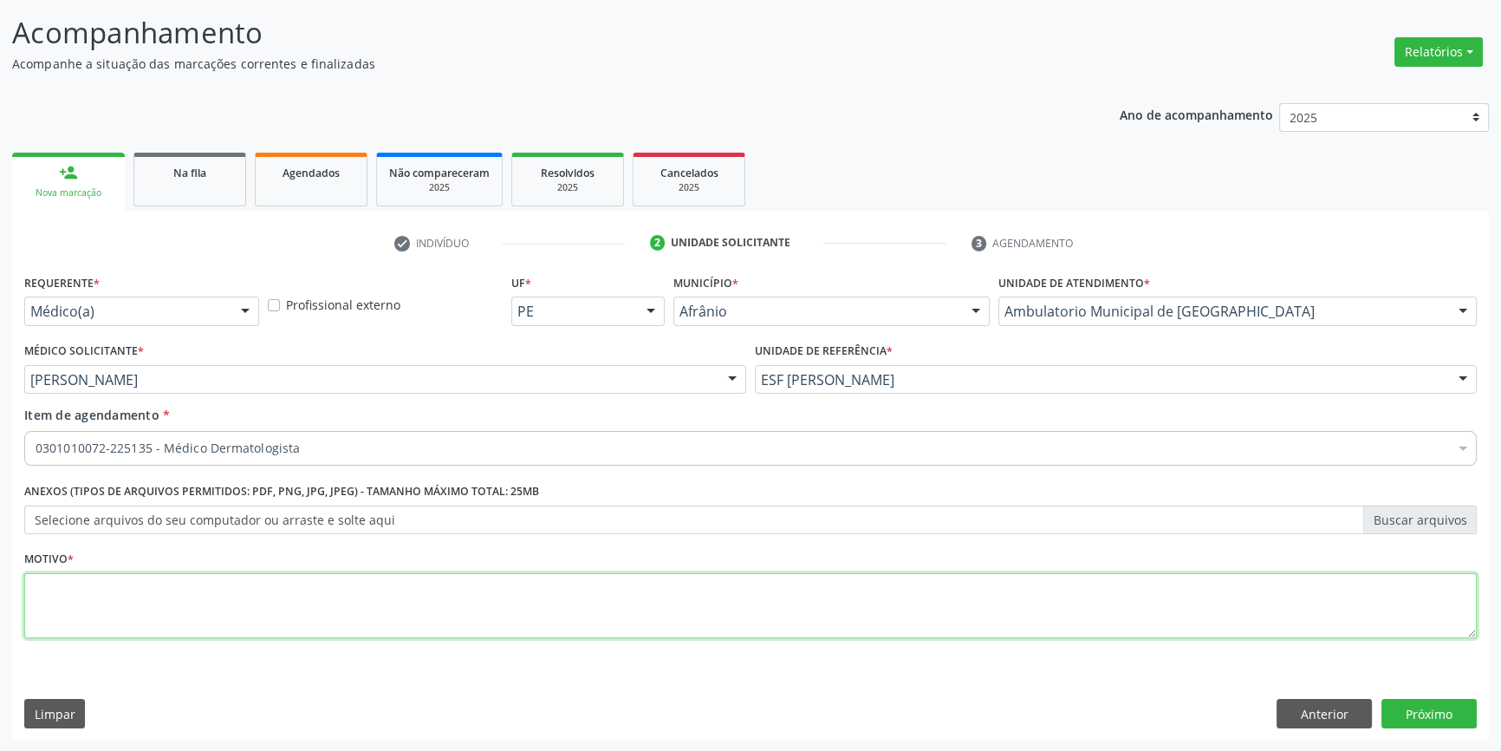
type textarea "T"
type textarea "RETORNO COM 60 DIAS"
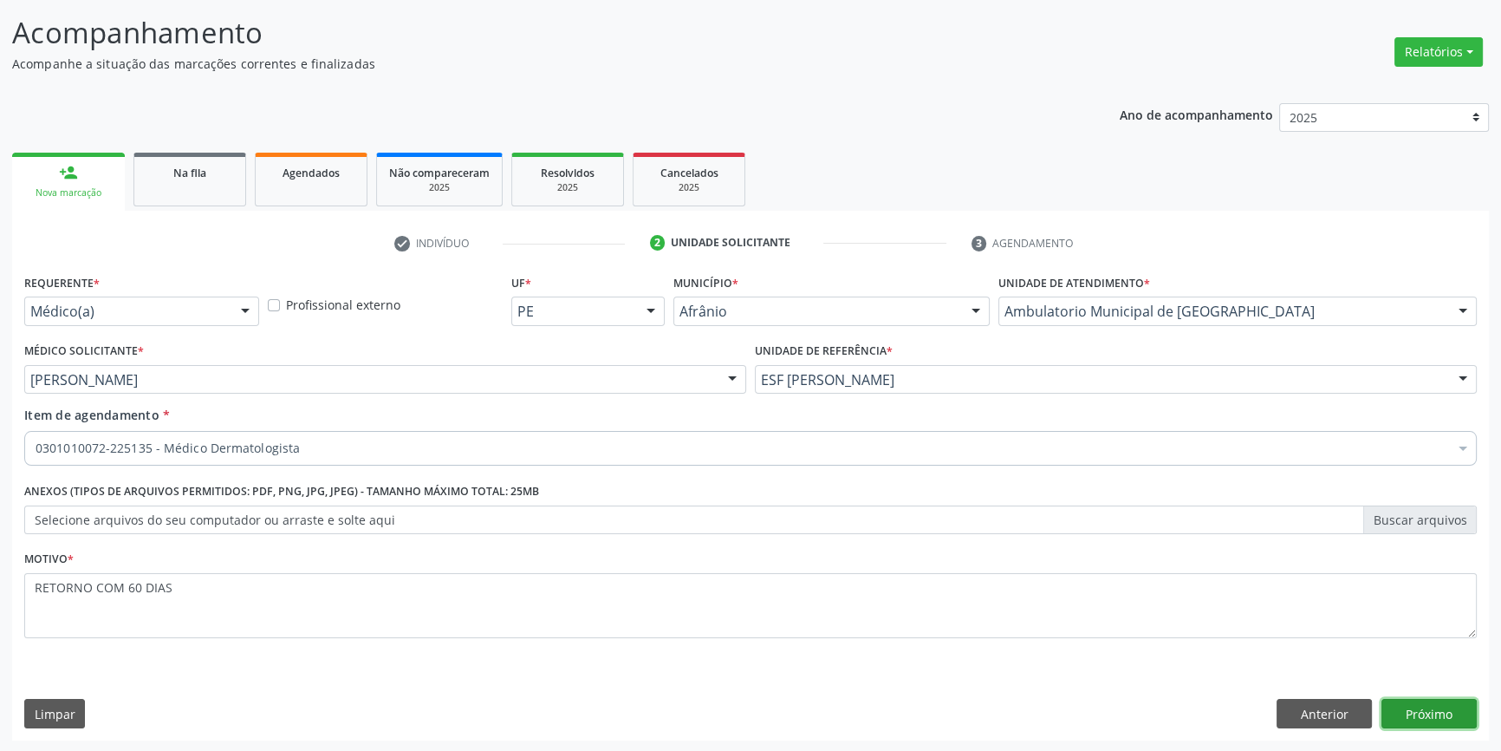
click at [1424, 718] on button "Próximo" at bounding box center [1429, 713] width 95 height 29
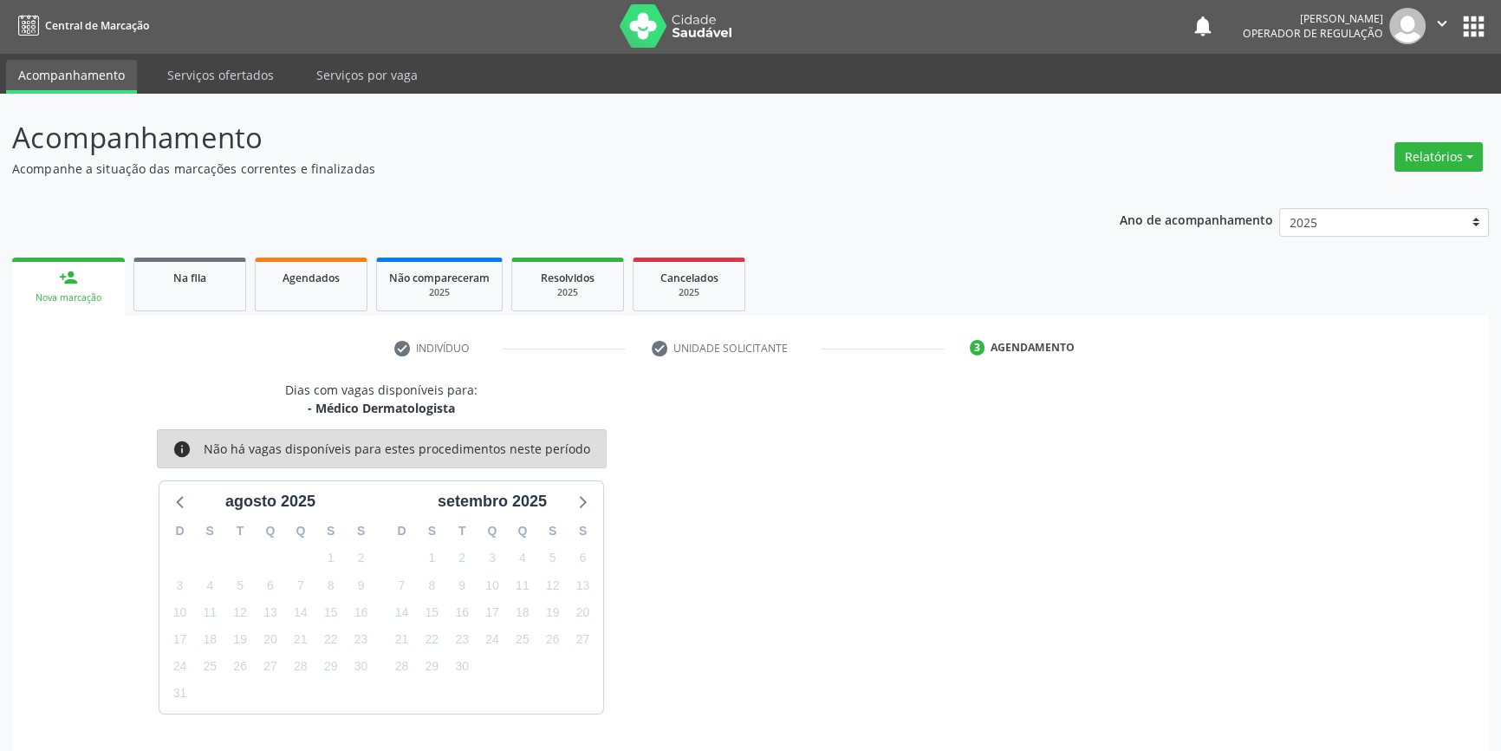
scroll to position [53, 0]
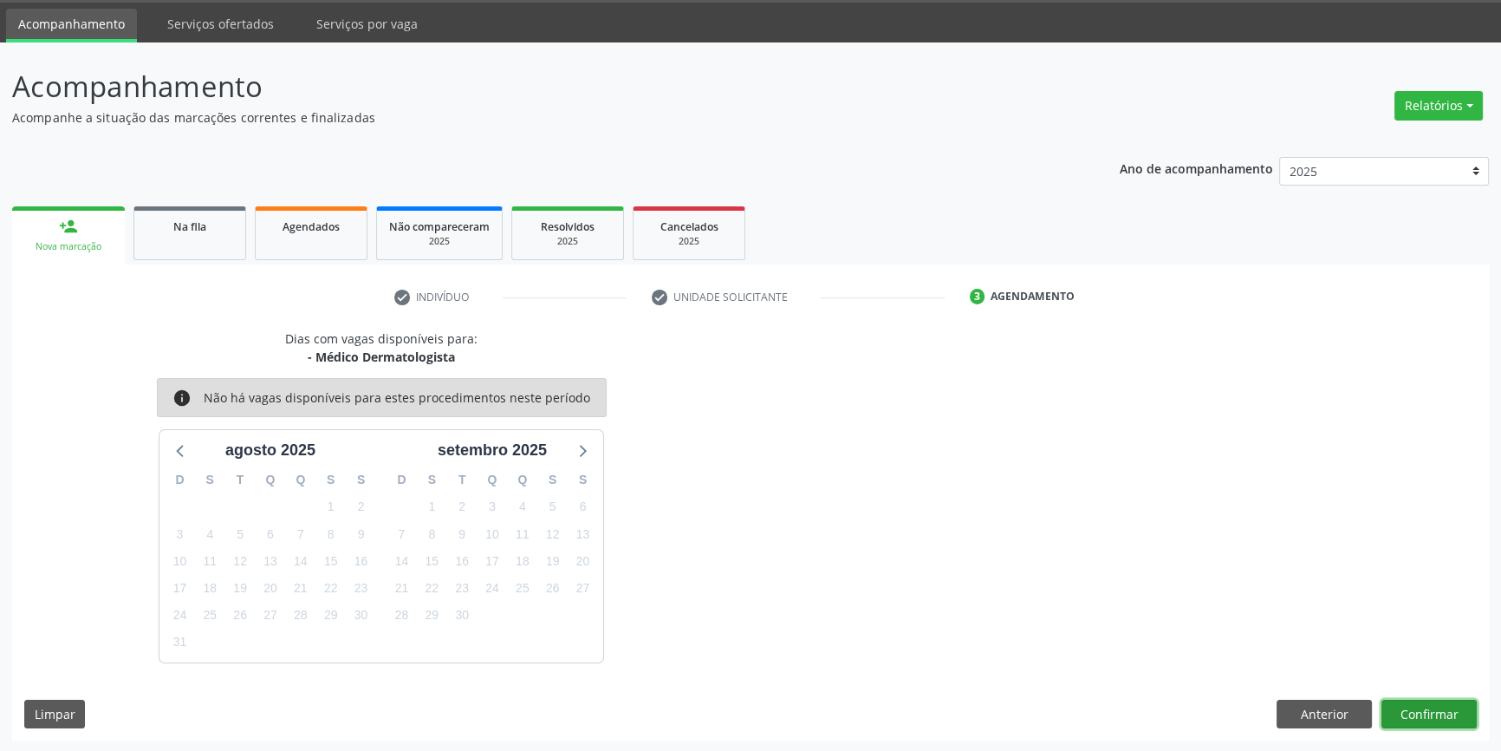
click at [1448, 719] on button "Confirmar" at bounding box center [1429, 713] width 95 height 29
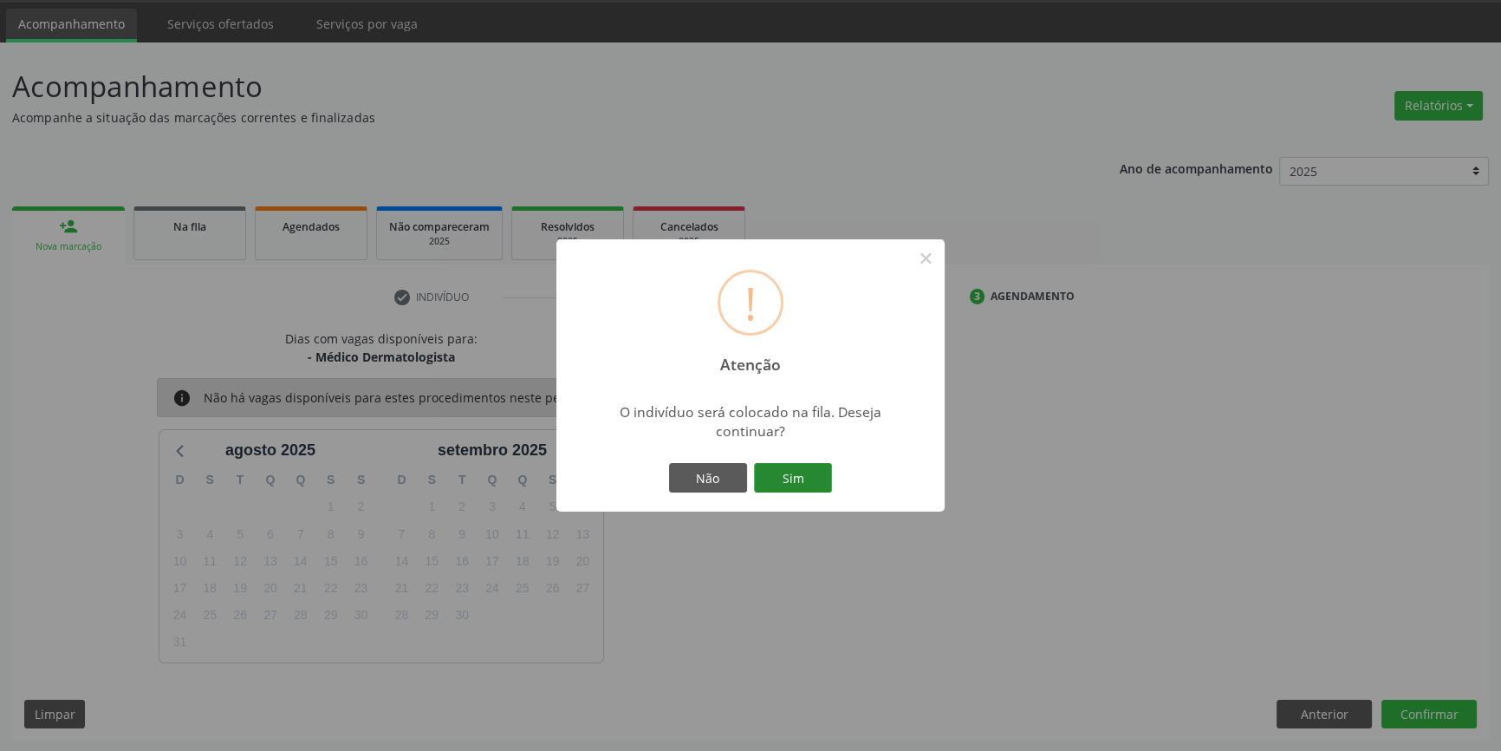
click at [816, 472] on button "Sim" at bounding box center [793, 477] width 78 height 29
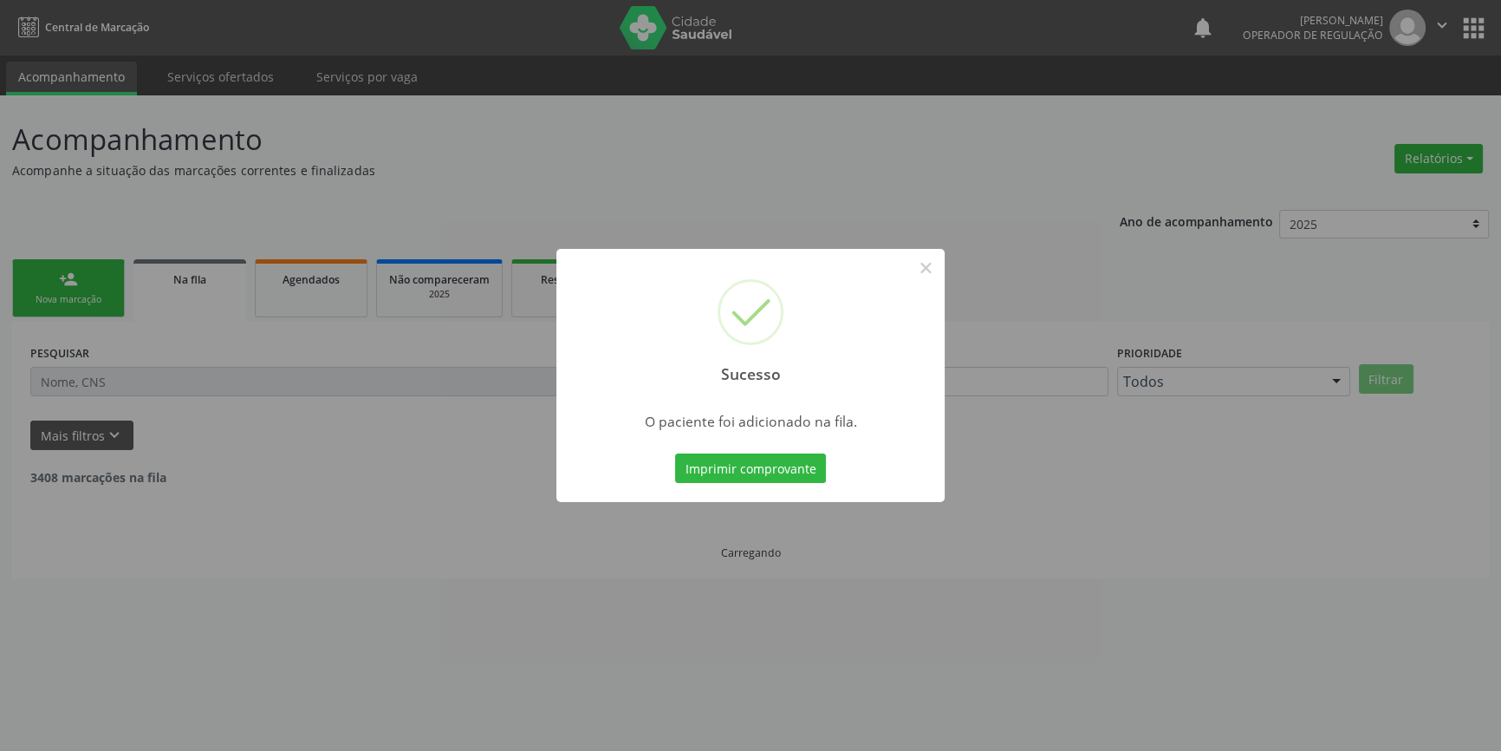
scroll to position [0, 0]
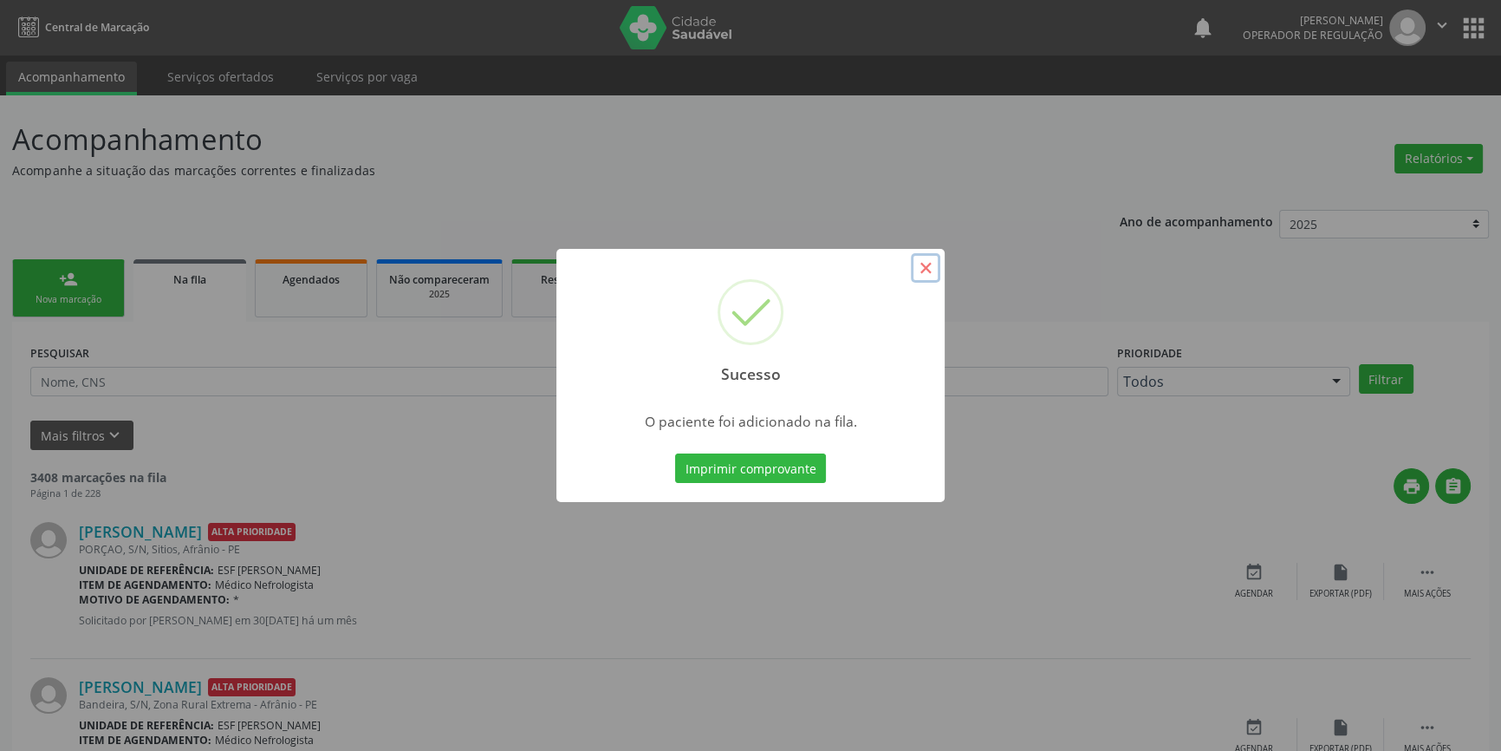
click at [930, 261] on button "×" at bounding box center [925, 267] width 29 height 29
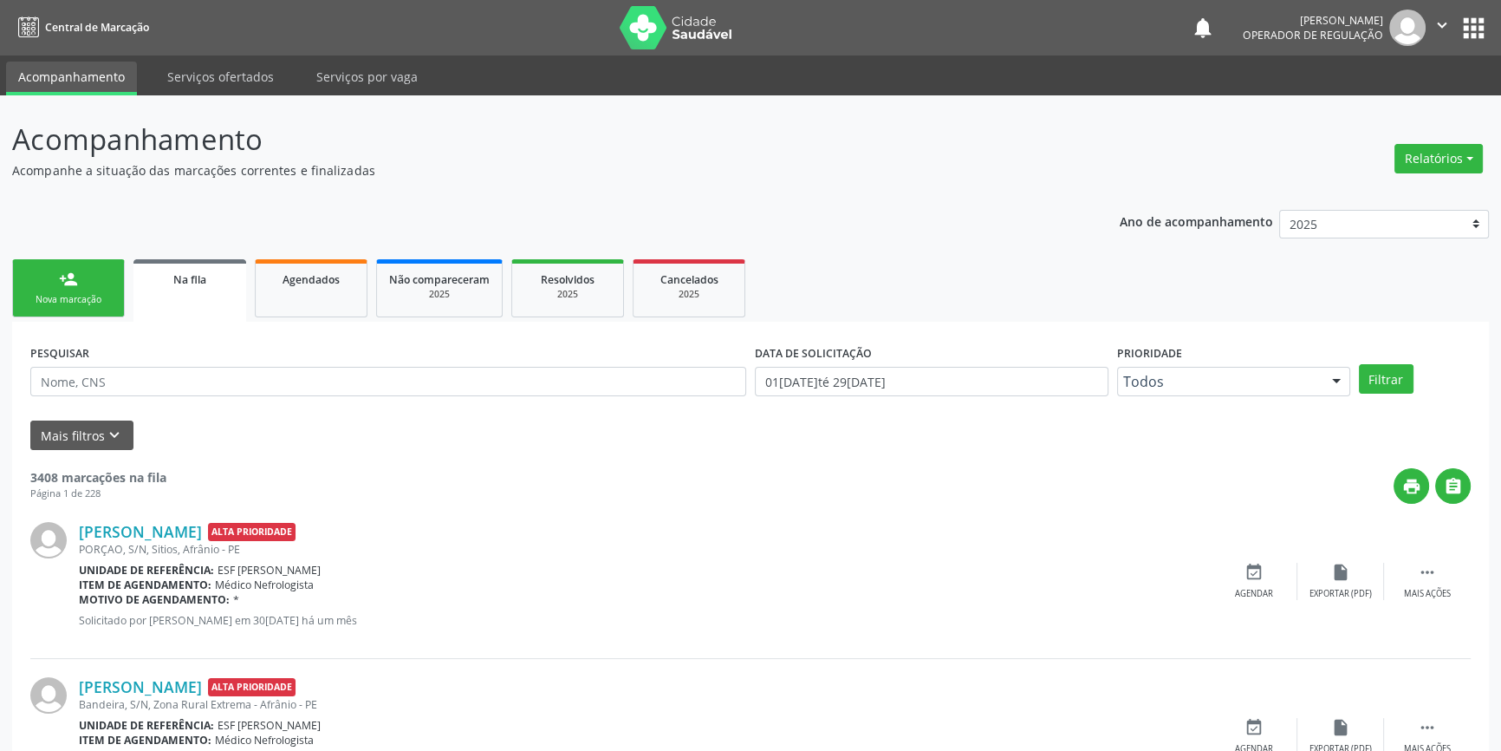
click at [67, 305] on div "Nova marcação" at bounding box center [68, 299] width 87 height 13
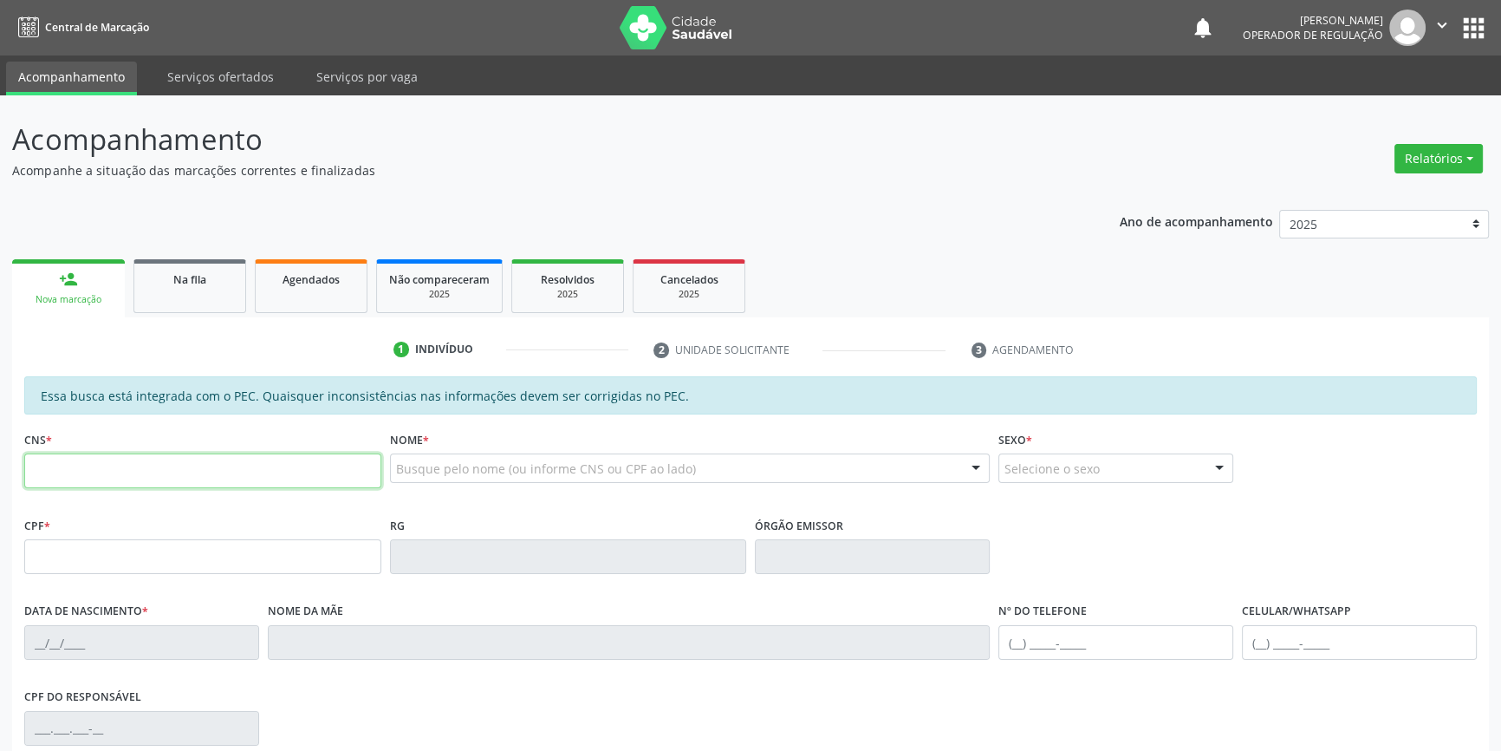
click at [94, 463] on input "text" at bounding box center [202, 470] width 357 height 35
type input "704 0063 7703 7365"
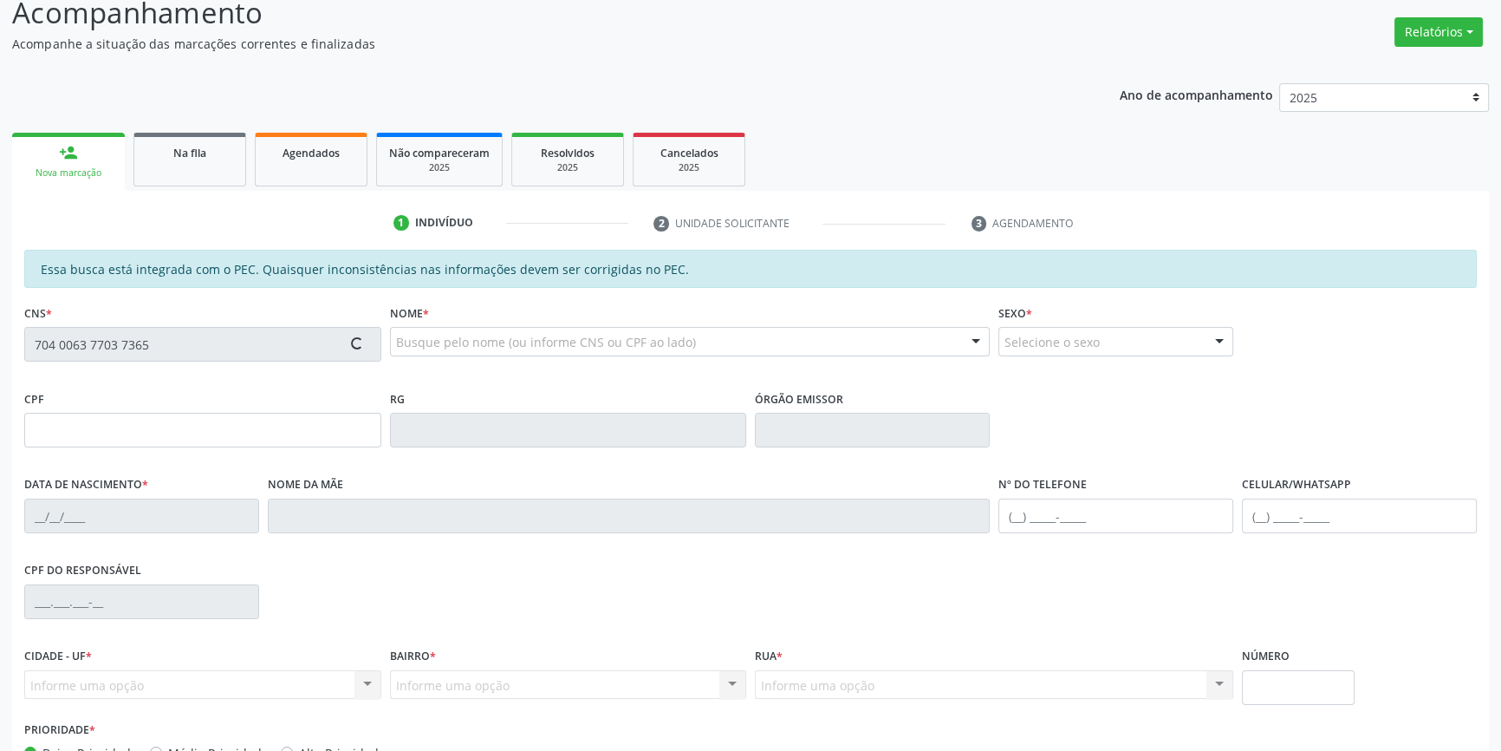
scroll to position [237, 0]
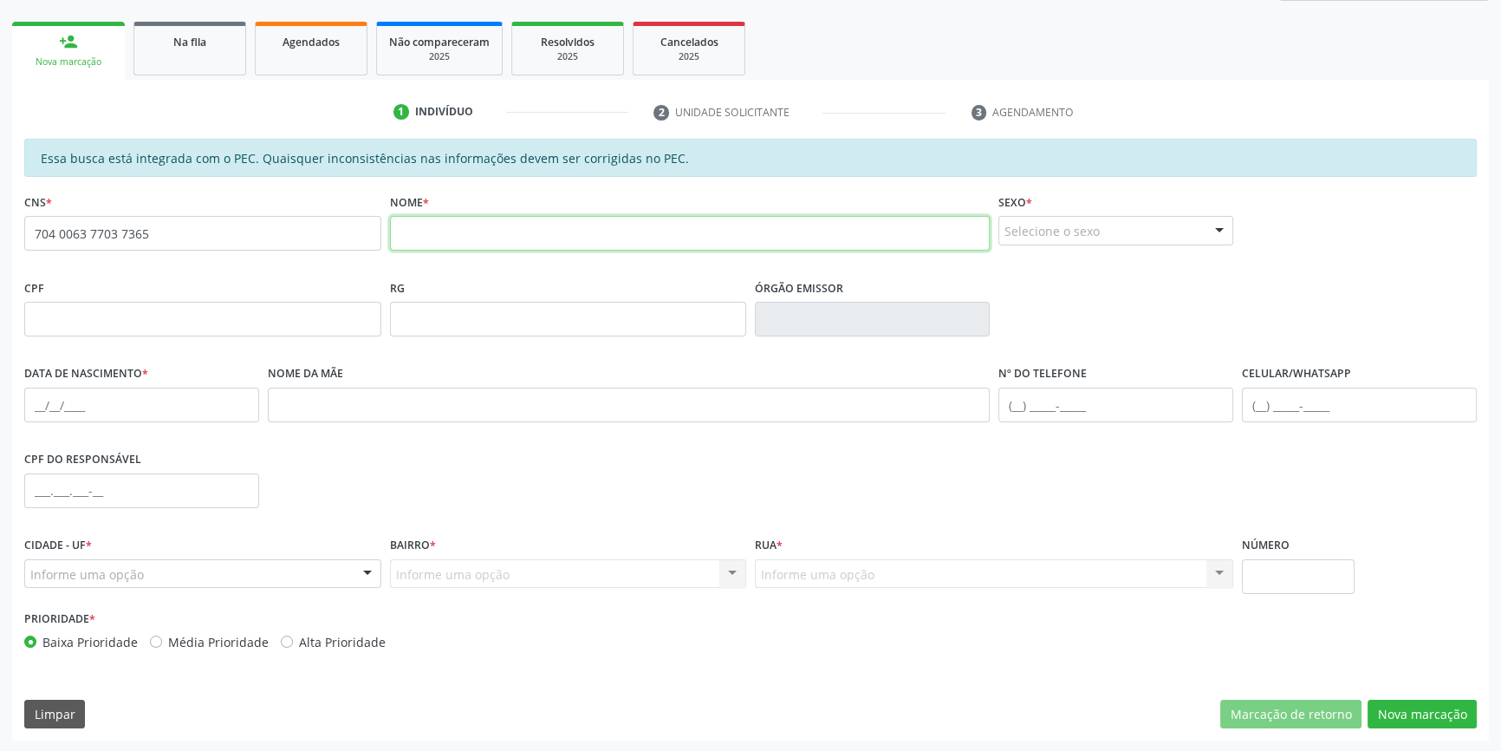
click at [545, 225] on input "text" at bounding box center [690, 233] width 601 height 35
type input "ADELMILDA MOREIRA SILVA"
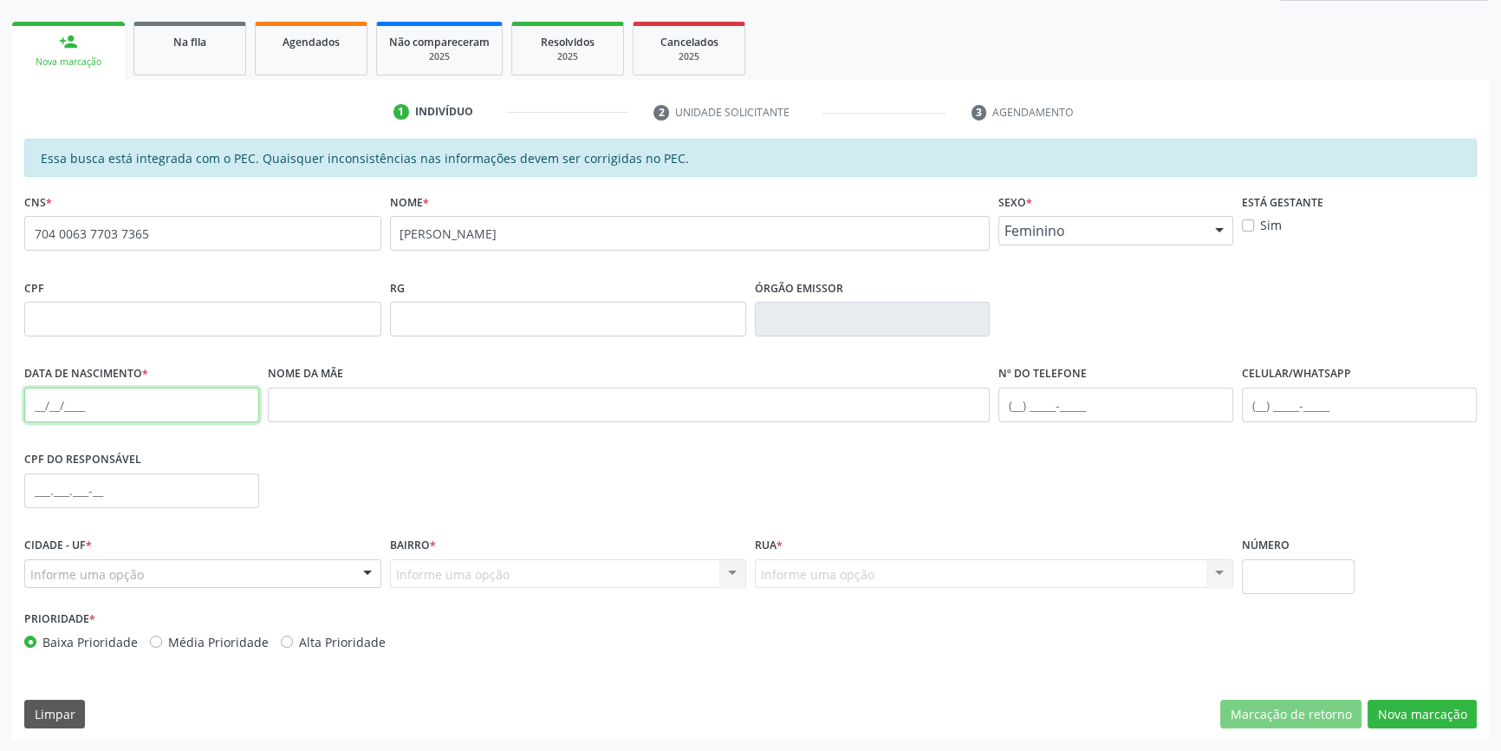
drag, startPoint x: 36, startPoint y: 403, endPoint x: 93, endPoint y: 396, distance: 57.6
click at [36, 403] on input "text" at bounding box center [141, 404] width 235 height 35
type input "01/04/1977"
click at [222, 581] on div "Informe uma opção" at bounding box center [202, 573] width 357 height 29
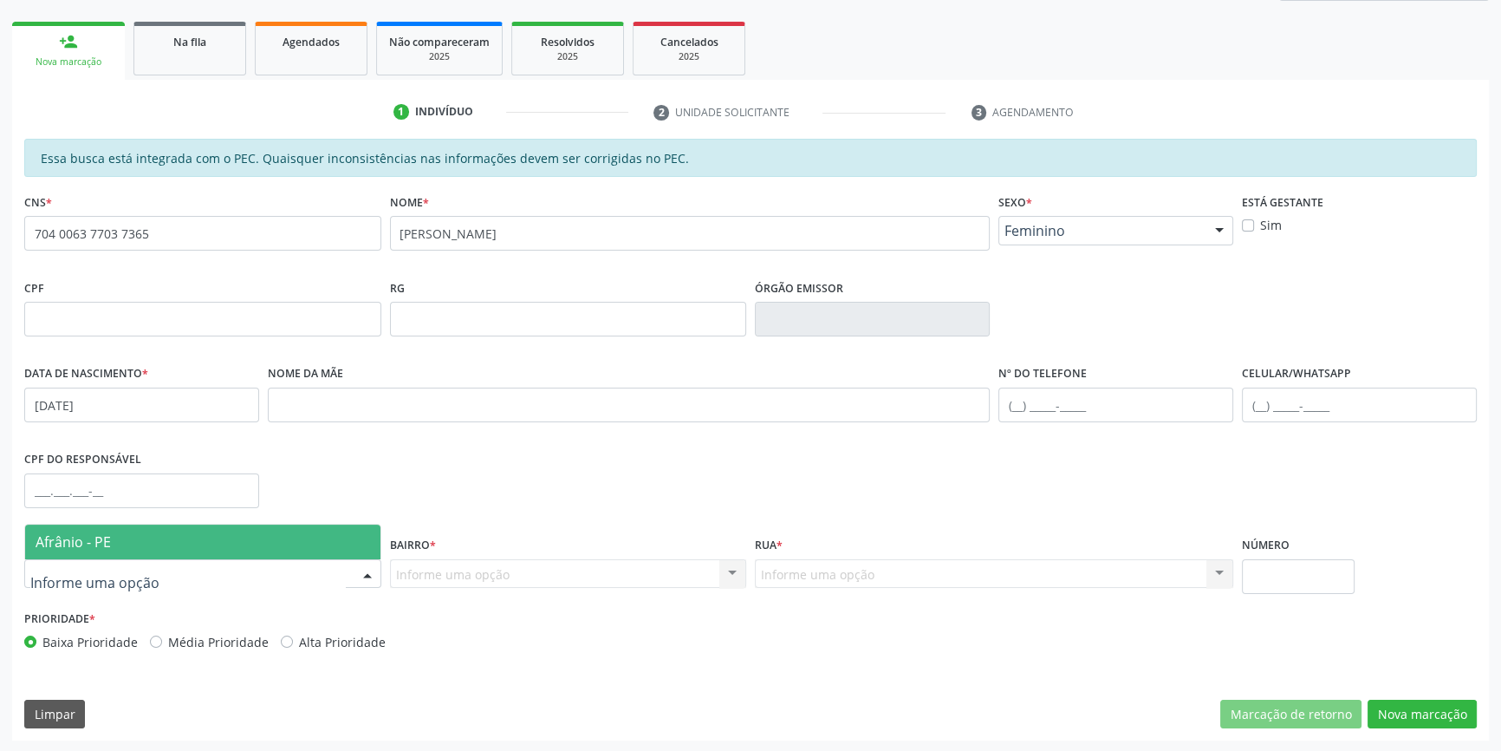
click at [209, 550] on span "Afrânio - PE" at bounding box center [202, 541] width 355 height 35
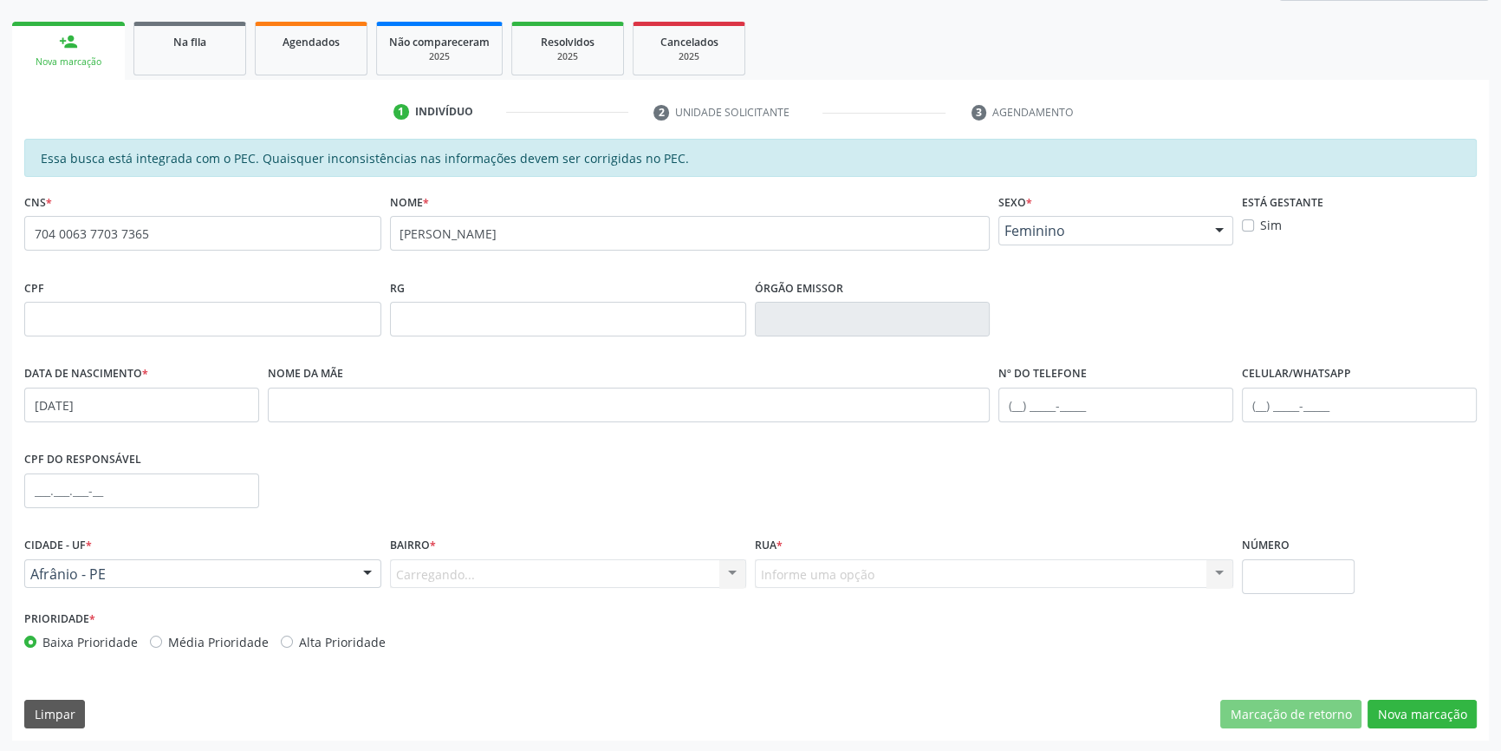
click at [399, 566] on div "Carregando... Nenhum resultado encontrado para: " " Nenhuma opção encontrada. D…" at bounding box center [568, 573] width 357 height 29
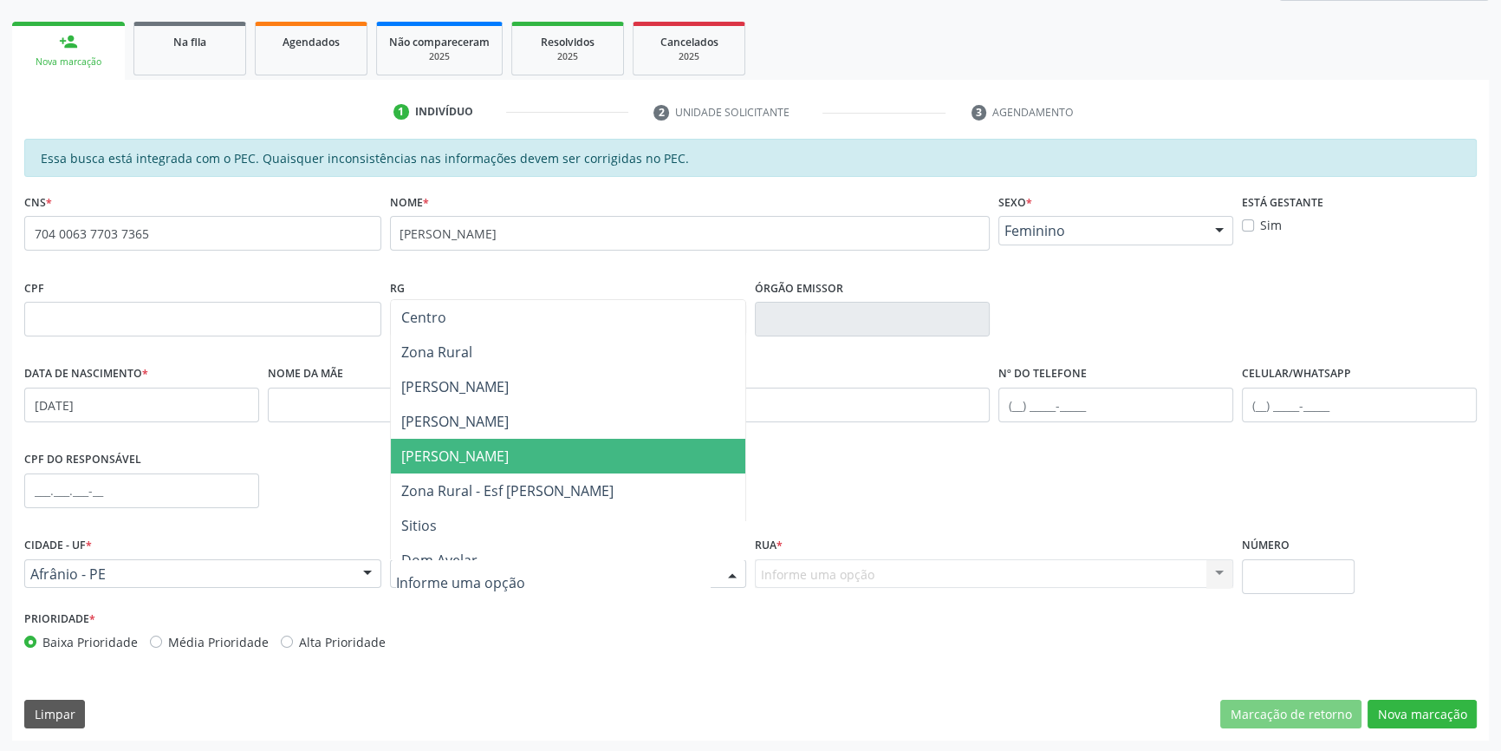
click at [451, 439] on span "Isabel Gomes" at bounding box center [568, 456] width 355 height 35
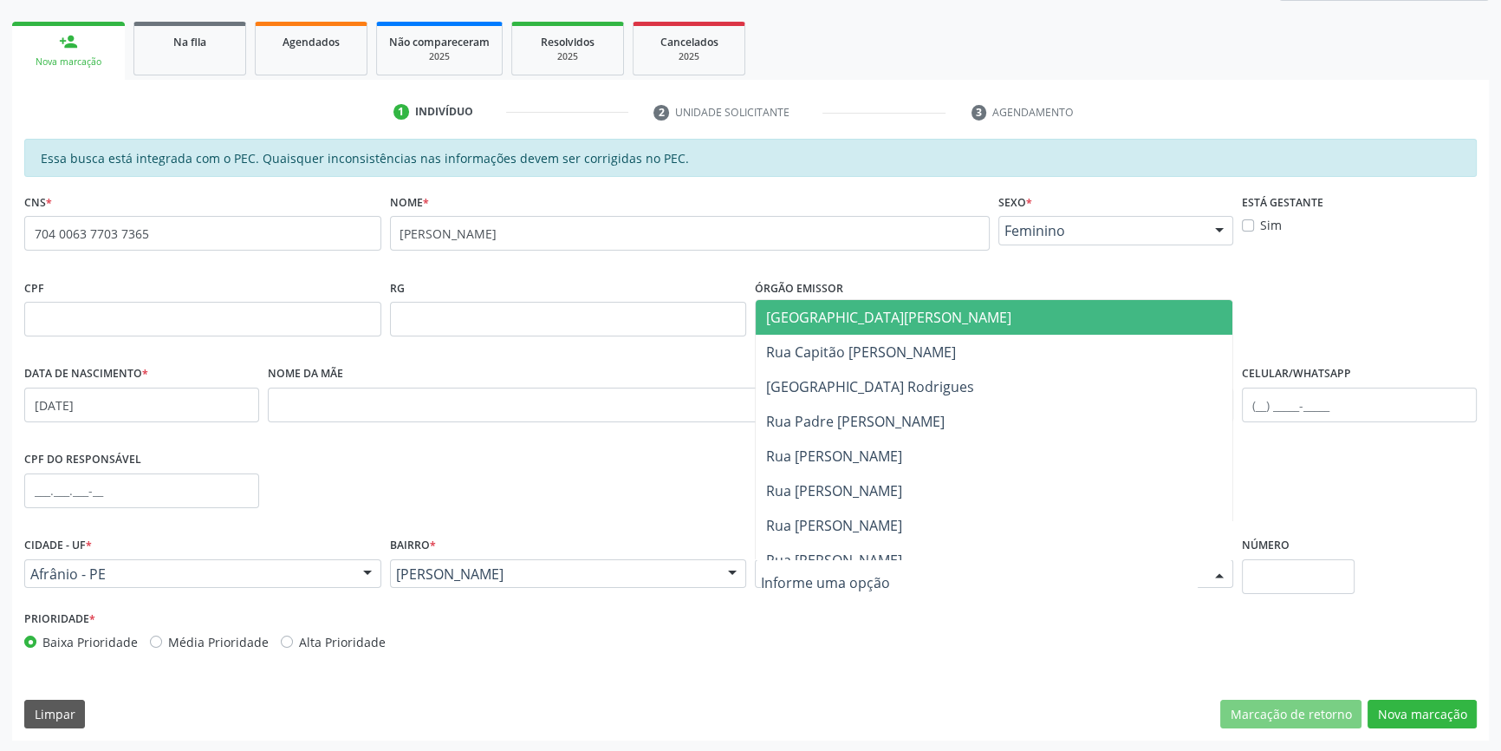
click at [797, 562] on div at bounding box center [994, 573] width 478 height 29
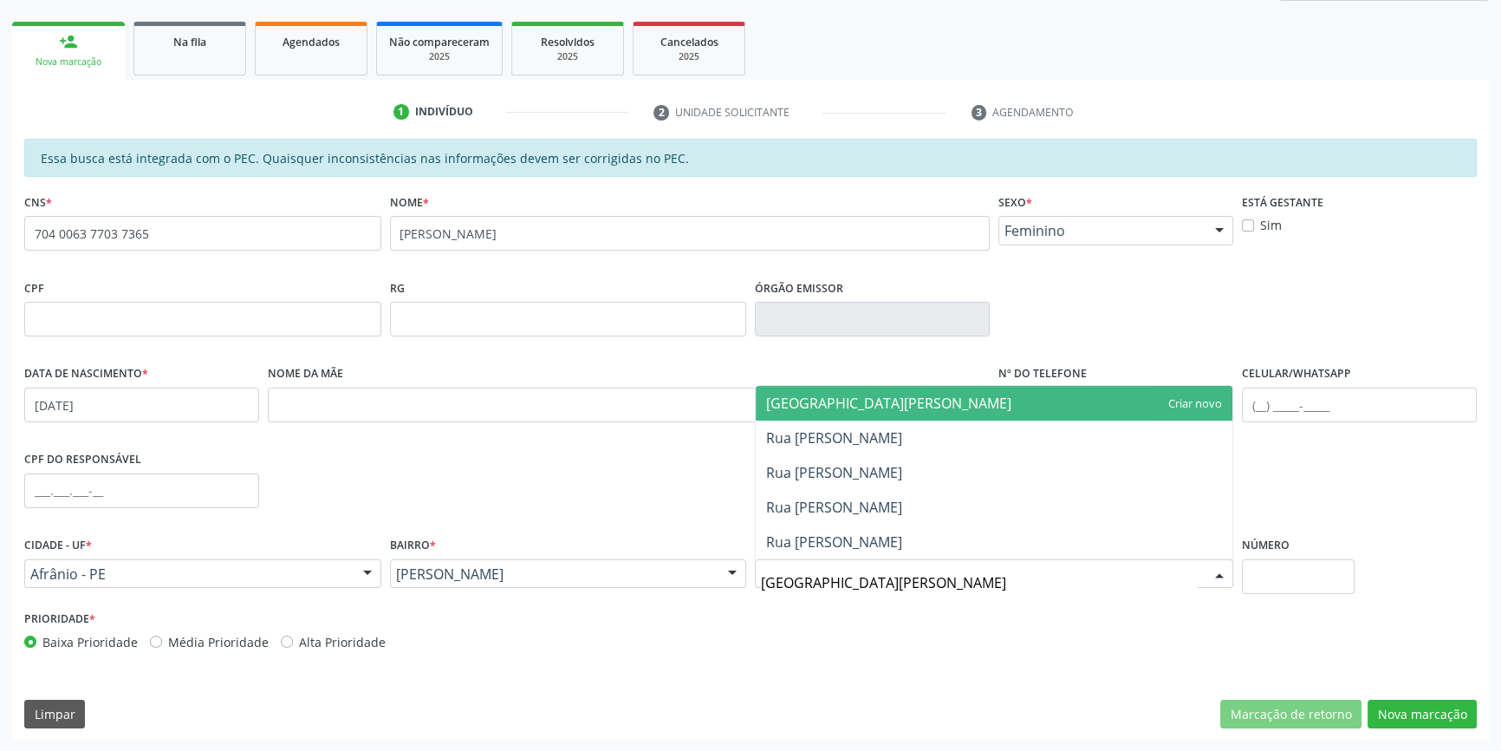
type input "RUA JOSEL"
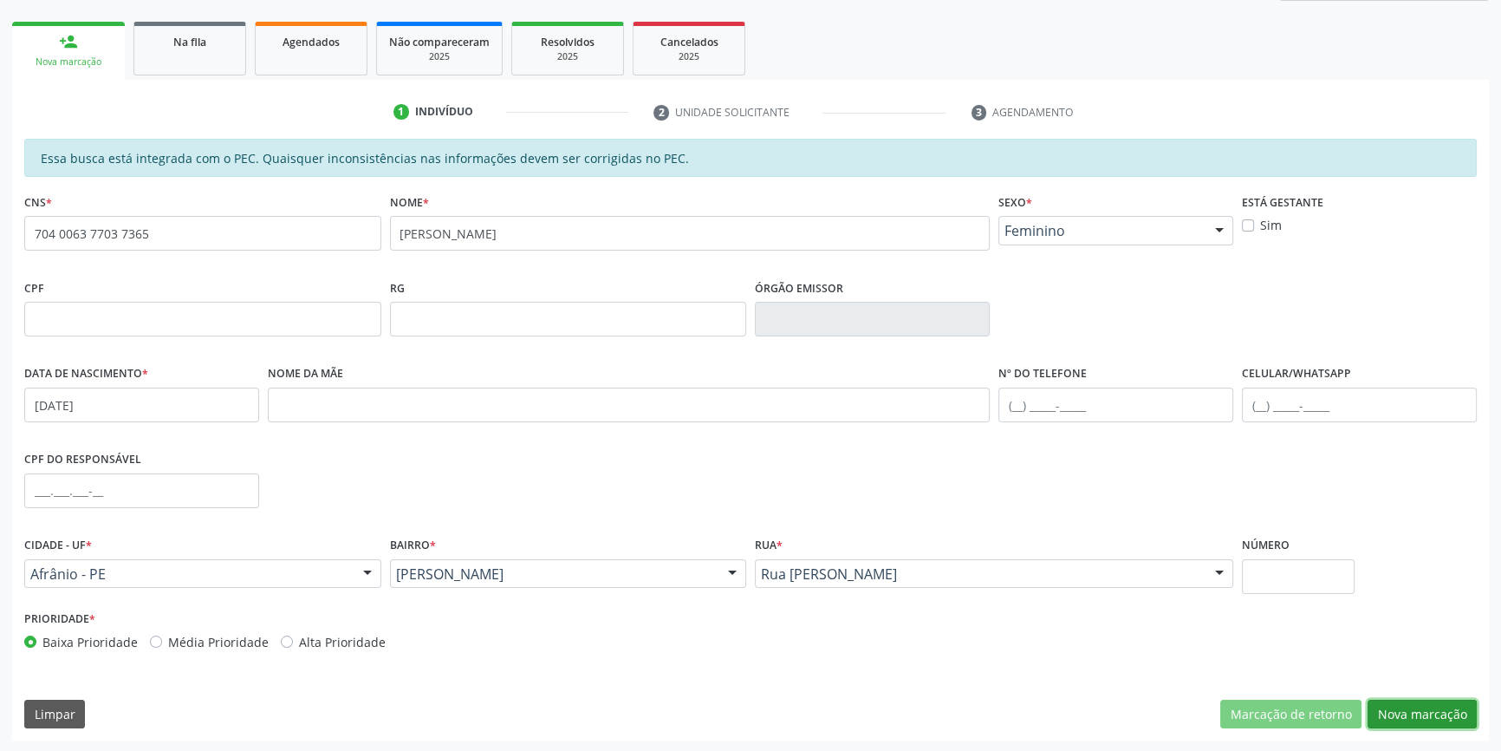
click at [1439, 703] on button "Nova marcação" at bounding box center [1422, 713] width 109 height 29
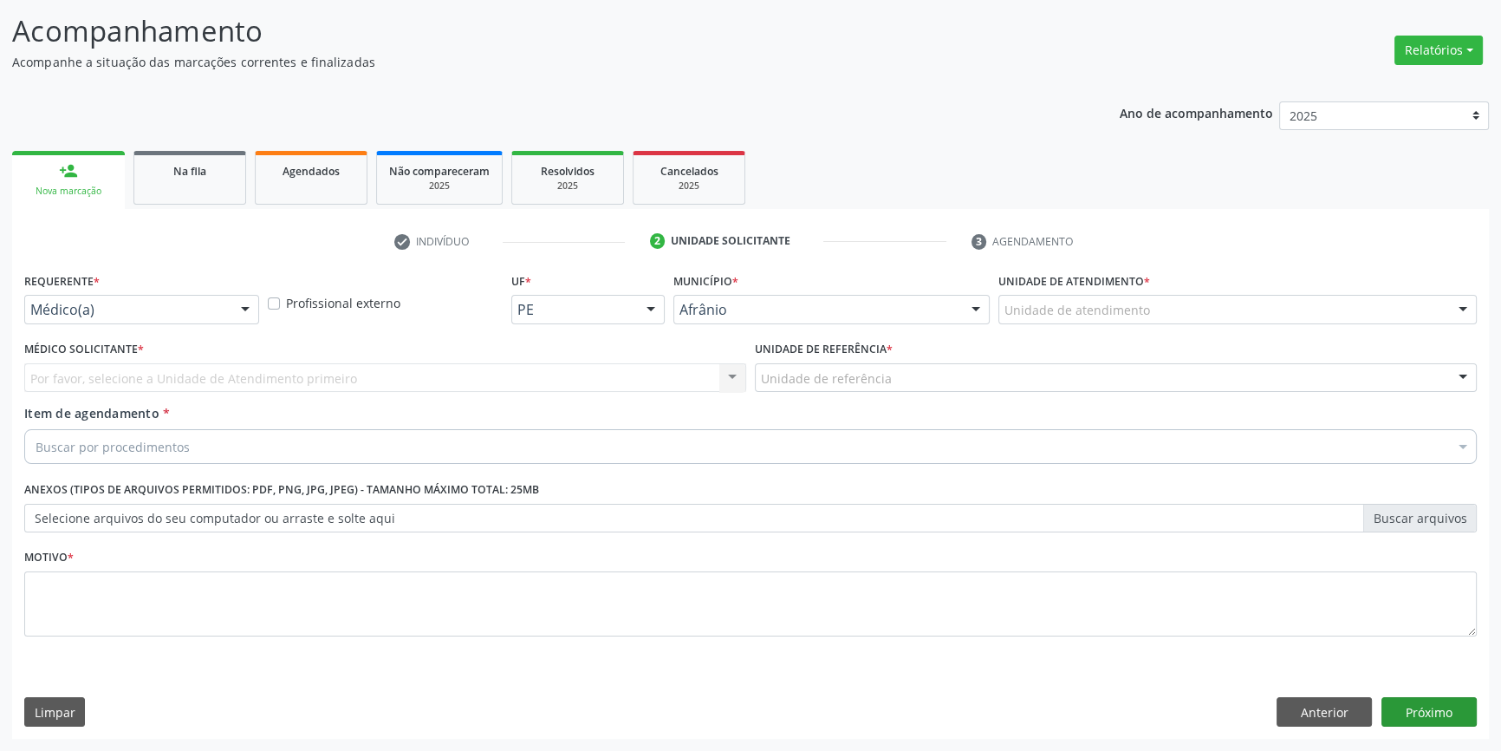
scroll to position [107, 0]
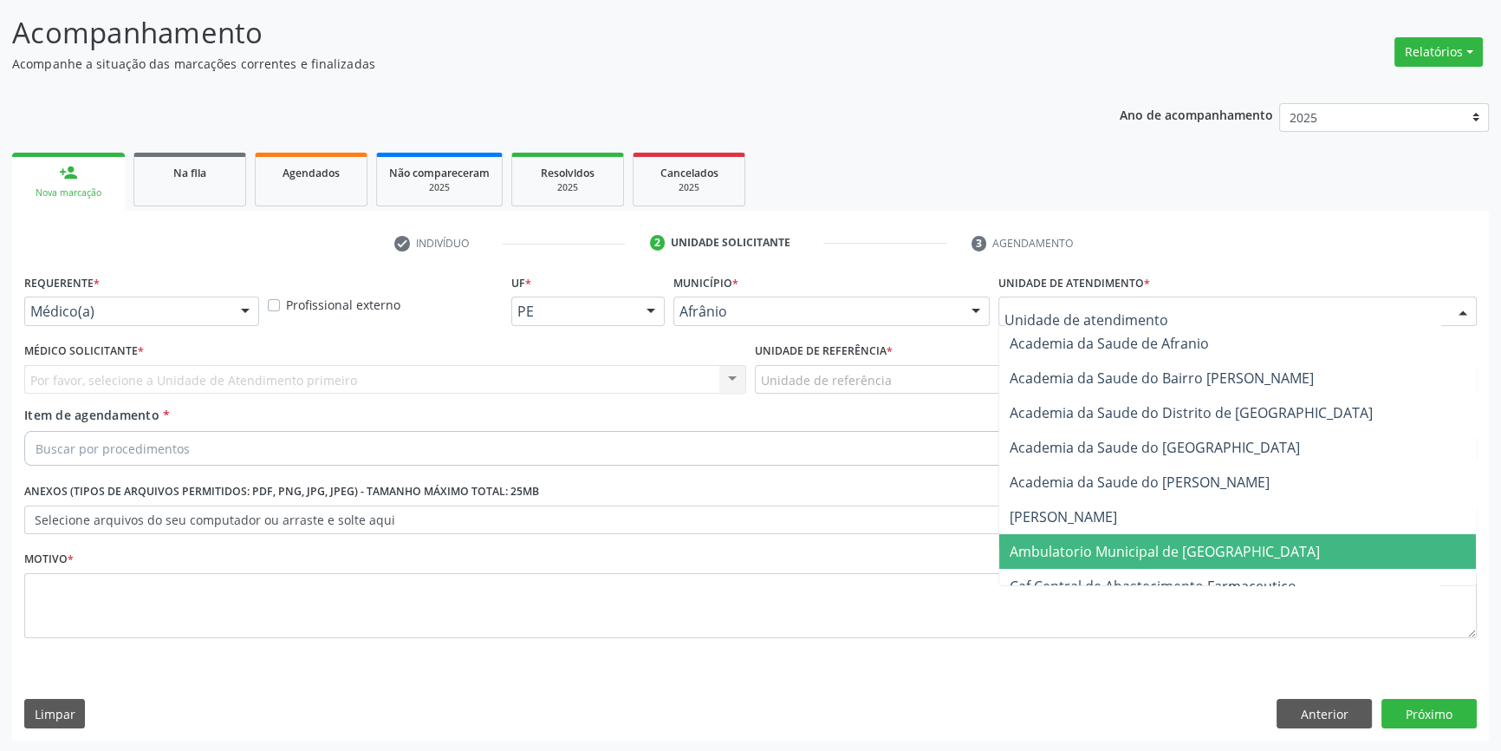
drag, startPoint x: 1105, startPoint y: 552, endPoint x: 918, endPoint y: 385, distance: 251.1
click at [1102, 551] on span "Ambulatorio Municipal de [GEOGRAPHIC_DATA]" at bounding box center [1165, 551] width 310 height 19
click at [918, 385] on div "Unidade de referência" at bounding box center [1116, 379] width 722 height 29
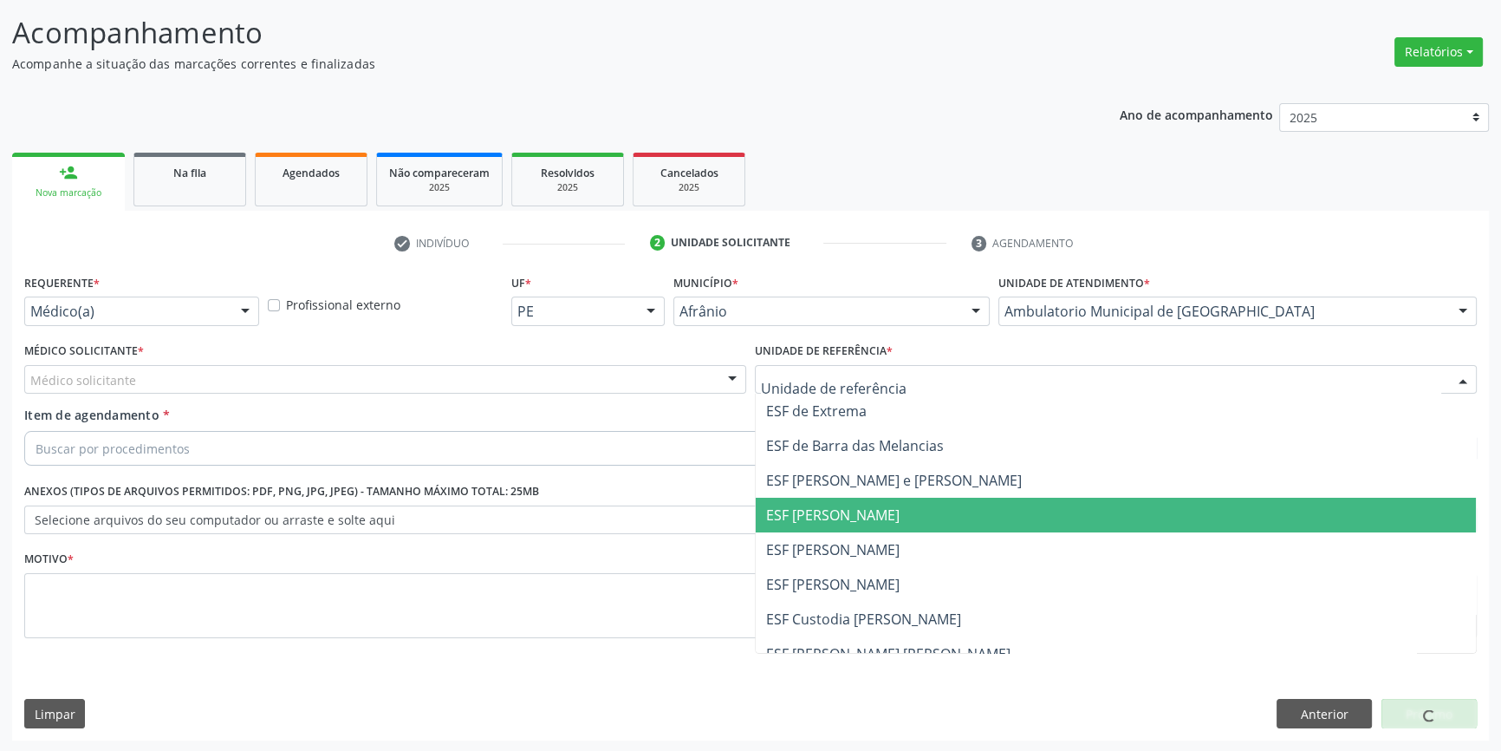
click at [872, 534] on span "ESF [PERSON_NAME]" at bounding box center [1116, 549] width 720 height 35
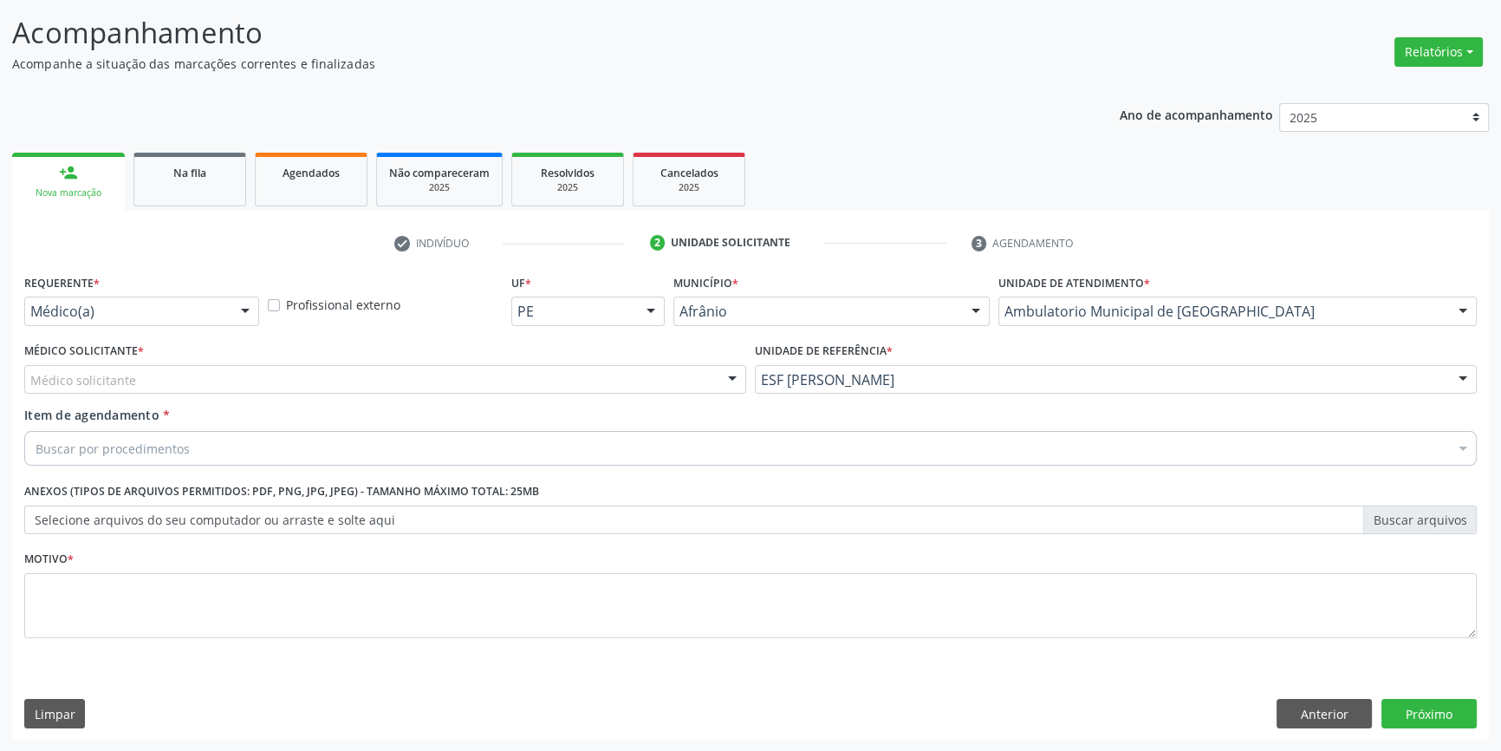
click at [465, 371] on div "Médico solicitante" at bounding box center [385, 379] width 722 height 29
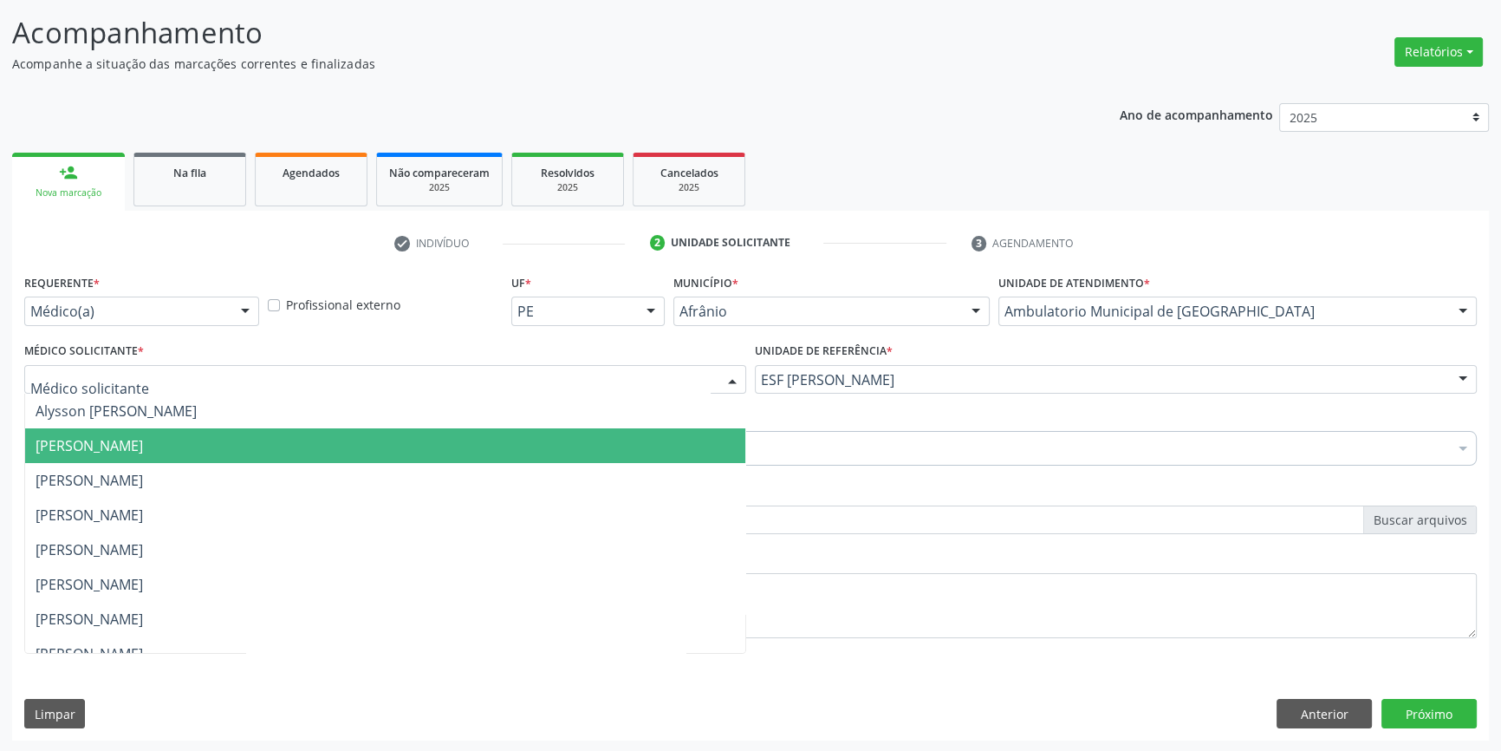
click at [270, 450] on span "[PERSON_NAME]" at bounding box center [385, 445] width 720 height 35
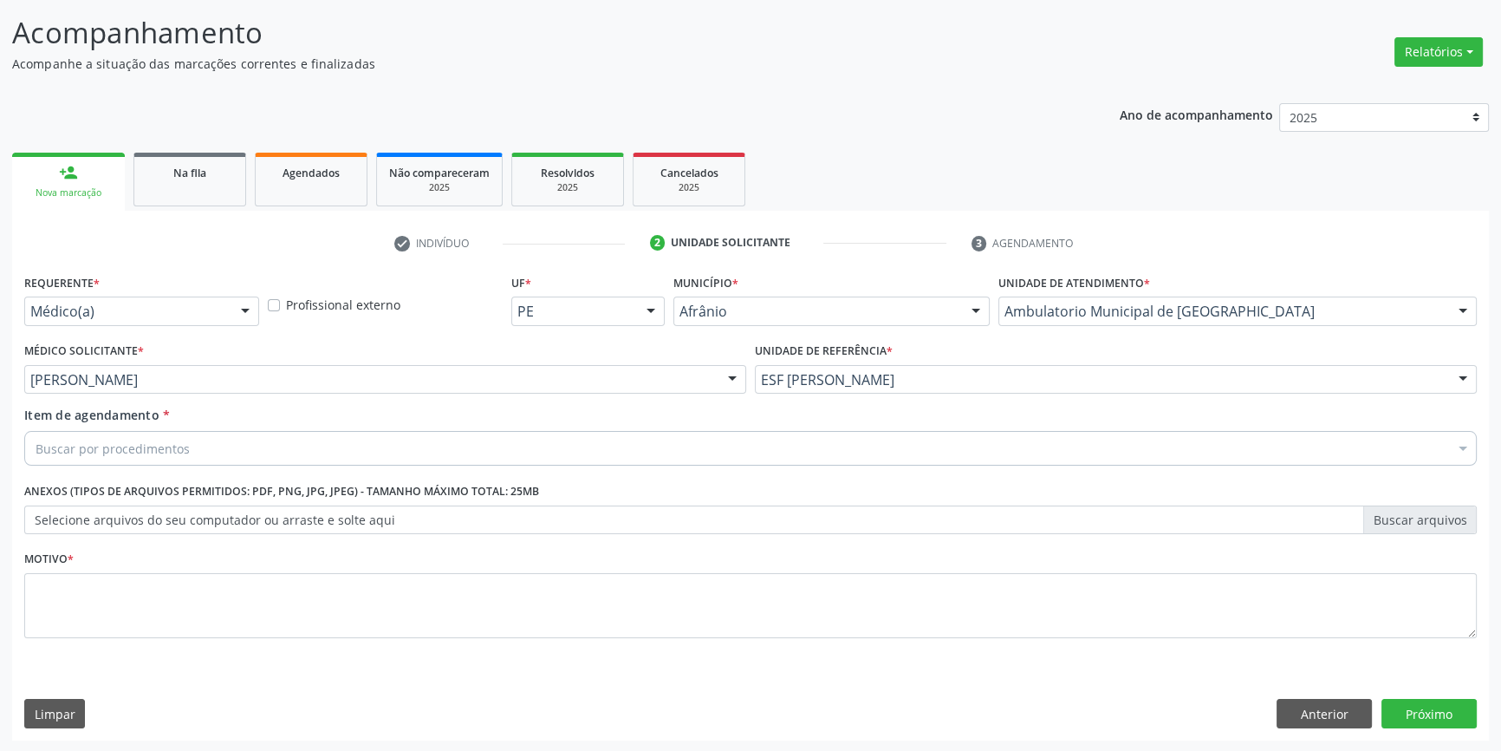
click at [165, 466] on div "Item de agendamento * Buscar por procedimentos Selecionar todos 0604320140 - Ab…" at bounding box center [750, 439] width 1461 height 67
click at [166, 415] on span "*" at bounding box center [166, 414] width 7 height 16
click at [36, 431] on input "Item de agendamento *" at bounding box center [36, 448] width 0 height 35
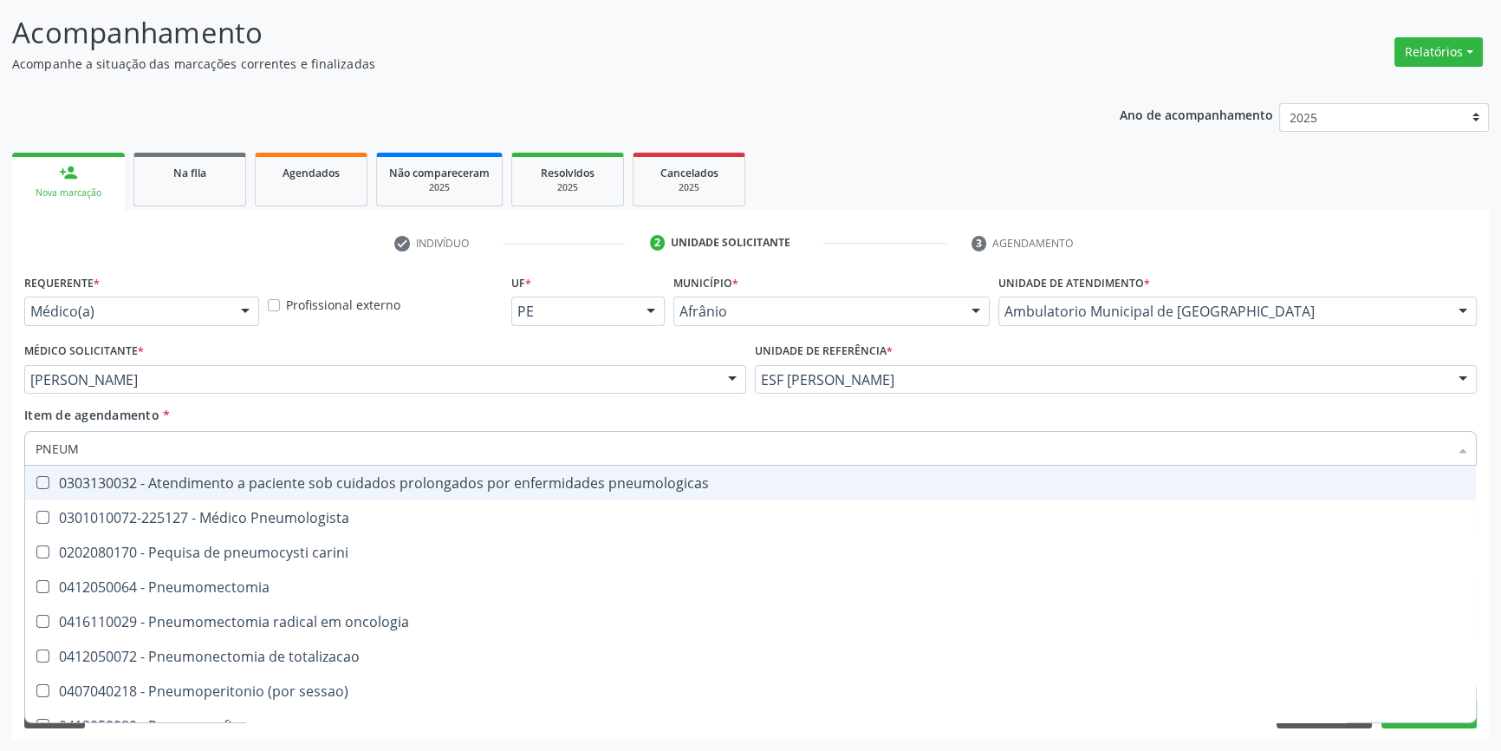
type input "PNEUMO"
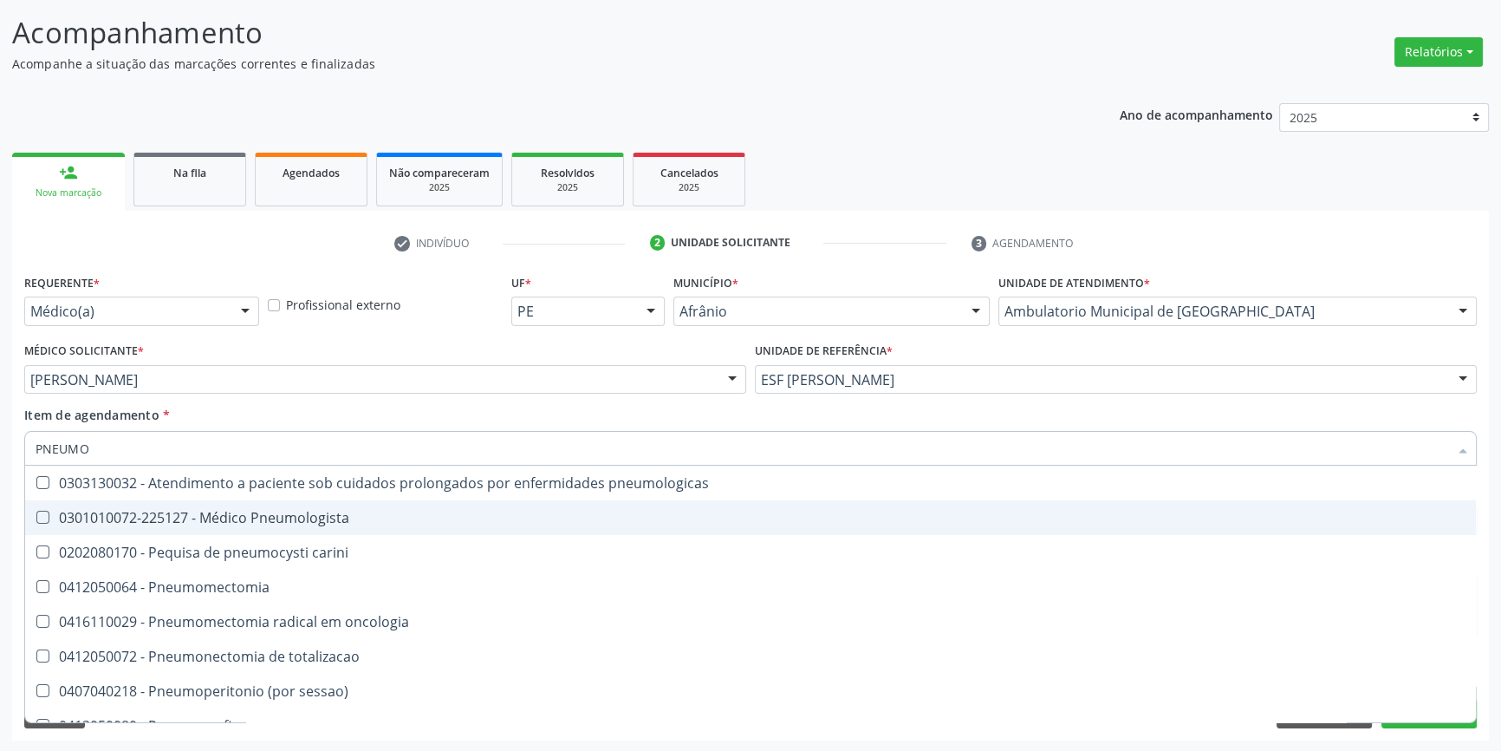
click at [284, 519] on div "0301010072-225127 - Médico Pneumologista" at bounding box center [751, 517] width 1430 height 14
checkbox Pneumologista "true"
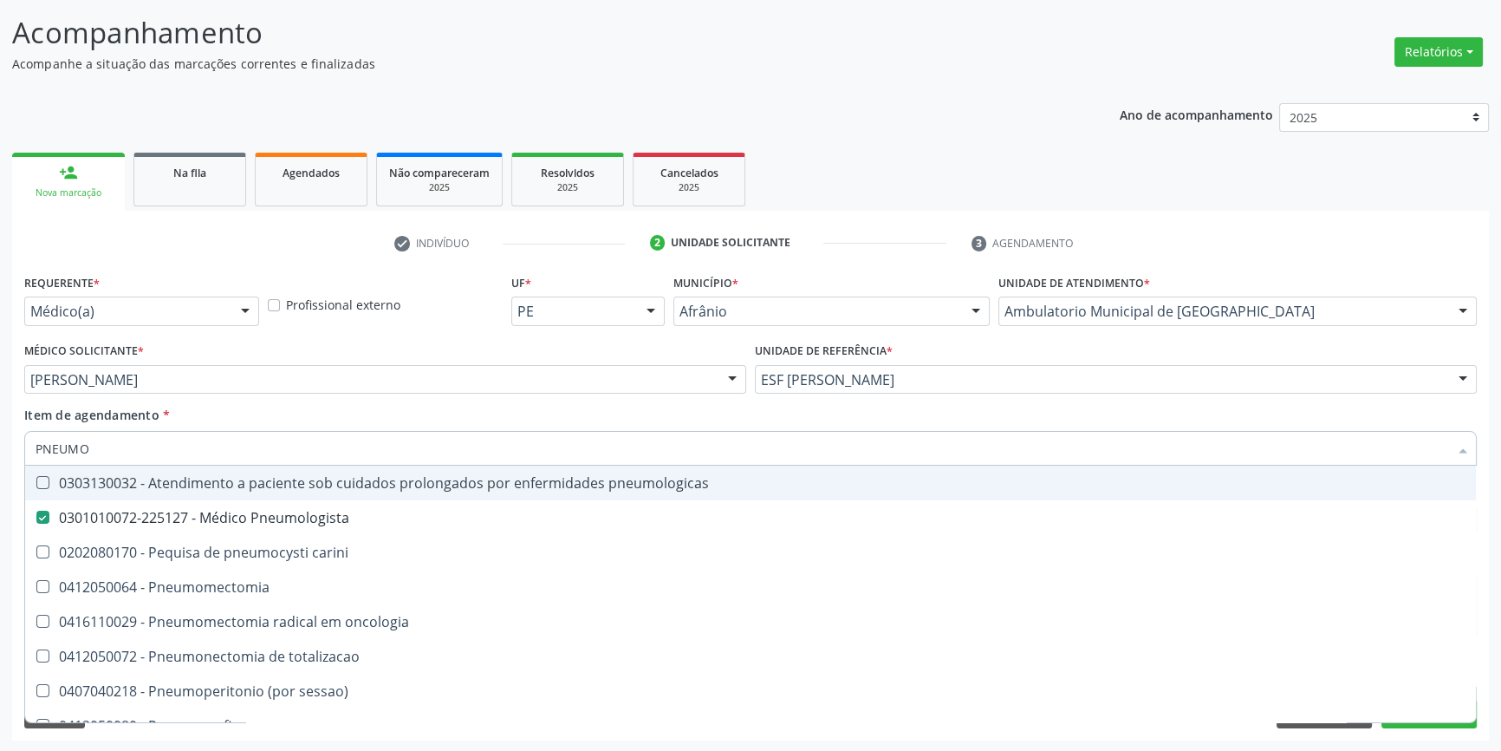
click at [270, 410] on div "Item de agendamento * PNEUMO Desfazer seleção 0303130032 - Atendimento a pacien…" at bounding box center [750, 433] width 1453 height 55
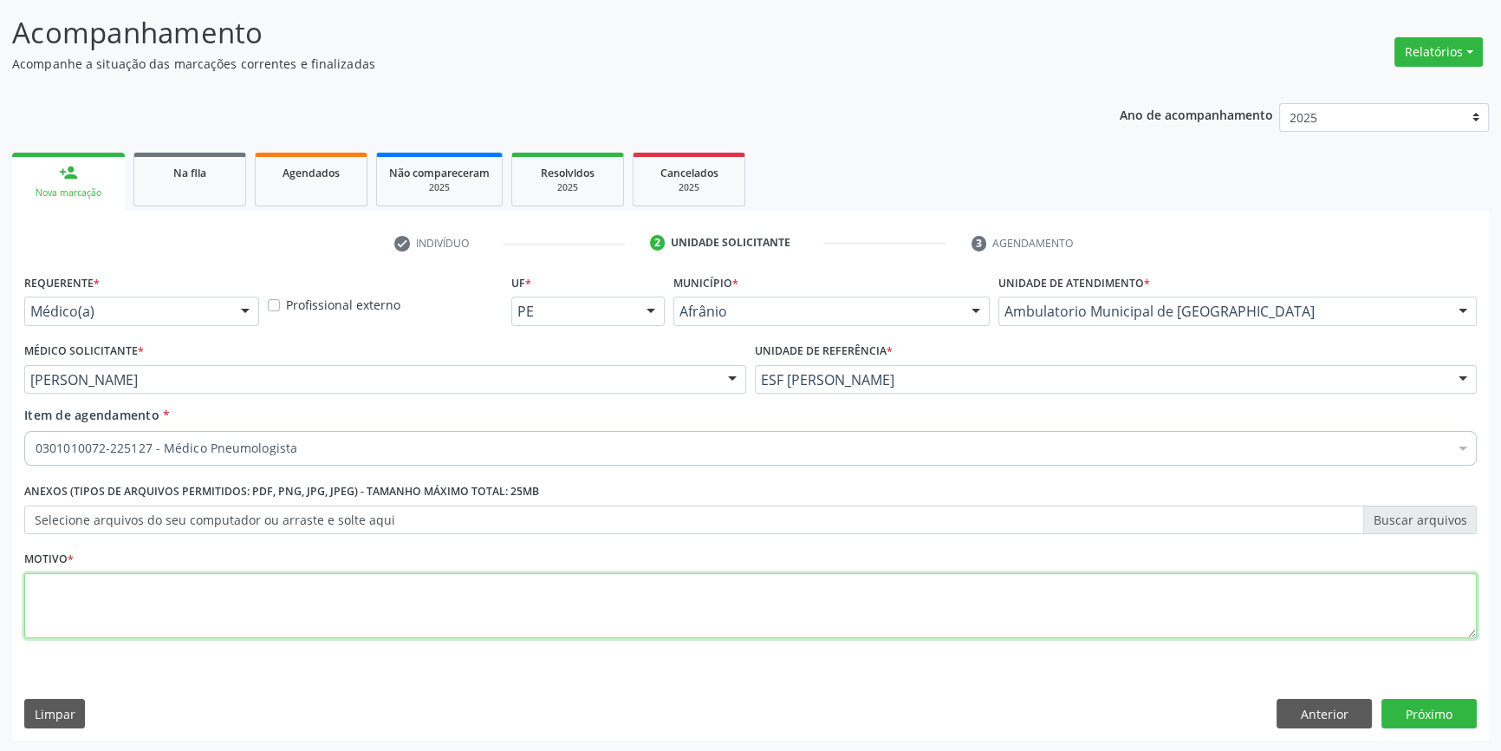
click at [218, 594] on textarea at bounding box center [750, 606] width 1453 height 66
type textarea "REFERENTE FALTA DE AR AOS ESFORÇOS , NÃO FEBRE"
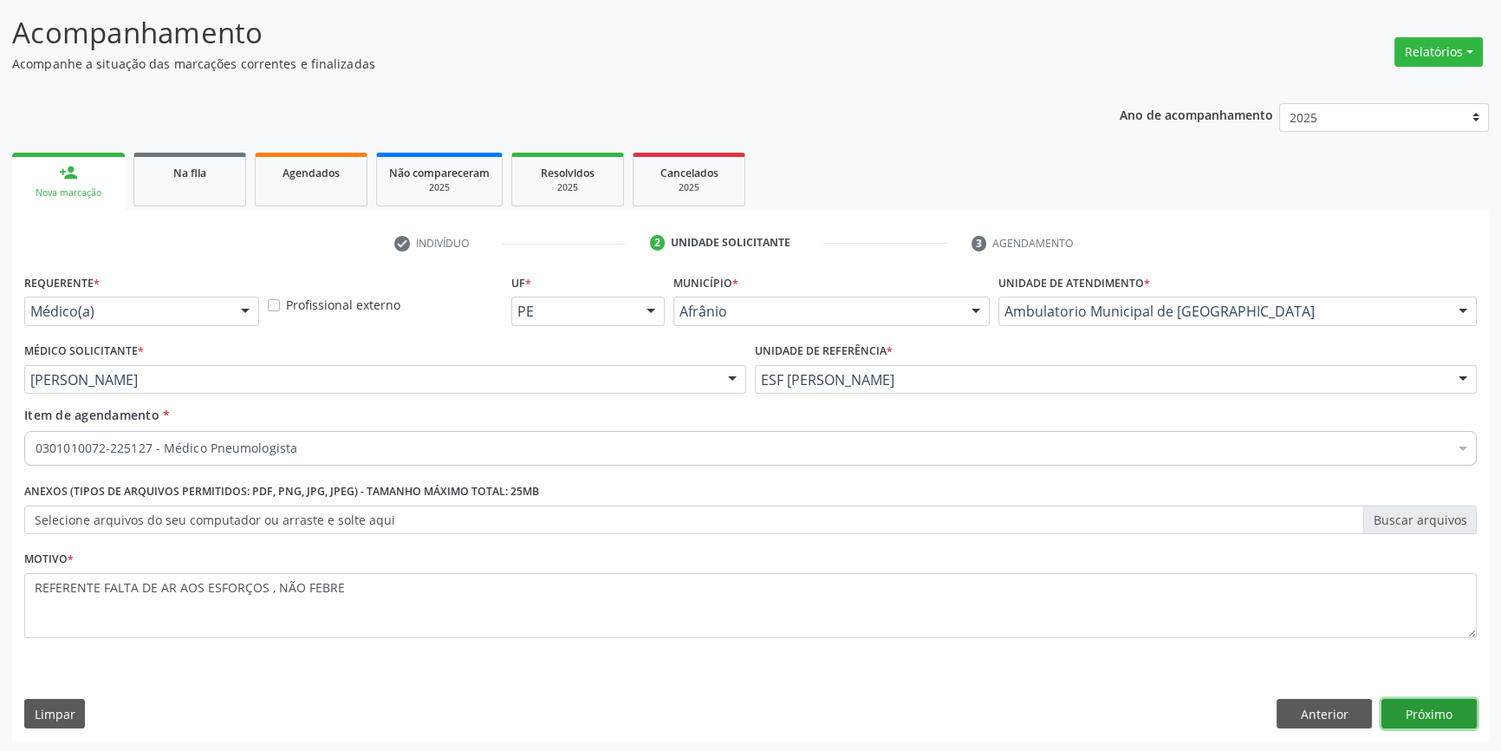
click at [1449, 706] on button "Próximo" at bounding box center [1429, 713] width 95 height 29
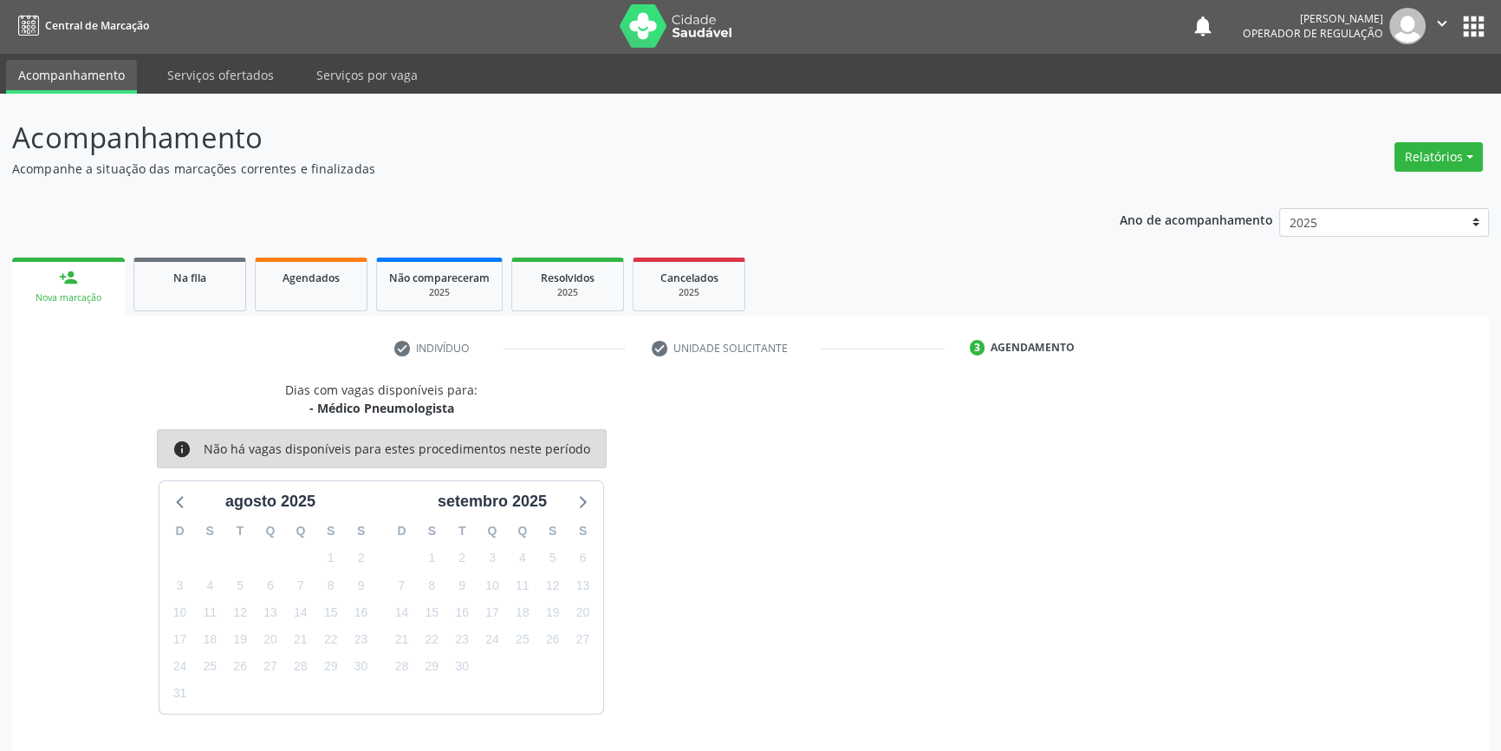
scroll to position [53, 0]
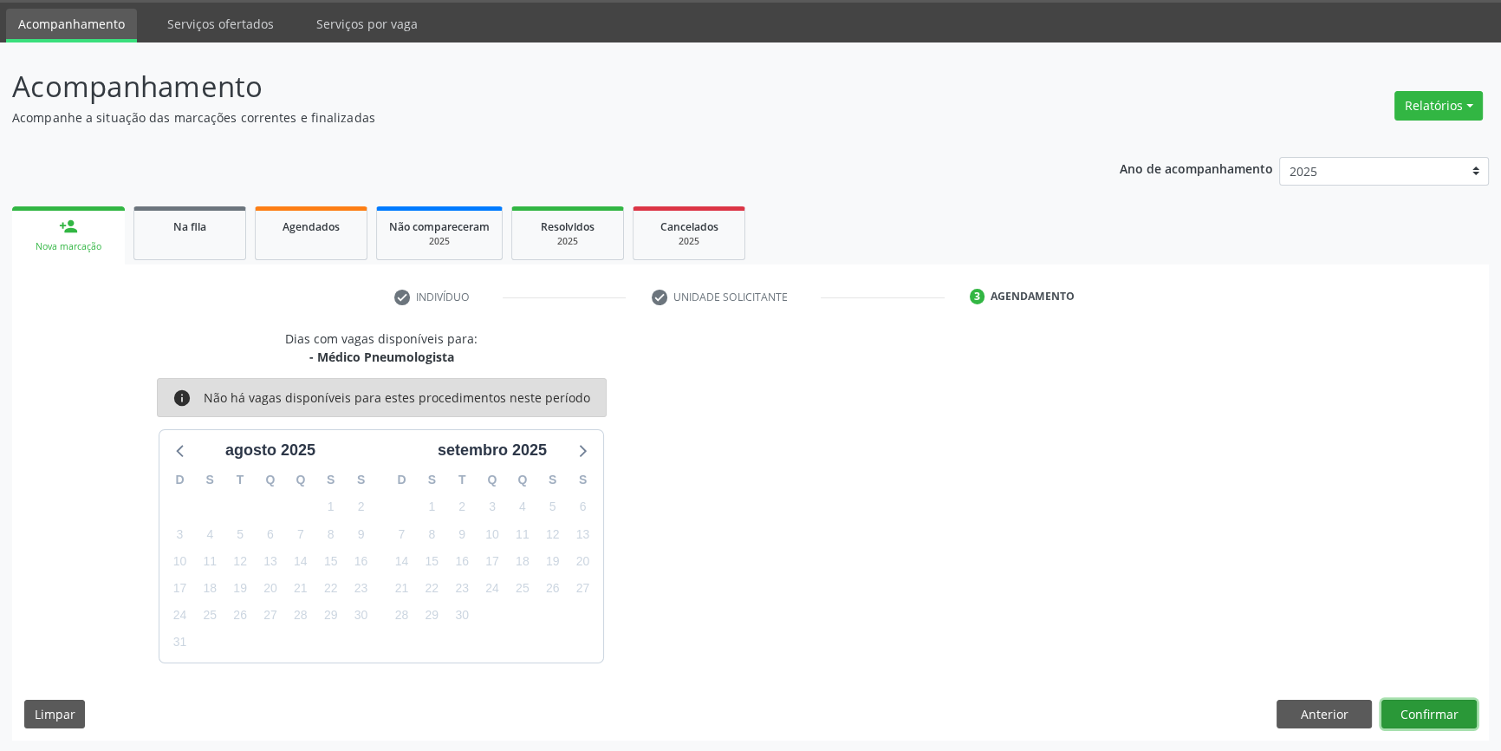
click at [1449, 706] on button "Confirmar" at bounding box center [1429, 713] width 95 height 29
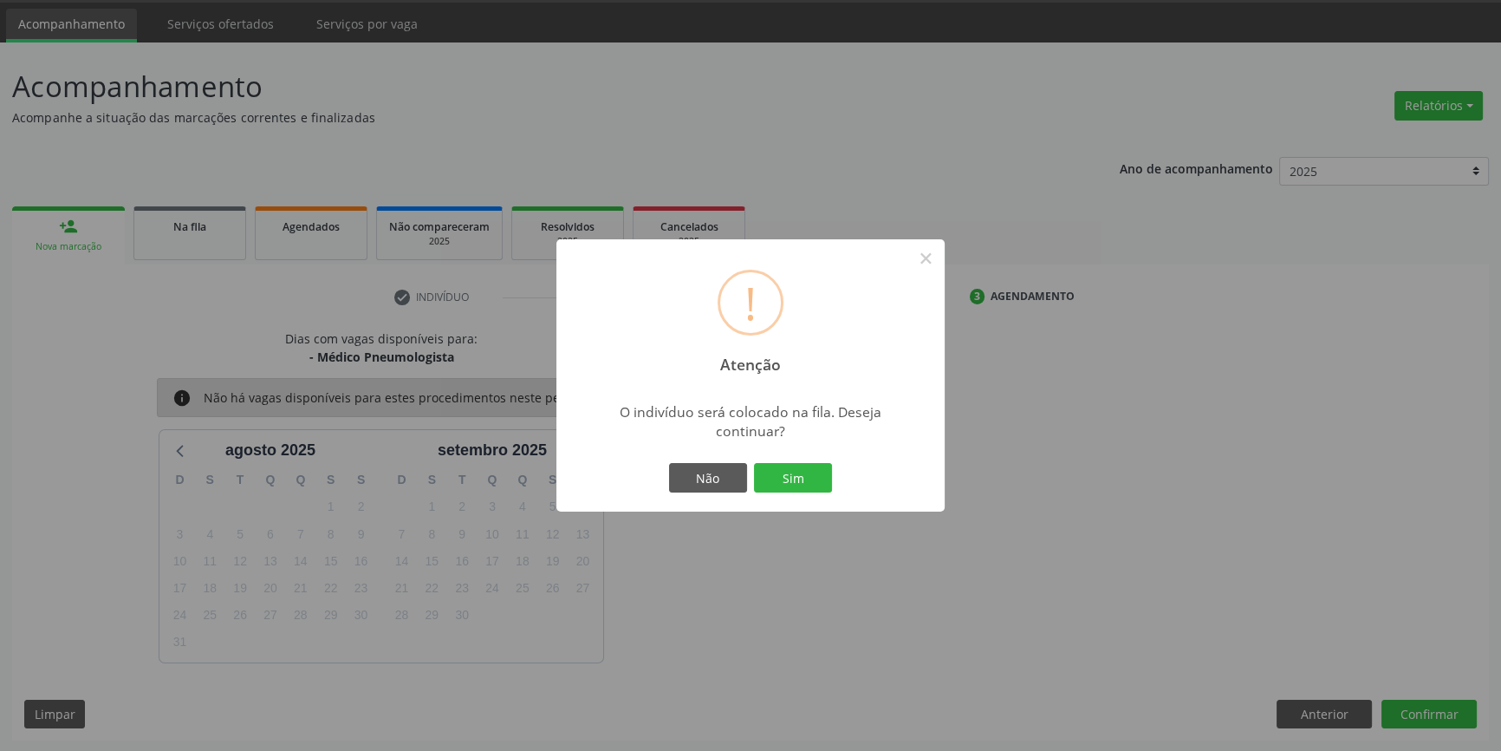
click at [834, 481] on div "Não Sim" at bounding box center [751, 477] width 172 height 36
click at [805, 478] on button "Sim" at bounding box center [793, 477] width 78 height 29
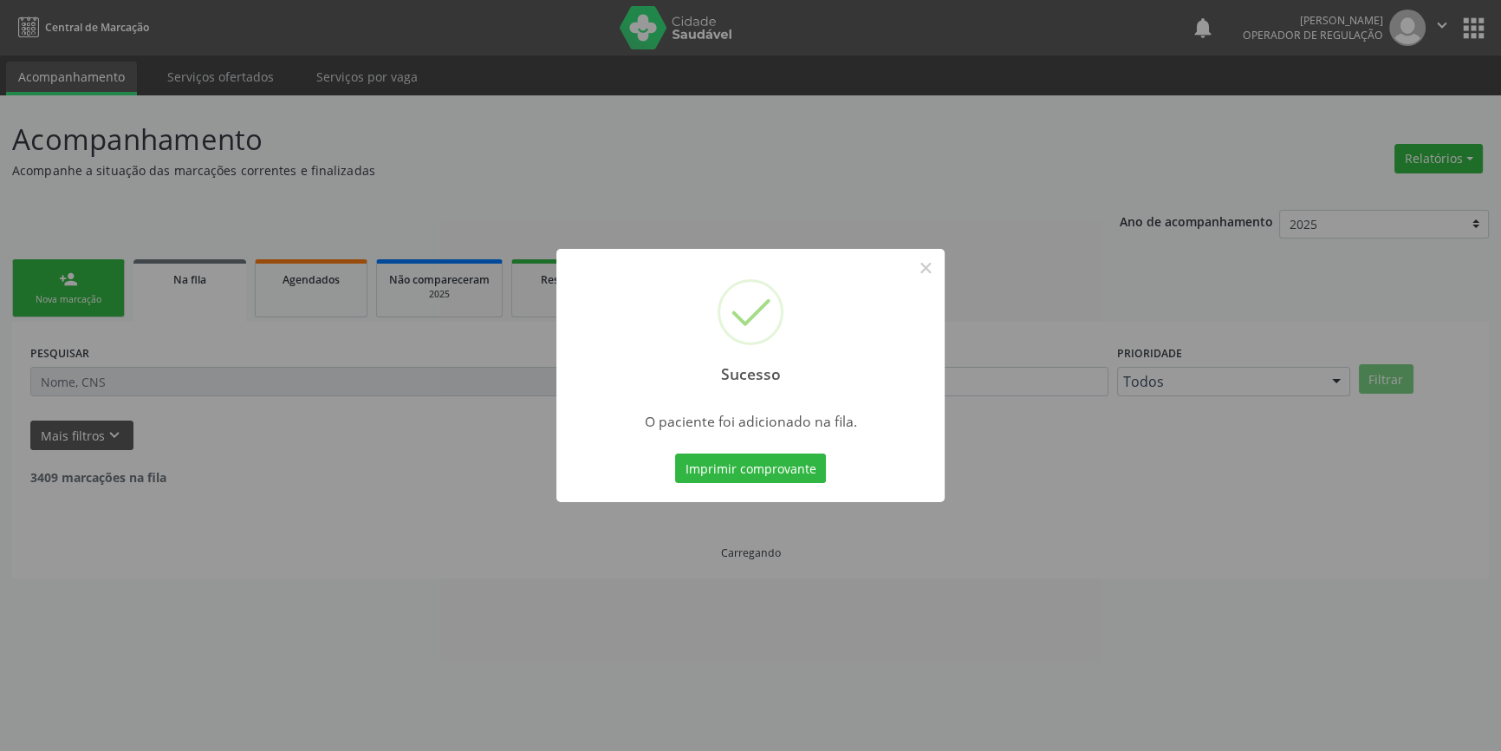
scroll to position [0, 0]
click at [923, 271] on button "×" at bounding box center [931, 267] width 29 height 29
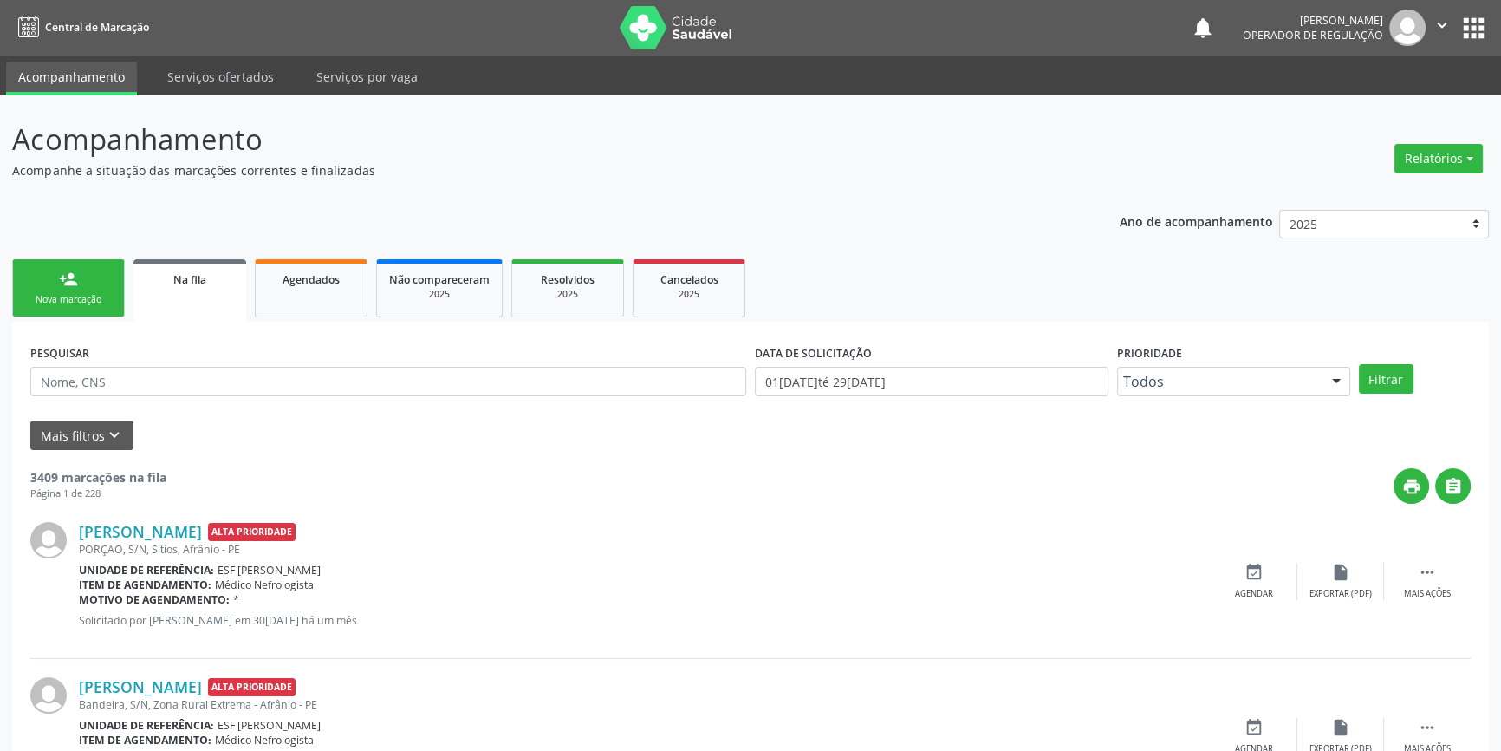
click at [78, 284] on link "person_add Nova marcação" at bounding box center [68, 288] width 113 height 58
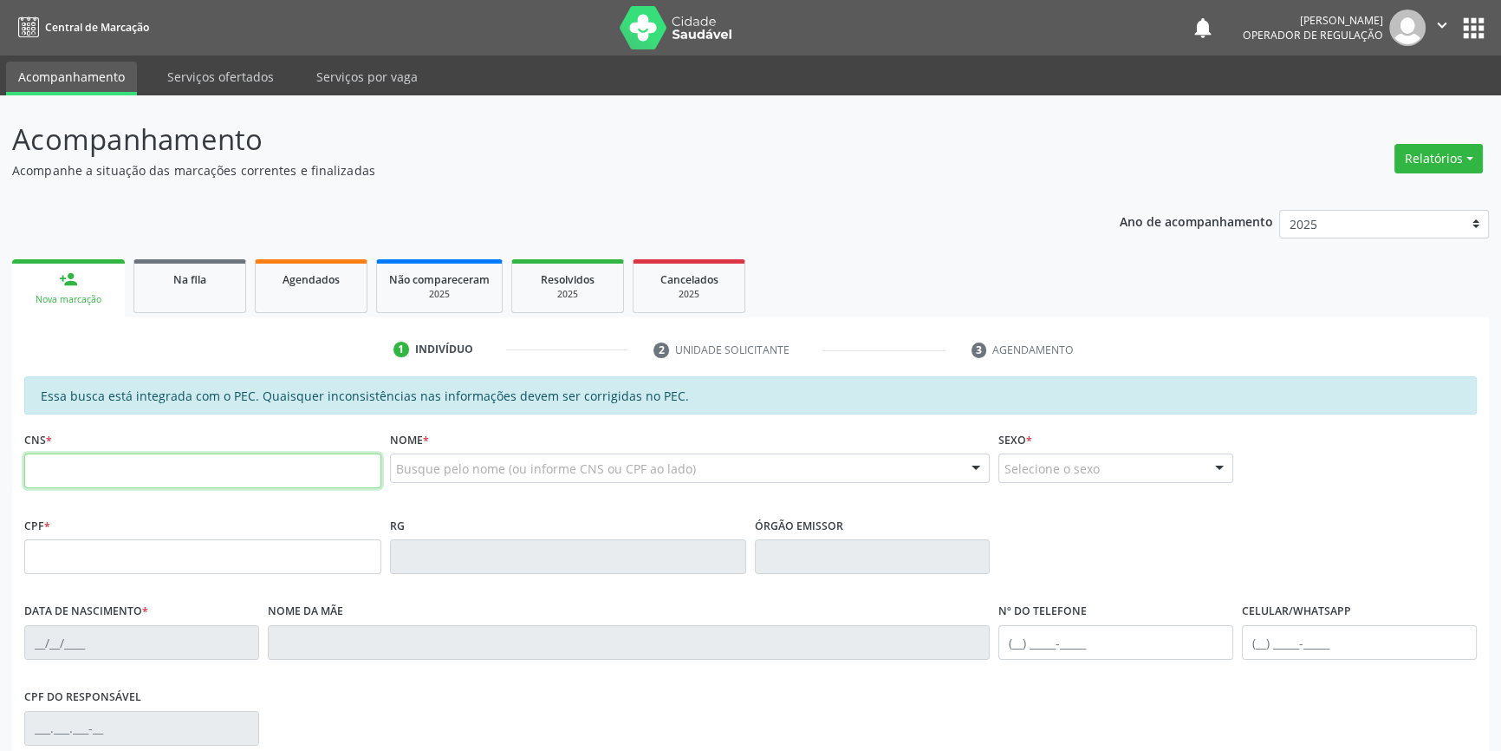
drag, startPoint x: 125, startPoint y: 452, endPoint x: 145, endPoint y: 468, distance: 25.3
click at [127, 458] on input "text" at bounding box center [202, 470] width 357 height 35
type input "700 4067 9619 3750"
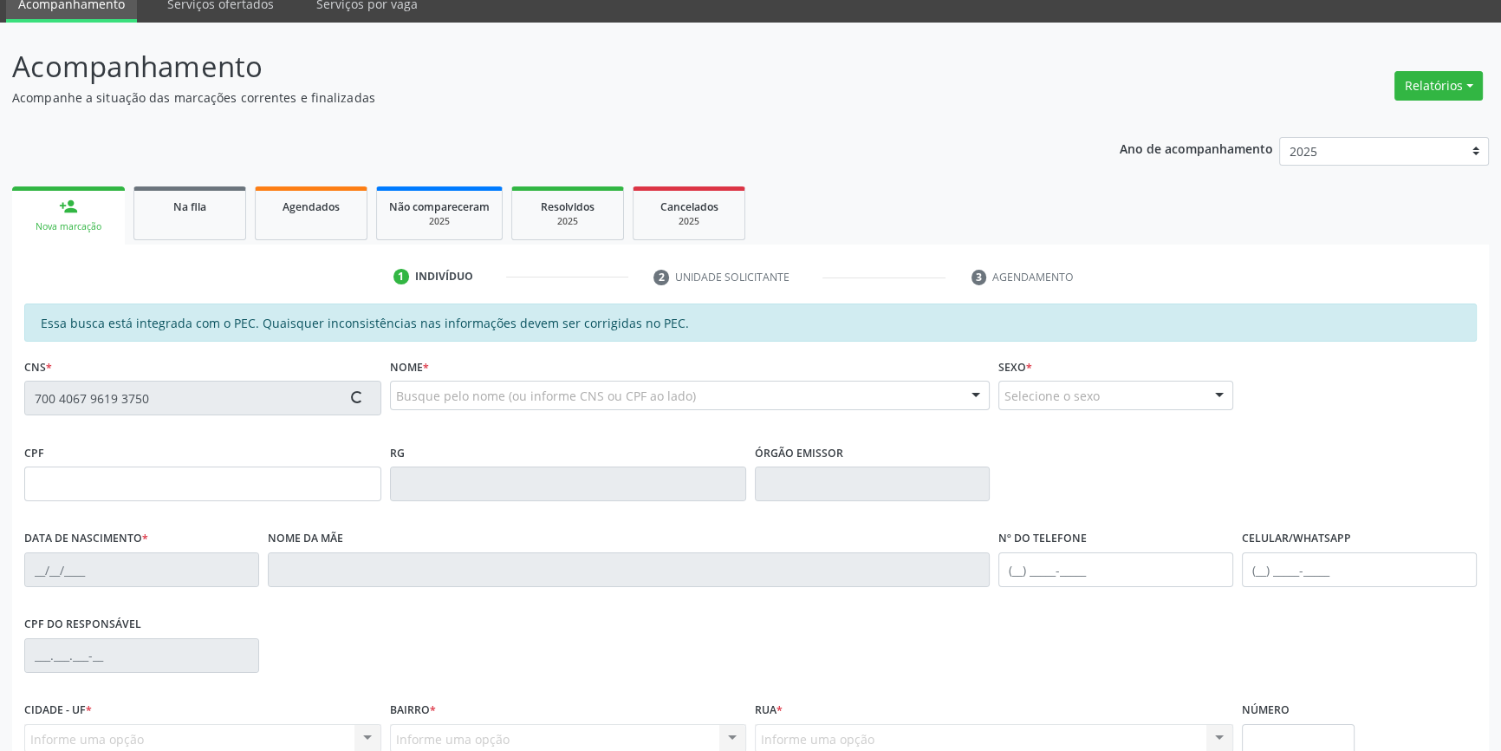
scroll to position [237, 0]
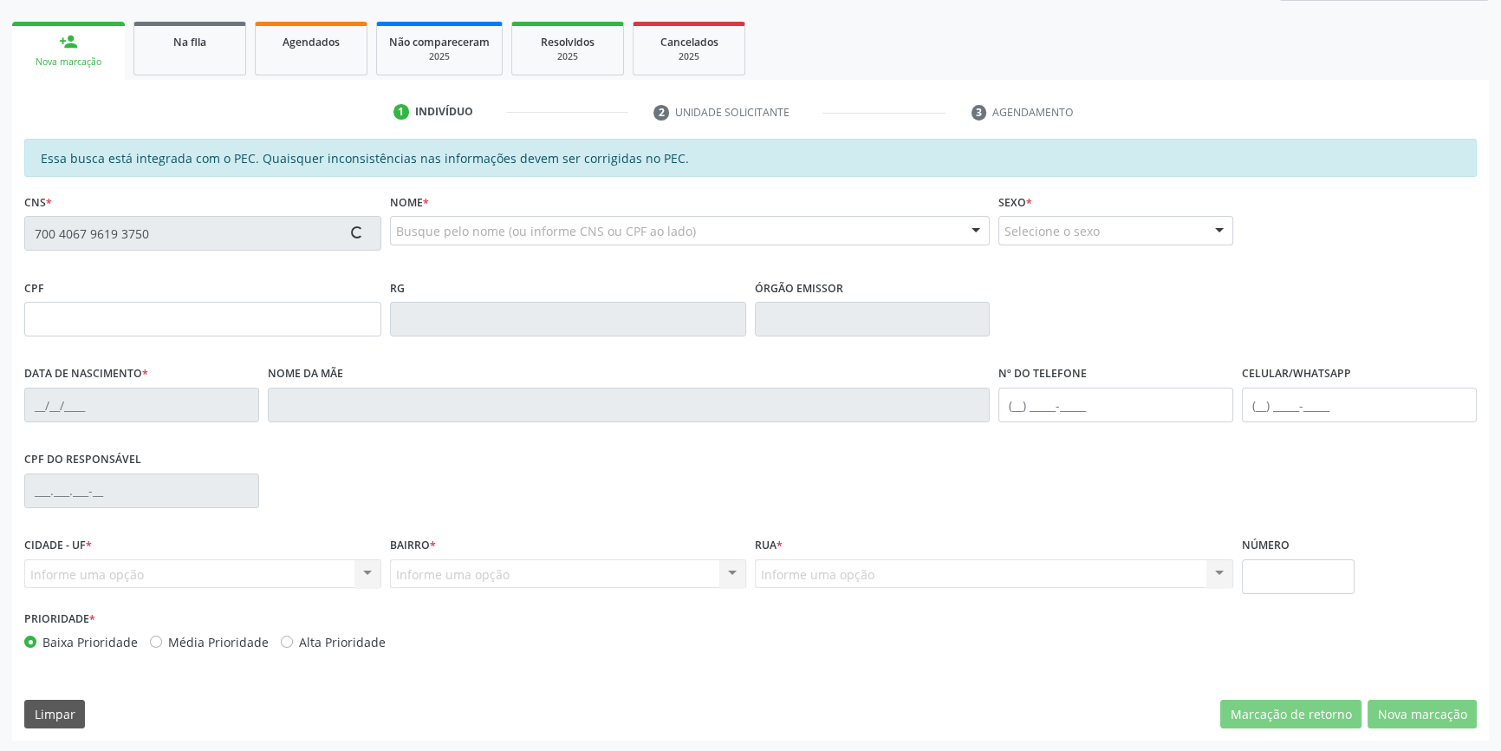
type input "303.096.704-20"
type input "05/01/1943"
type input "Ana Leandrina Pereira"
type input "(87) 99185-8572"
type input "S/N"
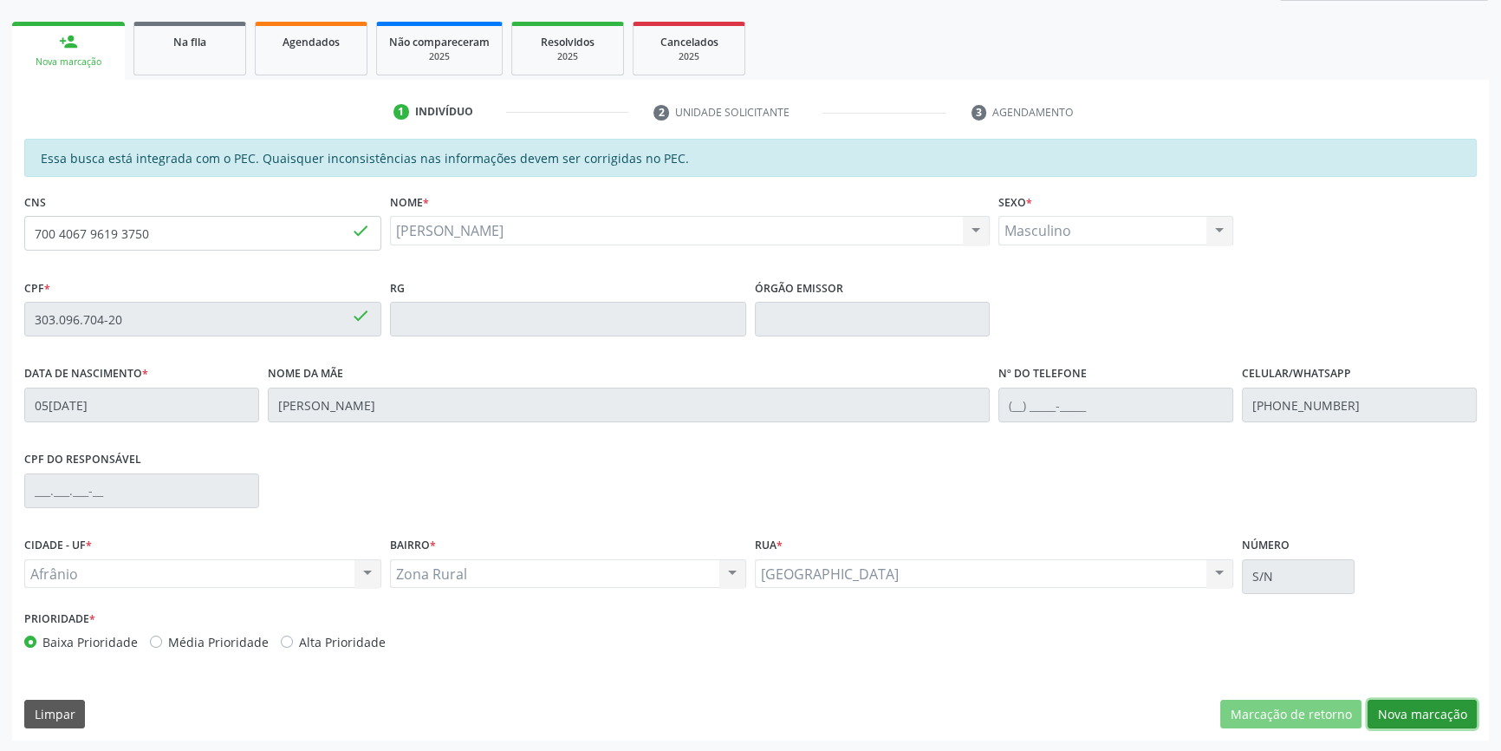
click at [1391, 703] on button "Nova marcação" at bounding box center [1422, 713] width 109 height 29
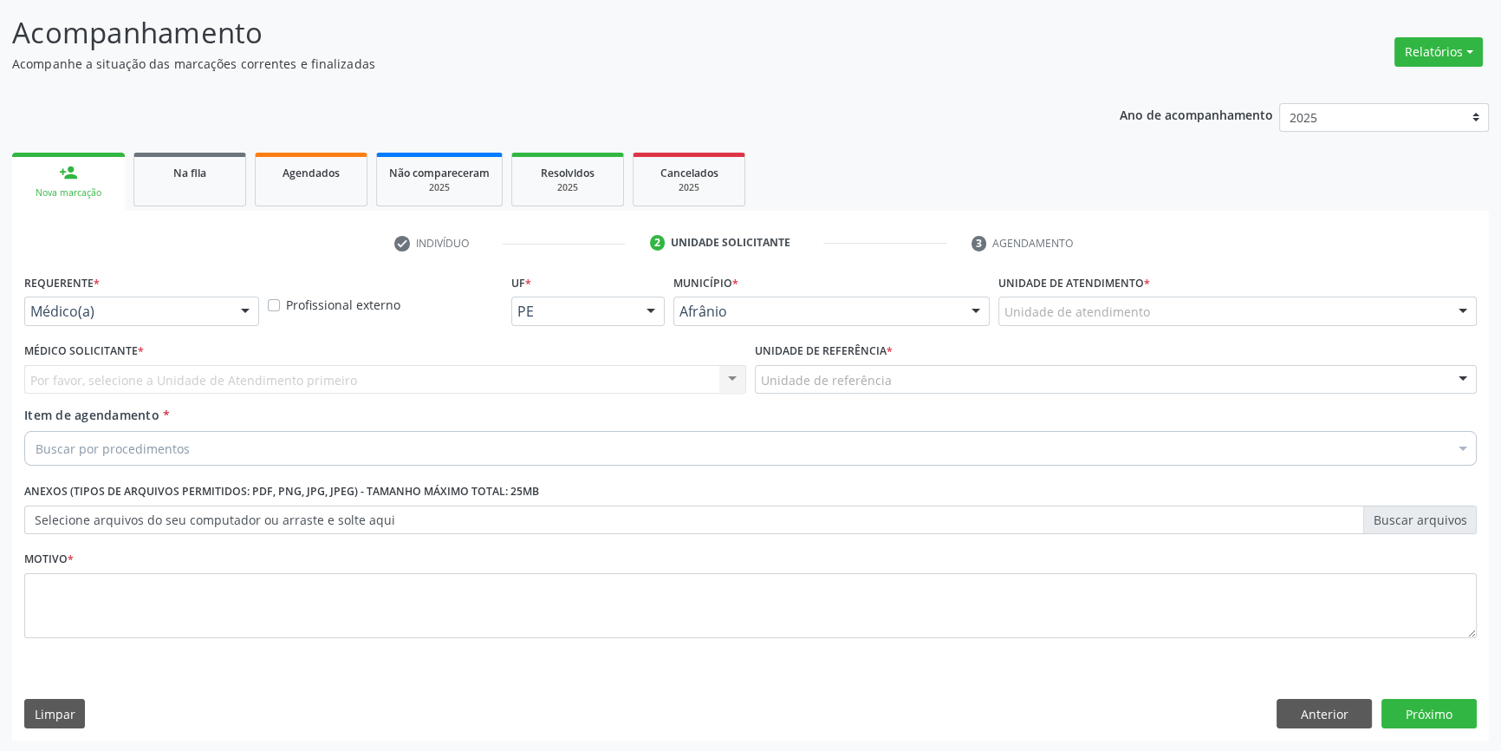
drag, startPoint x: 1080, startPoint y: 330, endPoint x: 1084, endPoint y: 320, distance: 11.3
click at [1081, 330] on div "Unidade de atendimento * Unidade de atendimento Academia da Saude de Afranio Ac…" at bounding box center [1237, 304] width 487 height 68
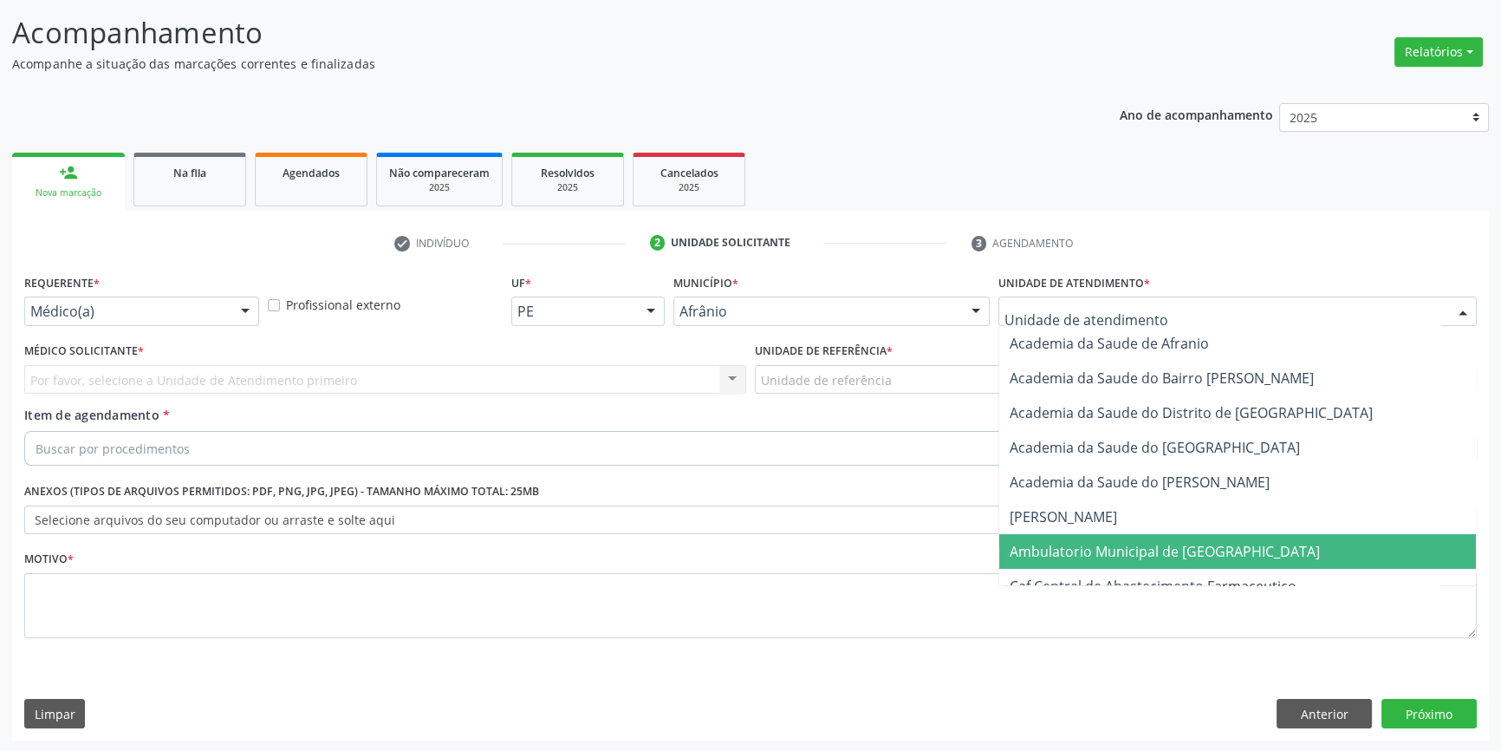
click at [1132, 554] on span "Ambulatorio Municipal de [GEOGRAPHIC_DATA]" at bounding box center [1165, 551] width 310 height 19
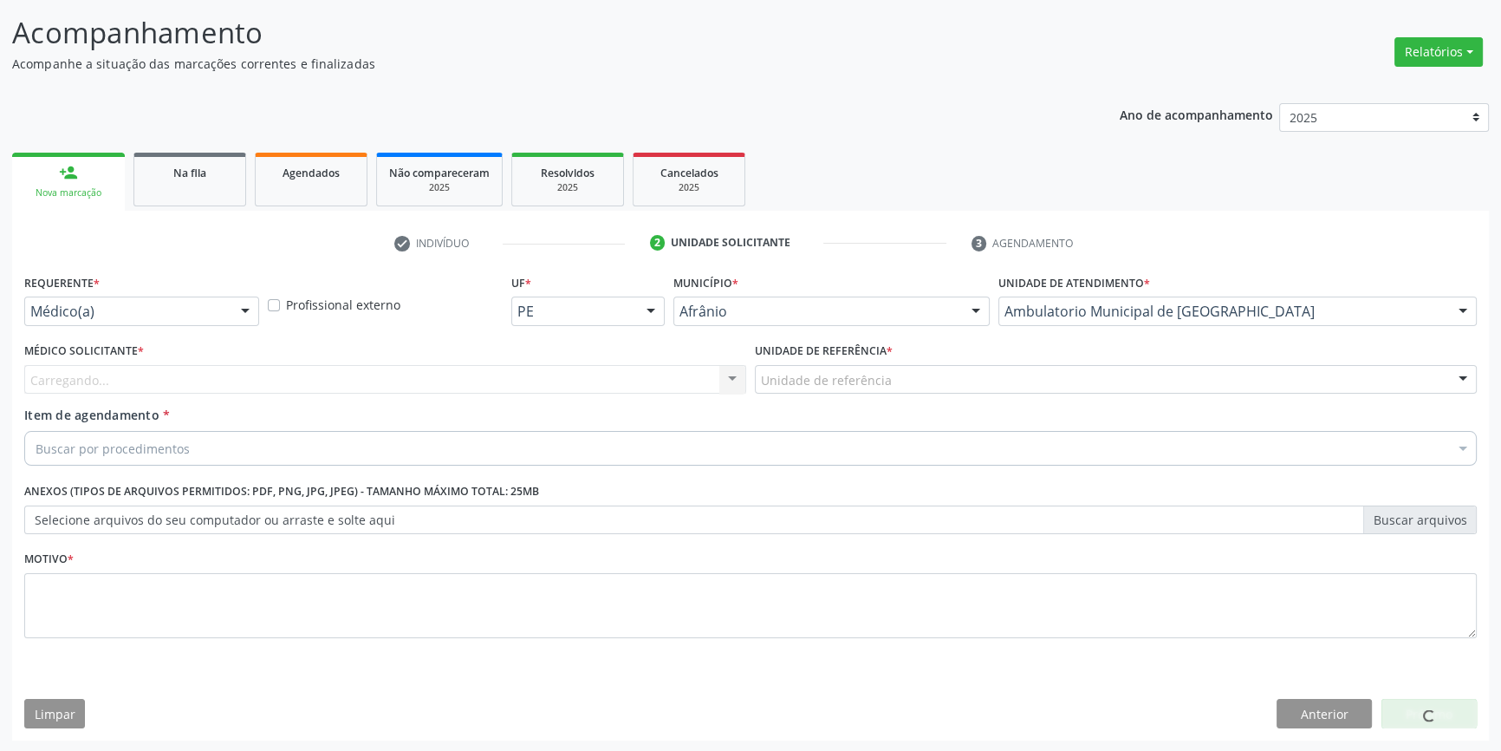
click at [855, 389] on div "Unidade de referência" at bounding box center [1116, 379] width 722 height 29
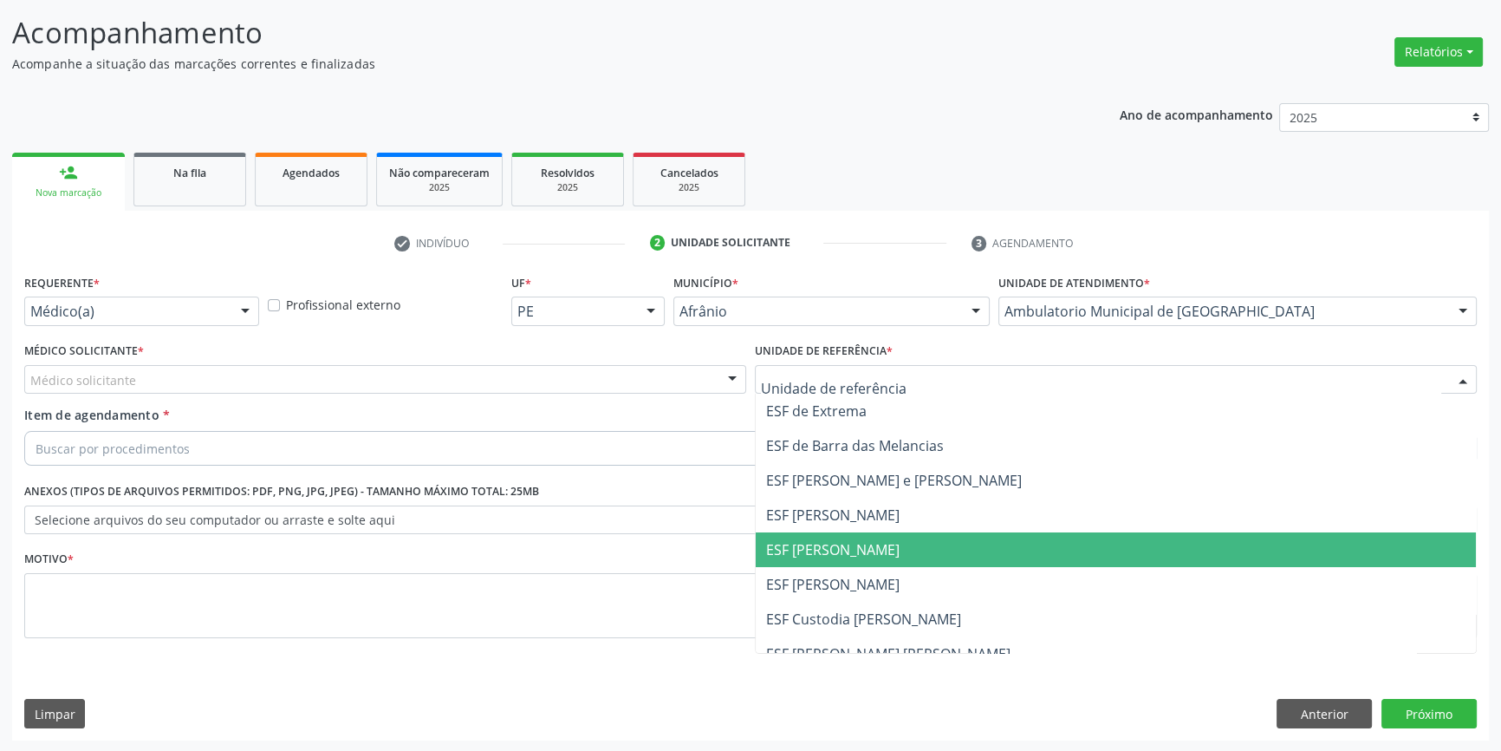
click at [831, 562] on span "ESF [PERSON_NAME]" at bounding box center [1116, 549] width 720 height 35
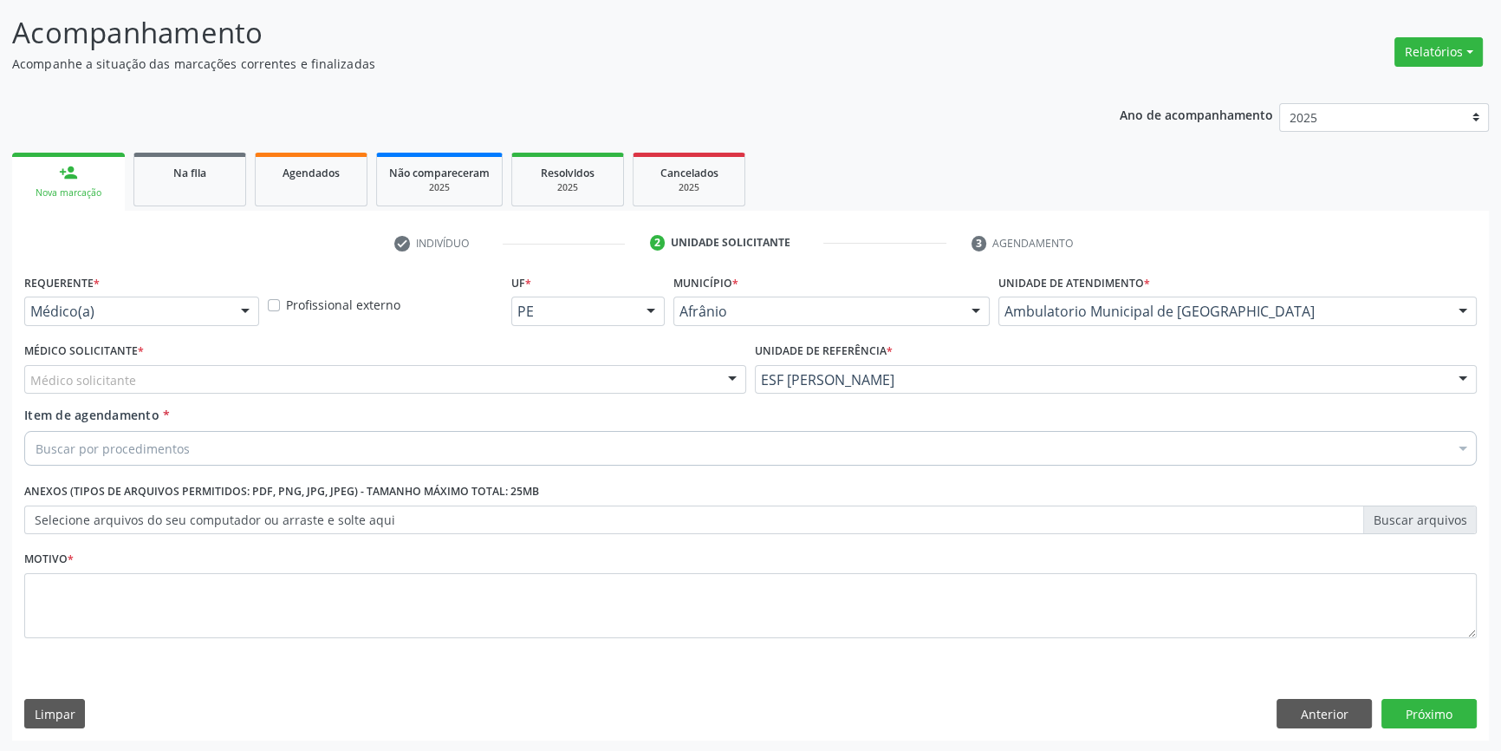
click at [504, 370] on div "Médico solicitante" at bounding box center [385, 379] width 722 height 29
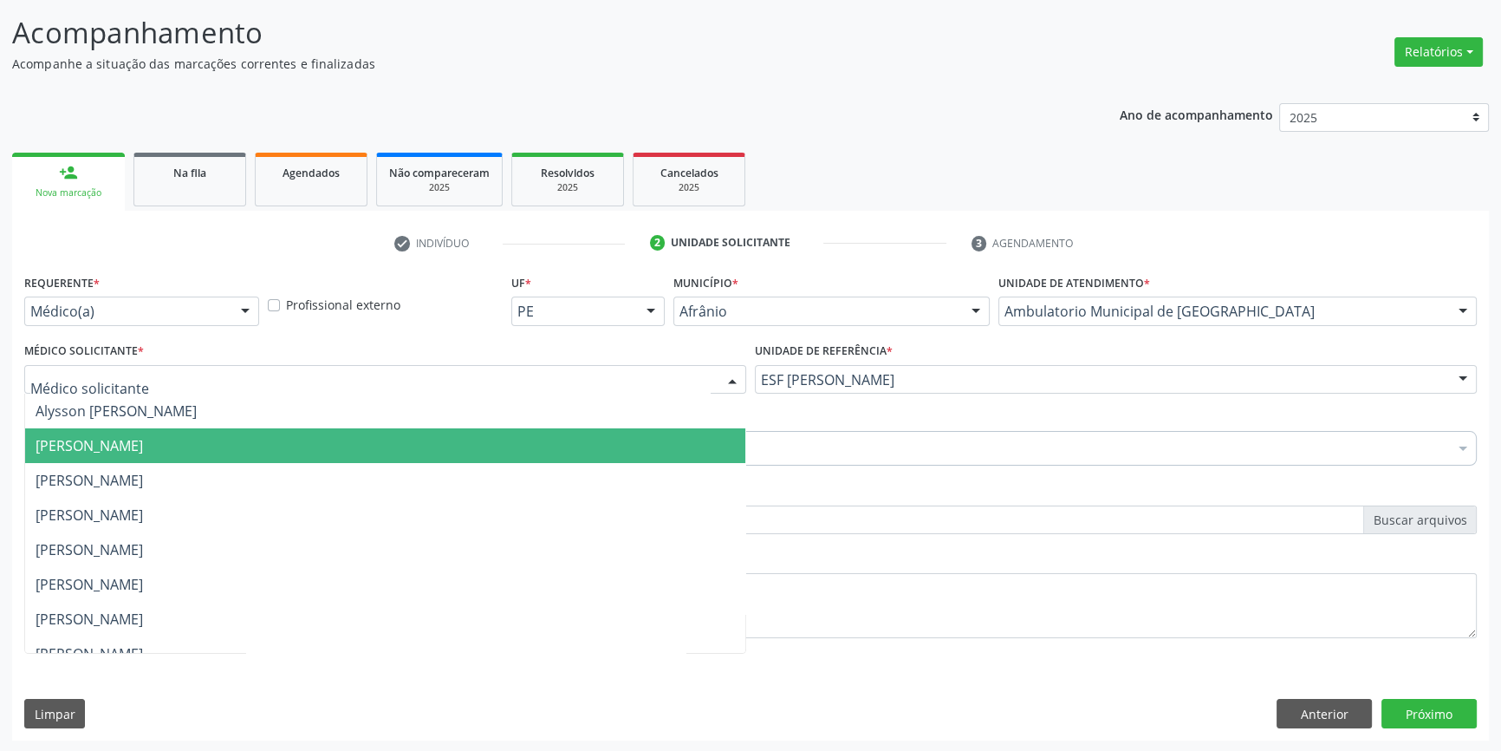
click at [195, 453] on span "[PERSON_NAME]" at bounding box center [385, 445] width 720 height 35
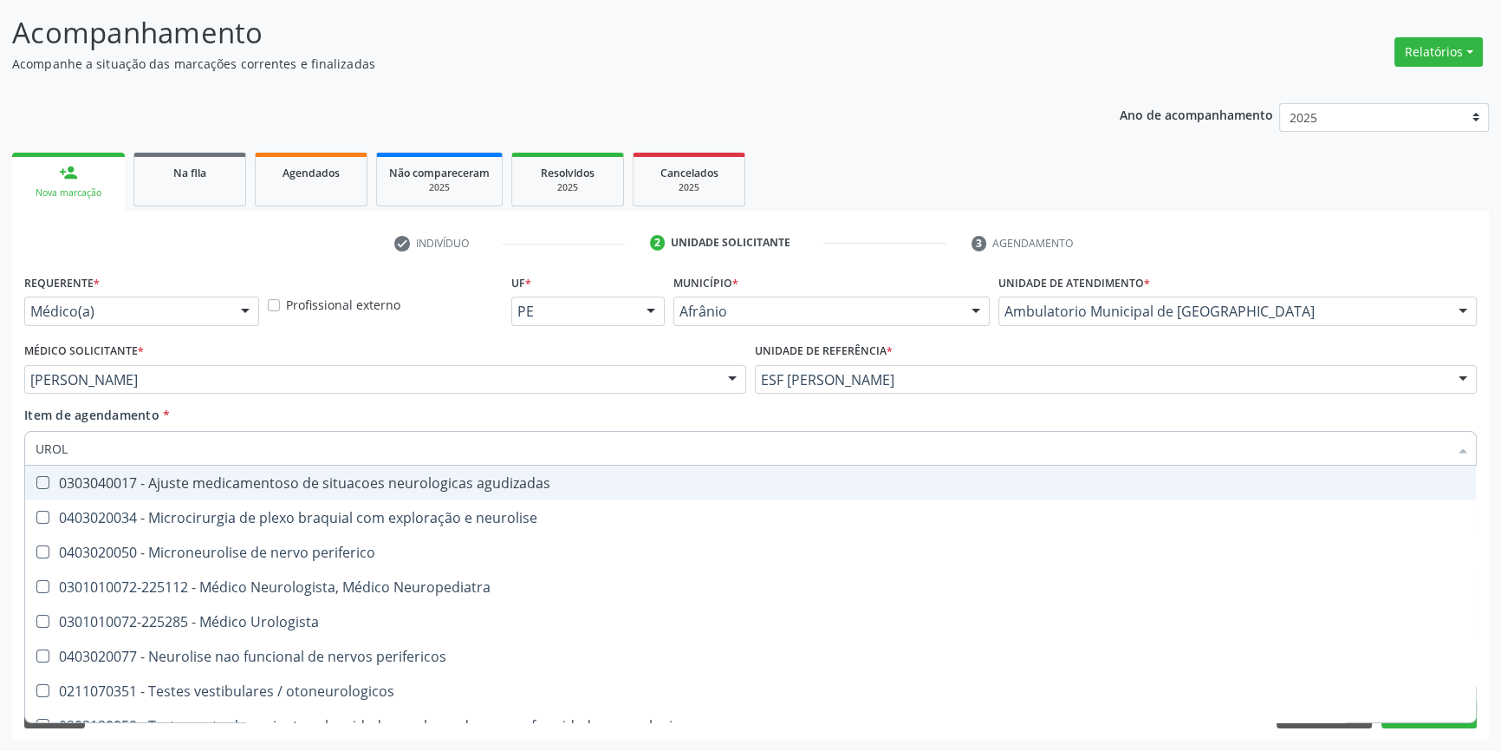
type input "UROLO"
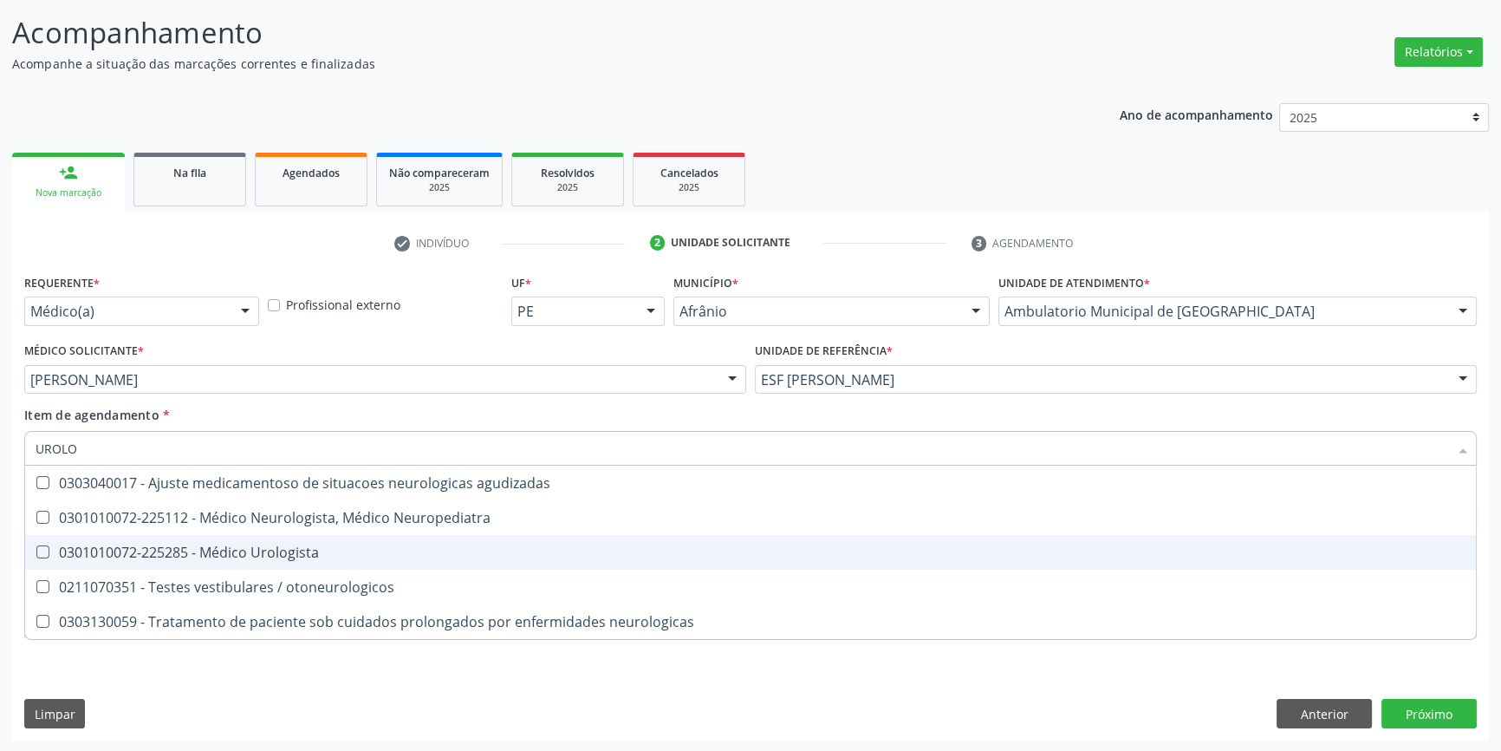
click at [340, 545] on div "0301010072-225285 - Médico Urologista" at bounding box center [751, 552] width 1430 height 14
checkbox Urologista "true"
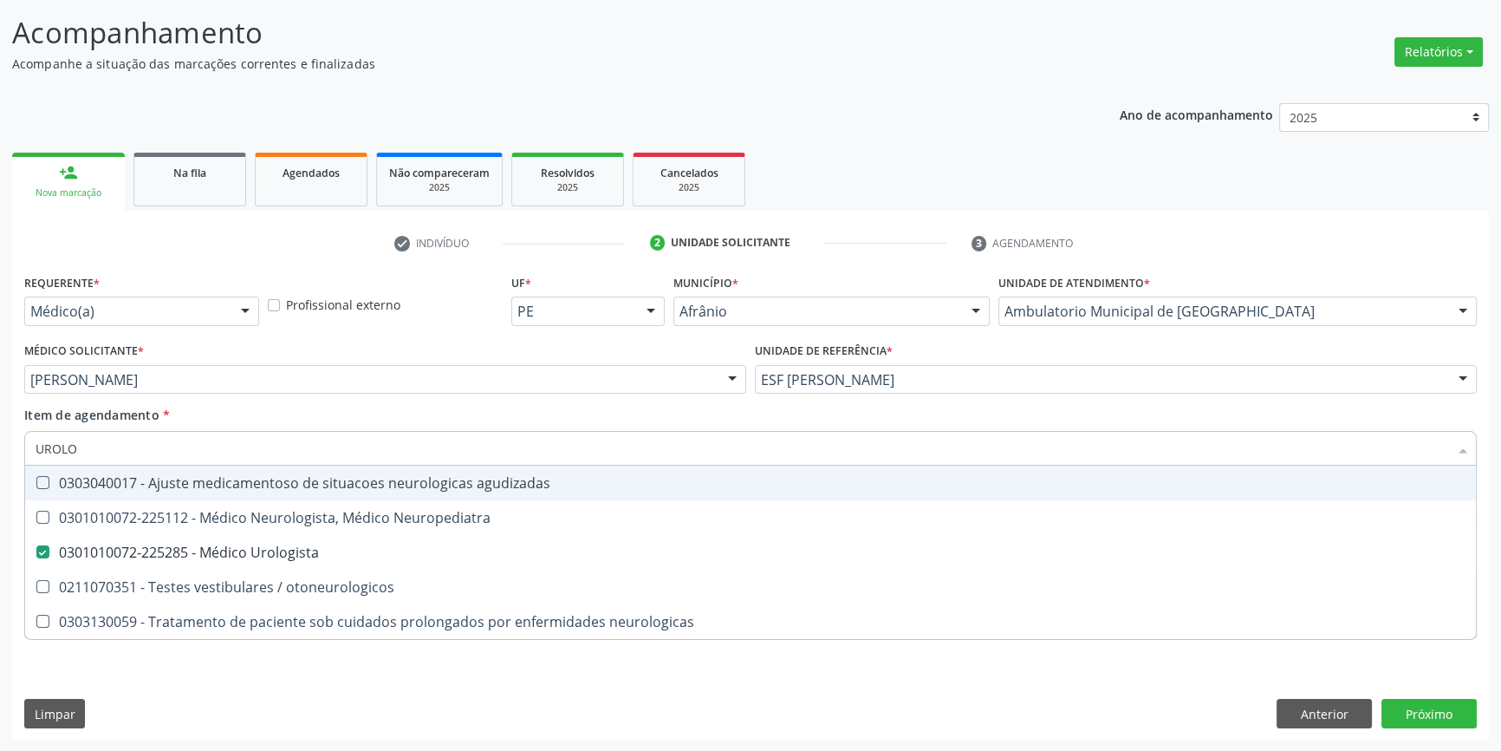
click at [332, 420] on div "Item de agendamento * UROLO Desfazer seleção 0303040017 - Ajuste medicamentoso …" at bounding box center [750, 433] width 1453 height 55
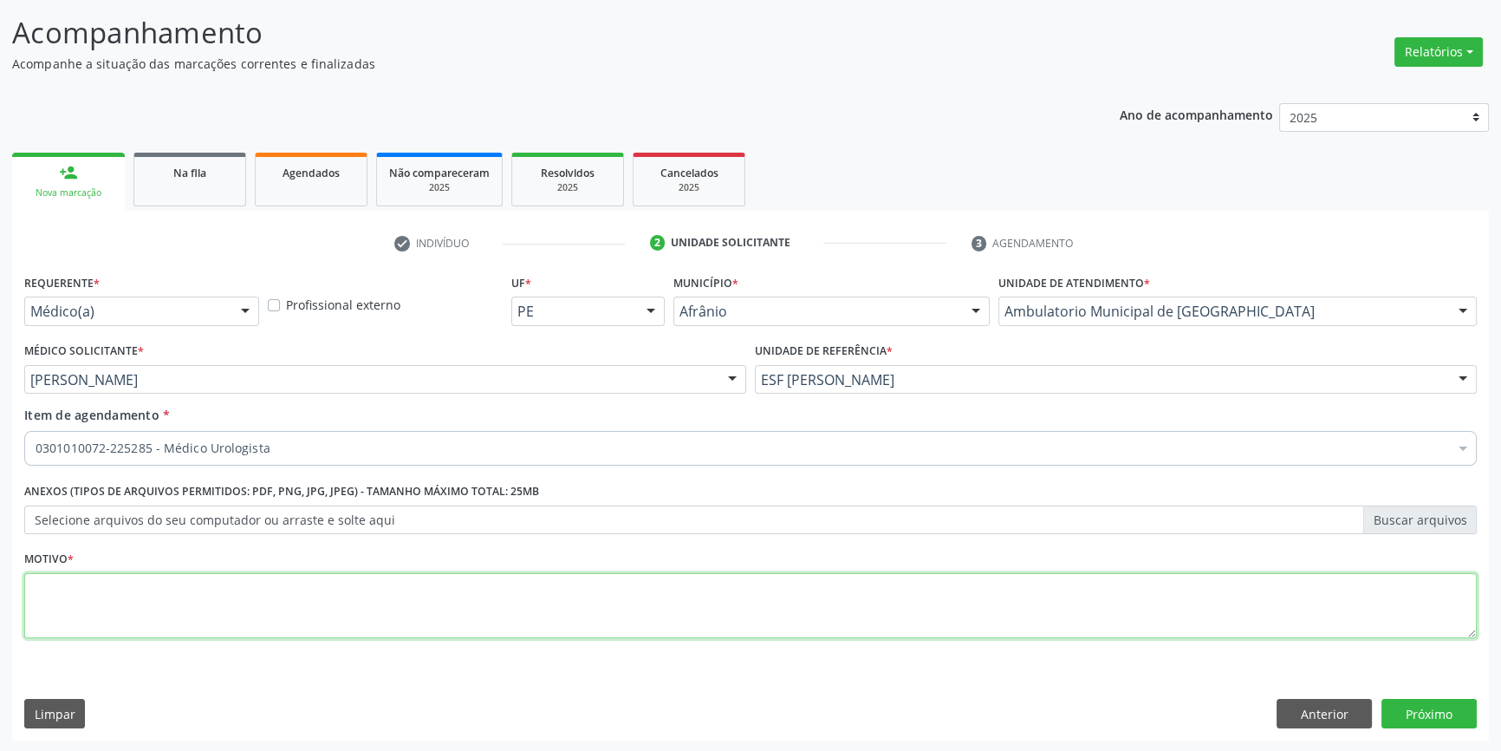
click at [257, 582] on textarea at bounding box center [750, 606] width 1453 height 66
type textarea "C"
type textarea "I"
type textarea "CISTO"
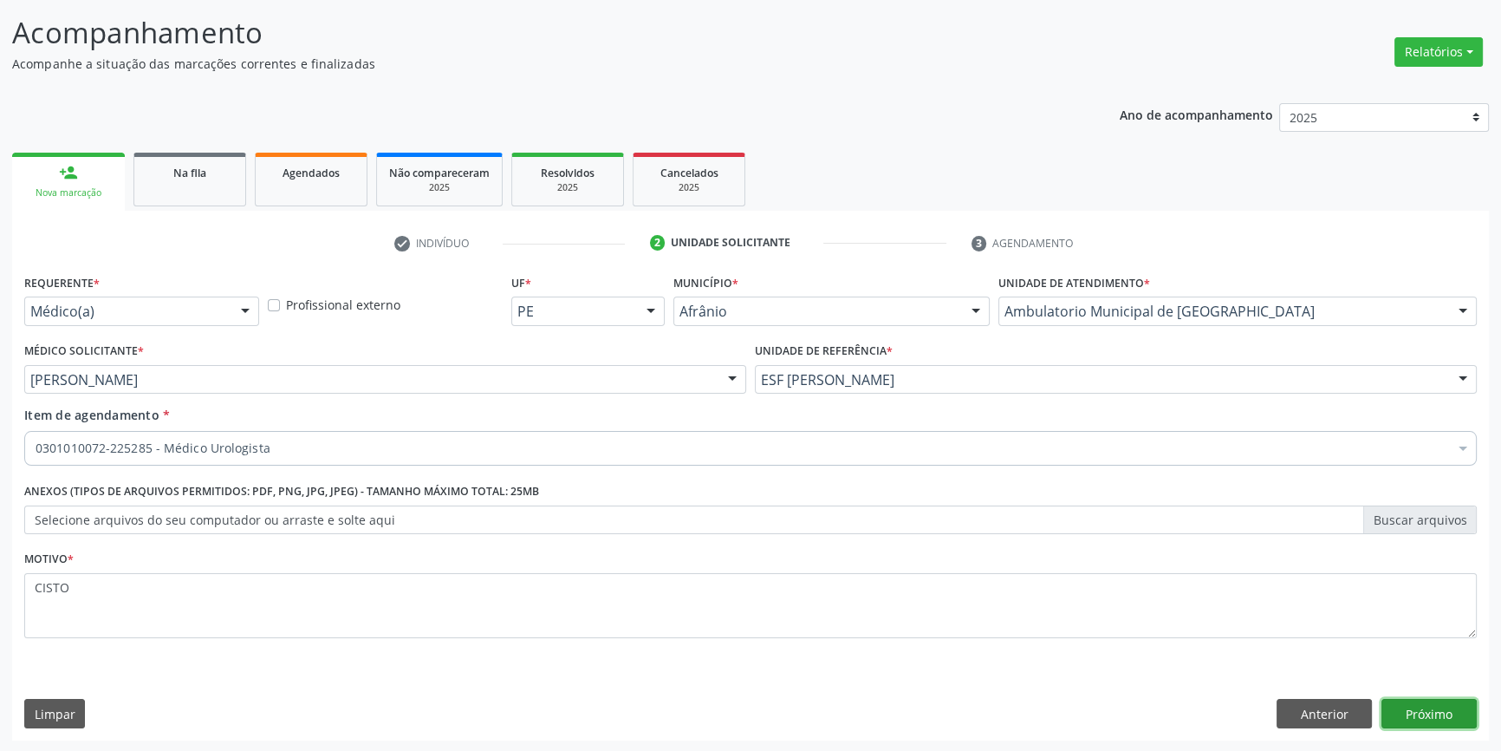
click at [1397, 716] on button "Próximo" at bounding box center [1429, 713] width 95 height 29
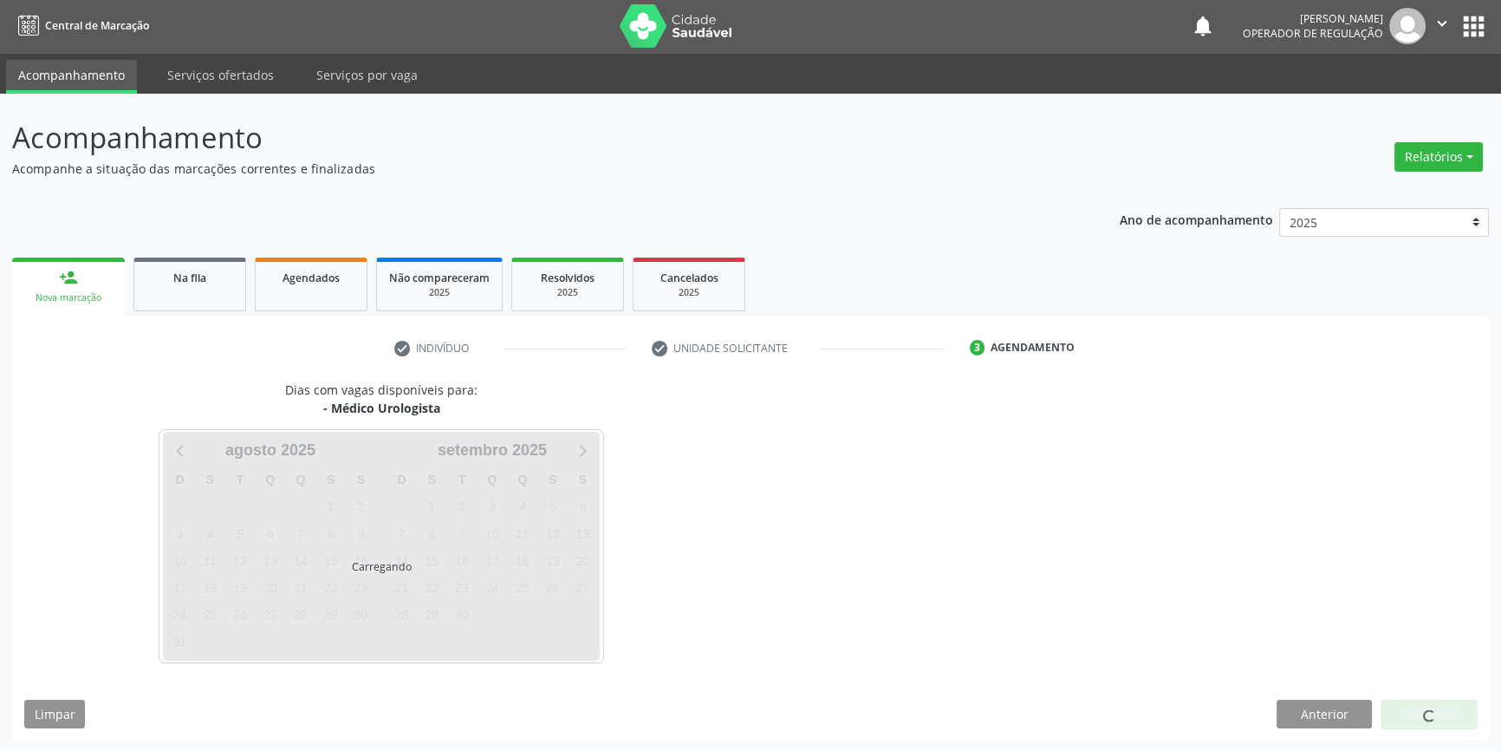
scroll to position [53, 0]
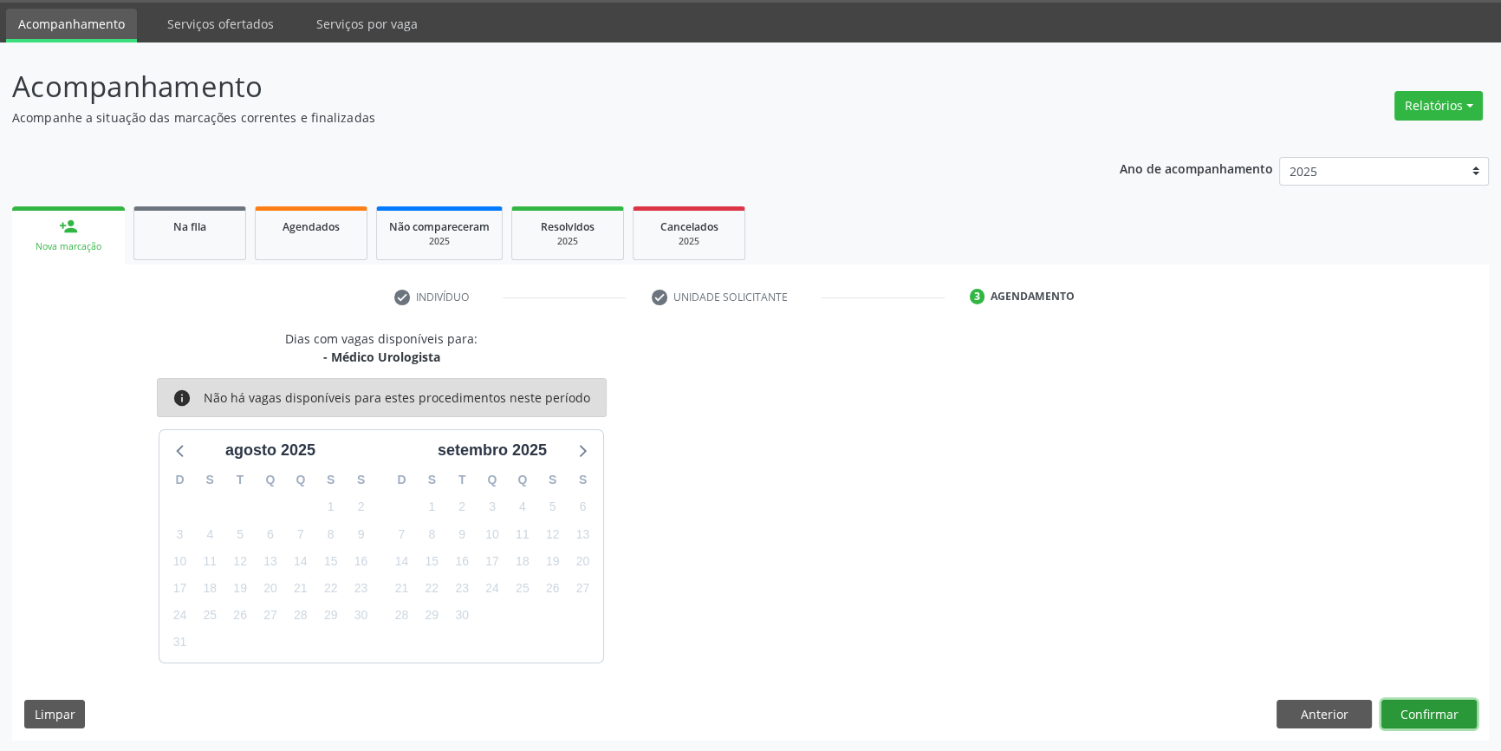
click at [1432, 714] on button "Confirmar" at bounding box center [1429, 713] width 95 height 29
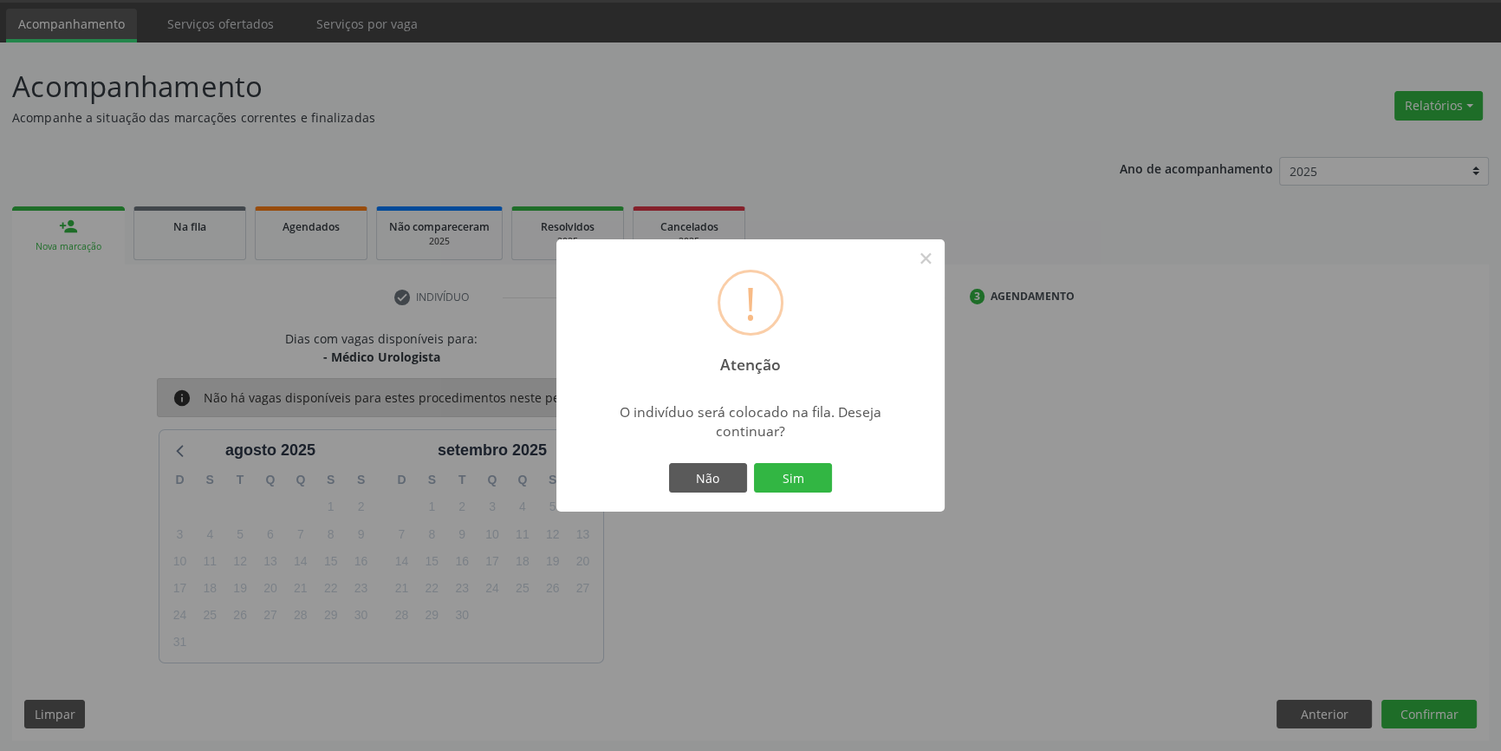
click at [754, 463] on button "Sim" at bounding box center [793, 477] width 78 height 29
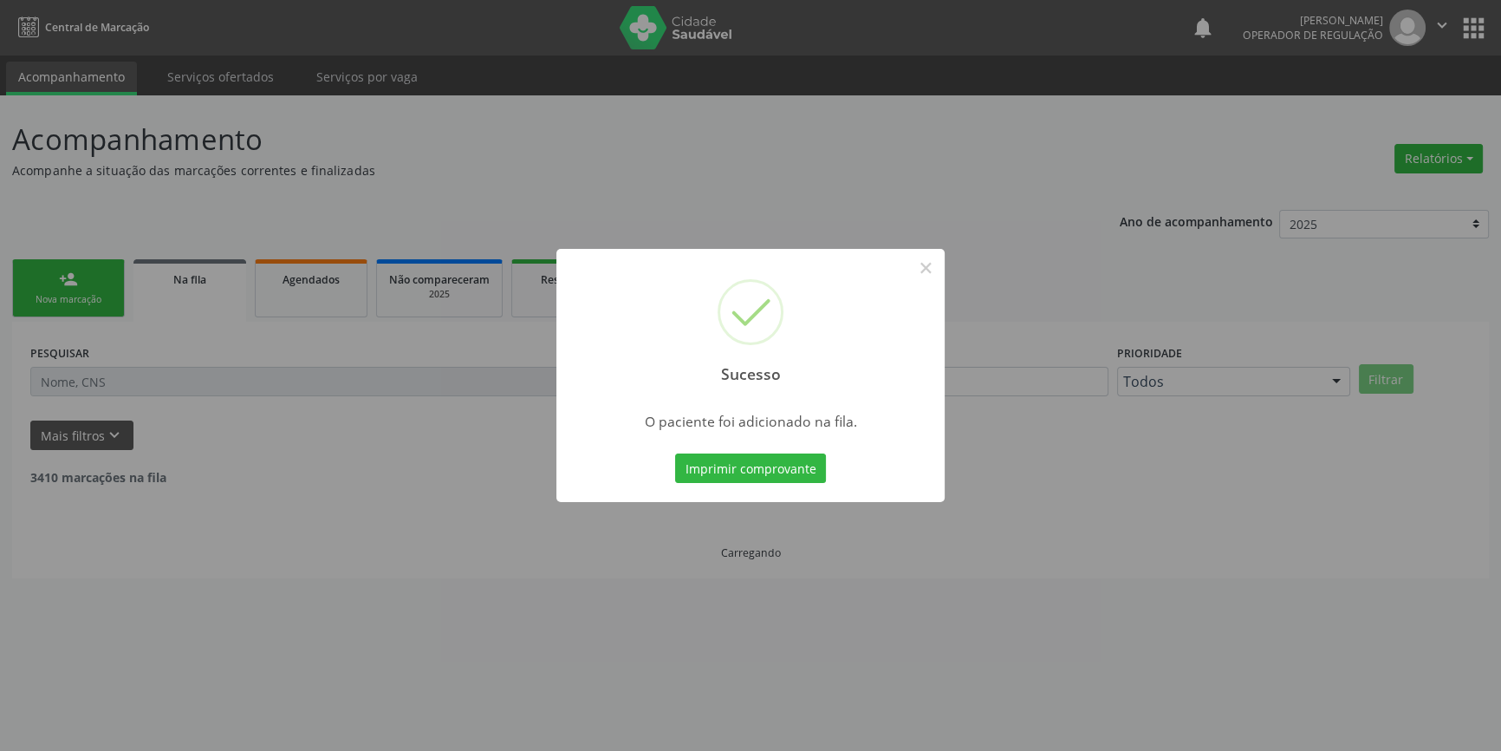
scroll to position [0, 0]
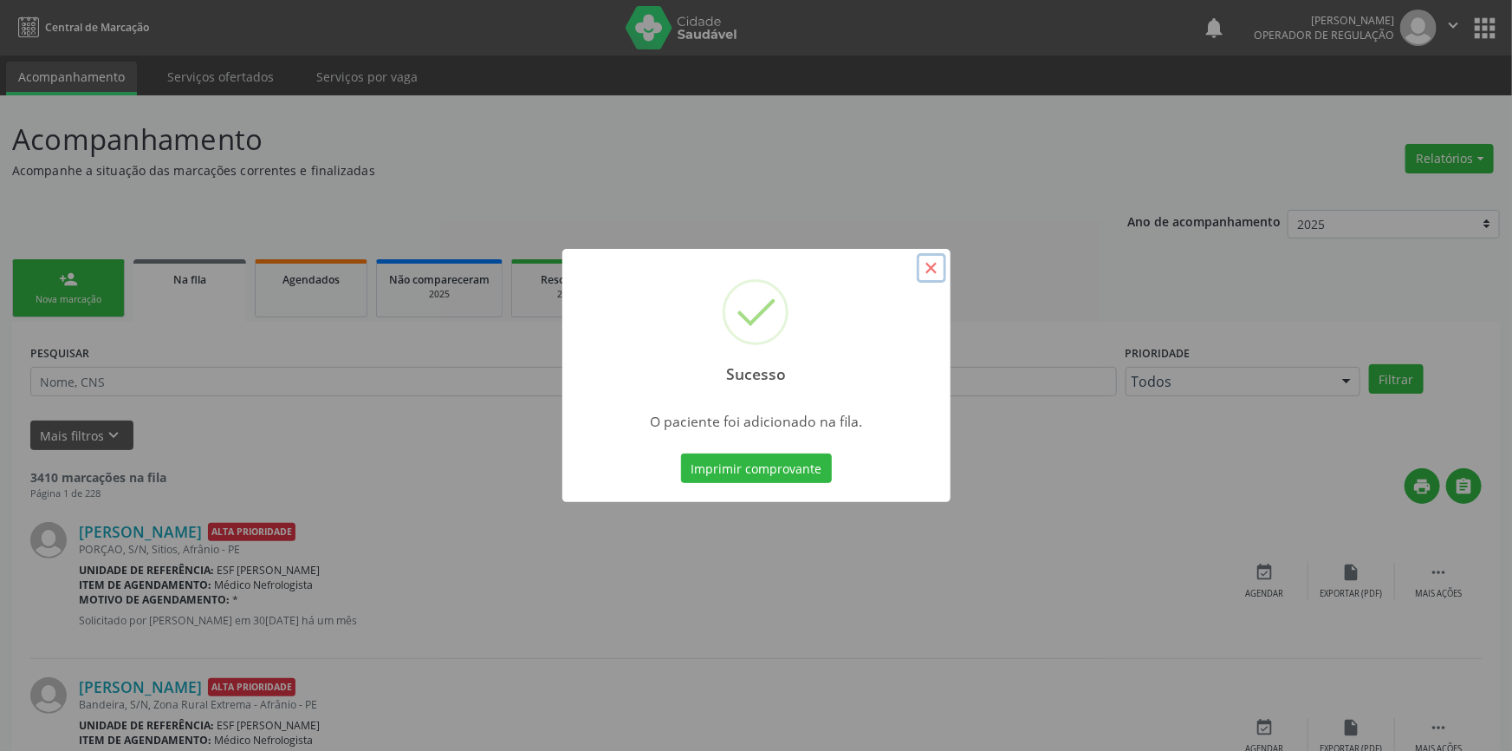
click at [938, 269] on button "×" at bounding box center [931, 267] width 29 height 29
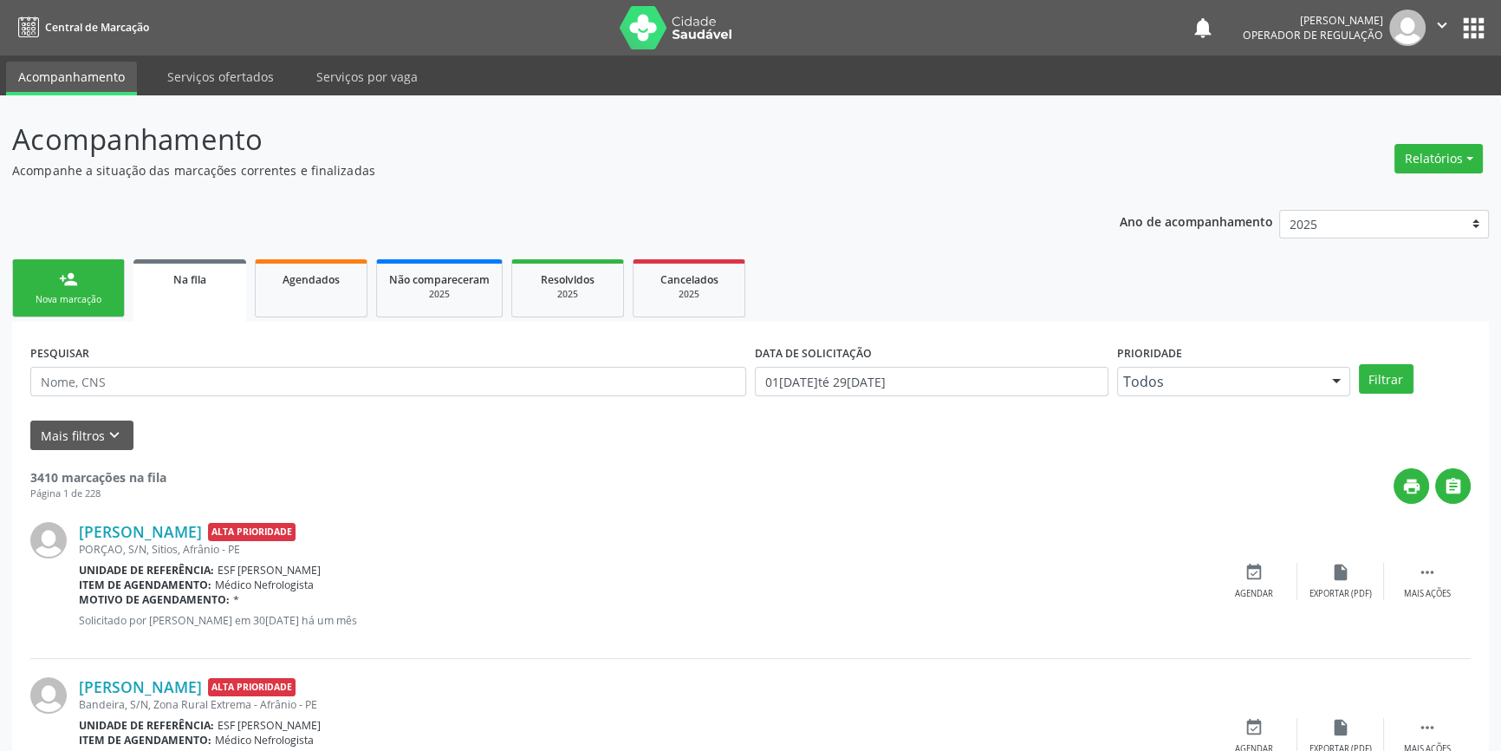
click at [97, 290] on link "person_add Nova marcação" at bounding box center [68, 288] width 113 height 58
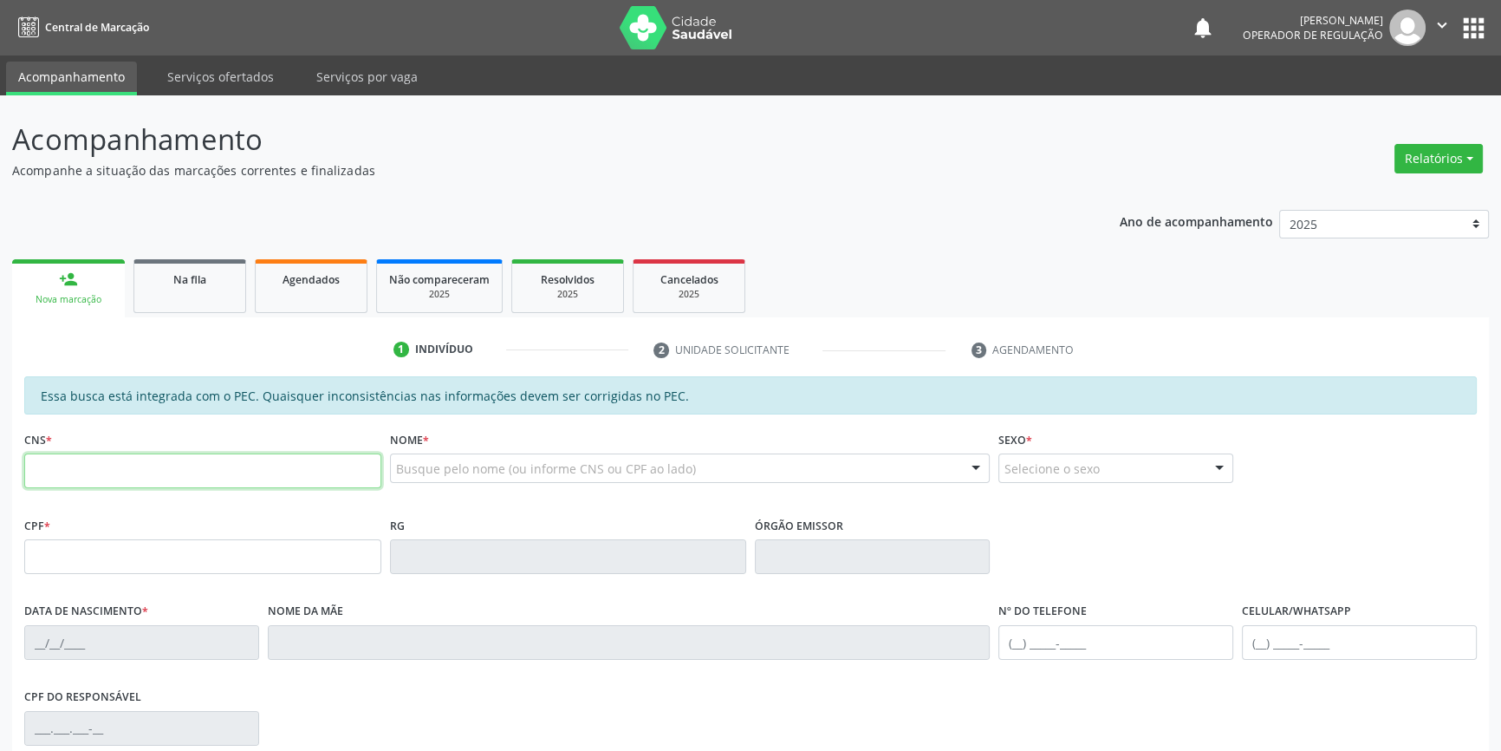
click at [111, 475] on input "text" at bounding box center [202, 470] width 357 height 35
type input "705 0038 2698 9851"
type input "024.317.654-66"
type input "04[DATE]"
type input "[PERSON_NAME]"
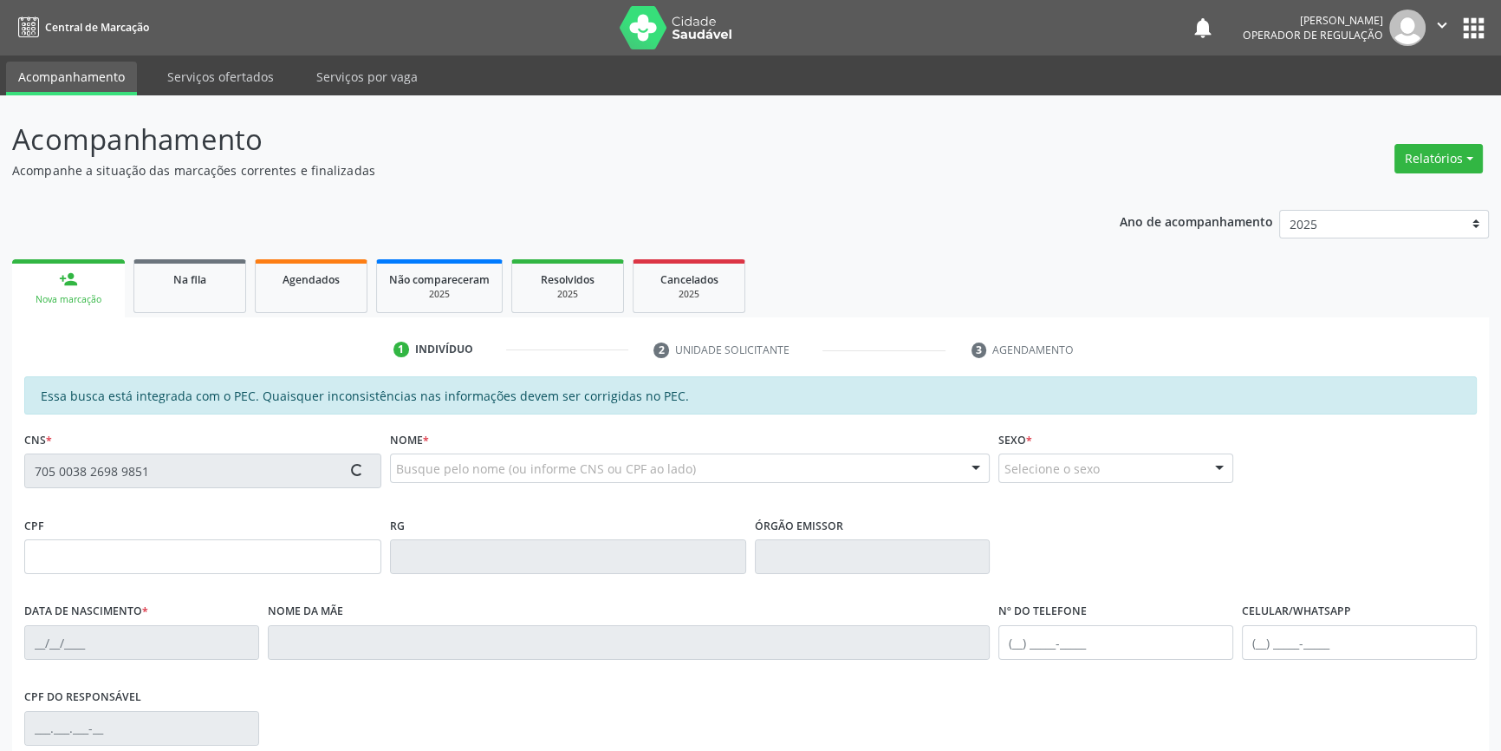
type input "[PHONE_NUMBER]"
type input "S/N"
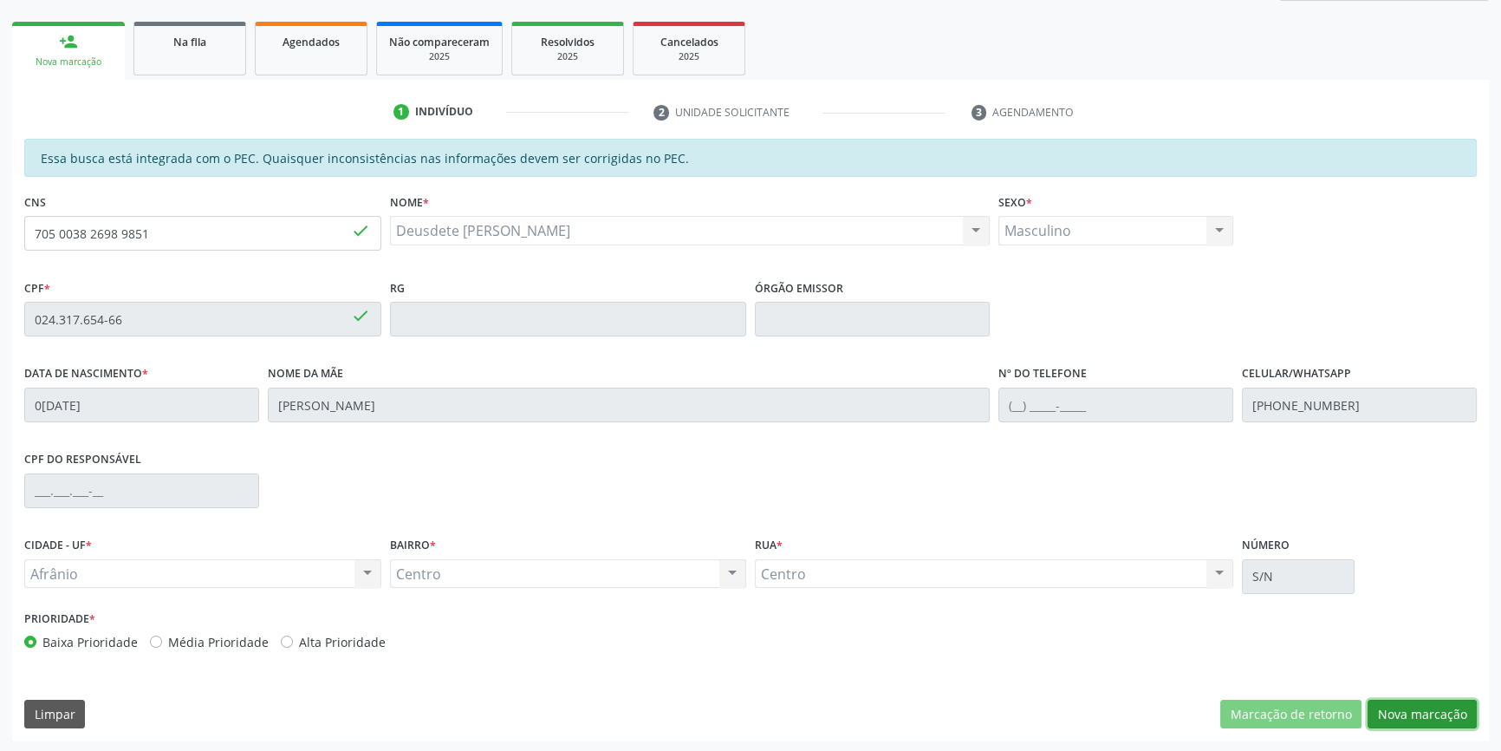
click at [1433, 723] on button "Nova marcação" at bounding box center [1422, 713] width 109 height 29
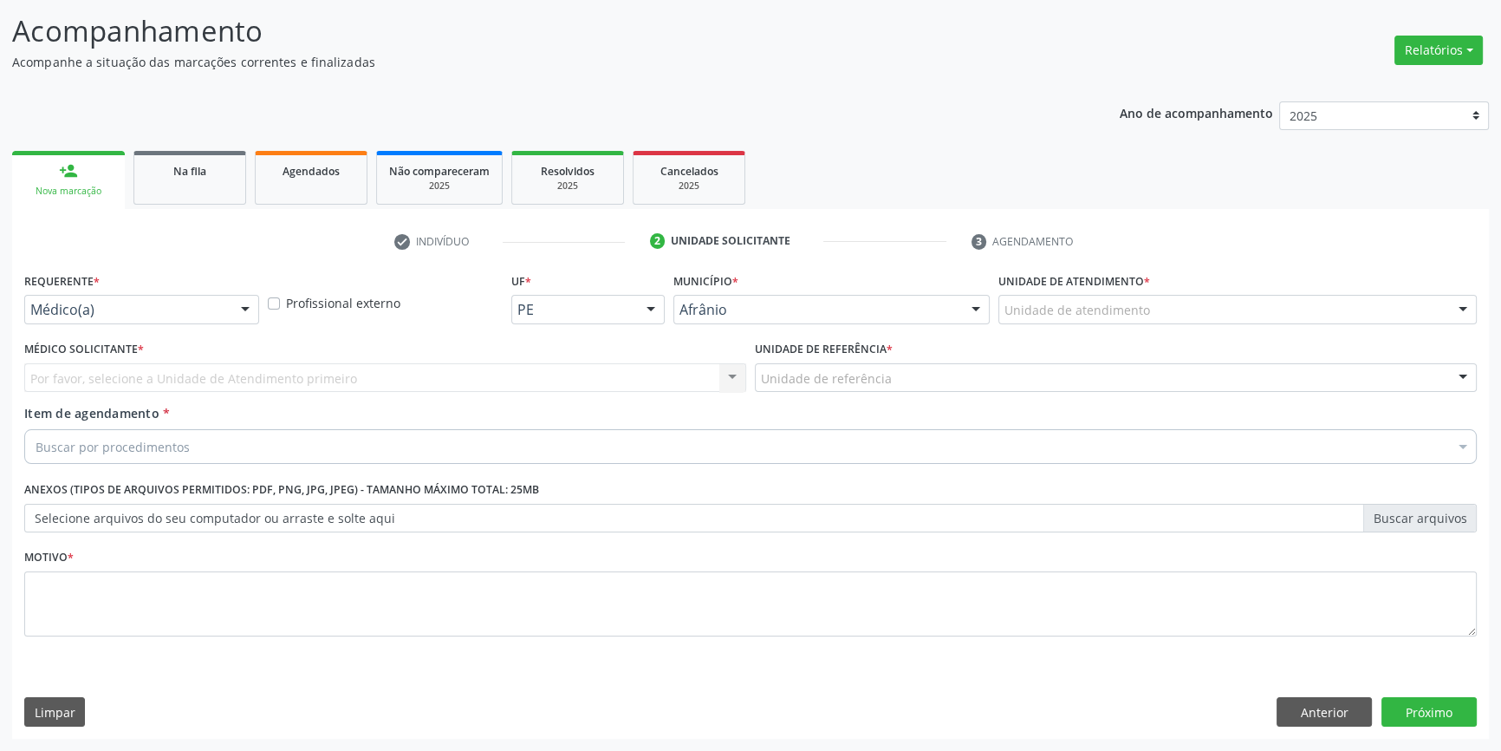
scroll to position [107, 0]
click at [1070, 296] on div at bounding box center [1237, 310] width 478 height 29
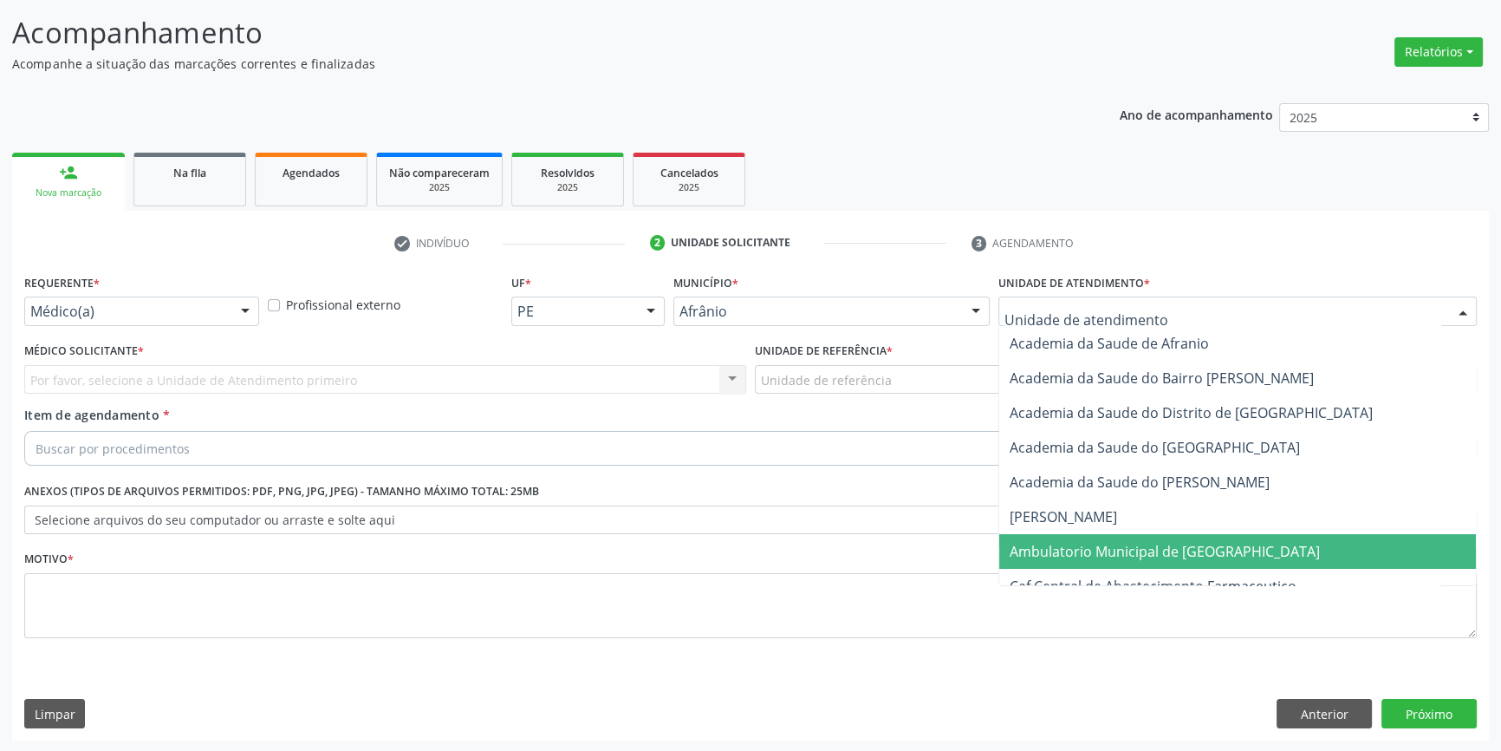
drag, startPoint x: 1135, startPoint y: 543, endPoint x: 988, endPoint y: 462, distance: 168.4
click at [1135, 543] on span "Ambulatorio Municipal de [GEOGRAPHIC_DATA]" at bounding box center [1165, 551] width 310 height 19
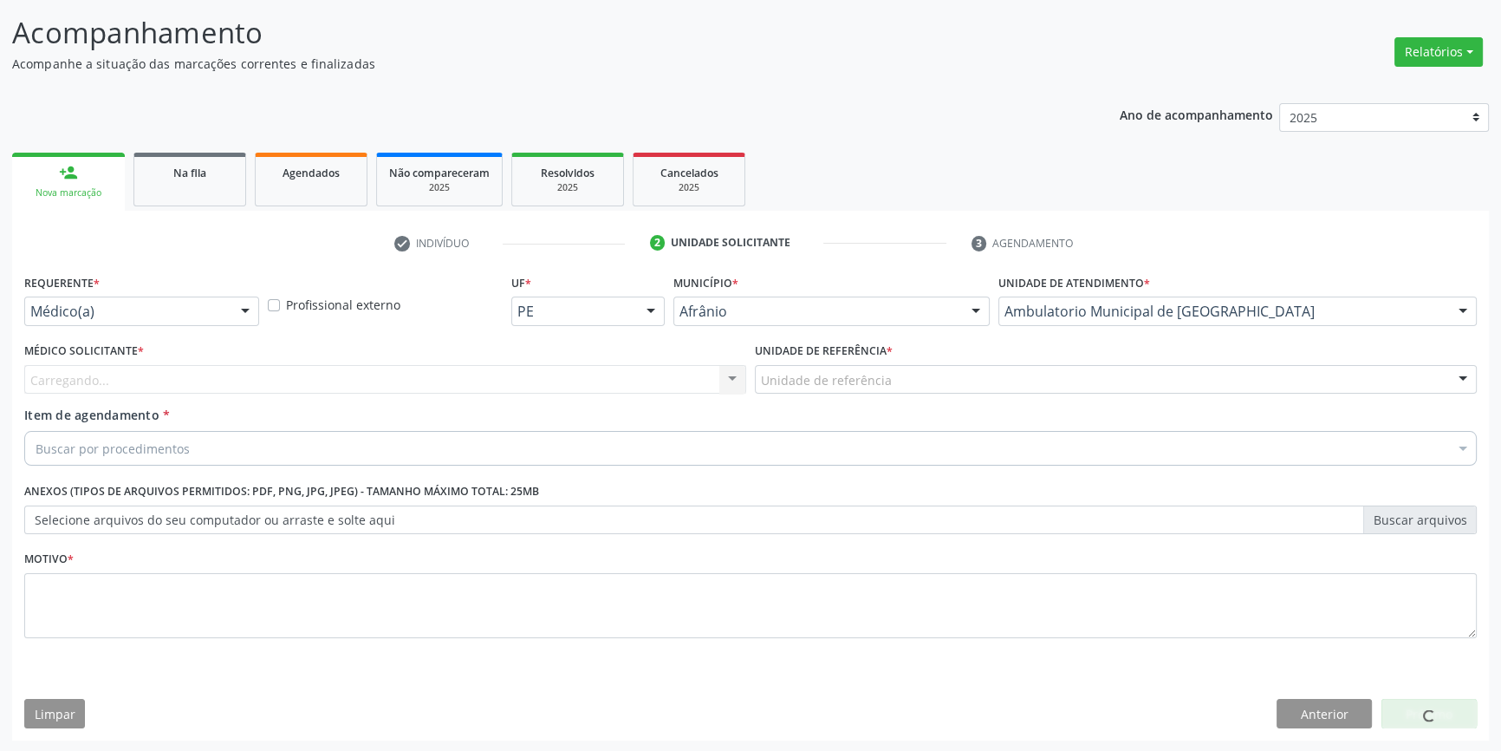
click at [888, 369] on div "Unidade de referência" at bounding box center [1116, 379] width 722 height 29
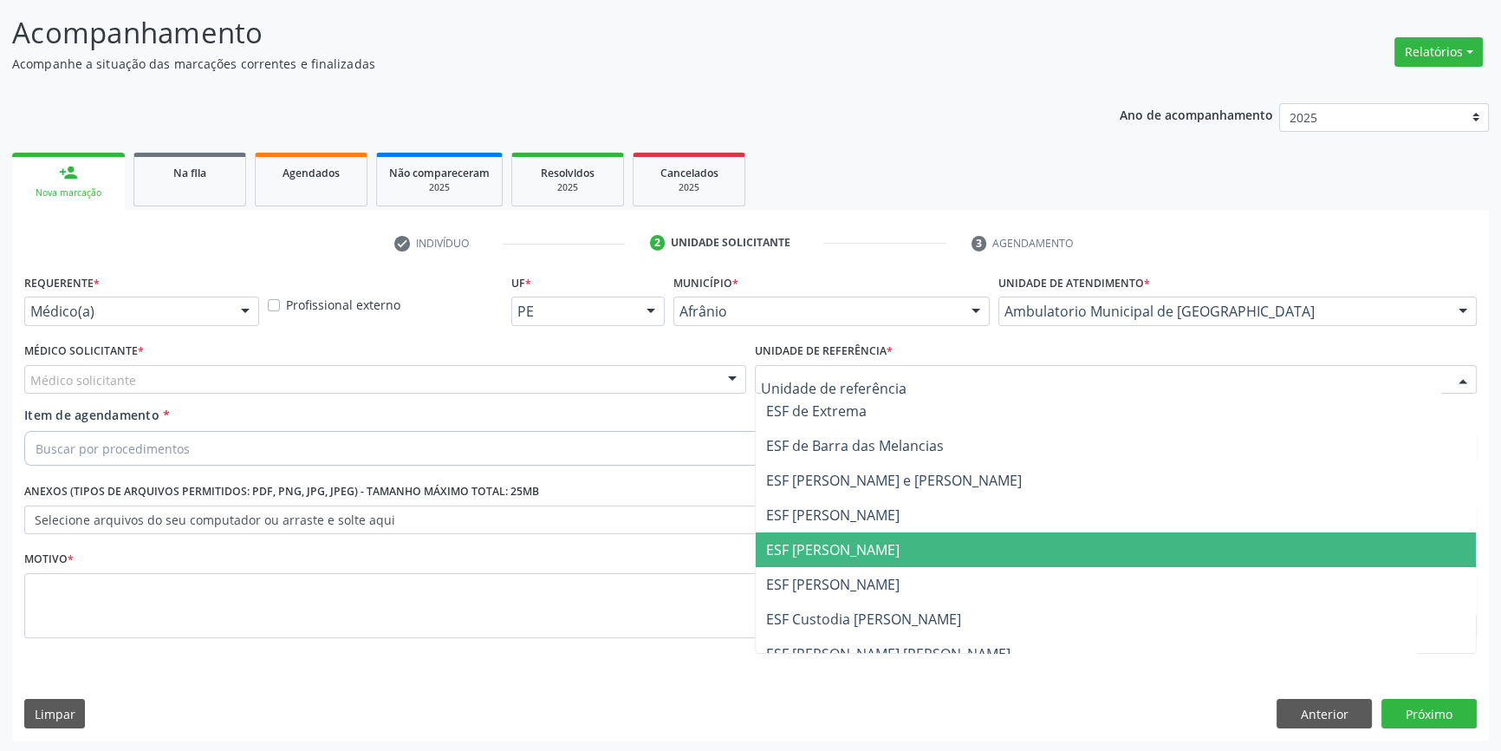
click at [849, 556] on span "ESF [PERSON_NAME]" at bounding box center [832, 549] width 133 height 19
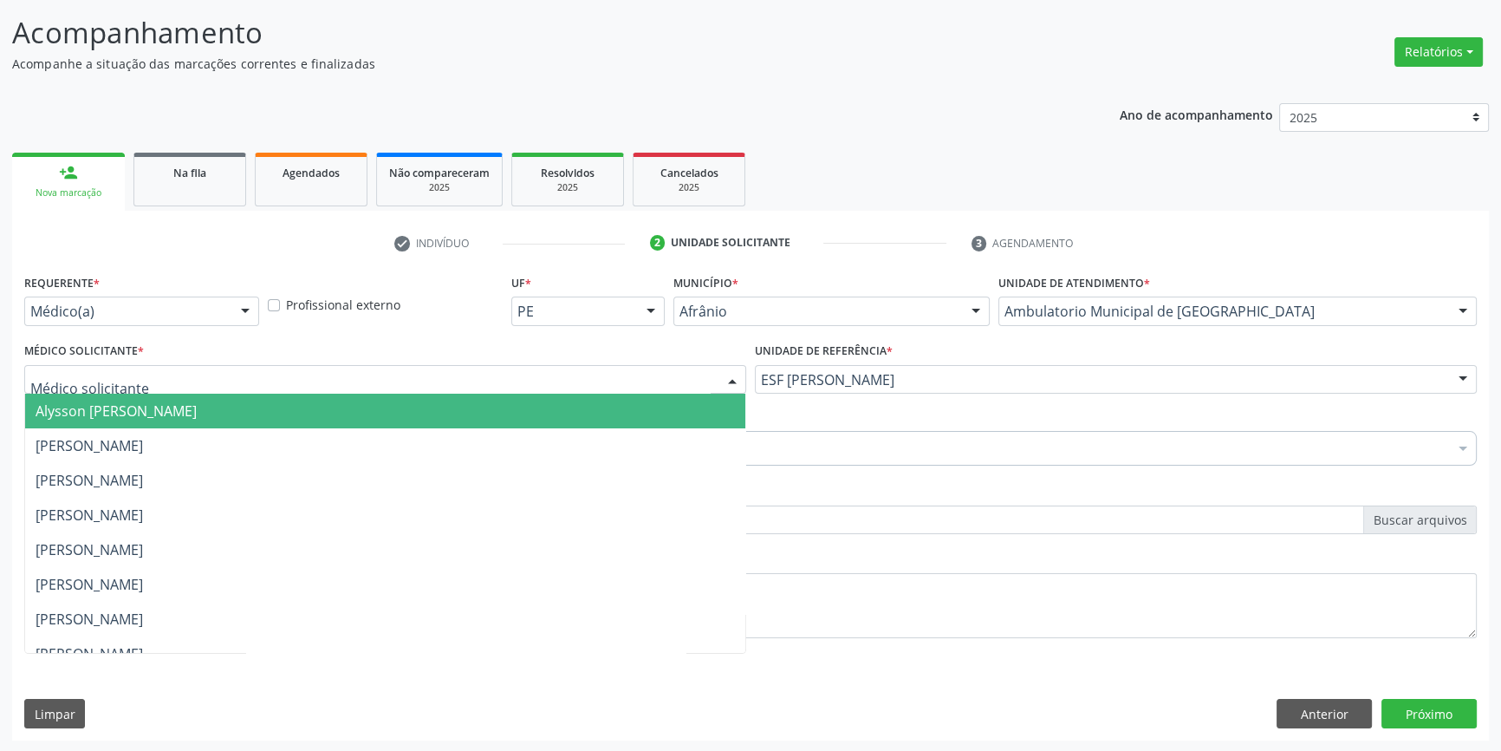
click at [569, 381] on div at bounding box center [385, 379] width 722 height 29
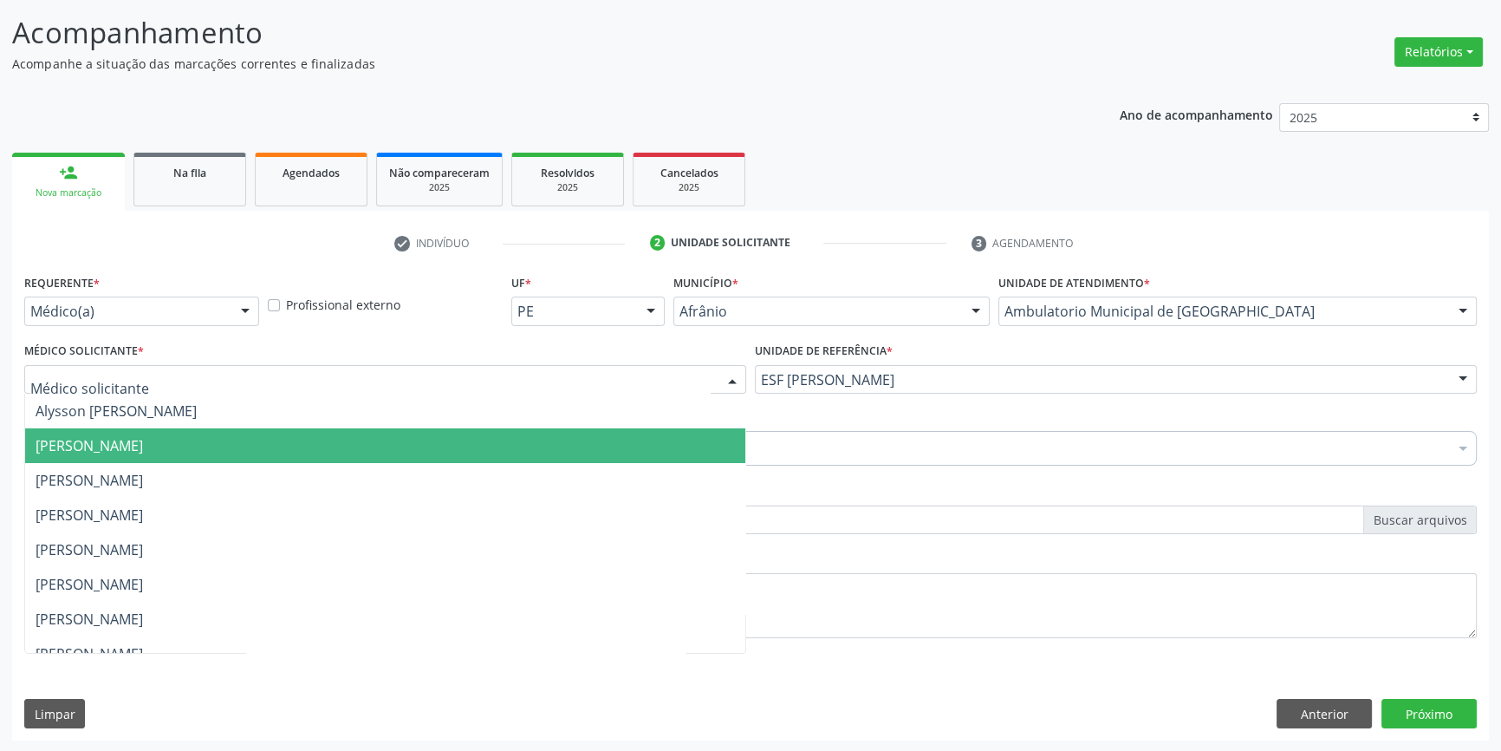
click at [143, 446] on span "[PERSON_NAME]" at bounding box center [89, 445] width 107 height 19
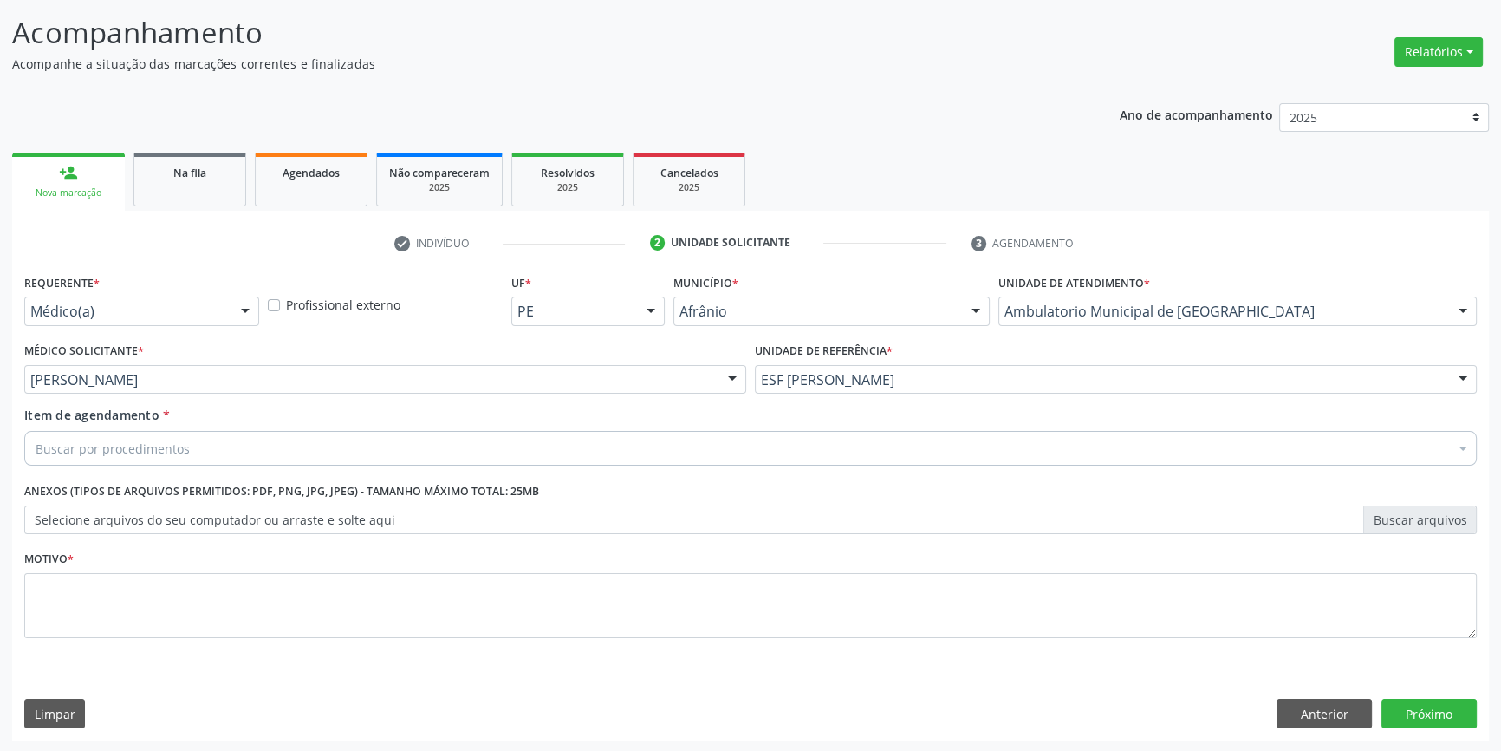
click at [156, 458] on div "Buscar por procedimentos" at bounding box center [750, 448] width 1453 height 35
type input "0301010072-225265"
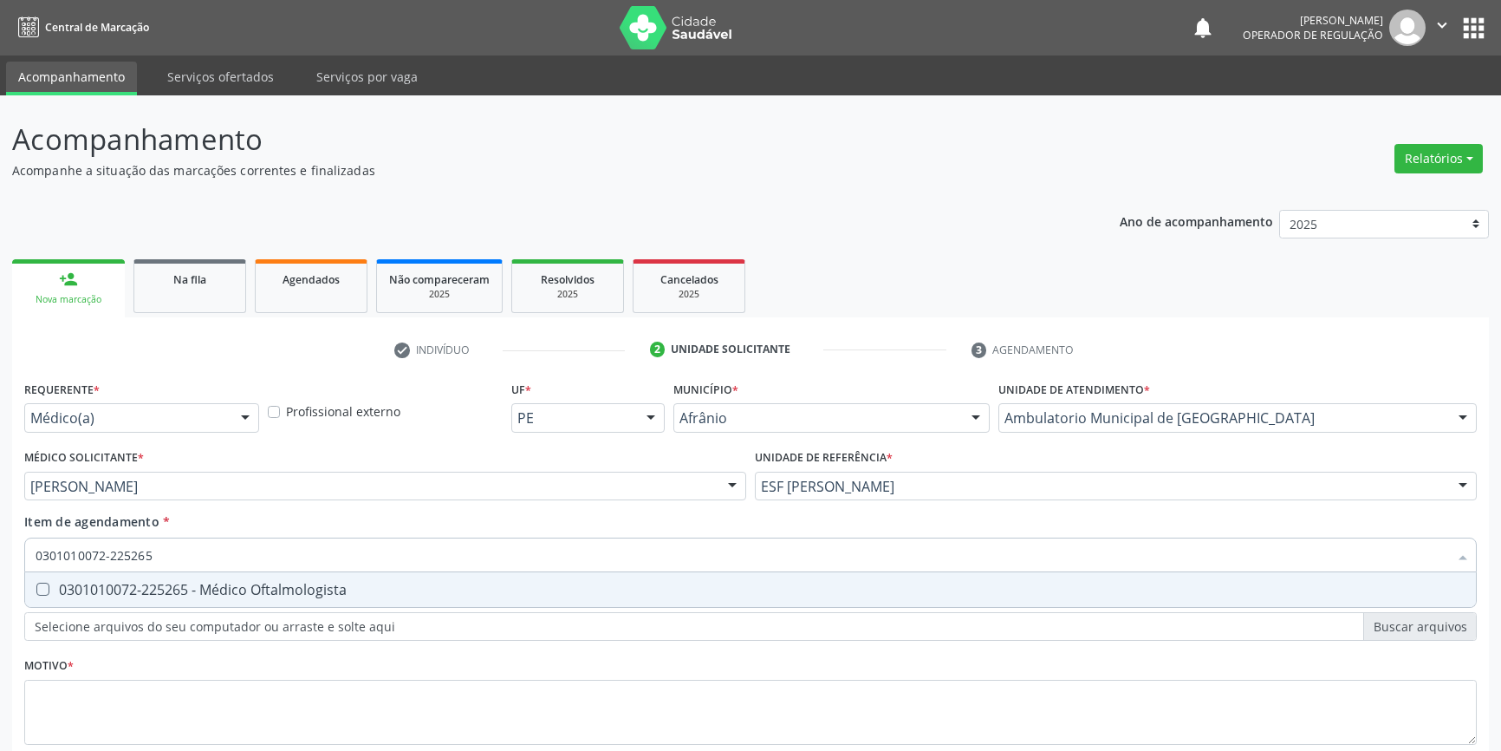
scroll to position [107, 0]
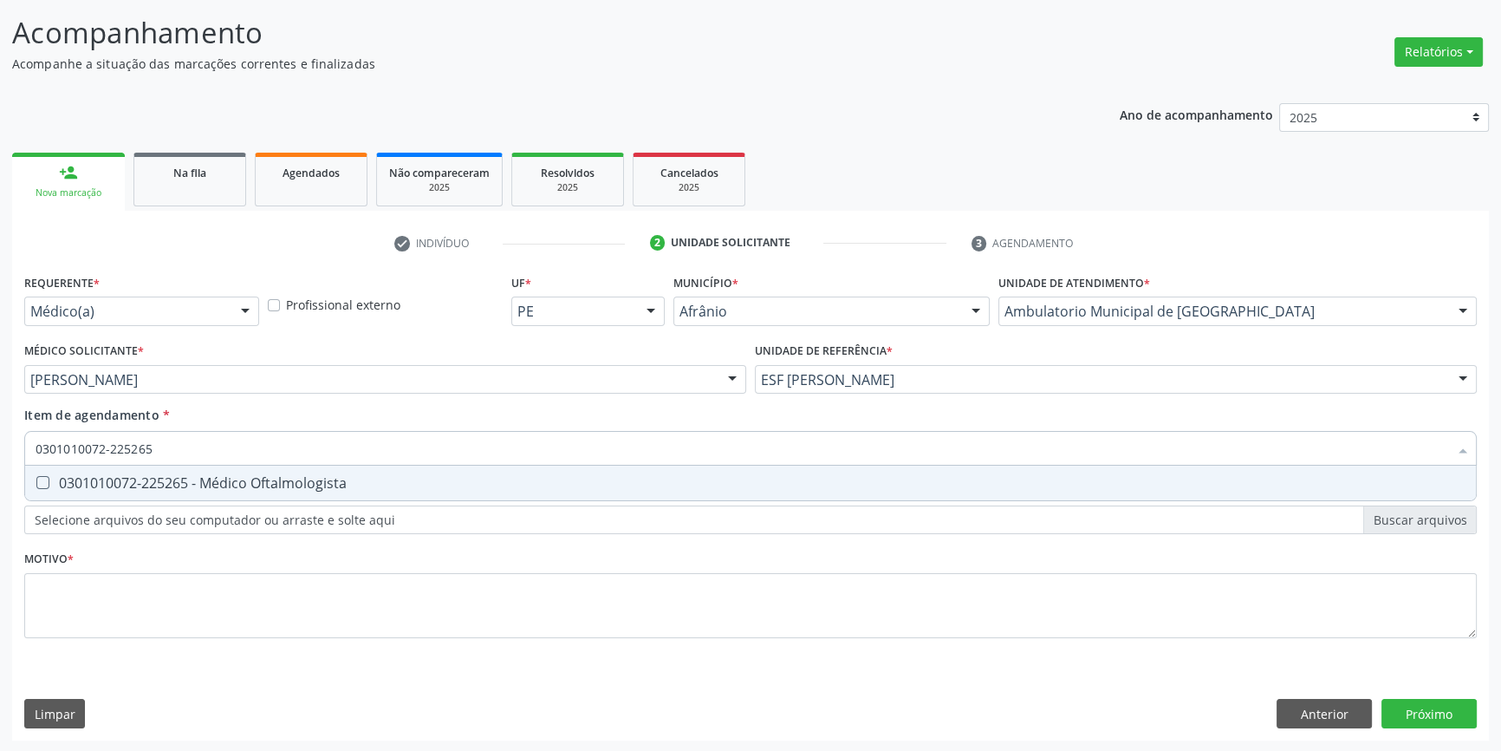
click at [250, 460] on div "0301010072-225265 Selecionar todos 0301010072-225265 - Médico Oftalmologista Ne…" at bounding box center [750, 445] width 1453 height 29
click at [244, 483] on div "0301010072-225265 - Médico Oftalmologista" at bounding box center [751, 483] width 1430 height 14
checkbox Oftalmologista "true"
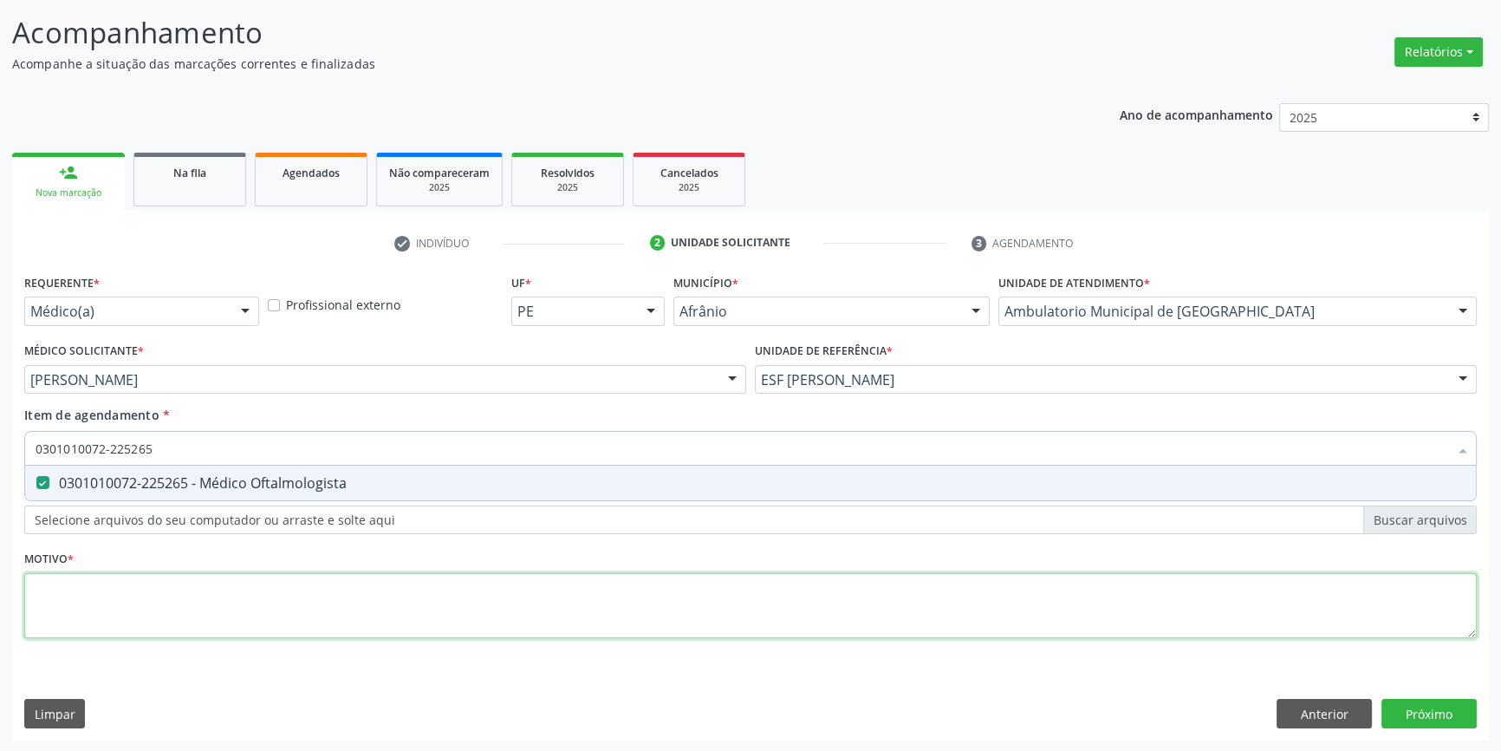
click at [213, 585] on div "Requerente * Médico(a) Médico(a) Enfermeiro(a) Paciente Nenhum resultado encont…" at bounding box center [750, 466] width 1453 height 393
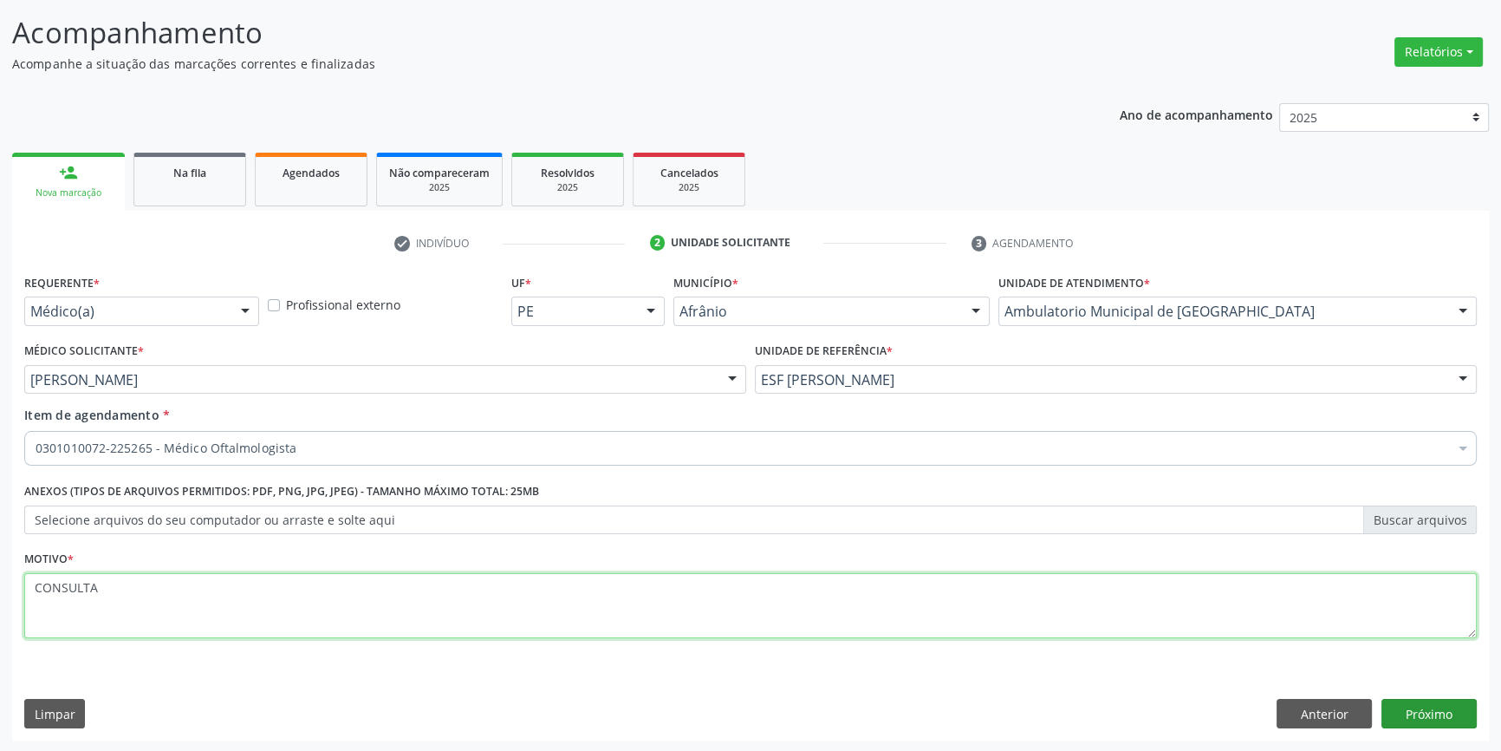
type textarea "CONSULTA"
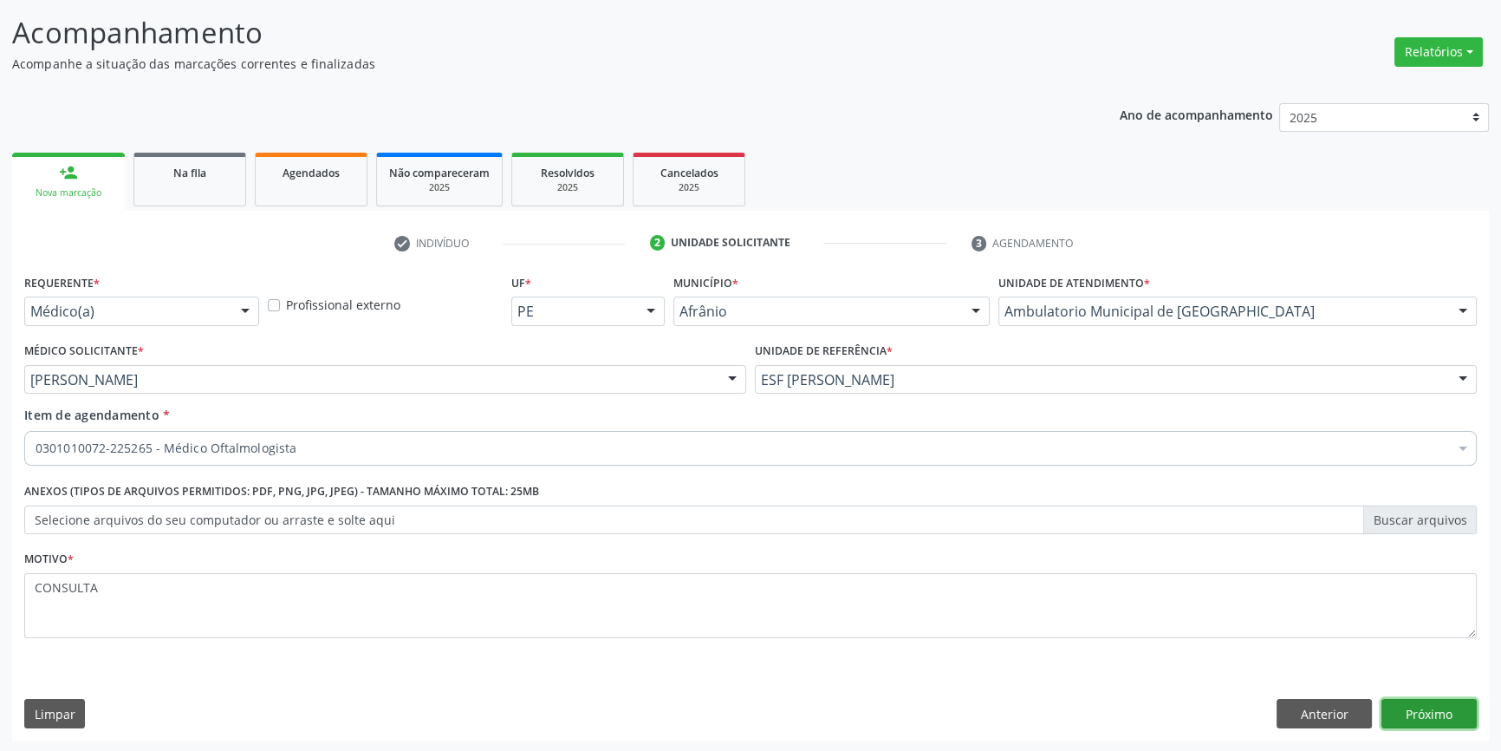
click at [1439, 713] on button "Próximo" at bounding box center [1429, 713] width 95 height 29
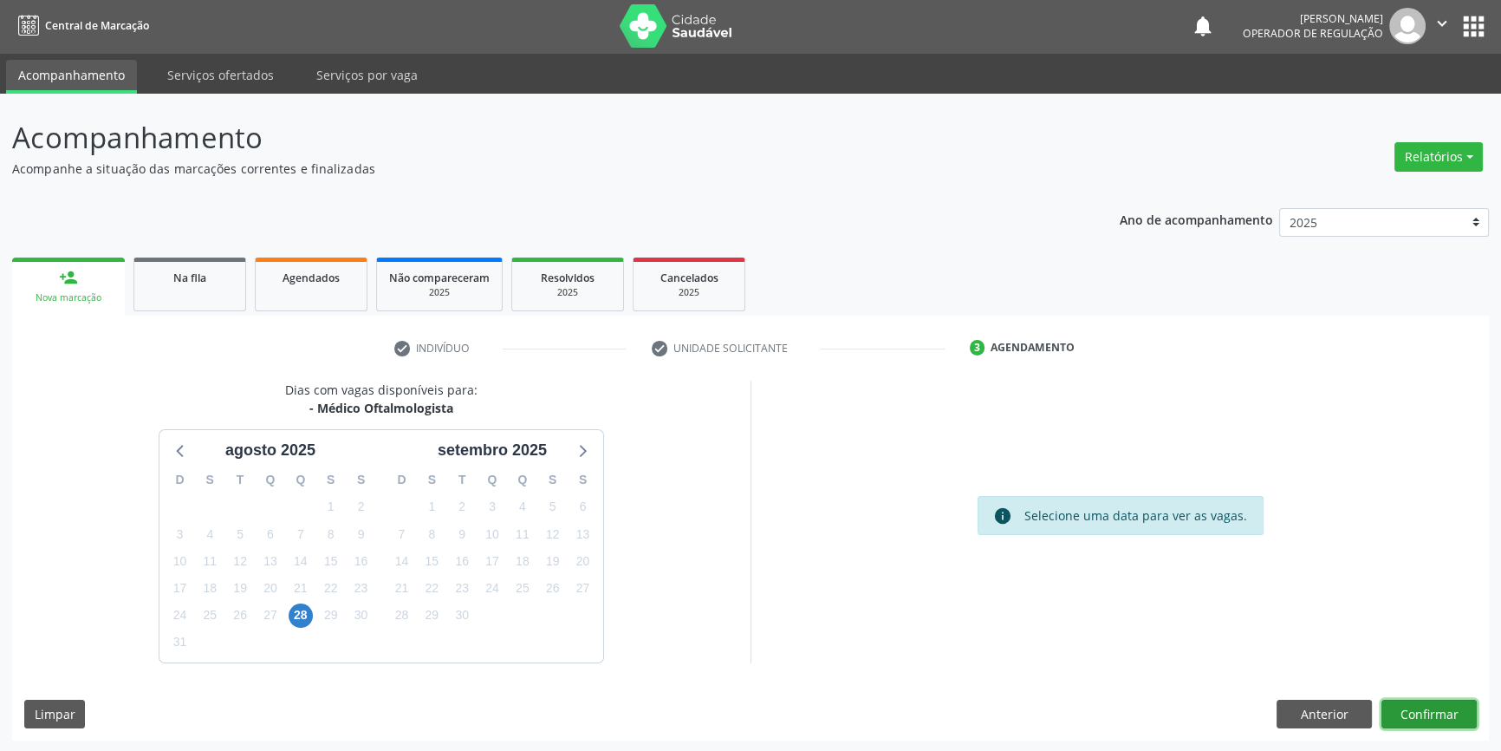
click at [1400, 699] on button "Confirmar" at bounding box center [1429, 713] width 95 height 29
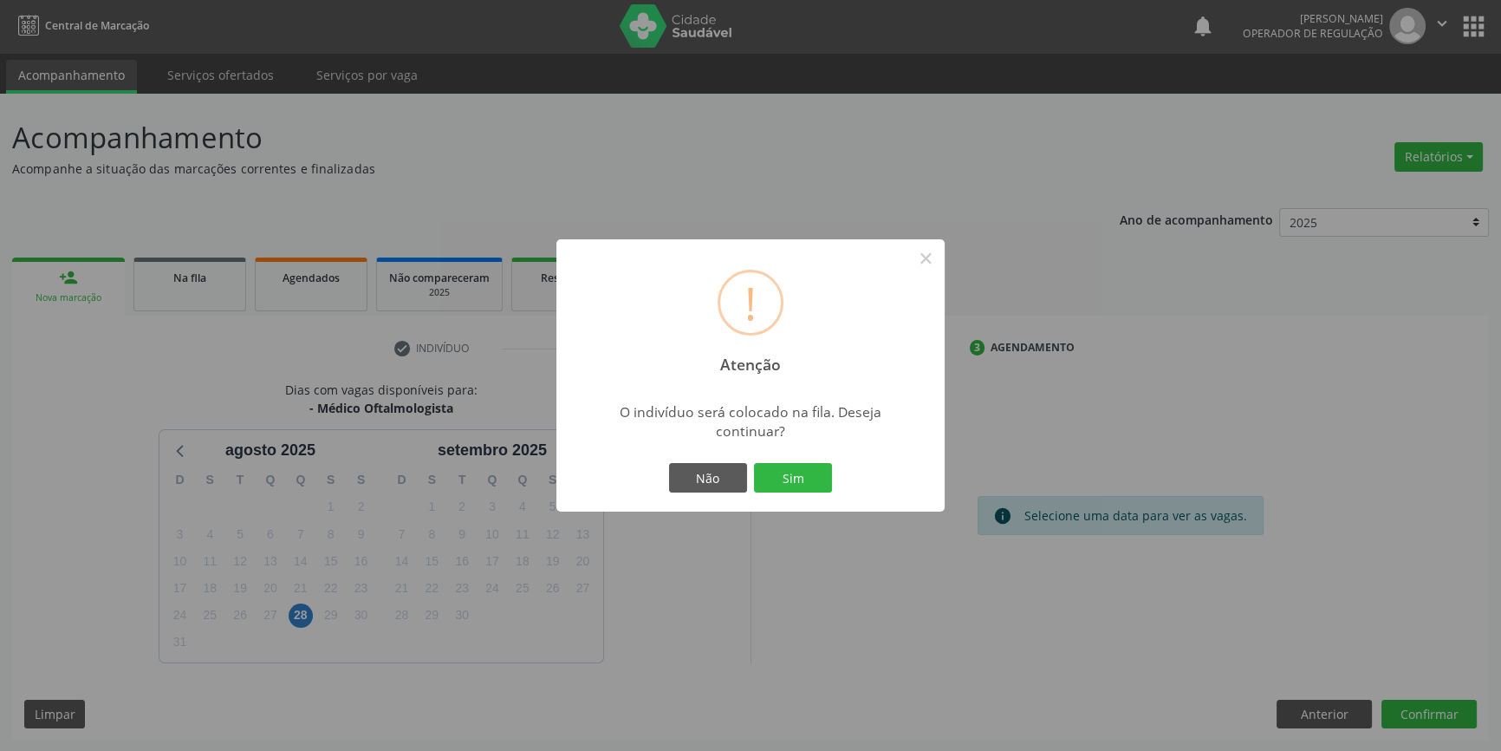
click at [810, 460] on div "Não Sim" at bounding box center [751, 477] width 172 height 36
click at [810, 488] on button "Sim" at bounding box center [793, 477] width 78 height 29
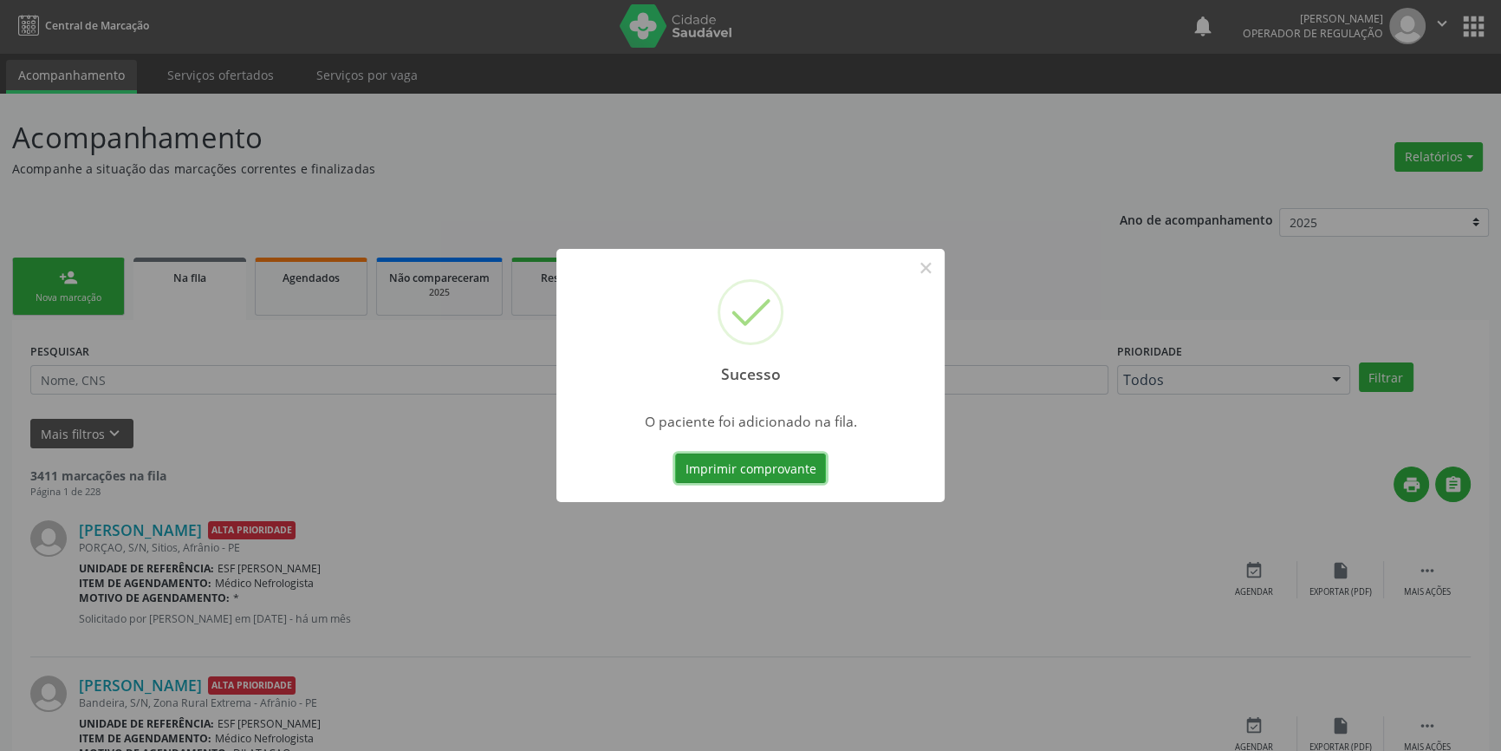
scroll to position [0, 0]
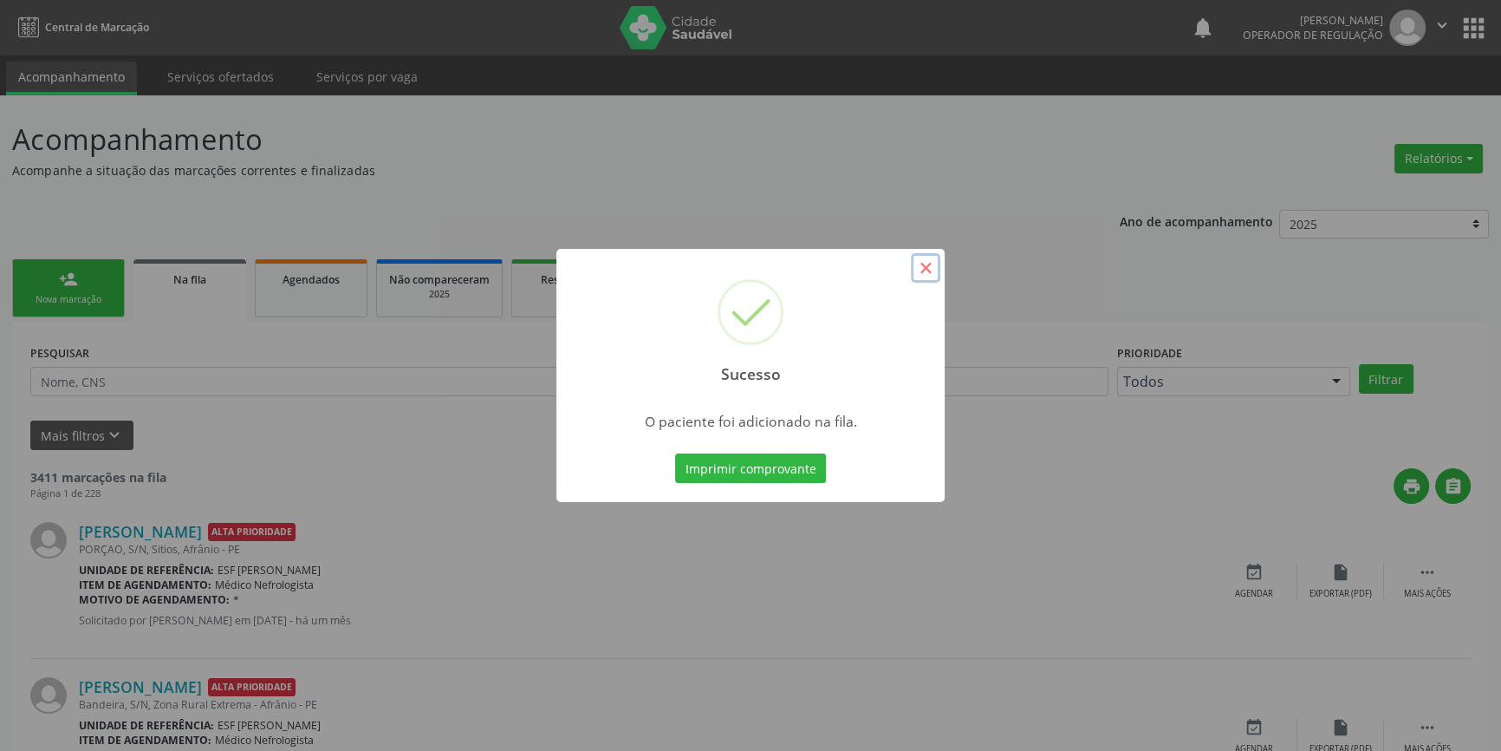
click at [927, 270] on button "×" at bounding box center [925, 267] width 29 height 29
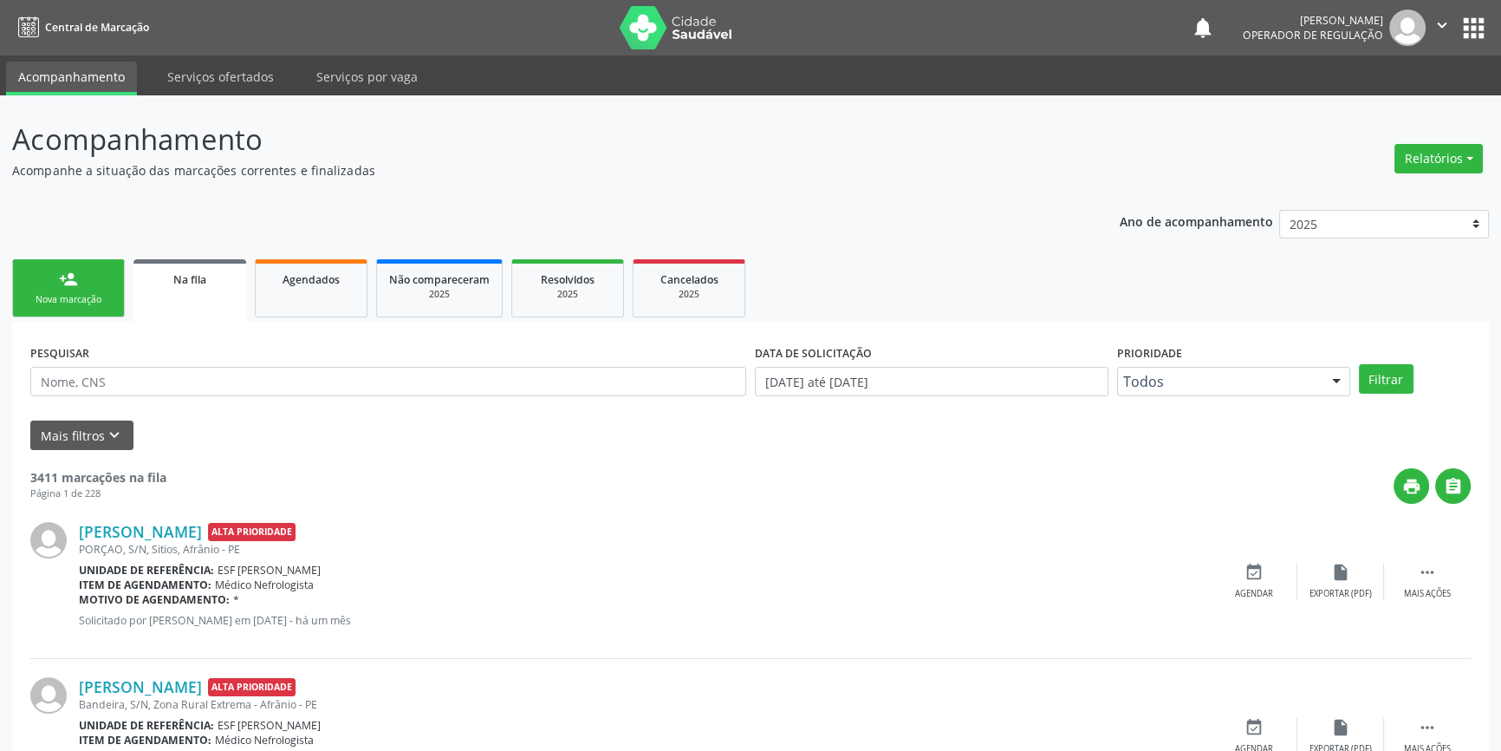
click at [66, 286] on div "person_add" at bounding box center [68, 279] width 19 height 19
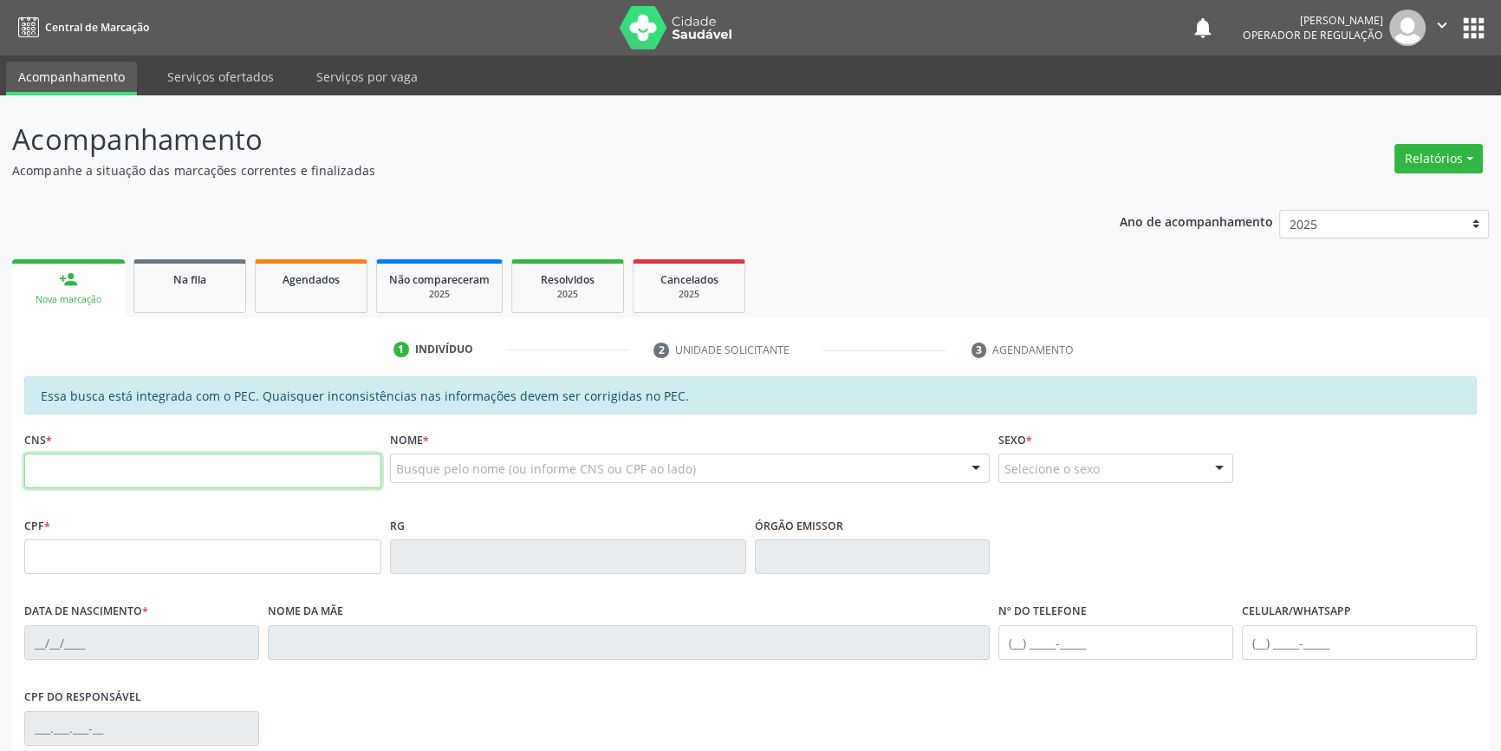
click at [114, 482] on input "text" at bounding box center [202, 470] width 357 height 35
type input "704 5053 9599 5318"
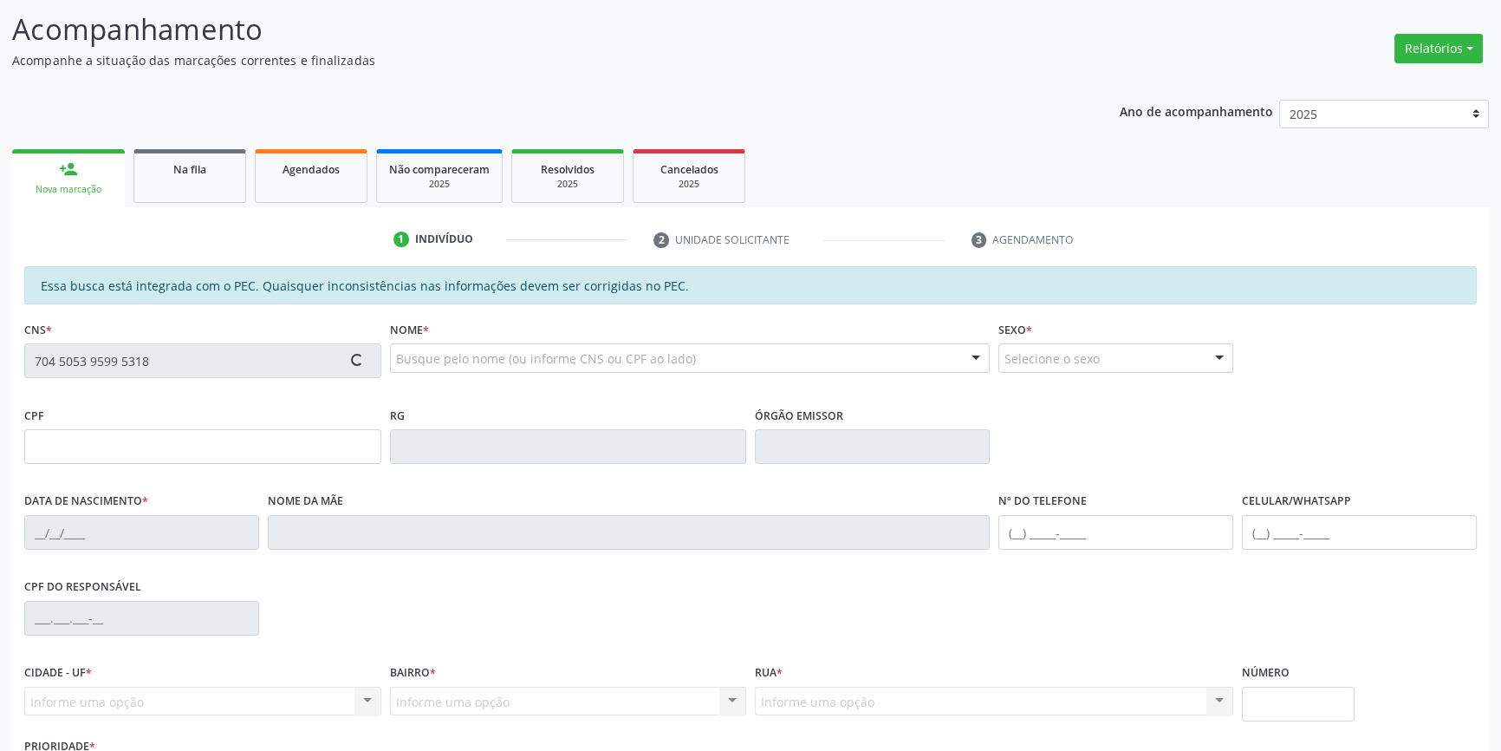
scroll to position [236, 0]
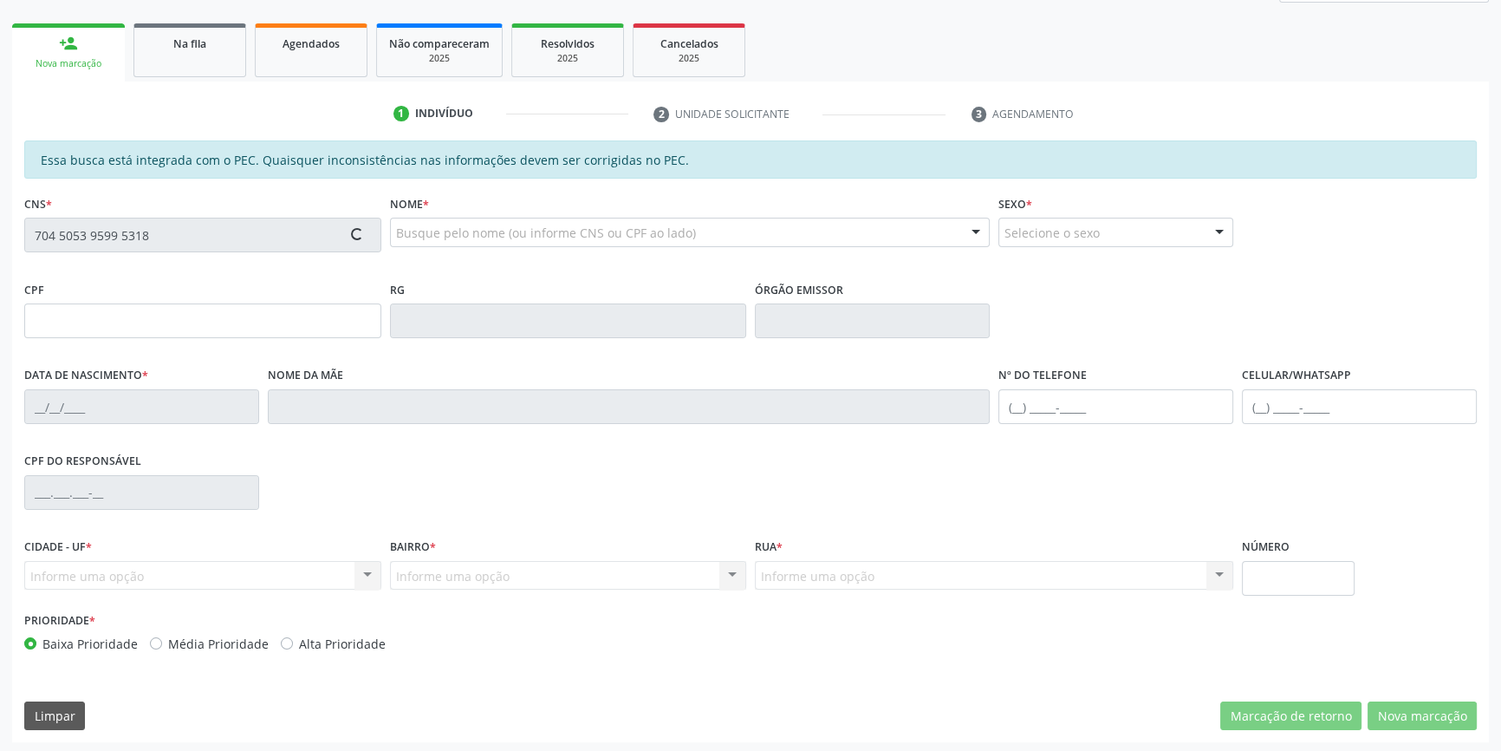
type input "74180011"
type input "SDS-PE"
type input "15/[DATE]"
type input "[PERSON_NAME]"
type input "[PHONE_NUMBER]"
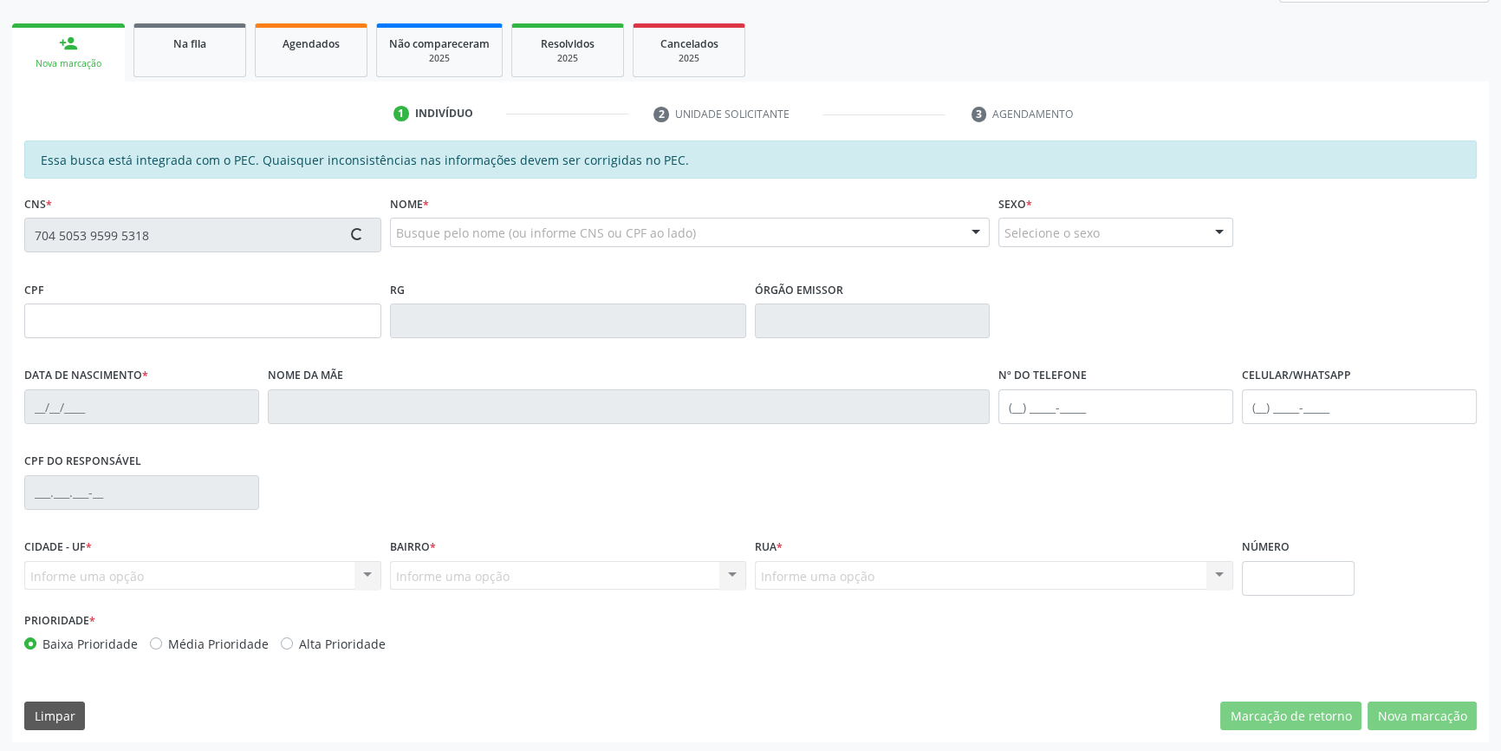
type input "S/N"
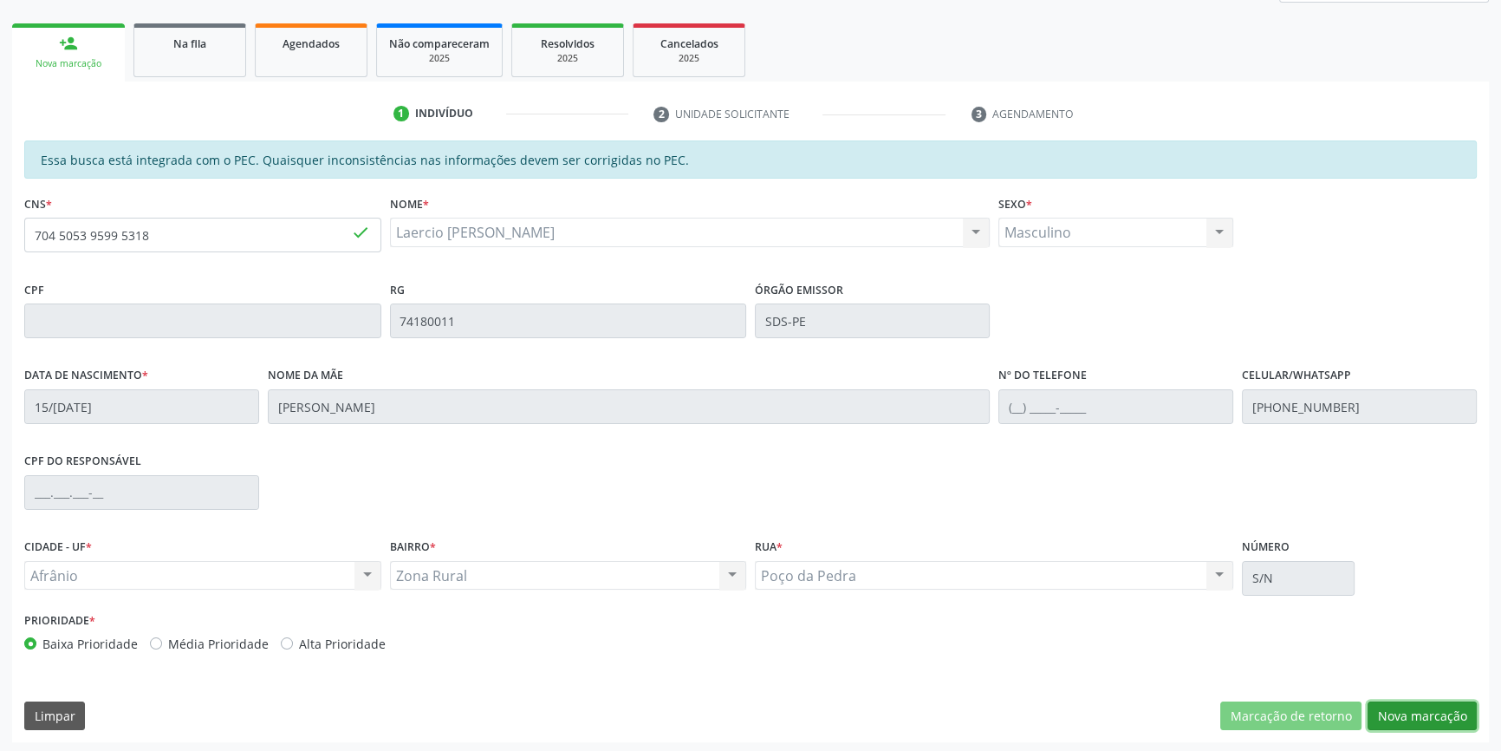
click at [1438, 709] on button "Nova marcação" at bounding box center [1422, 715] width 109 height 29
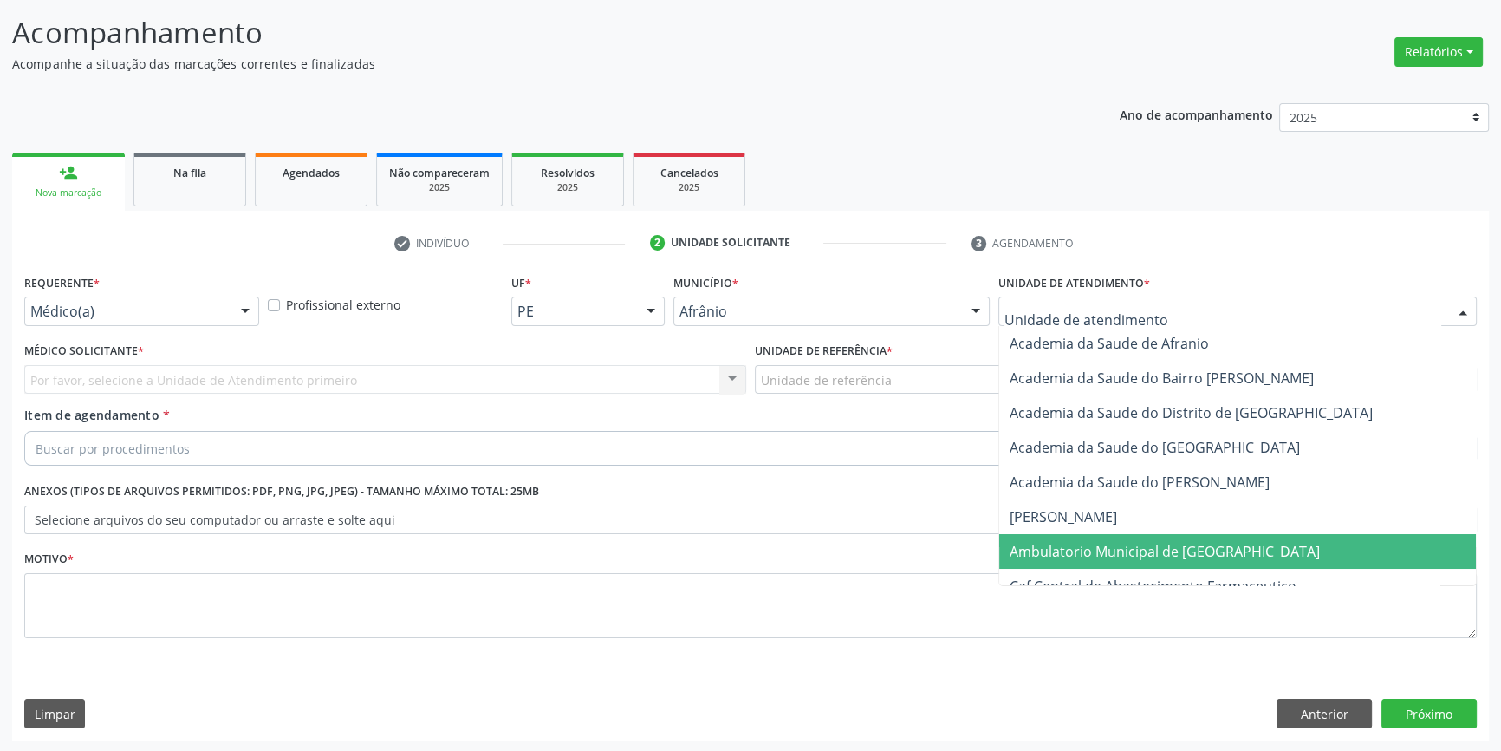
click at [1131, 543] on span "Ambulatorio Municipal de [GEOGRAPHIC_DATA]" at bounding box center [1165, 551] width 310 height 19
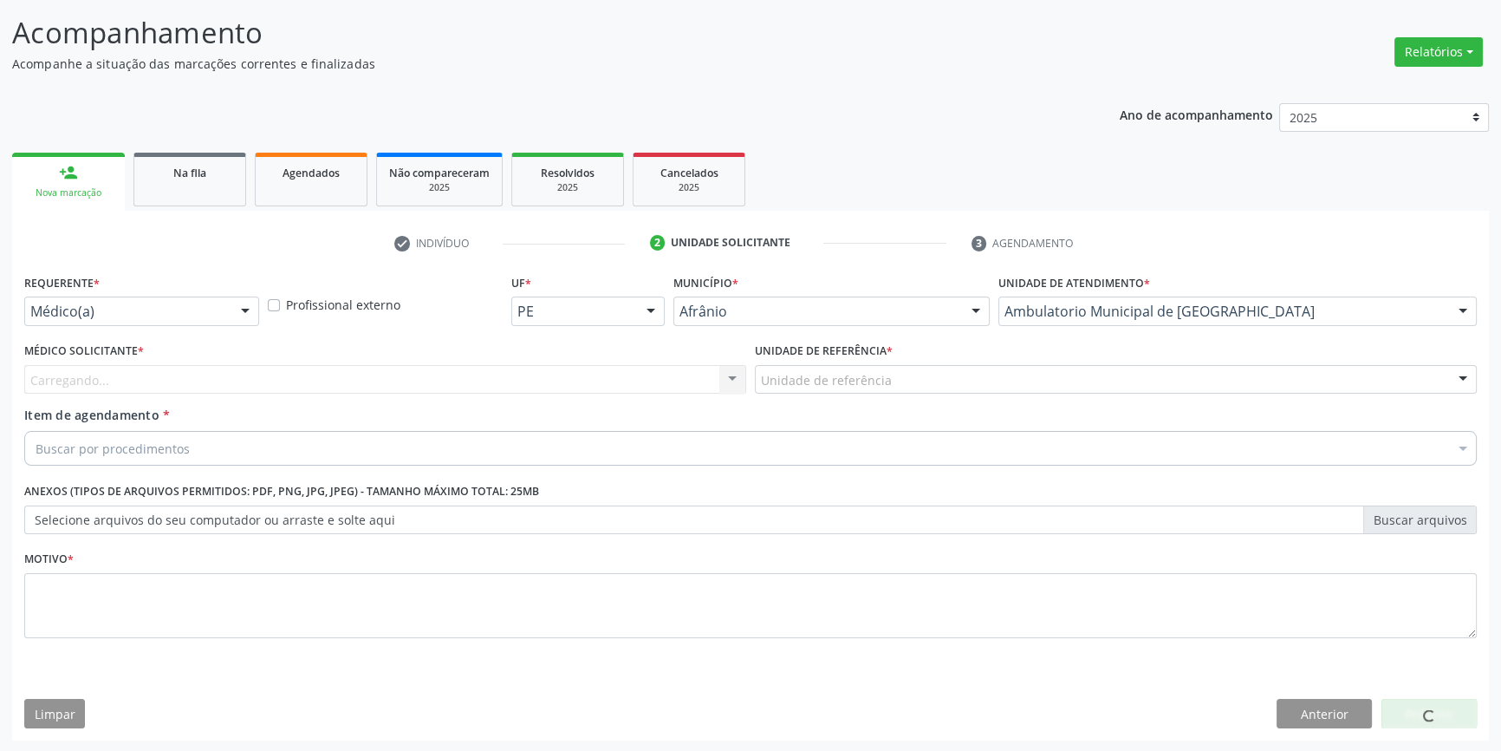
click at [936, 380] on div "Unidade de referência" at bounding box center [1116, 379] width 722 height 29
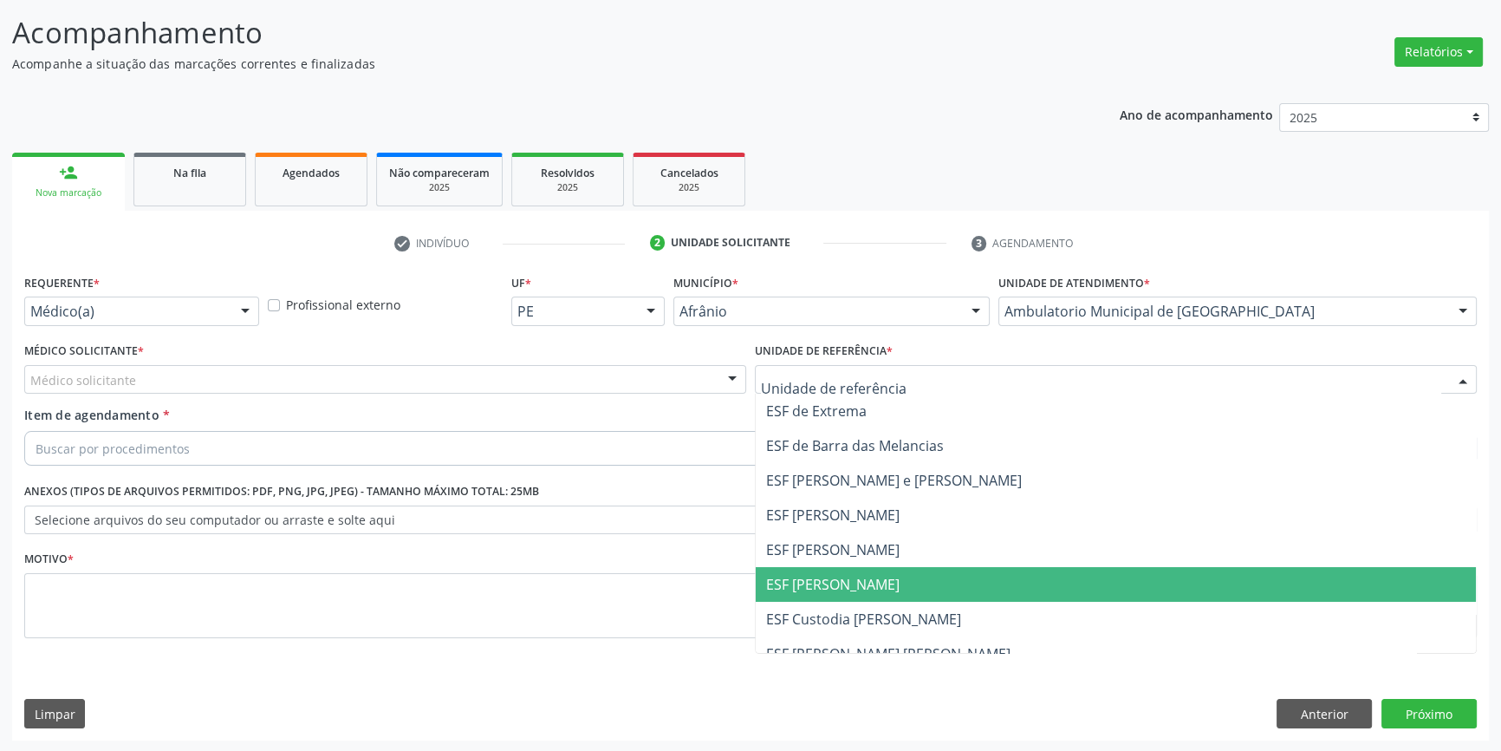
click at [877, 569] on span "ESF [PERSON_NAME]" at bounding box center [1116, 584] width 720 height 35
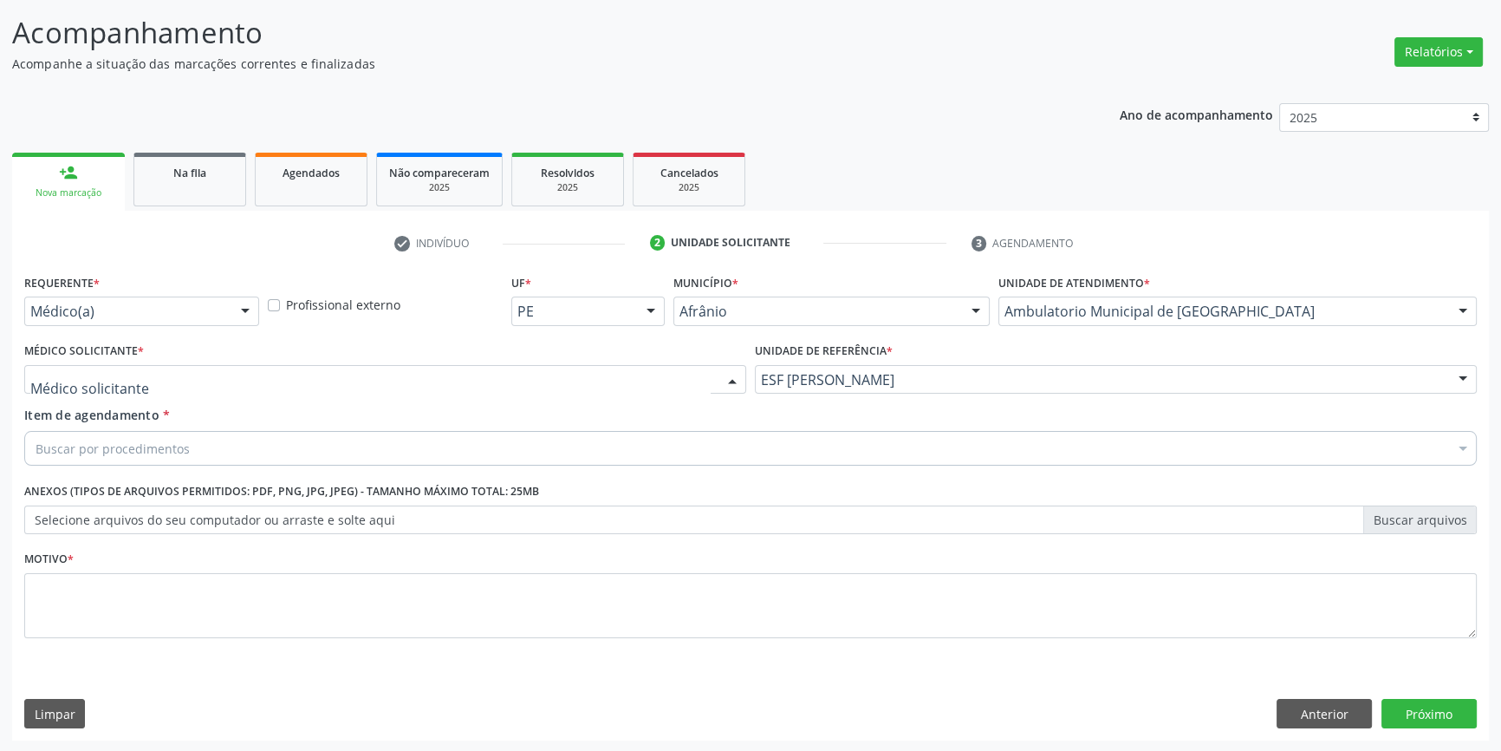
click at [511, 365] on div at bounding box center [385, 379] width 722 height 29
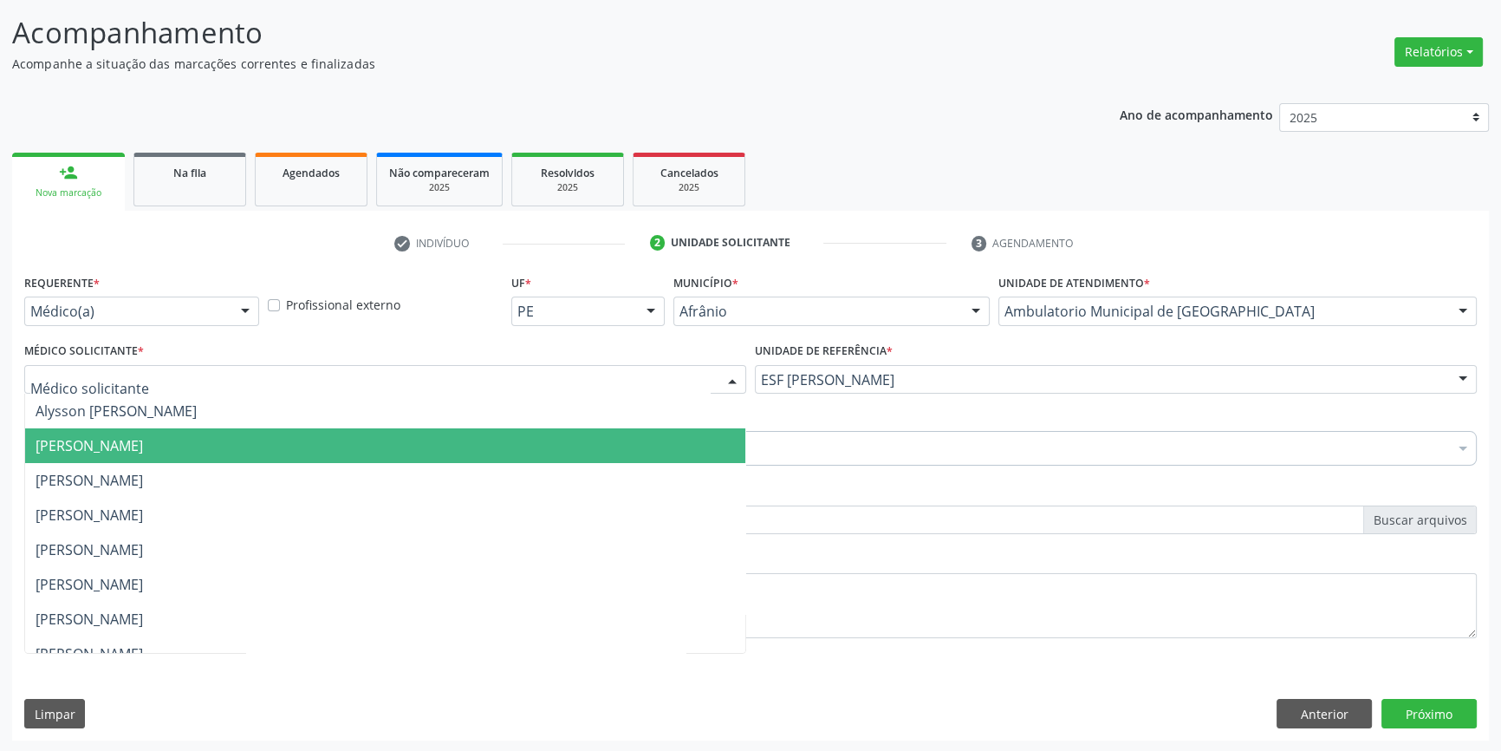
click at [143, 452] on span "[PERSON_NAME]" at bounding box center [89, 445] width 107 height 19
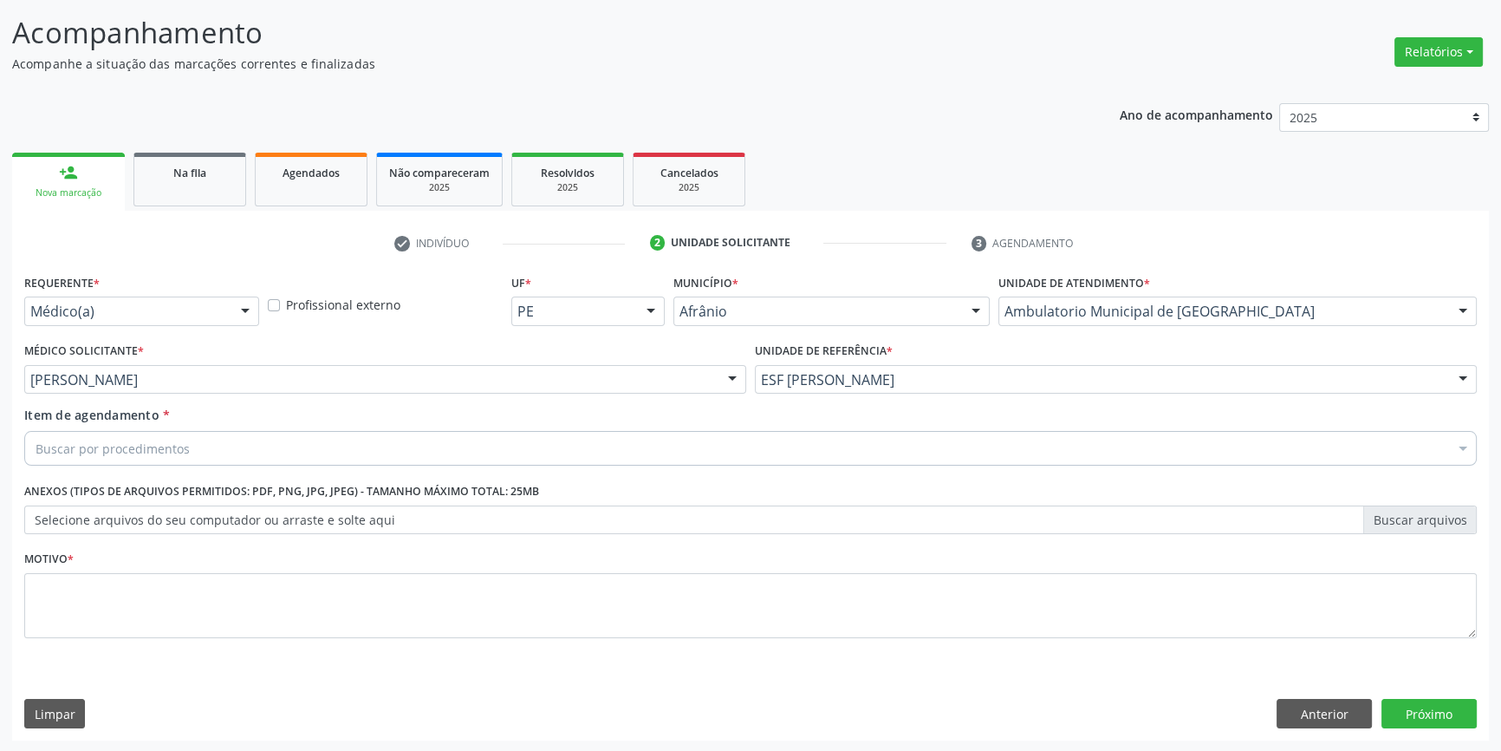
click at [179, 452] on div "Requerente * Médico(a) Médico(a) Enfermeiro(a) Paciente Nenhum resultado encont…" at bounding box center [750, 466] width 1453 height 393
click at [460, 432] on div "Buscar por procedimentos" at bounding box center [750, 448] width 1453 height 35
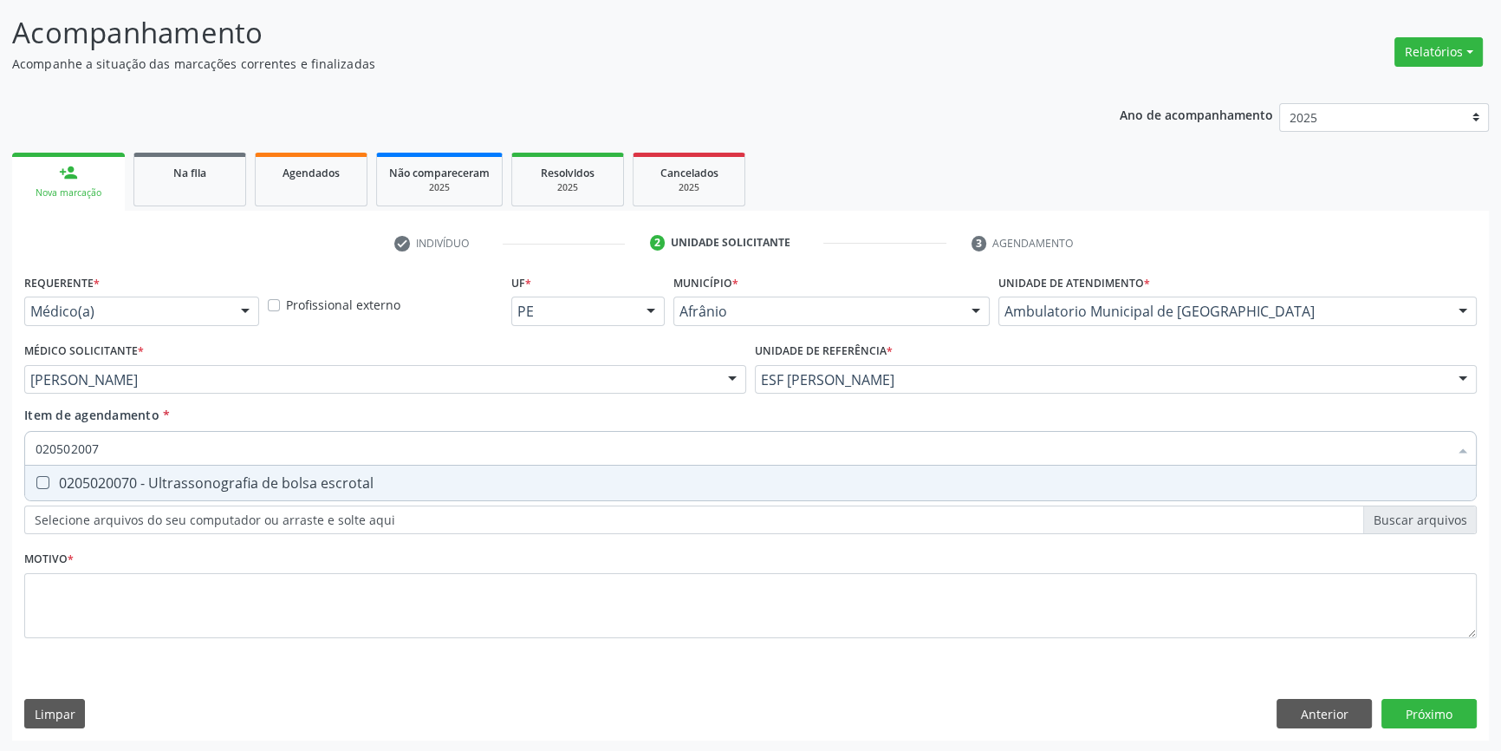
type input "0205020070"
click at [313, 476] on div "0205020070 - Ultrassonografia de bolsa escrotal" at bounding box center [751, 483] width 1430 height 14
checkbox escrotal "true"
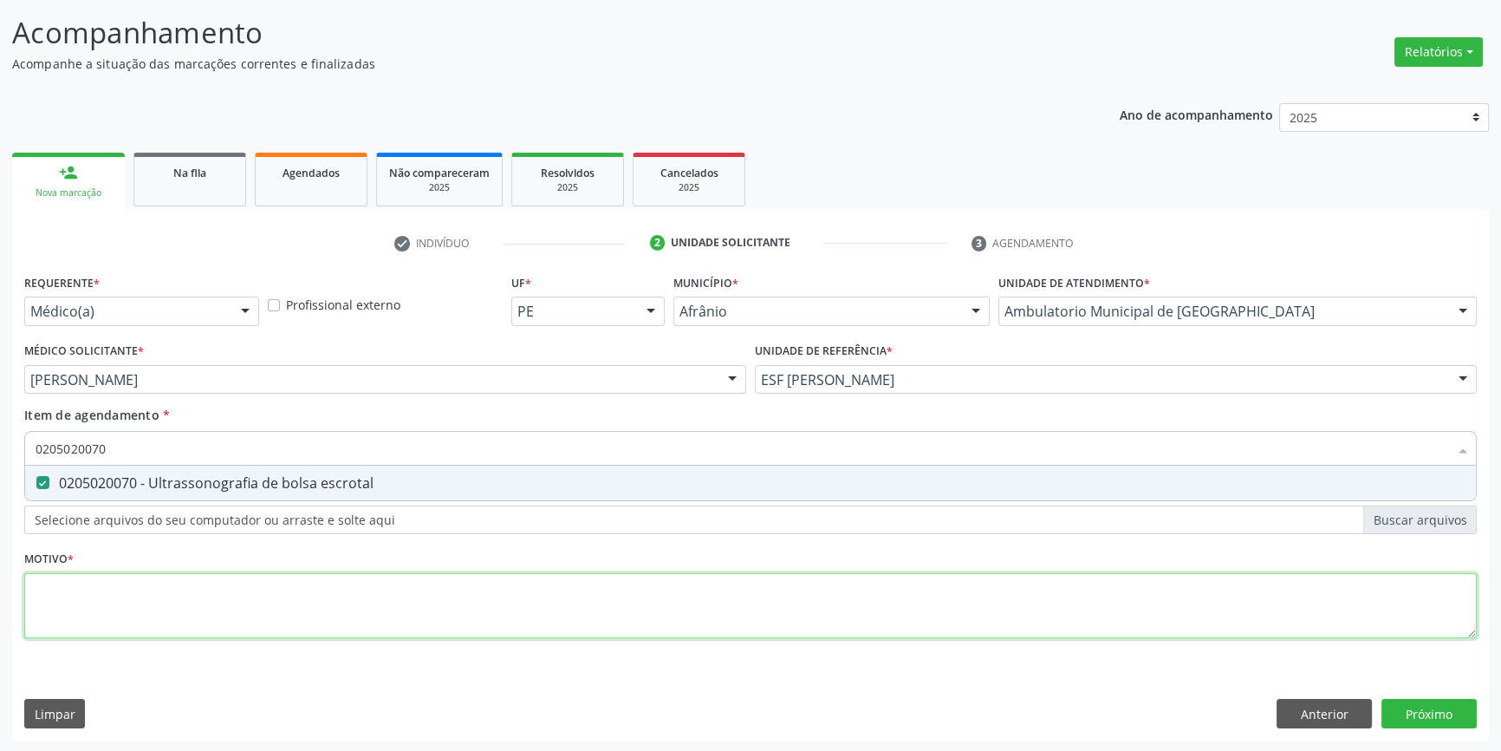
click at [278, 582] on div "Requerente * Médico(a) Médico(a) Enfermeiro(a) Paciente Nenhum resultado encont…" at bounding box center [750, 466] width 1453 height 393
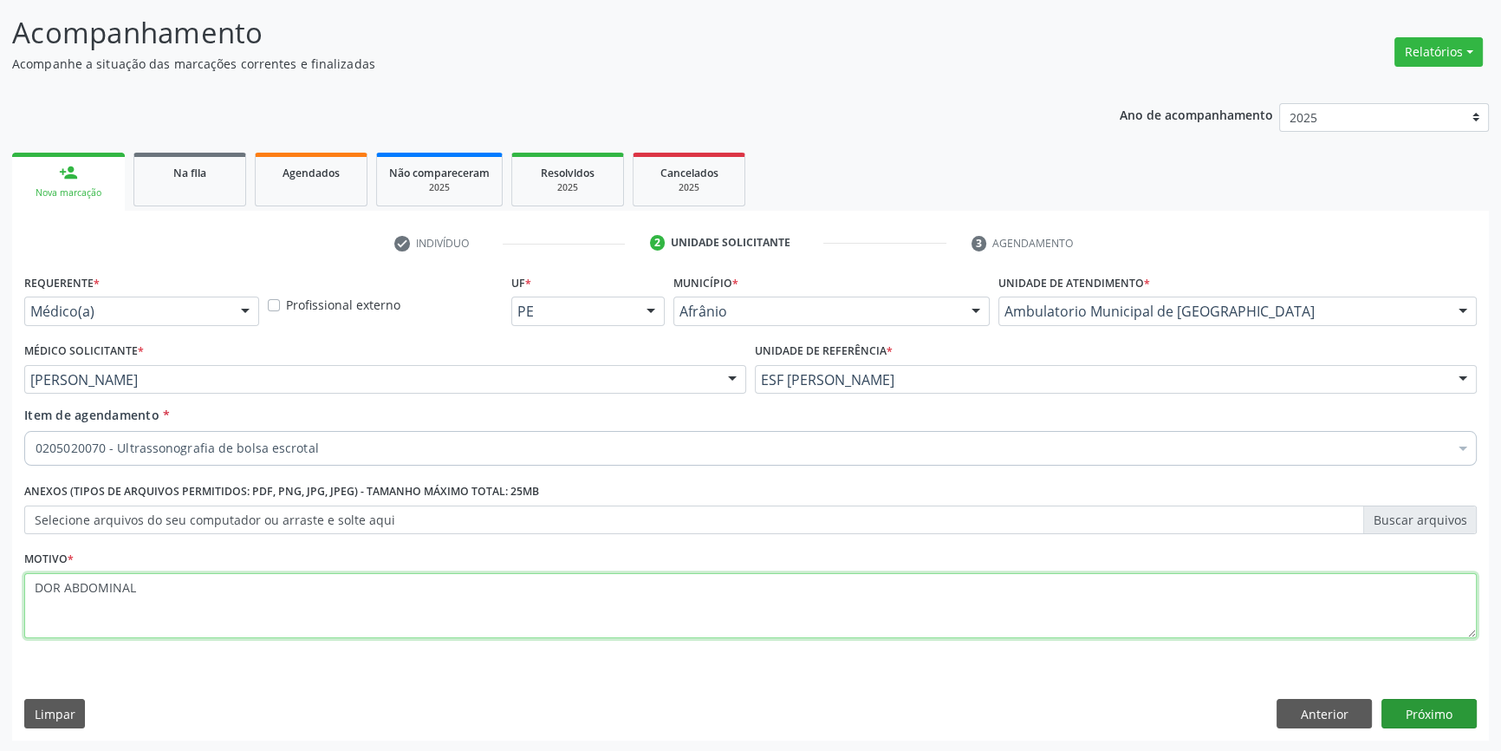
type textarea "DOR ABDOMINAL"
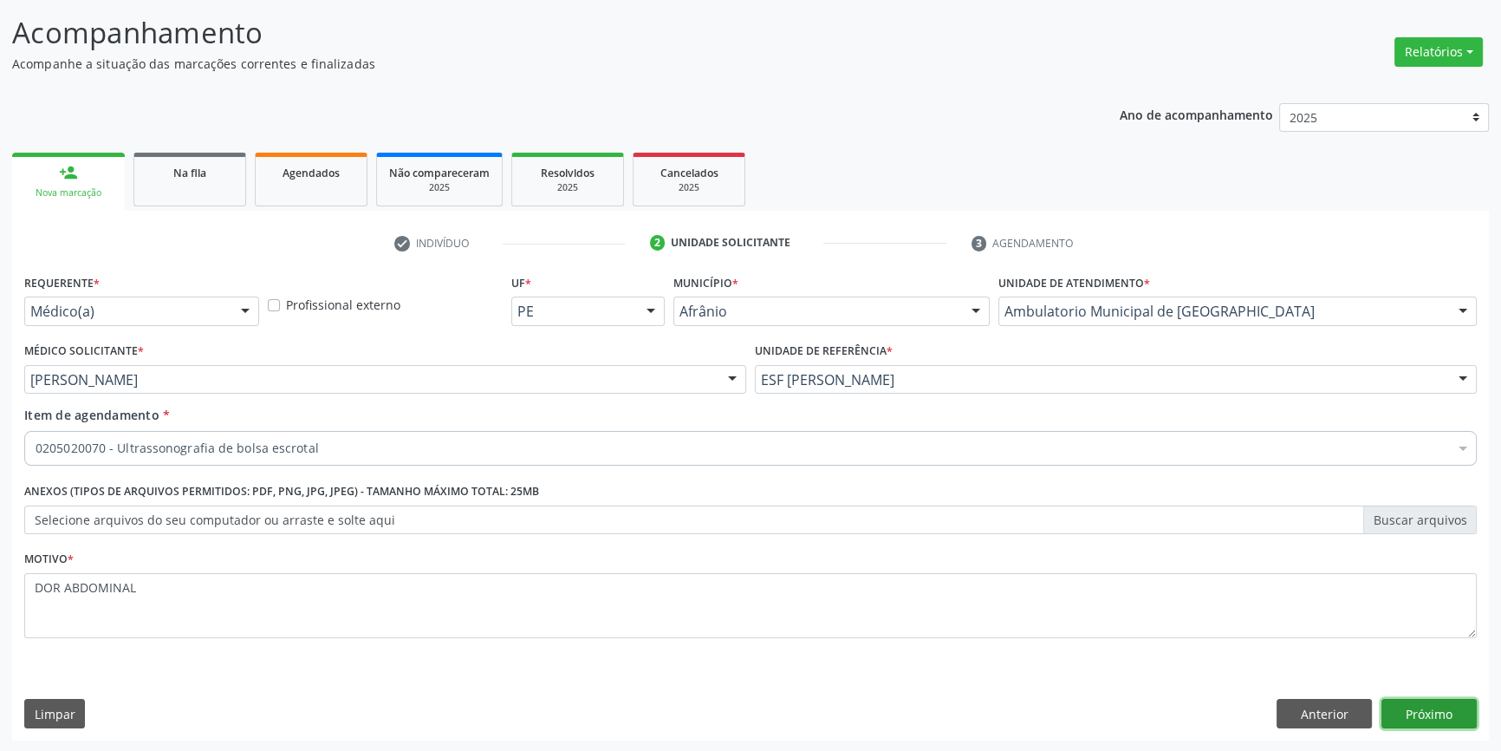
click at [1397, 713] on button "Próximo" at bounding box center [1429, 713] width 95 height 29
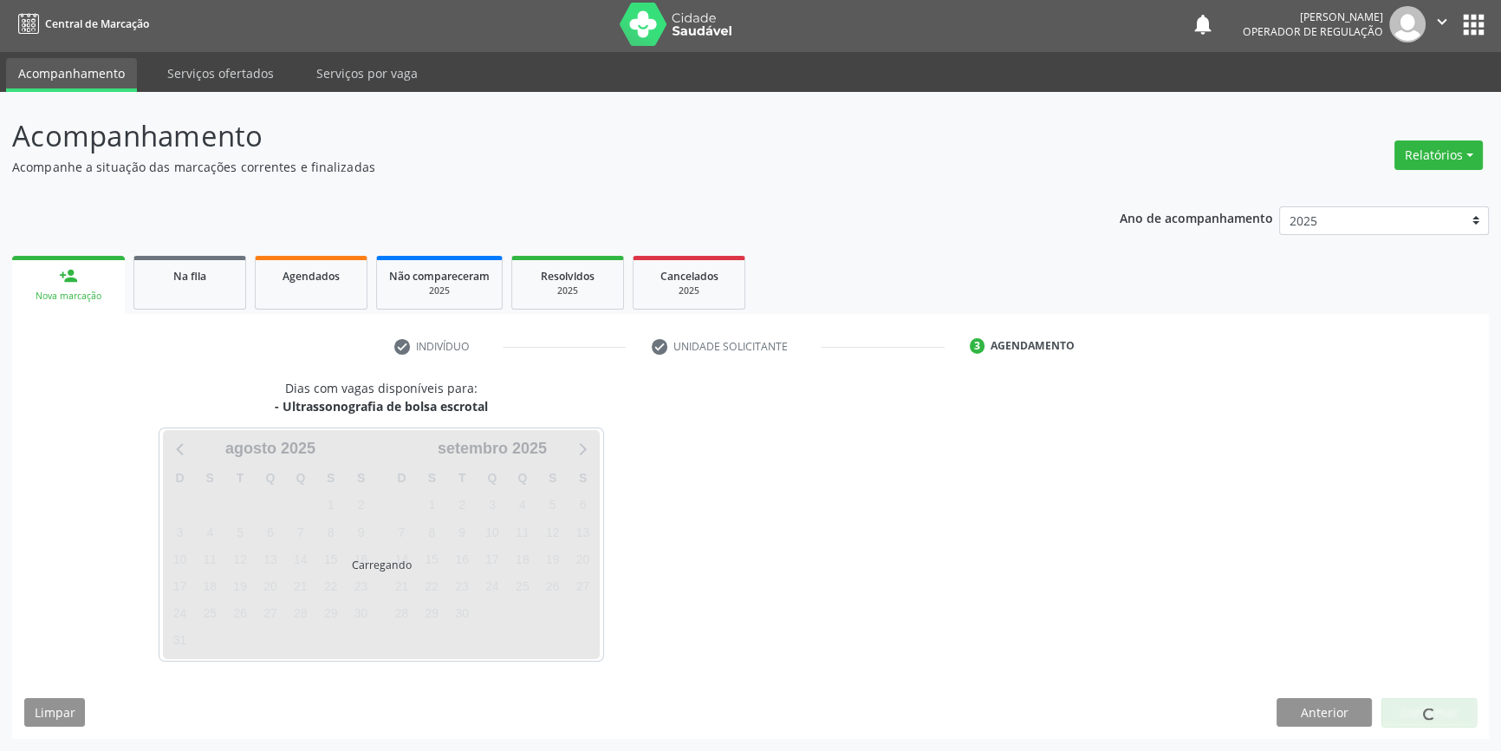
scroll to position [2, 0]
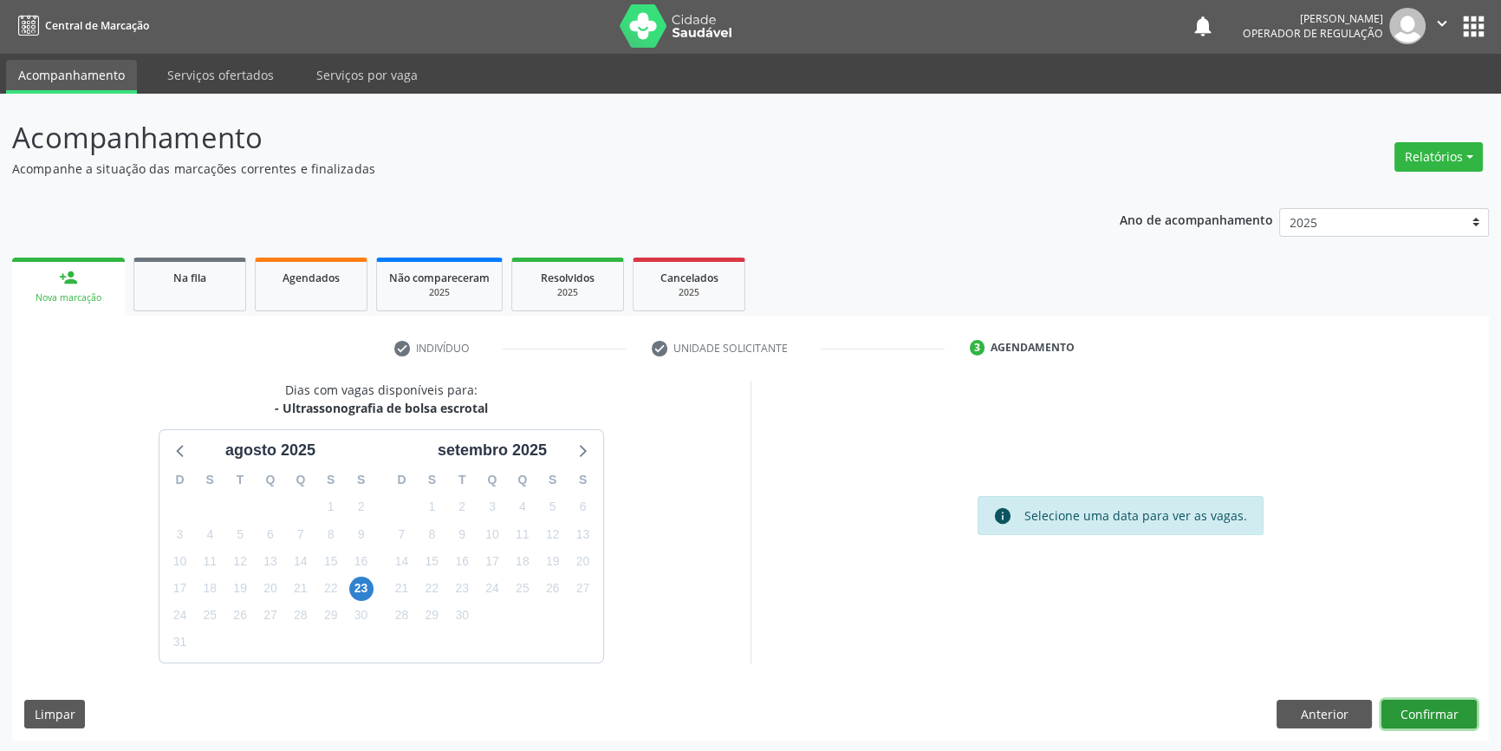
click at [1456, 712] on button "Confirmar" at bounding box center [1429, 713] width 95 height 29
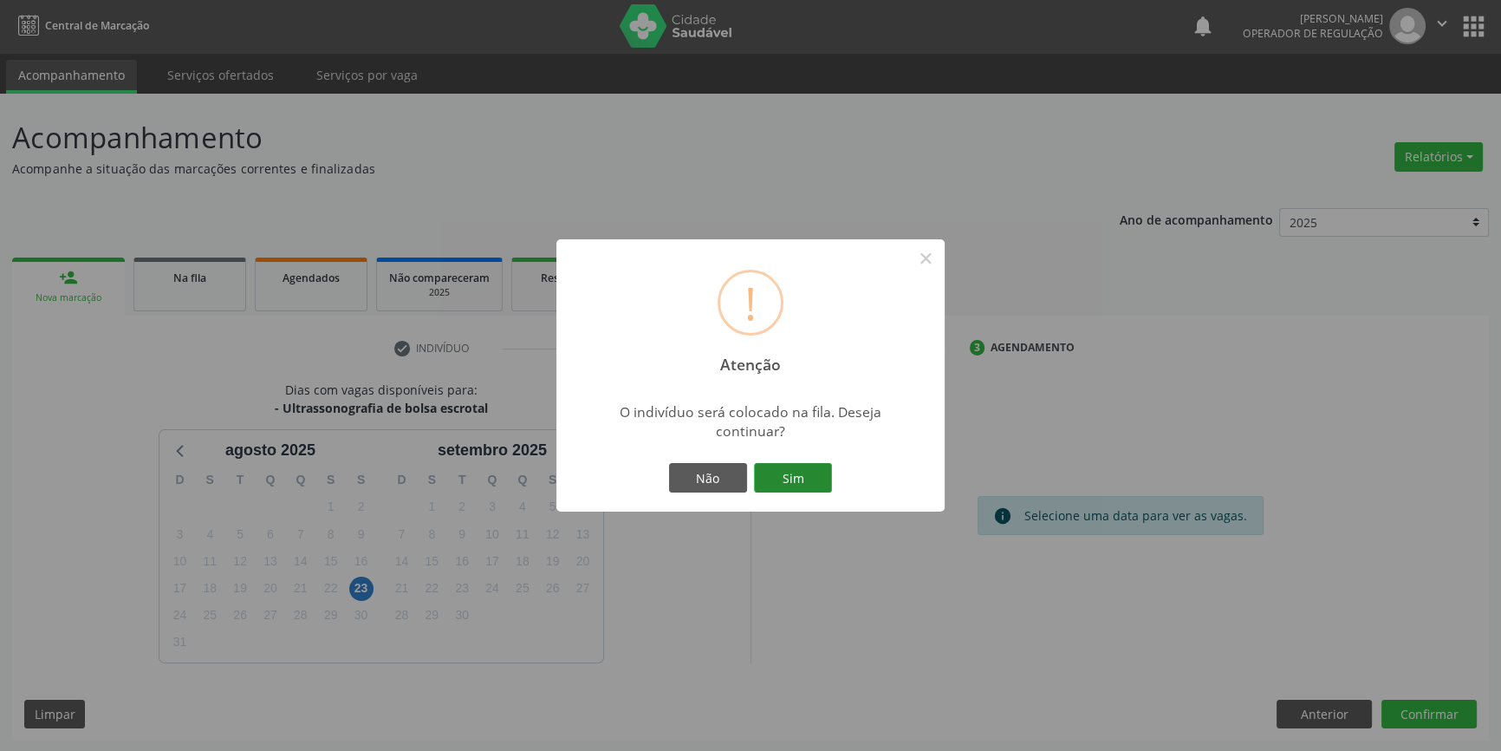
click at [788, 480] on button "Sim" at bounding box center [793, 477] width 78 height 29
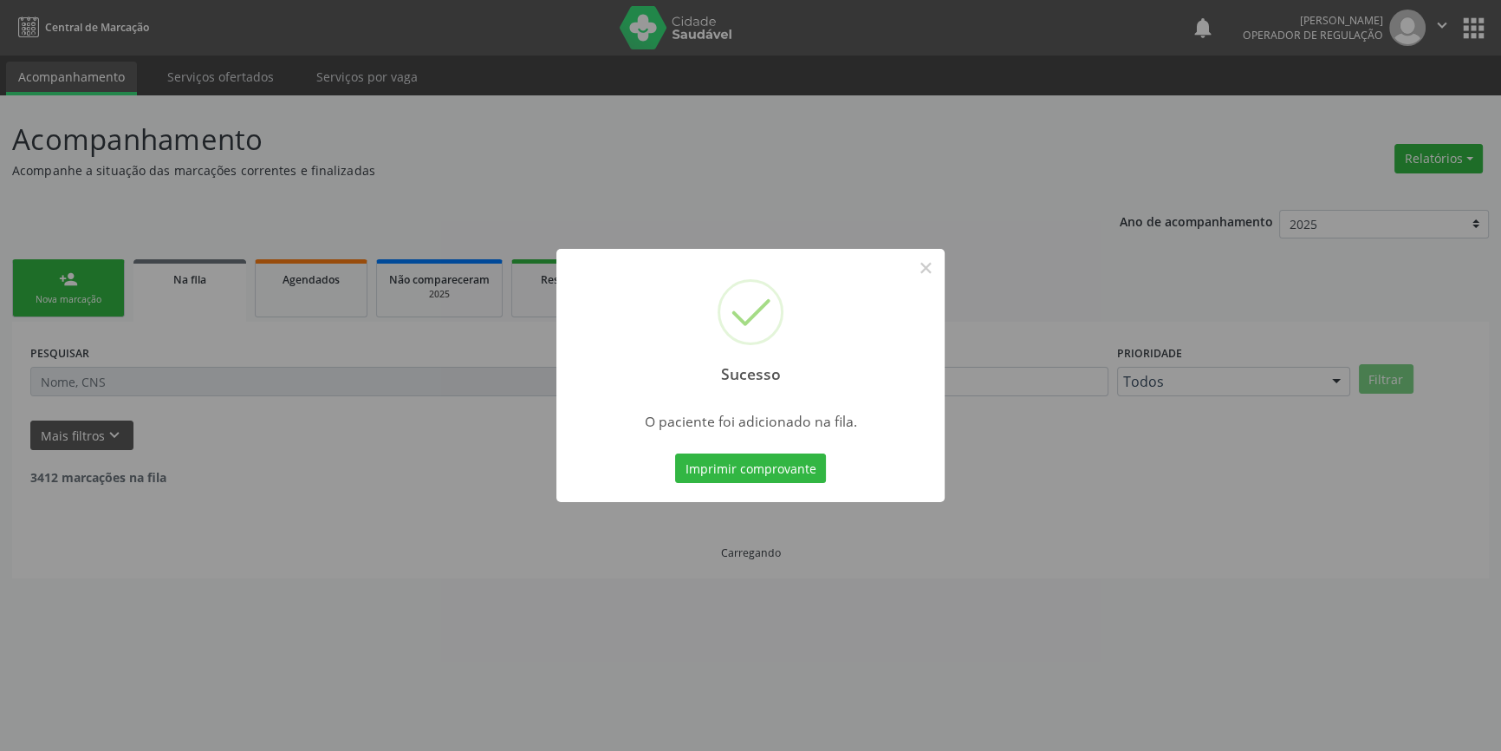
scroll to position [0, 0]
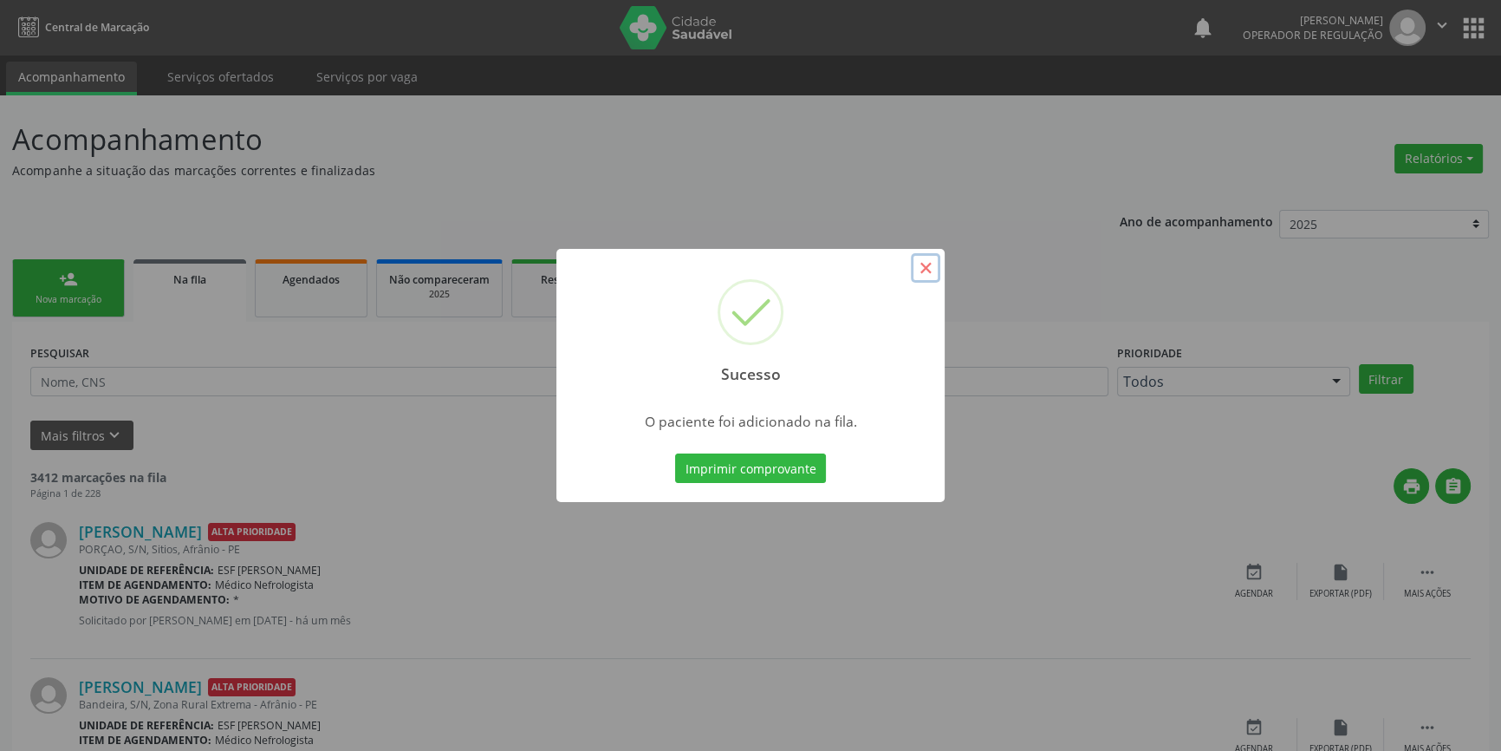
click at [929, 277] on button "×" at bounding box center [925, 267] width 29 height 29
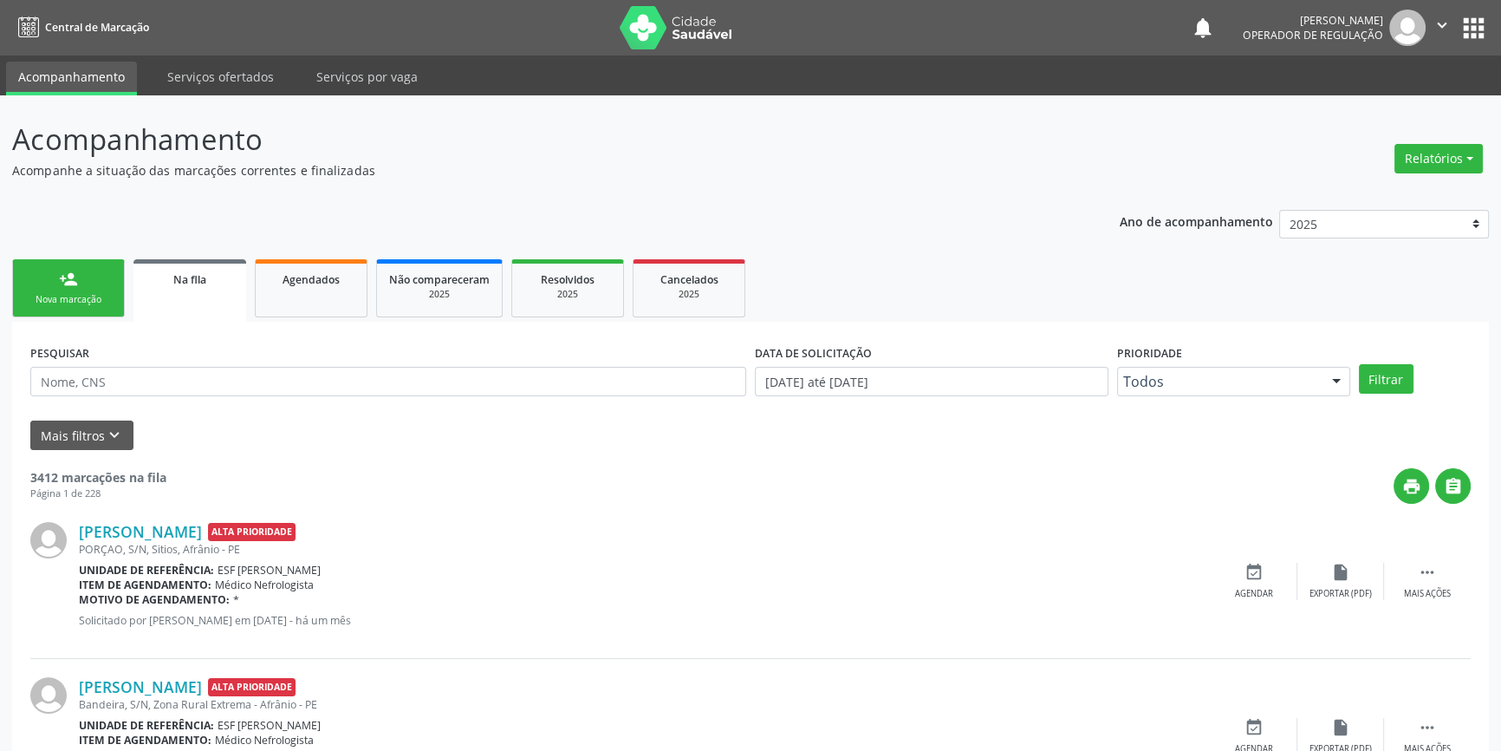
click at [97, 294] on div "Nova marcação" at bounding box center [68, 299] width 87 height 13
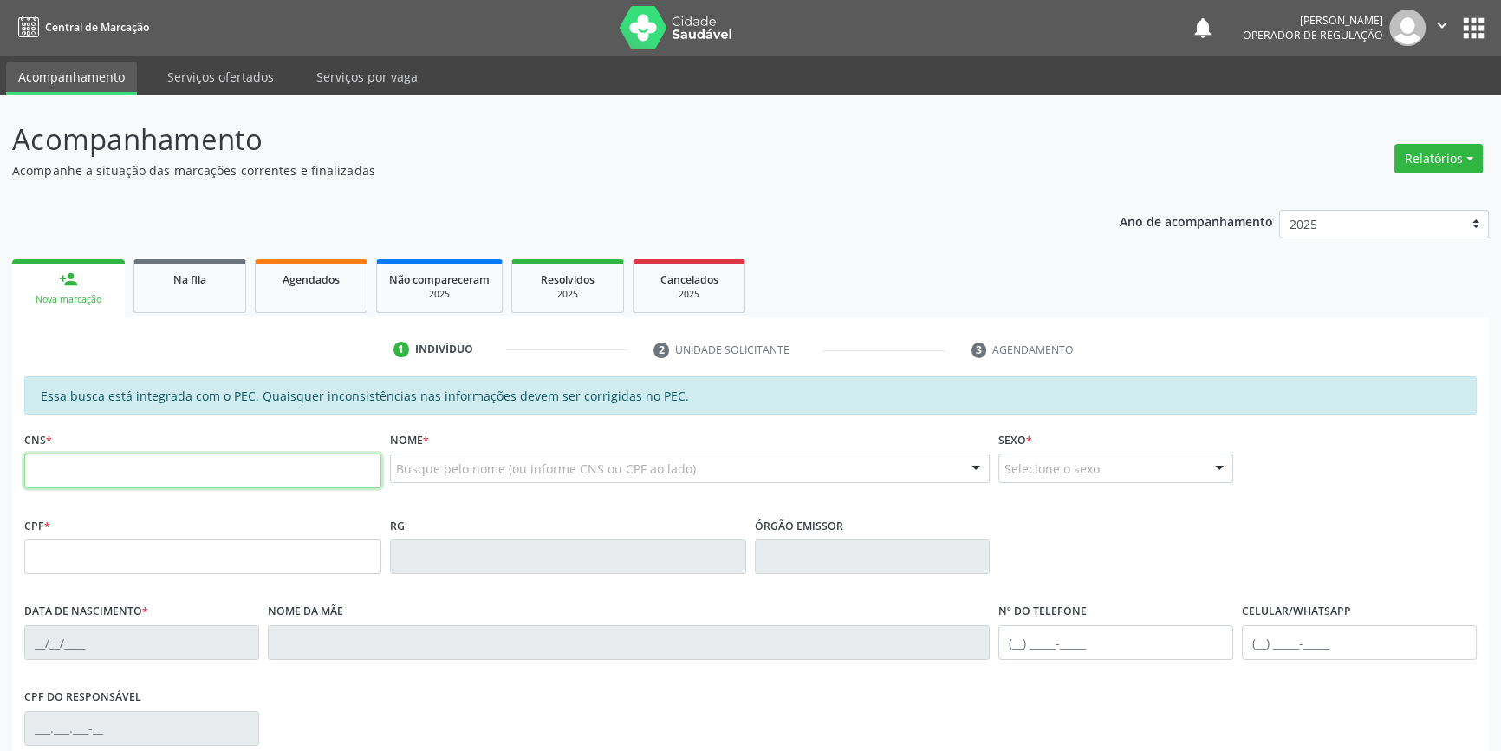
click at [117, 471] on input "text" at bounding box center [202, 470] width 357 height 35
type input "707 6022 7031 7390"
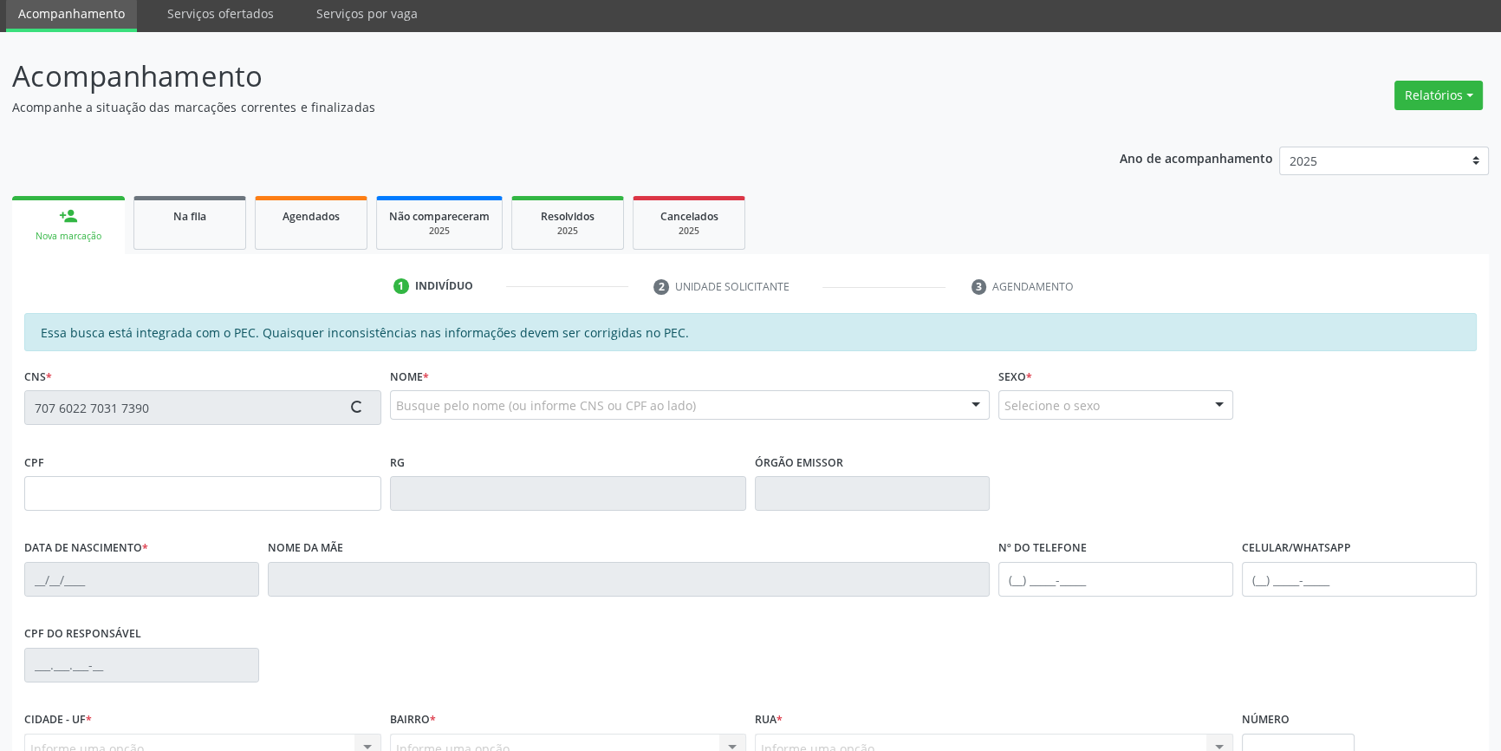
scroll to position [237, 0]
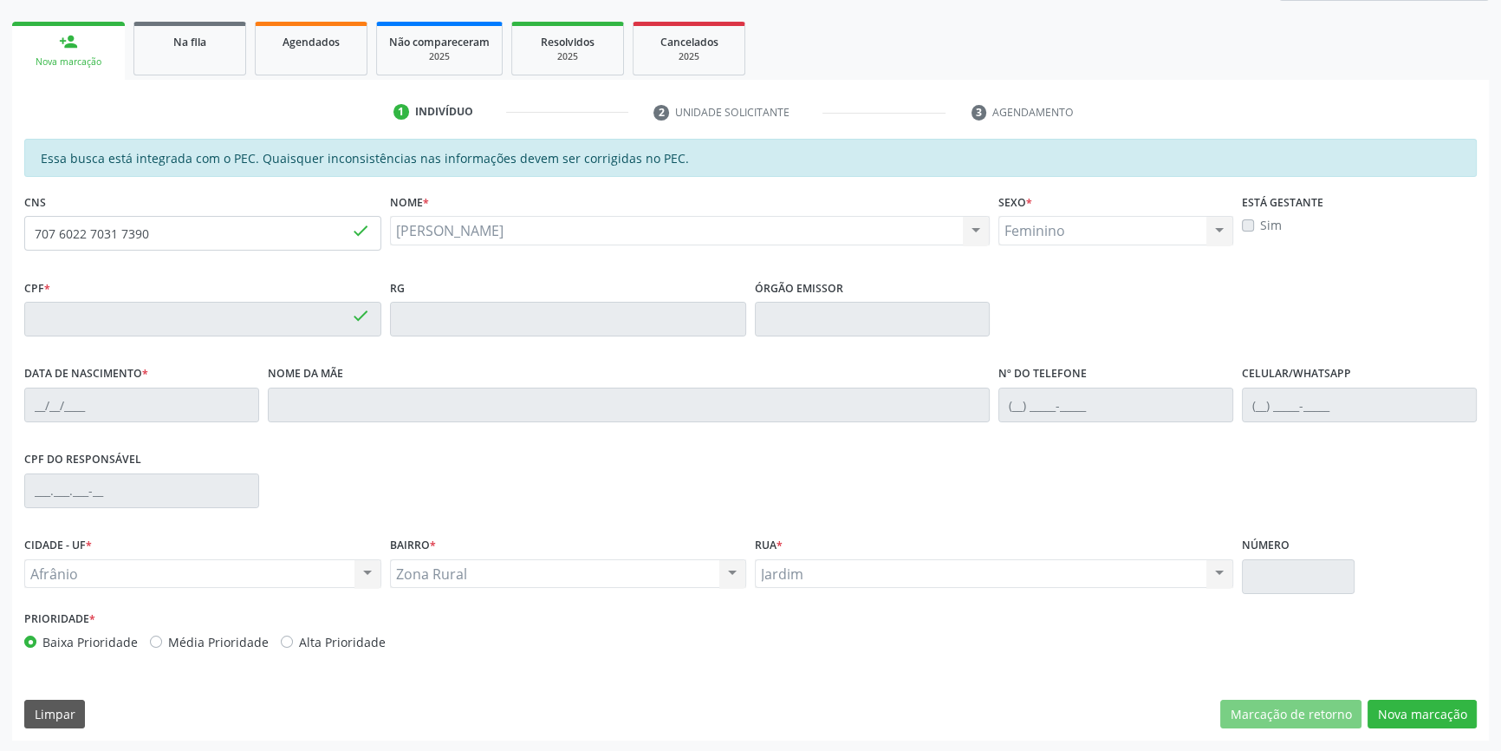
type input "075.027.483-26"
type input "20[DATE]"
type input "[PERSON_NAME]"
type input "[PHONE_NUMBER]"
type input "S/N"
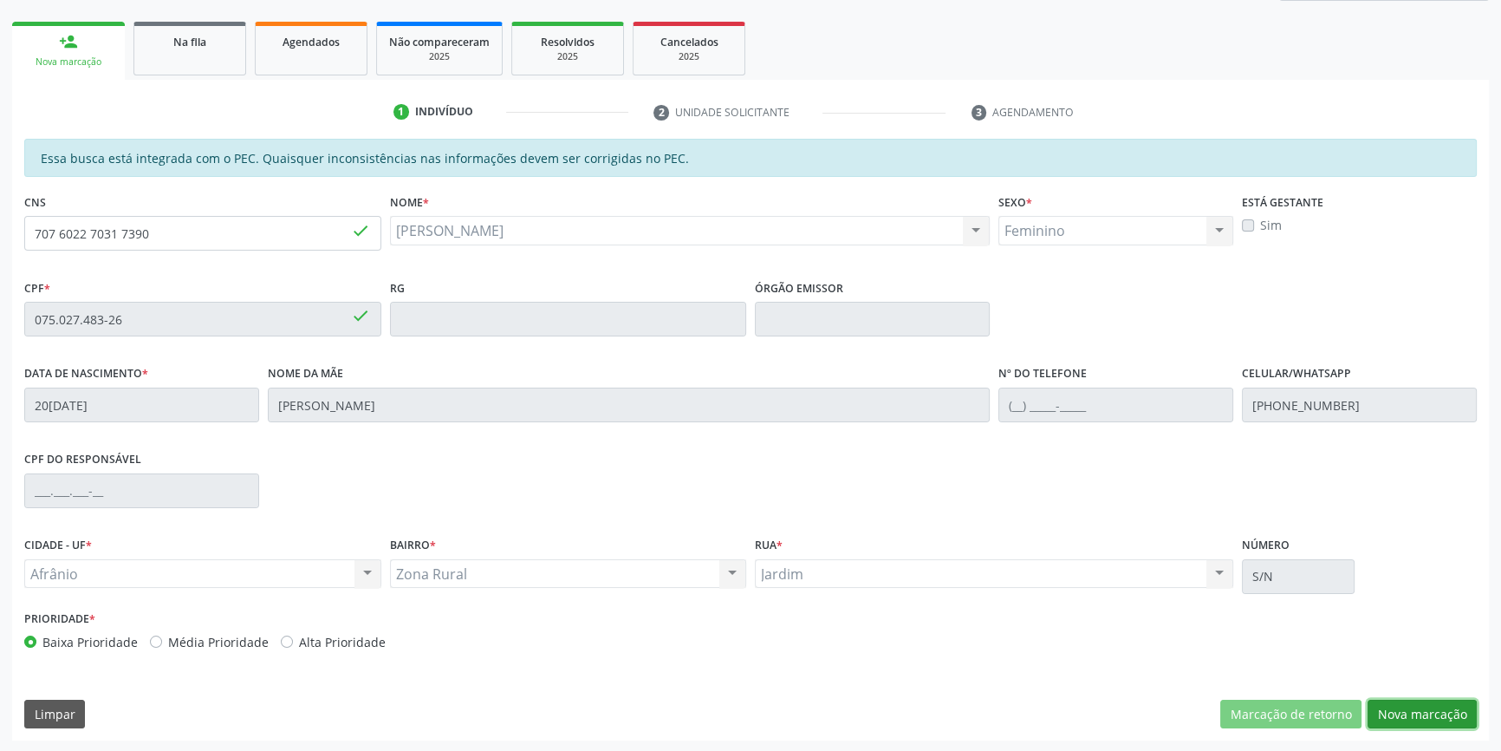
click at [1420, 705] on button "Nova marcação" at bounding box center [1422, 713] width 109 height 29
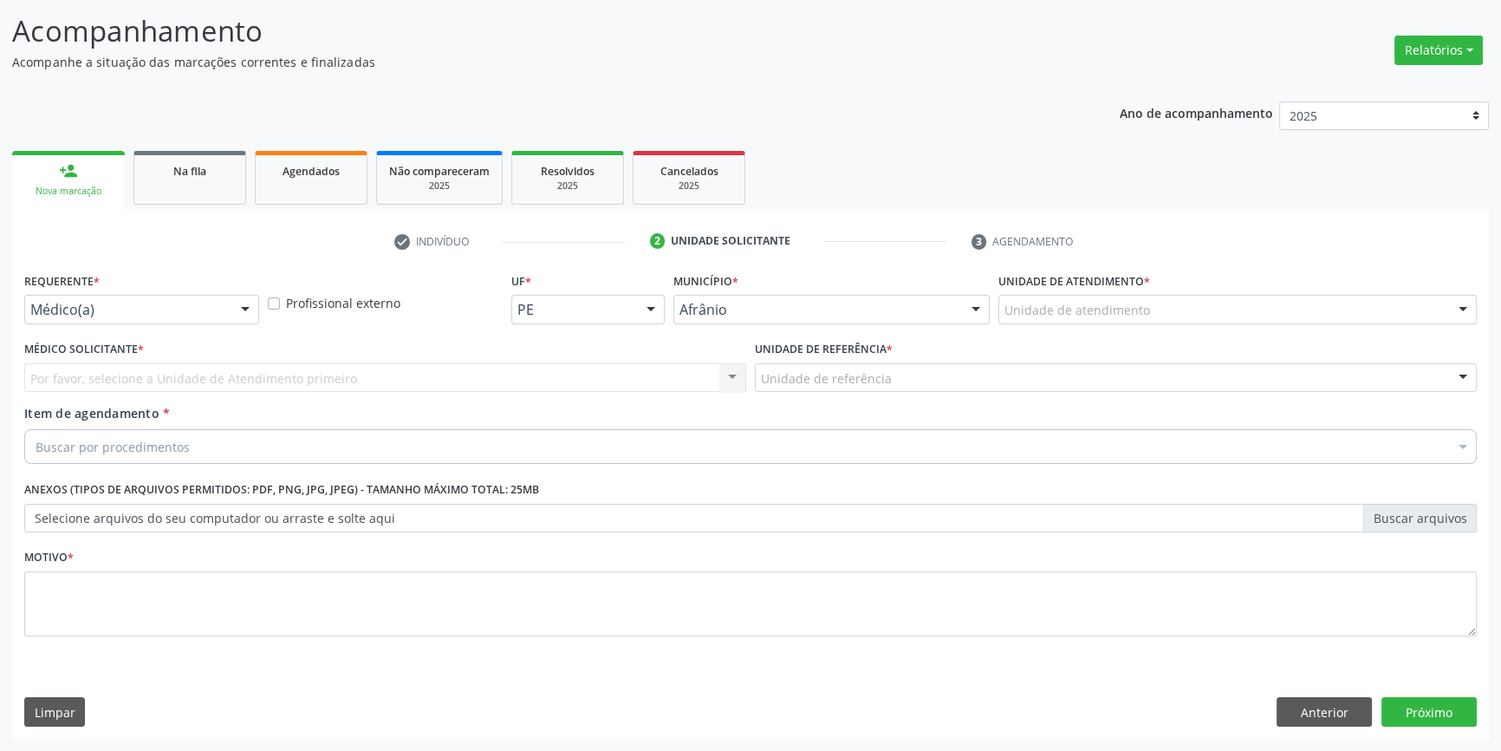
scroll to position [107, 0]
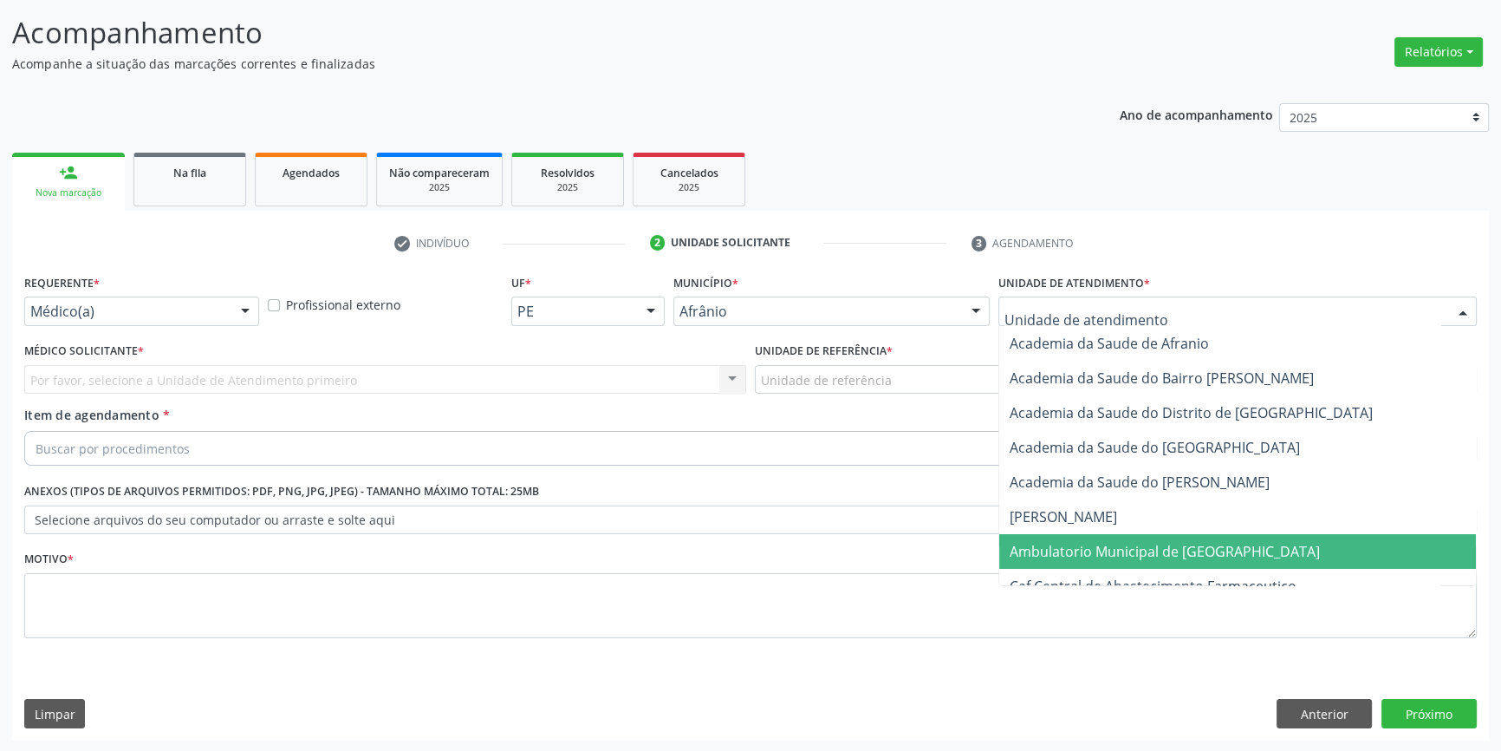
click at [1128, 538] on span "Ambulatorio Municipal de [GEOGRAPHIC_DATA]" at bounding box center [1237, 551] width 477 height 35
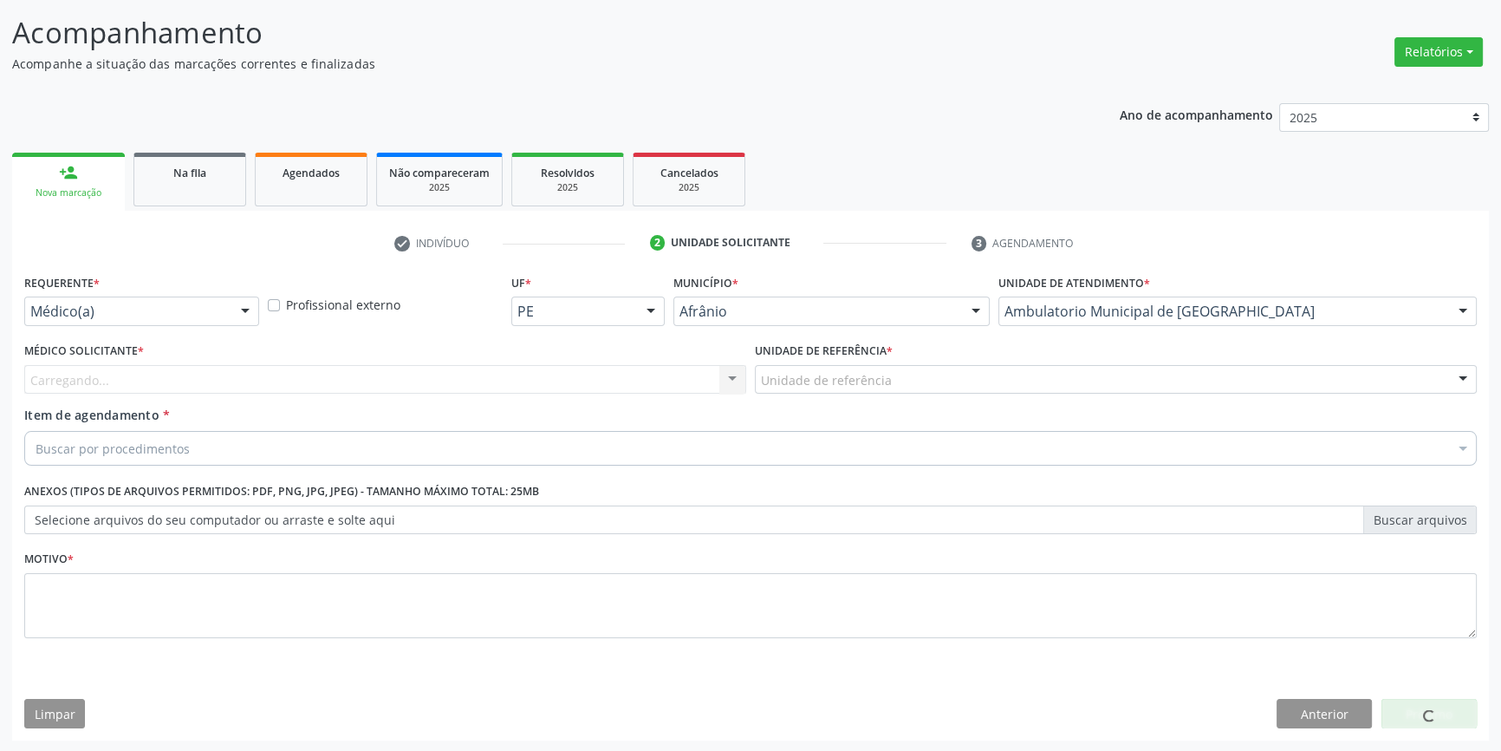
click at [892, 367] on div "Unidade de referência" at bounding box center [1116, 379] width 722 height 29
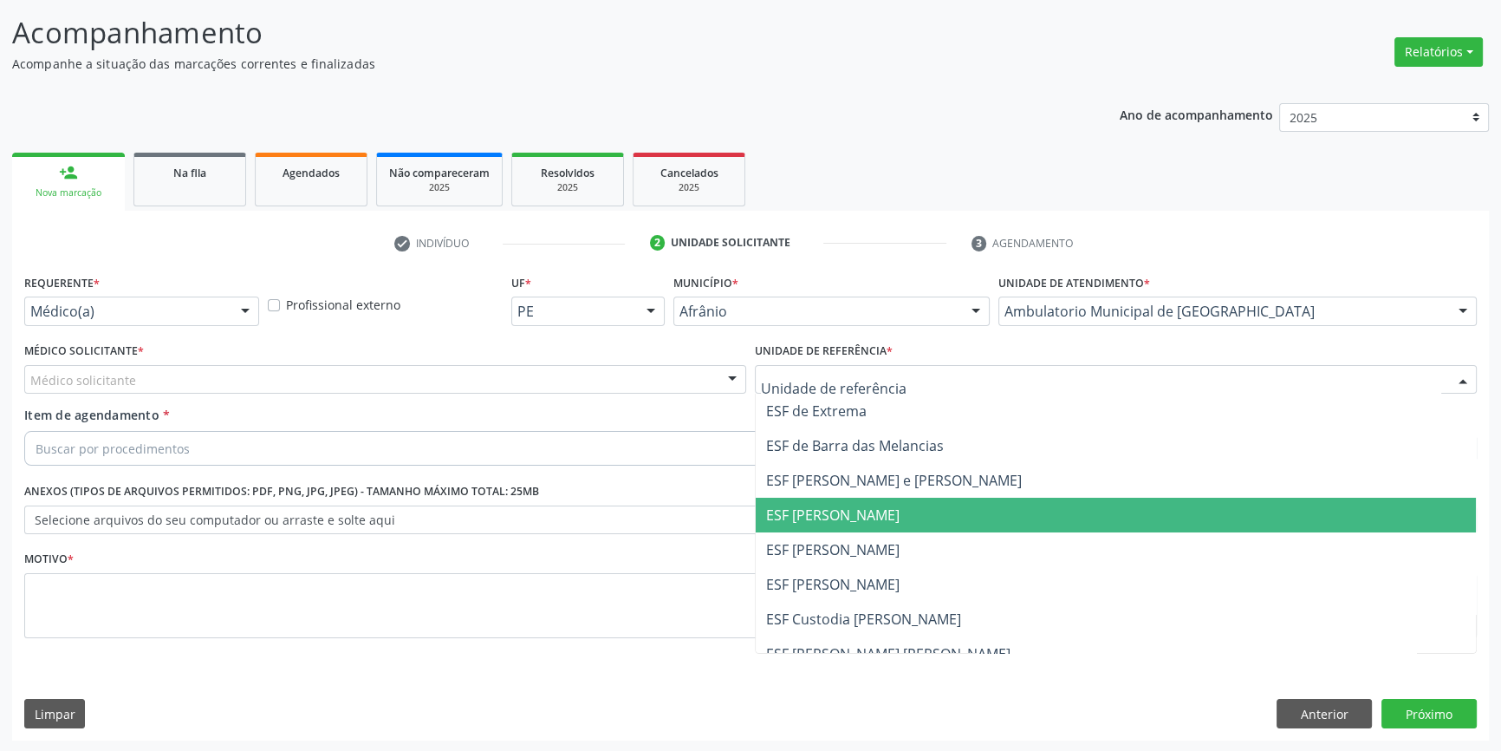
drag, startPoint x: 839, startPoint y: 543, endPoint x: 742, endPoint y: 497, distance: 107.8
click at [838, 543] on span "ESF [PERSON_NAME]" at bounding box center [832, 549] width 133 height 19
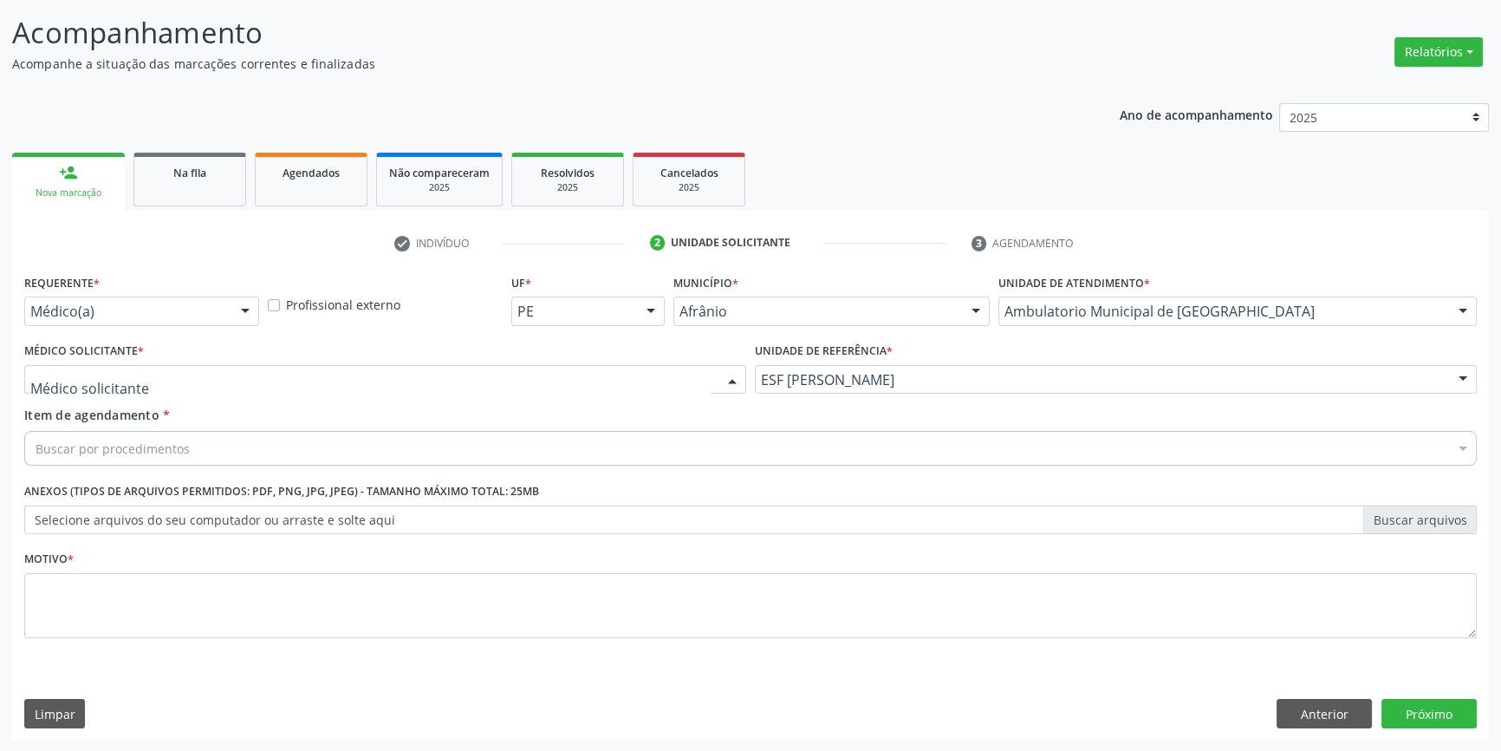
click at [590, 387] on div at bounding box center [385, 379] width 722 height 29
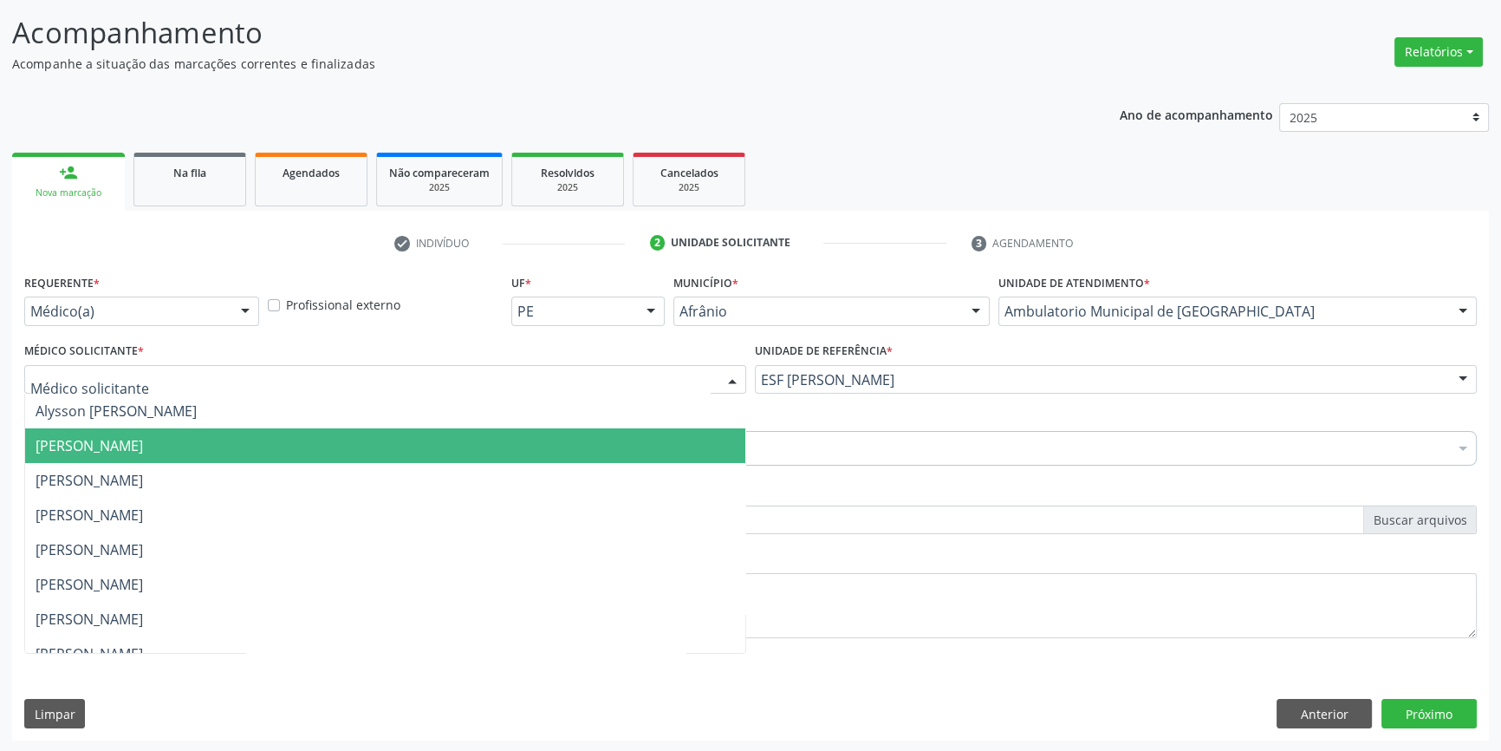
click at [286, 451] on span "[PERSON_NAME]" at bounding box center [385, 445] width 720 height 35
click at [186, 438] on div "Buscar por procedimentos" at bounding box center [750, 448] width 1453 height 35
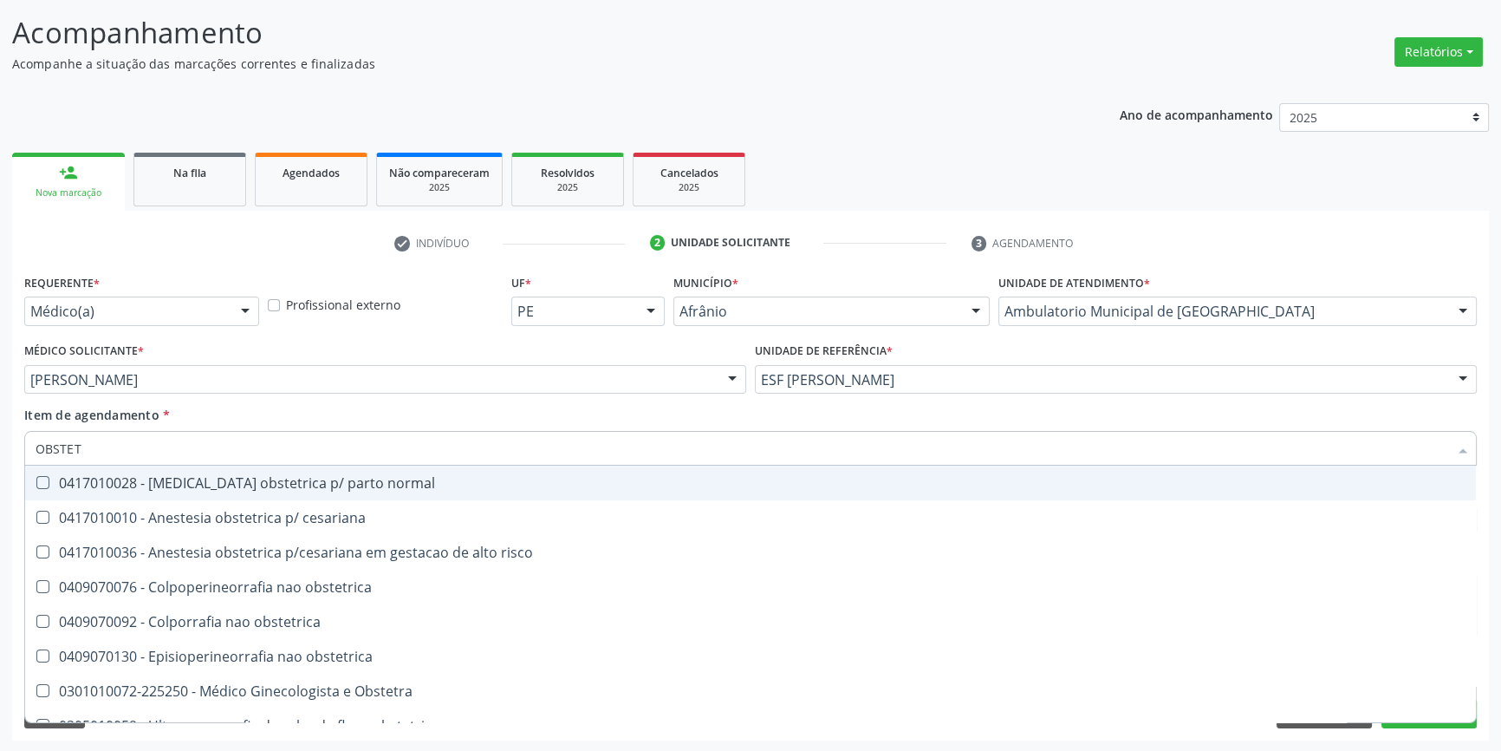
type input "OBSTETR"
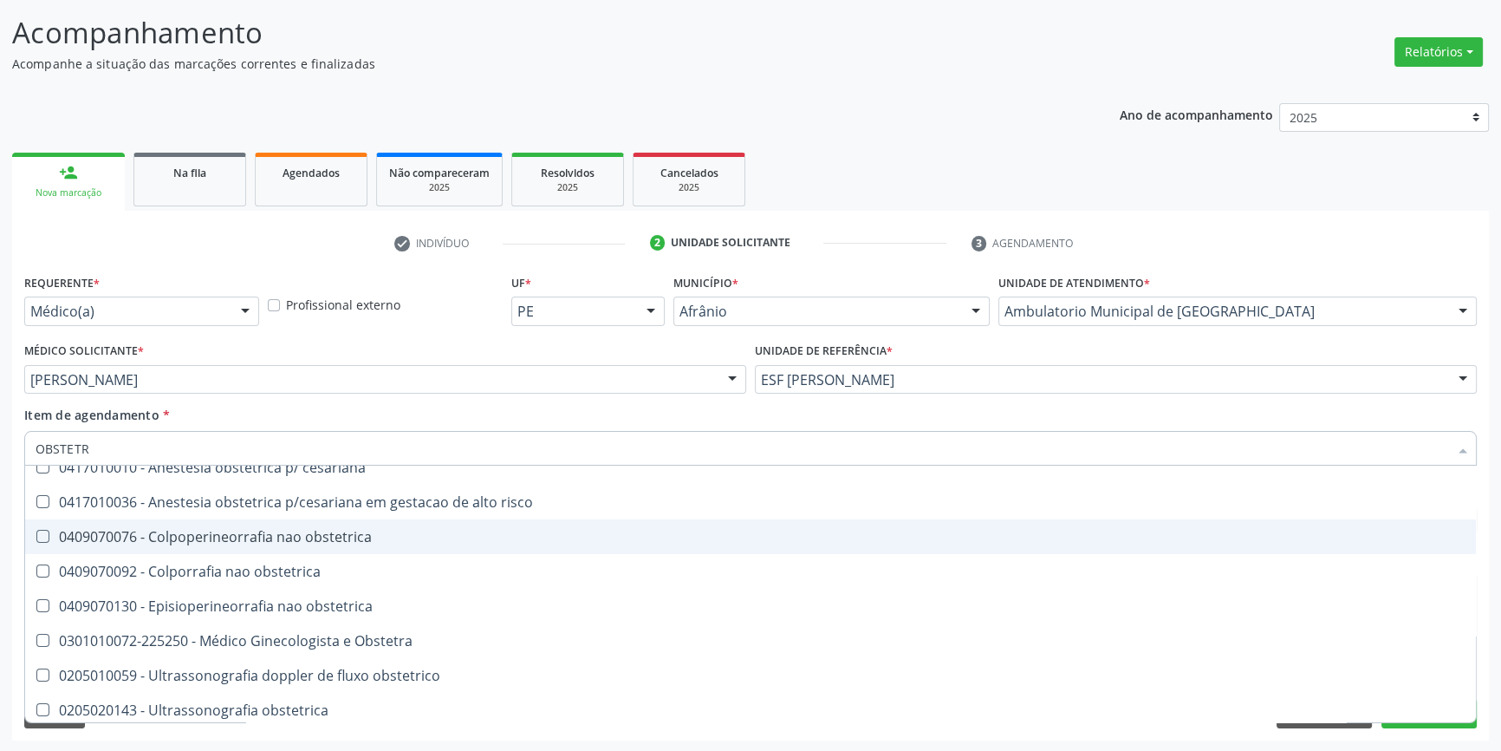
scroll to position [89, 0]
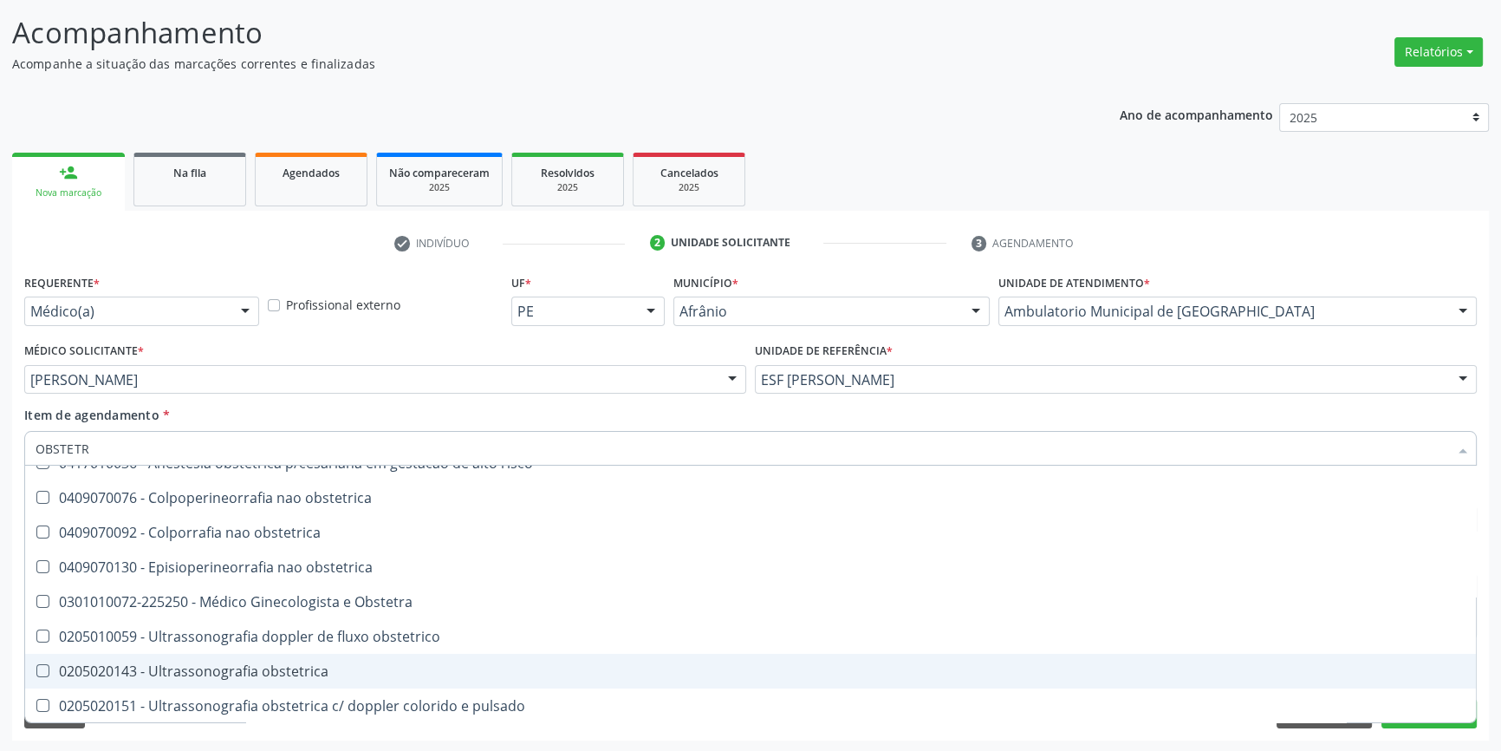
click at [259, 664] on div "0205020143 - Ultrassonografia obstetrica" at bounding box center [751, 671] width 1430 height 14
checkbox obstetrica "true"
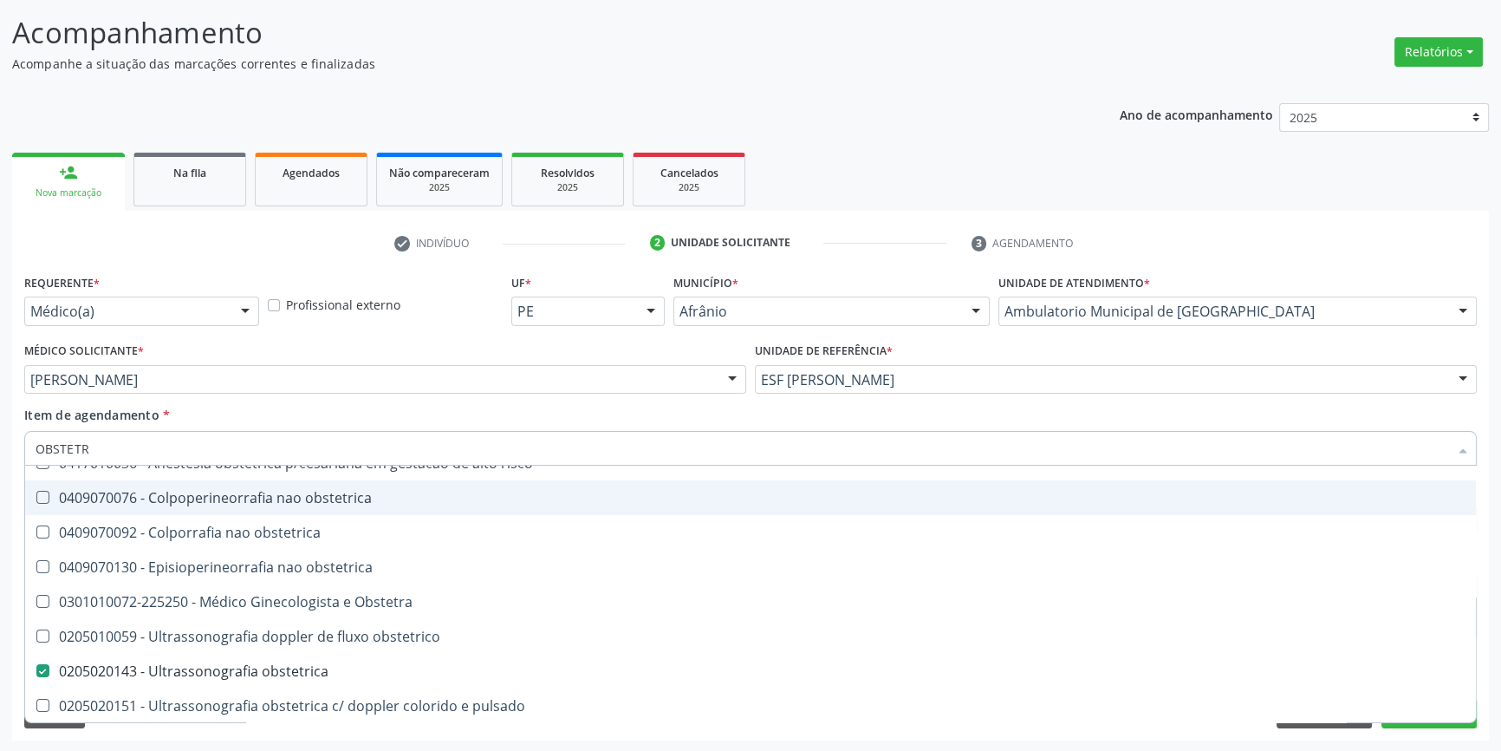
click at [314, 416] on div "Item de agendamento * OBSTETR Desfazer seleção 0417010028 - [MEDICAL_DATA] obst…" at bounding box center [750, 433] width 1453 height 55
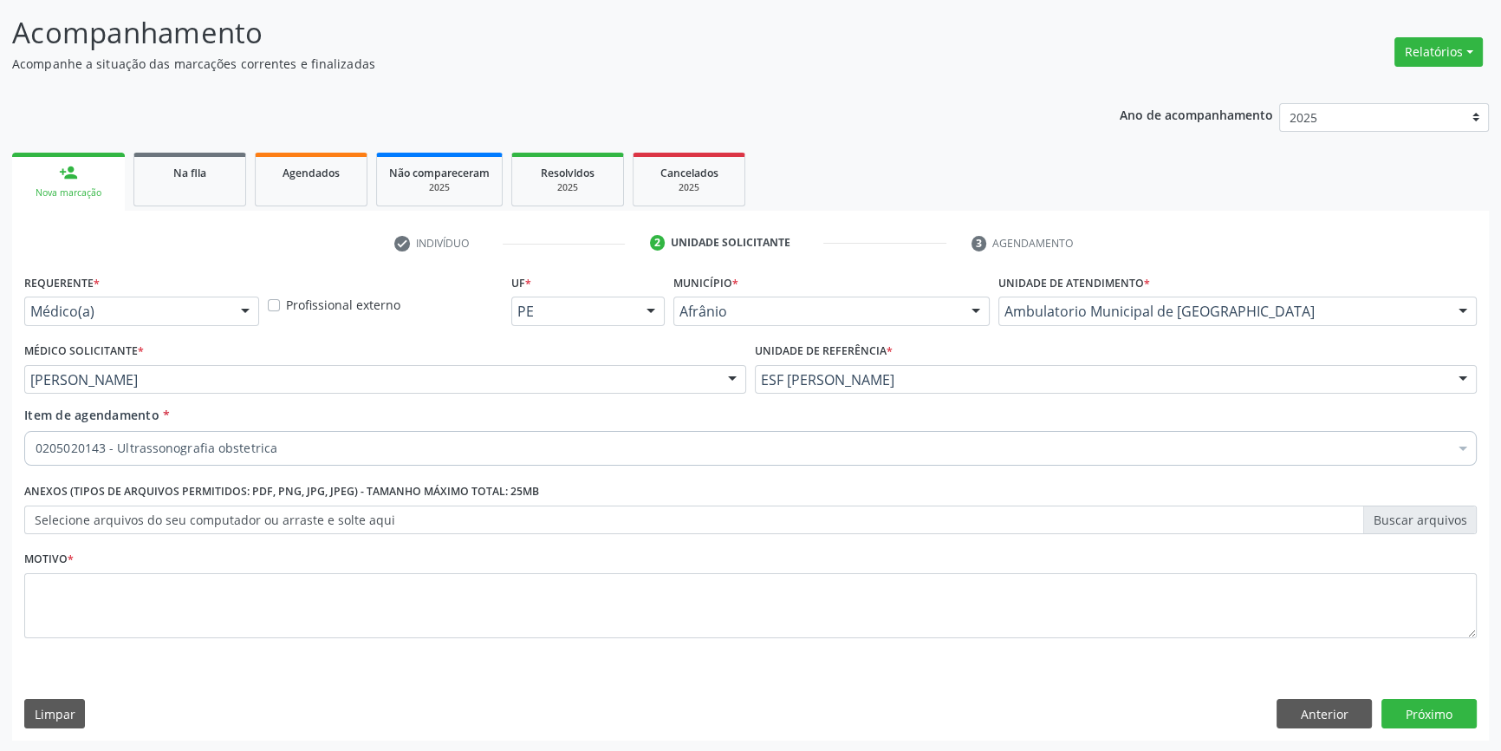
scroll to position [0, 0]
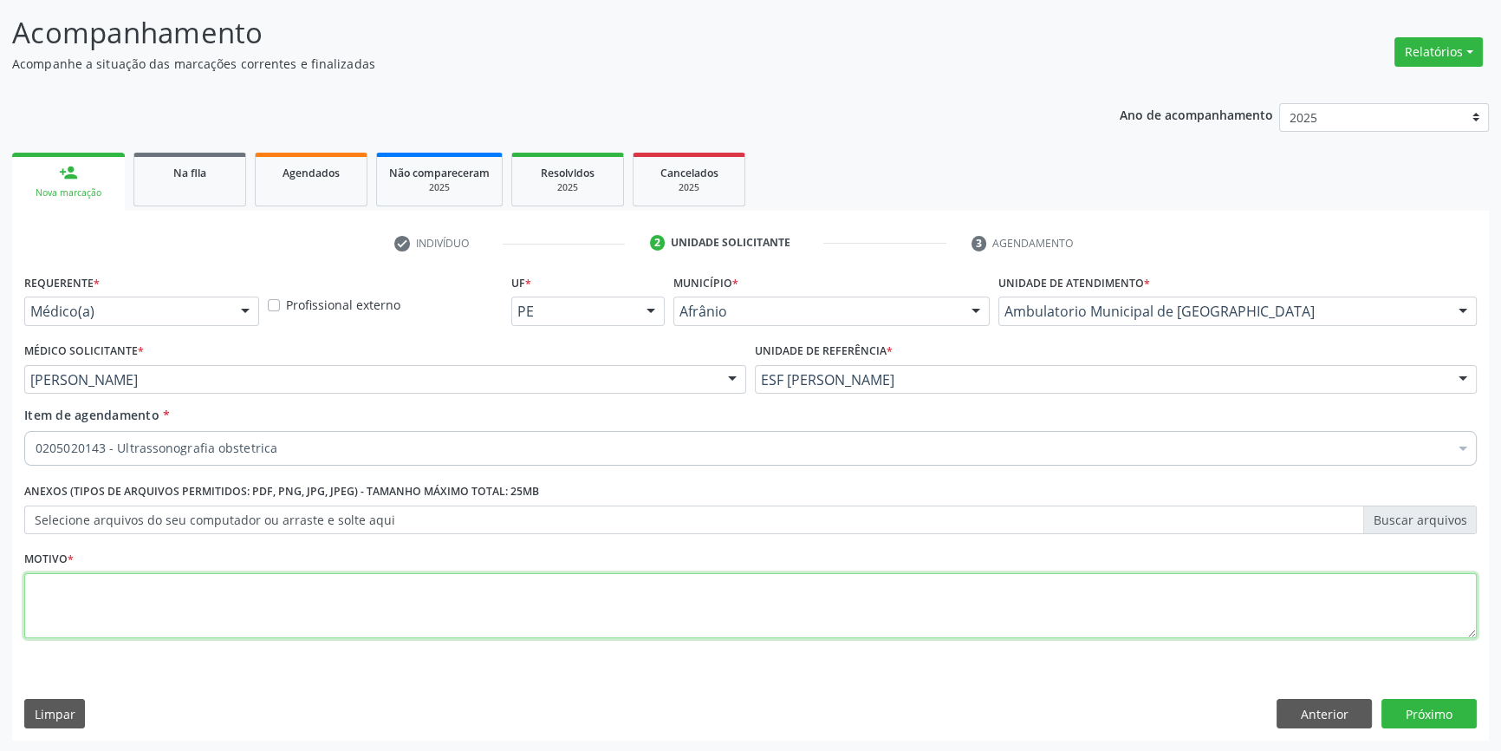
click at [208, 603] on textarea at bounding box center [750, 606] width 1453 height 66
type textarea "GESTANTE"
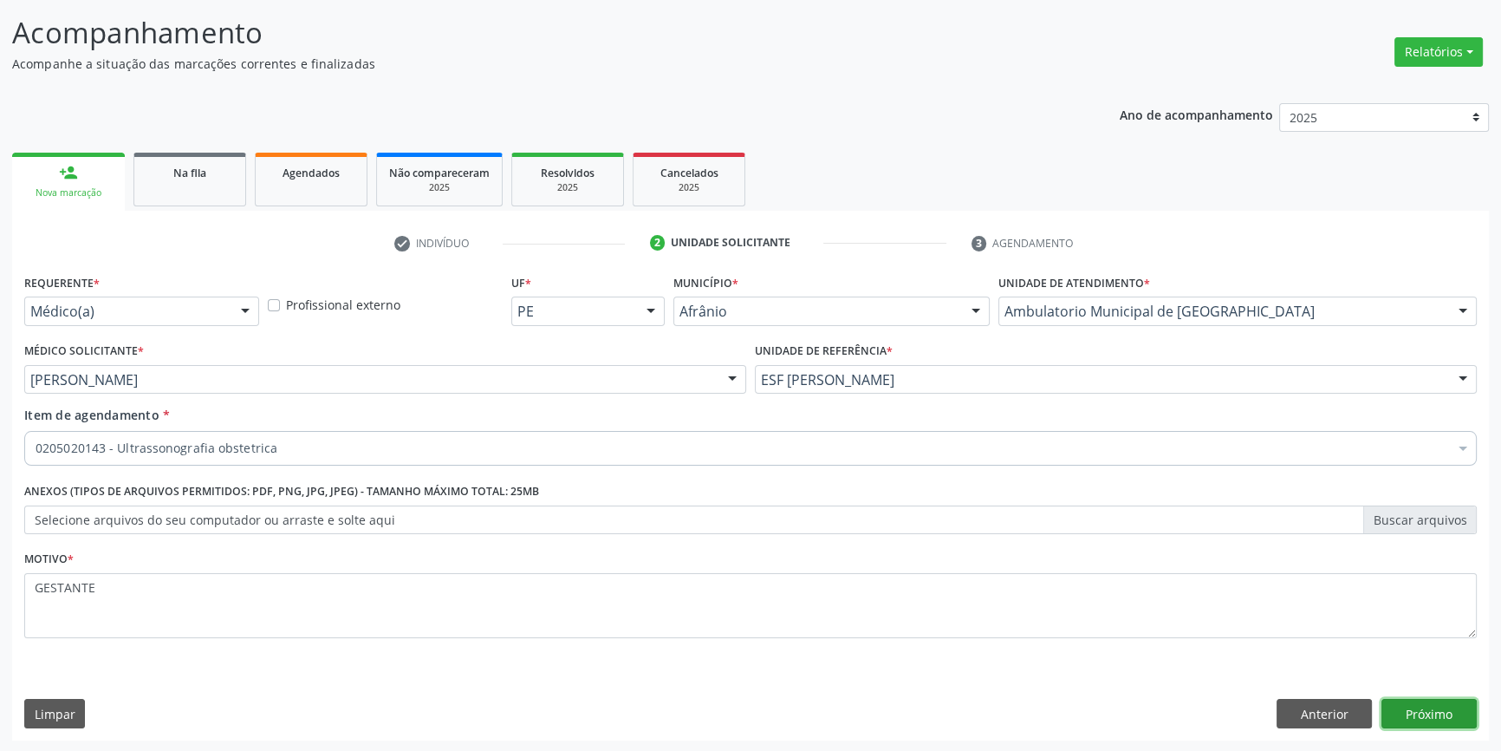
click at [1438, 699] on button "Próximo" at bounding box center [1429, 713] width 95 height 29
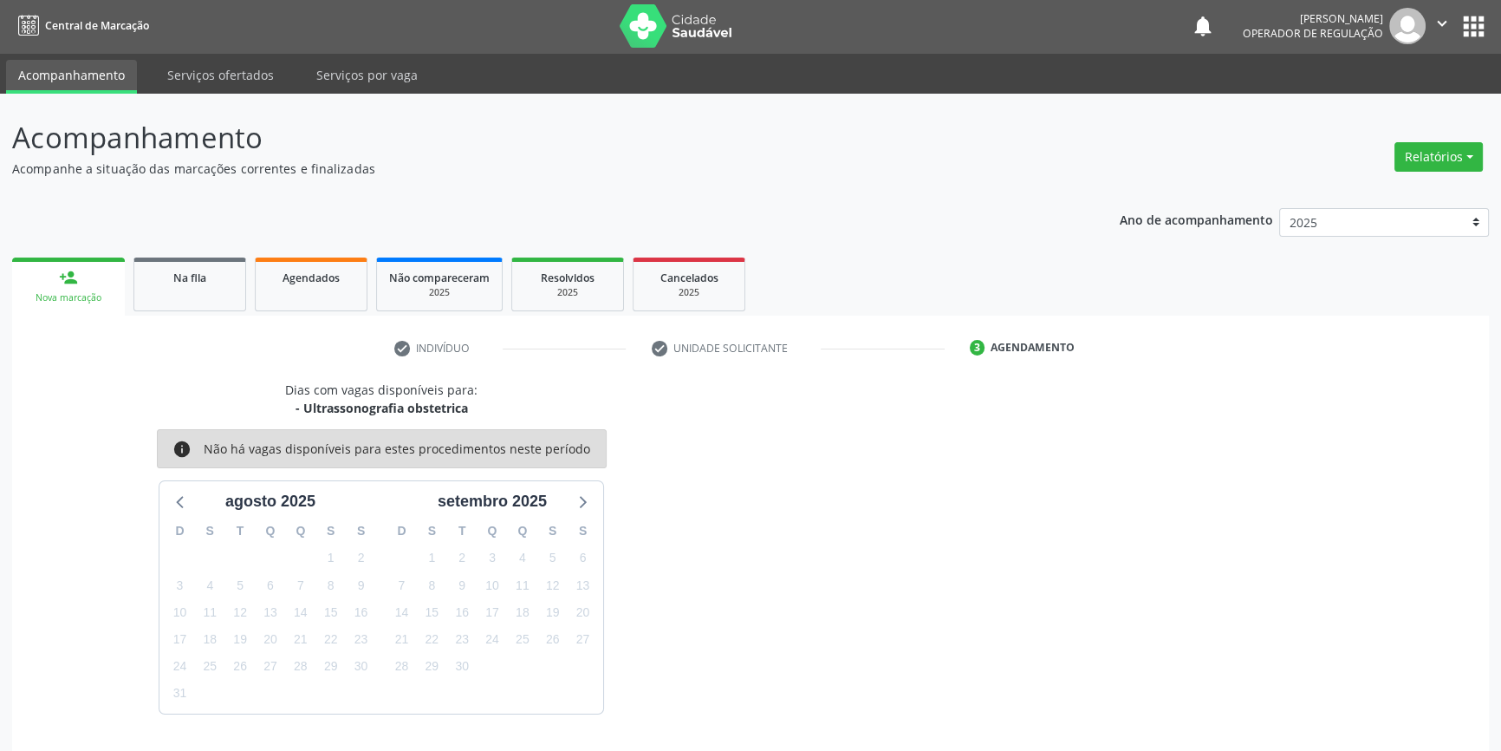
scroll to position [53, 0]
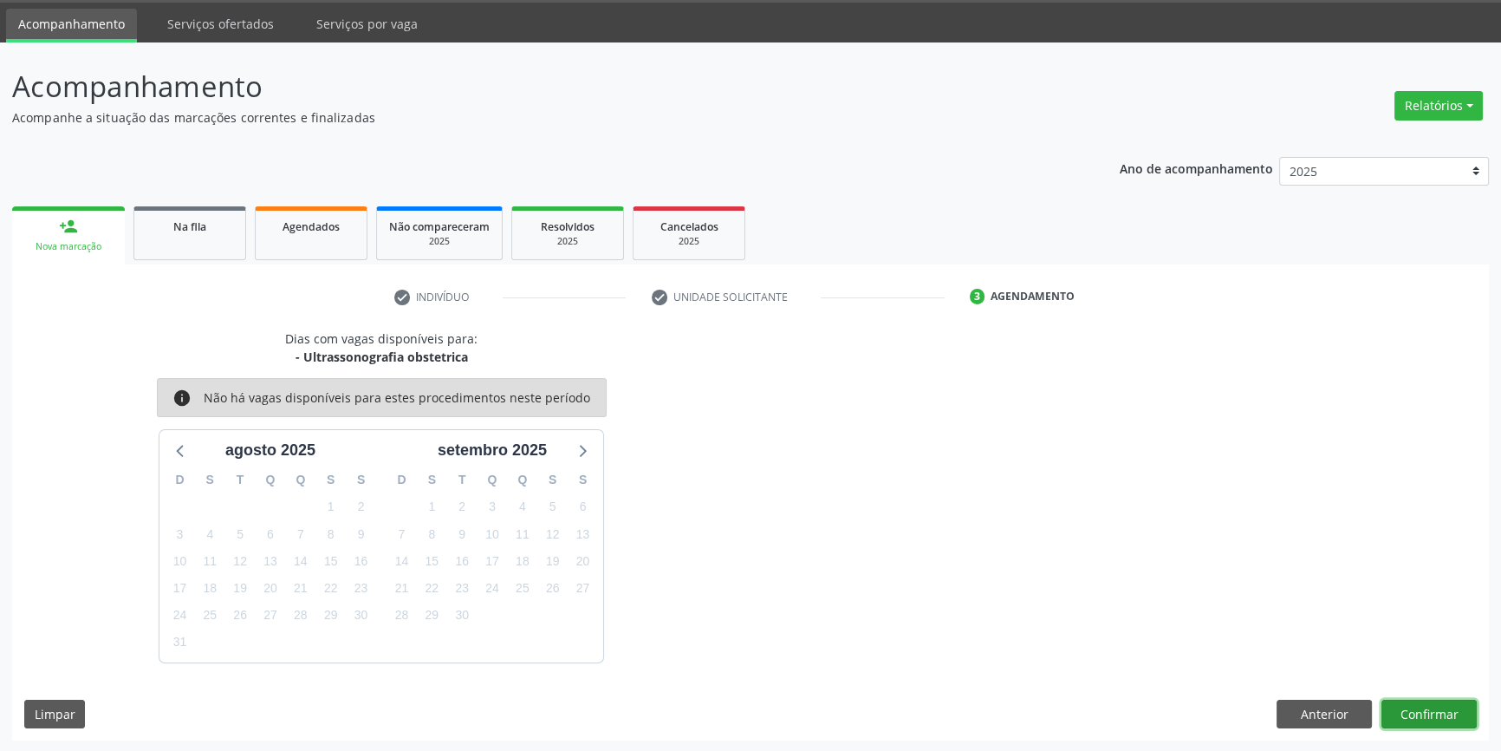
click at [1444, 712] on button "Confirmar" at bounding box center [1429, 713] width 95 height 29
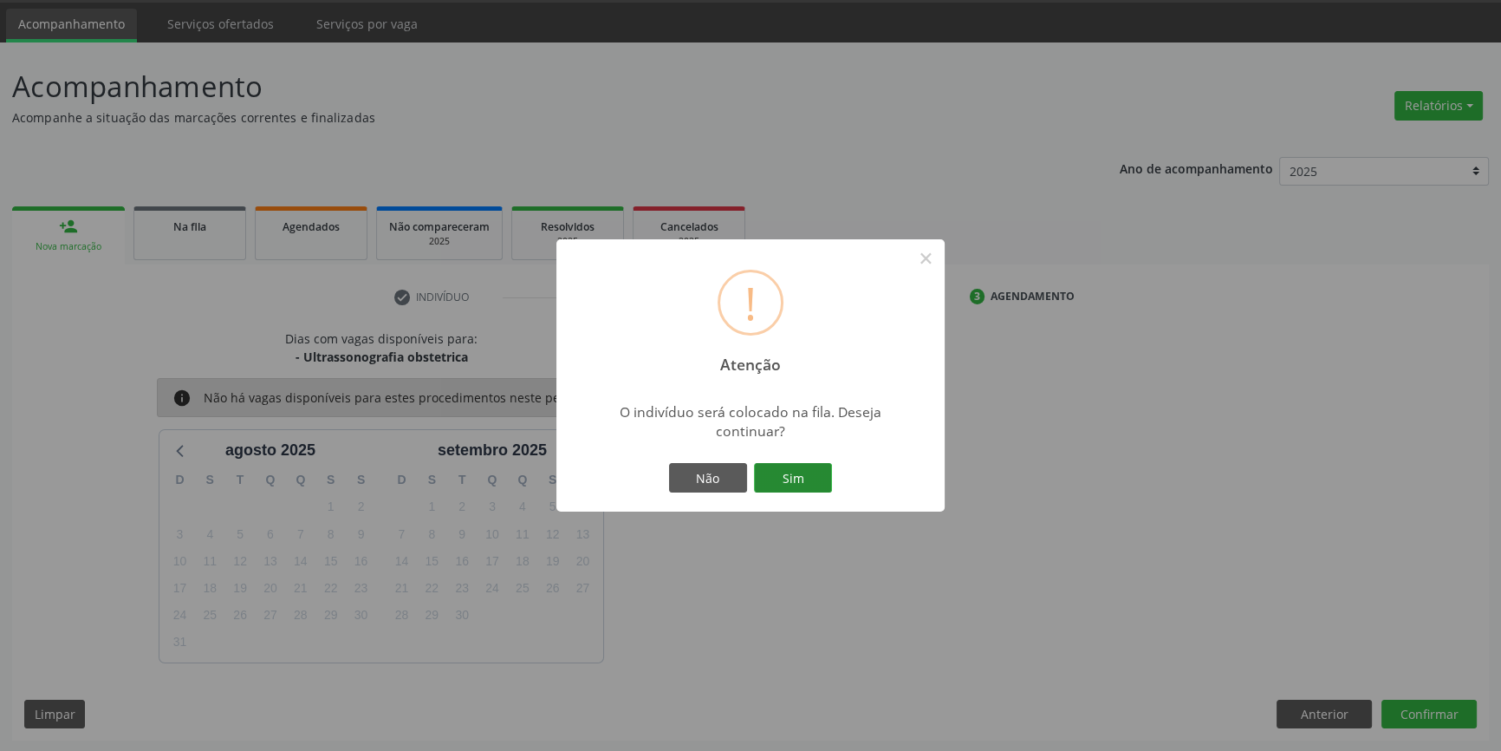
click at [809, 468] on button "Sim" at bounding box center [793, 477] width 78 height 29
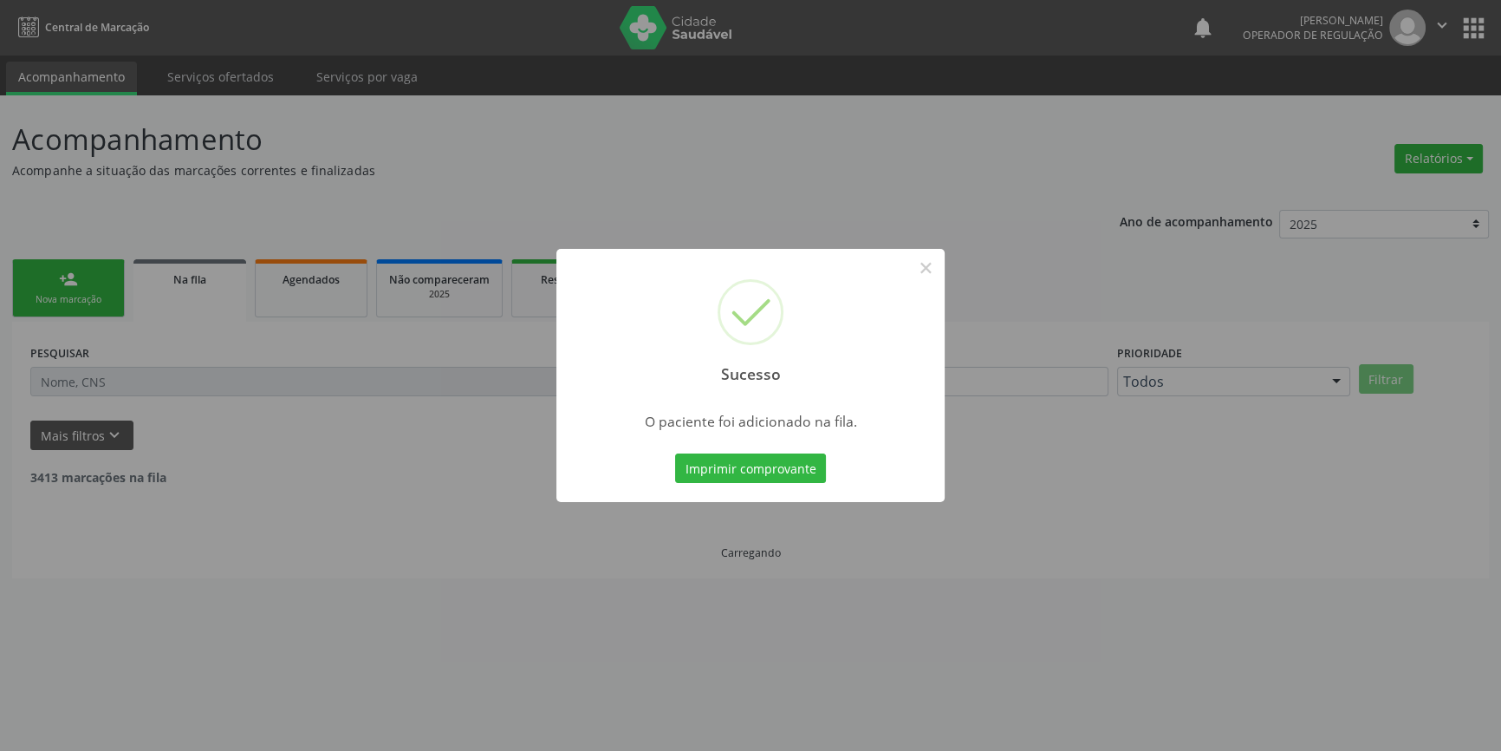
scroll to position [0, 0]
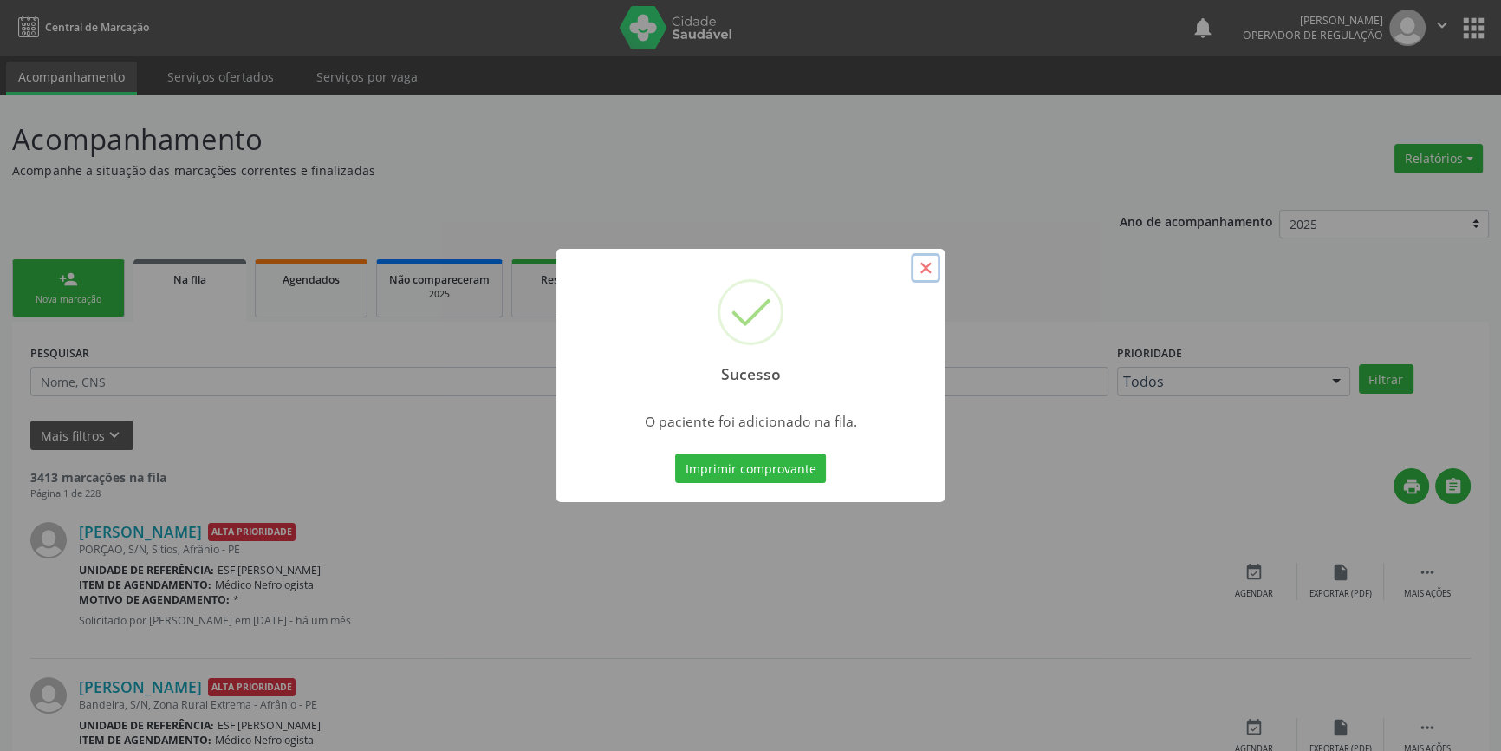
click at [938, 269] on button "×" at bounding box center [925, 267] width 29 height 29
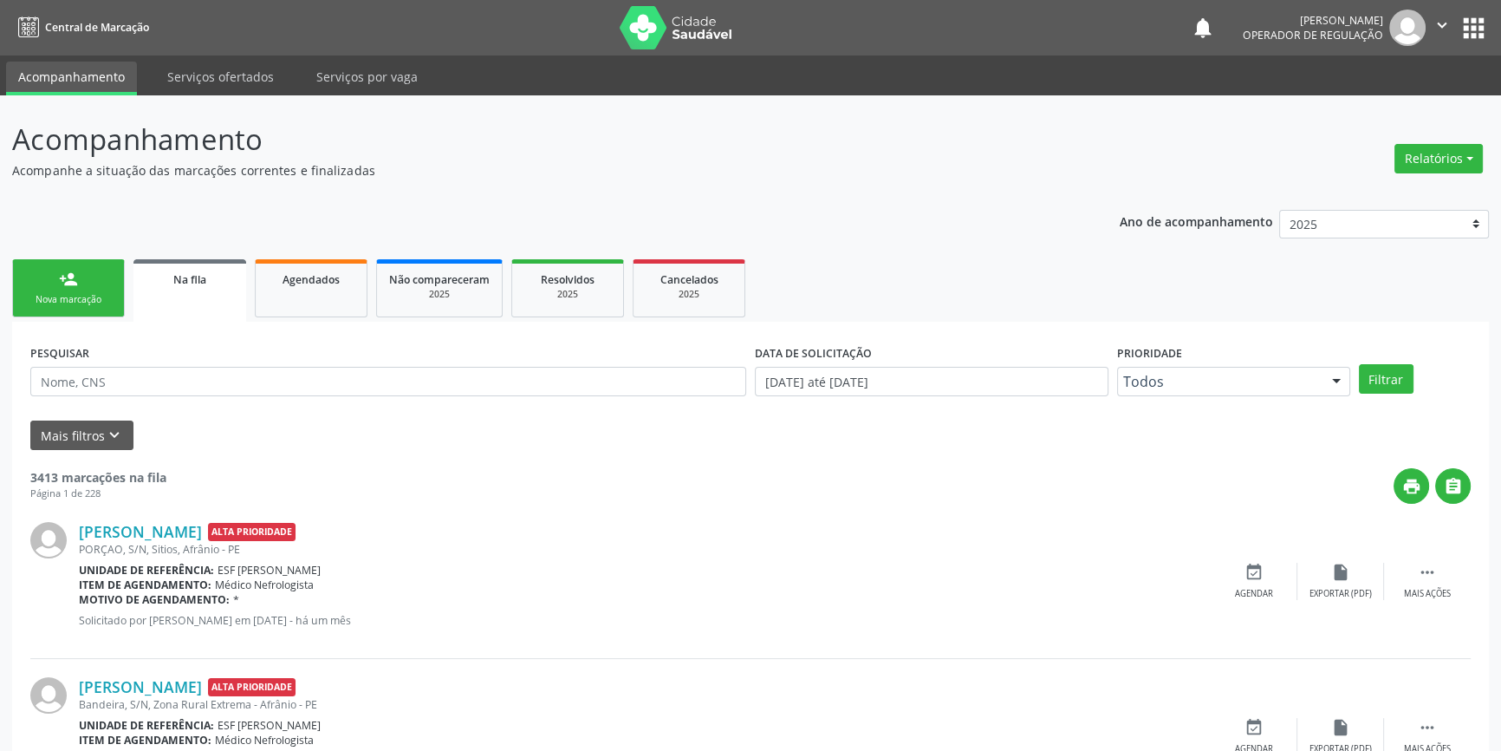
click at [96, 286] on link "person_add Nova marcação" at bounding box center [68, 288] width 113 height 58
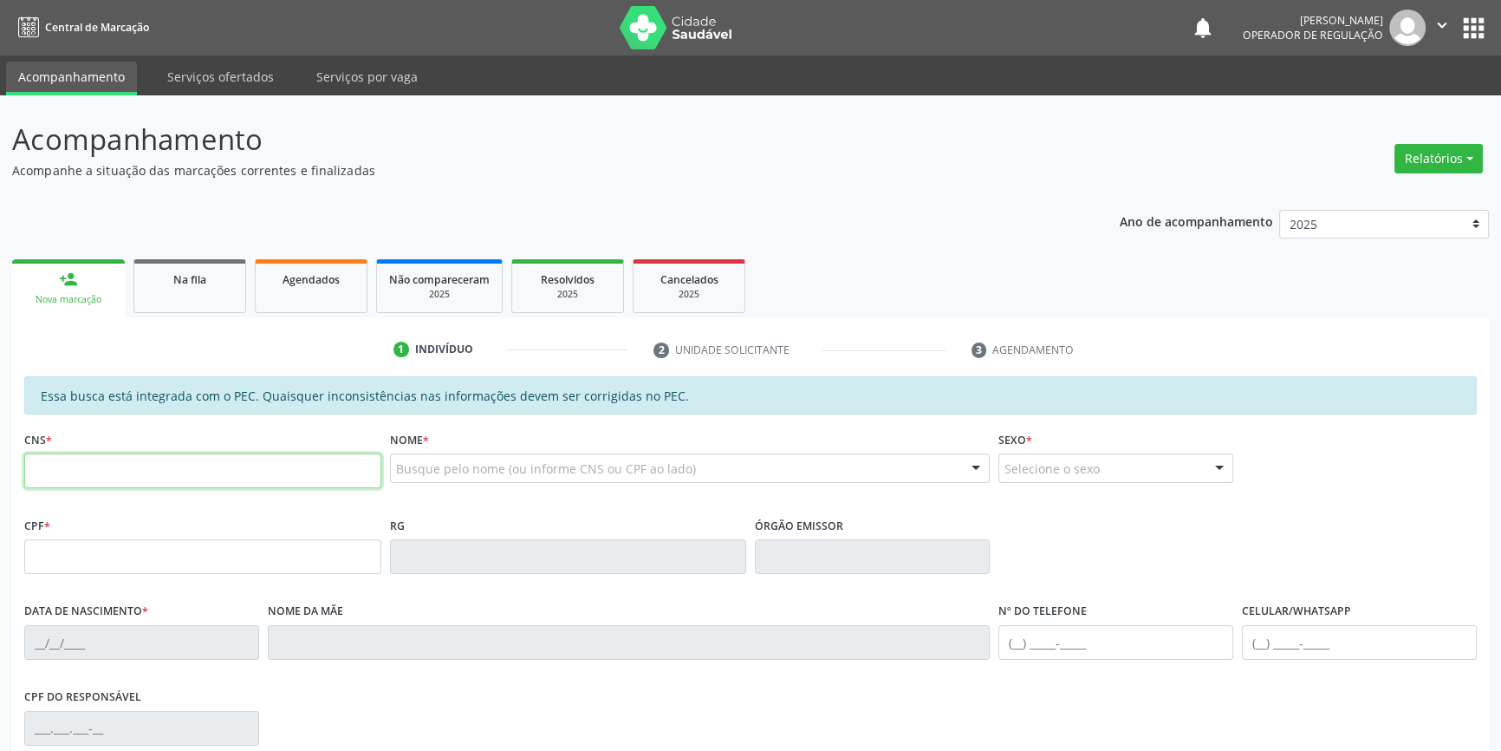
click at [99, 484] on input "text" at bounding box center [202, 470] width 357 height 35
type input "706 3037 9587 2678"
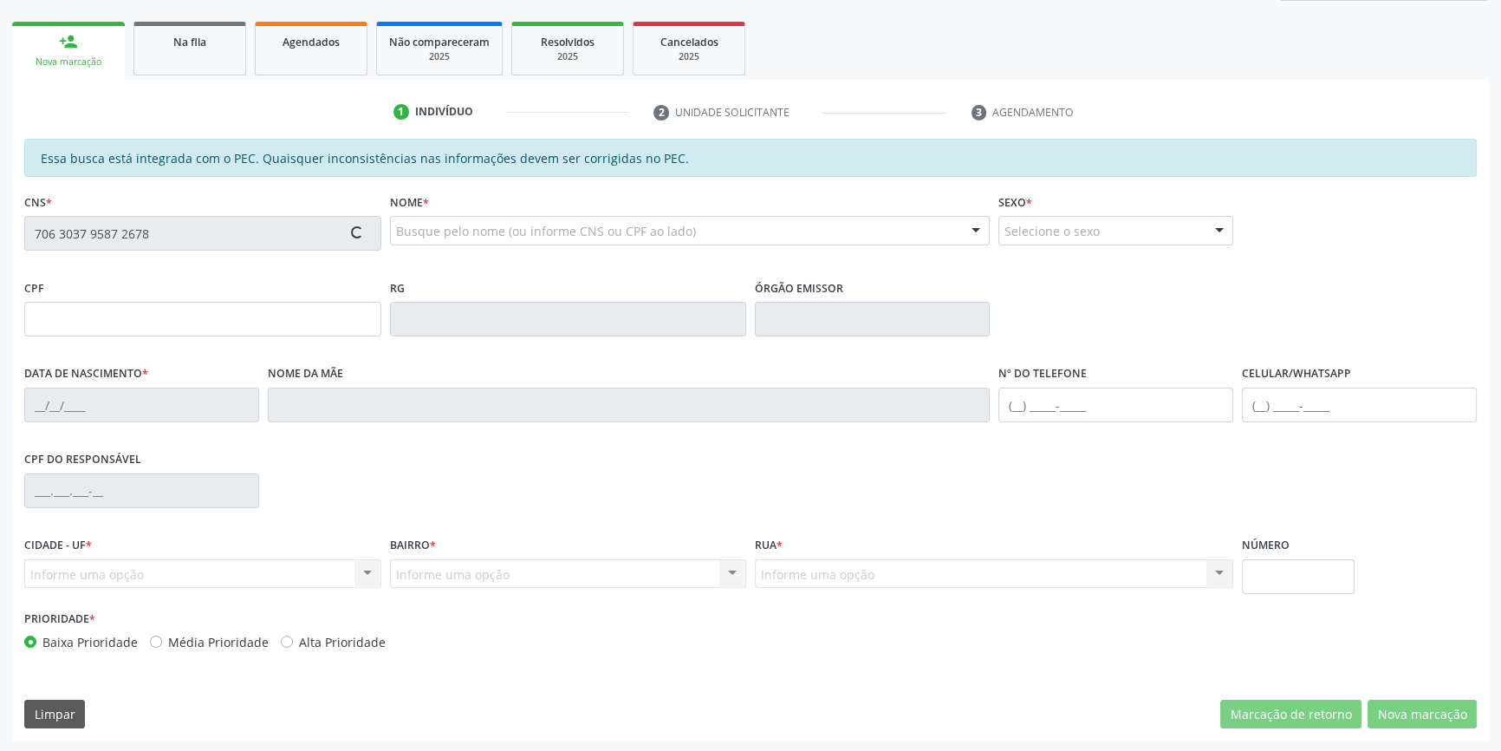
type input "999.611.303-59"
type input "[DATE]"
type input "[PERSON_NAME]"
type input "[PHONE_NUMBER]"
type input "S/N"
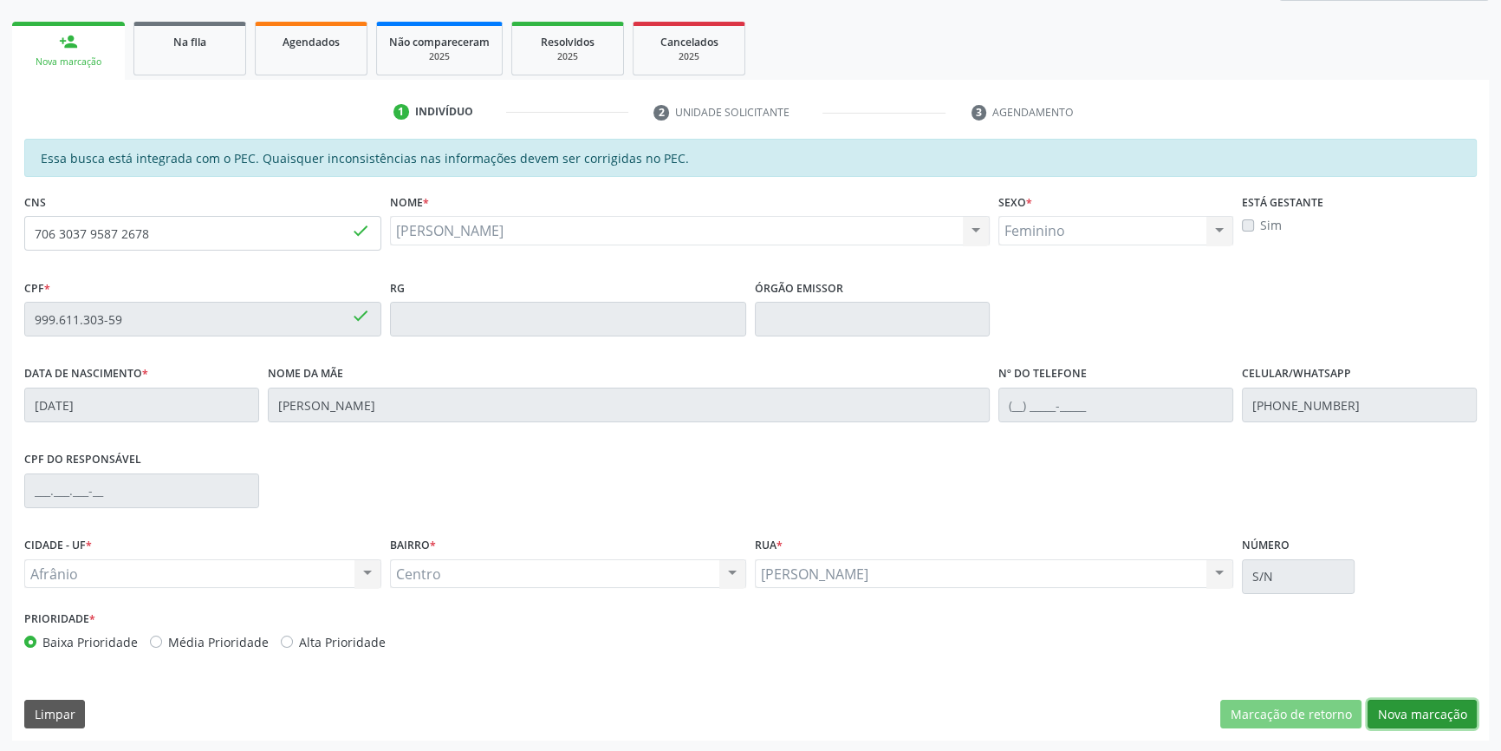
click at [1442, 706] on button "Nova marcação" at bounding box center [1422, 713] width 109 height 29
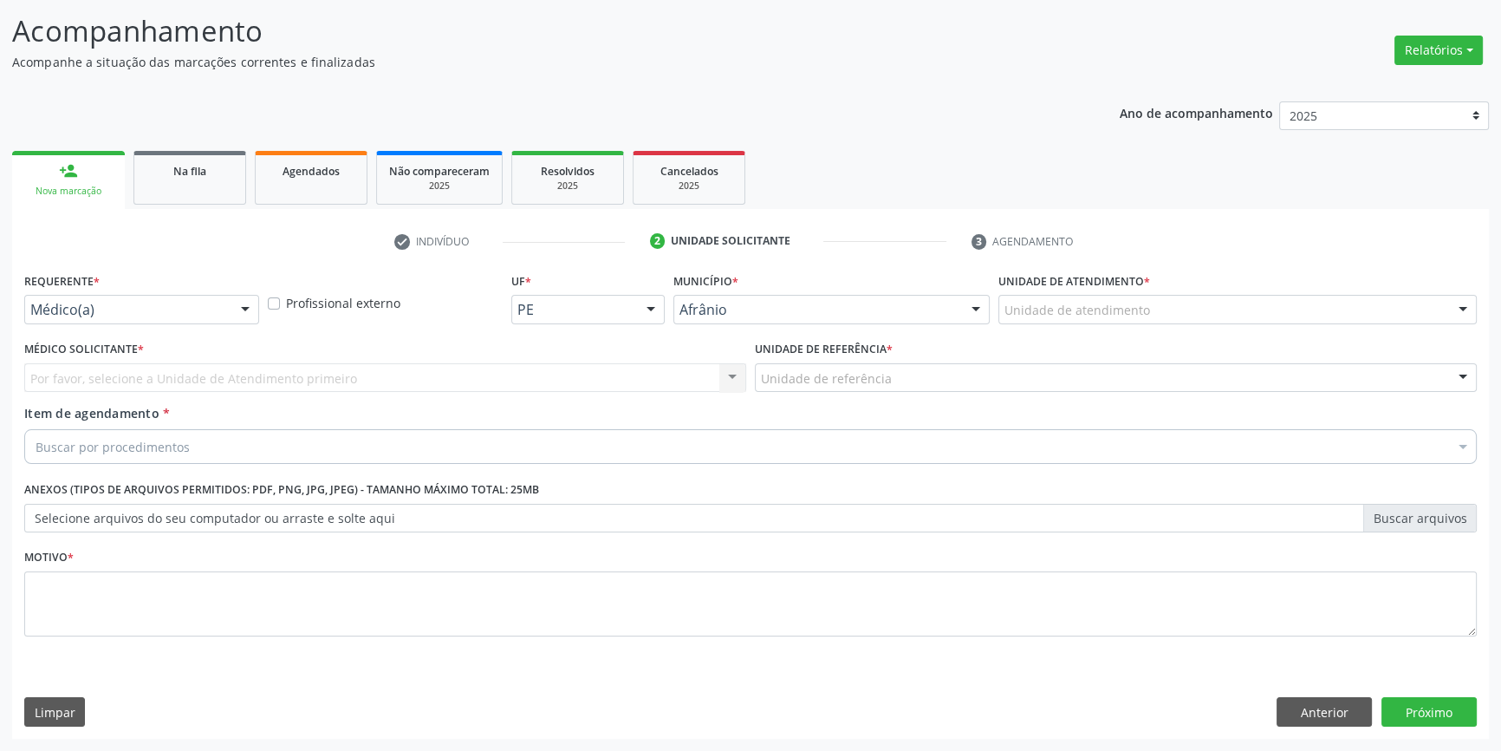
scroll to position [107, 0]
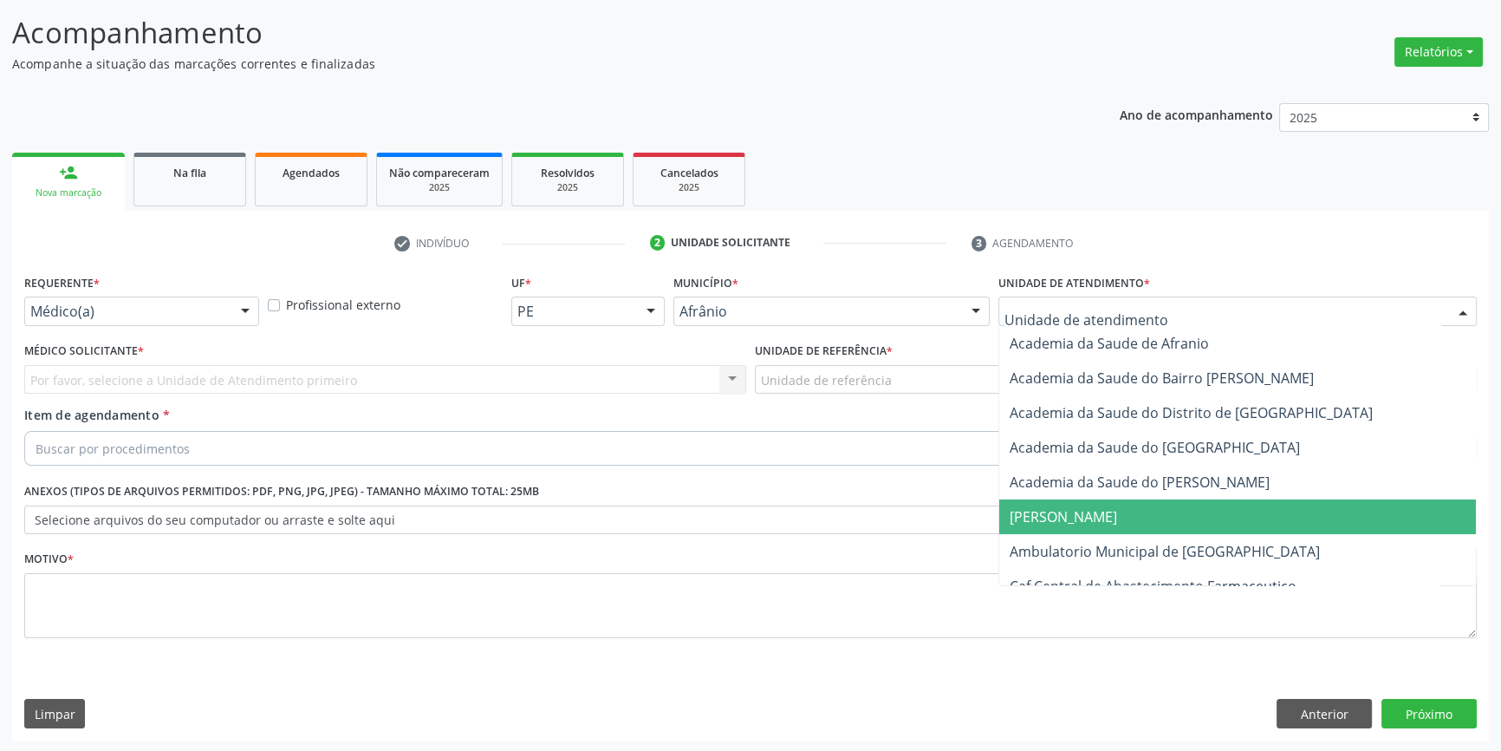
click at [1131, 554] on span "Ambulatorio Municipal de [GEOGRAPHIC_DATA]" at bounding box center [1165, 551] width 310 height 19
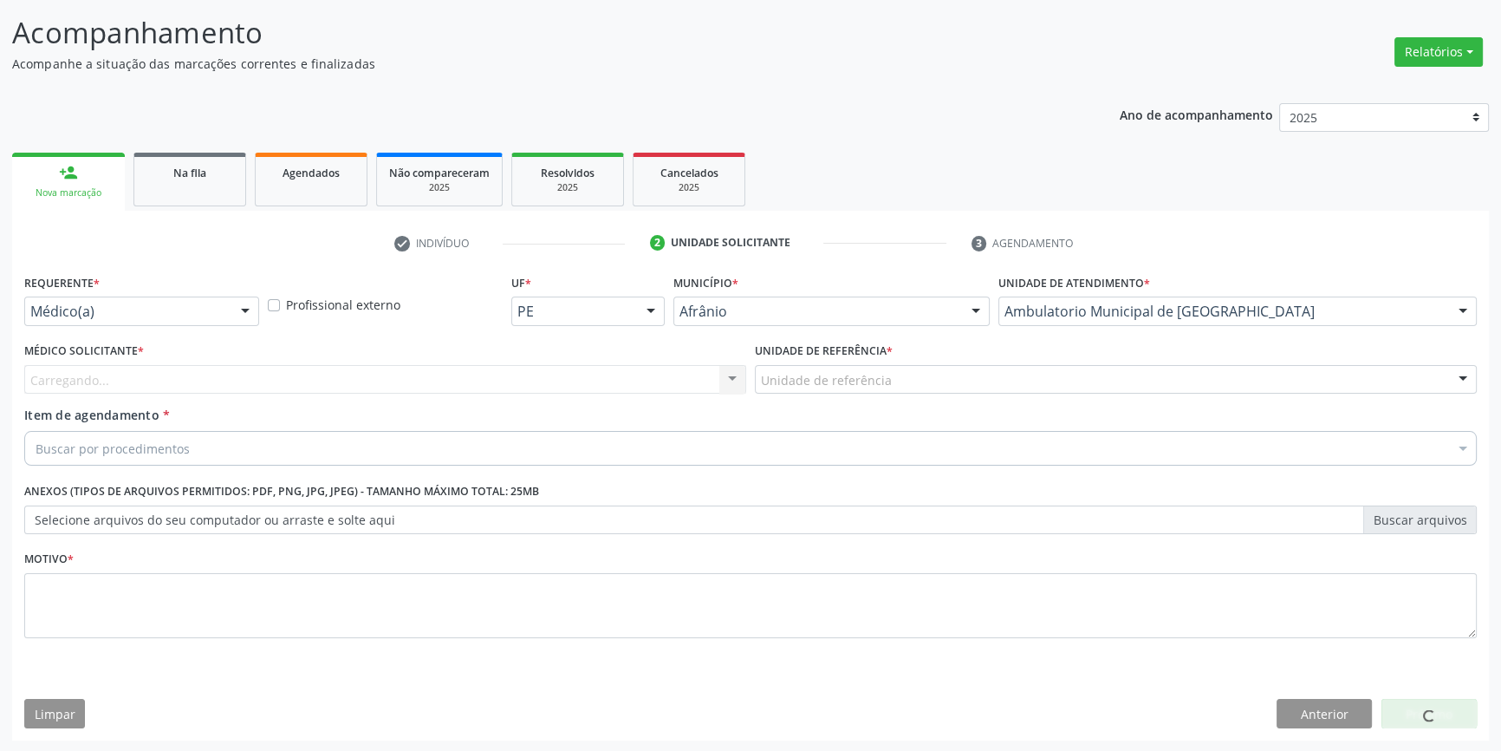
click at [892, 380] on div "Unidade de referência" at bounding box center [1116, 379] width 722 height 29
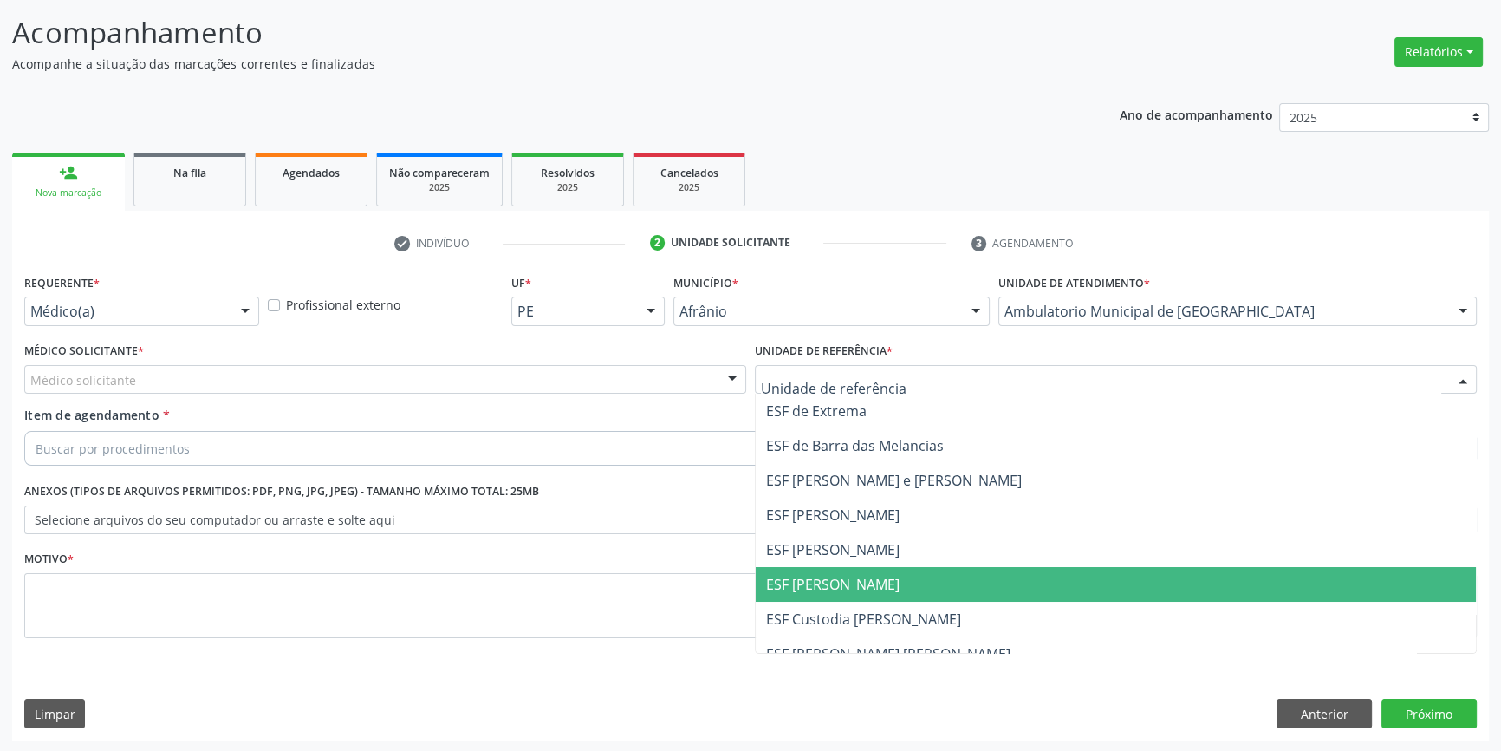
click at [839, 569] on span "ESF [PERSON_NAME]" at bounding box center [1116, 584] width 720 height 35
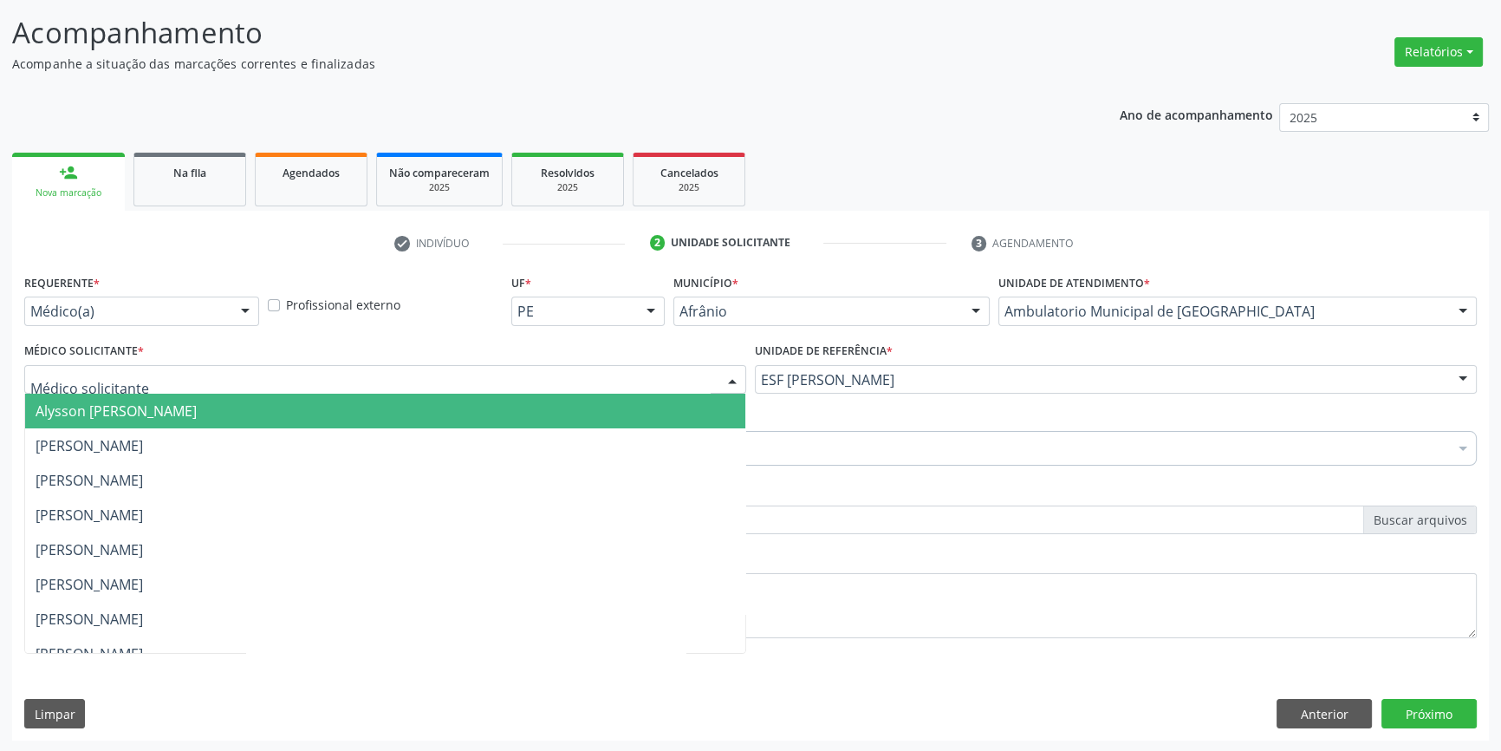
click at [479, 382] on div at bounding box center [385, 379] width 722 height 29
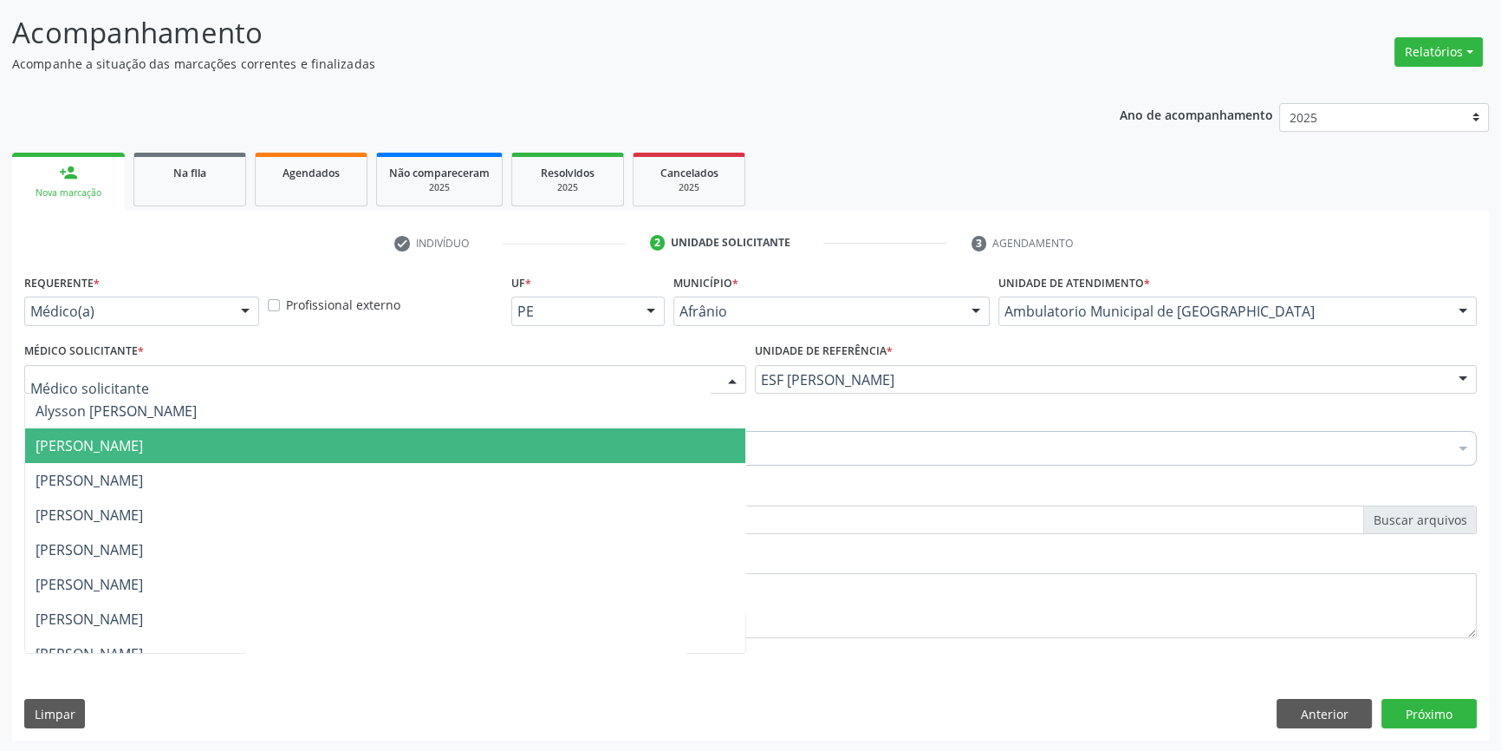
click at [143, 441] on span "[PERSON_NAME]" at bounding box center [89, 445] width 107 height 19
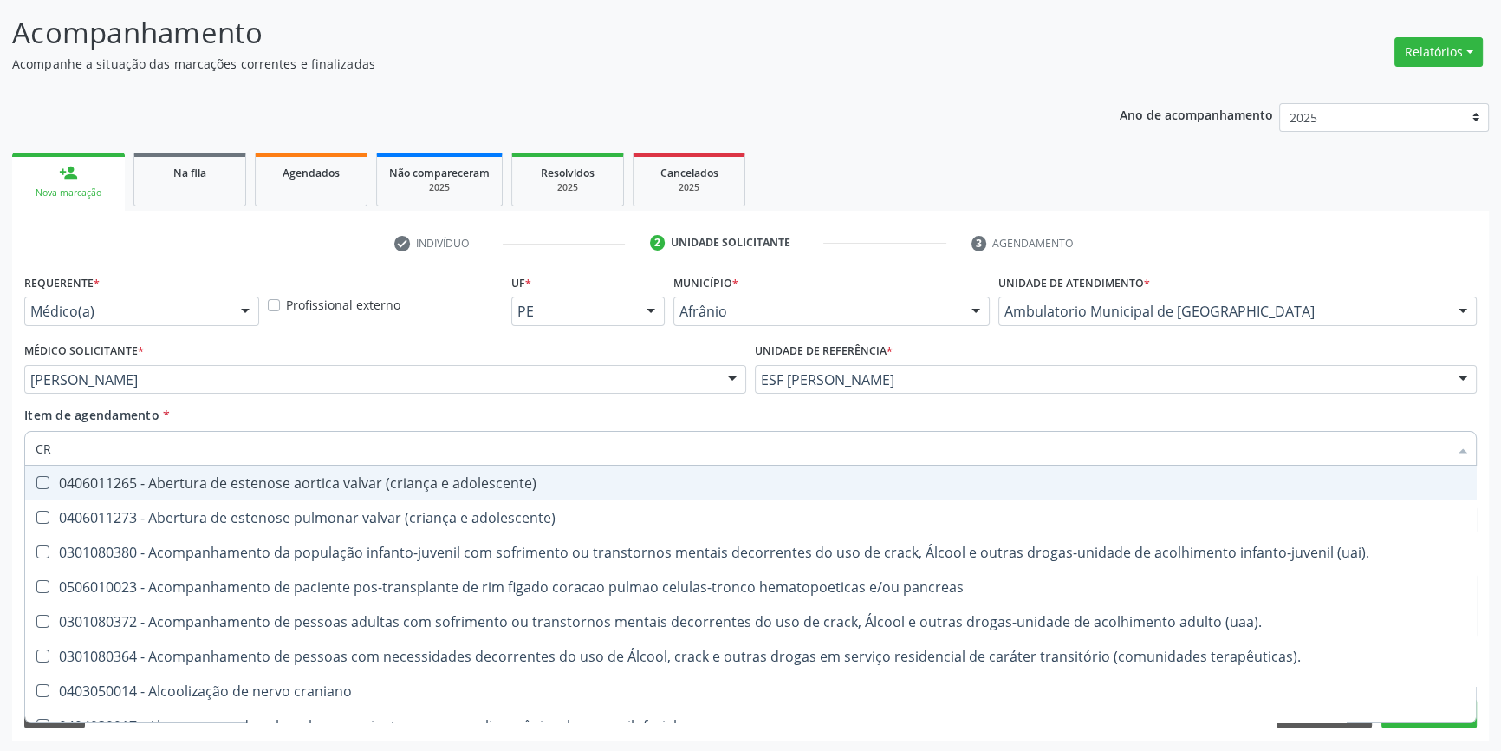
type input "C"
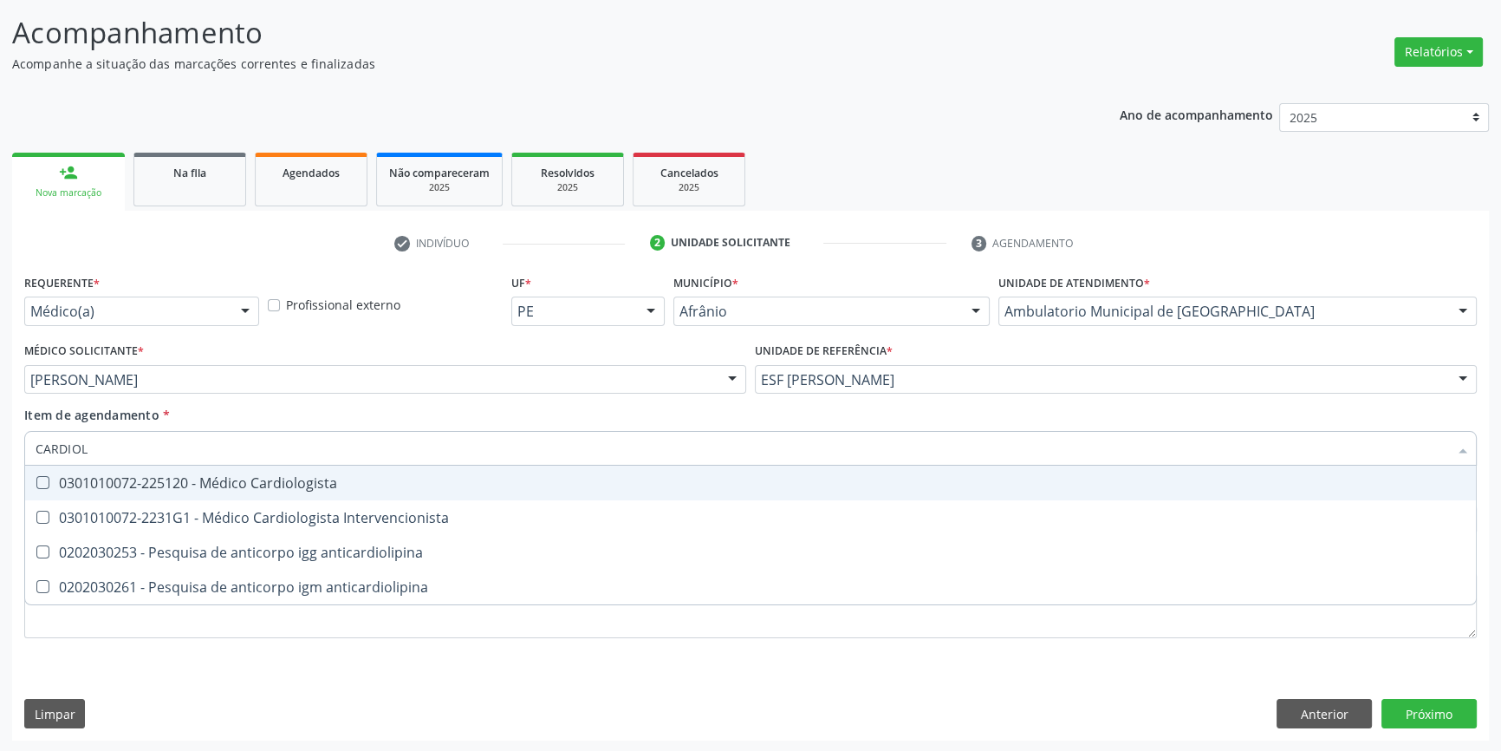
type input "CARDIOLO"
click at [309, 460] on div "CARDIOLO Selecionar todos 0301010072-225120 - Médico Cardiologista 0301010072-2…" at bounding box center [750, 445] width 1453 height 29
click at [309, 470] on span "0301010072-225120 - Médico Cardiologista" at bounding box center [750, 482] width 1451 height 35
checkbox Cardiologista "true"
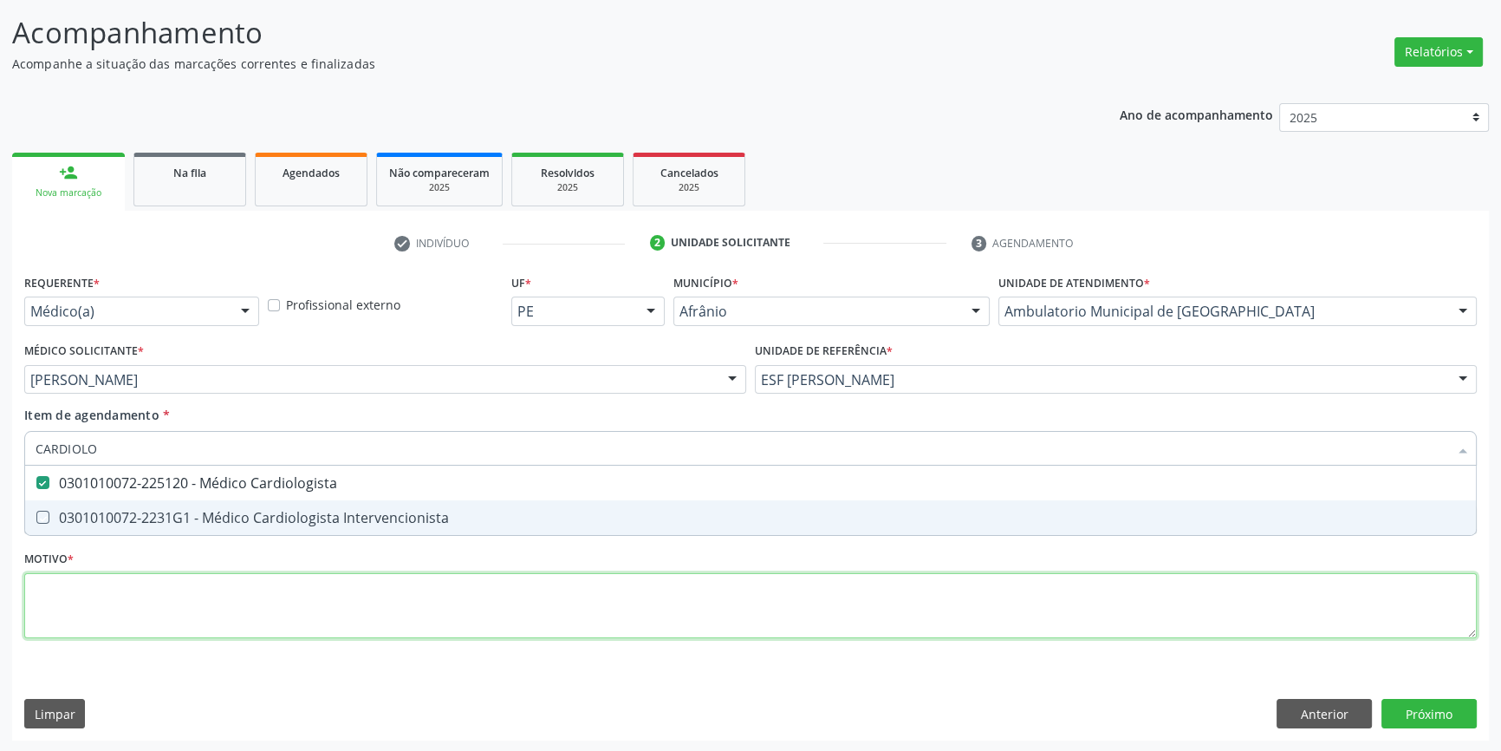
click at [224, 620] on div "Requerente * Médico(a) Médico(a) Enfermeiro(a) Paciente Nenhum resultado encont…" at bounding box center [750, 466] width 1453 height 393
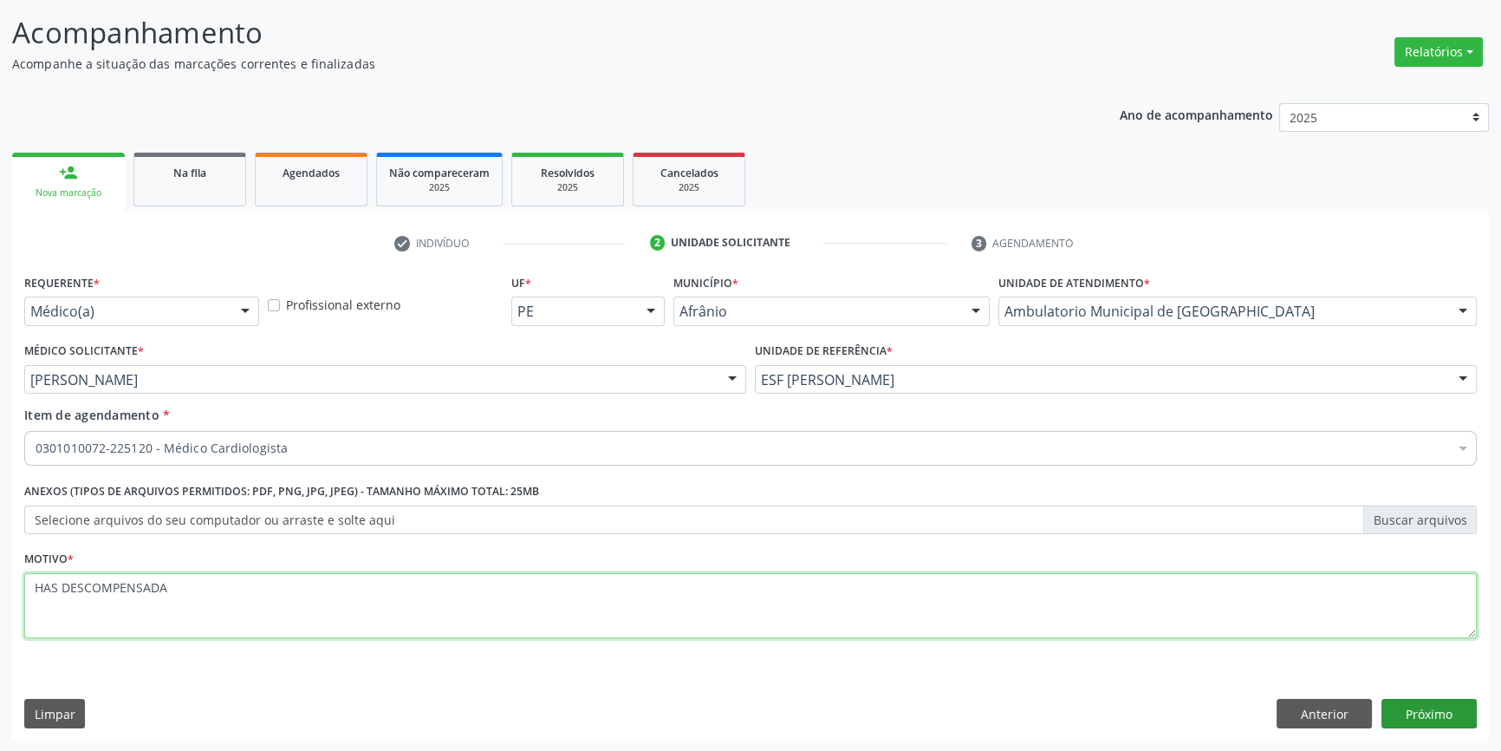
type textarea "HAS DESCOMPENSADA"
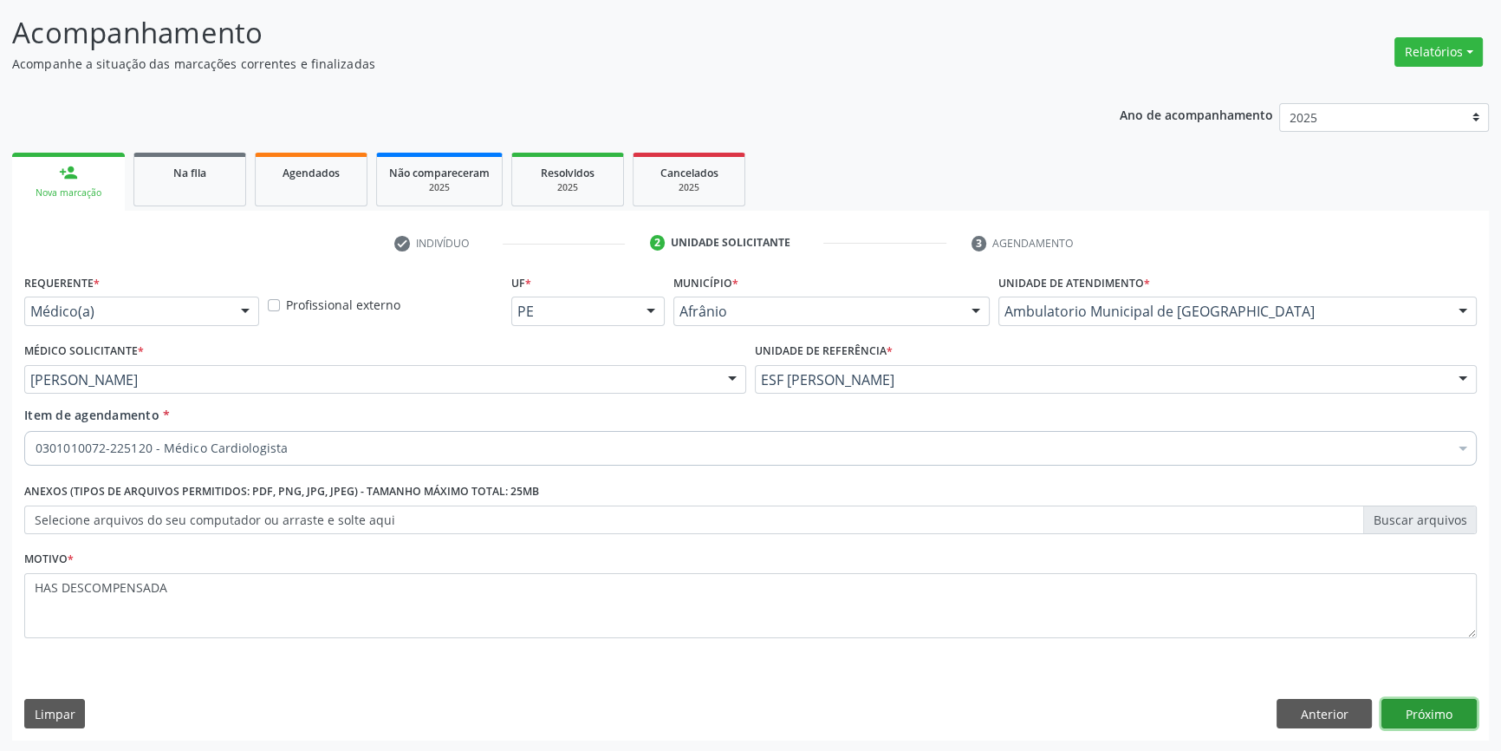
click at [1451, 706] on button "Próximo" at bounding box center [1429, 713] width 95 height 29
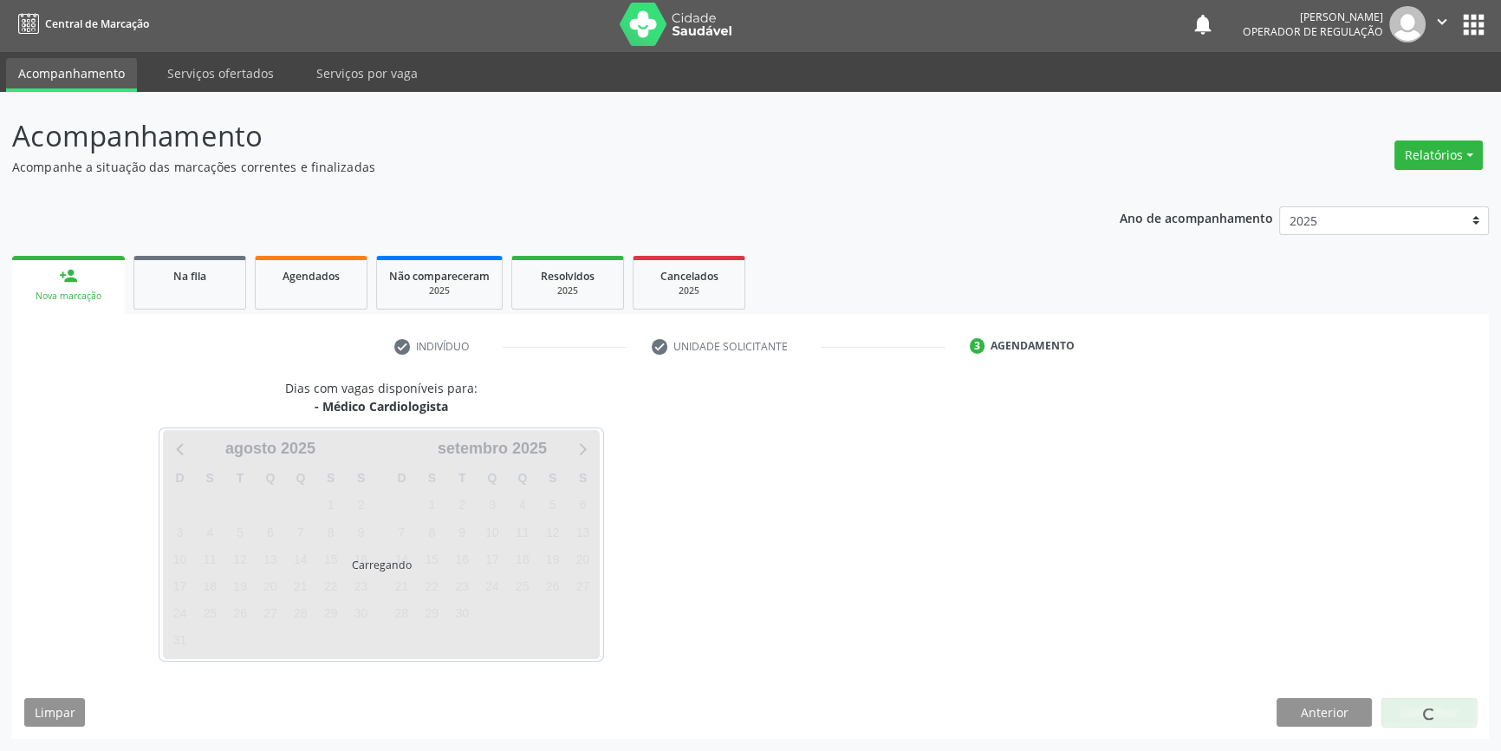
scroll to position [2, 0]
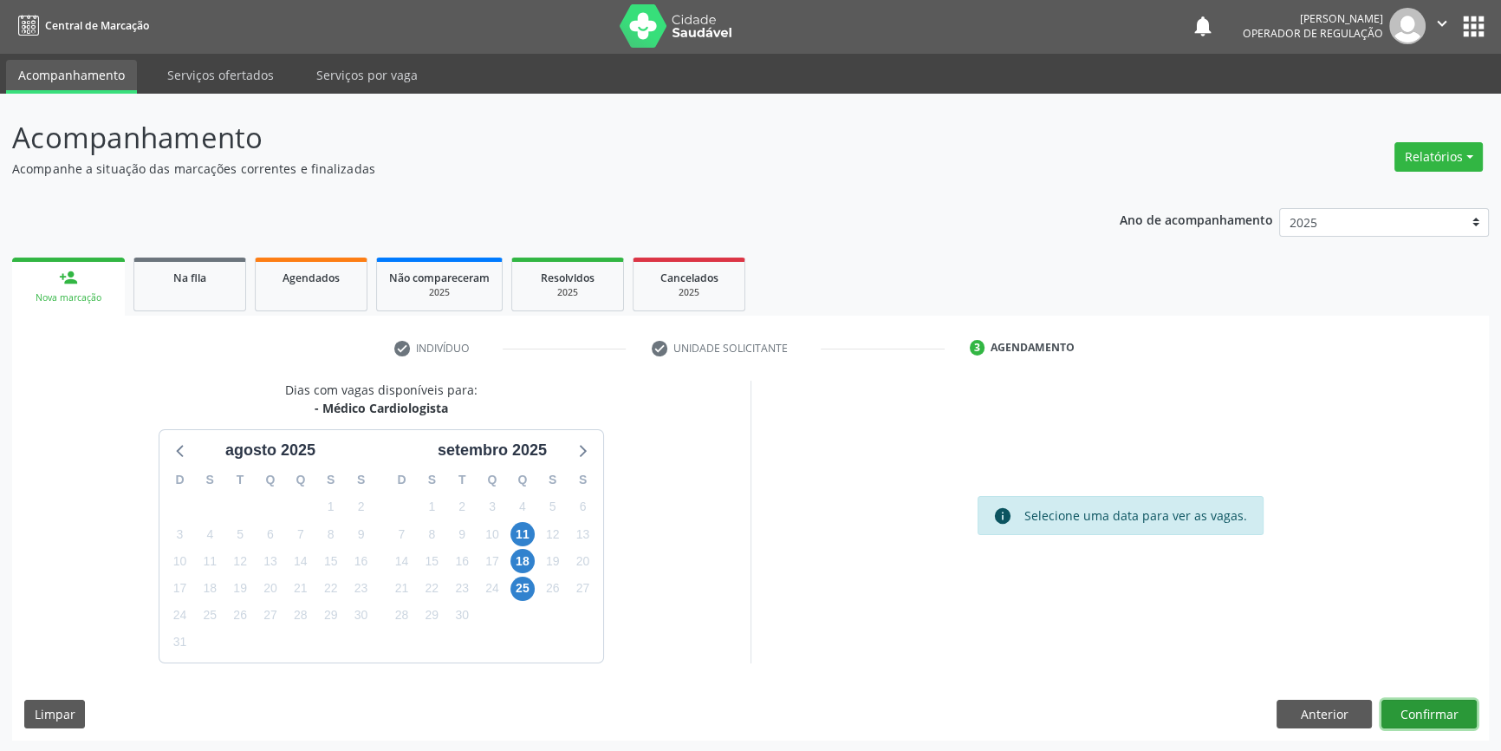
click at [1439, 715] on button "Confirmar" at bounding box center [1429, 713] width 95 height 29
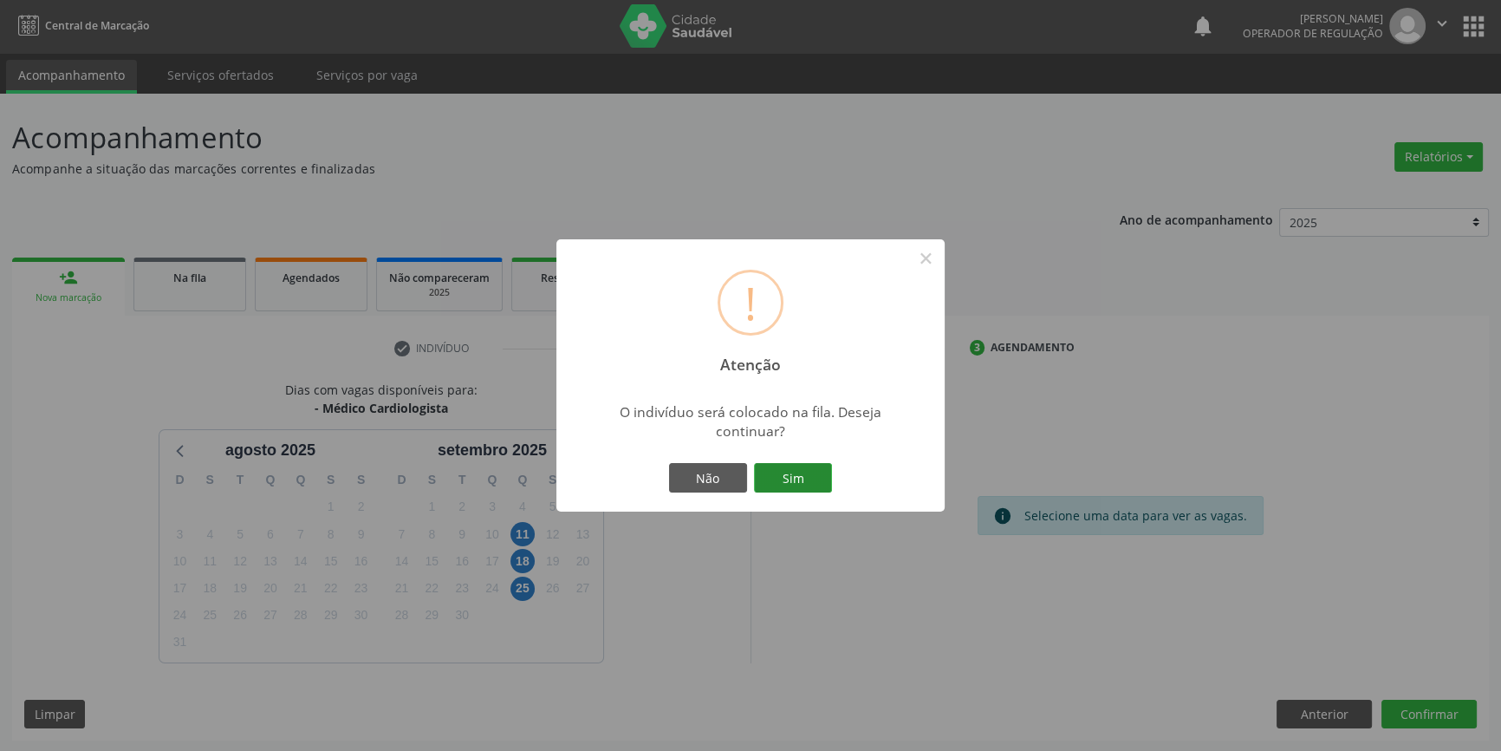
click at [772, 468] on button "Sim" at bounding box center [793, 477] width 78 height 29
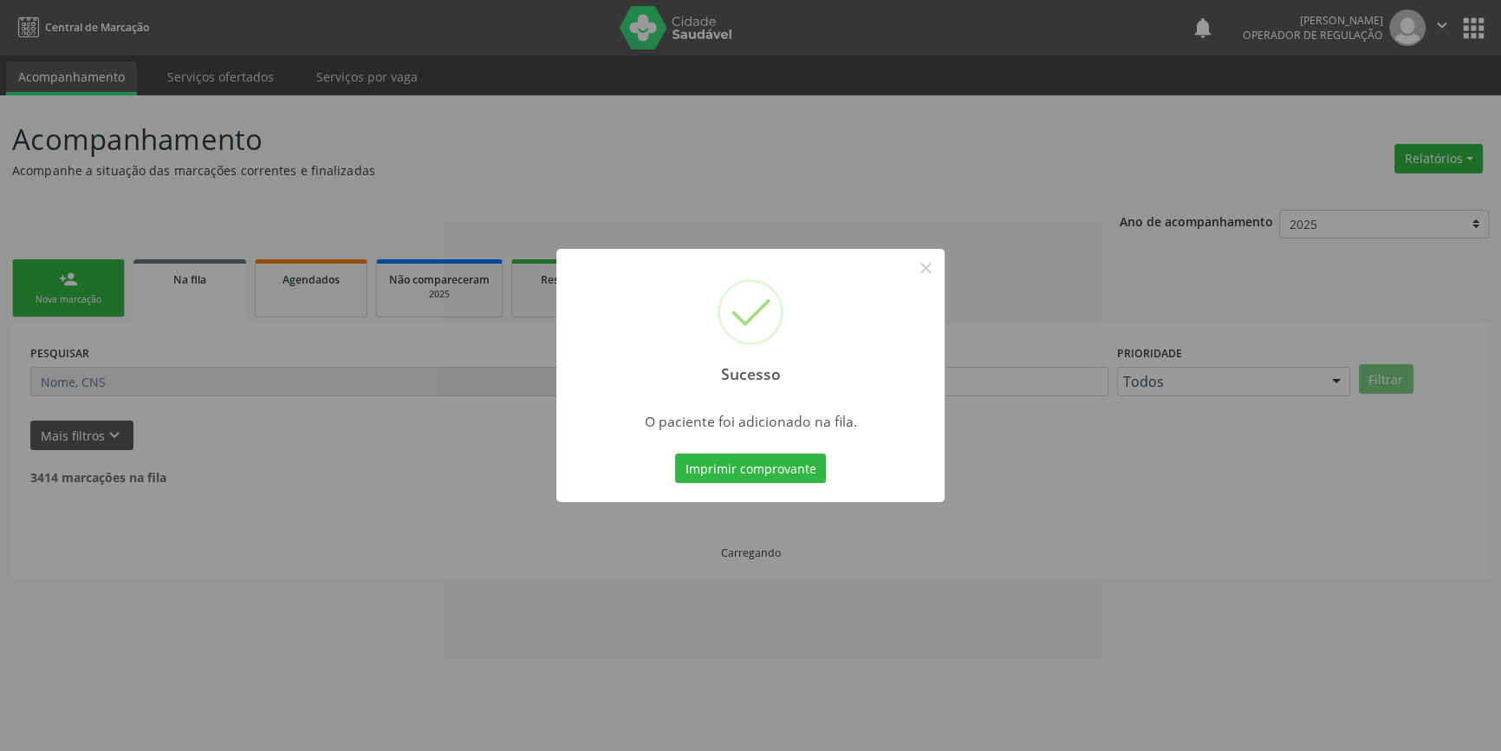
scroll to position [0, 0]
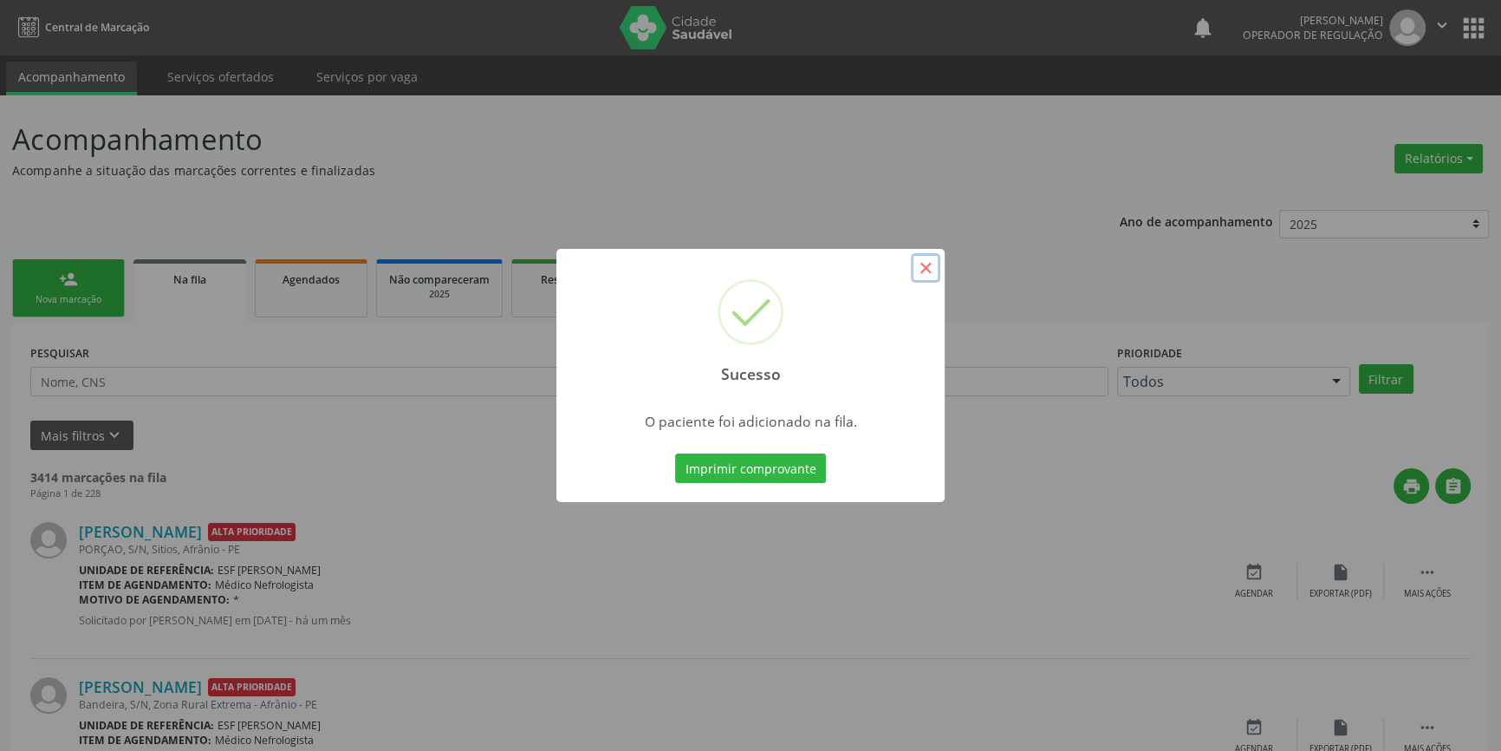
click at [921, 277] on button "×" at bounding box center [925, 267] width 29 height 29
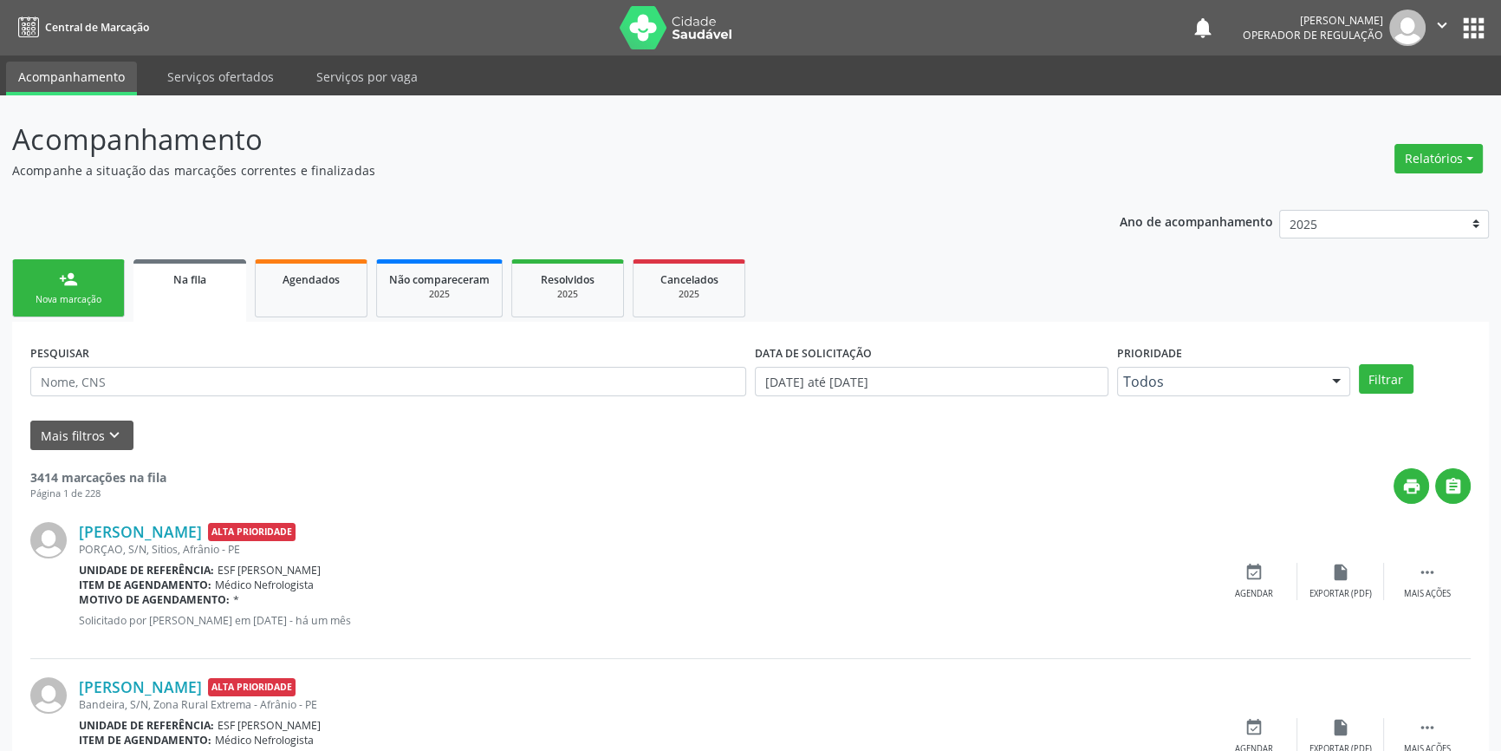
click at [89, 315] on link "person_add Nova marcação" at bounding box center [68, 288] width 113 height 58
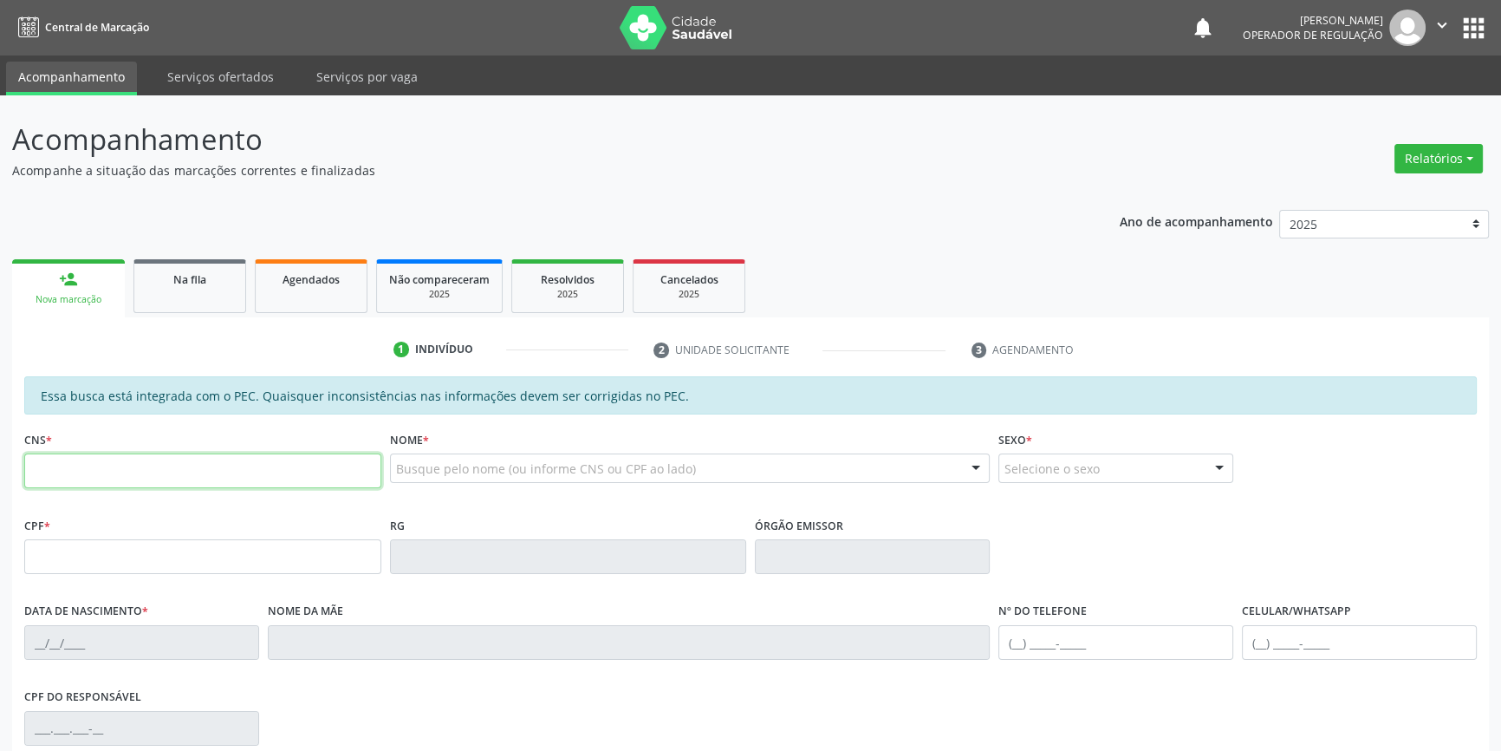
click at [117, 470] on input "text" at bounding box center [202, 470] width 357 height 35
drag, startPoint x: 214, startPoint y: 483, endPoint x: 0, endPoint y: 472, distance: 214.3
click at [0, 472] on div "Acompanhamento Acompanhe a situação das marcações correntes e finalizadas Relat…" at bounding box center [750, 542] width 1501 height 894
type input "704 1041 2600 1979"
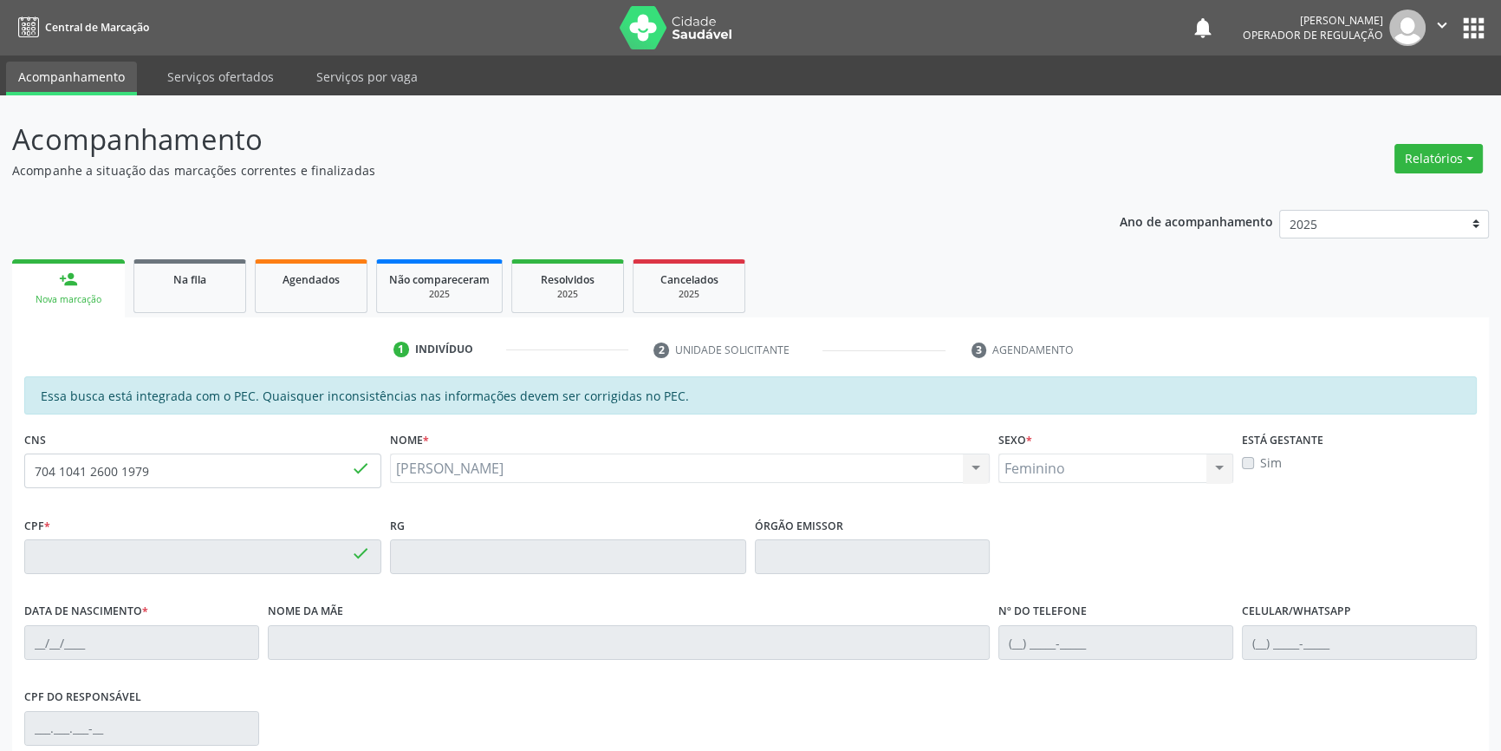
type input "000.891.014-64"
type input "[DATE]"
type input "[PERSON_NAME]"
type input "[PHONE_NUMBER]"
type input "S/N"
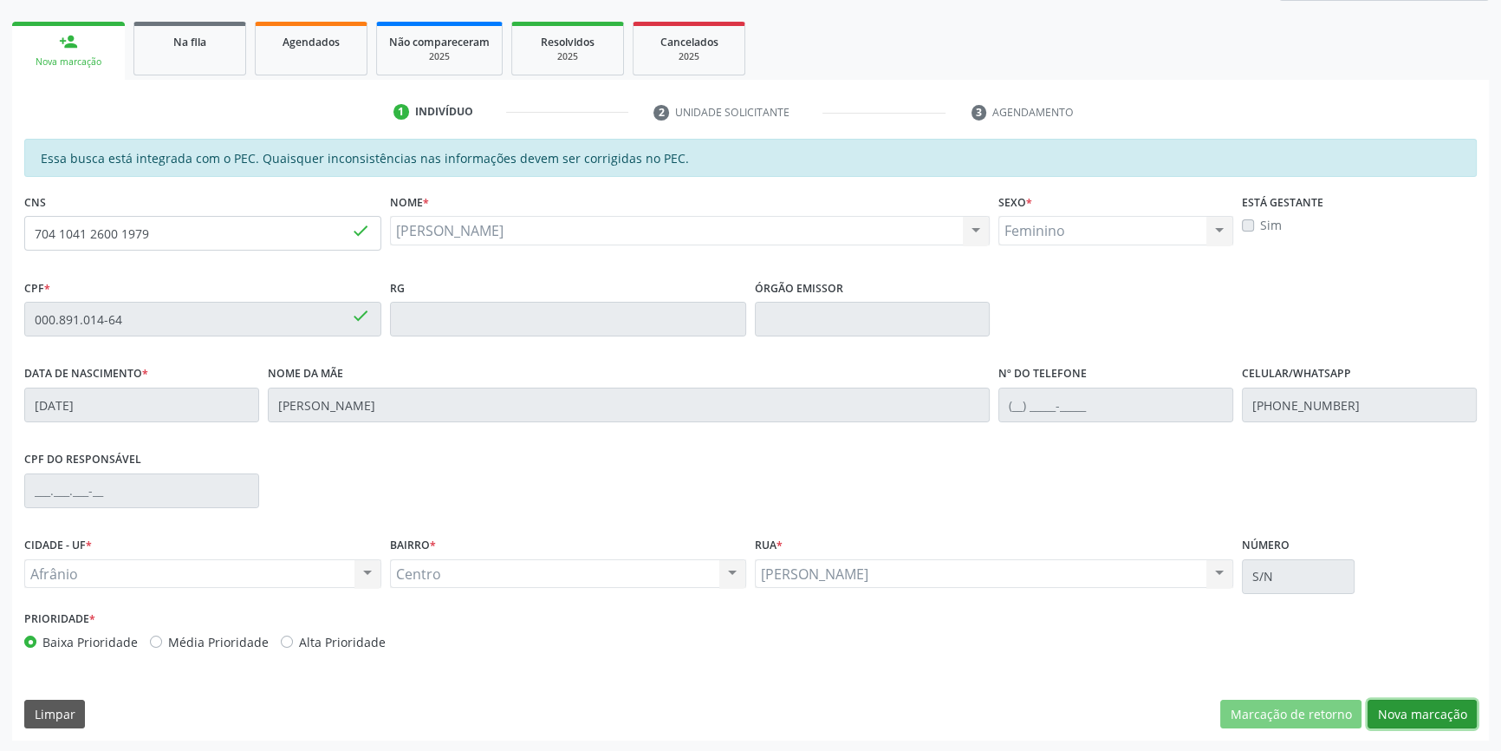
click at [1414, 708] on button "Nova marcação" at bounding box center [1422, 713] width 109 height 29
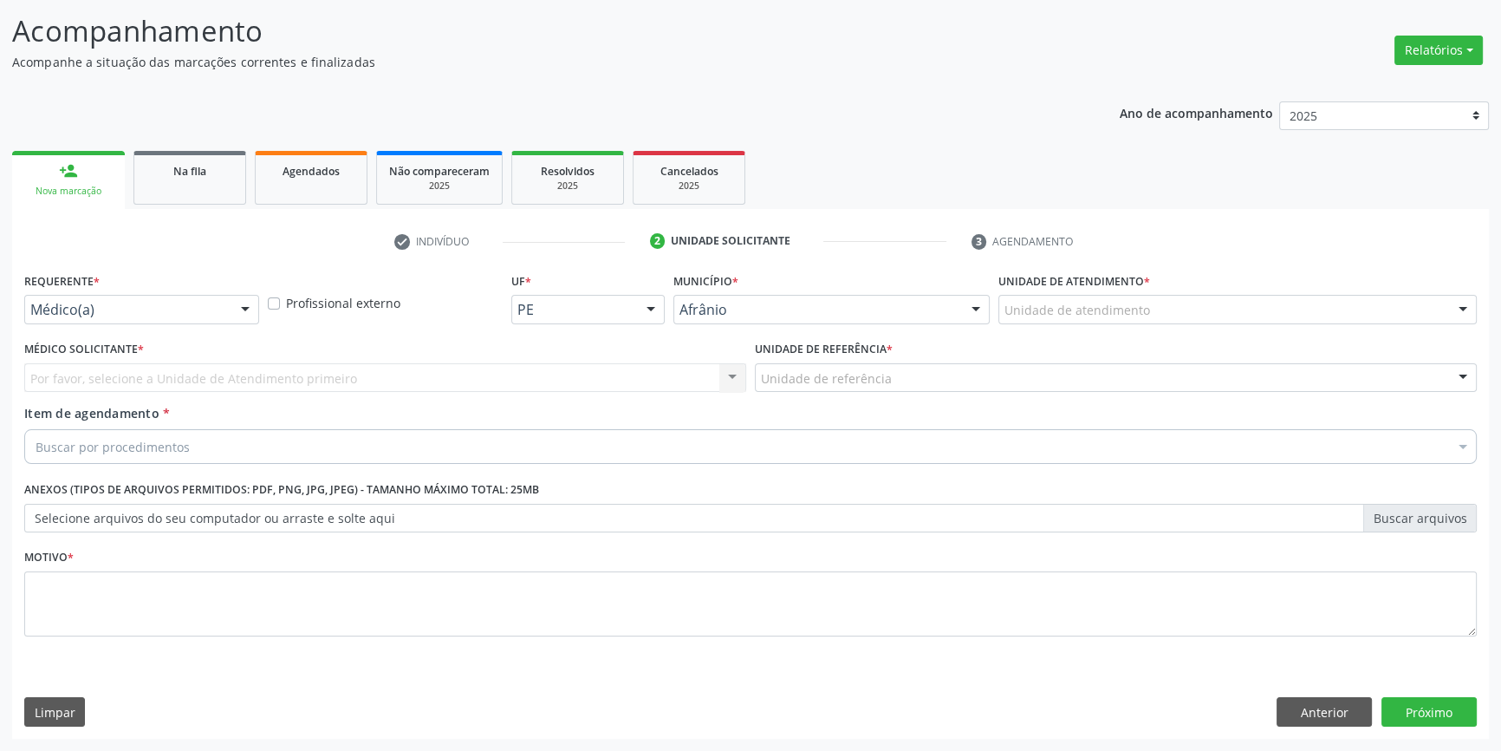
scroll to position [107, 0]
click at [1123, 330] on div "Unidade de atendimento * Unidade de atendimento Academia da Saude de Afranio Ac…" at bounding box center [1237, 304] width 487 height 68
click at [1122, 328] on div "Unidade de atendimento * Unidade de atendimento Academia da Saude de Afranio Ac…" at bounding box center [1237, 304] width 487 height 68
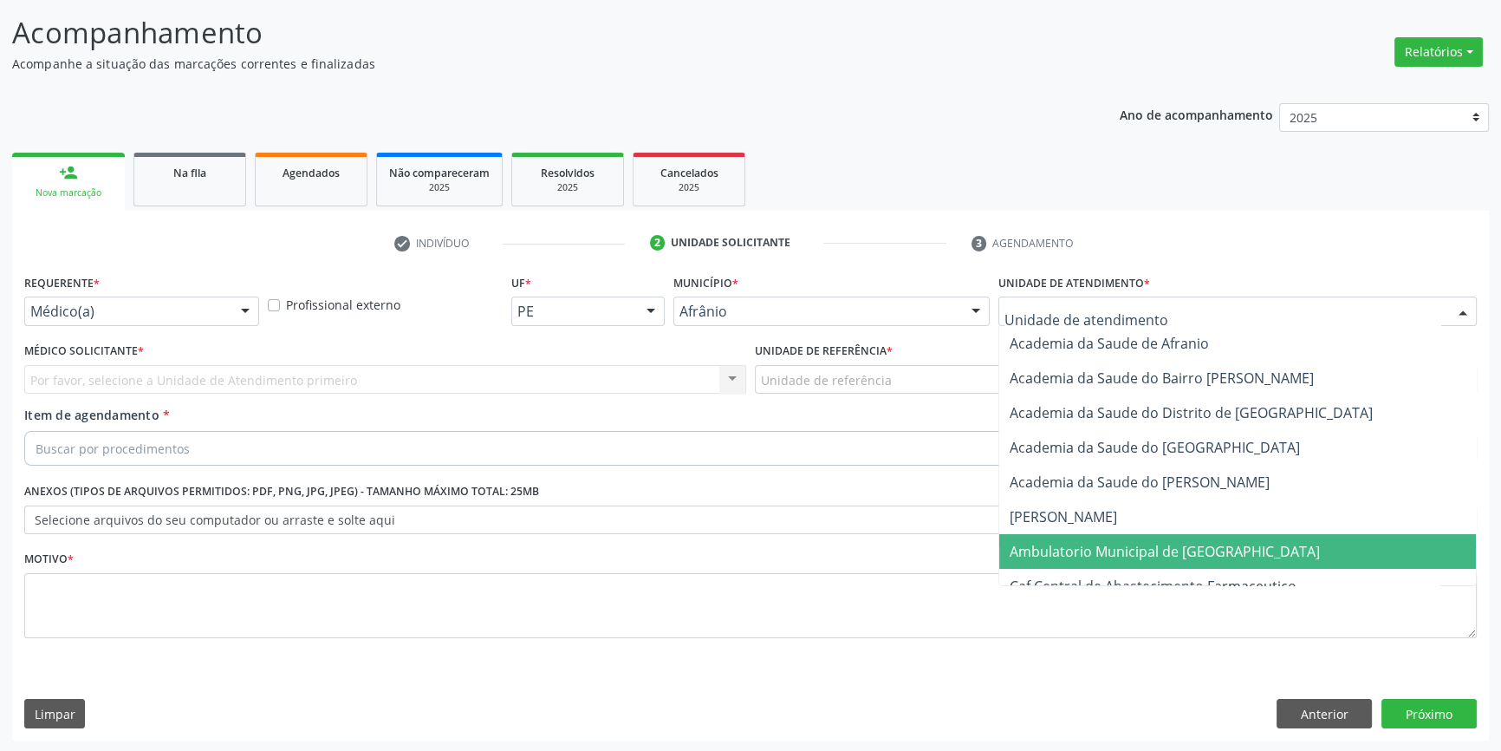
click at [1147, 545] on span "Ambulatorio Municipal de [GEOGRAPHIC_DATA]" at bounding box center [1165, 551] width 310 height 19
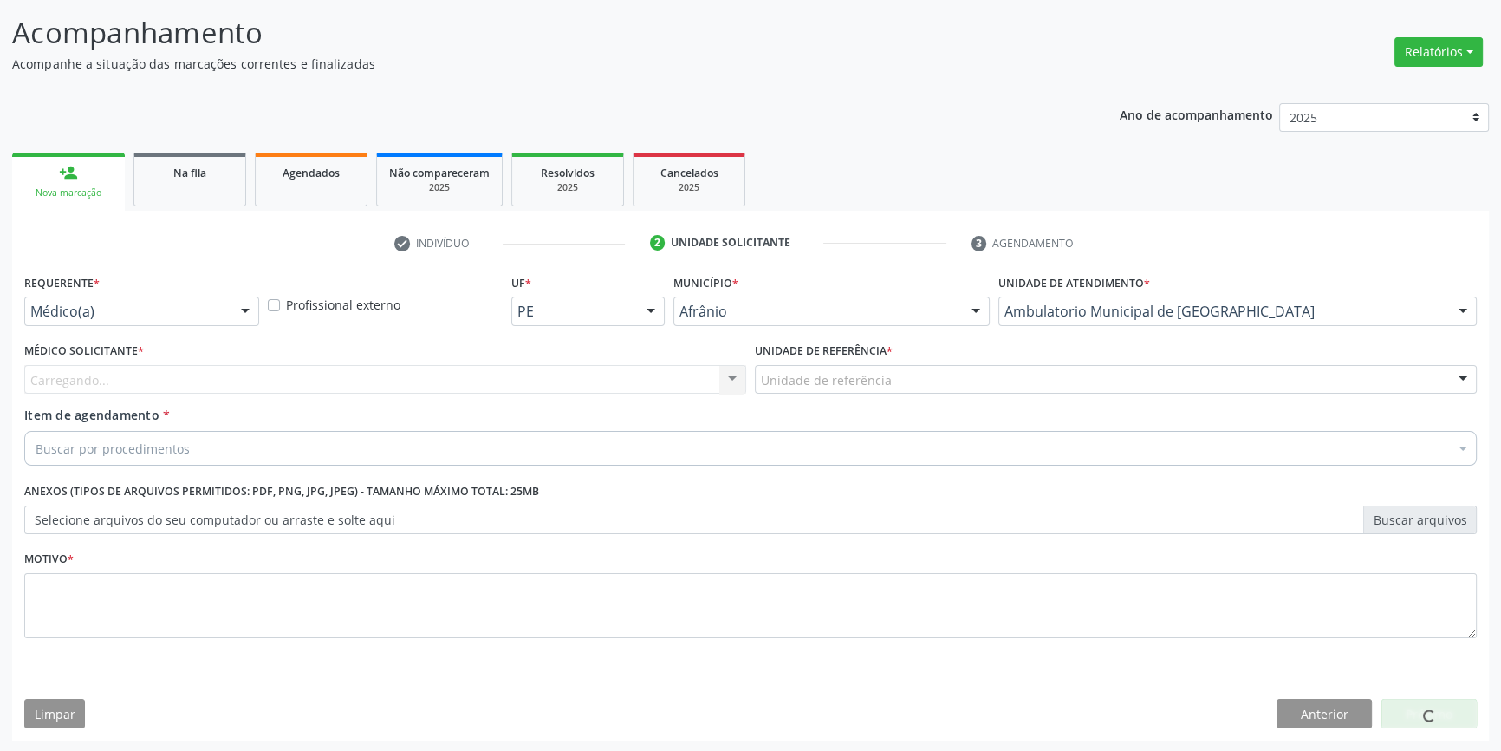
click at [909, 389] on div "Unidade de referência" at bounding box center [1116, 379] width 722 height 29
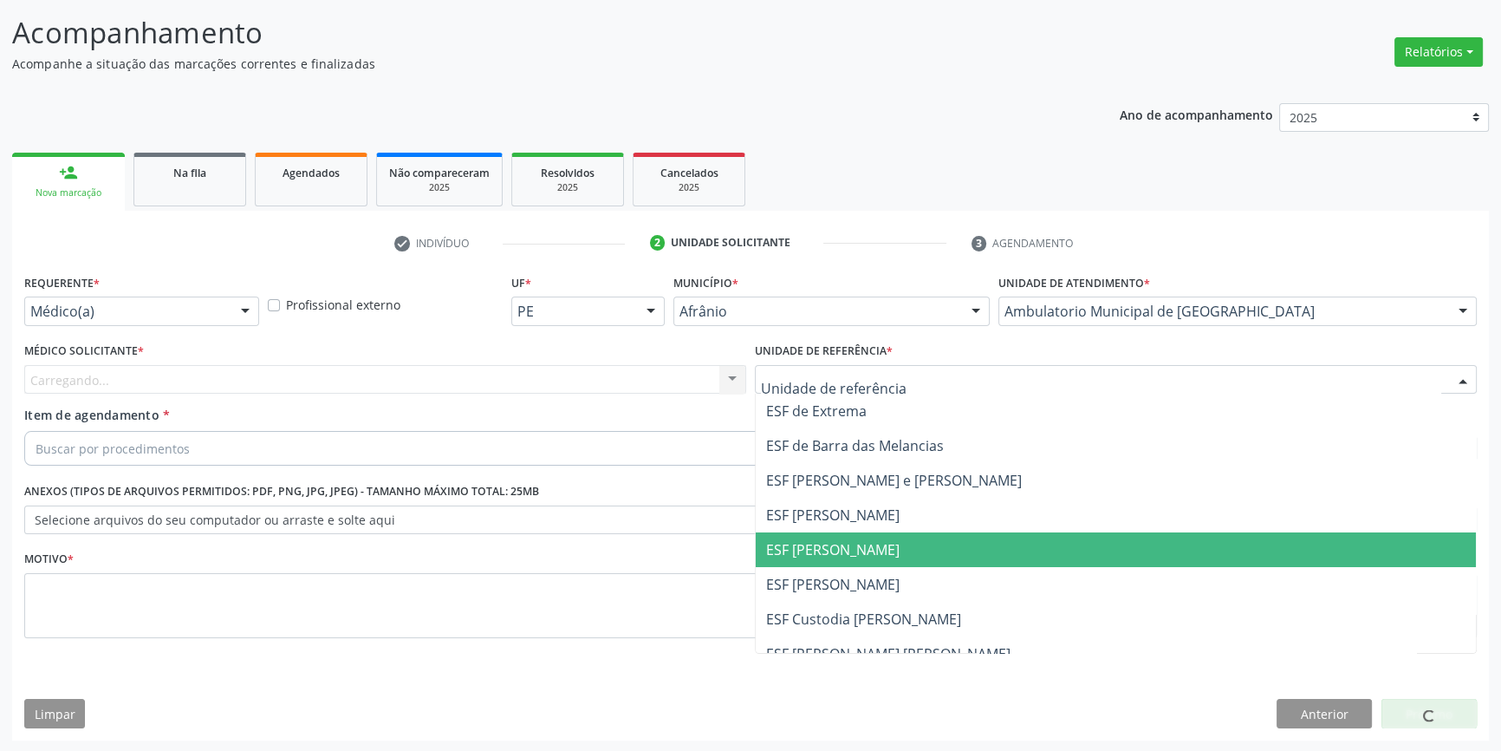
click at [863, 560] on span "ESF [PERSON_NAME]" at bounding box center [1116, 549] width 720 height 35
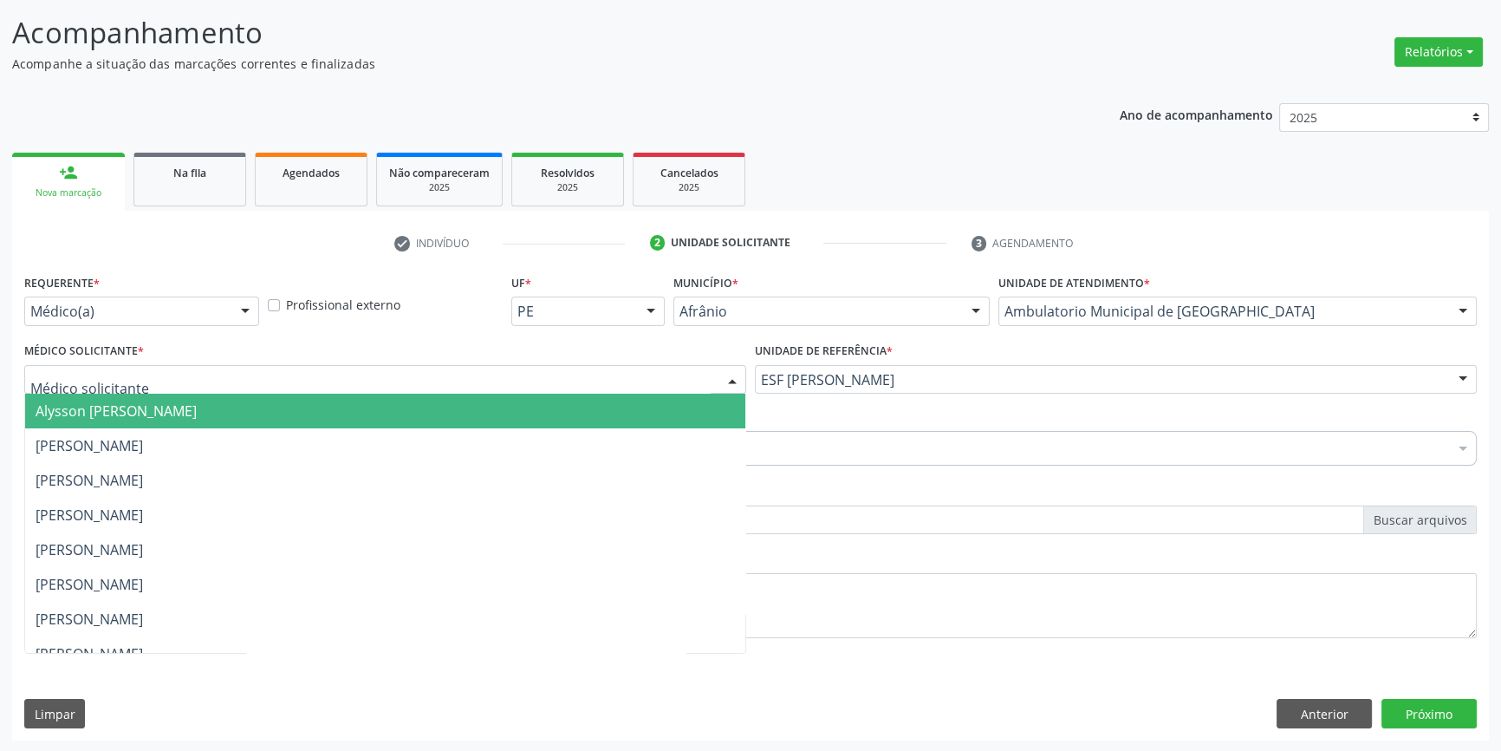
drag, startPoint x: 500, startPoint y: 387, endPoint x: 491, endPoint y: 386, distance: 8.8
click at [491, 386] on div at bounding box center [385, 379] width 722 height 29
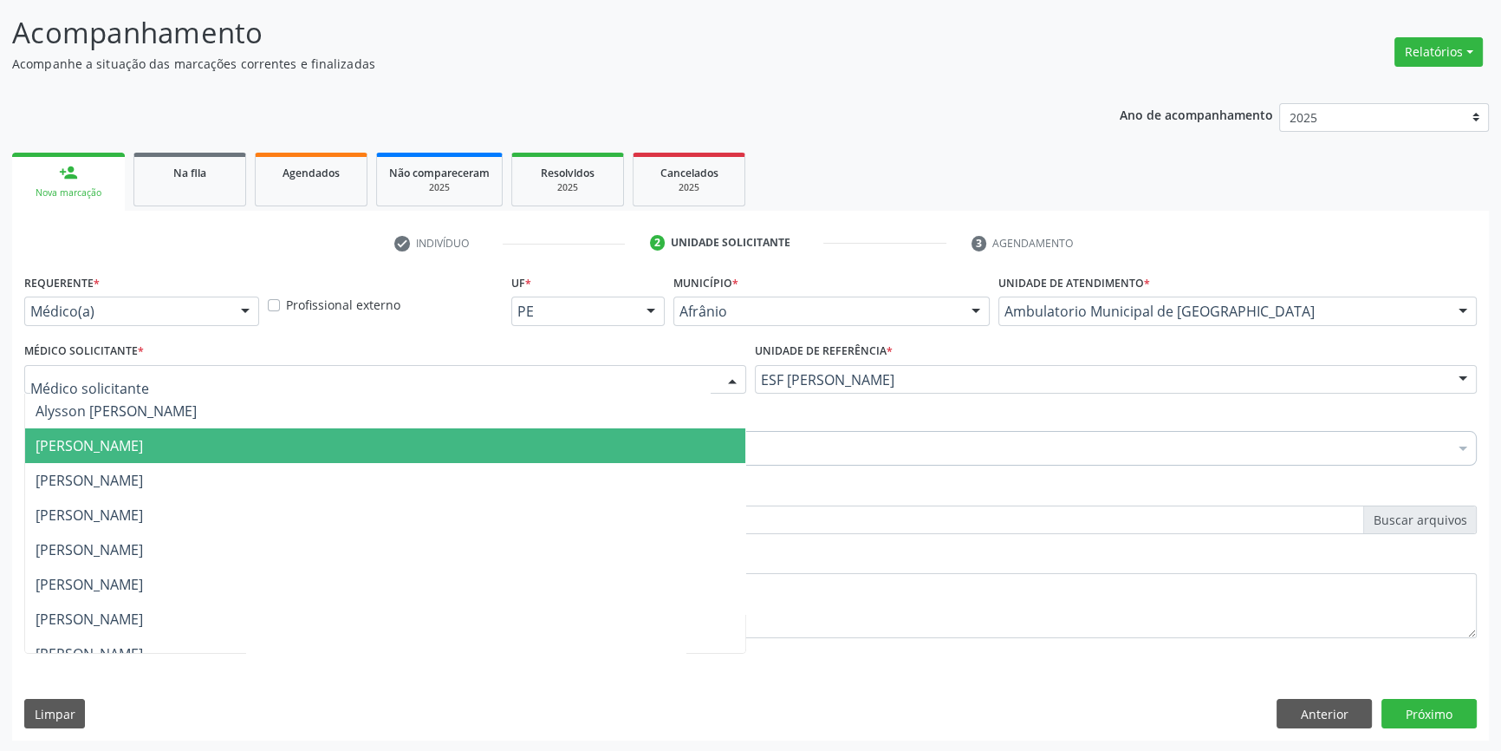
click at [254, 459] on span "[PERSON_NAME]" at bounding box center [385, 445] width 720 height 35
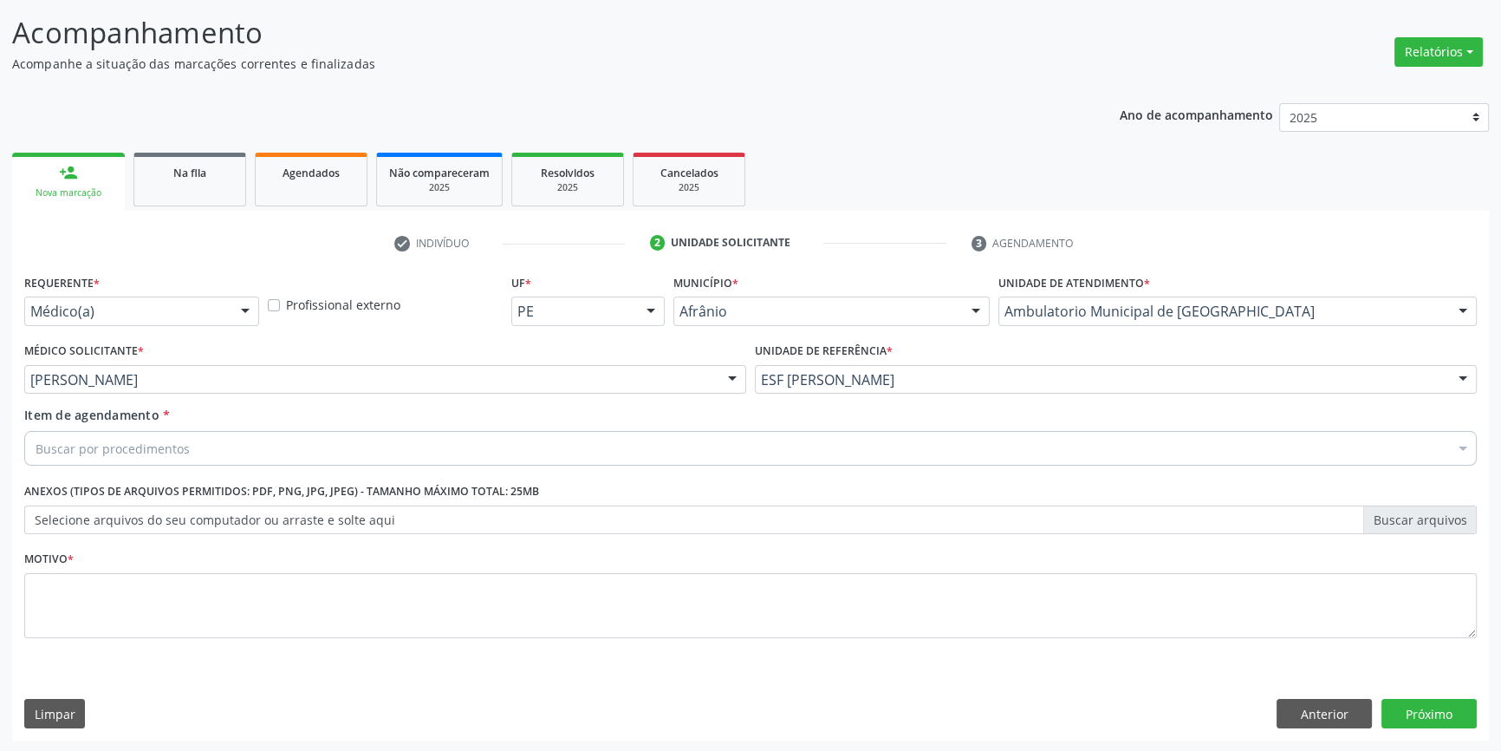
click at [213, 449] on div "Buscar por procedimentos" at bounding box center [750, 448] width 1453 height 35
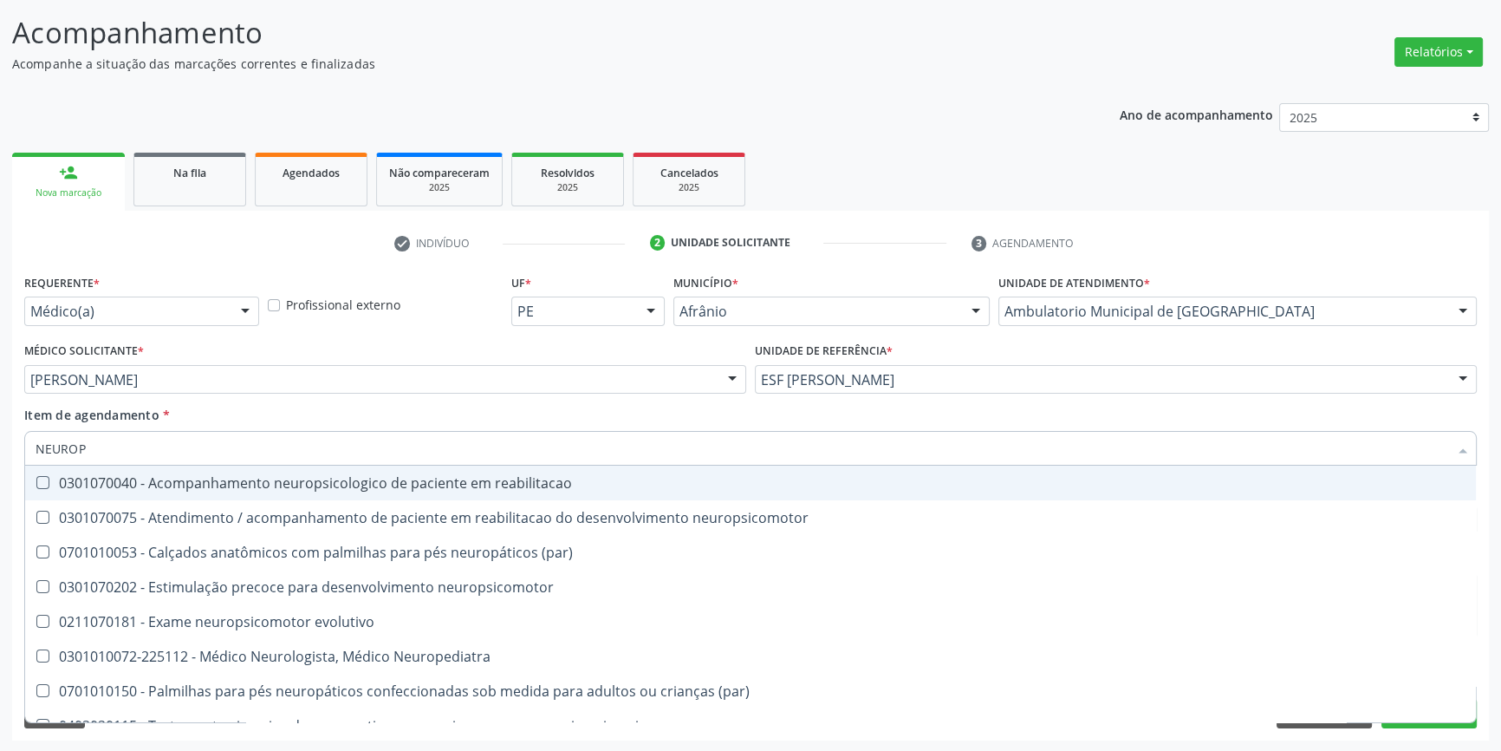
type input "NEUROPE"
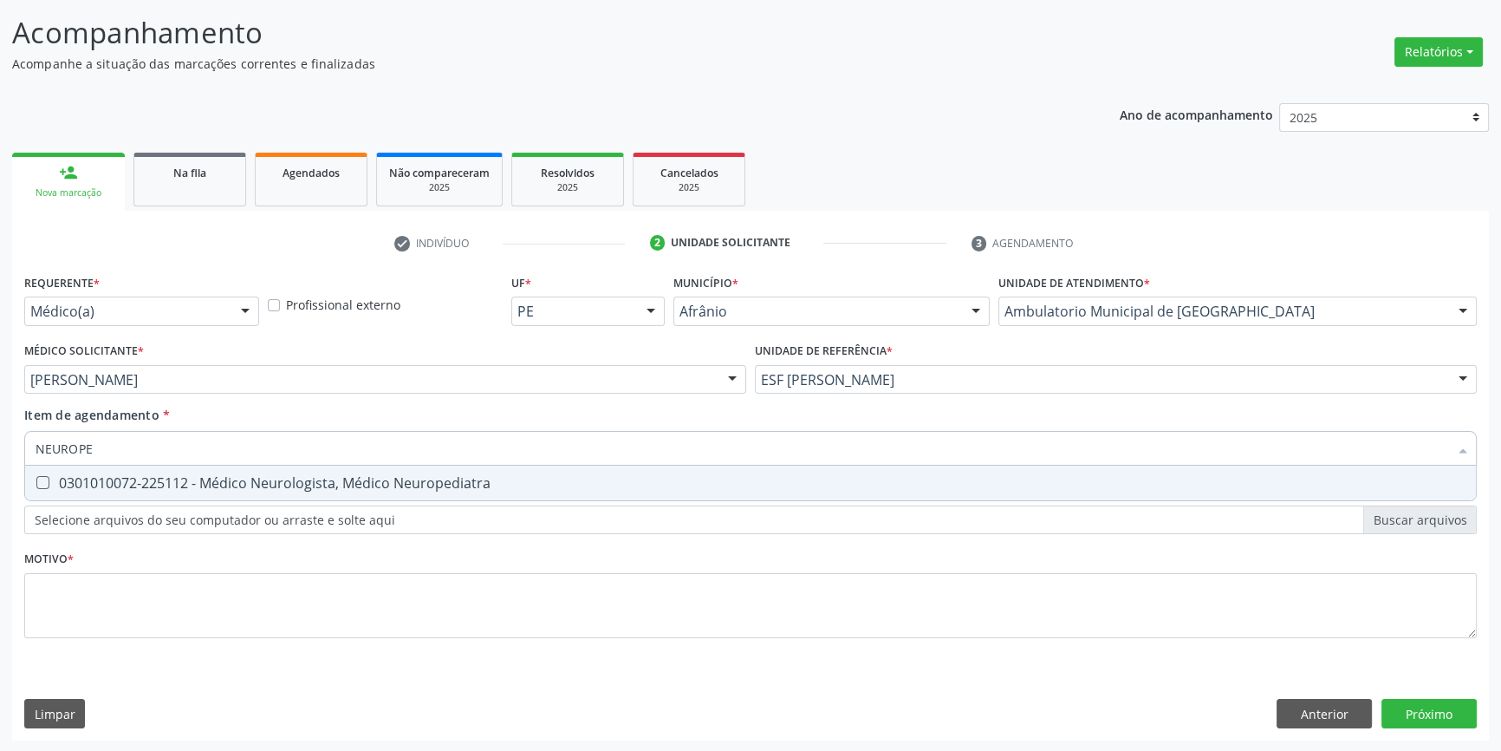
click at [240, 485] on div "0301010072-225112 - Médico Neurologista, Médico Neuropediatra" at bounding box center [751, 483] width 1430 height 14
checkbox Neuropediatra "true"
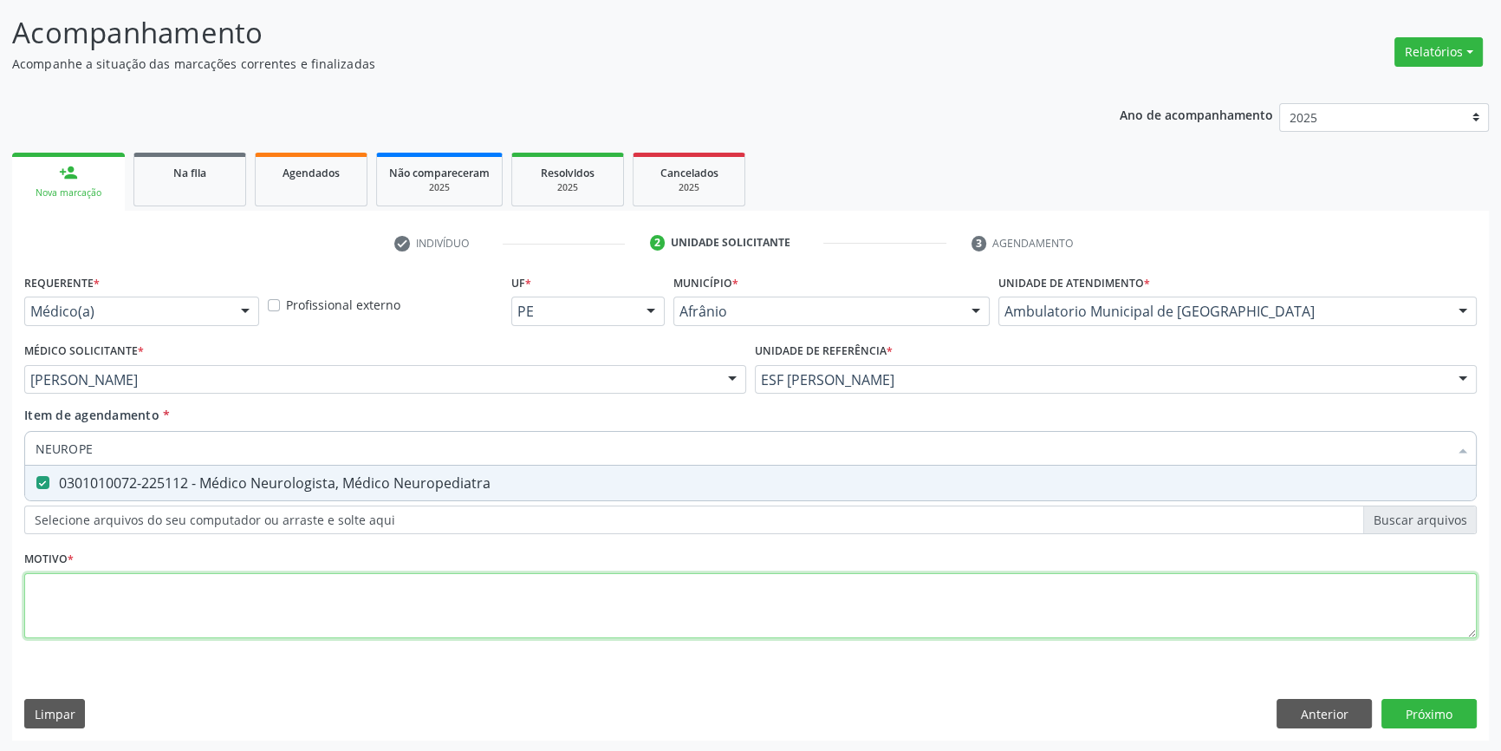
click at [190, 595] on div "Requerente * Médico(a) Médico(a) Enfermeiro(a) Paciente Nenhum resultado encont…" at bounding box center [750, 466] width 1453 height 393
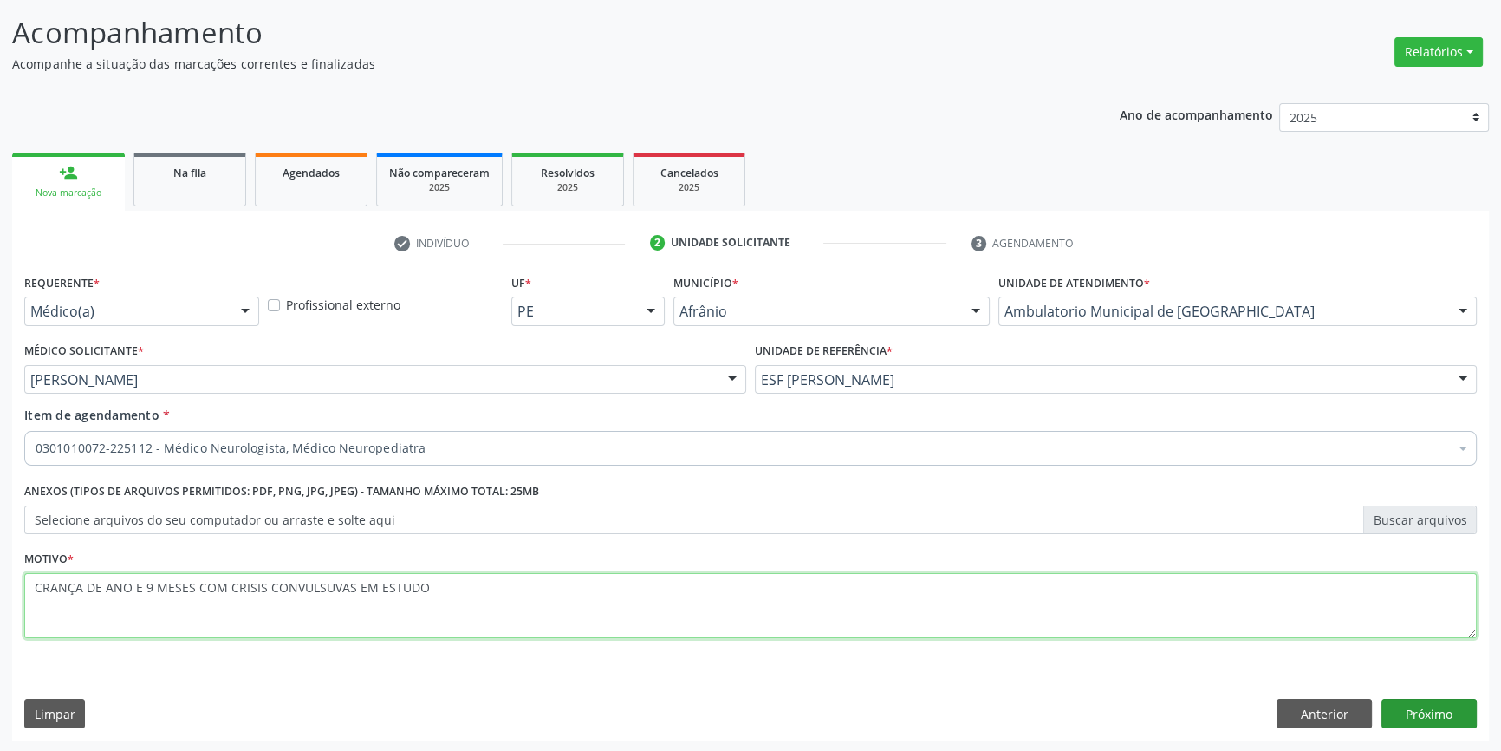
type textarea "CRANÇA DE ANO E 9 MESES COM CRISIS CONVULSUVAS EM ESTUDO"
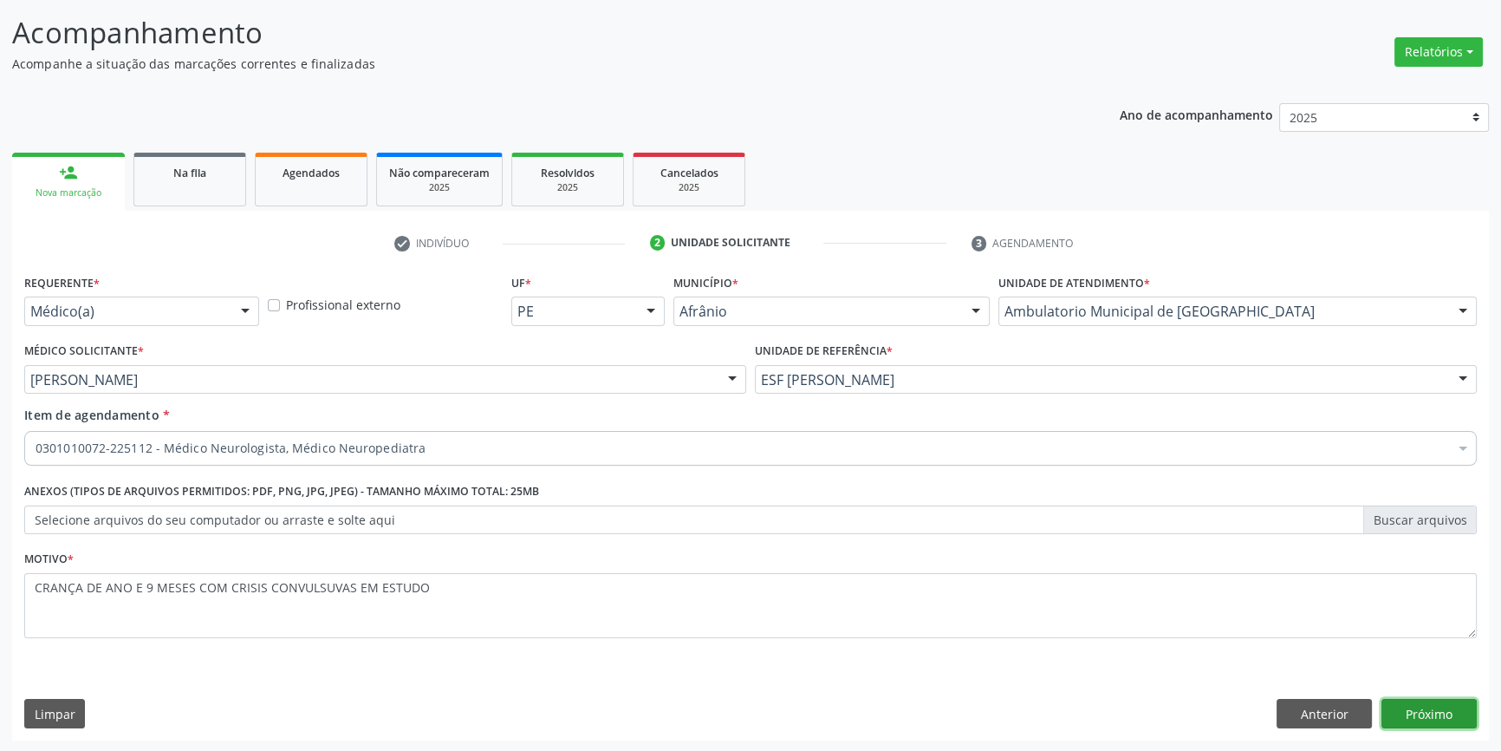
click at [1443, 718] on button "Próximo" at bounding box center [1429, 713] width 95 height 29
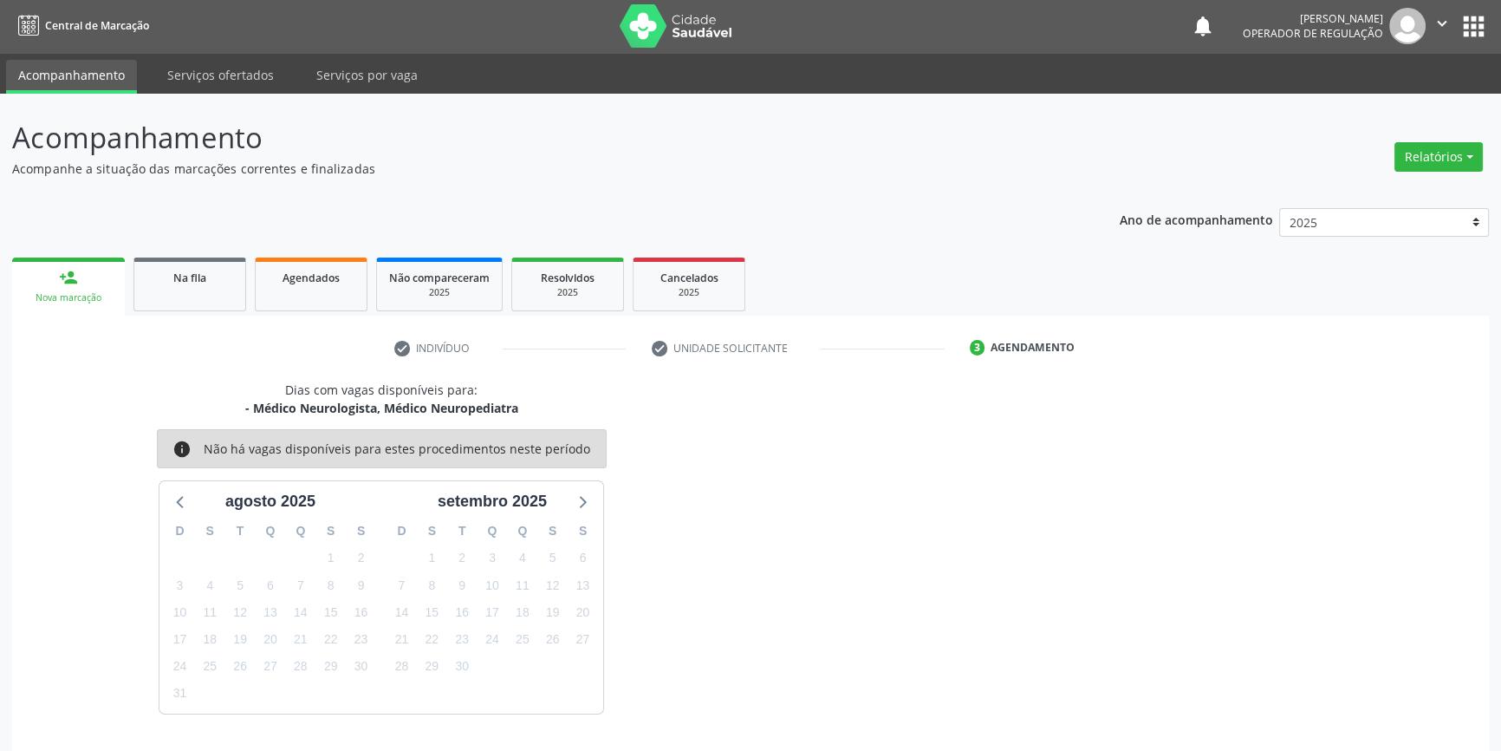
scroll to position [53, 0]
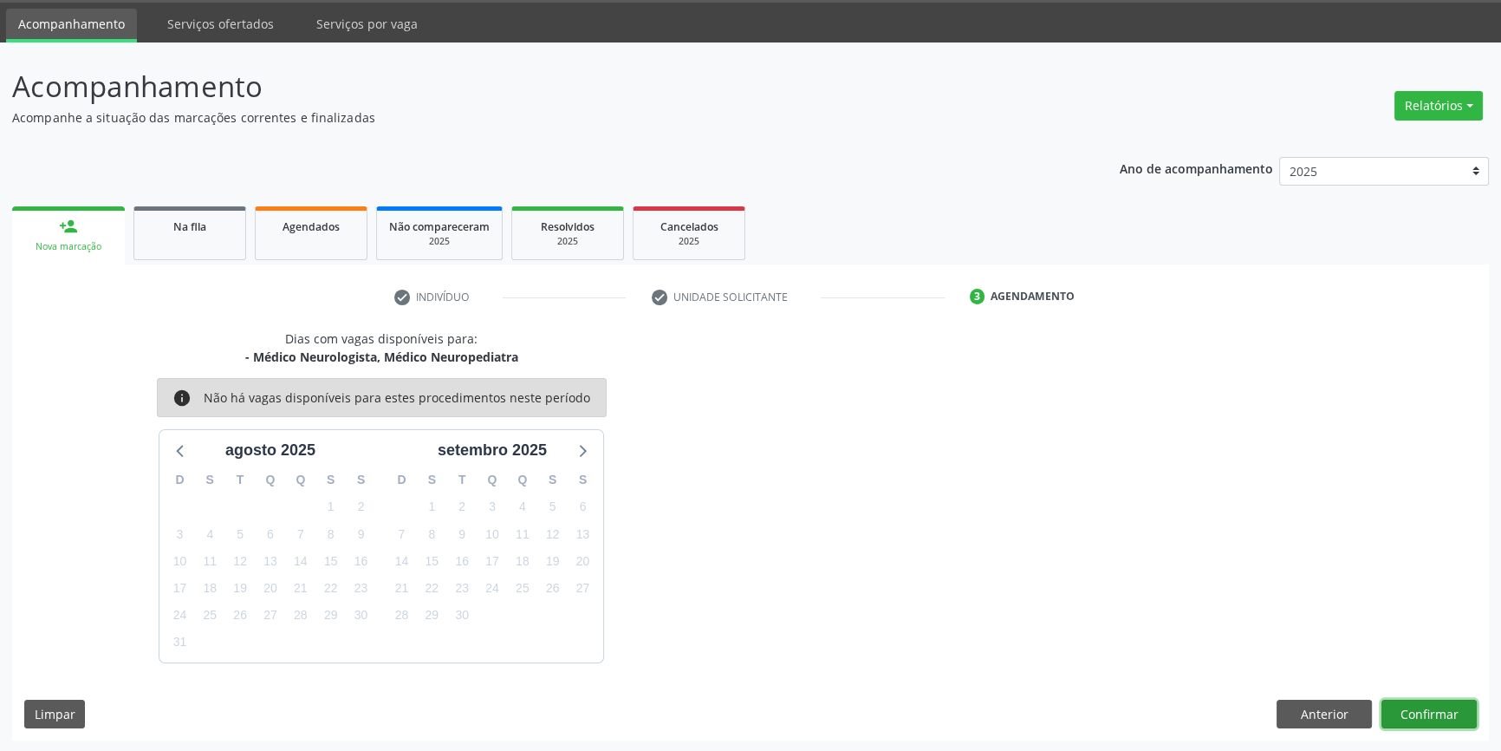
click at [1428, 706] on button "Confirmar" at bounding box center [1429, 713] width 95 height 29
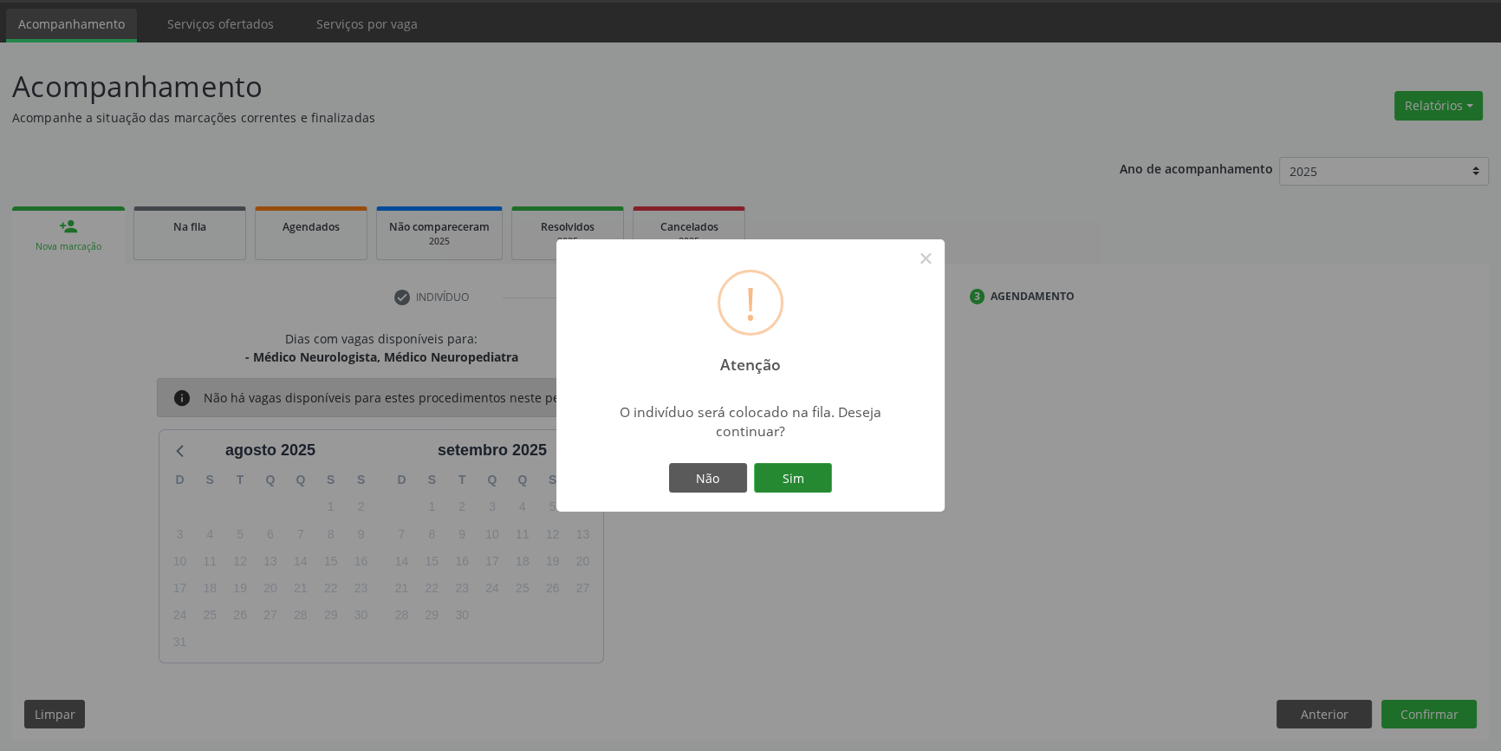
click at [773, 477] on button "Sim" at bounding box center [793, 477] width 78 height 29
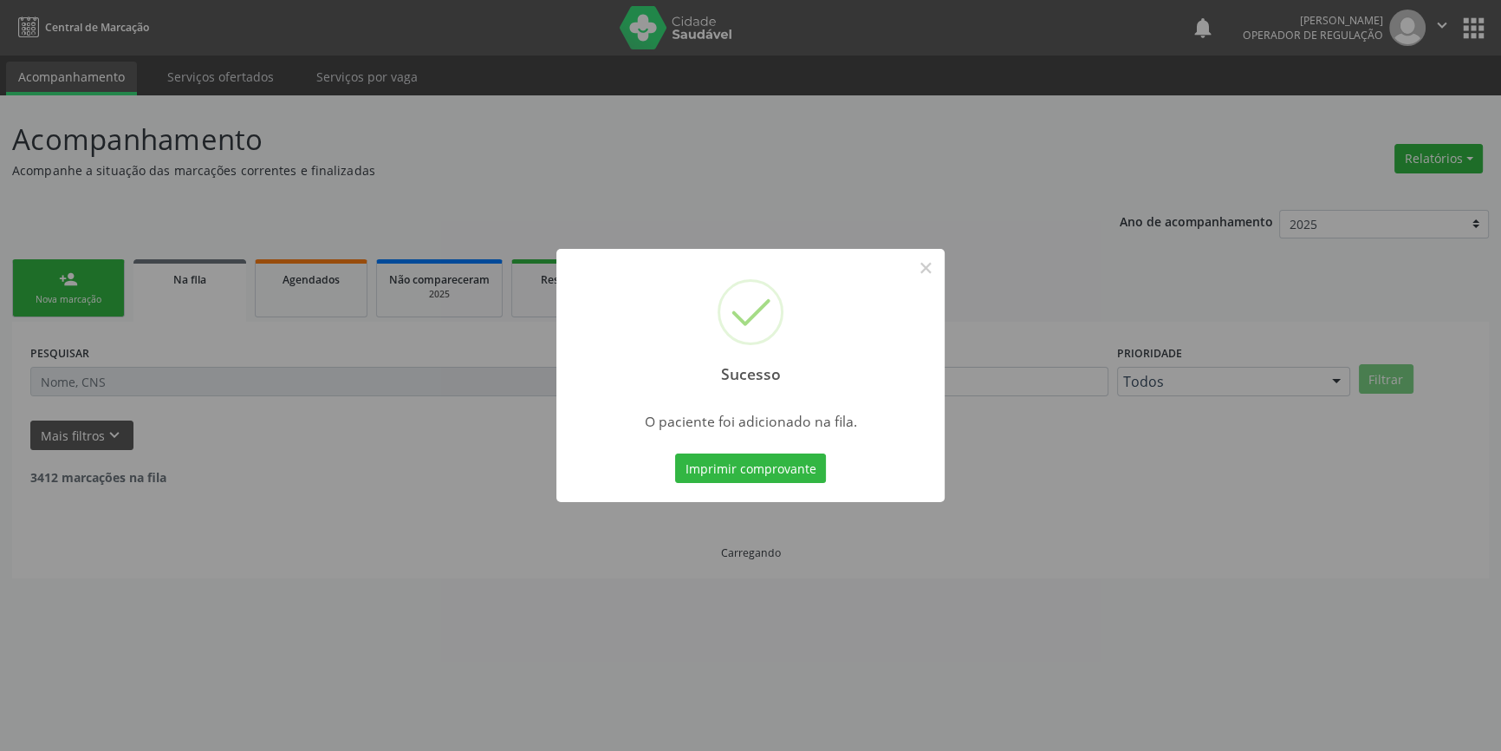
scroll to position [0, 0]
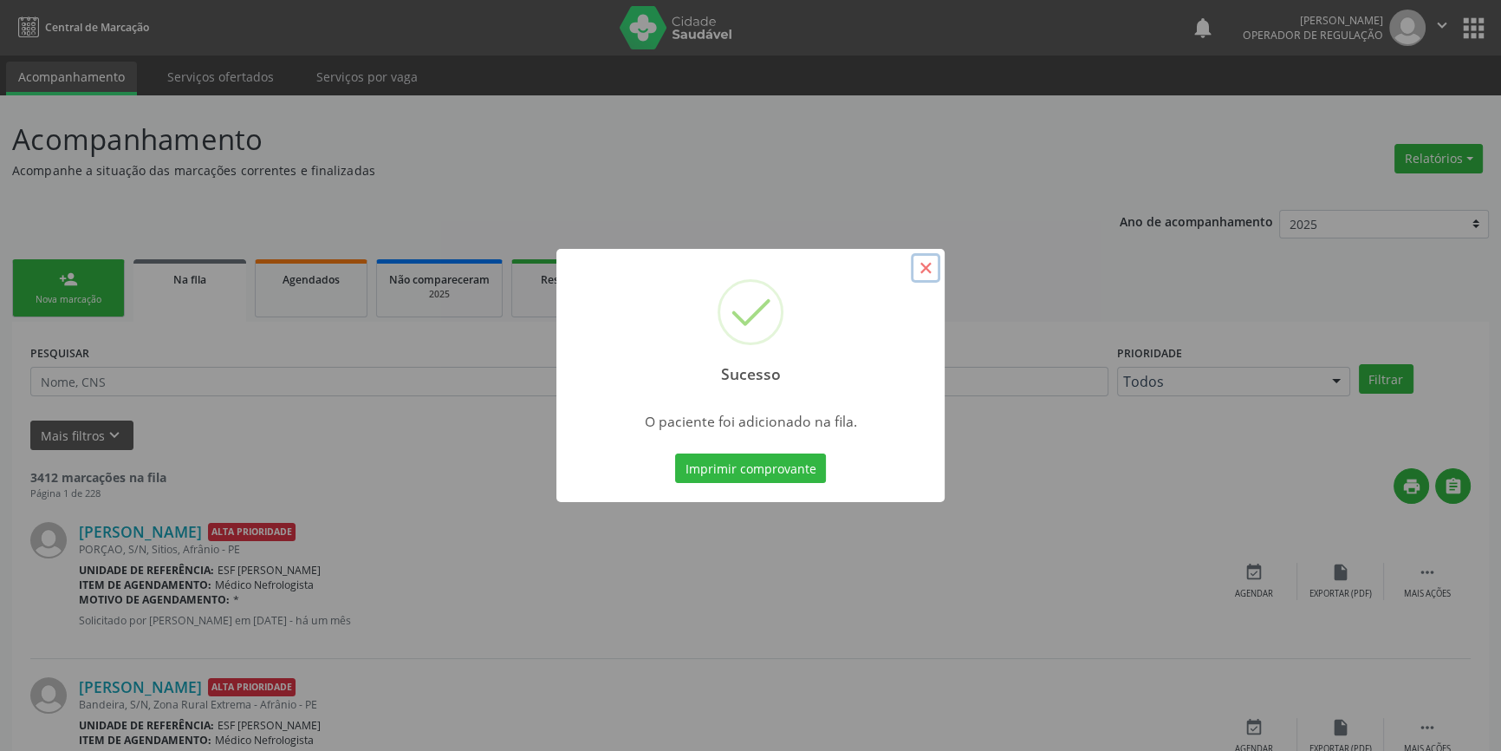
click at [925, 269] on button "×" at bounding box center [925, 267] width 29 height 29
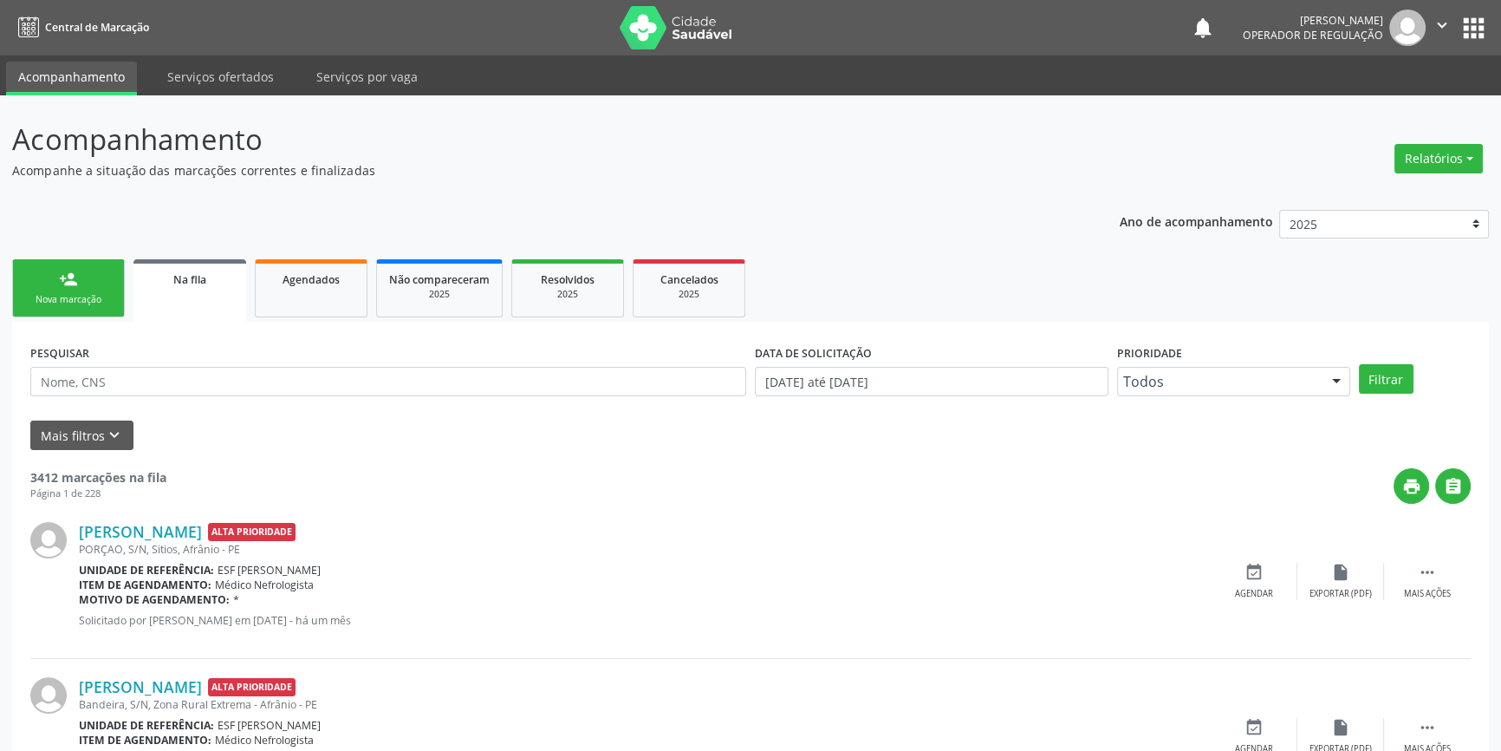
click at [28, 303] on div "Nova marcação" at bounding box center [68, 299] width 87 height 13
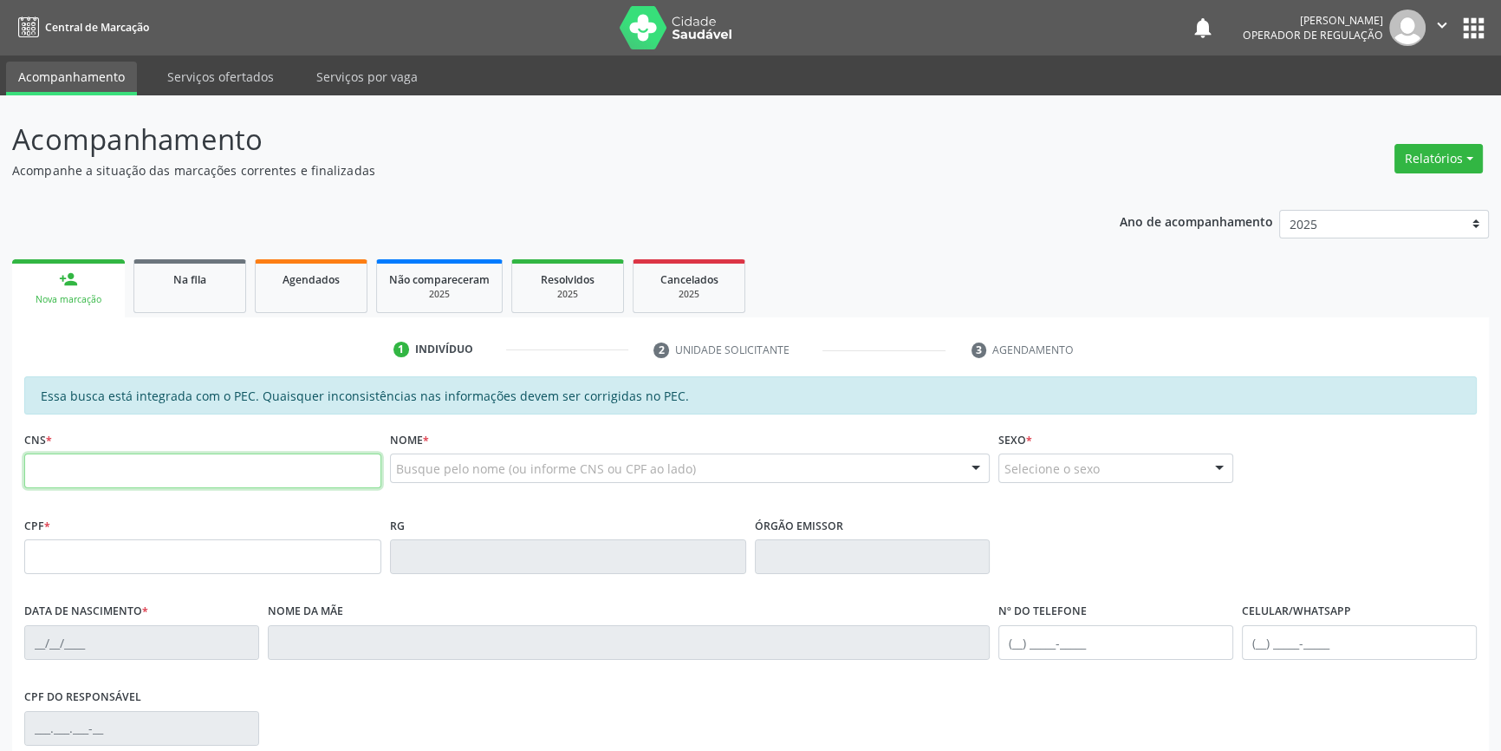
click at [140, 473] on input "text" at bounding box center [202, 470] width 357 height 35
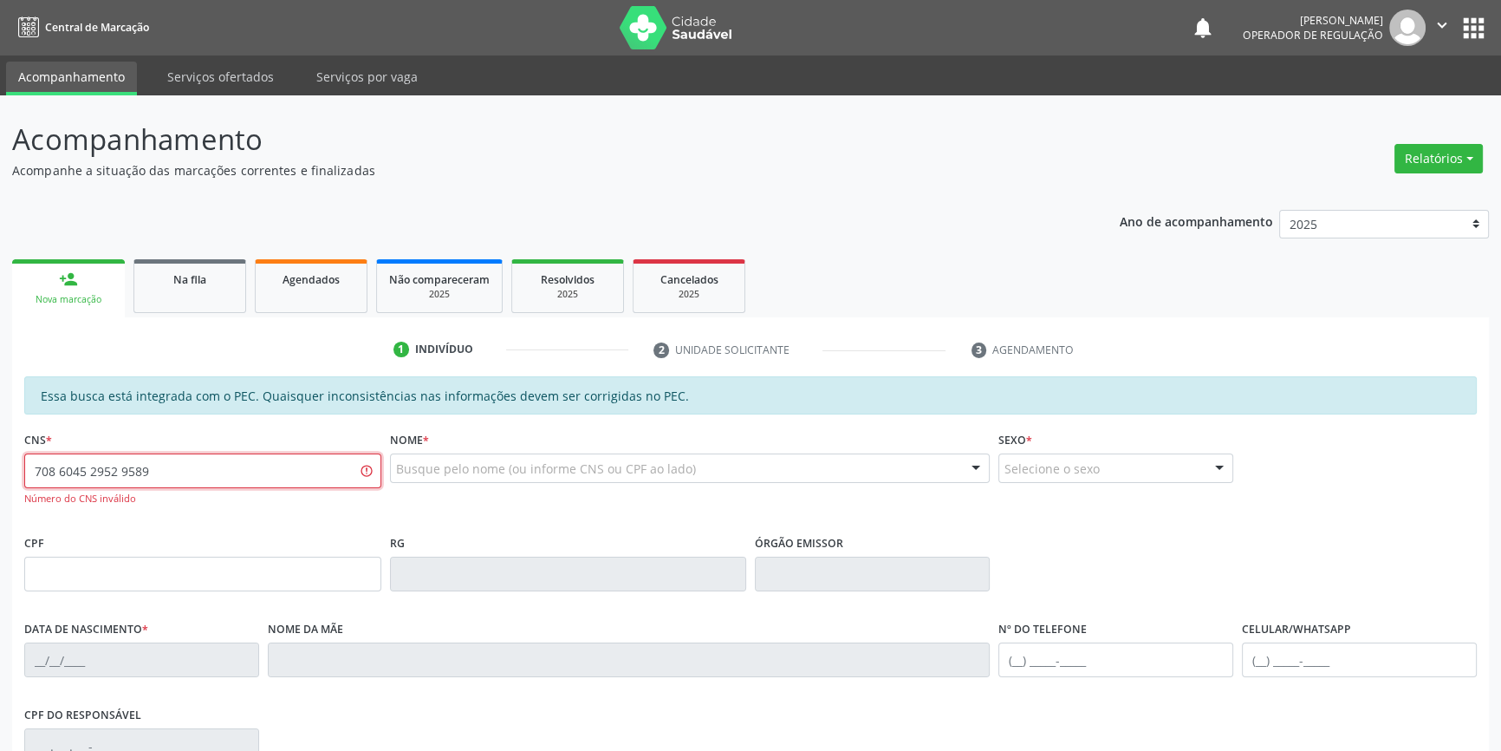
type input "708 6045 2952 9589"
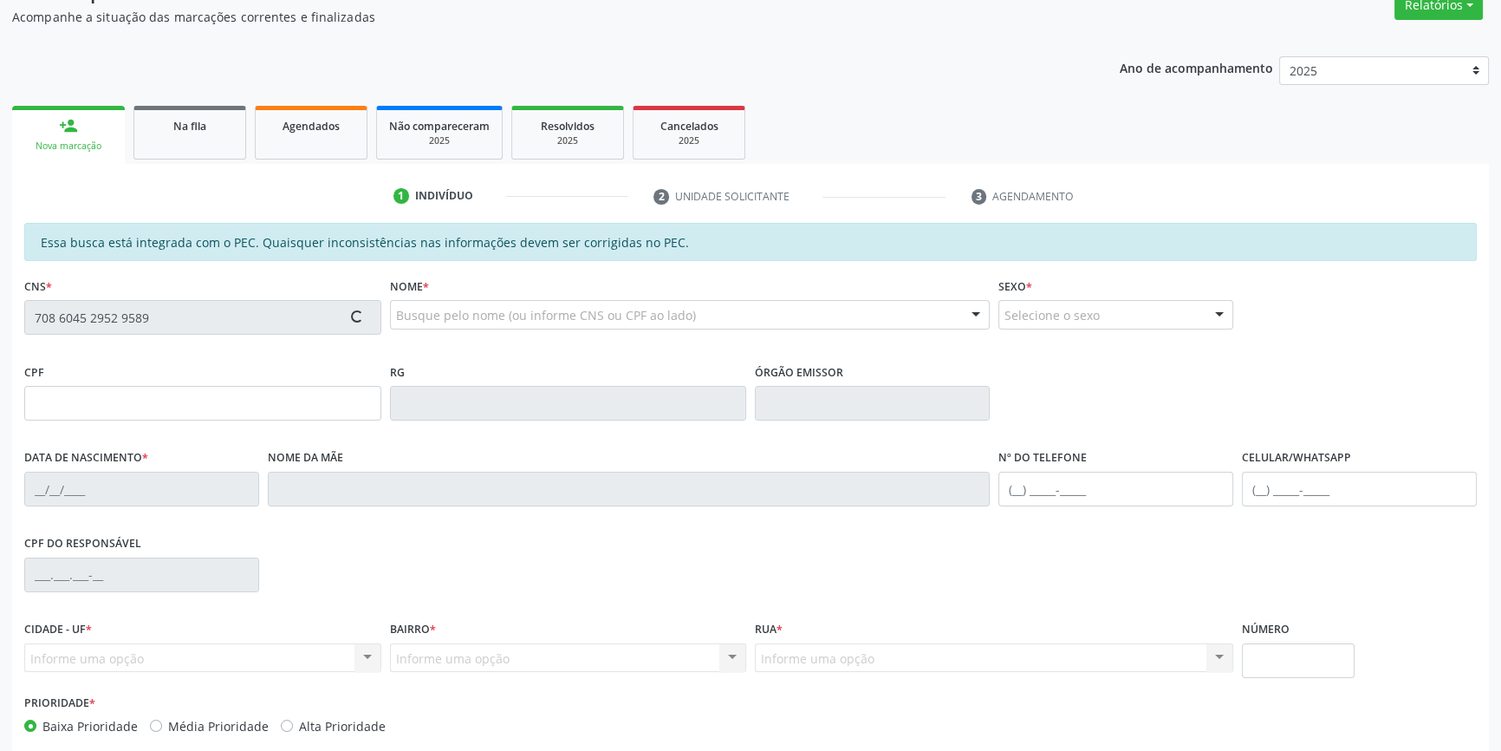
scroll to position [237, 0]
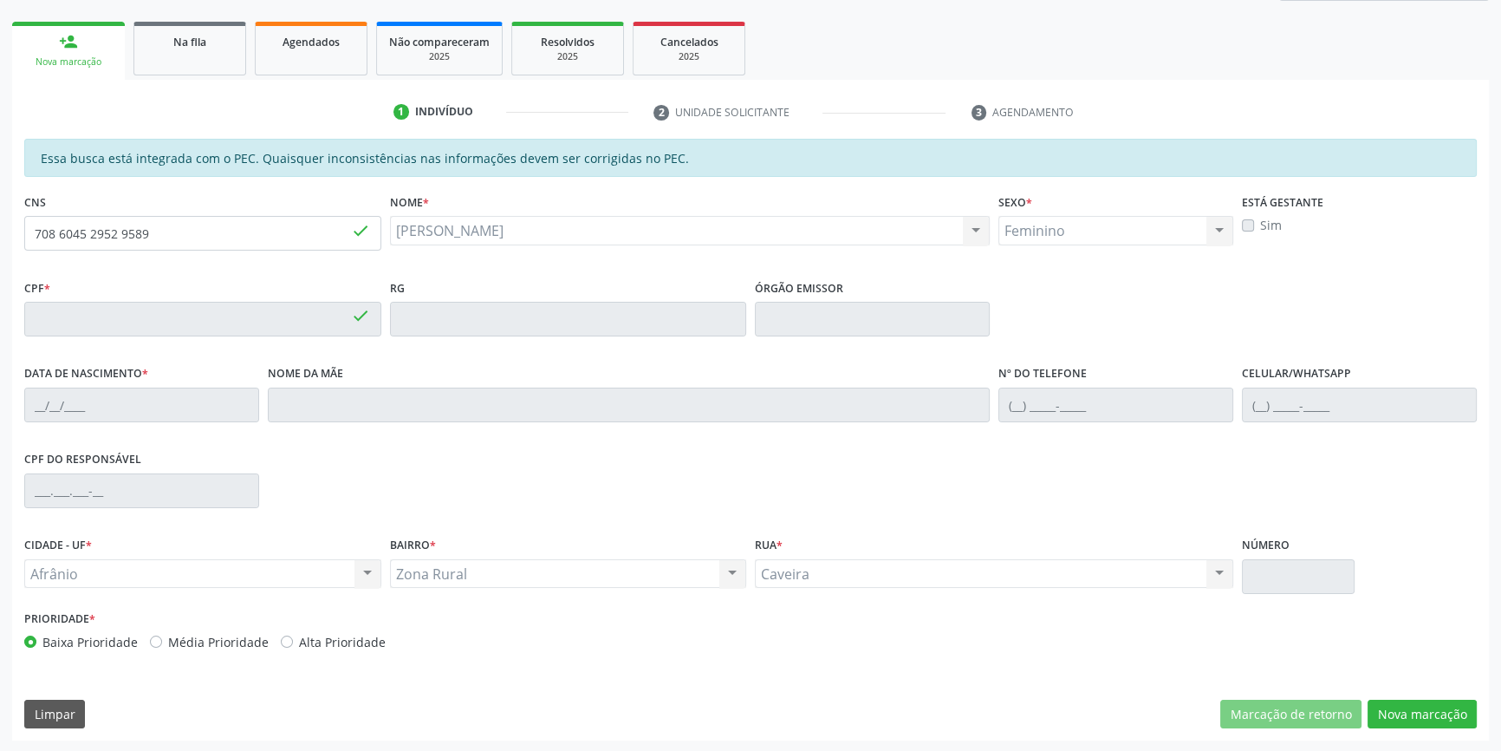
type input "114.737.344-28"
type input "14/11/1994"
type input "Maria de Fatima dos Santos"
type input "(87) 98856-5779"
type input "S/N"
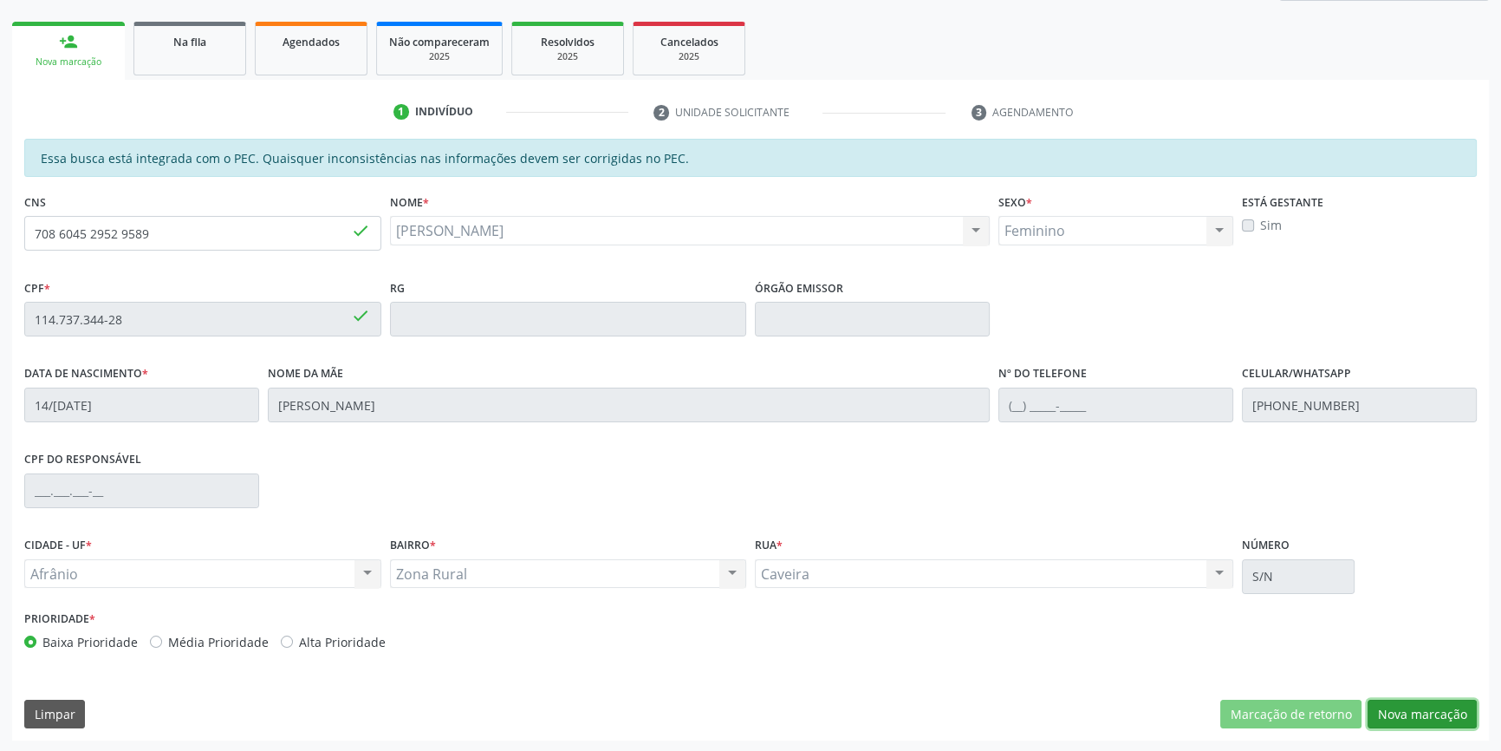
click at [1401, 712] on button "Nova marcação" at bounding box center [1422, 713] width 109 height 29
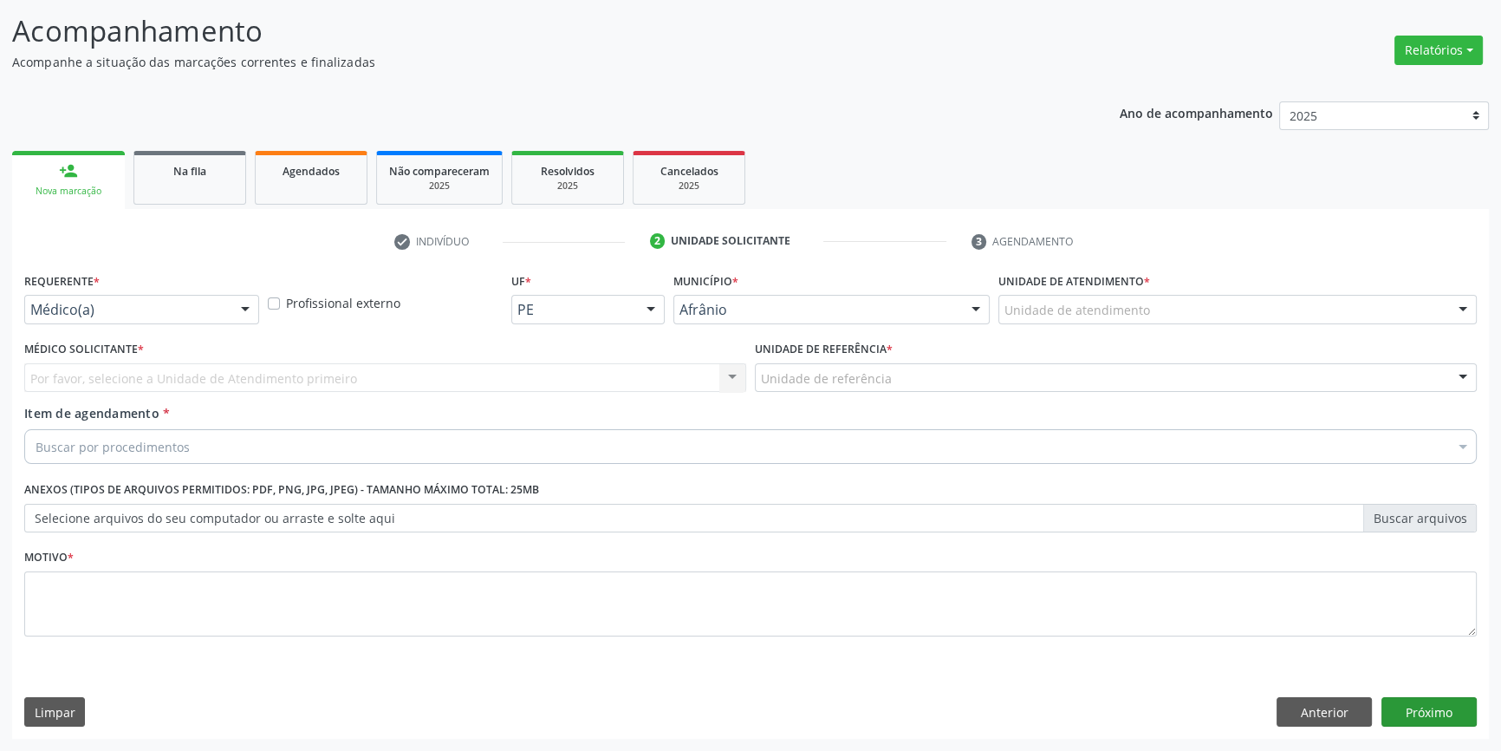
scroll to position [107, 0]
click at [1135, 284] on label "Unidade de atendimento *" at bounding box center [1074, 283] width 152 height 27
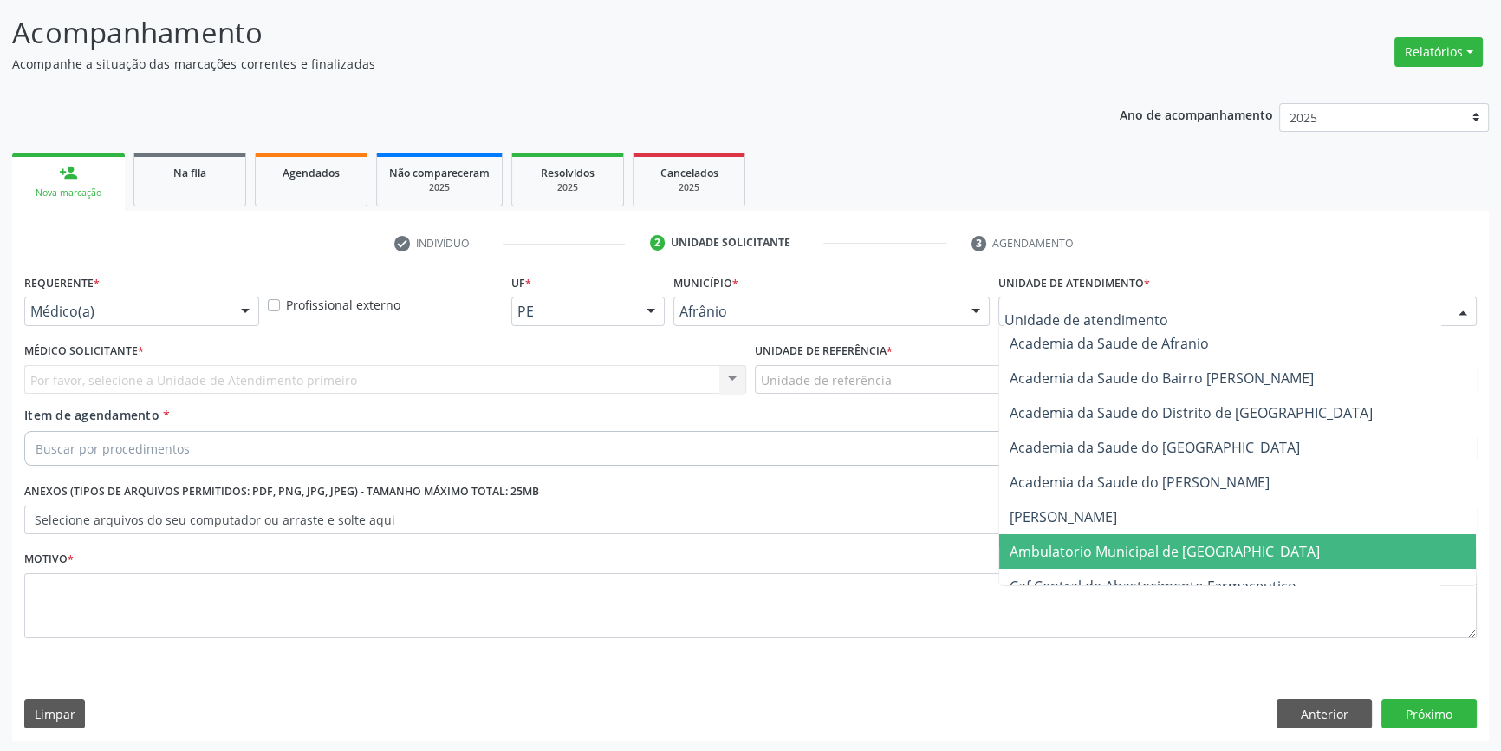
drag, startPoint x: 1153, startPoint y: 537, endPoint x: 1046, endPoint y: 468, distance: 127.2
click at [1152, 537] on span "Ambulatorio Municipal de [GEOGRAPHIC_DATA]" at bounding box center [1237, 551] width 477 height 35
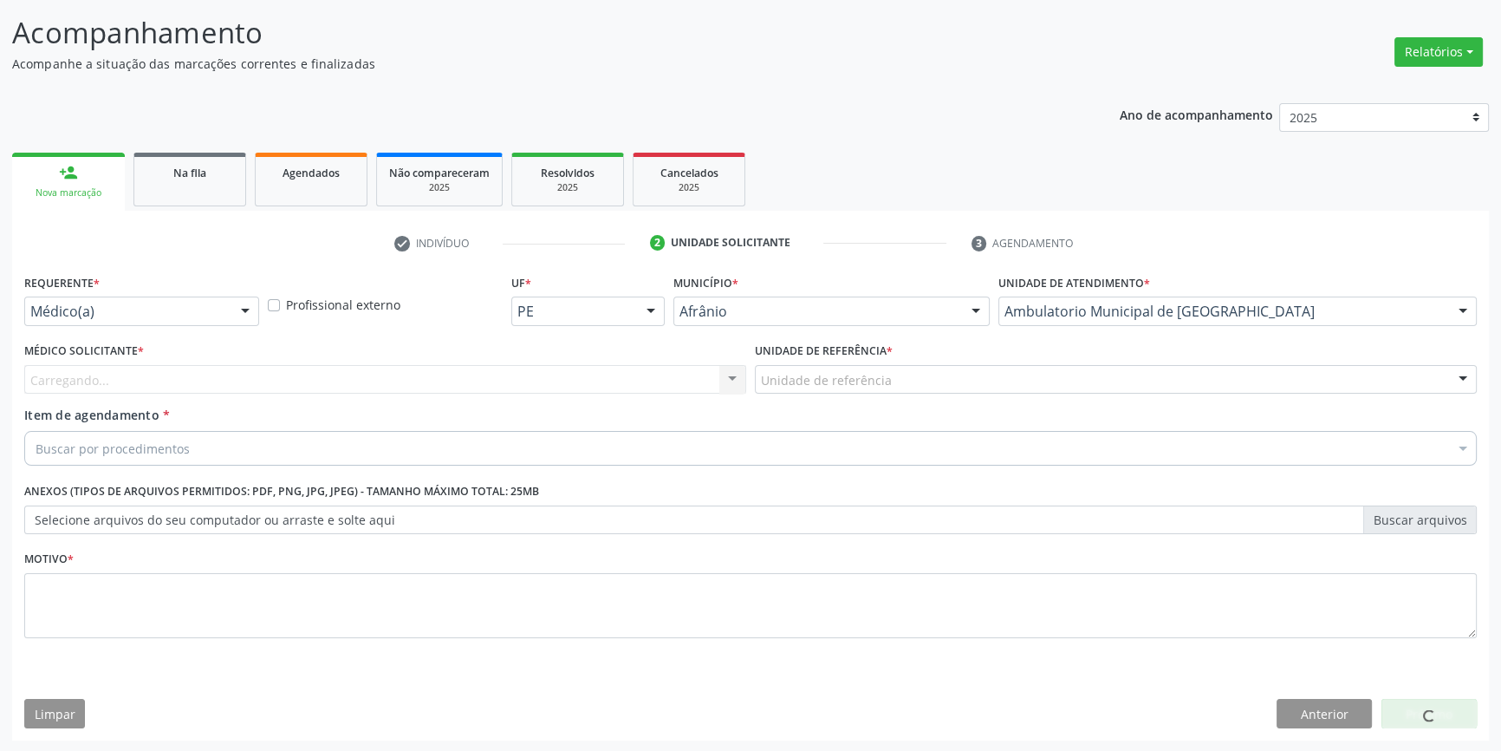
click at [901, 384] on div "Unidade de referência" at bounding box center [1116, 379] width 722 height 29
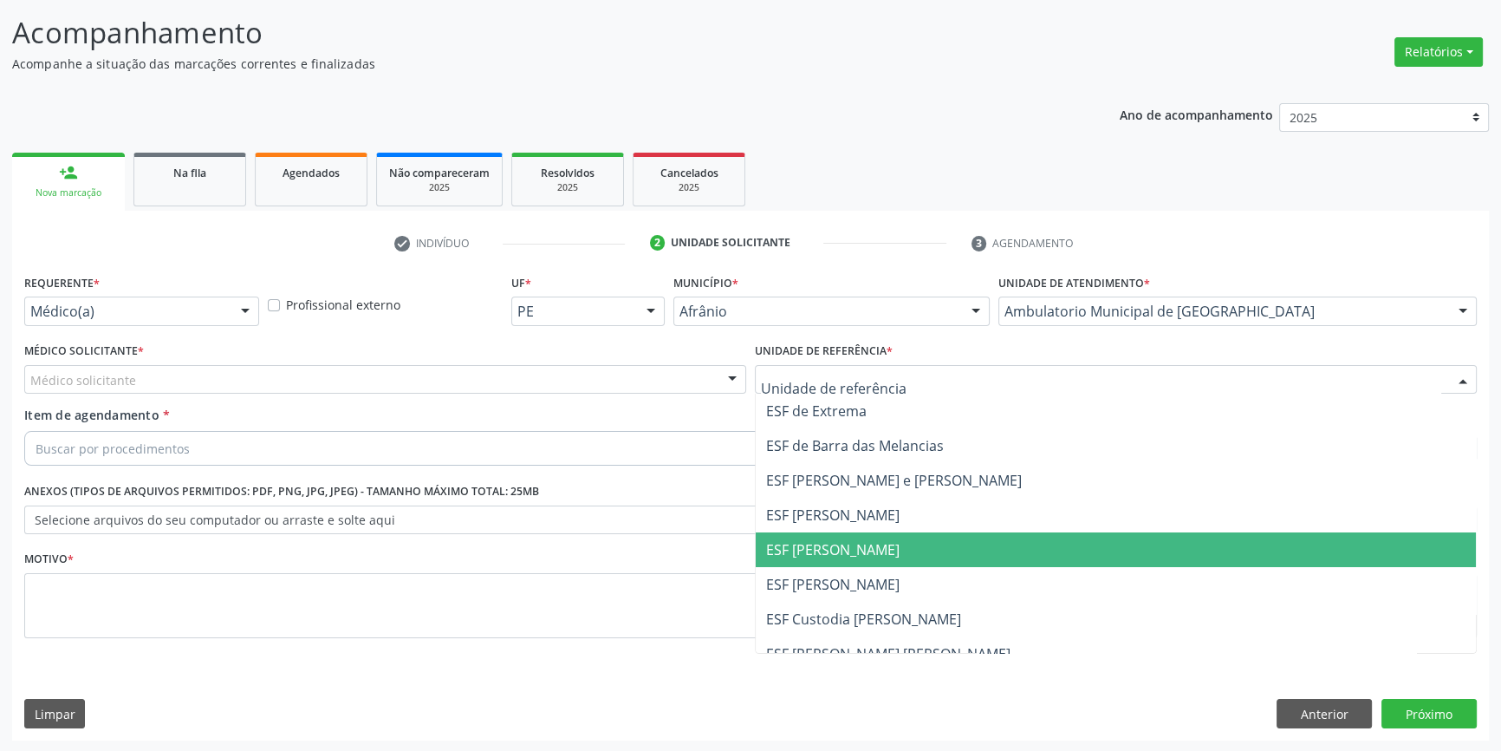
click at [848, 549] on span "ESF [PERSON_NAME]" at bounding box center [832, 549] width 133 height 19
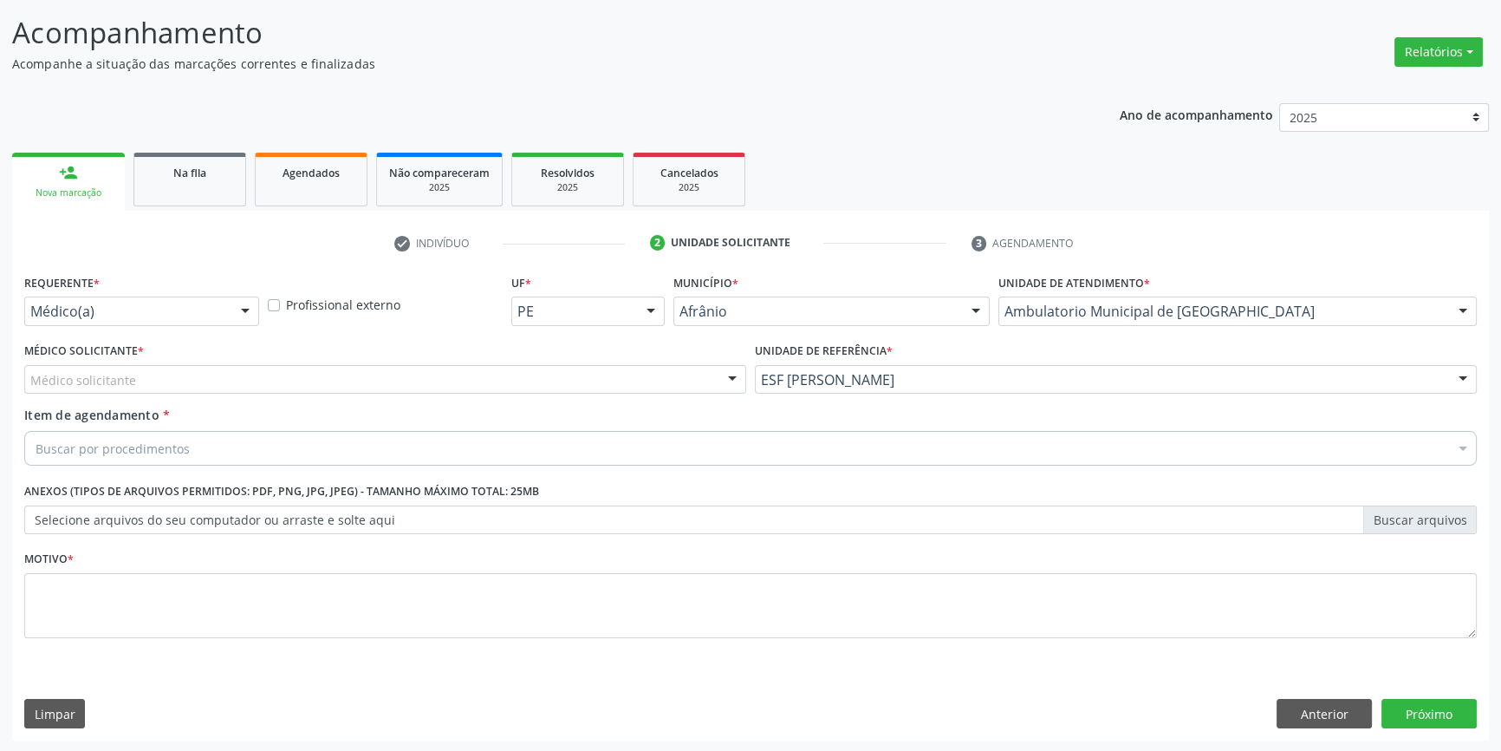
drag, startPoint x: 499, startPoint y: 394, endPoint x: 478, endPoint y: 406, distance: 24.4
click at [492, 397] on div "Médico Solicitante * Médico solicitante [PERSON_NAME] [PERSON_NAME] [PERSON_NAM…" at bounding box center [385, 372] width 731 height 68
click at [364, 365] on div "Médico solicitante" at bounding box center [385, 379] width 722 height 29
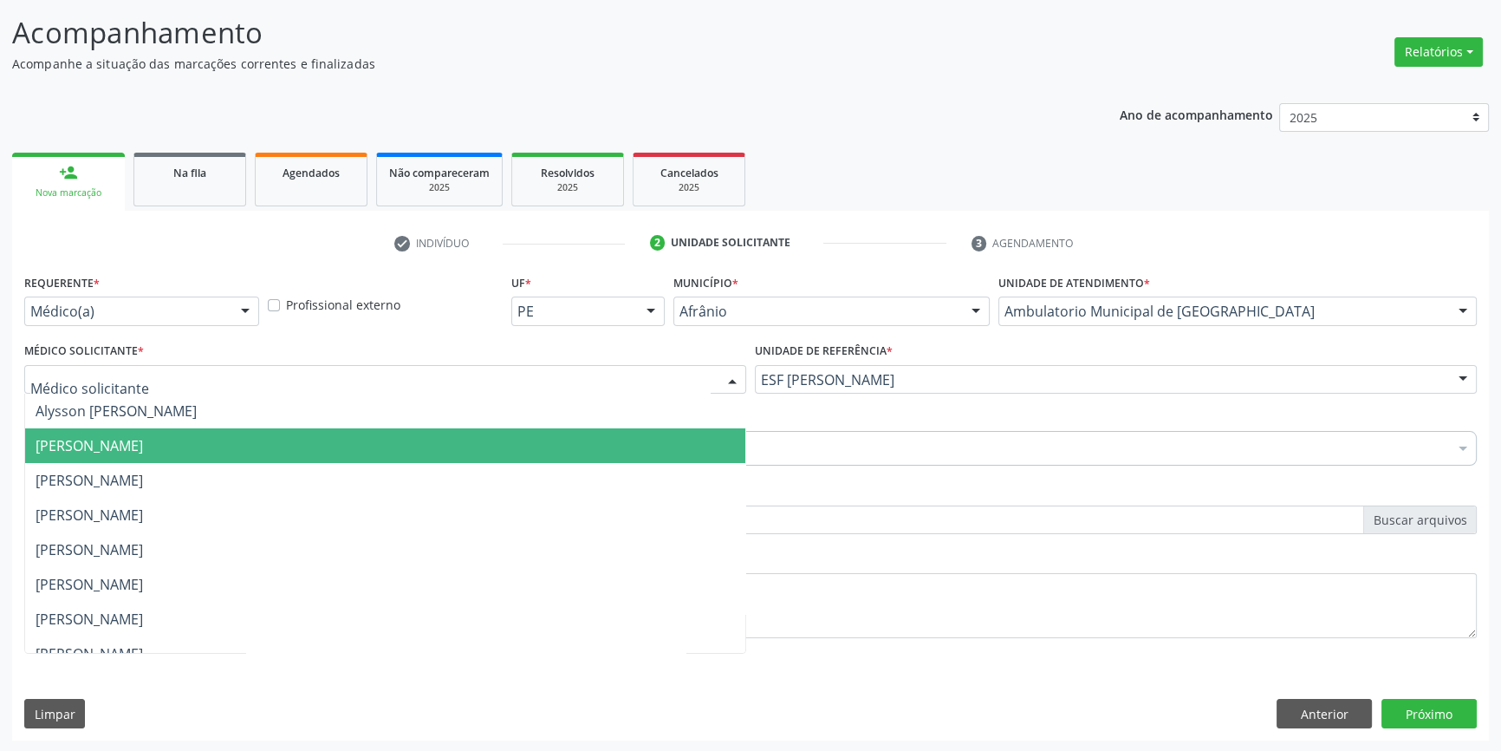
click at [143, 451] on span "[PERSON_NAME]" at bounding box center [89, 445] width 107 height 19
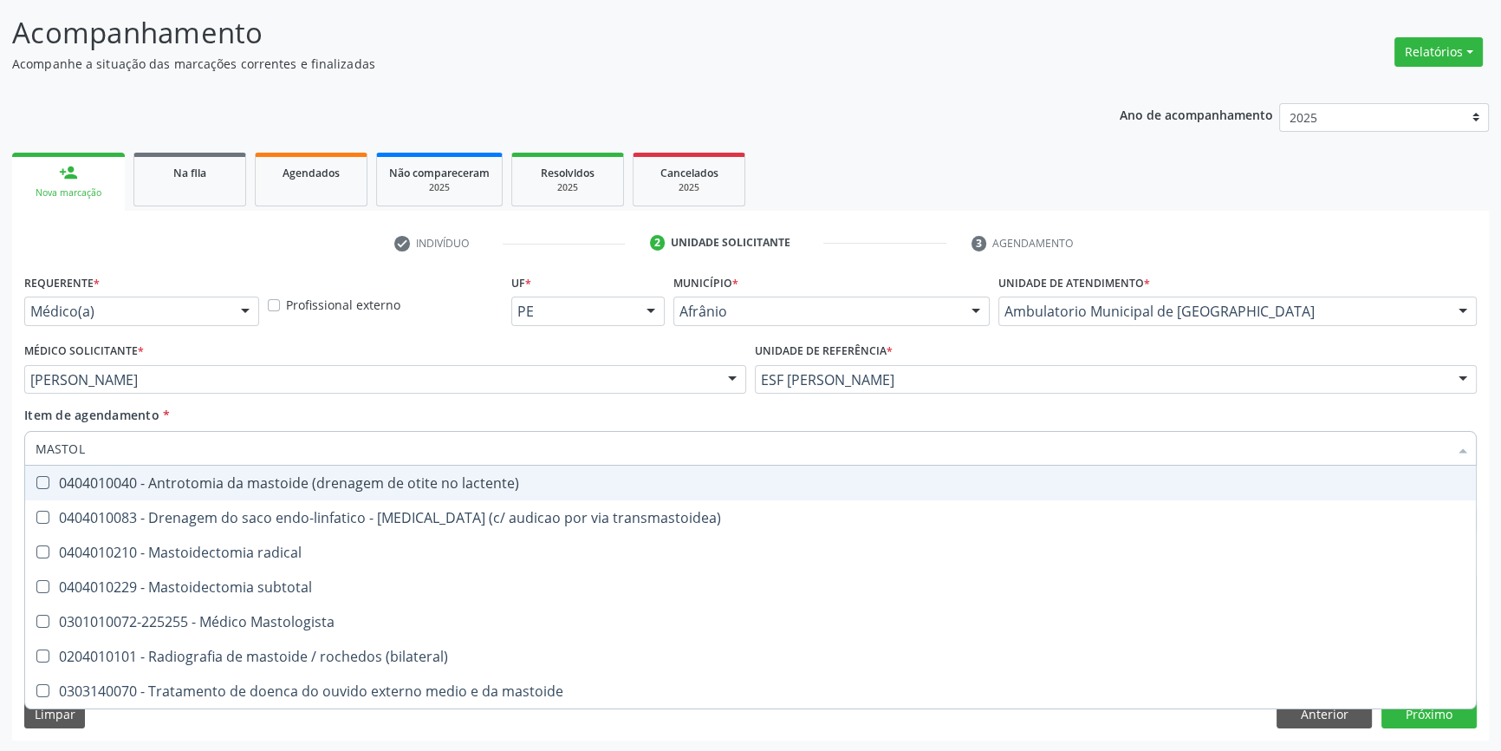
type input "MASTOLO"
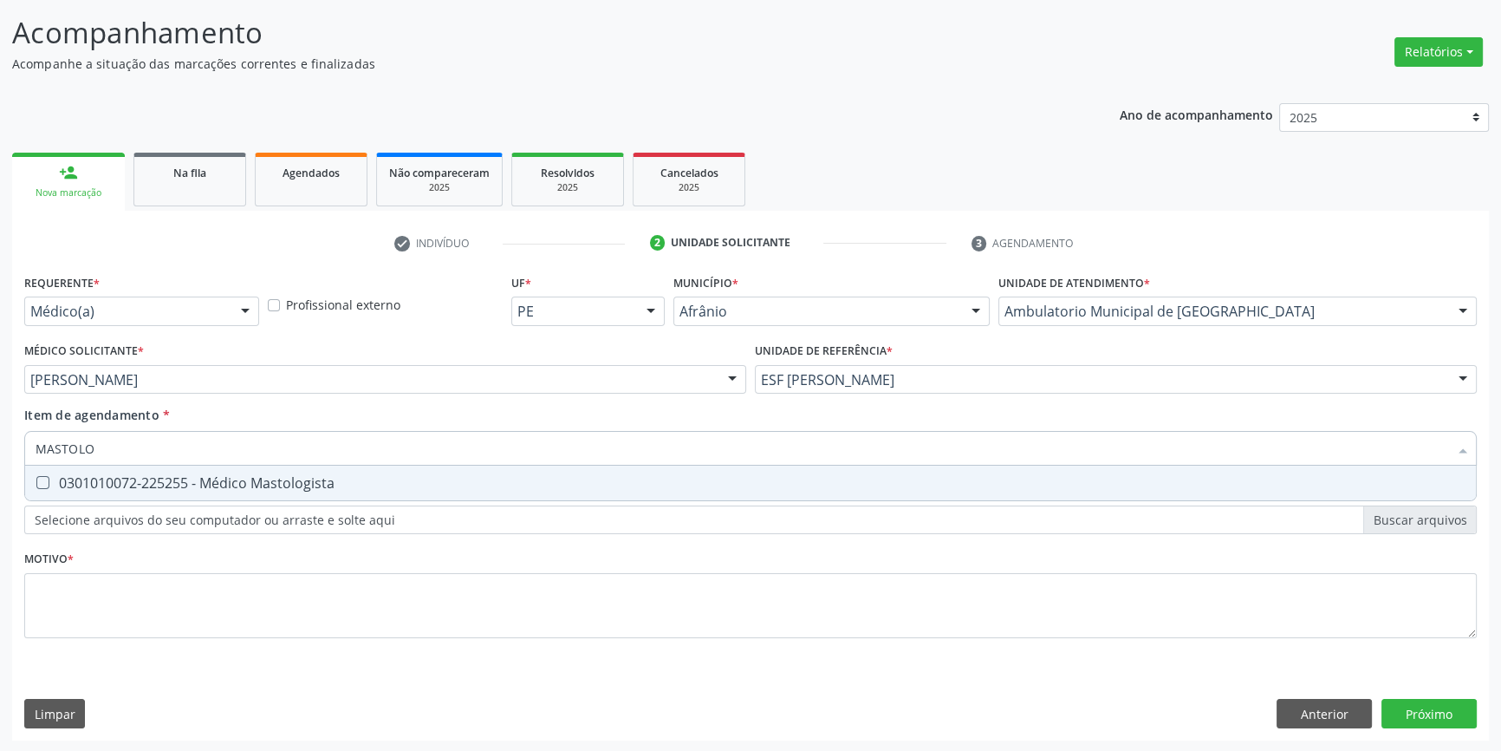
click at [102, 485] on div "0301010072-225255 - Médico Mastologista" at bounding box center [751, 483] width 1430 height 14
checkbox Mastologista "true"
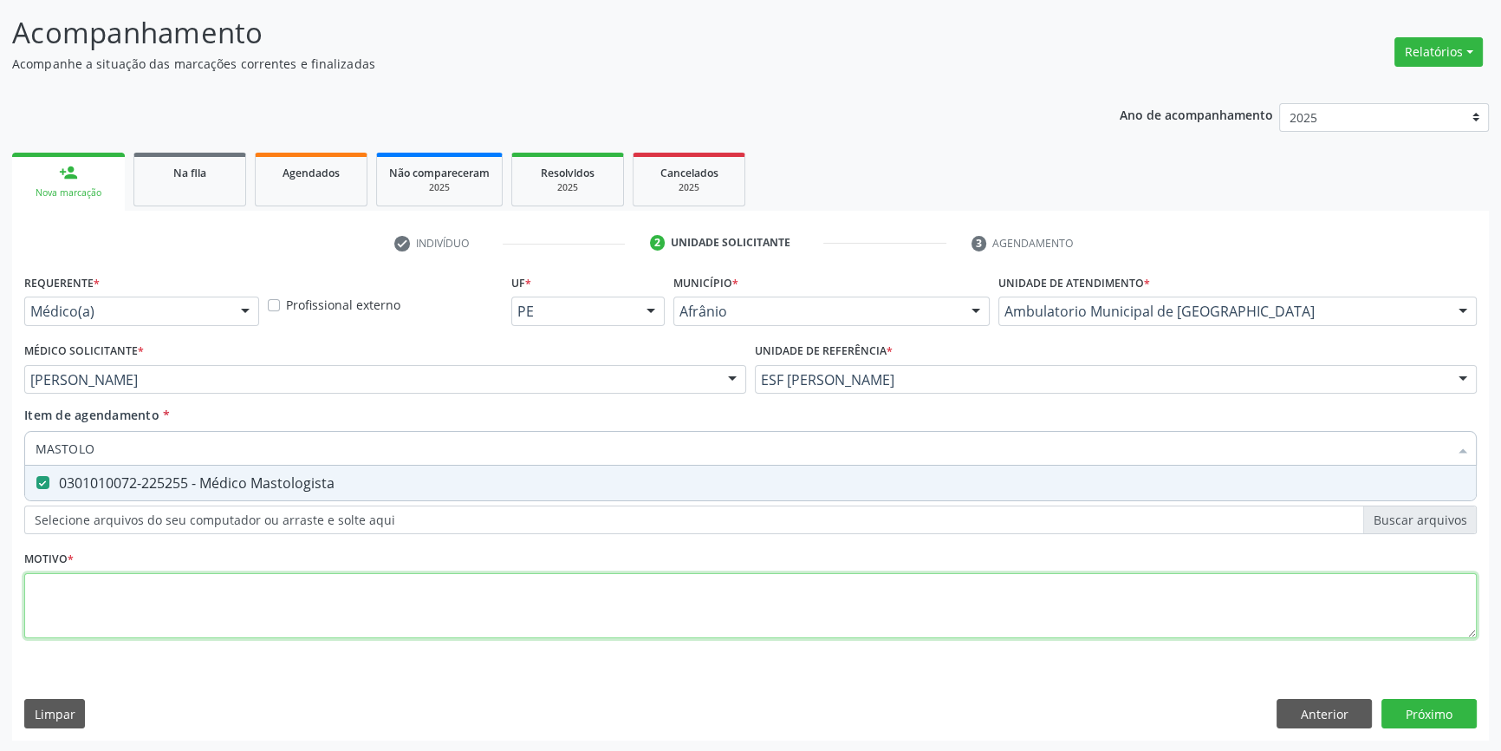
click at [93, 583] on div "Requerente * Médico(a) Médico(a) Enfermeiro(a) Paciente Nenhum resultado encont…" at bounding box center [750, 466] width 1453 height 393
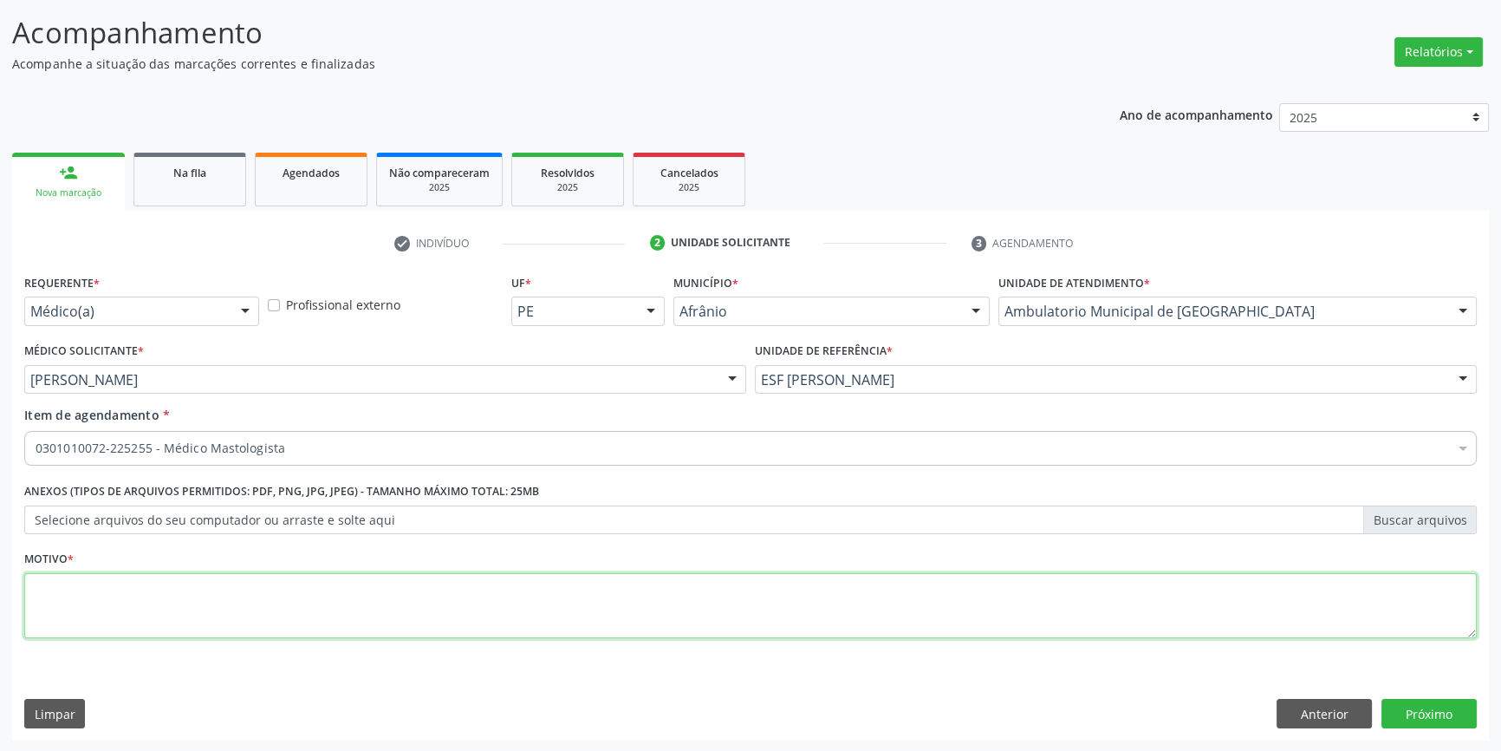
type textarea "C"
type textarea "CONSULTA PARA JULHO"
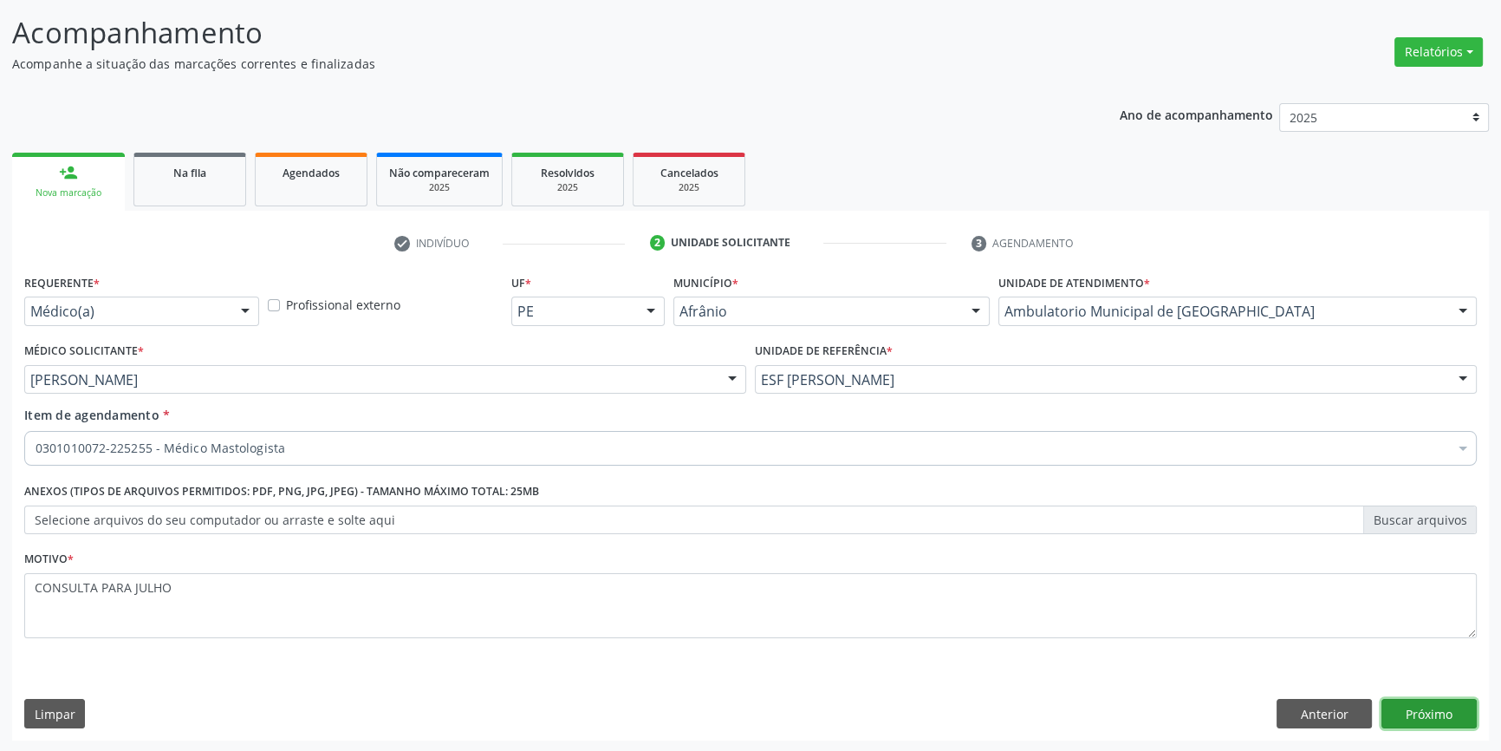
click at [1447, 719] on button "Próximo" at bounding box center [1429, 713] width 95 height 29
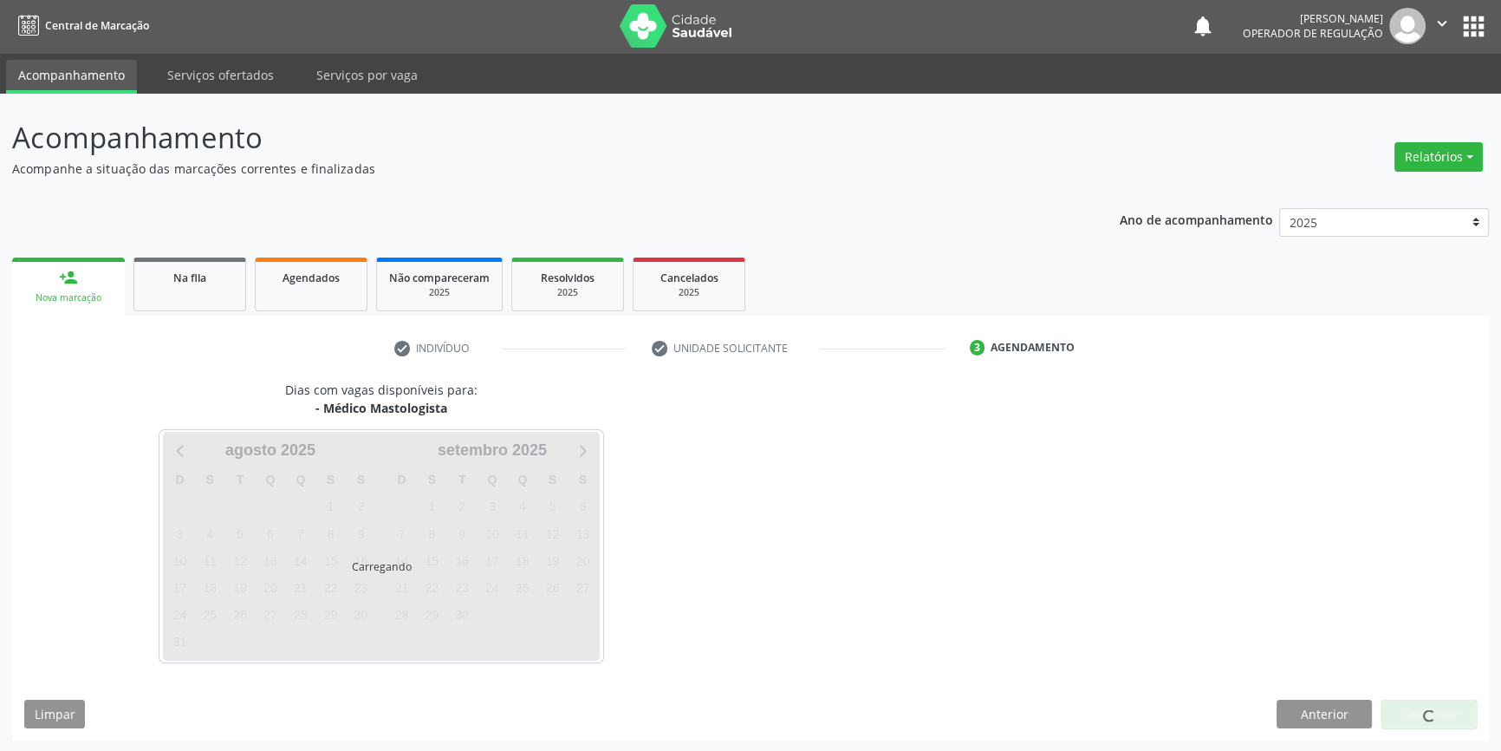
scroll to position [53, 0]
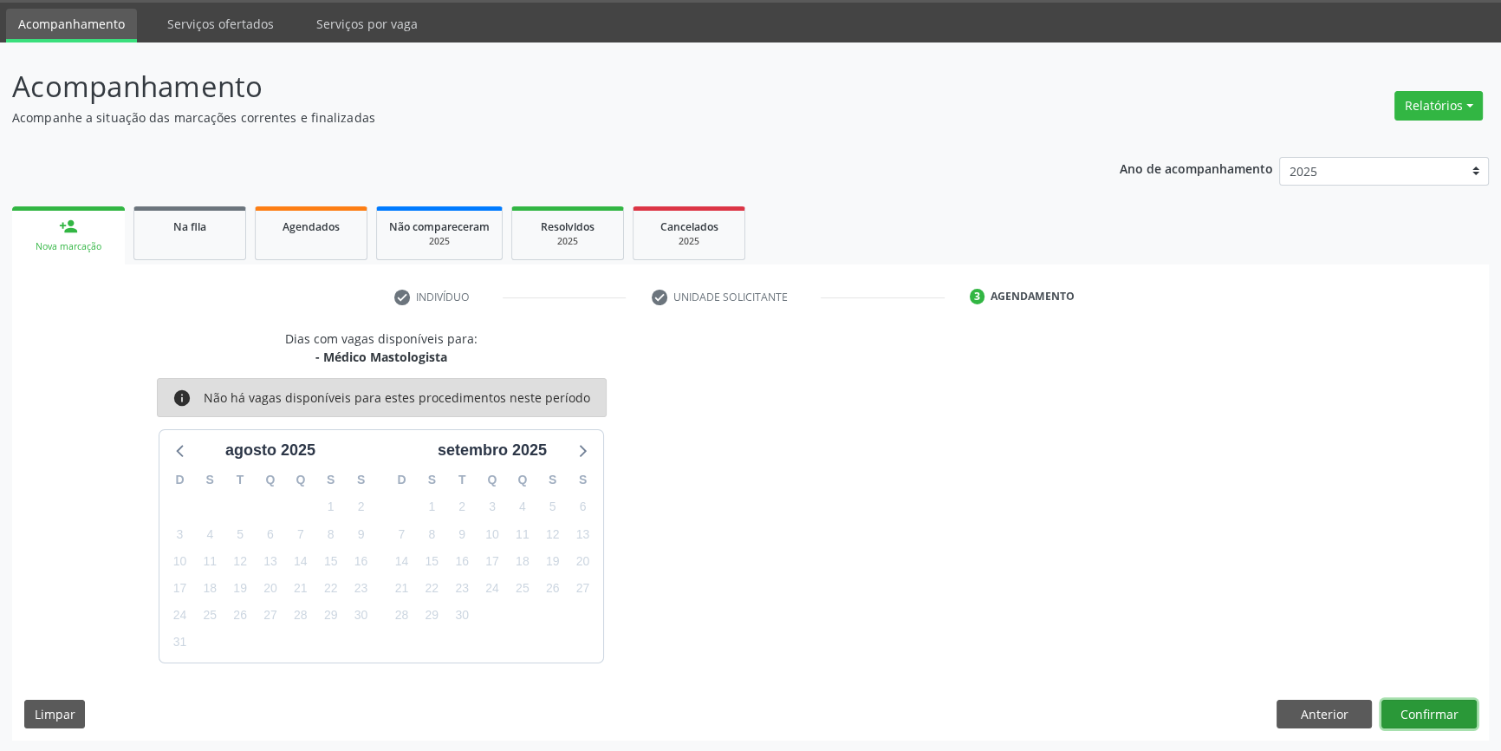
click at [1442, 705] on button "Confirmar" at bounding box center [1429, 713] width 95 height 29
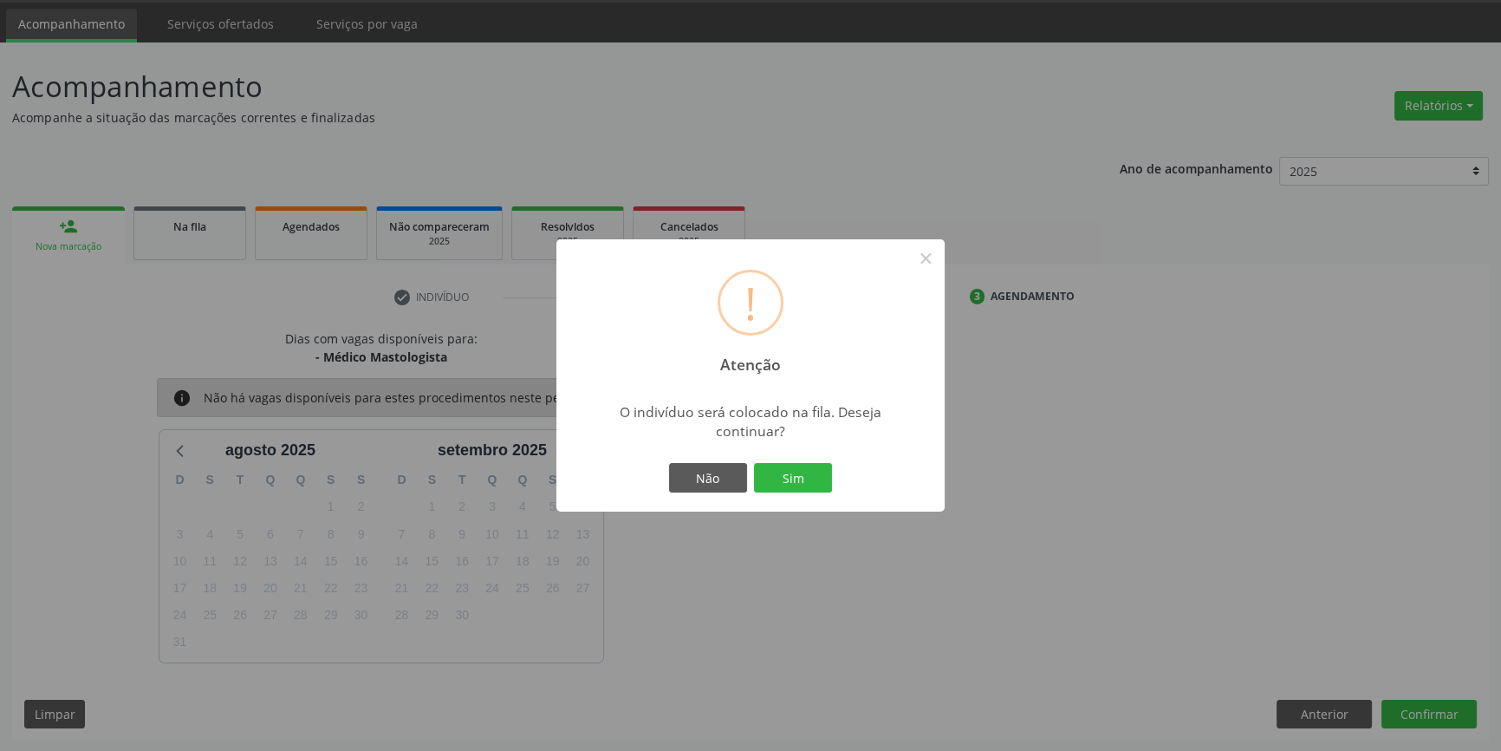
click at [781, 492] on div "Não Sim" at bounding box center [751, 477] width 172 height 36
click at [784, 488] on button "Sim" at bounding box center [793, 477] width 78 height 29
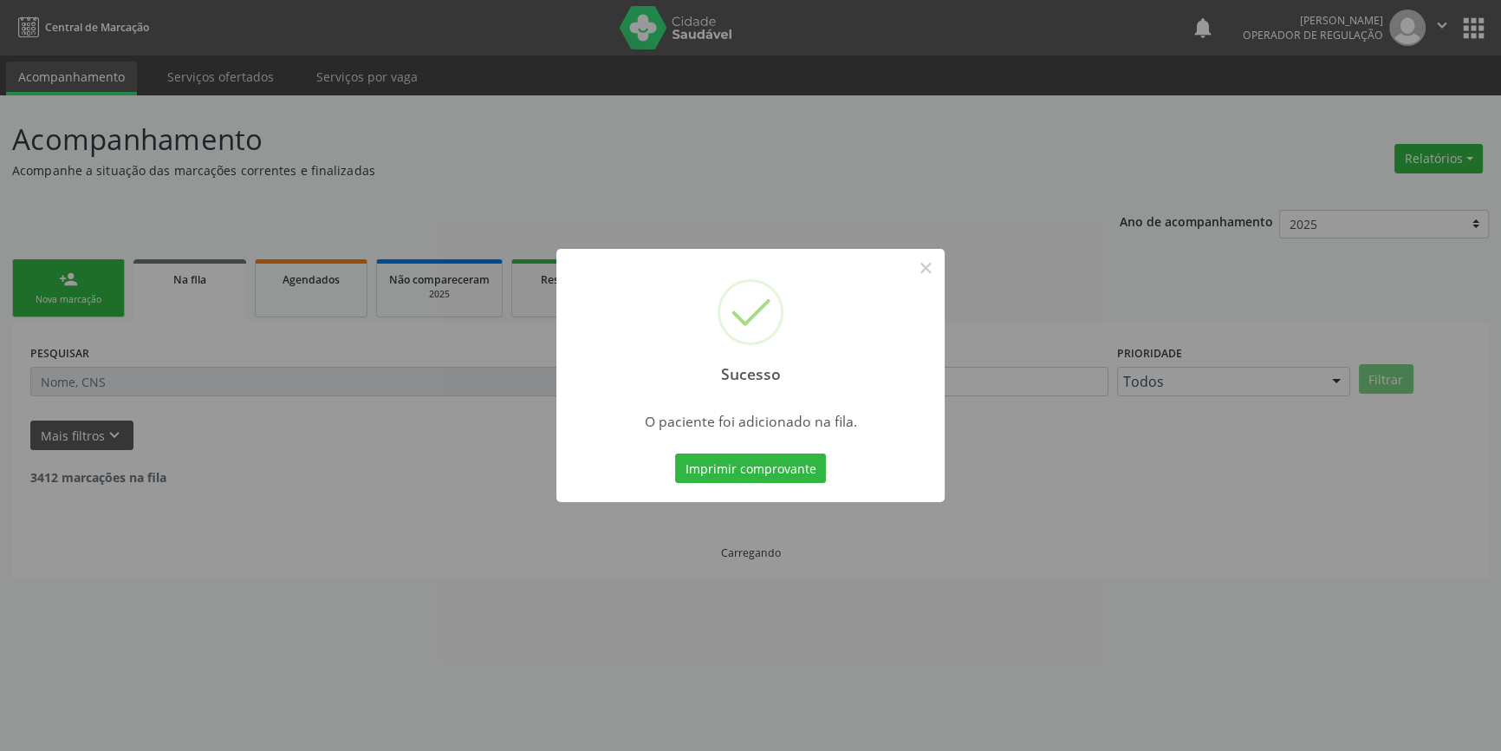
scroll to position [0, 0]
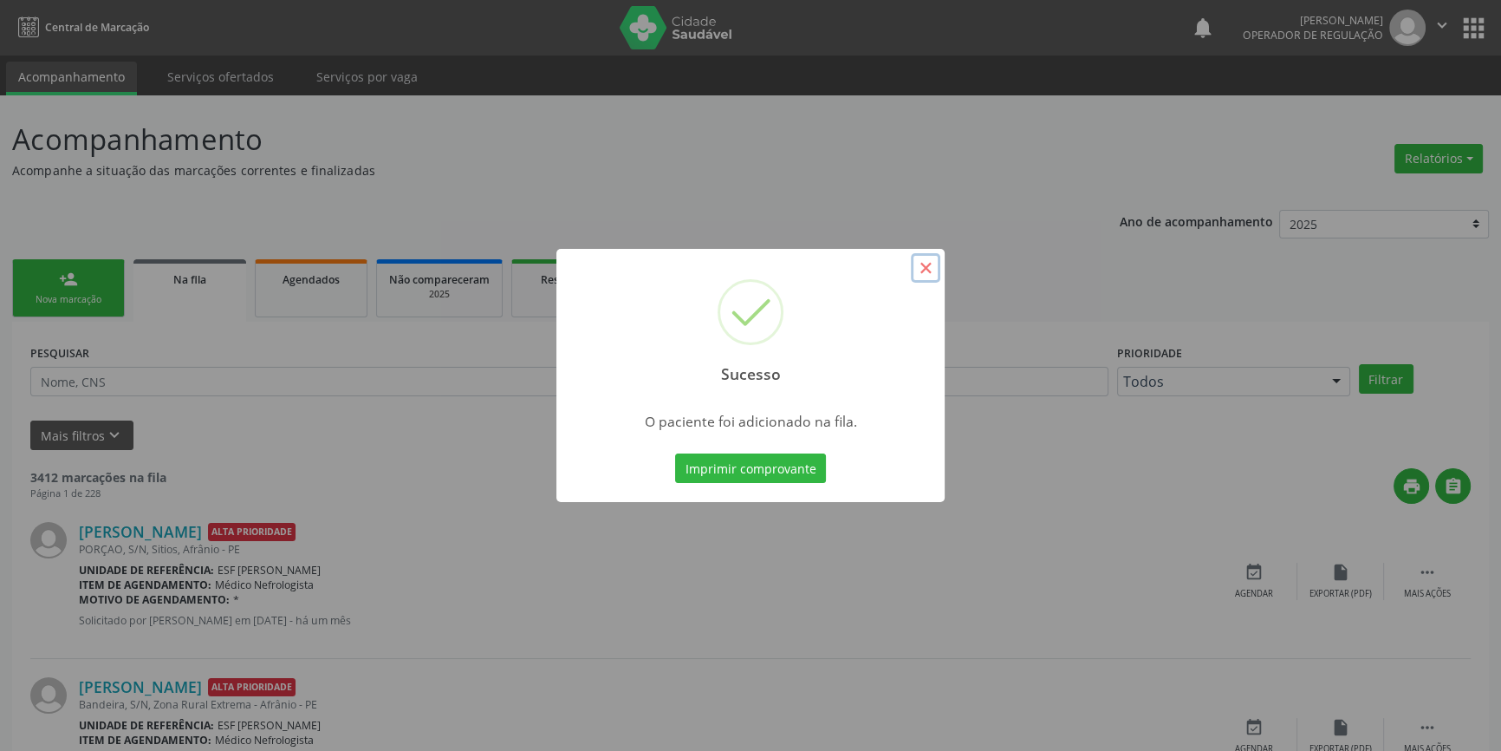
click at [933, 267] on button "×" at bounding box center [925, 267] width 29 height 29
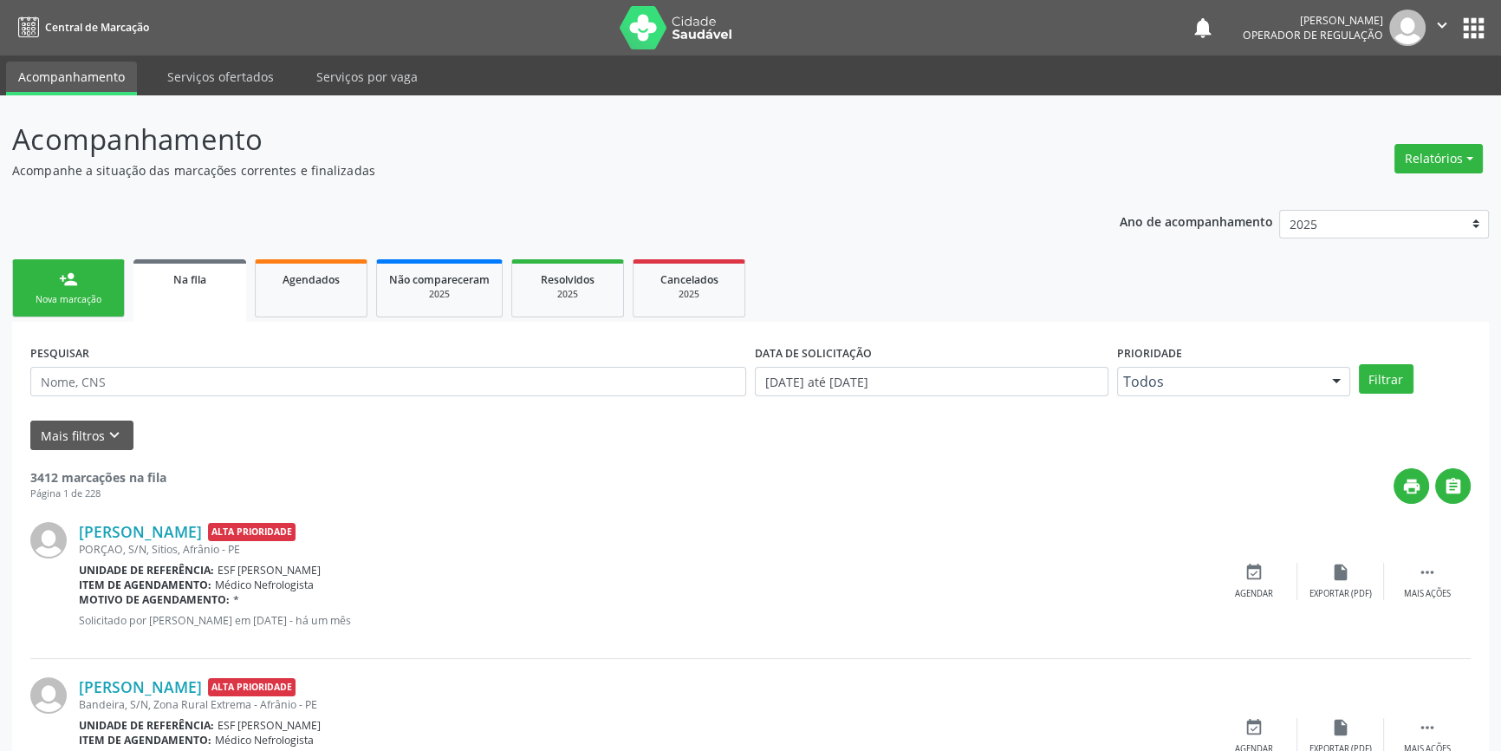
click at [108, 285] on link "person_add Nova marcação" at bounding box center [68, 288] width 113 height 58
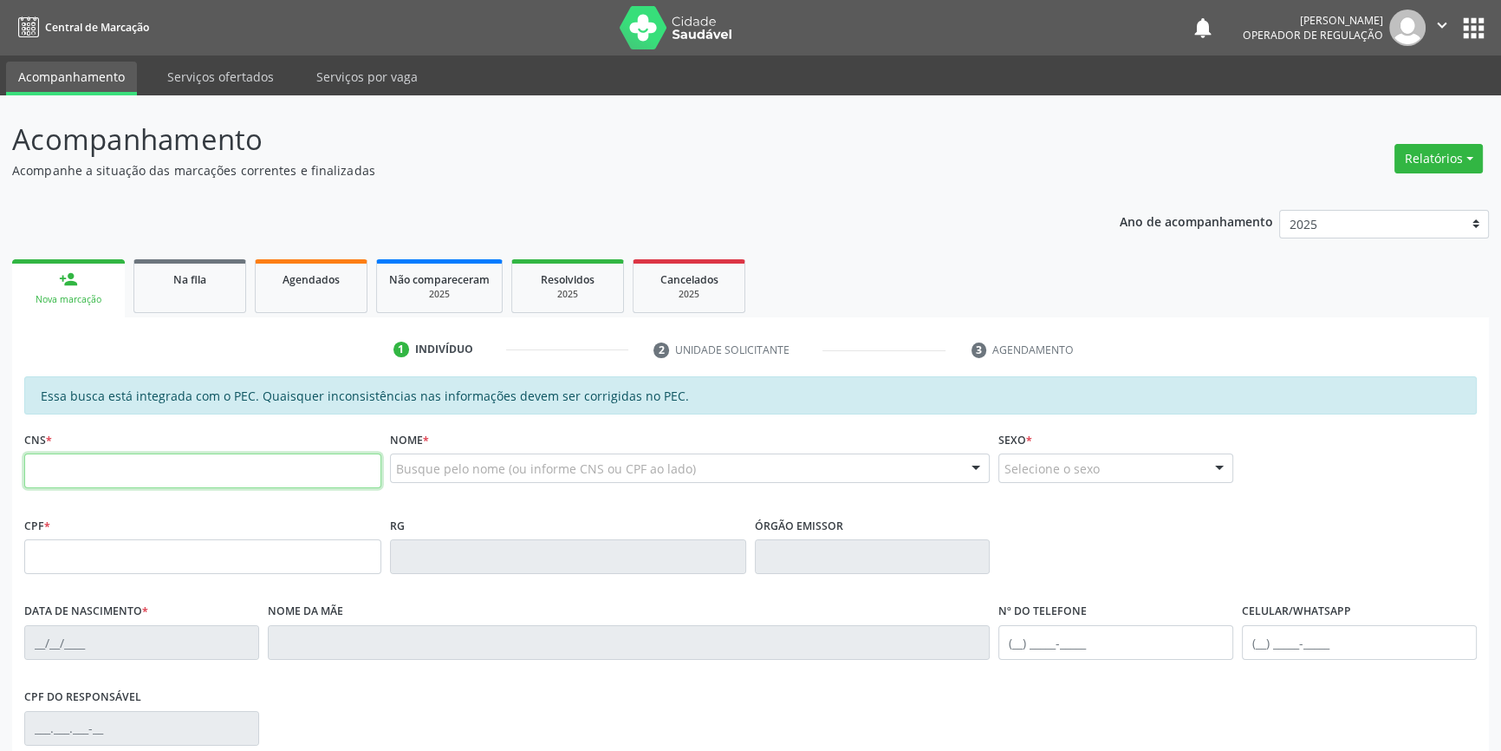
click at [140, 465] on input "text" at bounding box center [202, 470] width 357 height 35
type input "706 8087 32"
type input "706 8087 3237 3224"
type input "104.313.404-20"
type input "19[DATE]"
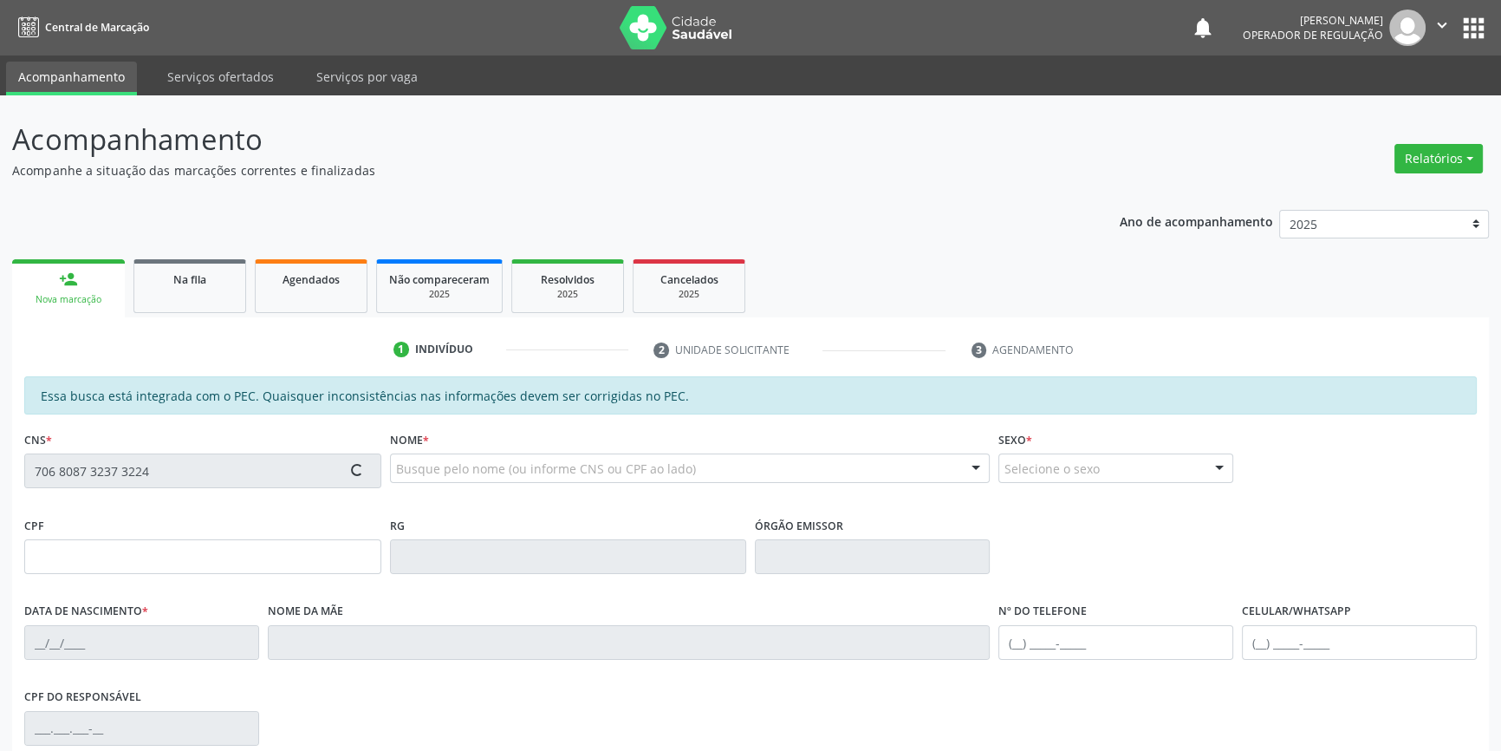
type input "[PERSON_NAME]"
type input "[PHONE_NUMBER]"
type input "S/N"
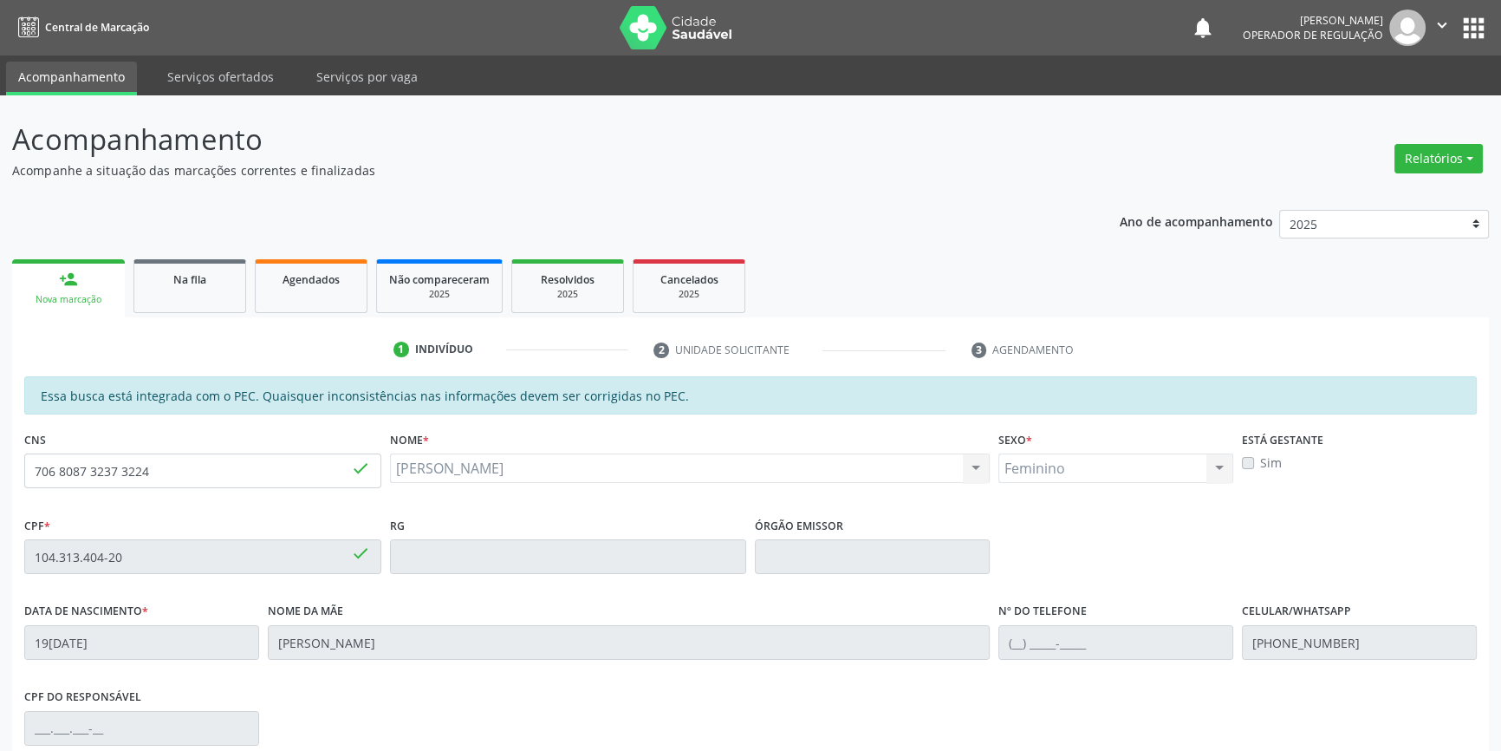
scroll to position [236, 0]
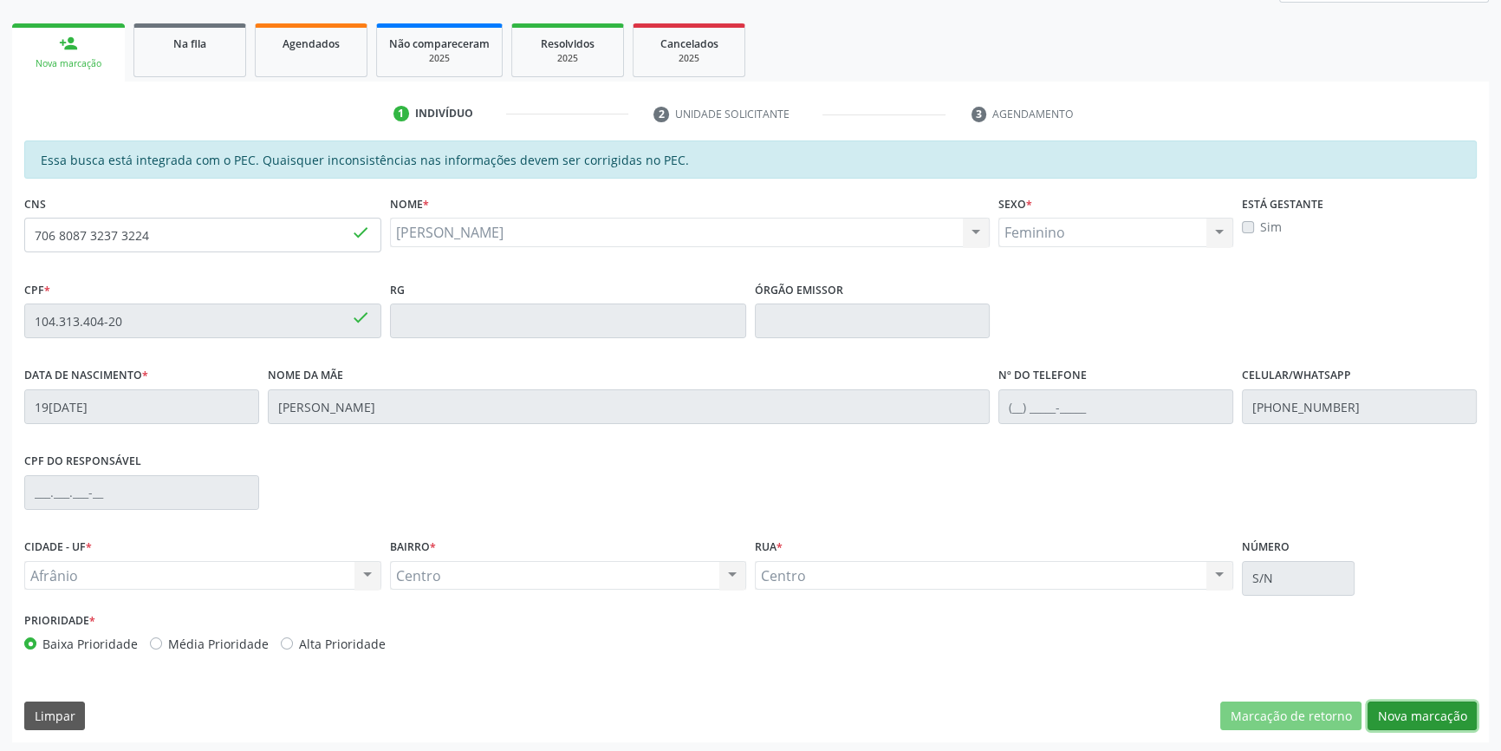
click at [1417, 721] on button "Nova marcação" at bounding box center [1422, 715] width 109 height 29
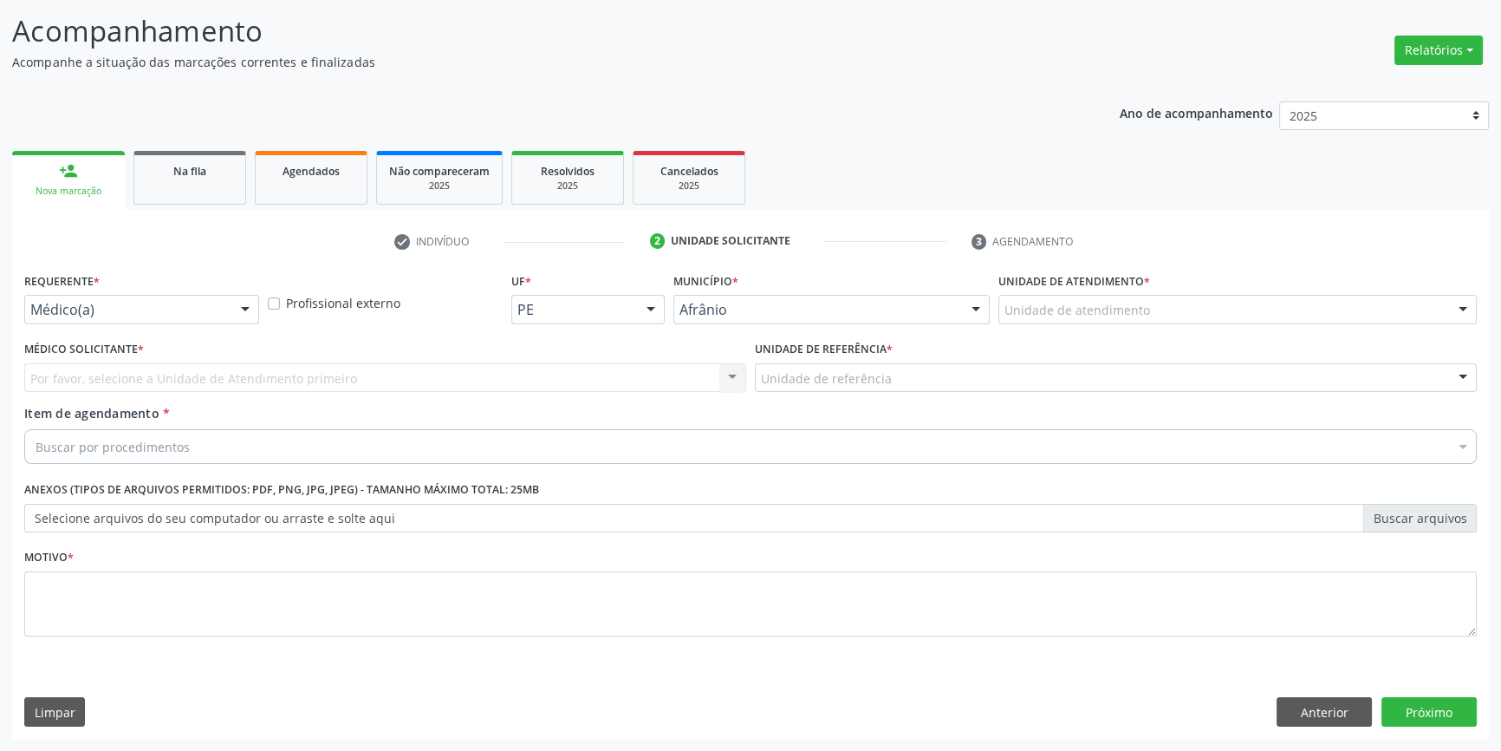
scroll to position [107, 0]
click at [1092, 321] on div "Unidade de atendimento" at bounding box center [1237, 310] width 478 height 29
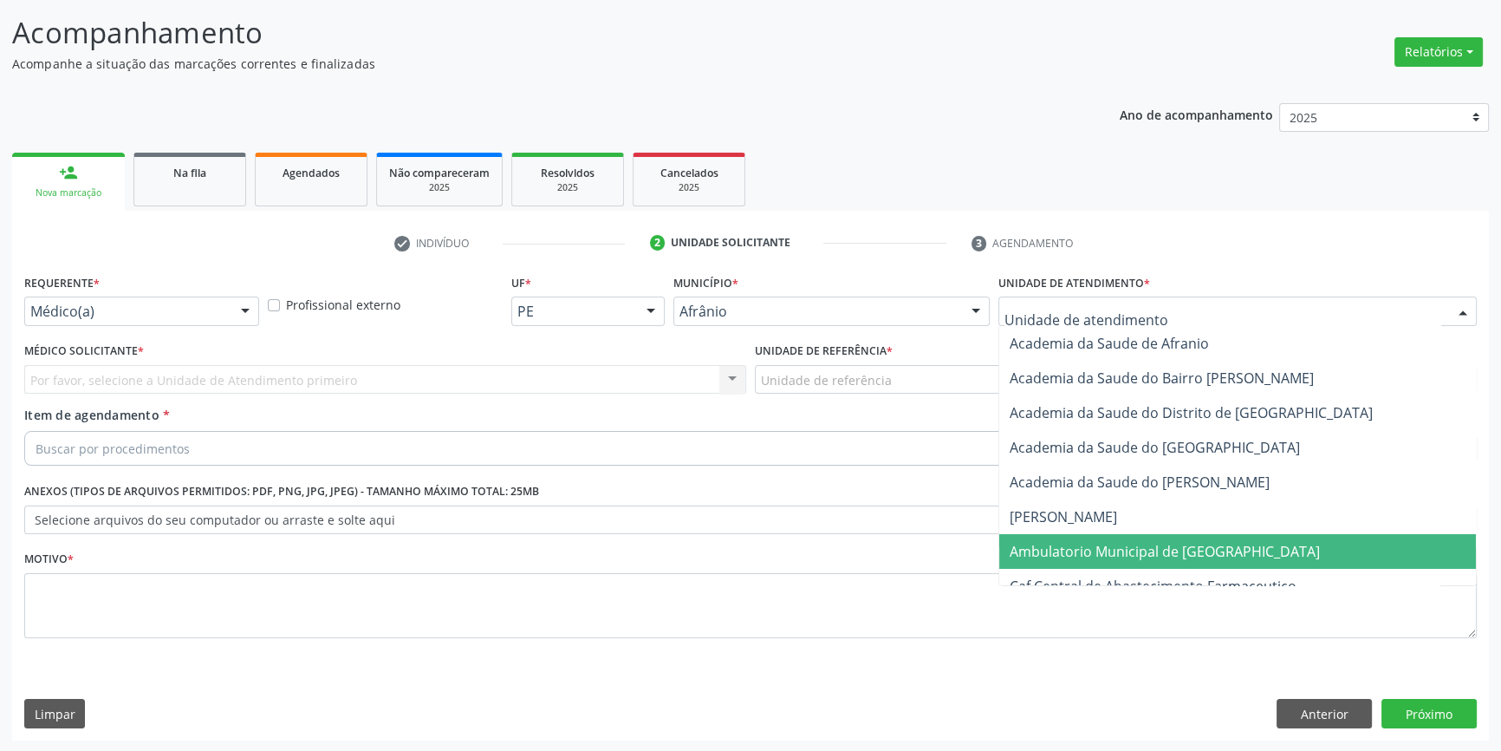
click at [1099, 555] on span "Ambulatorio Municipal de [GEOGRAPHIC_DATA]" at bounding box center [1165, 551] width 310 height 19
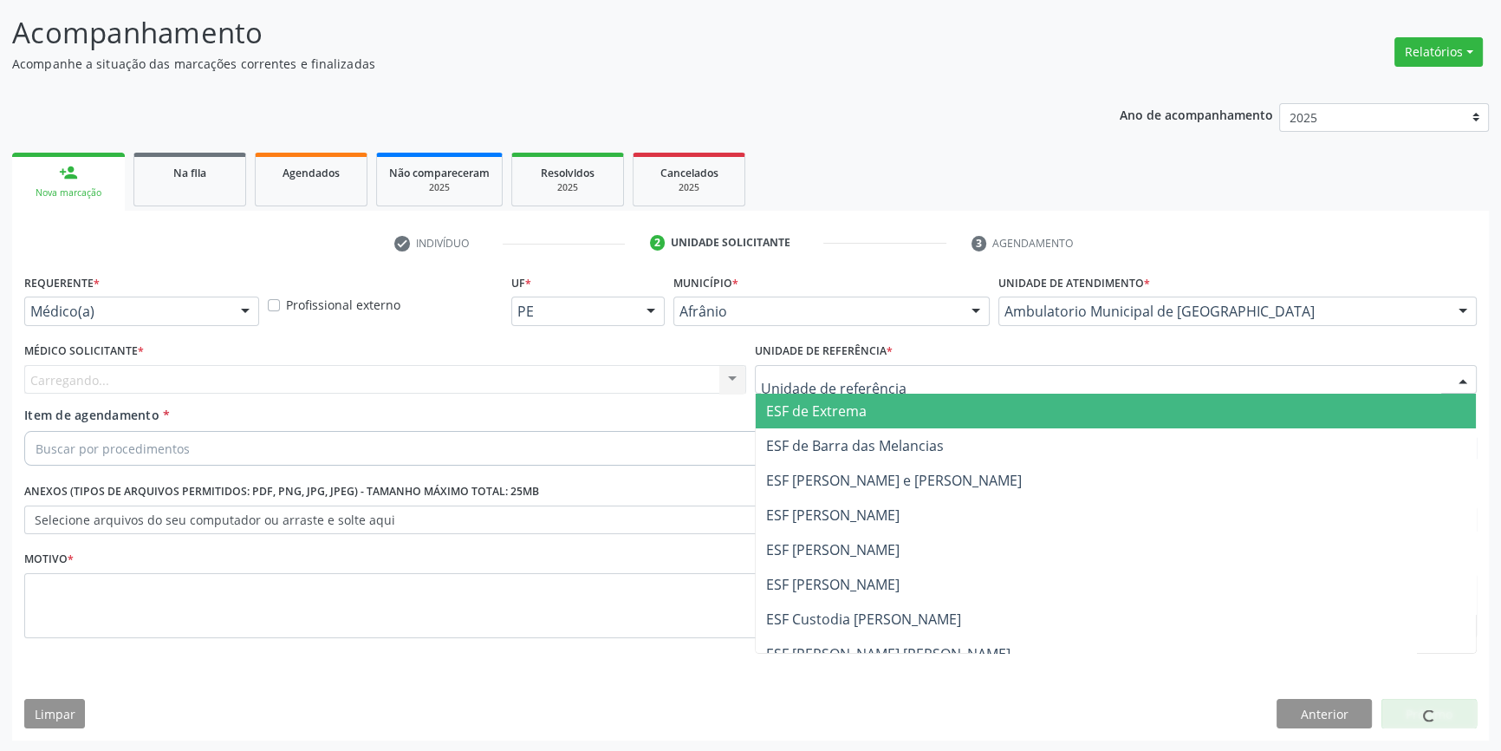
click at [831, 392] on div "ESF de Extrema ESF de Barra das Melancias ESF Jose e Maria Rodrigues de Macedo …" at bounding box center [1116, 379] width 722 height 29
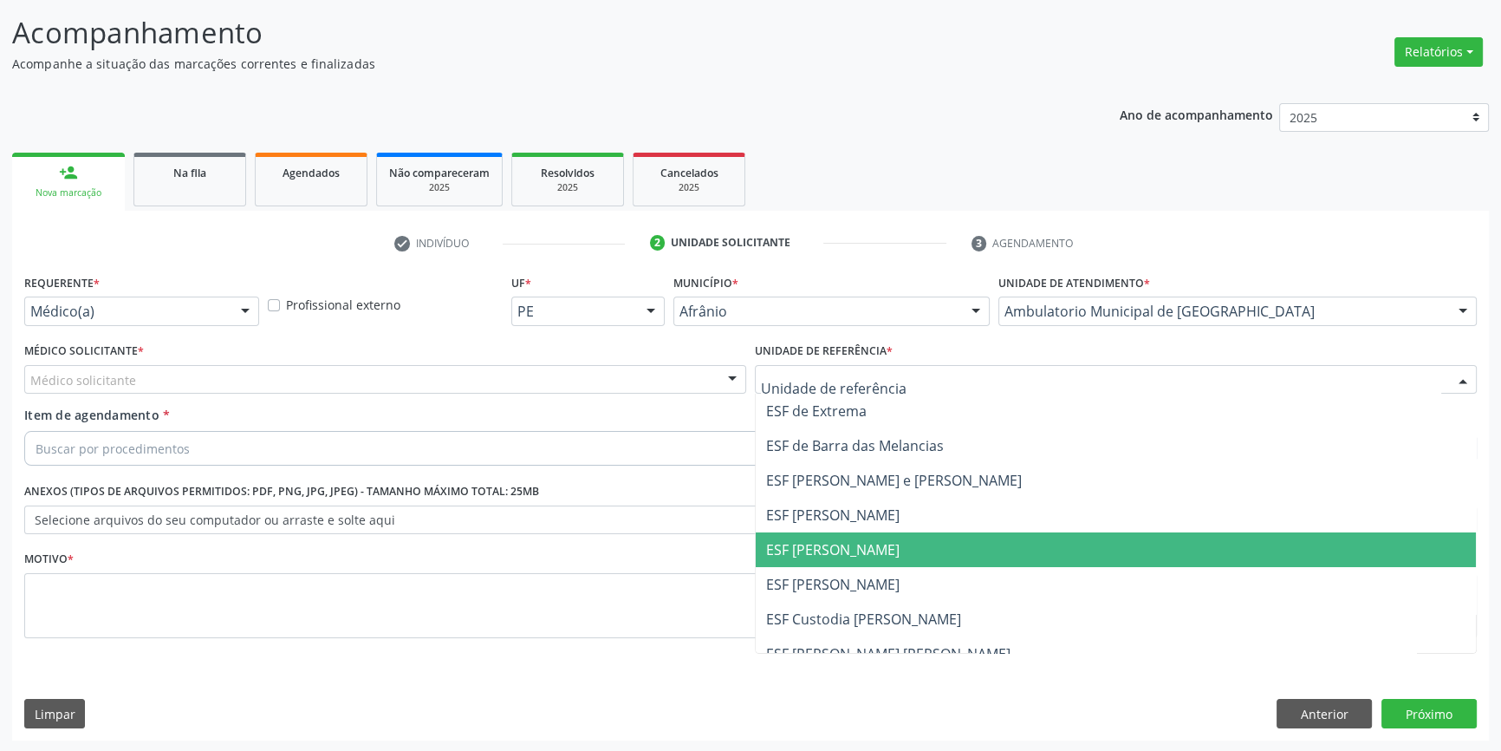
drag, startPoint x: 863, startPoint y: 540, endPoint x: 526, endPoint y: 362, distance: 381.1
click at [858, 540] on span "ESF [PERSON_NAME]" at bounding box center [832, 549] width 133 height 19
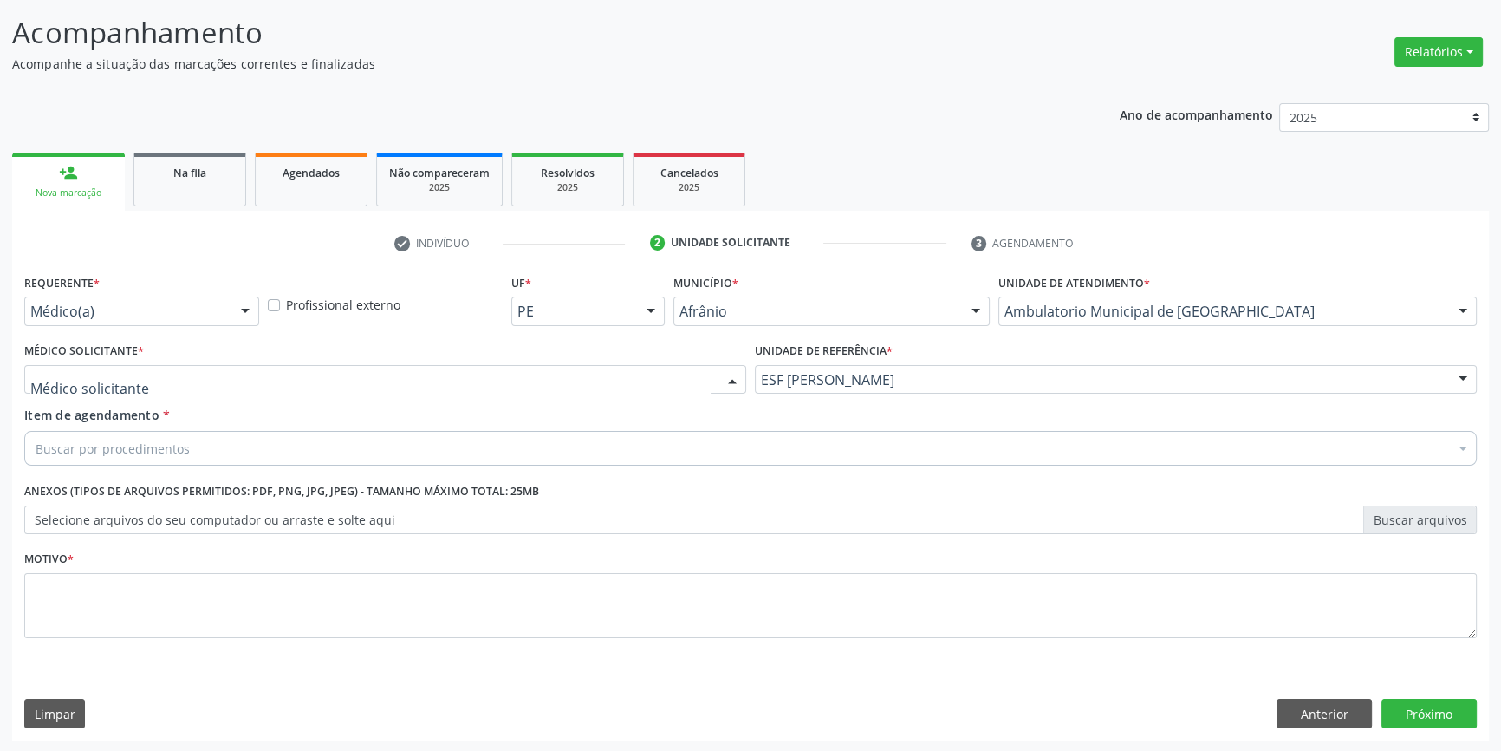
drag, startPoint x: 456, startPoint y: 372, endPoint x: 445, endPoint y: 376, distance: 12.1
click at [450, 374] on div at bounding box center [385, 379] width 722 height 29
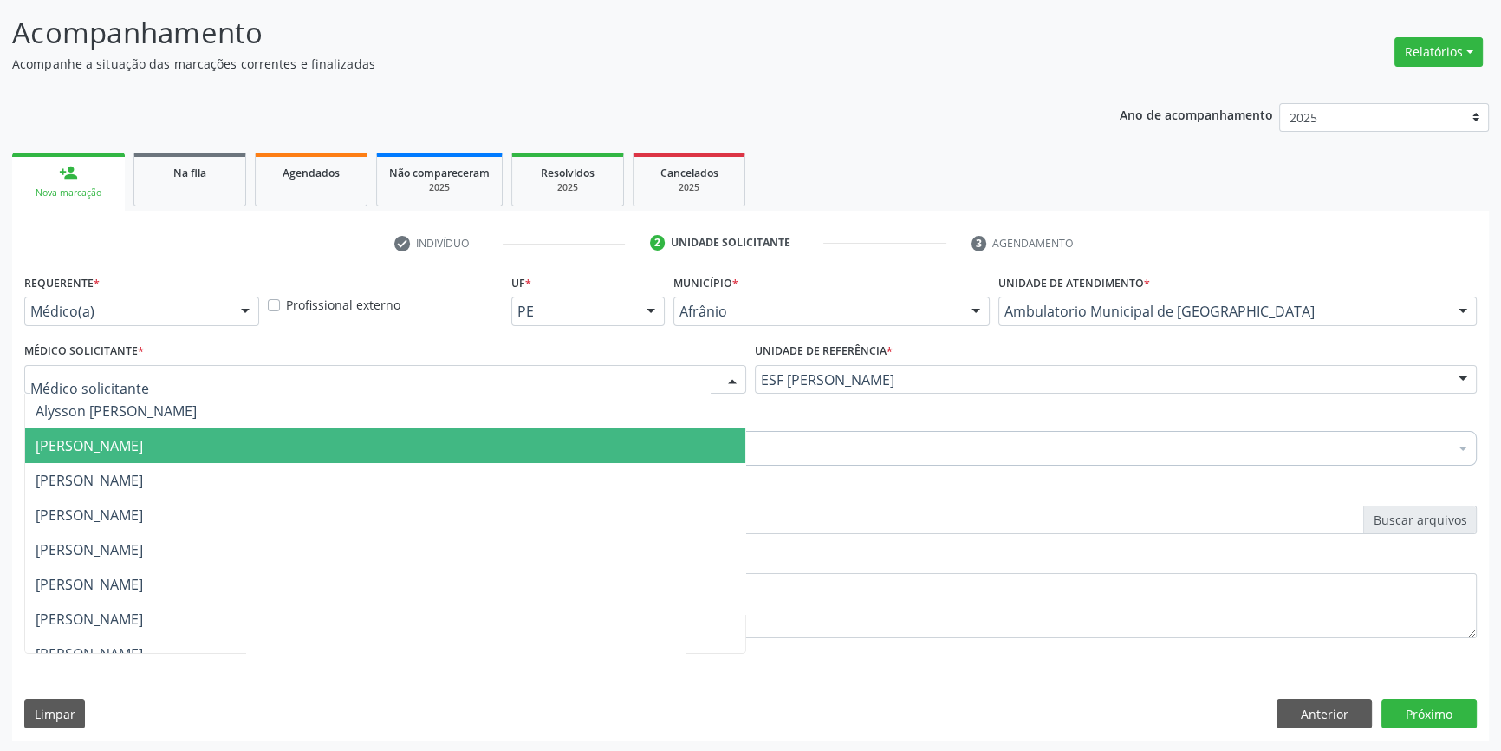
click at [143, 450] on span "[PERSON_NAME]" at bounding box center [89, 445] width 107 height 19
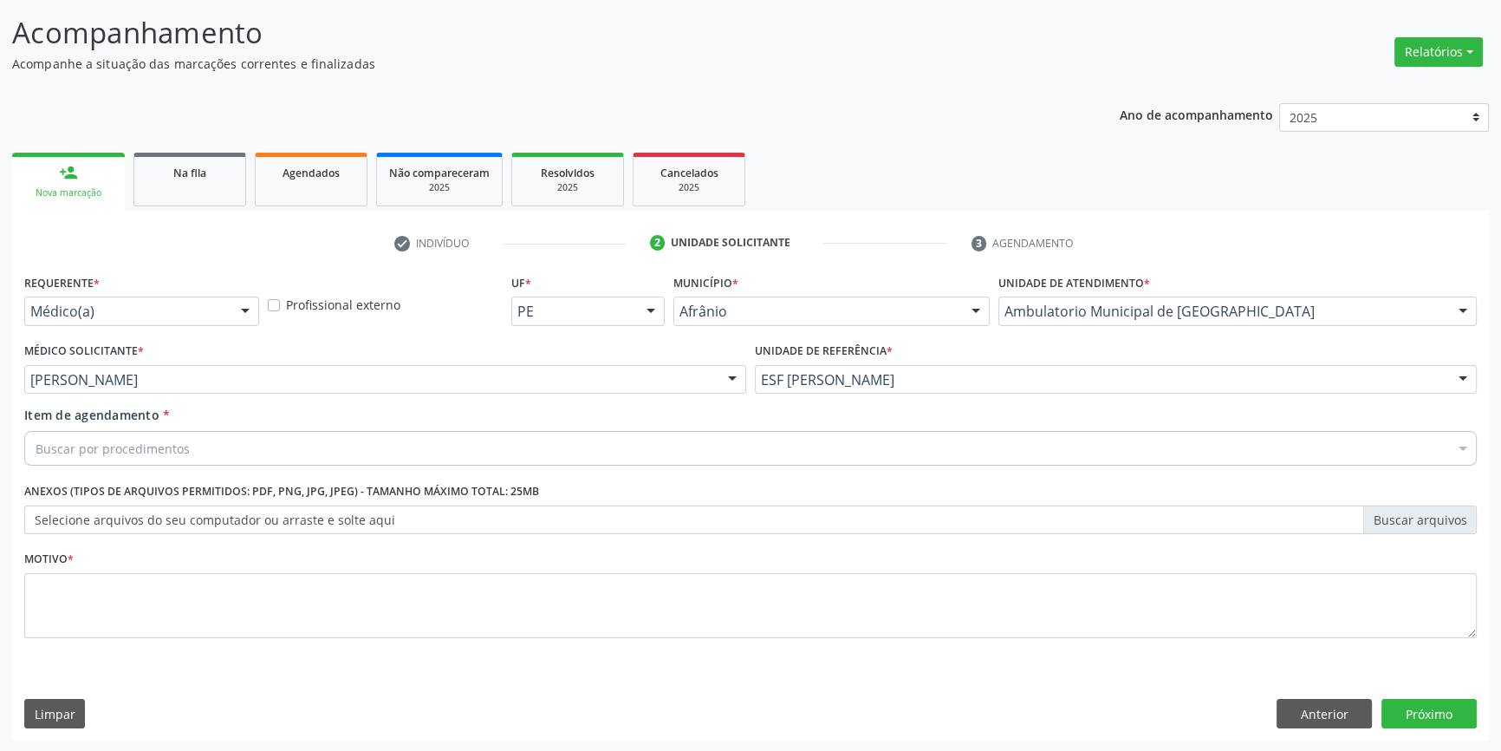
click at [224, 449] on div "Buscar por procedimentos" at bounding box center [750, 448] width 1453 height 35
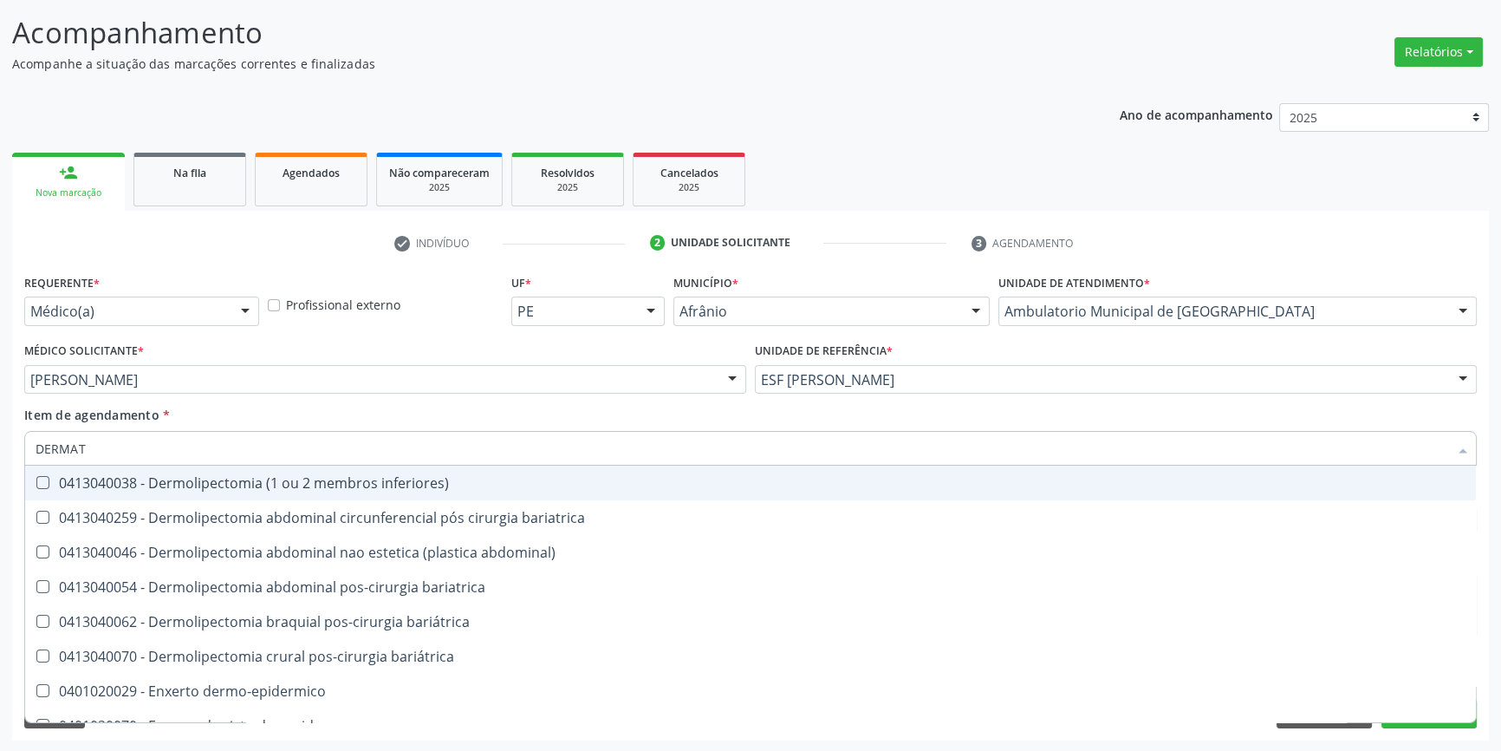
type input "DERMATO"
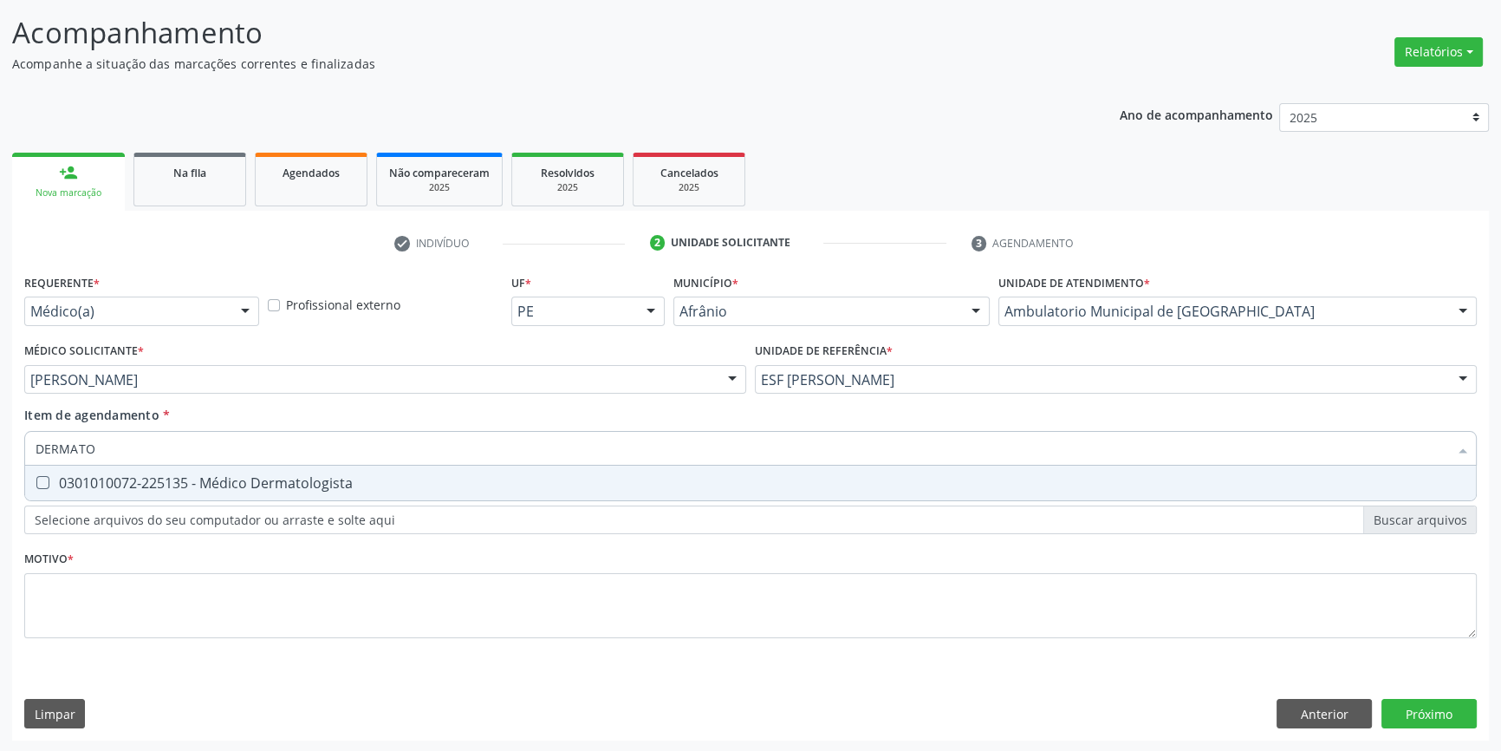
click at [230, 476] on div "0301010072-225135 - Médico Dermatologista" at bounding box center [751, 483] width 1430 height 14
checkbox Dermatologista "true"
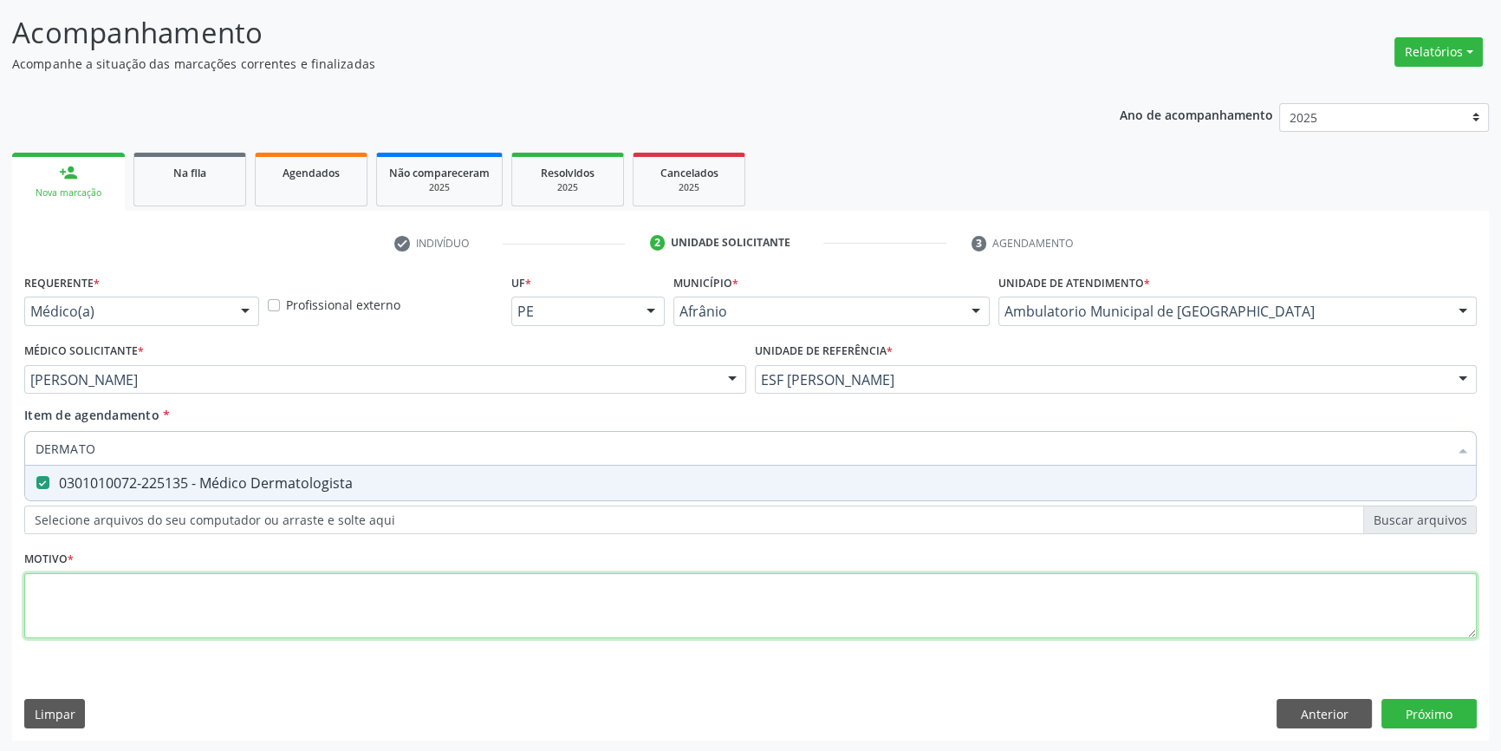
click at [223, 604] on div "Requerente * Médico(a) Médico(a) Enfermeiro(a) Paciente Nenhum resultado encont…" at bounding box center [750, 466] width 1453 height 393
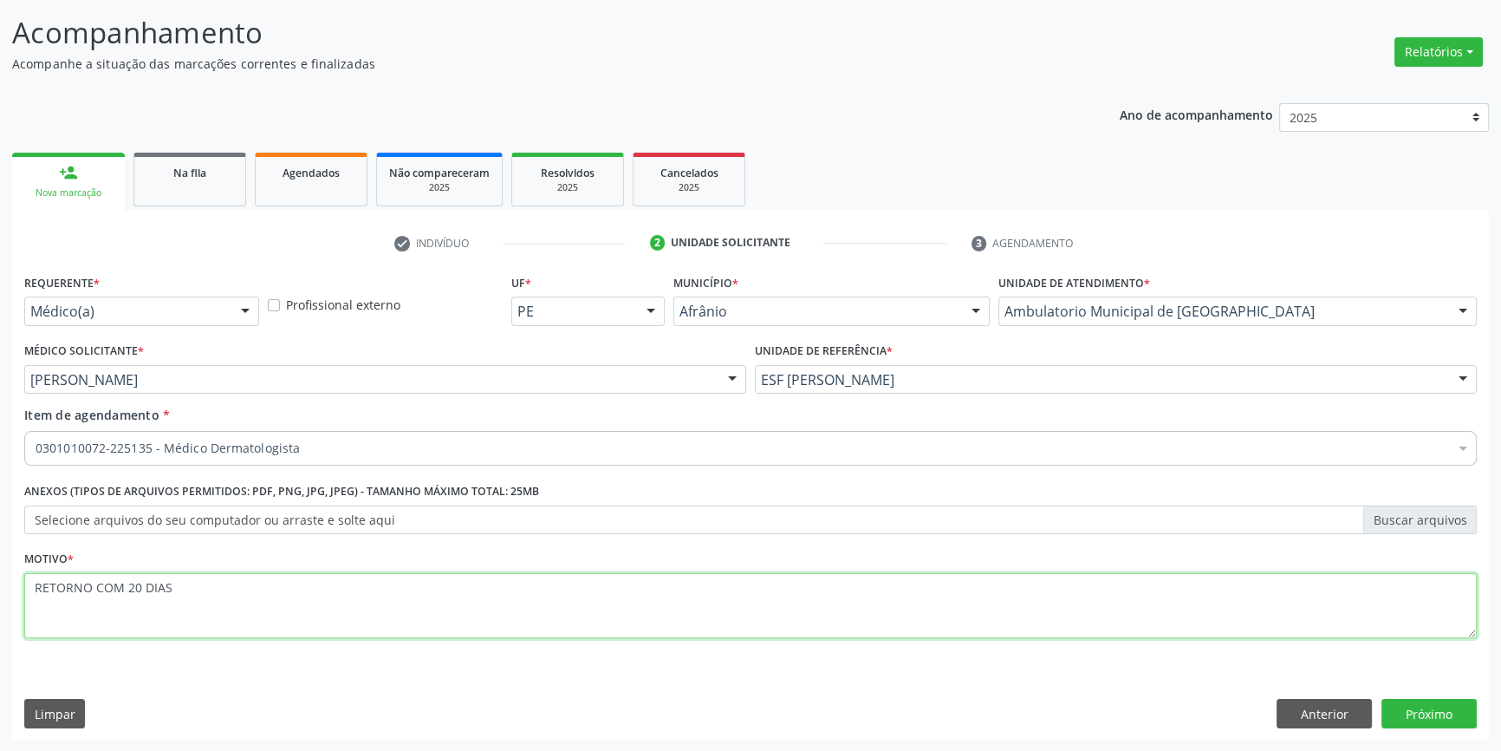
type textarea "RETORNO COM 20 DIAS"
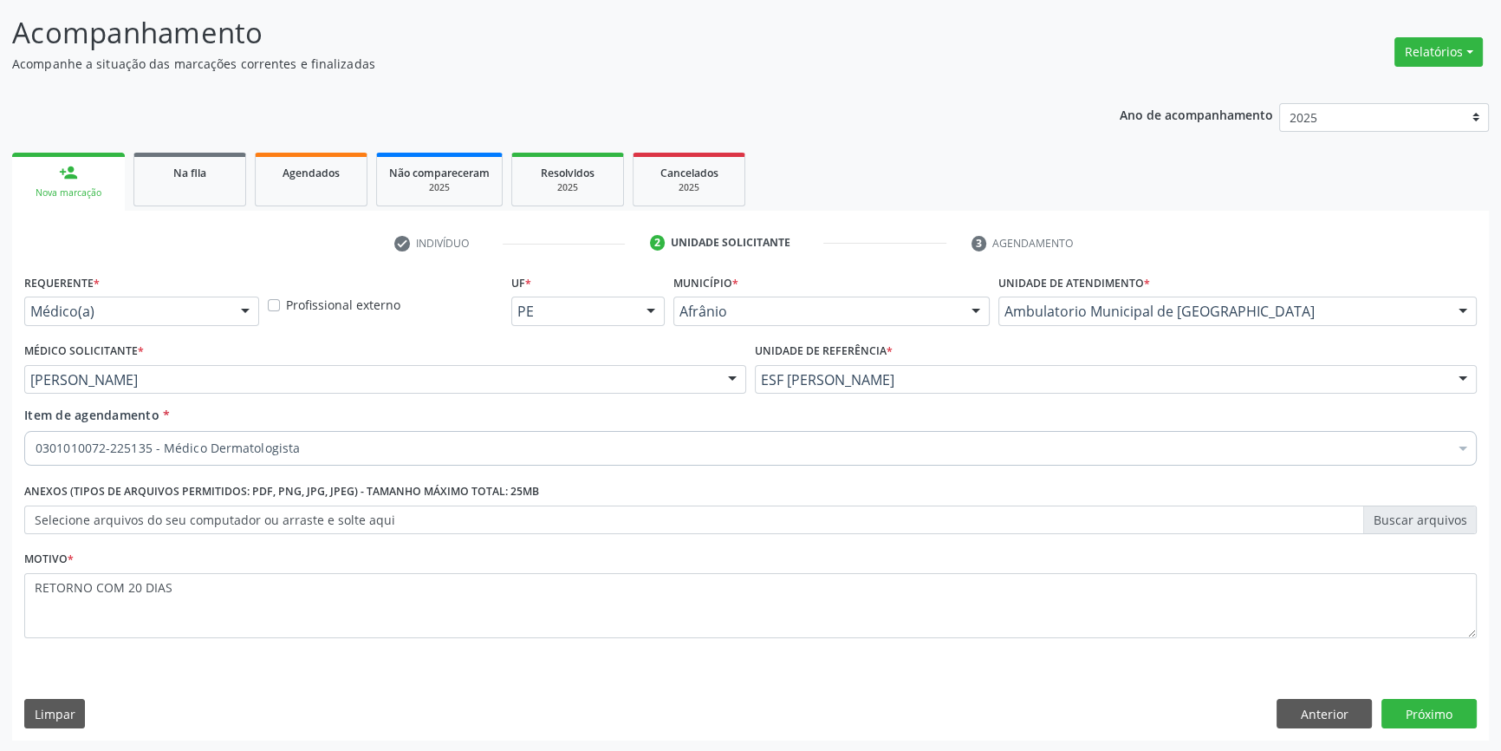
click at [1407, 693] on div "Requerente * Médico(a) Médico(a) Enfermeiro(a) Paciente Nenhum resultado encont…" at bounding box center [750, 505] width 1477 height 471
click at [1413, 700] on button "Próximo" at bounding box center [1429, 713] width 95 height 29
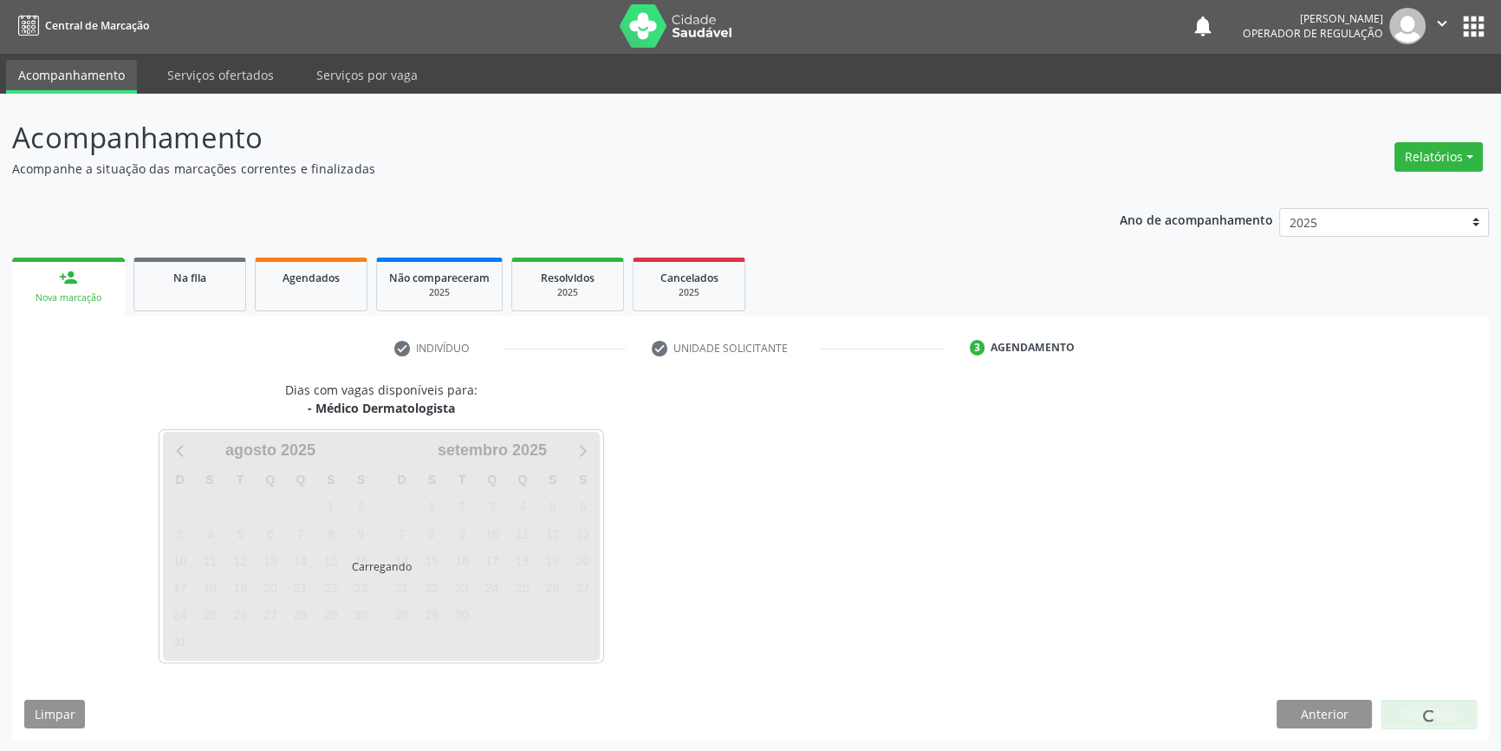
scroll to position [53, 0]
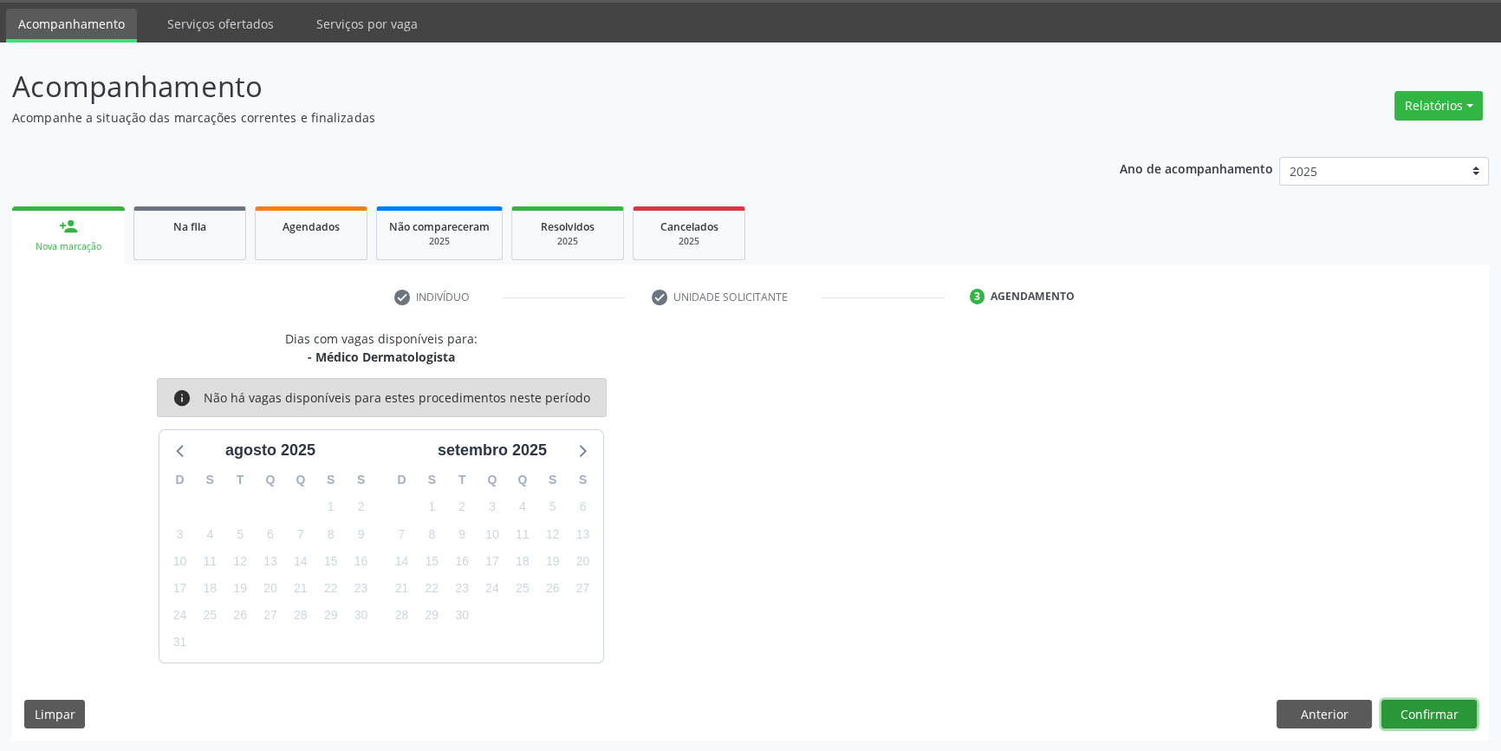
click at [1415, 701] on button "Confirmar" at bounding box center [1429, 713] width 95 height 29
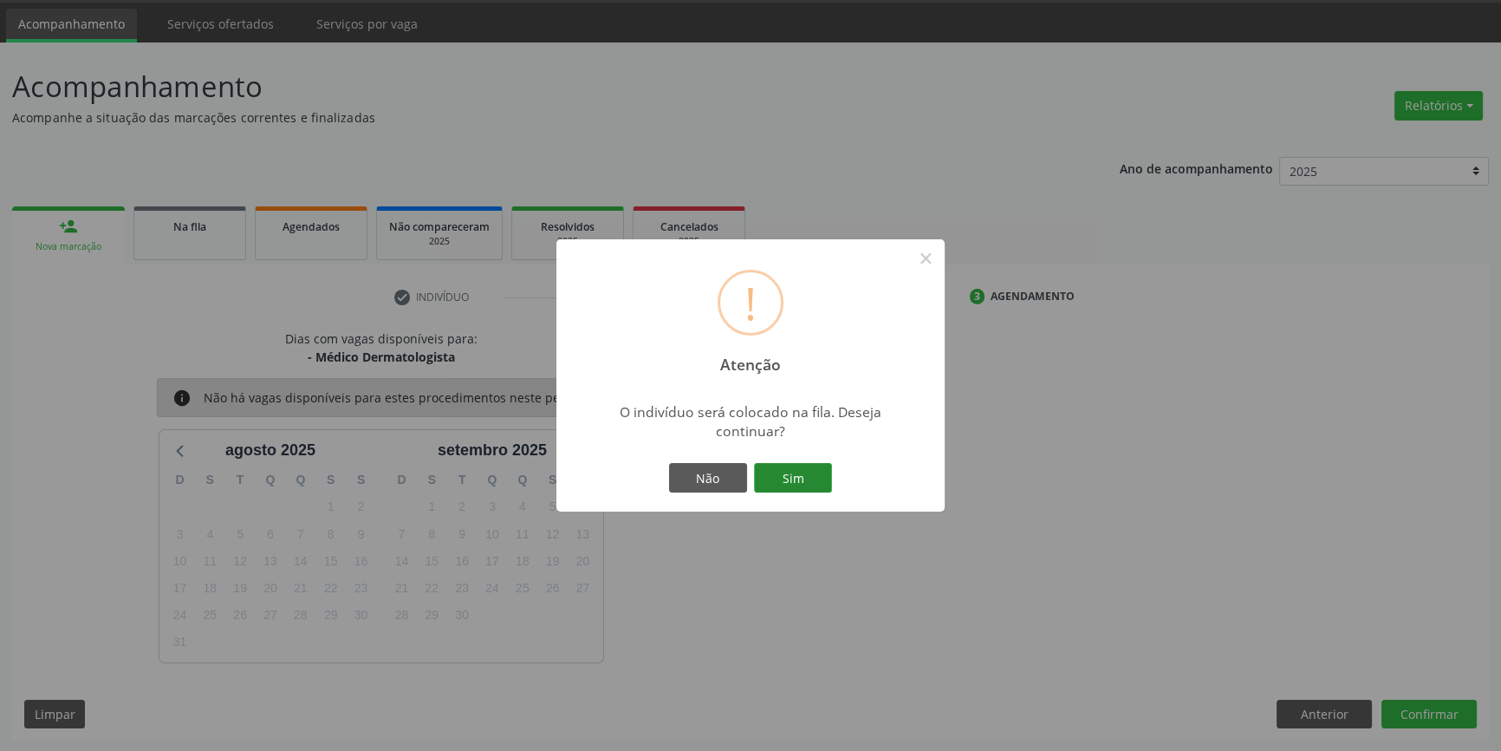
click at [817, 481] on button "Sim" at bounding box center [793, 477] width 78 height 29
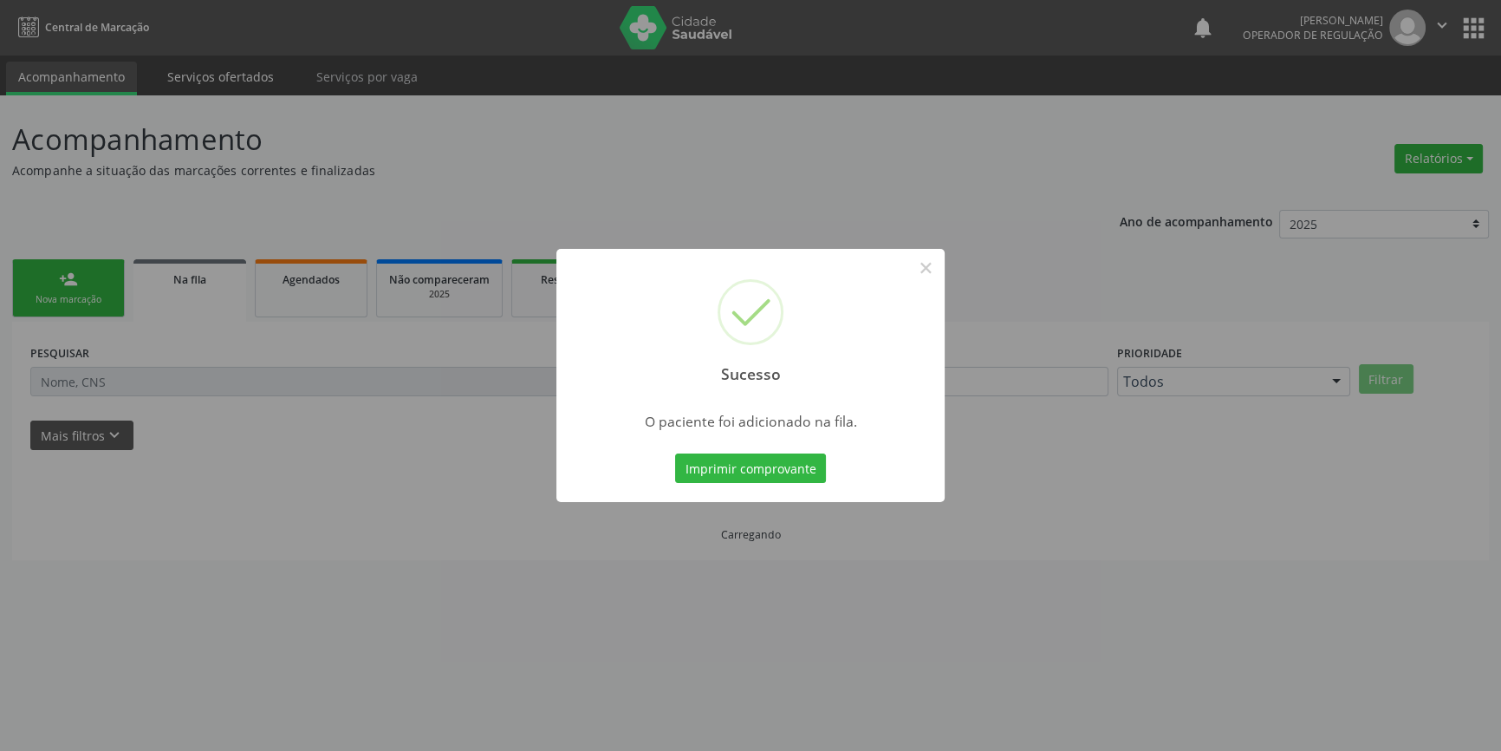
scroll to position [0, 0]
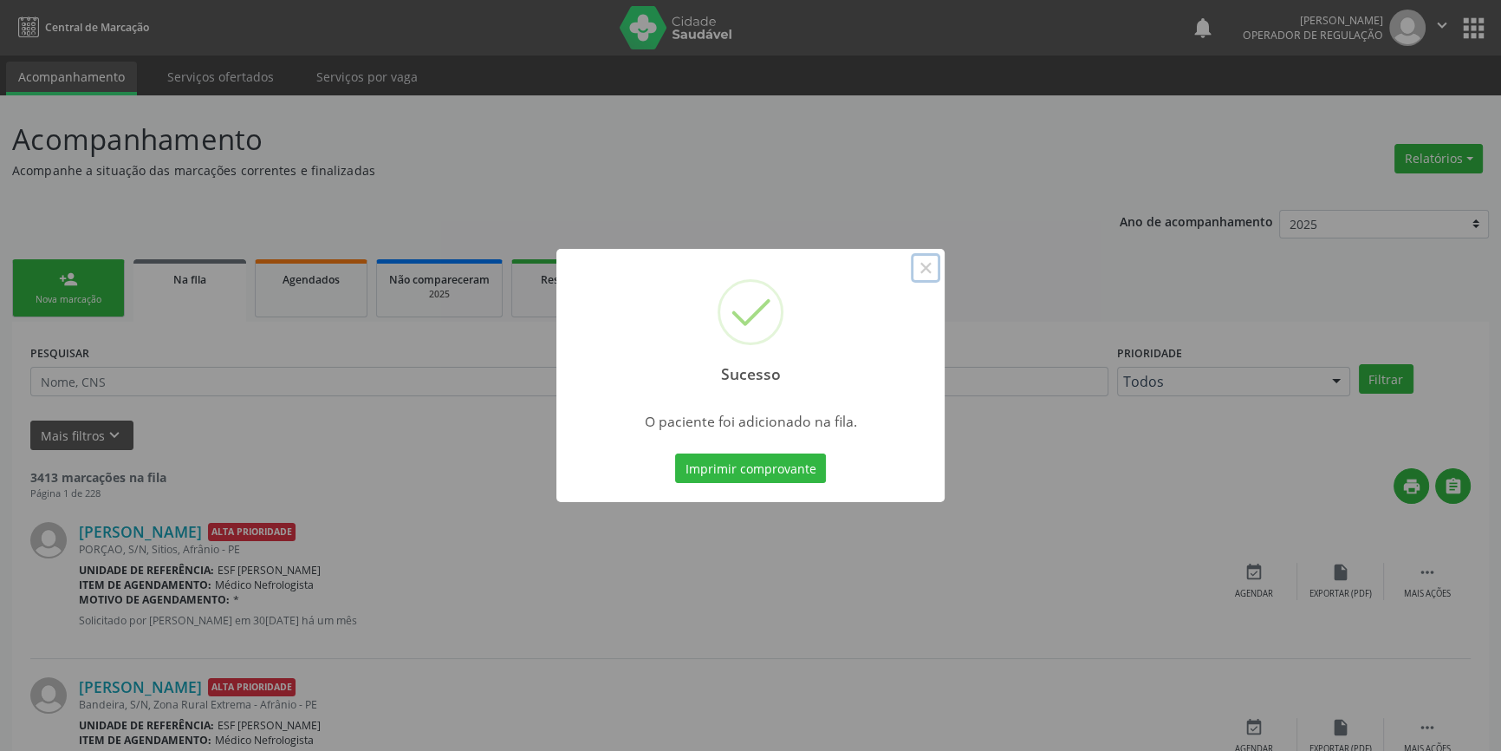
click at [919, 265] on button "×" at bounding box center [925, 267] width 29 height 29
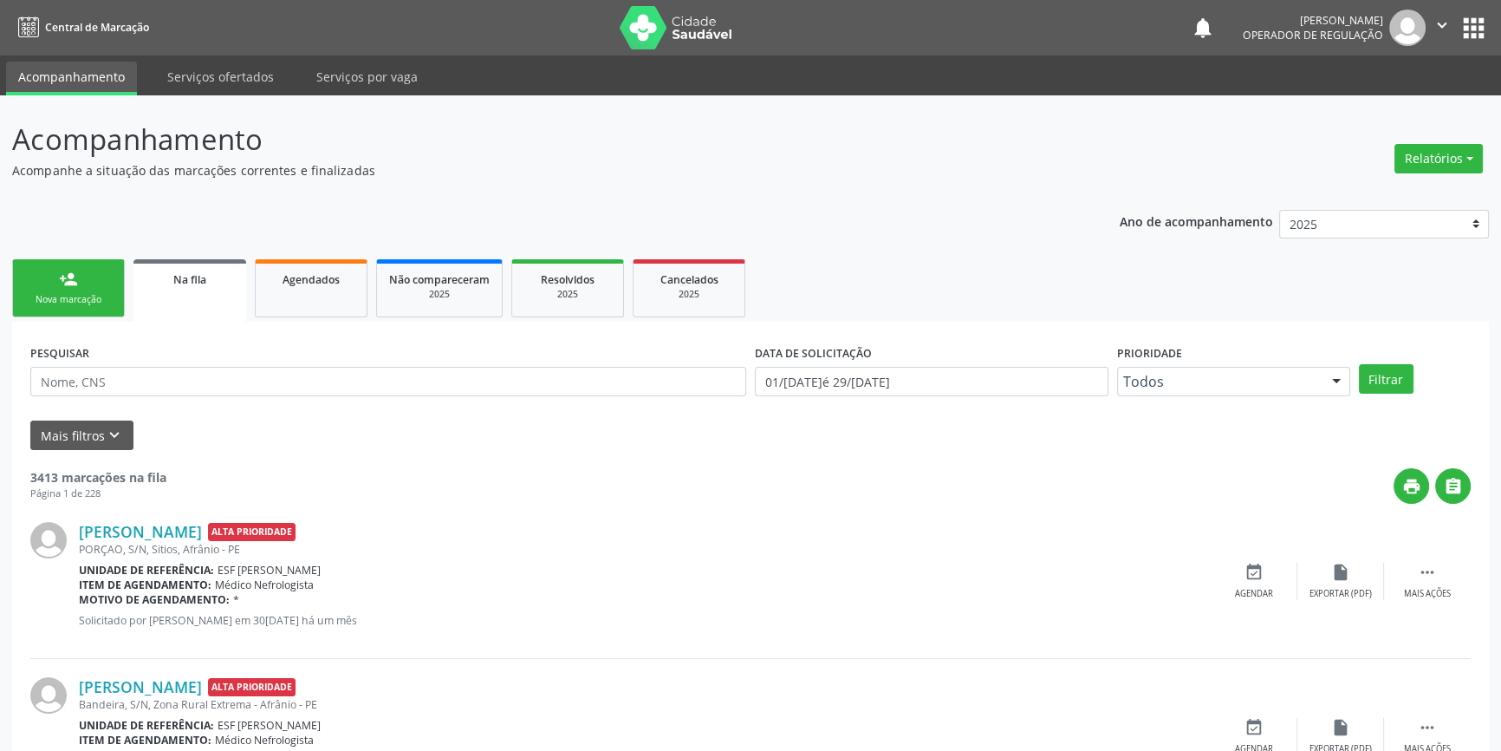
click at [94, 276] on link "person_add Nova marcação" at bounding box center [68, 288] width 113 height 58
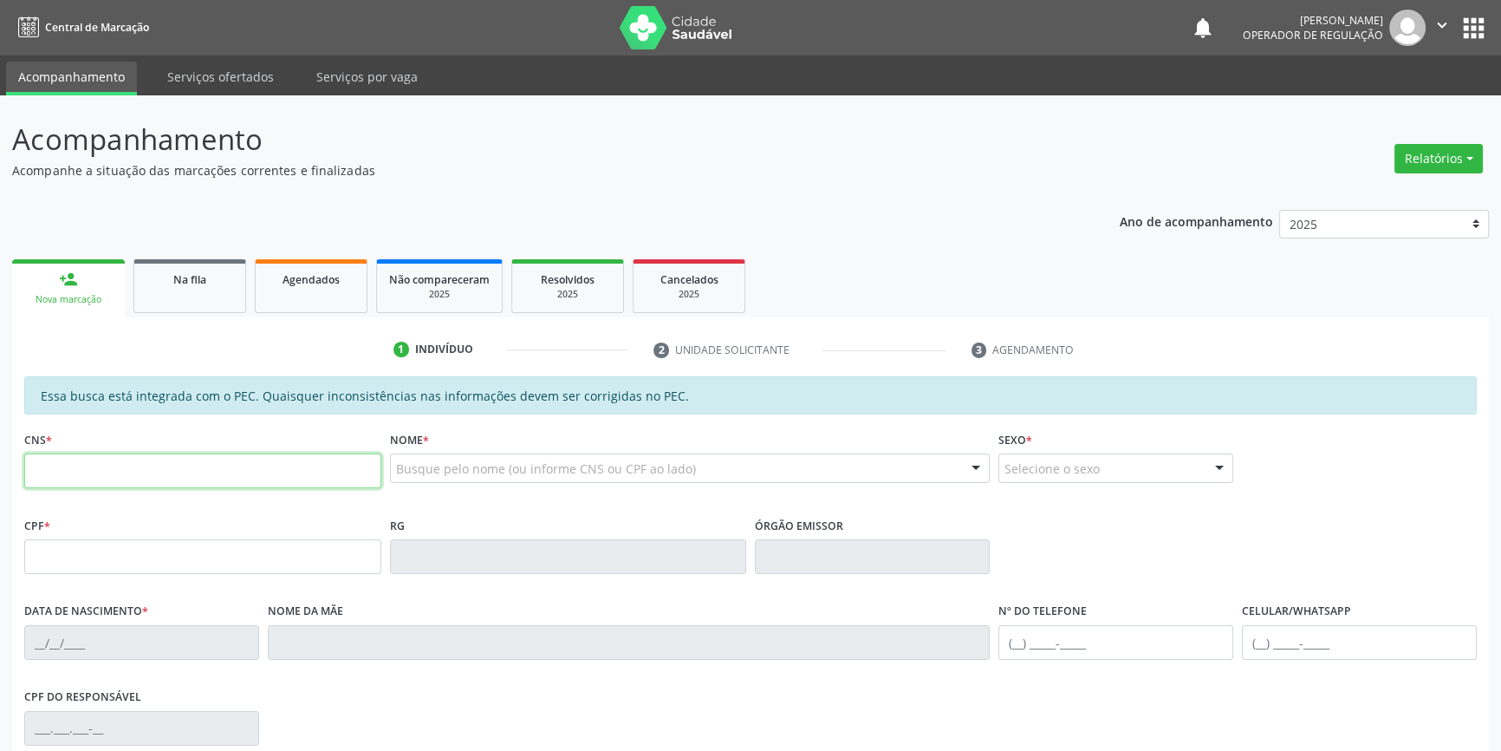
click at [118, 471] on input "text" at bounding box center [202, 470] width 357 height 35
type input "702 3011 5687 9513"
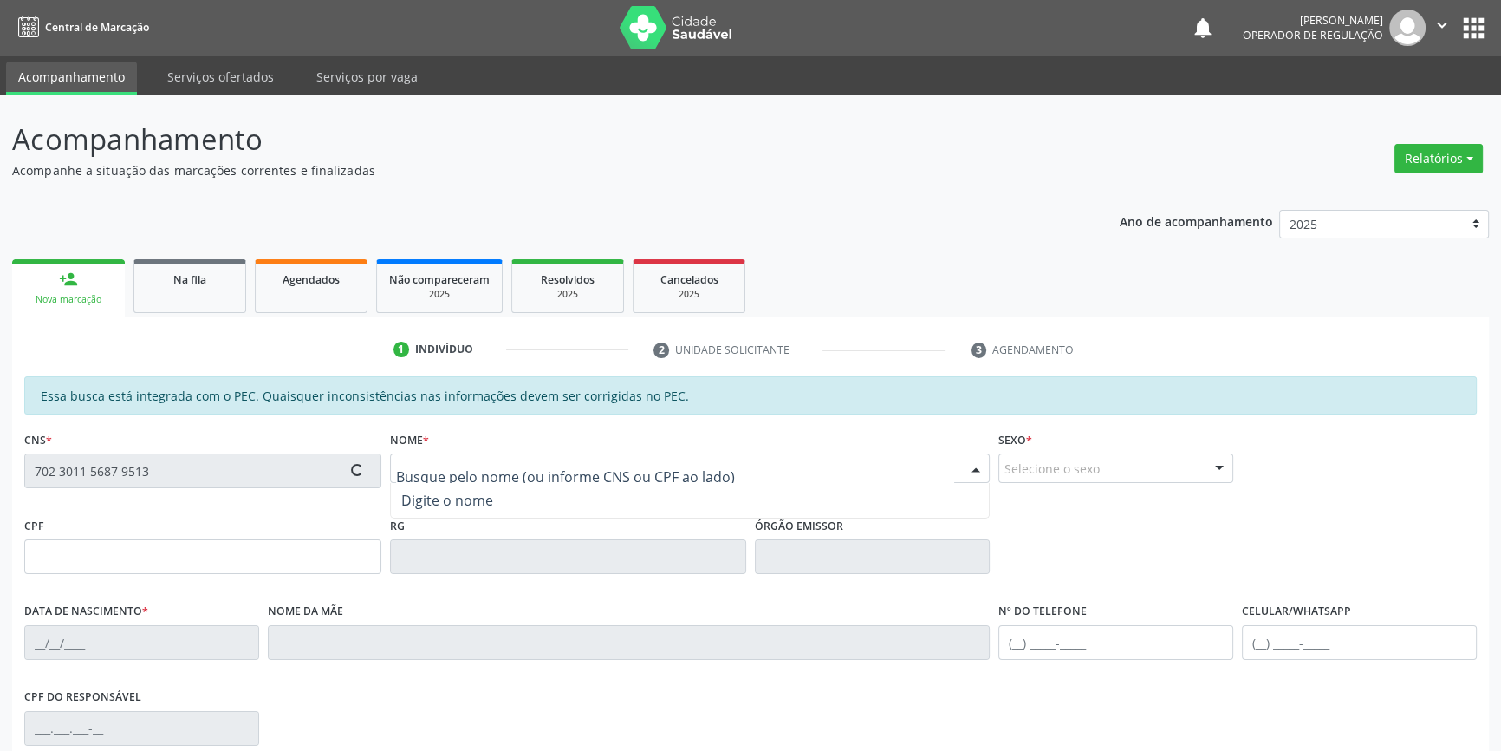
scroll to position [237, 0]
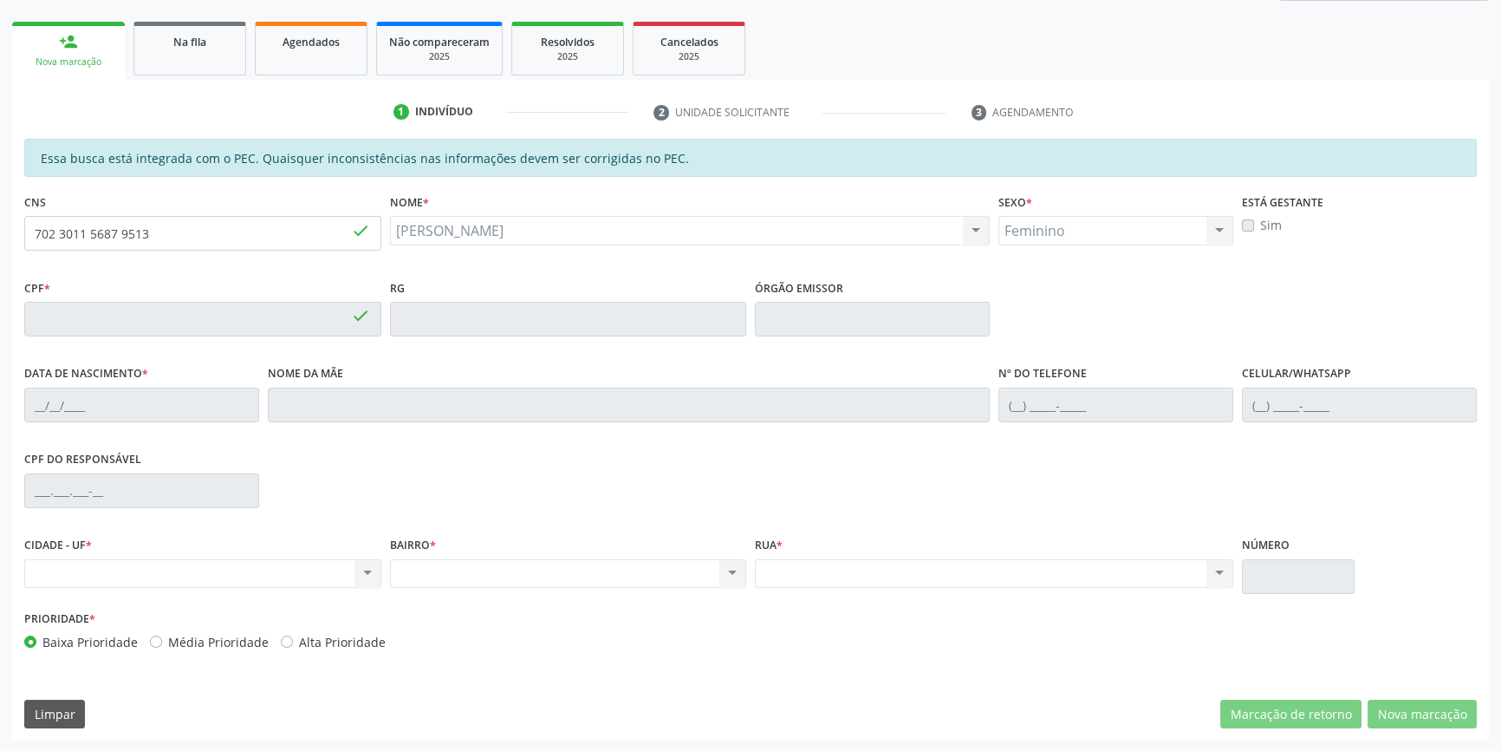
type input "052.726.604-39"
type input "12/02/1984"
type input "Maria Raimunda Damasceno Coelho"
type input "(87) 98839-5174"
drag, startPoint x: 213, startPoint y: 234, endPoint x: 0, endPoint y: 198, distance: 216.2
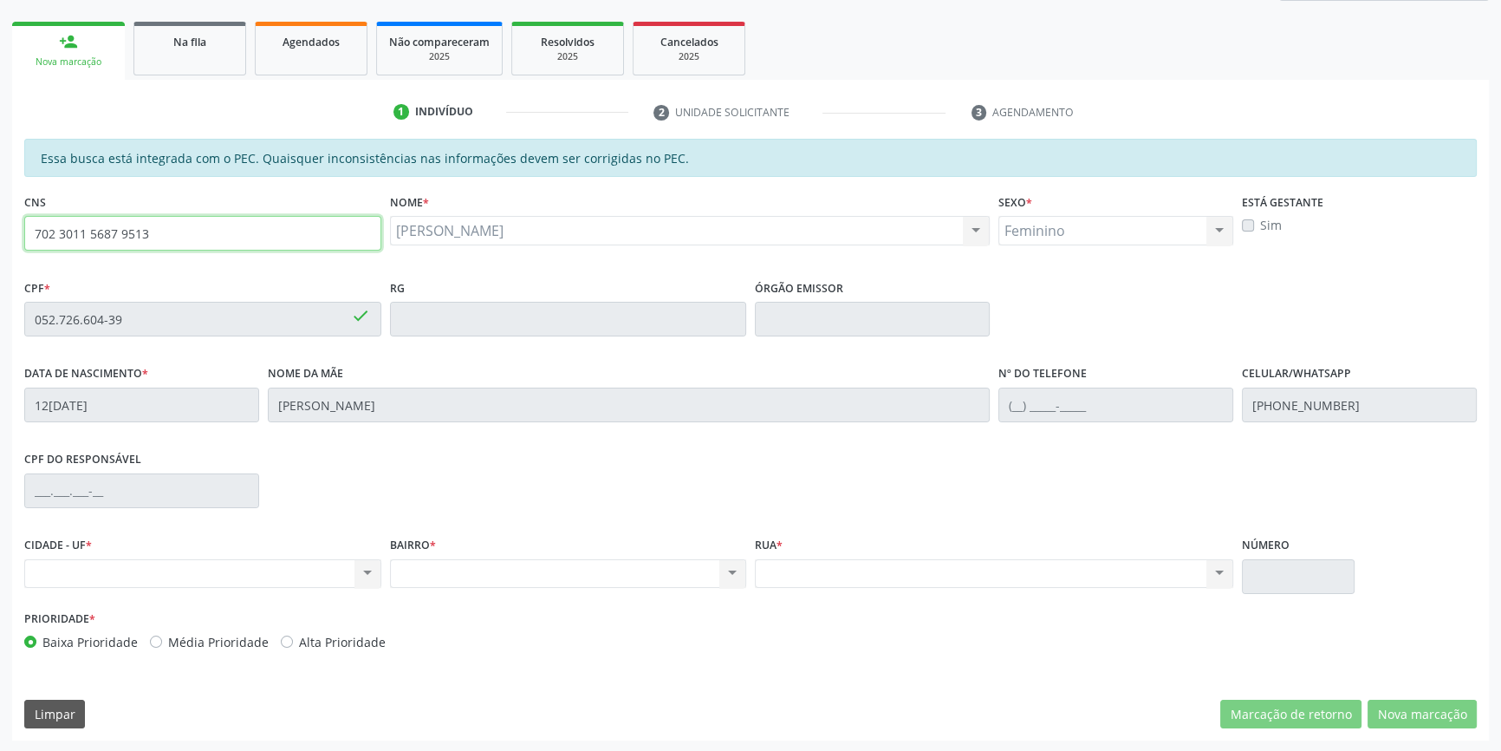
click at [0, 198] on div "Acompanhamento Acompanhe a situação das marcações correntes e finalizadas Relat…" at bounding box center [750, 305] width 1501 height 894
type input "702 8041 8929 8569"
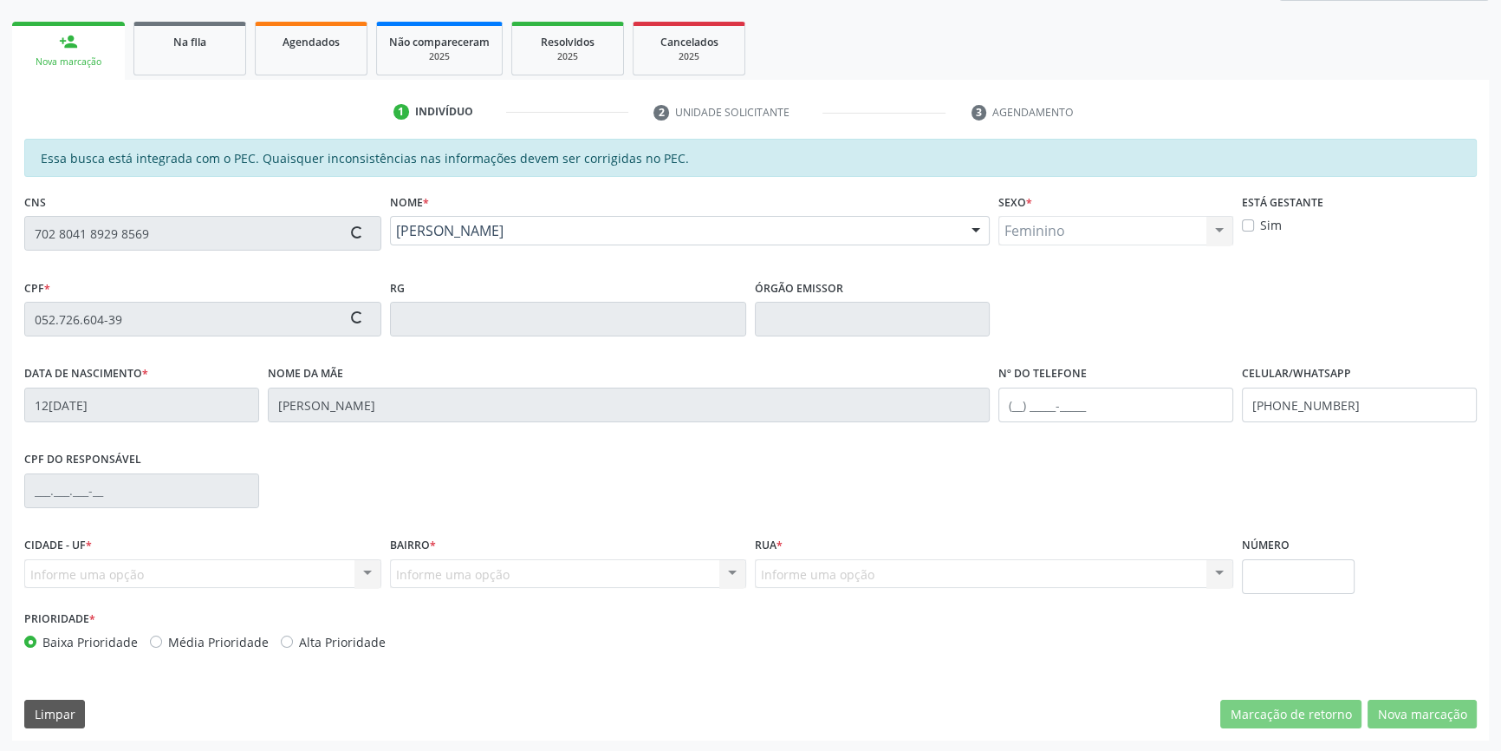
type input "111.549.514-30"
type input "23/03/1996"
type input "Carmelita Raimunda Rodrigues"
type input "(87) 98844-6241"
type input "70"
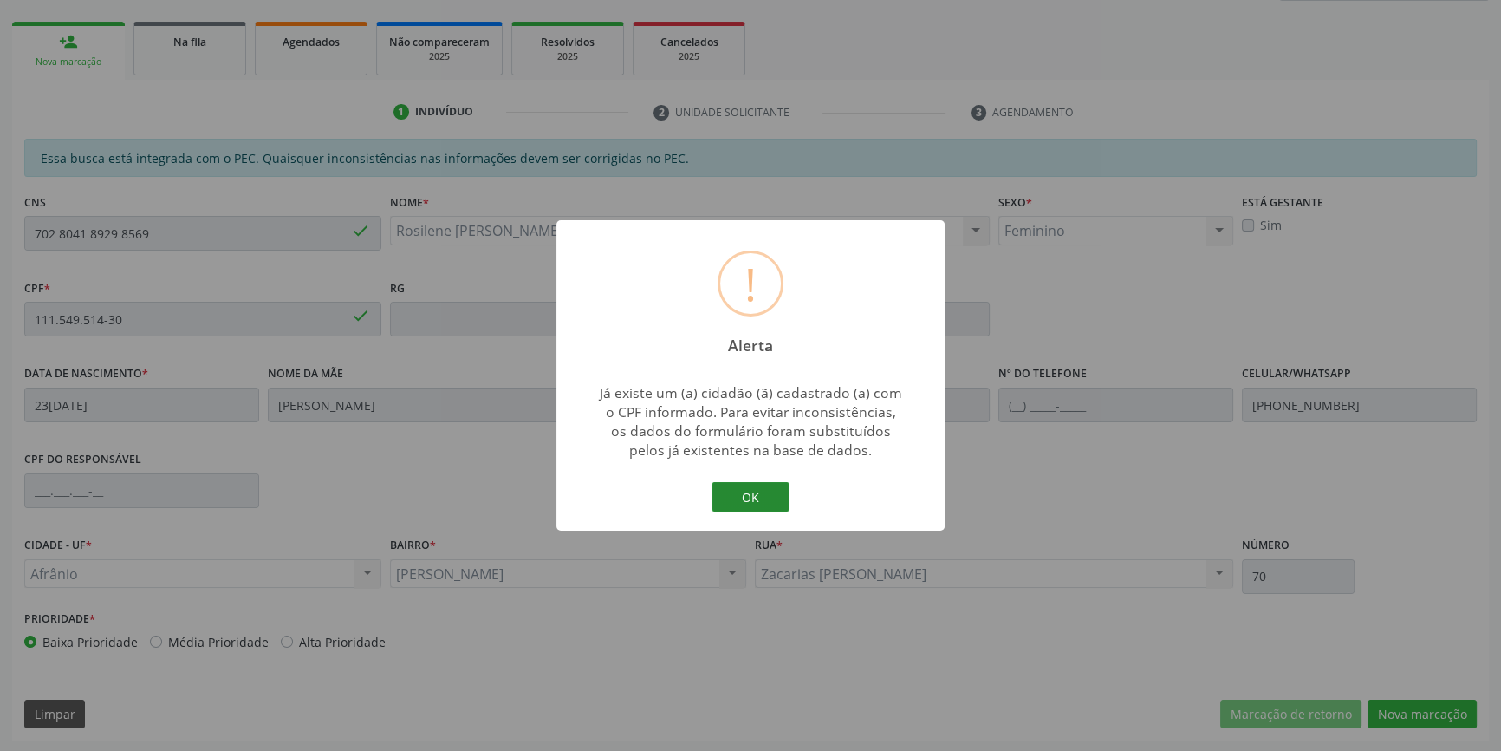
click at [771, 503] on button "OK" at bounding box center [751, 496] width 78 height 29
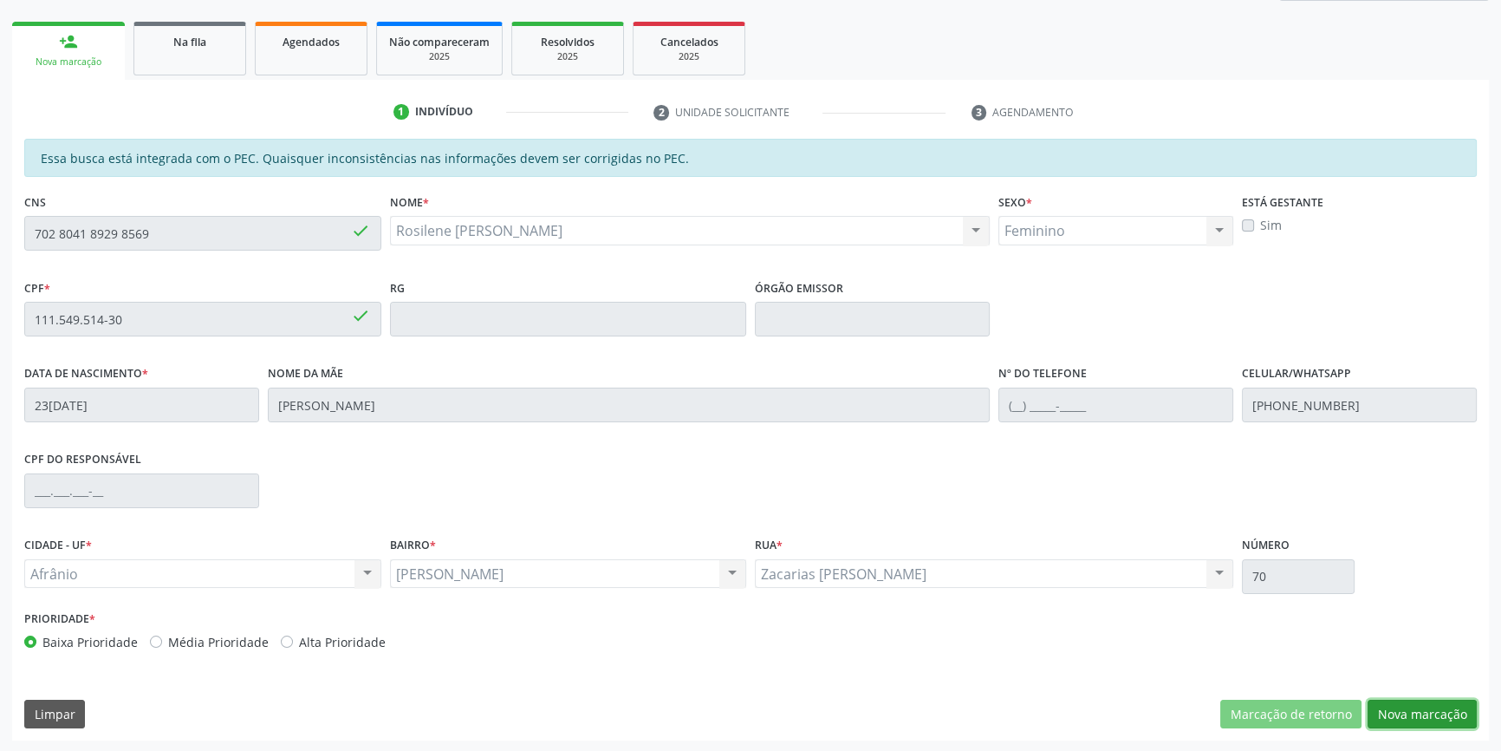
click at [1432, 722] on button "Nova marcação" at bounding box center [1422, 713] width 109 height 29
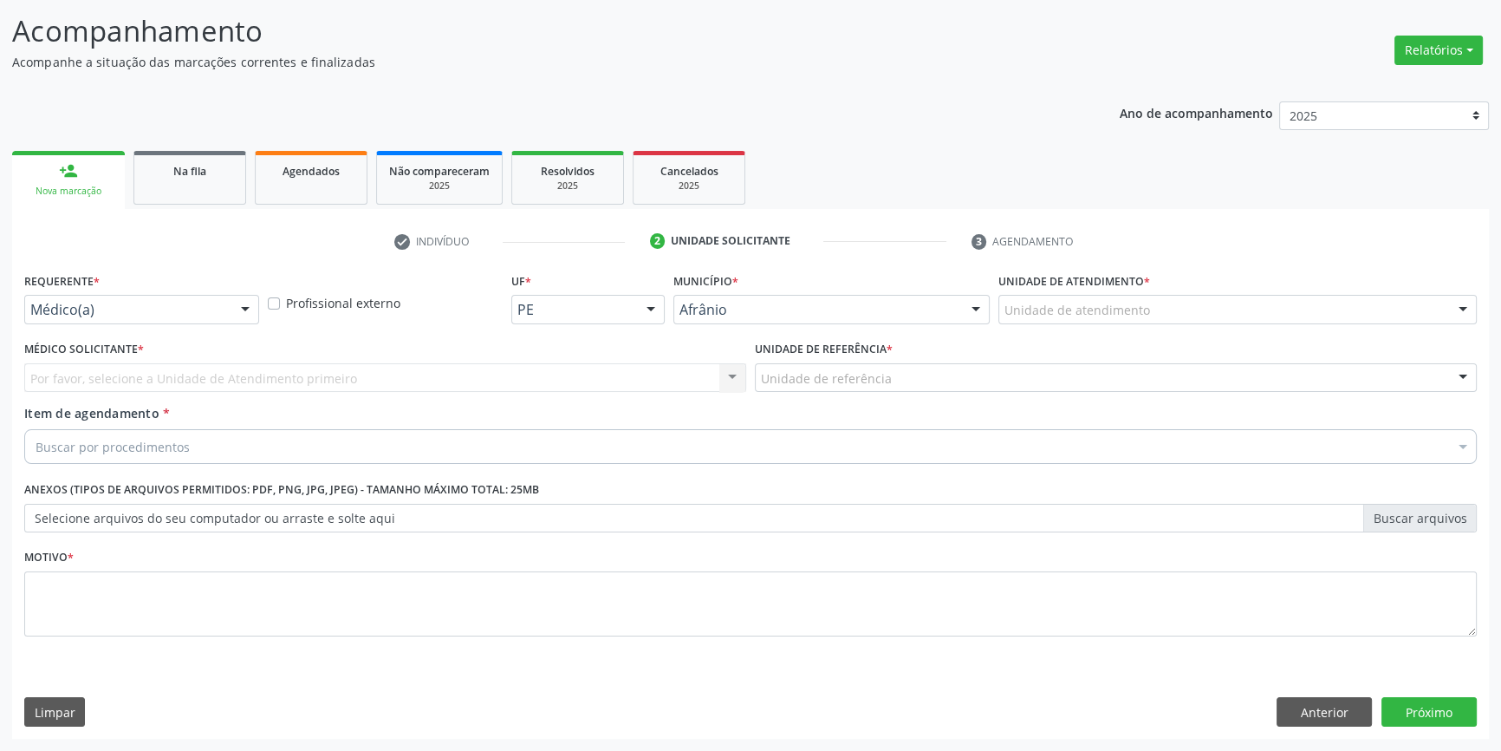
scroll to position [107, 0]
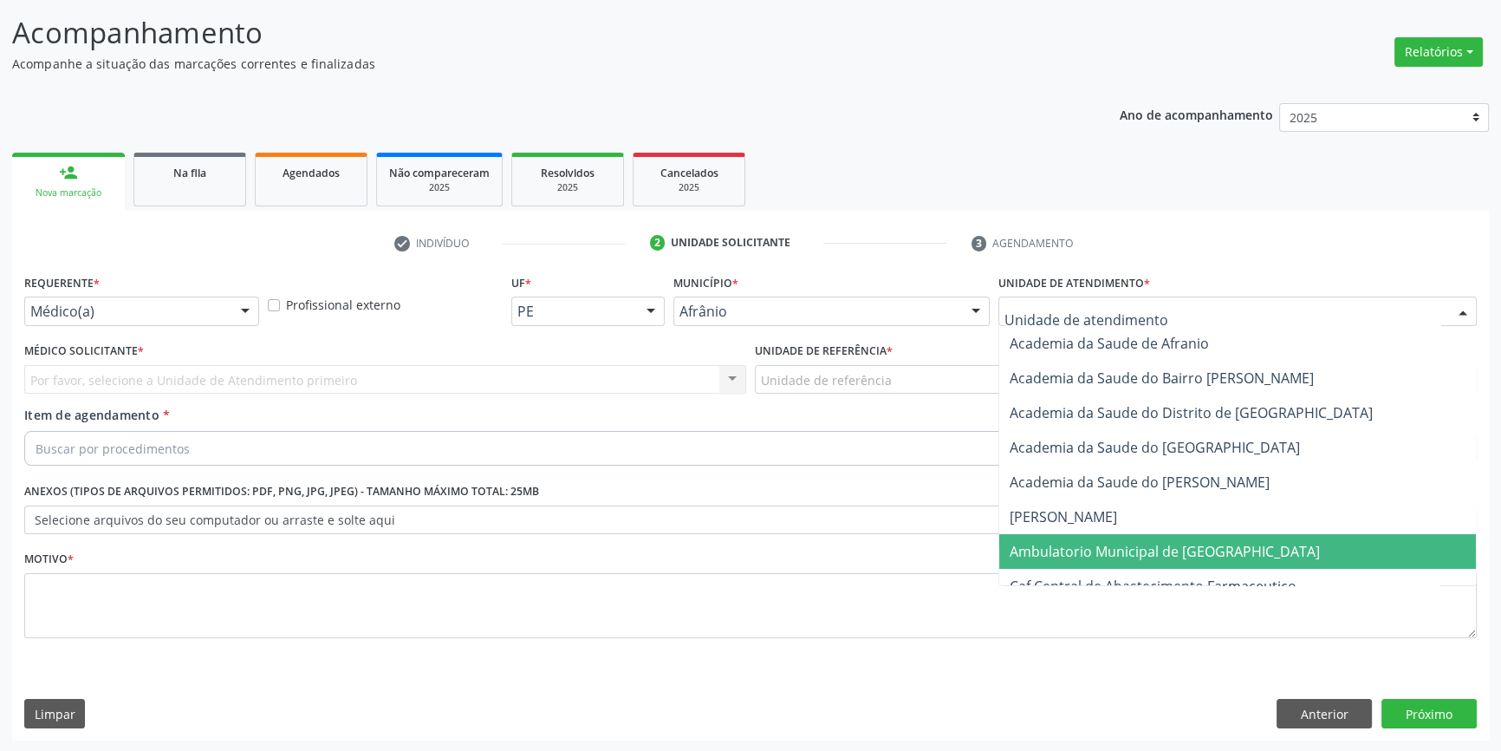
click at [1098, 554] on span "Ambulatorio Municipal de [GEOGRAPHIC_DATA]" at bounding box center [1165, 551] width 310 height 19
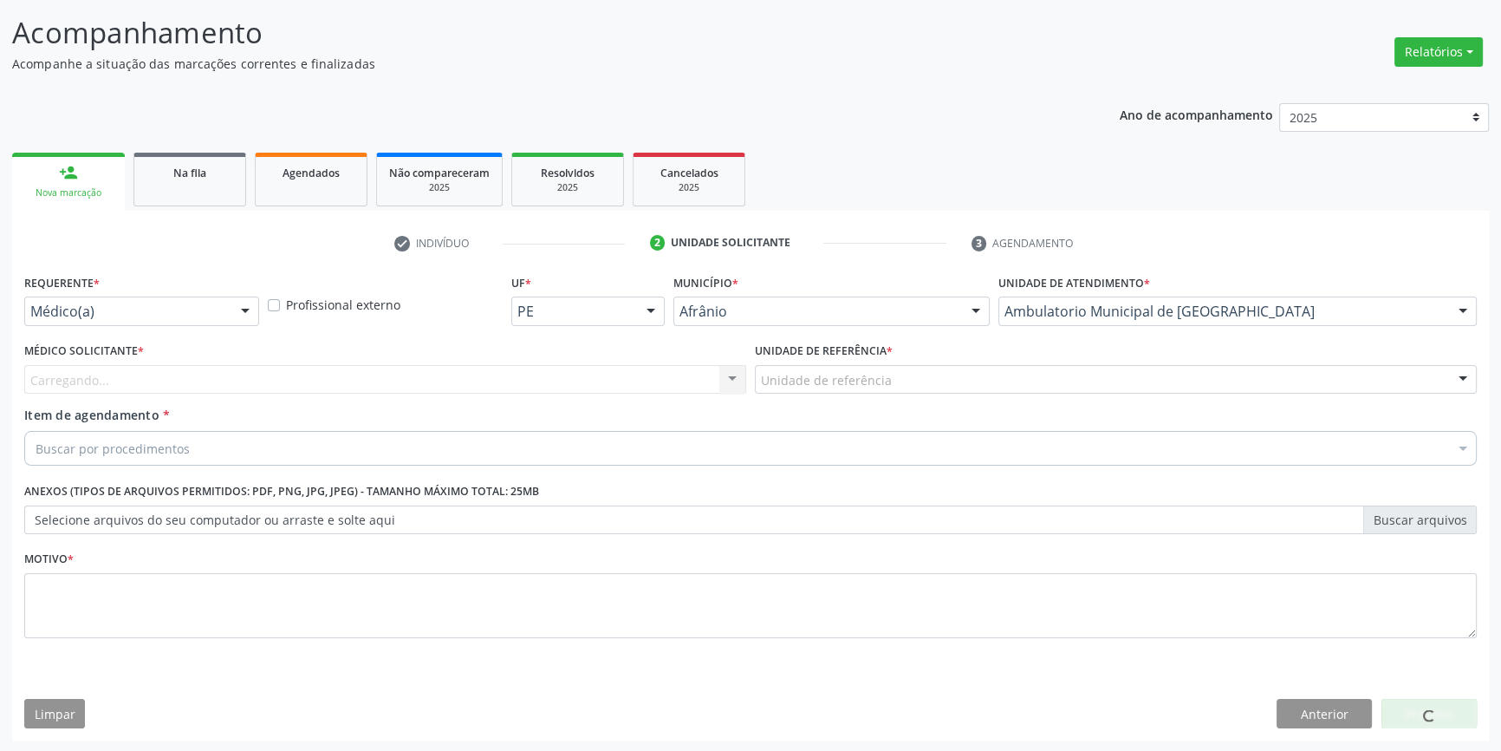
click at [887, 396] on div "Unidade de referência * Unidade de referência ESF de Extrema ESF de Barra das M…" at bounding box center [1116, 372] width 731 height 68
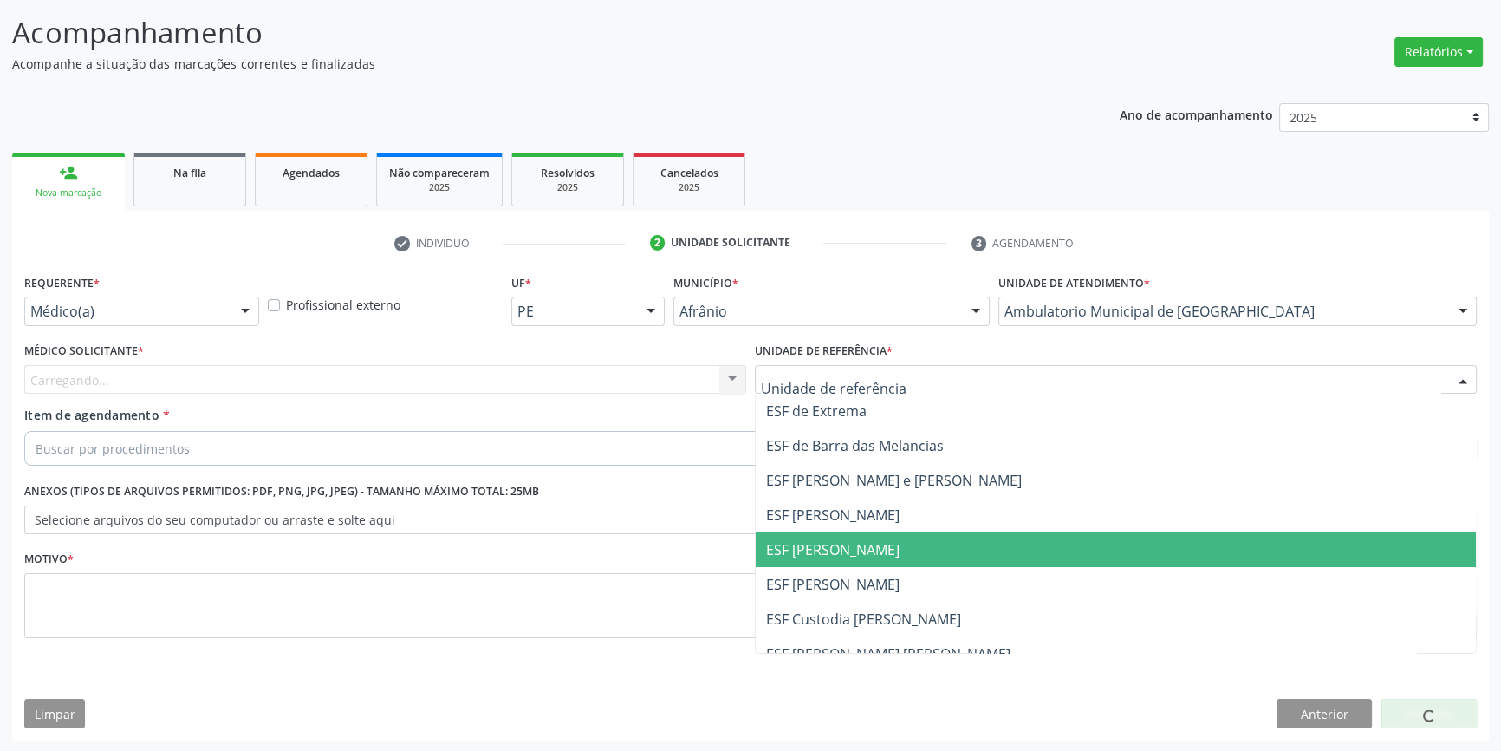
click at [865, 561] on span "ESF [PERSON_NAME]" at bounding box center [1116, 549] width 720 height 35
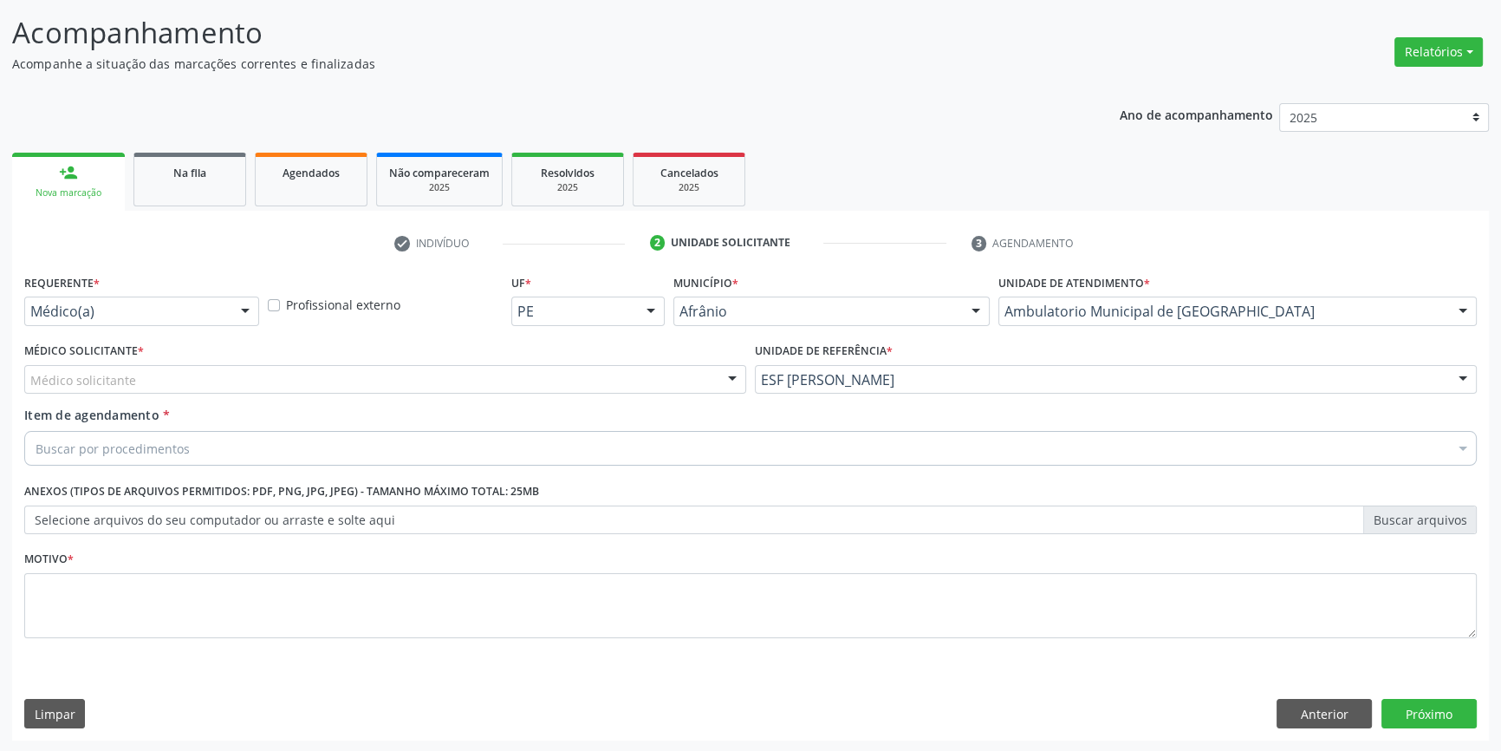
click at [493, 388] on div "Médico solicitante" at bounding box center [385, 379] width 722 height 29
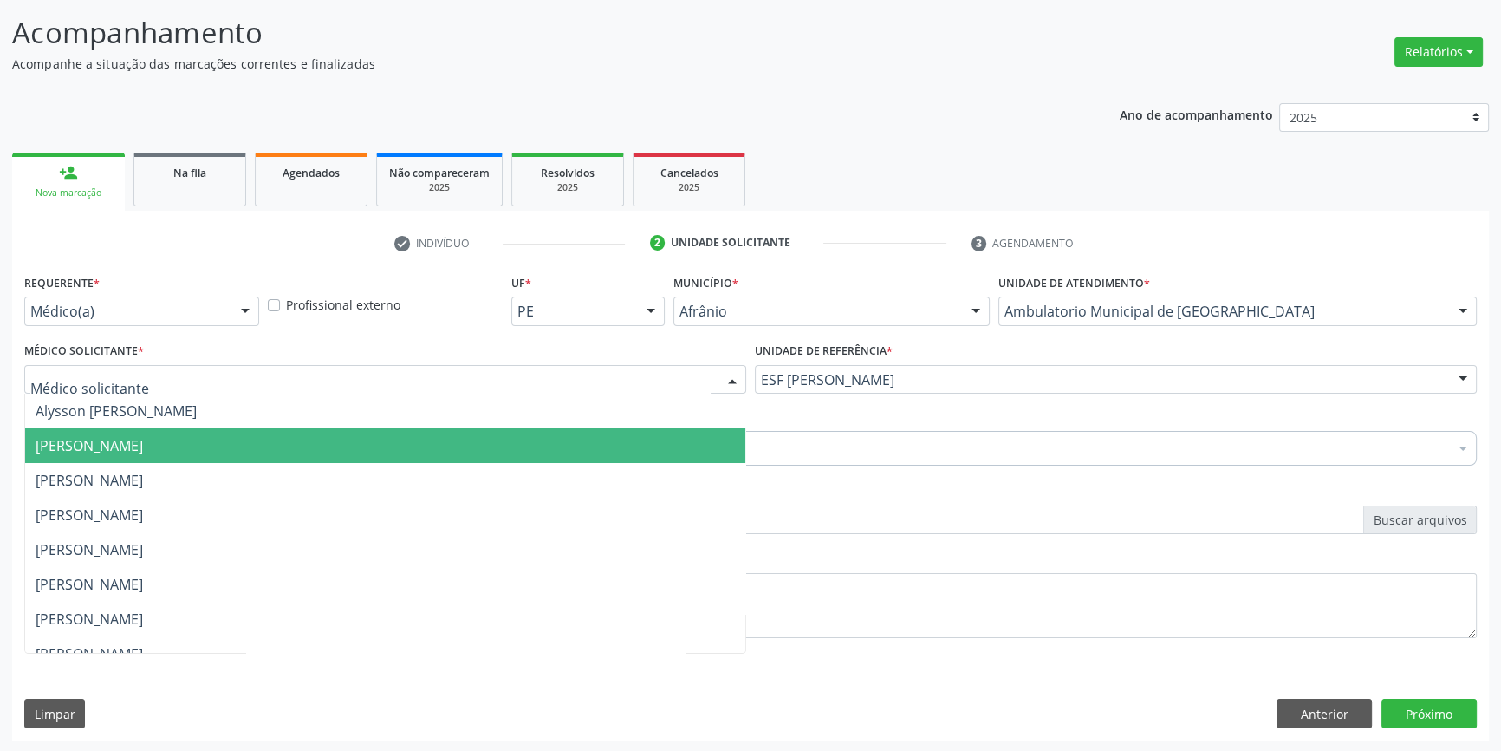
click at [256, 440] on span "[PERSON_NAME]" at bounding box center [385, 445] width 720 height 35
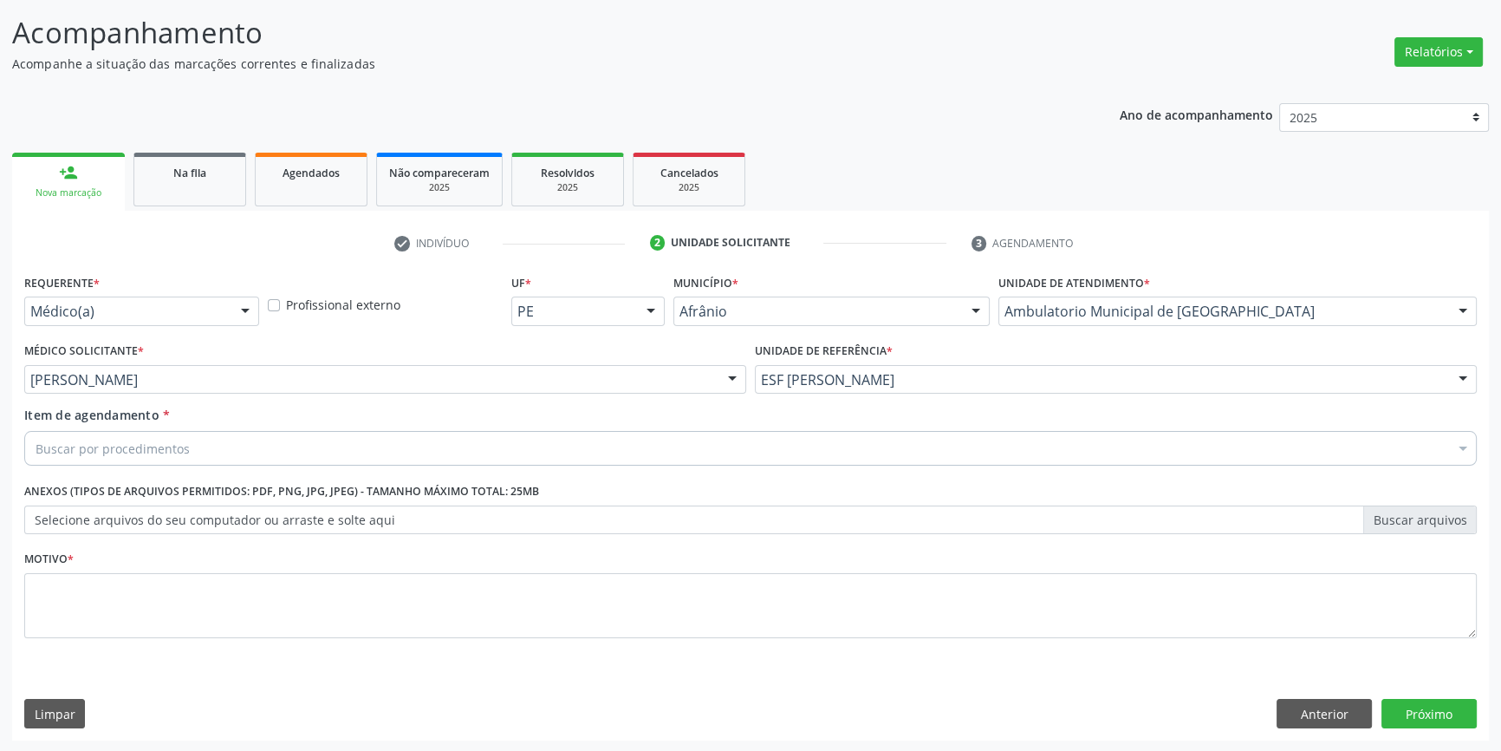
click at [233, 449] on div "Buscar por procedimentos" at bounding box center [750, 448] width 1453 height 35
click at [216, 448] on div "Buscar por procedimentos" at bounding box center [750, 448] width 1453 height 35
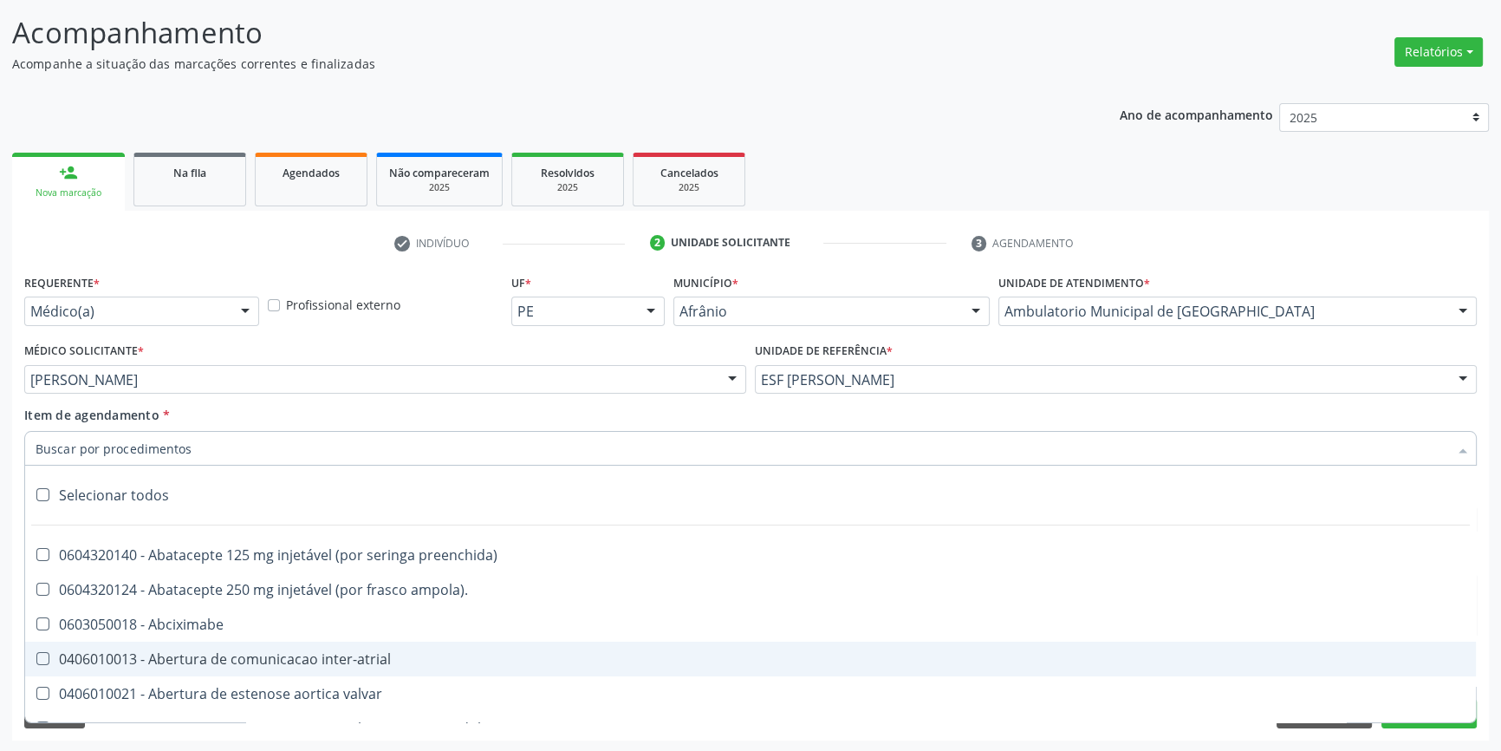
paste input "0401010074"
type input "0401010074"
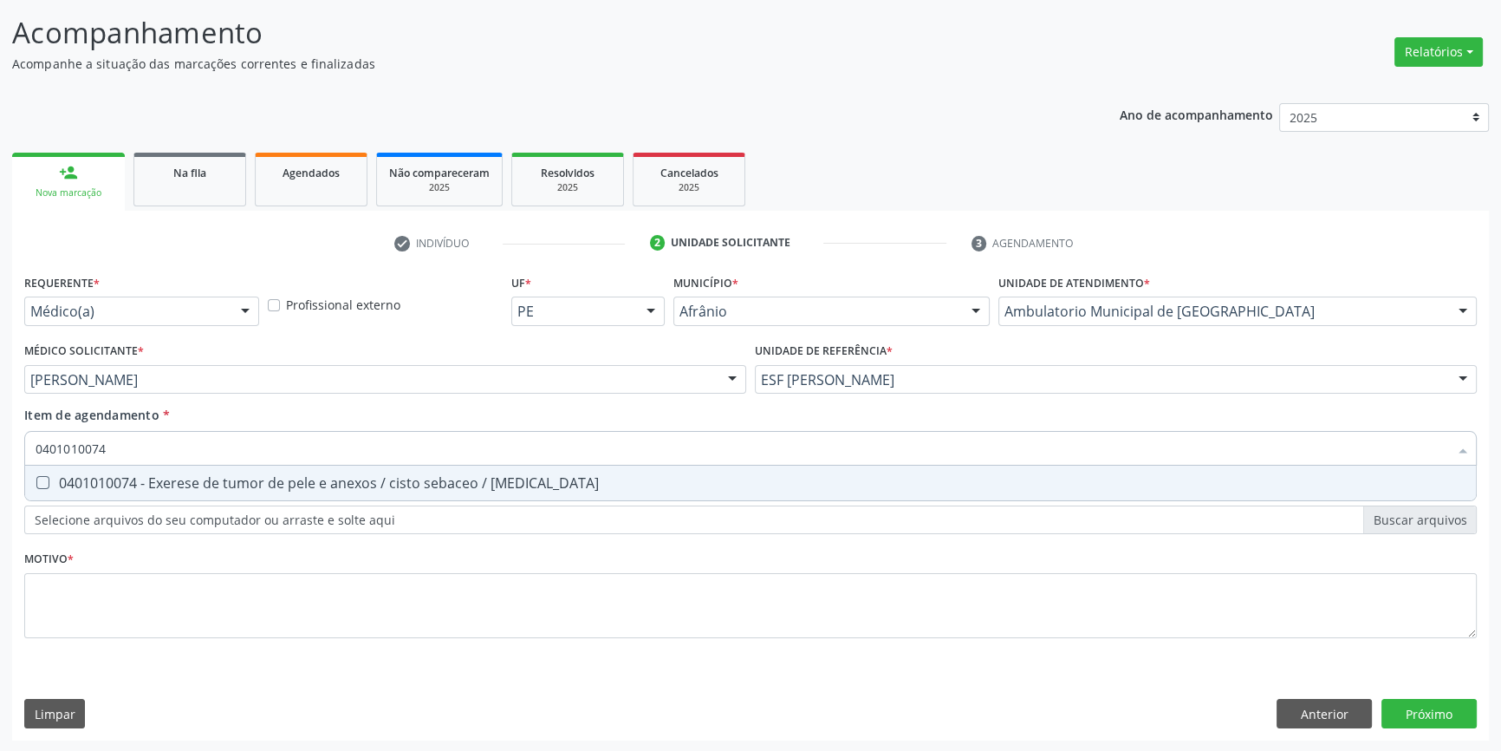
click at [186, 485] on div "0401010074 - Exerese de tumor de pele e anexos / cisto sebaceo / [MEDICAL_DATA]" at bounding box center [751, 483] width 1430 height 14
checkbox lipoma "true"
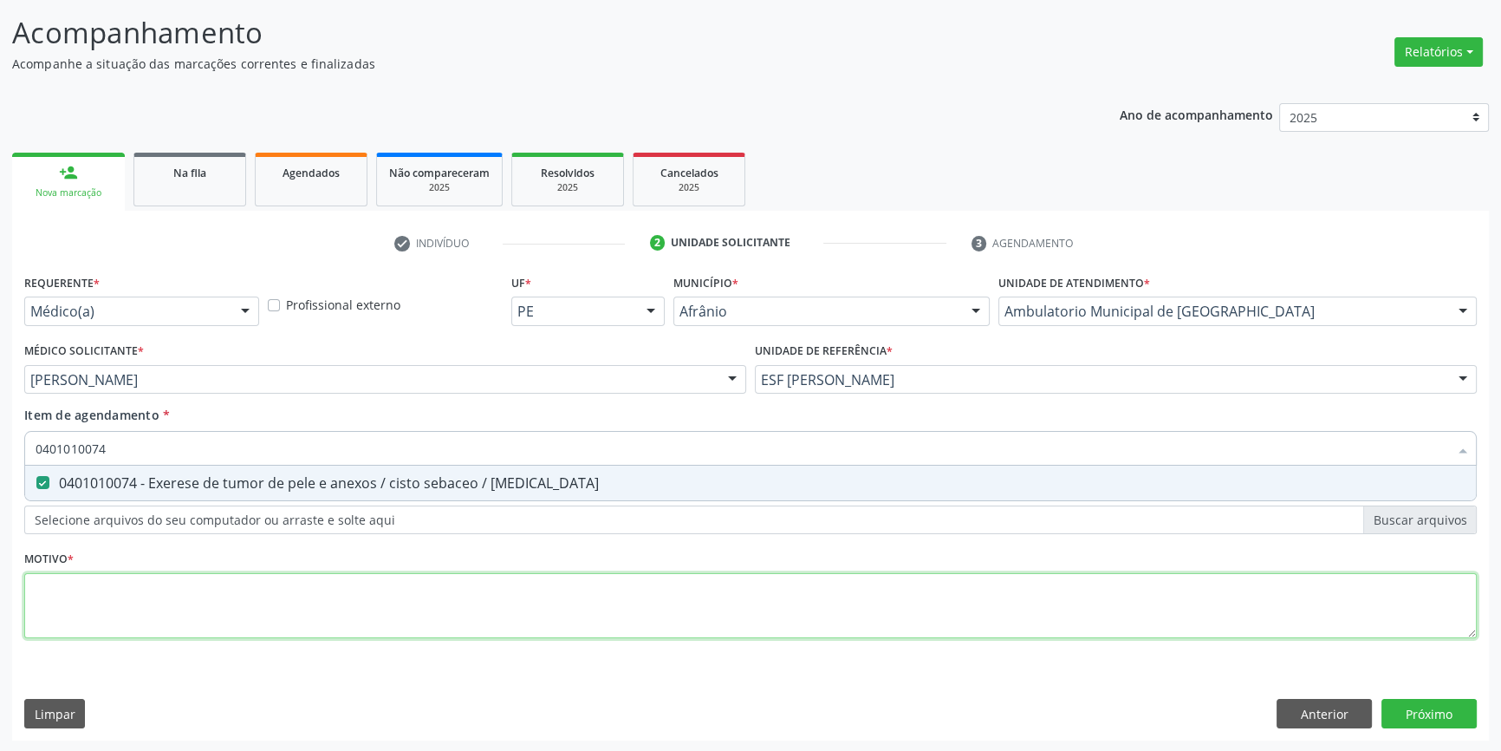
click at [164, 598] on div "Requerente * Médico(a) Médico(a) Enfermeiro(a) Paciente Nenhum resultado encont…" at bounding box center [750, 466] width 1453 height 393
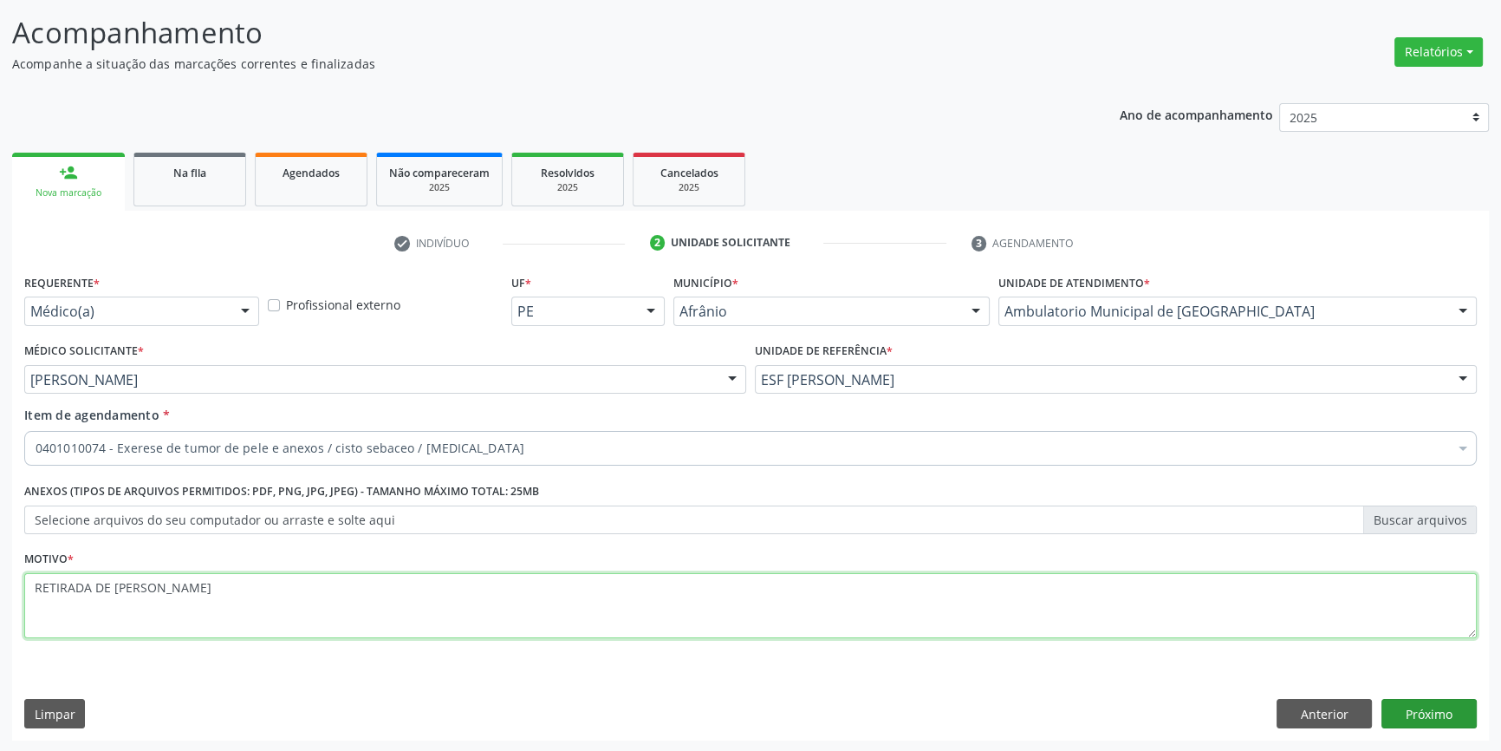
type textarea "RETIRADA DE LESAO"
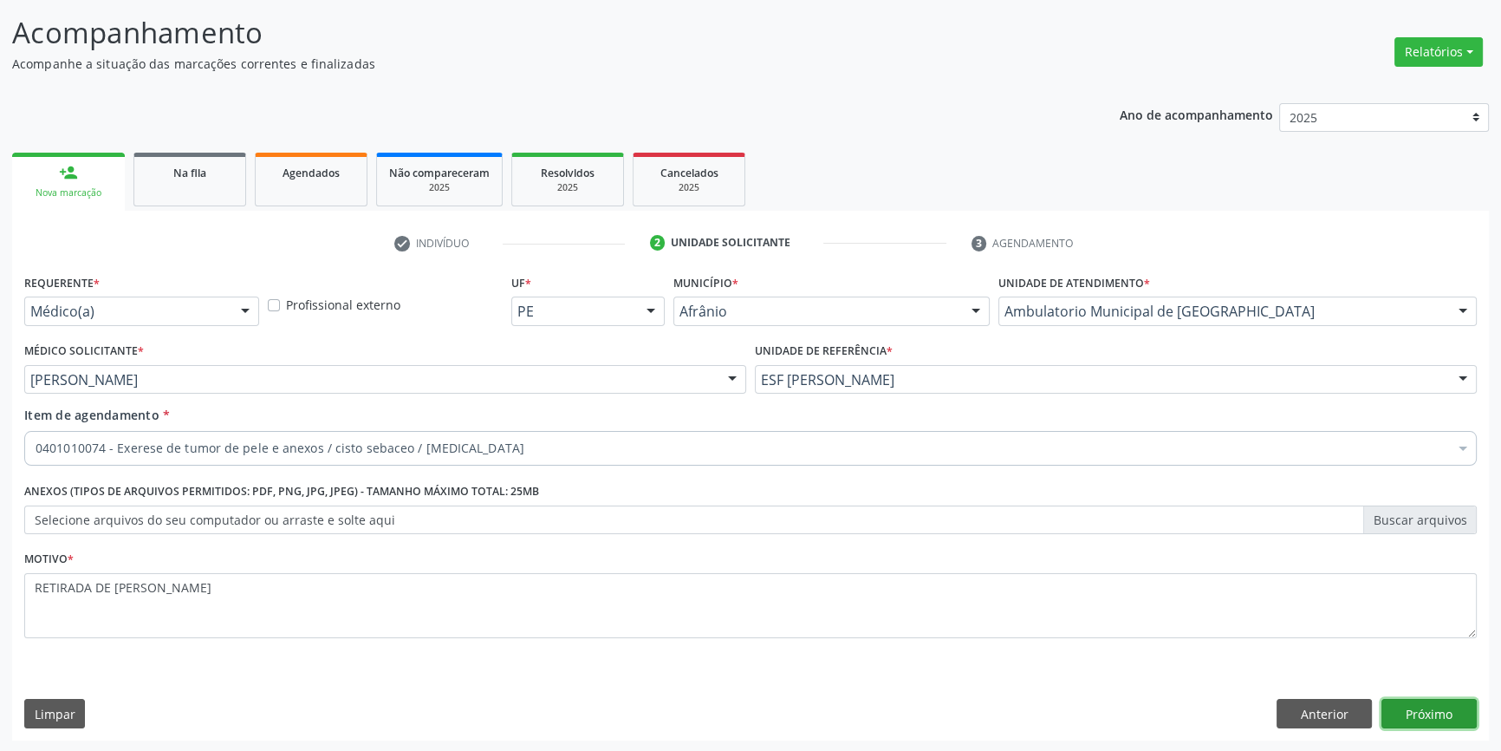
click at [1441, 699] on button "Próximo" at bounding box center [1429, 713] width 95 height 29
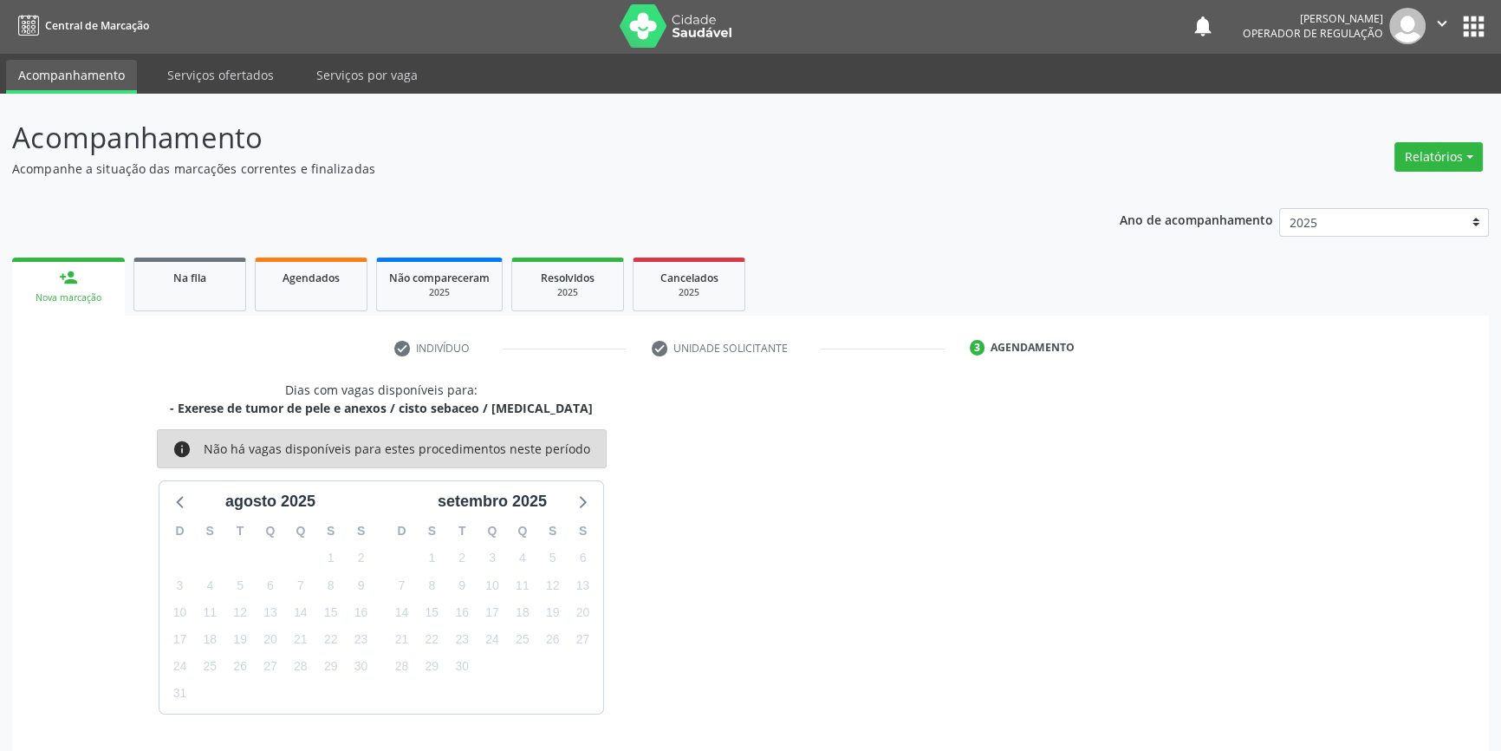
scroll to position [53, 0]
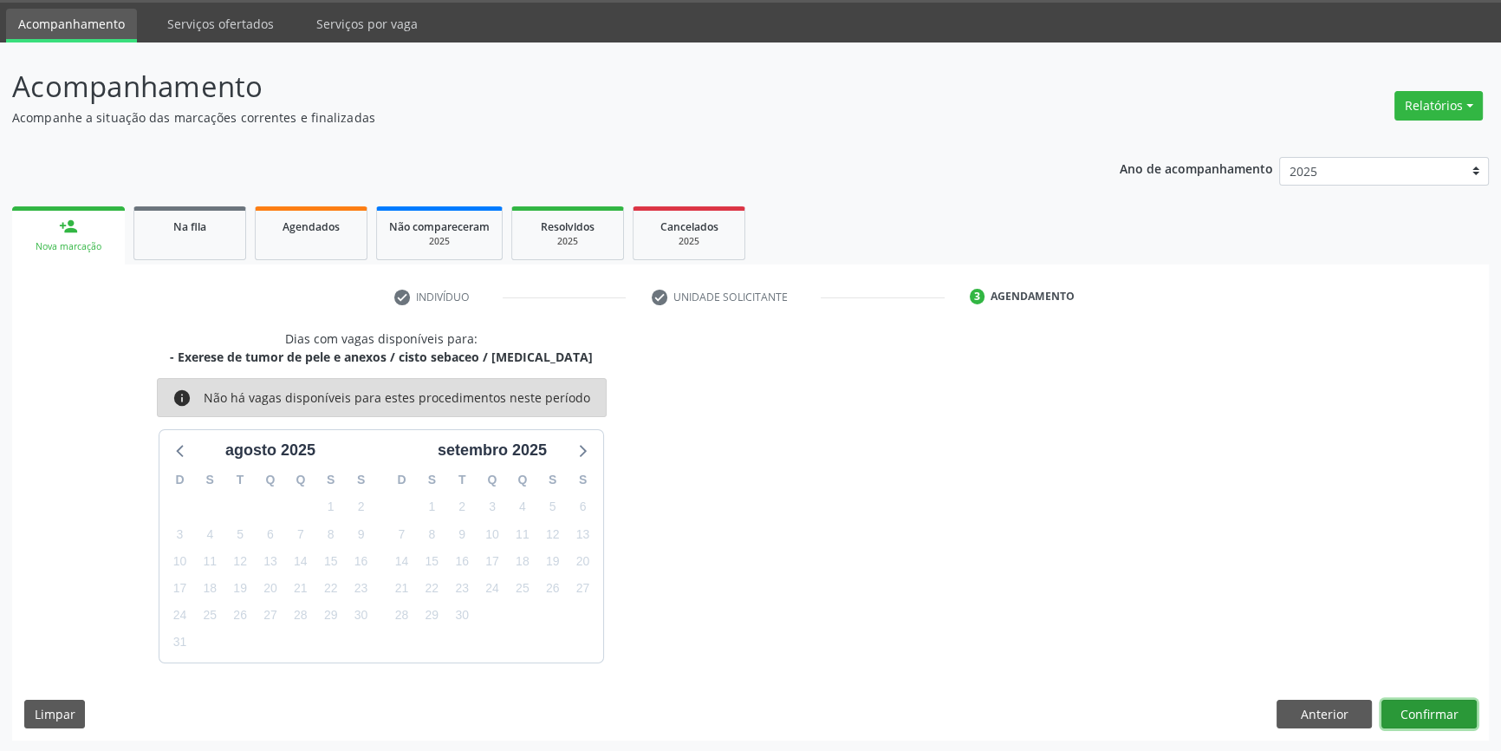
click at [1441, 699] on button "Confirmar" at bounding box center [1429, 713] width 95 height 29
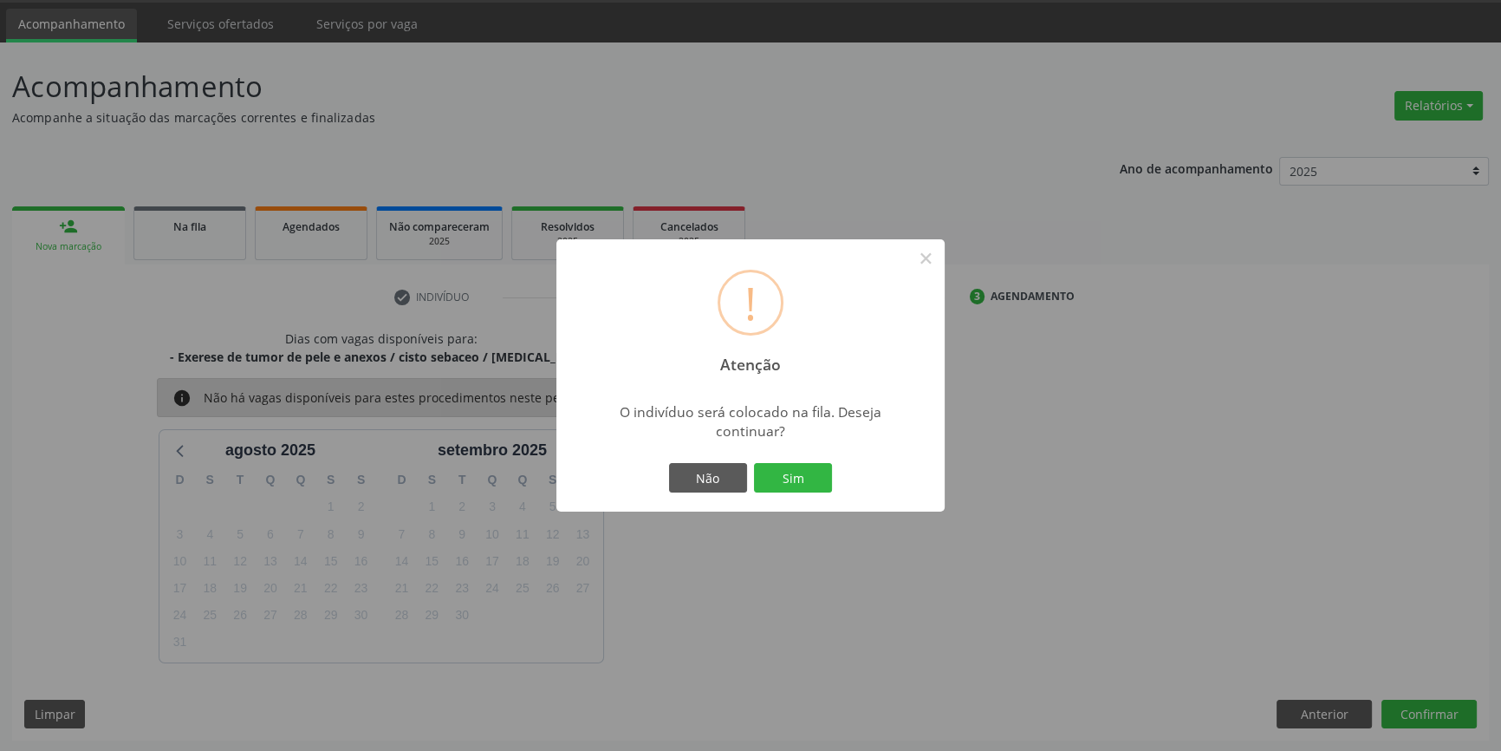
click at [790, 459] on div "Não Sim" at bounding box center [751, 477] width 172 height 36
click at [792, 472] on button "Sim" at bounding box center [793, 477] width 78 height 29
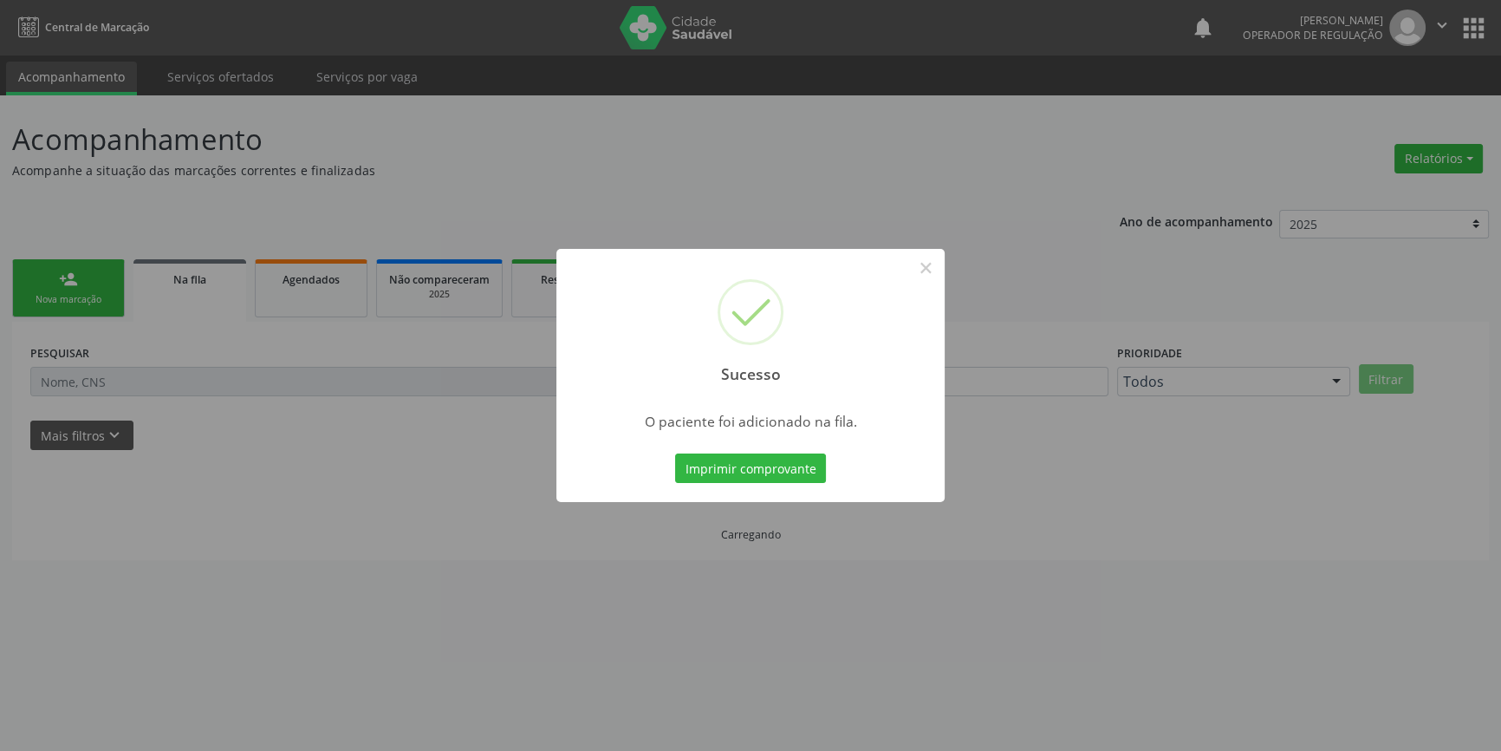
scroll to position [0, 0]
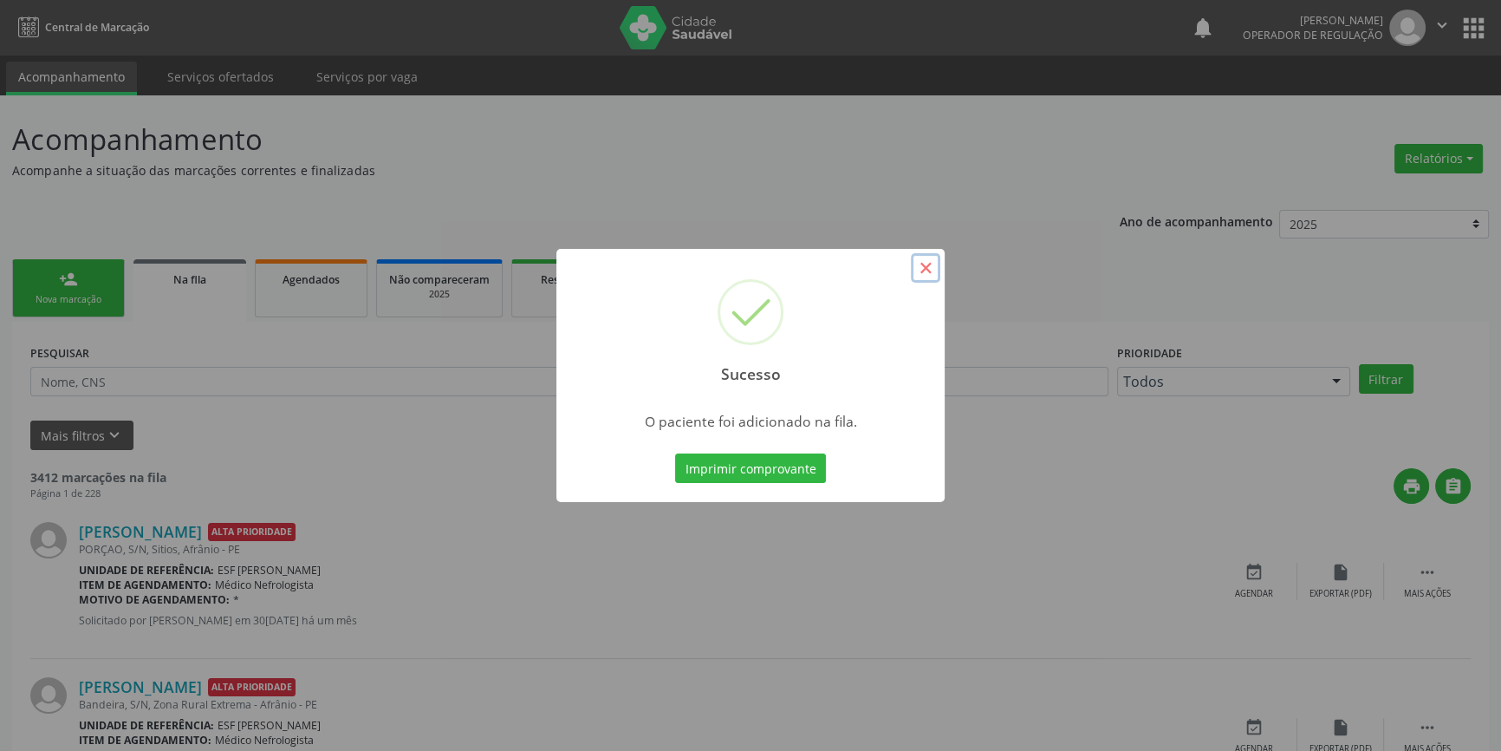
click at [918, 264] on button "×" at bounding box center [925, 267] width 29 height 29
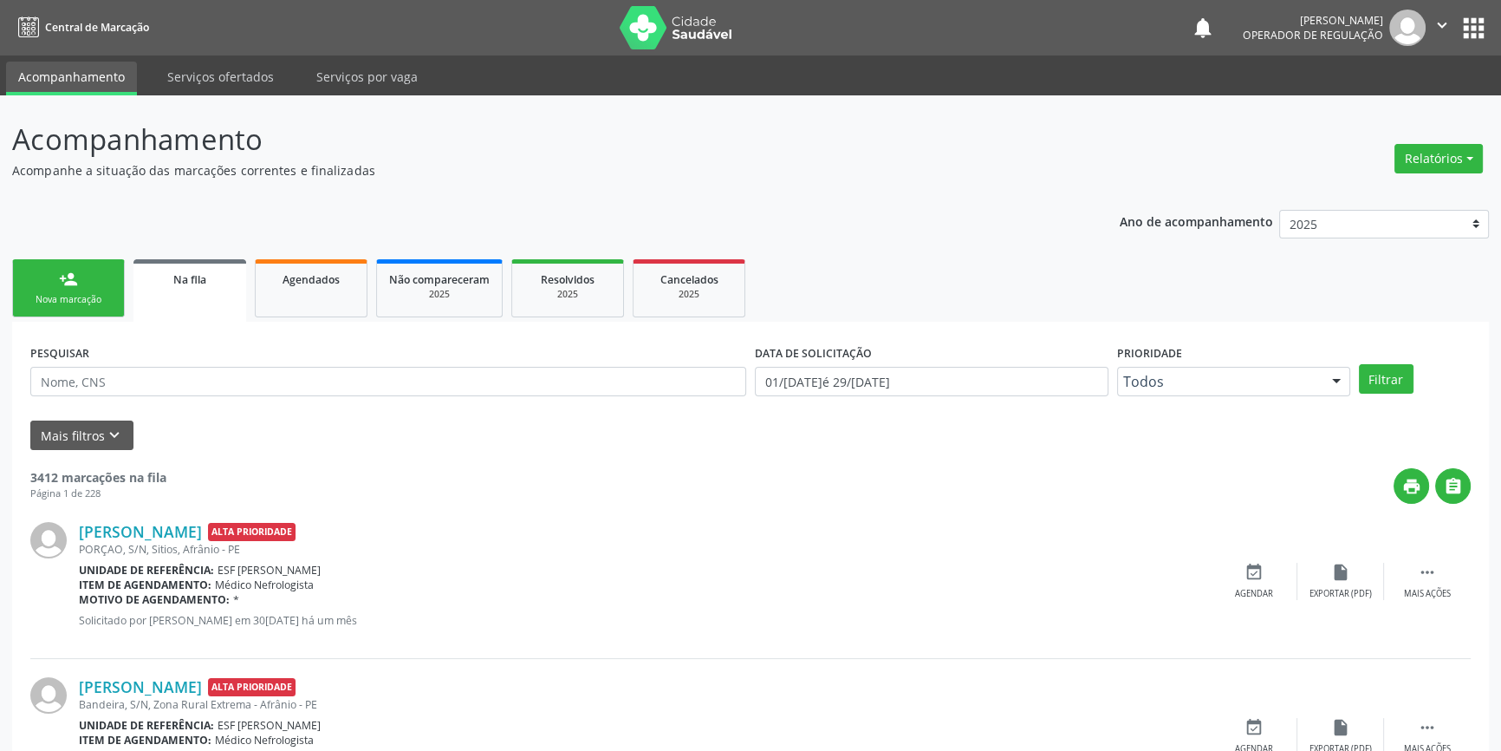
click at [57, 270] on link "person_add Nova marcação" at bounding box center [68, 288] width 113 height 58
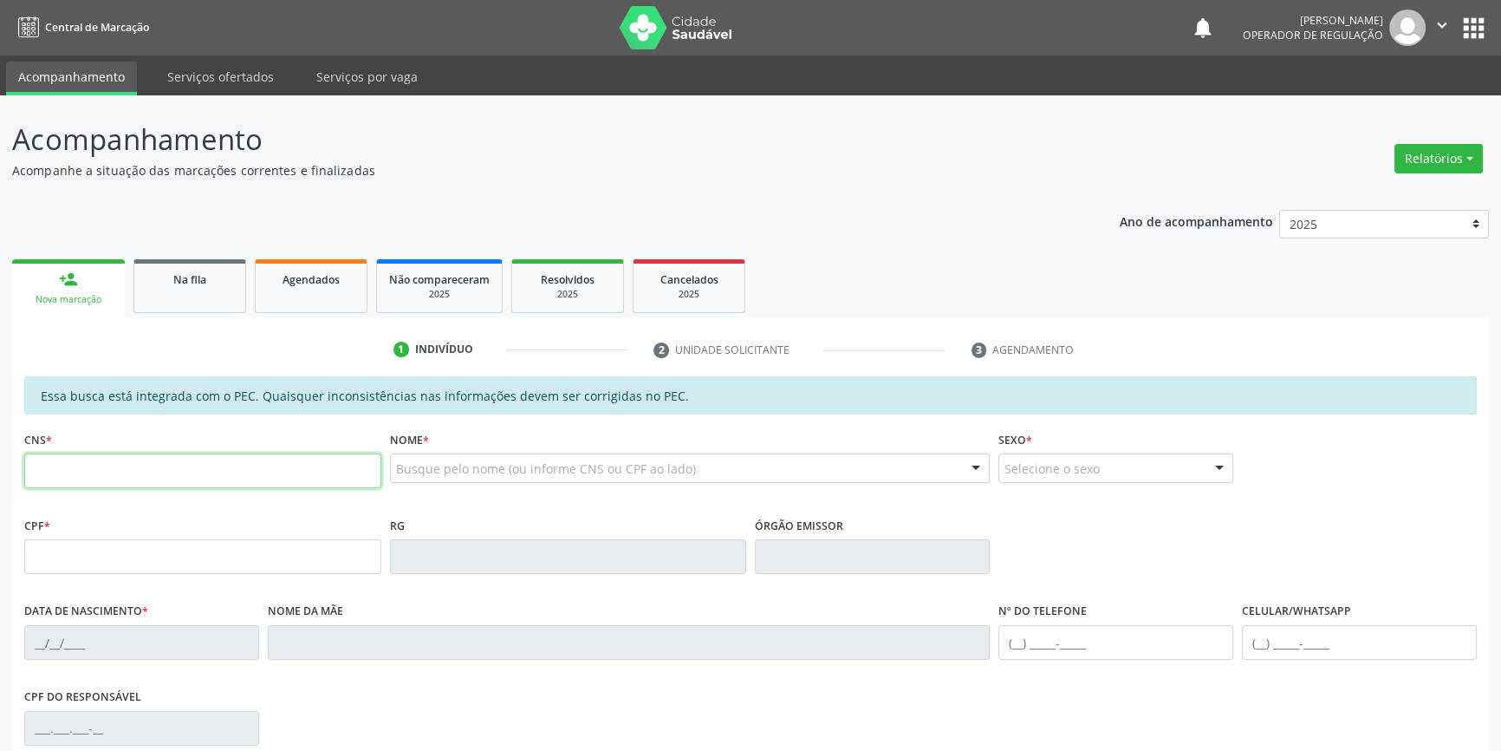
click at [265, 466] on input "text" at bounding box center [202, 470] width 357 height 35
type input "707 4070 8966 3572"
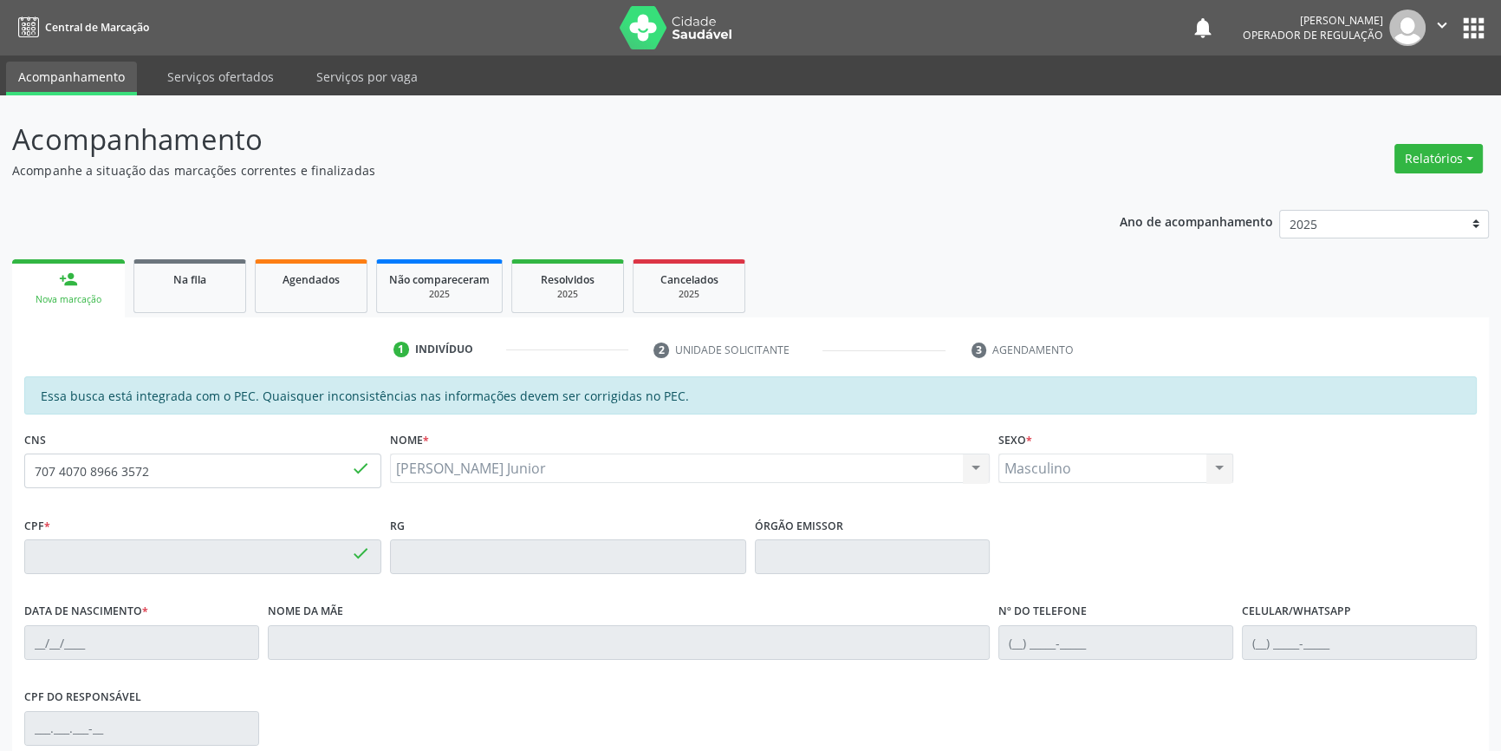
type input "134.952.494-86"
type input "21/09/2012"
type input "Rosilene Carmelita Rodrigues"
type input "(87) 98844-6241"
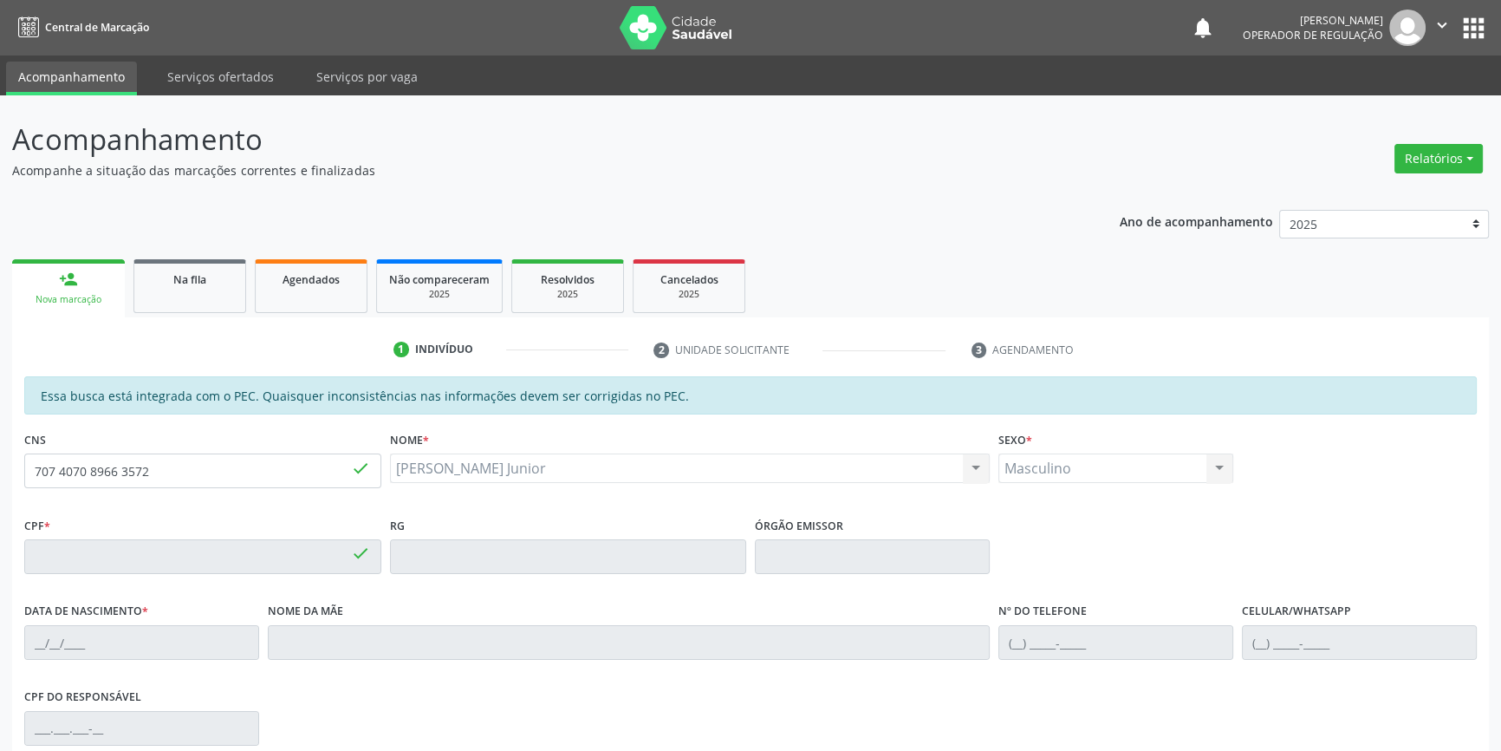
type input "022.936.383-08"
type input "70"
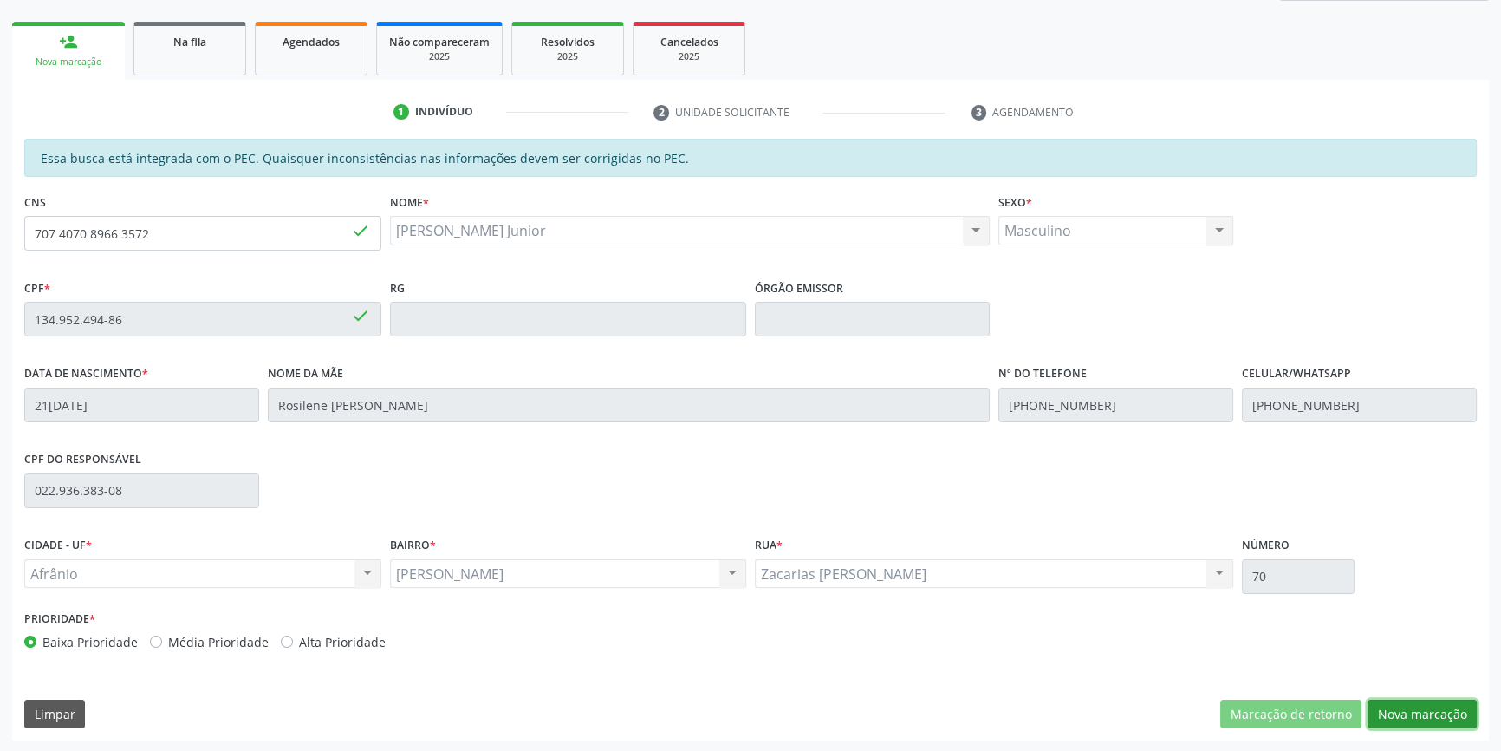
click at [1465, 713] on button "Nova marcação" at bounding box center [1422, 713] width 109 height 29
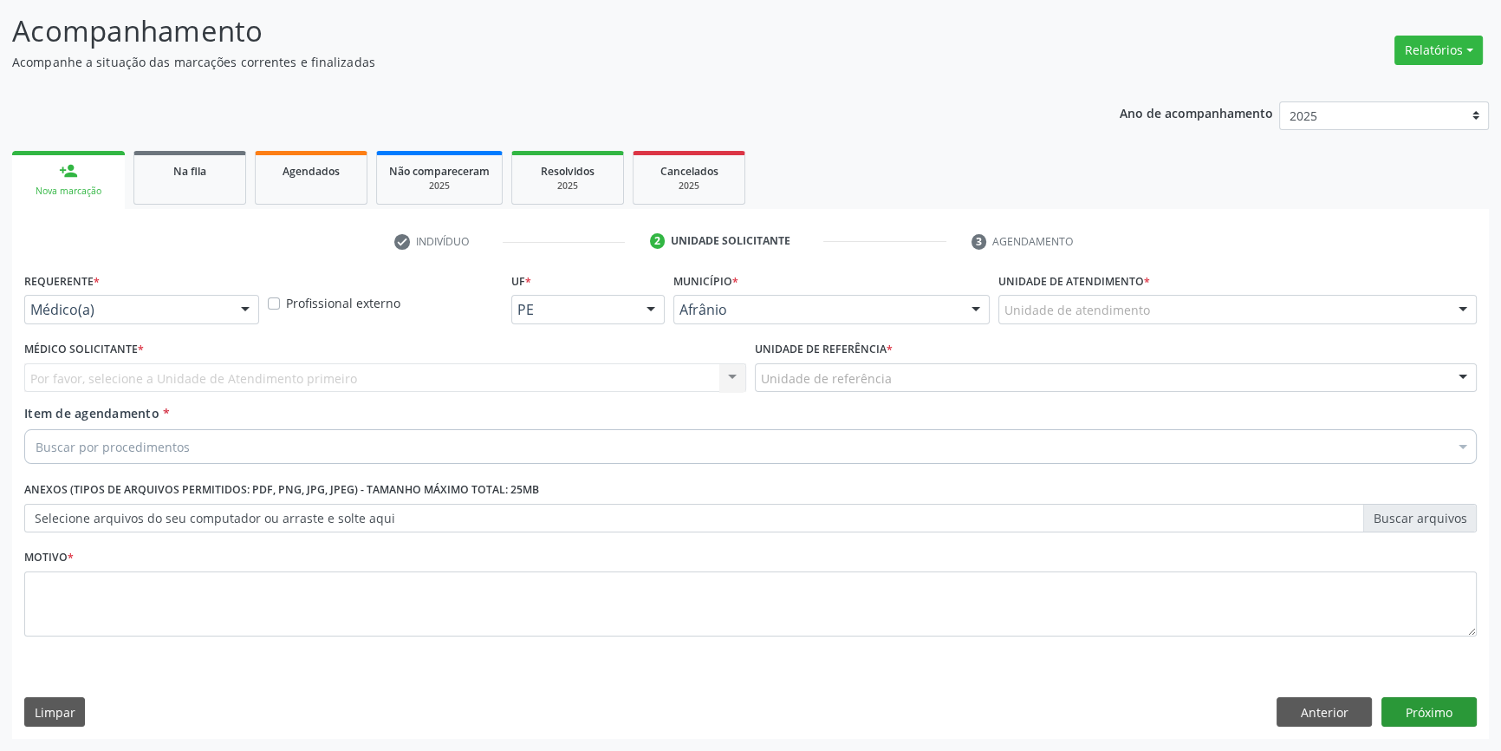
scroll to position [107, 0]
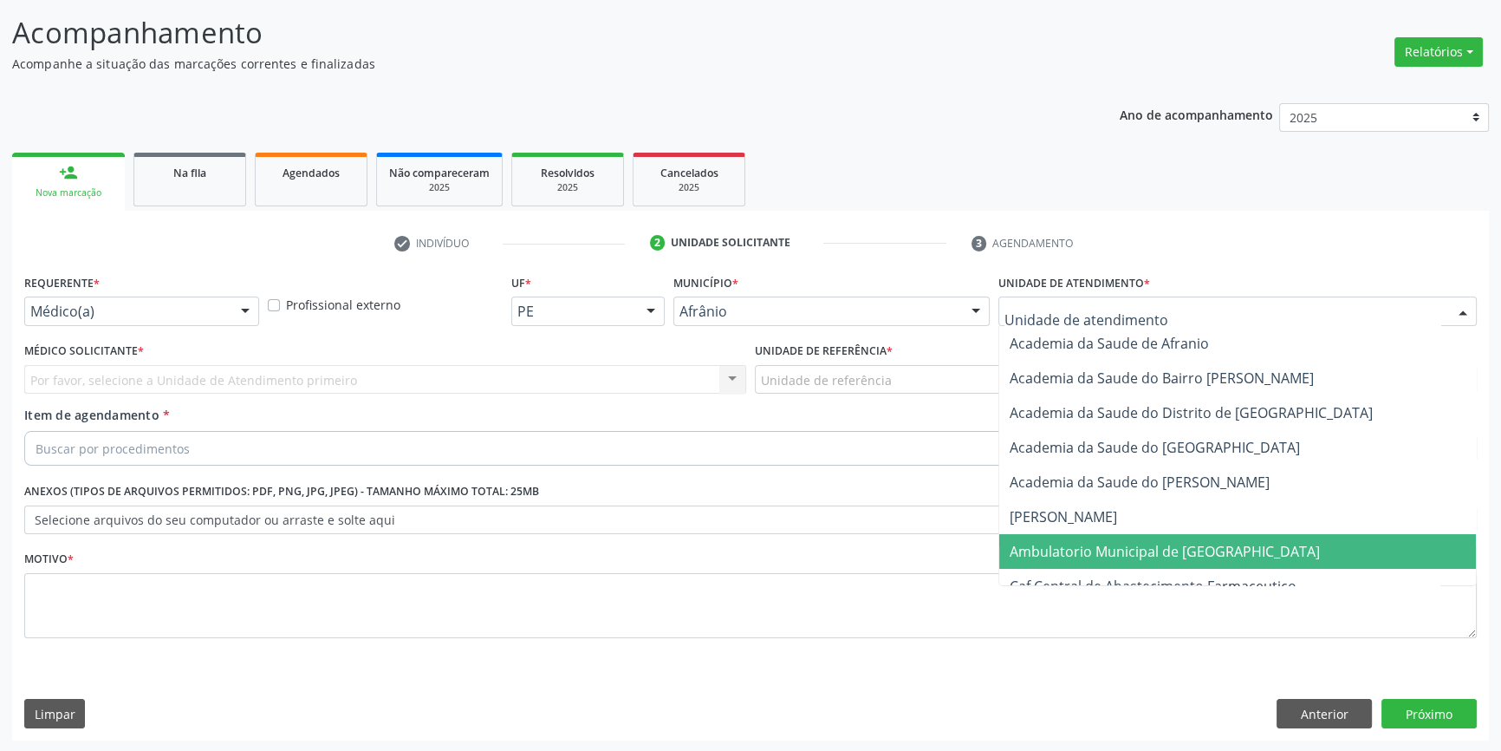
drag, startPoint x: 1097, startPoint y: 554, endPoint x: 959, endPoint y: 453, distance: 170.6
click at [1096, 555] on span "Ambulatorio Municipal de [GEOGRAPHIC_DATA]" at bounding box center [1165, 551] width 310 height 19
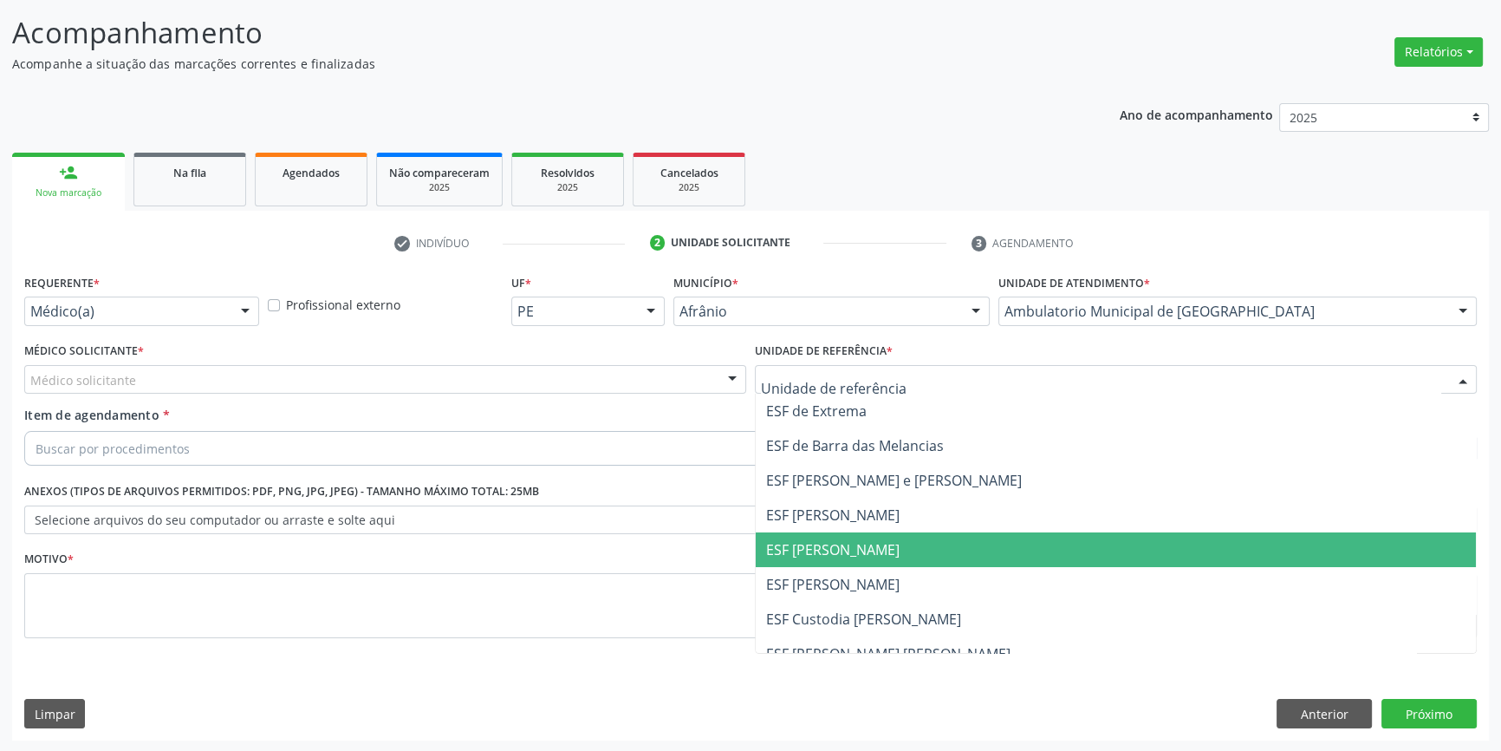
click at [848, 537] on span "ESF [PERSON_NAME]" at bounding box center [1116, 549] width 720 height 35
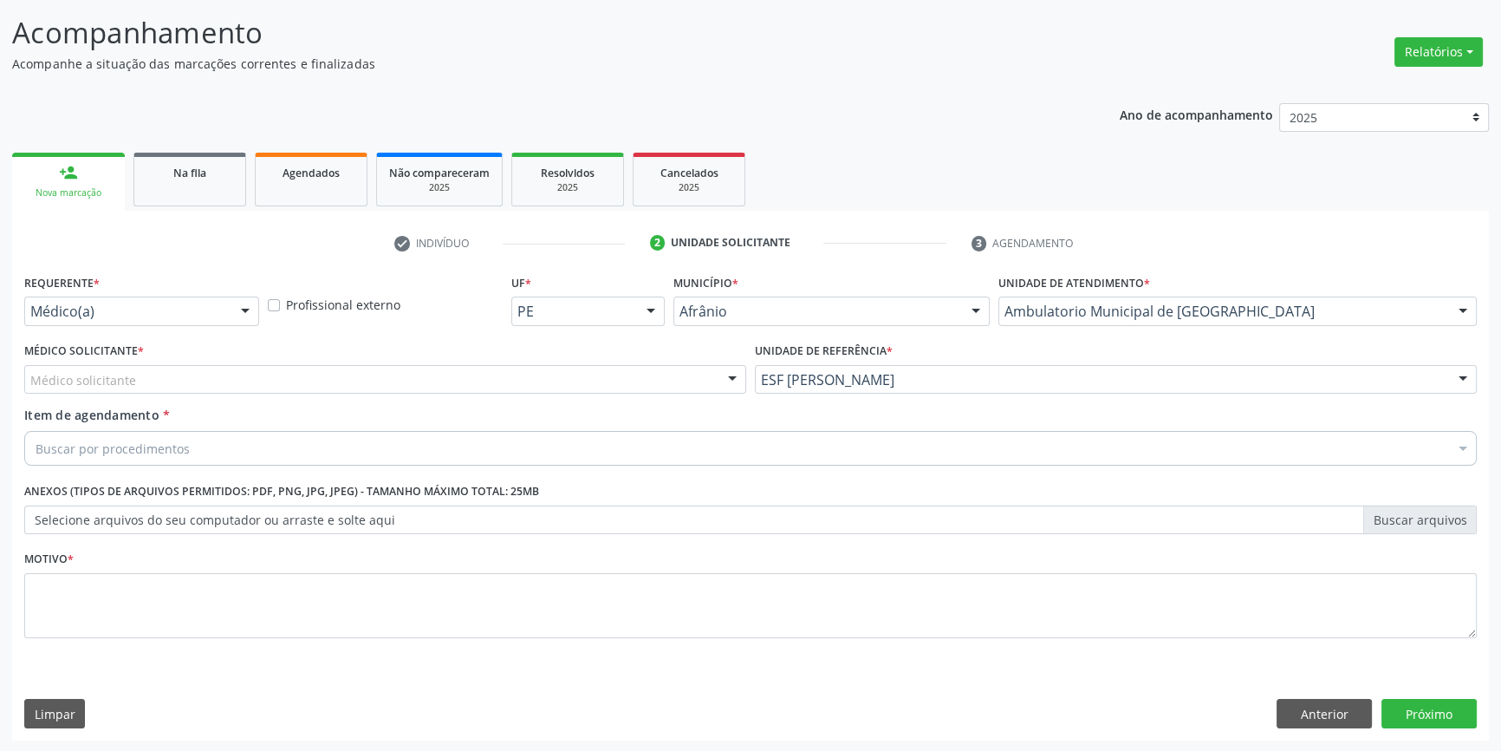
click at [525, 390] on div "Médico solicitante" at bounding box center [385, 379] width 722 height 29
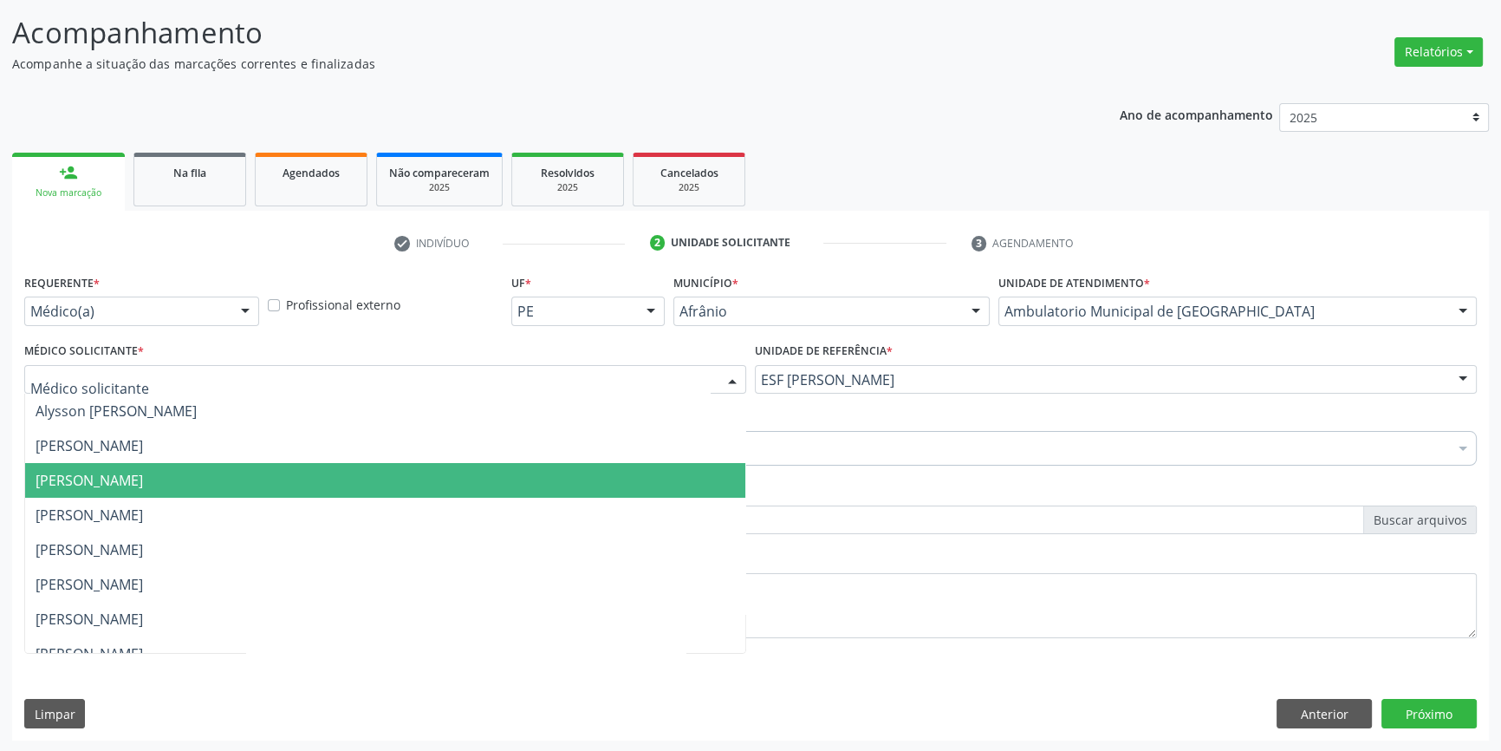
click at [355, 480] on span "[PERSON_NAME]" at bounding box center [385, 480] width 720 height 35
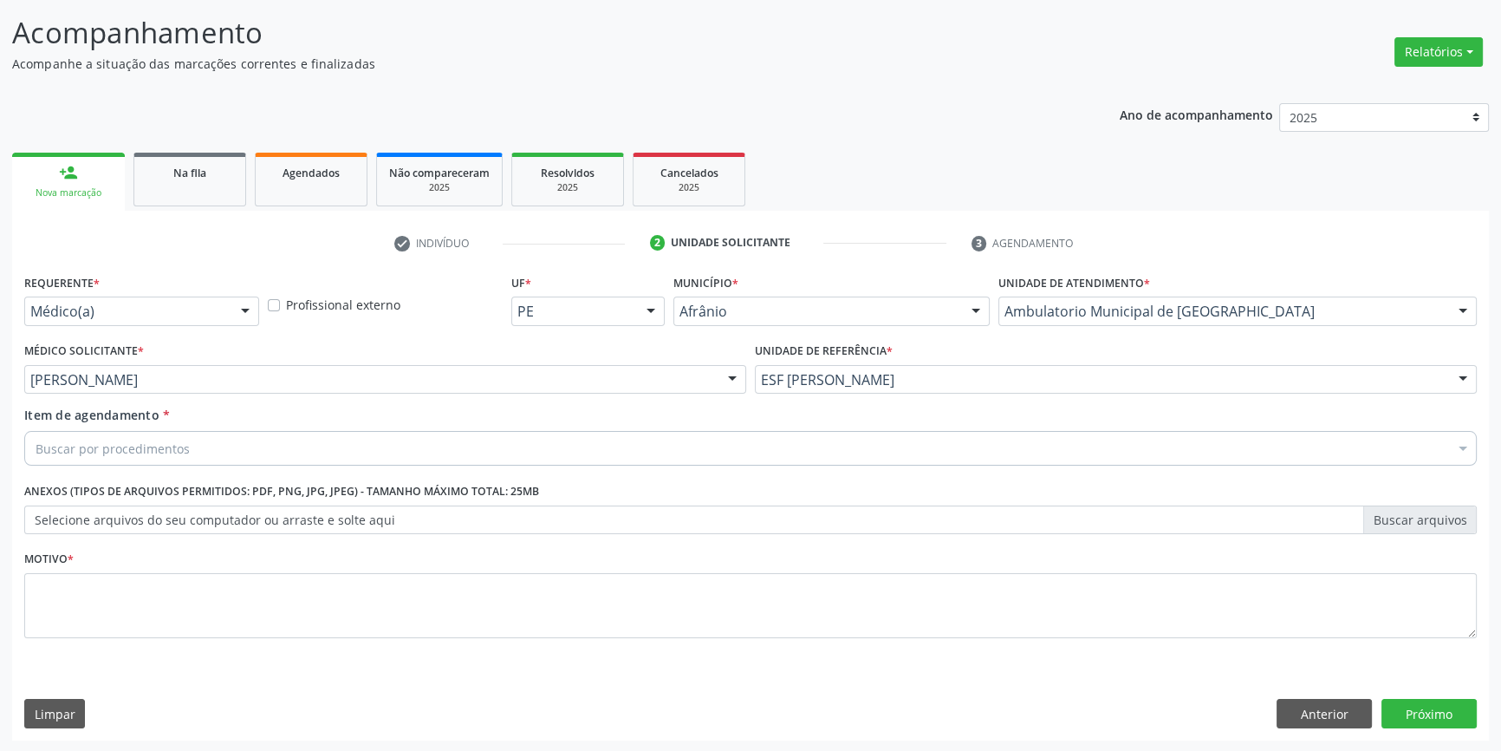
click at [275, 454] on div "Buscar por procedimentos" at bounding box center [750, 448] width 1453 height 35
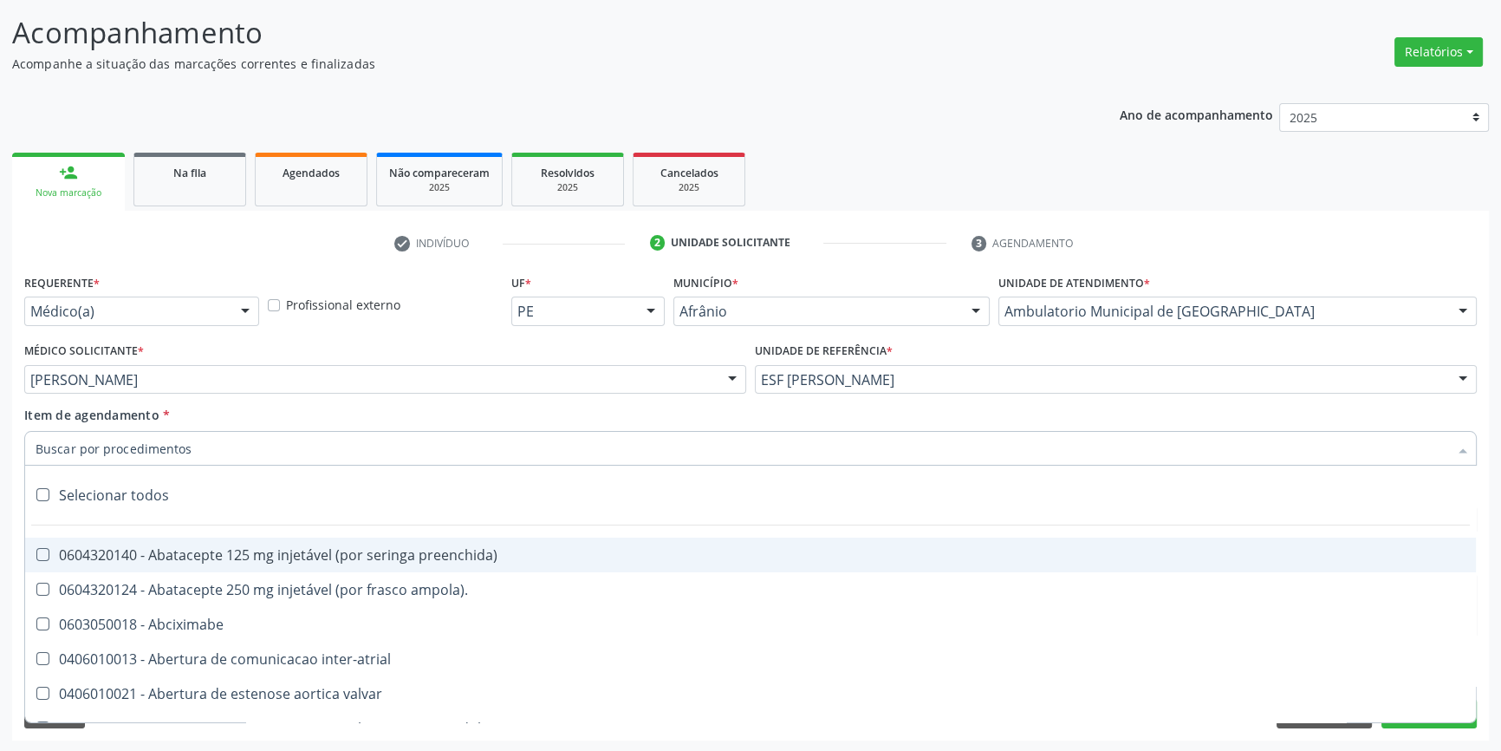
paste input "0401010074"
type input "0401010074"
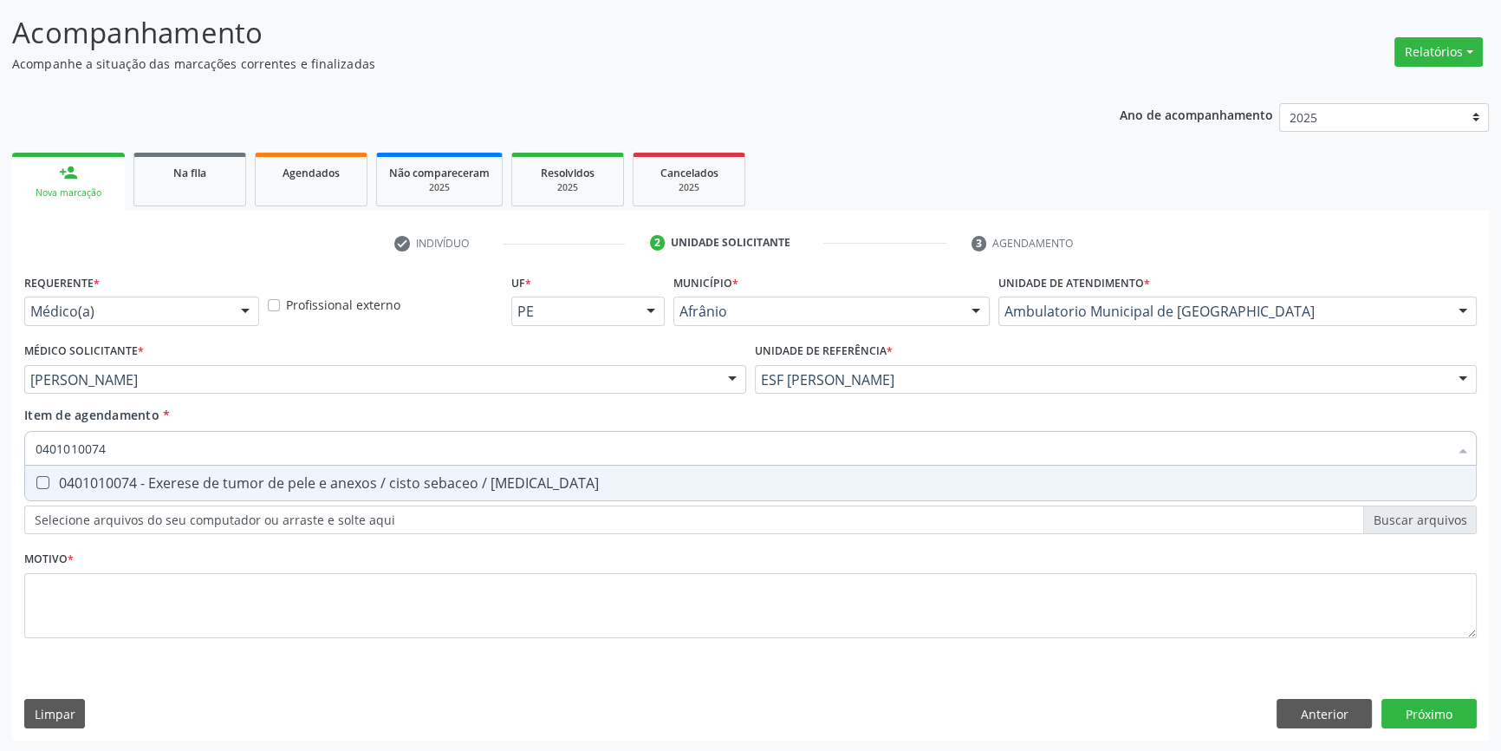
click at [259, 478] on div "0401010074 - Exerese de tumor de pele e anexos / cisto sebaceo / [MEDICAL_DATA]" at bounding box center [751, 483] width 1430 height 14
checkbox lipoma "true"
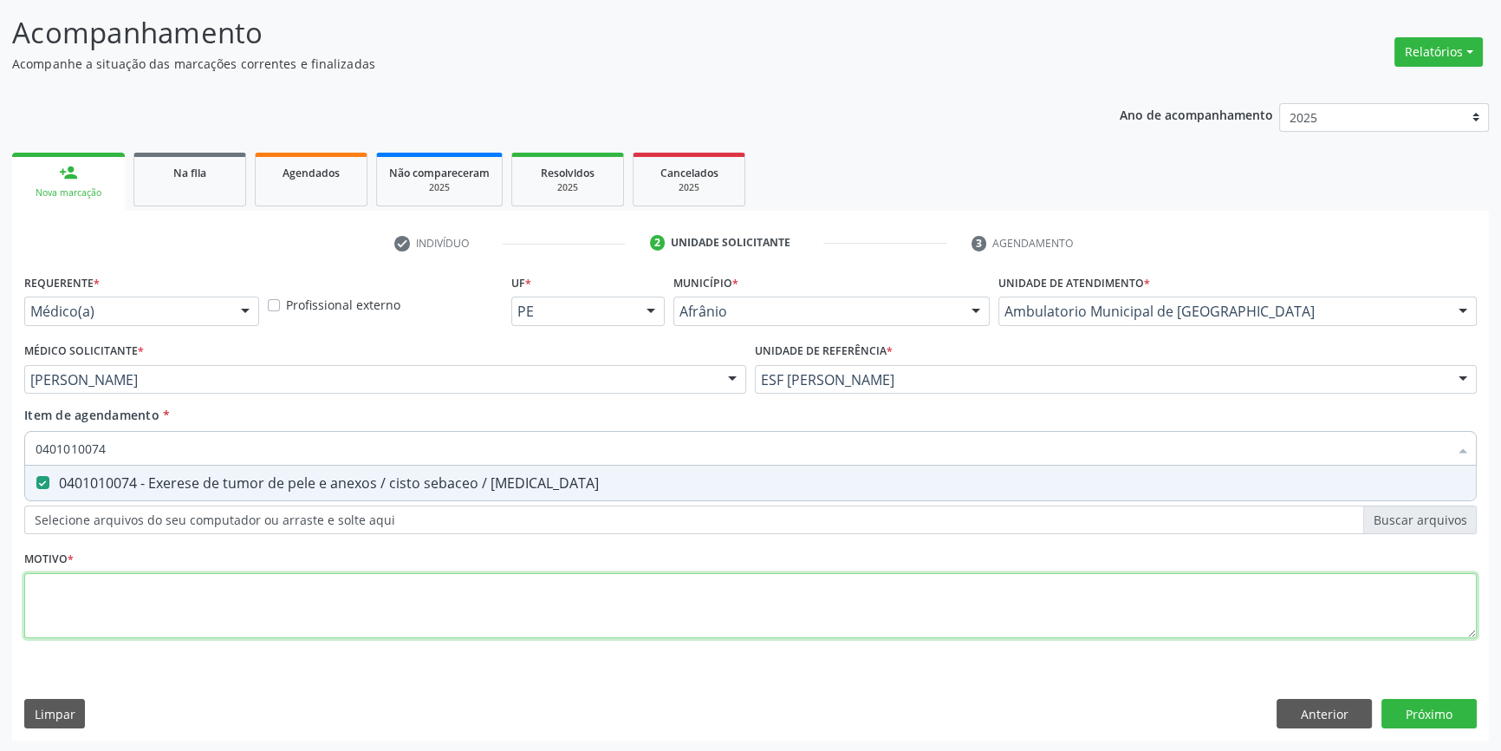
click at [235, 611] on div "Requerente * Médico(a) Médico(a) Enfermeiro(a) Paciente Nenhum resultado encont…" at bounding box center [750, 466] width 1453 height 393
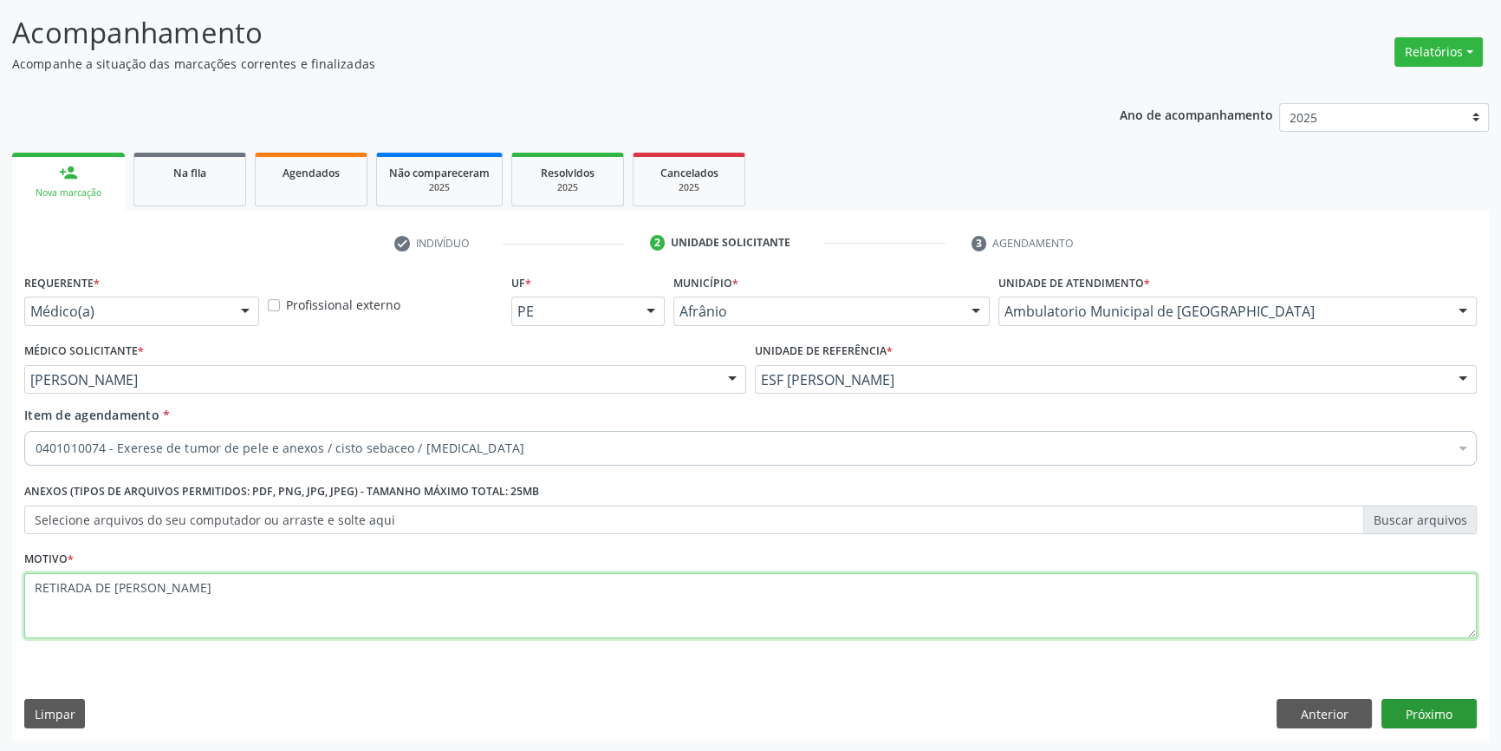
type textarea "RETIRADA DE LESAO"
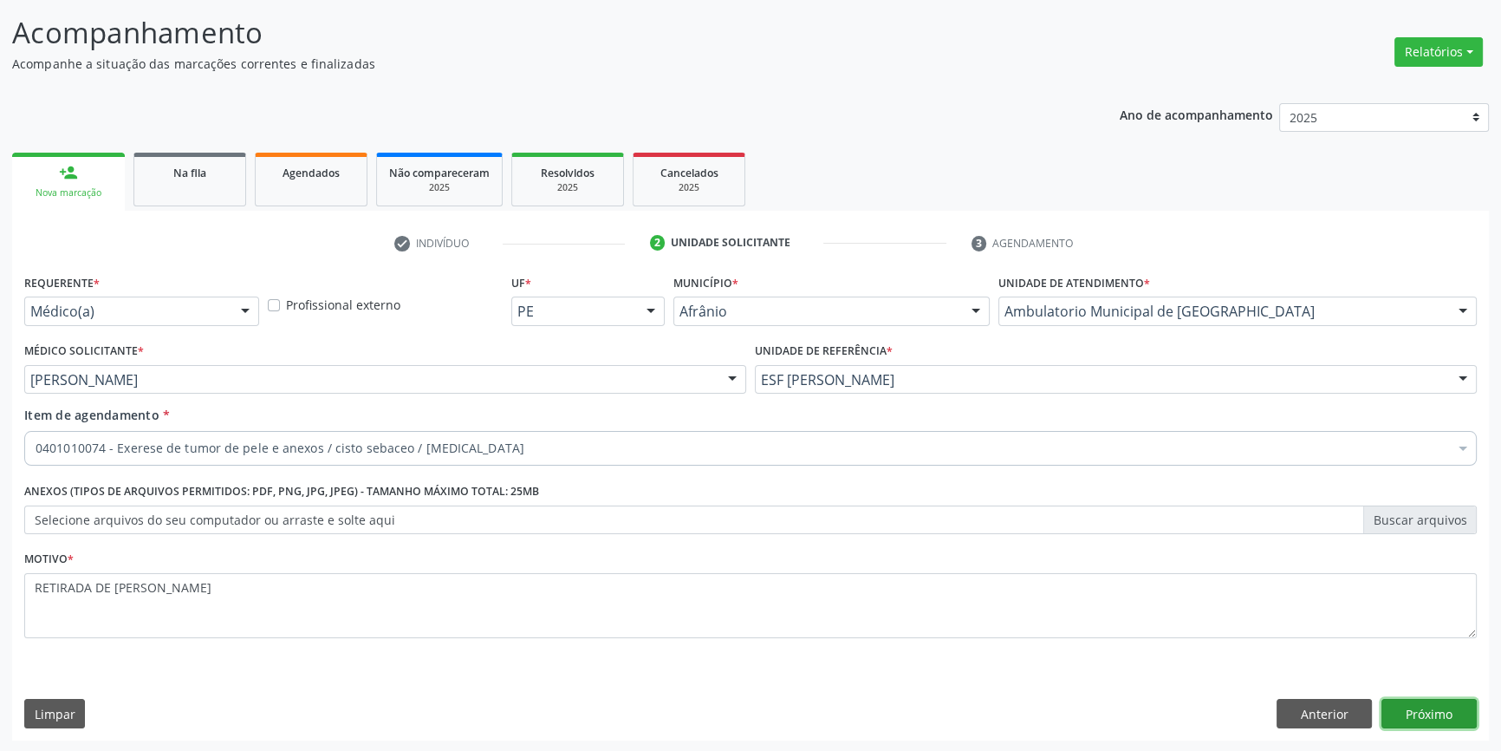
click at [1410, 719] on button "Próximo" at bounding box center [1429, 713] width 95 height 29
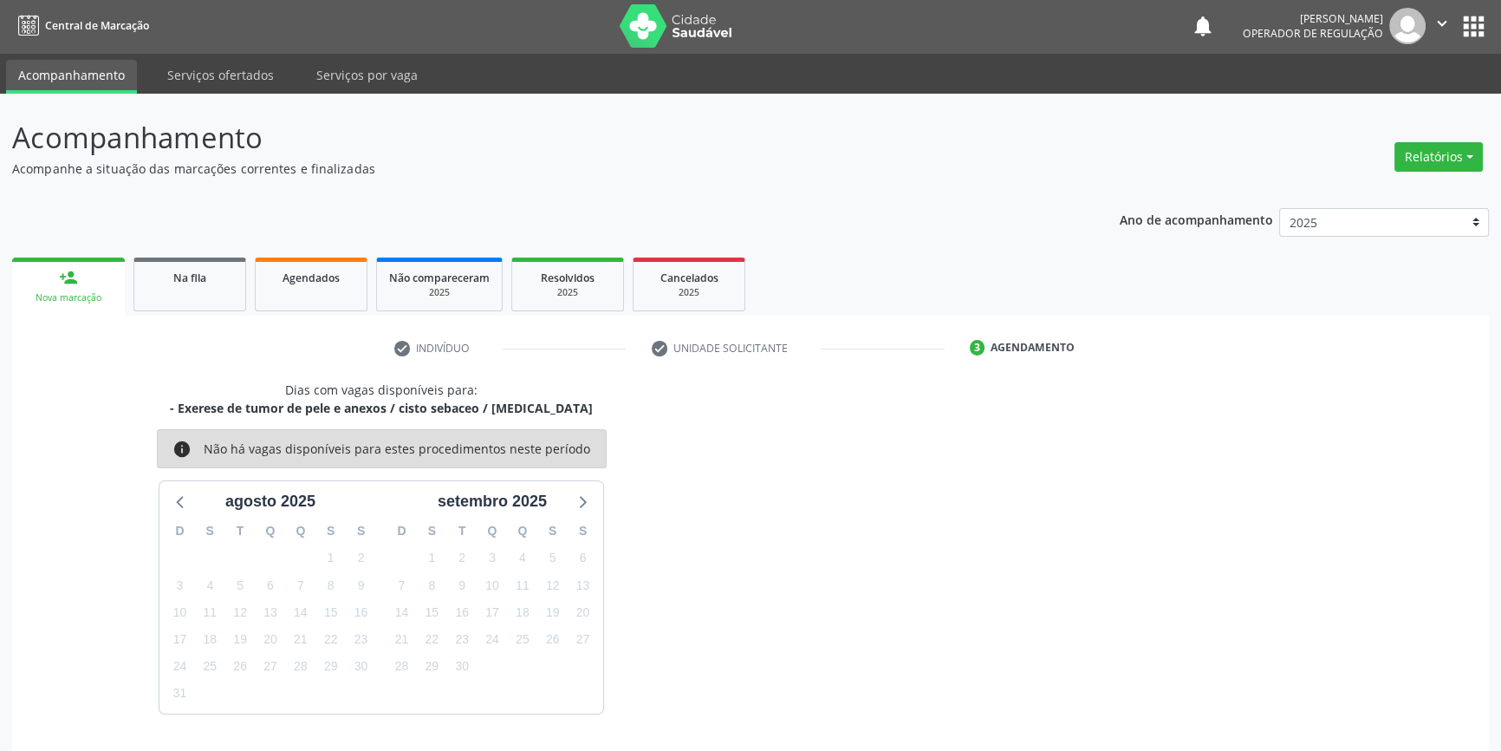
scroll to position [53, 0]
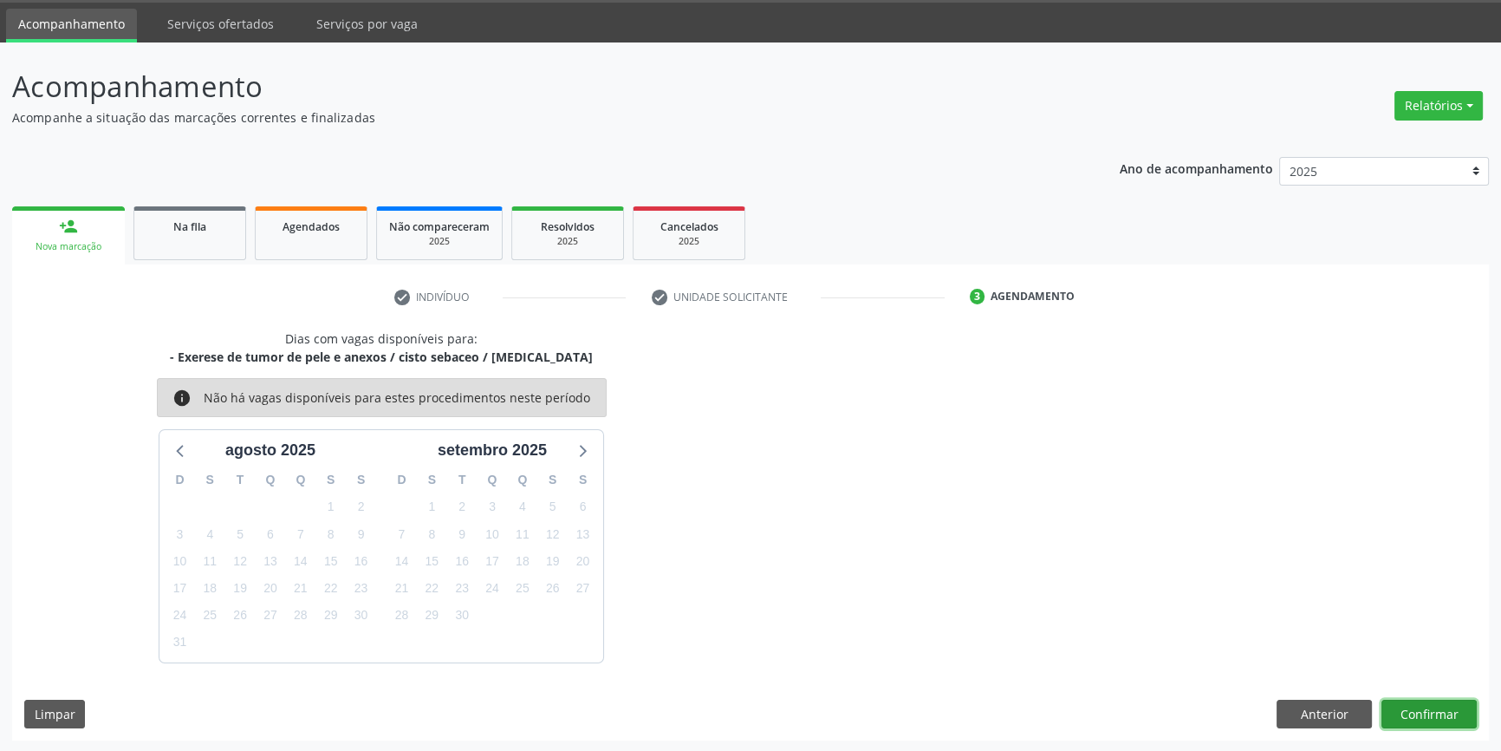
click at [1439, 704] on button "Confirmar" at bounding box center [1429, 713] width 95 height 29
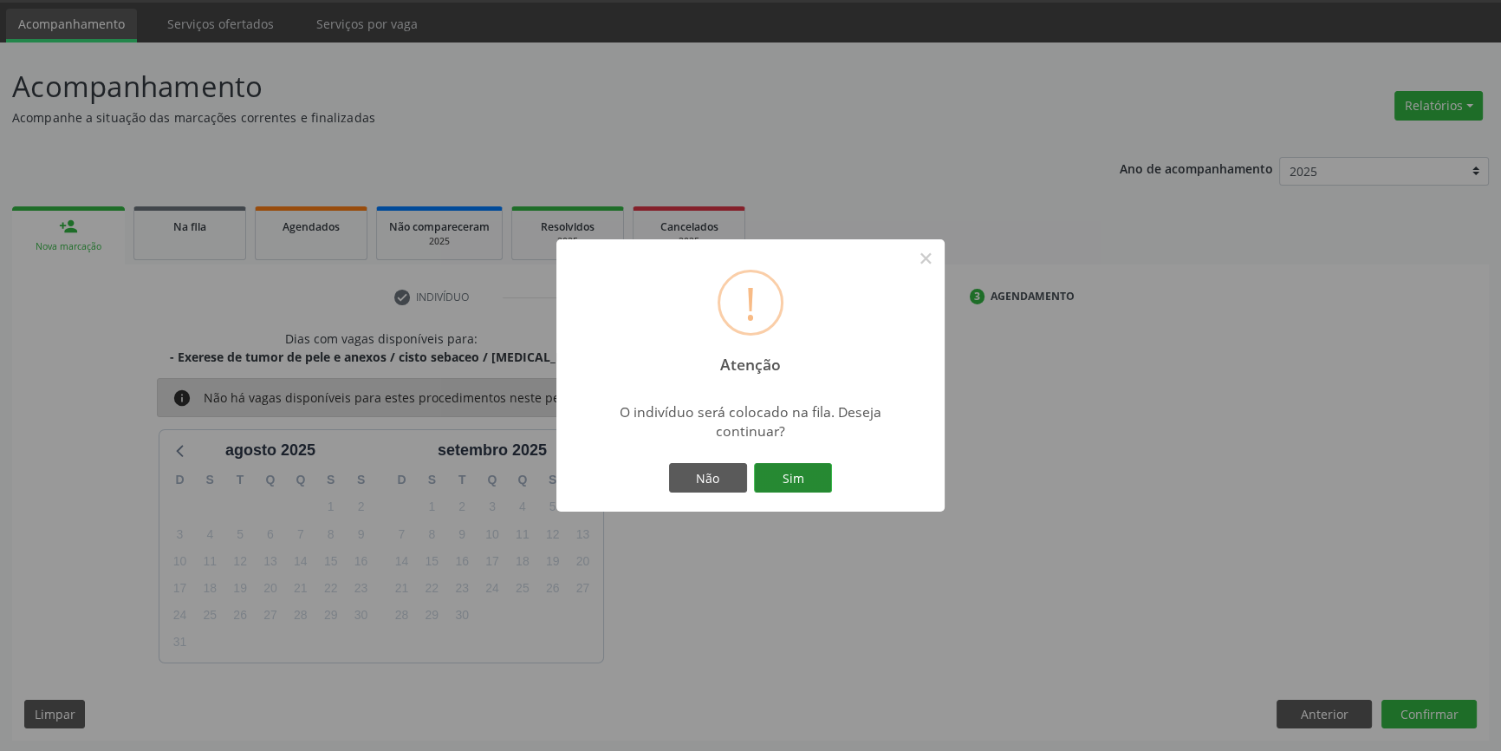
click at [813, 477] on button "Sim" at bounding box center [793, 477] width 78 height 29
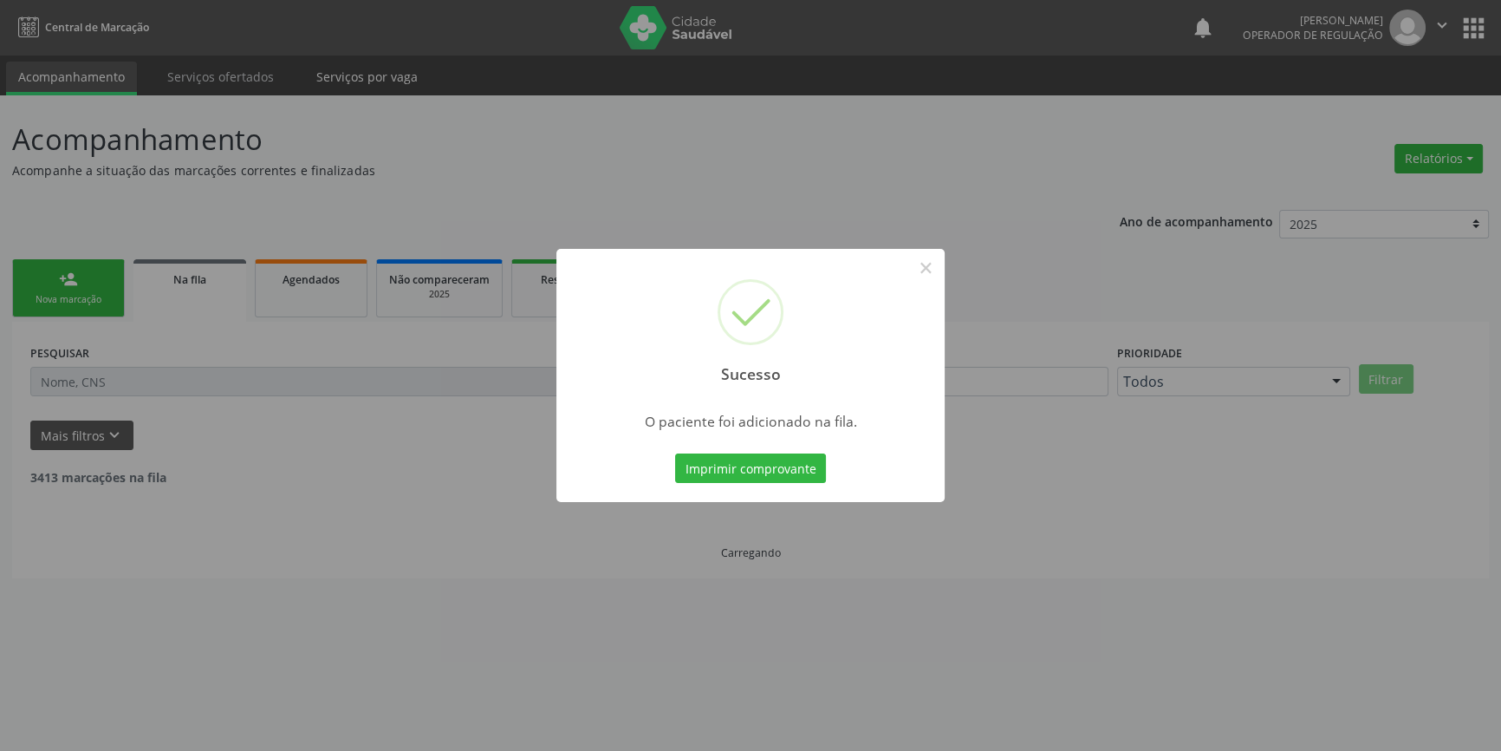
scroll to position [0, 0]
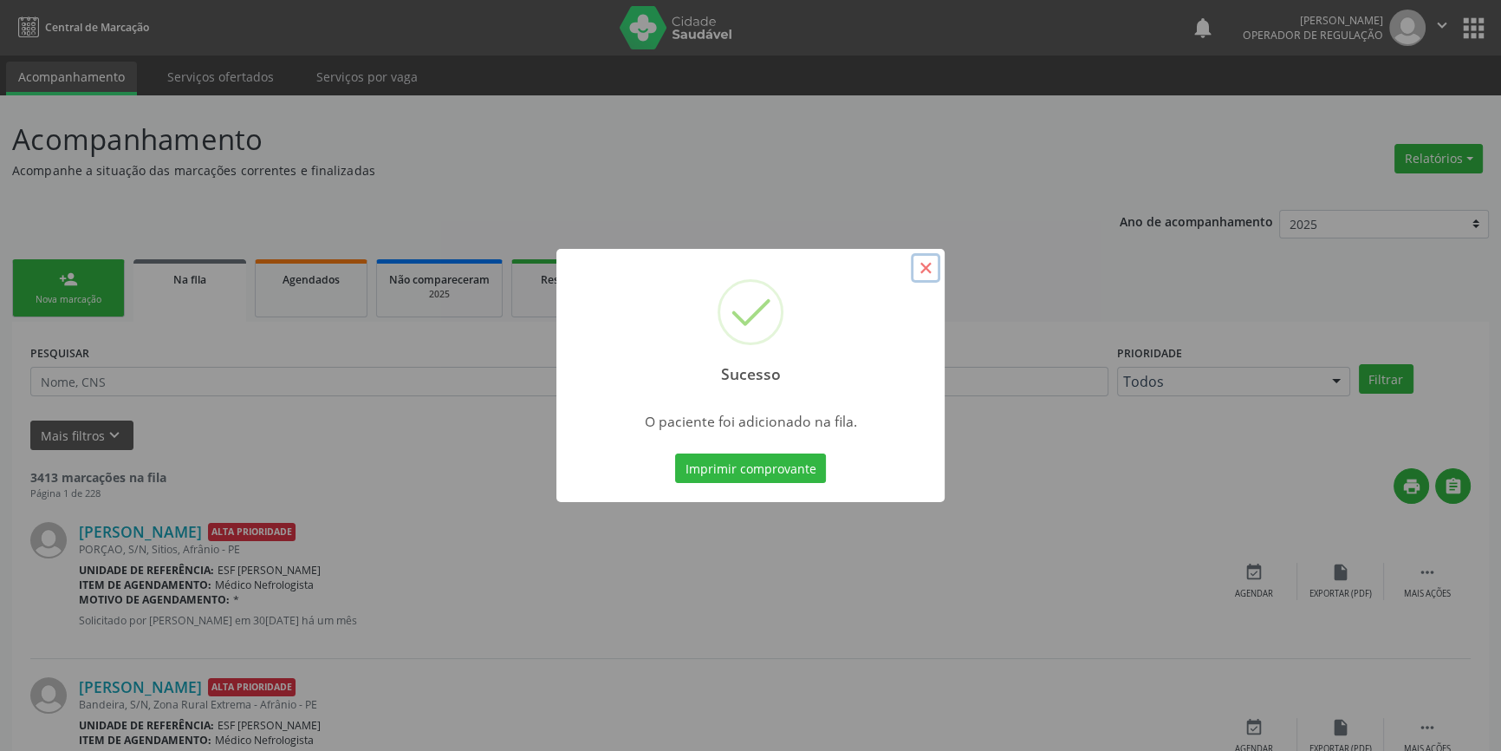
click at [931, 265] on button "×" at bounding box center [925, 267] width 29 height 29
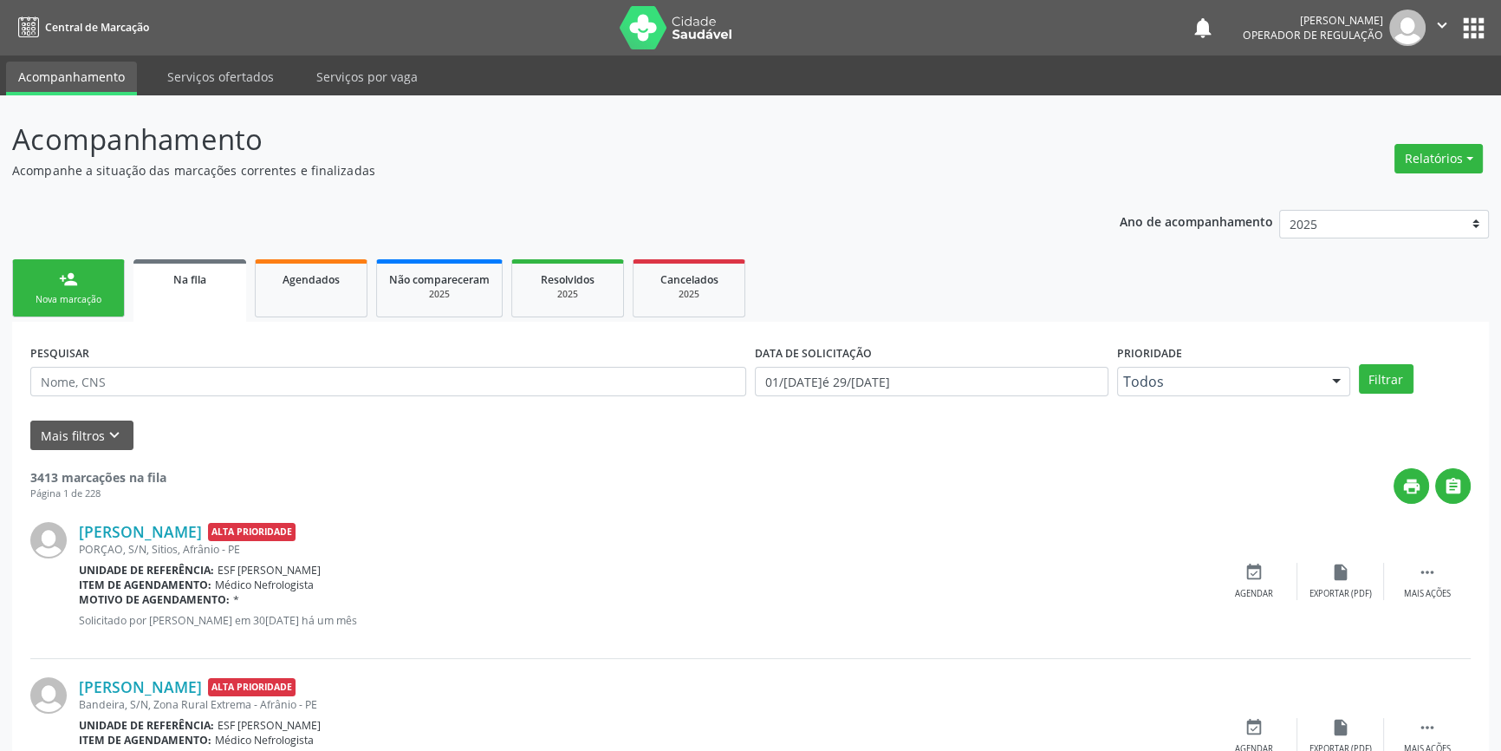
click at [107, 286] on link "person_add Nova marcação" at bounding box center [68, 288] width 113 height 58
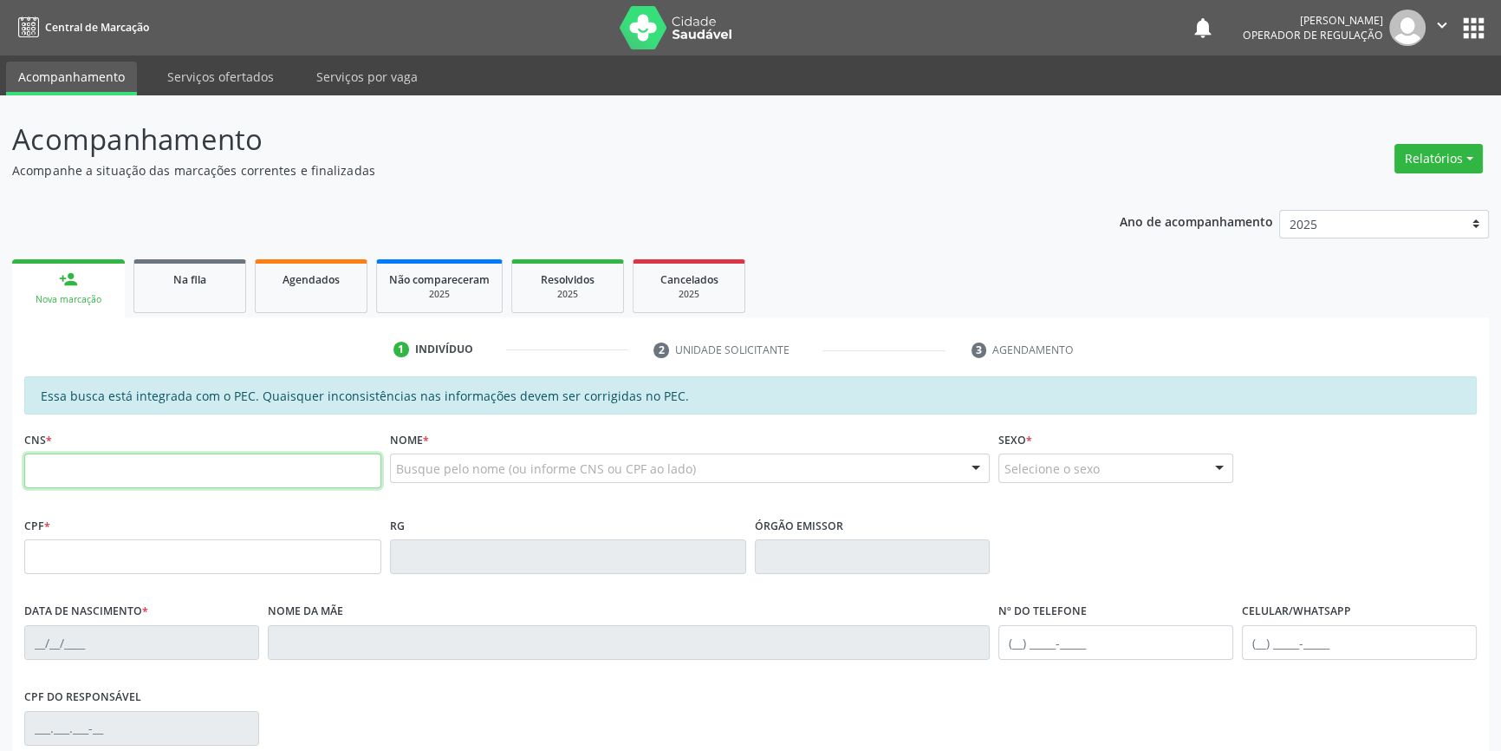
click at [154, 459] on input "text" at bounding box center [202, 470] width 357 height 35
type input "708 2011 6239 5948"
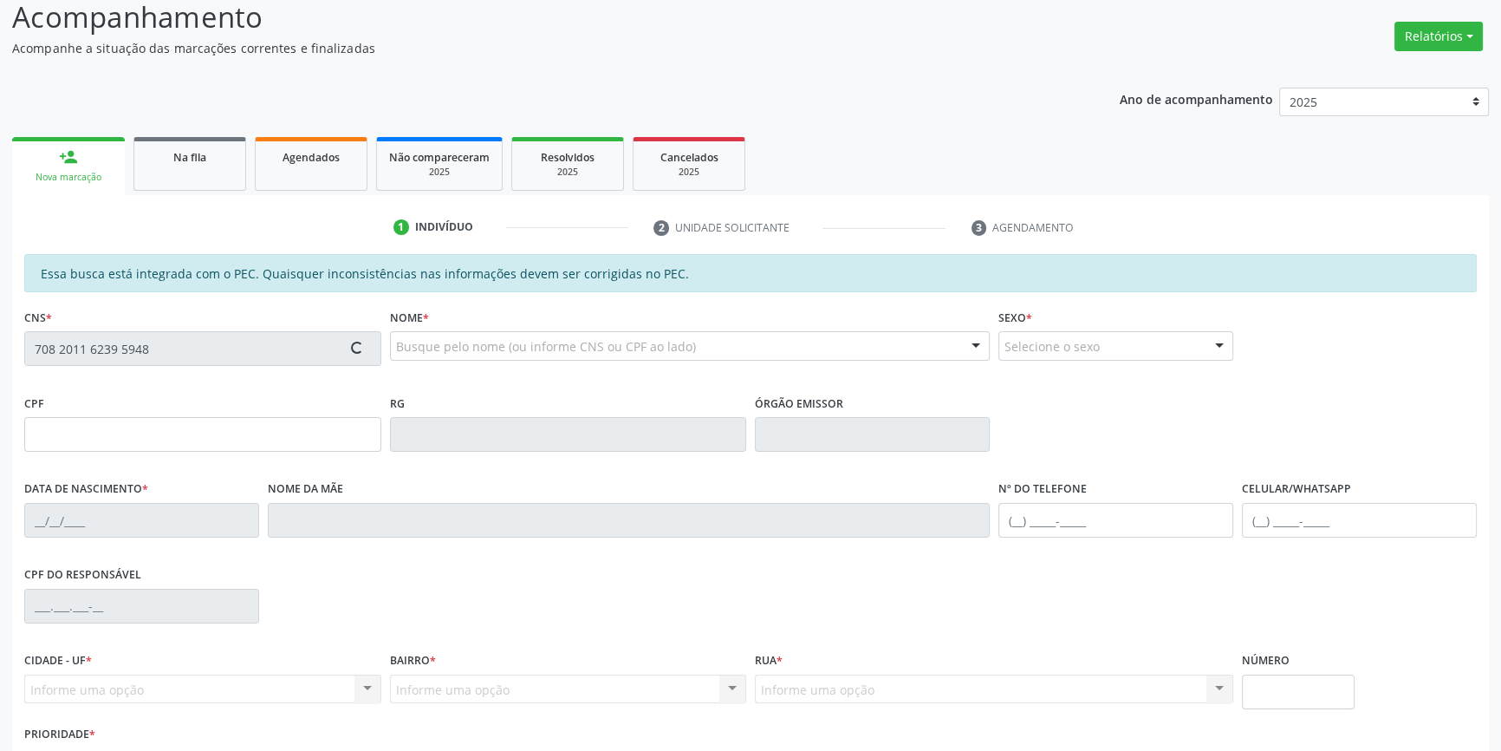
scroll to position [236, 0]
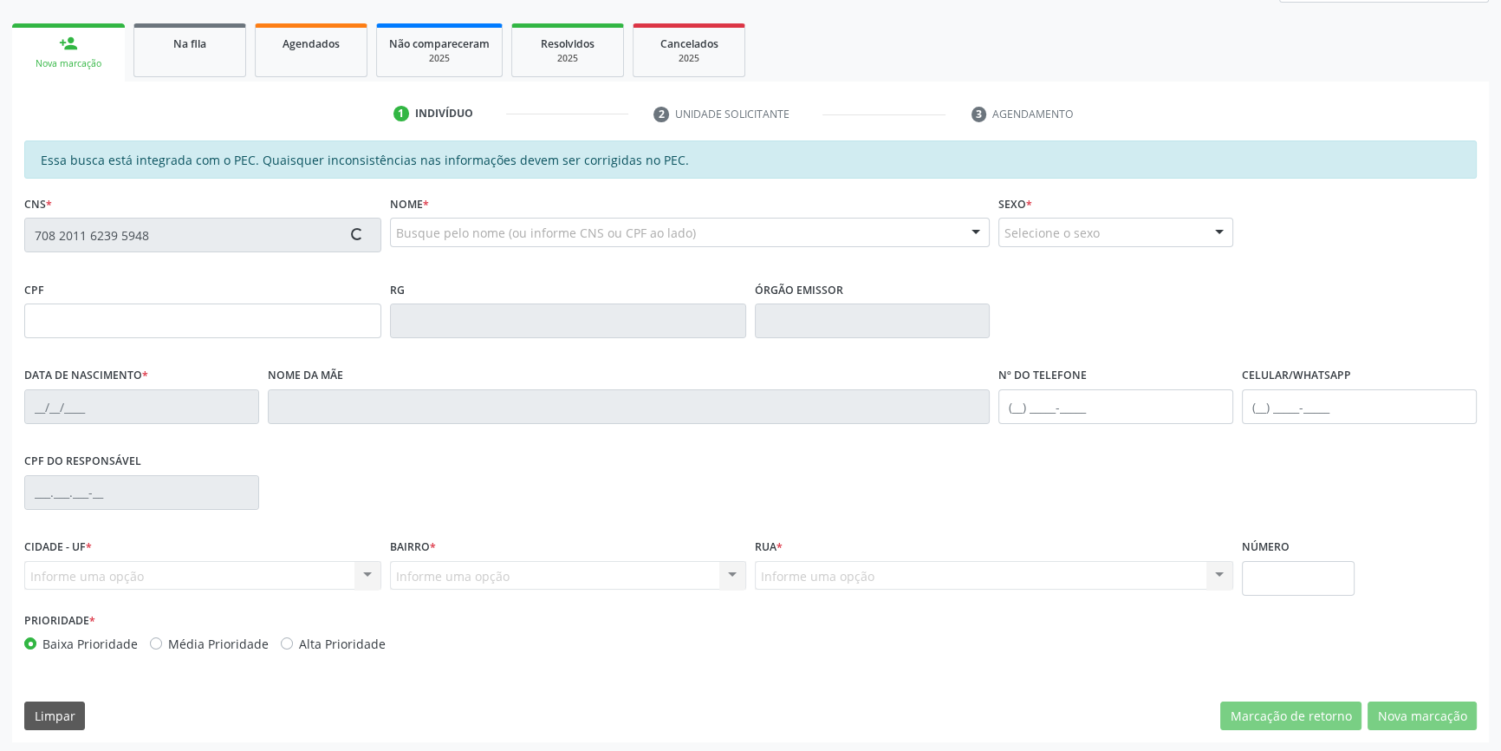
type input "092.435.914-52"
type input "11/11/2013"
type input "Maria Elza Dias Santana"
type input "(87) 98847-9732"
type input "S/N"
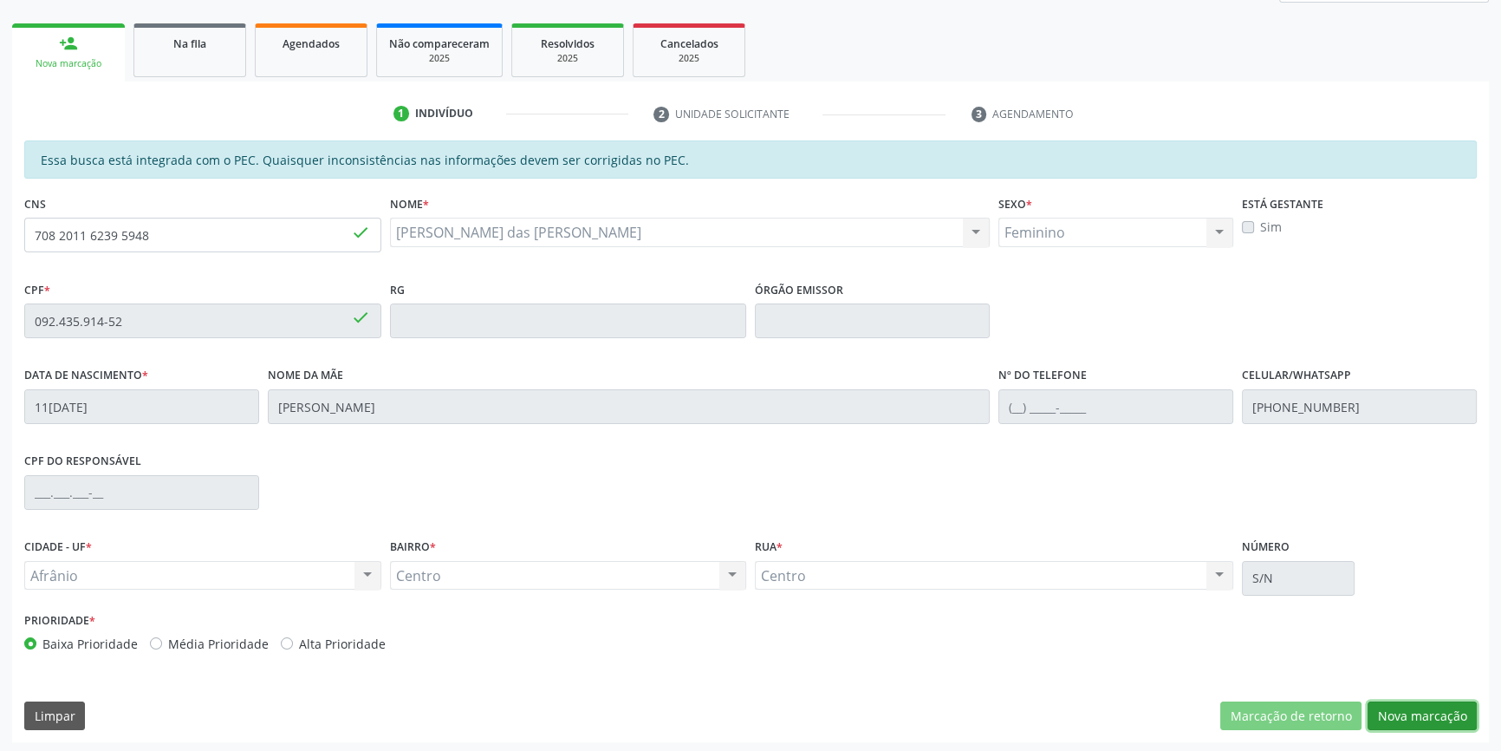
click at [1408, 723] on button "Nova marcação" at bounding box center [1422, 715] width 109 height 29
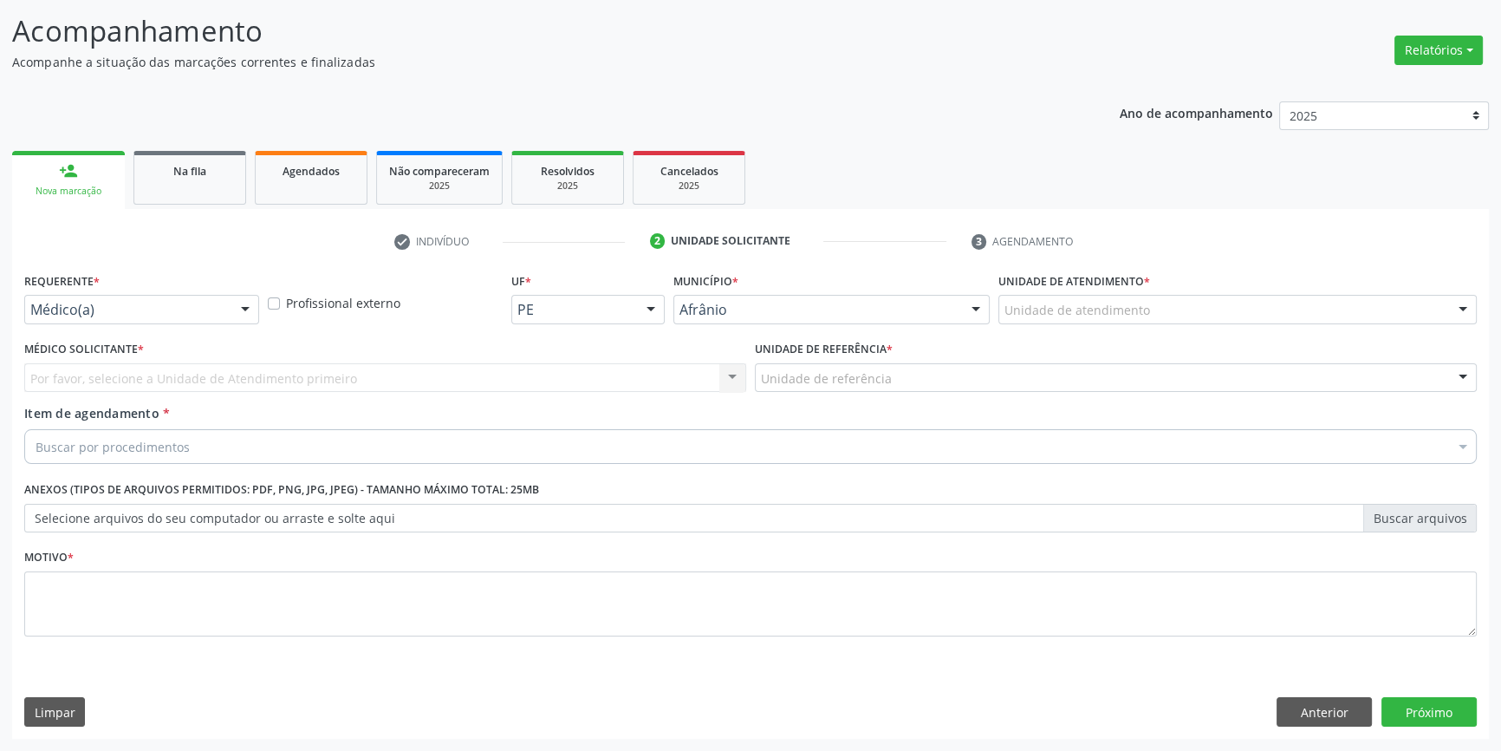
scroll to position [107, 0]
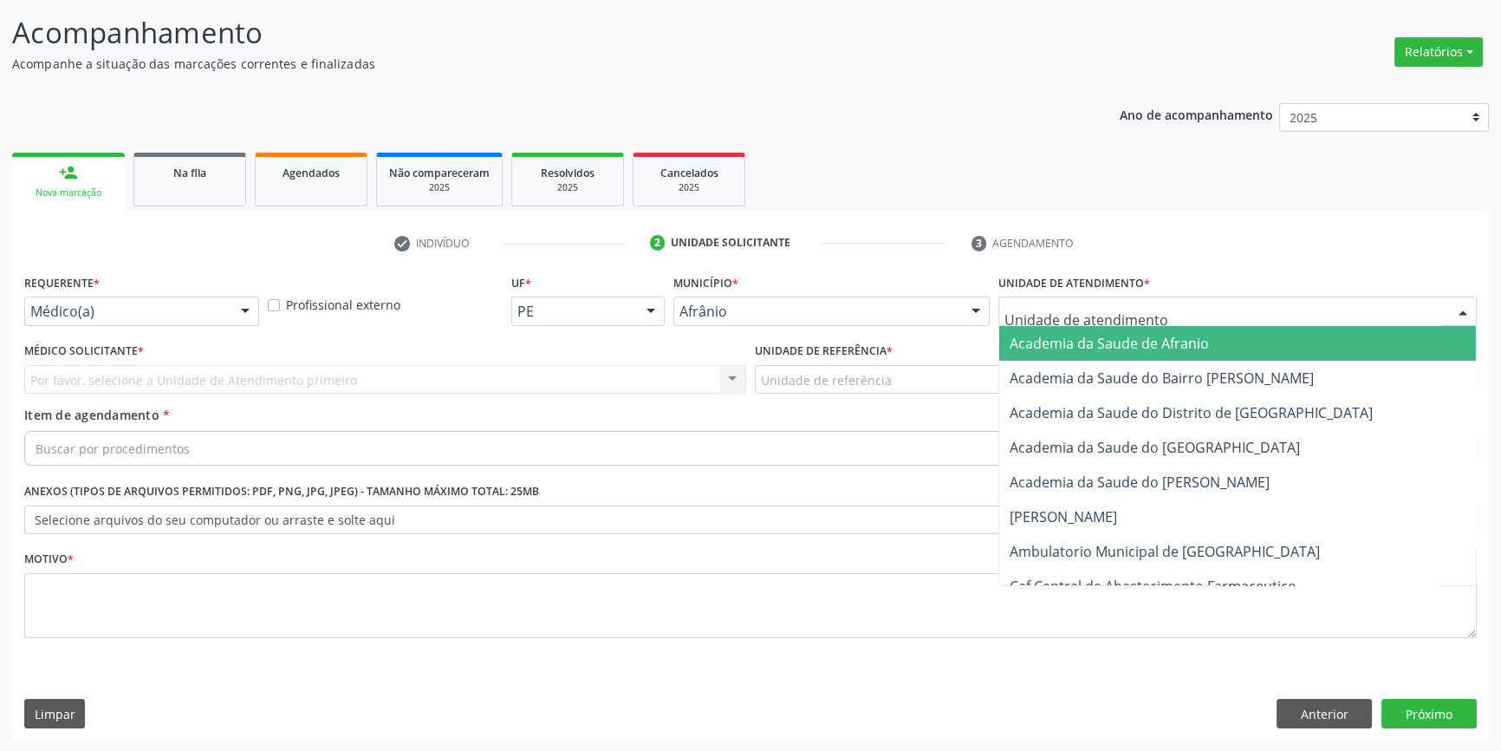
click at [1136, 322] on div at bounding box center [1237, 310] width 478 height 29
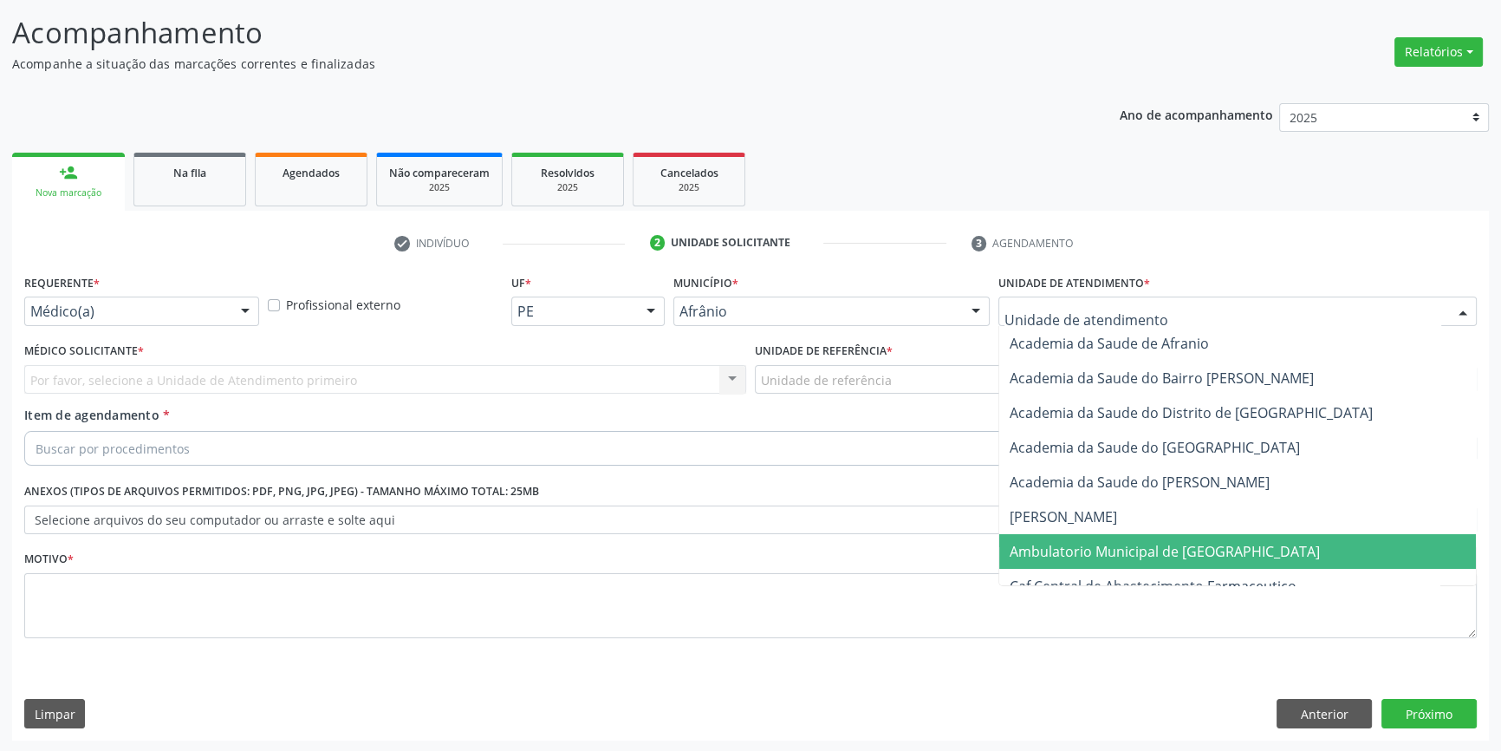
click at [1110, 546] on span "Ambulatorio Municipal de [GEOGRAPHIC_DATA]" at bounding box center [1165, 551] width 310 height 19
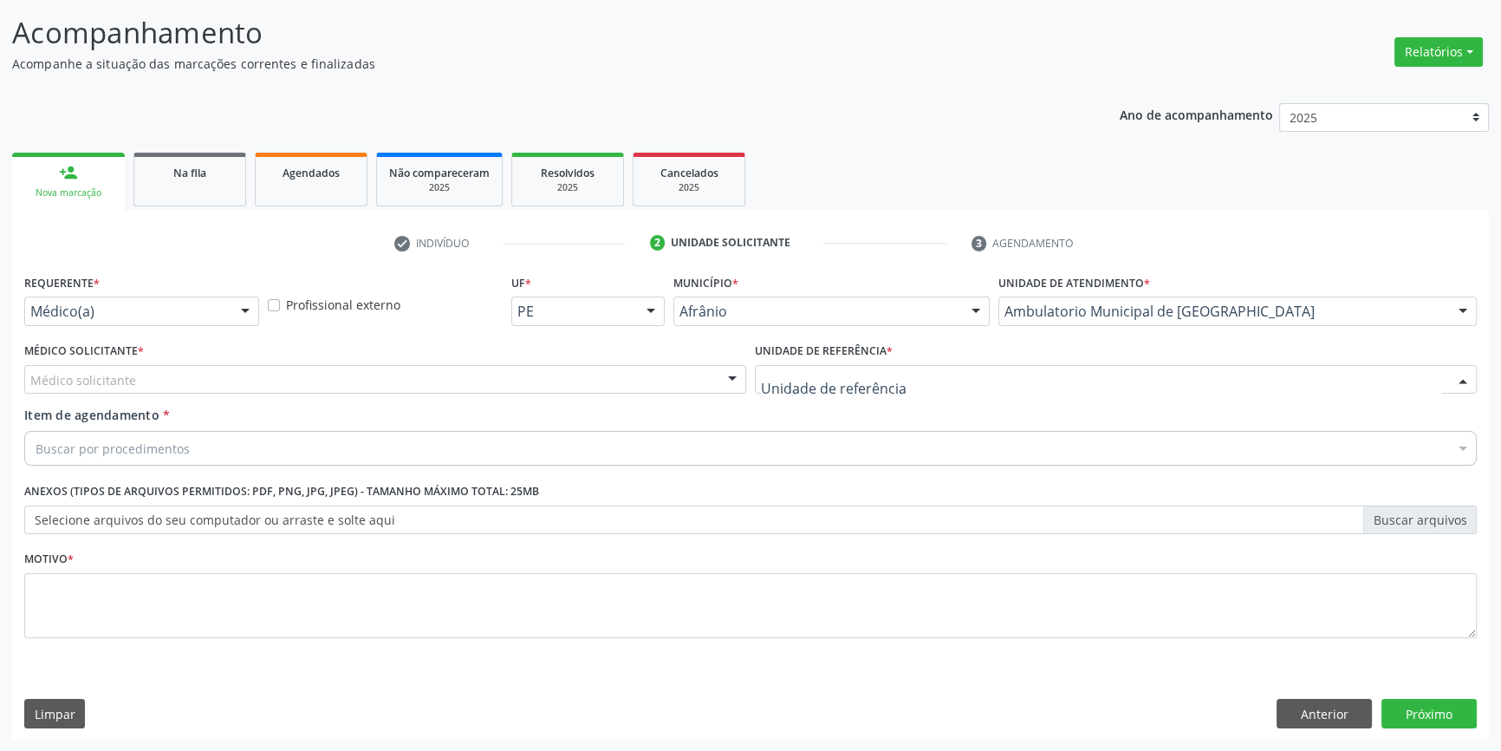
click at [893, 388] on div at bounding box center [1116, 379] width 722 height 29
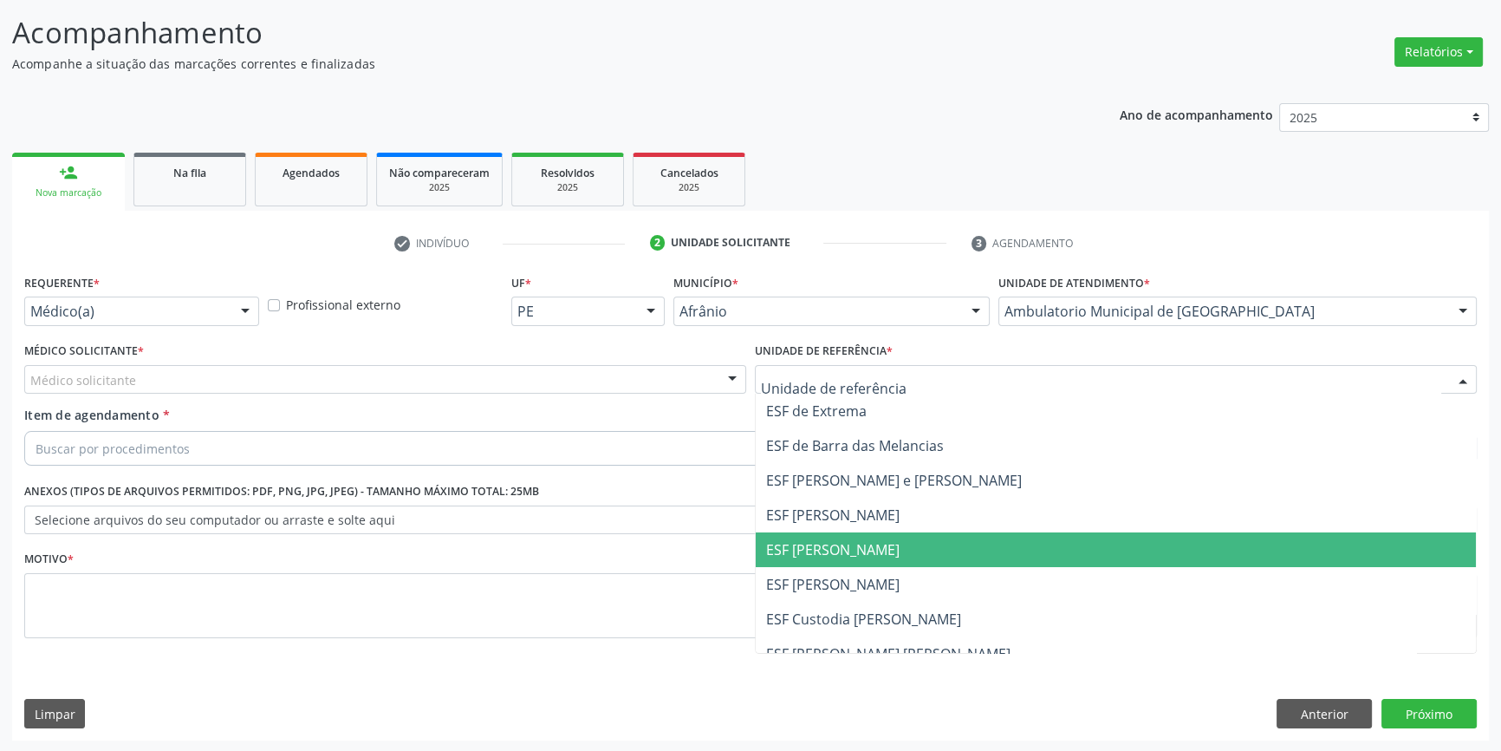
drag, startPoint x: 847, startPoint y: 544, endPoint x: 710, endPoint y: 462, distance: 159.8
click at [843, 542] on span "ESF [PERSON_NAME]" at bounding box center [832, 549] width 133 height 19
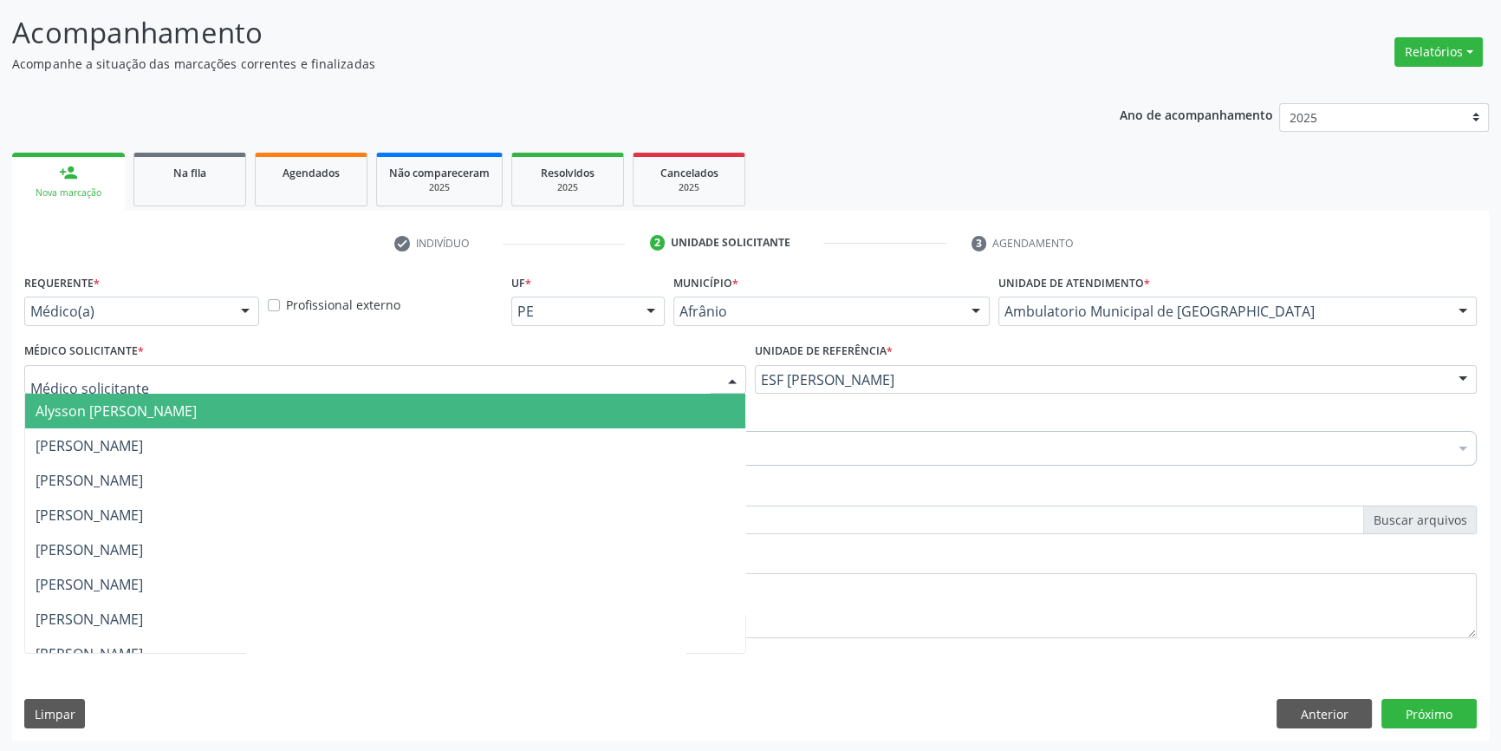
click at [573, 378] on div at bounding box center [385, 379] width 722 height 29
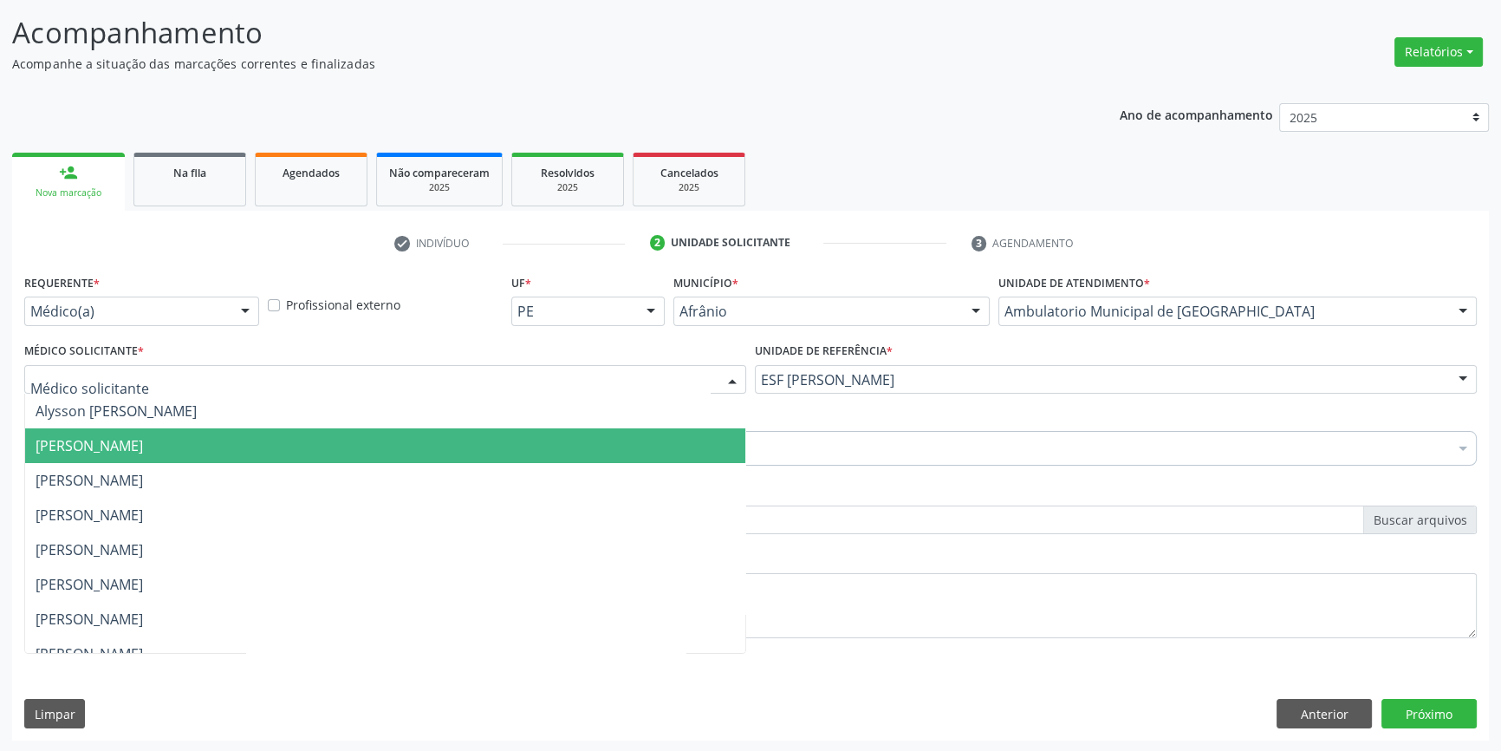
click at [239, 459] on span "[PERSON_NAME]" at bounding box center [385, 445] width 720 height 35
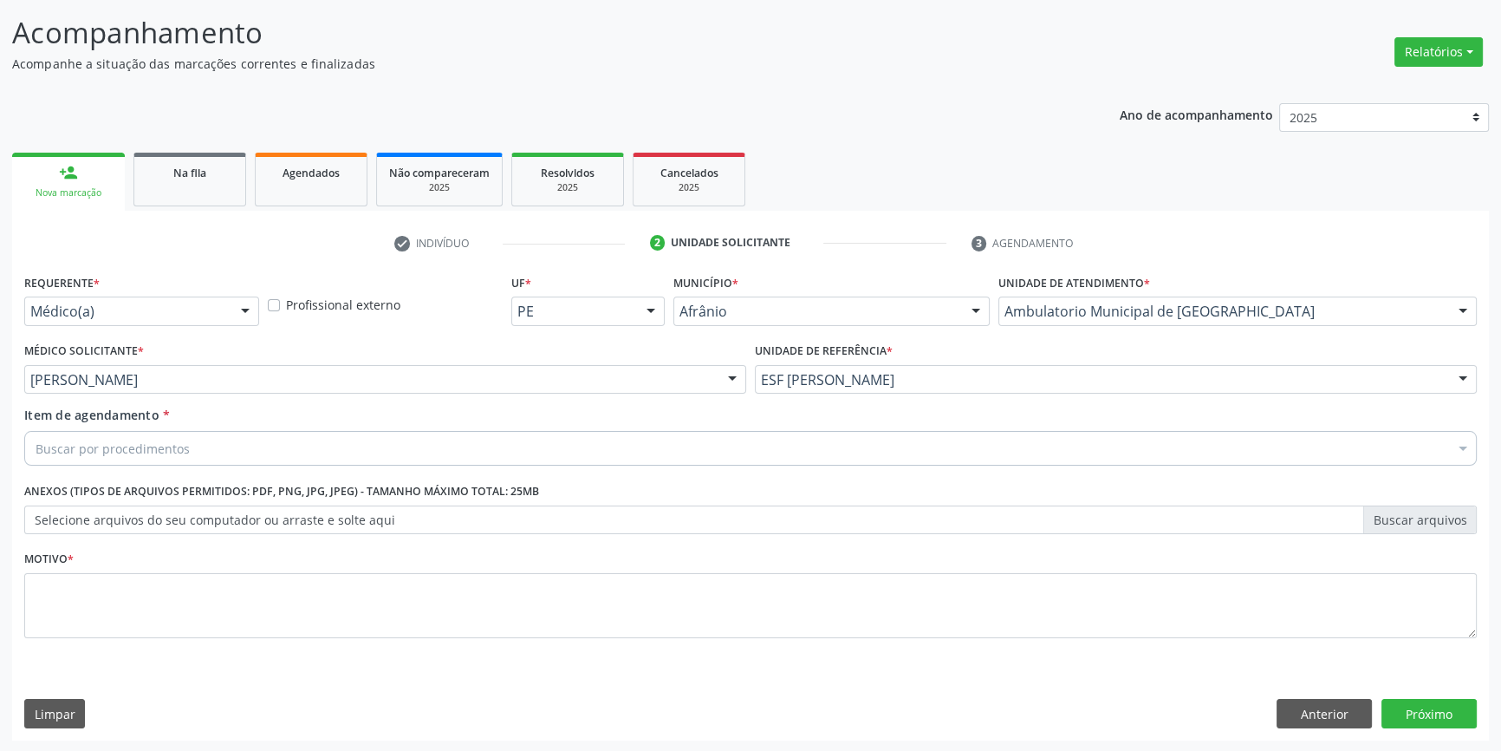
click at [214, 449] on div "Buscar por procedimentos" at bounding box center [750, 448] width 1453 height 35
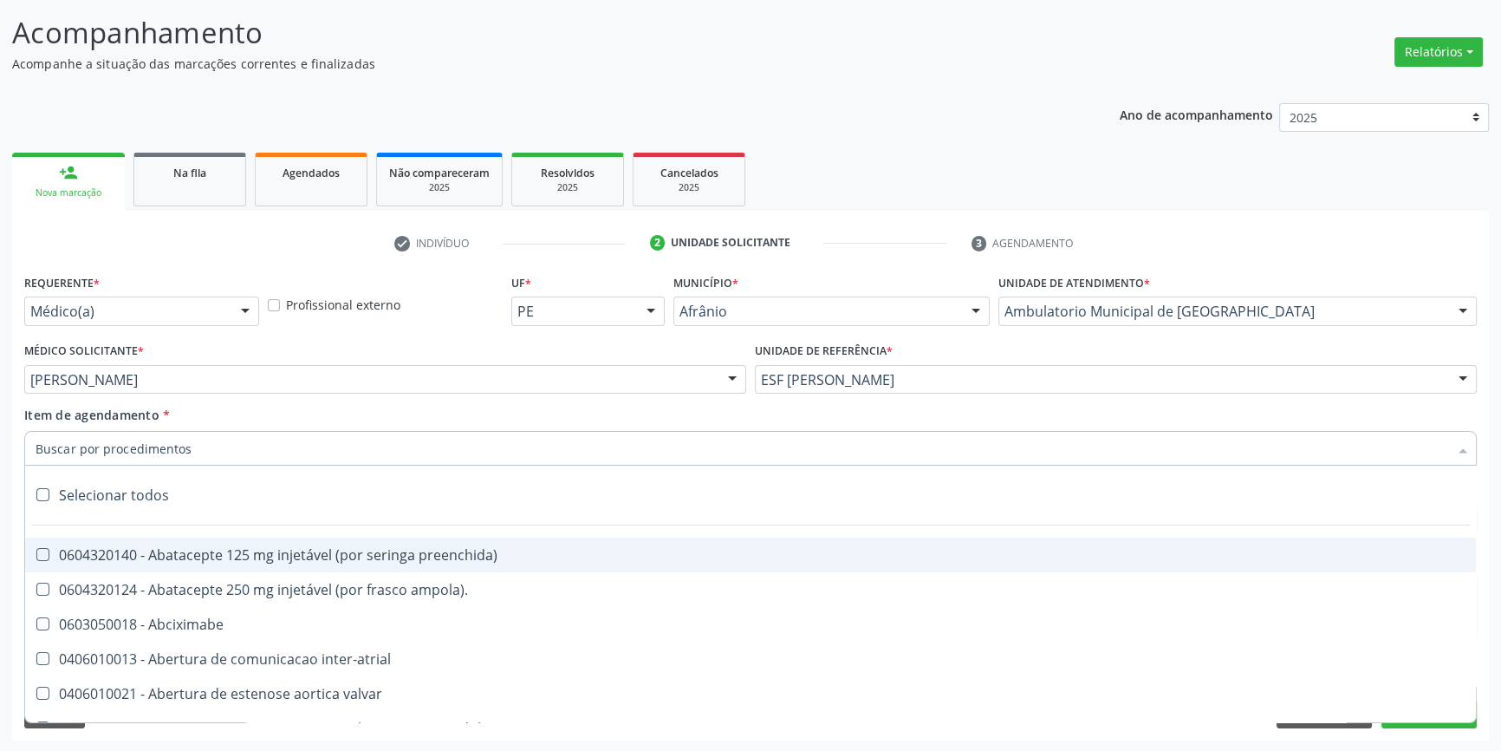
type input "I"
type input "P"
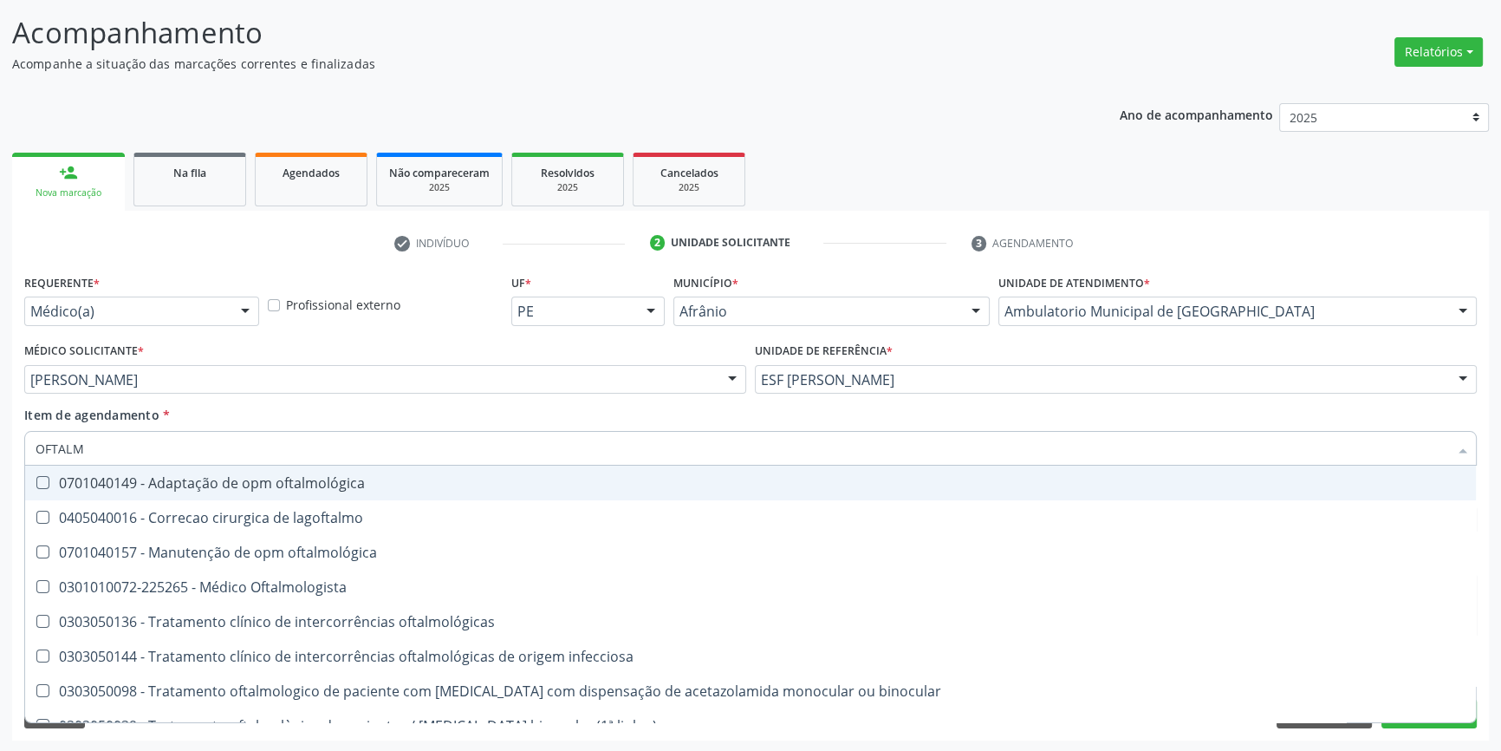
type input "OFTALMO"
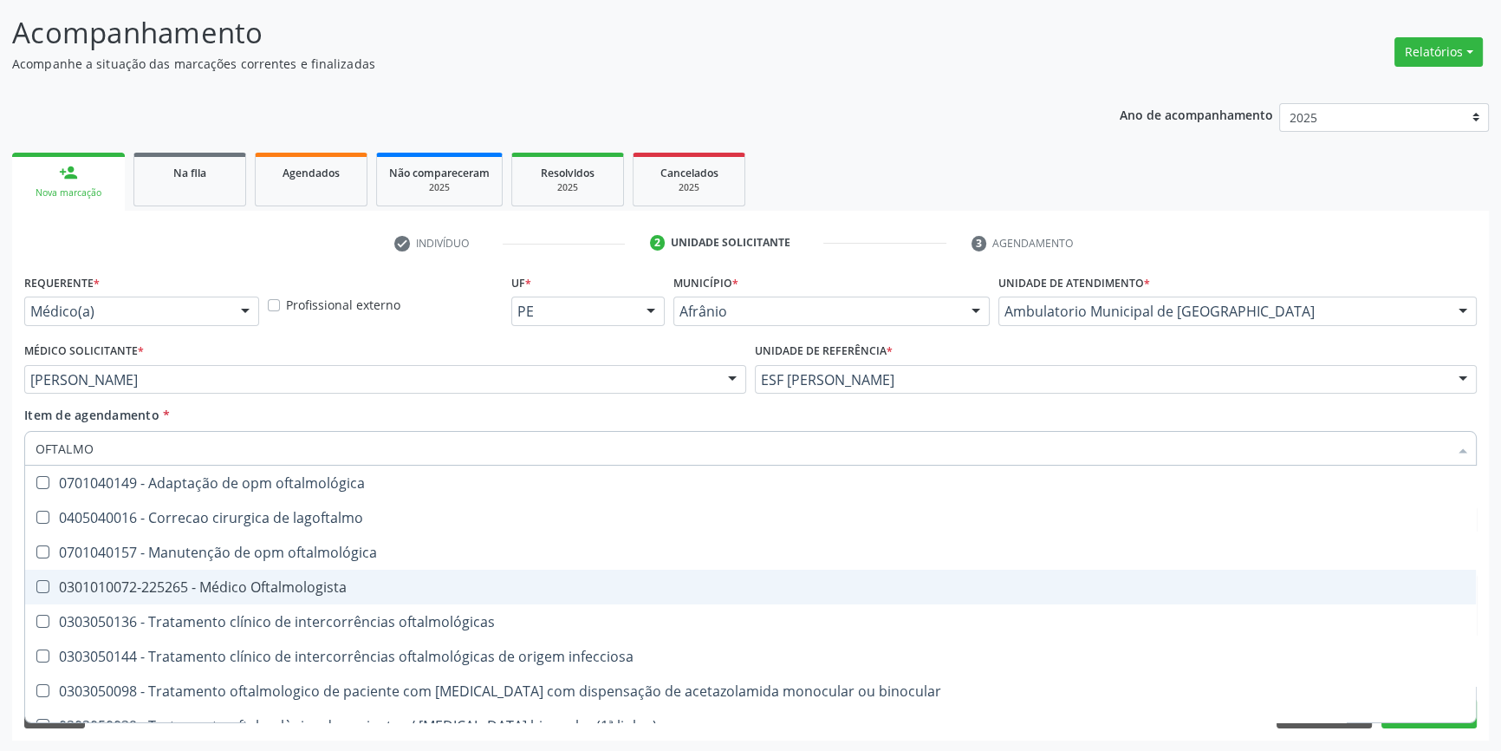
click at [253, 584] on div "0301010072-225265 - Médico Oftalmologista" at bounding box center [751, 587] width 1430 height 14
checkbox Oftalmologista "true"
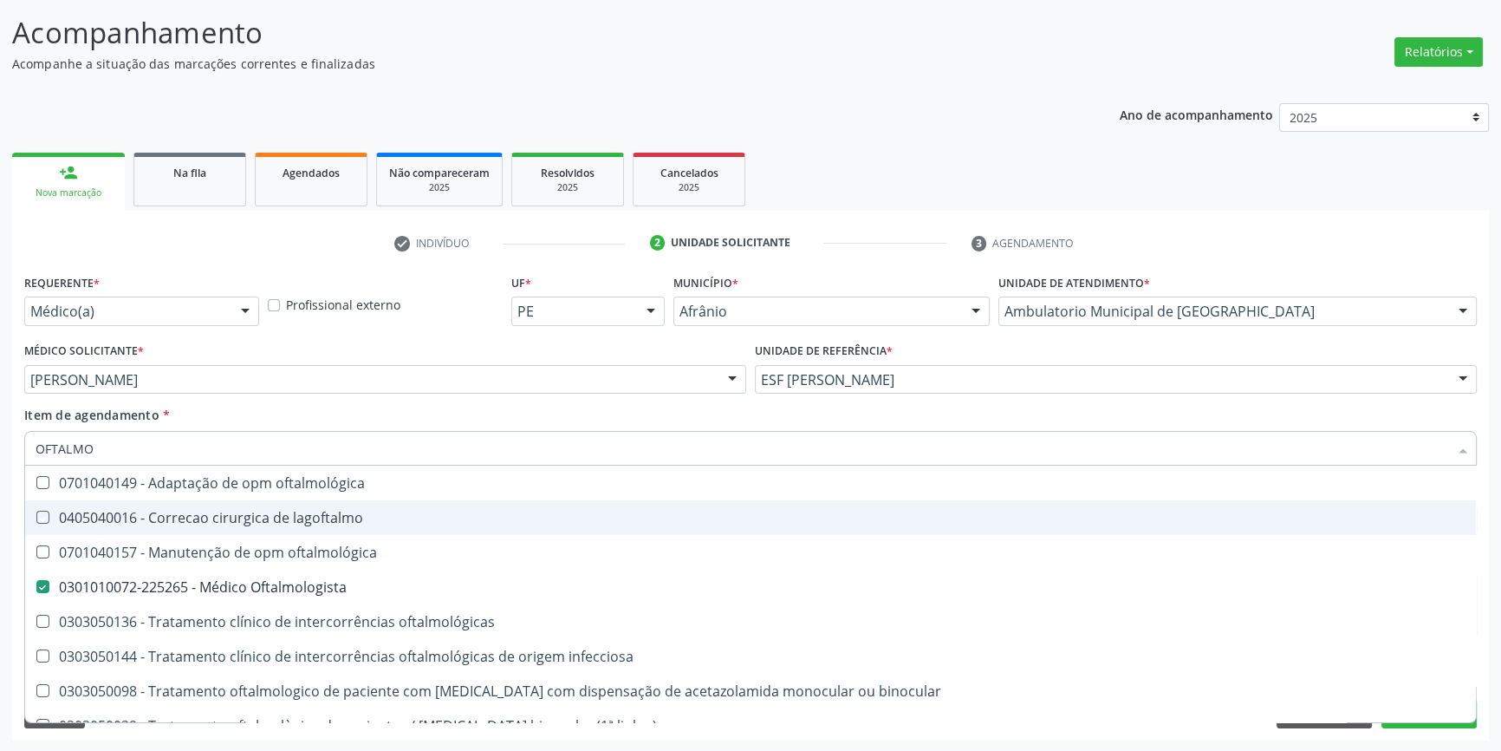
click at [287, 396] on div "Médico Solicitante * Bruno Saraiva Bezerra Medrado Alysson Rodrigo Ferreira Cav…" at bounding box center [385, 372] width 731 height 68
checkbox lagoftalmo "true"
checkbox Oftalmologista "false"
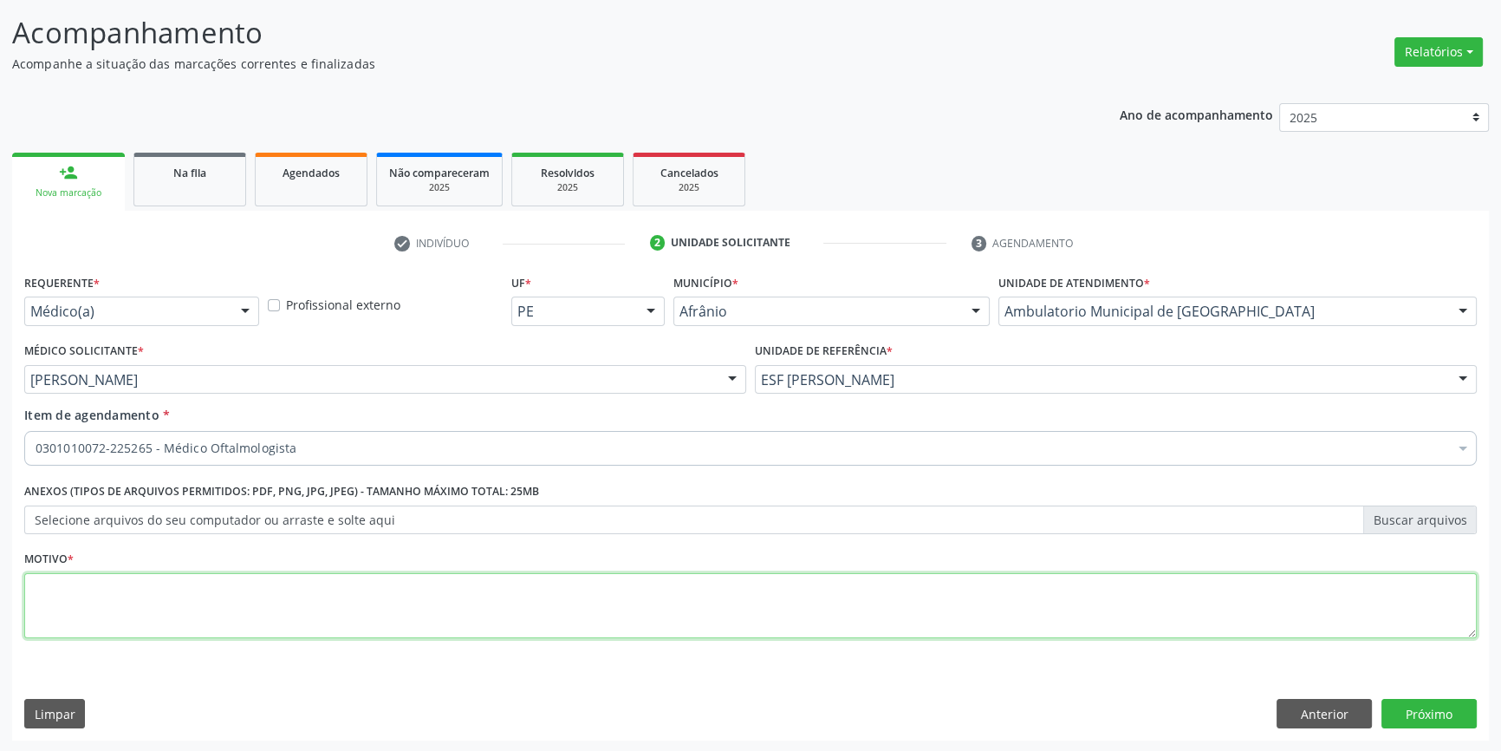
click at [239, 581] on textarea at bounding box center [750, 606] width 1453 height 66
type textarea "HS26"
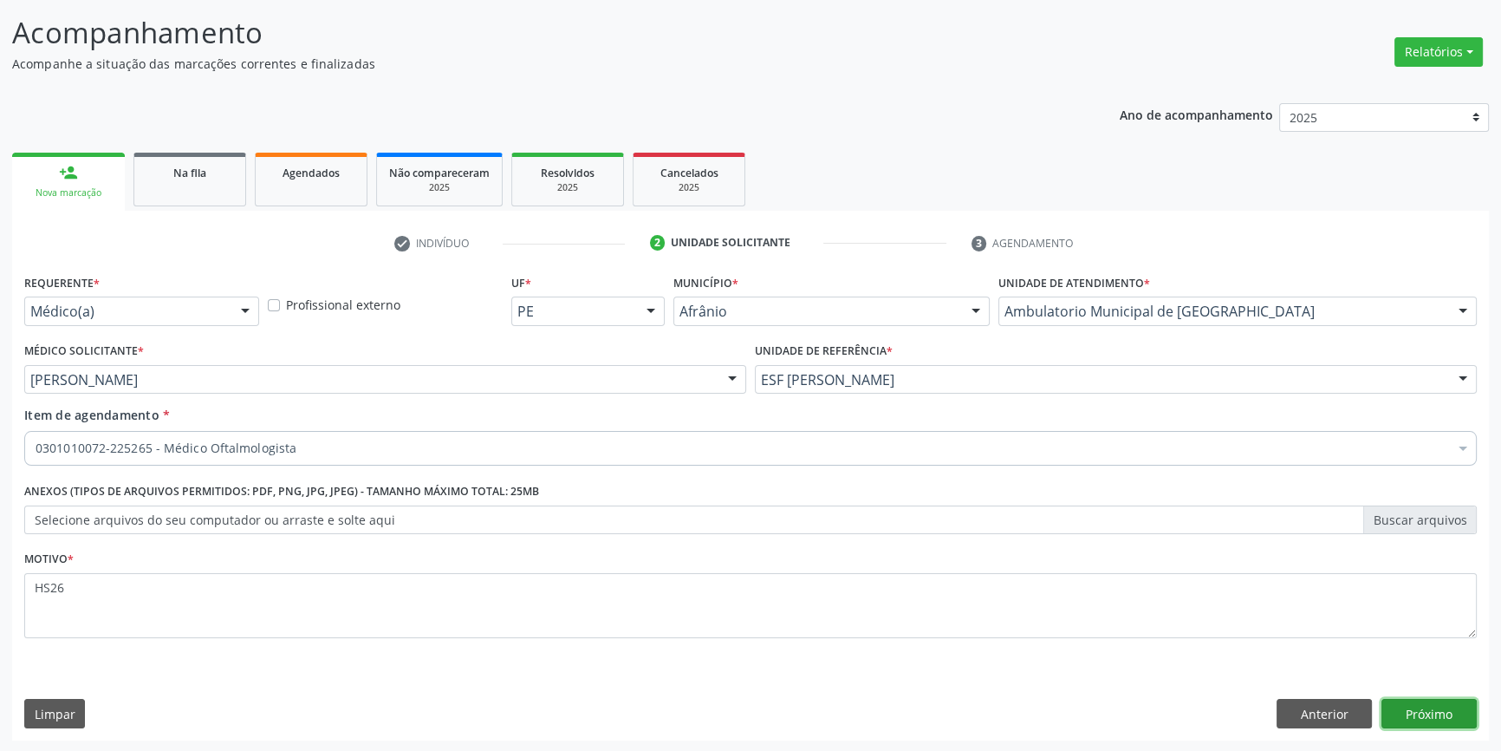
click at [1440, 706] on button "Próximo" at bounding box center [1429, 713] width 95 height 29
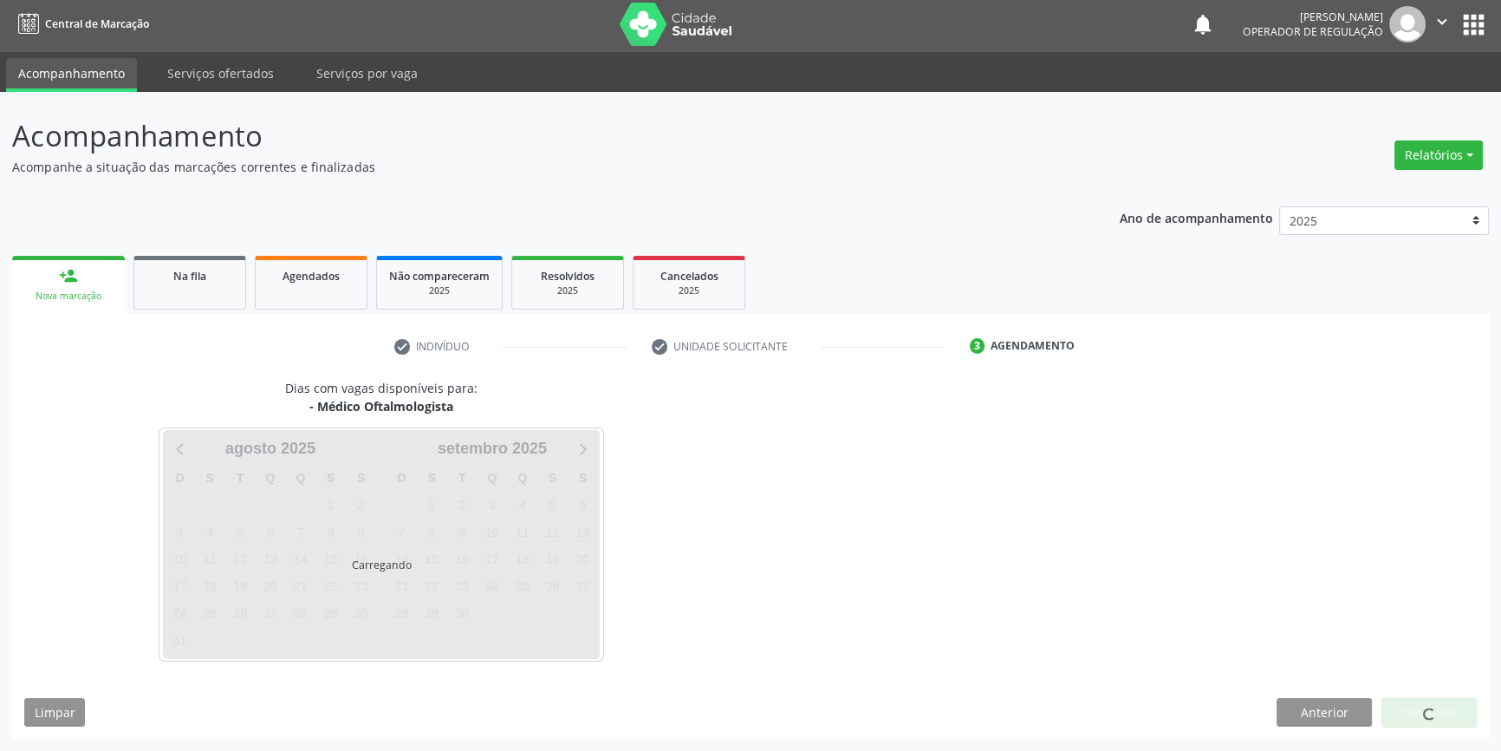
scroll to position [2, 0]
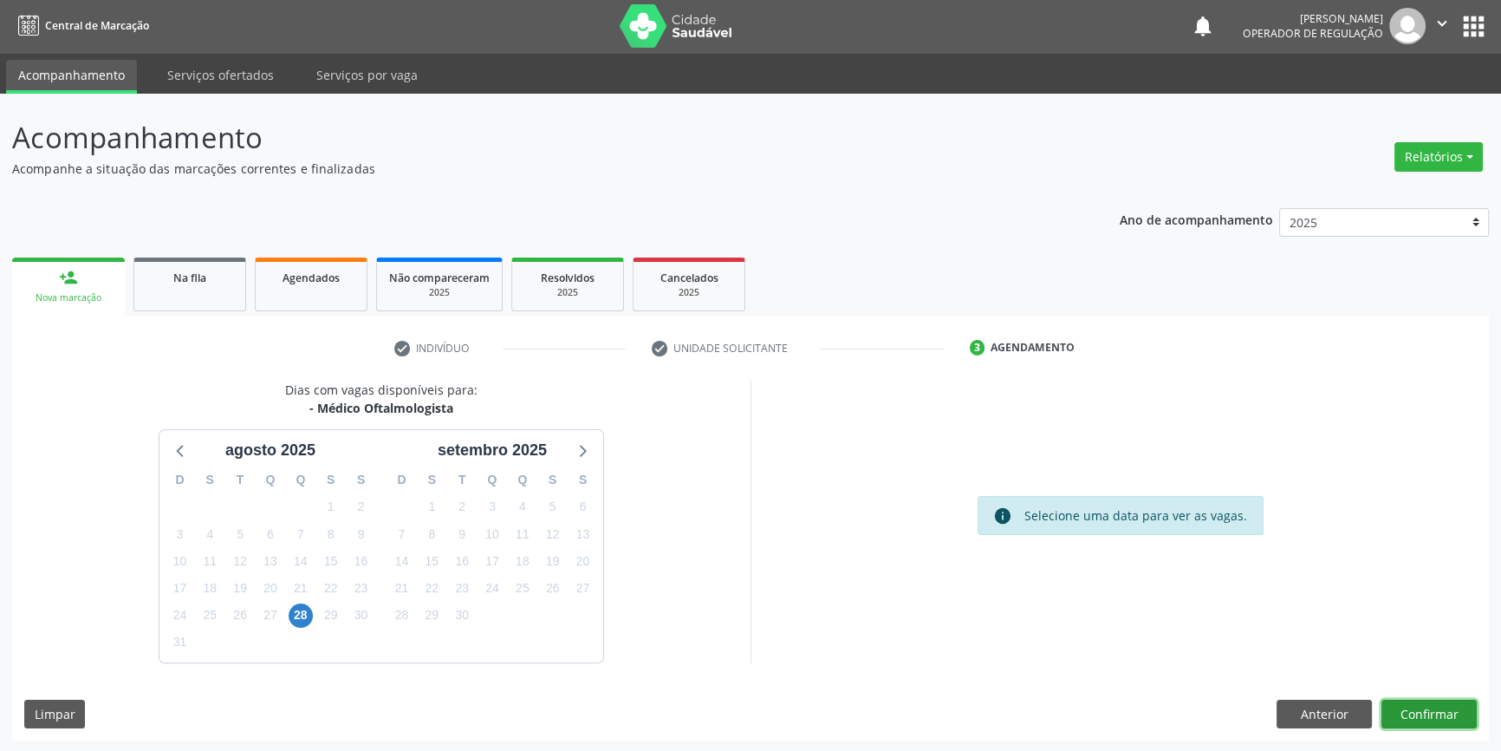
click at [1440, 706] on button "Confirmar" at bounding box center [1429, 713] width 95 height 29
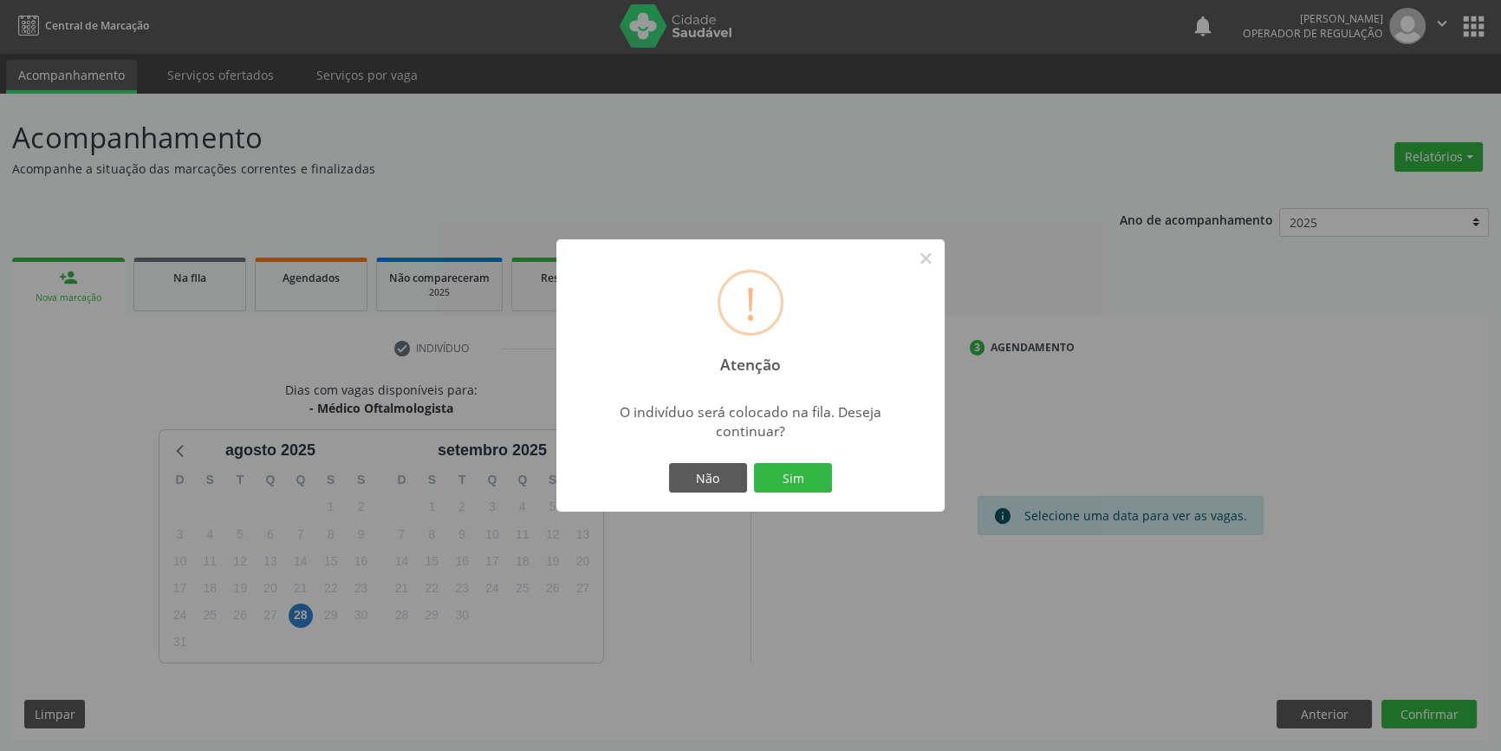
click at [776, 451] on div "! Atenção × O indivíduo será colocado na fila. Deseja continuar? Não Sim" at bounding box center [750, 375] width 388 height 272
click at [784, 472] on button "Sim" at bounding box center [793, 477] width 78 height 29
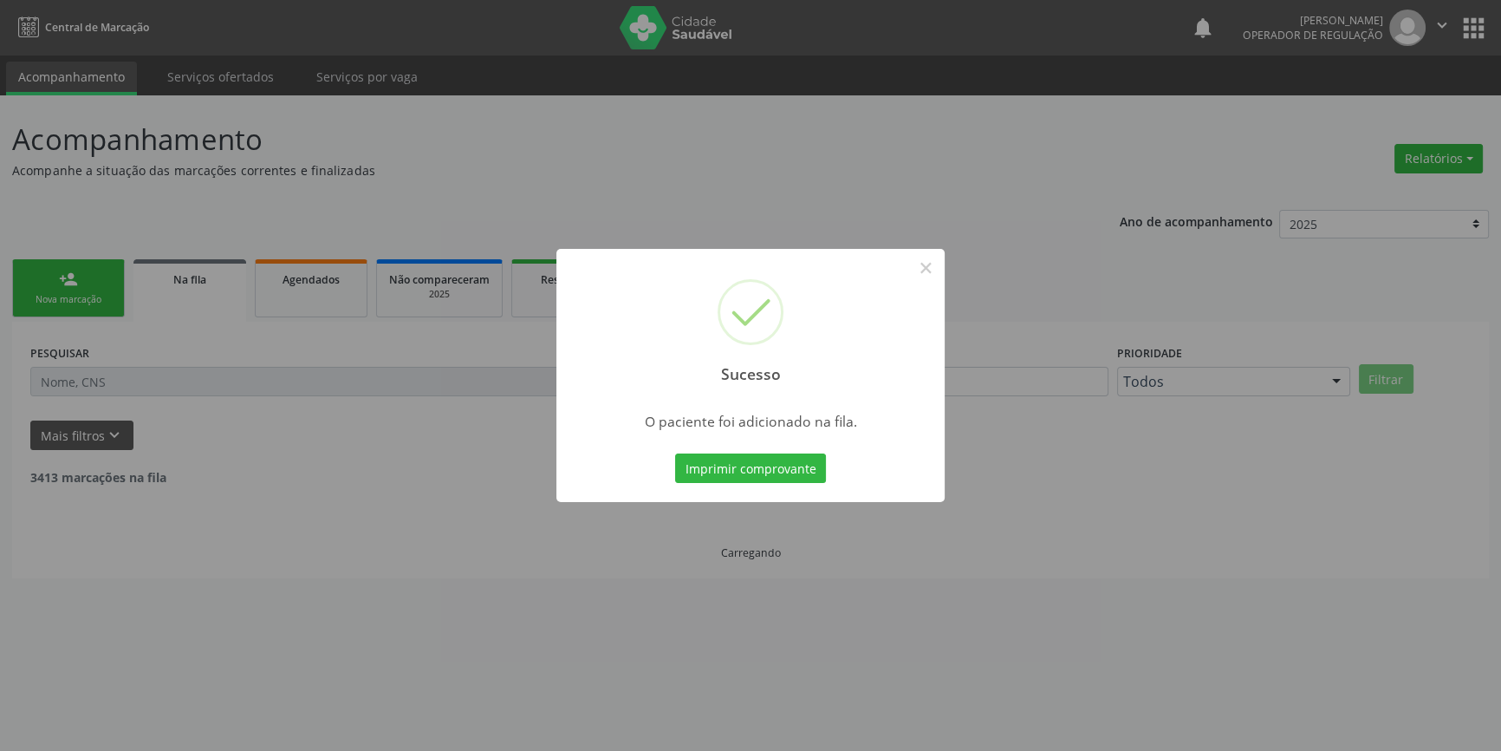
scroll to position [0, 0]
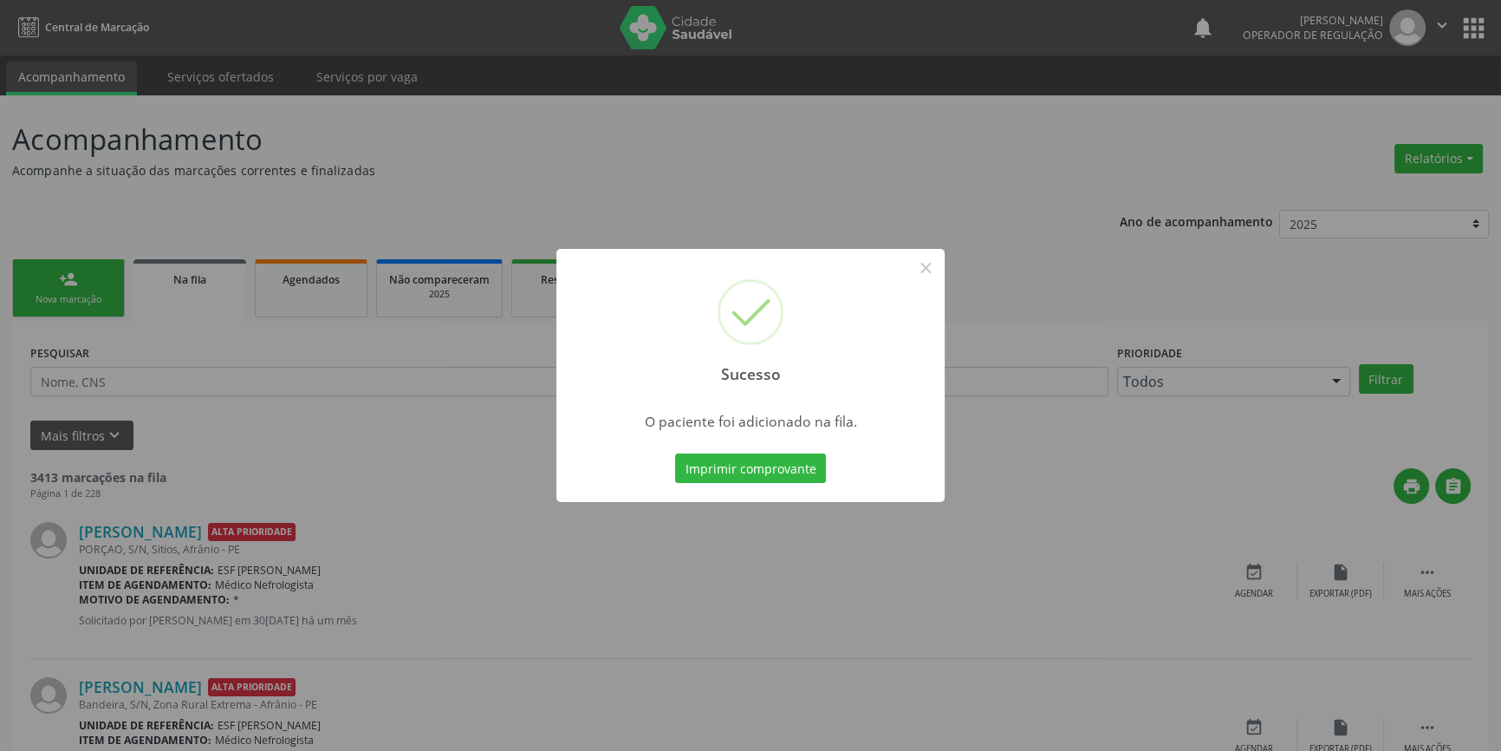
click at [940, 268] on div "Sucesso ×" at bounding box center [750, 323] width 388 height 149
drag, startPoint x: 936, startPoint y: 263, endPoint x: 875, endPoint y: 277, distance: 63.3
click at [933, 263] on button "×" at bounding box center [925, 267] width 29 height 29
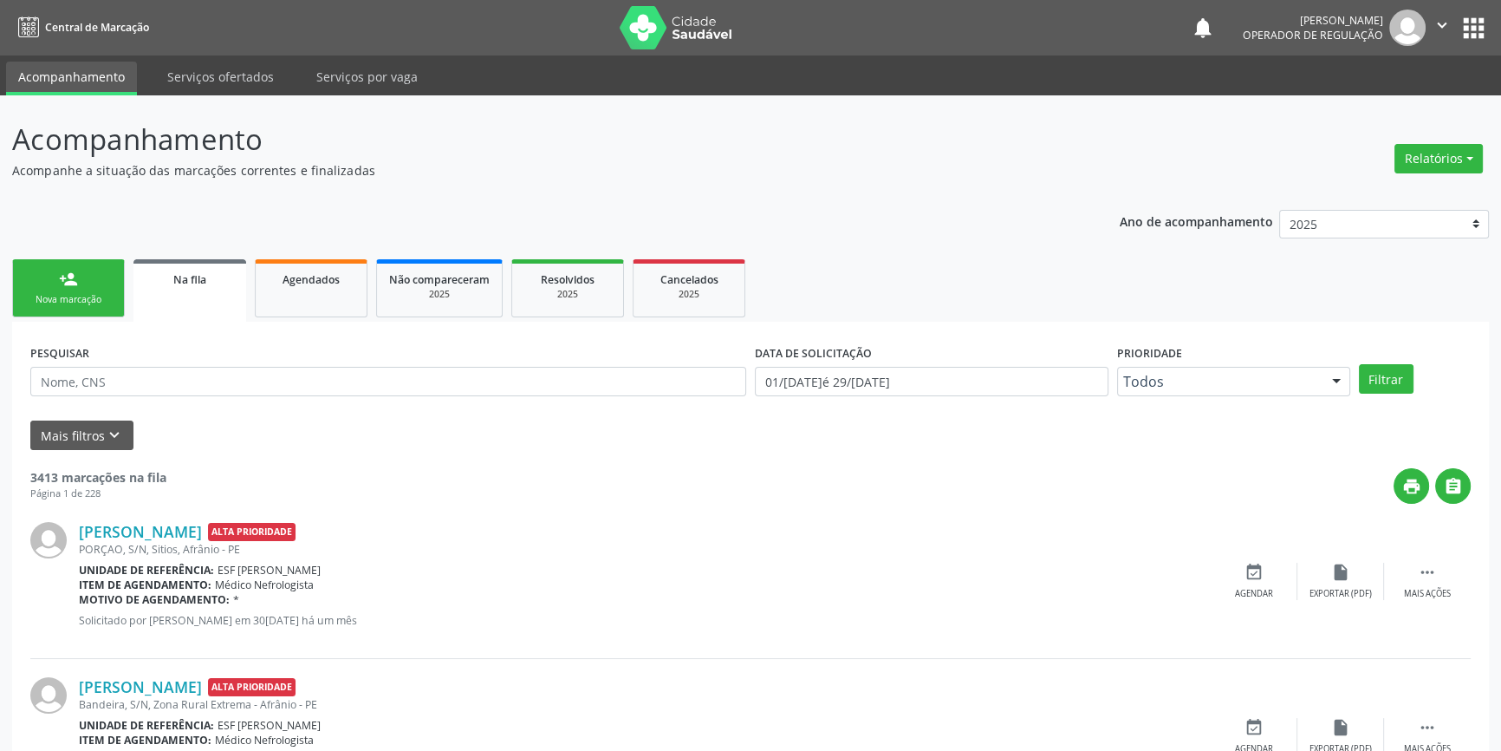
drag, startPoint x: 98, startPoint y: 295, endPoint x: 85, endPoint y: 309, distance: 19.6
click at [97, 295] on div "Nova marcação" at bounding box center [68, 299] width 87 height 13
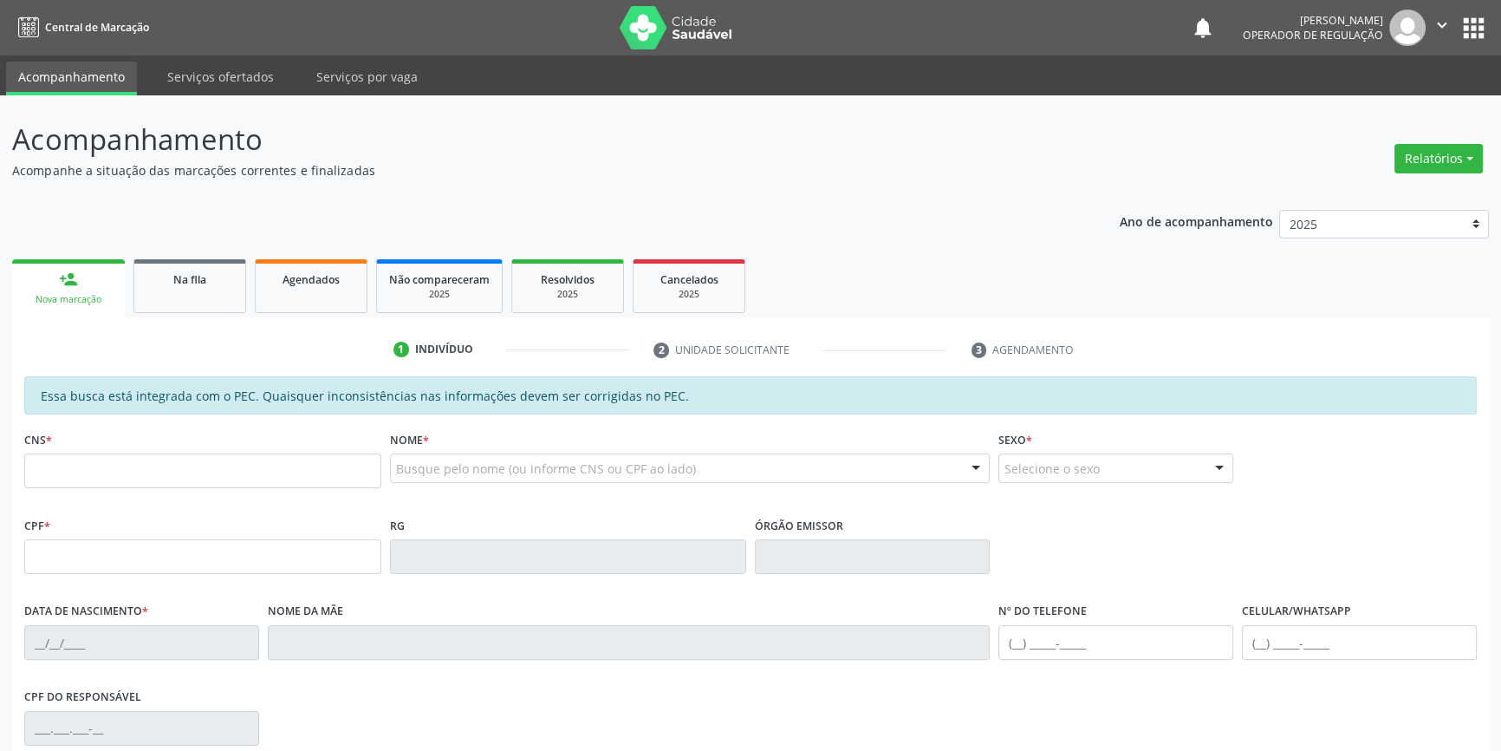
click at [87, 290] on link "person_add Nova marcação" at bounding box center [68, 288] width 113 height 58
click at [129, 484] on input "text" at bounding box center [202, 470] width 357 height 35
type input "700 0090 1023 0400"
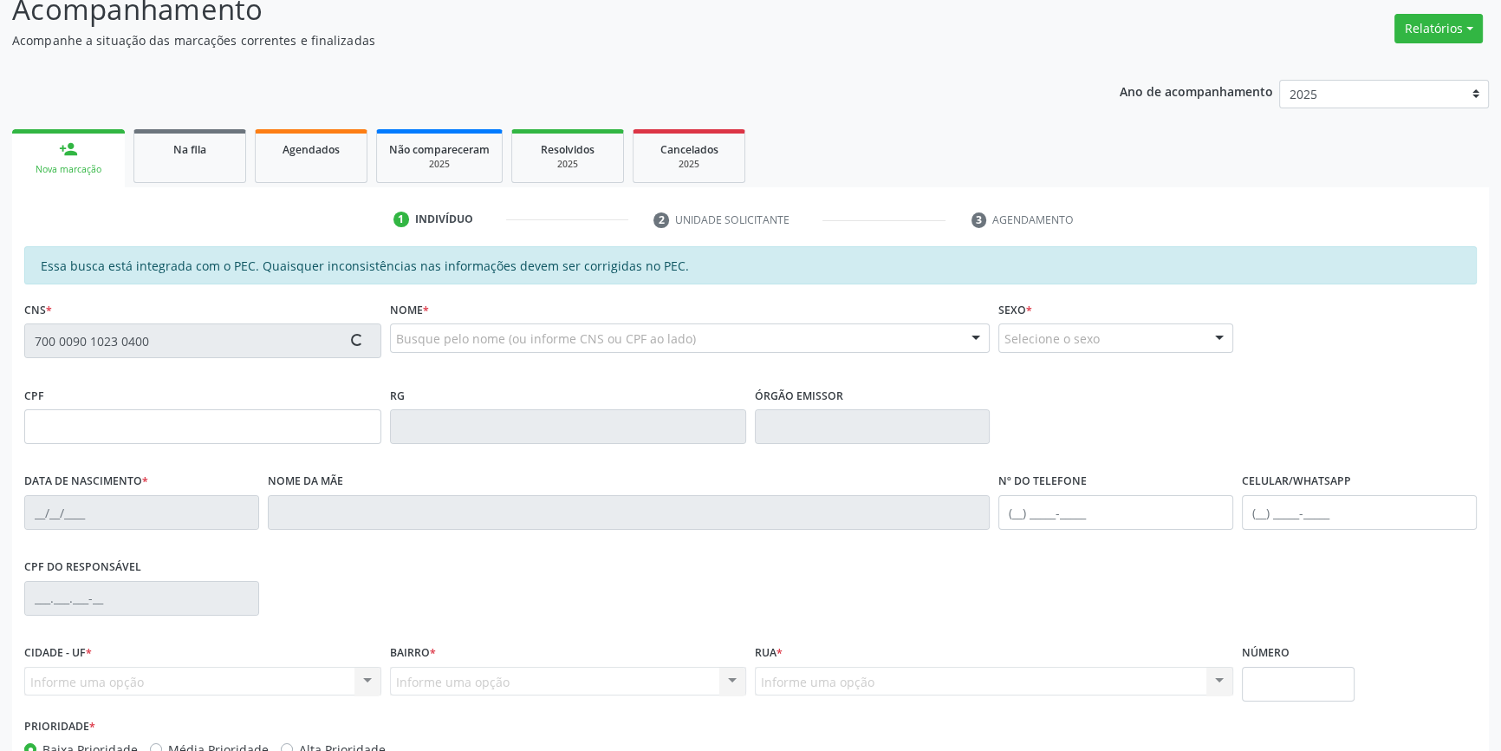
scroll to position [237, 0]
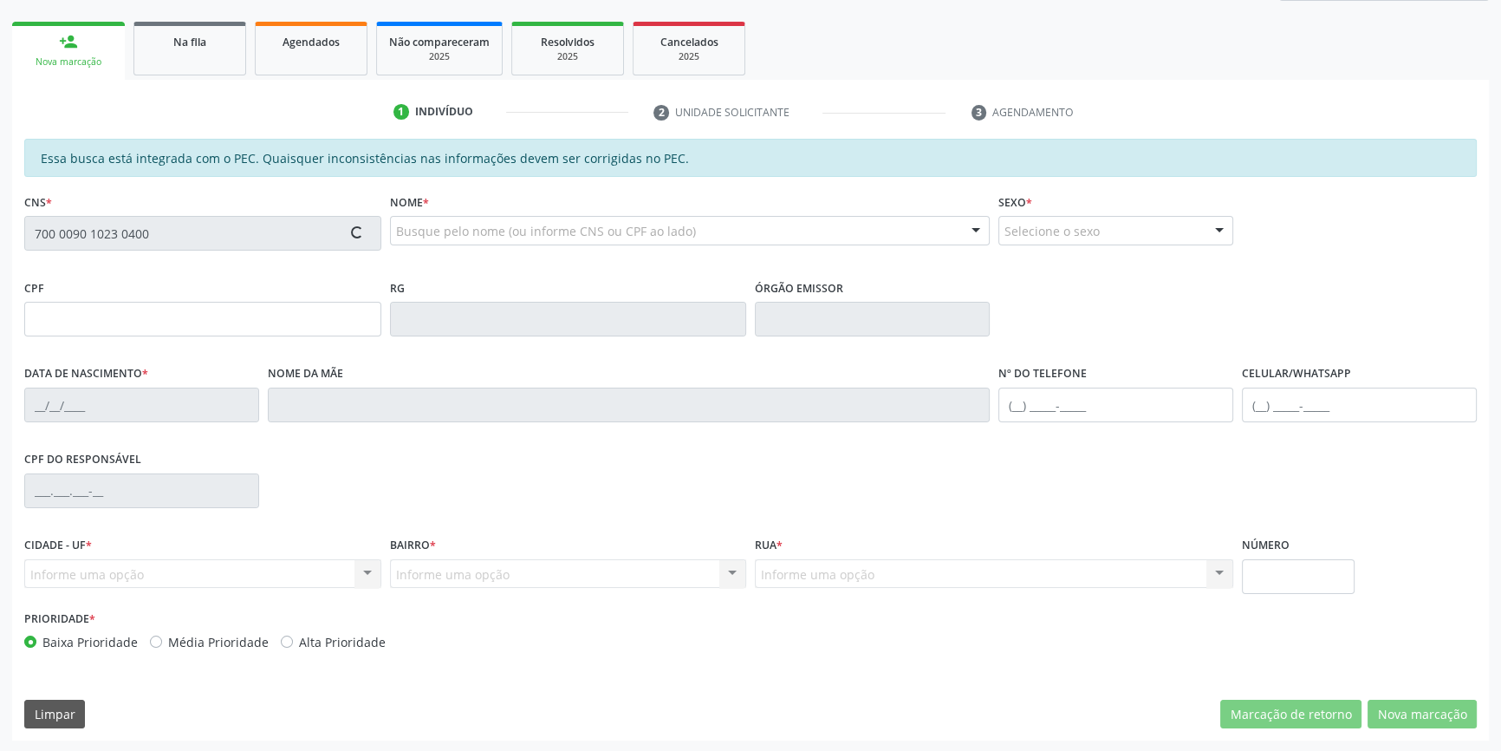
type input "139.062.784-50"
type input "11/11/2013"
type input "Maria das Dores Dias Santana"
type input "(87) 98811-7051"
type input "S/N"
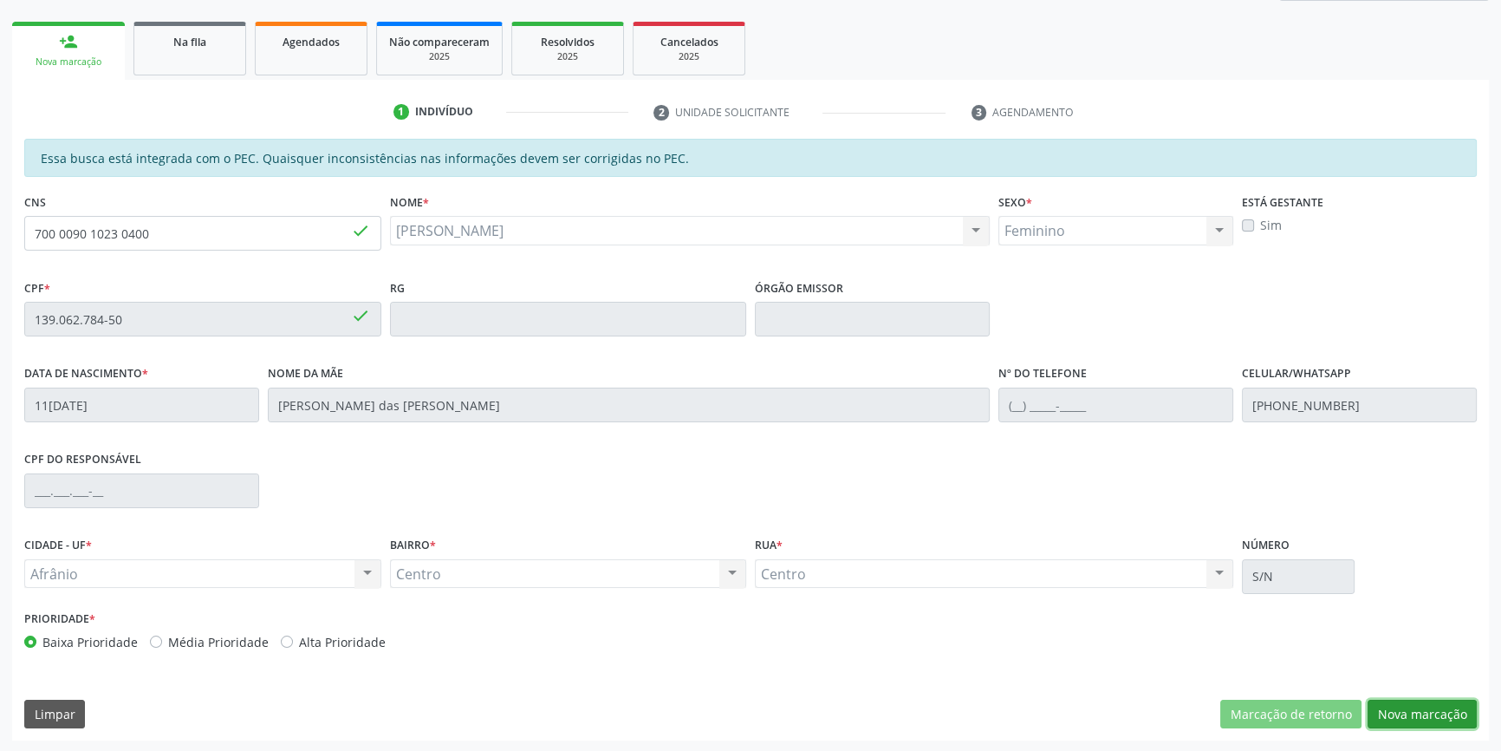
click at [1409, 717] on button "Nova marcação" at bounding box center [1422, 713] width 109 height 29
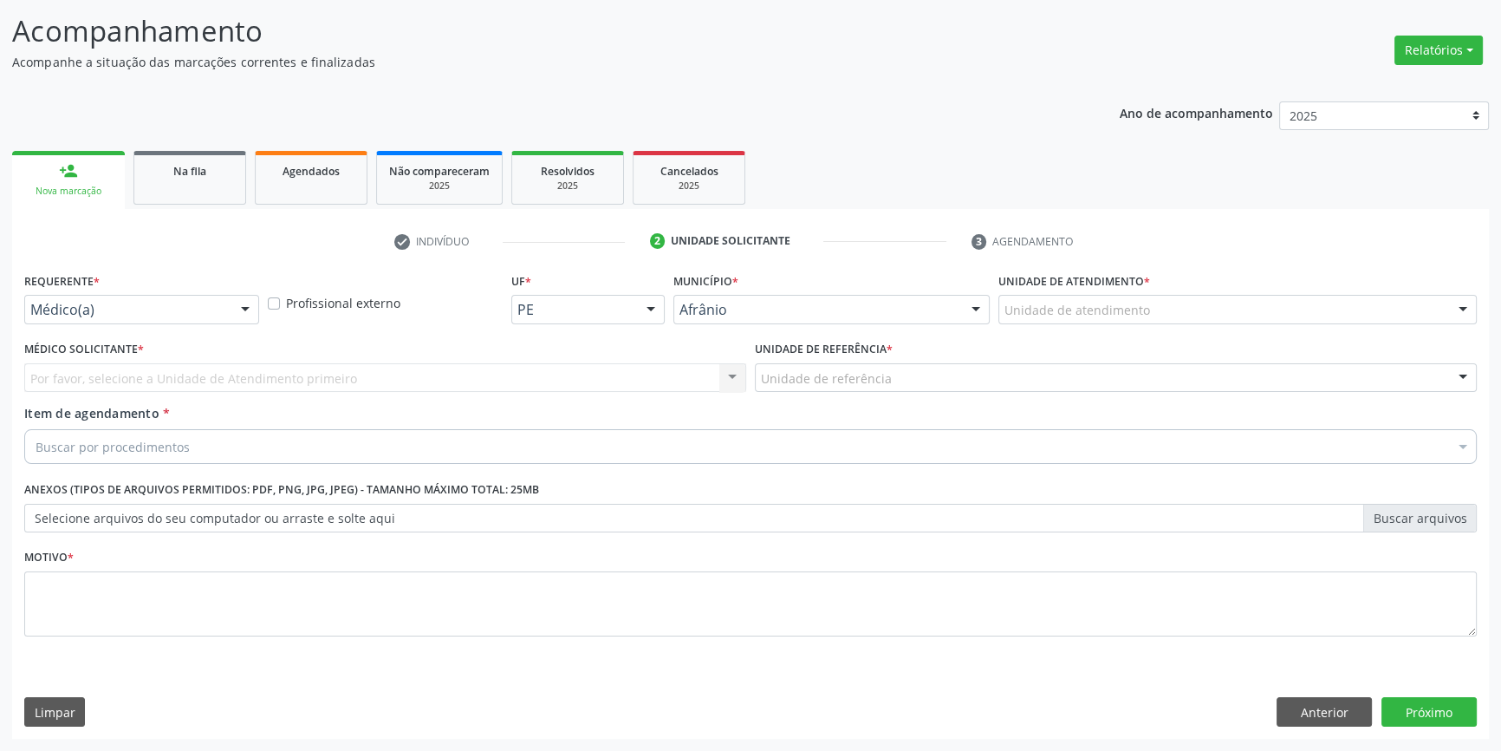
scroll to position [107, 0]
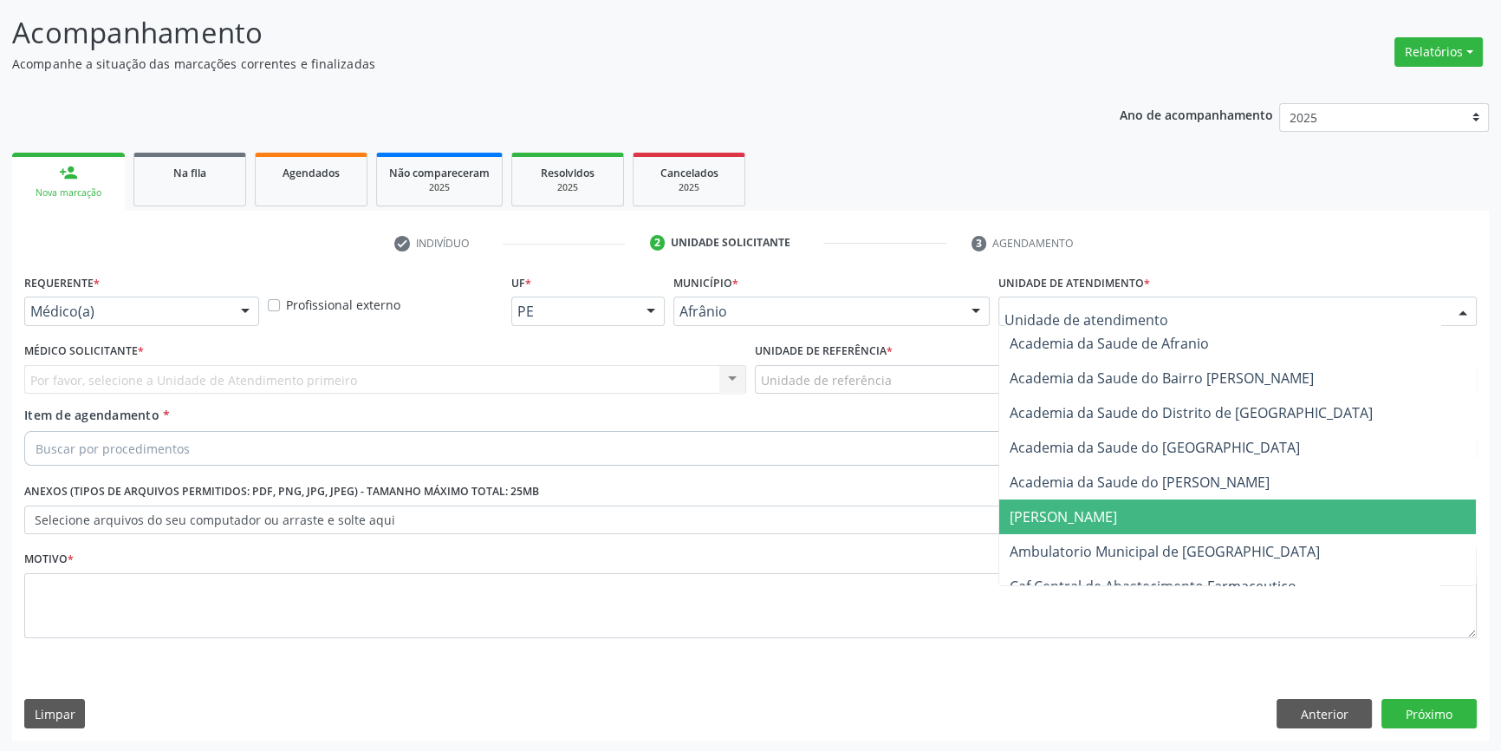
click at [1098, 542] on span "Ambulatorio Municipal de [GEOGRAPHIC_DATA]" at bounding box center [1165, 551] width 310 height 19
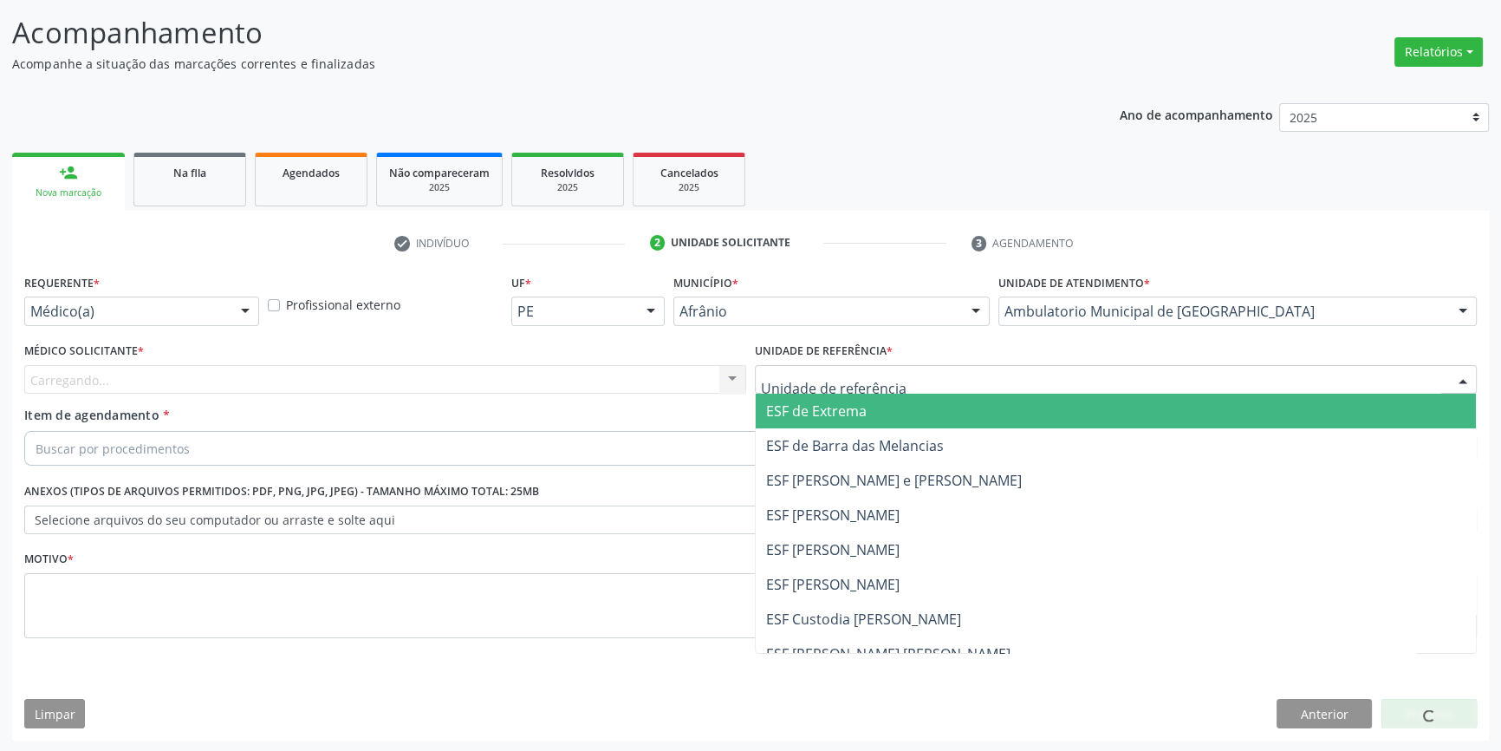
click at [889, 367] on div at bounding box center [1116, 379] width 722 height 29
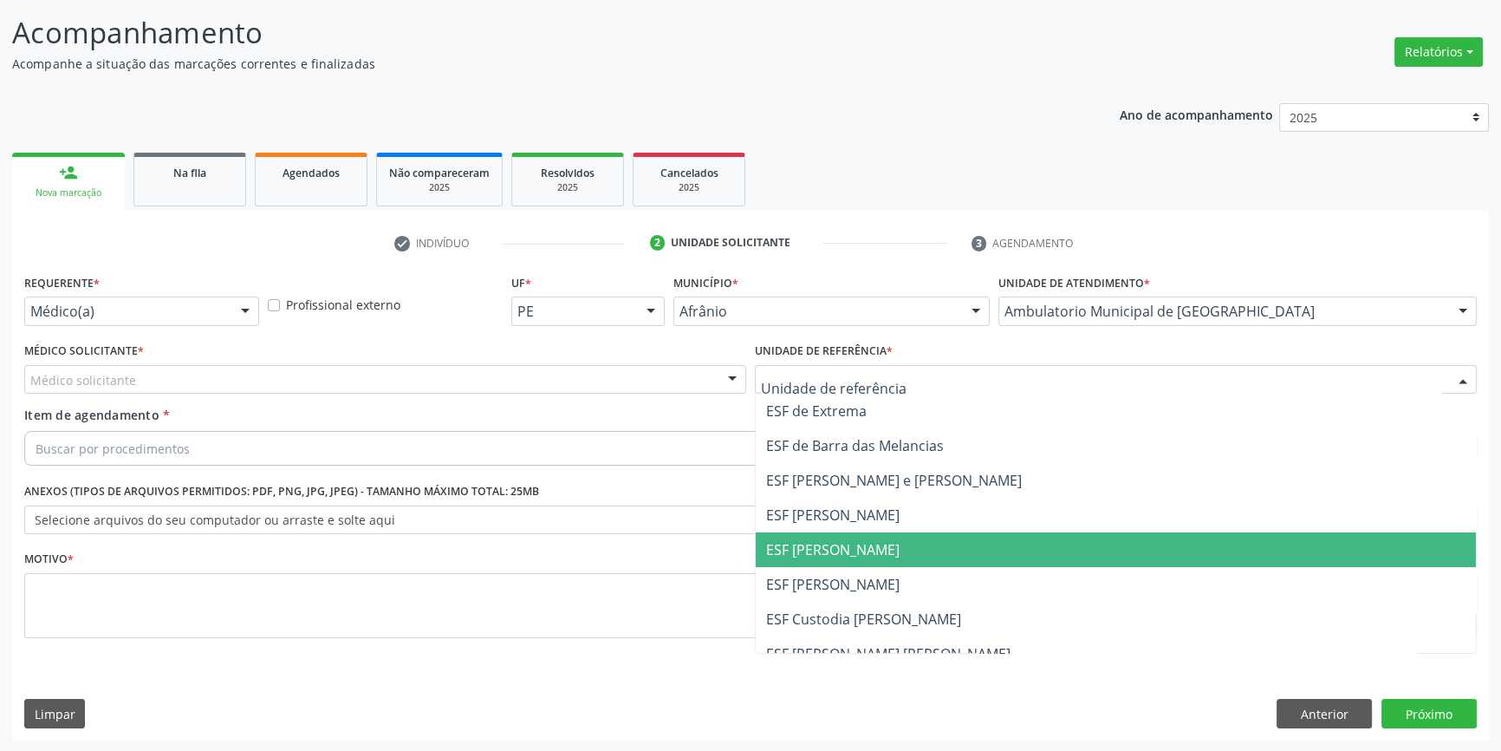
drag, startPoint x: 899, startPoint y: 558, endPoint x: 780, endPoint y: 498, distance: 132.9
click at [895, 558] on span "ESF [PERSON_NAME]" at bounding box center [1116, 549] width 720 height 35
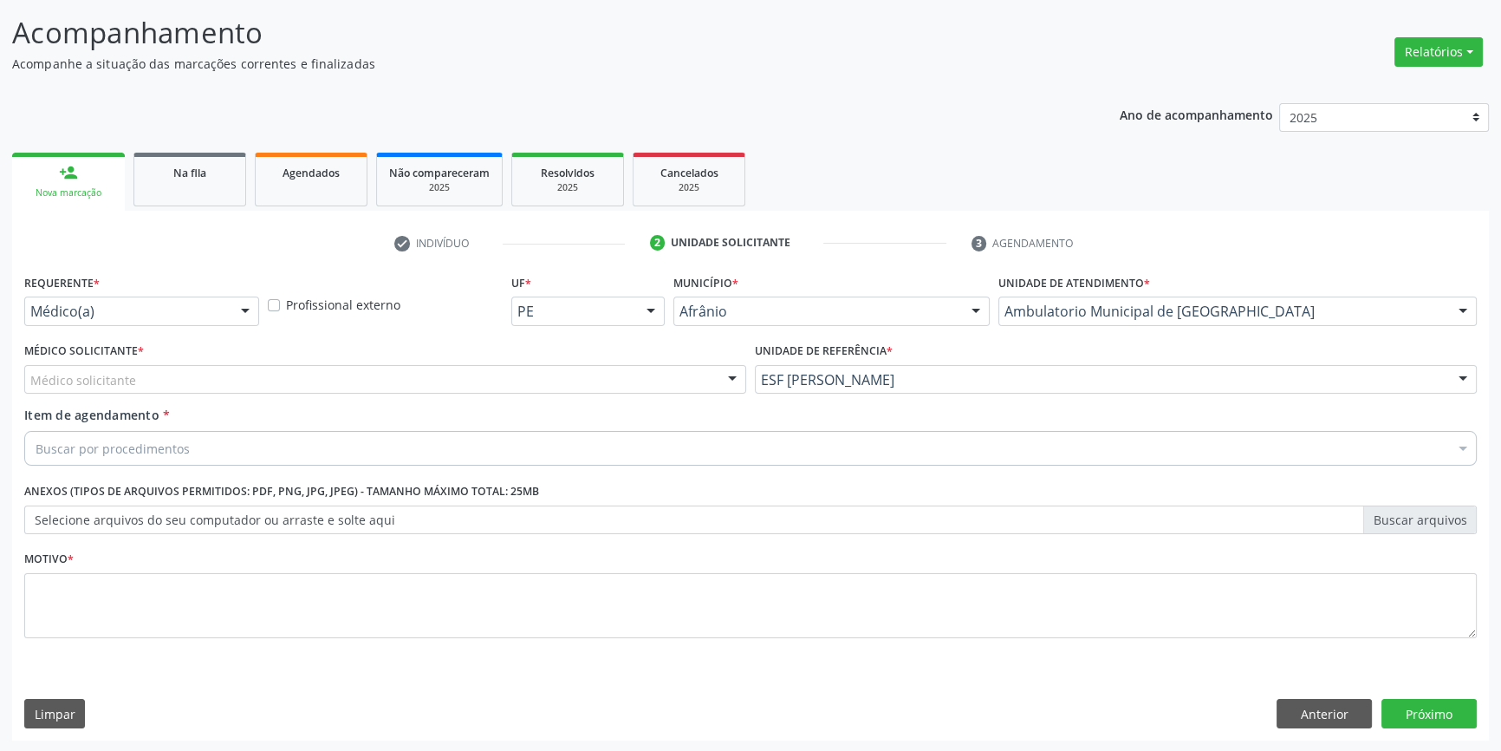
click at [421, 361] on div "Médico Solicitante * Médico solicitante [PERSON_NAME] [PERSON_NAME] [PERSON_NAM…" at bounding box center [385, 365] width 722 height 55
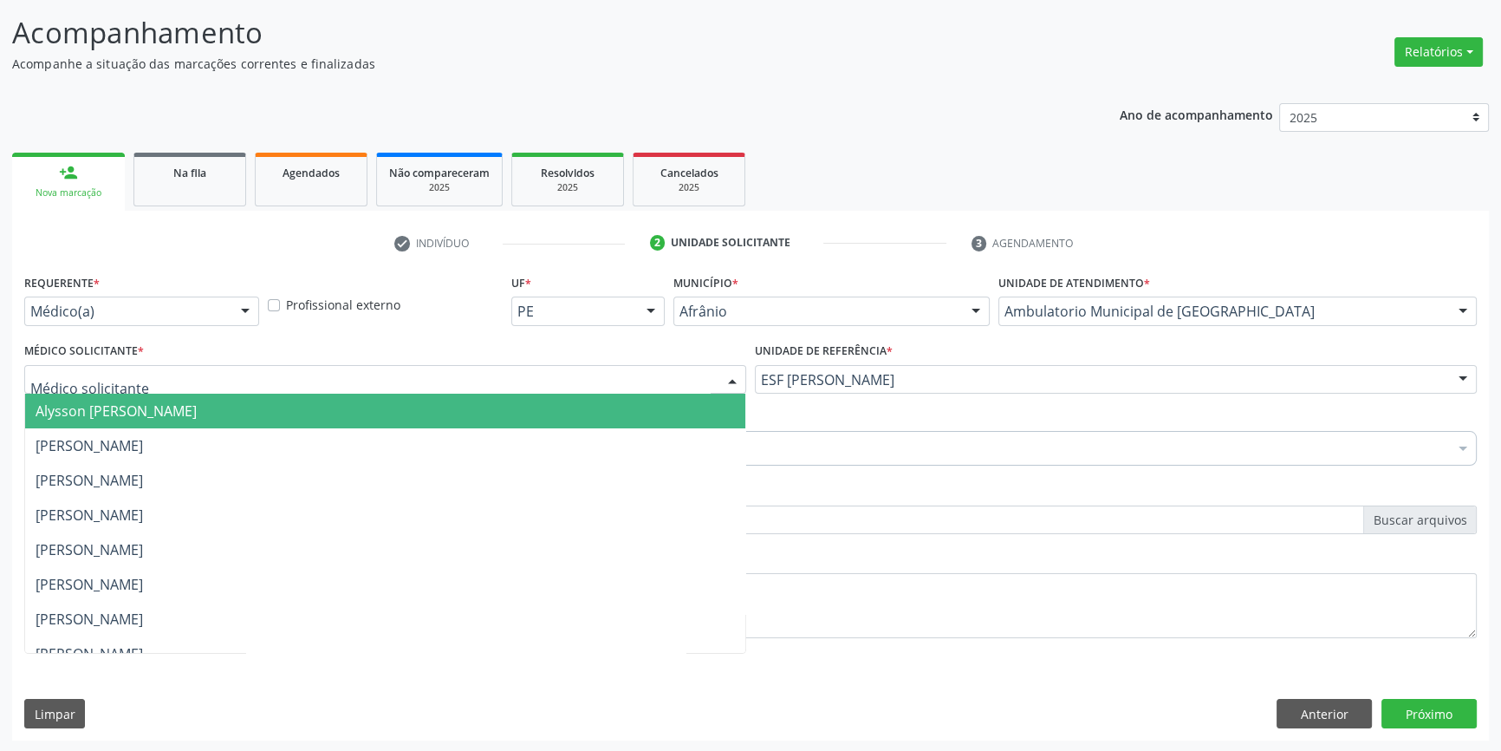
click at [270, 382] on div at bounding box center [385, 379] width 722 height 29
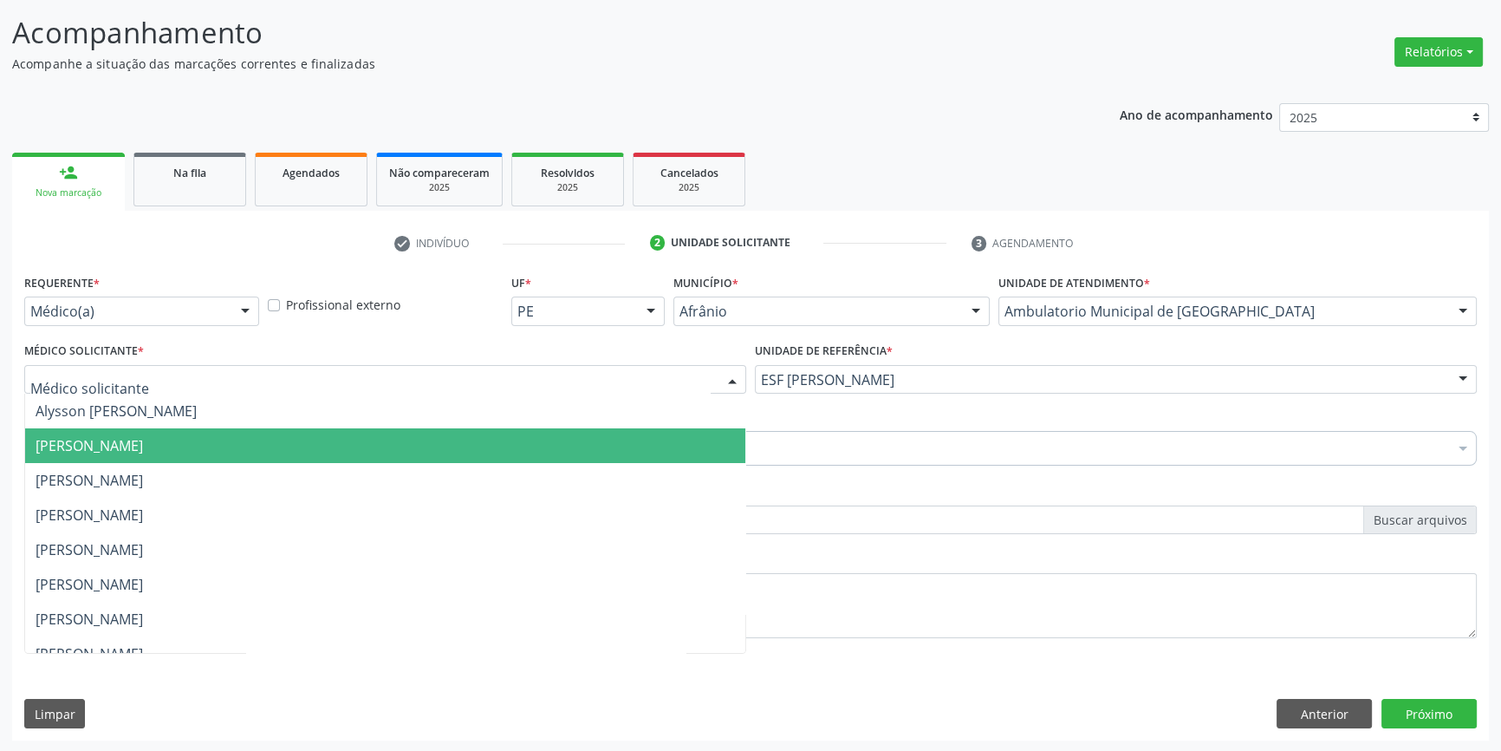
click at [143, 436] on span "[PERSON_NAME]" at bounding box center [89, 445] width 107 height 19
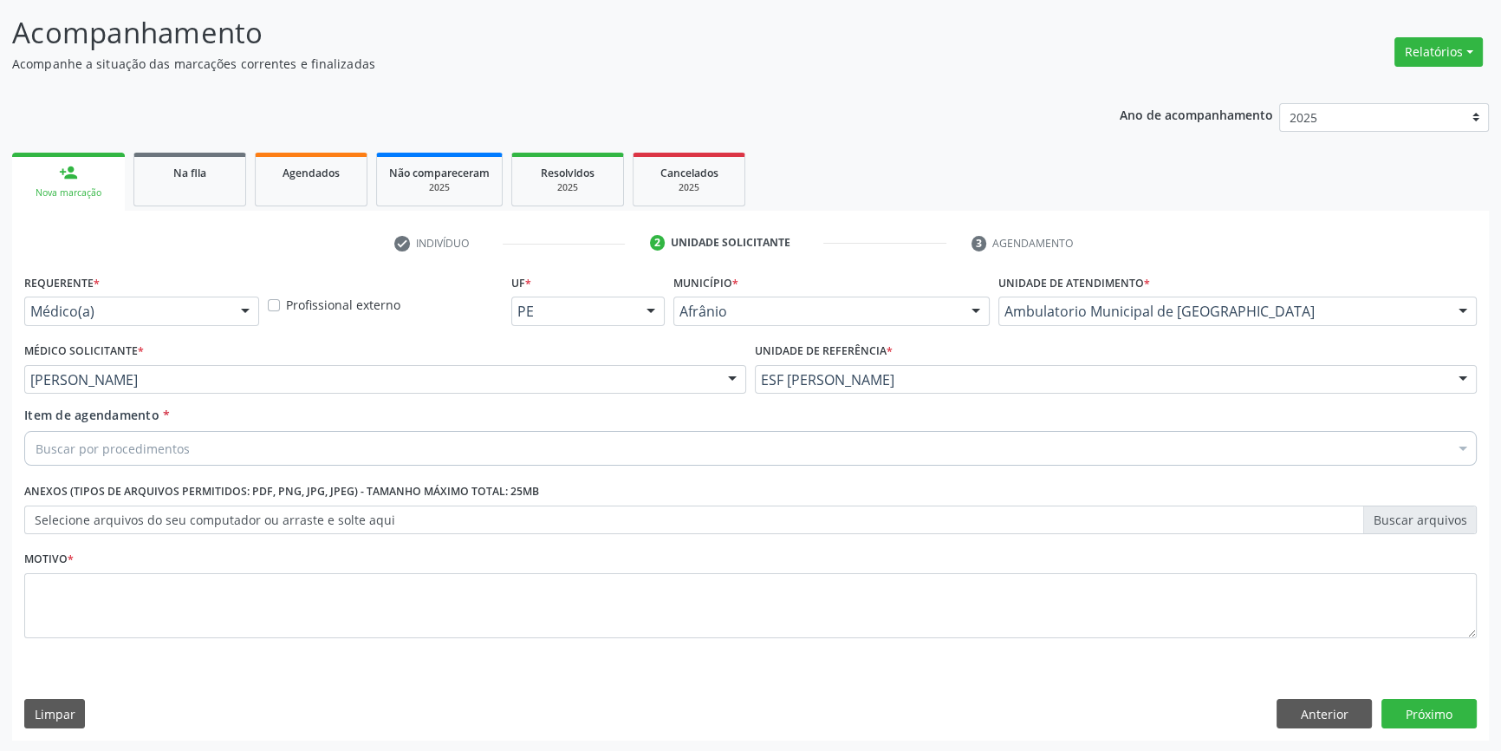
click at [167, 436] on div "Buscar por procedimentos" at bounding box center [750, 448] width 1453 height 35
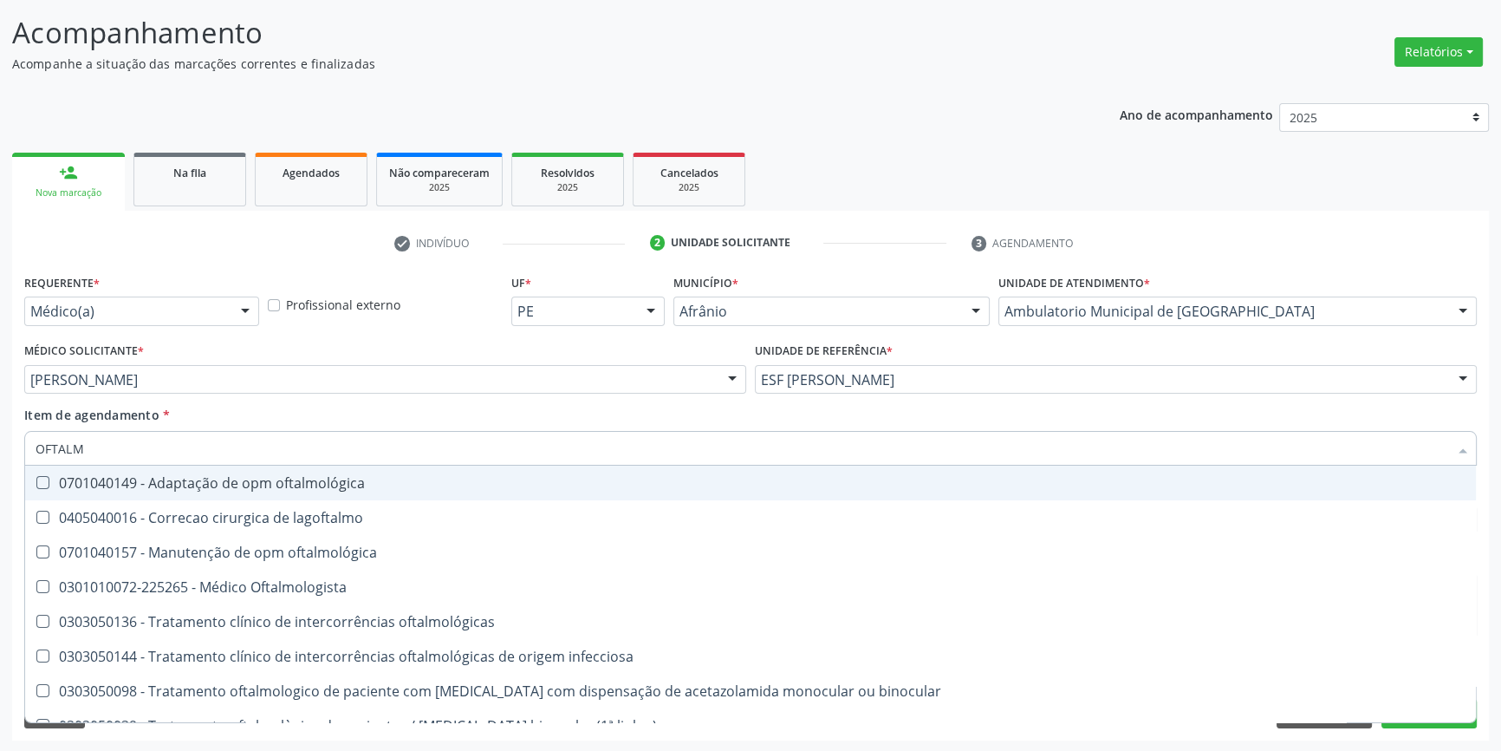
type input "OFTALMO"
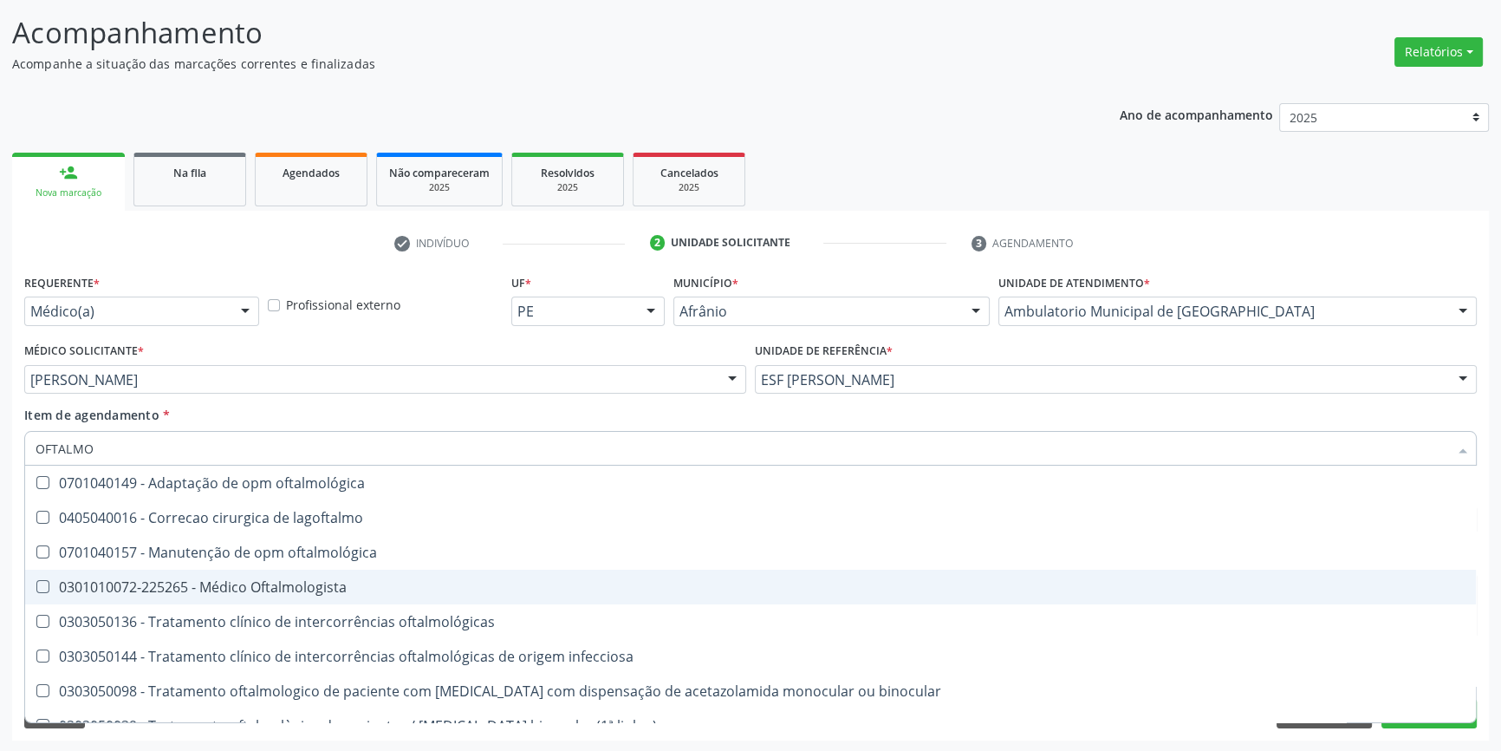
click at [251, 580] on div "0301010072-225265 - Médico Oftalmologista" at bounding box center [751, 587] width 1430 height 14
checkbox Oftalmologista "true"
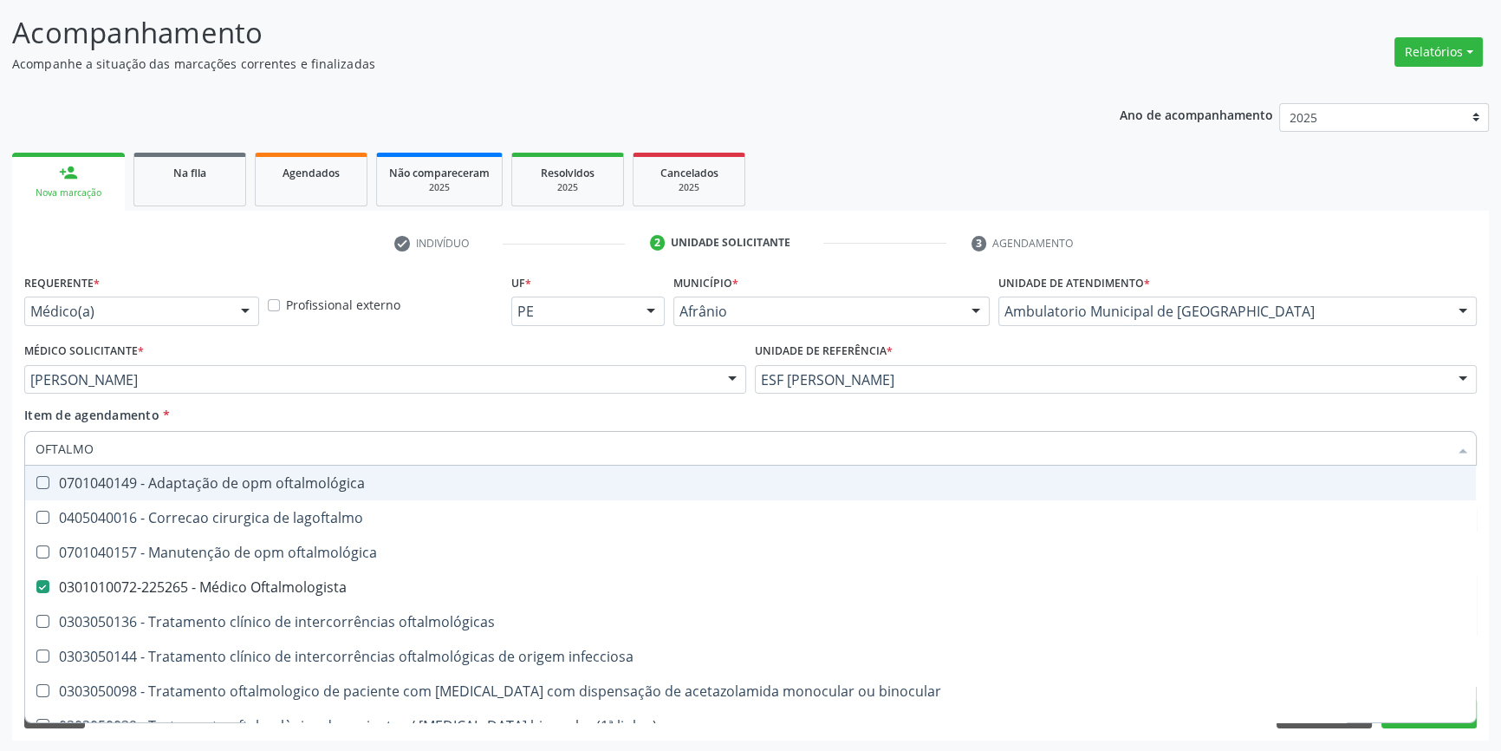
click at [270, 406] on div "Item de agendamento * OFTALMO Desfazer seleção 0701040149 - Adaptação de opm of…" at bounding box center [750, 433] width 1453 height 55
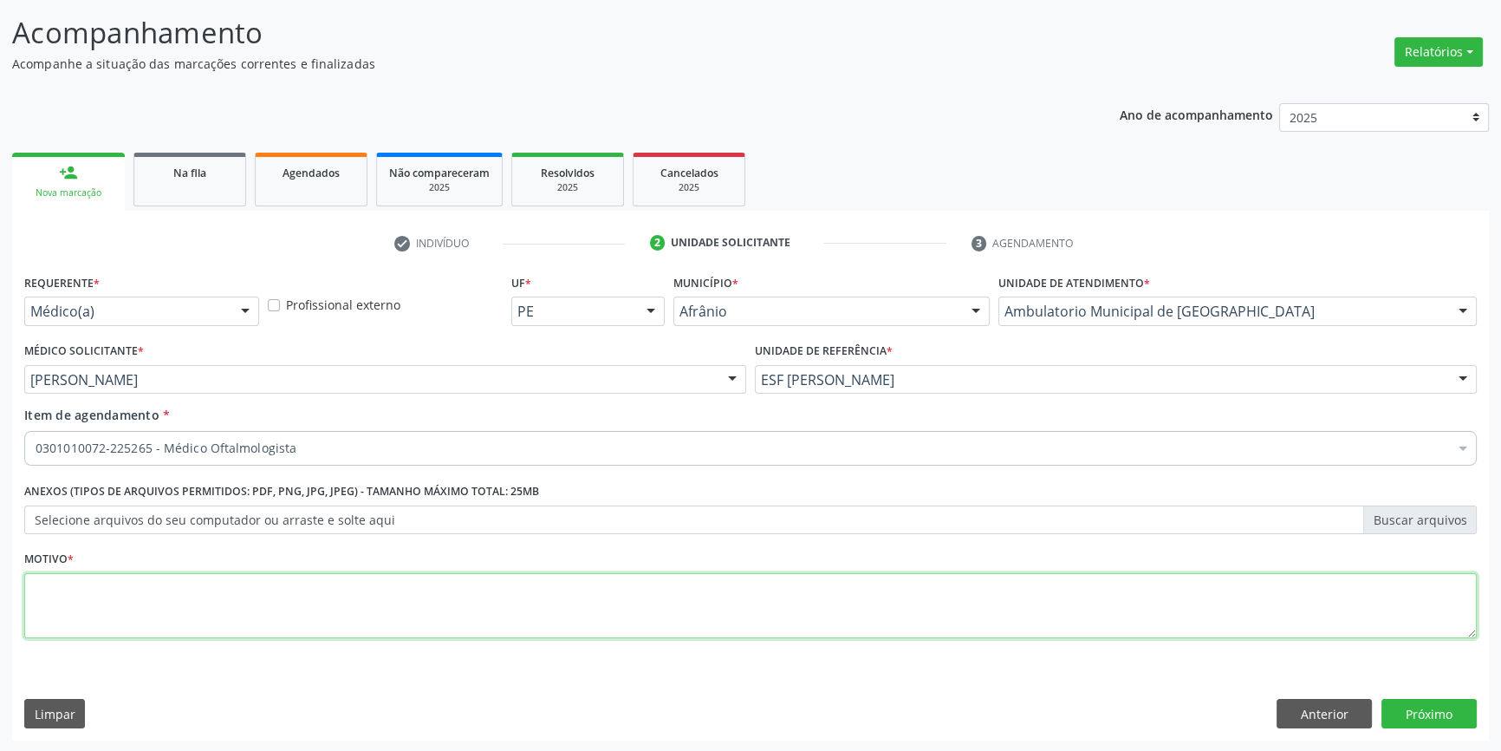
click at [234, 592] on textarea at bounding box center [750, 606] width 1453 height 66
type textarea "CONSULTA"
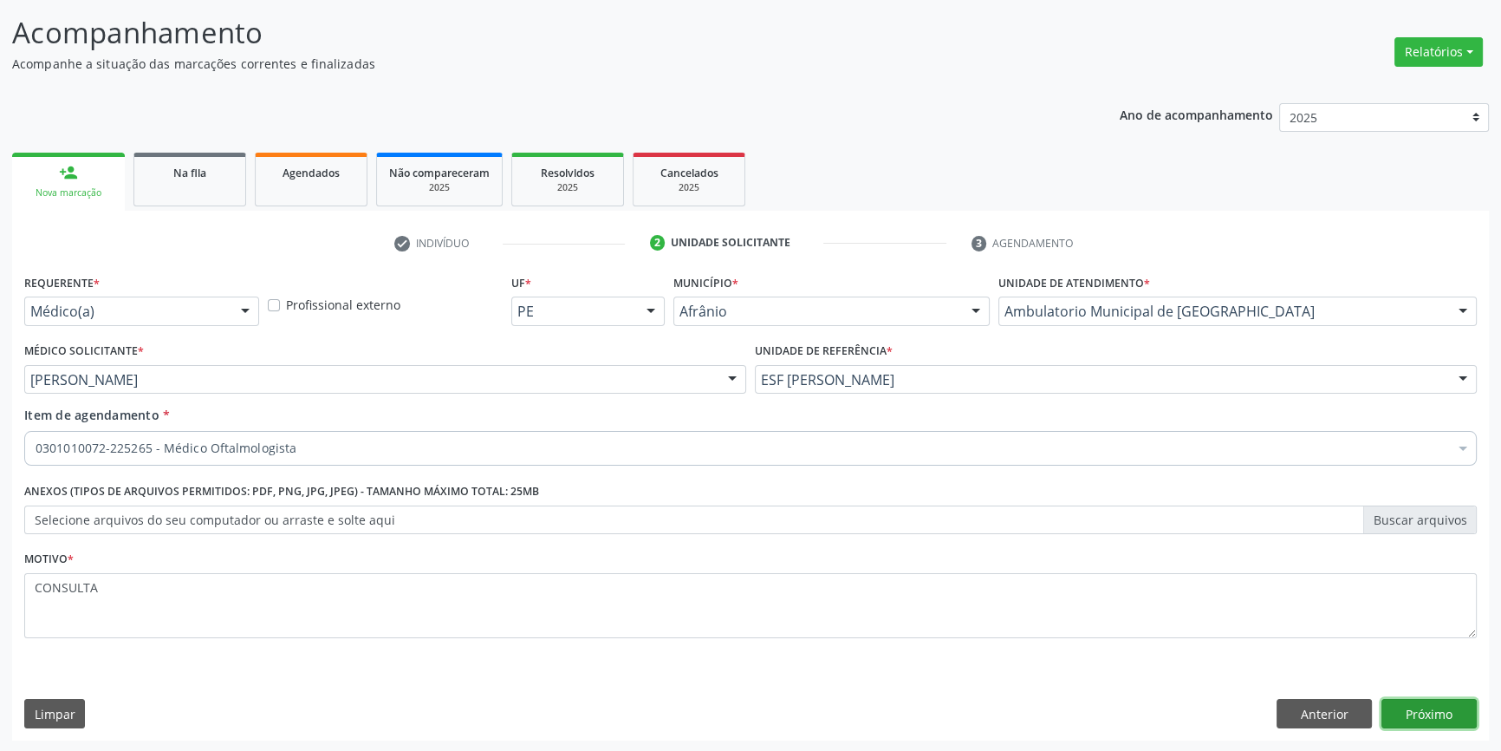
click at [1403, 707] on button "Próximo" at bounding box center [1429, 713] width 95 height 29
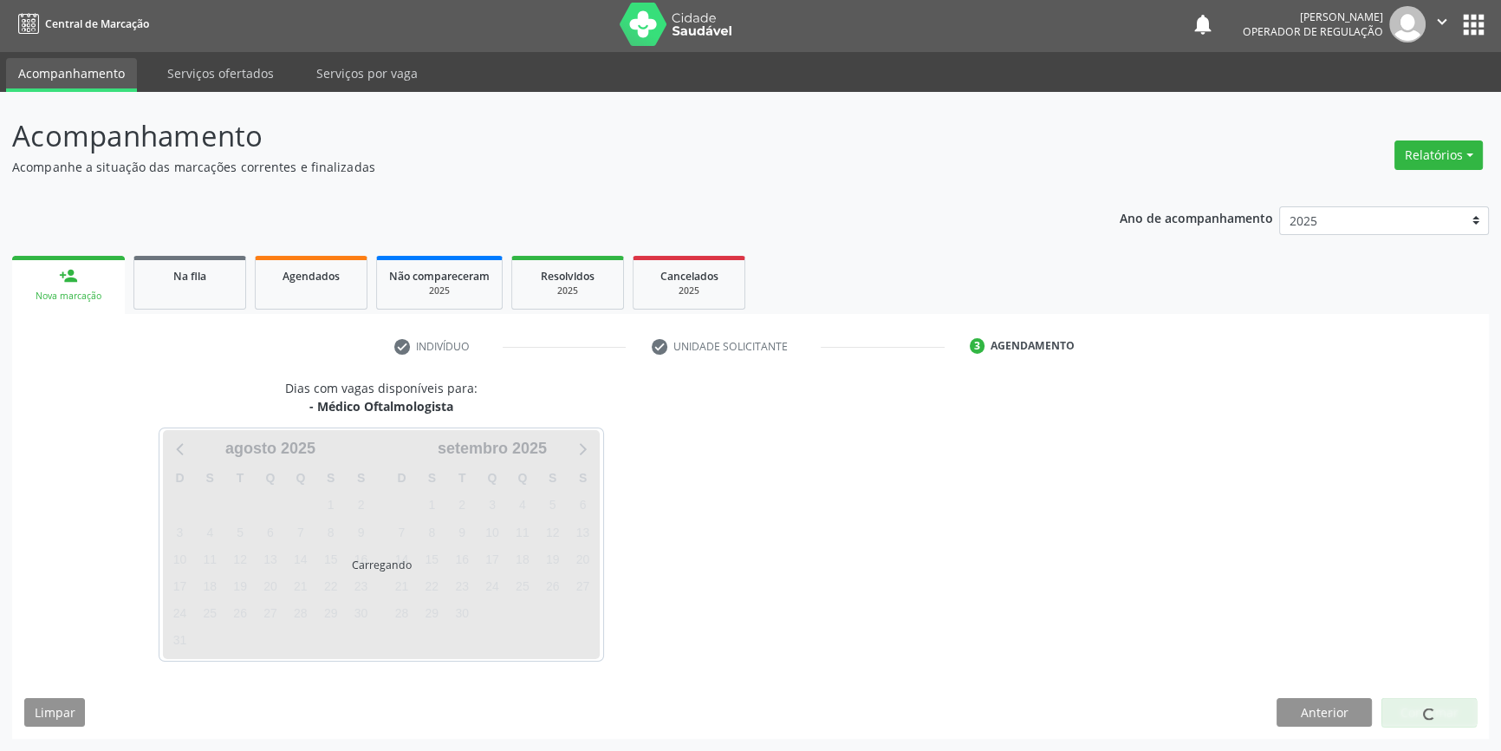
scroll to position [2, 0]
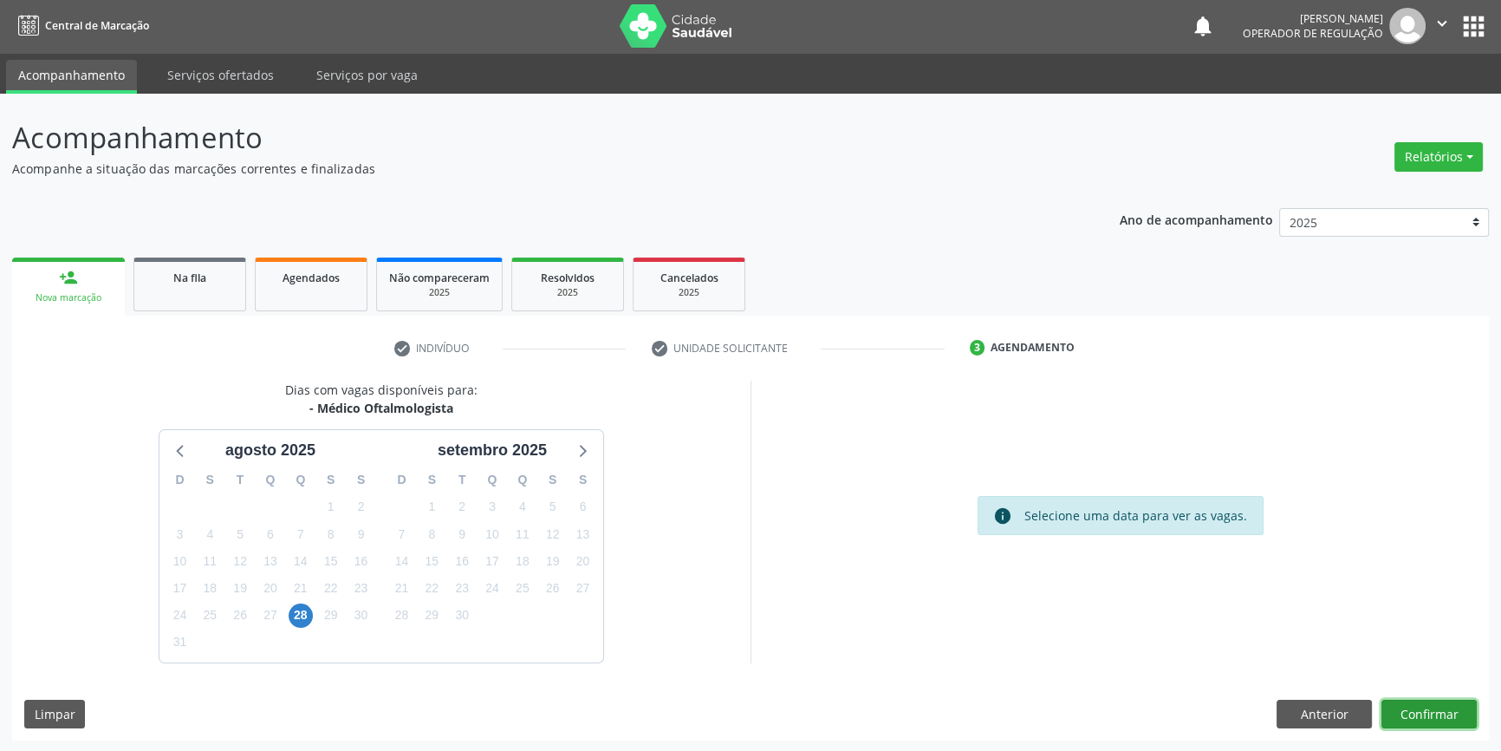
click at [1456, 704] on button "Confirmar" at bounding box center [1429, 713] width 95 height 29
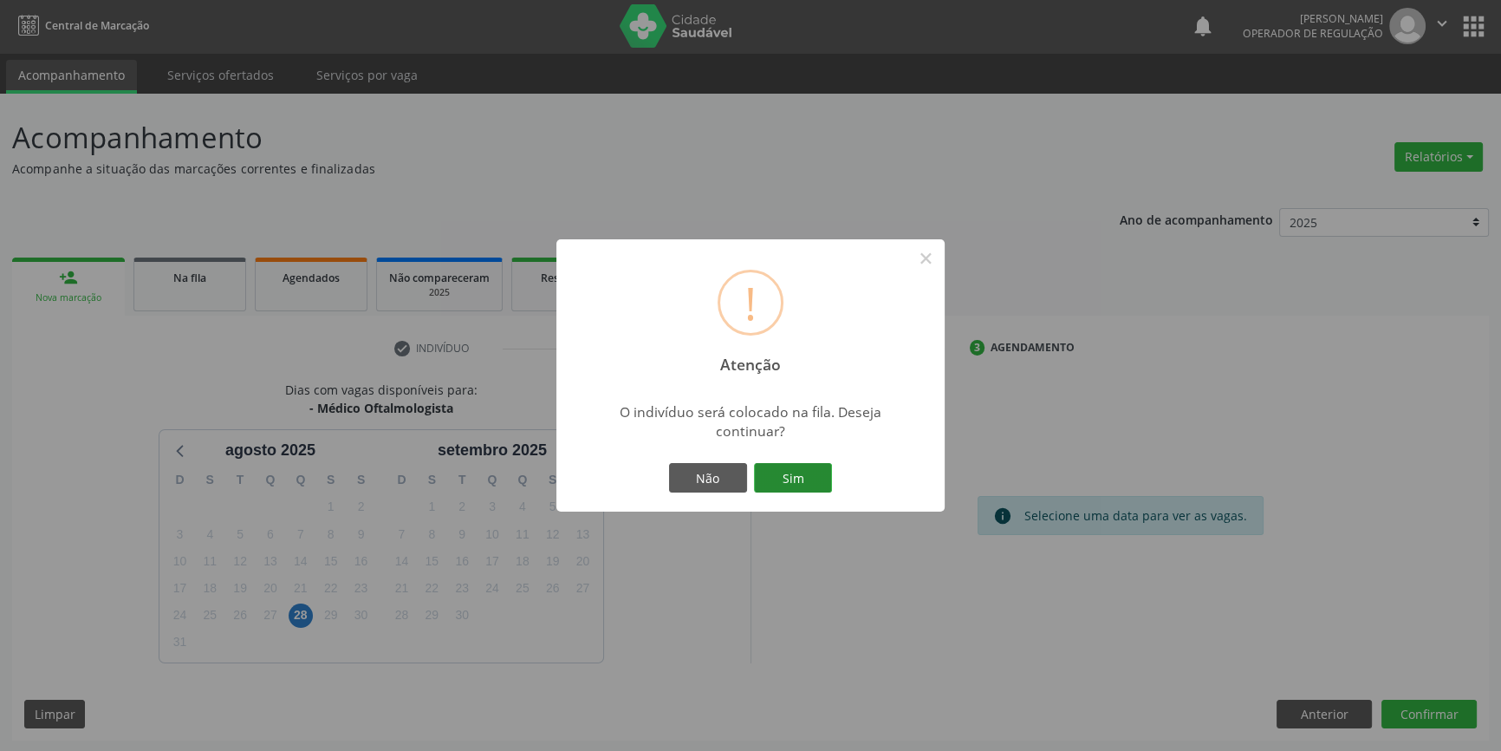
click at [787, 463] on button "Sim" at bounding box center [793, 477] width 78 height 29
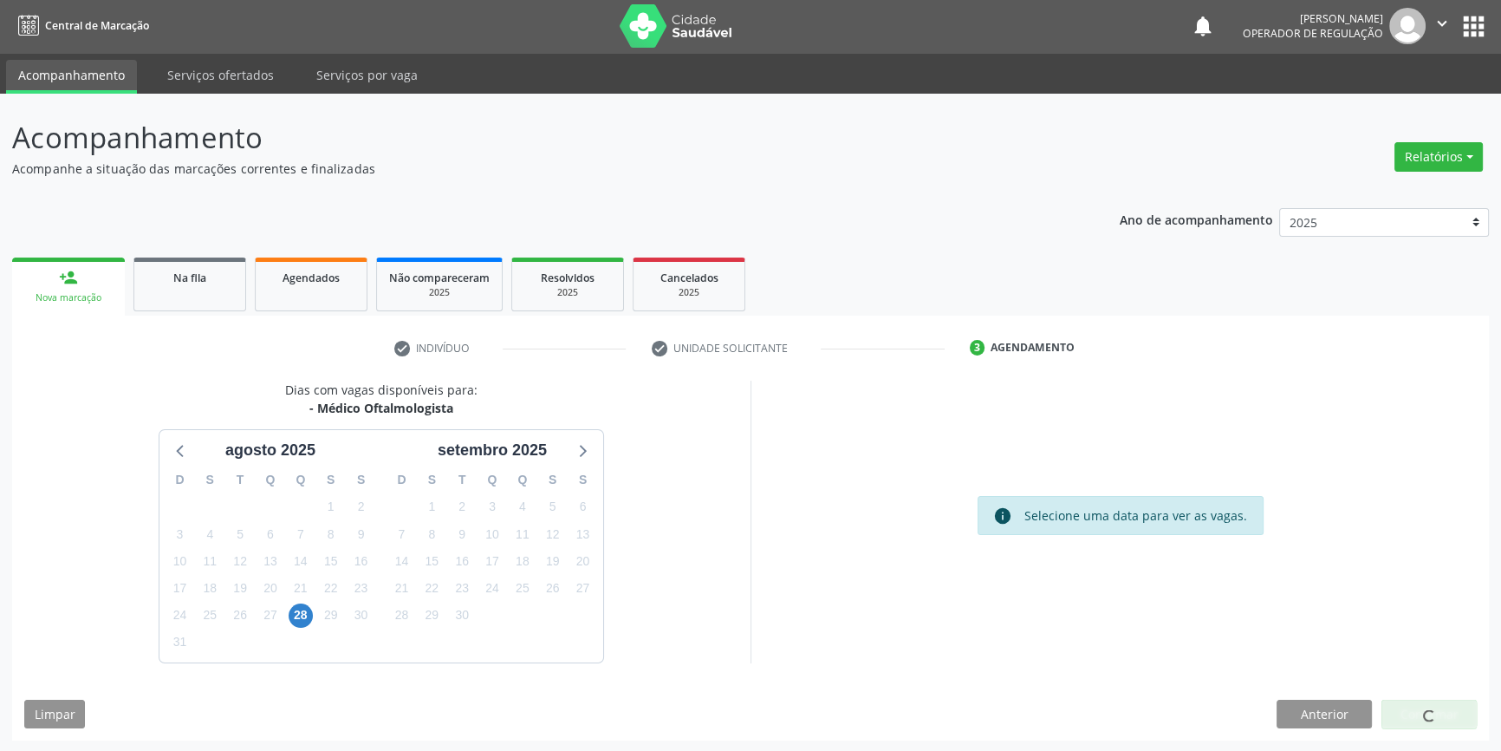
click at [787, 477] on div "info Selecione uma data para ver as vagas." at bounding box center [1120, 521] width 738 height 282
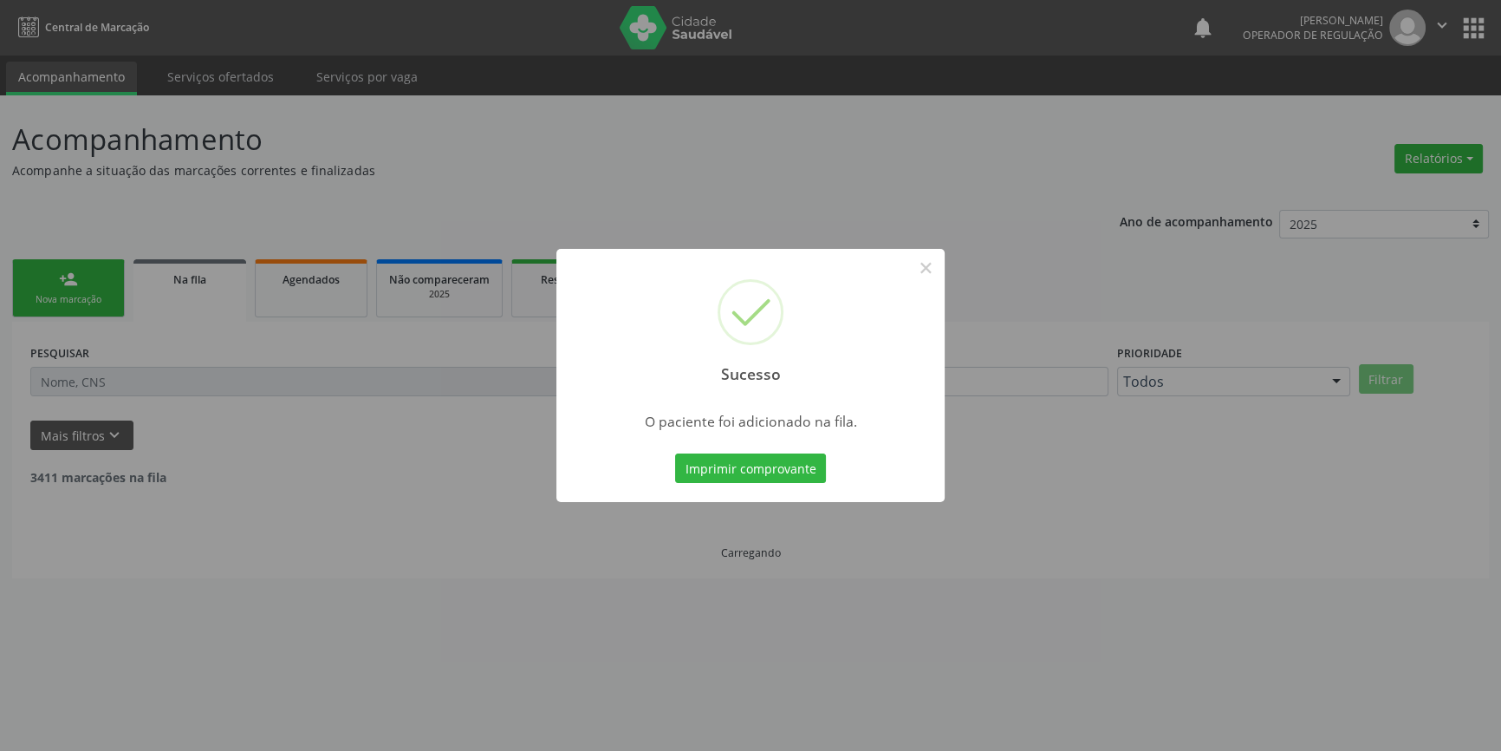
scroll to position [0, 0]
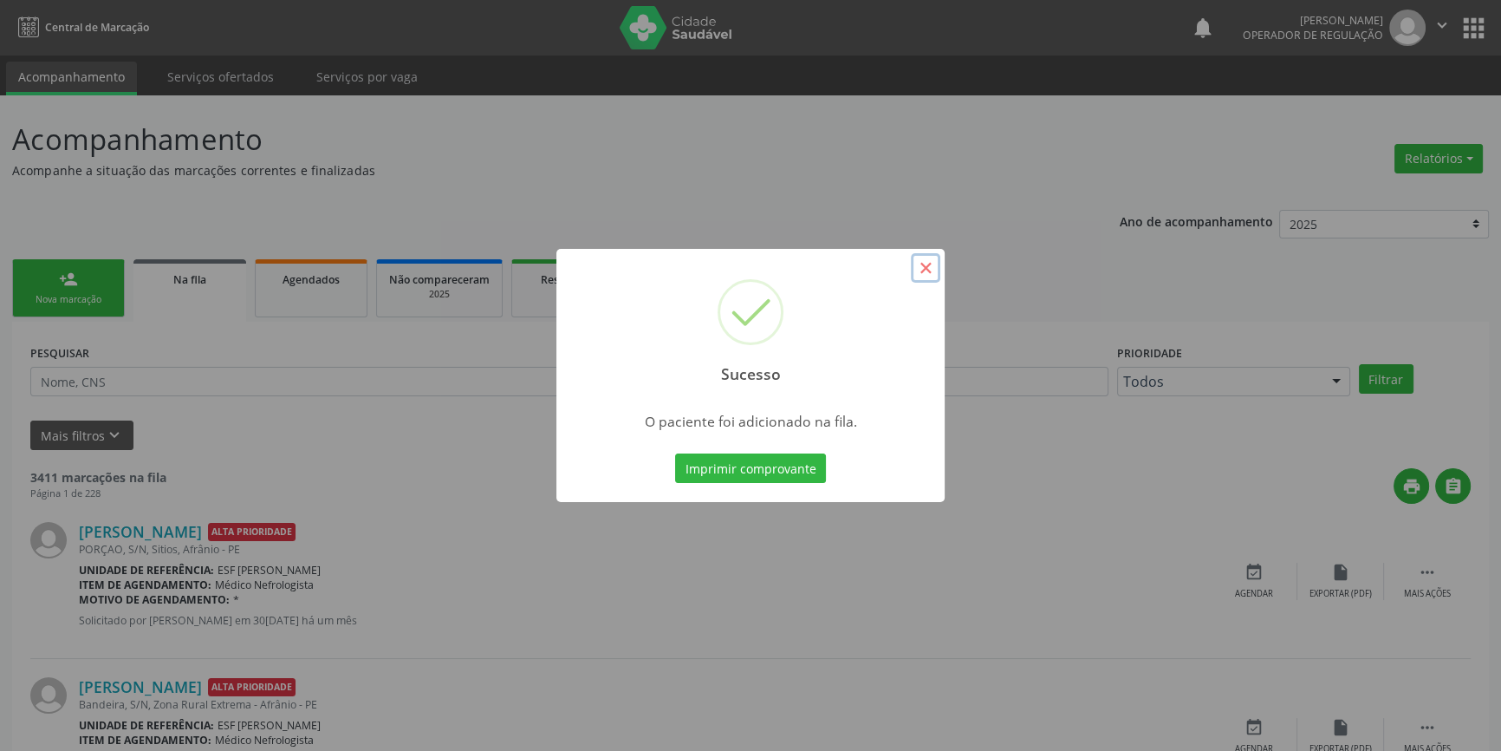
click at [934, 270] on button "×" at bounding box center [925, 267] width 29 height 29
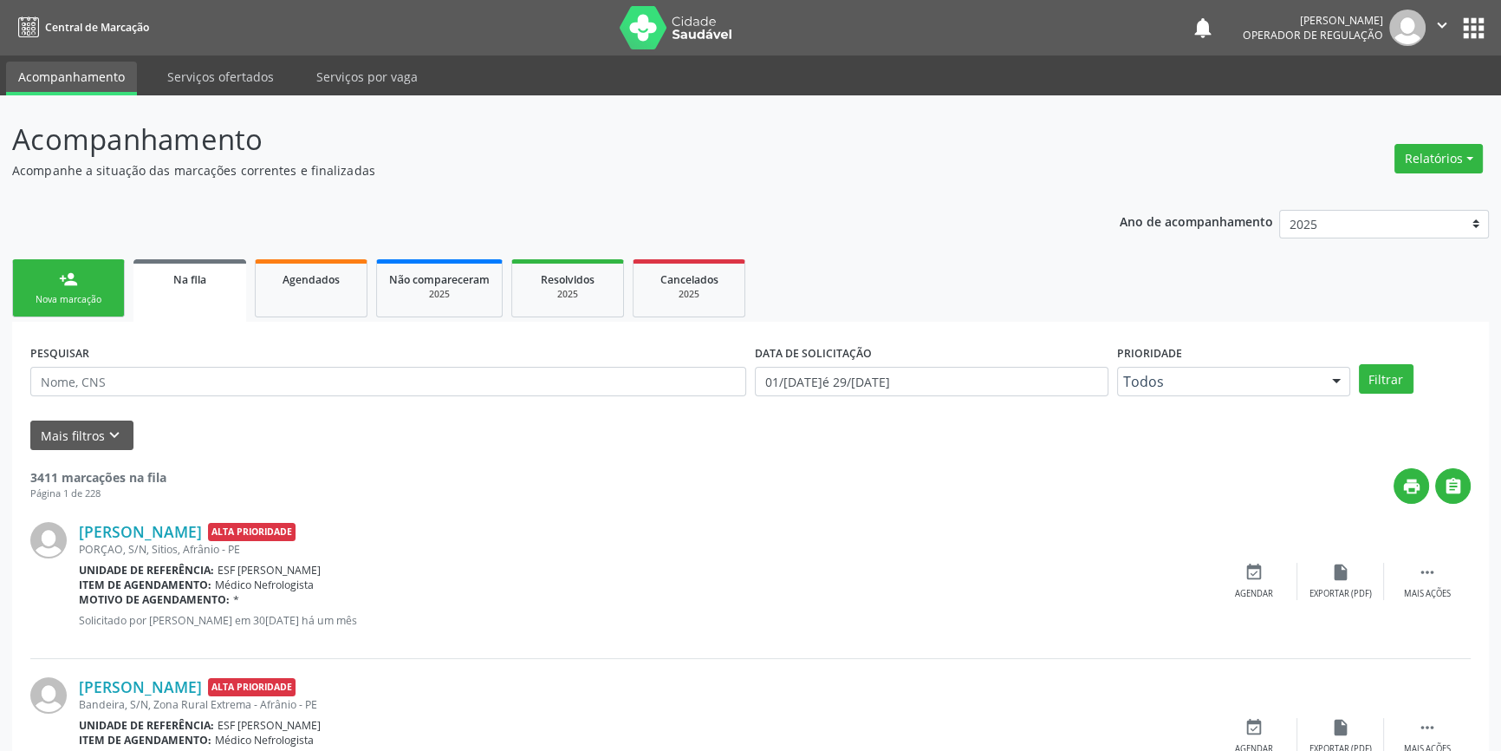
click at [87, 283] on link "person_add Nova marcação" at bounding box center [68, 288] width 113 height 58
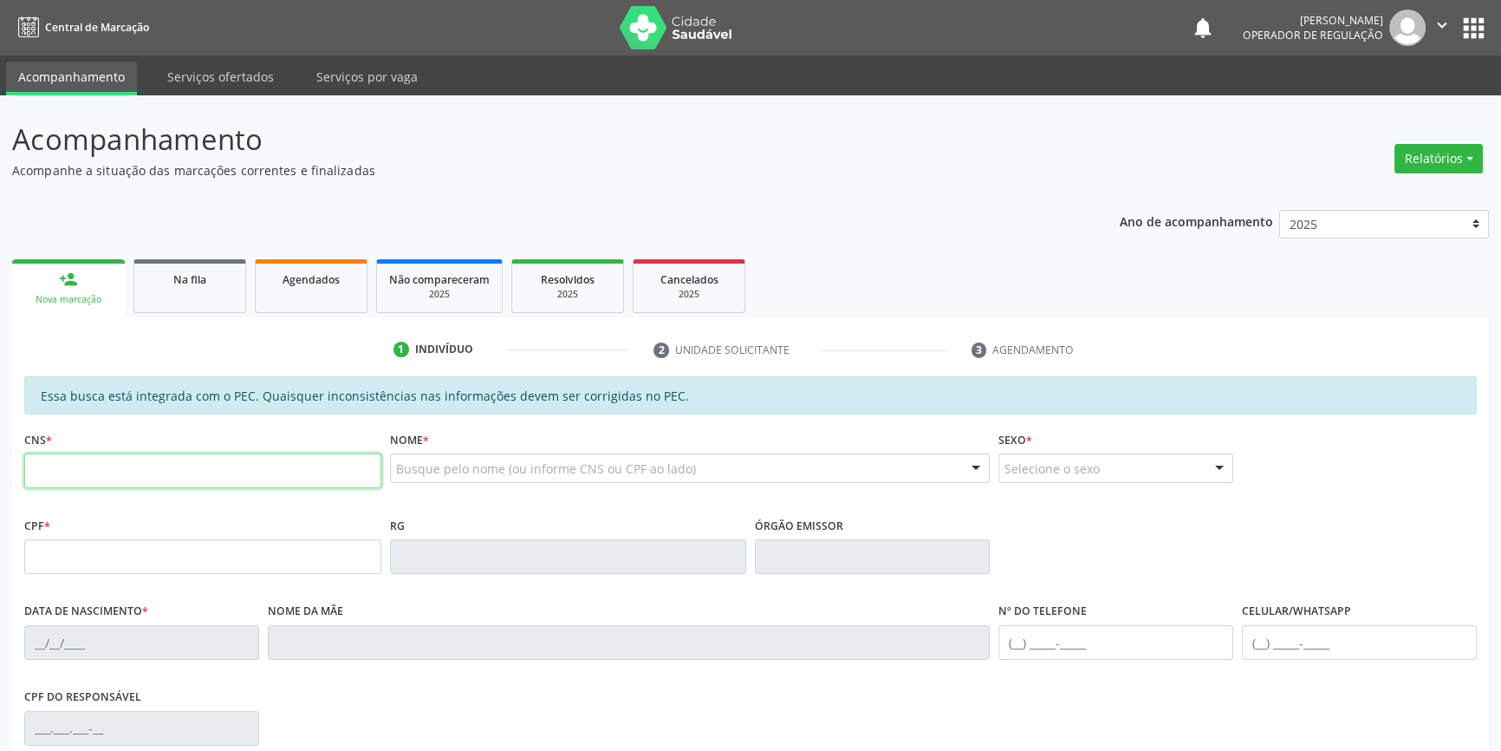
click at [207, 474] on input "text" at bounding box center [202, 470] width 357 height 35
type input "700 6039 3096 1066"
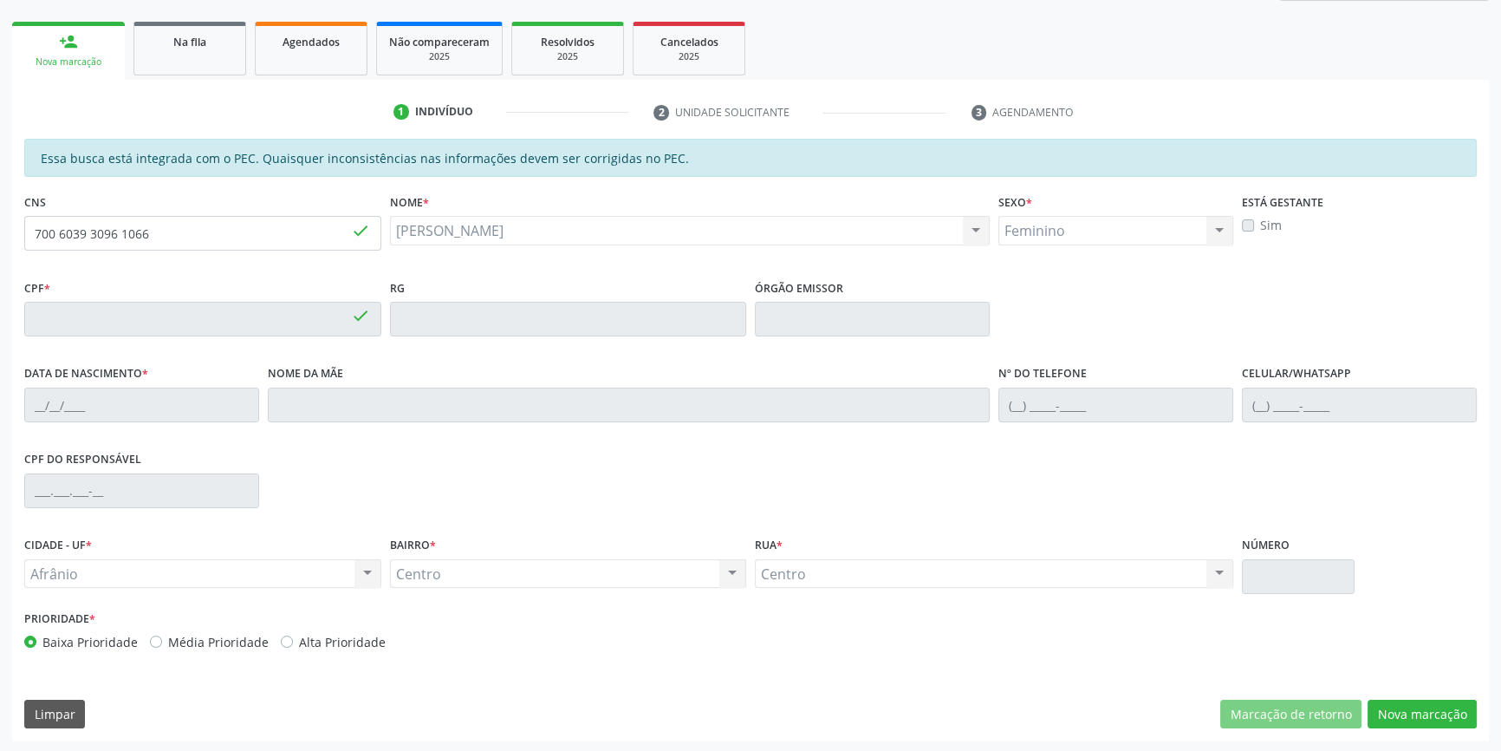
type input "050.592.014-06"
type input "19/03/1981"
type input "Bernadete Maria Lucas Santos"
type input "(87) 98824-0397"
type input "S/N"
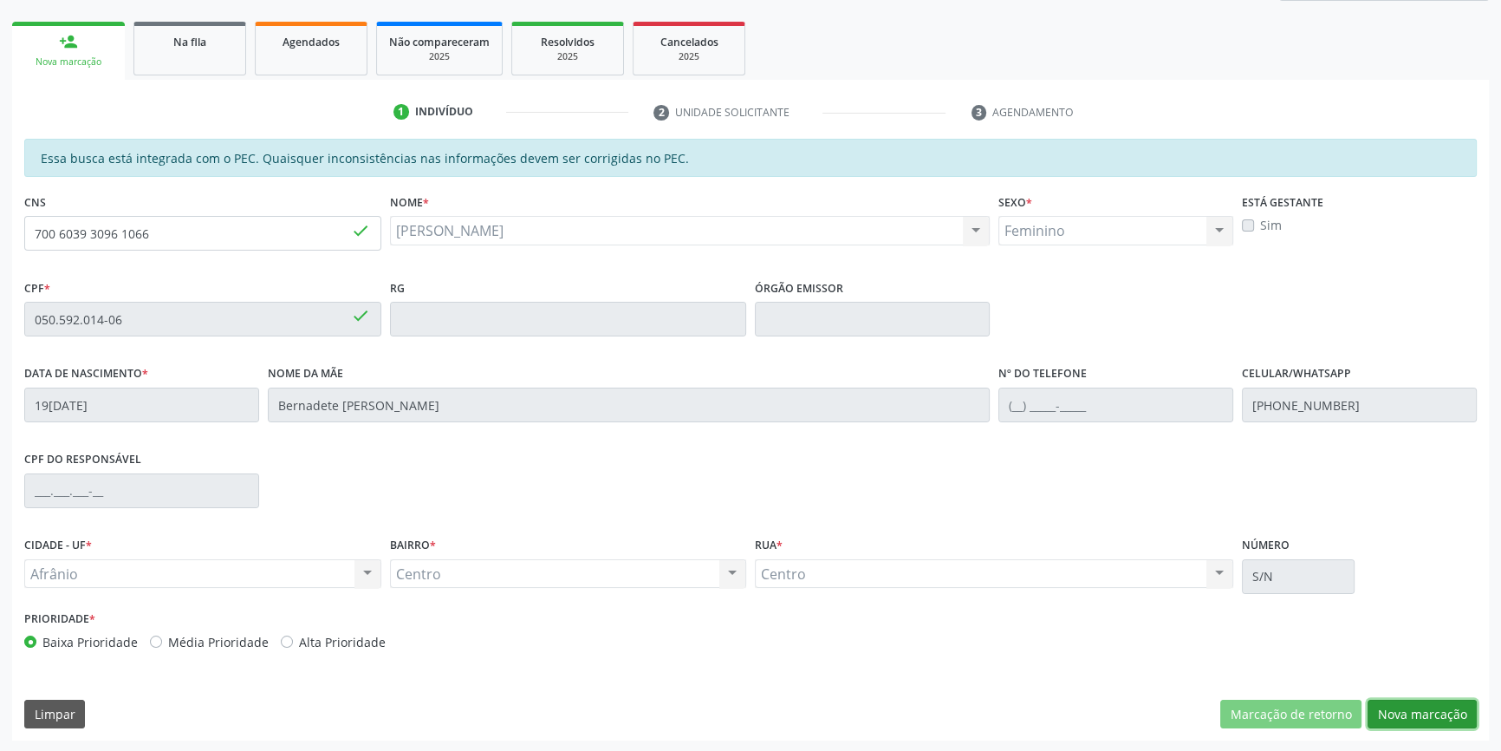
click at [1437, 715] on button "Nova marcação" at bounding box center [1422, 713] width 109 height 29
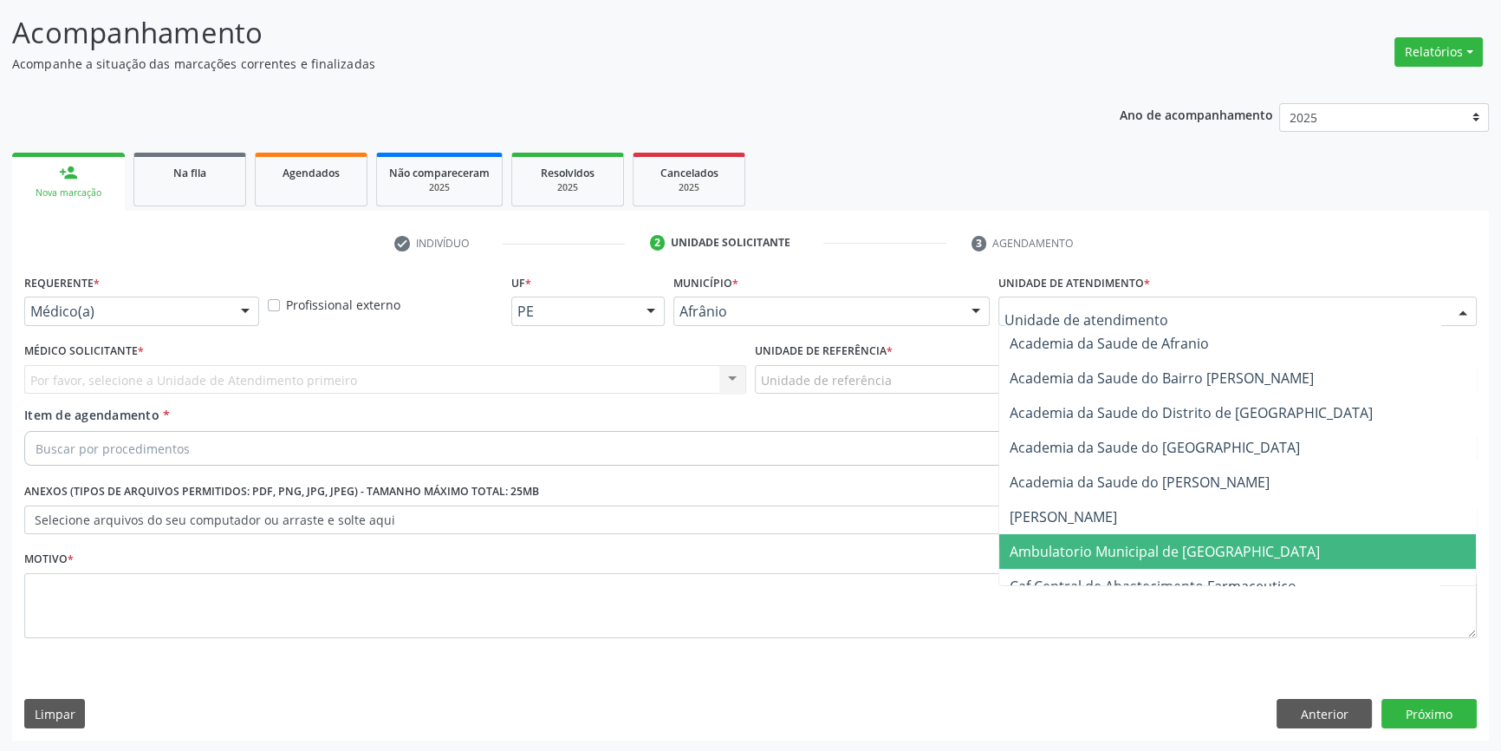
click at [1117, 545] on span "Ambulatorio Municipal de [GEOGRAPHIC_DATA]" at bounding box center [1165, 551] width 310 height 19
click at [898, 391] on div "Unidade de referência" at bounding box center [1116, 379] width 722 height 29
click at [761, 373] on input "text" at bounding box center [761, 388] width 0 height 35
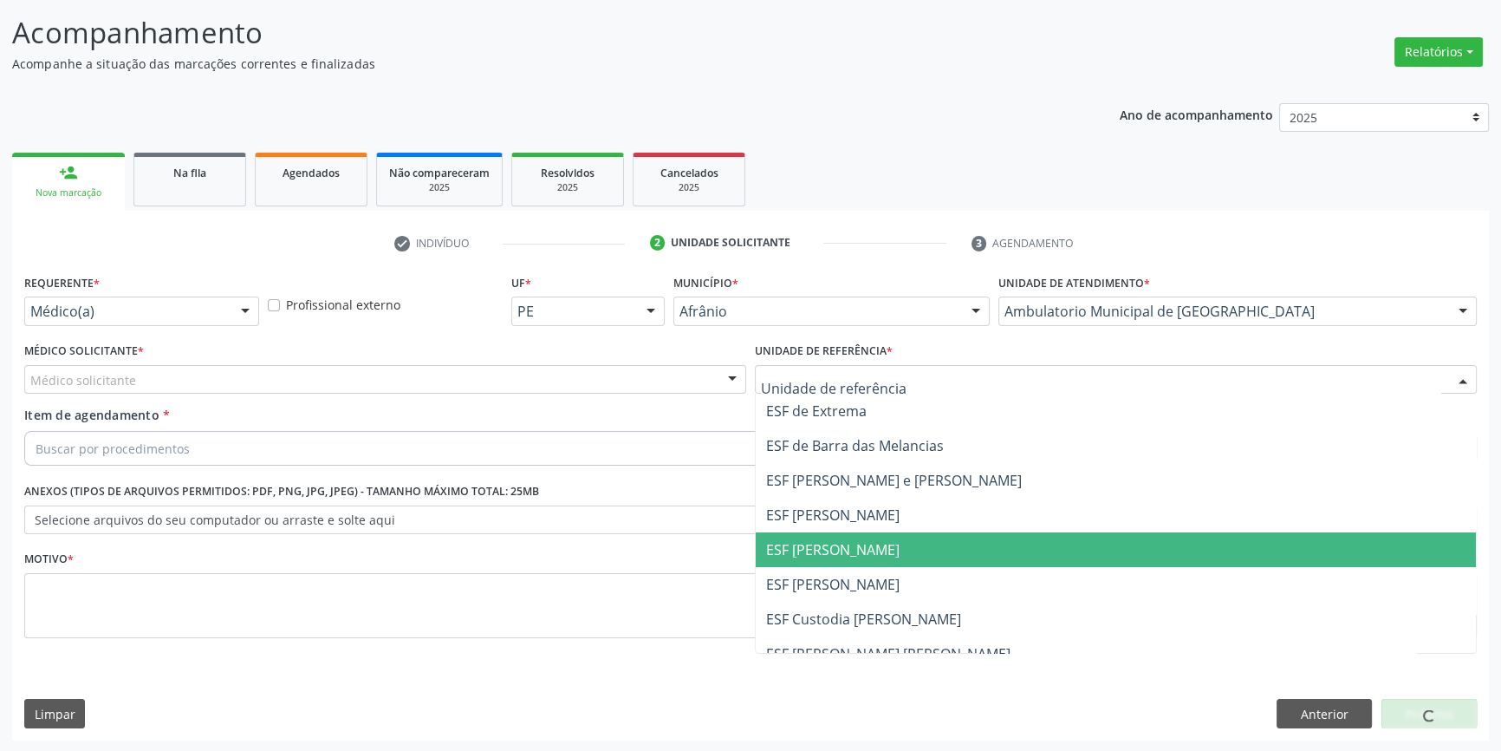
click at [856, 550] on span "ESF [PERSON_NAME]" at bounding box center [832, 549] width 133 height 19
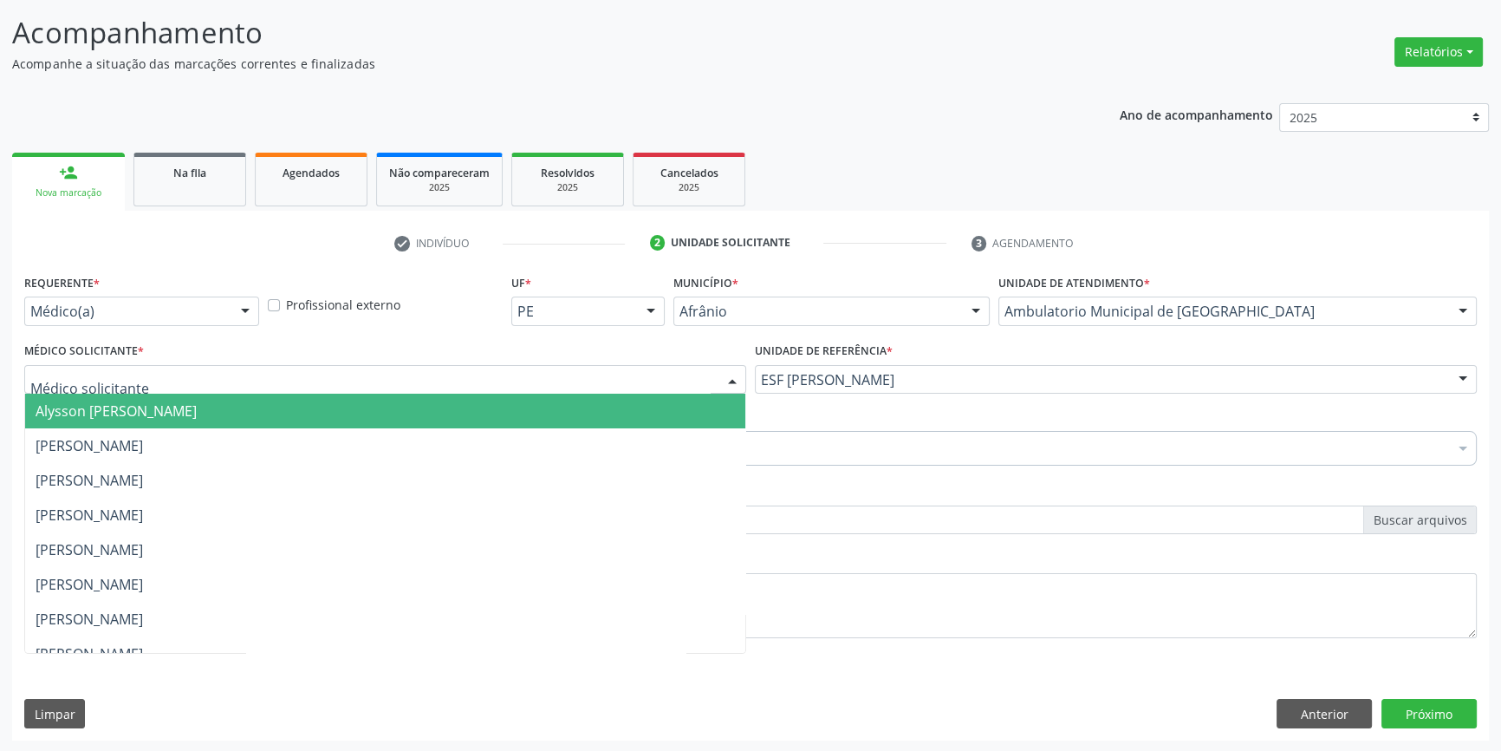
drag, startPoint x: 491, startPoint y: 382, endPoint x: 406, endPoint y: 381, distance: 84.9
click at [464, 381] on div at bounding box center [385, 379] width 722 height 29
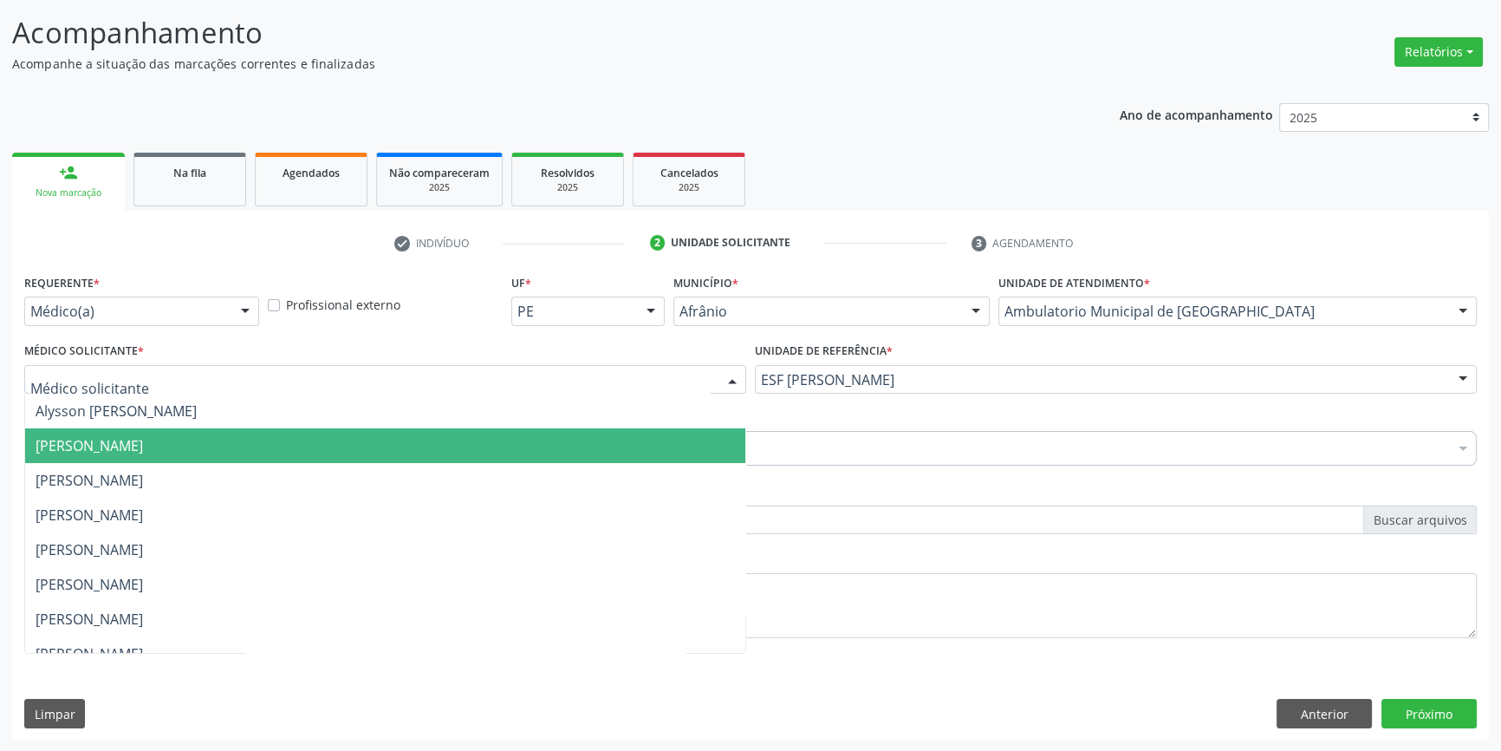
drag, startPoint x: 233, startPoint y: 430, endPoint x: 222, endPoint y: 432, distance: 11.4
click at [232, 431] on span "[PERSON_NAME]" at bounding box center [385, 445] width 720 height 35
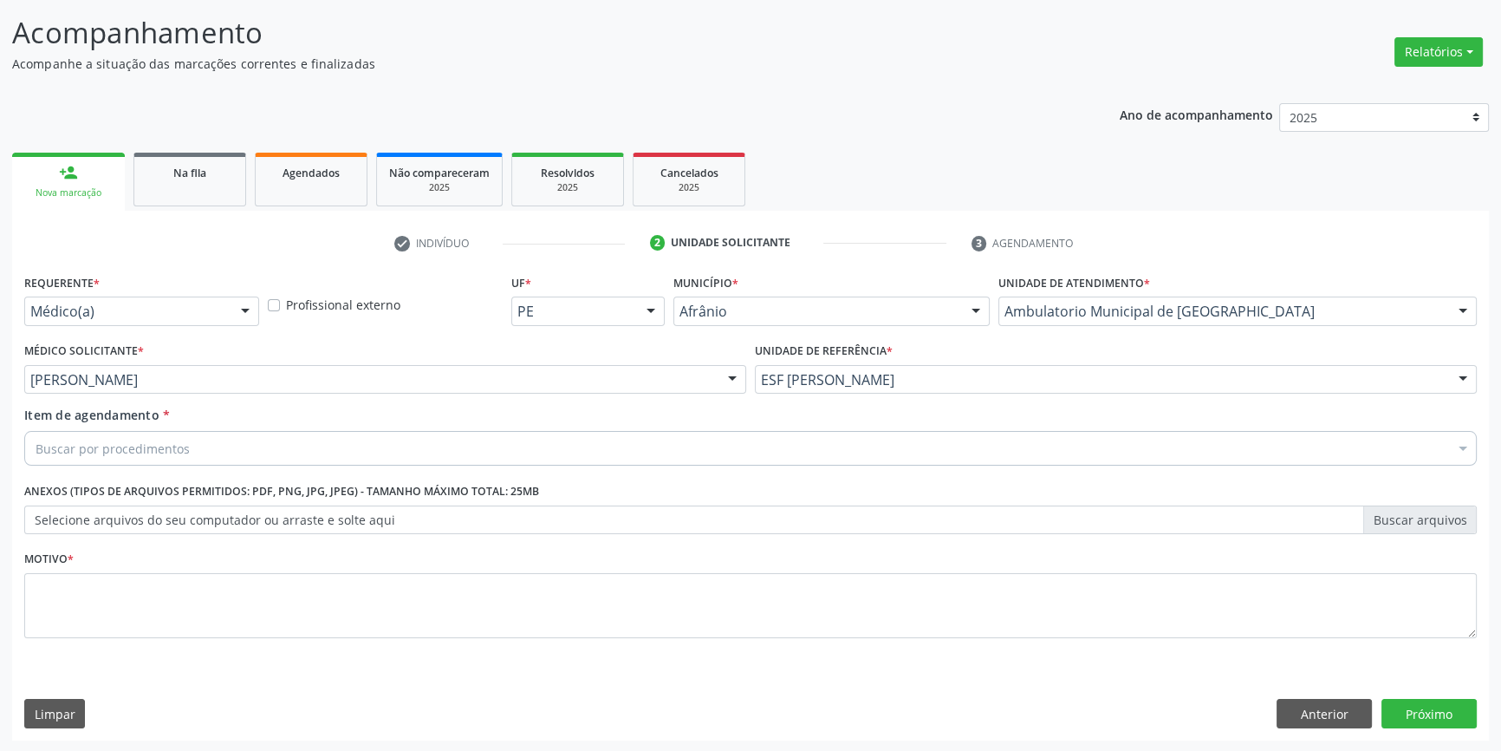
click at [191, 438] on div "Buscar por procedimentos" at bounding box center [750, 448] width 1453 height 35
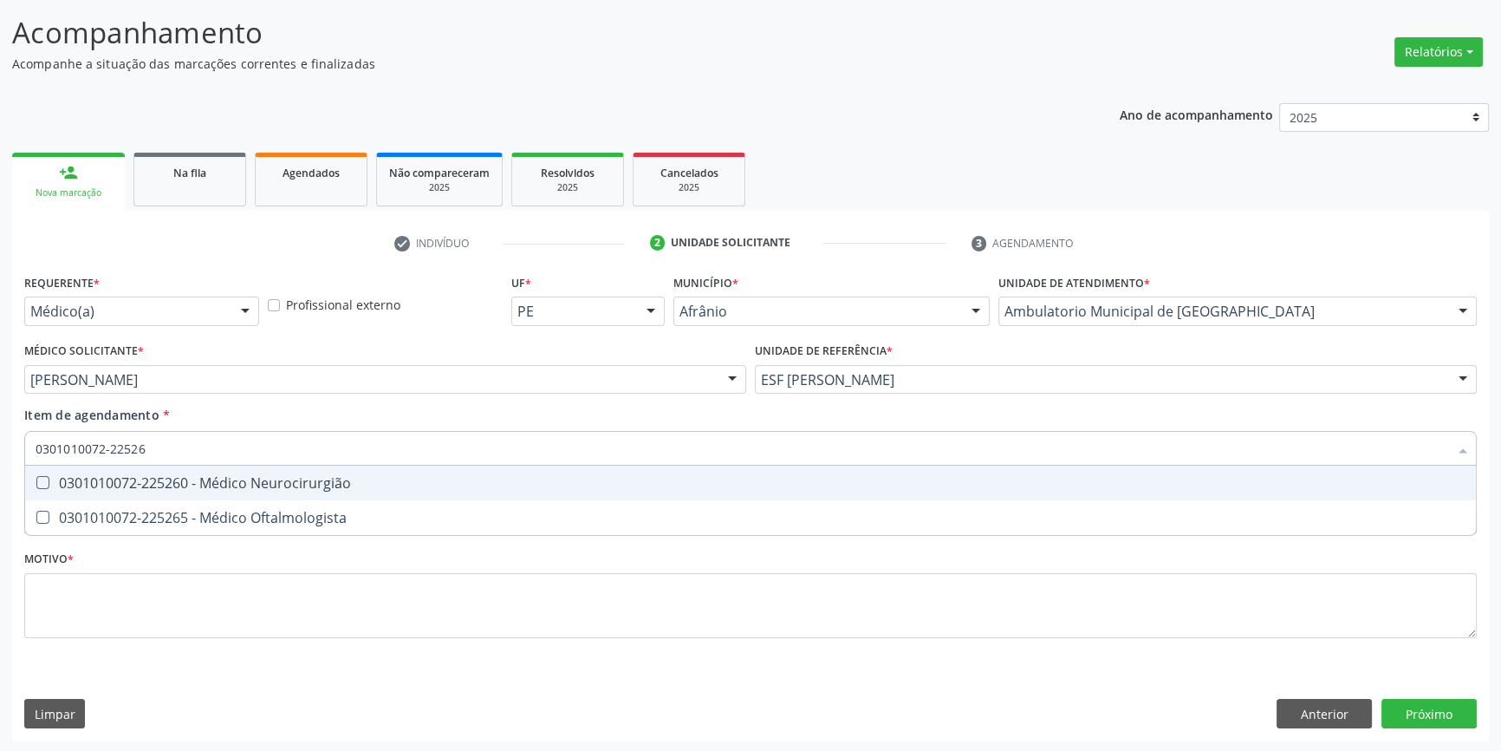
type input "0301010072-225265"
click at [298, 484] on div "0301010072-225265 - Médico Oftalmologista" at bounding box center [751, 483] width 1430 height 14
checkbox Oftalmologista "true"
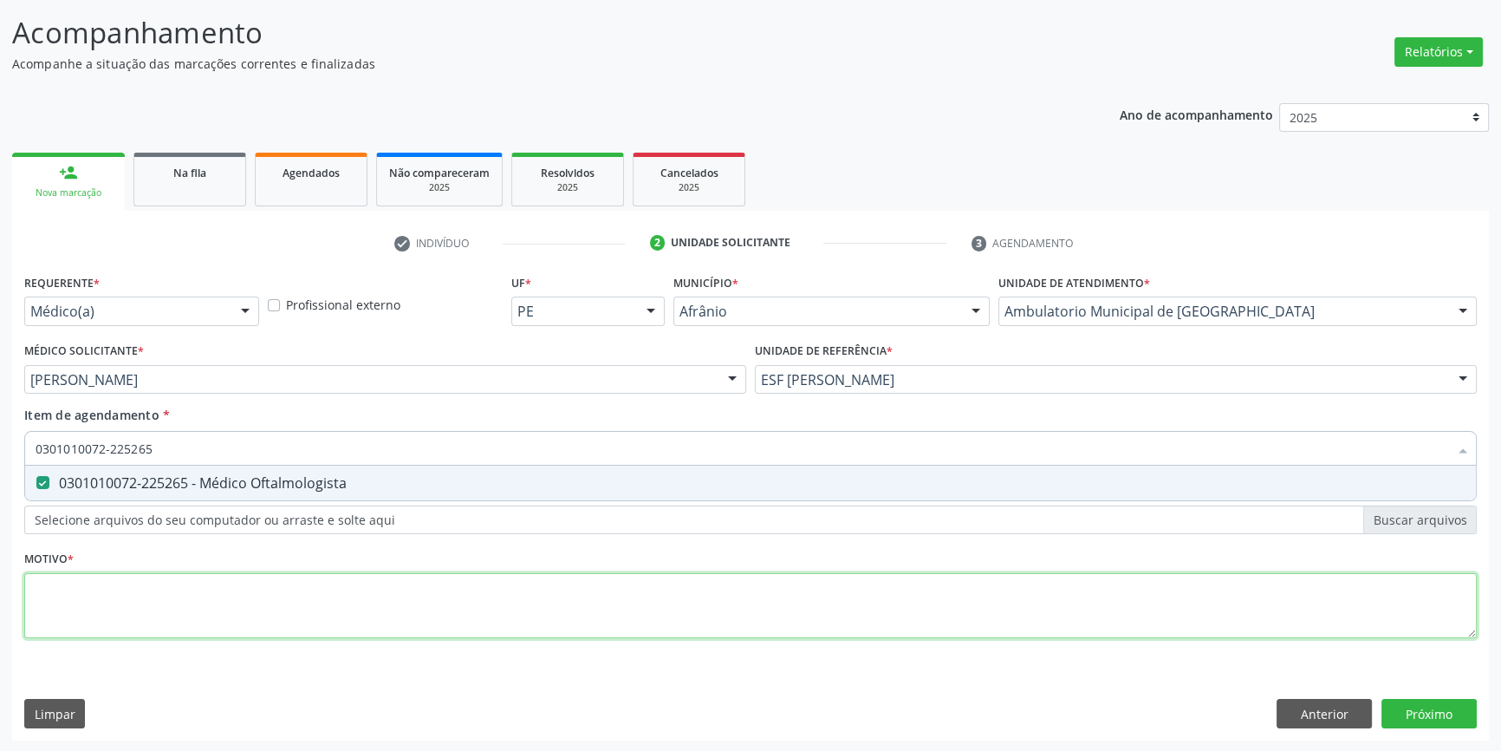
click at [257, 587] on div "Requerente * Médico(a) Médico(a) Enfermeiro(a) Paciente Nenhum resultado encont…" at bounding box center [750, 466] width 1453 height 393
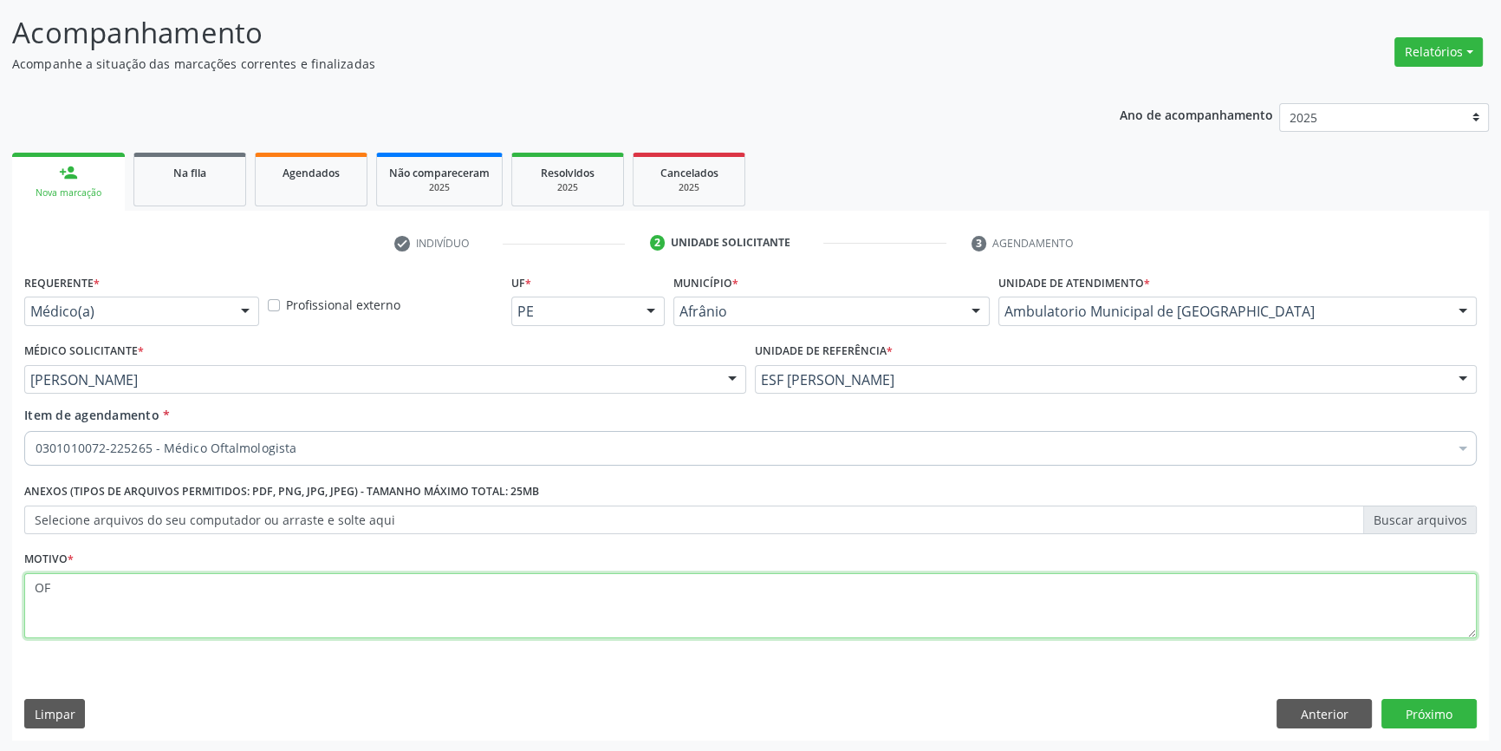
type textarea "O"
type textarea "CONSULTA"
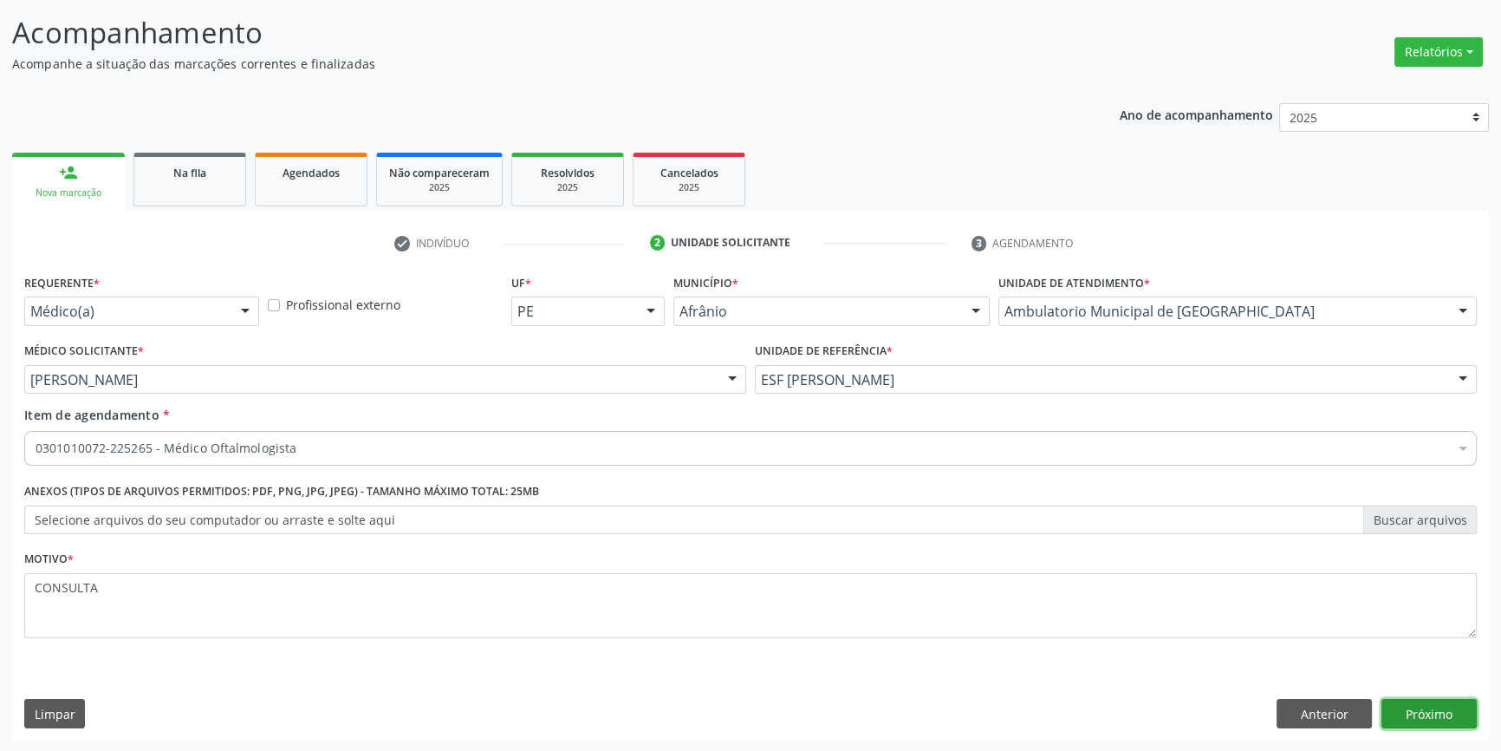
click at [1440, 709] on button "Próximo" at bounding box center [1429, 713] width 95 height 29
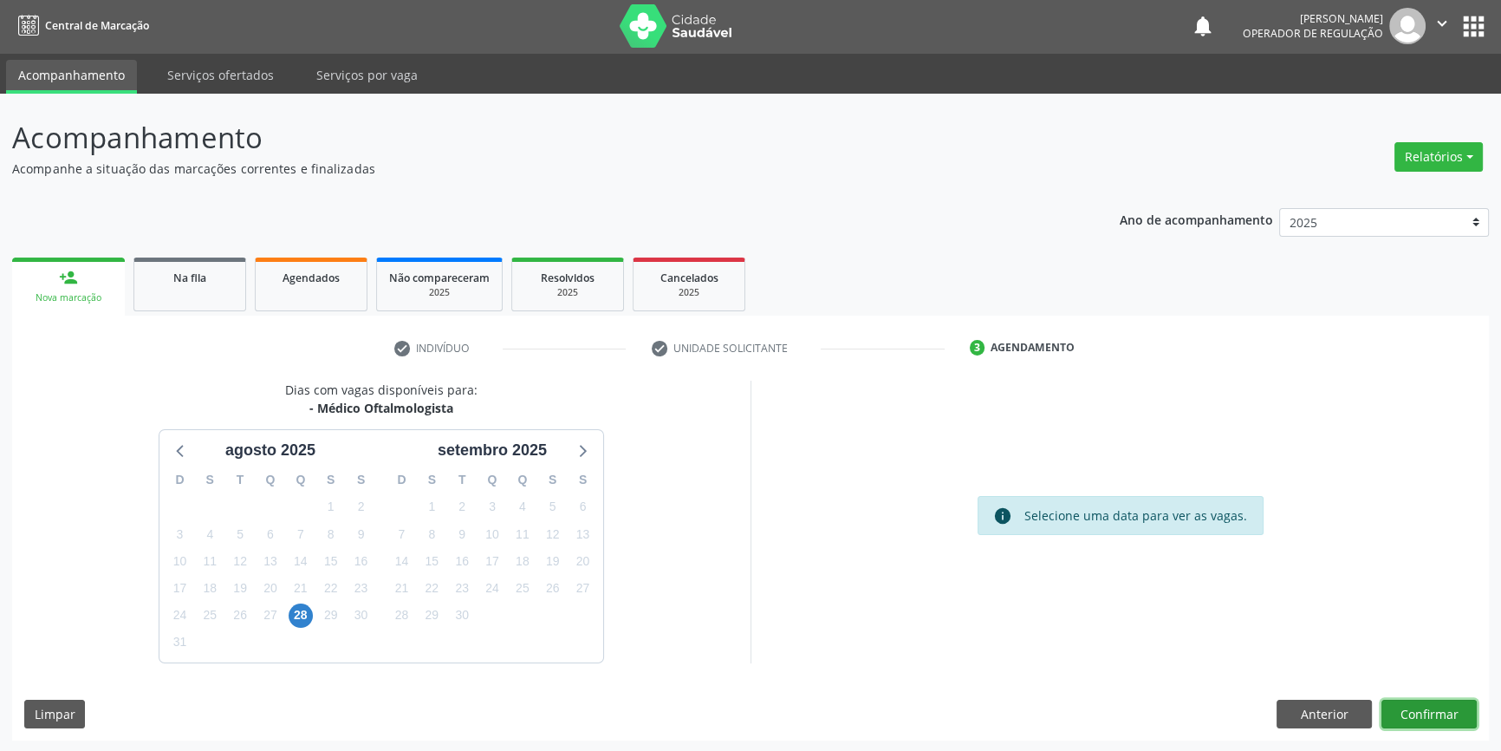
click at [1415, 704] on button "Confirmar" at bounding box center [1429, 713] width 95 height 29
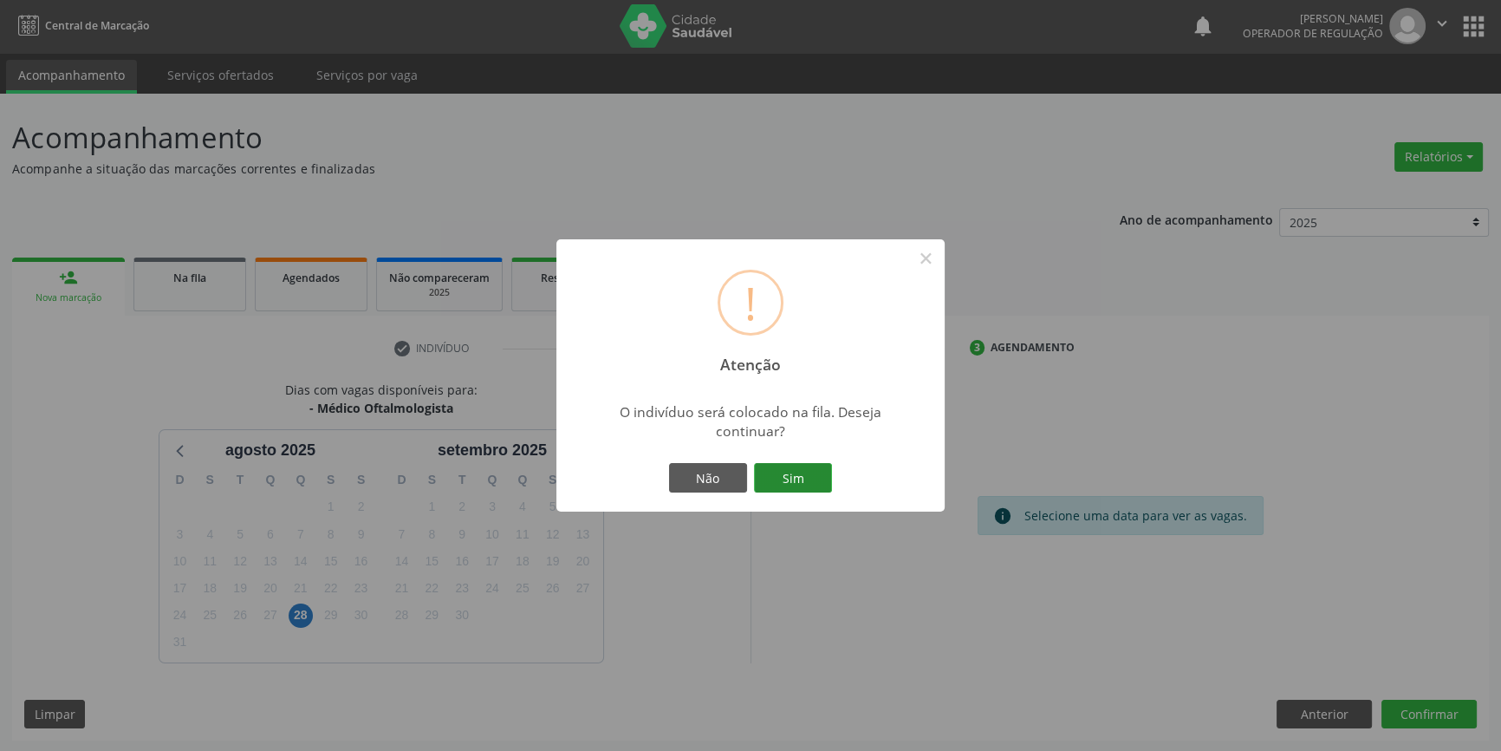
click at [797, 476] on button "Sim" at bounding box center [793, 477] width 78 height 29
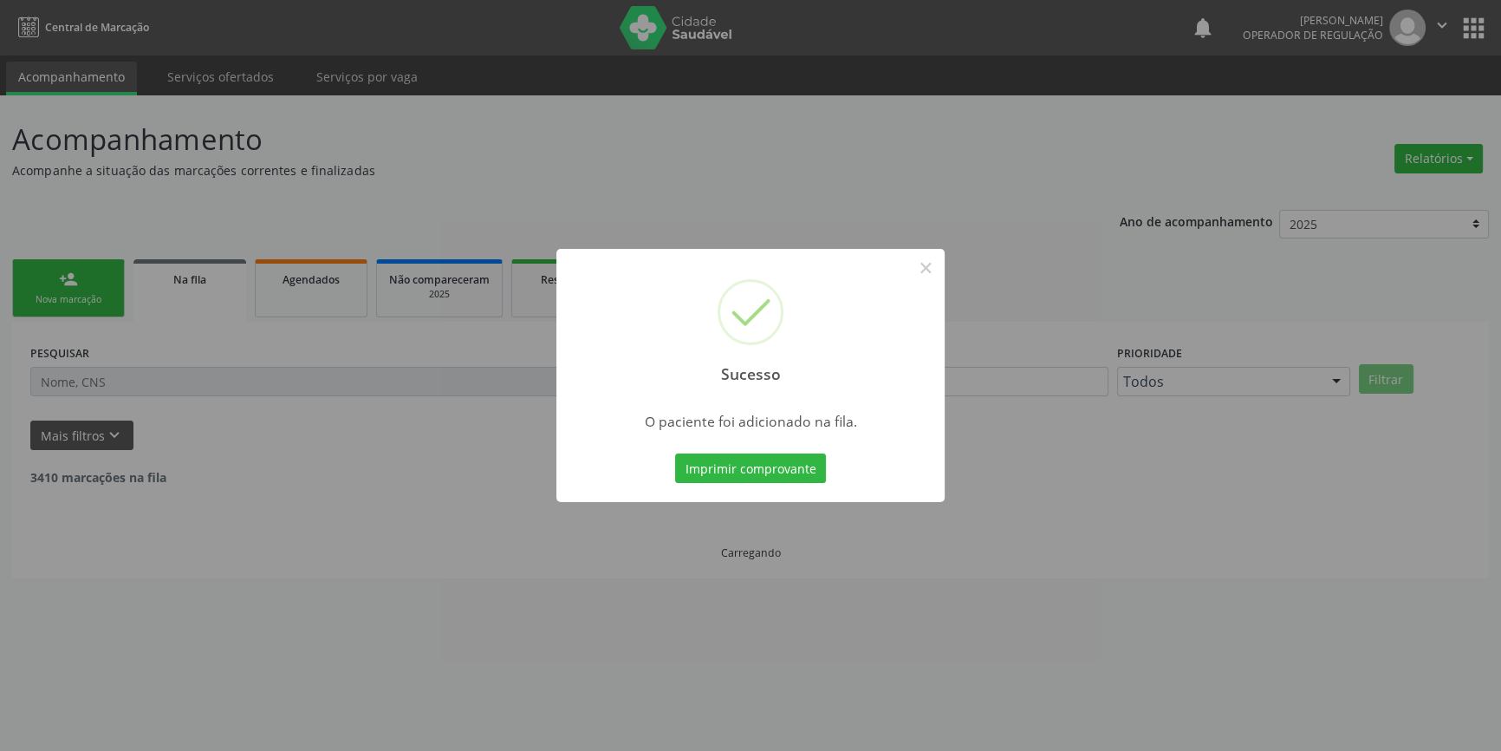
scroll to position [0, 0]
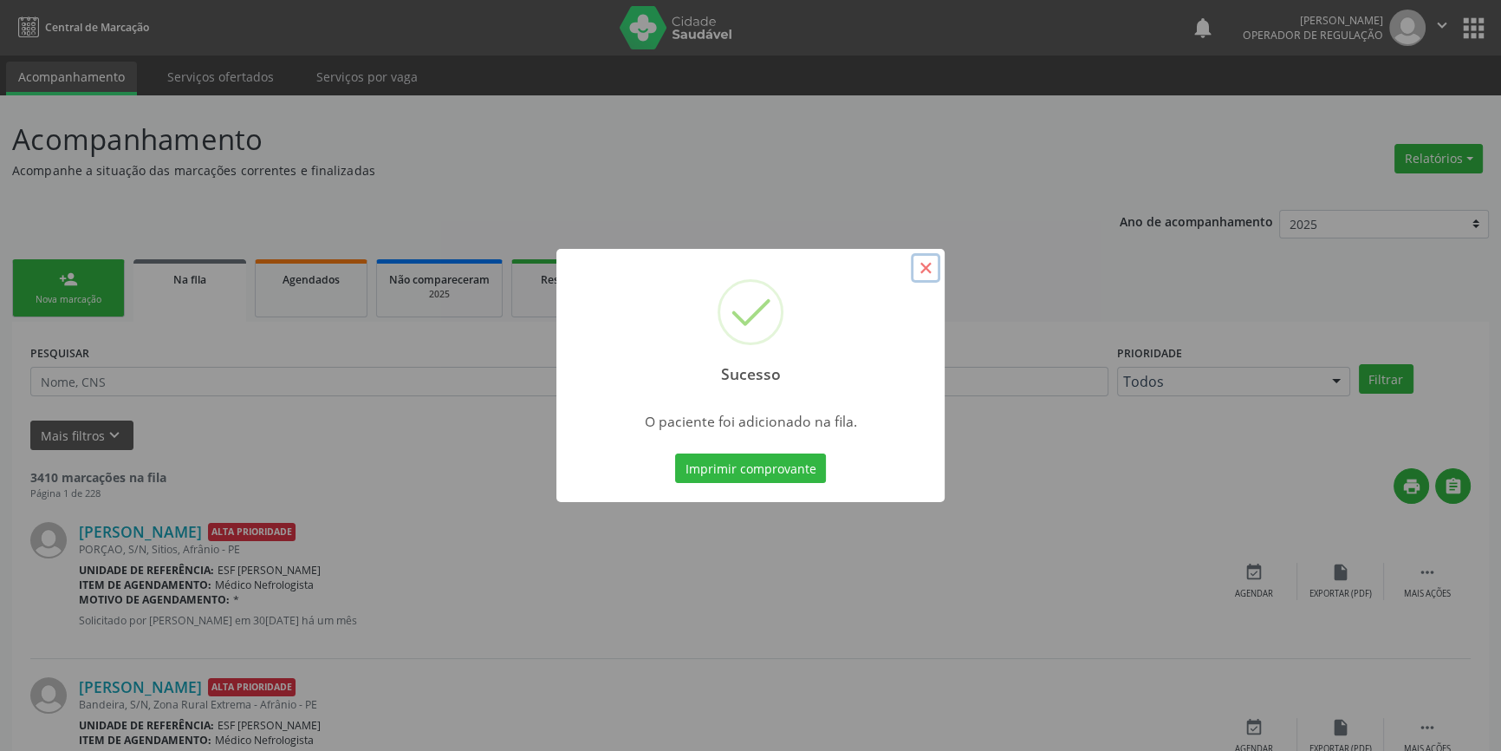
click at [924, 260] on button "×" at bounding box center [925, 267] width 29 height 29
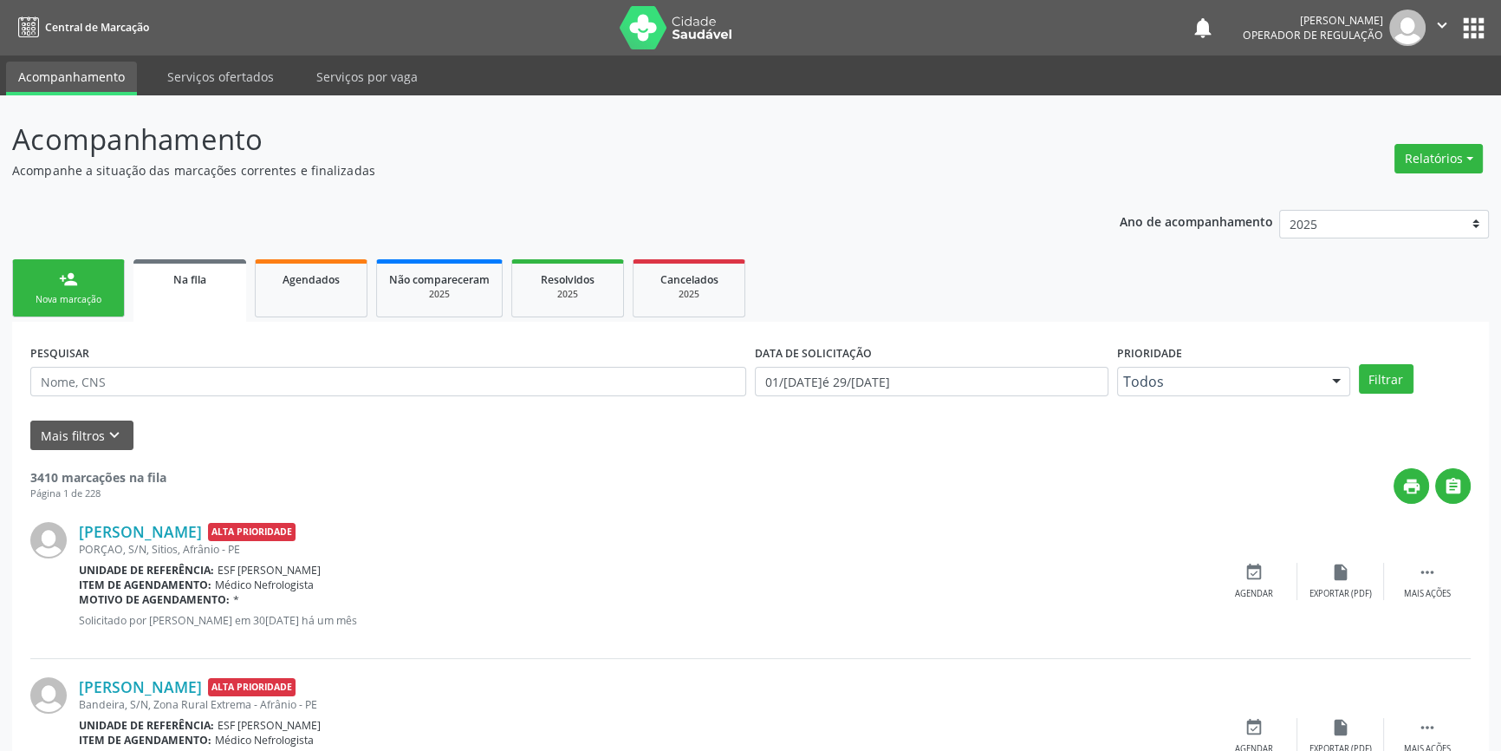
click at [105, 259] on link "person_add Nova marcação" at bounding box center [68, 288] width 113 height 58
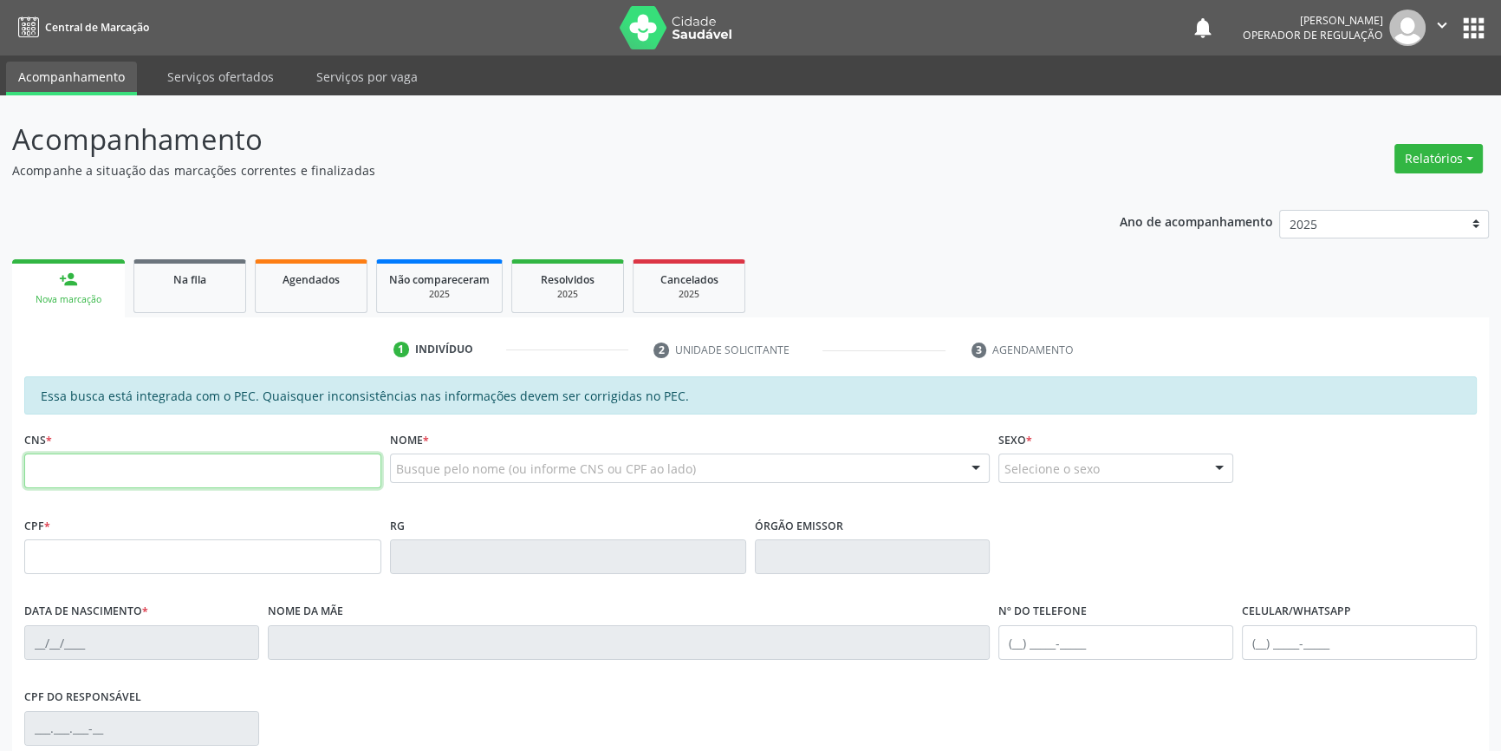
click at [172, 473] on input "text" at bounding box center [202, 470] width 357 height 35
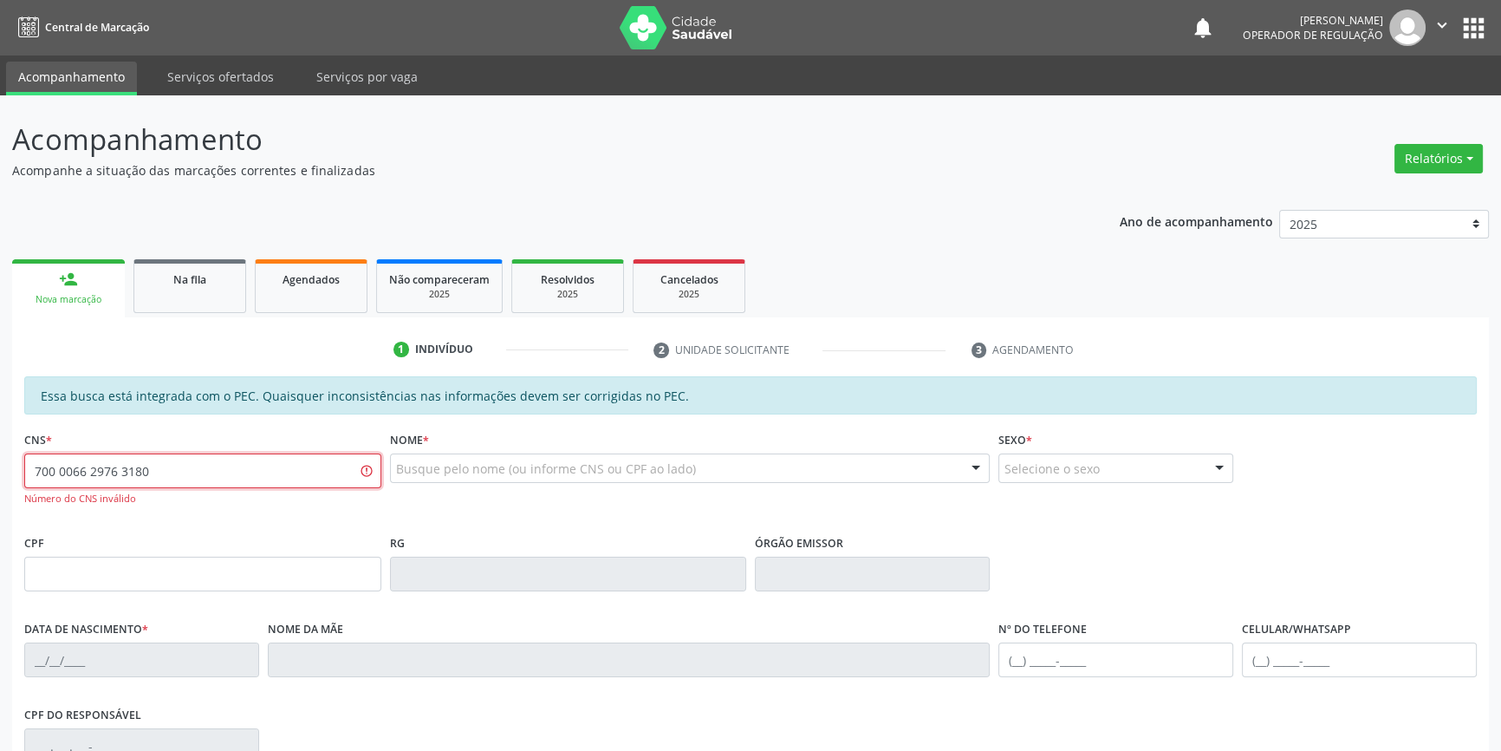
drag, startPoint x: 172, startPoint y: 473, endPoint x: 0, endPoint y: 398, distance: 188.2
click at [0, 398] on div "Acompanhamento Acompanhe a situação das marcações correntes e finalizadas Relat…" at bounding box center [750, 551] width 1501 height 912
type input "700 0062 9763 1802"
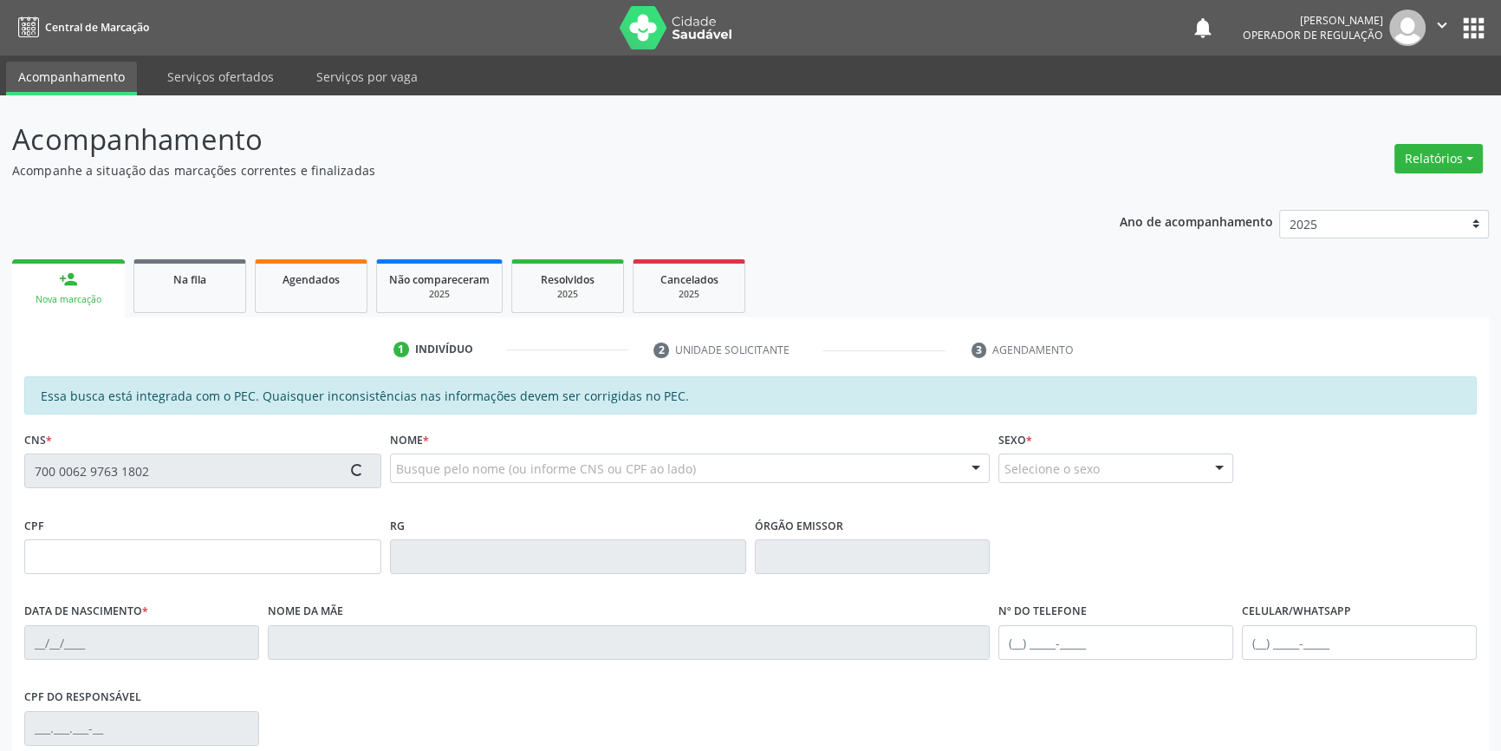
type input "681.105.614-20"
type input "[DATE]"
type input "[PERSON_NAME]"
type input "[PHONE_NUMBER]"
type input "S/N"
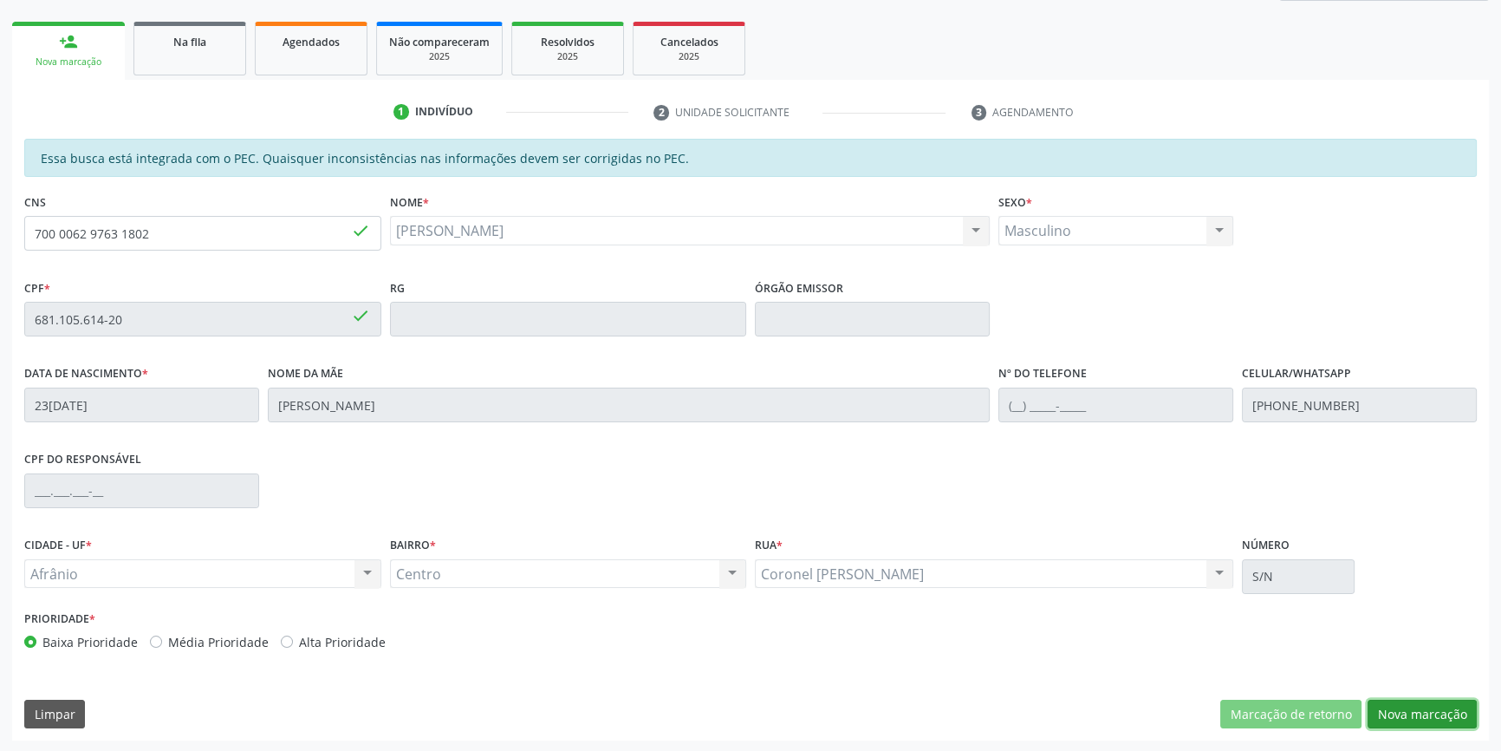
click at [1411, 711] on button "Nova marcação" at bounding box center [1422, 713] width 109 height 29
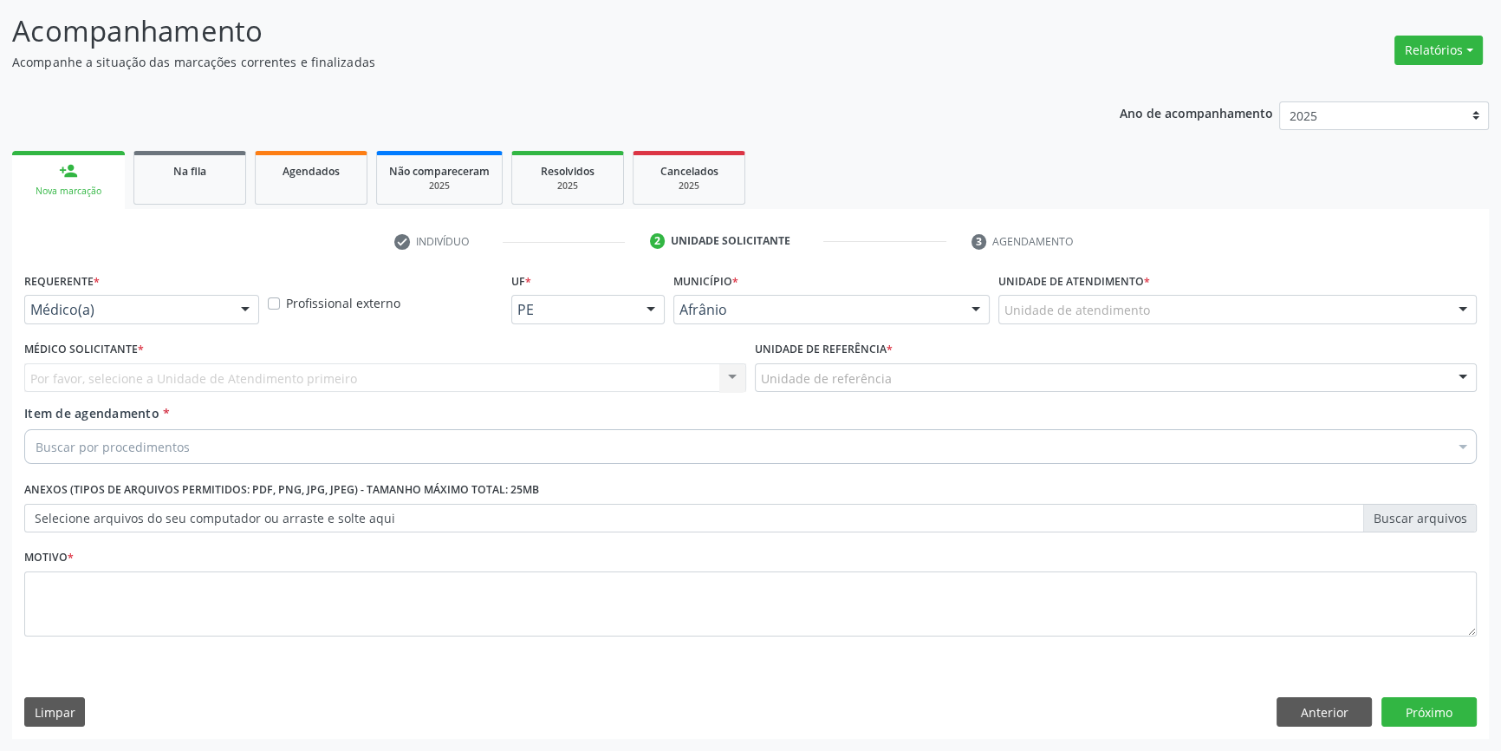
scroll to position [107, 0]
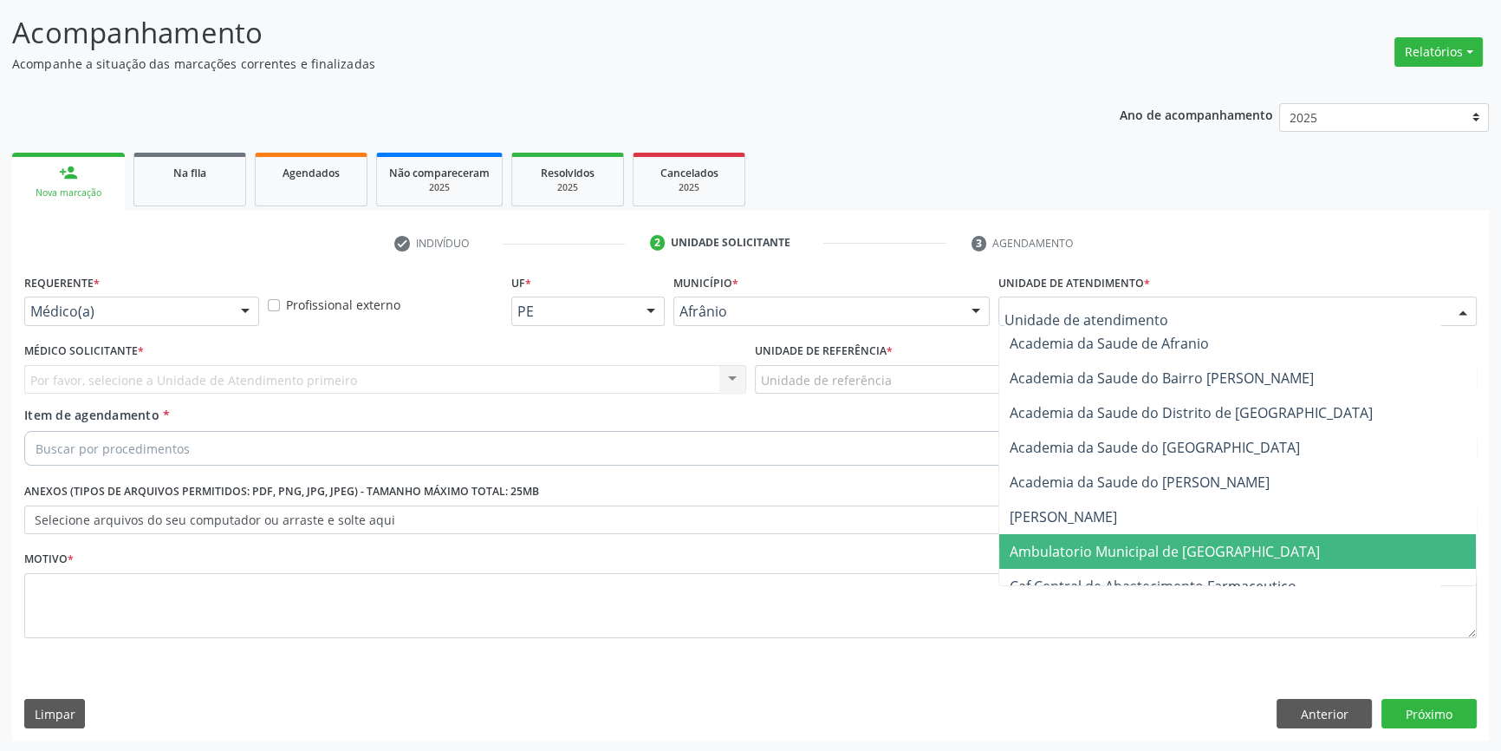
click at [1136, 556] on span "Ambulatorio Municipal de [GEOGRAPHIC_DATA]" at bounding box center [1165, 551] width 310 height 19
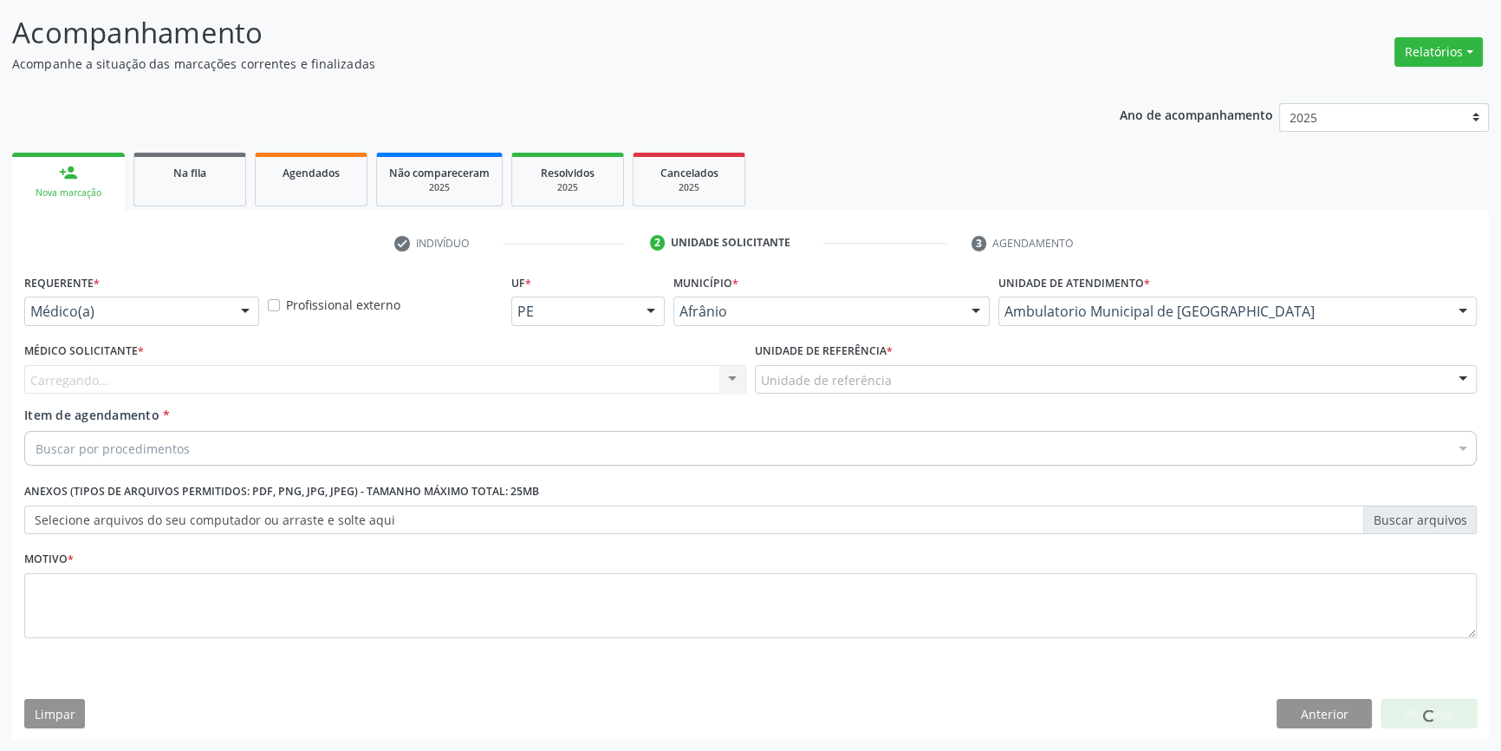
click at [855, 394] on div "Unidade de referência * Unidade de referência ESF de Extrema ESF de Barra das M…" at bounding box center [1116, 372] width 731 height 68
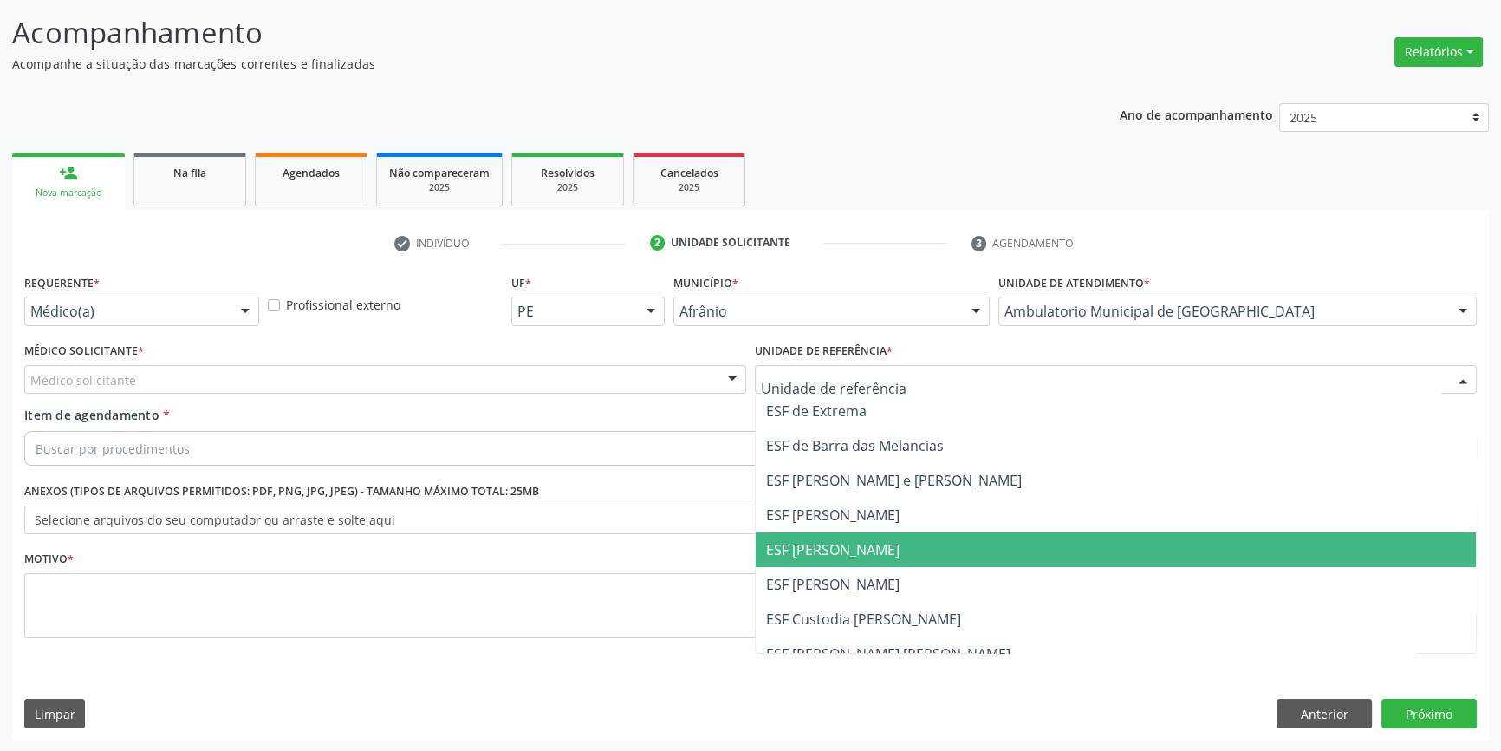
click at [849, 550] on span "ESF [PERSON_NAME]" at bounding box center [832, 549] width 133 height 19
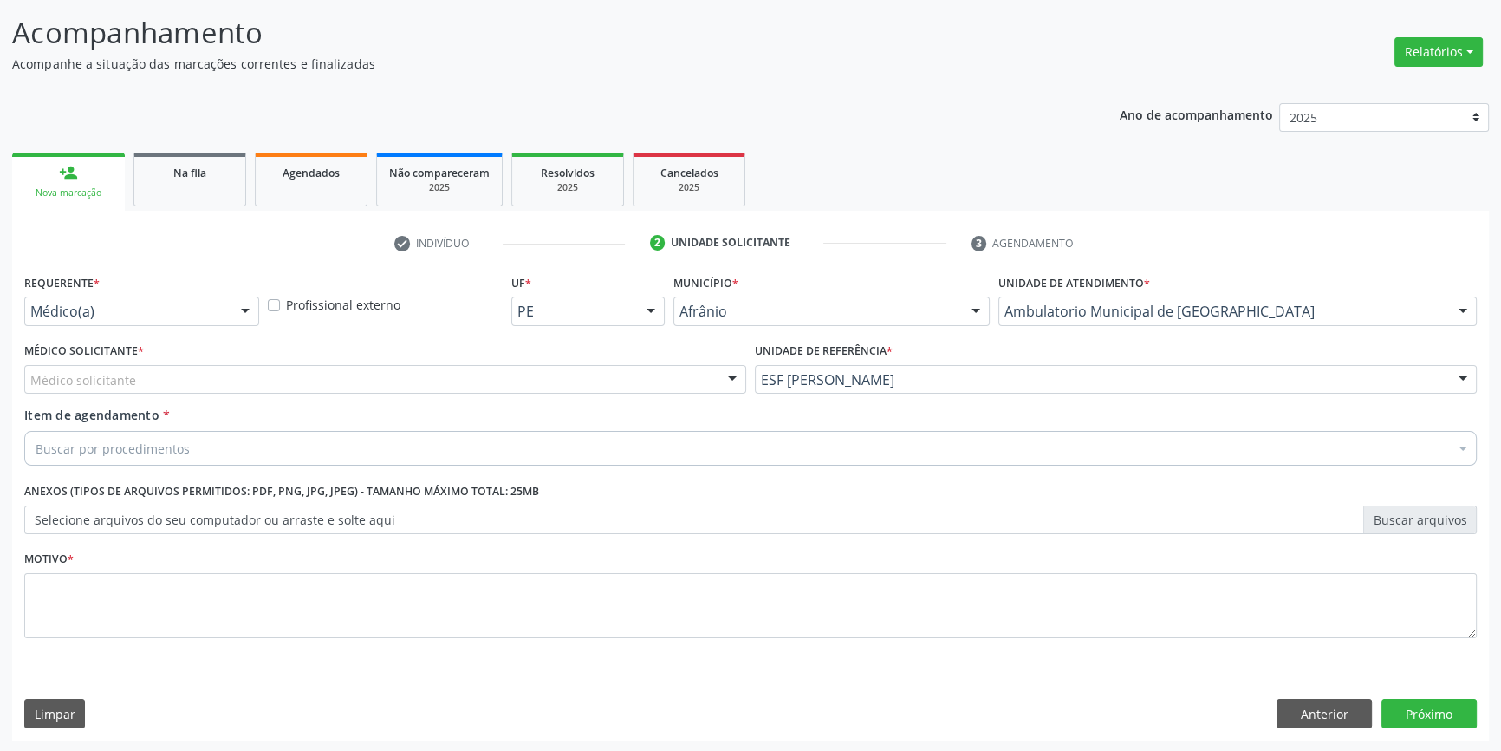
drag, startPoint x: 361, startPoint y: 378, endPoint x: 235, endPoint y: 392, distance: 127.3
click at [315, 381] on div "Médico solicitante" at bounding box center [385, 379] width 722 height 29
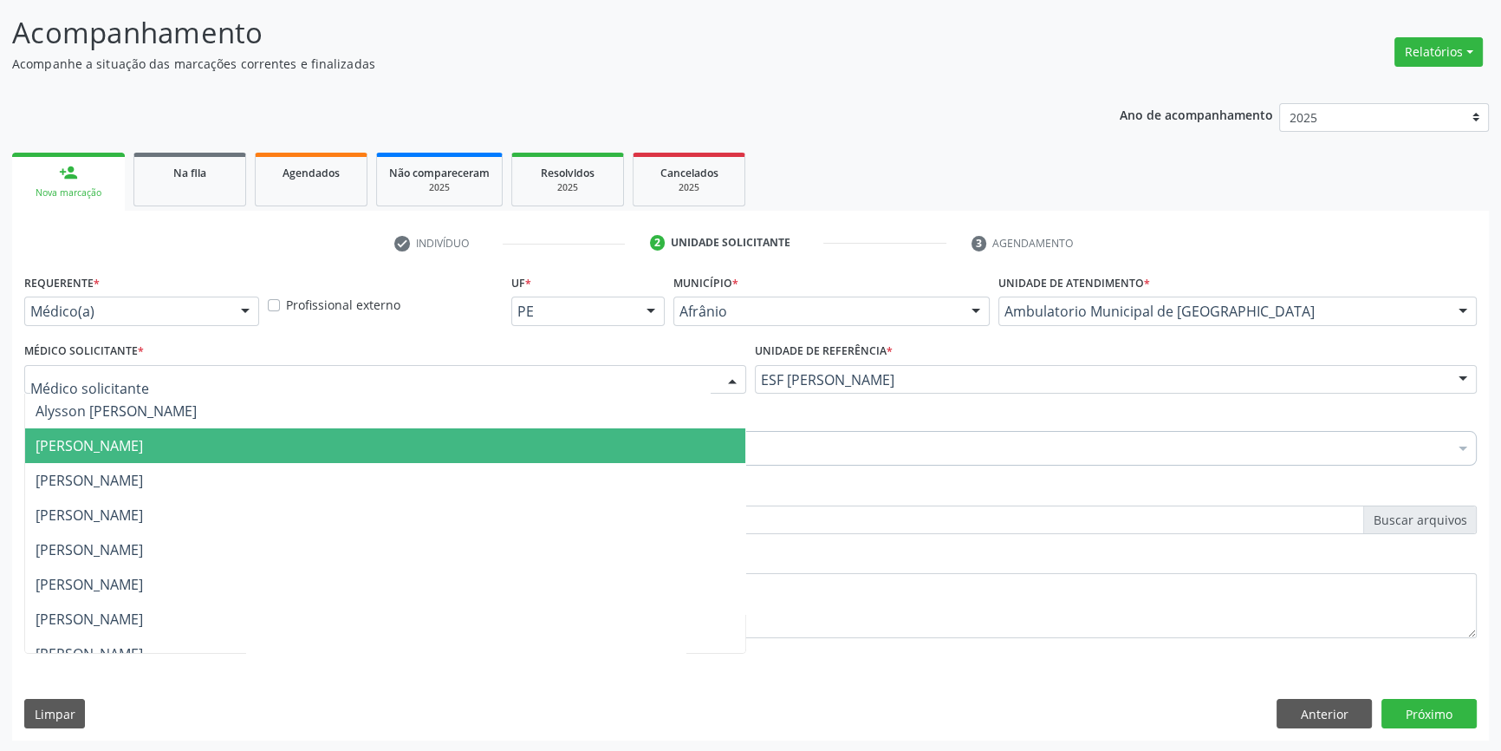
click at [140, 439] on span "[PERSON_NAME]" at bounding box center [89, 445] width 107 height 19
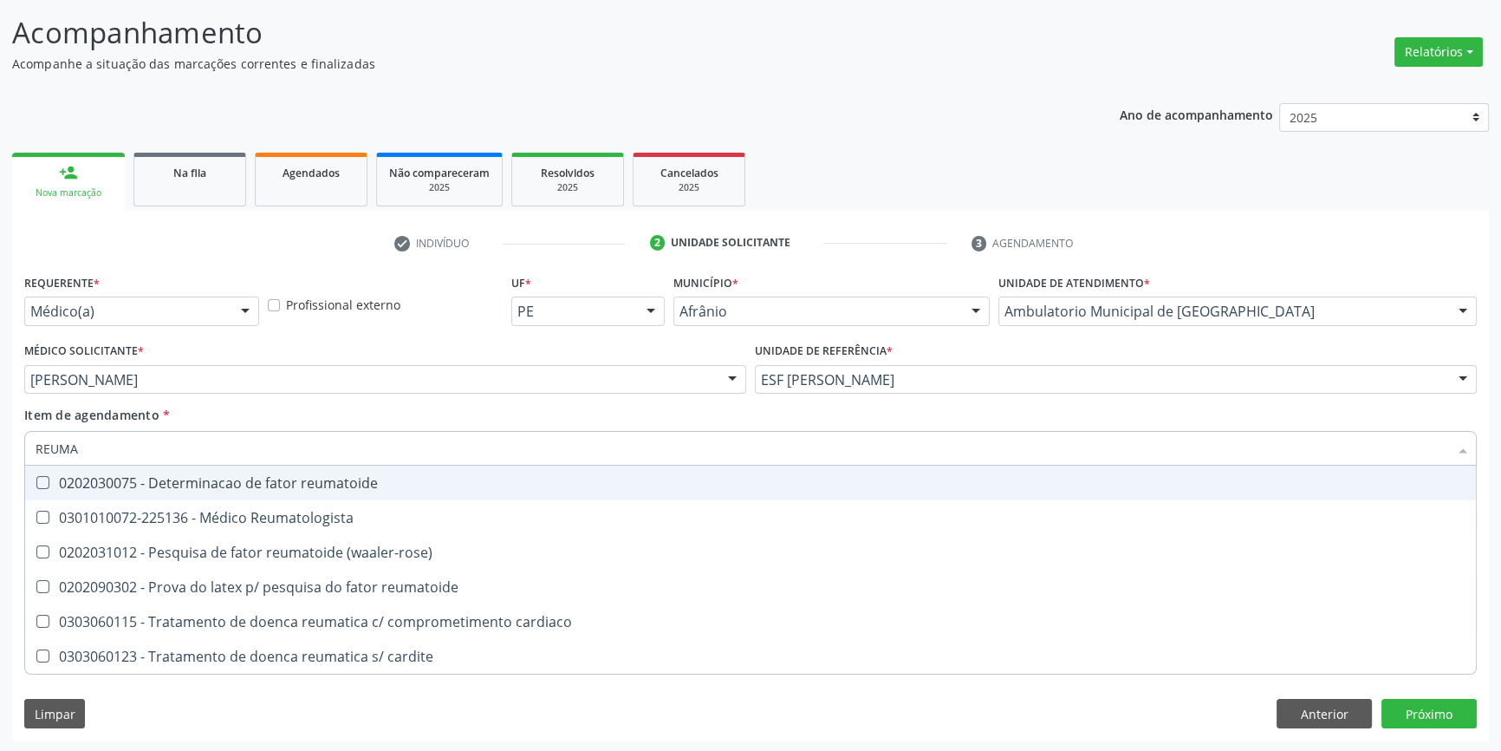
type input "REUMAT"
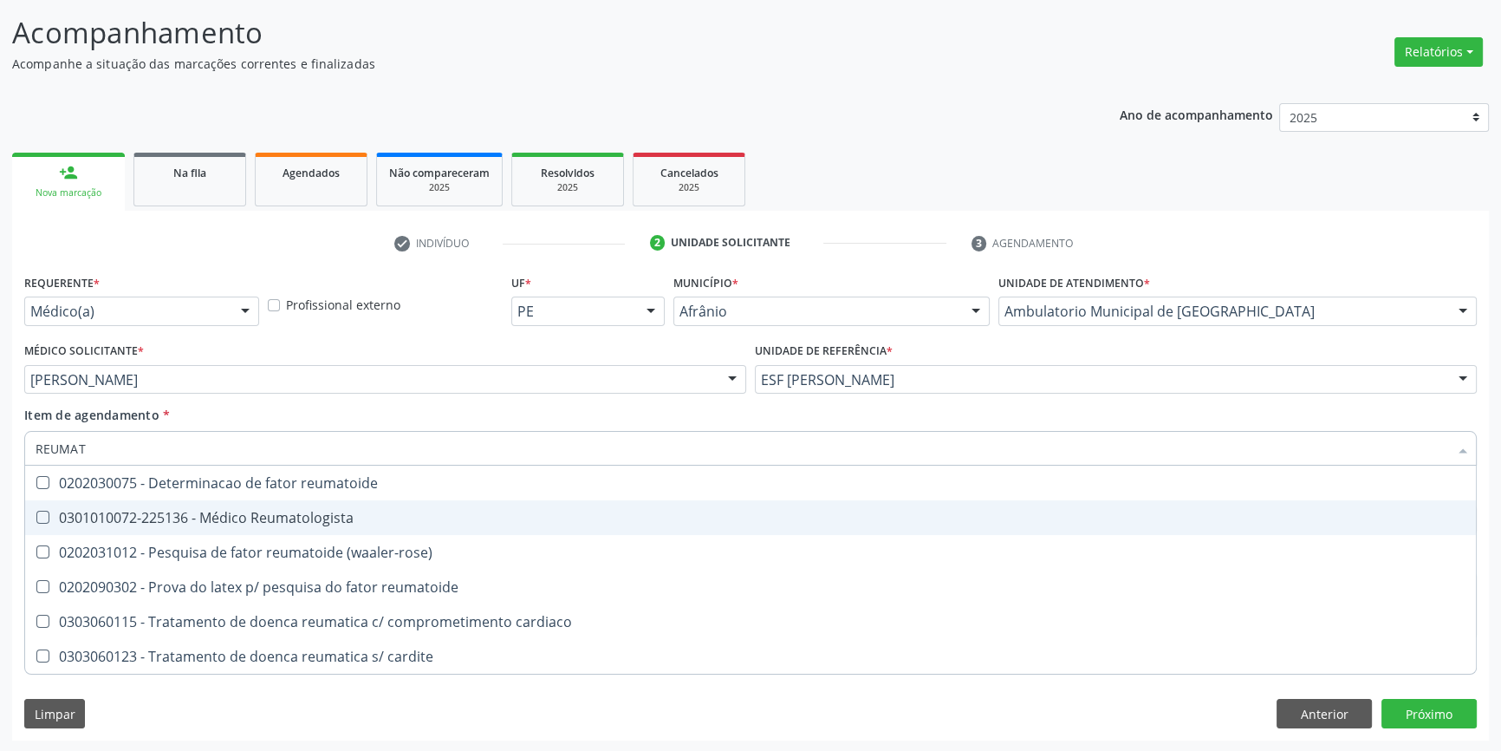
click at [283, 517] on div "0301010072-225136 - Médico Reumatologista" at bounding box center [751, 517] width 1430 height 14
checkbox Reumatologista "true"
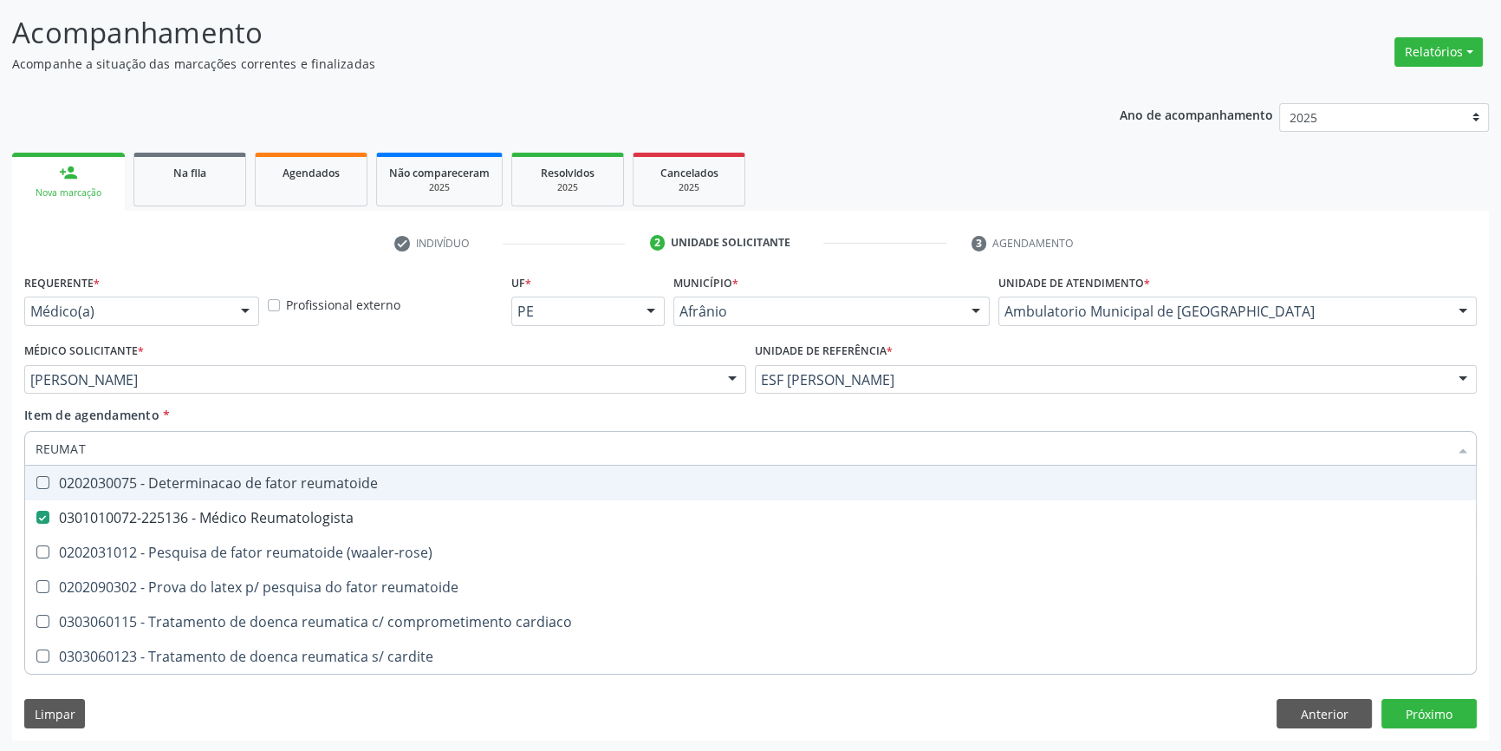
click at [295, 426] on div "Item de agendamento * REUMAT Desfazer seleção 0202030075 - Determinacao de fato…" at bounding box center [750, 433] width 1453 height 55
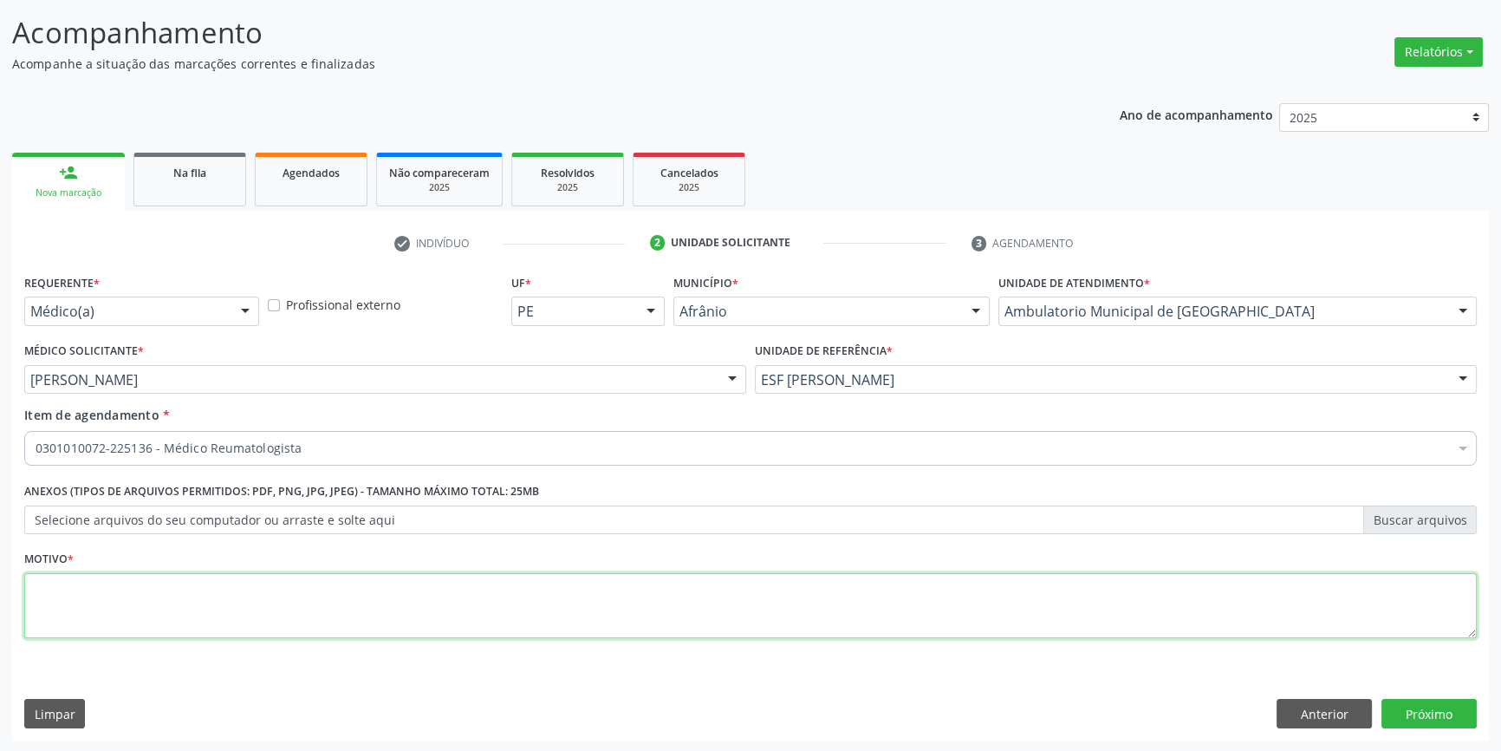
click at [254, 588] on textarea at bounding box center [750, 606] width 1453 height 66
type textarea "RETORNO"
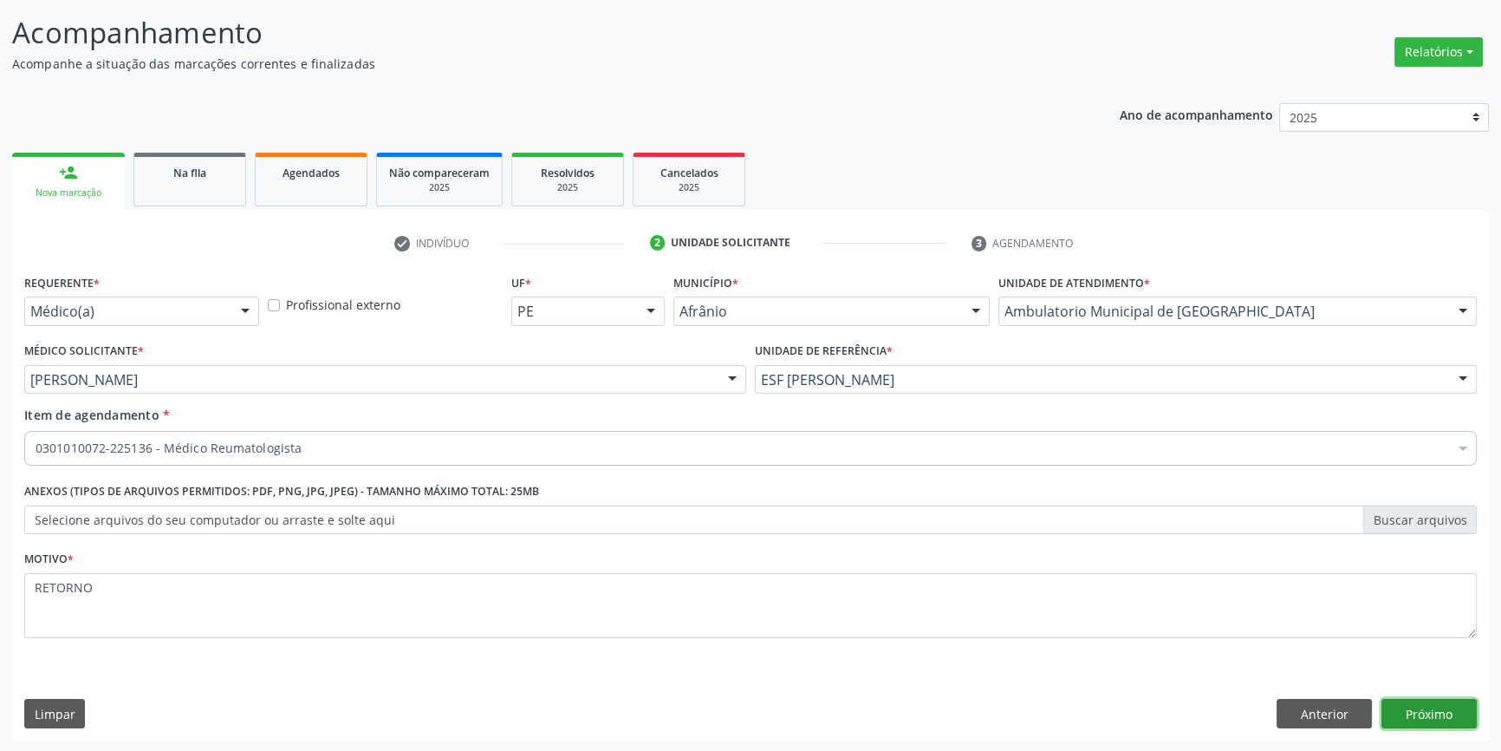
click at [1454, 702] on button "Próximo" at bounding box center [1429, 713] width 95 height 29
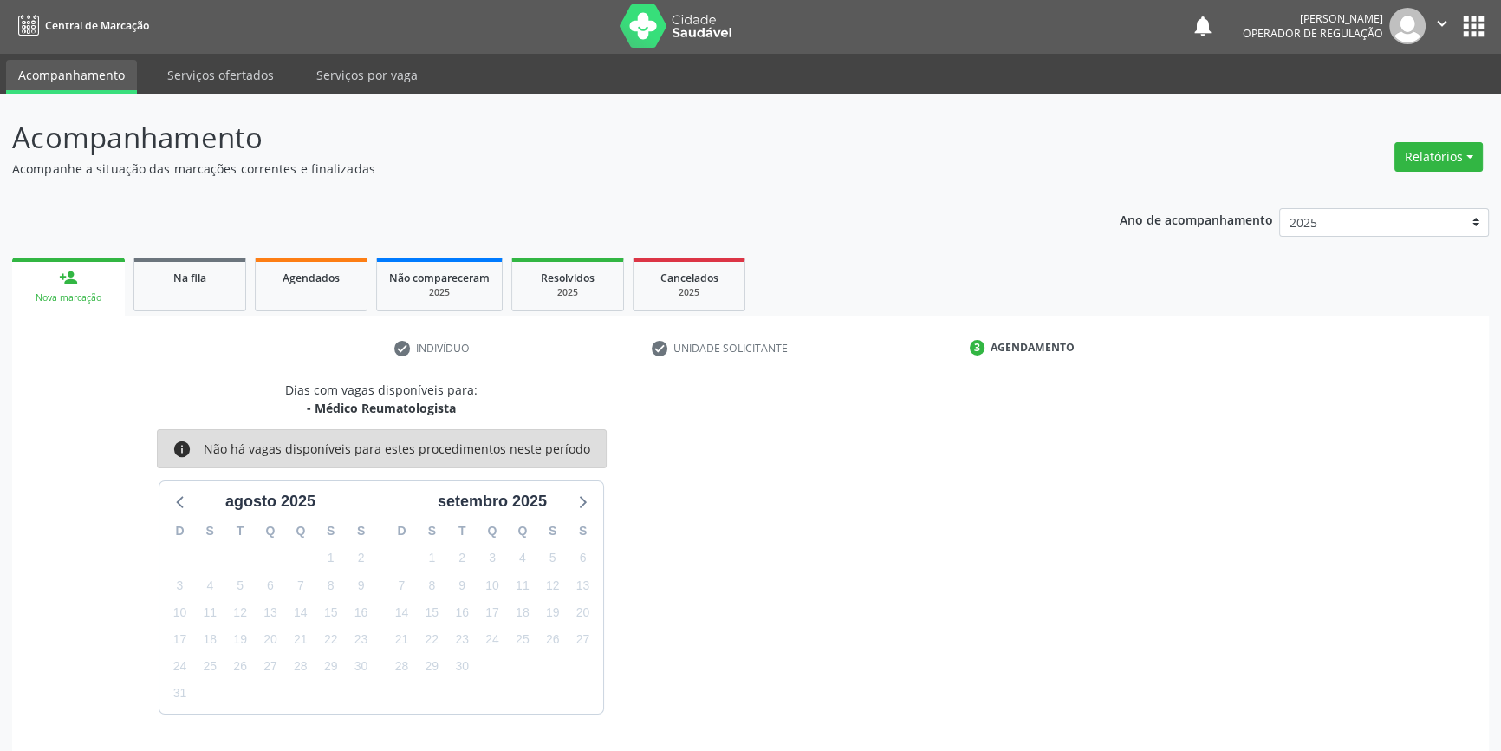
scroll to position [53, 0]
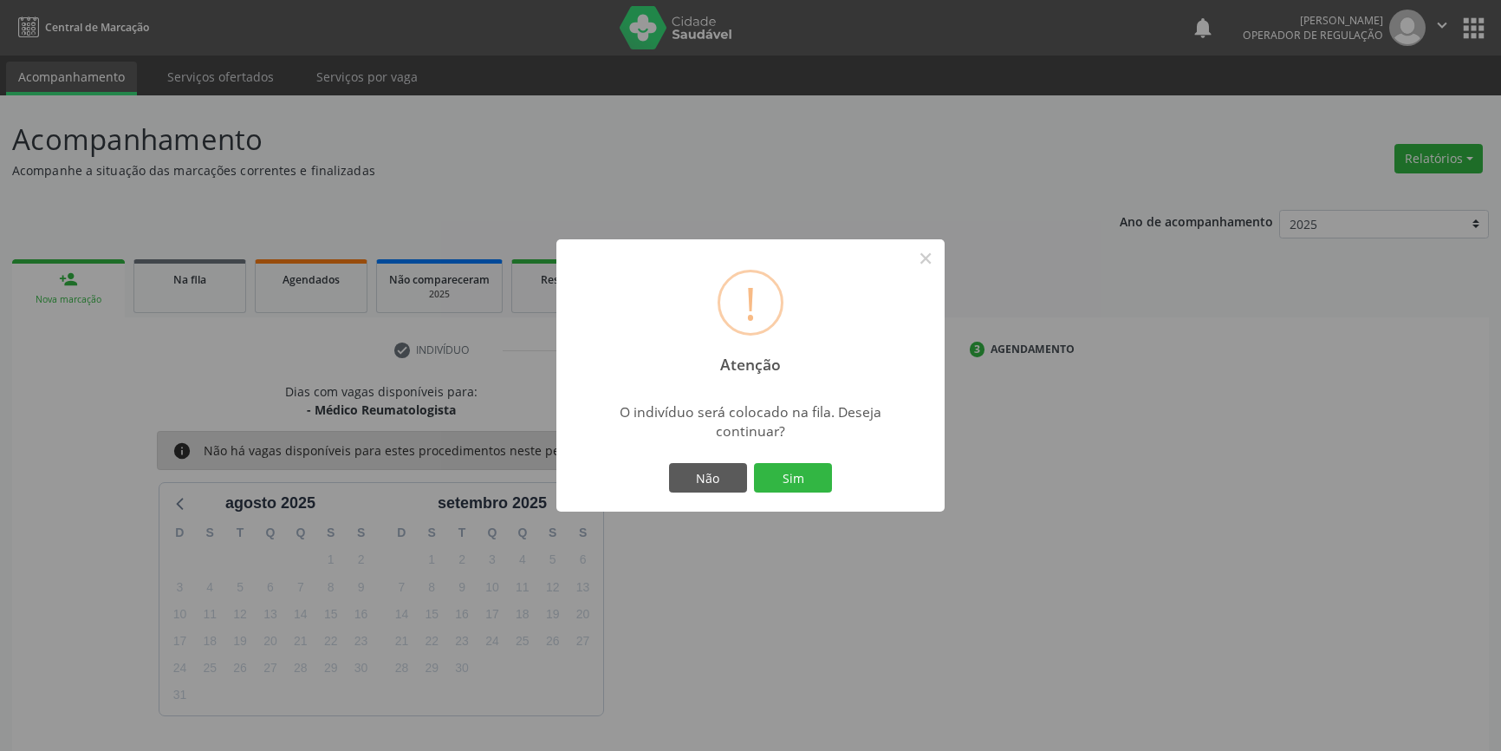
click at [790, 480] on button "Sim" at bounding box center [793, 477] width 78 height 29
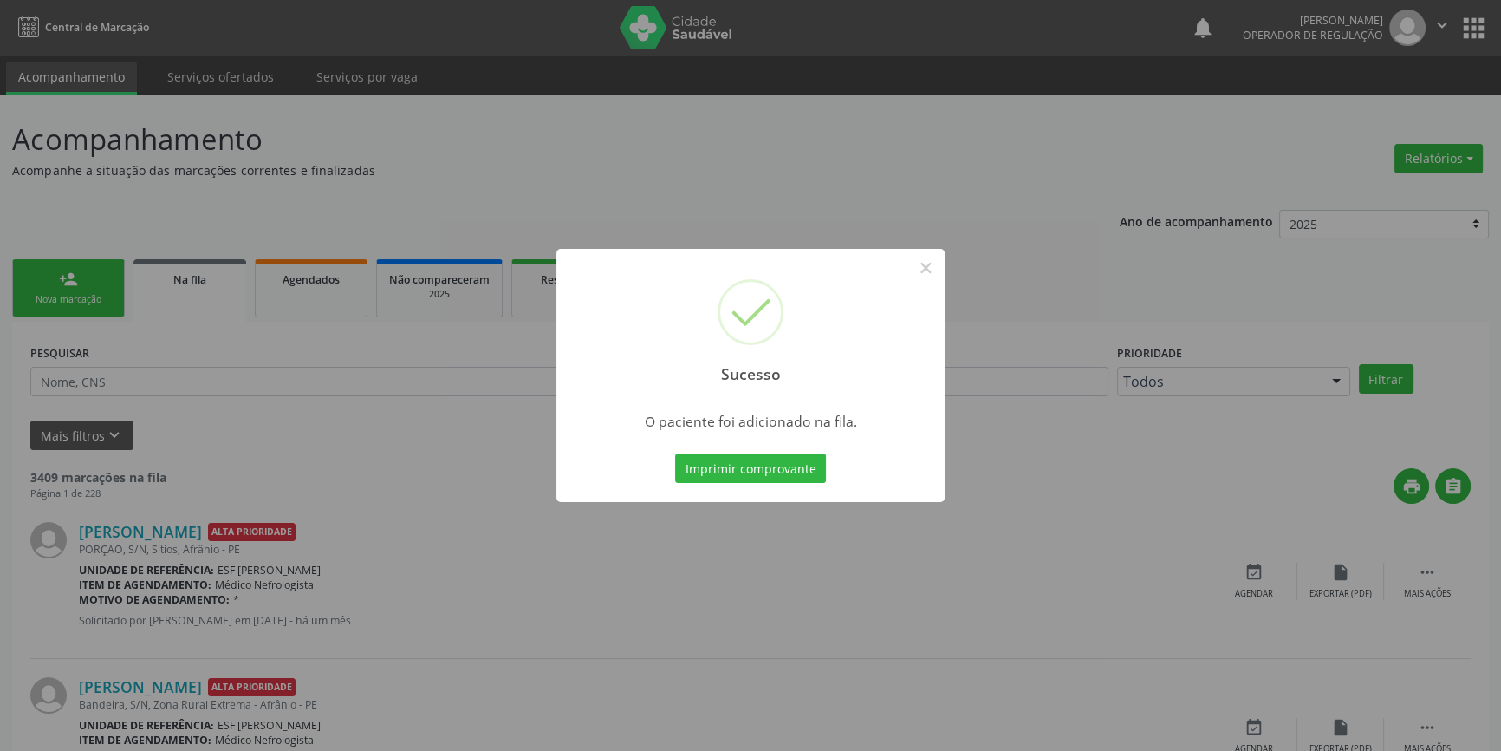
click at [543, 286] on div "Sucesso × O paciente foi adicionado na fila. Imprimir comprovante Cancel" at bounding box center [750, 375] width 1501 height 751
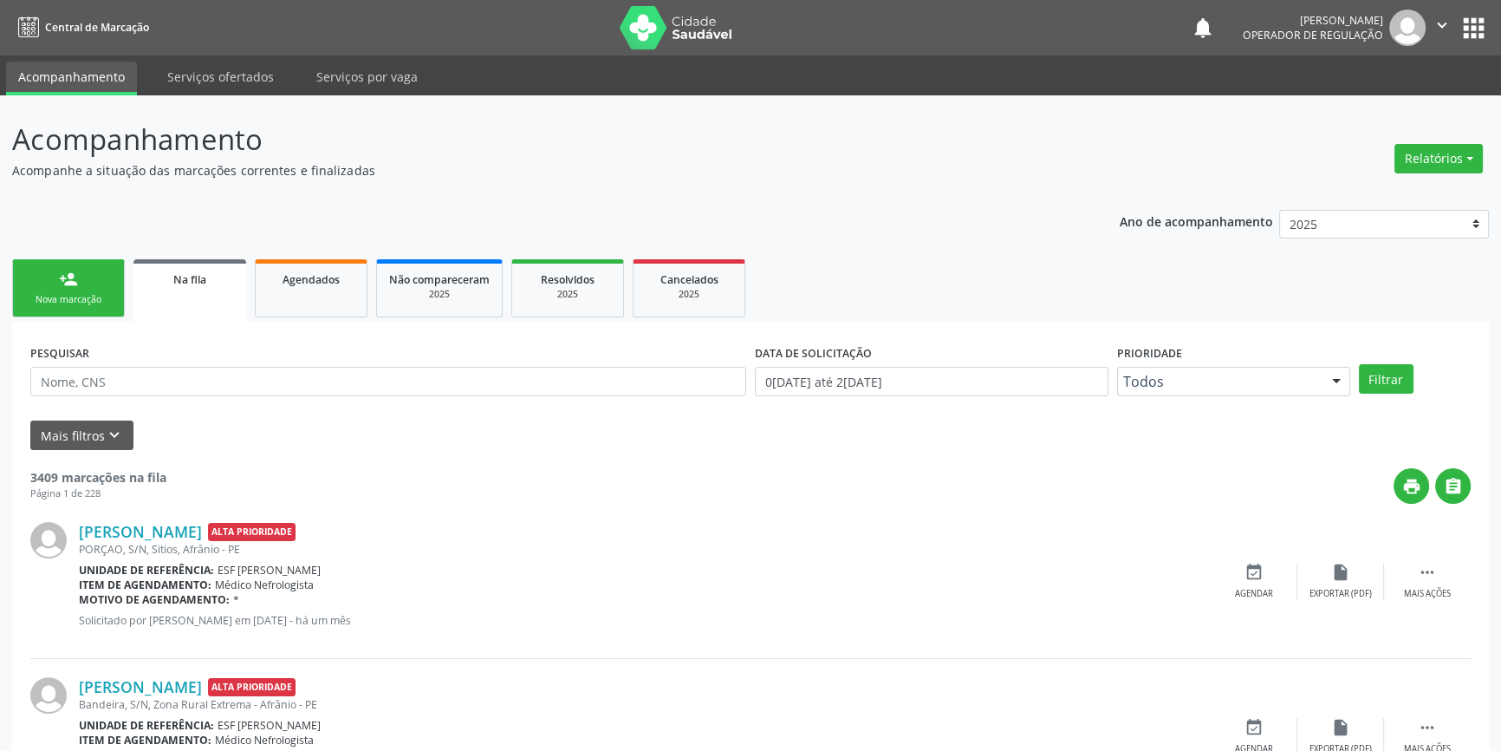
click at [94, 290] on link "person_add Nova marcação" at bounding box center [68, 288] width 113 height 58
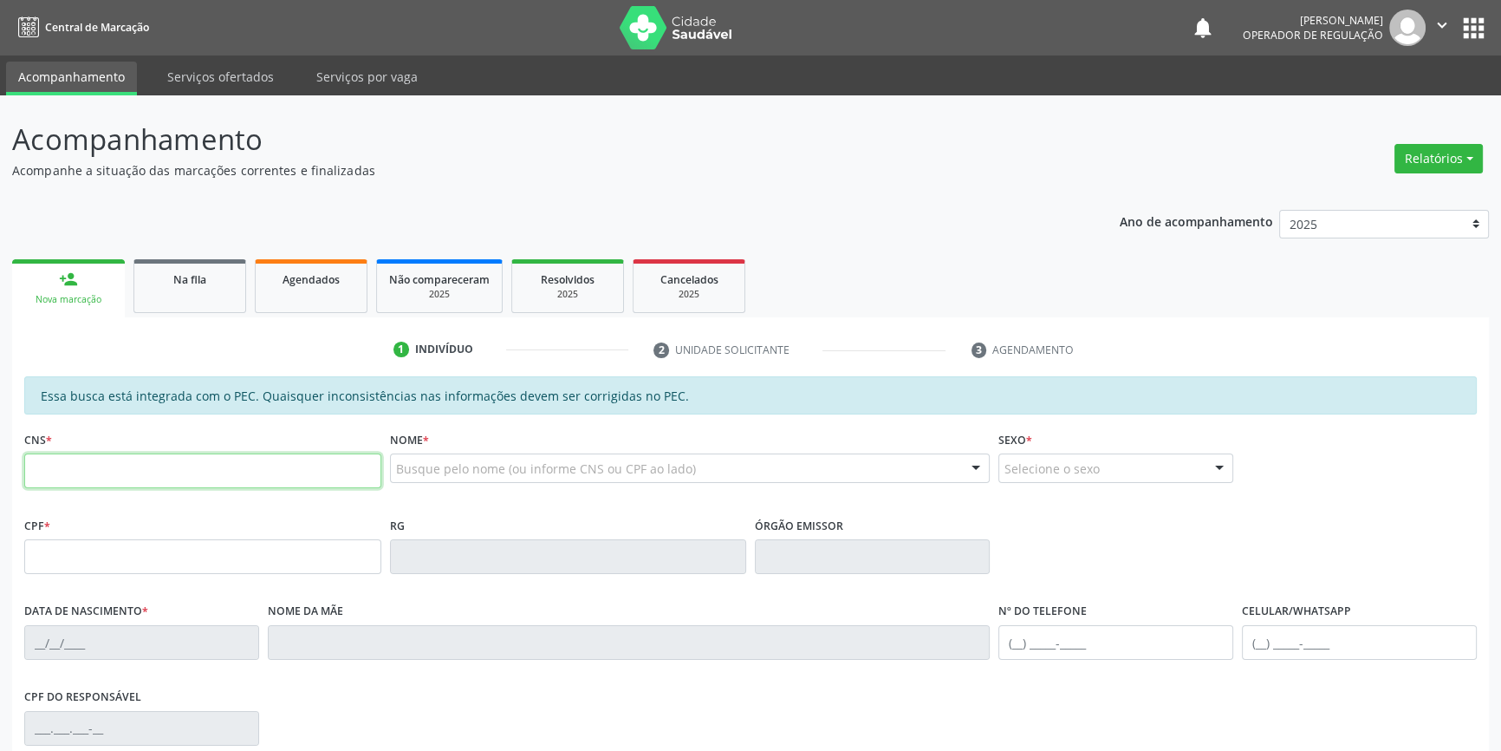
click at [159, 469] on input "text" at bounding box center [202, 470] width 357 height 35
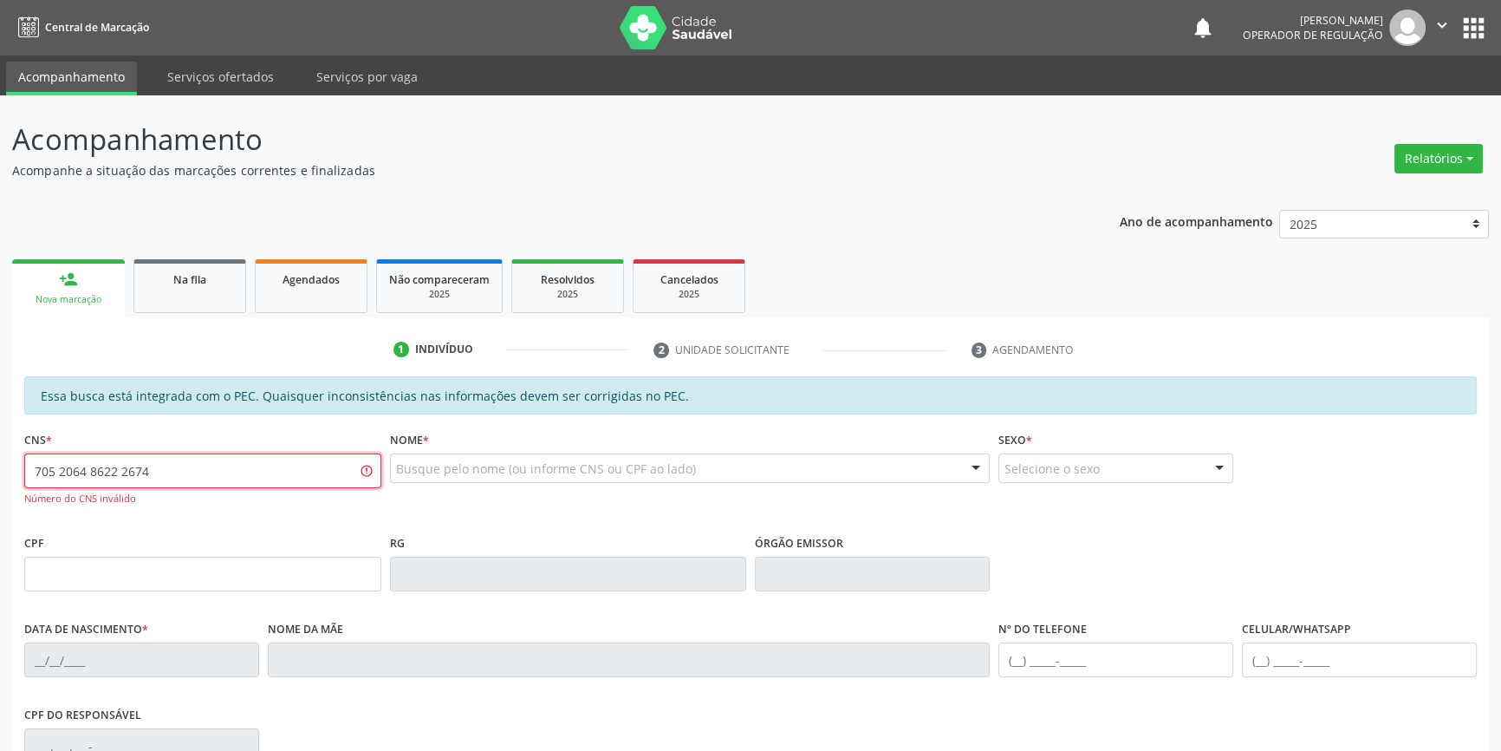
type input "705 2064 8622 2674"
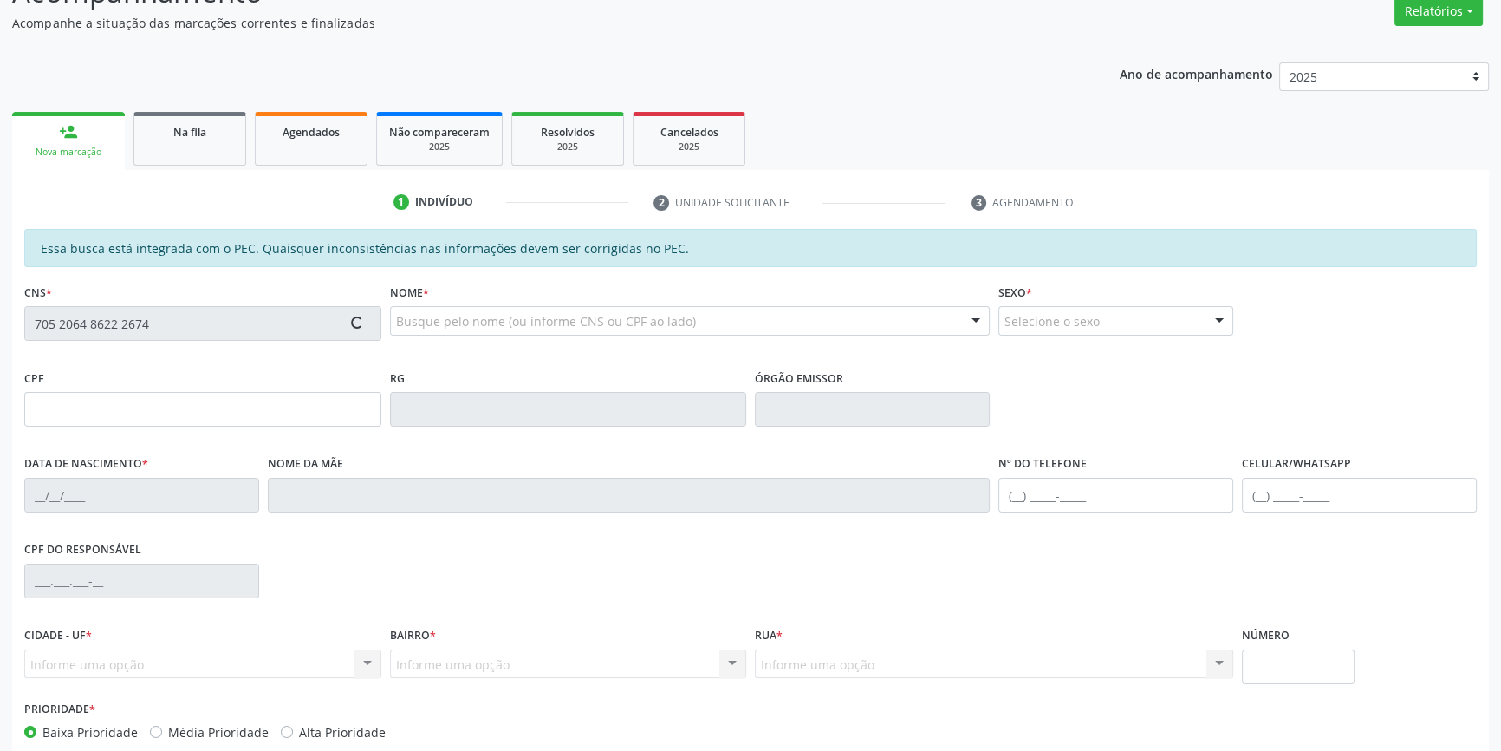
scroll to position [237, 0]
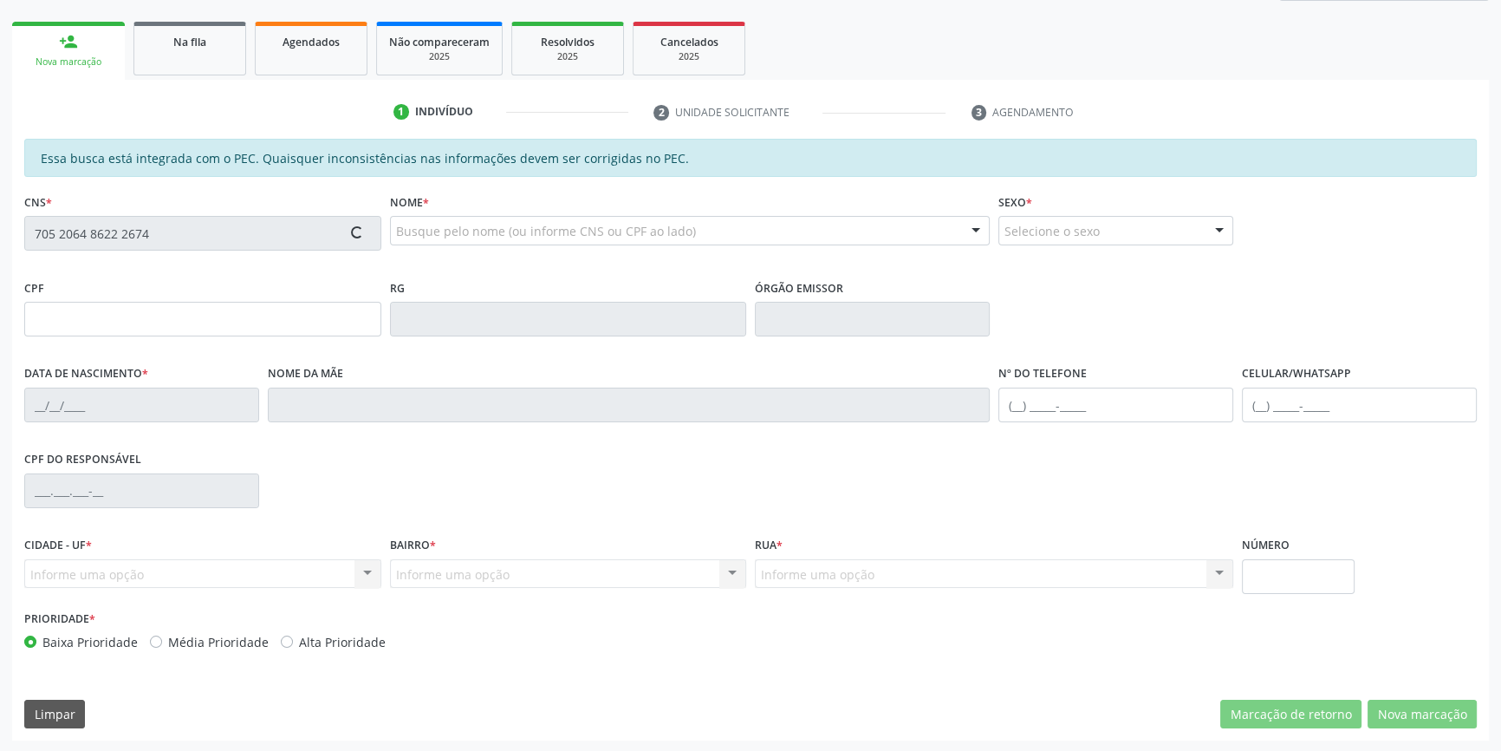
type input "681.105.374-72"
type input "13[DATE]"
type input "[PERSON_NAME]"
type input "[PHONE_NUMBER]"
type input "S/N"
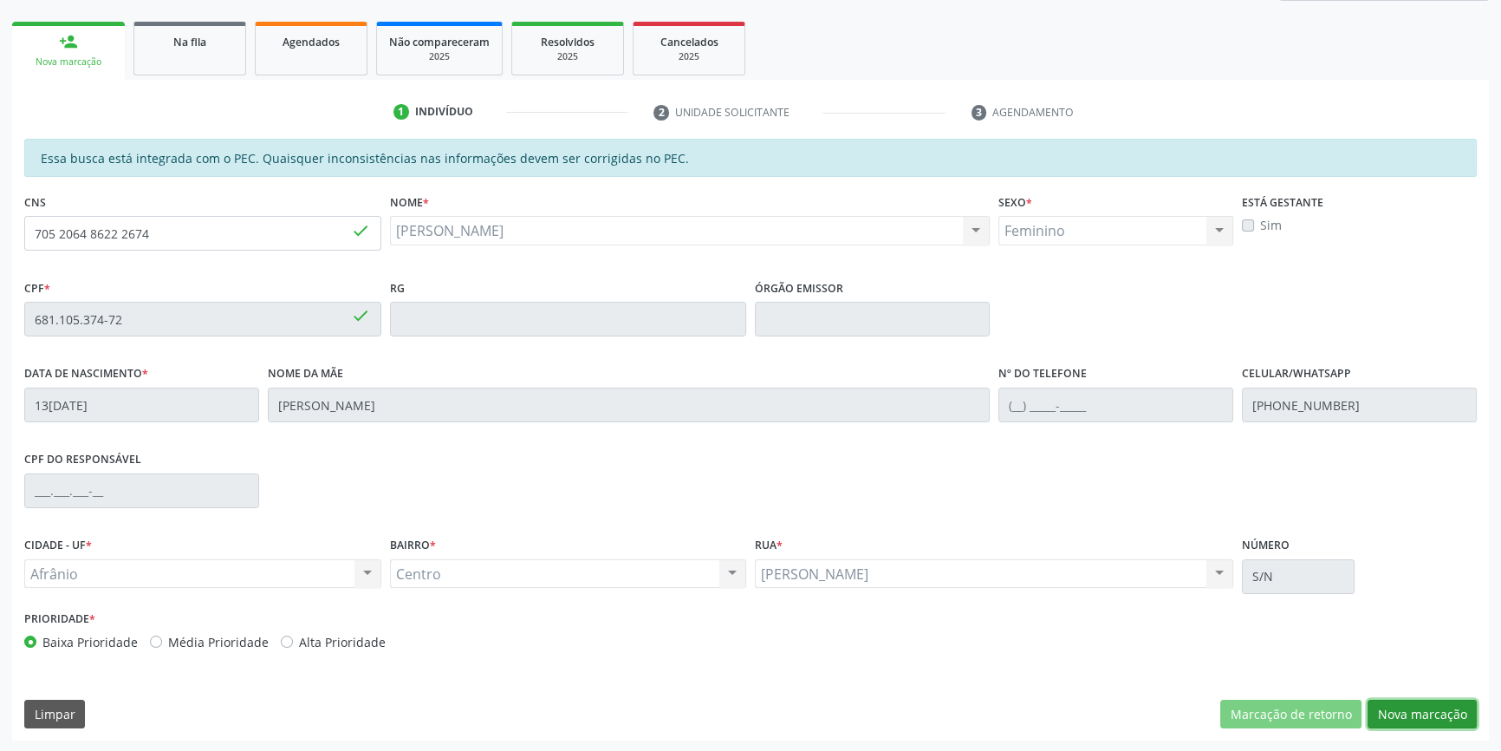
click at [1434, 715] on button "Nova marcação" at bounding box center [1422, 713] width 109 height 29
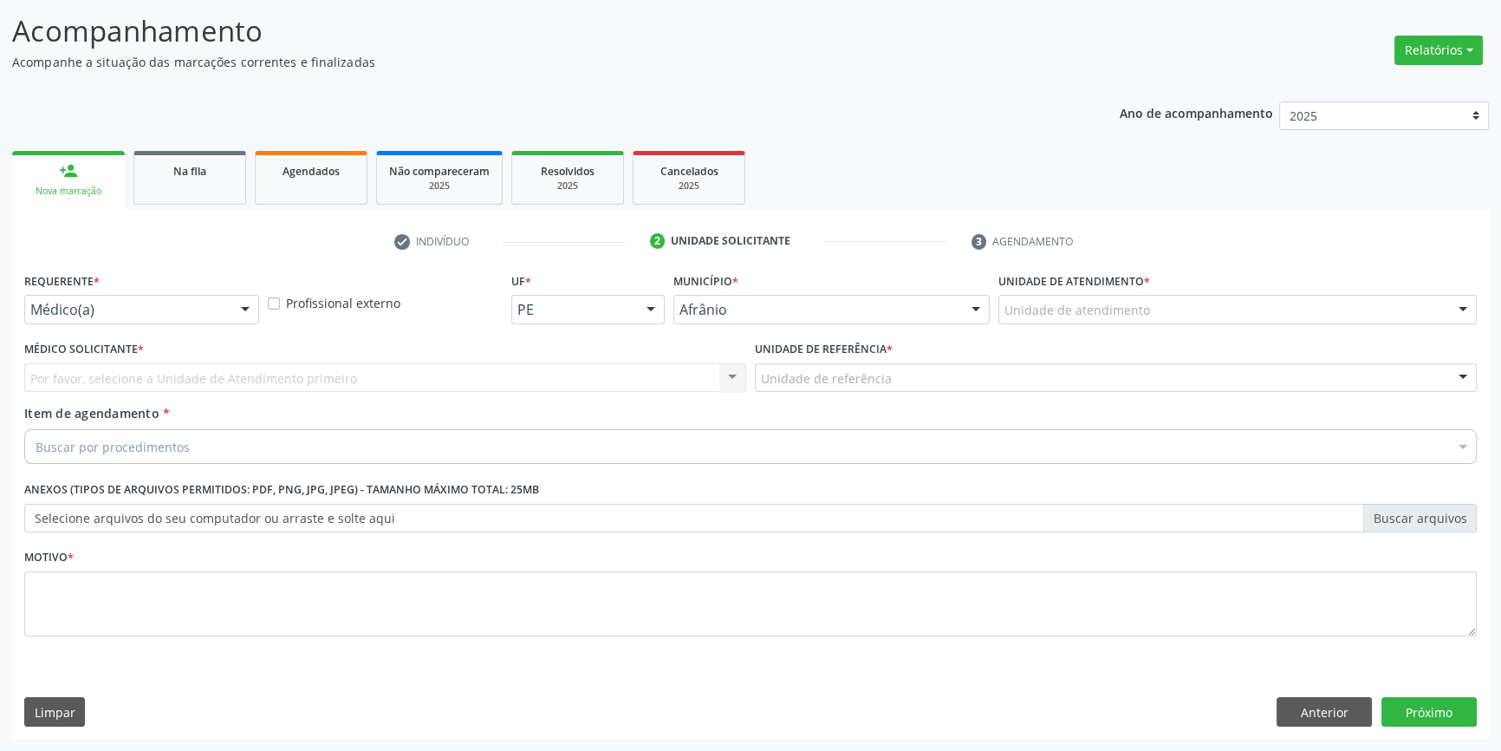
scroll to position [107, 0]
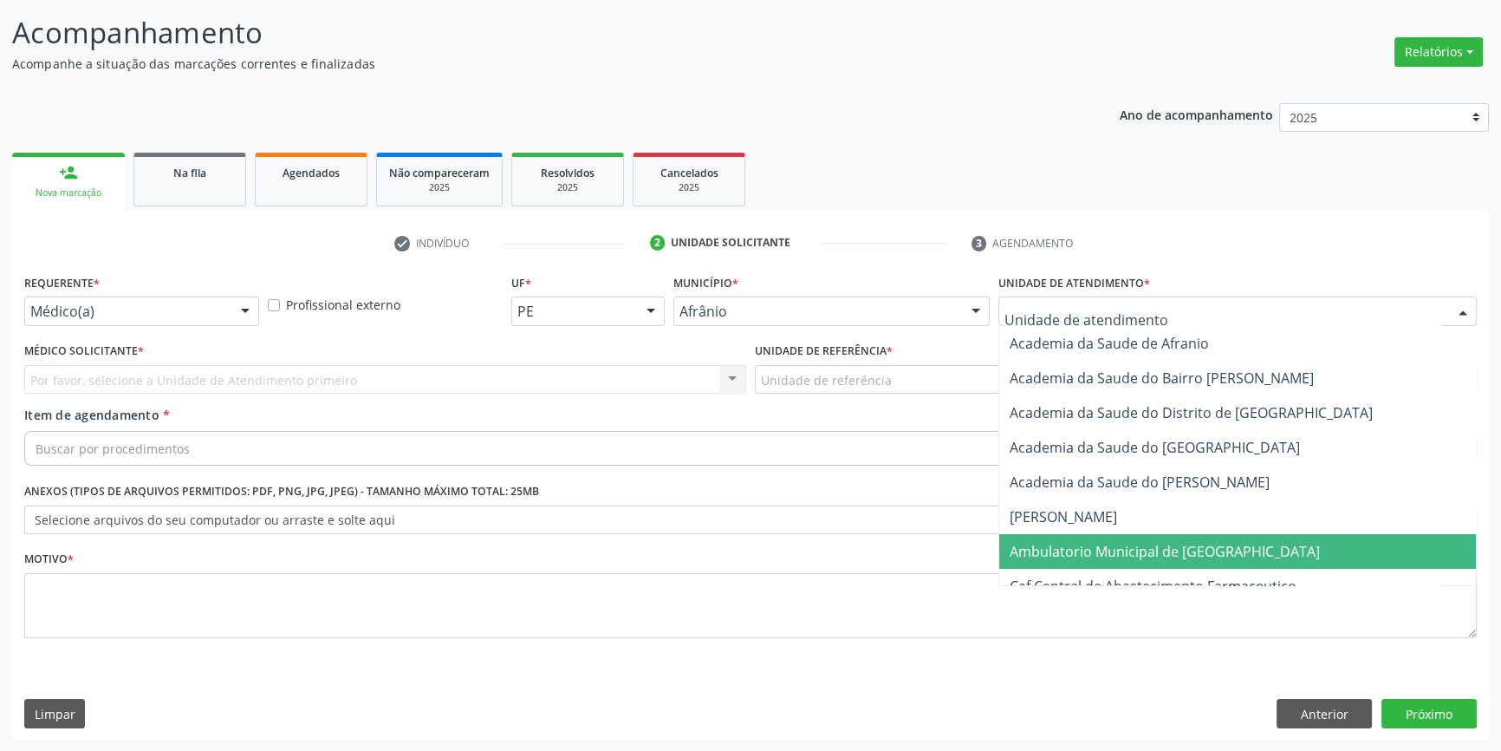
click at [1154, 547] on span "Ambulatorio Municipal de [GEOGRAPHIC_DATA]" at bounding box center [1165, 551] width 310 height 19
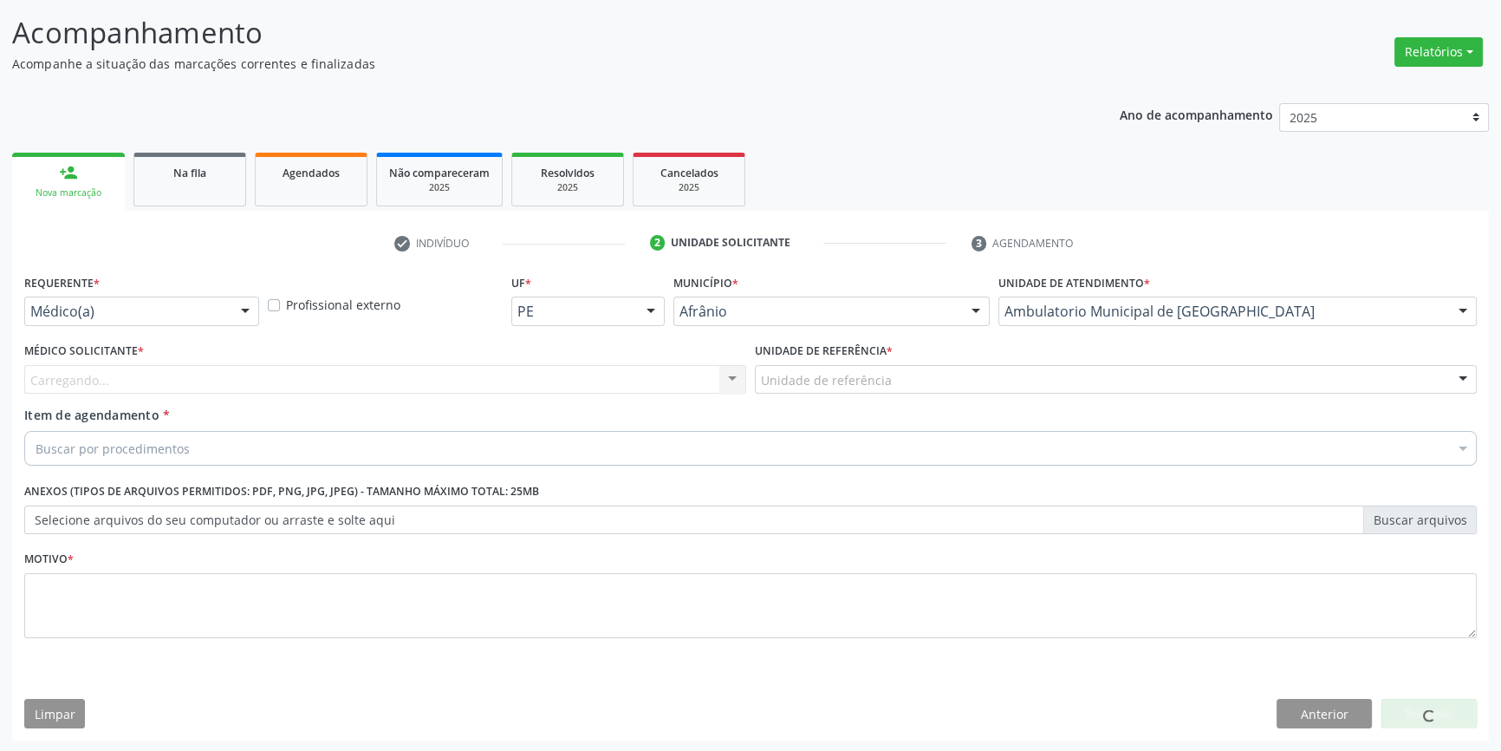
click at [895, 373] on div "Unidade de referência" at bounding box center [1116, 379] width 722 height 29
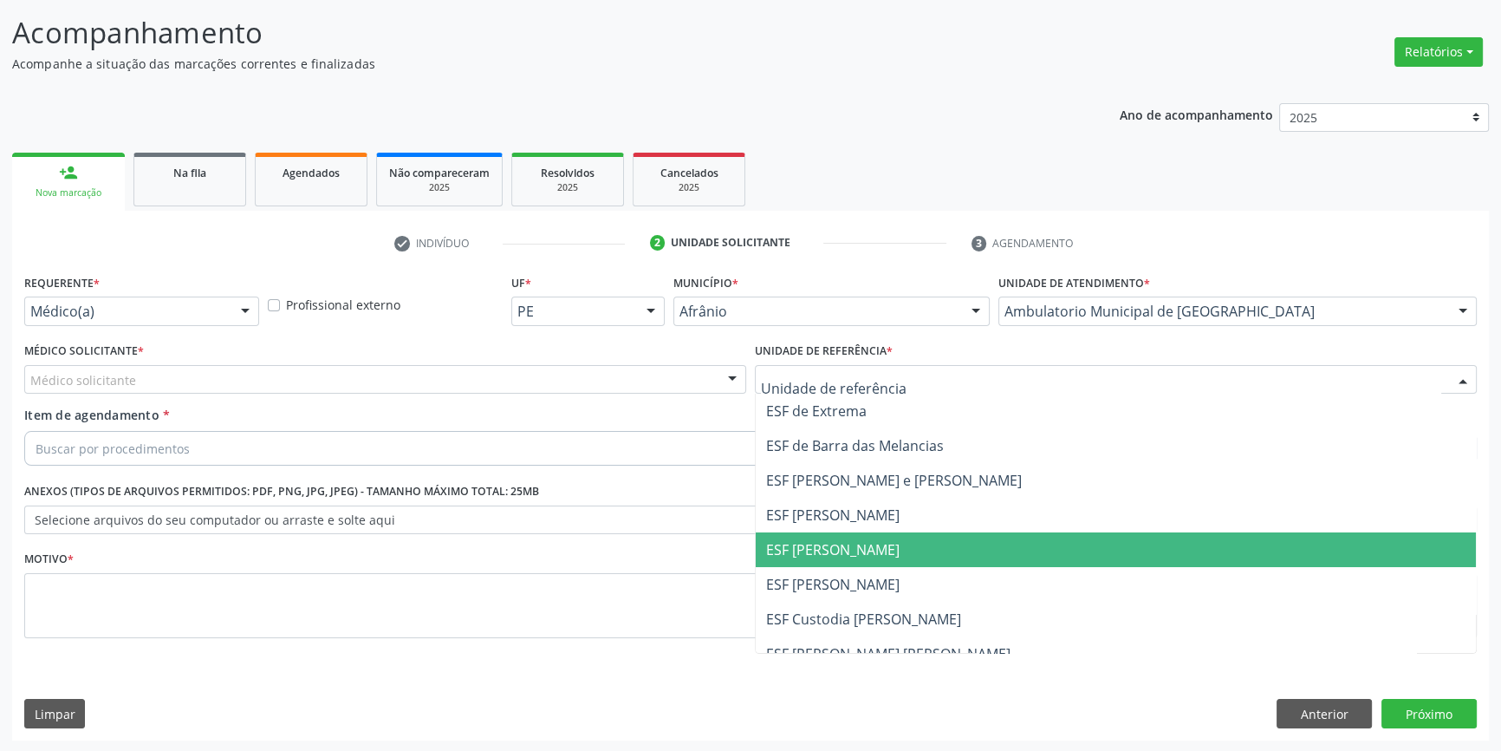
click at [875, 537] on span "ESF [PERSON_NAME]" at bounding box center [1116, 549] width 720 height 35
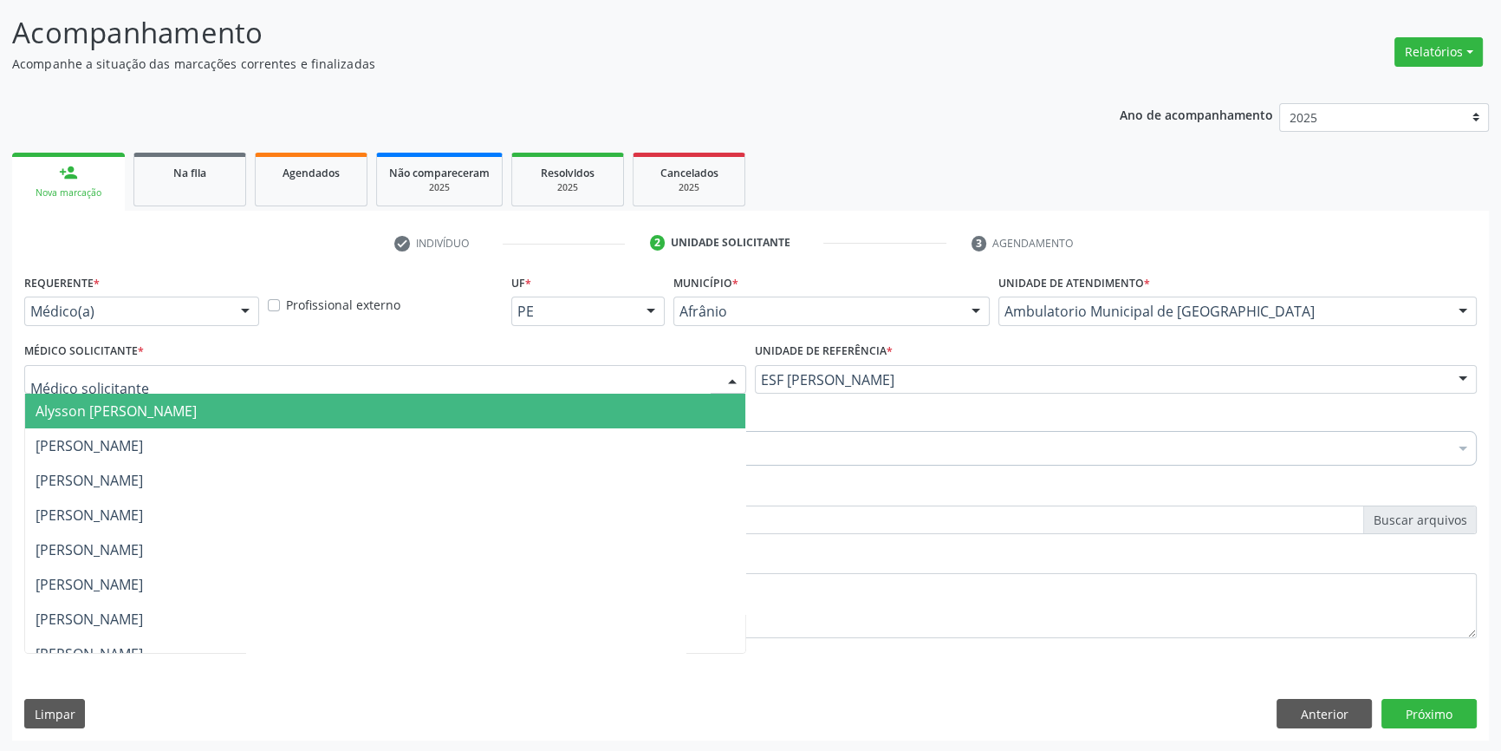
drag, startPoint x: 468, startPoint y: 367, endPoint x: 435, endPoint y: 378, distance: 34.5
click at [446, 374] on div at bounding box center [385, 379] width 722 height 29
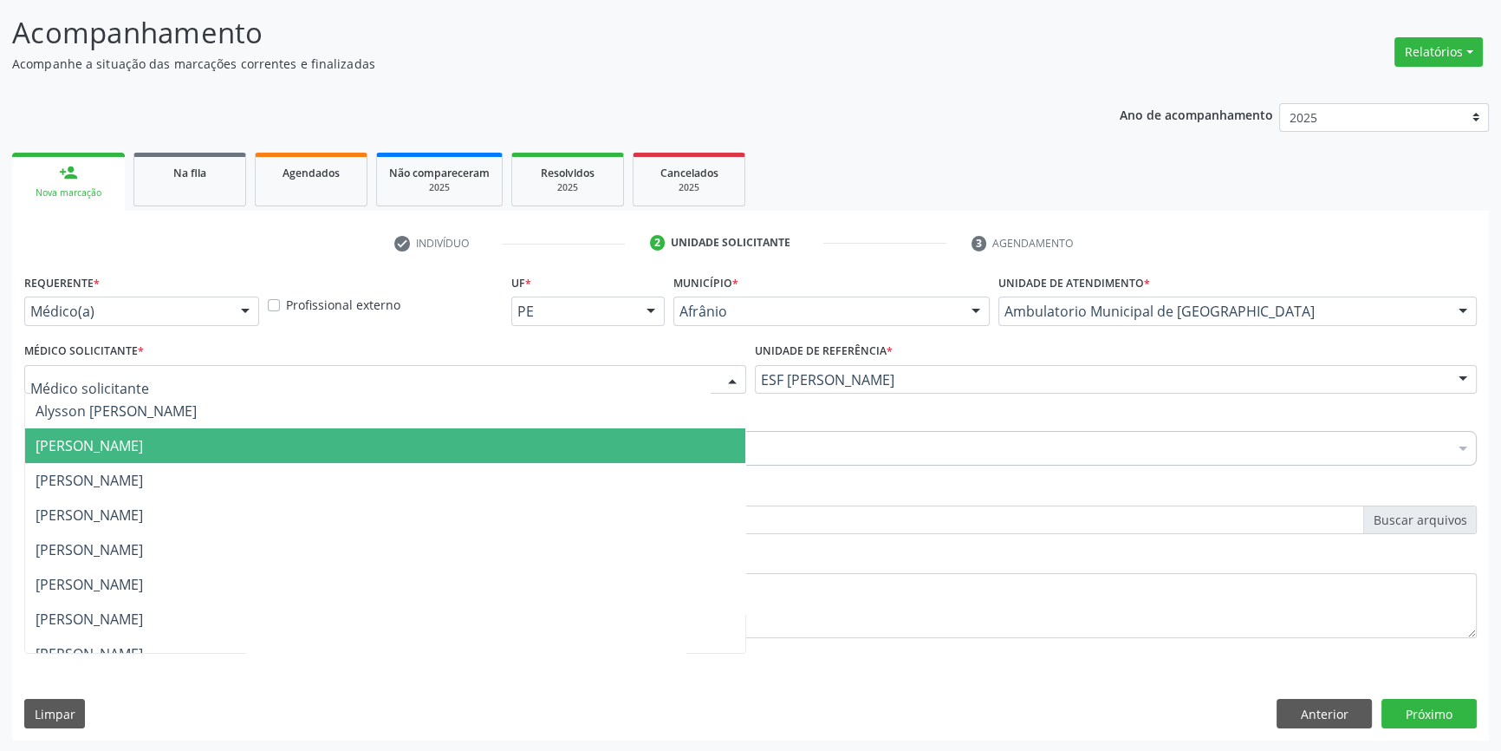
click at [301, 430] on span "[PERSON_NAME]" at bounding box center [385, 445] width 720 height 35
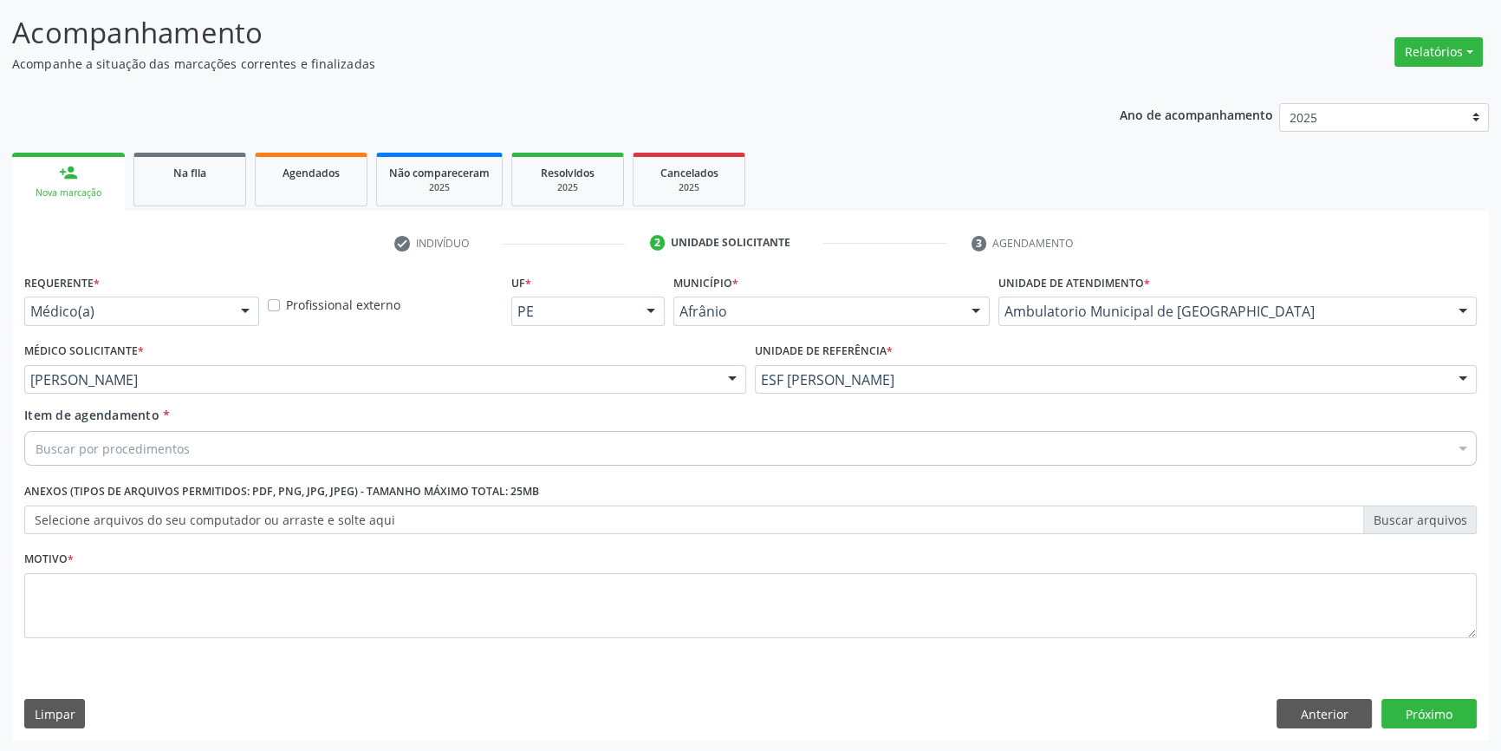
click at [271, 435] on div "Buscar por procedimentos" at bounding box center [750, 448] width 1453 height 35
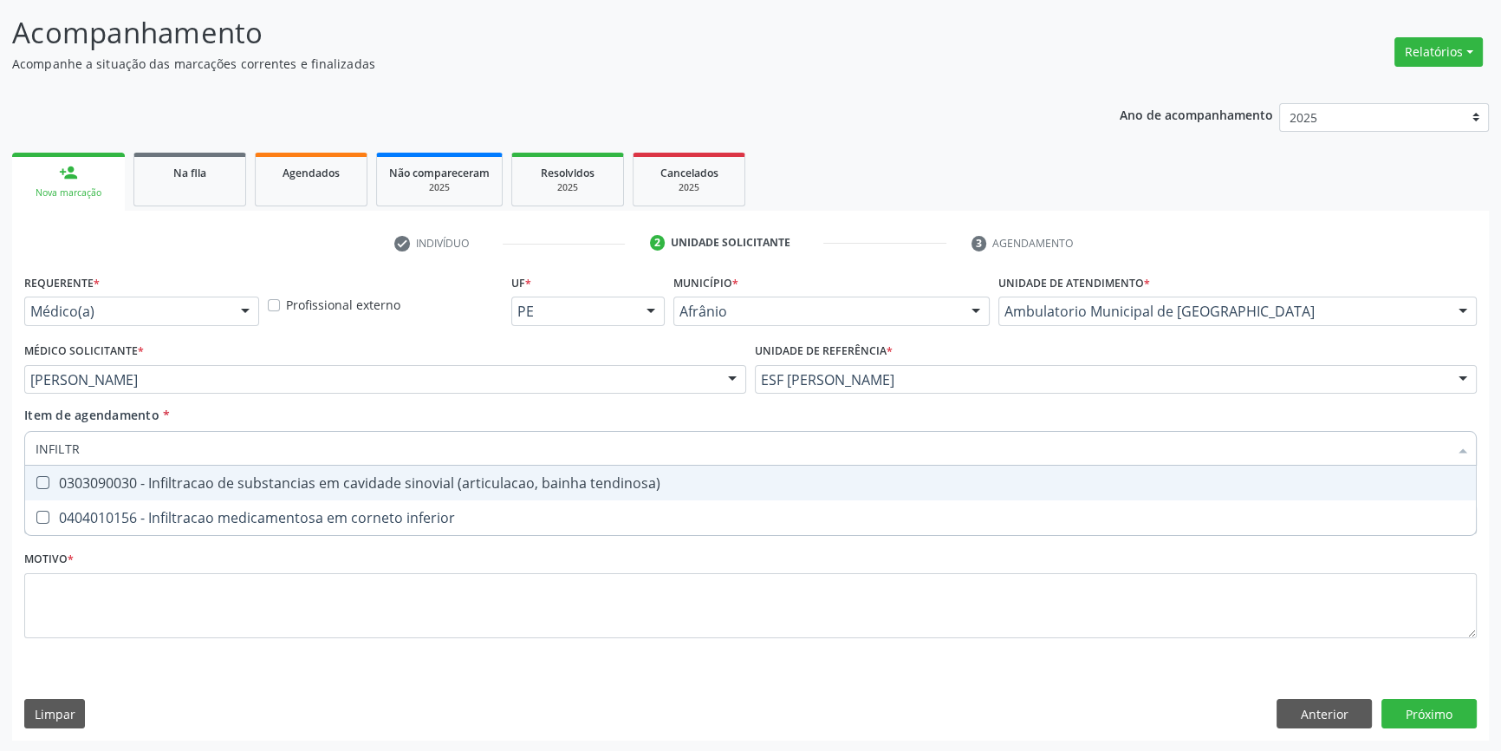
type input "INFILTRA"
click at [296, 482] on div "0303090030 - Infiltracao de substancias em cavidade sinovial (articulacao, bain…" at bounding box center [751, 483] width 1430 height 14
checkbox tendinosa\) "true"
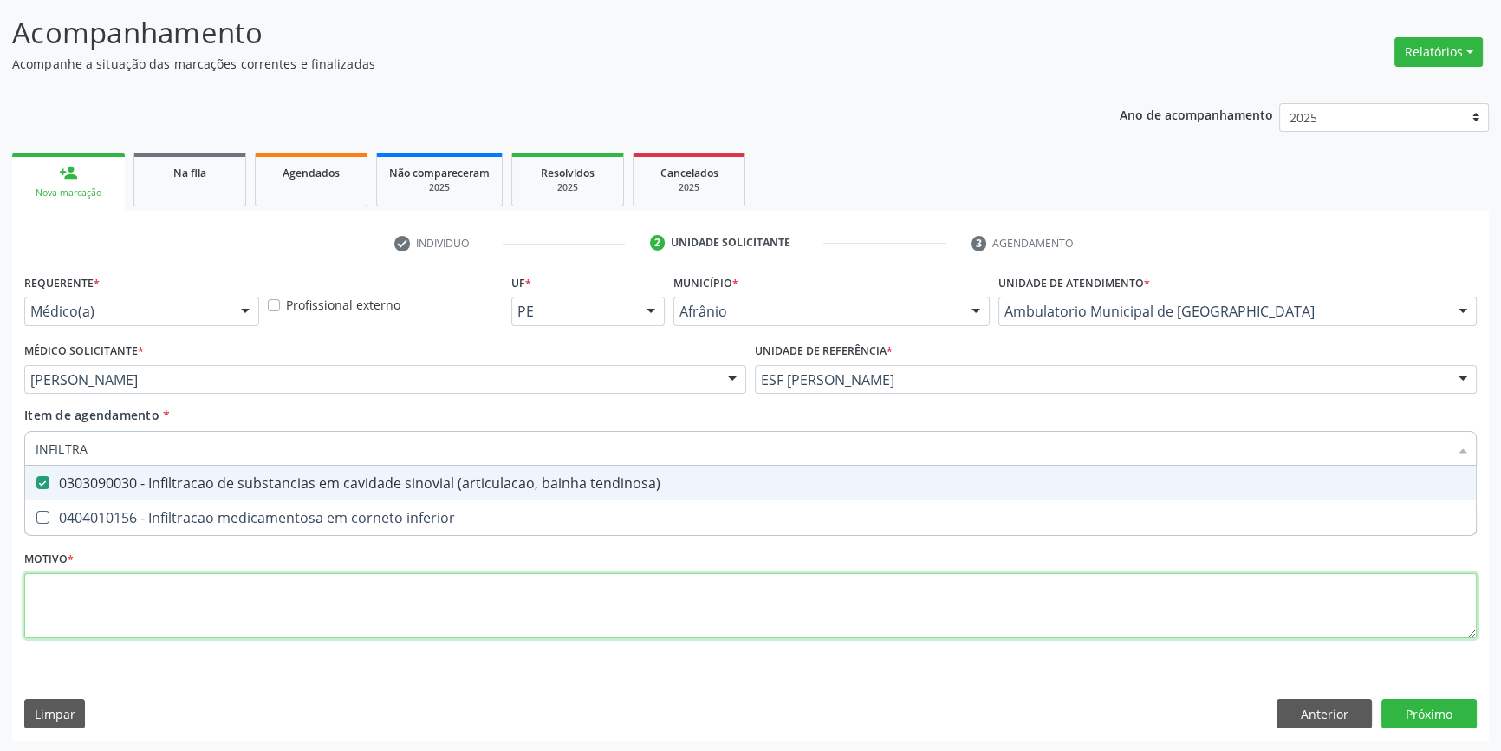
click at [231, 592] on div "Requerente * Médico(a) Médico(a) Enfermeiro(a) Paciente Nenhum resultado encont…" at bounding box center [750, 466] width 1453 height 393
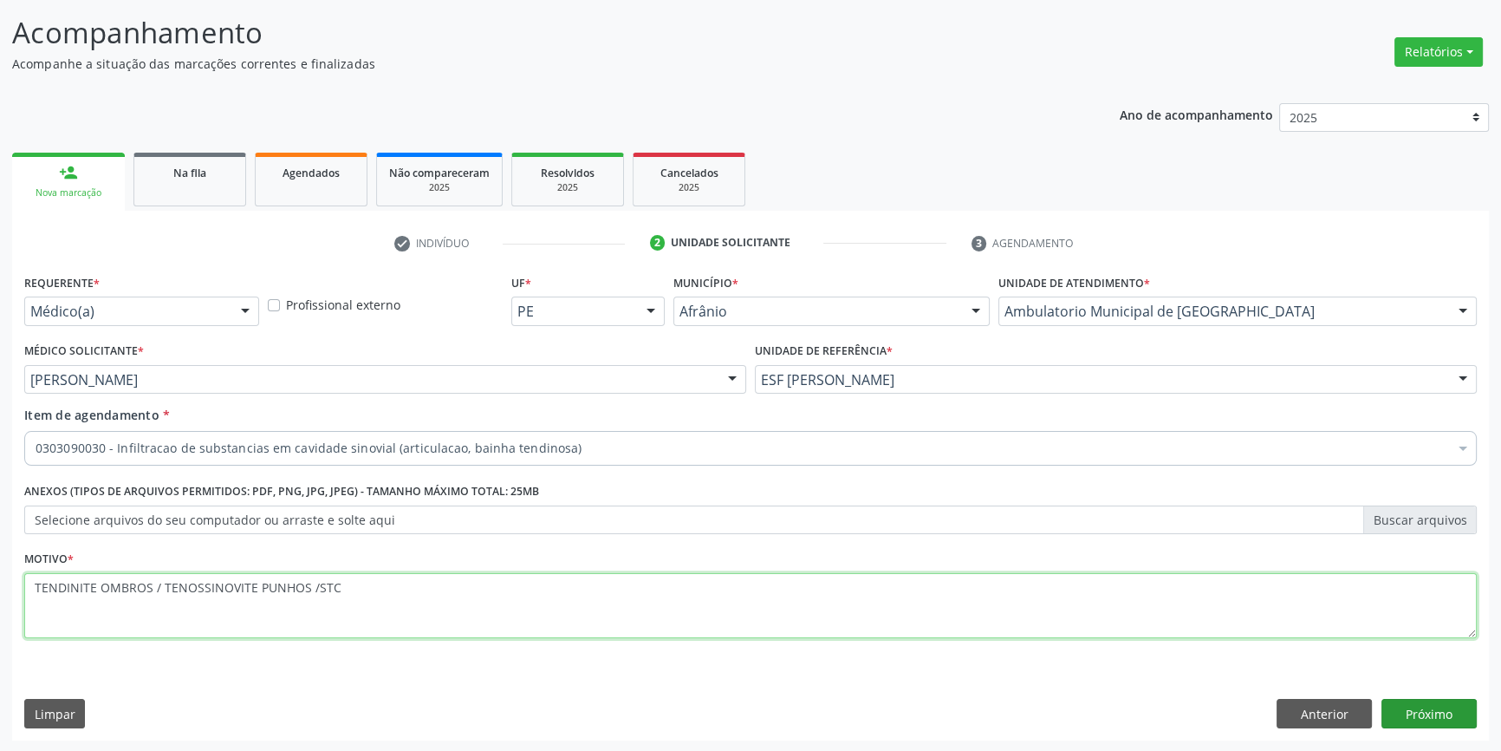
type textarea "TENDINITE OMBROS / TENOSSINOVITE PUNHOS /STC"
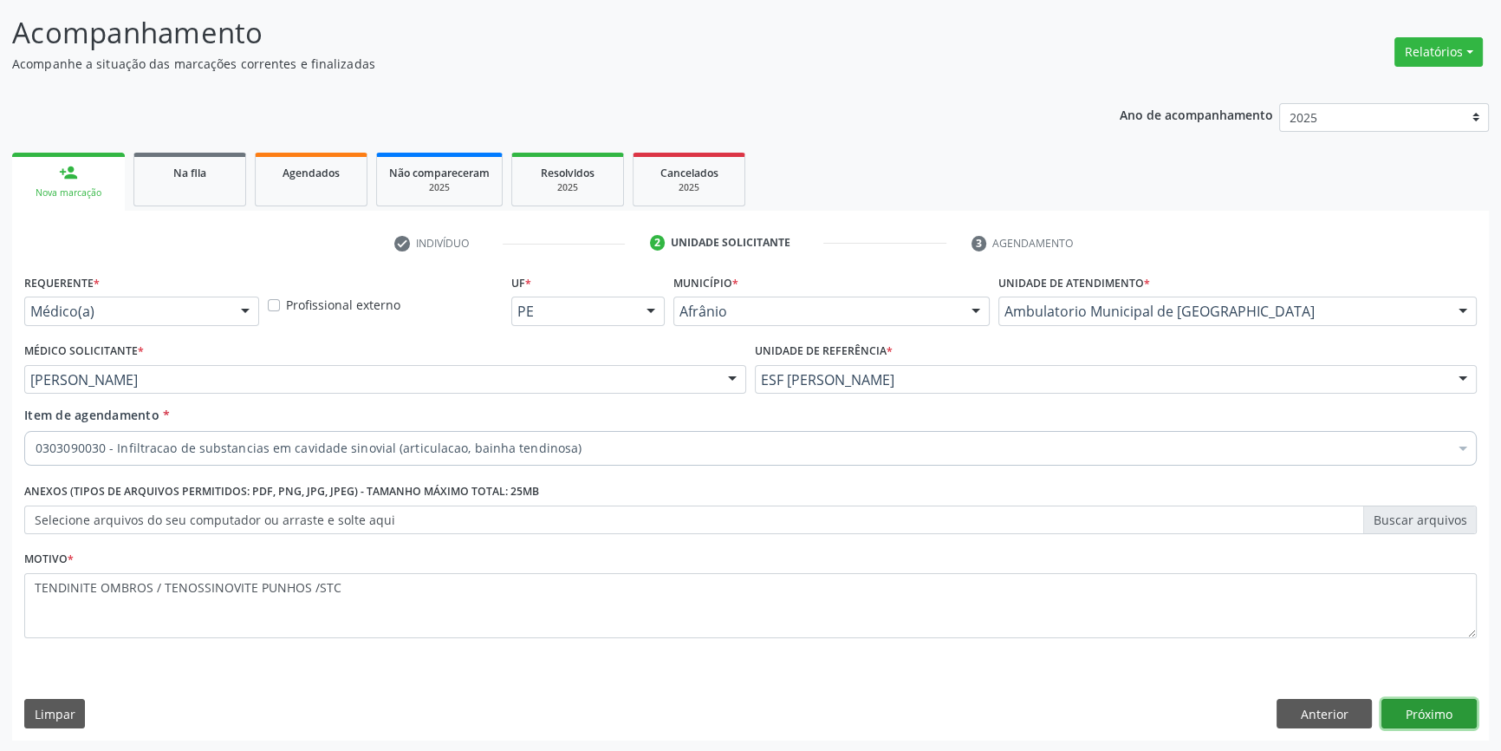
click at [1447, 700] on button "Próximo" at bounding box center [1429, 713] width 95 height 29
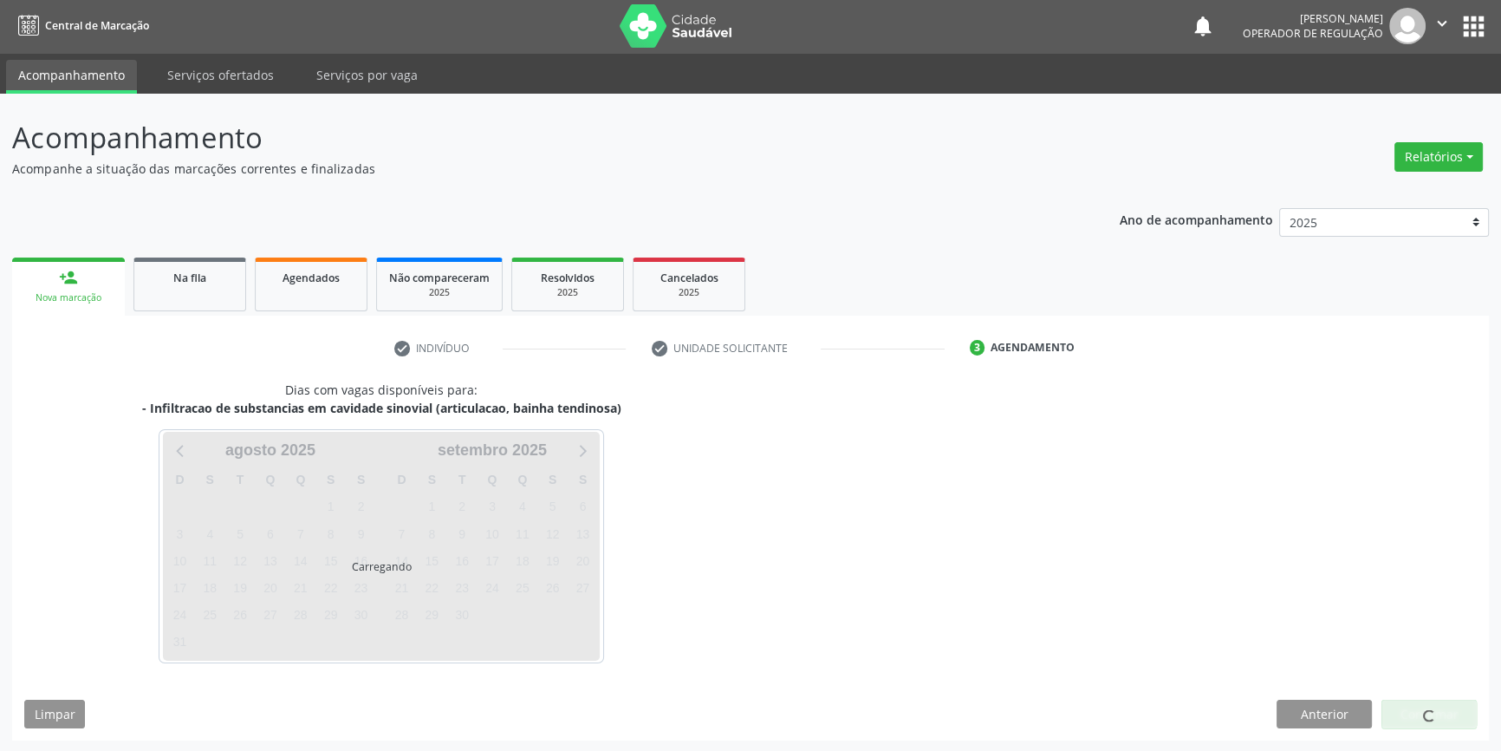
scroll to position [53, 0]
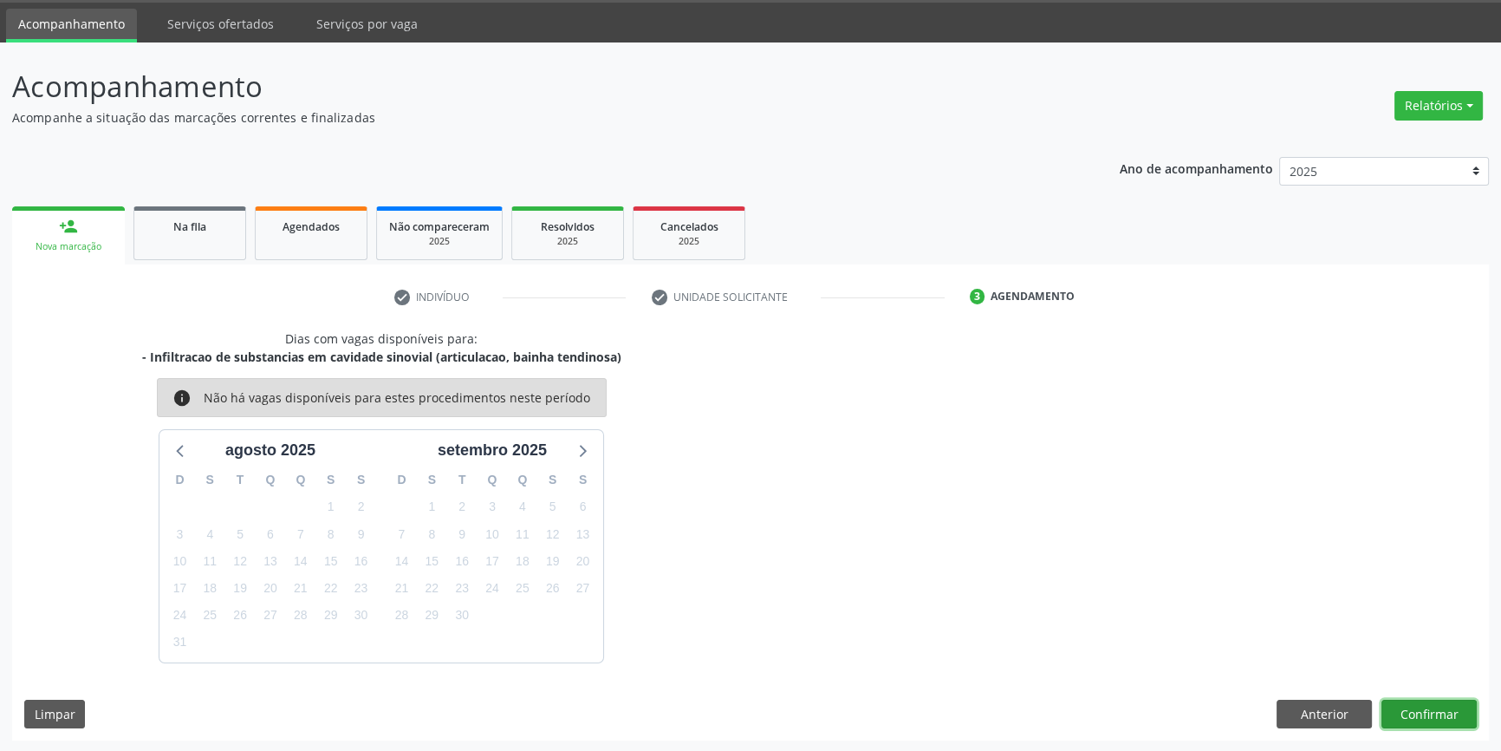
click at [1442, 708] on button "Confirmar" at bounding box center [1429, 713] width 95 height 29
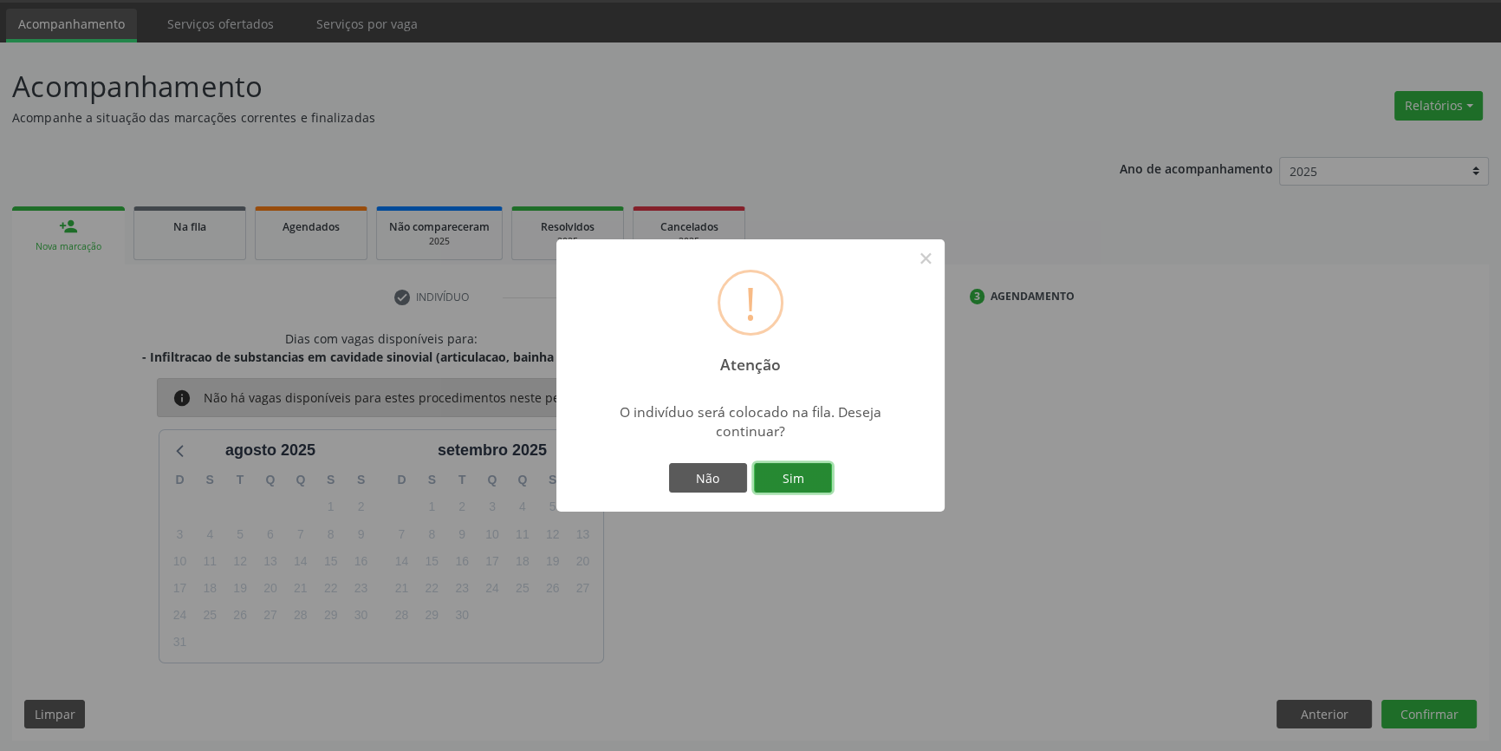
click at [811, 465] on button "Sim" at bounding box center [793, 477] width 78 height 29
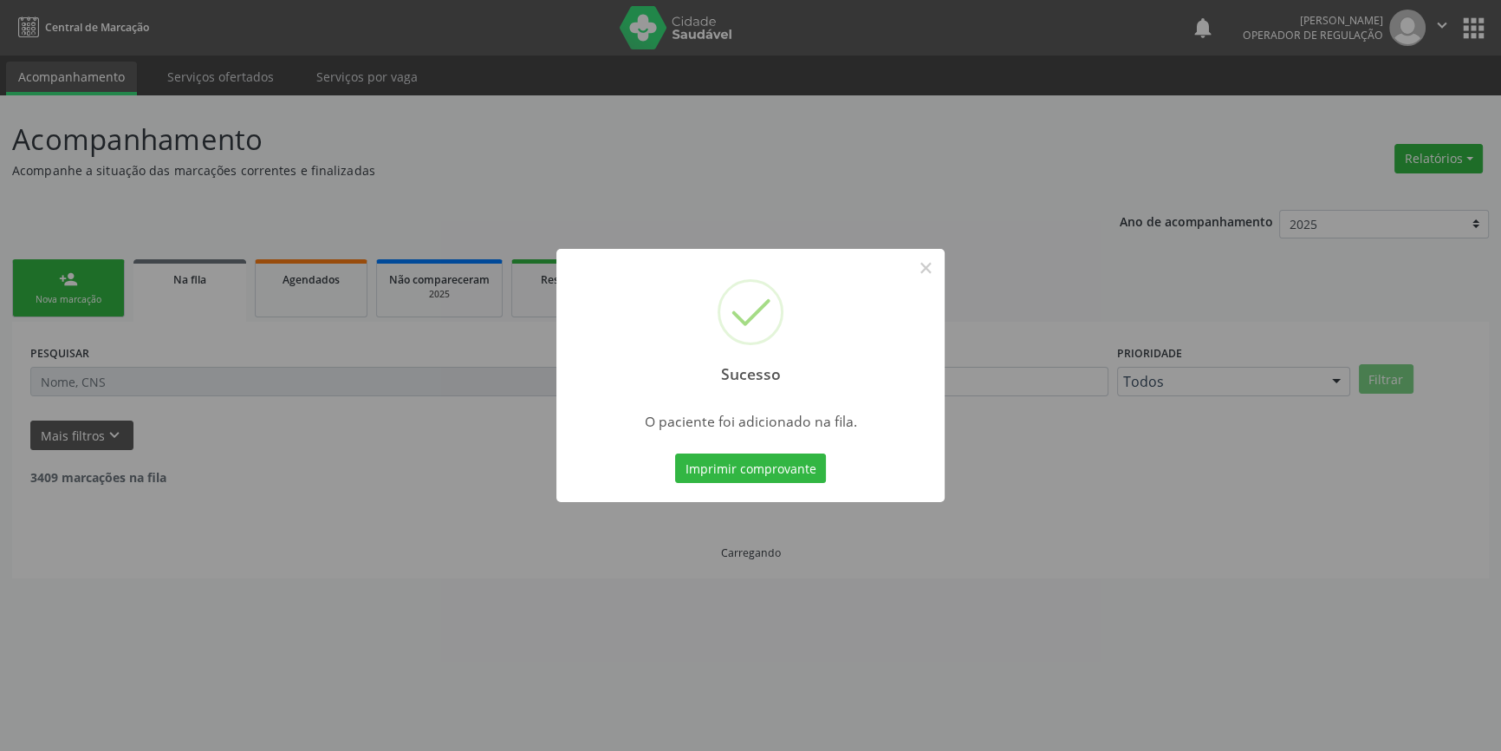
scroll to position [0, 0]
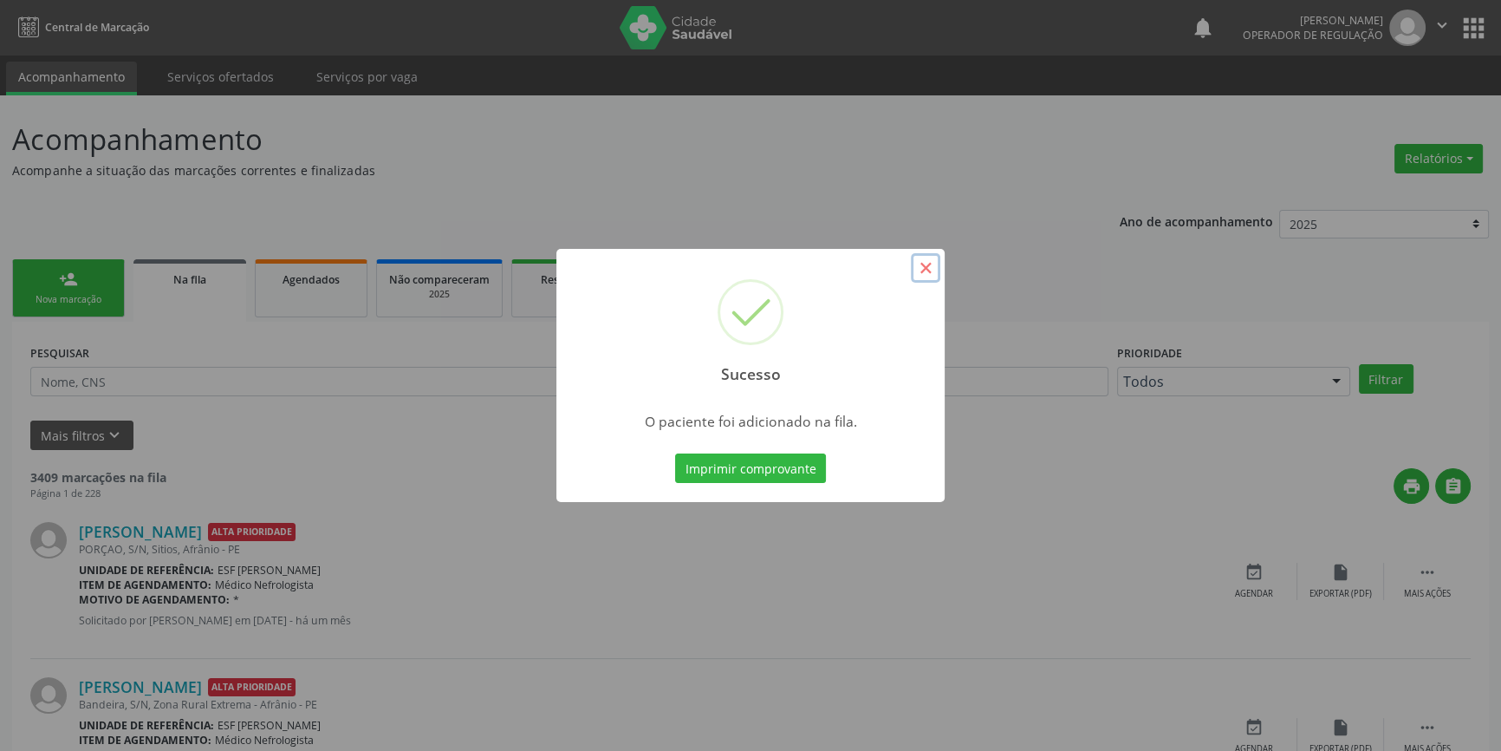
click at [932, 270] on button "×" at bounding box center [925, 267] width 29 height 29
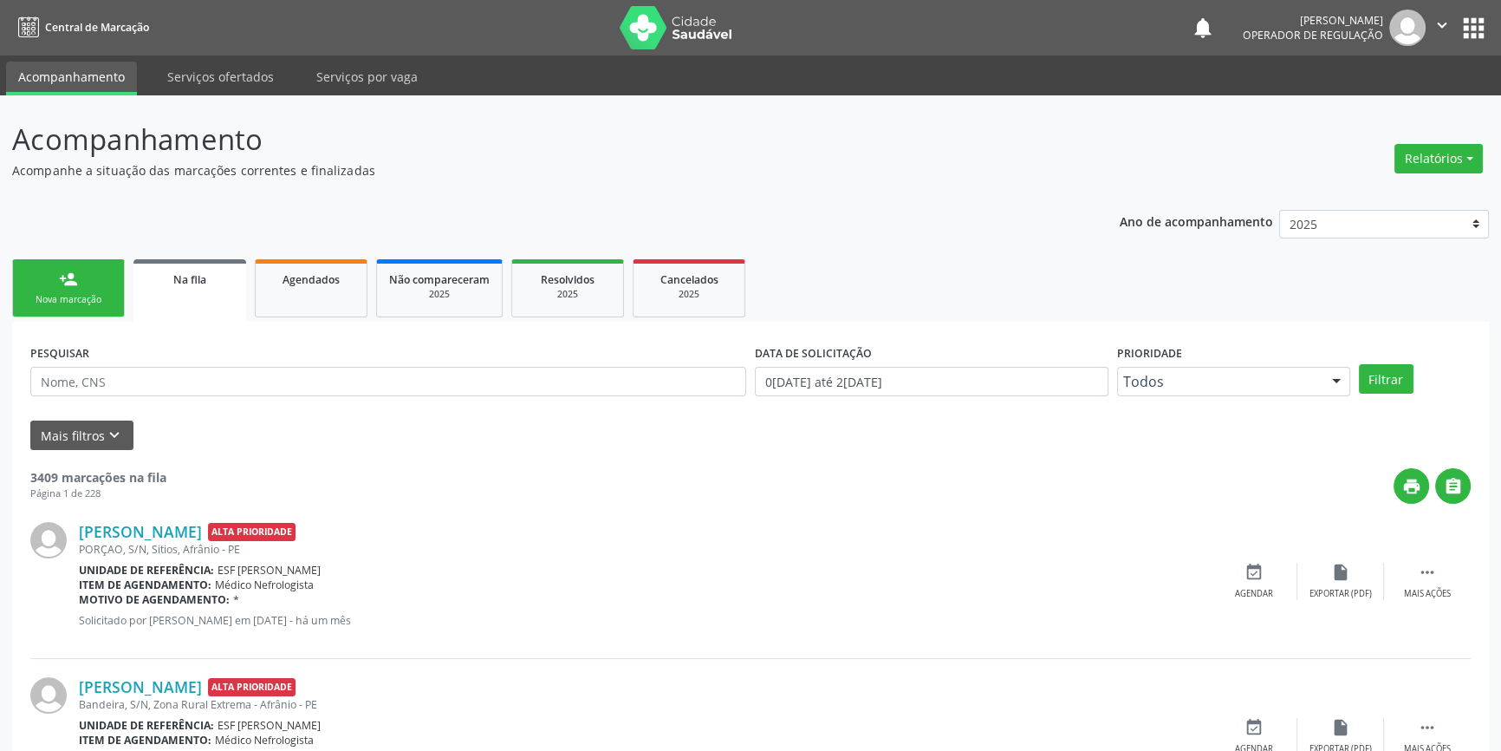
click at [75, 290] on link "person_add Nova marcação" at bounding box center [68, 288] width 113 height 58
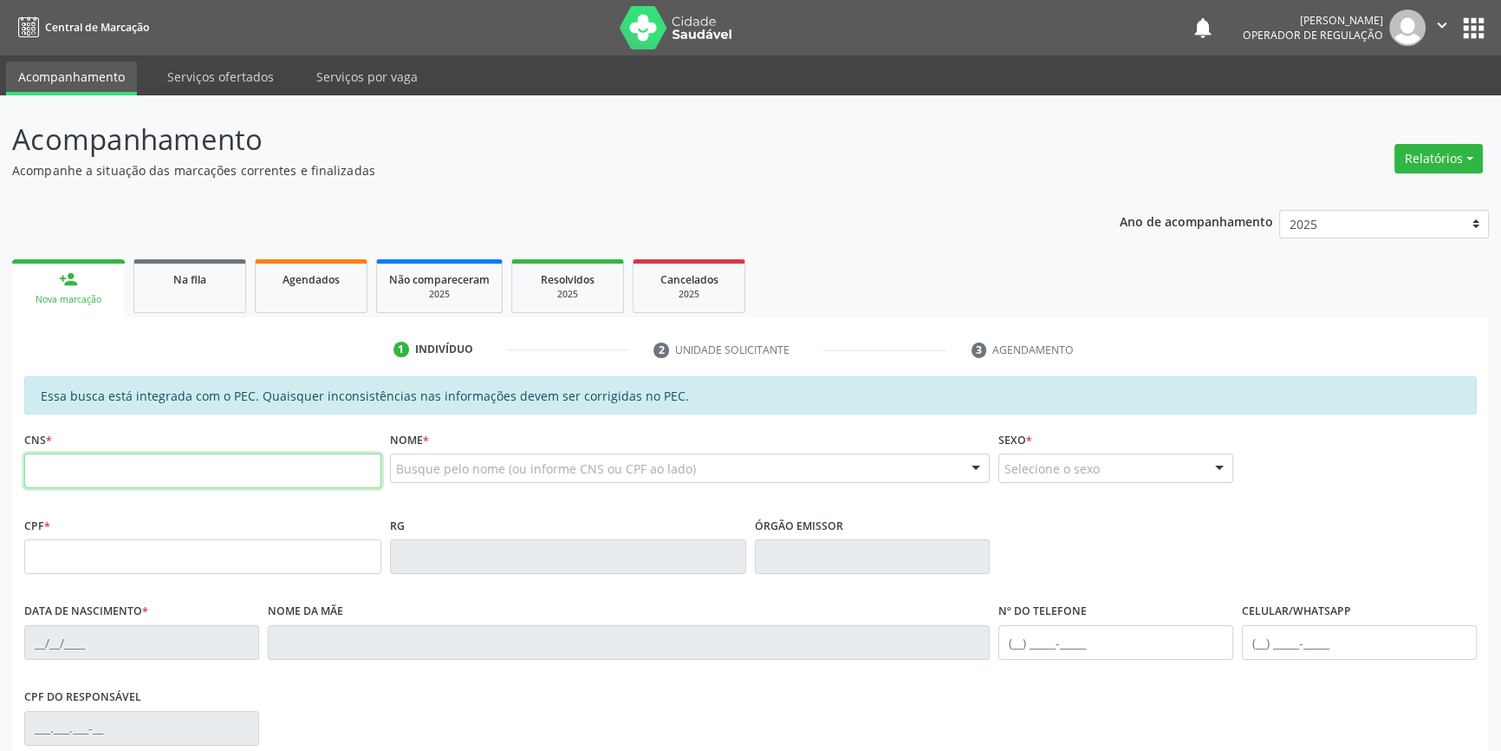
click at [138, 479] on input "text" at bounding box center [202, 470] width 357 height 35
type input "701 0068 9645 5295"
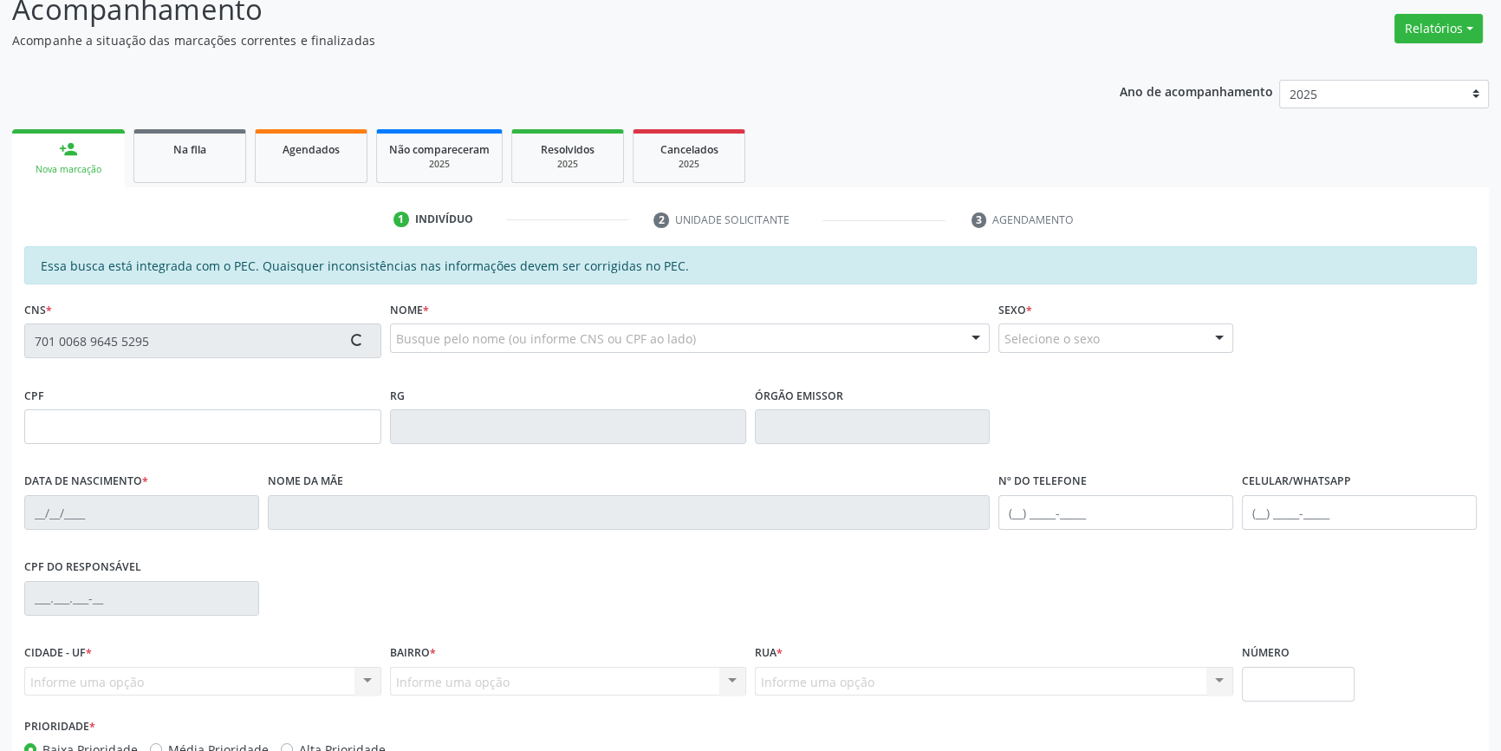
scroll to position [237, 0]
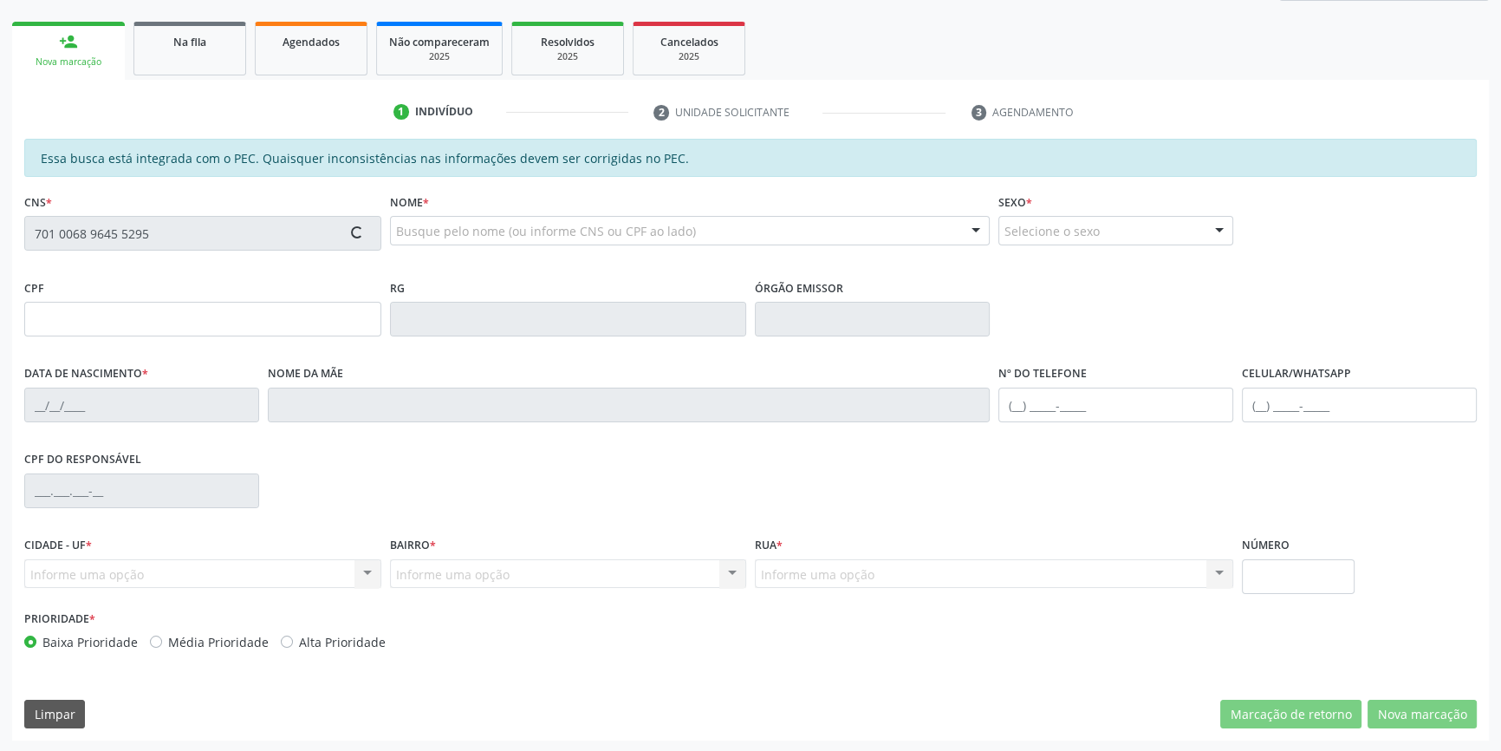
type input "181.121.954-39"
type input "04[DATE]"
type input "[PERSON_NAME]"
type input "[PHONE_NUMBER]"
type input "S/N"
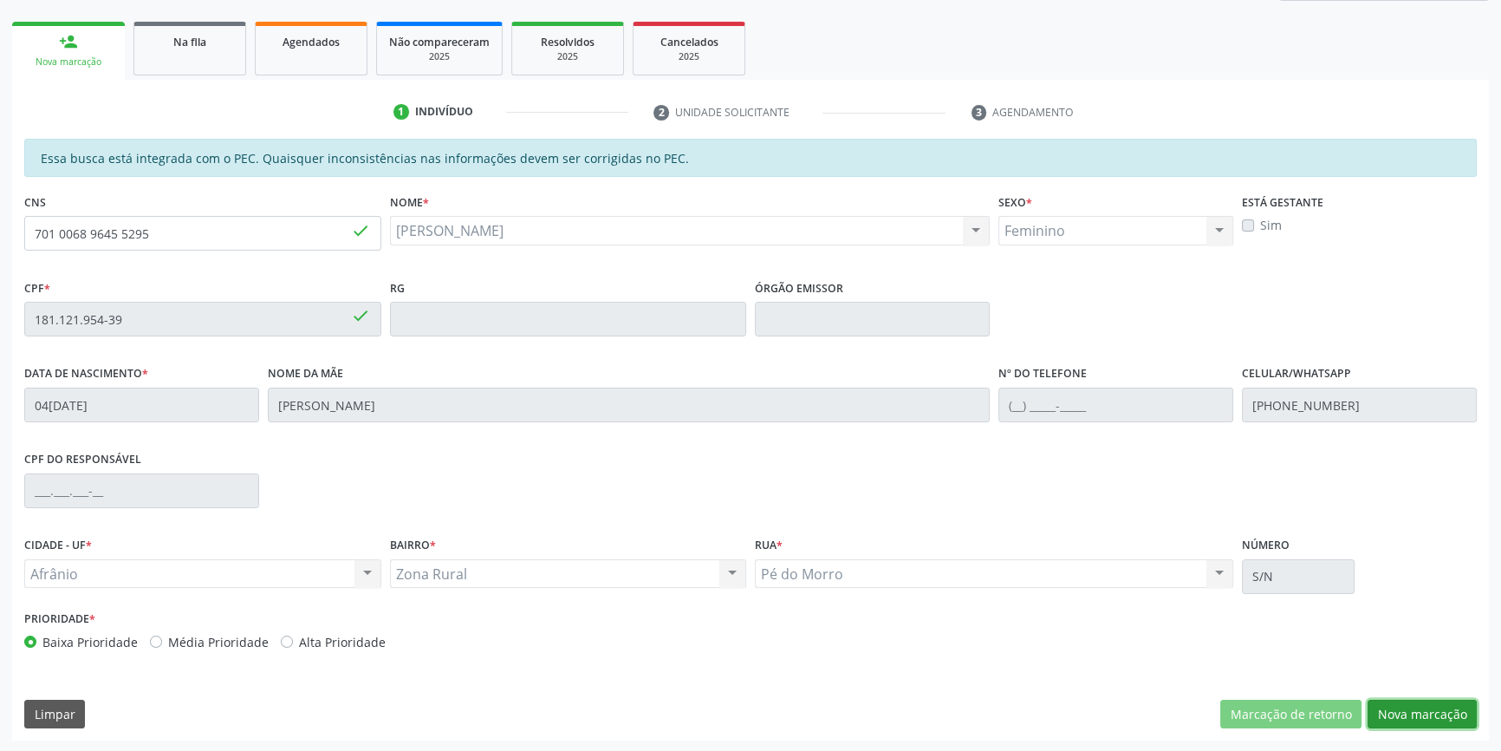
click at [1421, 725] on button "Nova marcação" at bounding box center [1422, 713] width 109 height 29
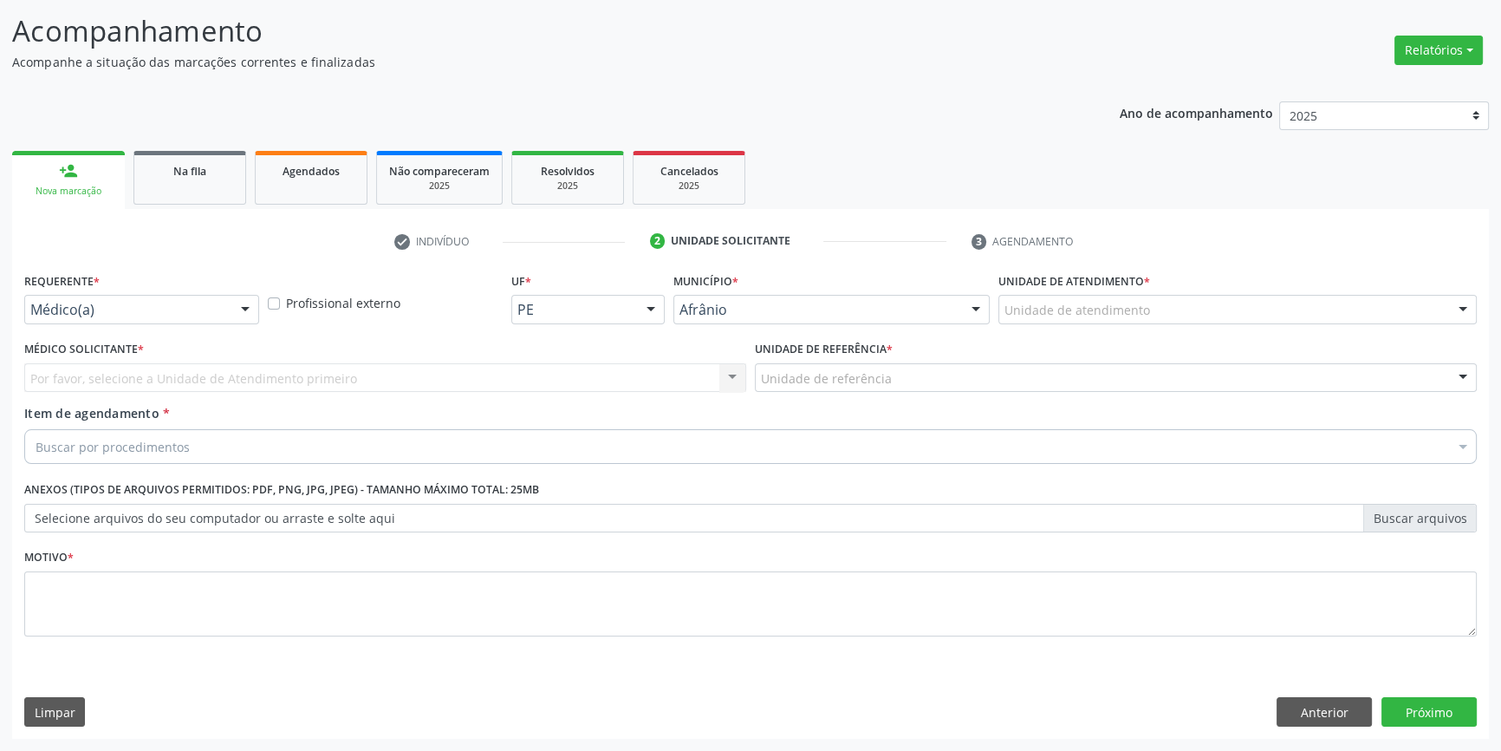
scroll to position [107, 0]
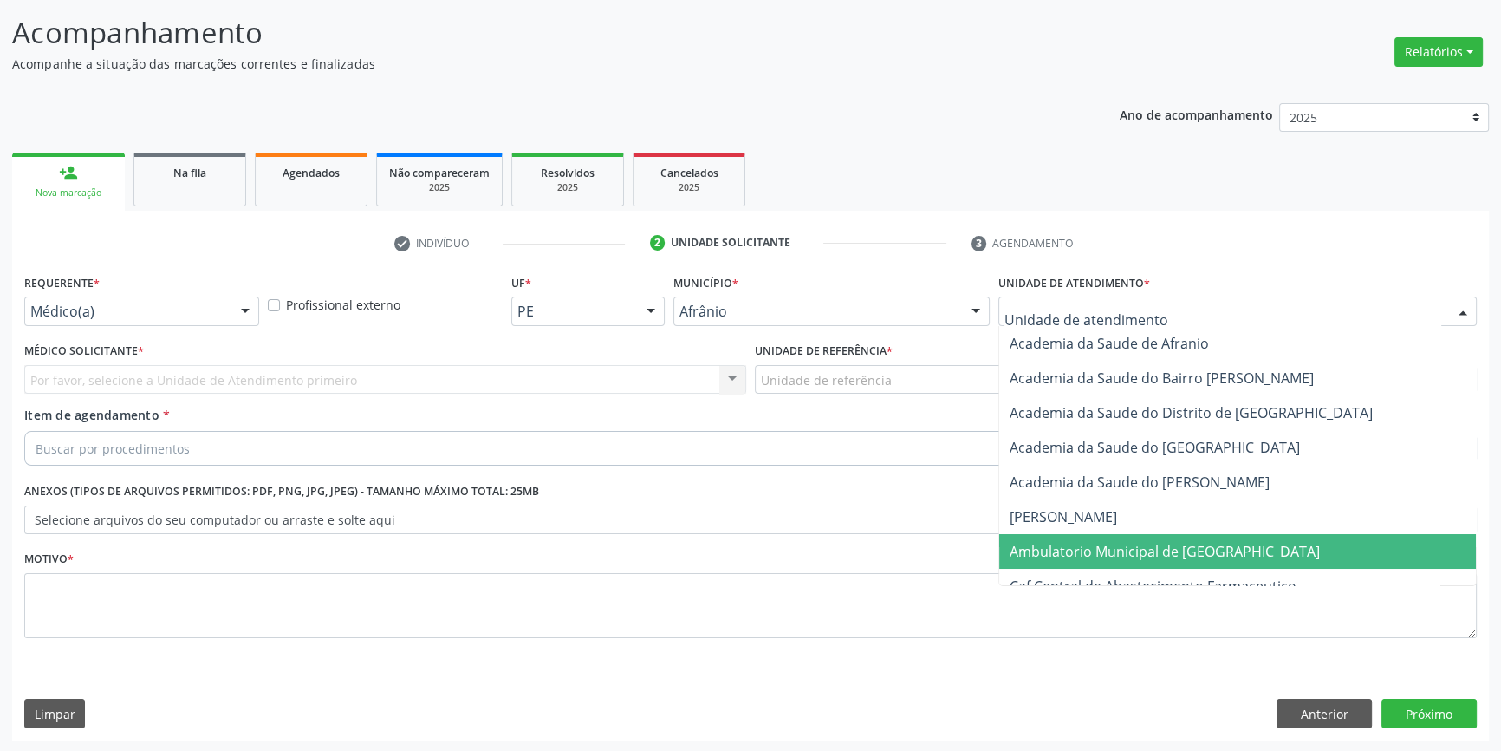
click at [1112, 534] on span "Ambulatorio Municipal de [GEOGRAPHIC_DATA]" at bounding box center [1237, 551] width 477 height 35
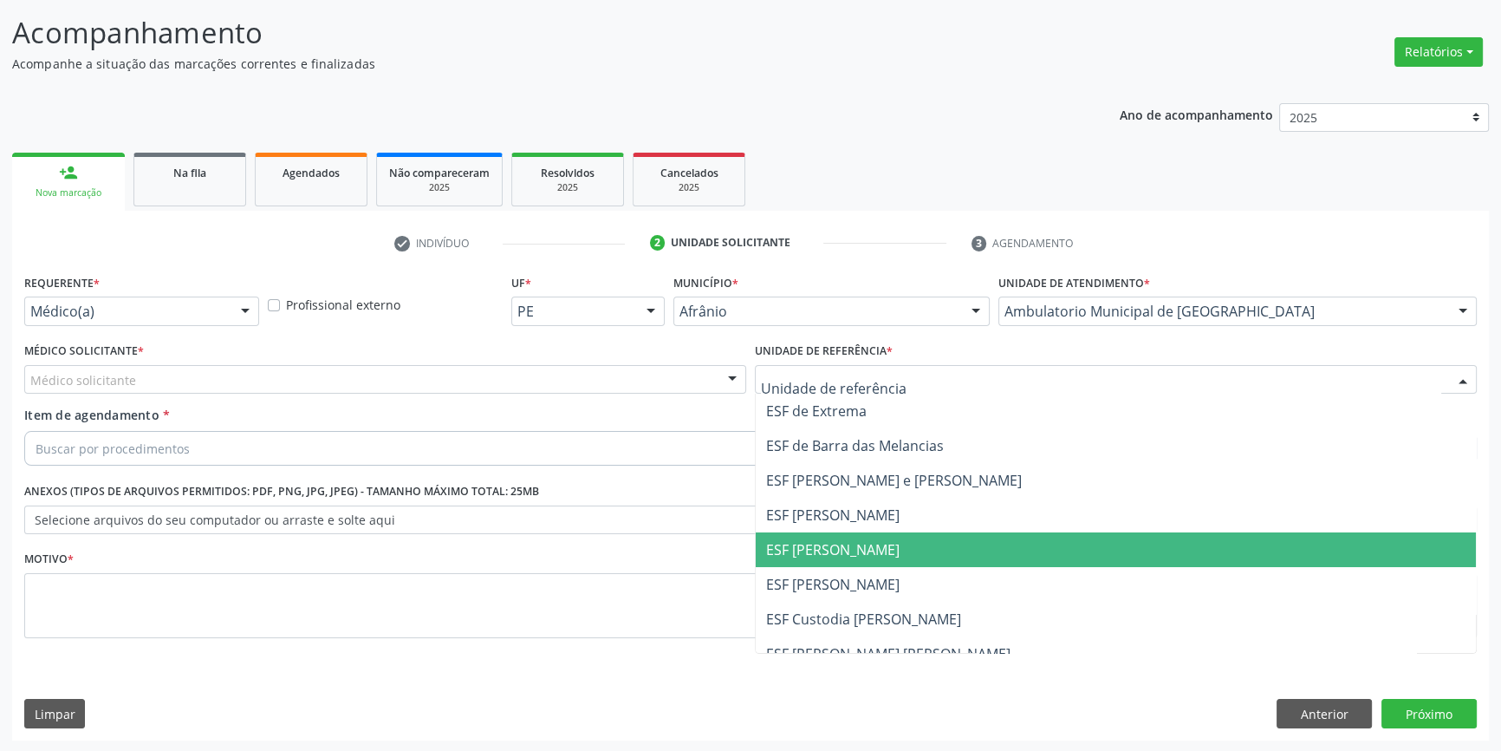
click at [829, 551] on span "ESF [PERSON_NAME]" at bounding box center [832, 549] width 133 height 19
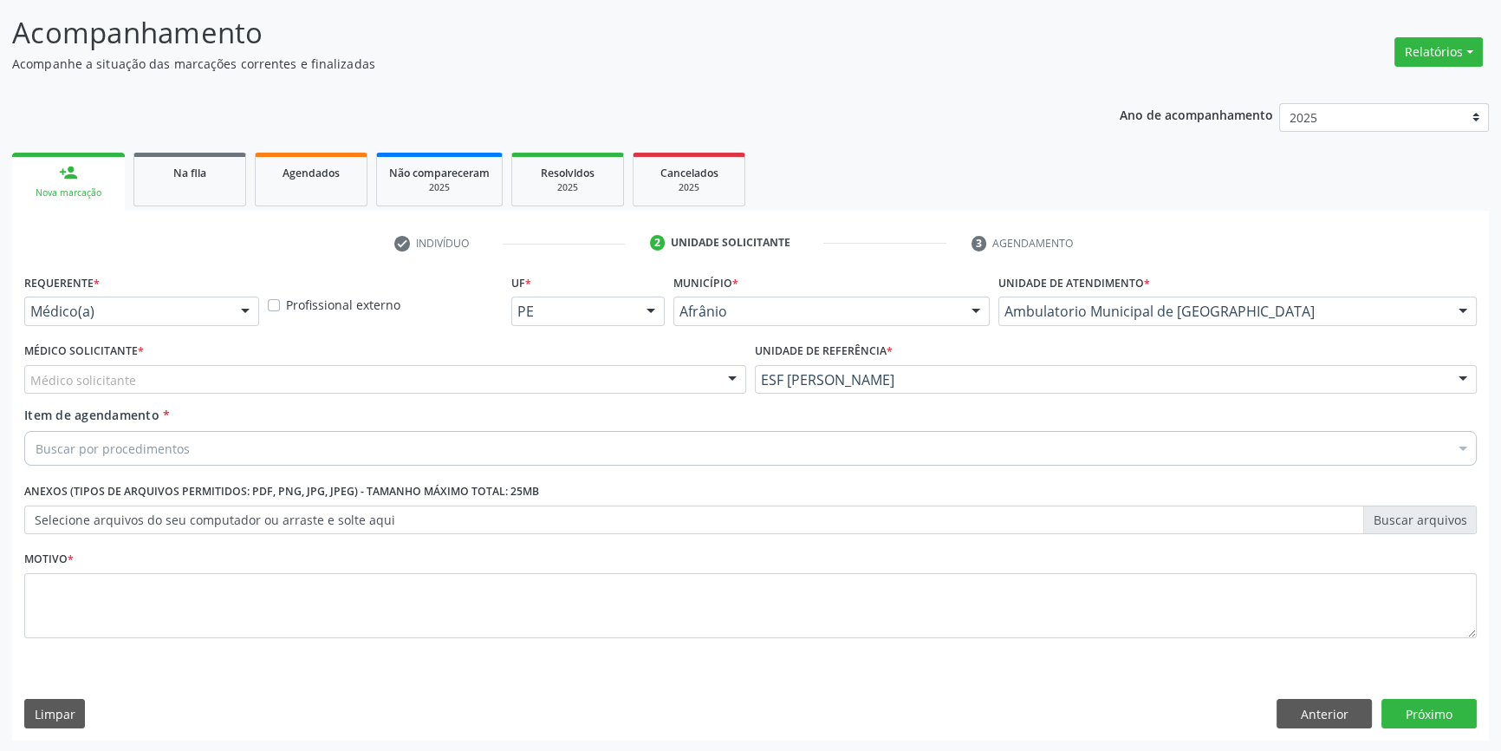
drag, startPoint x: 486, startPoint y: 380, endPoint x: 387, endPoint y: 402, distance: 102.0
click at [479, 380] on div "Médico solicitante" at bounding box center [385, 379] width 722 height 29
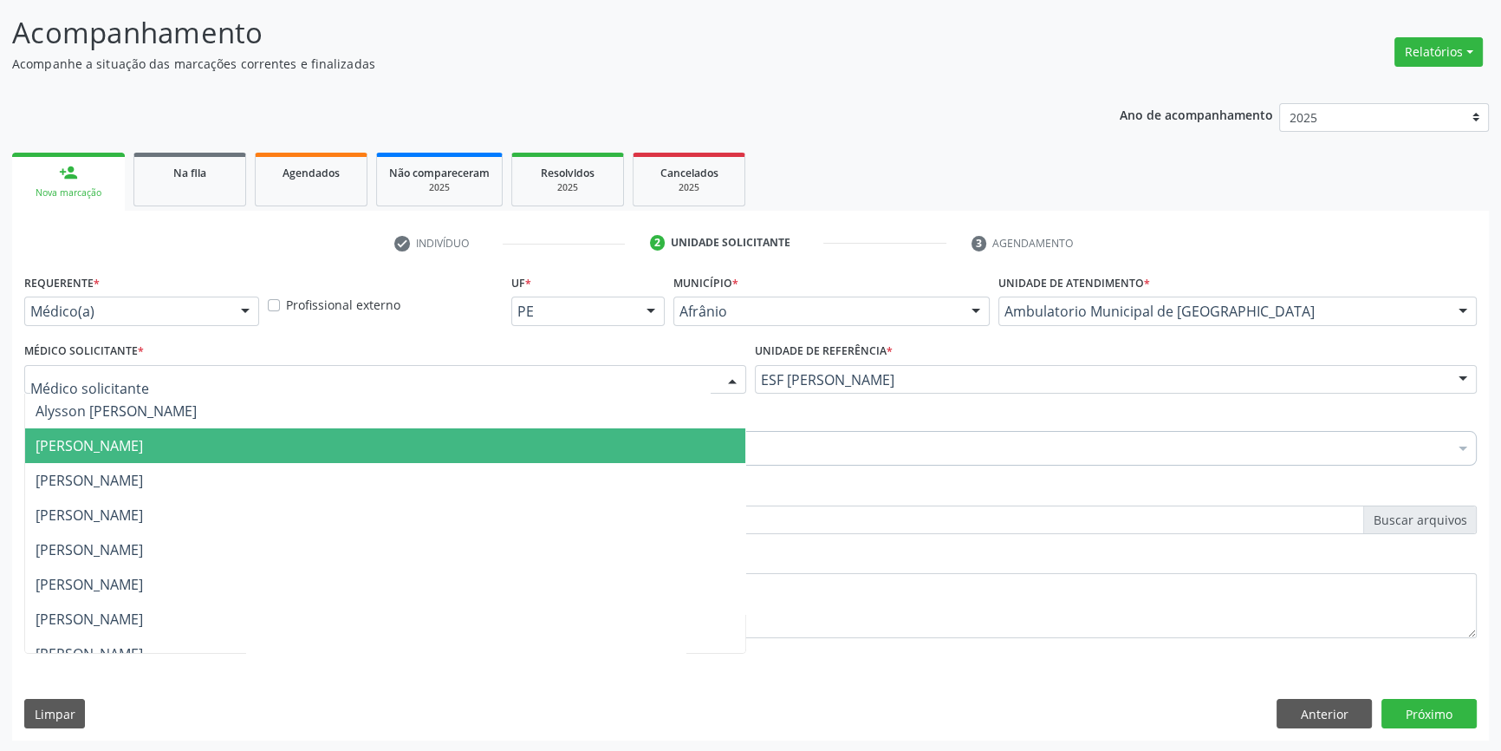
drag, startPoint x: 281, startPoint y: 451, endPoint x: 191, endPoint y: 445, distance: 90.3
click at [278, 451] on span "[PERSON_NAME]" at bounding box center [385, 445] width 720 height 35
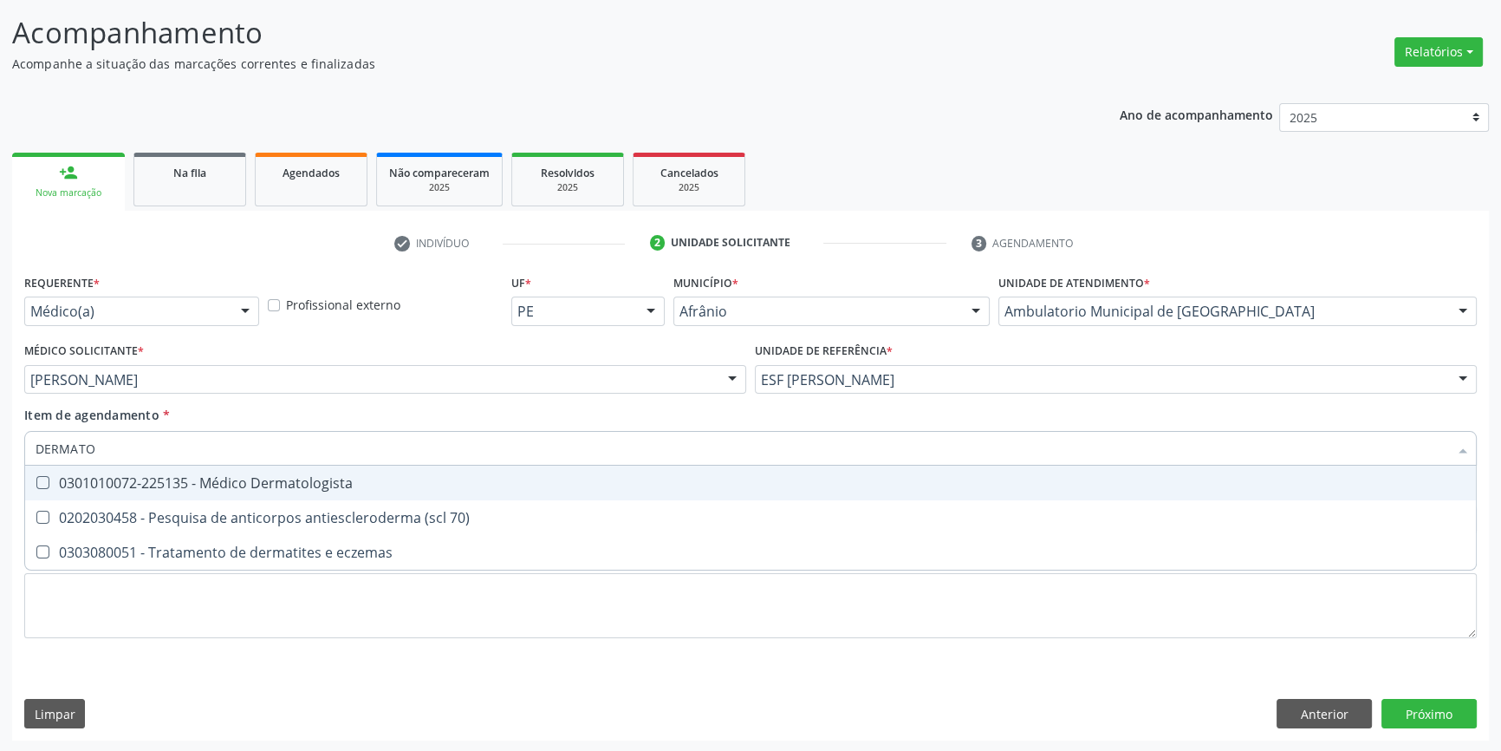
type input "DERMATOL"
click at [358, 476] on div "0301010072-225135 - Médico Dermatologista" at bounding box center [751, 483] width 1430 height 14
checkbox Dermatologista "true"
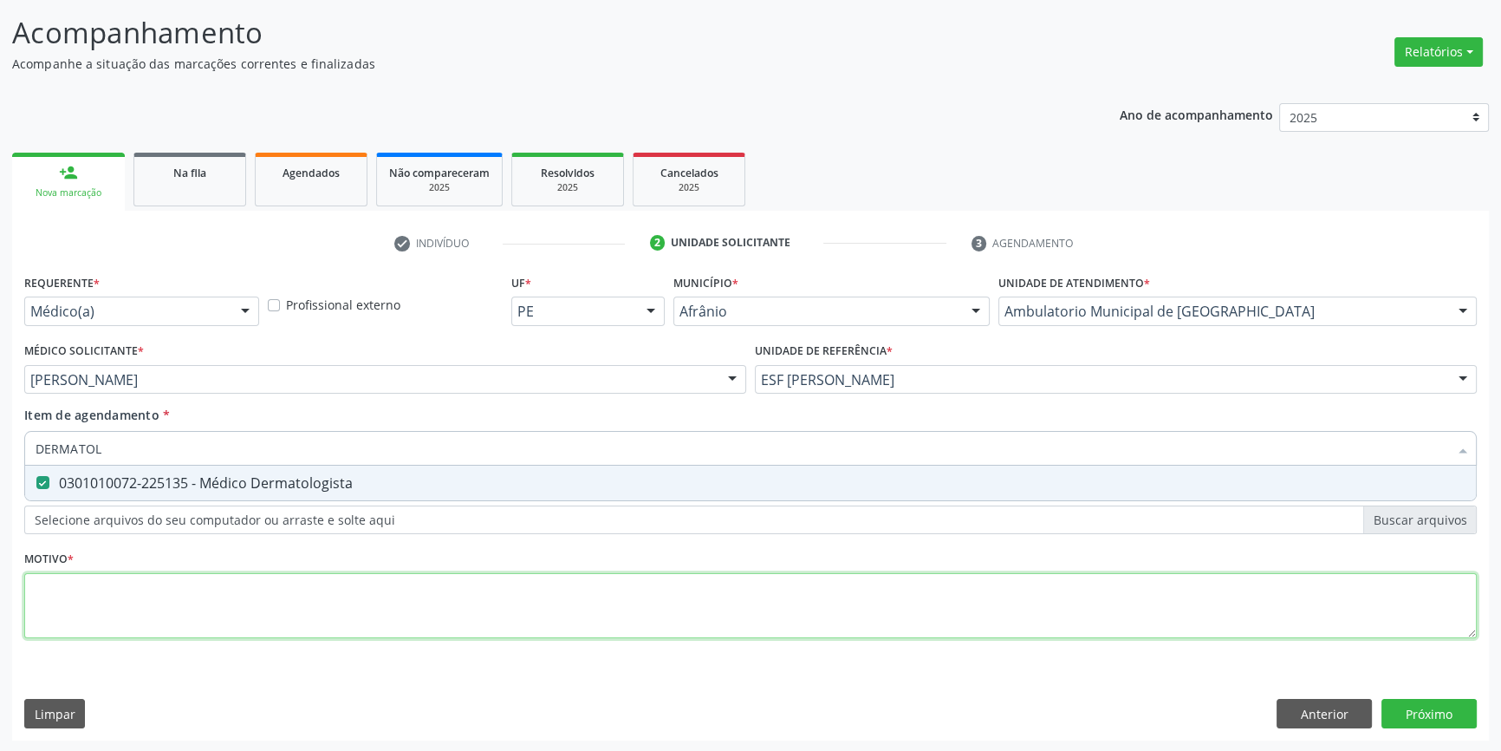
click at [277, 593] on div "Requerente * Médico(a) Médico(a) Enfermeiro(a) Paciente Nenhum resultado encont…" at bounding box center [750, 466] width 1453 height 393
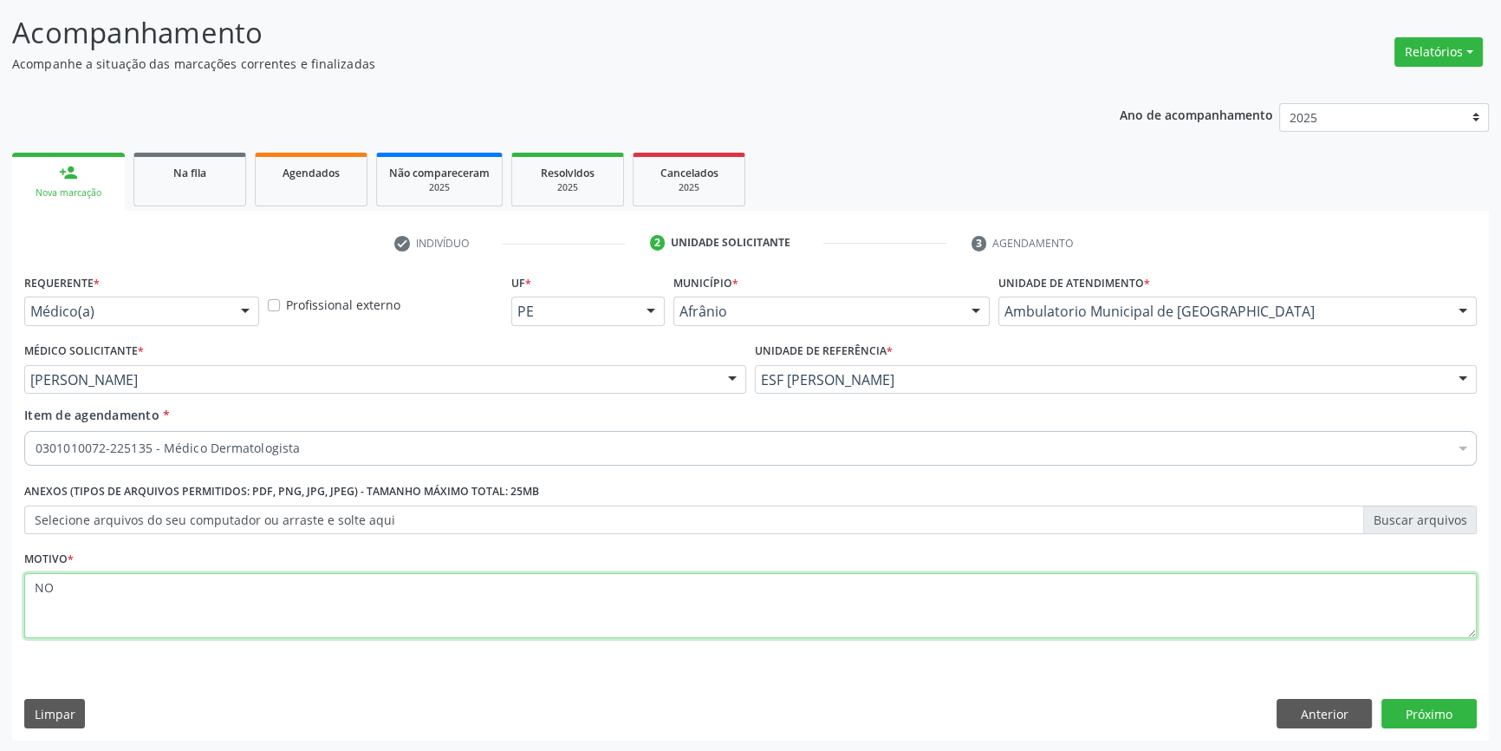
type textarea "N"
type textarea "NODUSIO CONTAGIOSO"
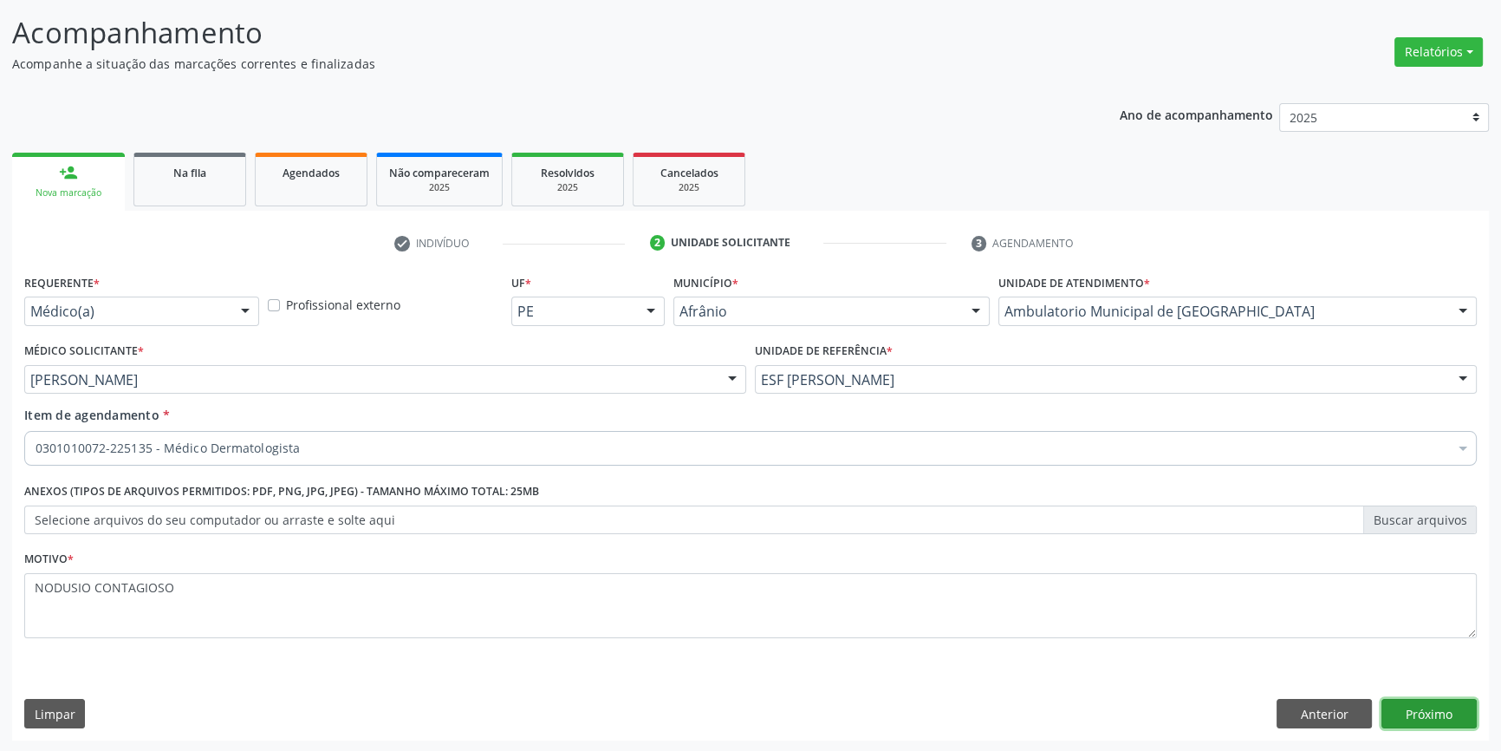
click at [1460, 716] on button "Próximo" at bounding box center [1429, 713] width 95 height 29
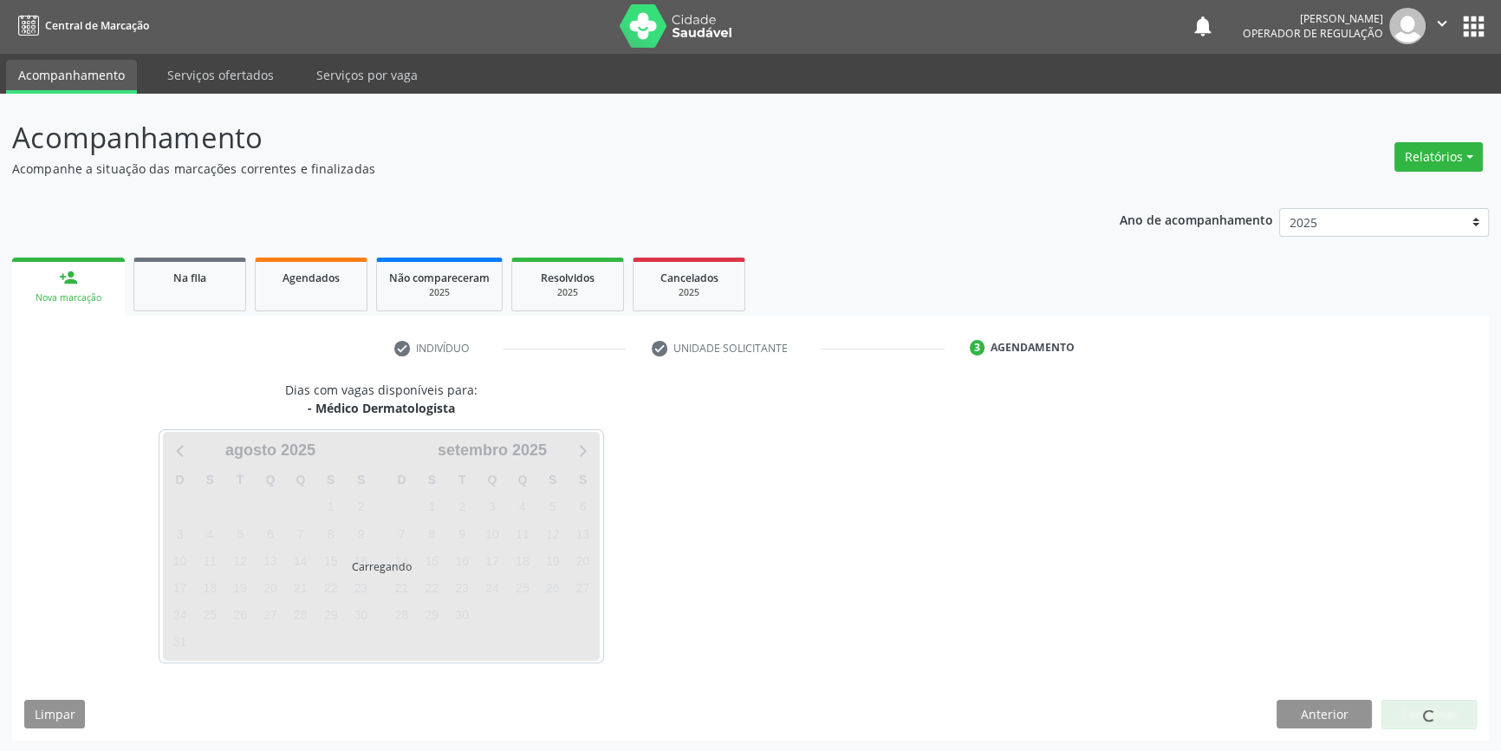
scroll to position [53, 0]
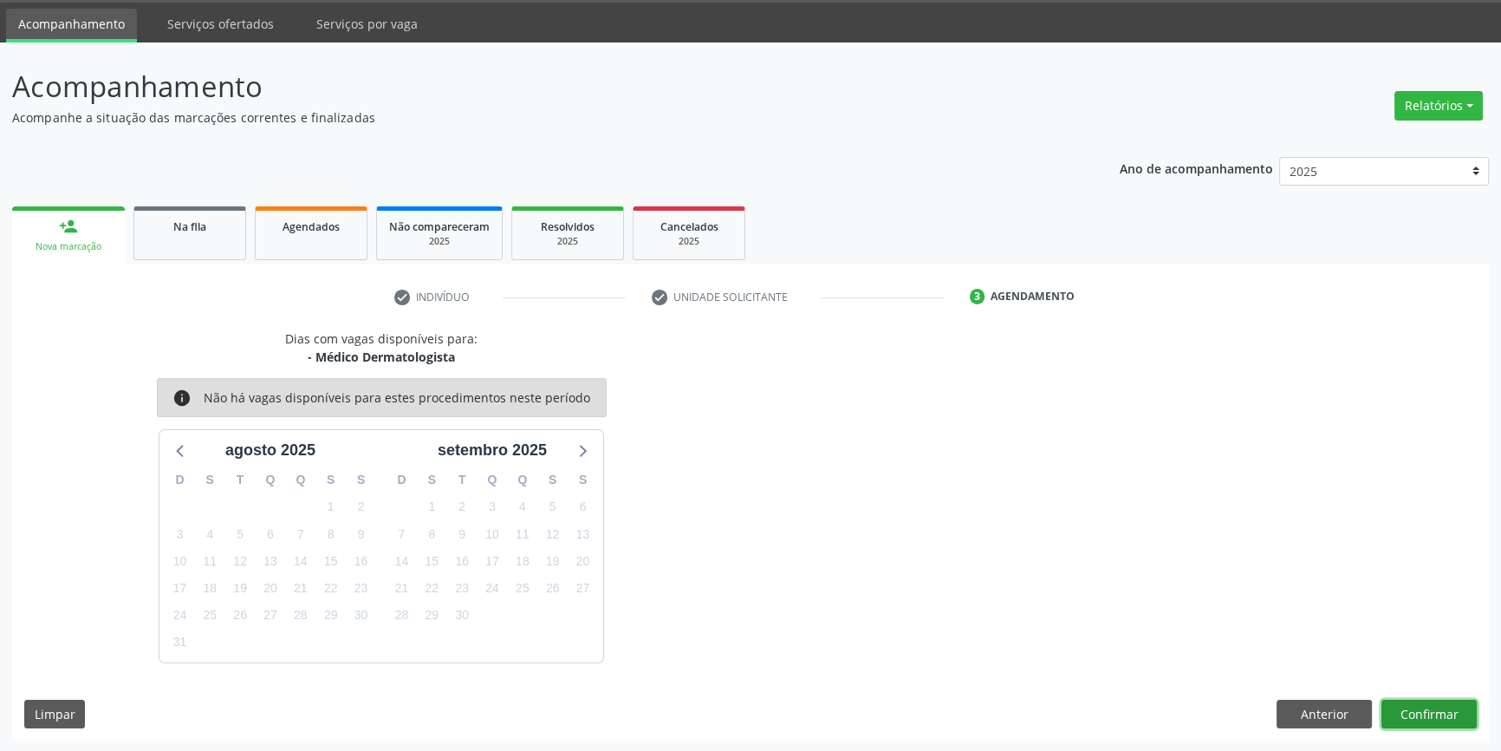
click at [1413, 701] on button "Confirmar" at bounding box center [1429, 713] width 95 height 29
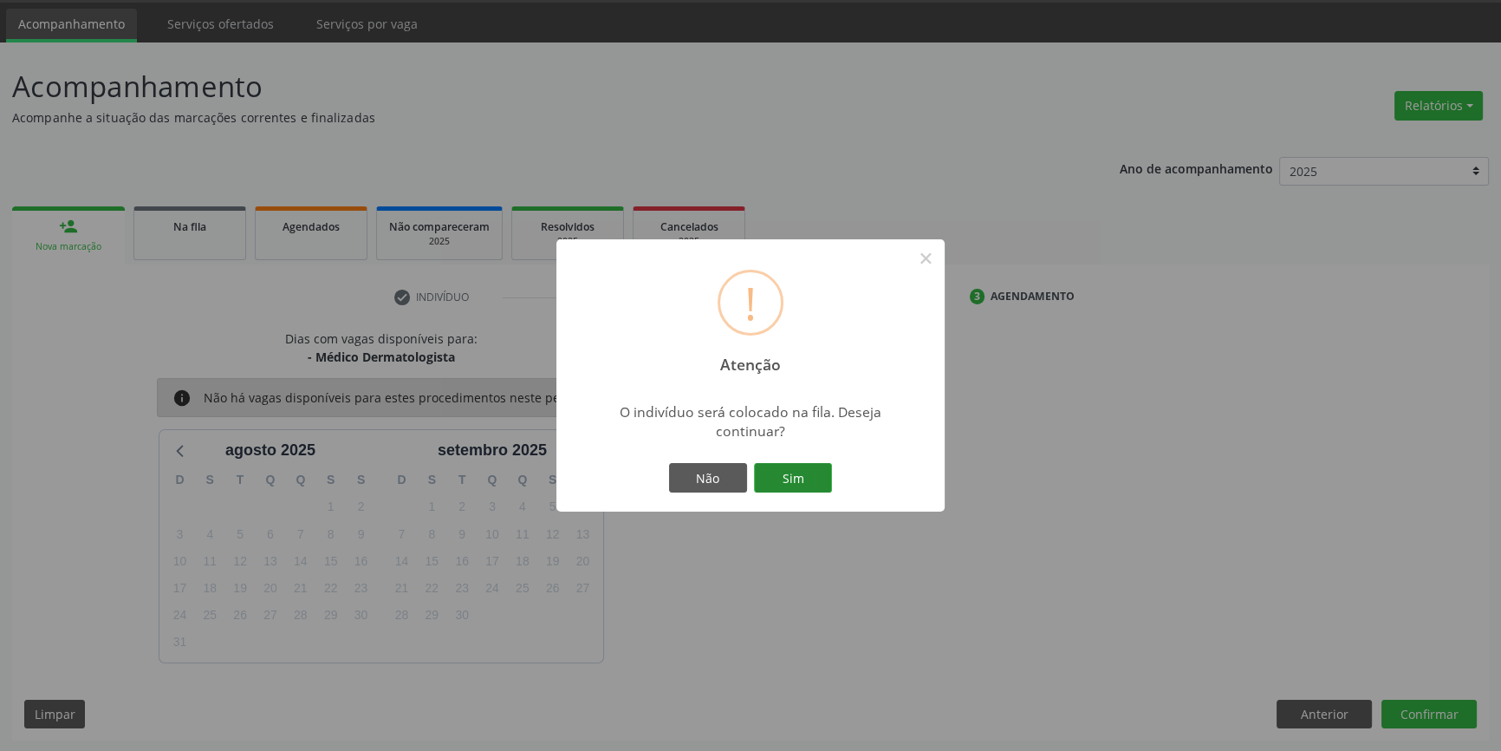
click at [822, 482] on button "Sim" at bounding box center [793, 477] width 78 height 29
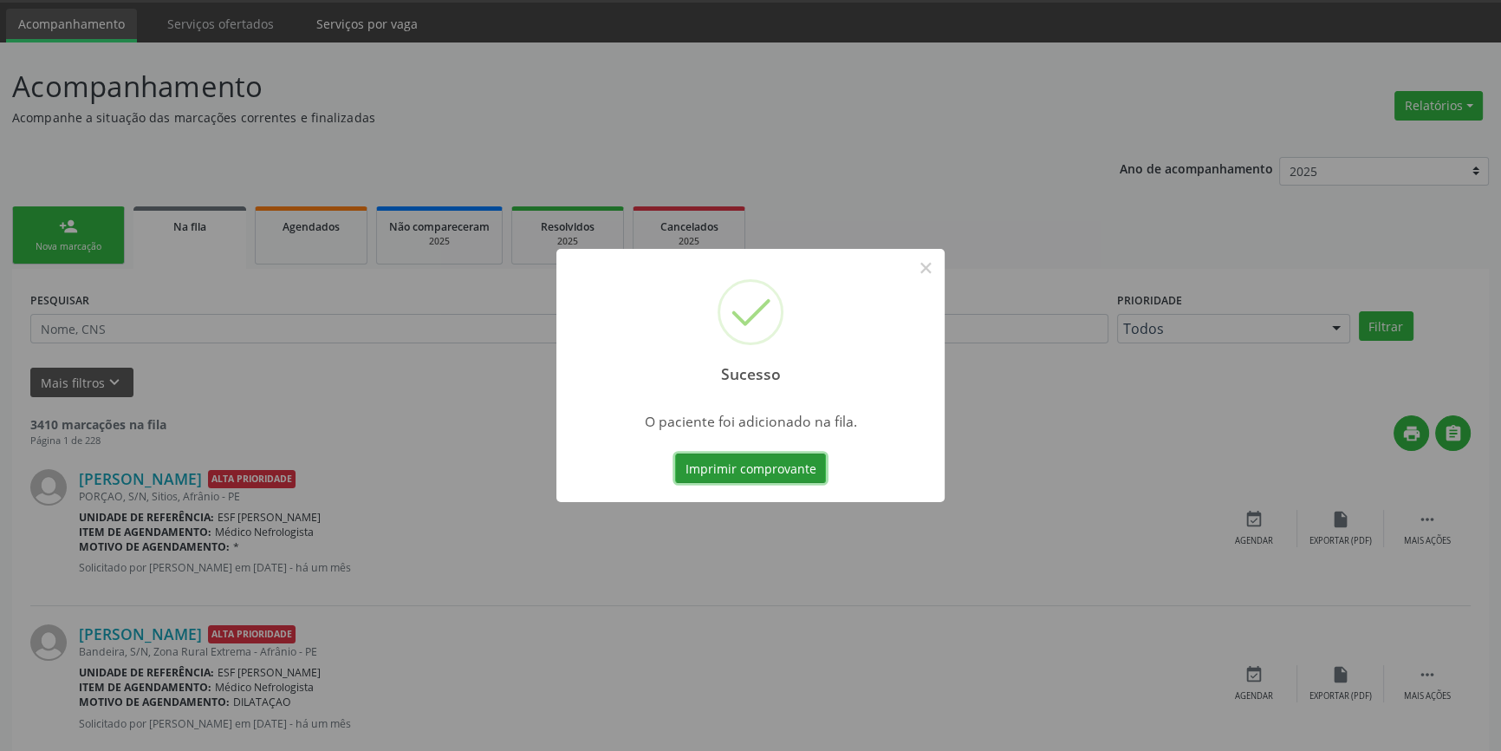
scroll to position [0, 0]
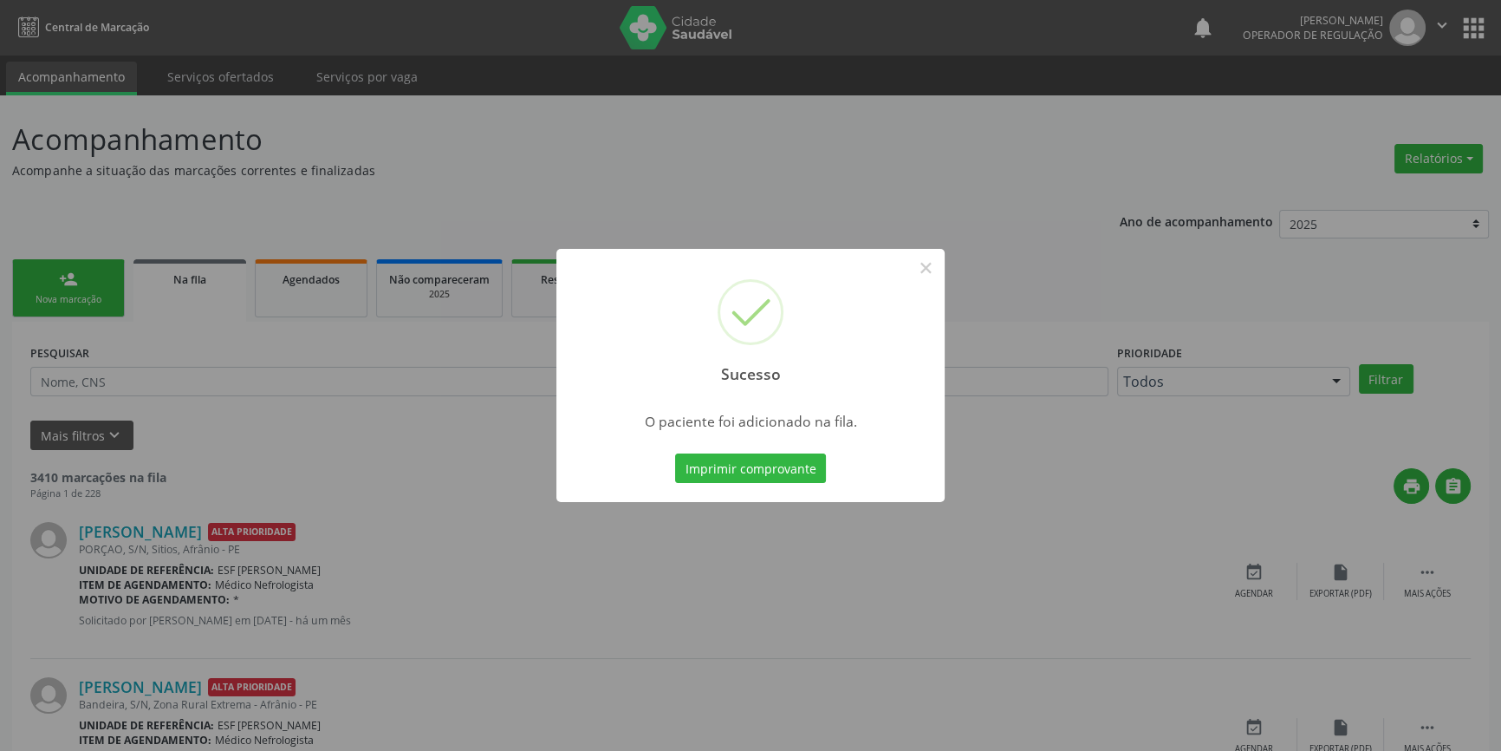
click at [94, 315] on div "Sucesso × O paciente foi adicionado na fila. Imprimir comprovante Cancel" at bounding box center [750, 375] width 1501 height 751
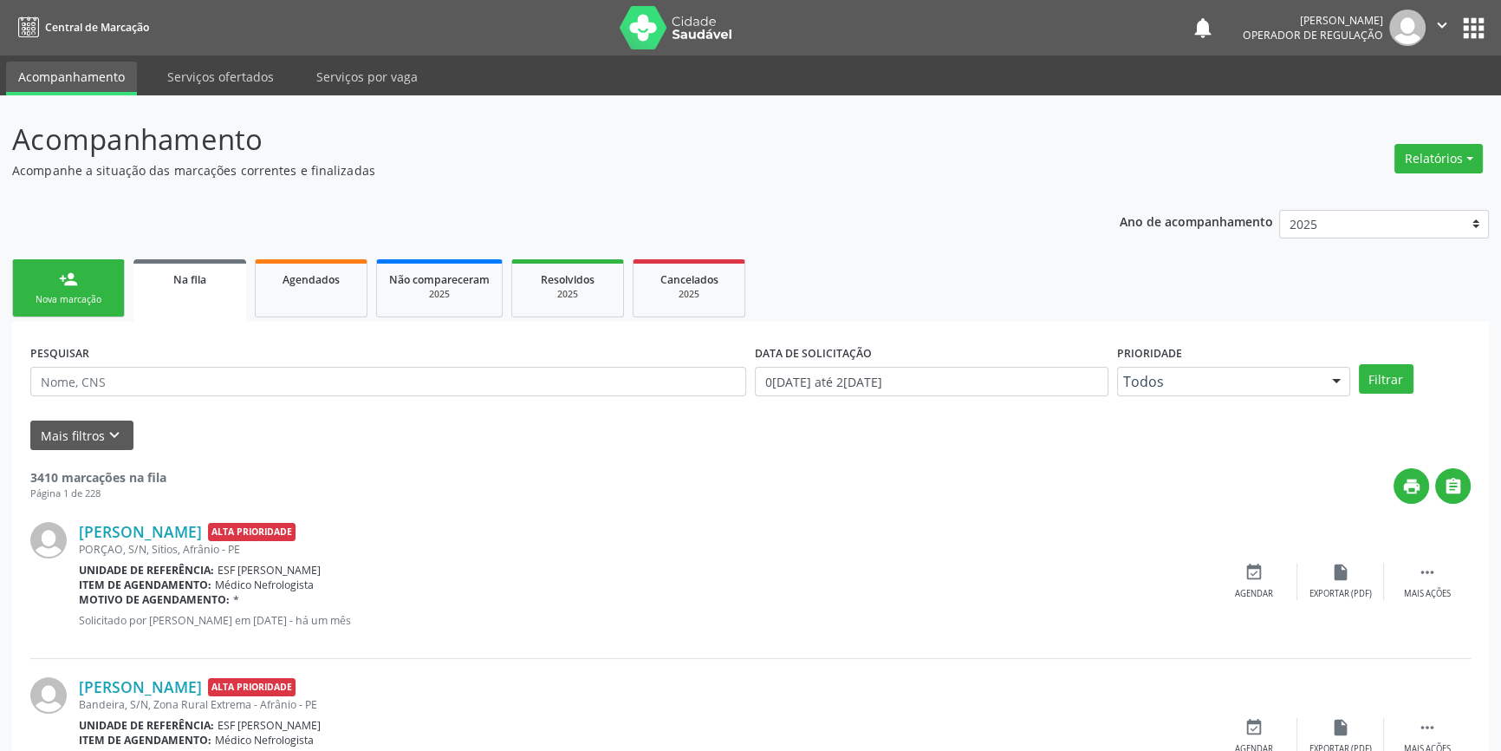
click at [94, 302] on div "Nova marcação" at bounding box center [68, 299] width 87 height 13
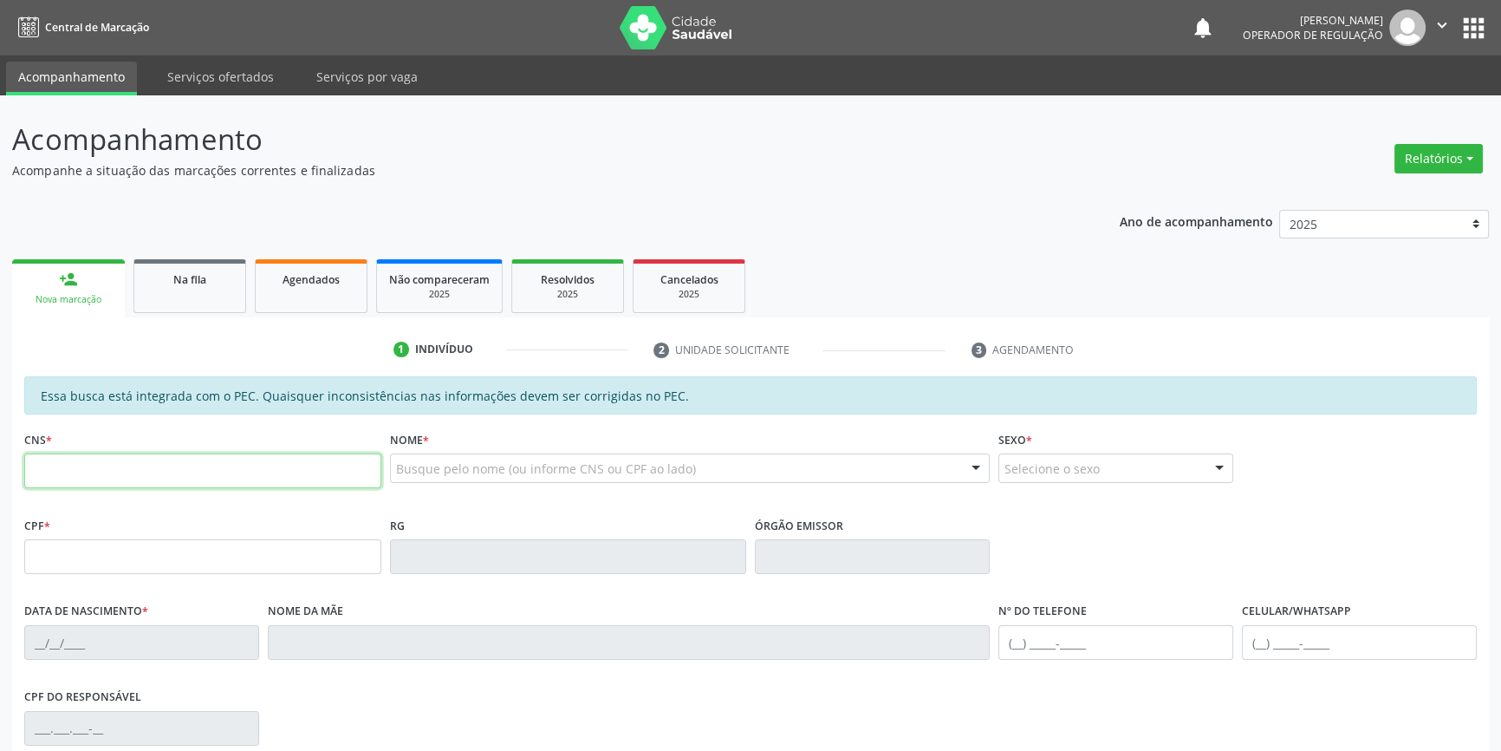
click at [144, 472] on input "text" at bounding box center [202, 470] width 357 height 35
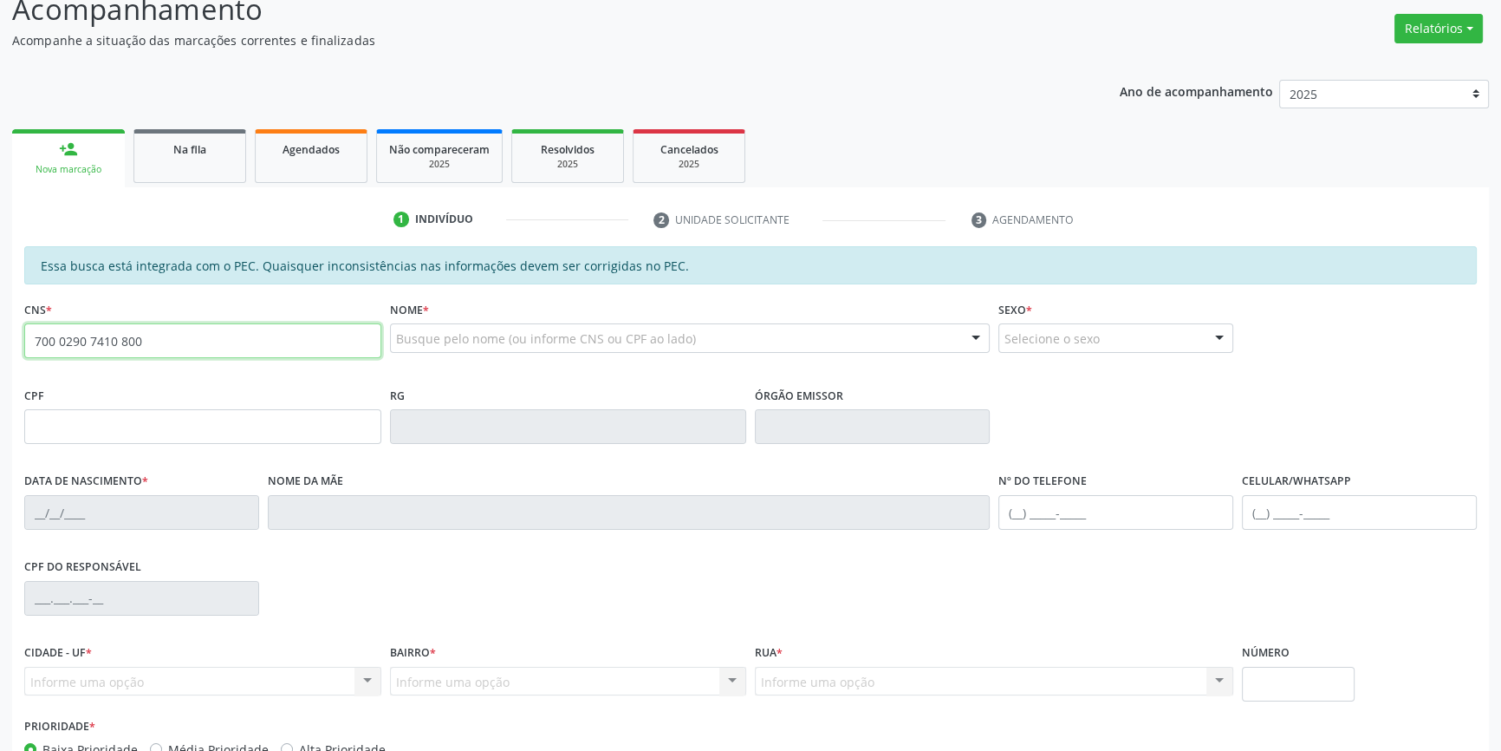
scroll to position [237, 0]
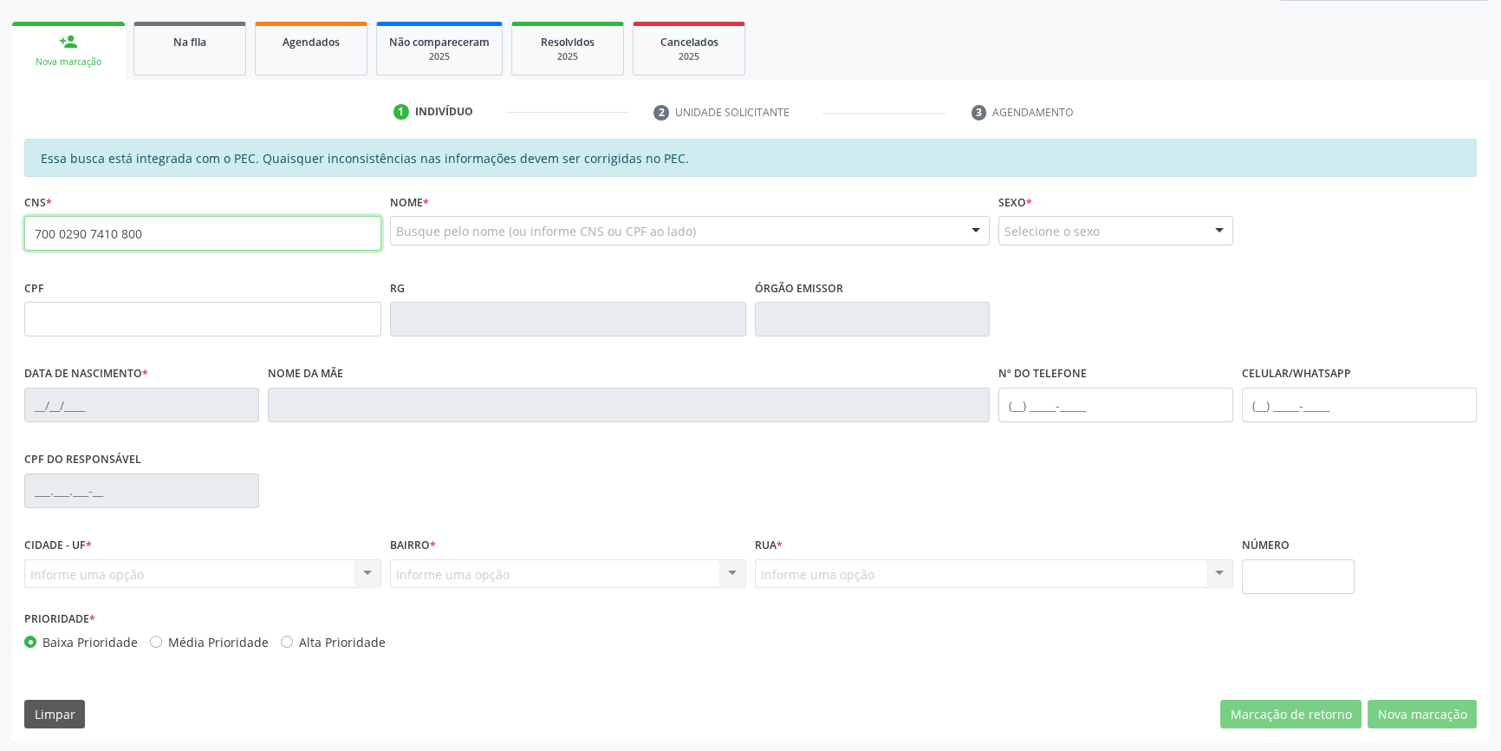
drag, startPoint x: 76, startPoint y: 231, endPoint x: 17, endPoint y: 108, distance: 136.5
click at [0, 206] on div "Acompanhamento Acompanhe a situação das marcações correntes e finalizadas Relat…" at bounding box center [750, 305] width 1501 height 894
type input "700 0029 0741 0800"
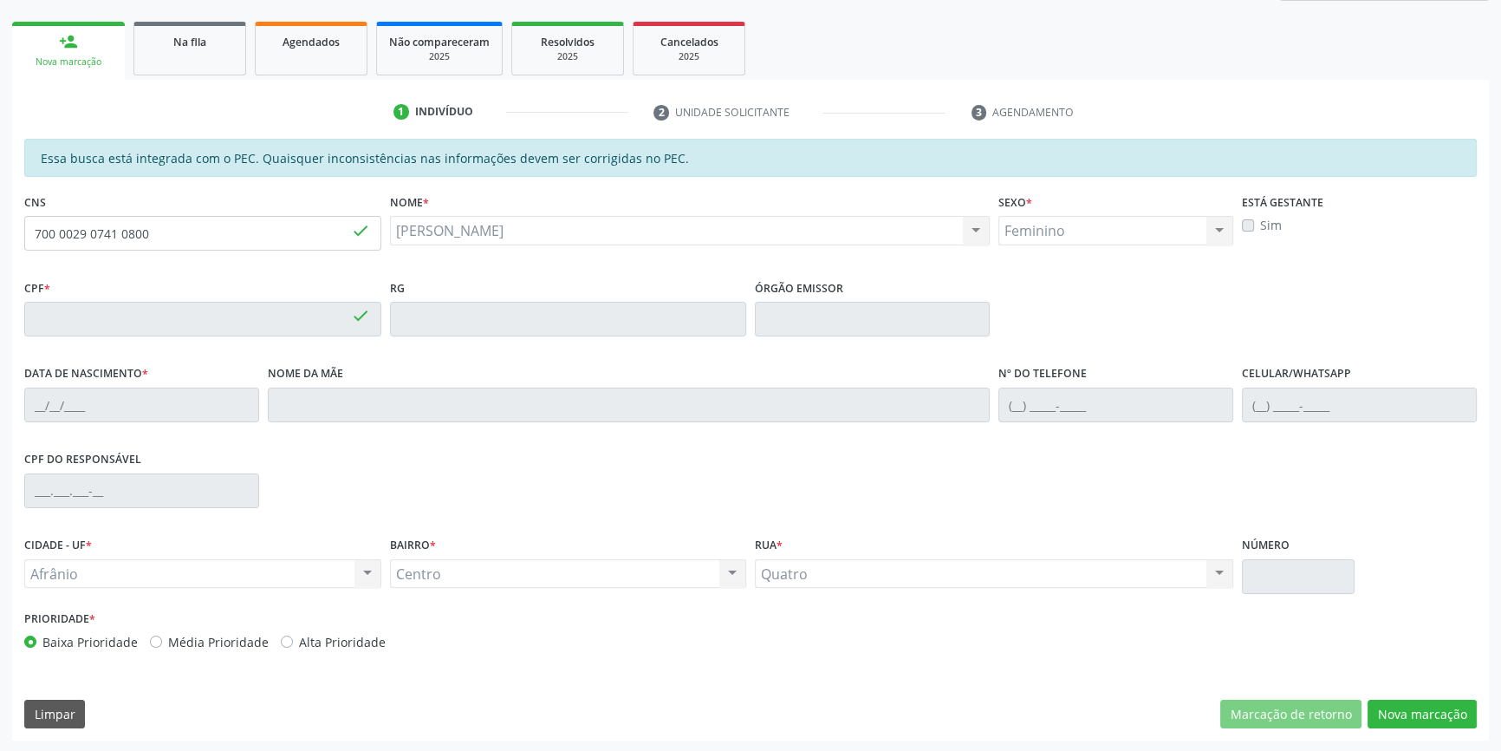
type input "457.443.434-15"
type input "0[DATE]"
type input "[PERSON_NAME]"
type input "[PHONE_NUMBER]"
type input "40"
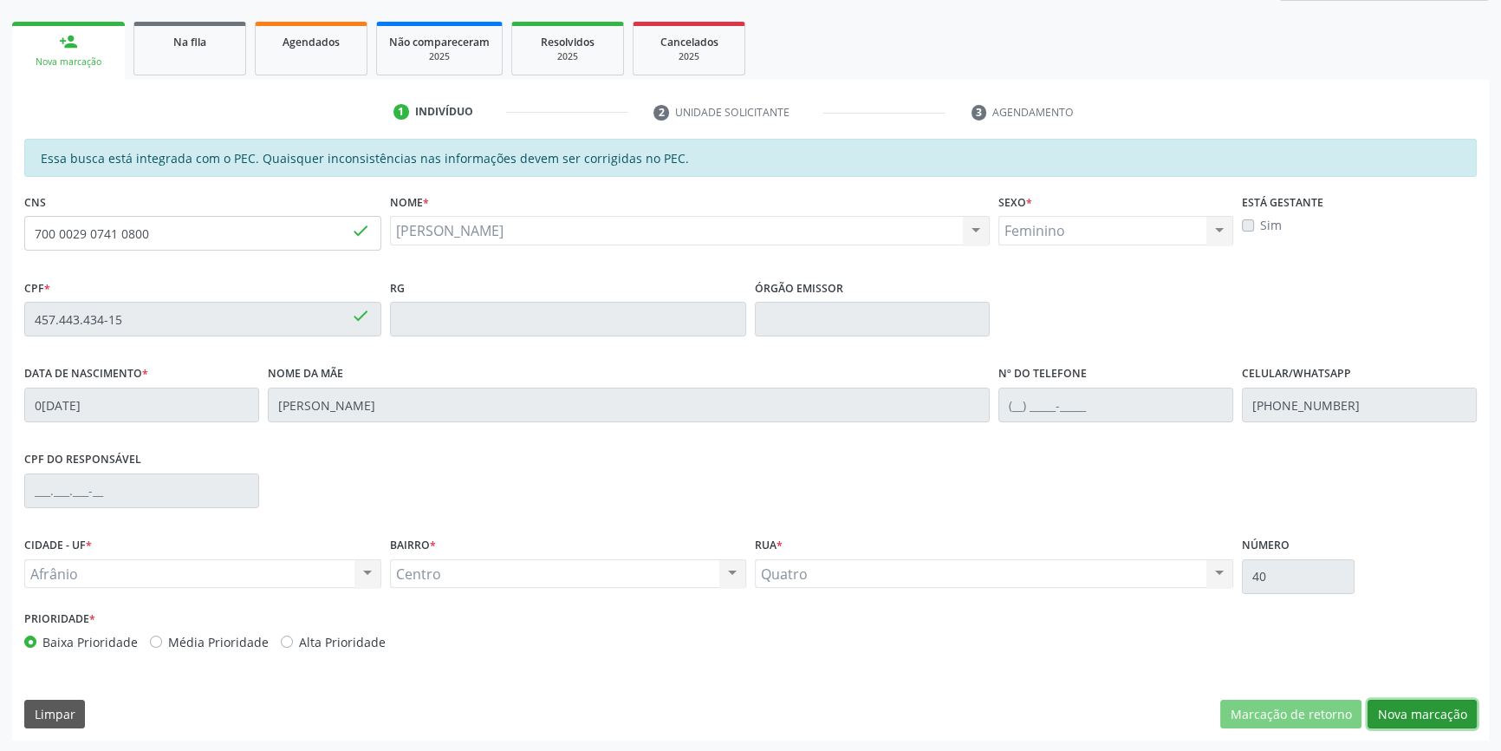
click at [1414, 702] on button "Nova marcação" at bounding box center [1422, 713] width 109 height 29
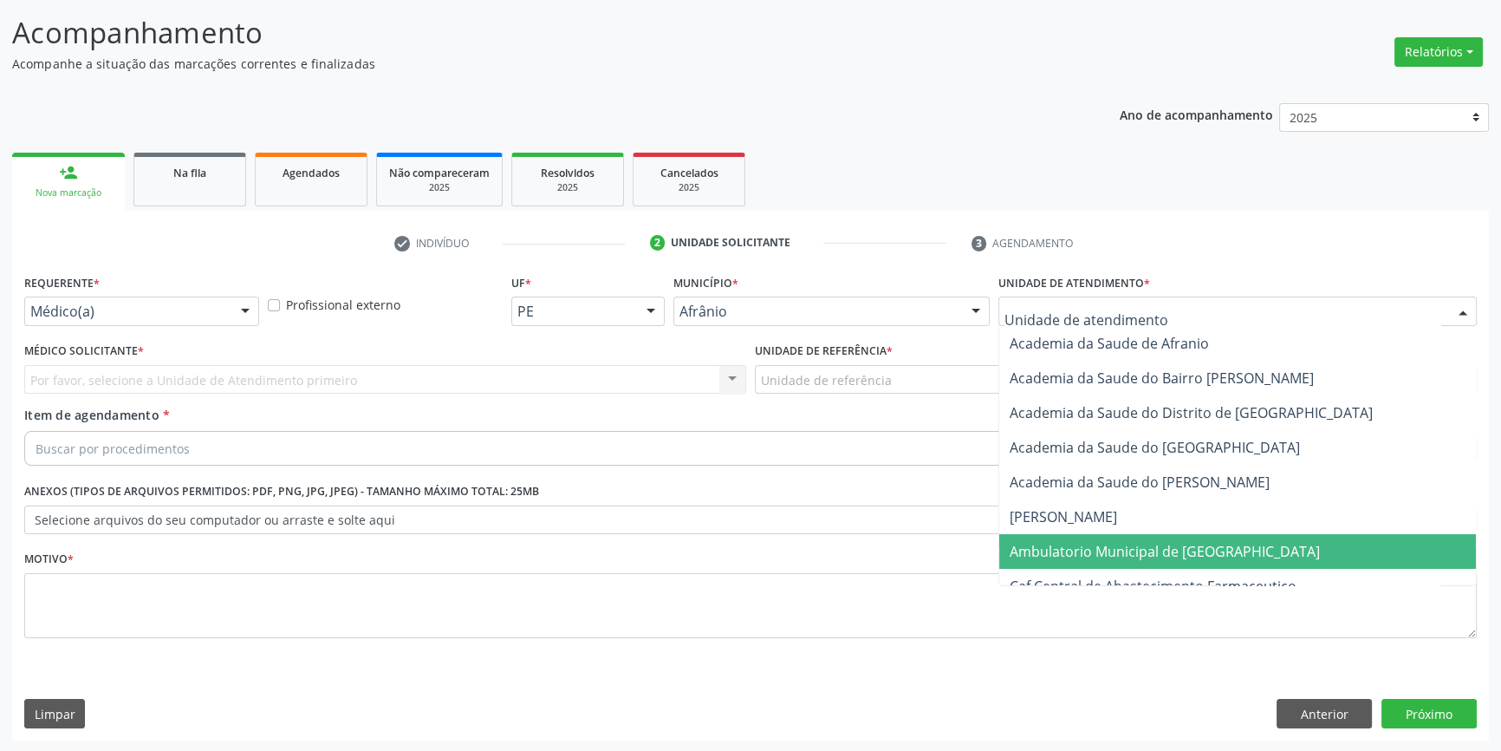
drag, startPoint x: 1171, startPoint y: 555, endPoint x: 931, endPoint y: 423, distance: 273.8
click at [1170, 555] on span "Ambulatorio Municipal de [GEOGRAPHIC_DATA]" at bounding box center [1165, 551] width 310 height 19
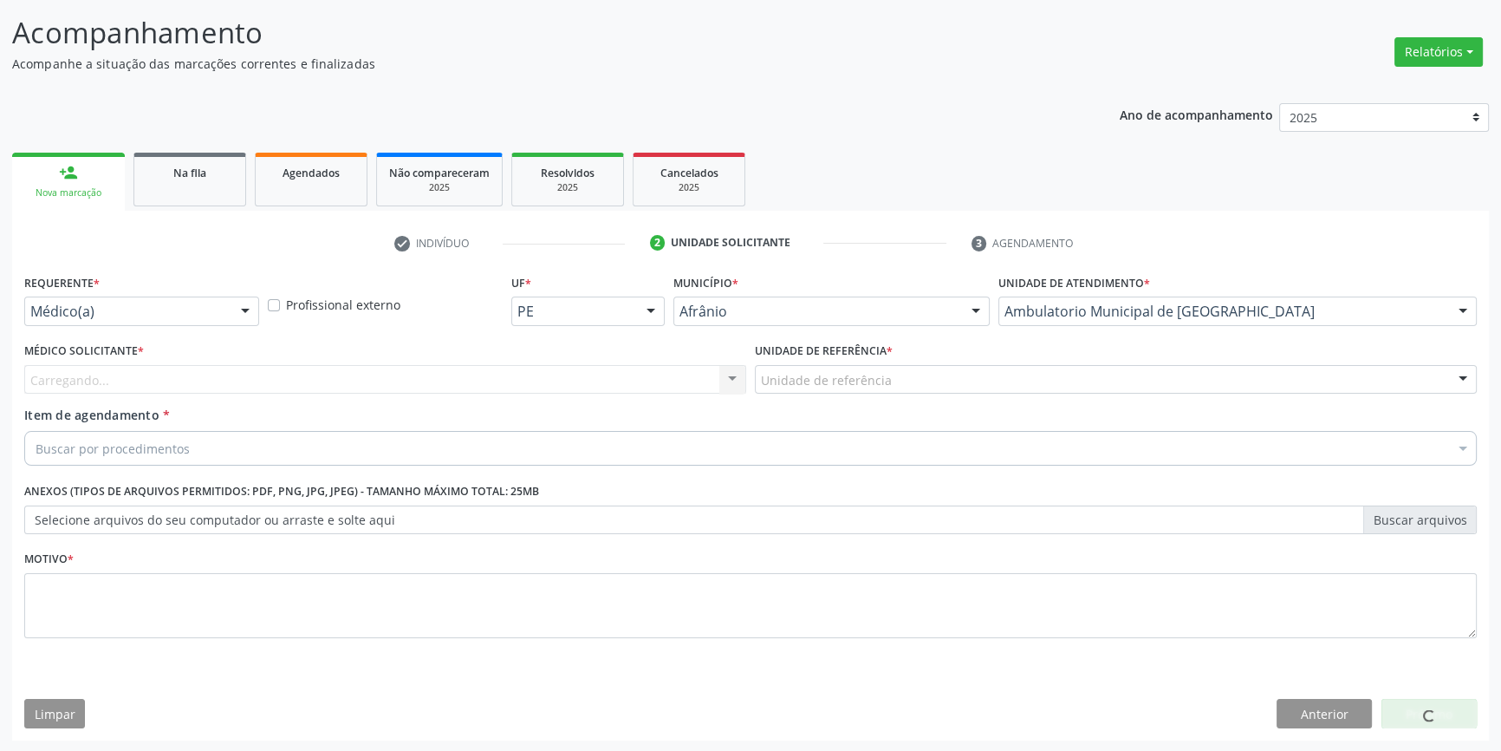
click at [911, 389] on div "Unidade de referência" at bounding box center [1116, 379] width 722 height 29
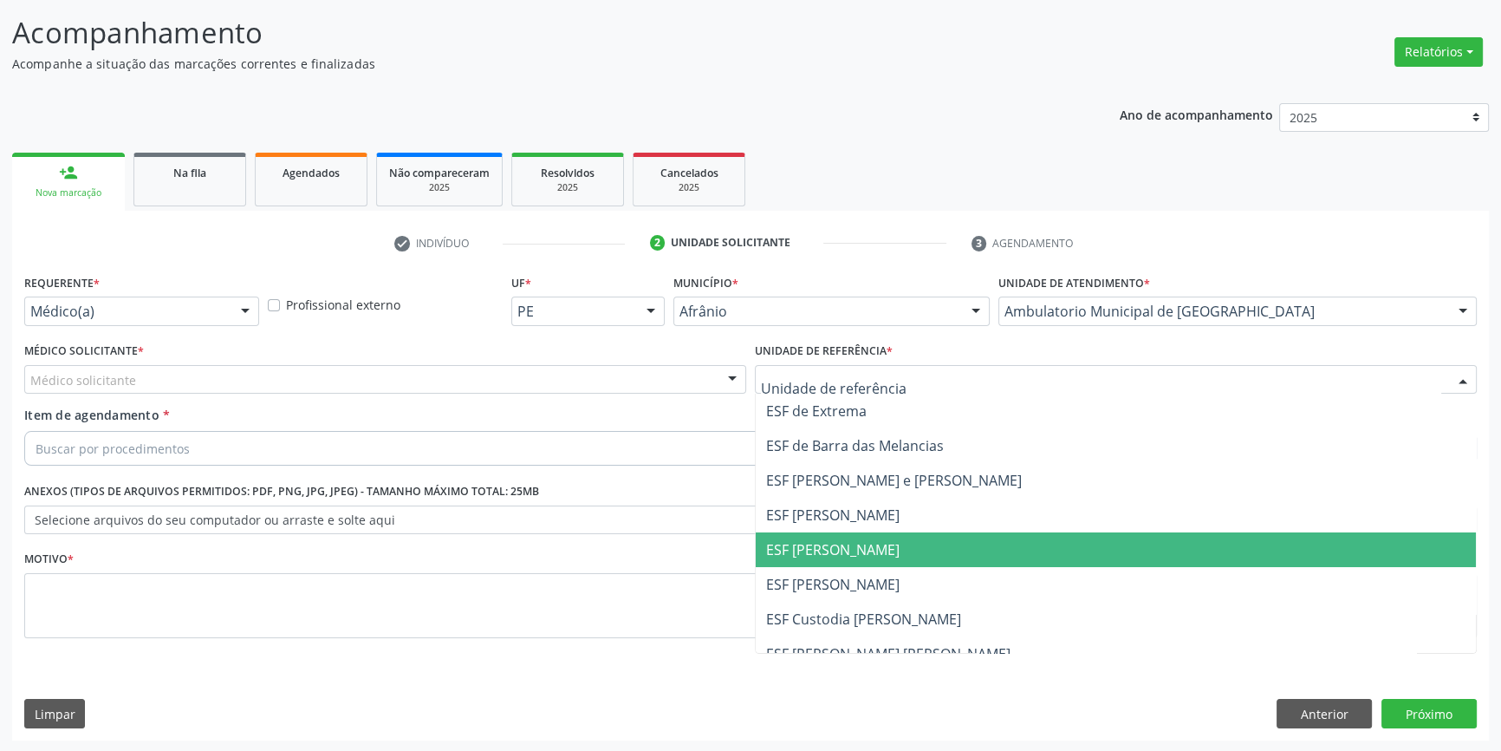
click at [854, 567] on span "ESF [PERSON_NAME]" at bounding box center [1116, 584] width 720 height 35
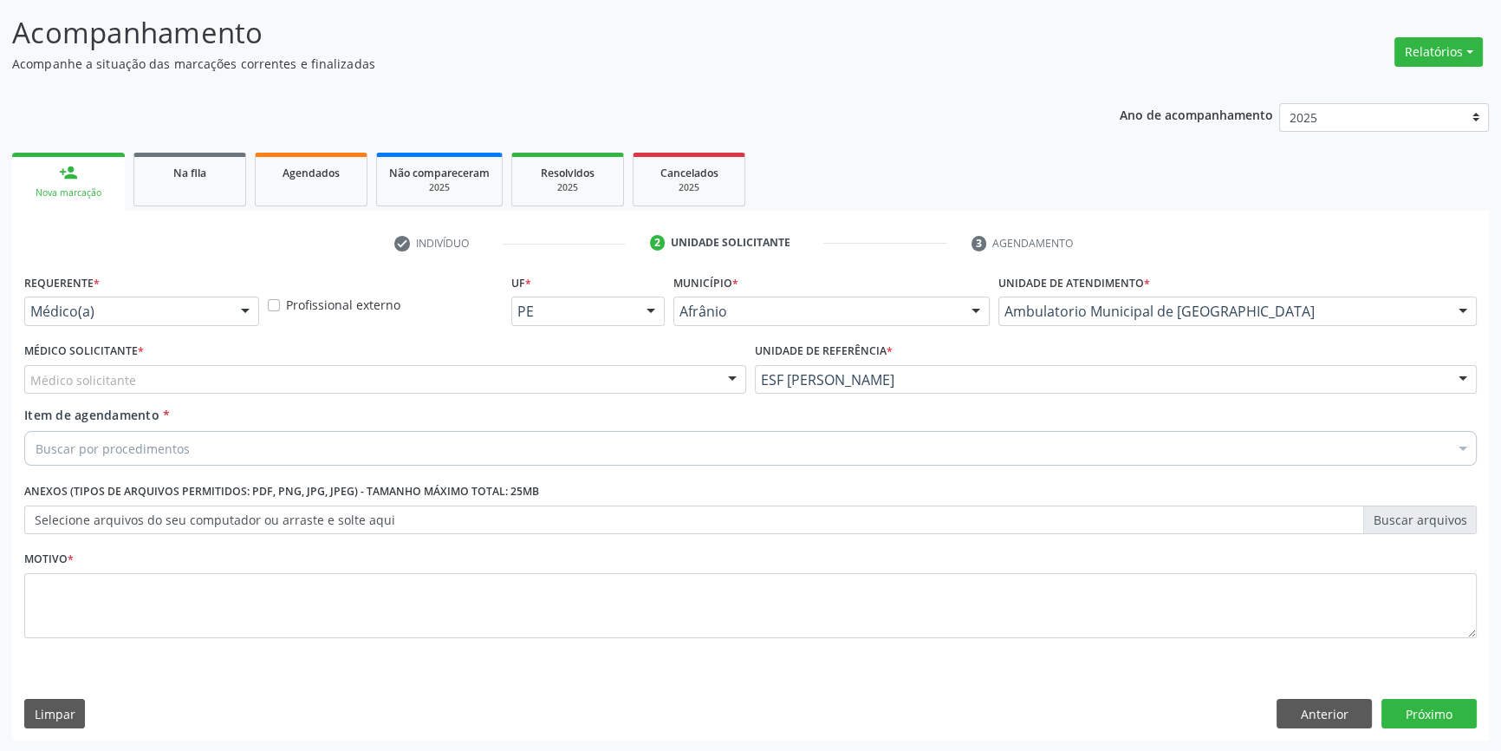
click at [439, 394] on div "Médico Solicitante * Médico solicitante [PERSON_NAME] [PERSON_NAME] [PERSON_NAM…" at bounding box center [385, 372] width 731 height 68
drag, startPoint x: 339, startPoint y: 387, endPoint x: 254, endPoint y: 390, distance: 85.0
click at [335, 388] on div "Médico solicitante" at bounding box center [385, 379] width 722 height 29
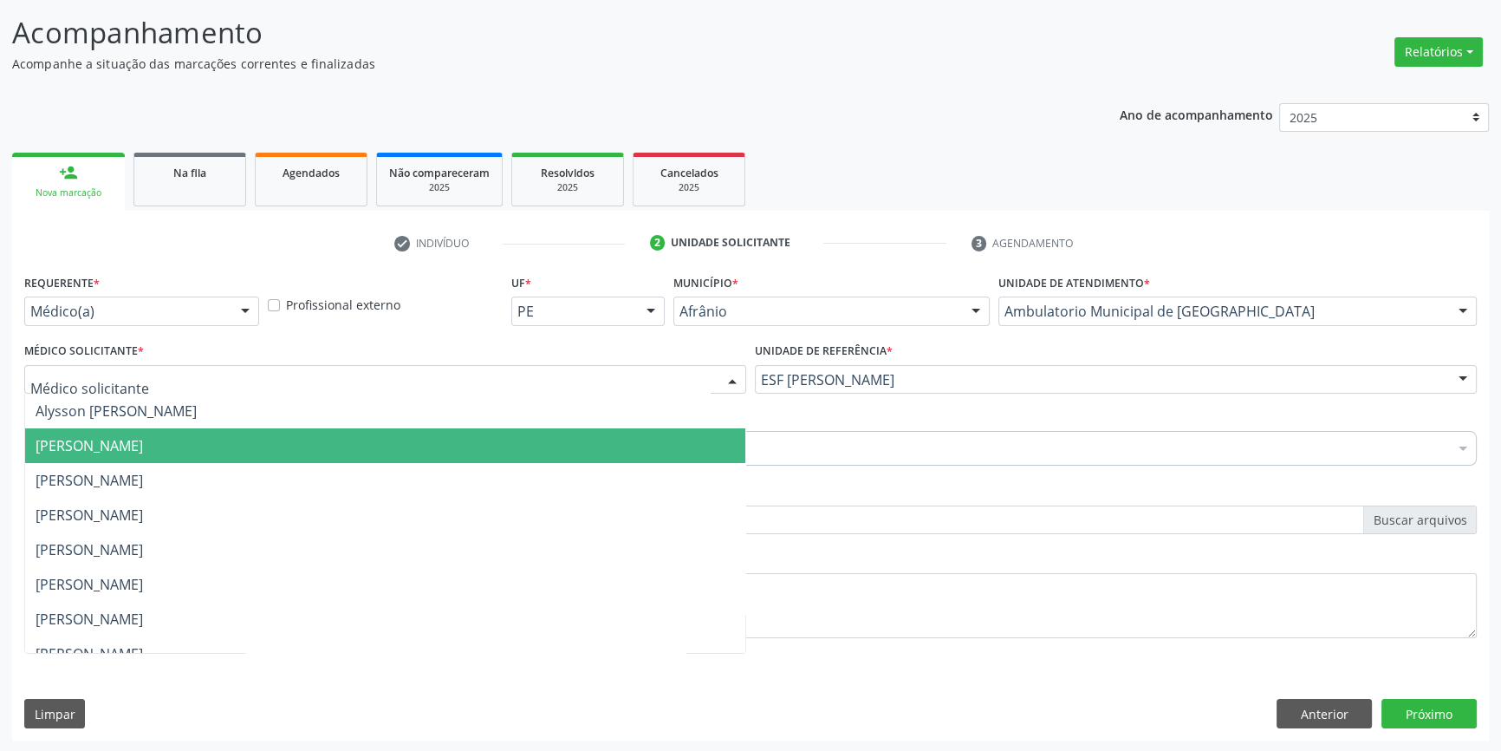
click at [143, 438] on span "[PERSON_NAME]" at bounding box center [89, 445] width 107 height 19
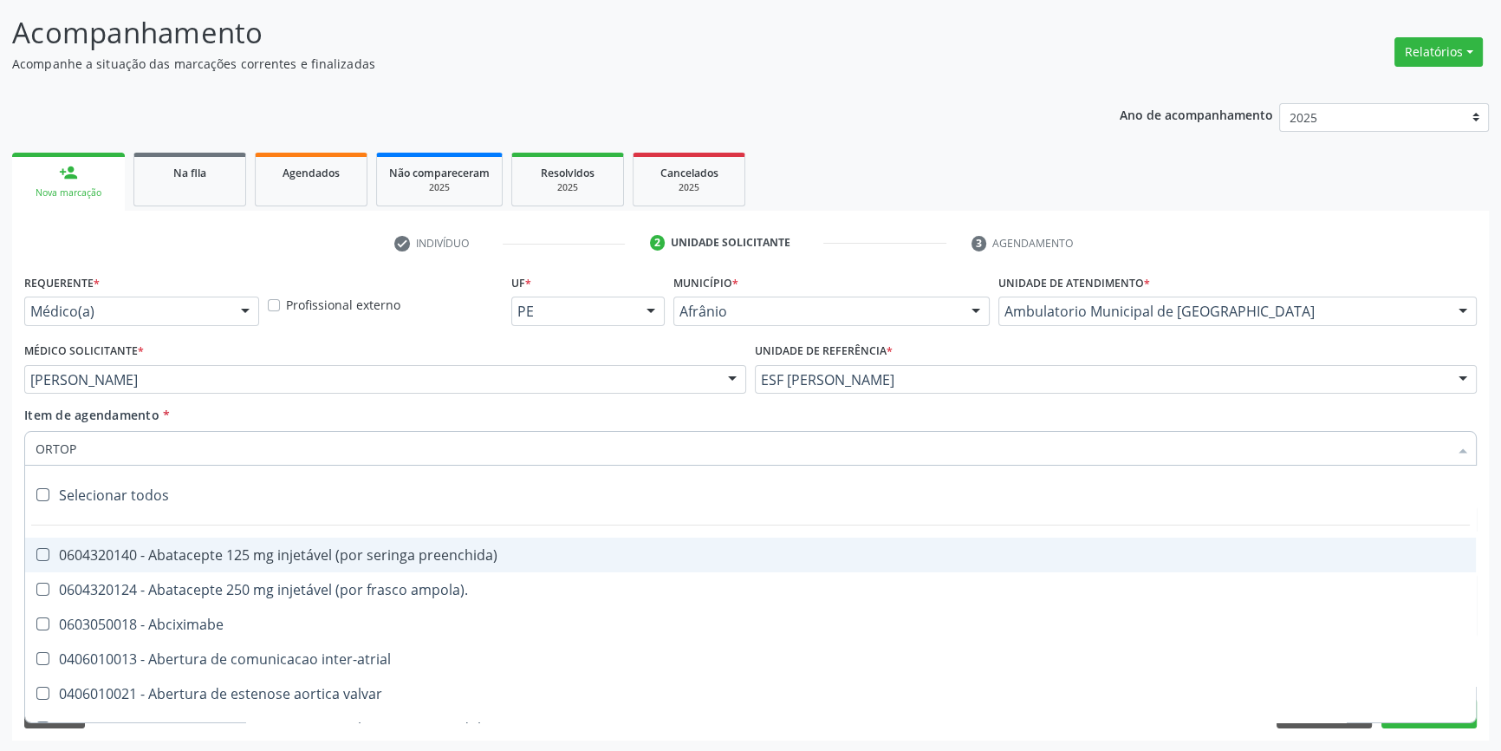
type input "ORTOPE"
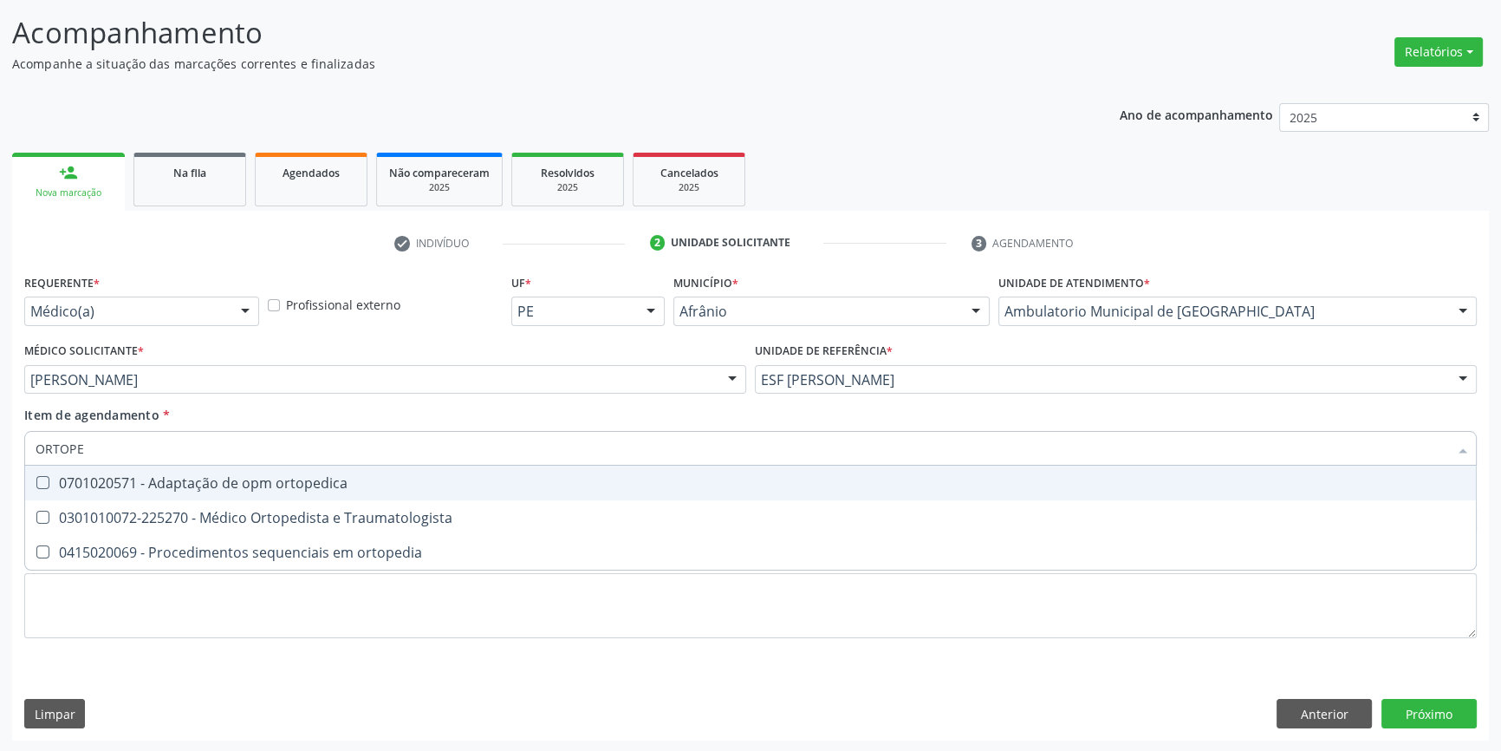
click at [231, 504] on span "0301010072-225270 - Médico Ortopedista e Traumatologista" at bounding box center [750, 517] width 1451 height 35
checkbox Traumatologista "true"
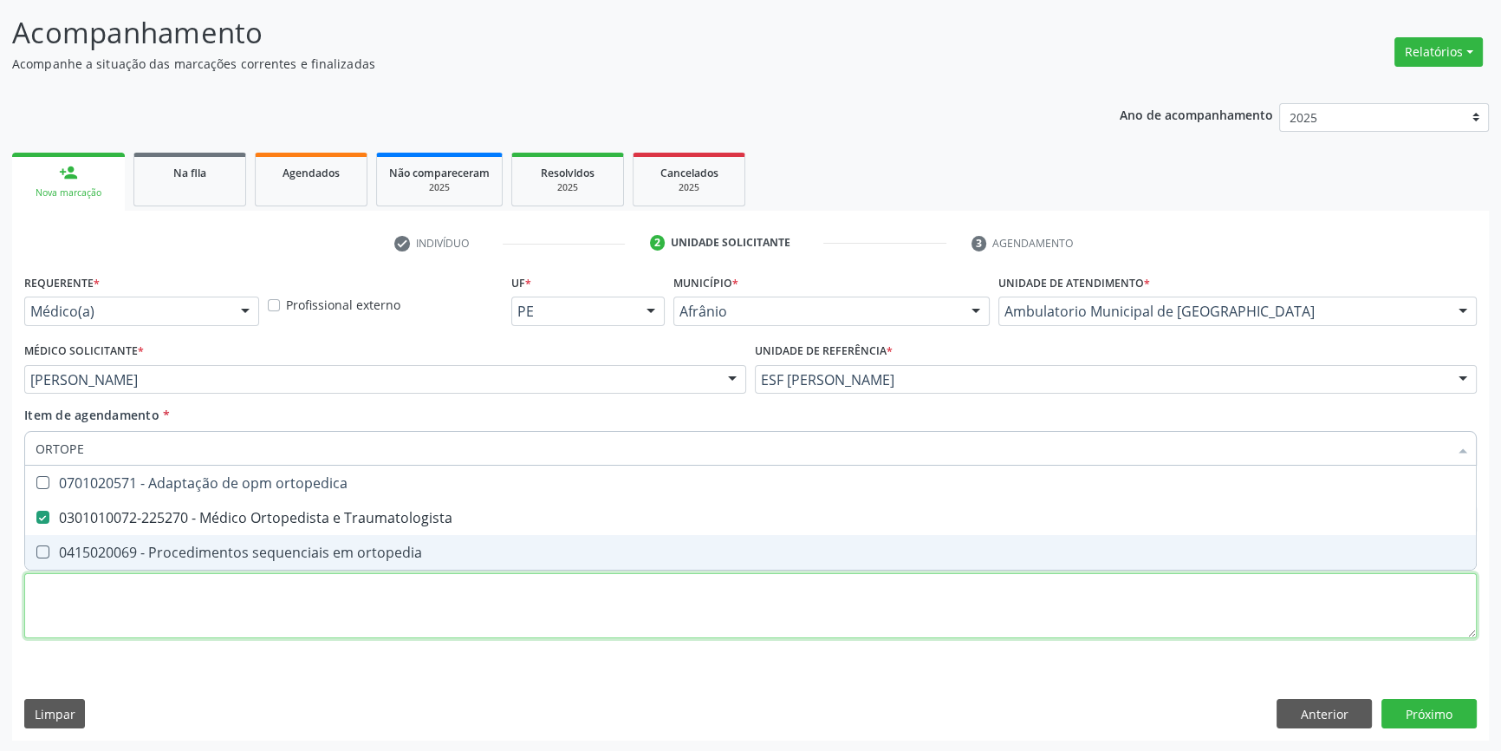
click at [221, 601] on div "Requerente * Médico(a) Médico(a) Enfermeiro(a) Paciente Nenhum resultado encont…" at bounding box center [750, 466] width 1453 height 393
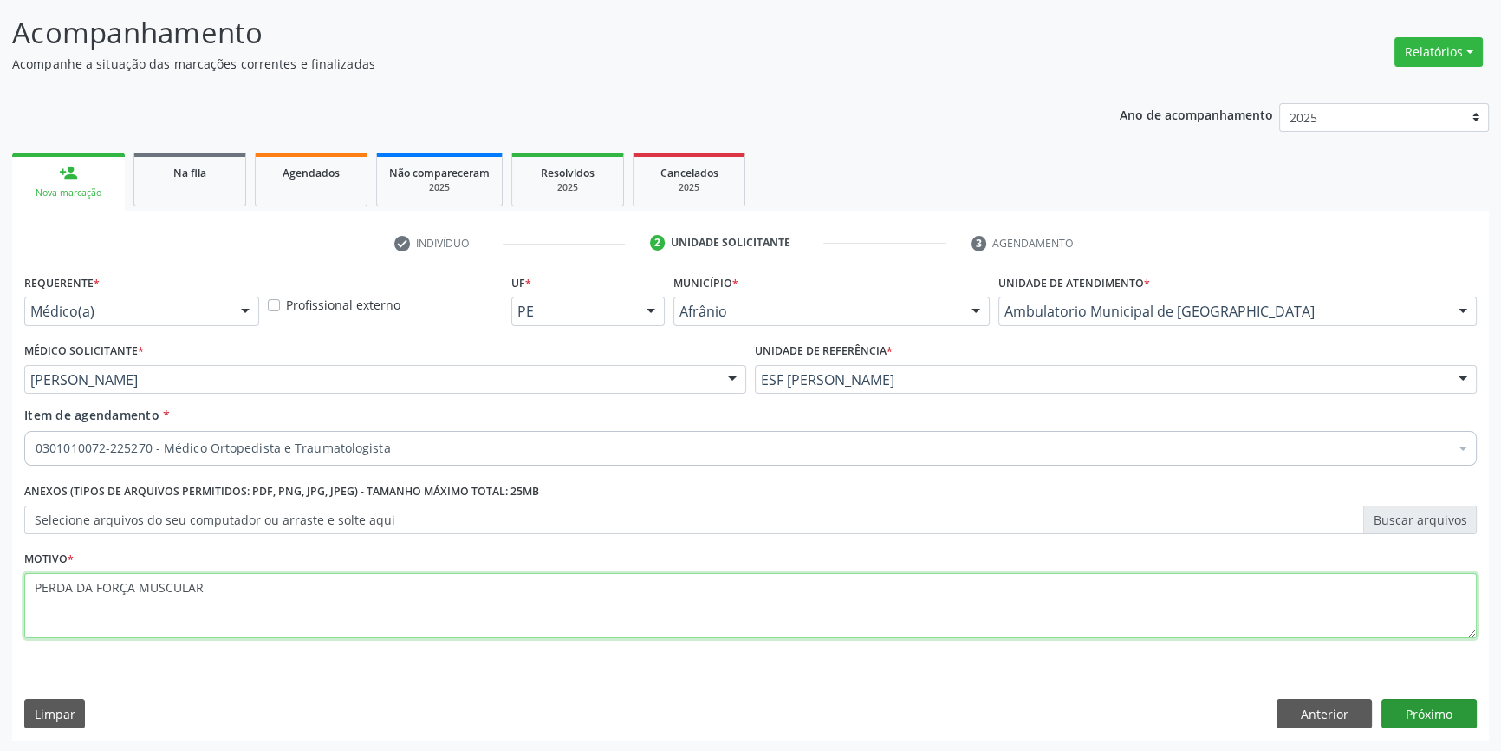
type textarea "PERDA DA FORÇA MUSCULAR"
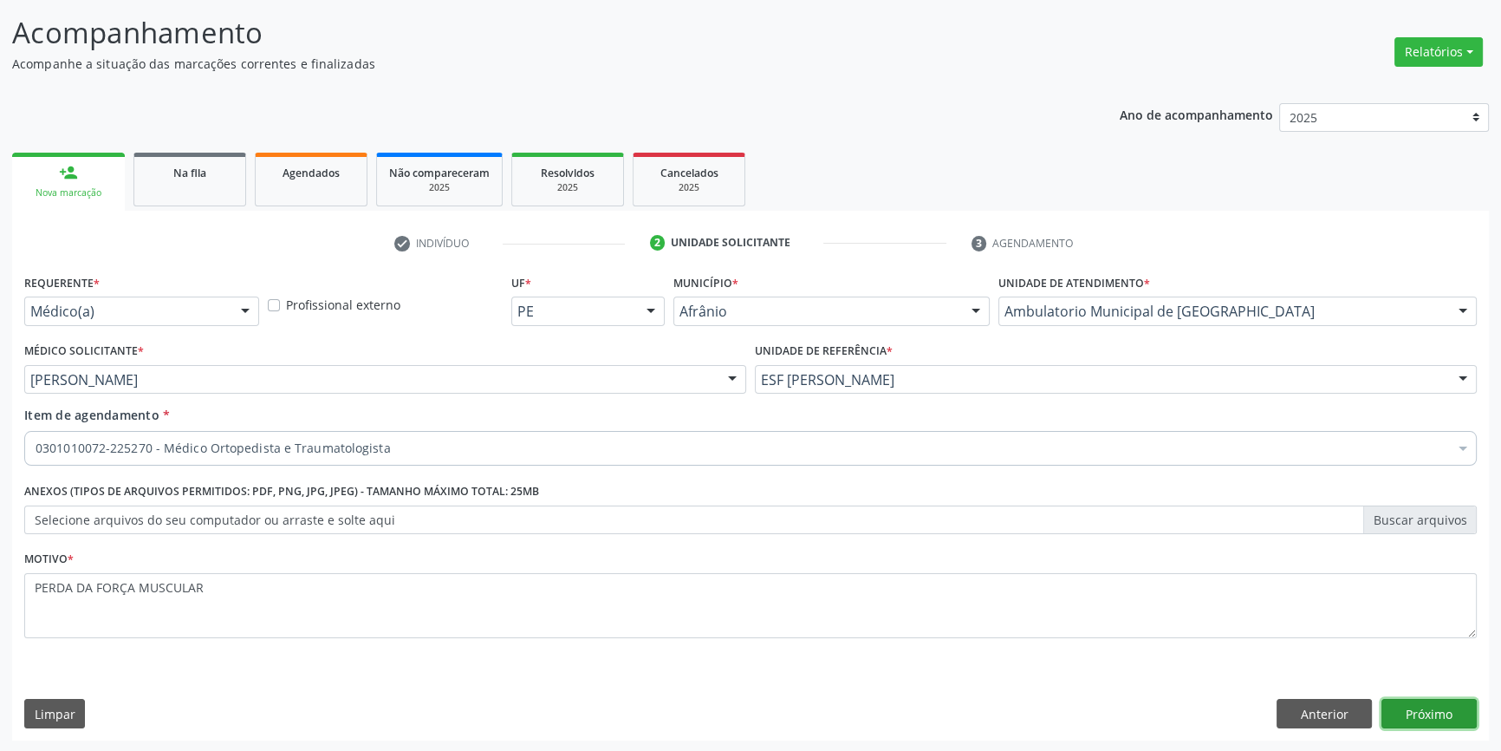
click at [1408, 712] on button "Próximo" at bounding box center [1429, 713] width 95 height 29
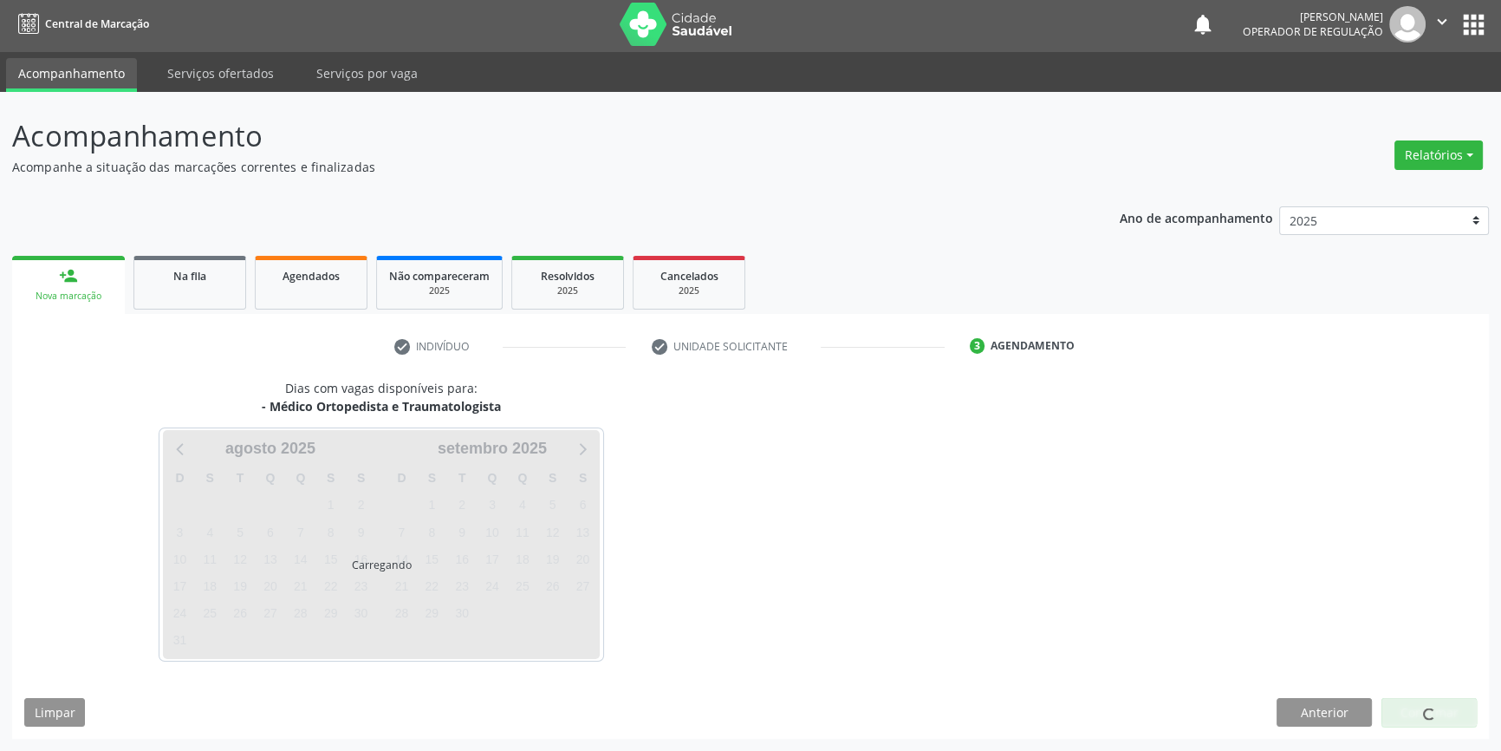
scroll to position [2, 0]
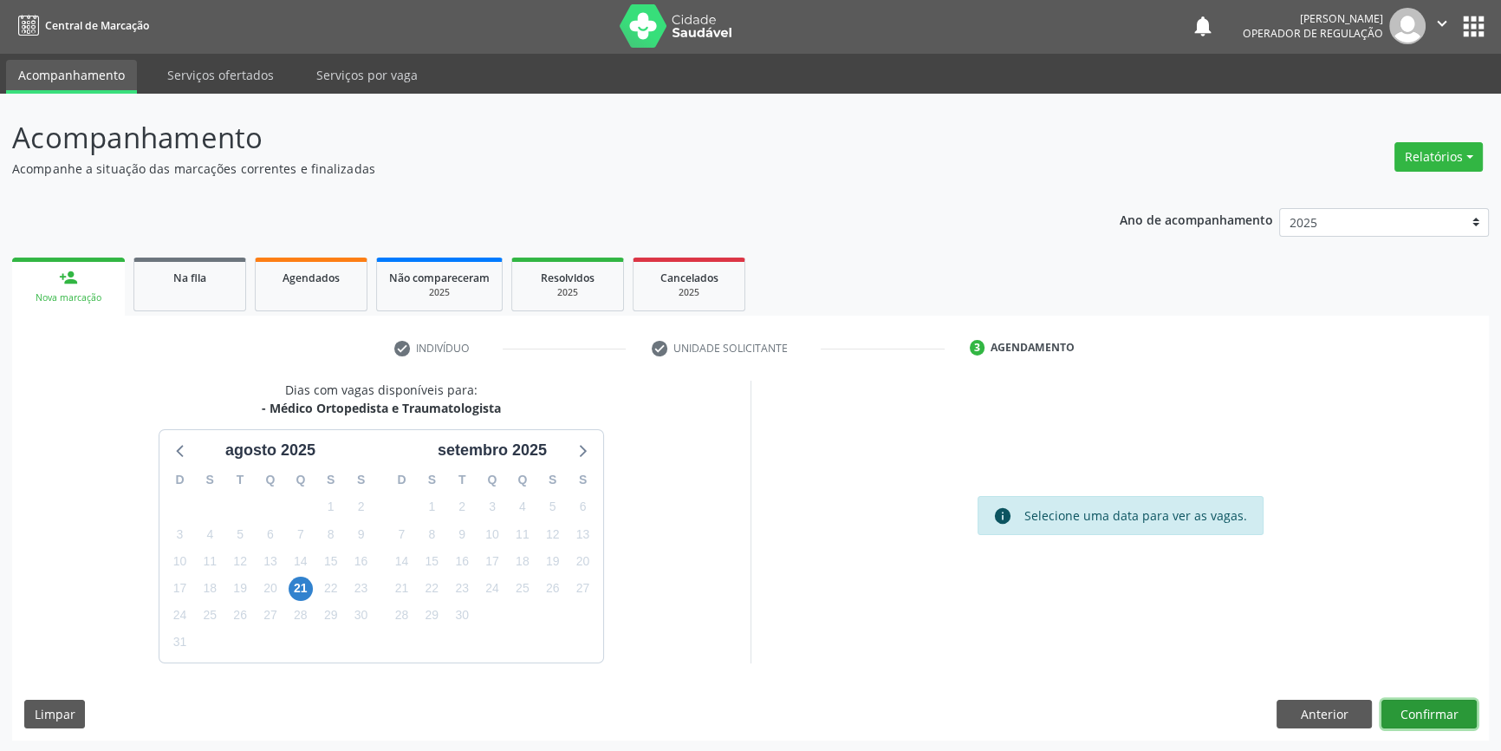
click at [1427, 712] on button "Confirmar" at bounding box center [1429, 713] width 95 height 29
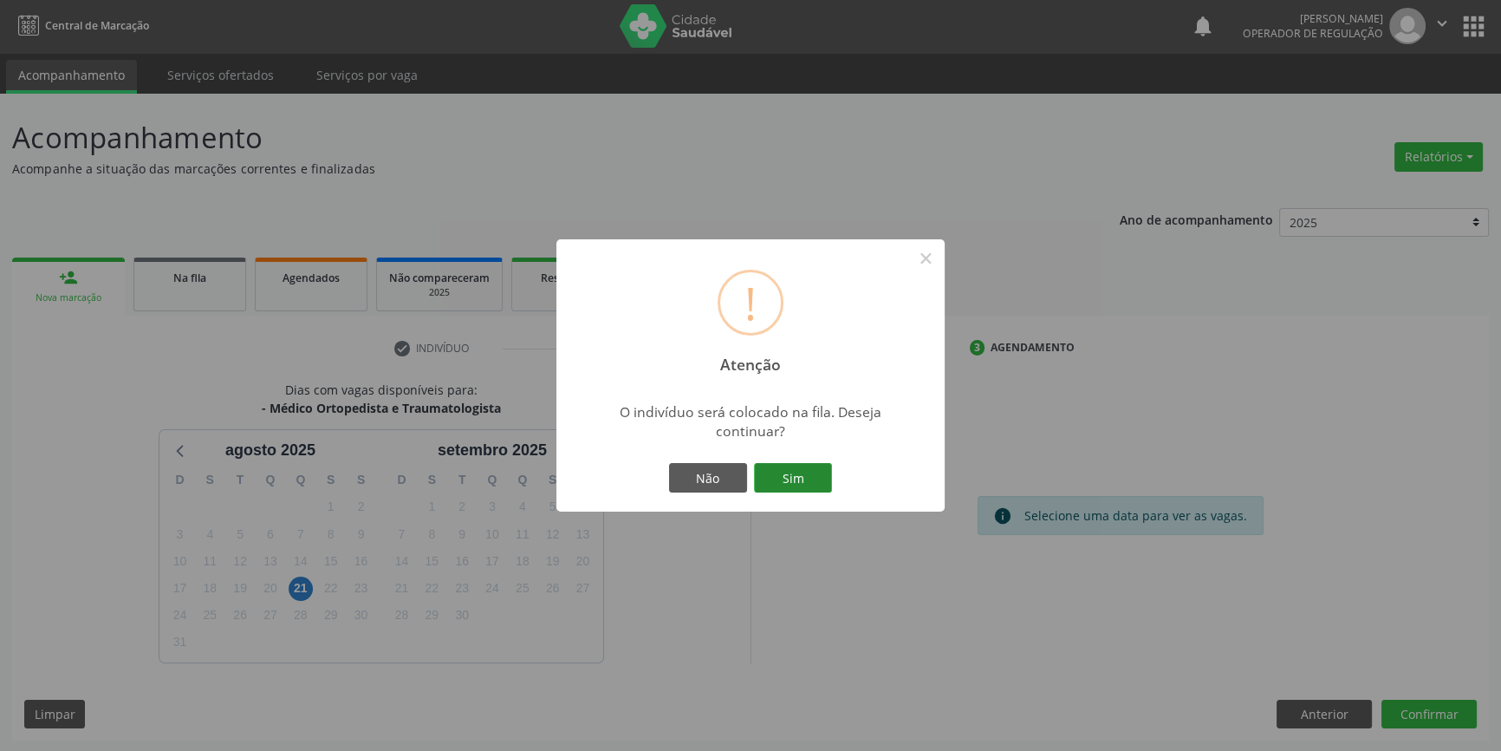
click at [784, 482] on button "Sim" at bounding box center [793, 477] width 78 height 29
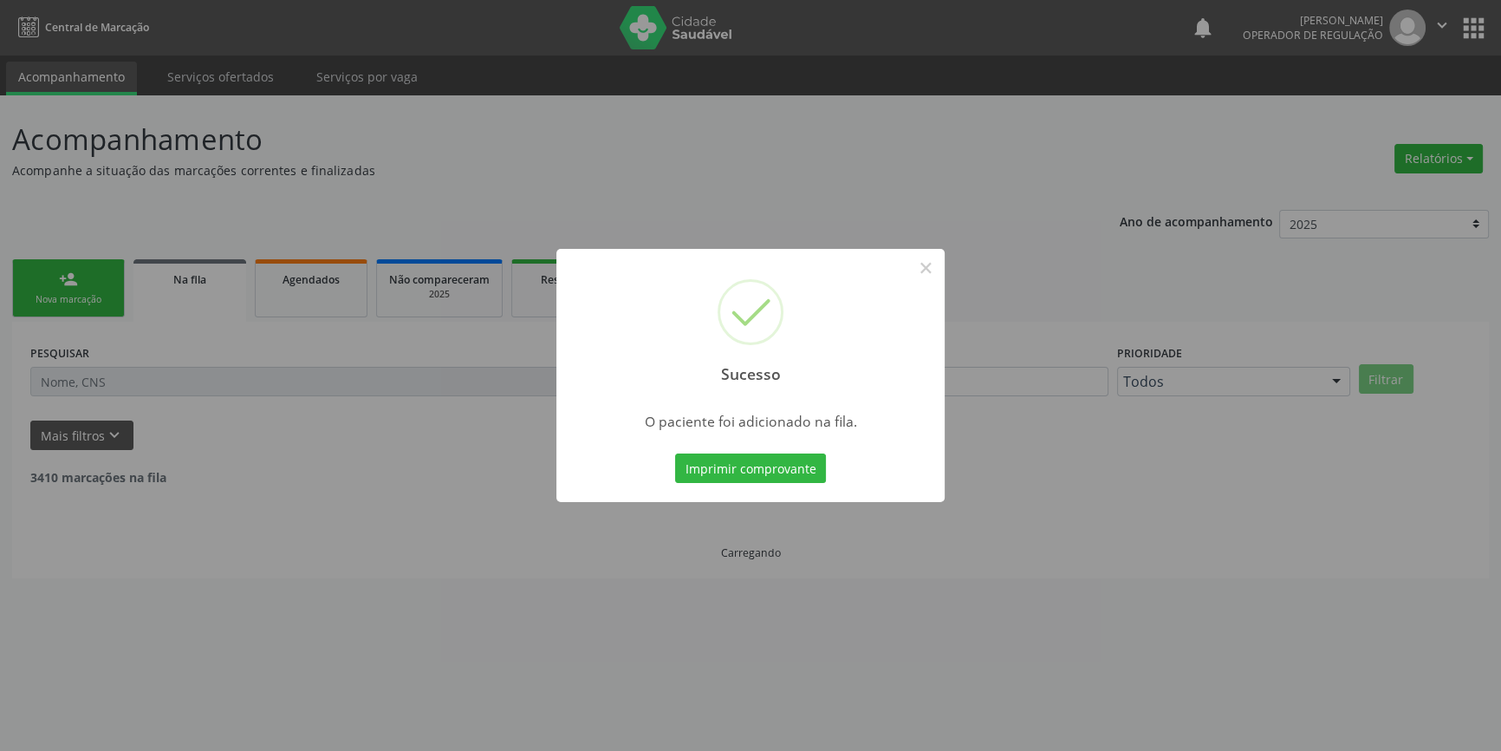
scroll to position [0, 0]
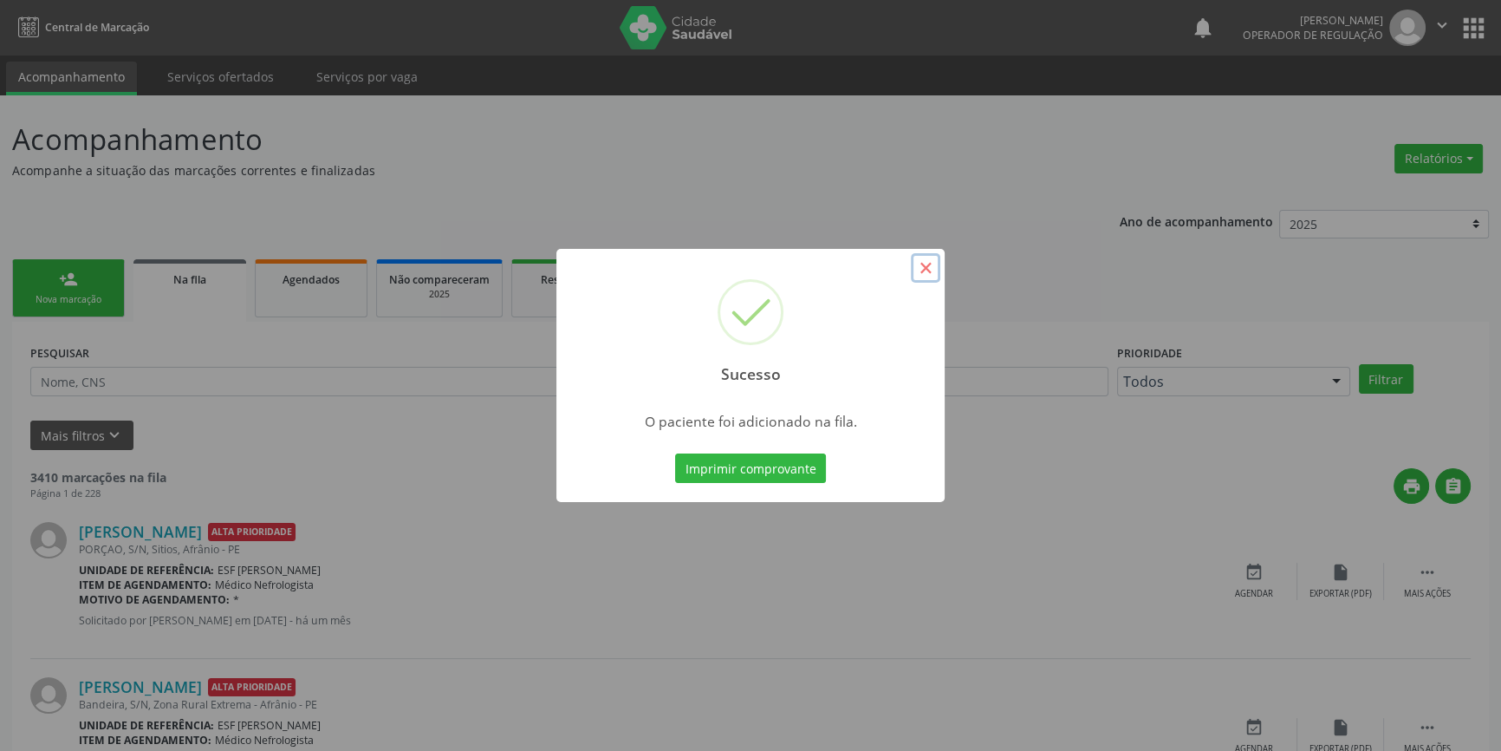
click at [926, 265] on button "×" at bounding box center [925, 267] width 29 height 29
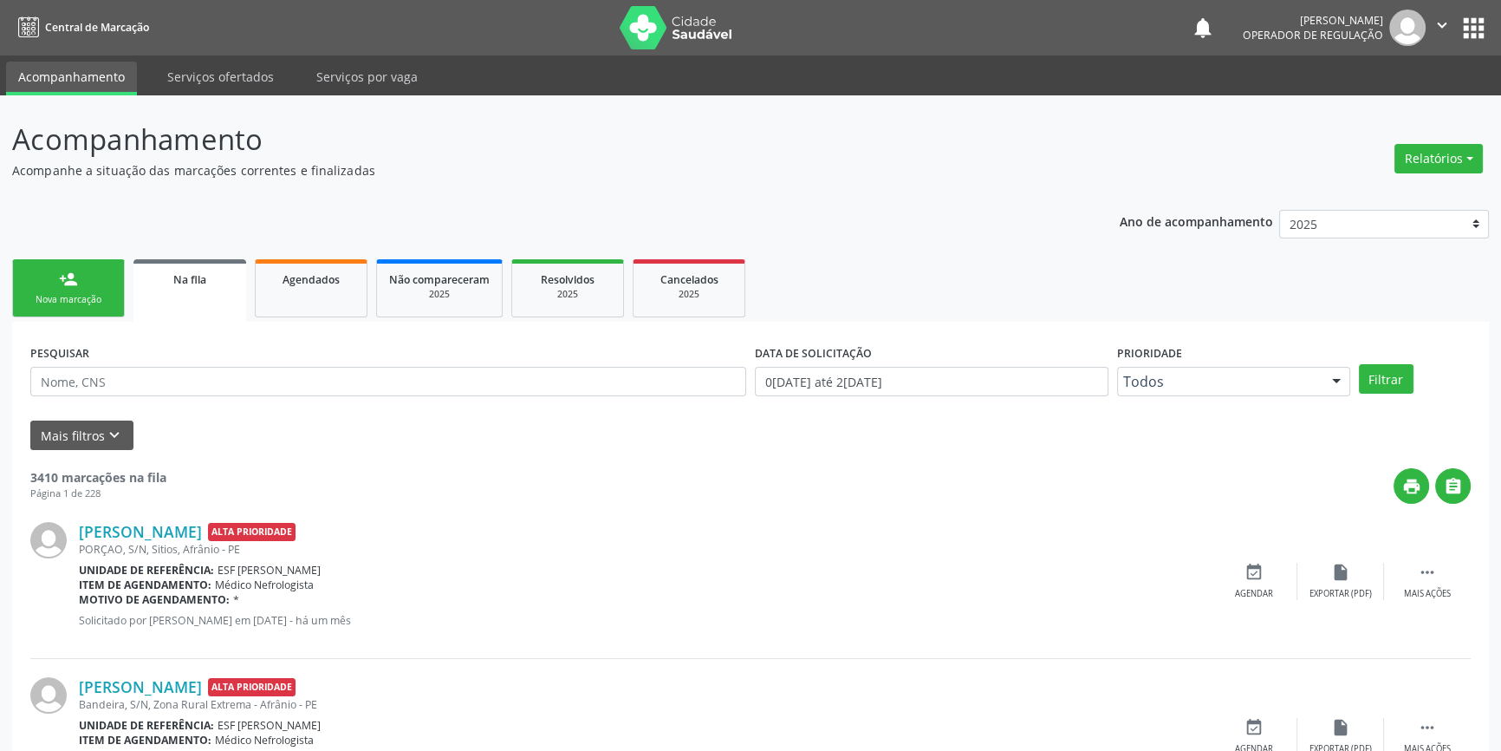
click at [73, 296] on div "Nova marcação" at bounding box center [68, 299] width 87 height 13
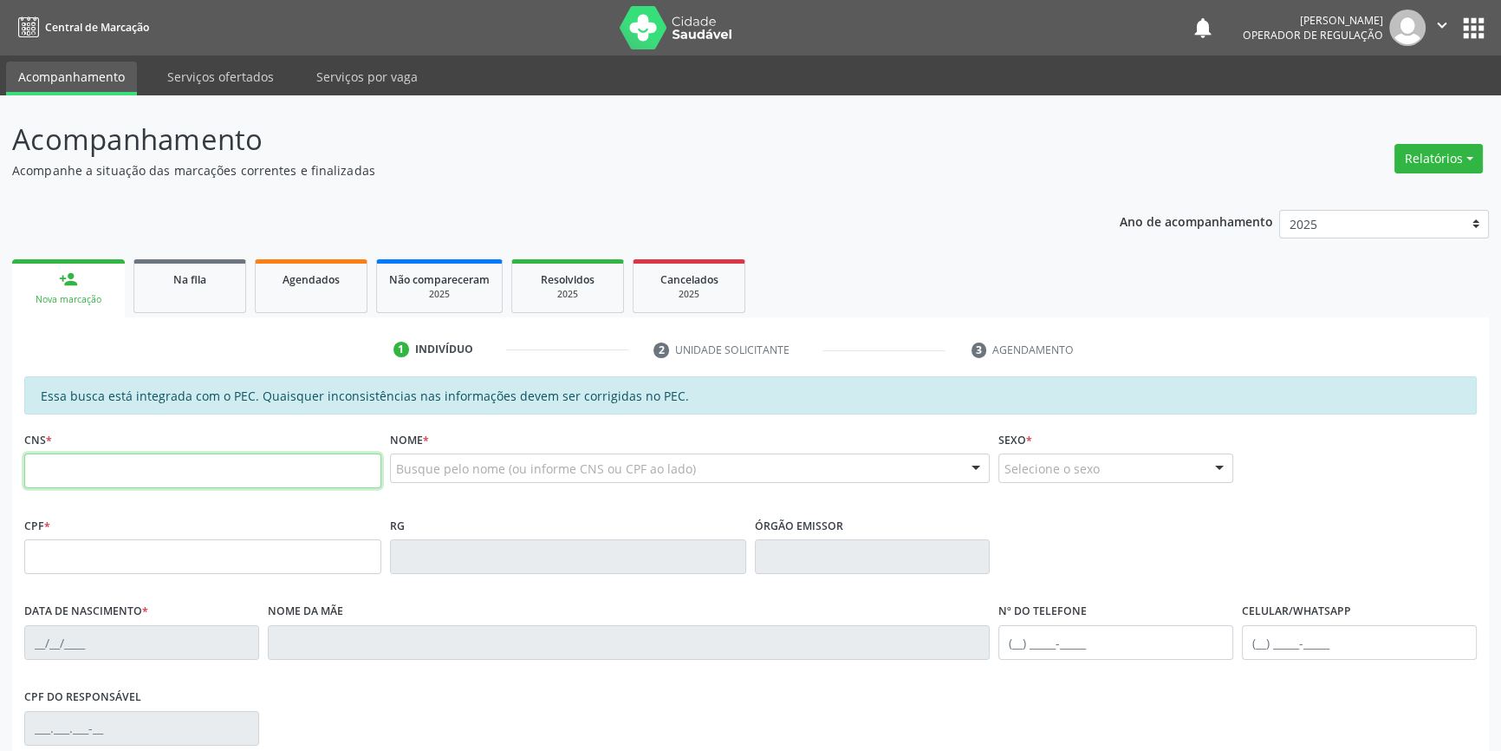
click at [94, 482] on input "text" at bounding box center [202, 470] width 357 height 35
type input "700 0071 6570 7500"
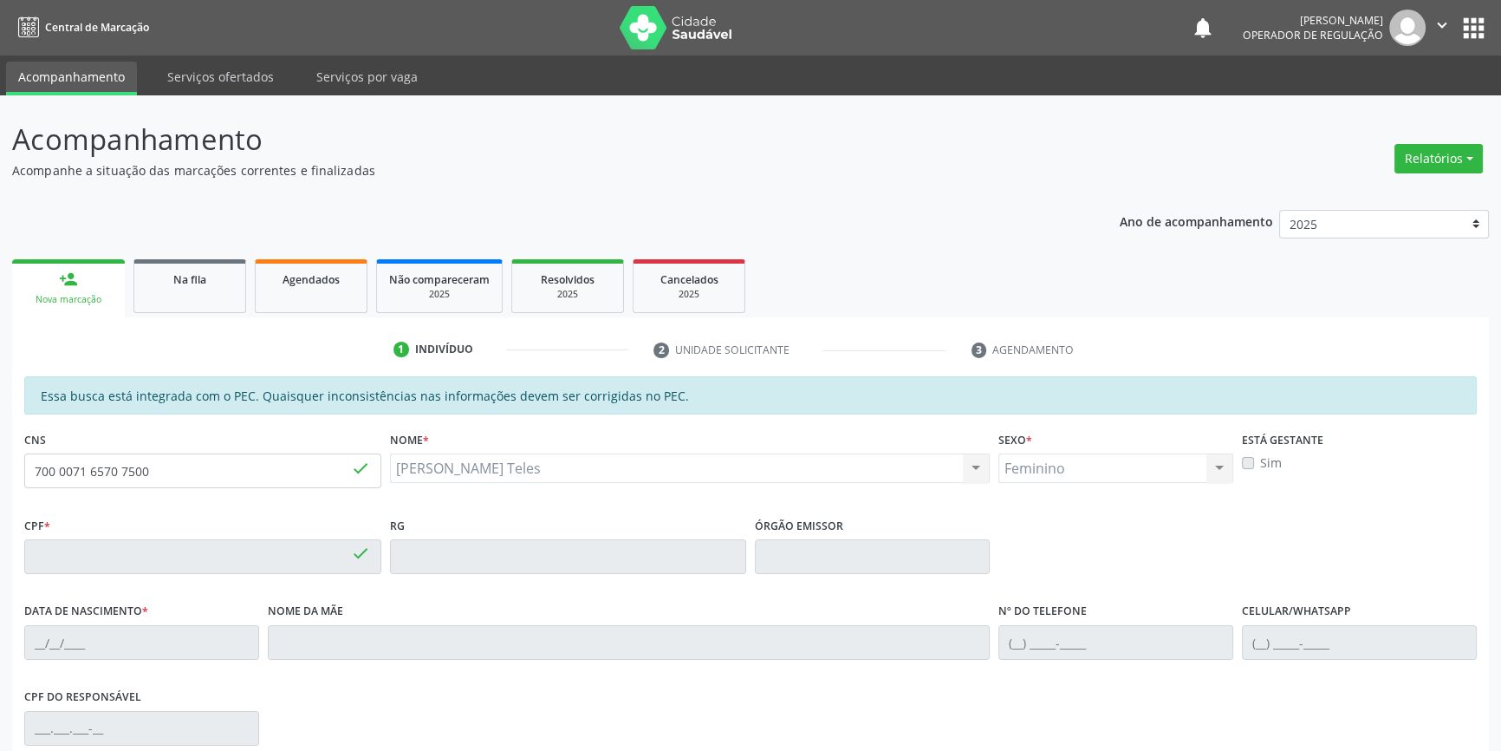
type input "200.586.868-00"
type input "0[DATE]"
type input "[PERSON_NAME]"
type input "[PHONE_NUMBER]"
type input "S/N"
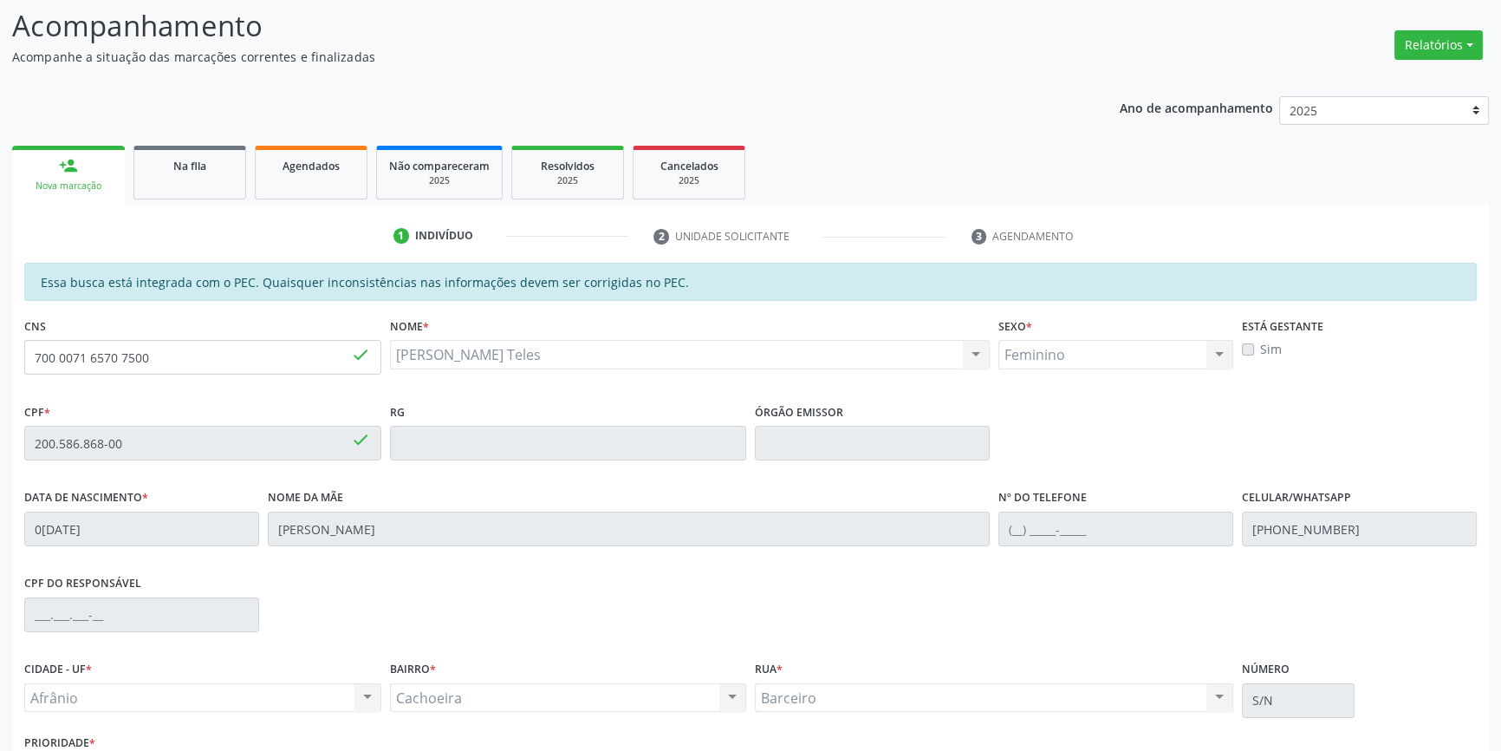
scroll to position [236, 0]
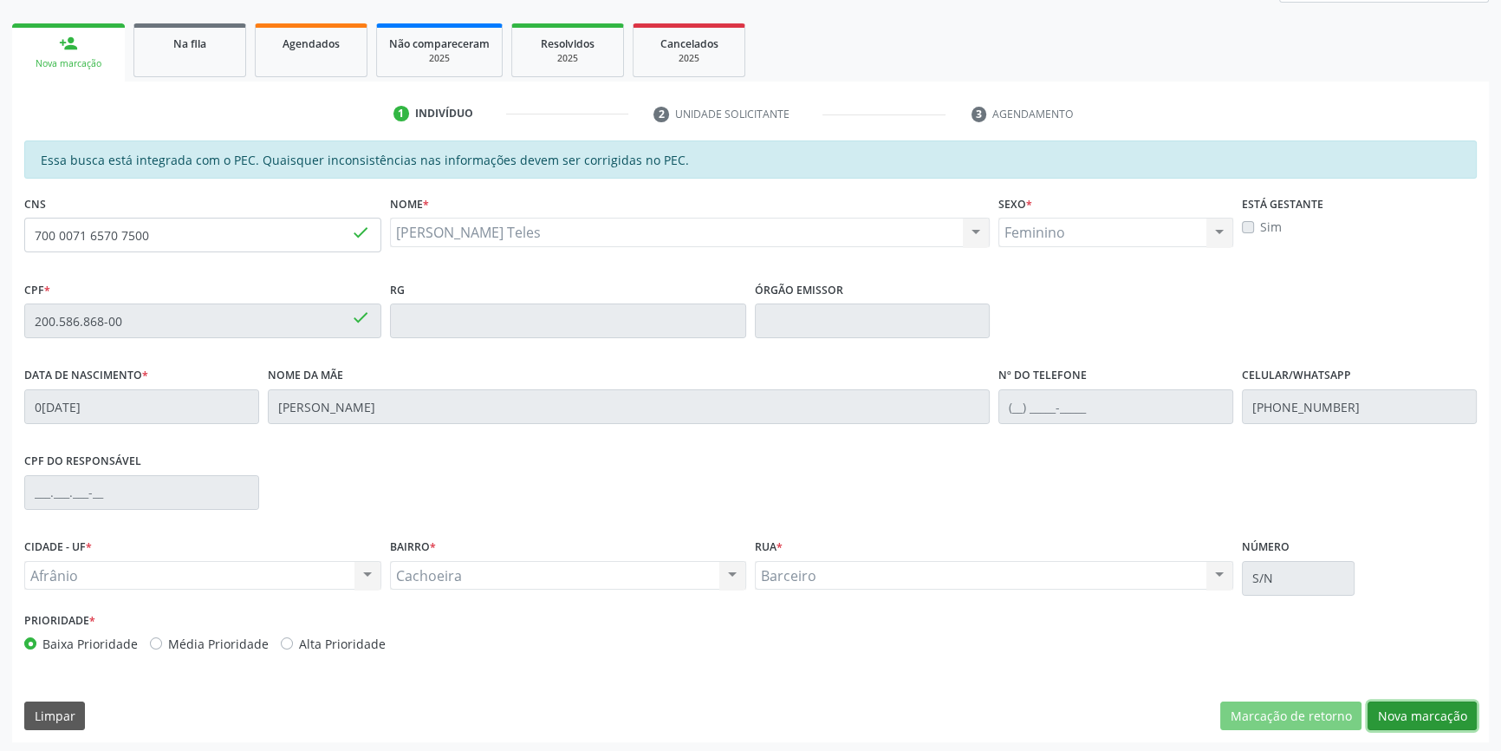
click at [1427, 710] on button "Nova marcação" at bounding box center [1422, 715] width 109 height 29
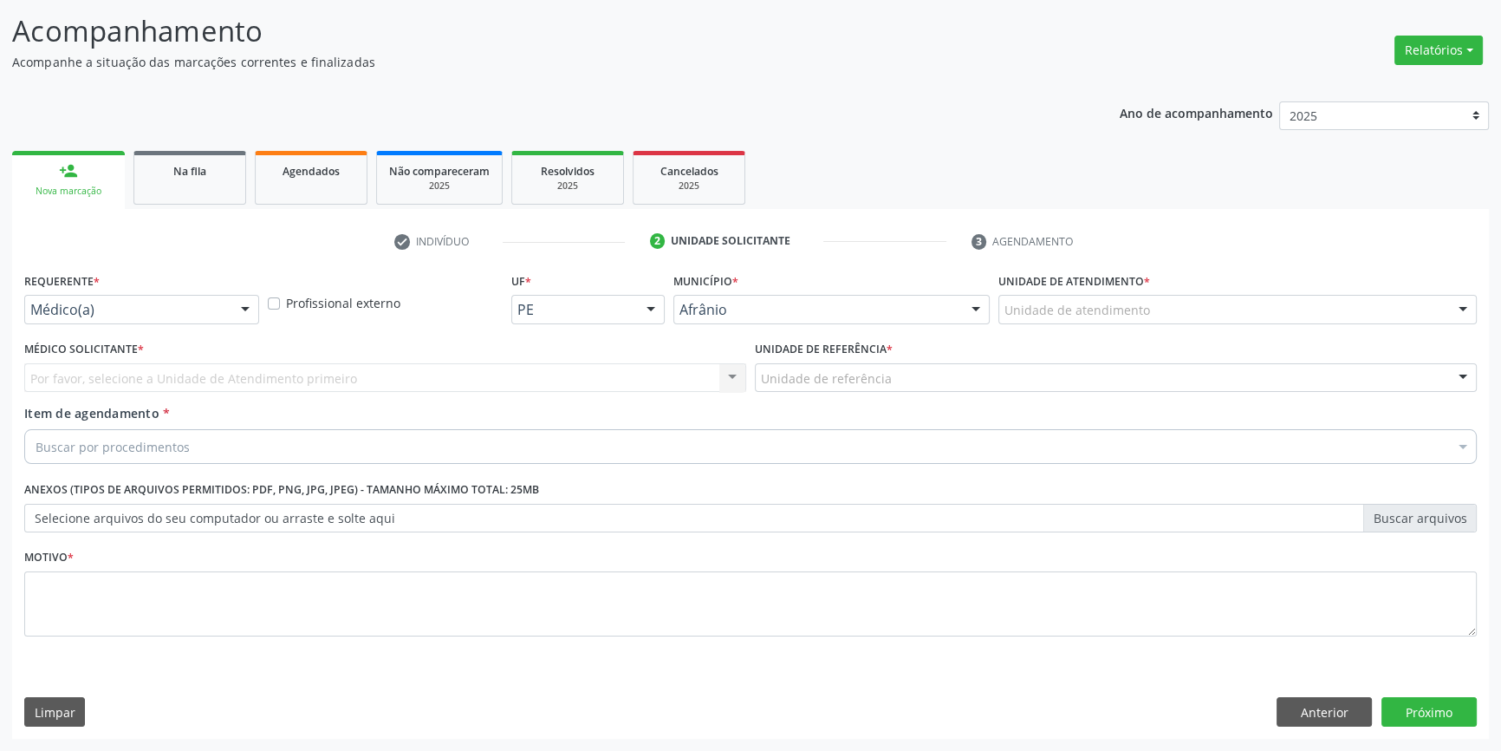
scroll to position [107, 0]
click at [1195, 297] on div "Unidade de atendimento" at bounding box center [1237, 310] width 478 height 29
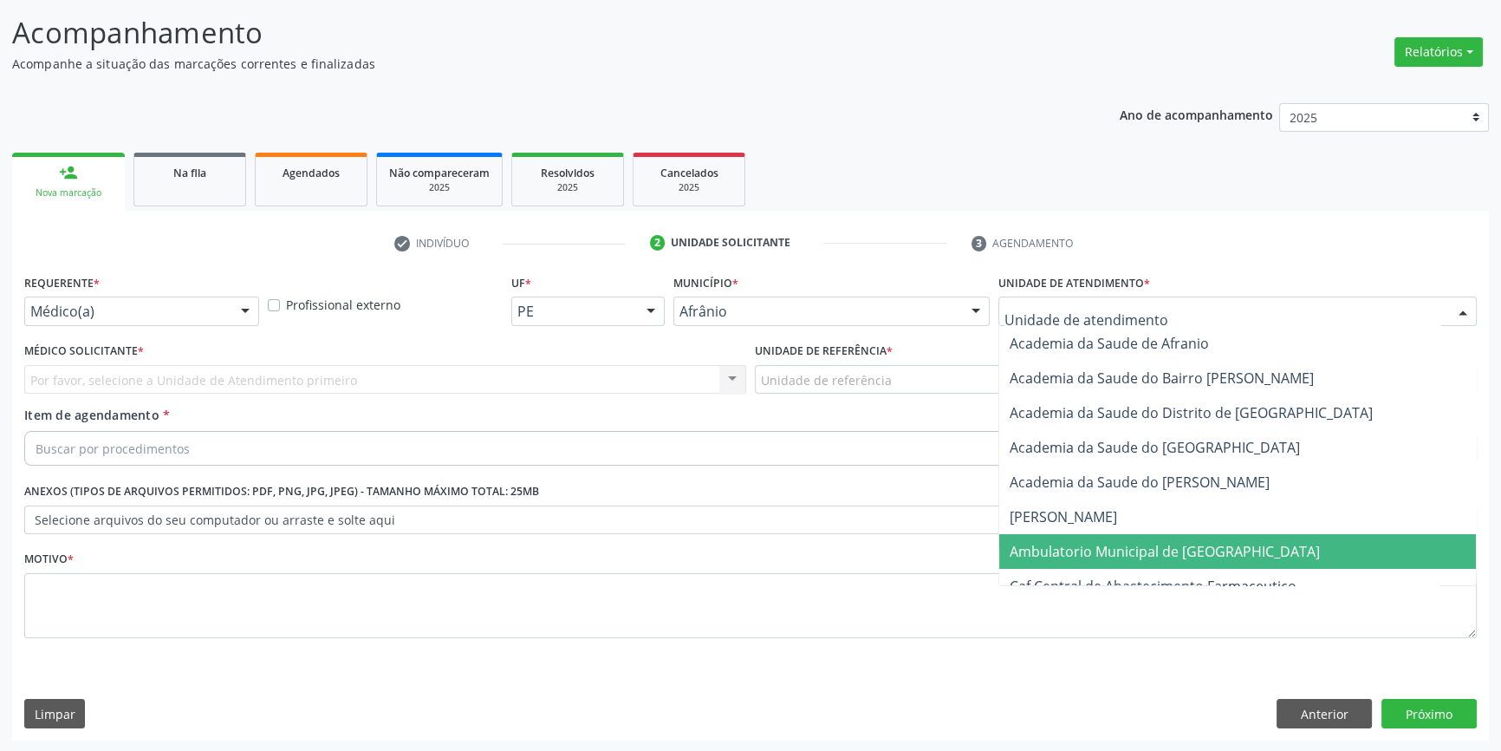
click at [1178, 538] on span "Ambulatorio Municipal de [GEOGRAPHIC_DATA]" at bounding box center [1237, 551] width 477 height 35
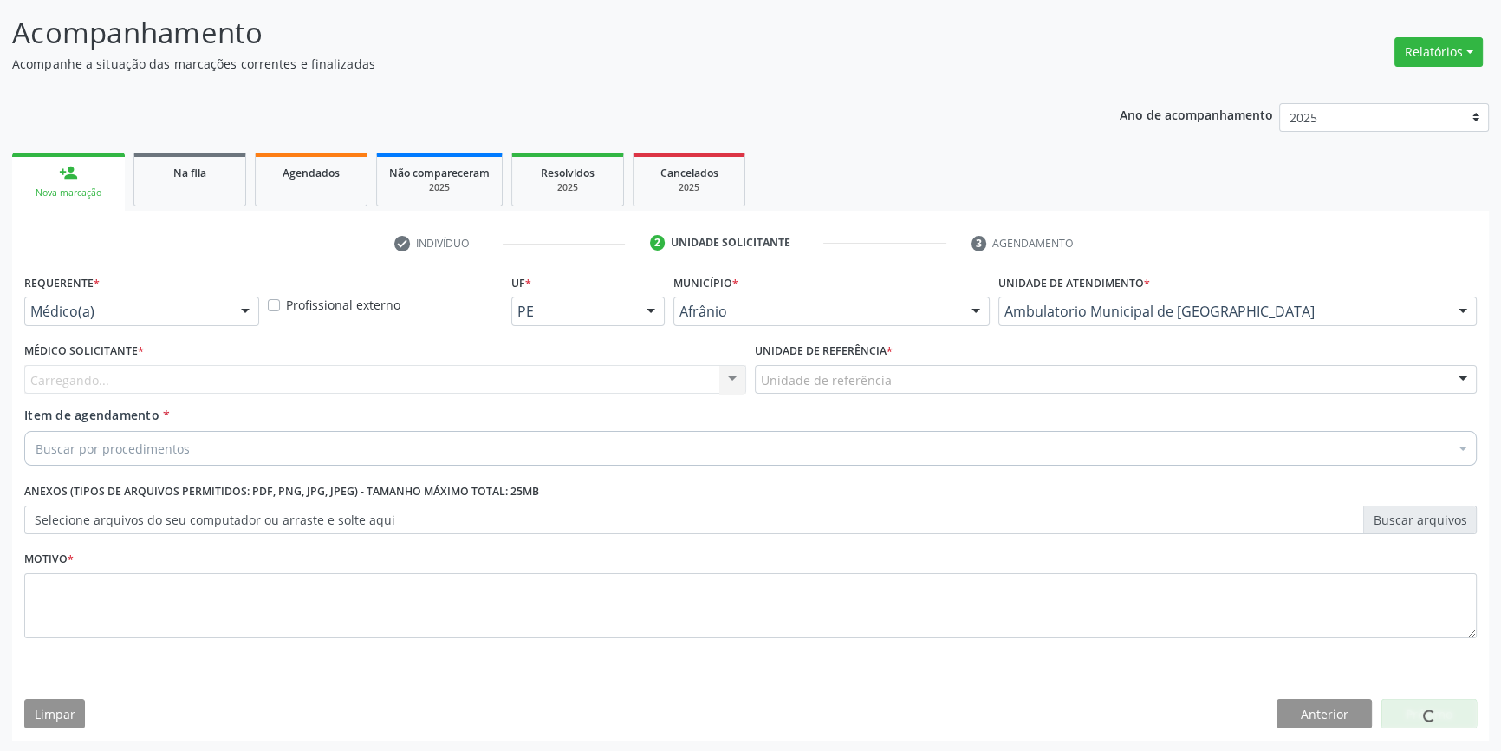
click at [889, 380] on div "Unidade de referência" at bounding box center [1116, 379] width 722 height 29
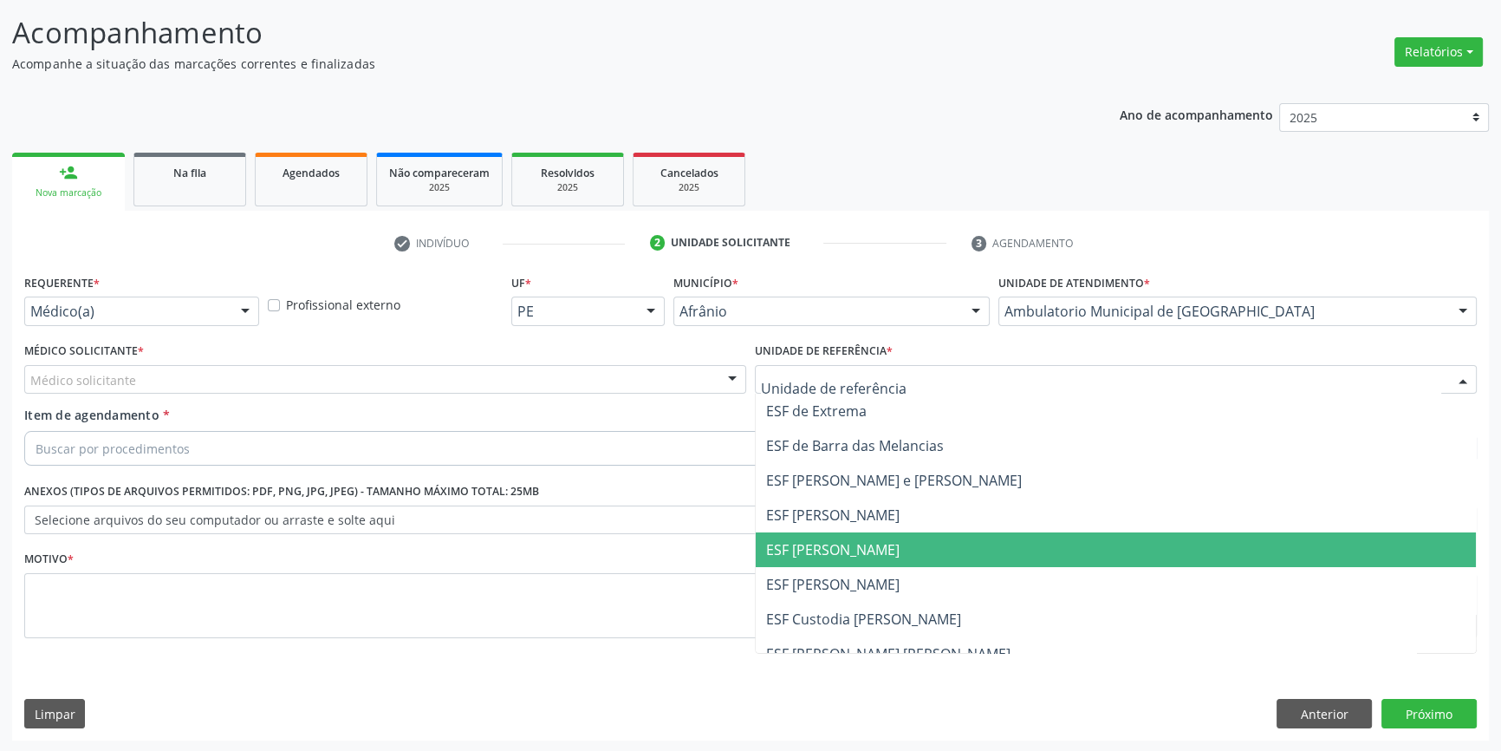
click at [840, 535] on span "ESF [PERSON_NAME]" at bounding box center [1116, 549] width 720 height 35
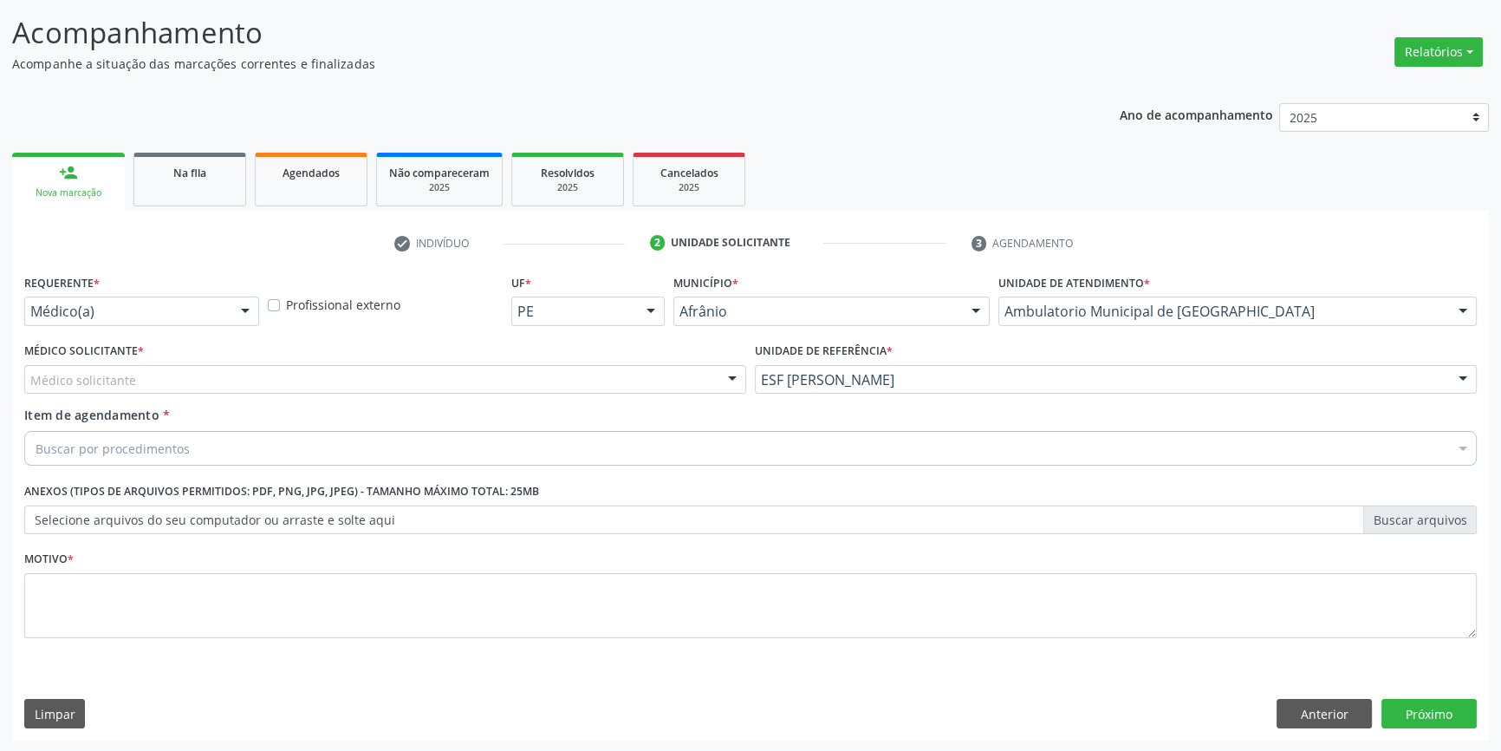
click at [435, 374] on div "Médico solicitante" at bounding box center [385, 379] width 722 height 29
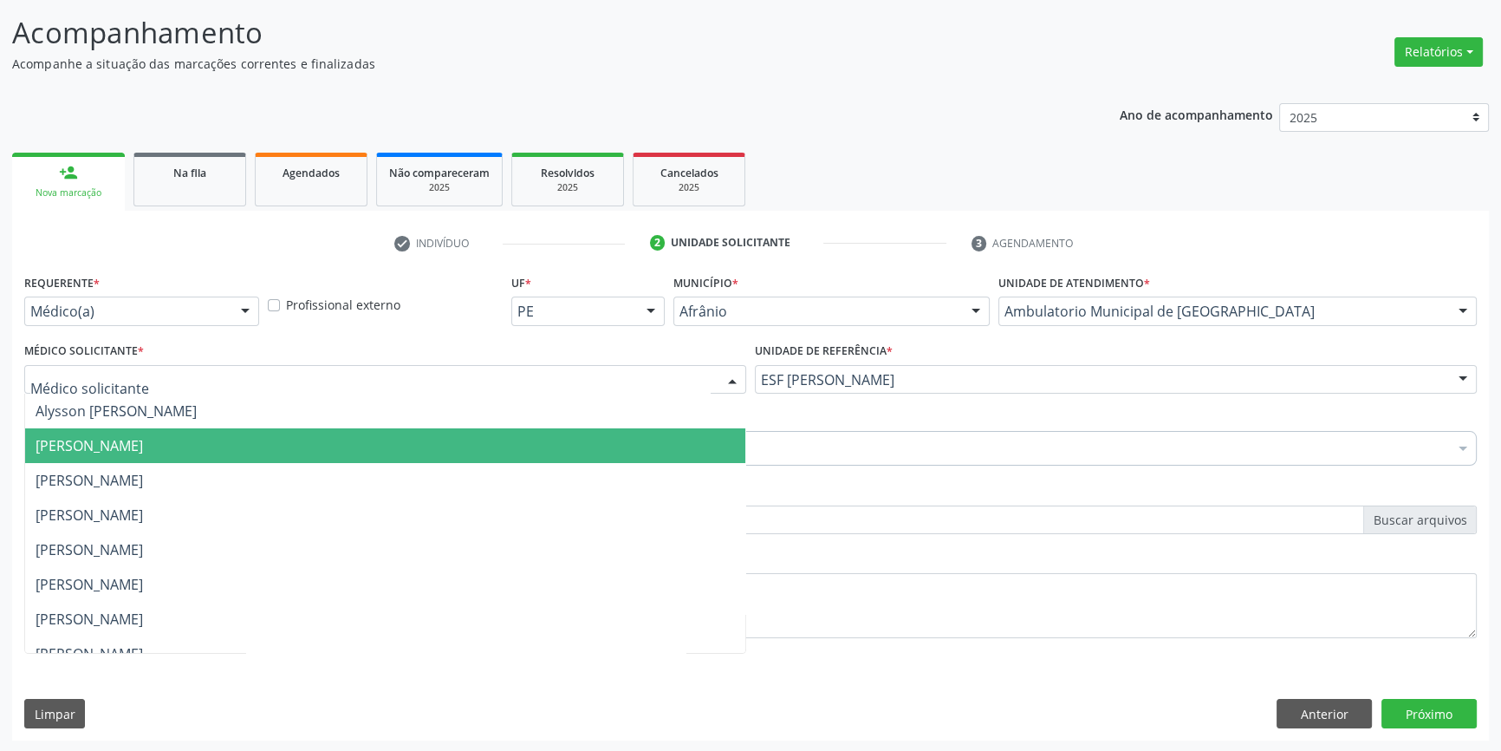
click at [143, 443] on span "[PERSON_NAME]" at bounding box center [89, 445] width 107 height 19
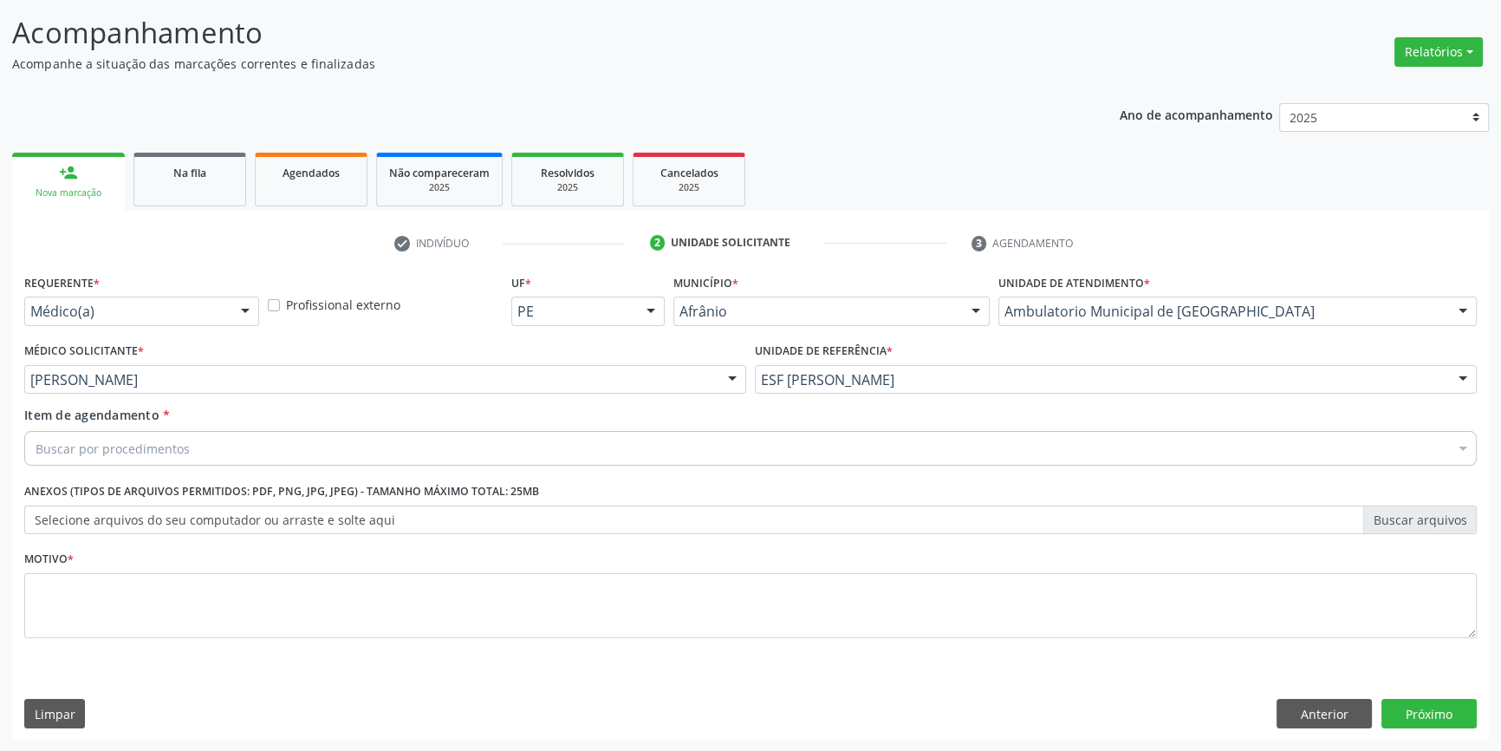
click at [208, 442] on div "Requerente * Médico(a) Médico(a) Enfermeiro(a) Paciente Nenhum resultado encont…" at bounding box center [750, 466] width 1453 height 393
click at [208, 442] on div "Buscar por procedimentos" at bounding box center [750, 448] width 1453 height 35
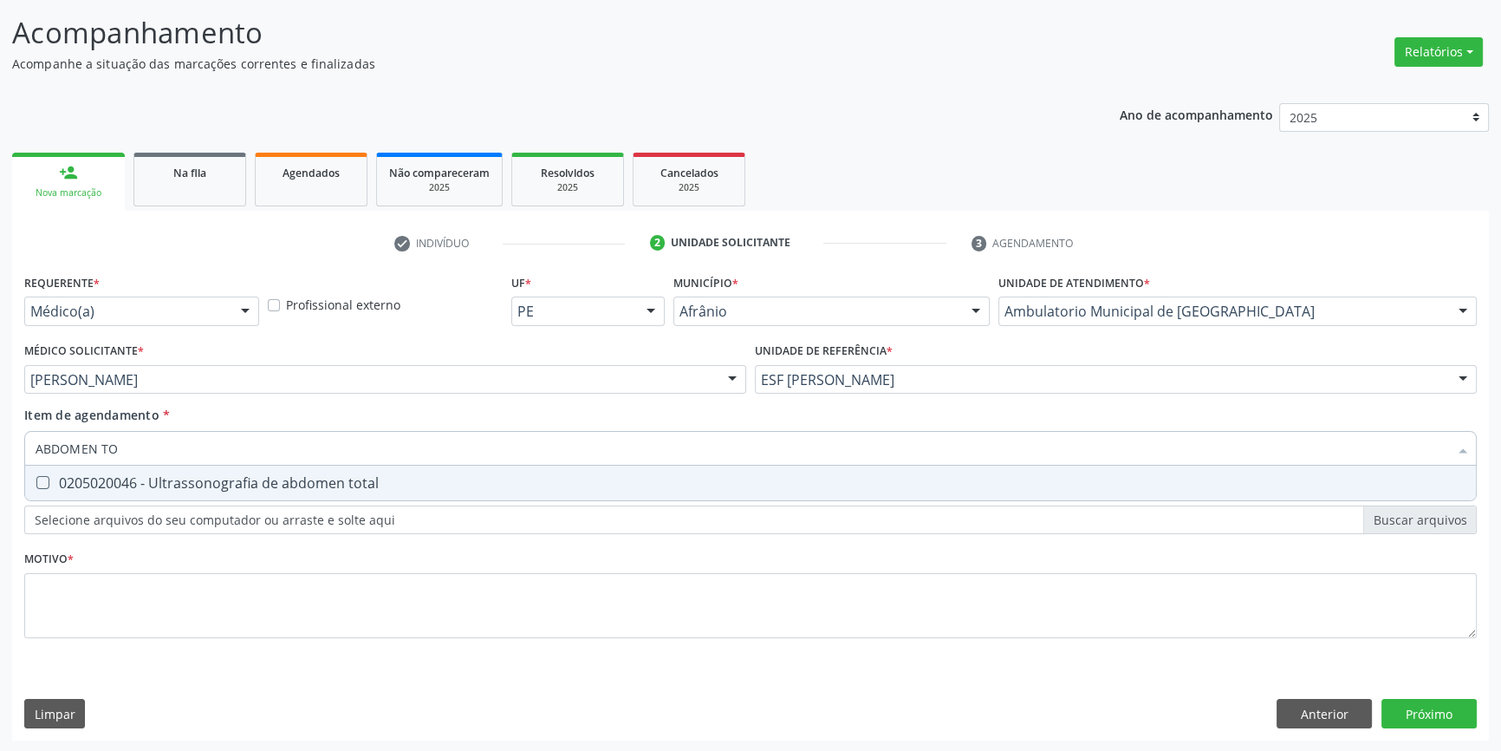
type input "ABDOMEN TOT"
click at [140, 476] on div "0205020046 - Ultrassonografia de abdomen total" at bounding box center [751, 483] width 1430 height 14
checkbox total "true"
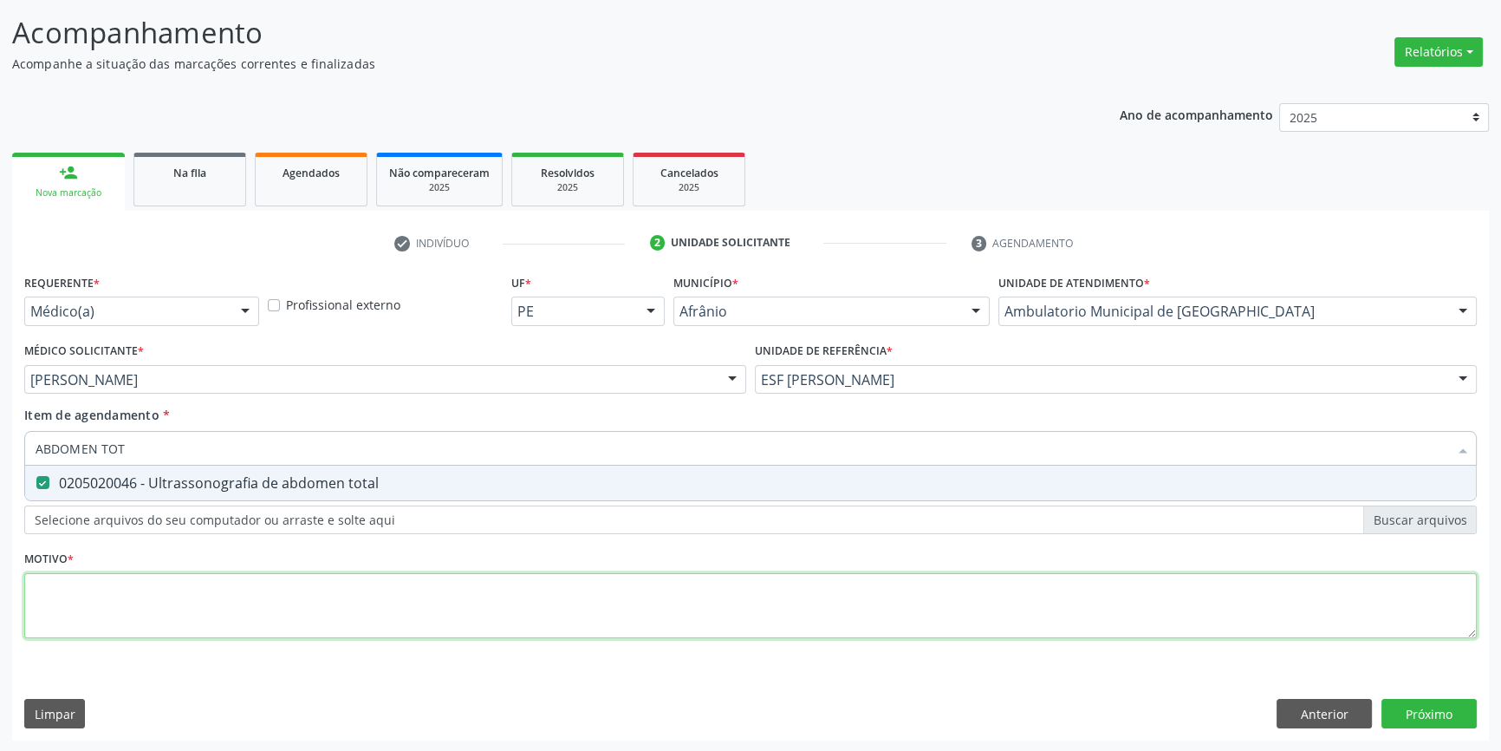
click at [126, 575] on div "Requerente * Médico(a) Médico(a) Enfermeiro(a) Paciente Nenhum resultado encont…" at bounding box center [750, 466] width 1453 height 393
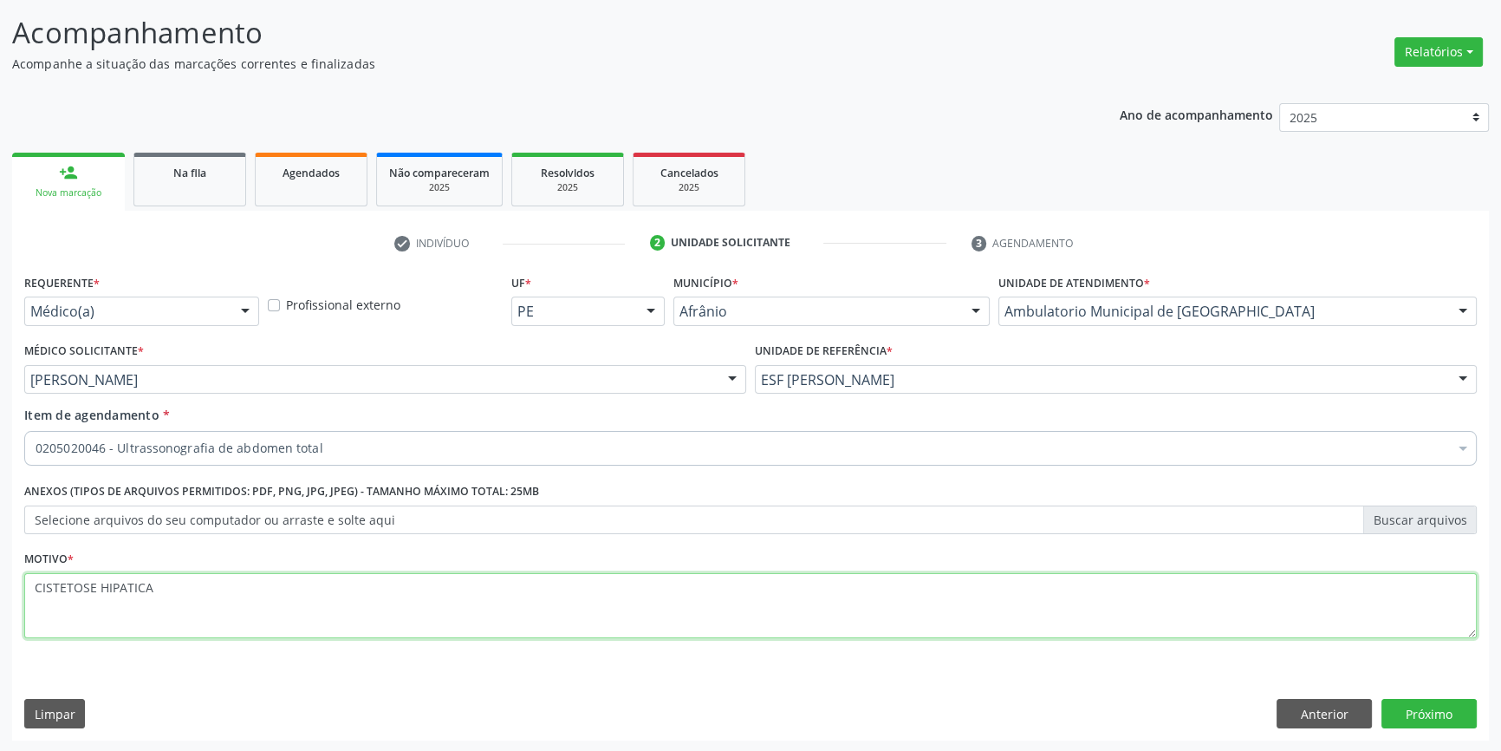
drag, startPoint x: 207, startPoint y: 599, endPoint x: 323, endPoint y: 269, distance: 350.0
click at [0, 582] on div "Acompanhamento Acompanhe a situação das marcações correntes e finalizadas Relat…" at bounding box center [750, 371] width 1501 height 764
paste textarea "ESTEATOSE HEPÁTICA"
type textarea "ESTEATOSE HEPÁTICA"
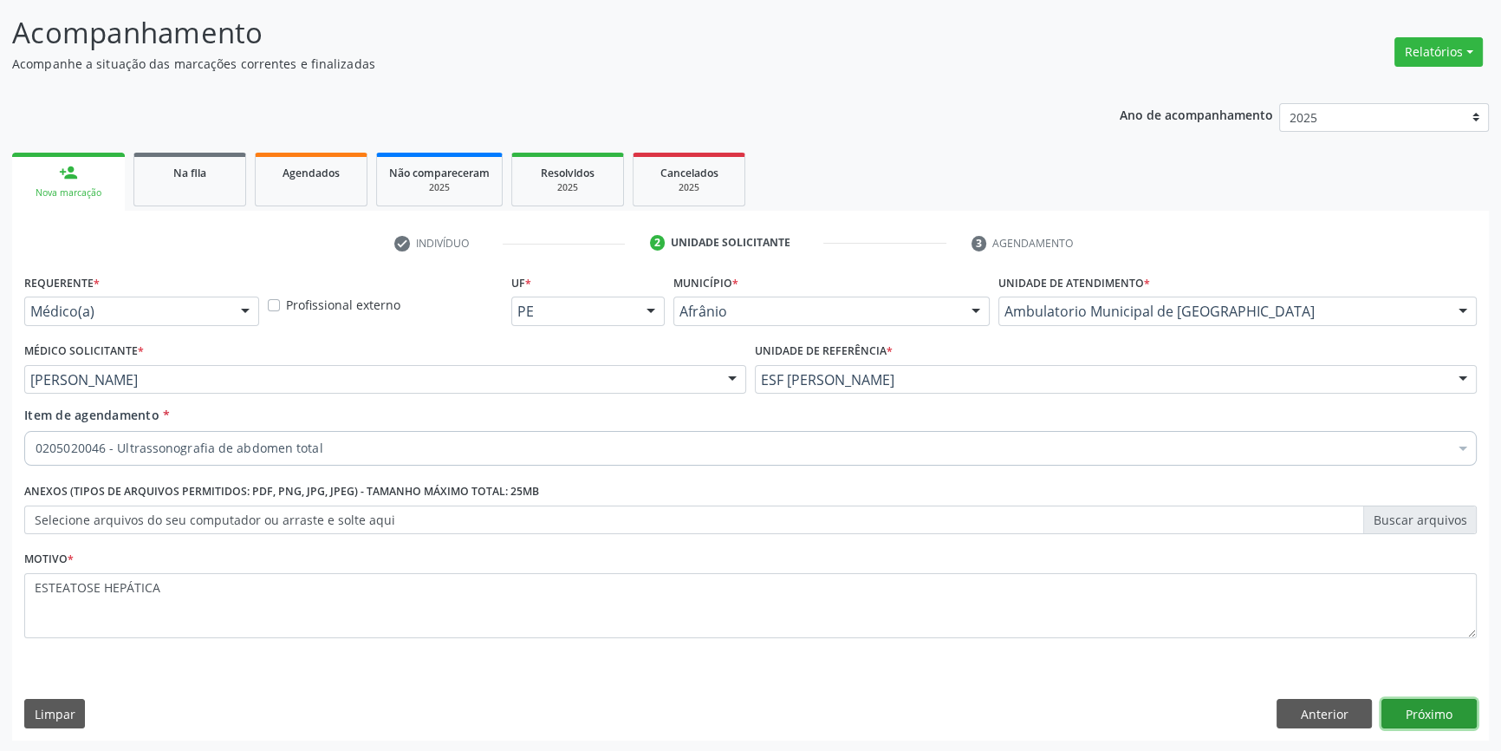
click at [1456, 713] on button "Próximo" at bounding box center [1429, 713] width 95 height 29
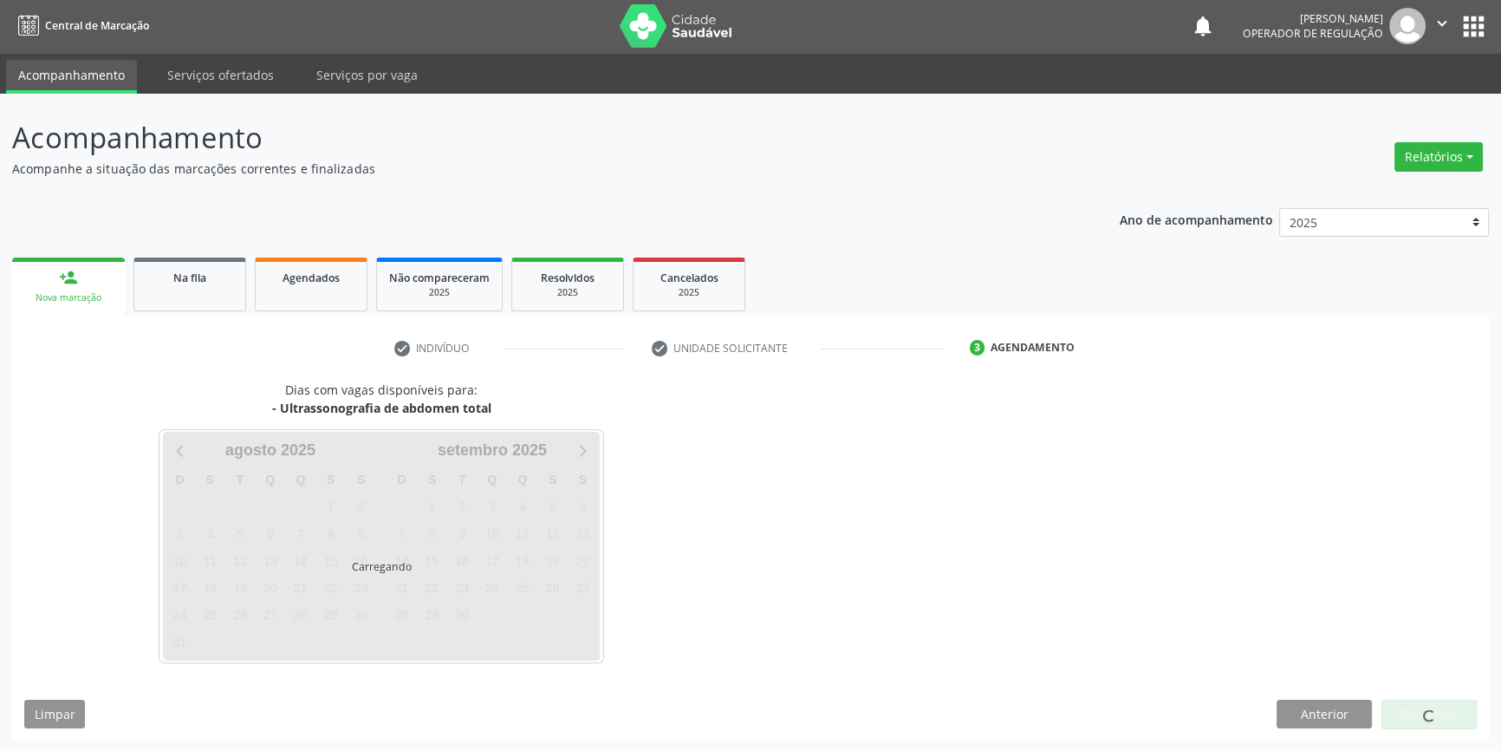
scroll to position [2, 0]
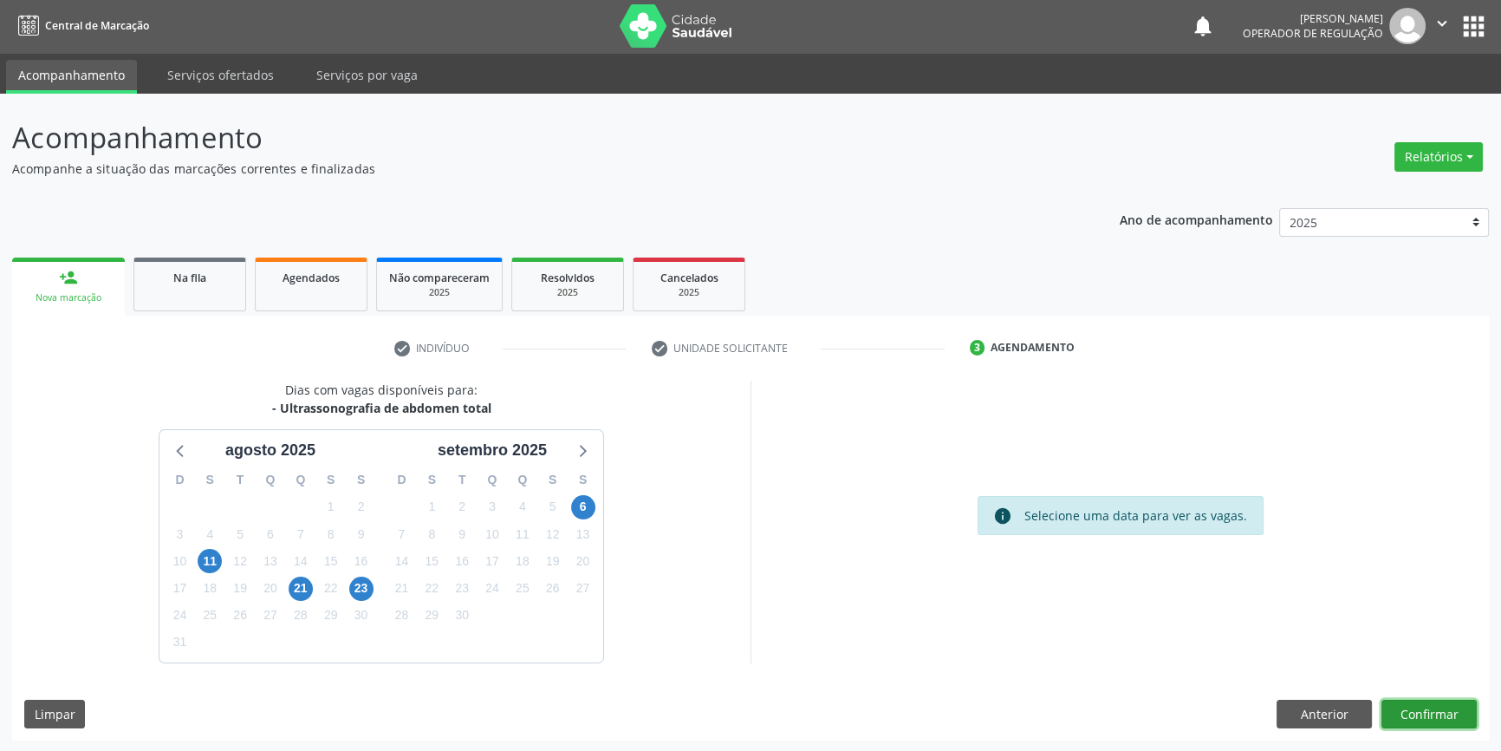
click at [1416, 708] on button "Confirmar" at bounding box center [1429, 713] width 95 height 29
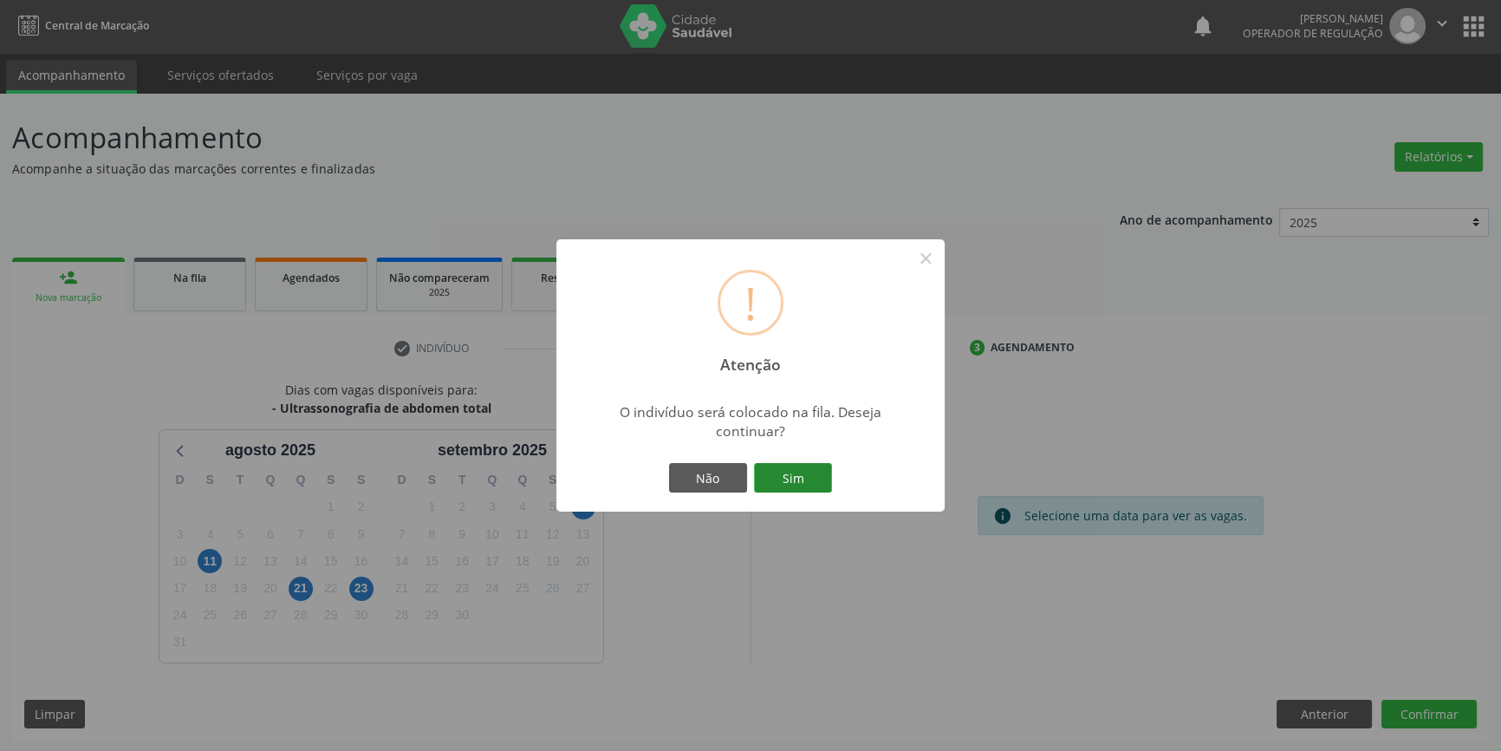
click at [792, 484] on button "Sim" at bounding box center [793, 477] width 78 height 29
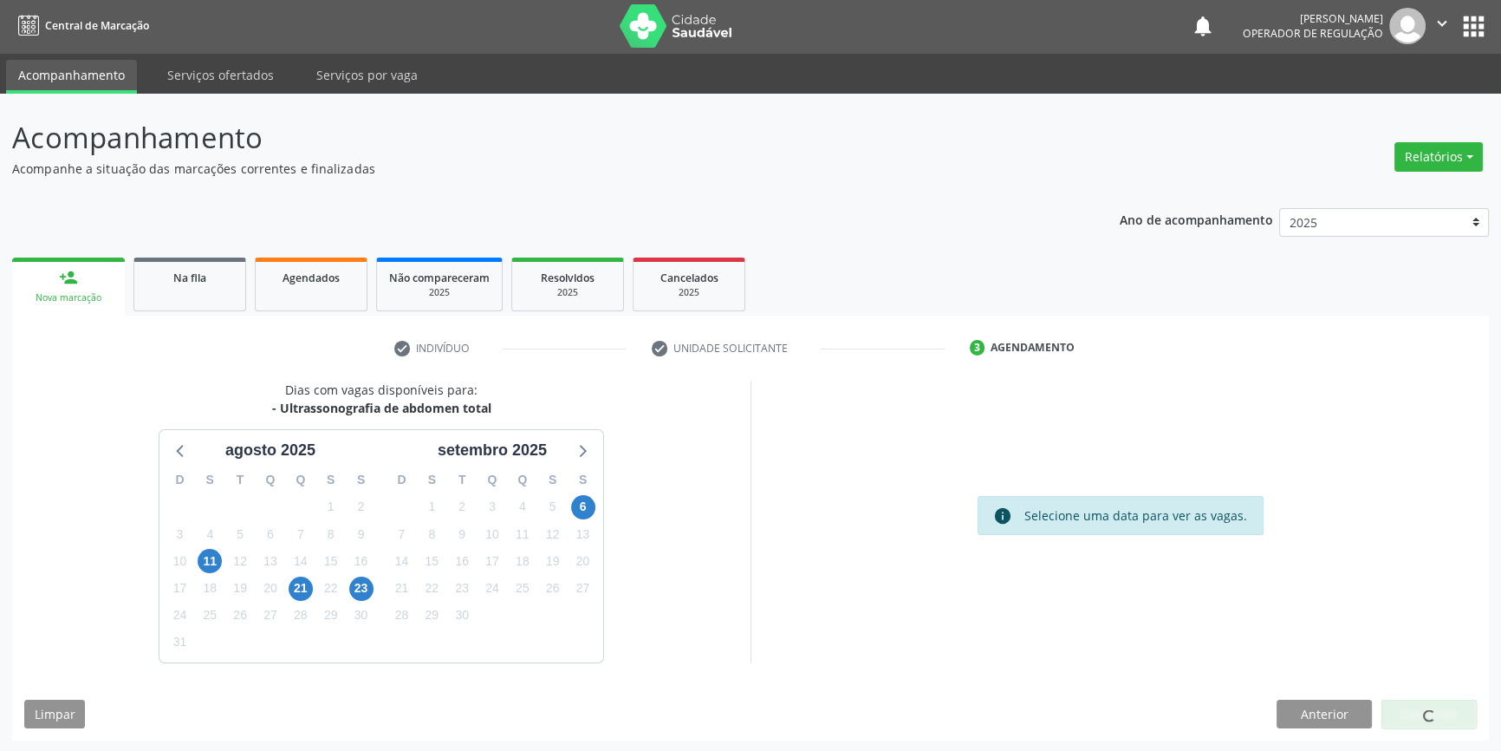
scroll to position [0, 0]
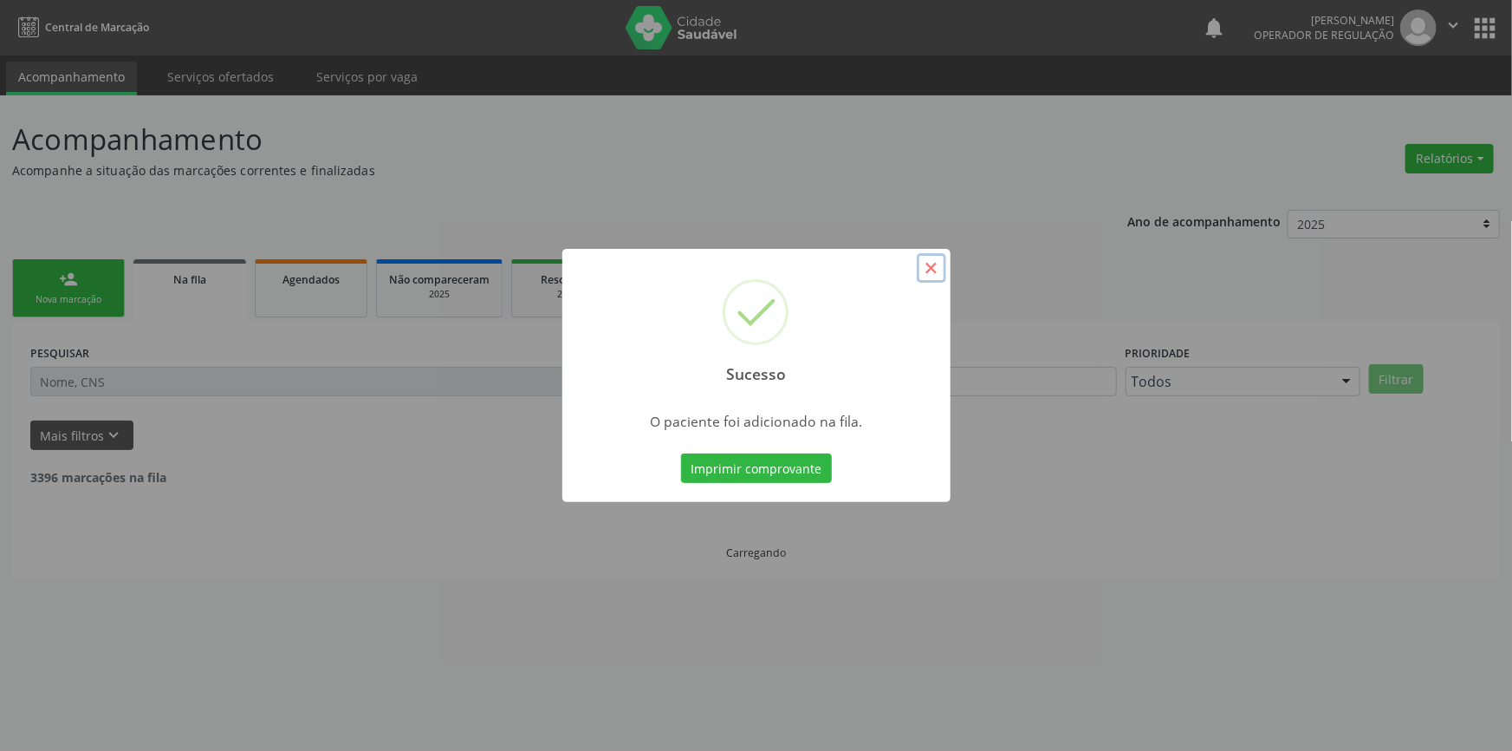
click at [928, 272] on button "×" at bounding box center [931, 267] width 29 height 29
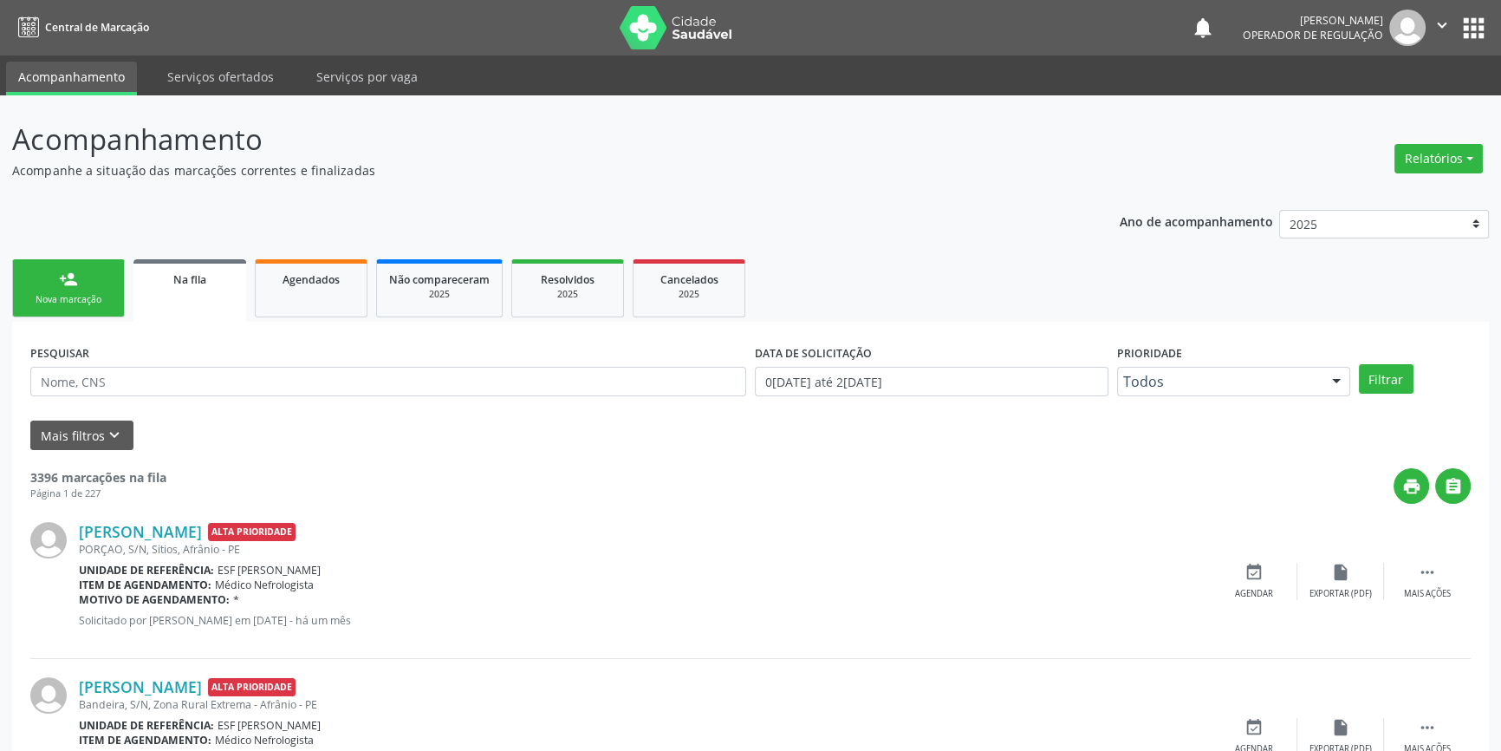
click at [89, 306] on link "person_add Nova marcação" at bounding box center [68, 288] width 113 height 58
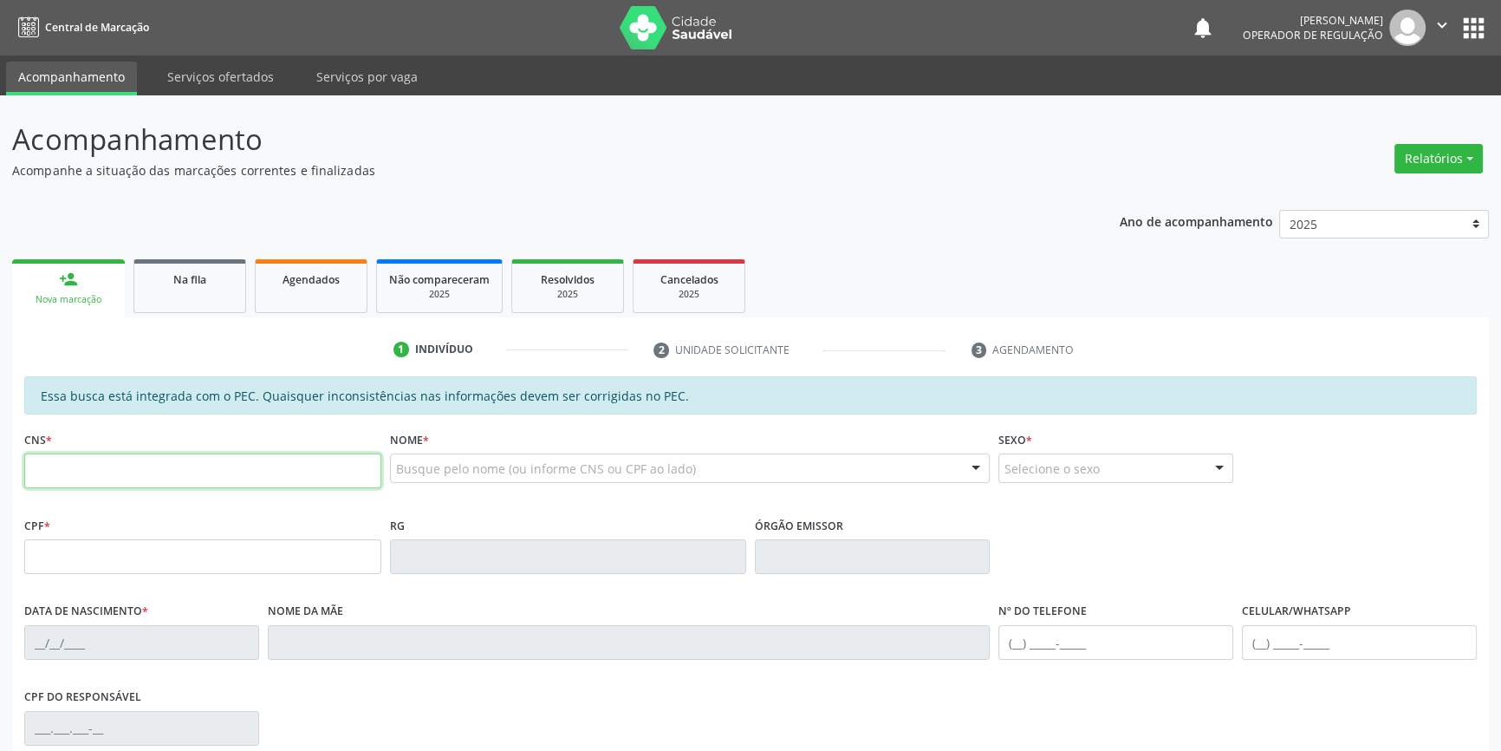
click at [157, 459] on input "text" at bounding box center [202, 470] width 357 height 35
type input "703 6060 0450 4932"
type input "051.676.744-50"
type input "[DATE]"
type input "[PERSON_NAME]"
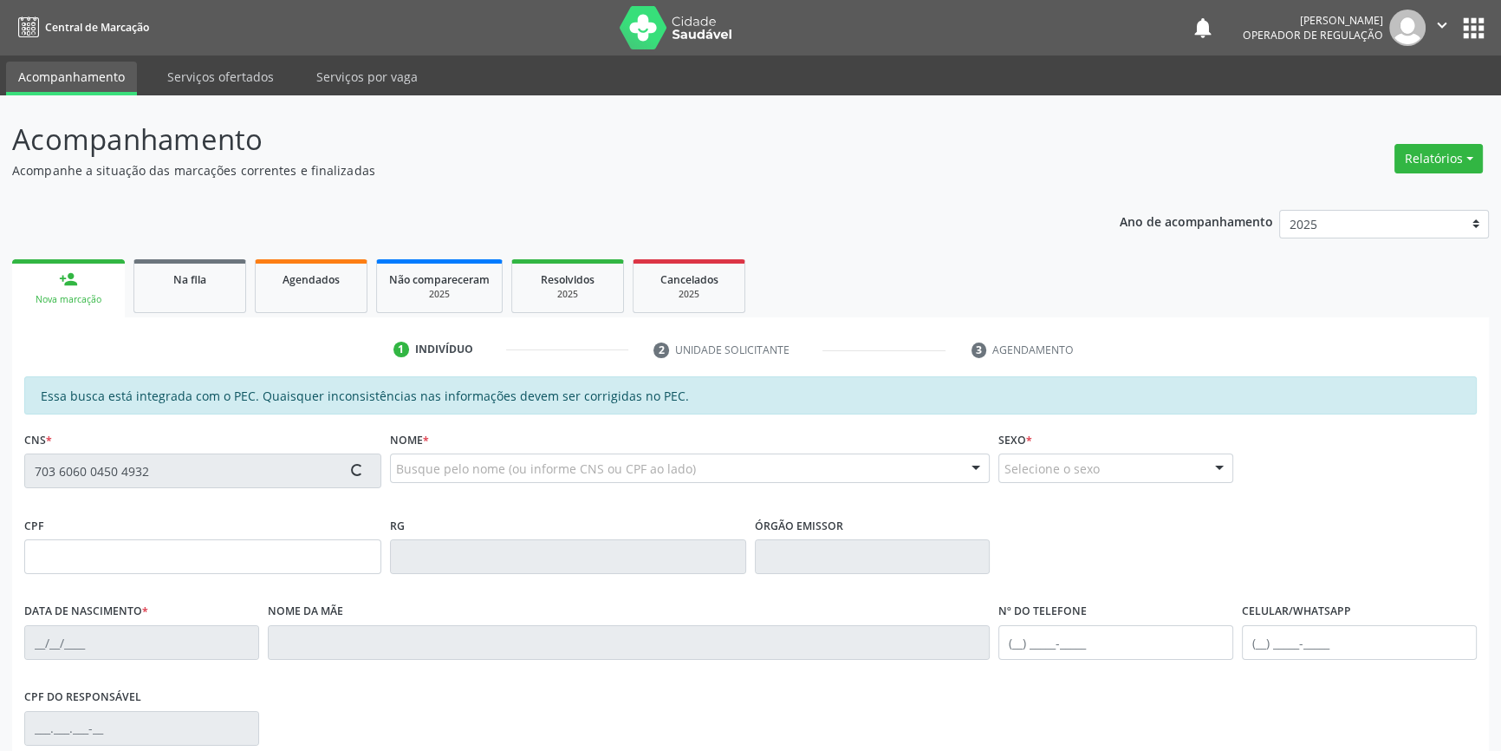
type input "[PHONE_NUMBER]"
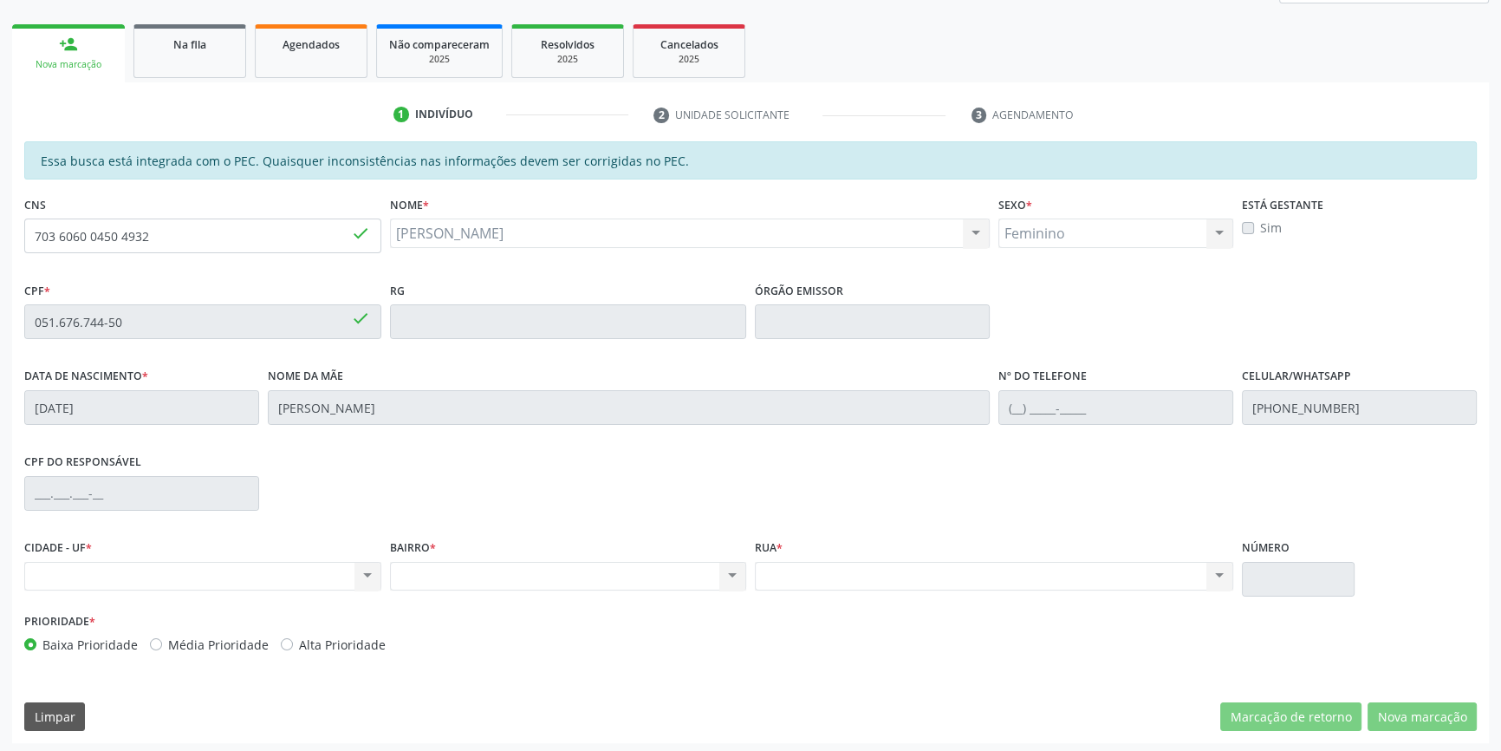
scroll to position [237, 0]
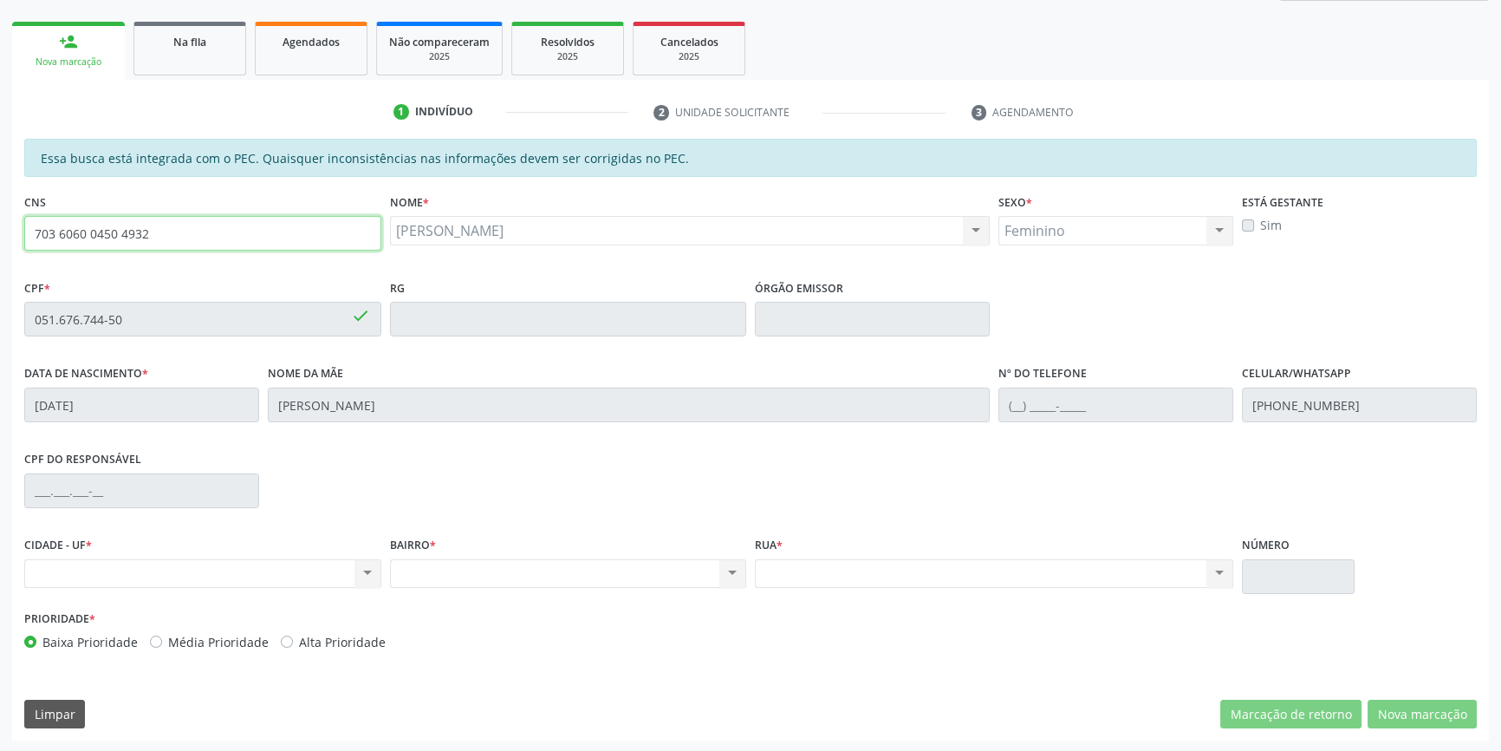
drag, startPoint x: 168, startPoint y: 237, endPoint x: 0, endPoint y: 237, distance: 168.1
click at [0, 237] on div "Acompanhamento Acompanhe a situação das marcações correntes e finalizadas Relat…" at bounding box center [750, 305] width 1501 height 894
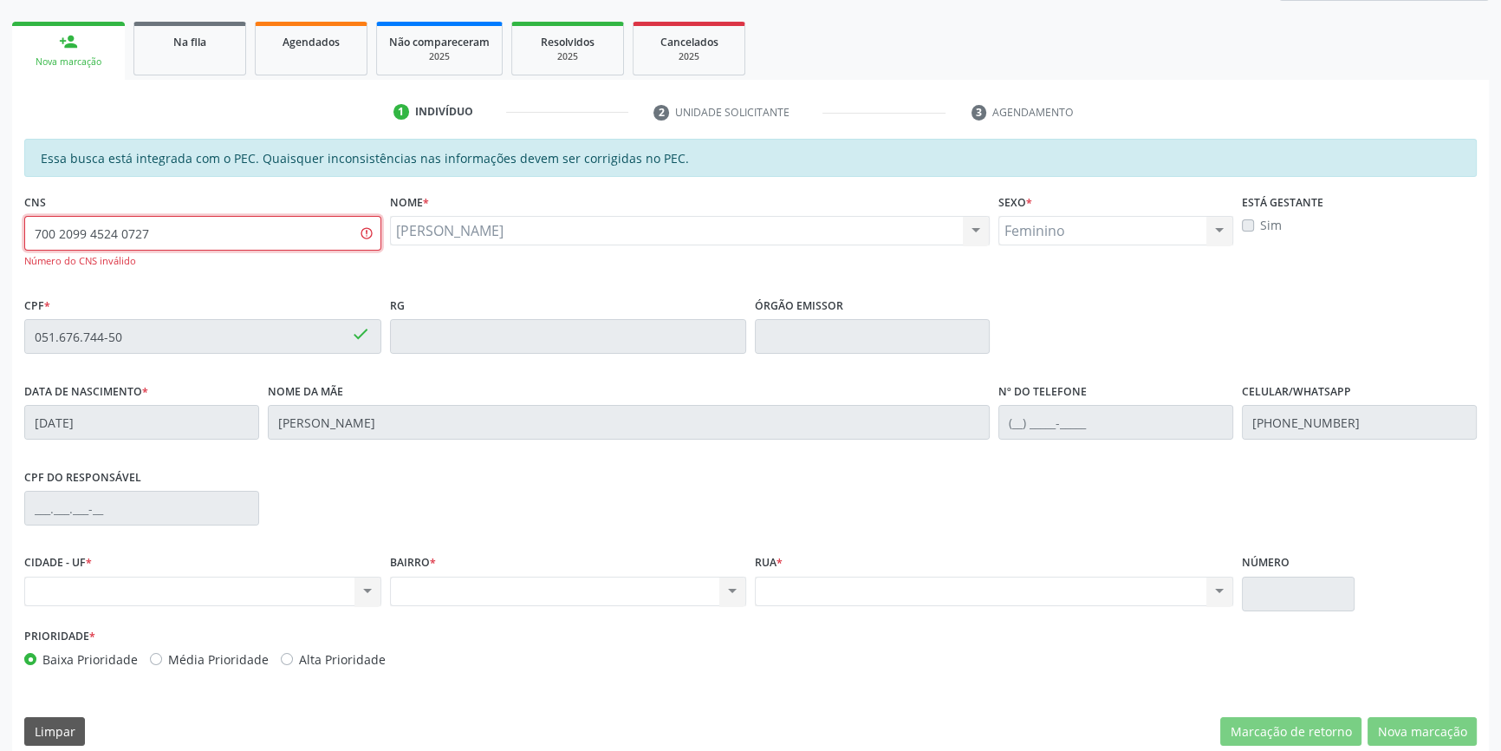
click at [0, 227] on div "Acompanhamento Acompanhe a situação das marcações correntes e finalizadas Relat…" at bounding box center [750, 314] width 1501 height 912
type input "700 2099 4594 0727"
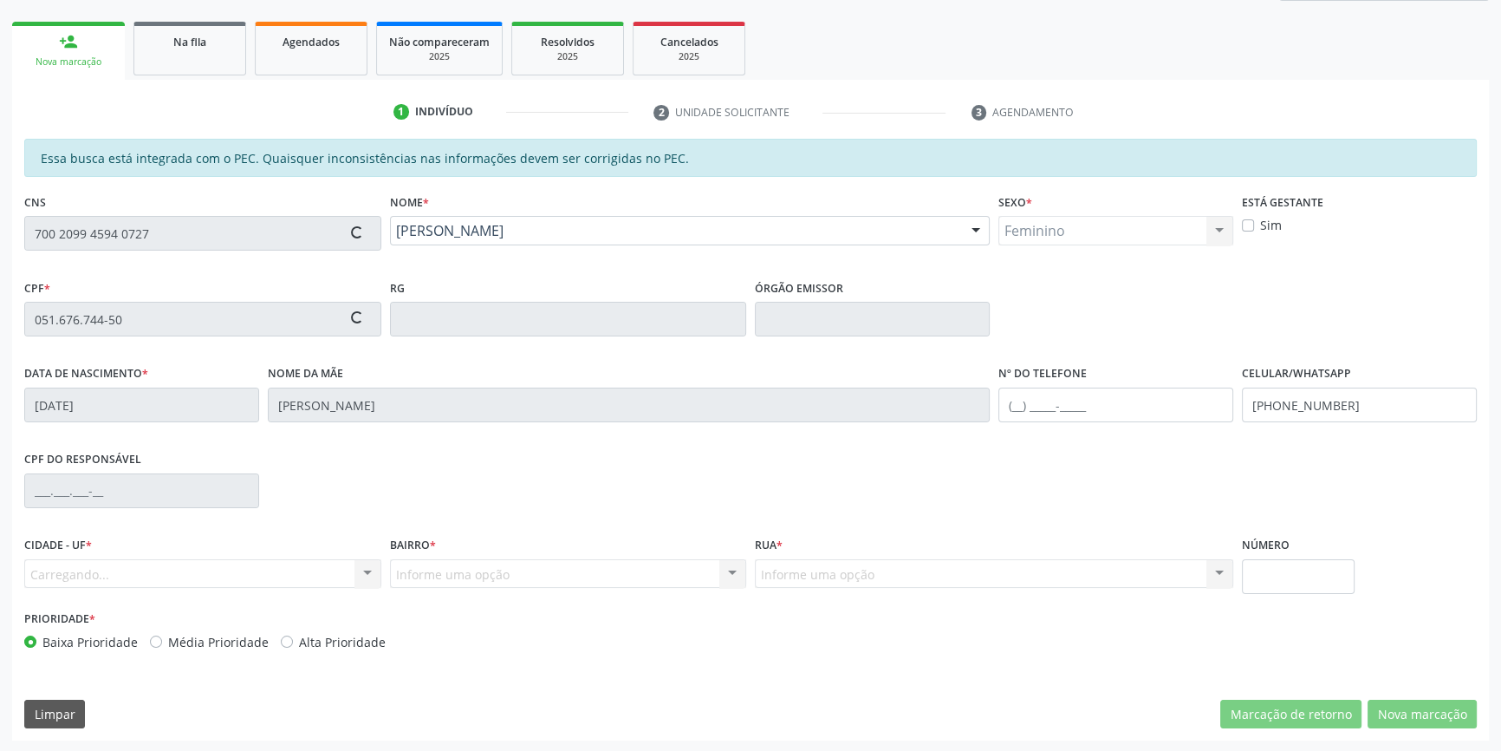
type input "005.961.214-23"
type input "10[DATE]"
type input "[PERSON_NAME]"
type input "[PHONE_NUMBER]"
type input "S/N"
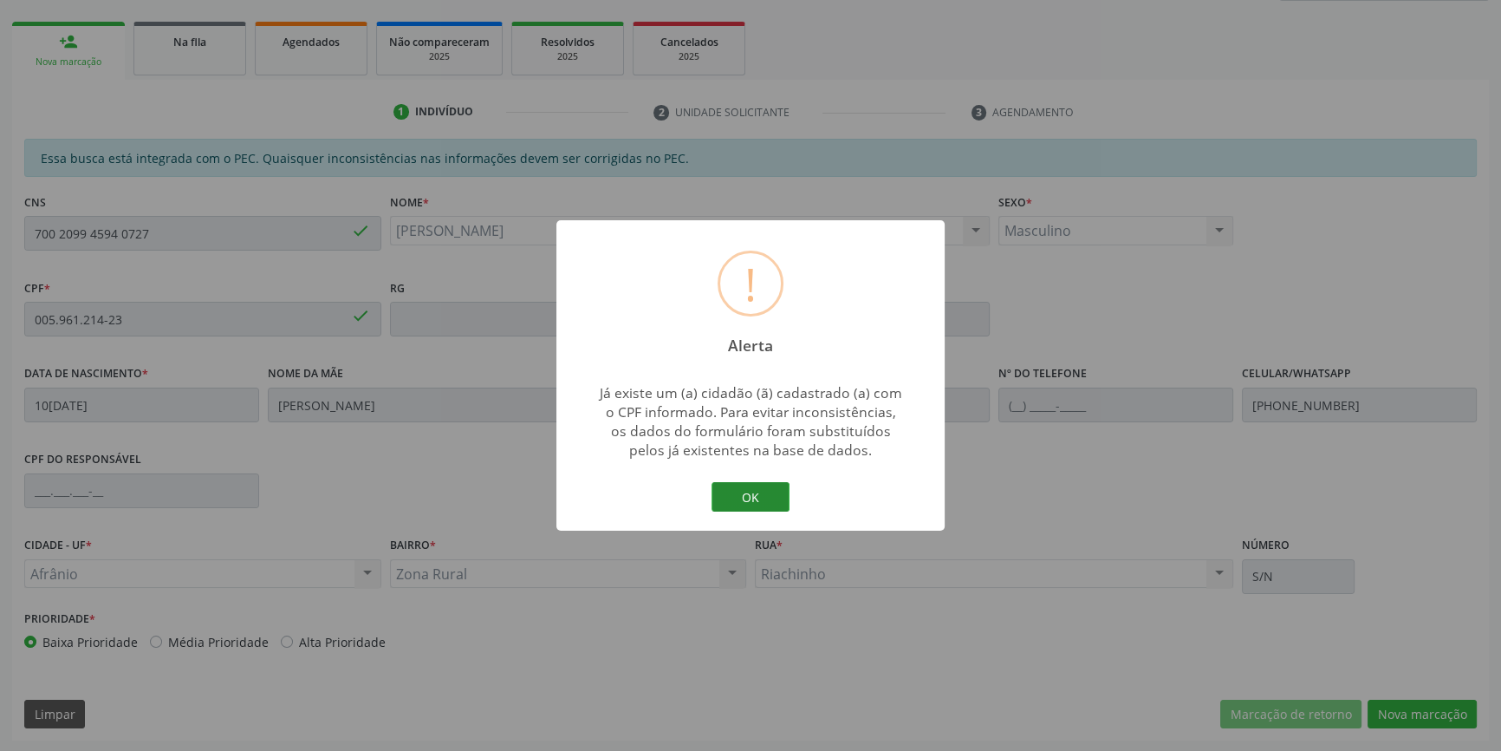
click at [734, 500] on button "OK" at bounding box center [751, 496] width 78 height 29
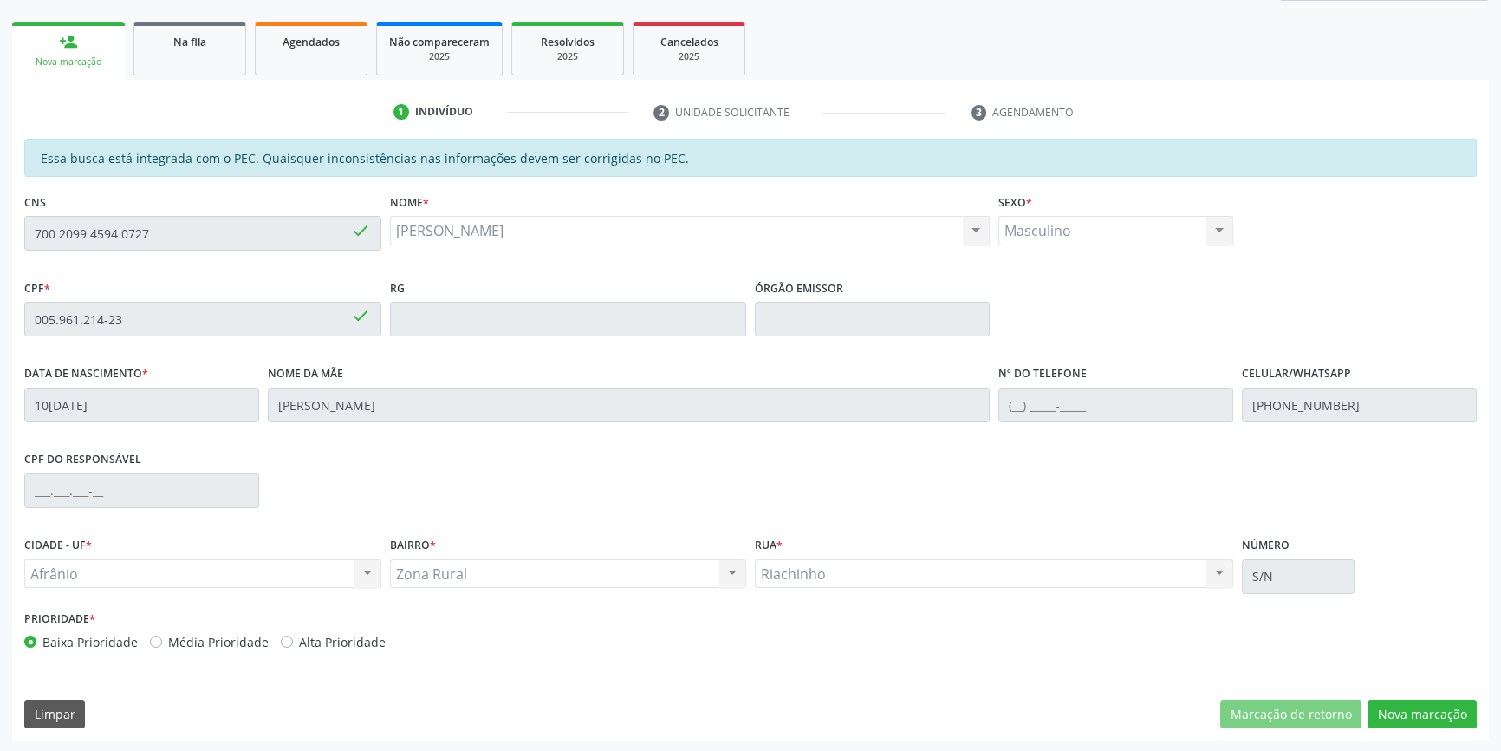
click at [1454, 745] on div "Acompanhamento Acompanhe a situação das marcações correntes e finalizadas Relat…" at bounding box center [750, 305] width 1501 height 894
click at [1446, 730] on div "Essa busca está integrada com o PEC. Quaisquer inconsistências nas informações …" at bounding box center [750, 439] width 1477 height 601
click at [1430, 709] on button "Nova marcação" at bounding box center [1422, 713] width 109 height 29
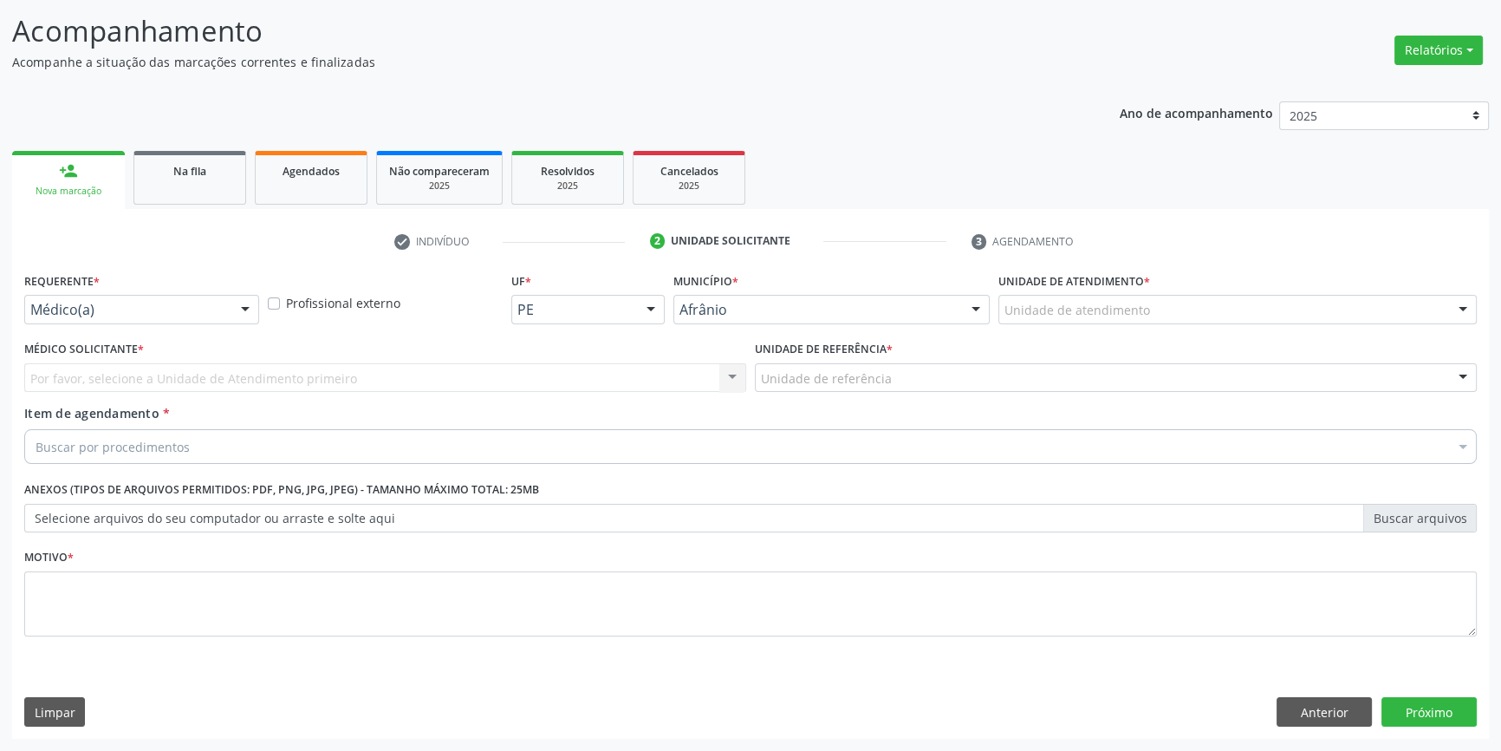
scroll to position [107, 0]
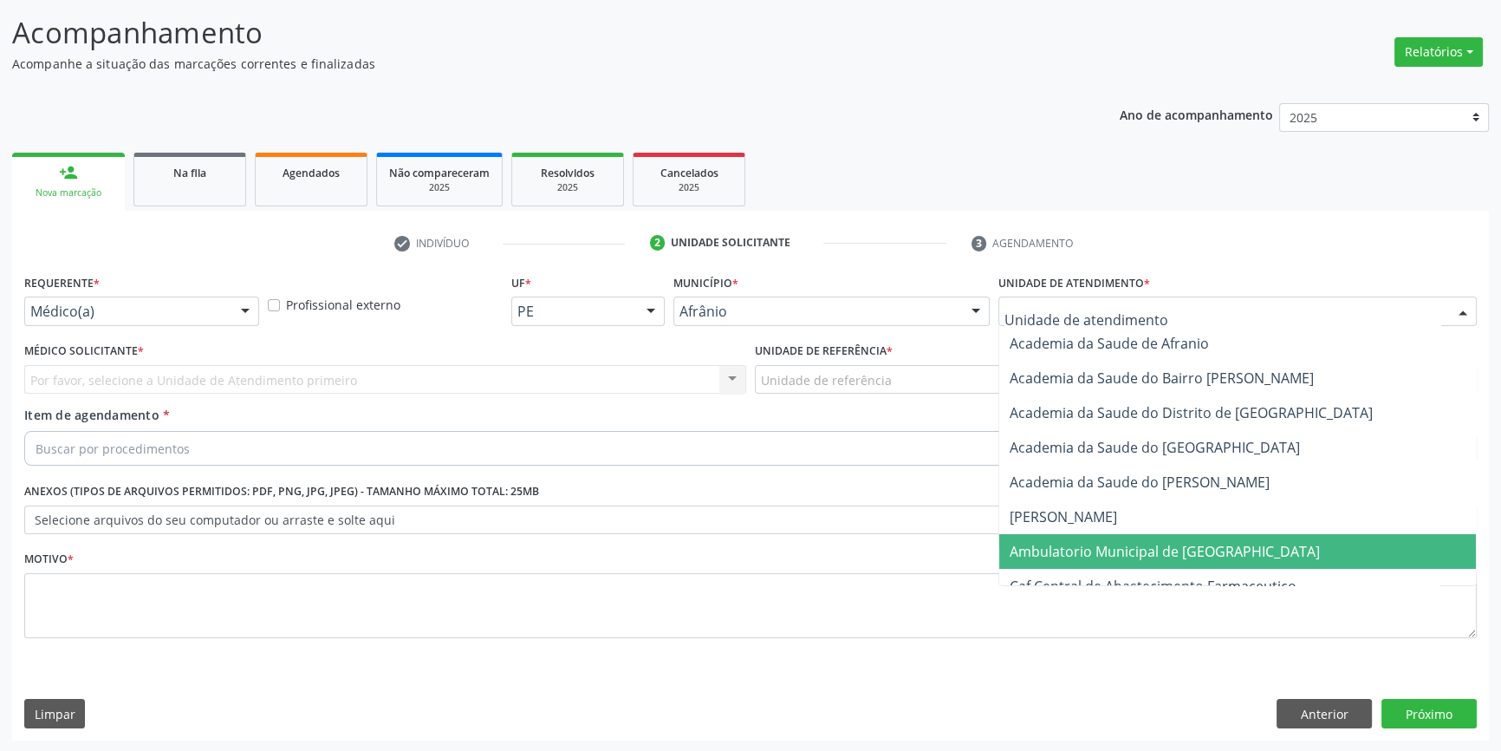
click at [1137, 555] on span "Ambulatorio Municipal de [GEOGRAPHIC_DATA]" at bounding box center [1165, 551] width 310 height 19
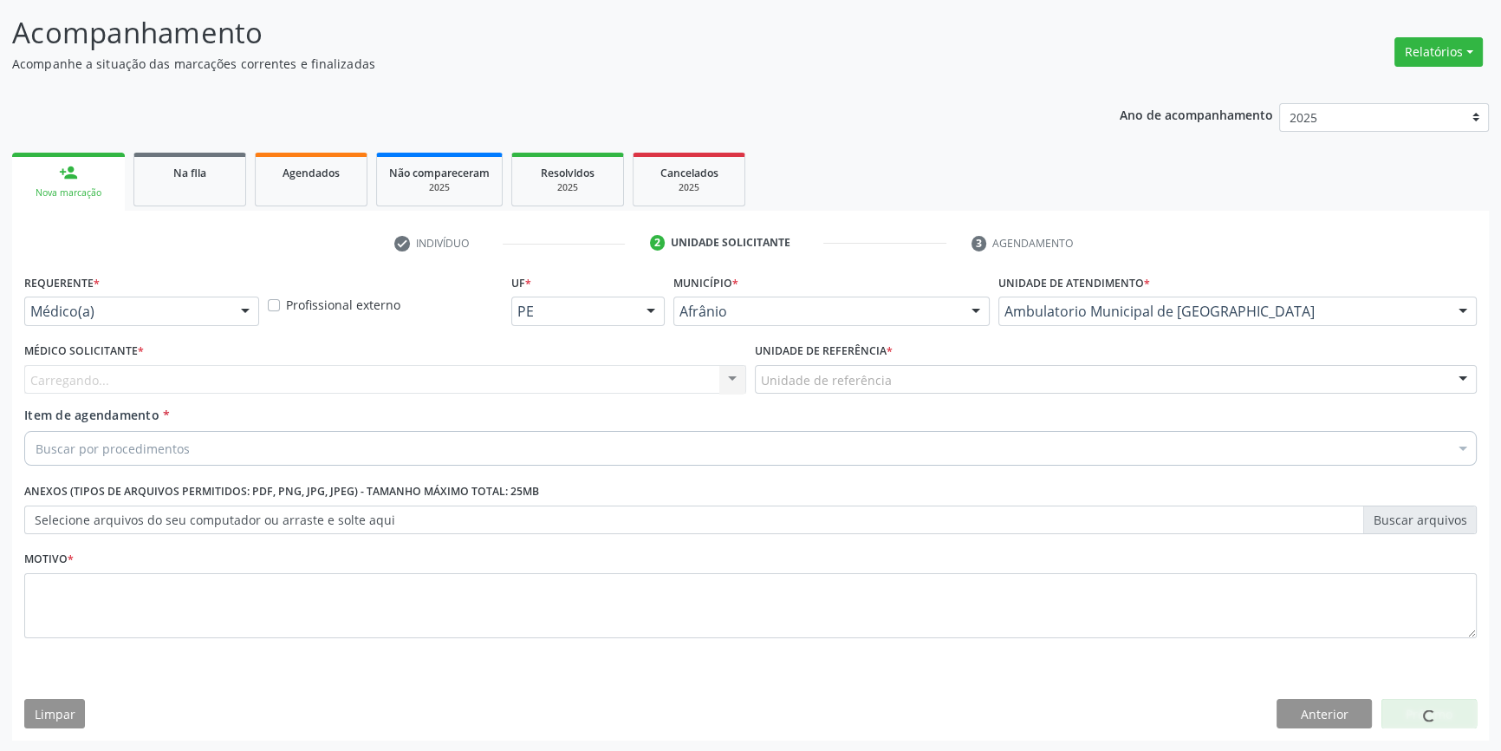
click at [907, 366] on div "Unidade de referência" at bounding box center [1116, 379] width 722 height 29
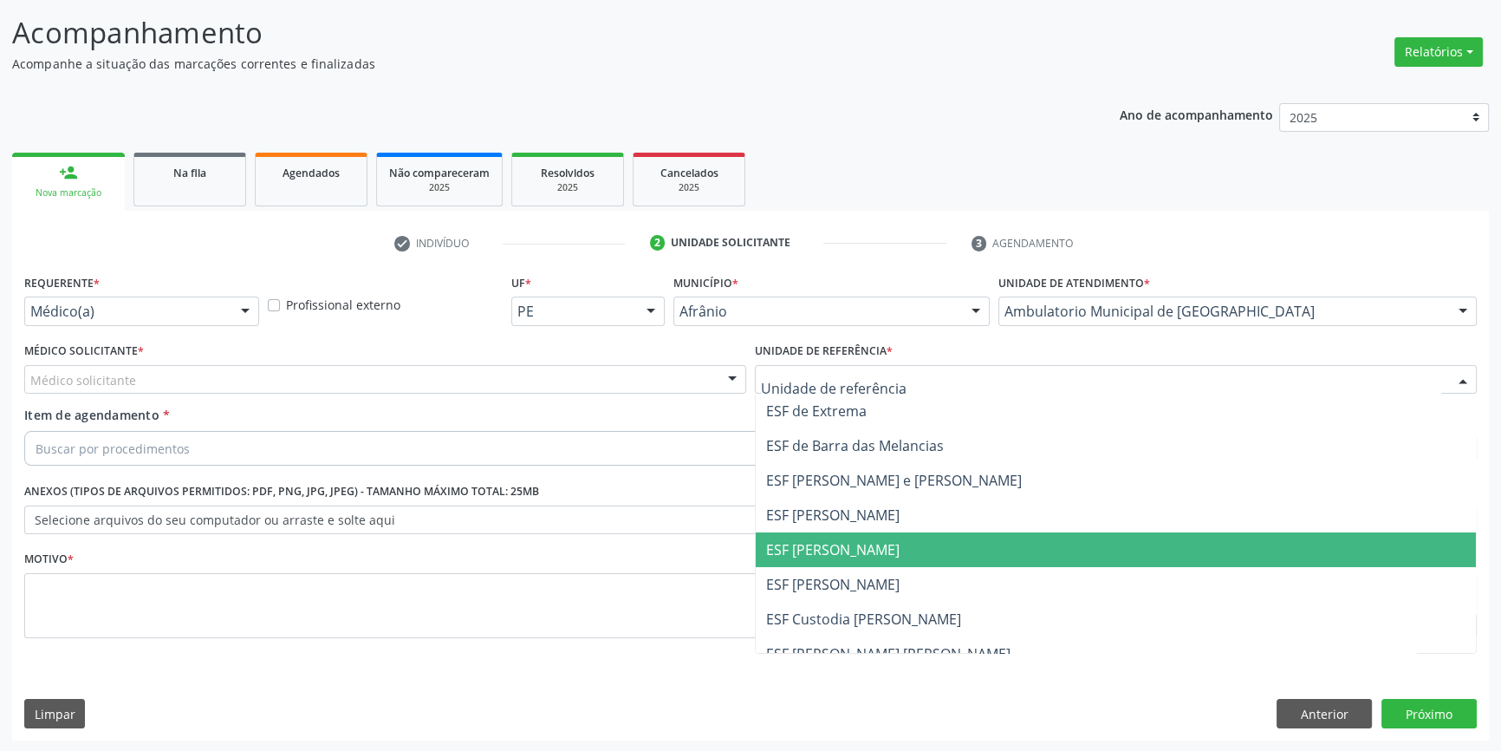
click at [880, 546] on span "ESF [PERSON_NAME]" at bounding box center [1116, 549] width 720 height 35
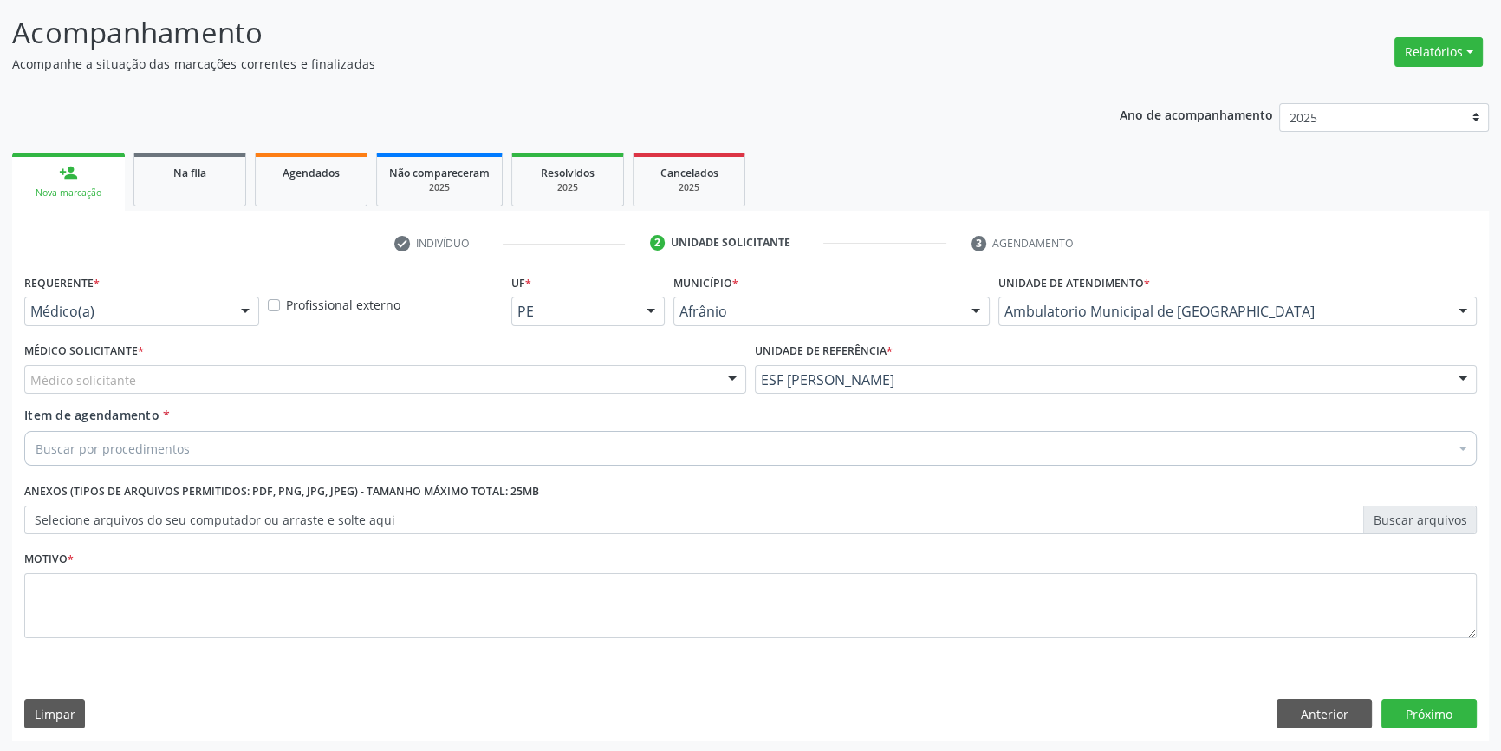
click at [570, 380] on div "Médico solicitante" at bounding box center [385, 379] width 722 height 29
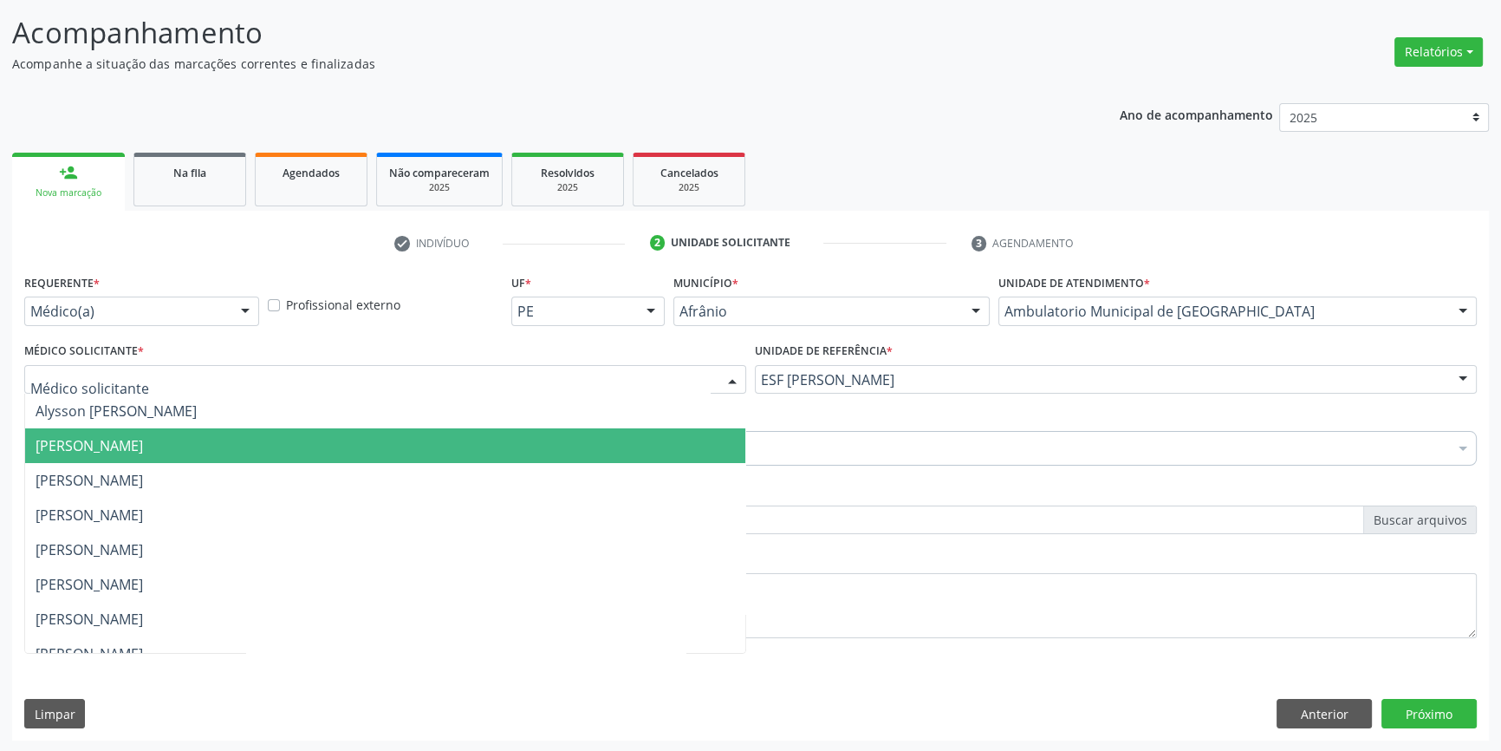
click at [327, 451] on span "[PERSON_NAME]" at bounding box center [385, 445] width 720 height 35
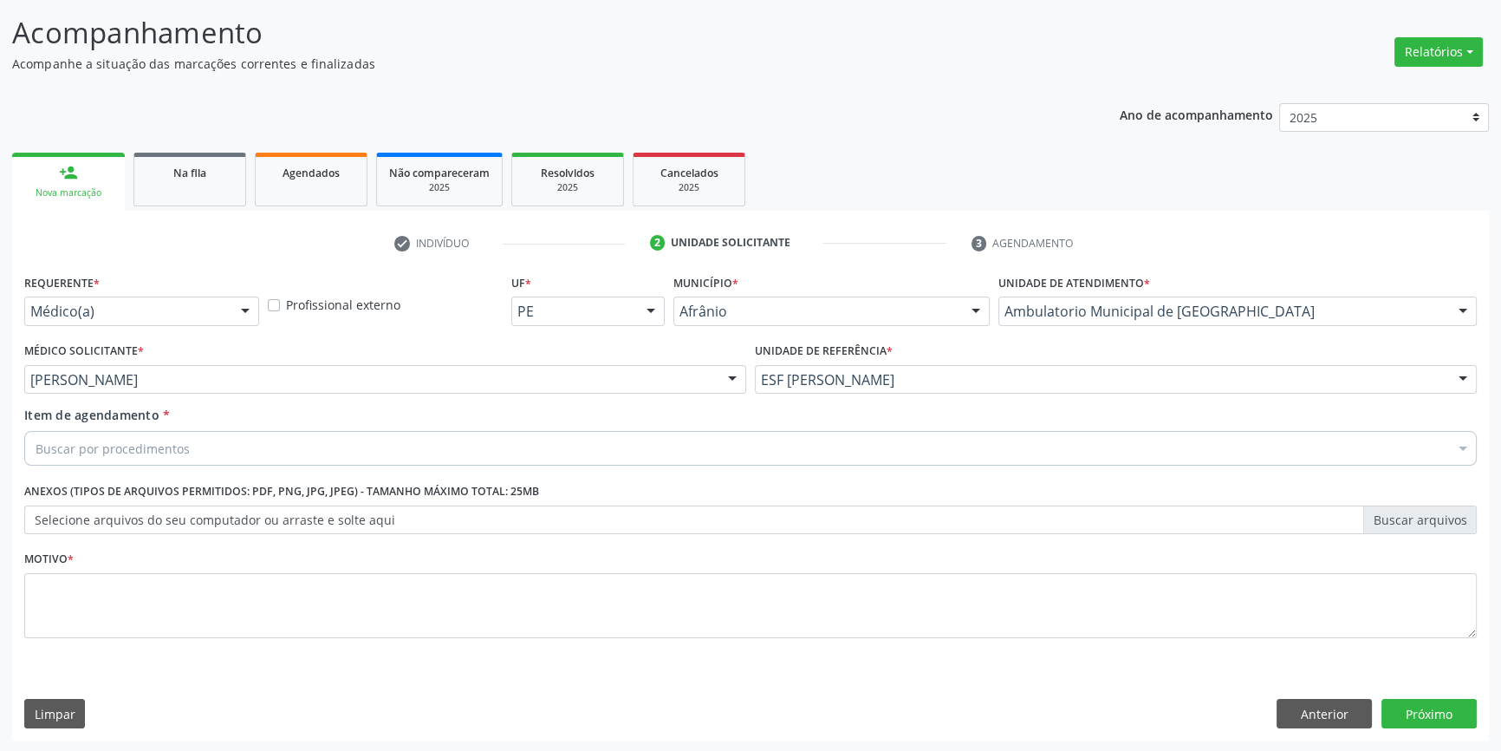
click at [306, 448] on div "Buscar por procedimentos" at bounding box center [750, 448] width 1453 height 35
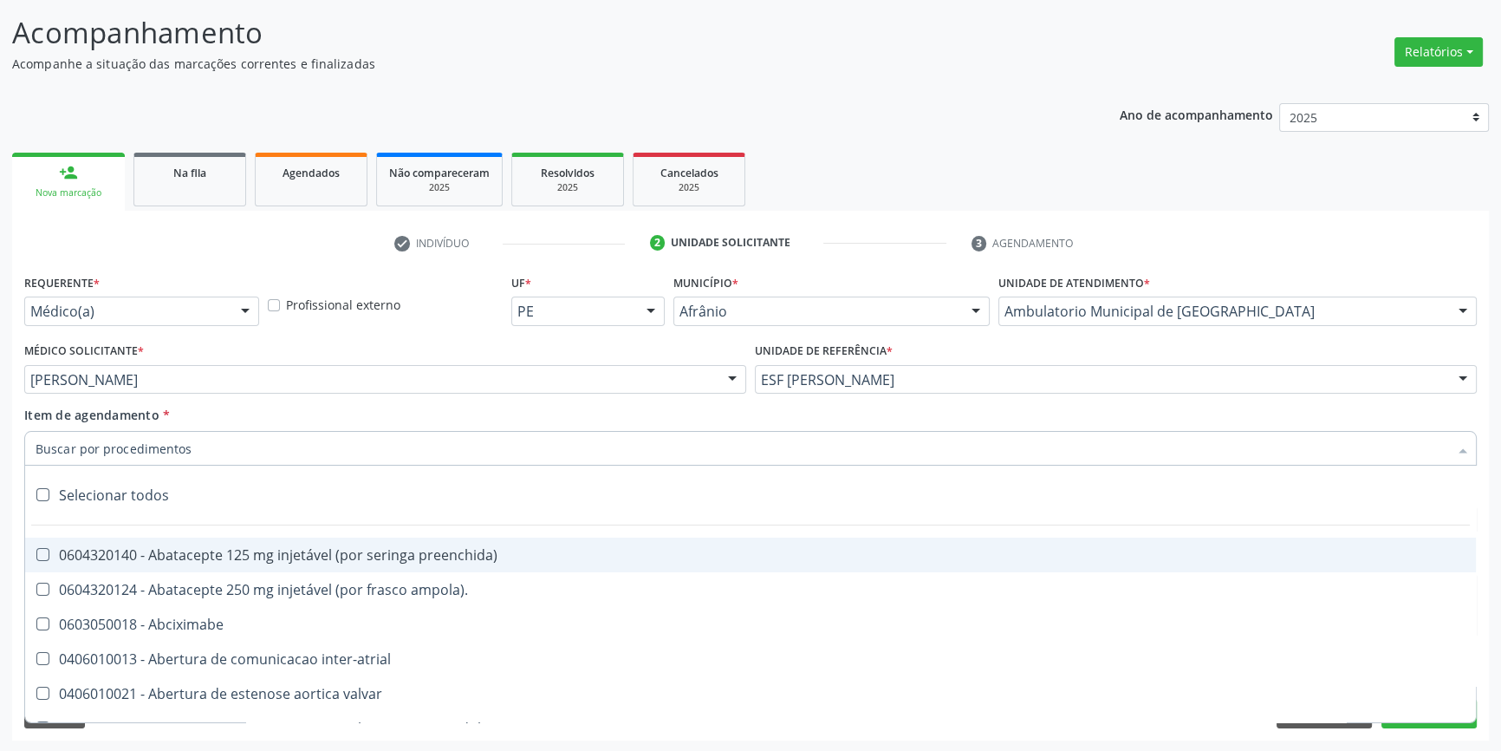
type input "o"
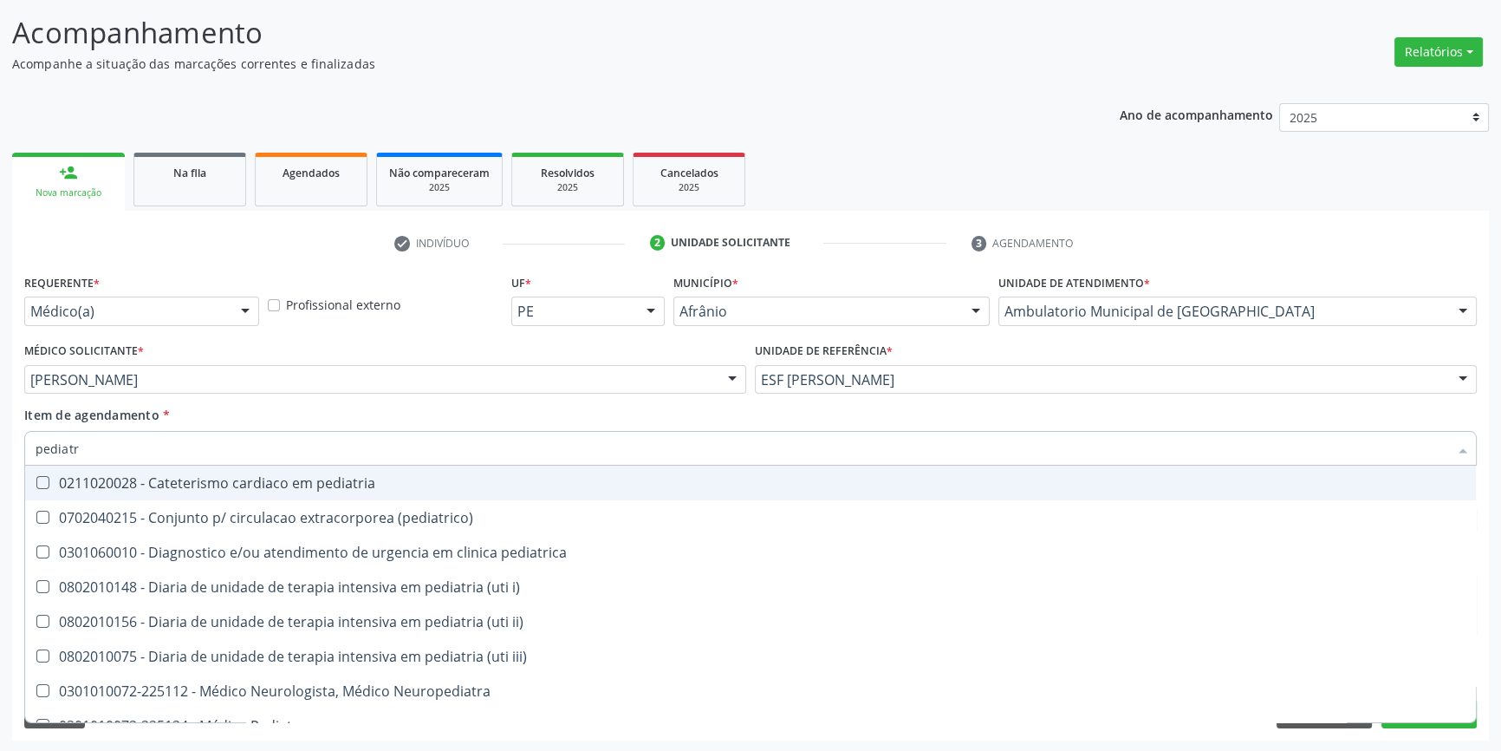
type input "pediatra"
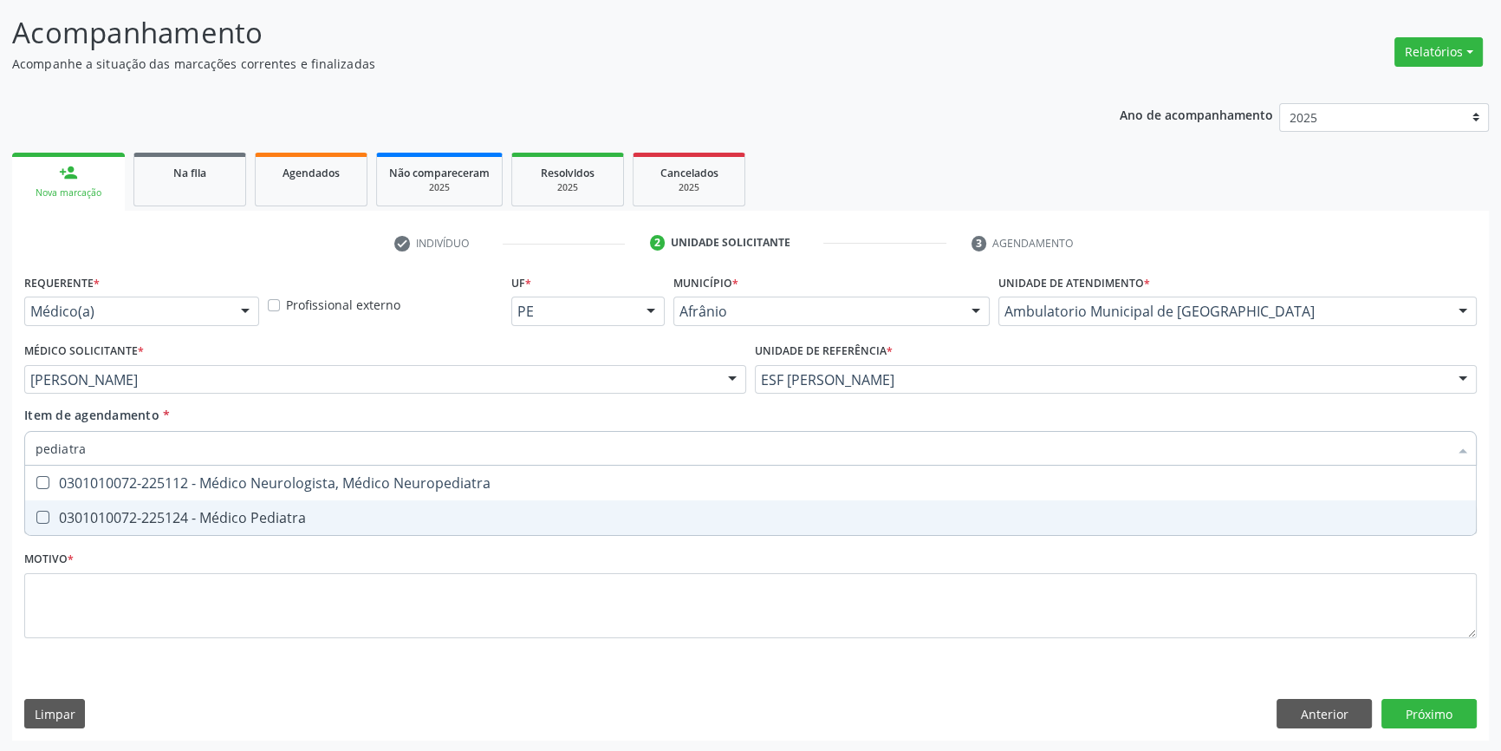
click at [292, 523] on div "0301010072-225124 - Médico Pediatra" at bounding box center [751, 517] width 1430 height 14
checkbox Pediatra "true"
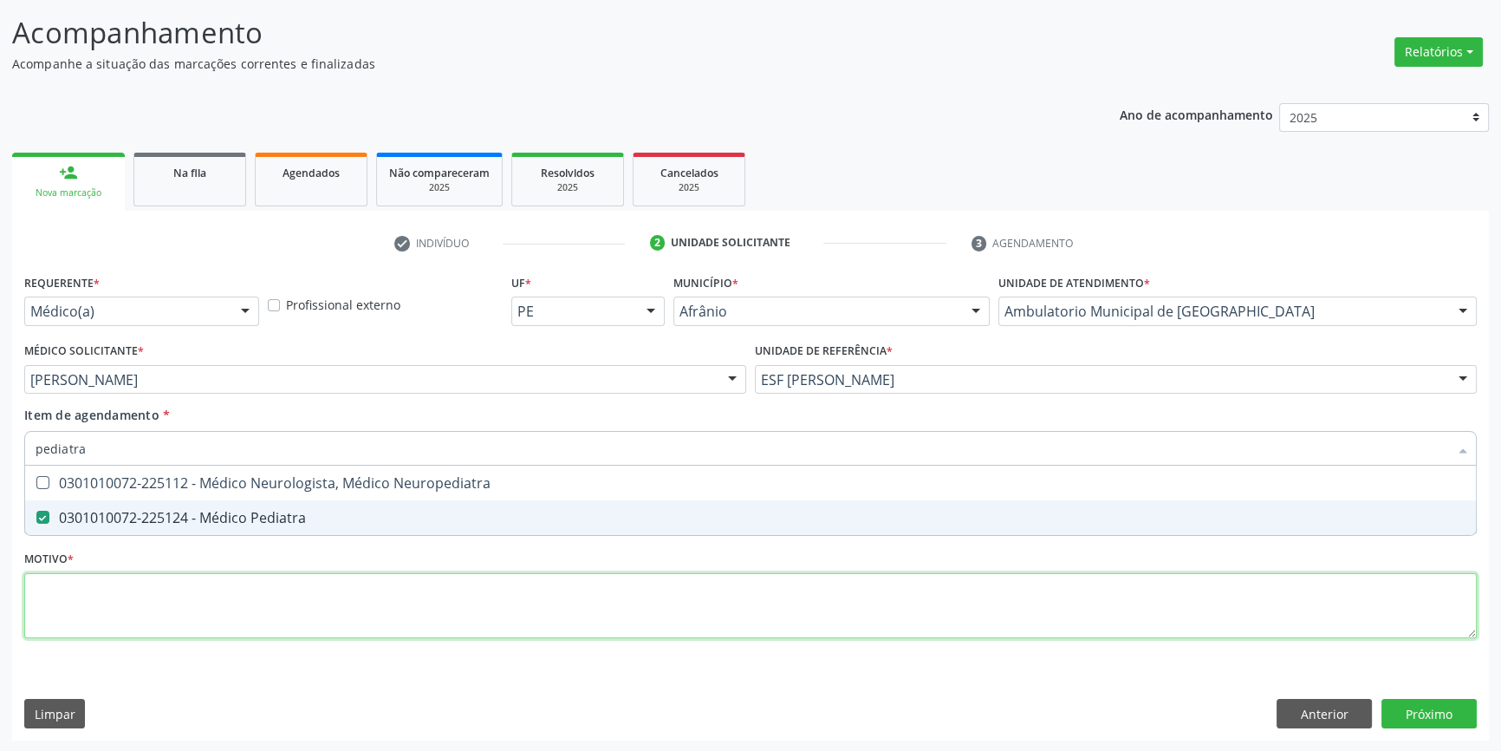
click at [234, 621] on div "Requerente * Médico(a) Médico(a) Enfermeiro(a) Paciente Nenhum resultado encont…" at bounding box center [750, 466] width 1453 height 393
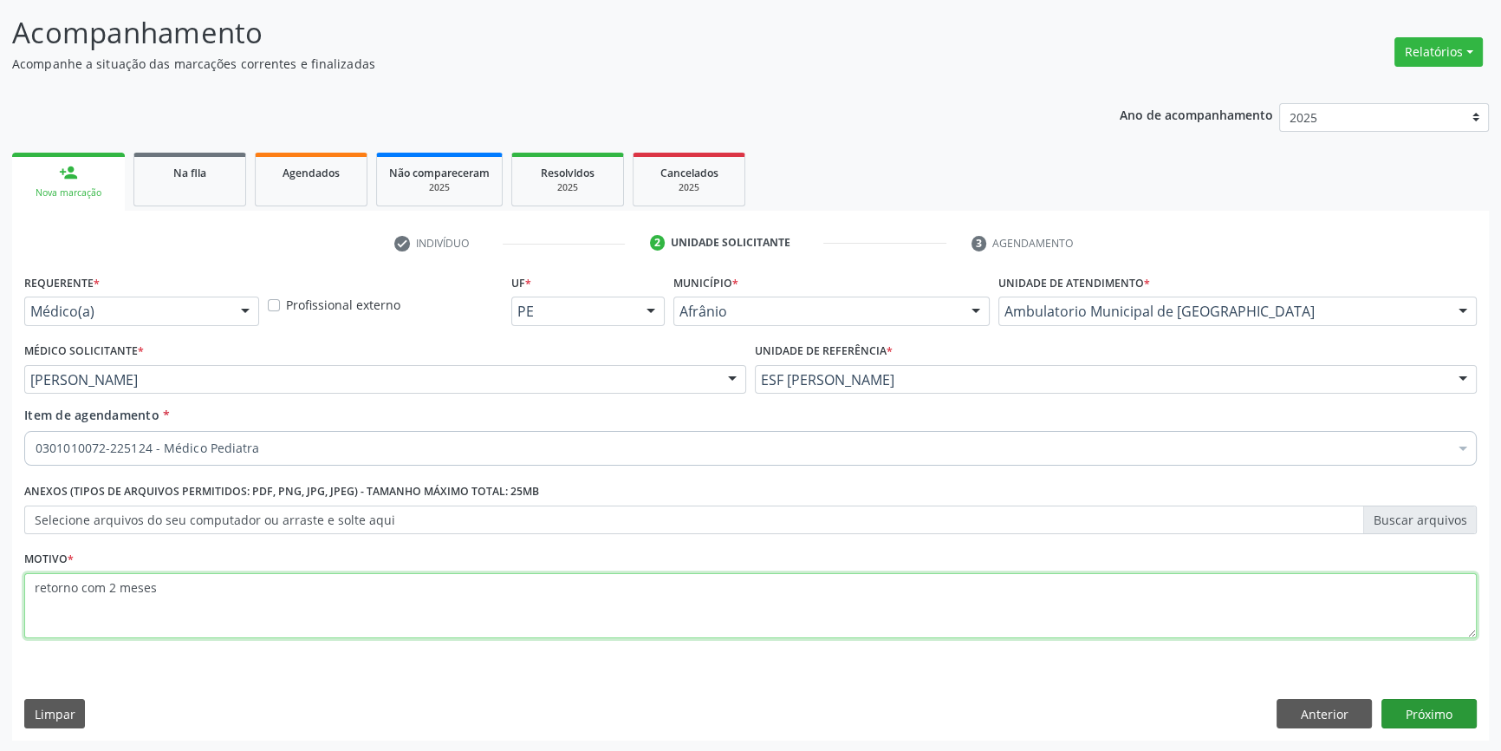
type textarea "retorno com 2 meses"
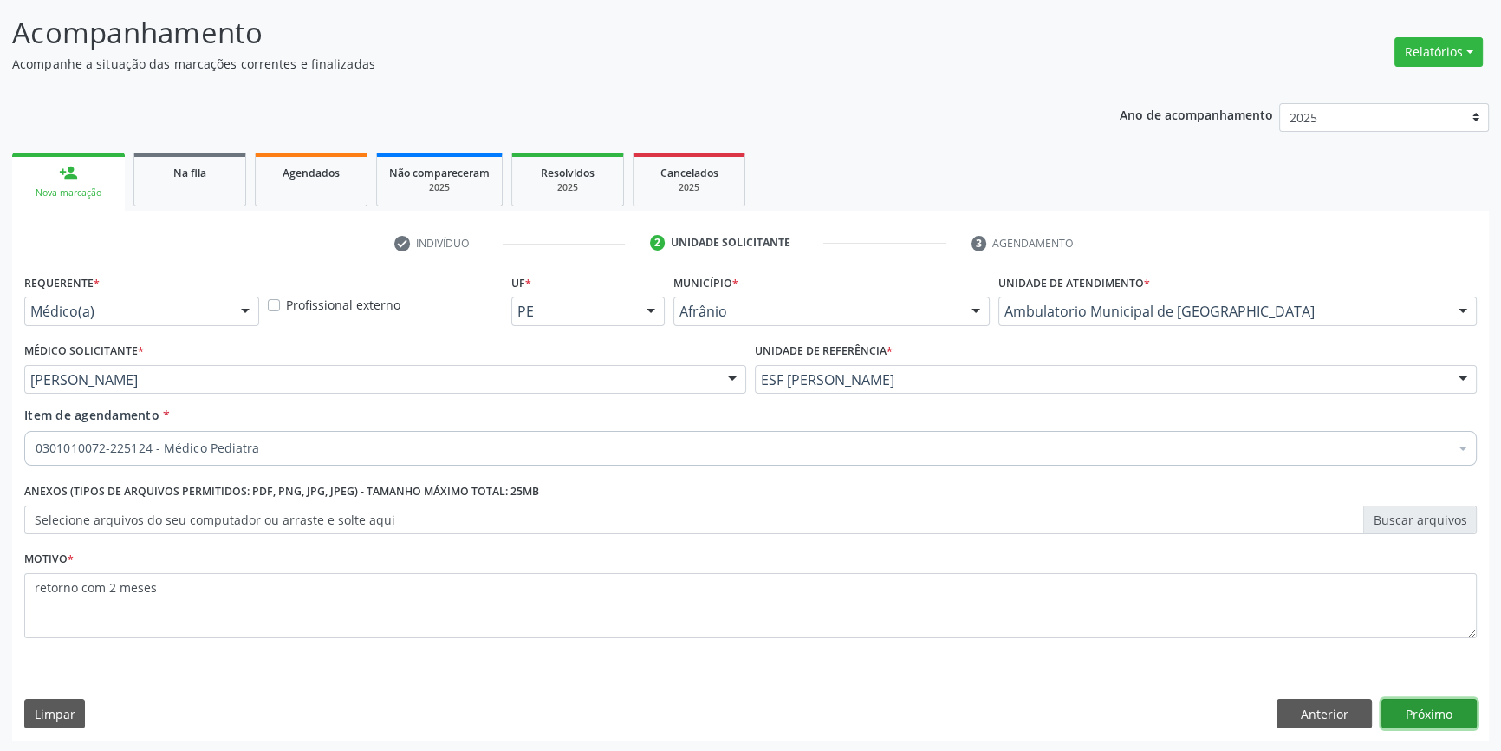
click at [1427, 712] on button "Próximo" at bounding box center [1429, 713] width 95 height 29
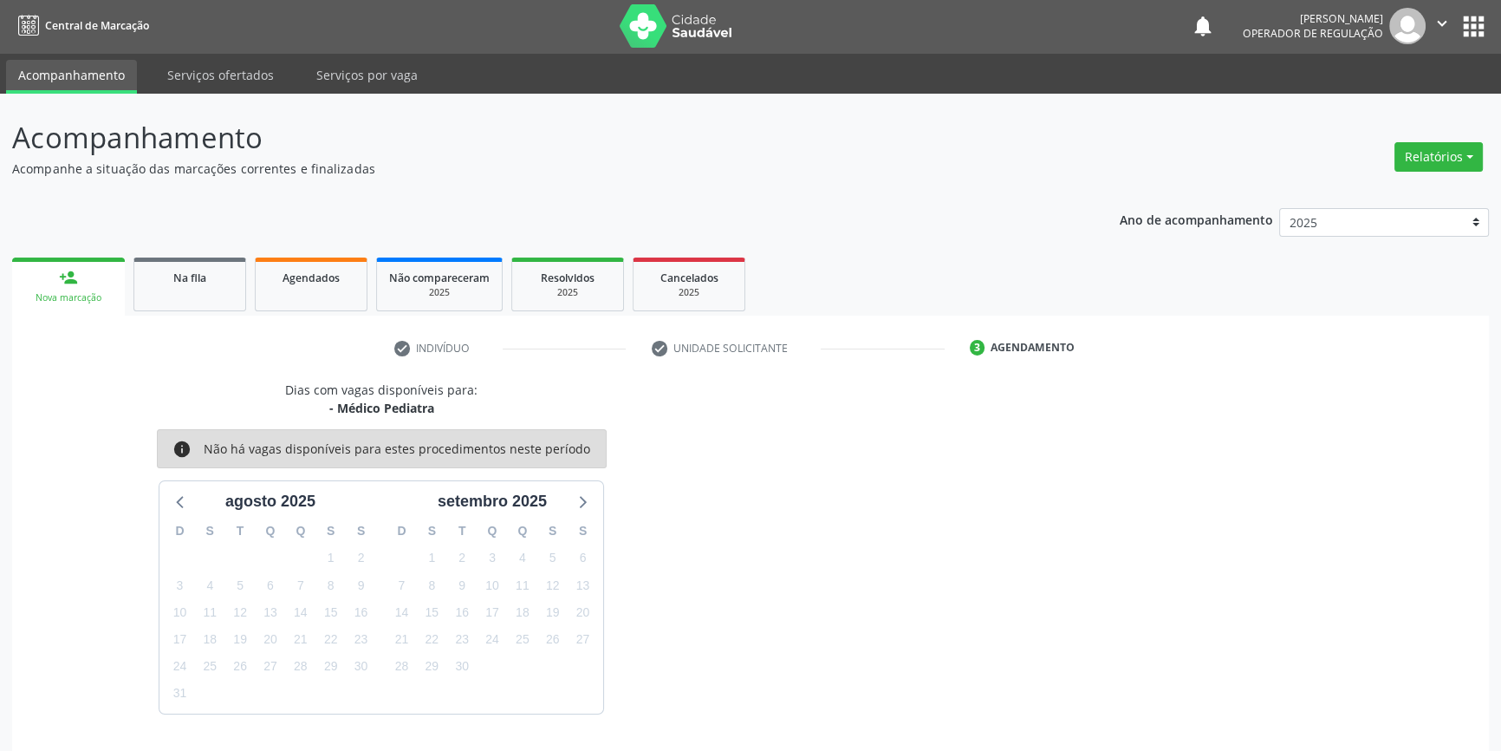
scroll to position [53, 0]
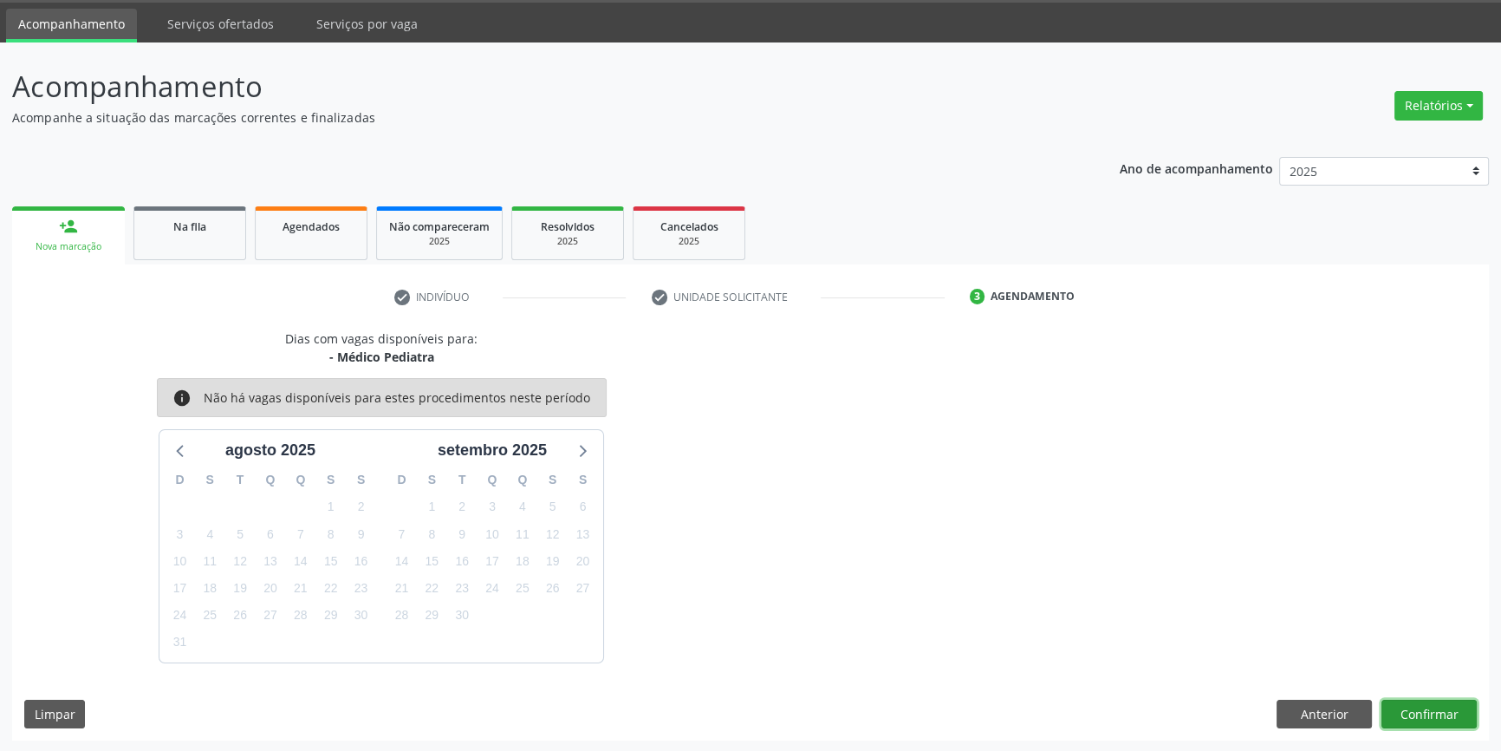
click at [1427, 712] on button "Confirmar" at bounding box center [1429, 713] width 95 height 29
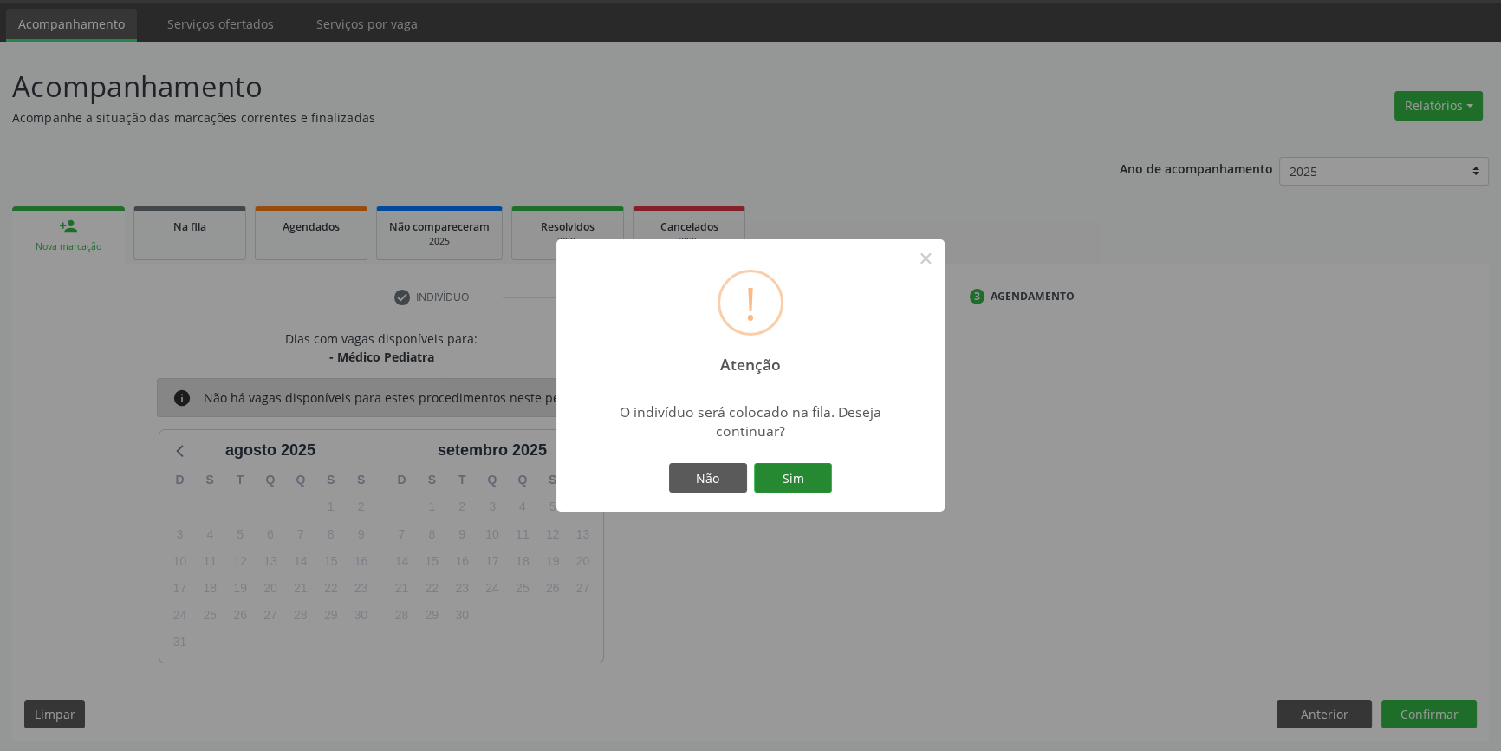
click at [823, 489] on button "Sim" at bounding box center [793, 477] width 78 height 29
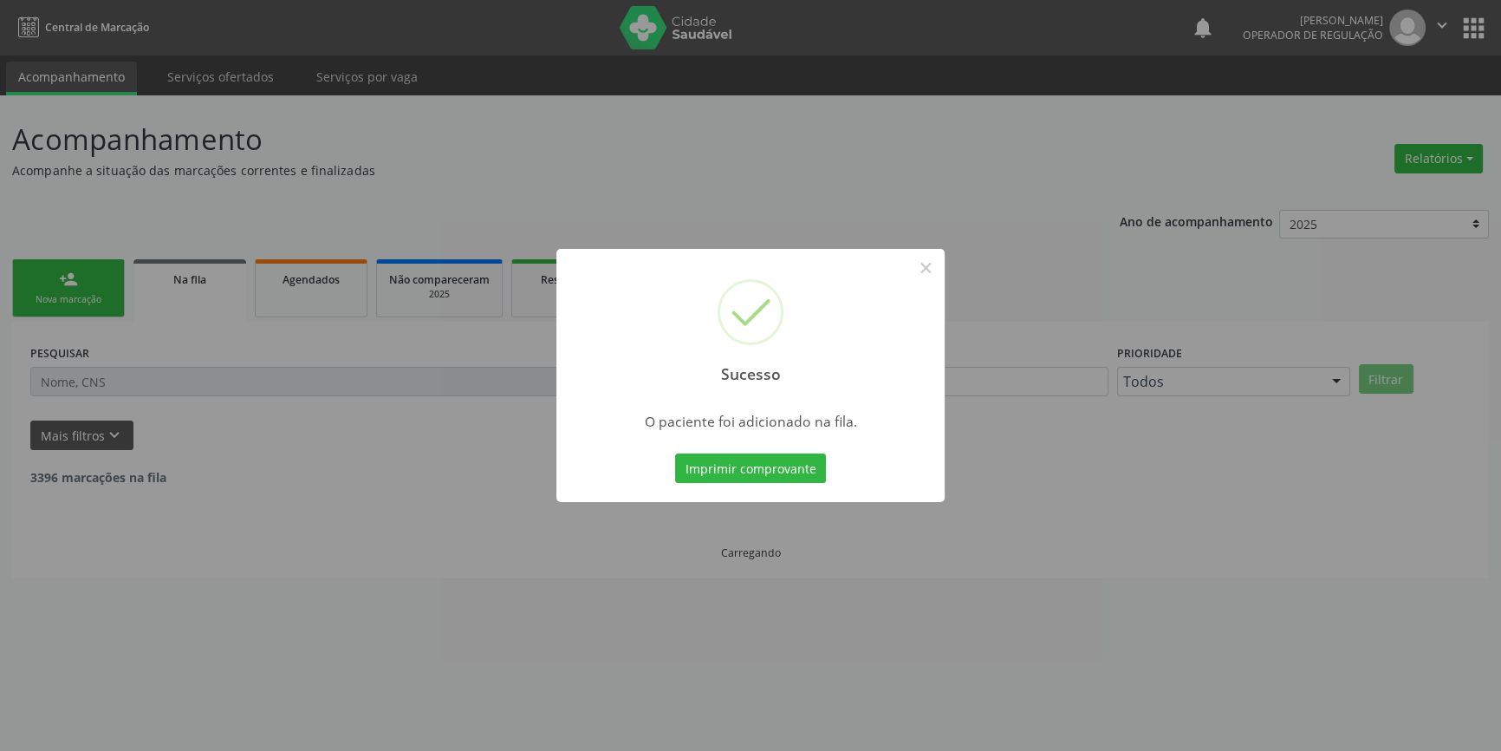
scroll to position [0, 0]
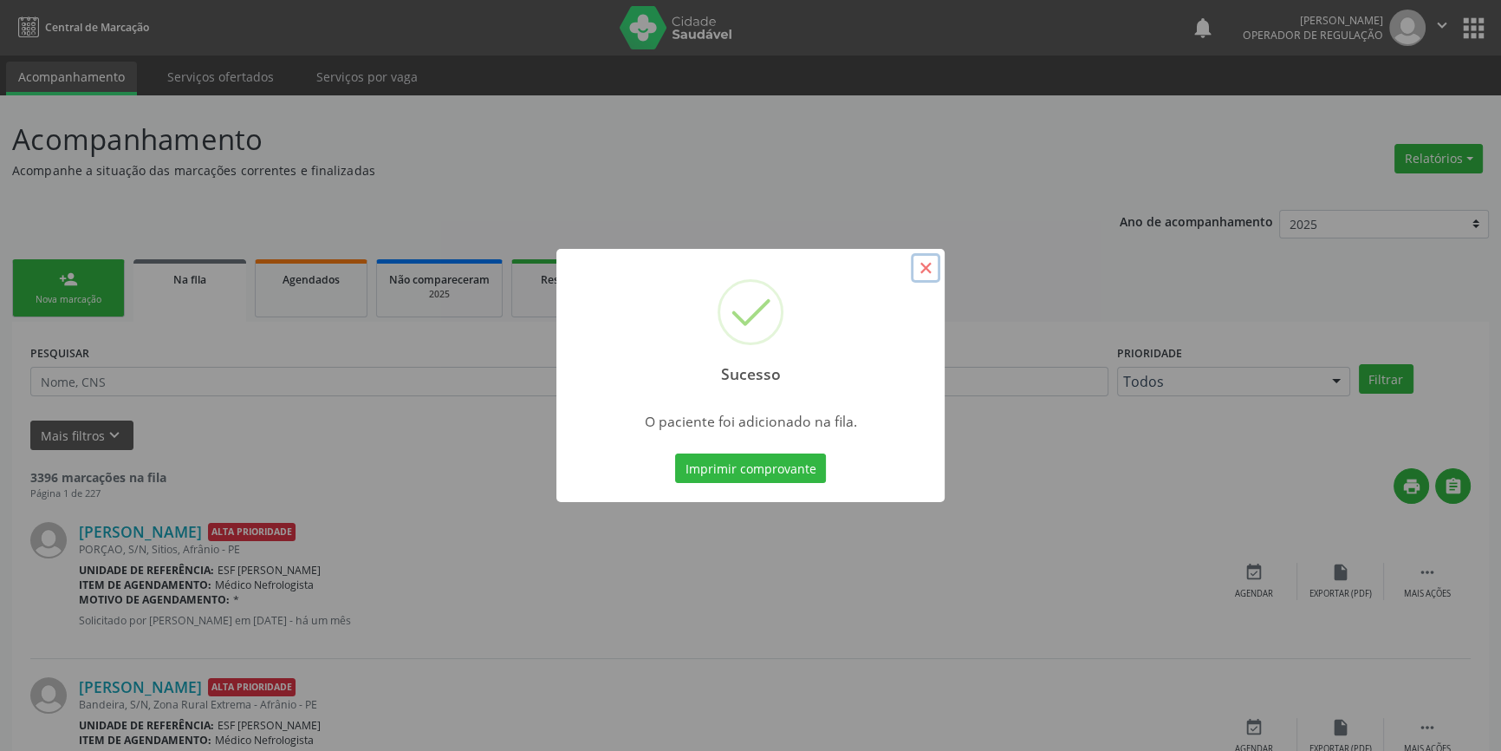
click at [920, 263] on button "×" at bounding box center [925, 267] width 29 height 29
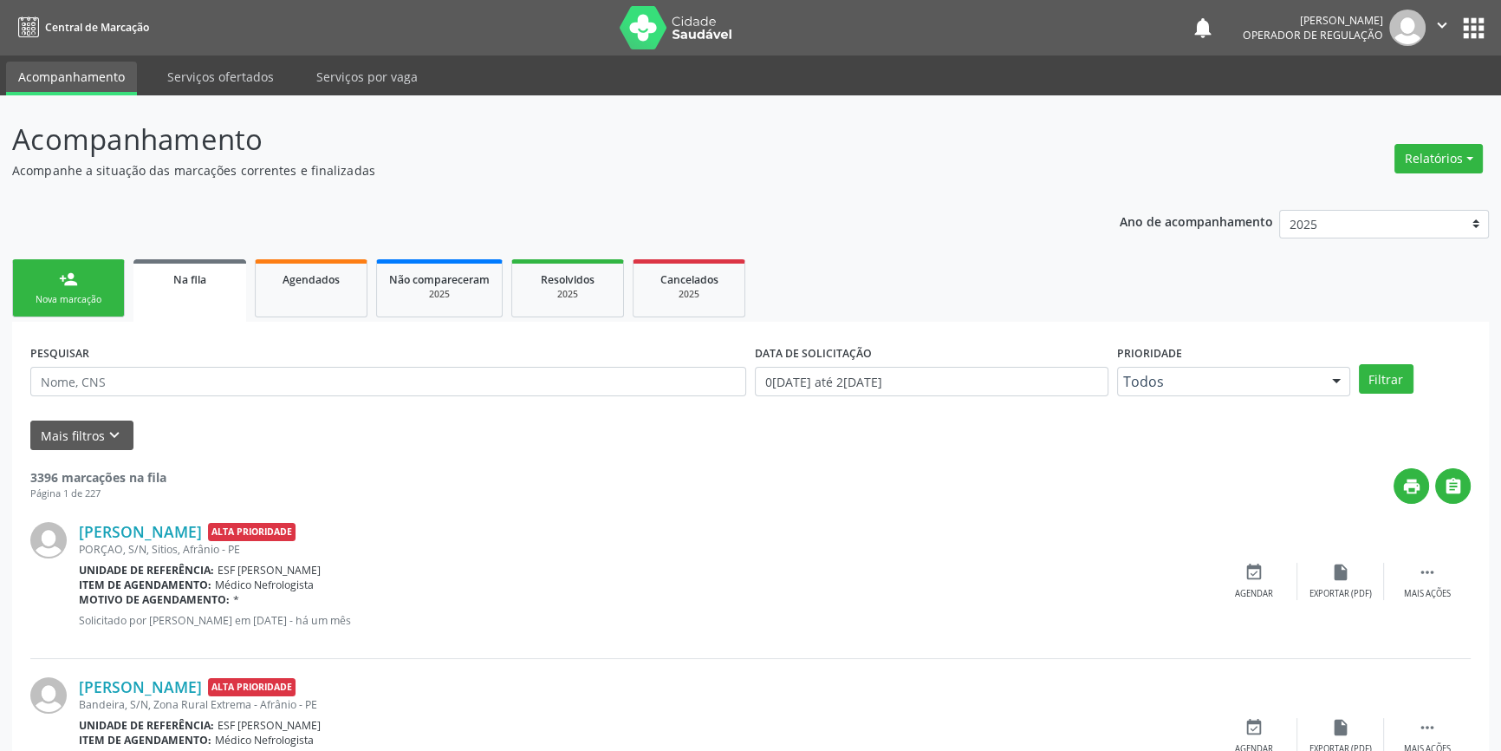
click at [36, 283] on link "person_add Nova marcação" at bounding box center [68, 288] width 113 height 58
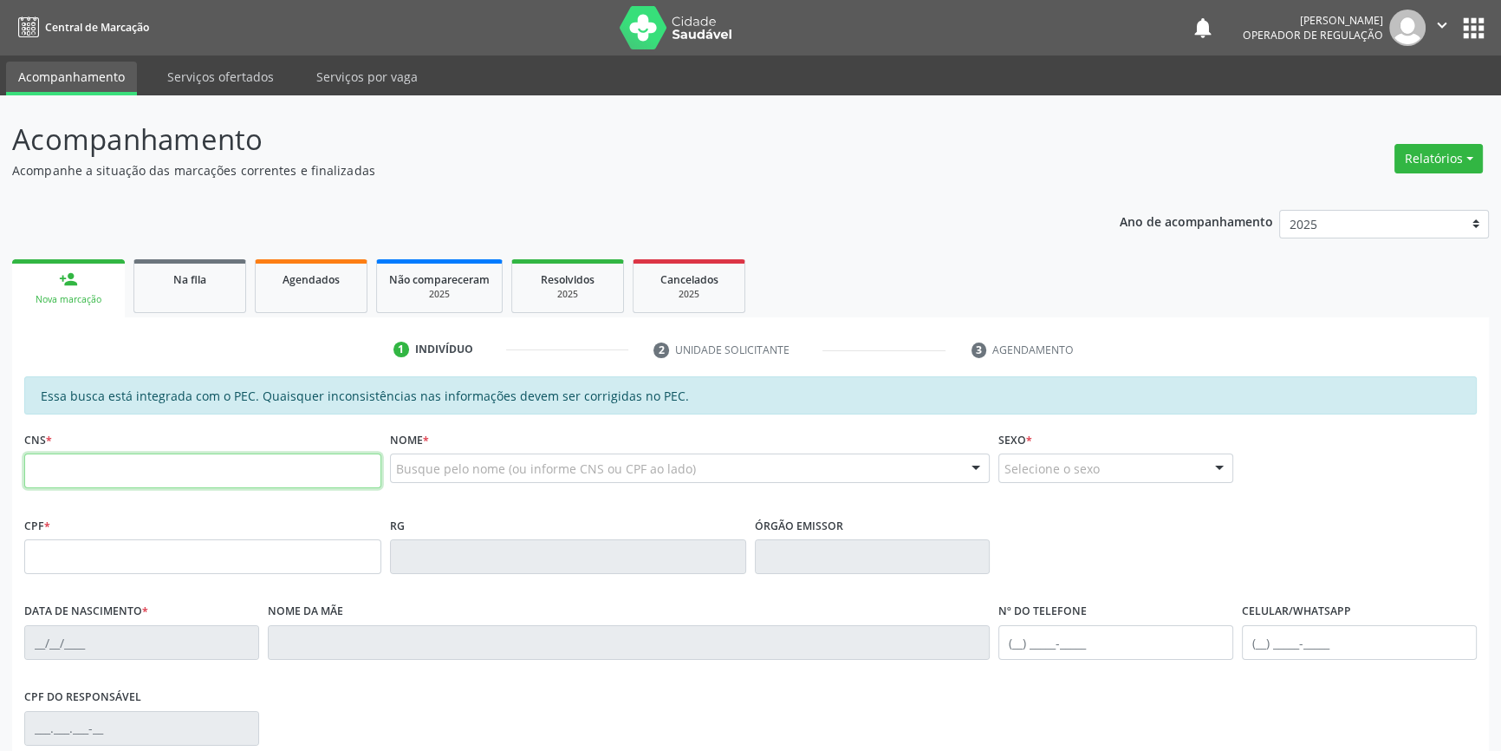
click at [77, 466] on input "text" at bounding box center [202, 470] width 357 height 35
type input "705 6064 3062 8019"
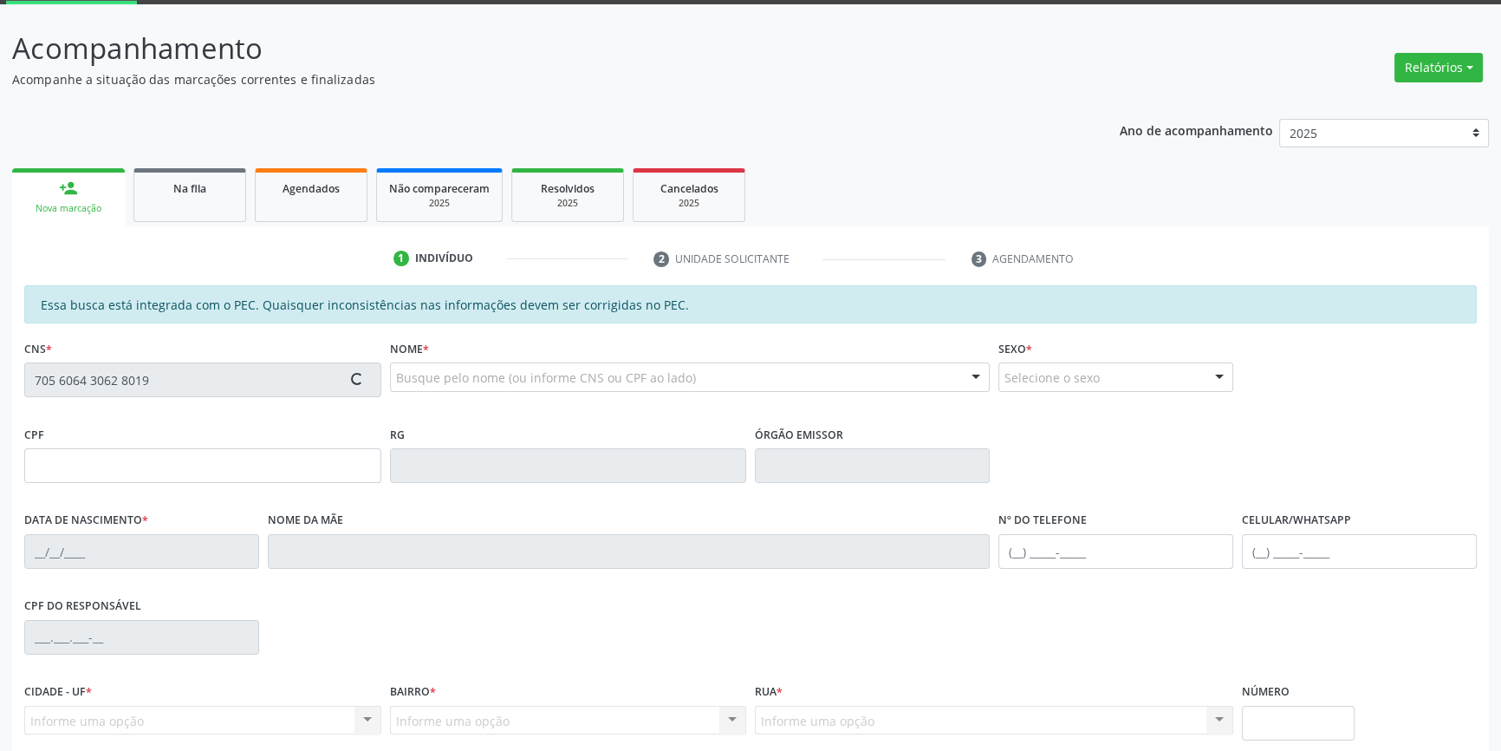
scroll to position [236, 0]
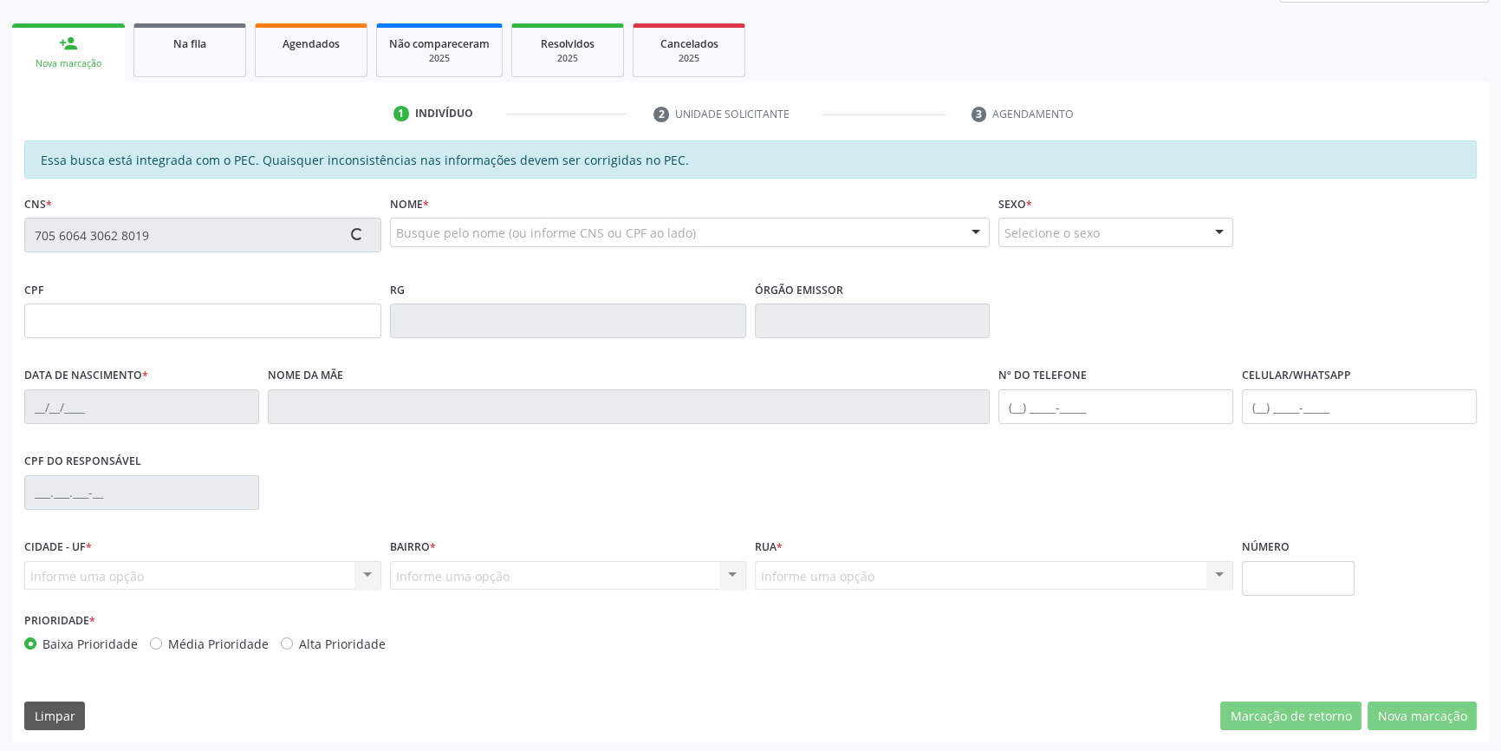
type input "095.731.124-93"
type input "[DATE]"
type input "[PERSON_NAME]"
type input "[PHONE_NUMBER]"
type input "S/N"
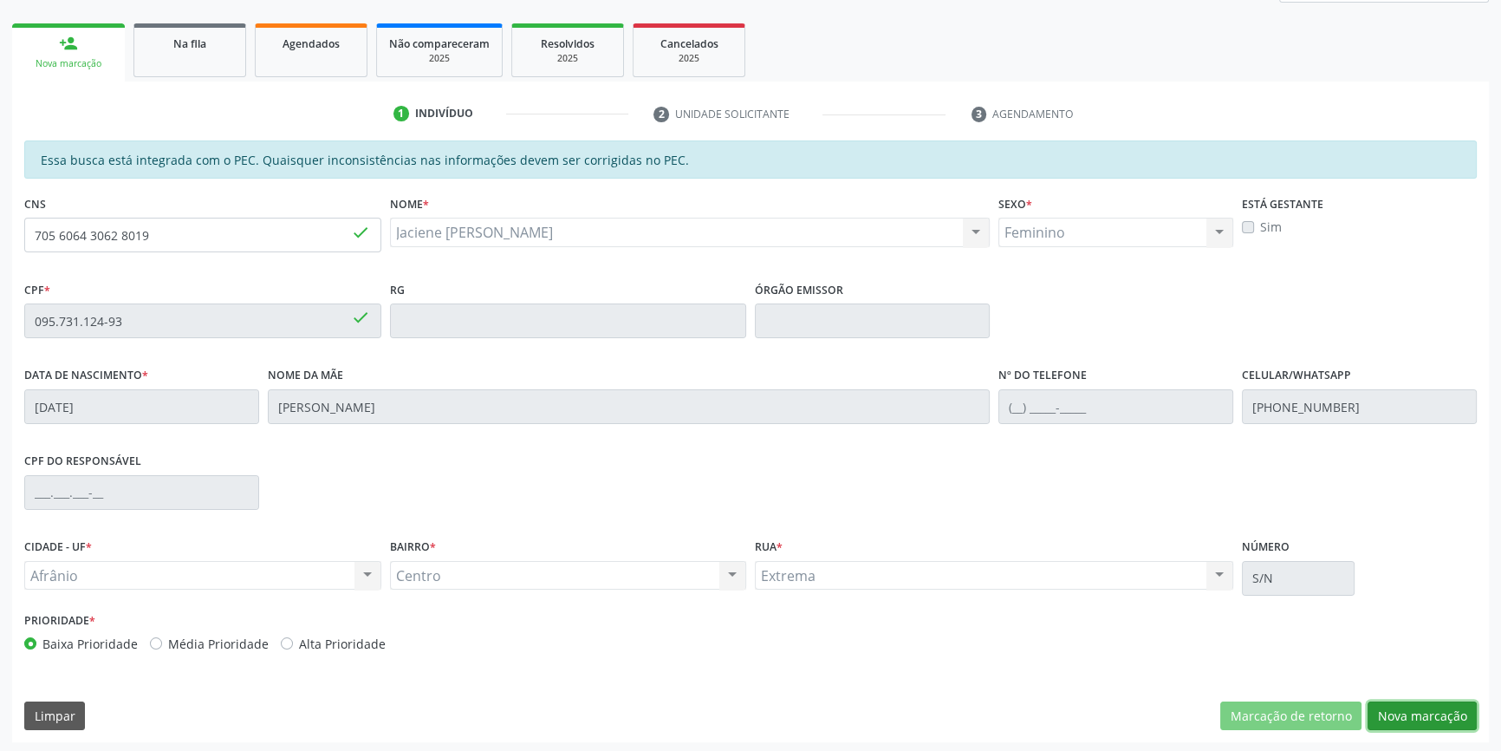
click at [1401, 717] on button "Nova marcação" at bounding box center [1422, 715] width 109 height 29
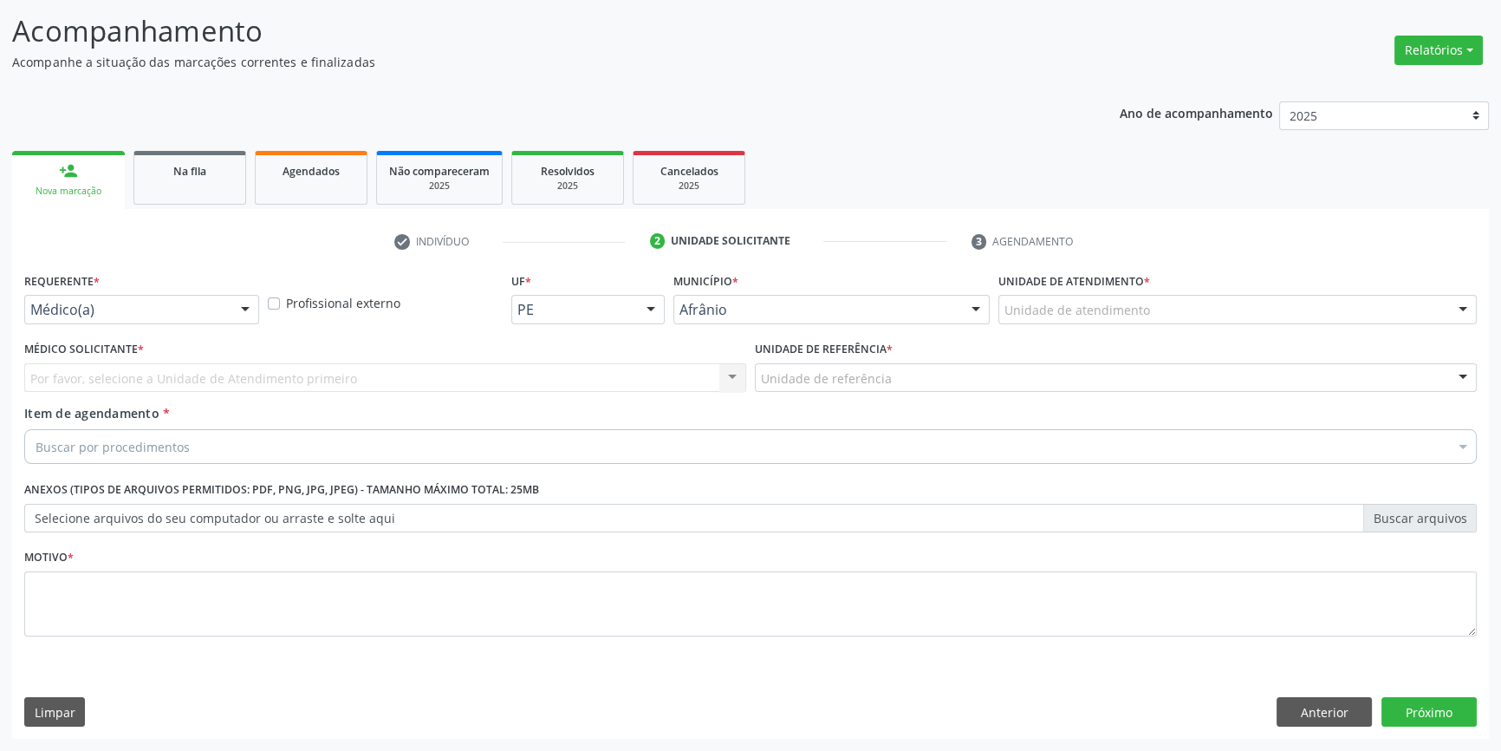
scroll to position [107, 0]
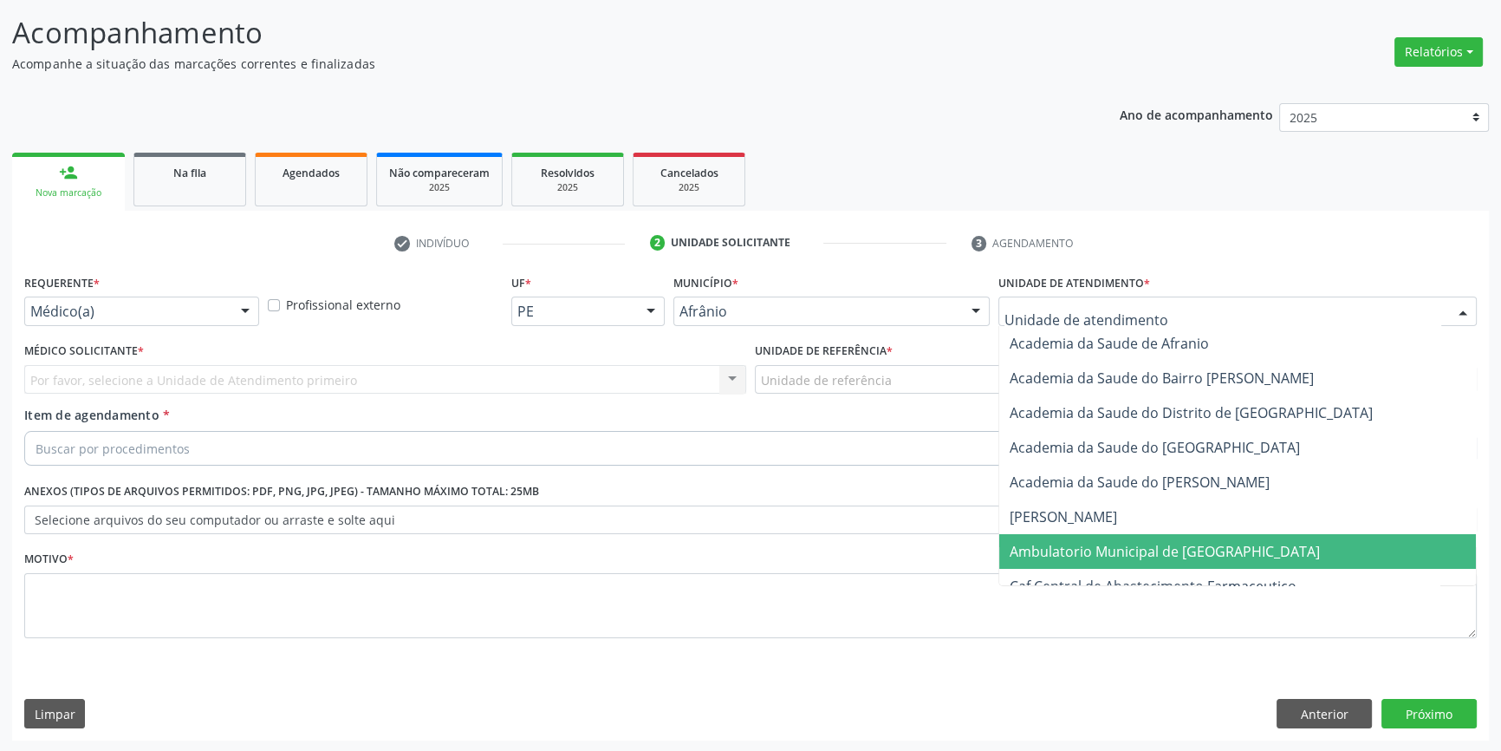
click at [1101, 534] on span "Ambulatorio Municipal de [GEOGRAPHIC_DATA]" at bounding box center [1237, 551] width 477 height 35
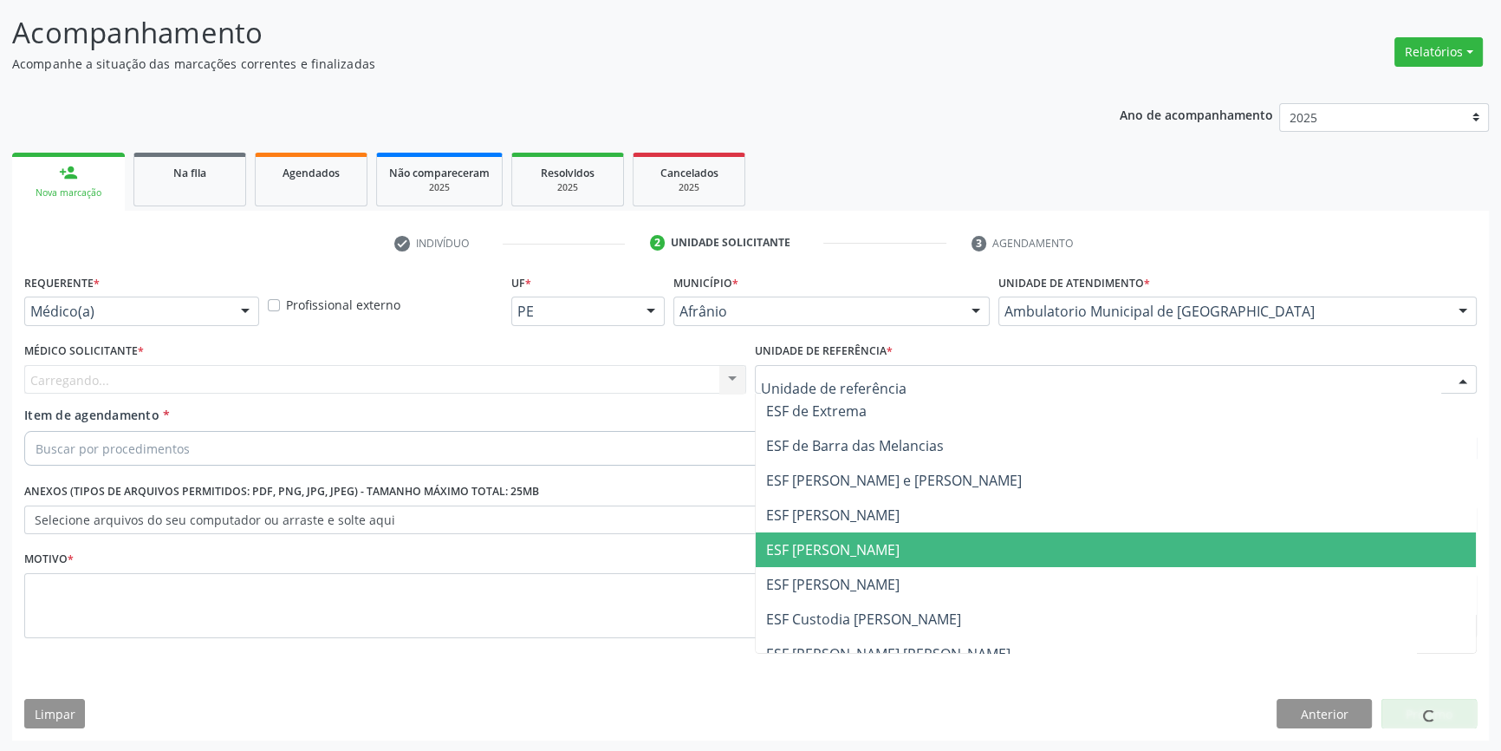
drag, startPoint x: 877, startPoint y: 545, endPoint x: 633, endPoint y: 396, distance: 286.3
click at [876, 545] on span "ESF [PERSON_NAME]" at bounding box center [832, 549] width 133 height 19
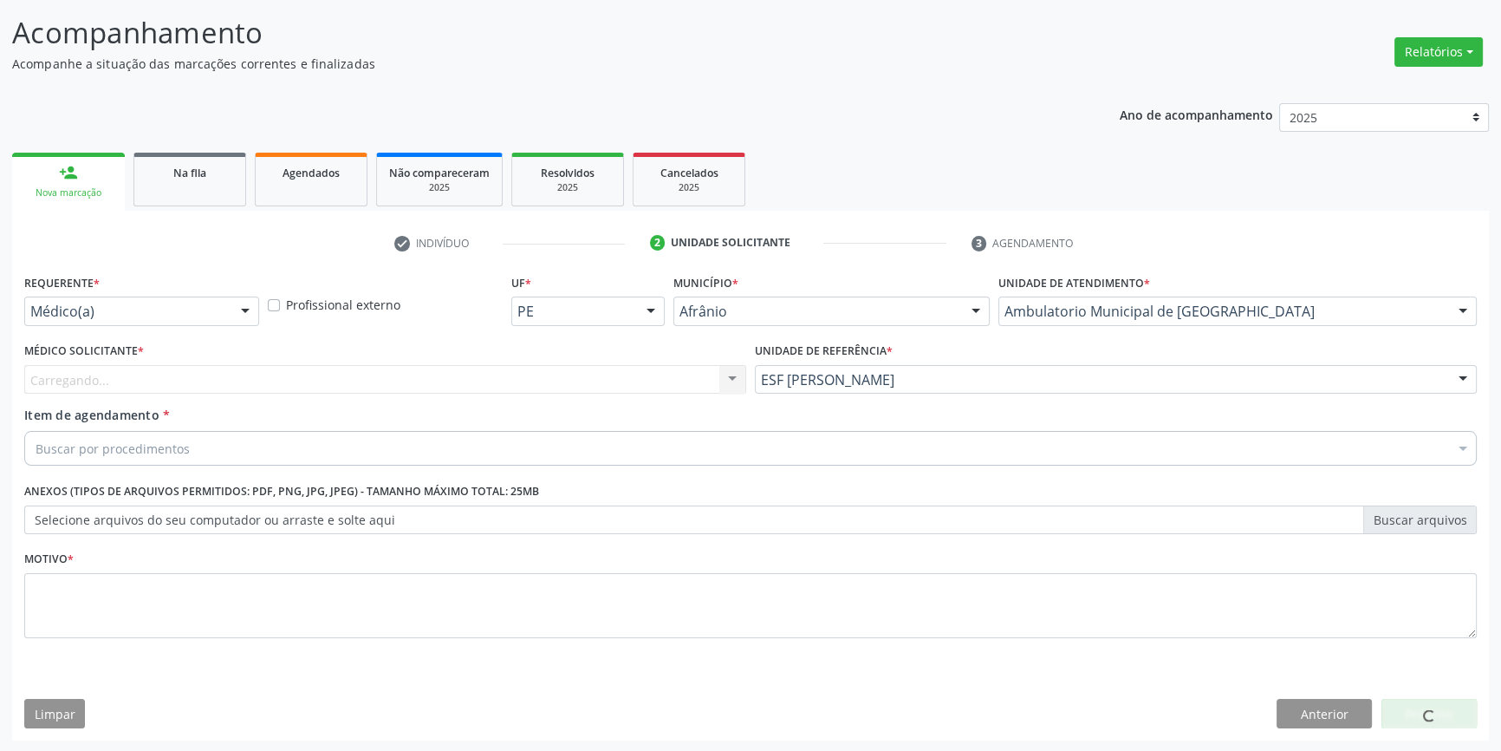
click at [578, 372] on div "Carregando... Nenhum resultado encontrado para: " " Não há nenhuma opção para s…" at bounding box center [385, 379] width 722 height 29
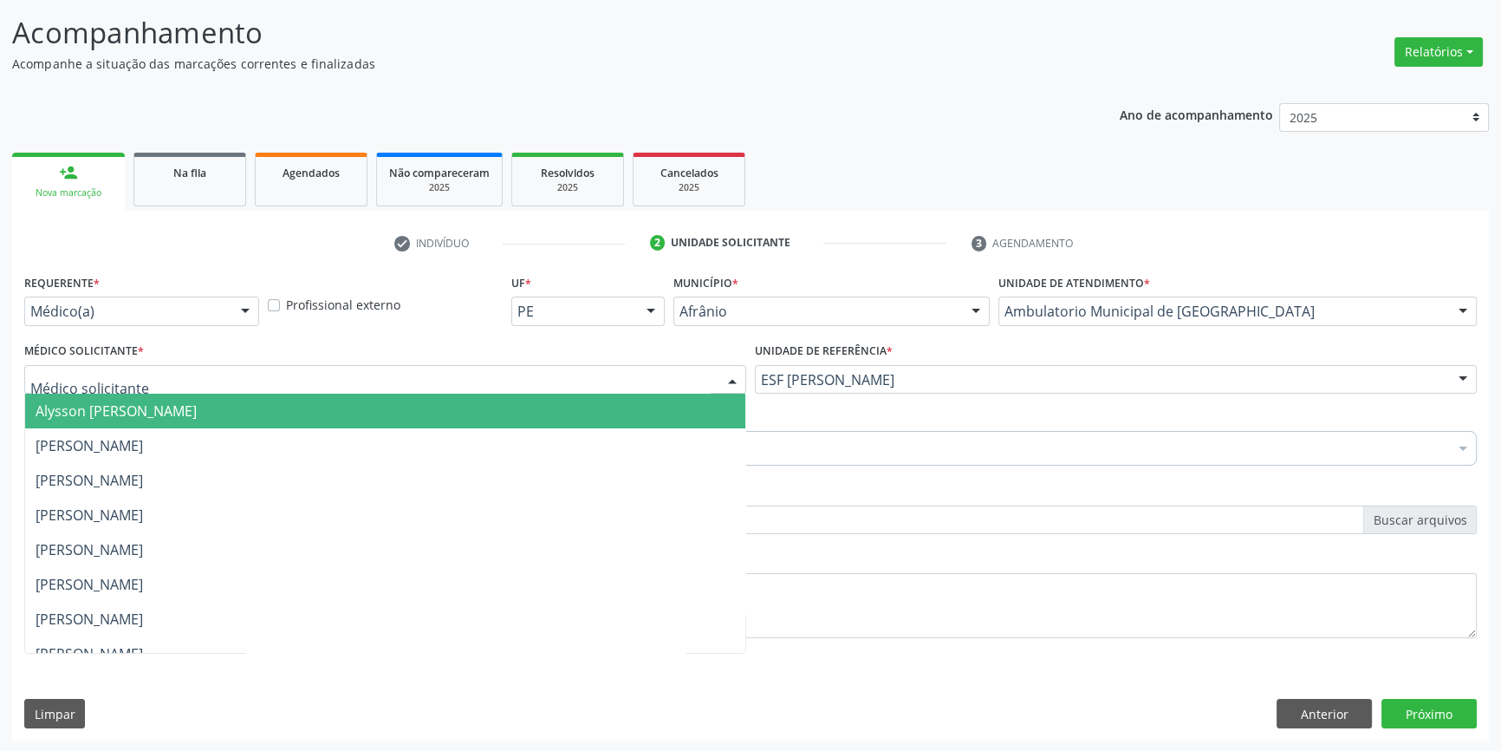
click at [264, 365] on div at bounding box center [385, 379] width 722 height 29
click at [153, 426] on ul "Alysson [PERSON_NAME] [PERSON_NAME] [PERSON_NAME] [PERSON_NAME] [PERSON_NAME] […" at bounding box center [385, 670] width 720 height 555
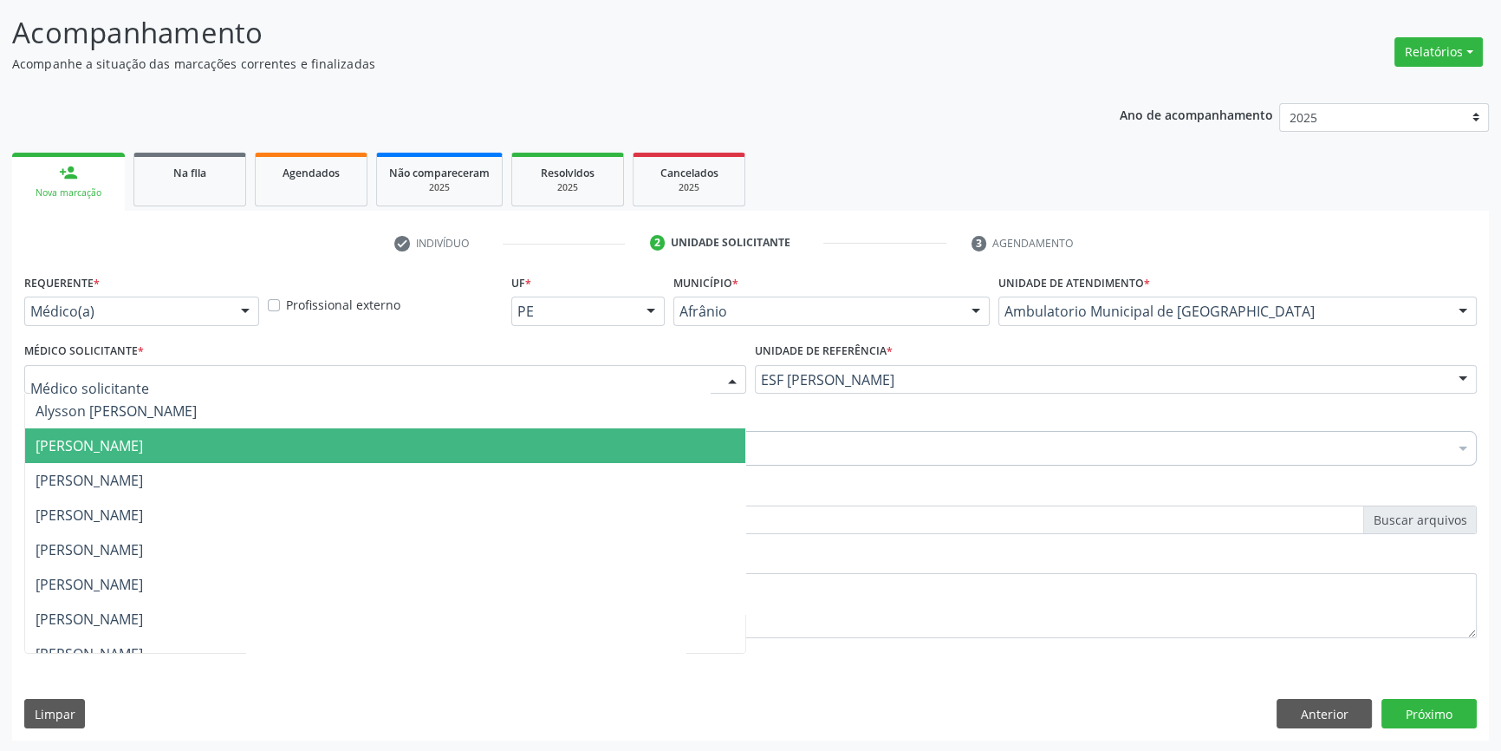
click at [141, 436] on span "[PERSON_NAME]" at bounding box center [89, 445] width 107 height 19
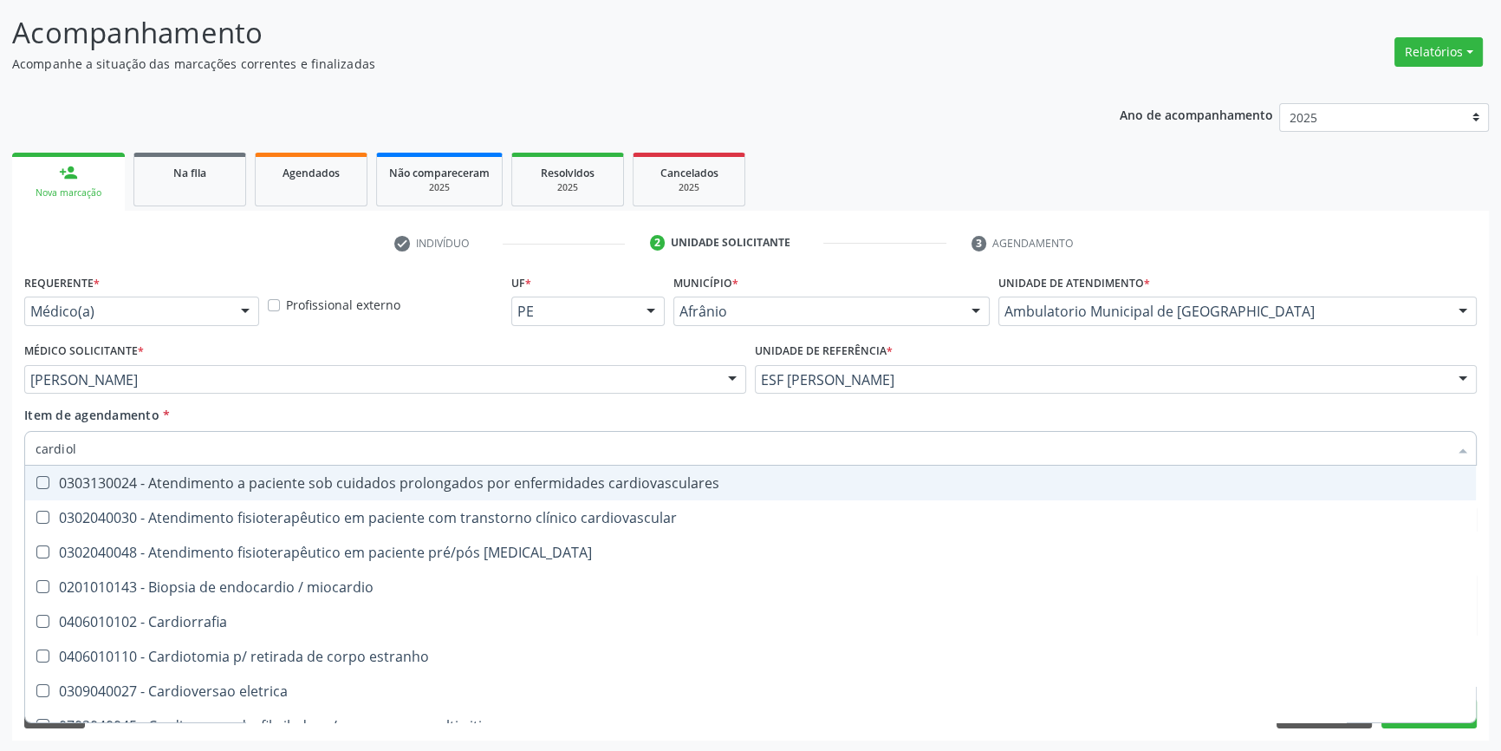
type input "cardiolo"
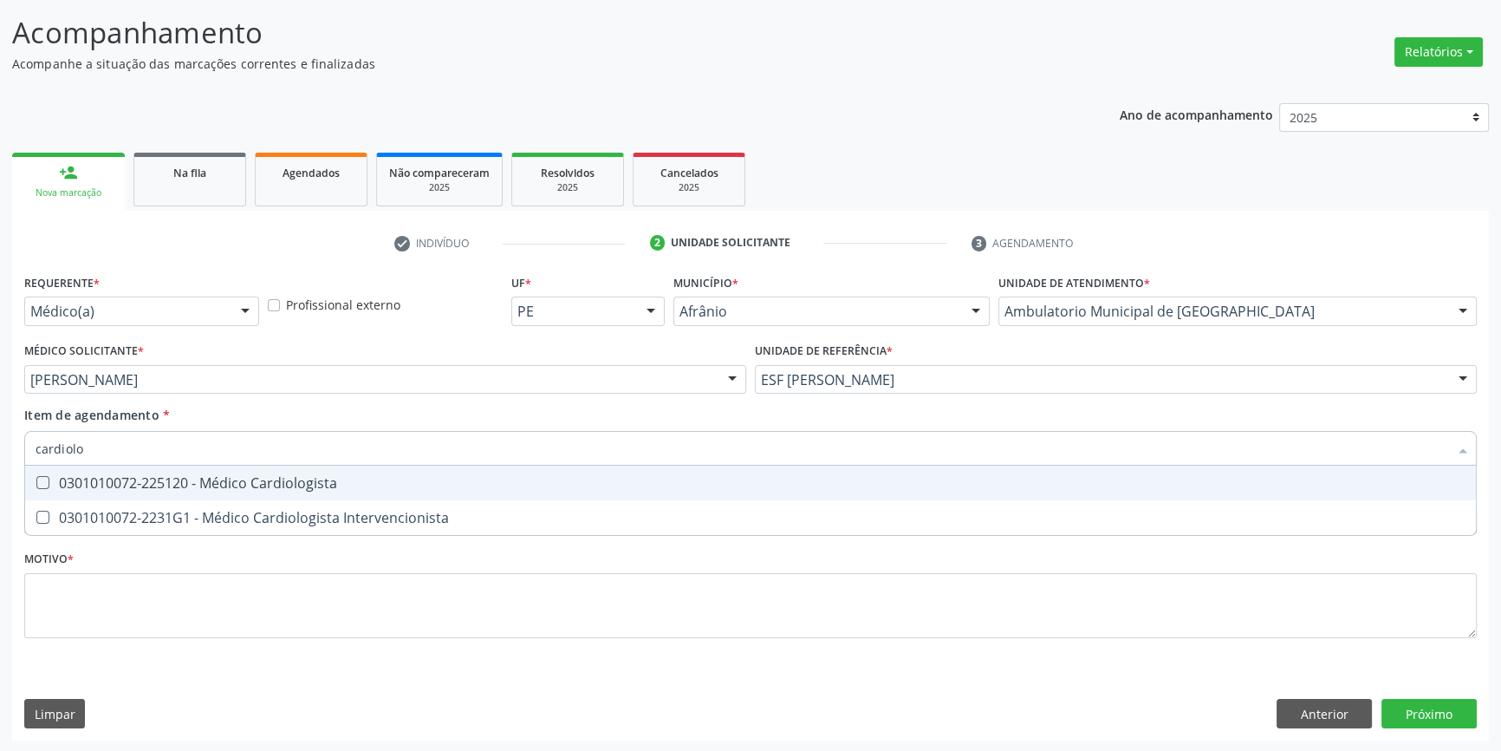
click at [162, 485] on div "0301010072-225120 - Médico Cardiologista" at bounding box center [751, 483] width 1430 height 14
checkbox Cardiologista "true"
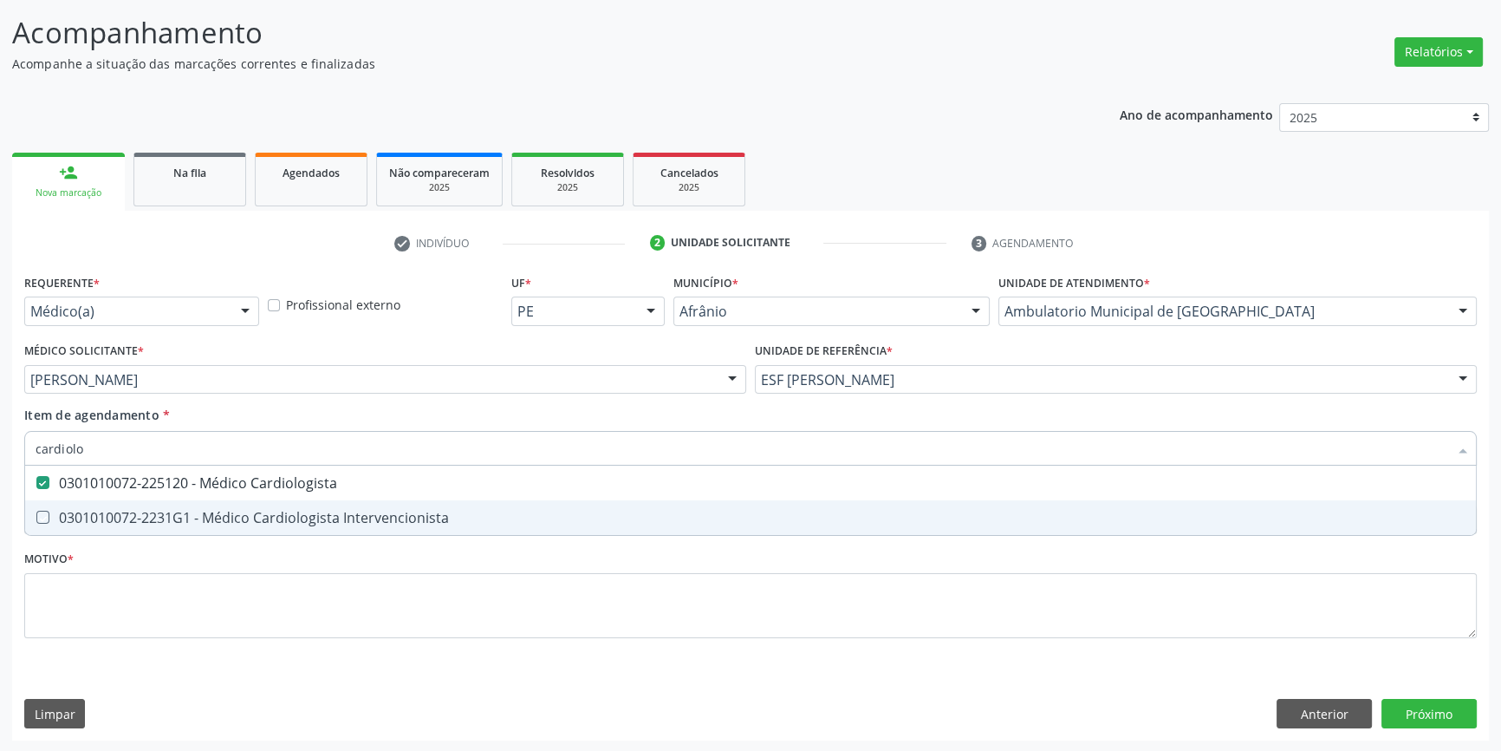
click at [156, 641] on div "Requerente * Médico(a) Médico(a) Enfermeiro(a) Paciente Nenhum resultado encont…" at bounding box center [750, 466] width 1453 height 393
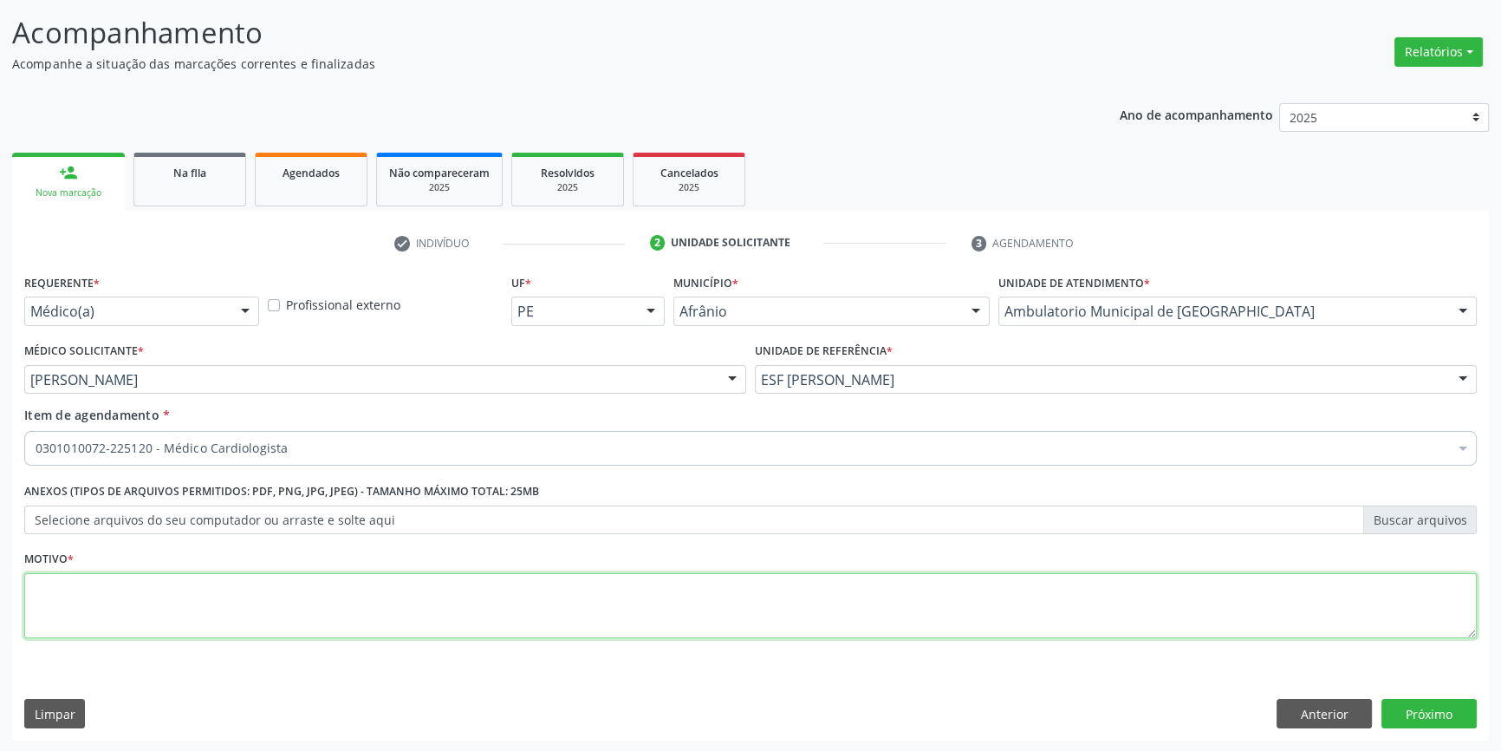
click at [159, 621] on textarea at bounding box center [750, 606] width 1453 height 66
type textarea "alteração imespecificas de repolarização ventricular"
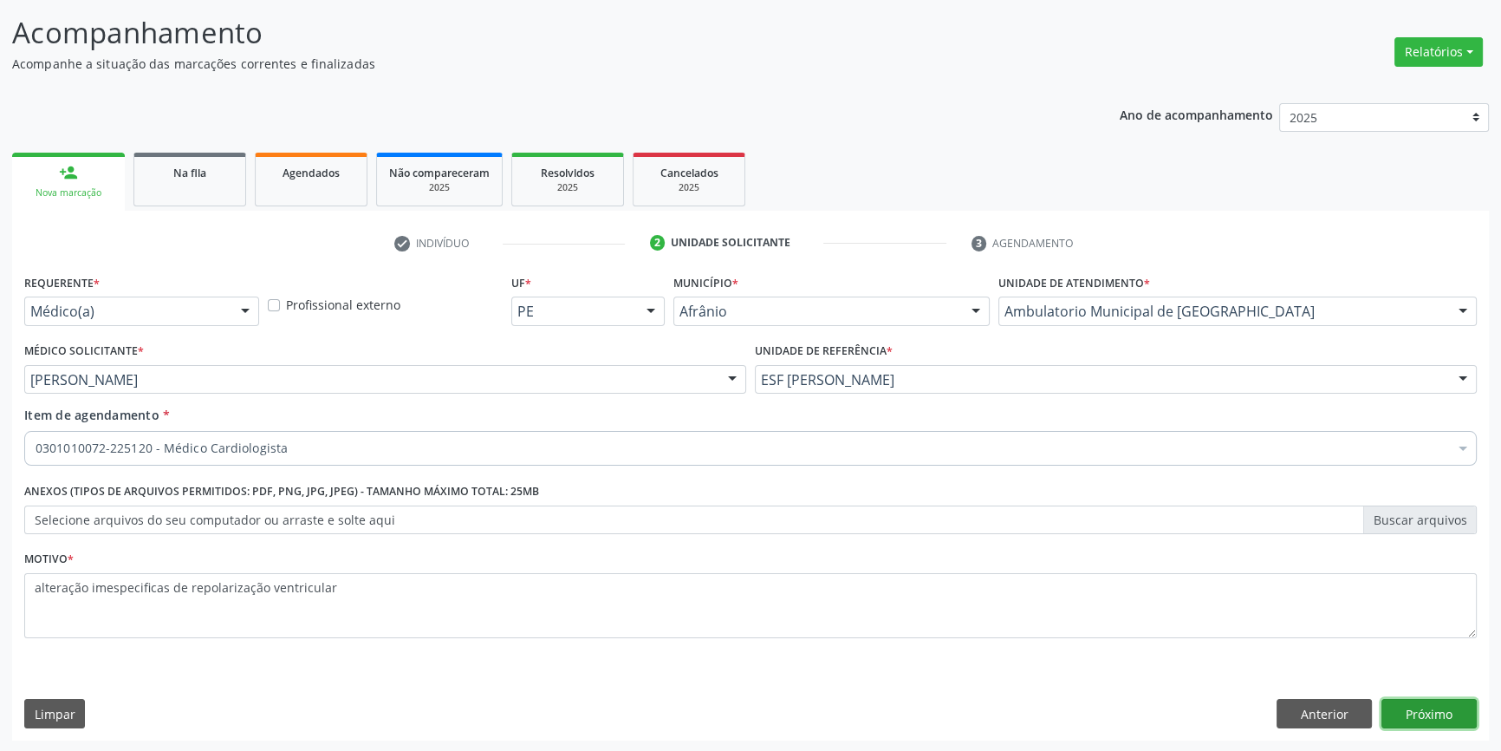
click at [1401, 701] on button "Próximo" at bounding box center [1429, 713] width 95 height 29
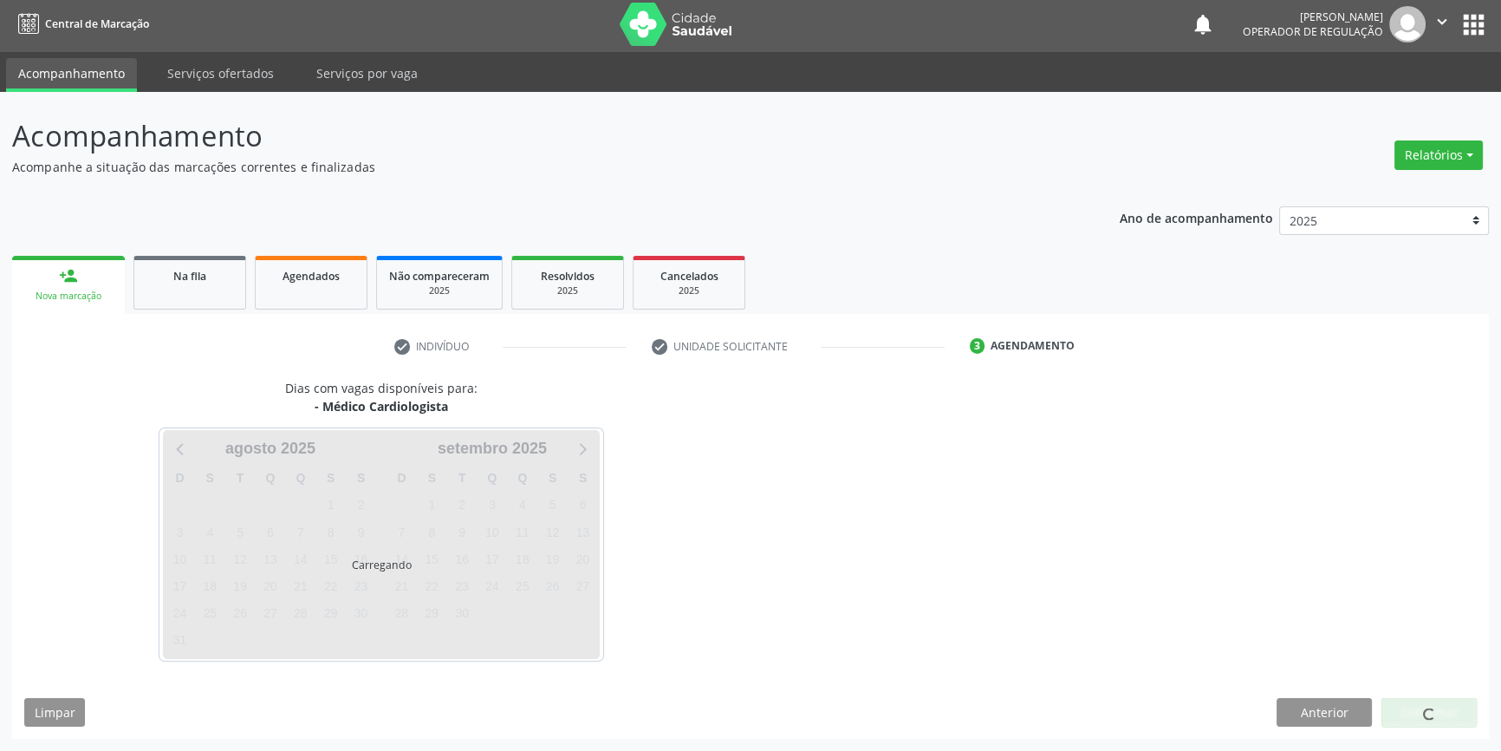
scroll to position [2, 0]
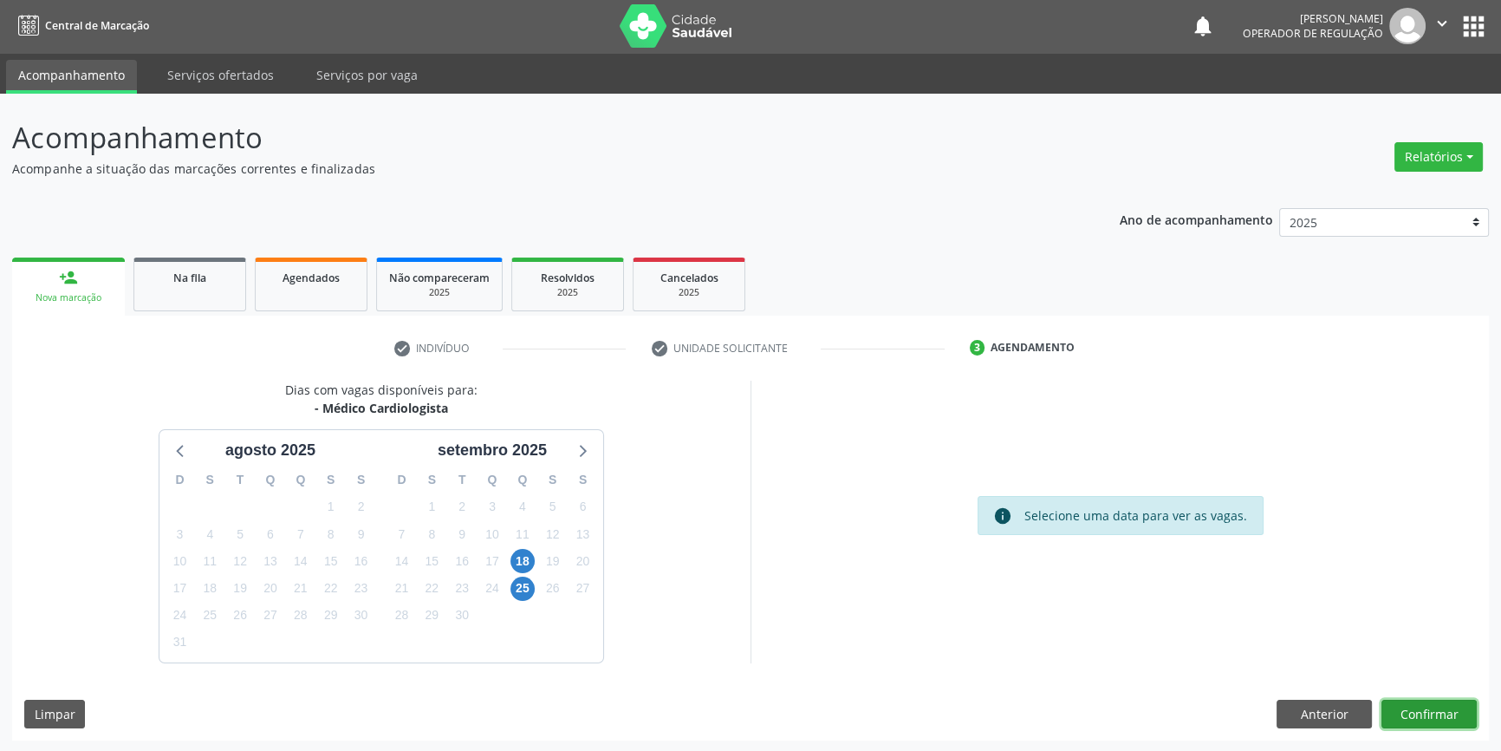
click at [1415, 711] on button "Confirmar" at bounding box center [1429, 713] width 95 height 29
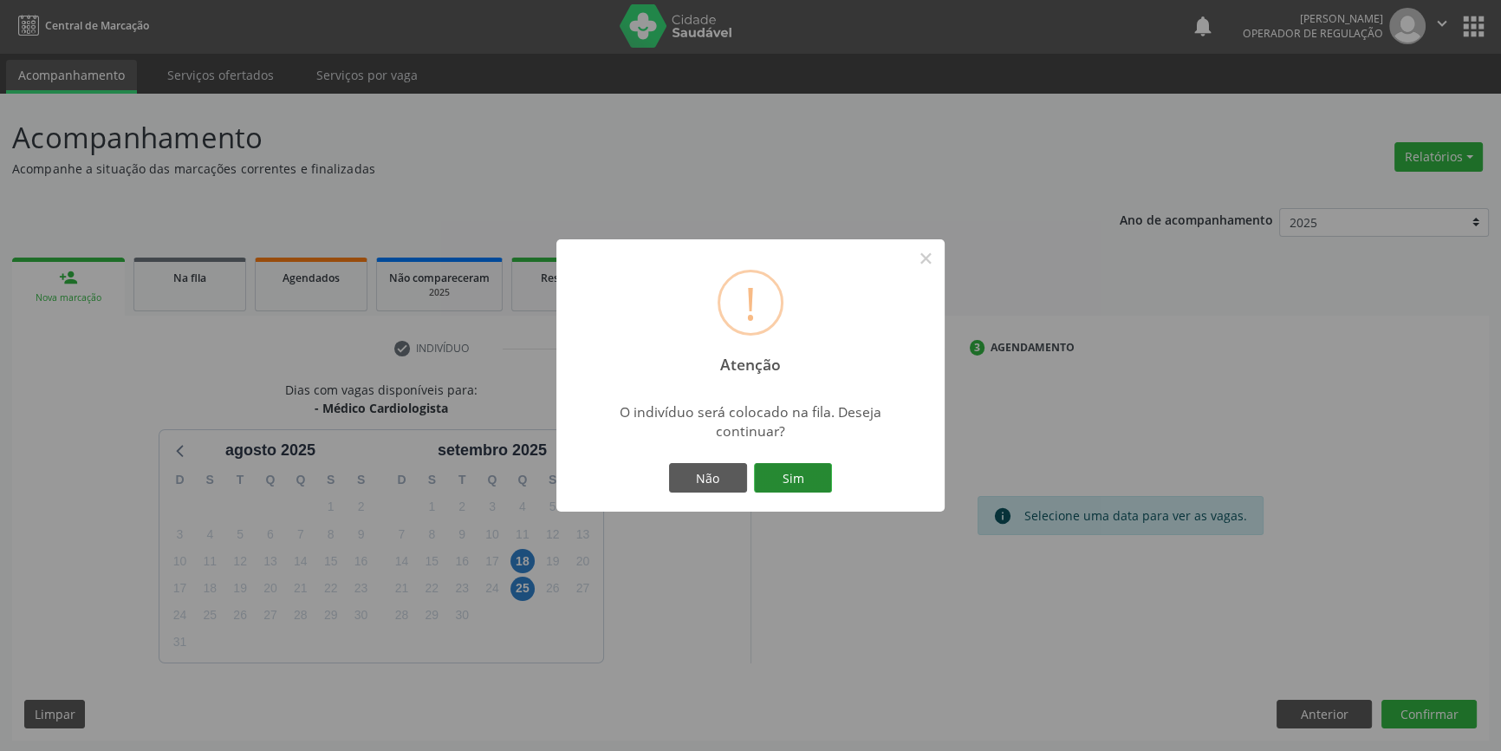
click at [810, 484] on button "Sim" at bounding box center [793, 477] width 78 height 29
